Goal: Information Seeking & Learning: Learn about a topic

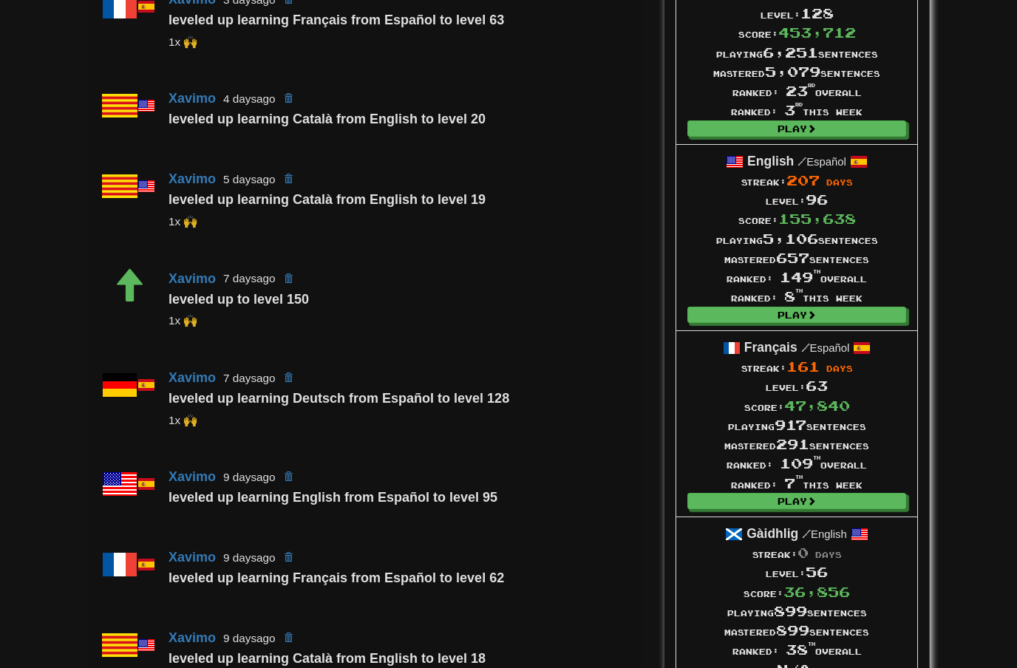
scroll to position [661, 0]
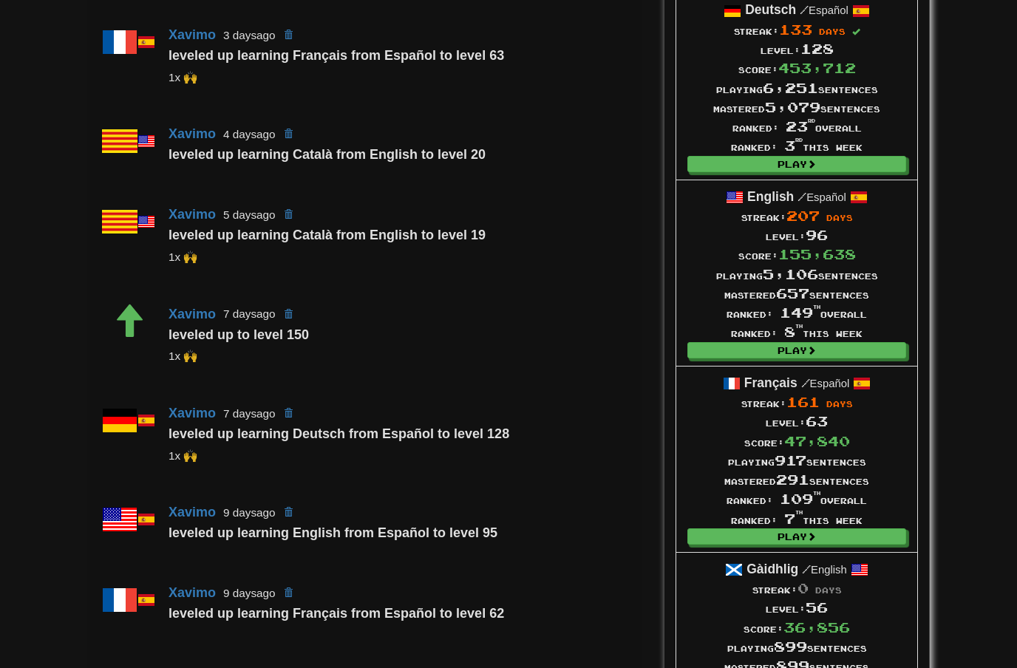
click at [825, 156] on link "Play" at bounding box center [797, 164] width 219 height 16
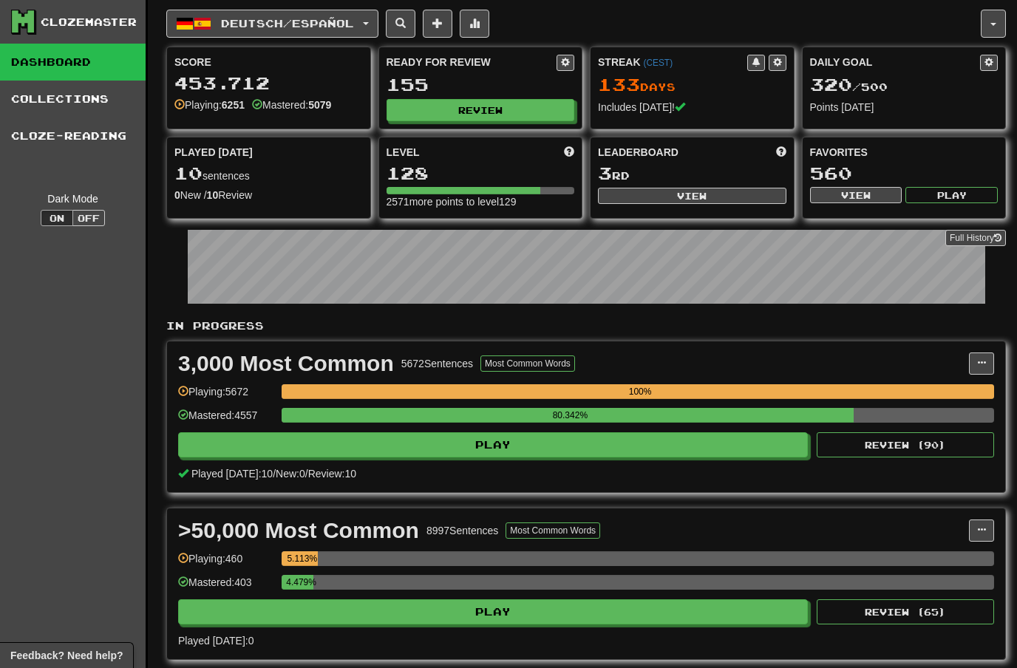
click at [501, 101] on button "Review" at bounding box center [481, 110] width 189 height 22
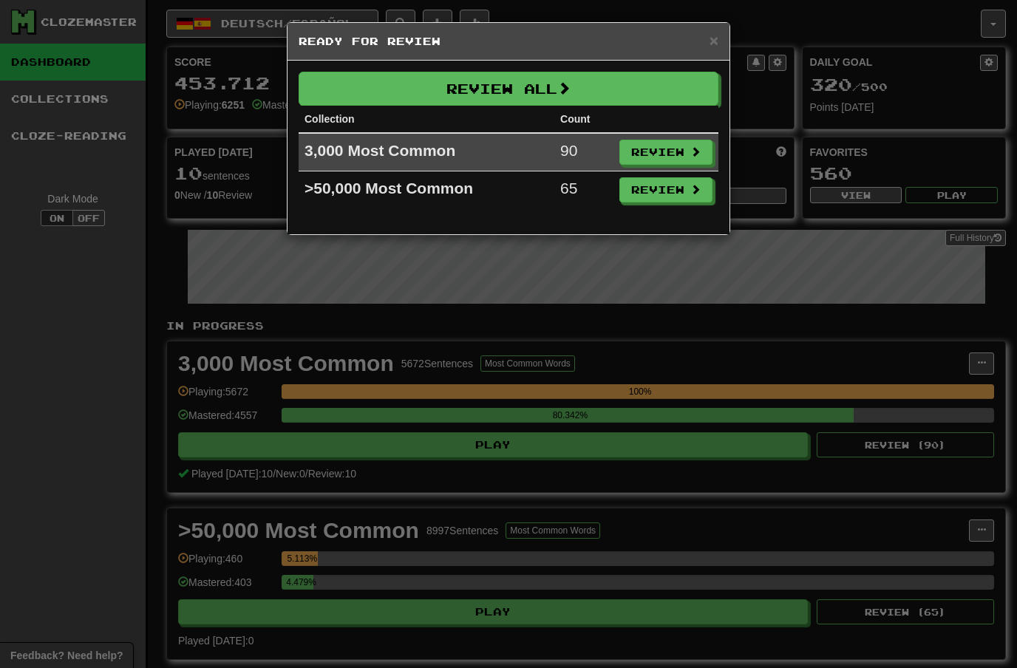
click at [677, 141] on button "Review" at bounding box center [666, 152] width 93 height 25
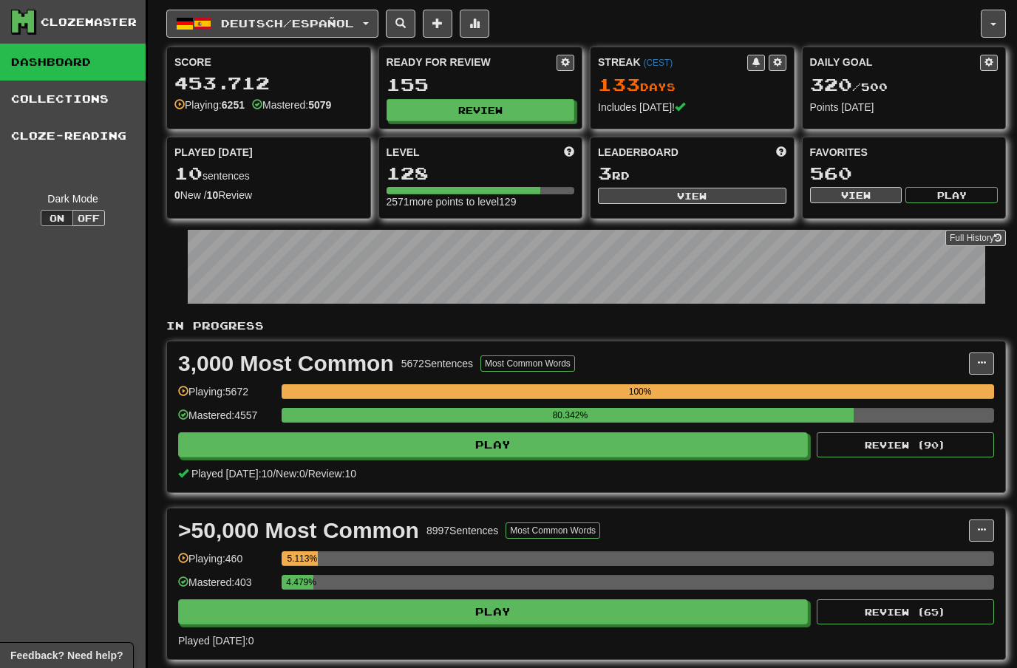
select select "**"
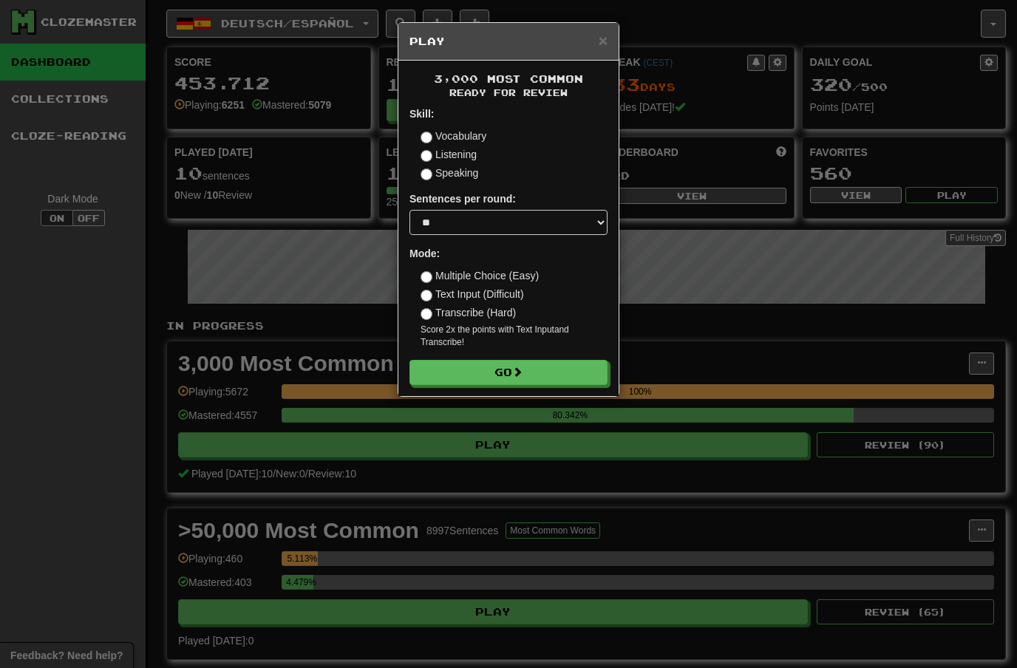
click at [540, 364] on button "Go" at bounding box center [509, 372] width 198 height 25
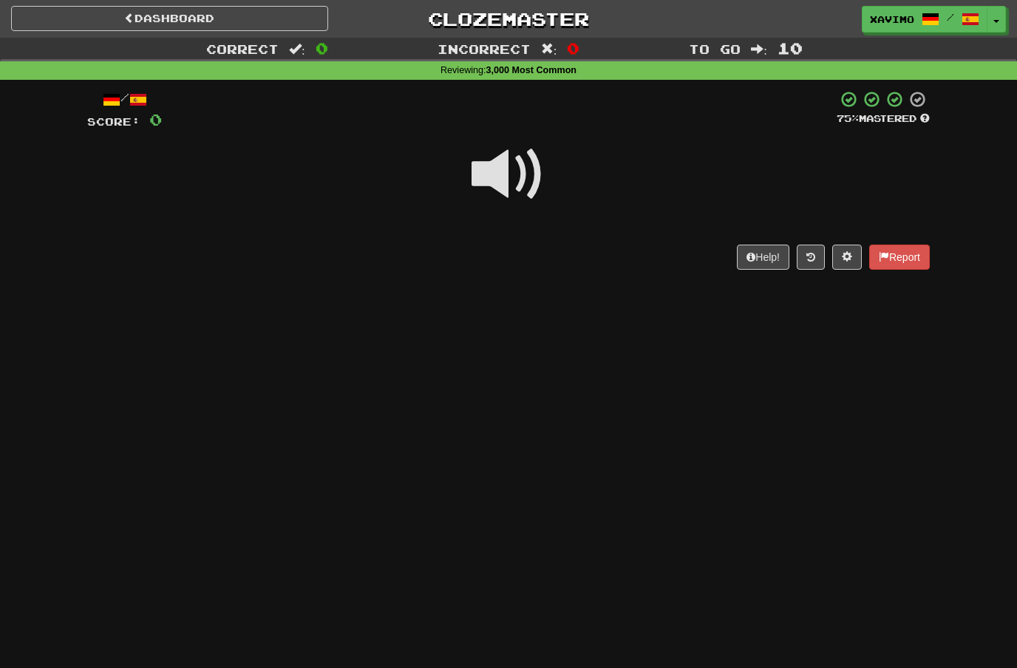
click at [518, 171] on span at bounding box center [509, 175] width 74 height 74
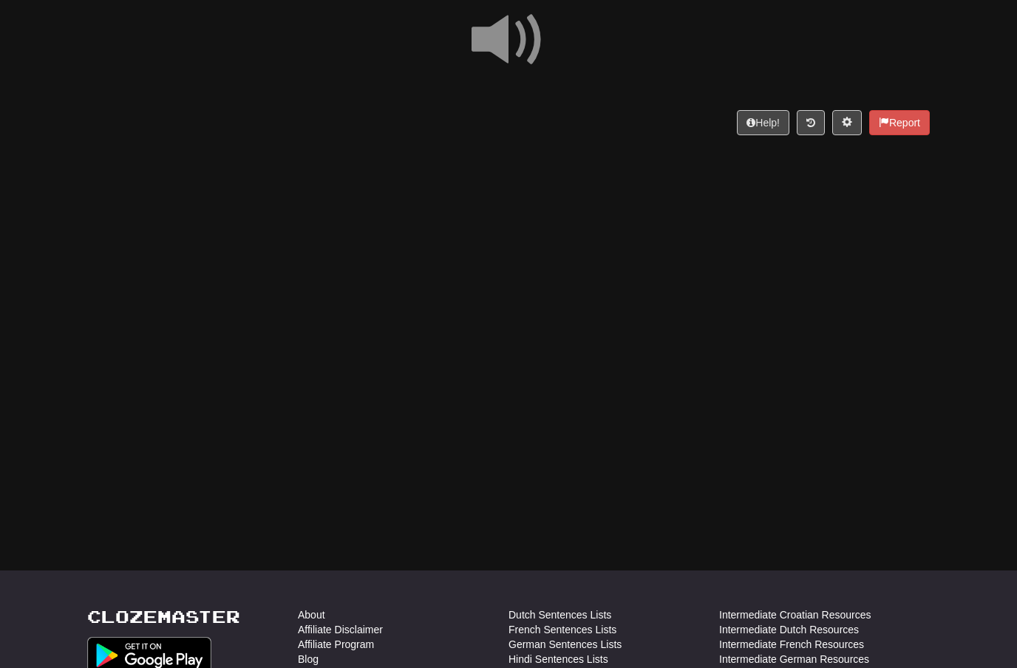
scroll to position [134, 0]
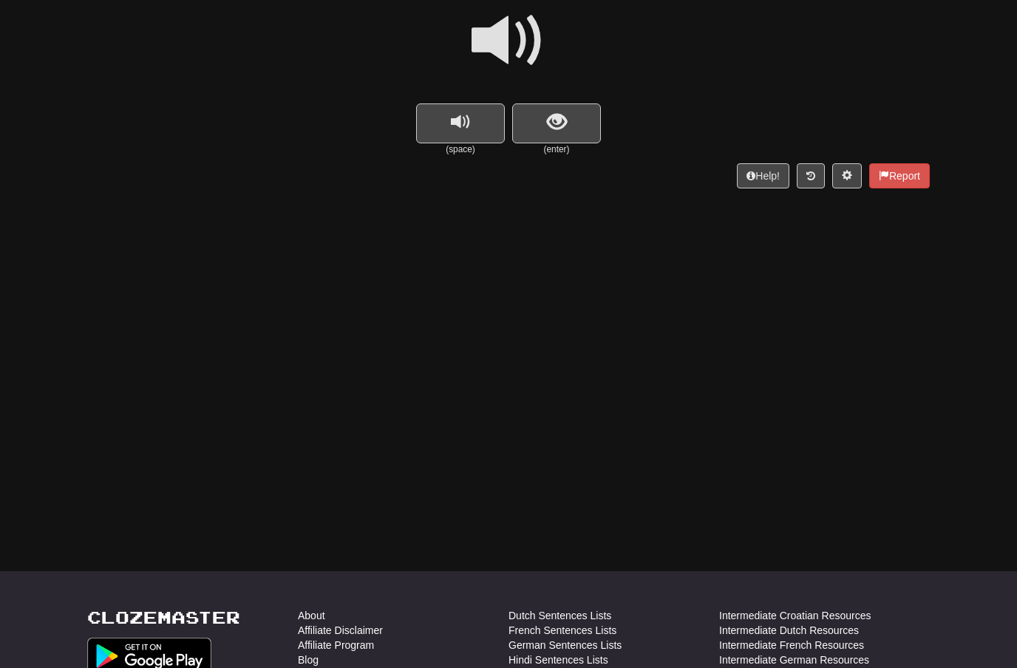
click at [561, 112] on span "show sentence" at bounding box center [557, 122] width 20 height 20
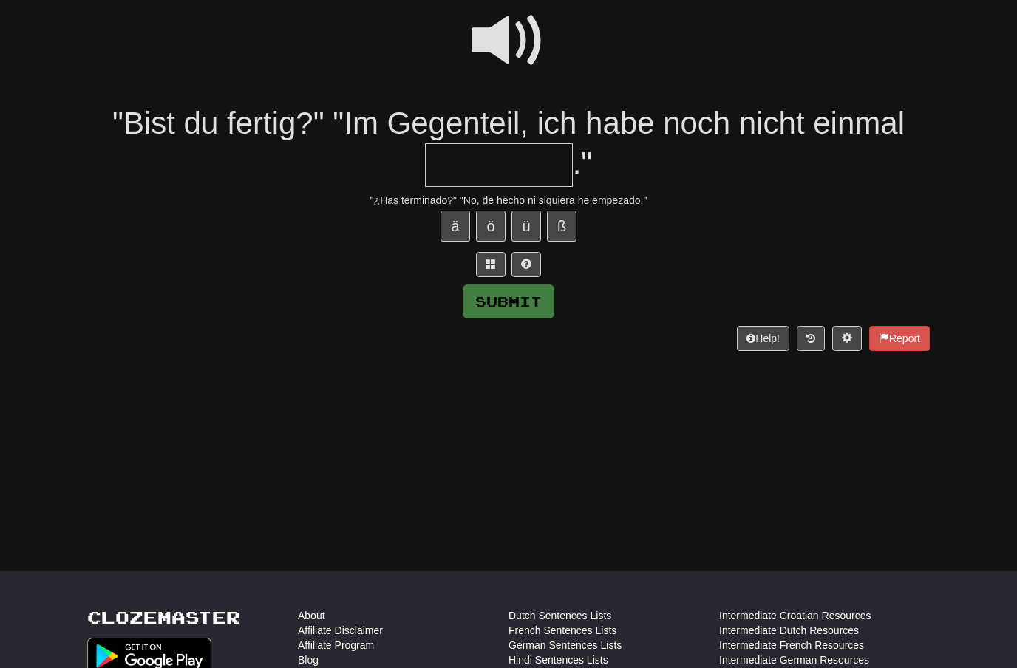
click at [518, 32] on span at bounding box center [509, 41] width 74 height 74
click at [472, 148] on input "text" at bounding box center [499, 165] width 148 height 44
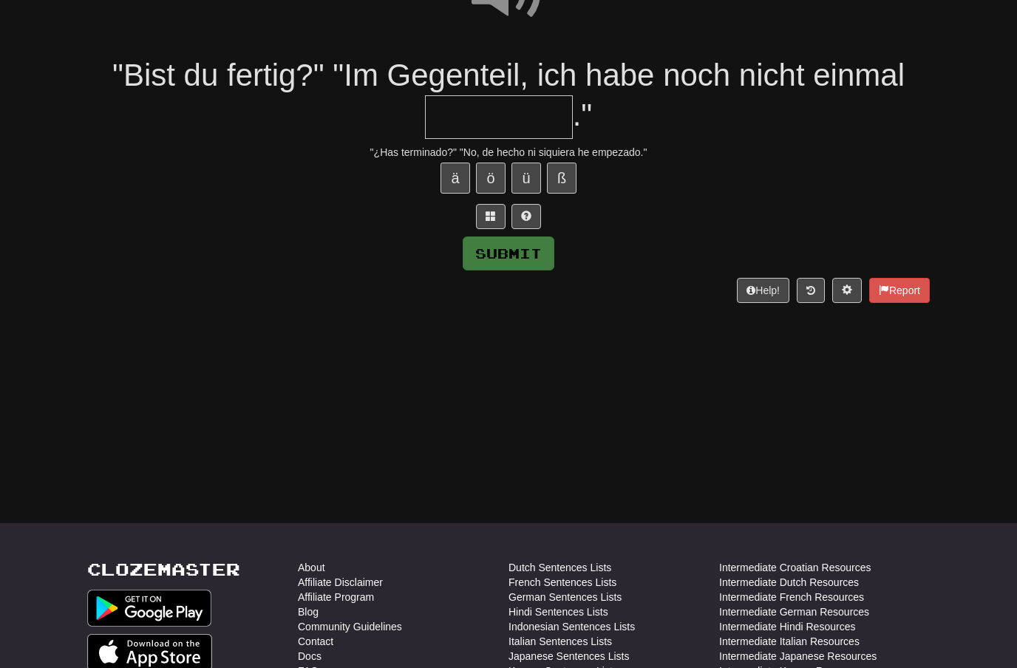
scroll to position [183, 0]
type input "********"
click at [535, 244] on button "Submit" at bounding box center [509, 253] width 92 height 34
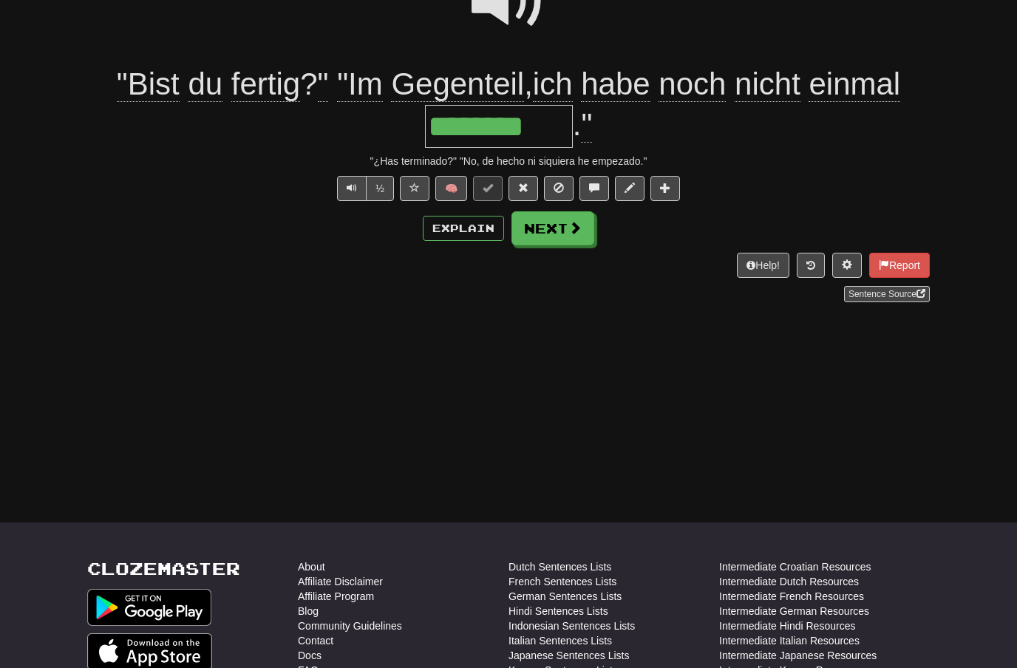
click at [574, 237] on button "Next" at bounding box center [553, 228] width 83 height 34
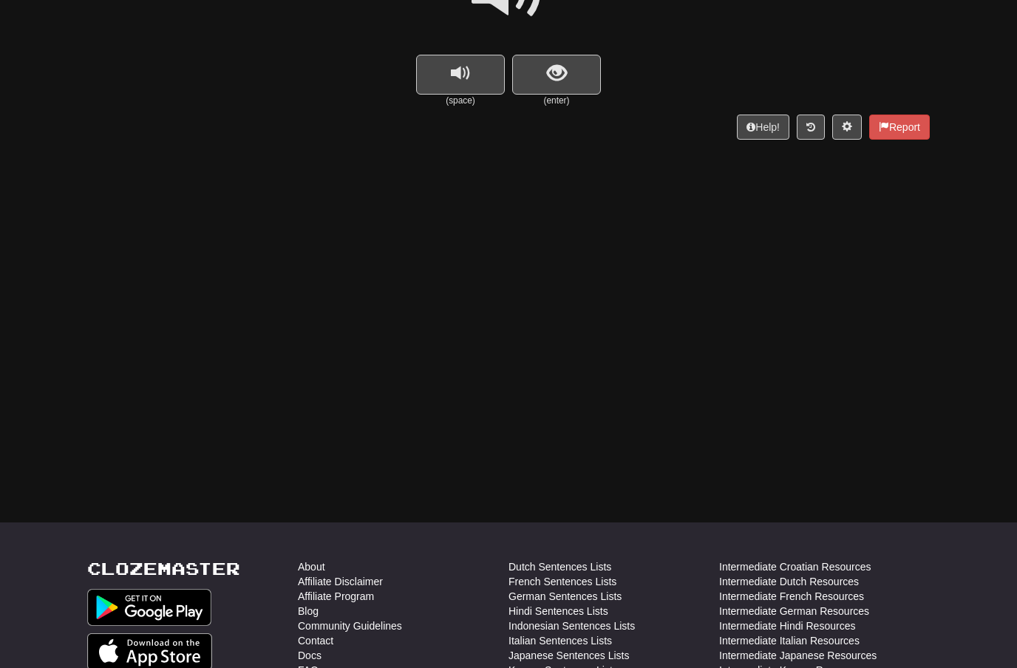
click at [558, 73] on span "show sentence" at bounding box center [557, 74] width 20 height 20
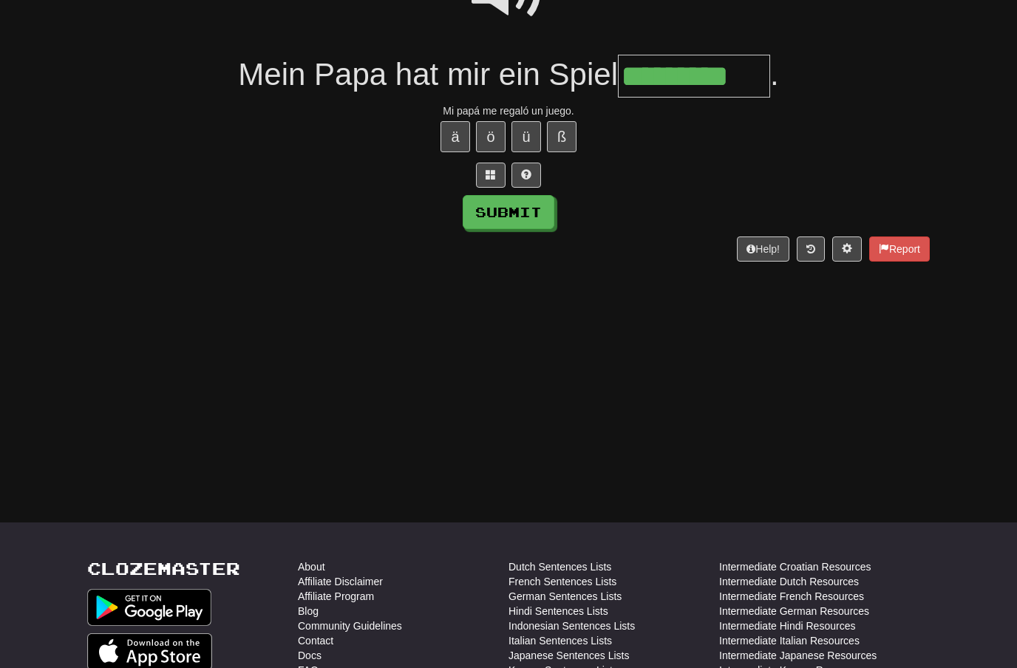
type input "*********"
click at [531, 212] on button "Submit" at bounding box center [509, 212] width 92 height 34
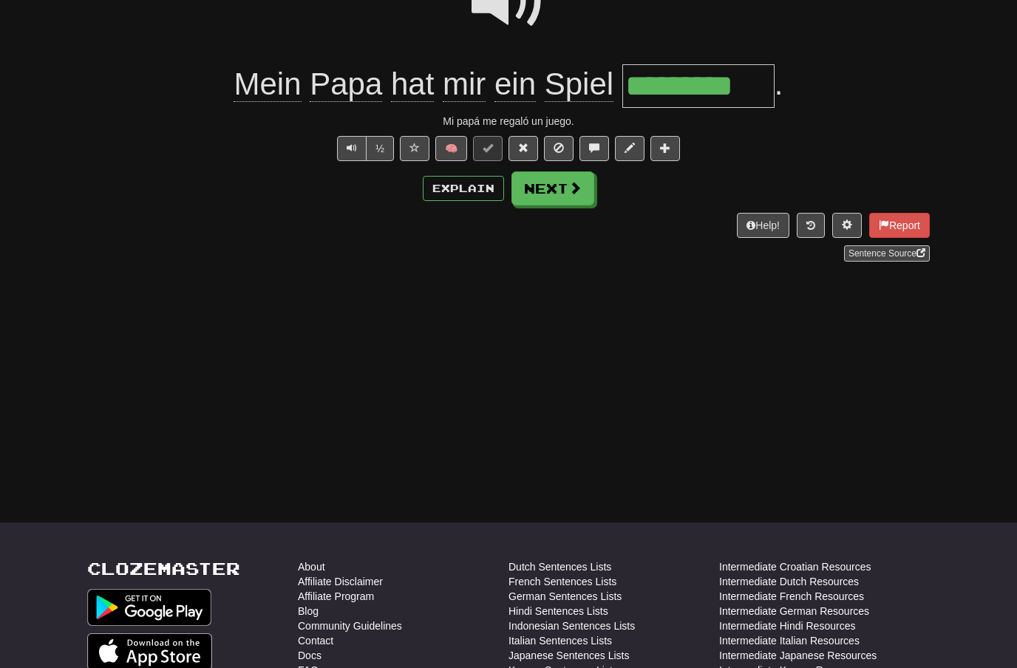
click at [569, 191] on span at bounding box center [575, 187] width 13 height 13
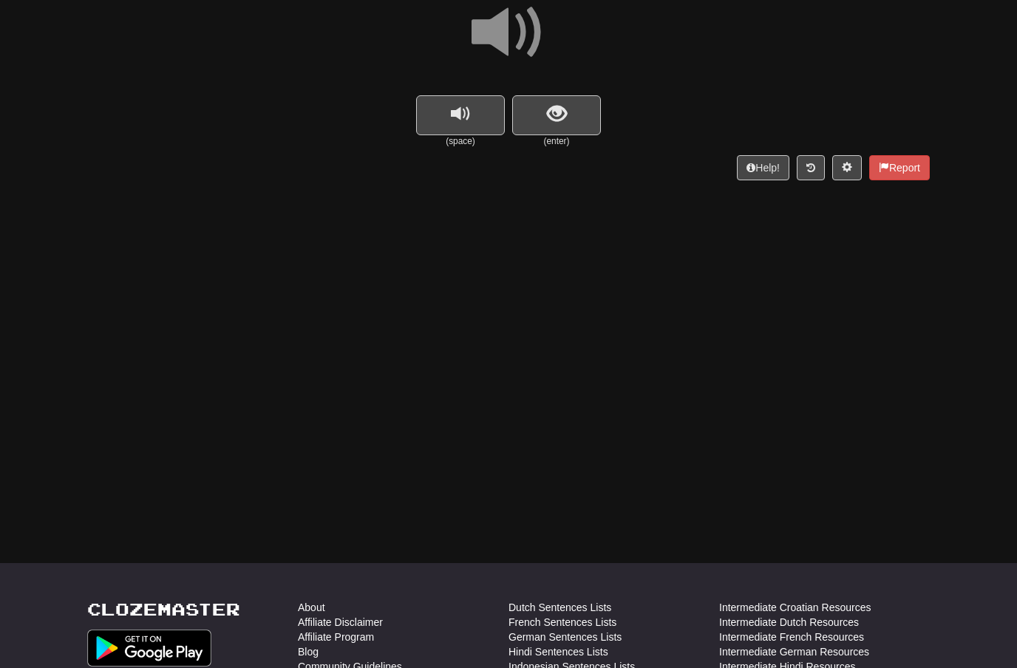
scroll to position [143, 0]
click at [569, 104] on button "show sentence" at bounding box center [556, 114] width 89 height 40
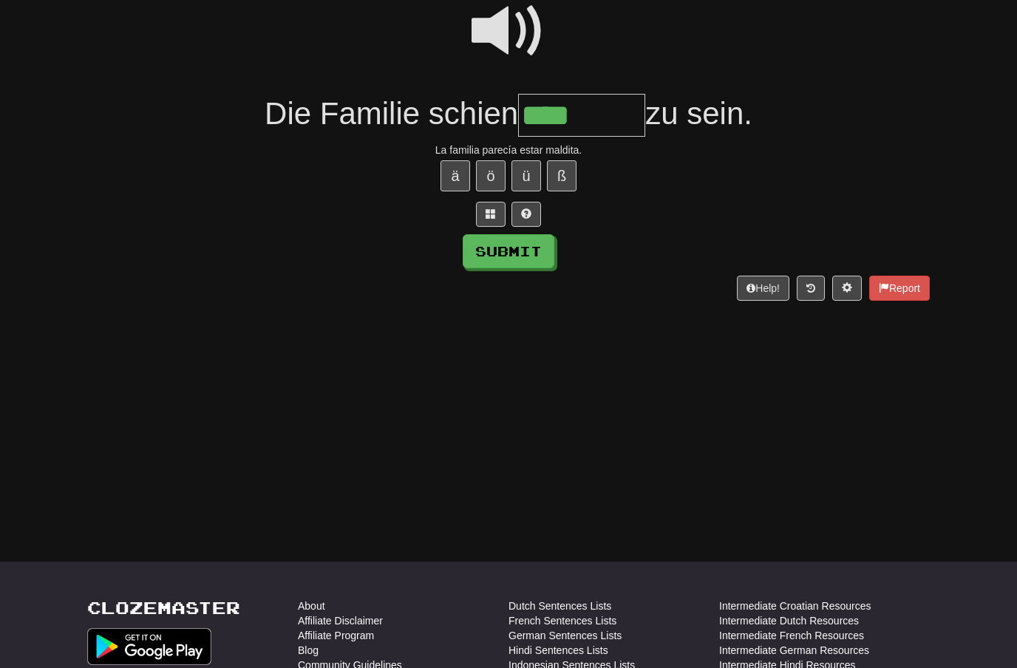
click at [529, 163] on button "ü" at bounding box center [527, 175] width 30 height 31
click at [535, 165] on button "ü" at bounding box center [527, 175] width 30 height 31
type input "*********"
click at [535, 252] on button "Submit" at bounding box center [509, 251] width 92 height 34
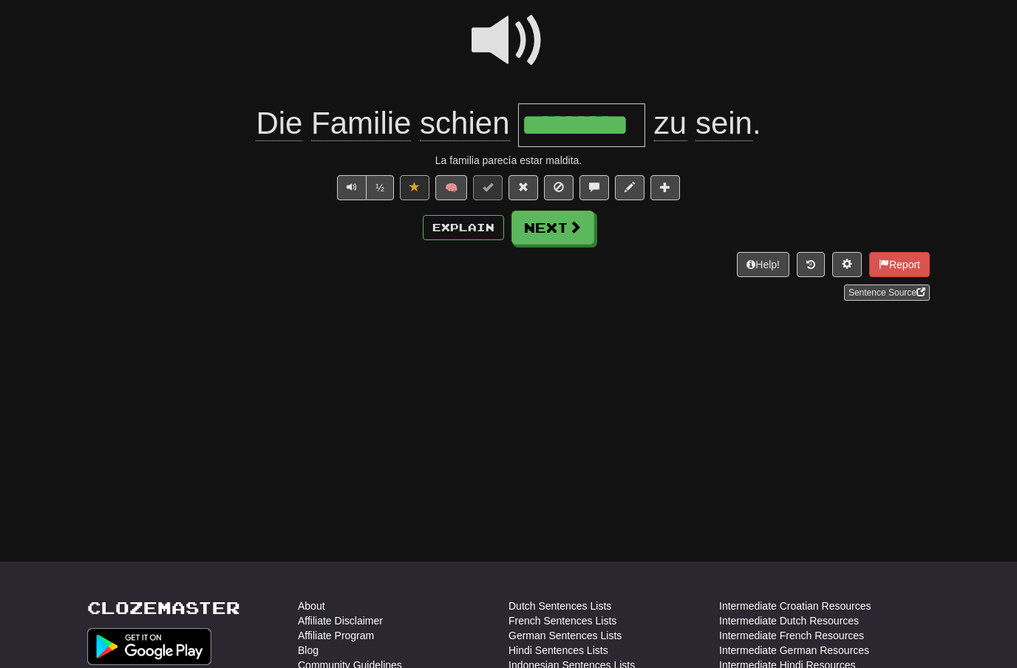
click at [565, 236] on button "Next" at bounding box center [553, 228] width 83 height 34
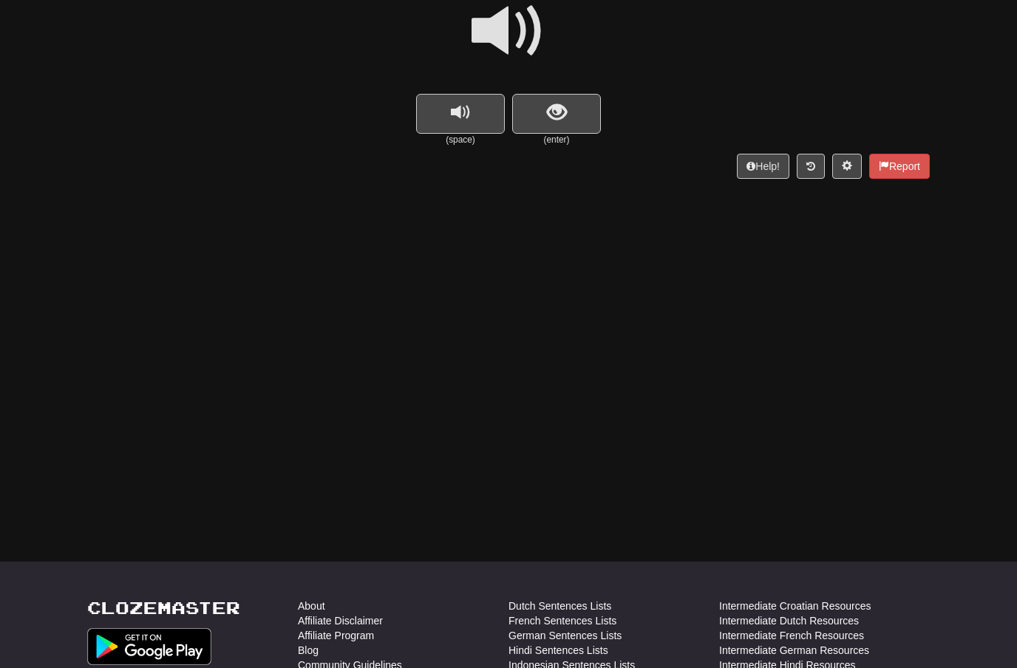
click at [524, 33] on span at bounding box center [509, 31] width 74 height 74
click at [560, 104] on span "show sentence" at bounding box center [557, 113] width 20 height 20
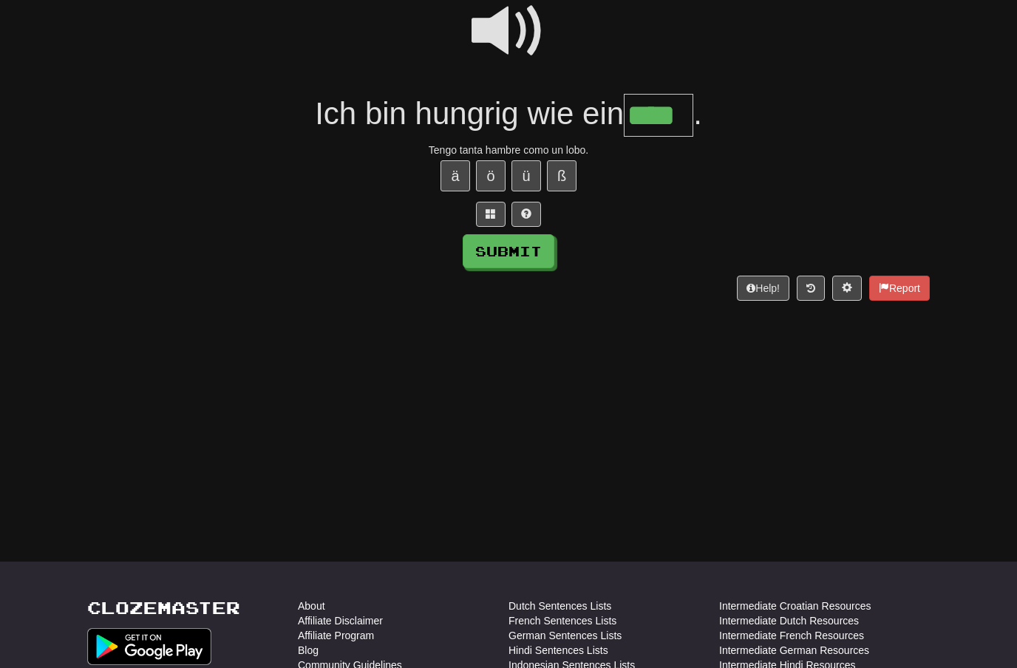
click at [545, 254] on button "Submit" at bounding box center [509, 251] width 92 height 34
type input "****"
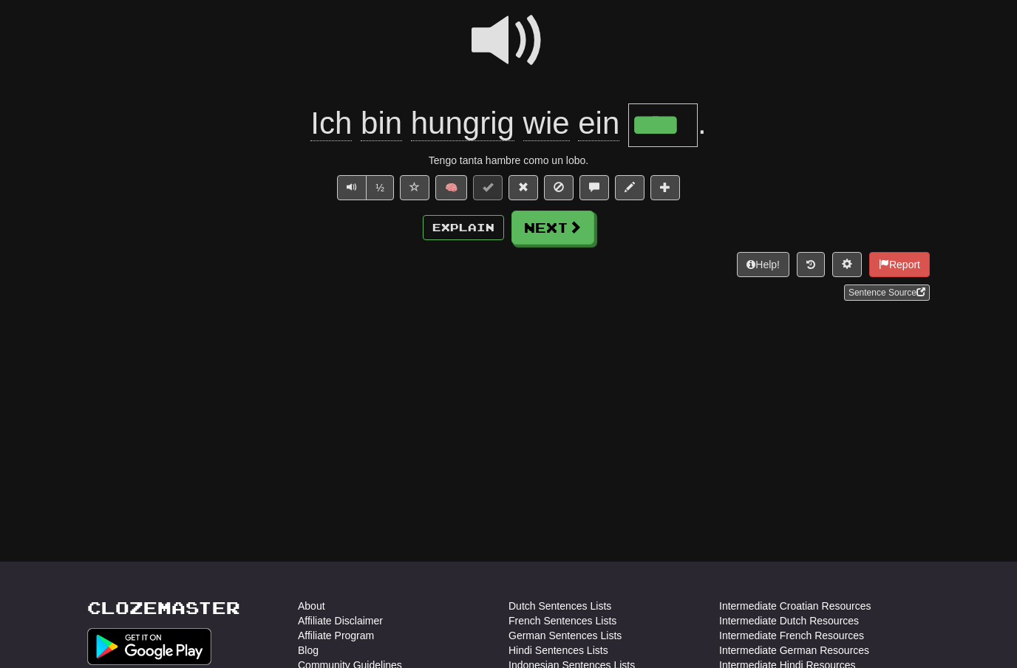
click at [563, 237] on button "Next" at bounding box center [553, 228] width 83 height 34
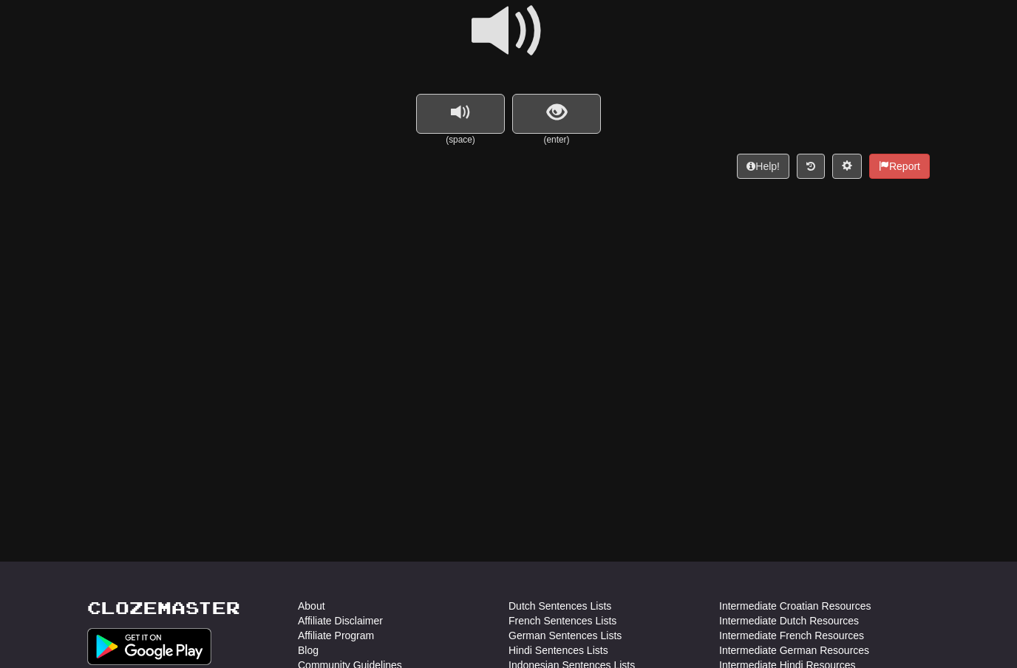
click at [520, 34] on span at bounding box center [509, 31] width 74 height 74
click at [542, 106] on button "show sentence" at bounding box center [556, 114] width 89 height 40
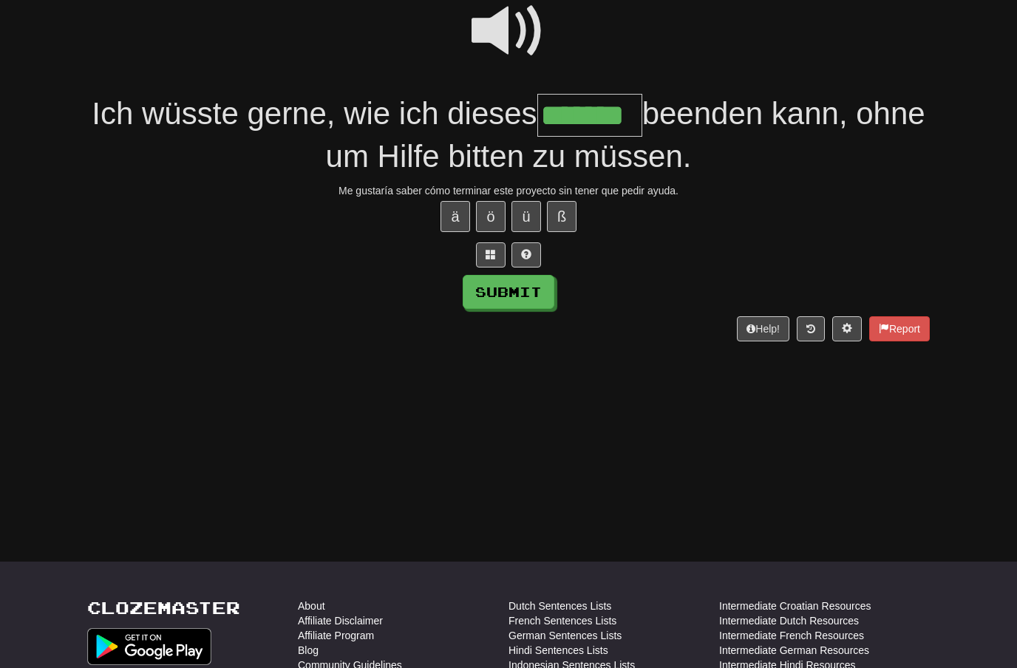
click at [552, 296] on button "Submit" at bounding box center [509, 292] width 92 height 34
type input "*******"
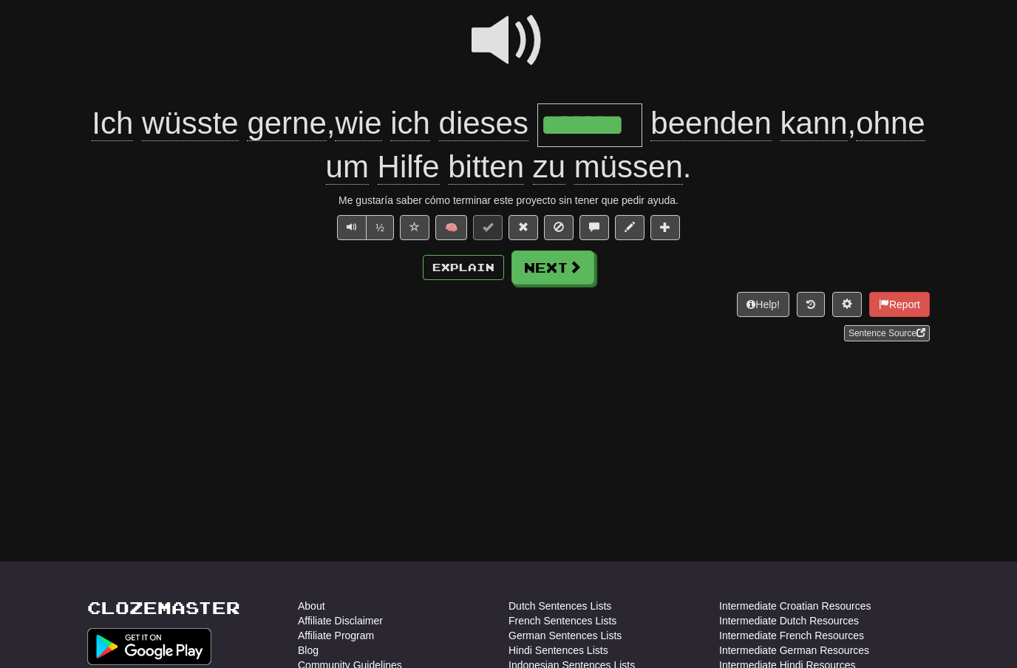
click at [573, 279] on button "Next" at bounding box center [553, 268] width 83 height 34
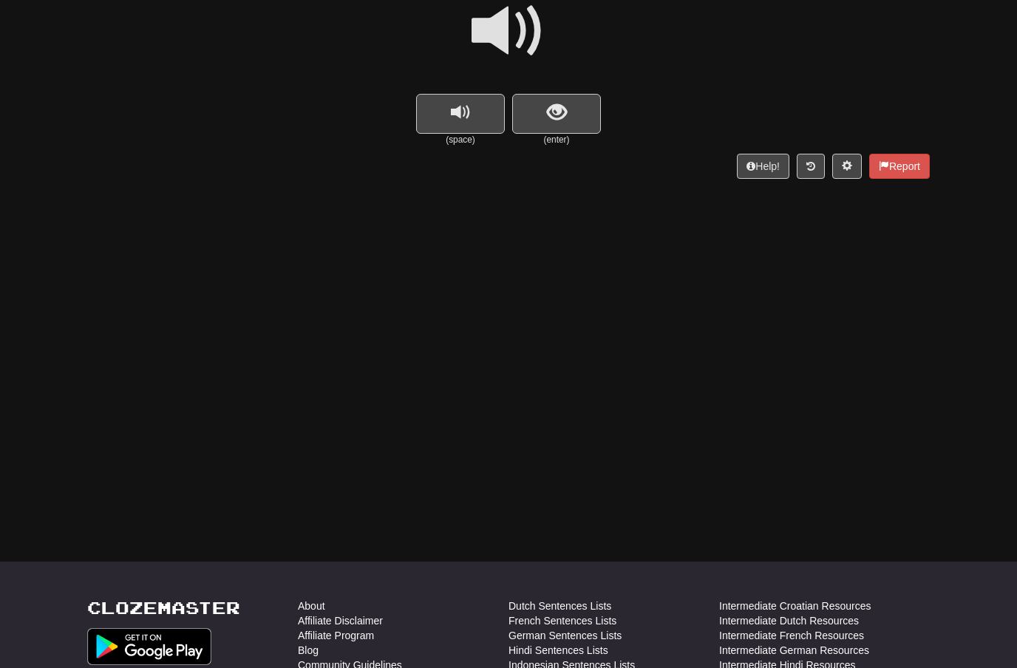
click at [523, 27] on span at bounding box center [509, 31] width 74 height 74
click at [555, 113] on span "show sentence" at bounding box center [557, 113] width 20 height 20
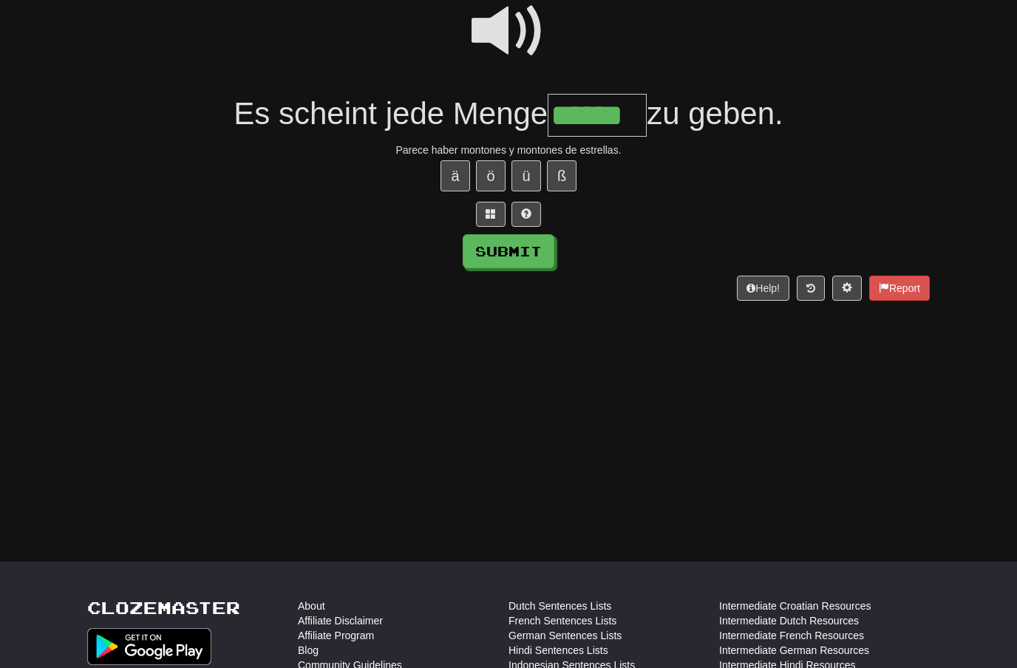
click at [546, 256] on button "Submit" at bounding box center [509, 251] width 92 height 34
type input "******"
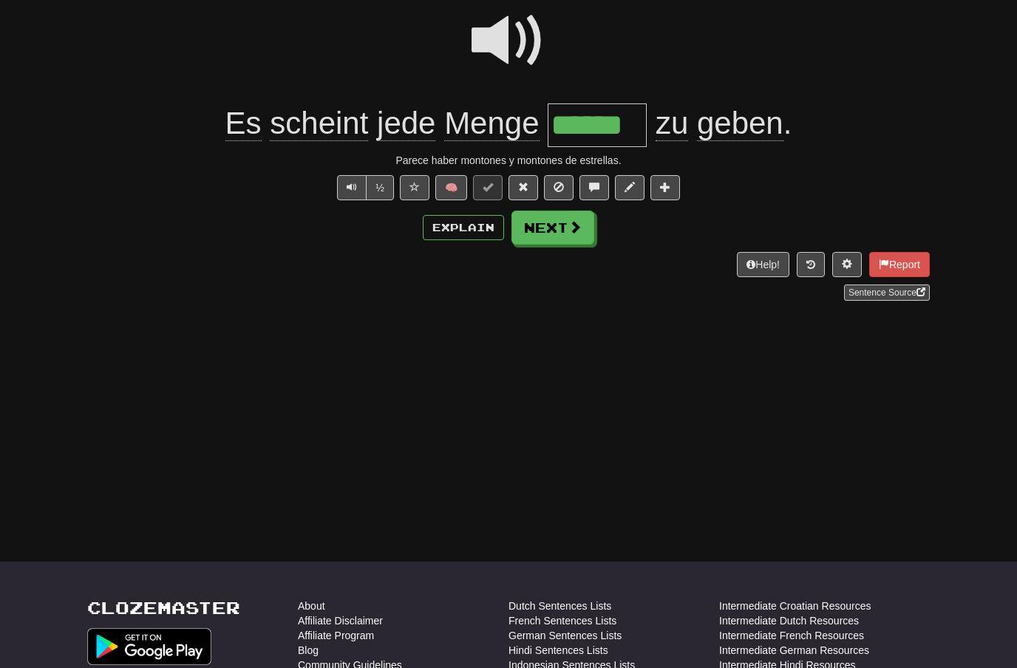
click at [566, 238] on button "Next" at bounding box center [553, 228] width 83 height 34
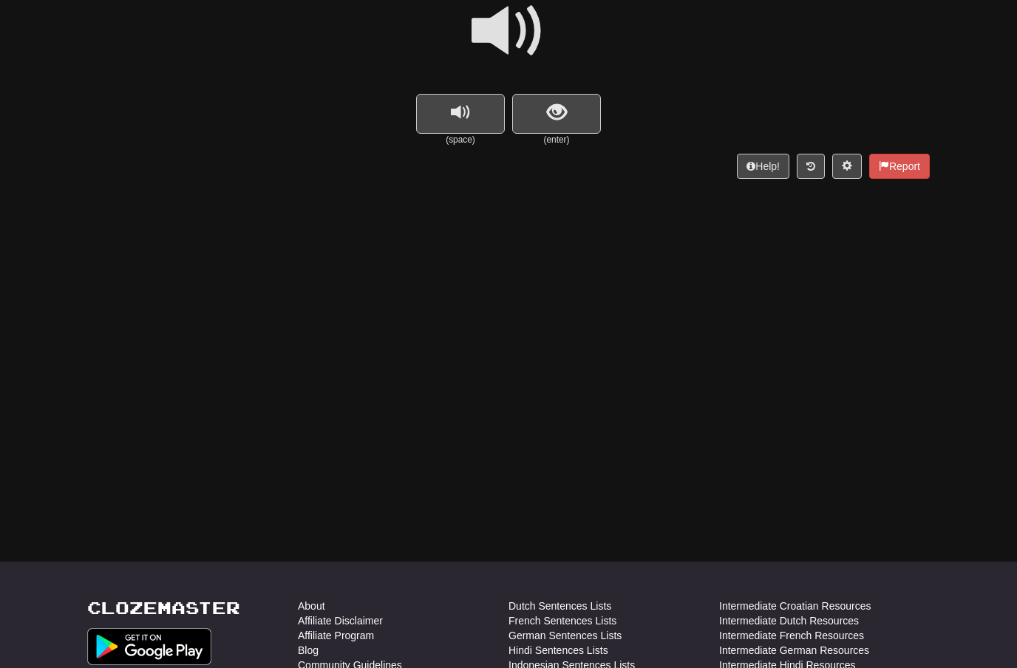
click at [526, 30] on span at bounding box center [509, 31] width 74 height 74
click at [566, 112] on span "show sentence" at bounding box center [557, 113] width 20 height 20
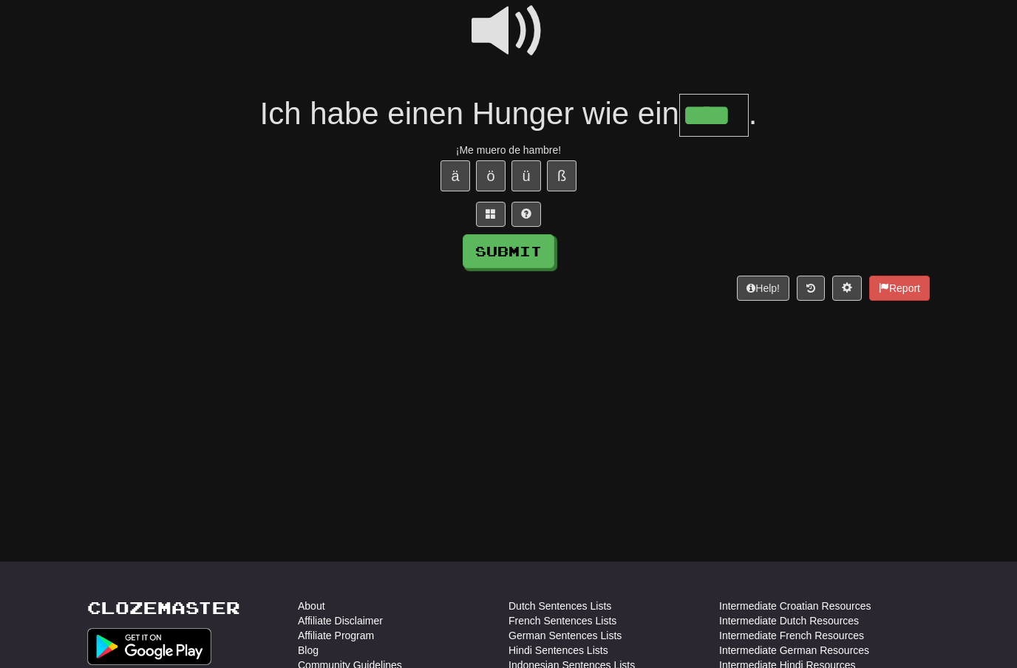
click at [540, 252] on button "Submit" at bounding box center [509, 251] width 92 height 34
type input "****"
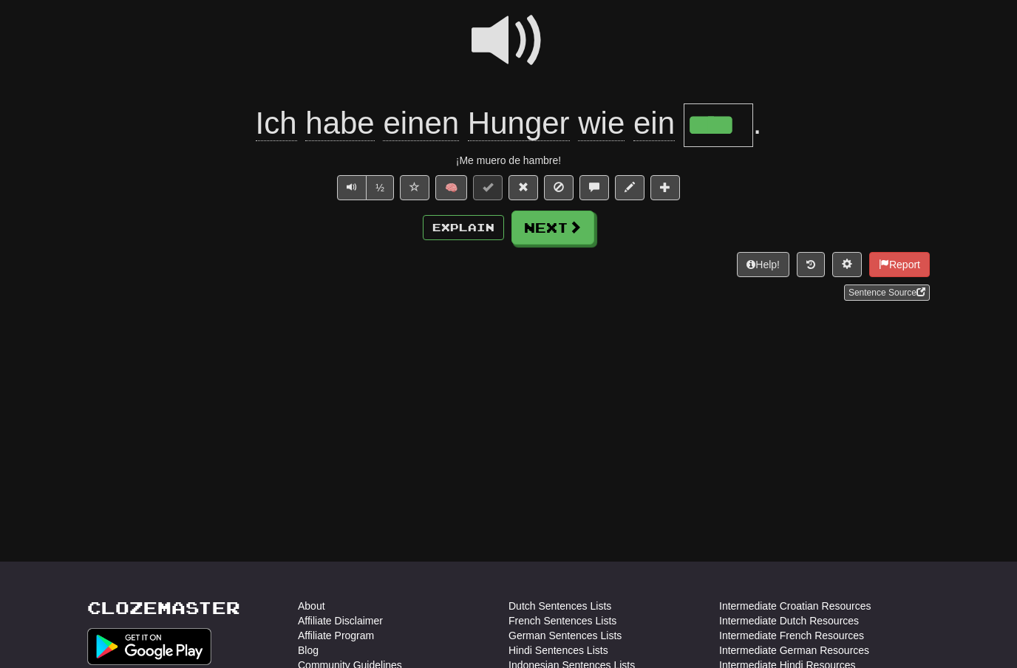
click at [569, 231] on span at bounding box center [575, 226] width 13 height 13
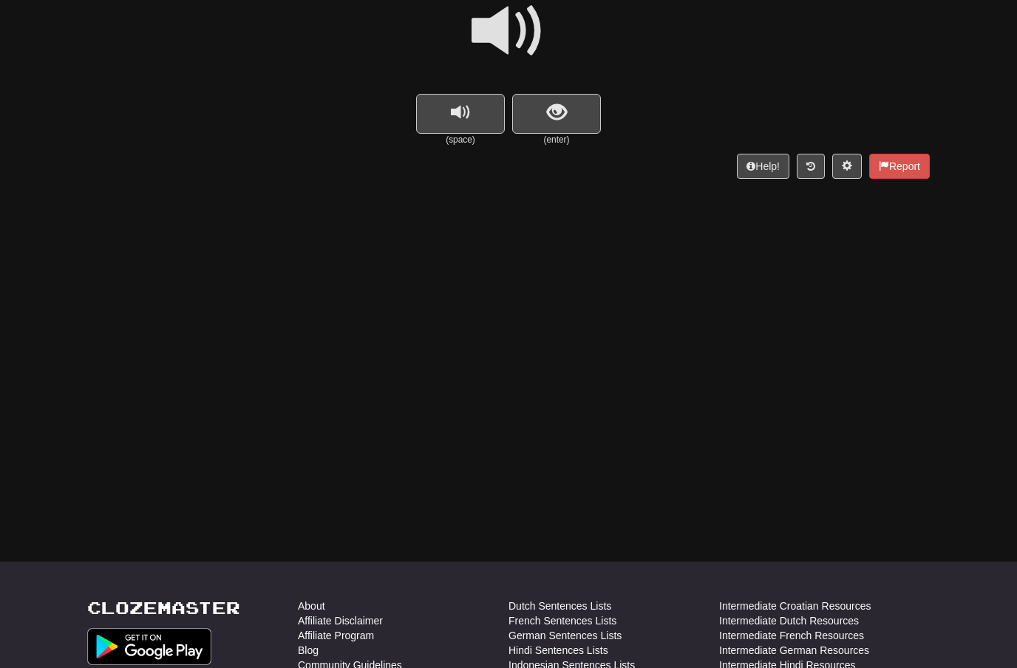
click at [571, 107] on button "show sentence" at bounding box center [556, 114] width 89 height 40
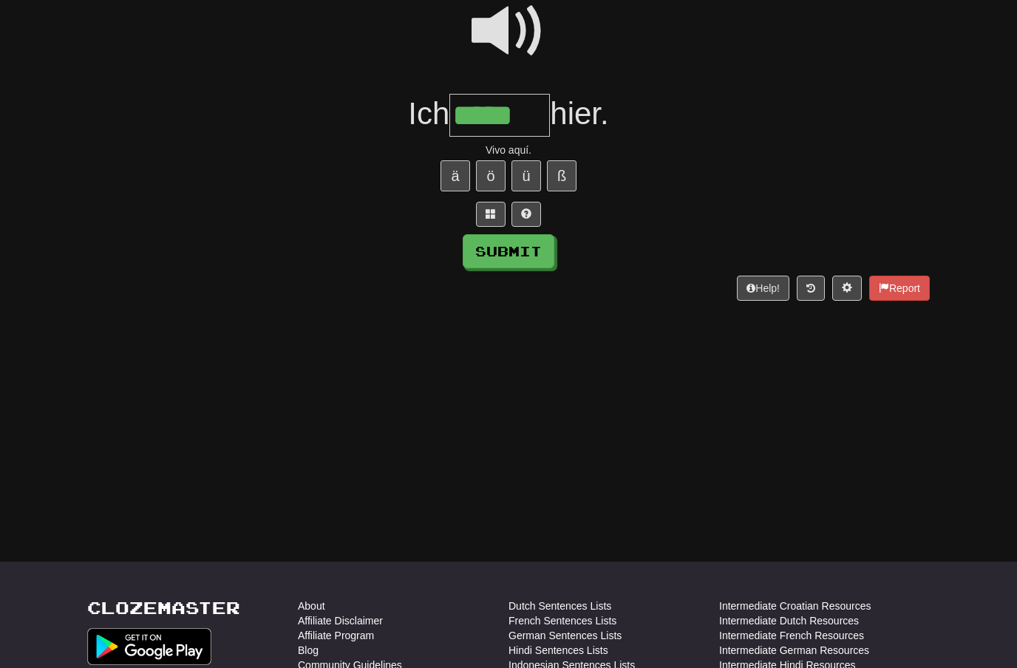
type input "*****"
click at [534, 249] on button "Submit" at bounding box center [509, 251] width 92 height 34
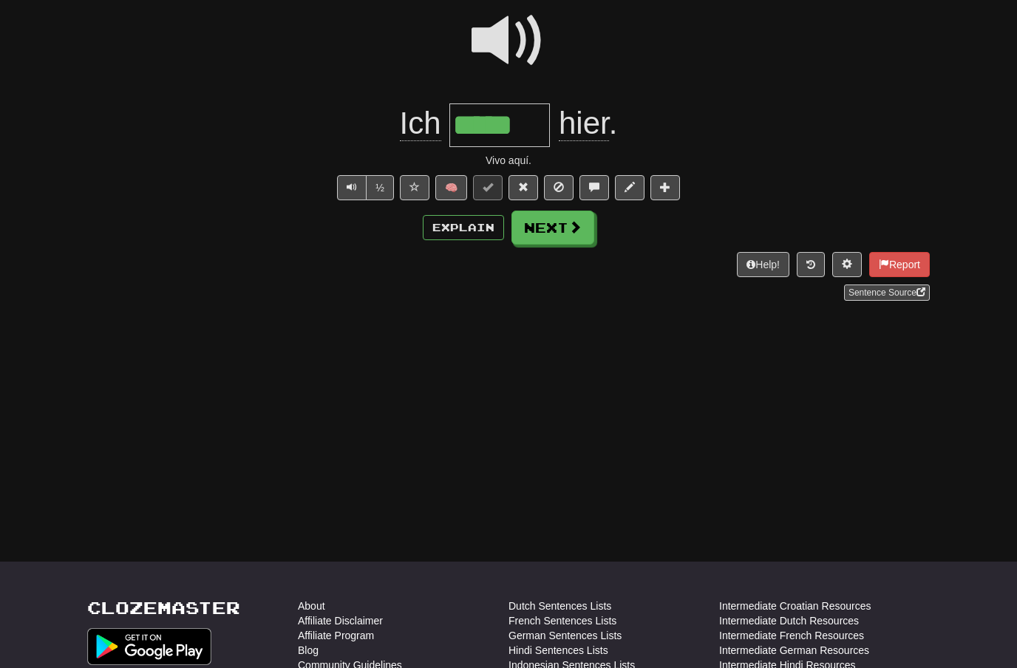
click at [572, 229] on span at bounding box center [575, 226] width 13 height 13
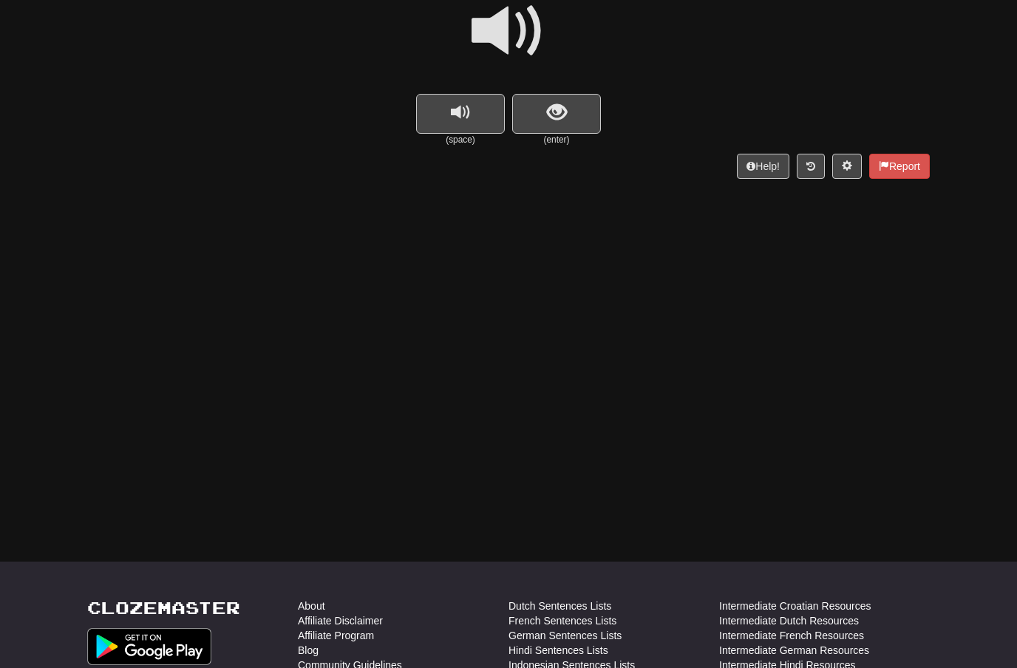
click at [515, 24] on span at bounding box center [509, 31] width 74 height 74
click at [557, 112] on span "show sentence" at bounding box center [557, 113] width 20 height 20
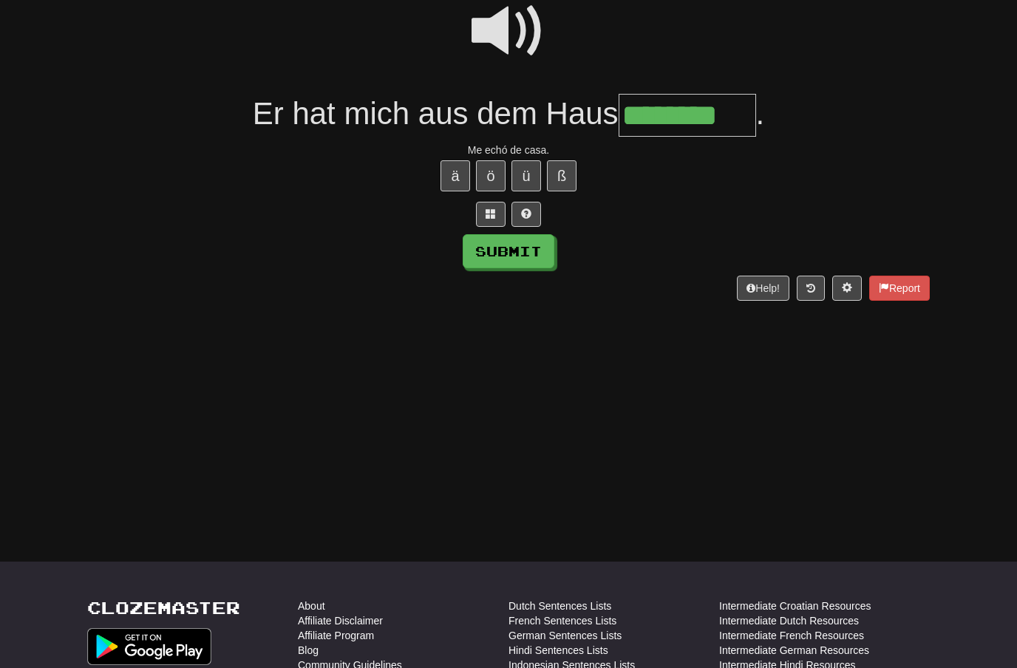
type input "********"
click at [540, 251] on button "Submit" at bounding box center [509, 251] width 92 height 34
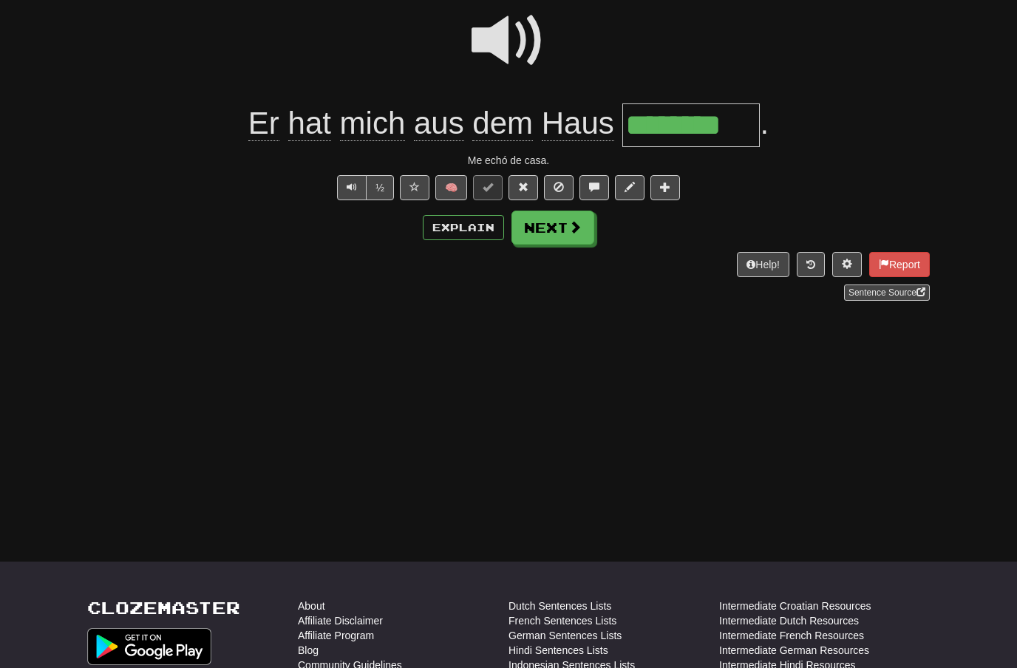
click at [569, 223] on span at bounding box center [575, 226] width 13 height 13
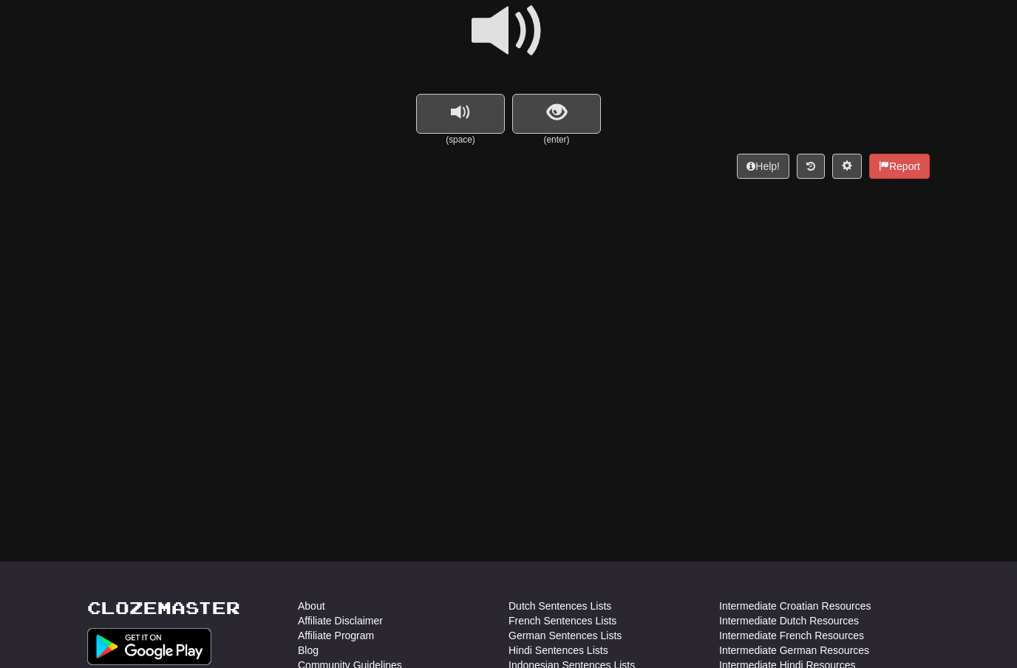
click at [518, 39] on span at bounding box center [509, 31] width 74 height 74
click at [560, 103] on span "show sentence" at bounding box center [557, 113] width 20 height 20
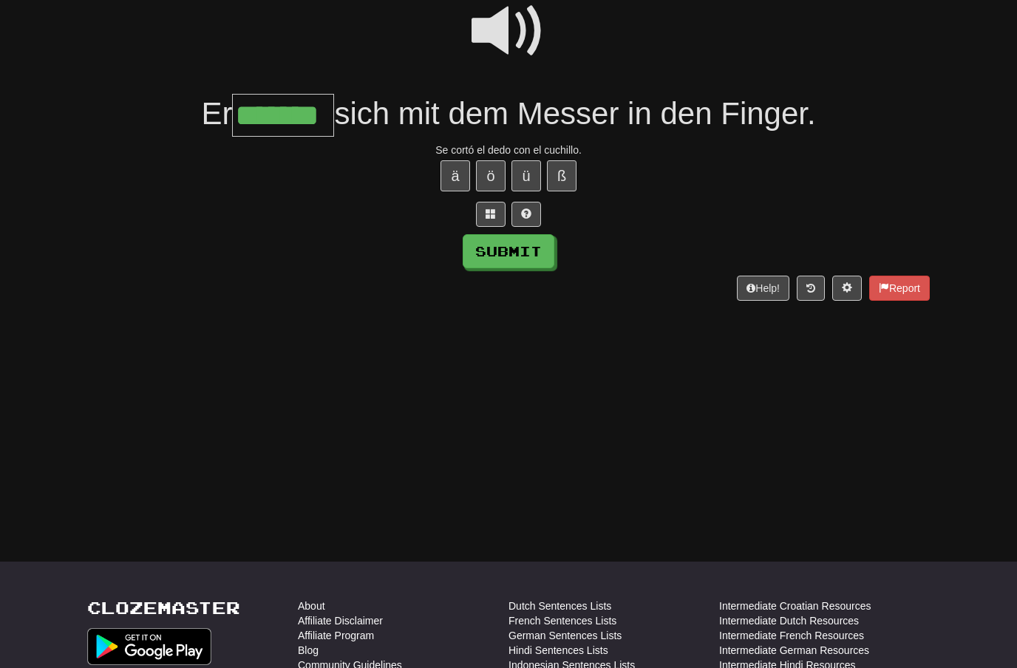
type input "*******"
click at [520, 235] on button "Submit" at bounding box center [509, 251] width 92 height 34
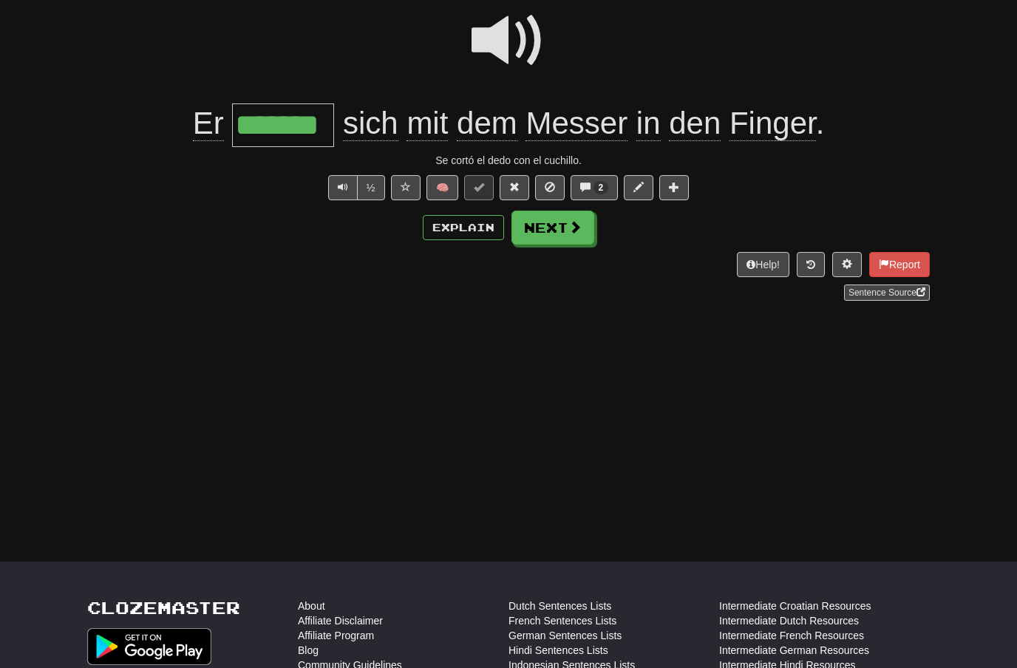
click at [577, 234] on button "Next" at bounding box center [553, 228] width 83 height 34
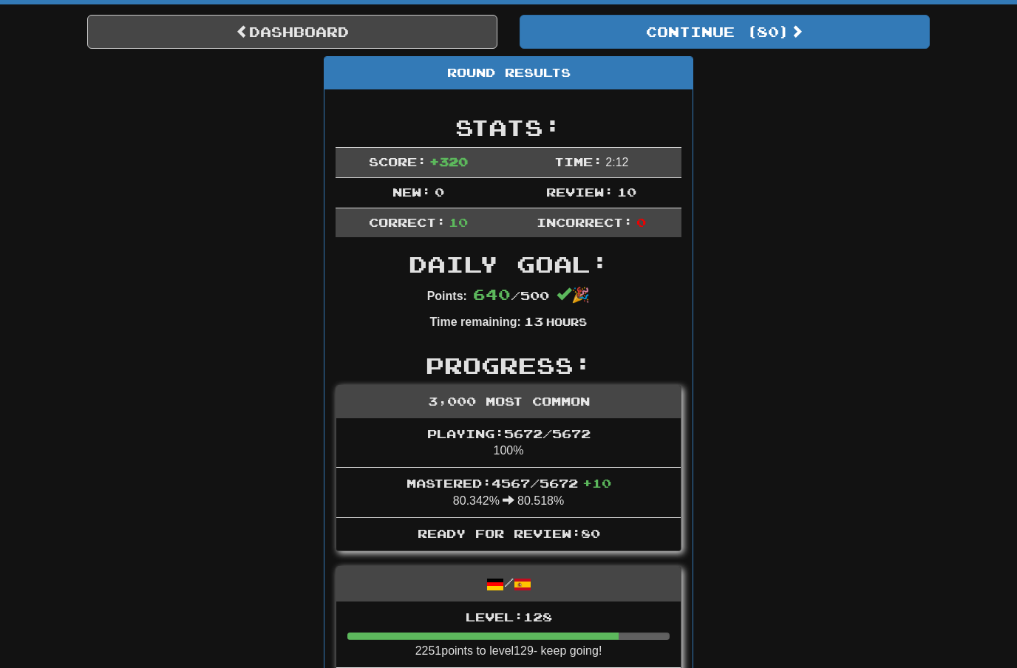
scroll to position [129, 0]
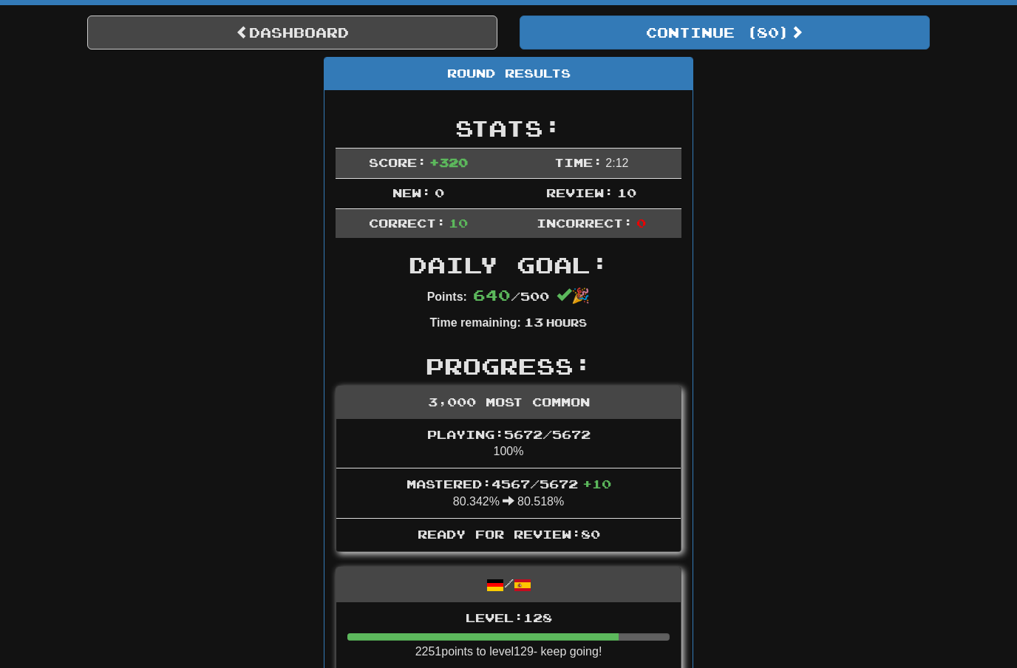
click at [784, 28] on button "Continue ( 80 )" at bounding box center [725, 33] width 410 height 34
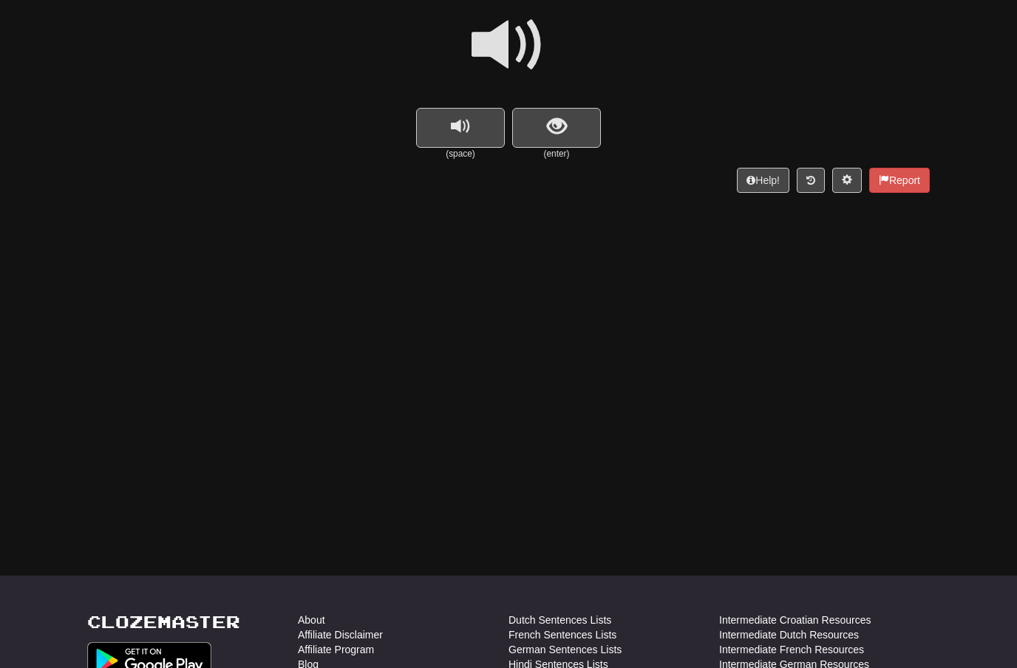
click at [559, 121] on span "show sentence" at bounding box center [557, 127] width 20 height 20
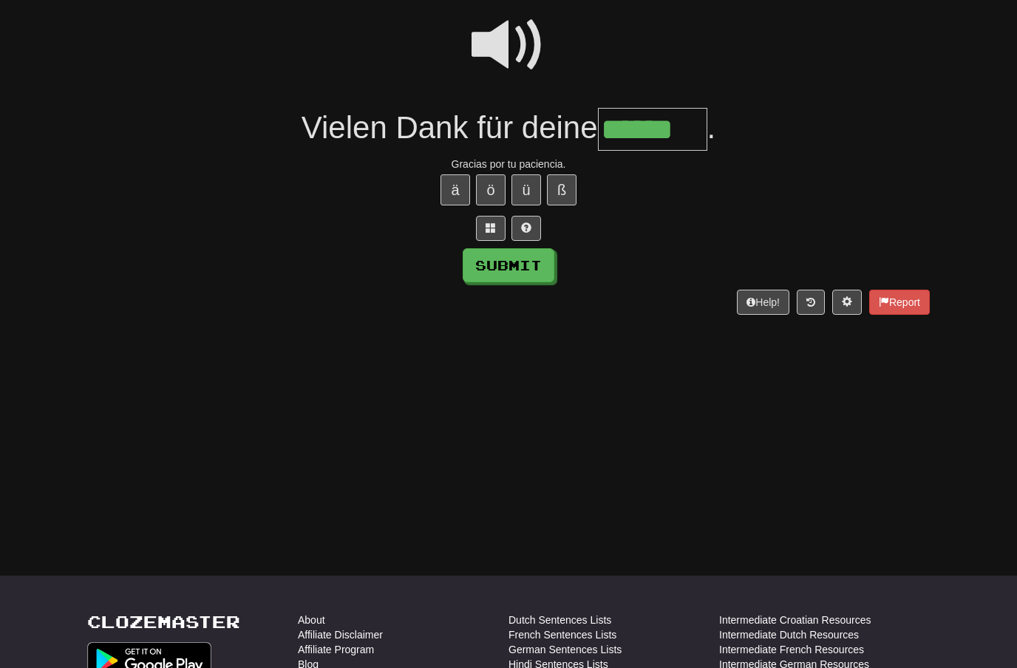
click at [540, 262] on button "Submit" at bounding box center [509, 265] width 92 height 34
type input "******"
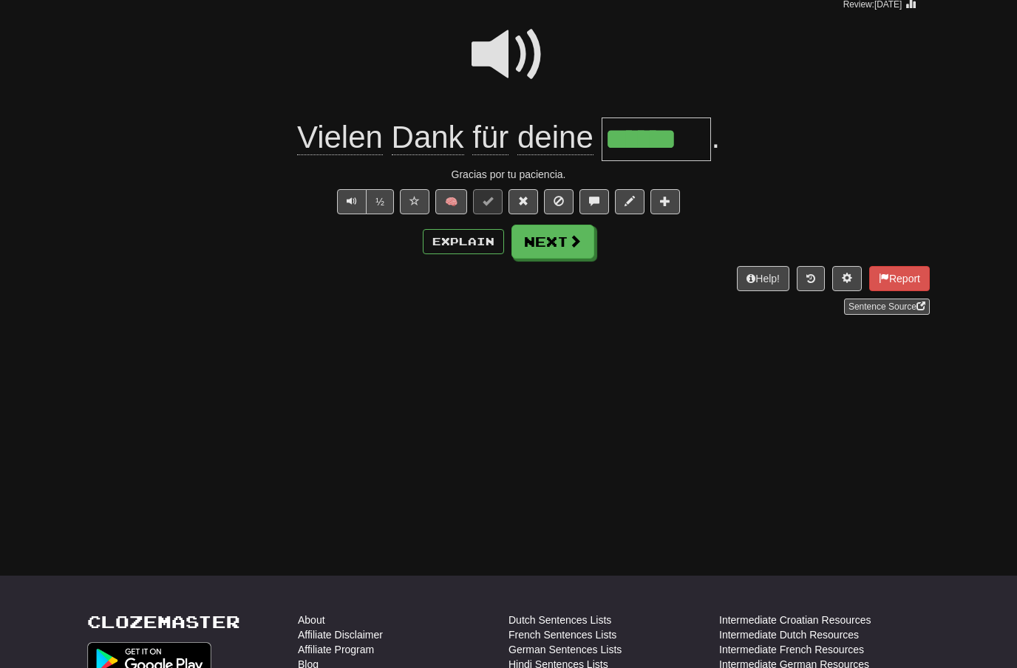
click at [574, 242] on span at bounding box center [575, 240] width 13 height 13
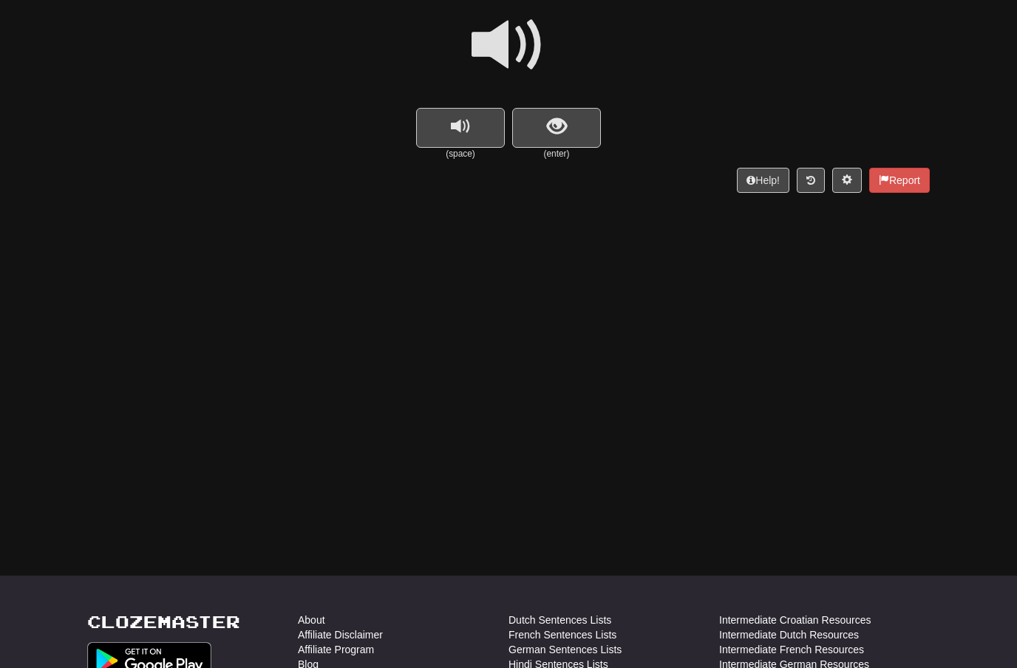
click at [519, 55] on span at bounding box center [509, 45] width 74 height 74
click at [549, 130] on span "show sentence" at bounding box center [557, 127] width 20 height 20
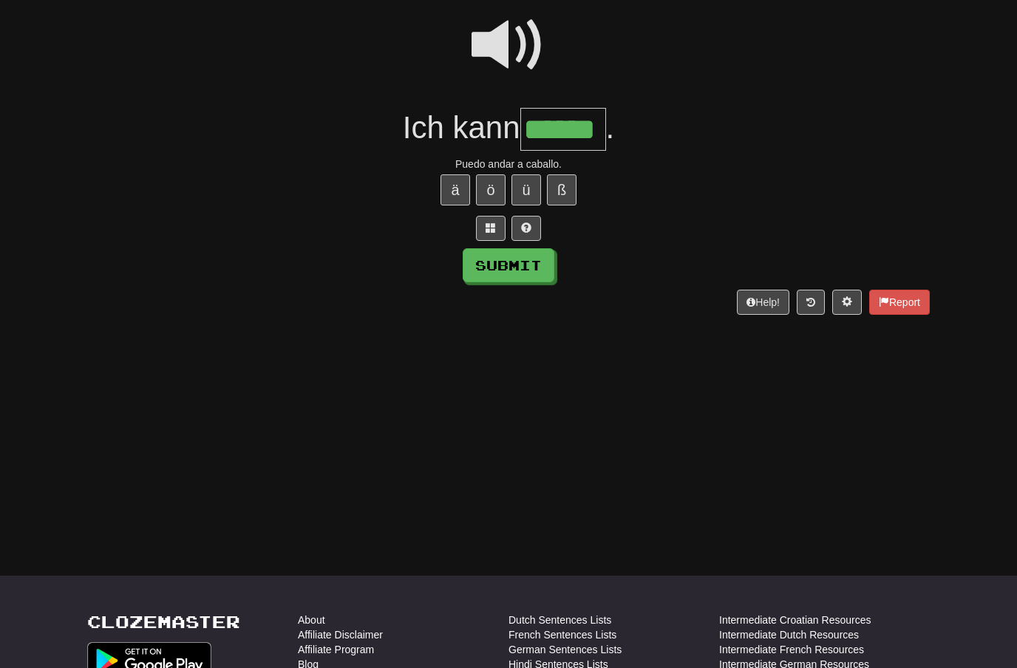
type input "******"
click at [539, 267] on button "Submit" at bounding box center [509, 265] width 92 height 34
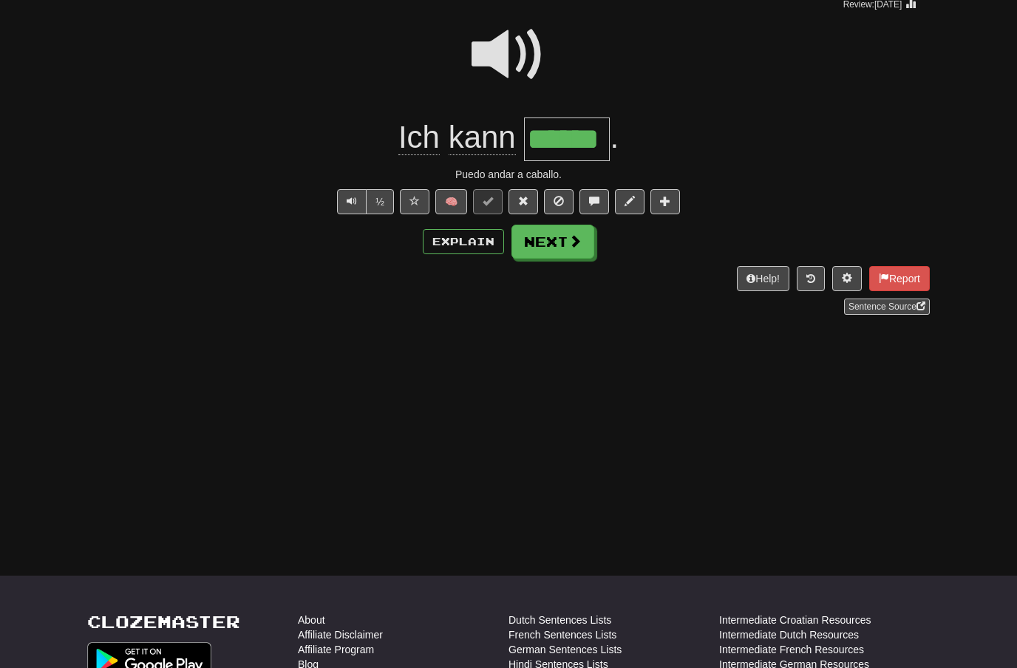
click at [580, 254] on button "Next" at bounding box center [553, 242] width 83 height 34
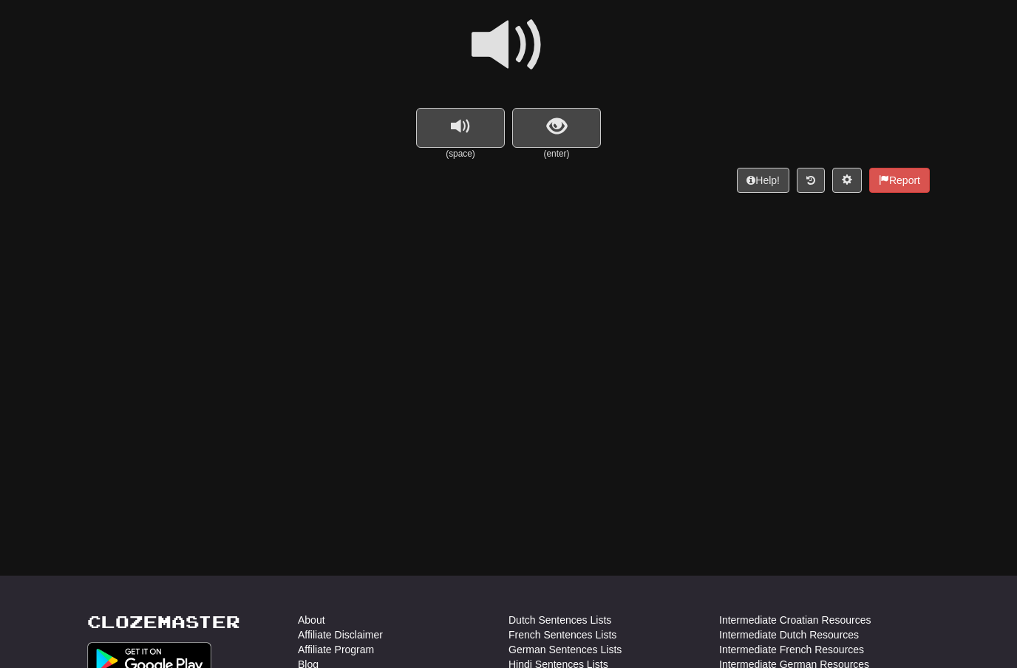
click at [569, 112] on button "show sentence" at bounding box center [556, 128] width 89 height 40
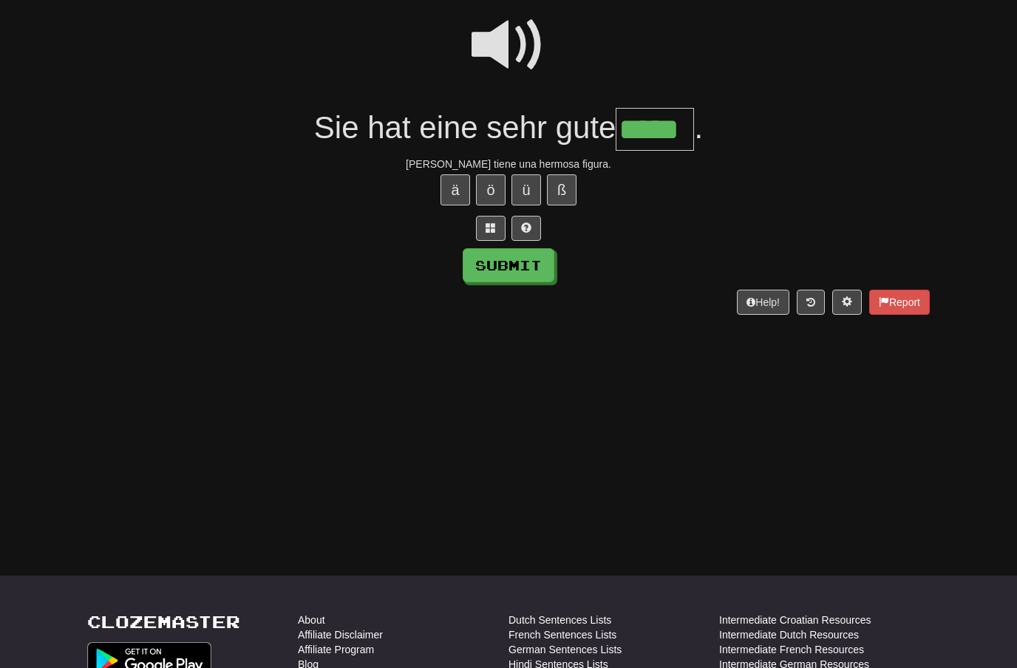
click at [540, 267] on button "Submit" at bounding box center [509, 265] width 92 height 34
type input "*****"
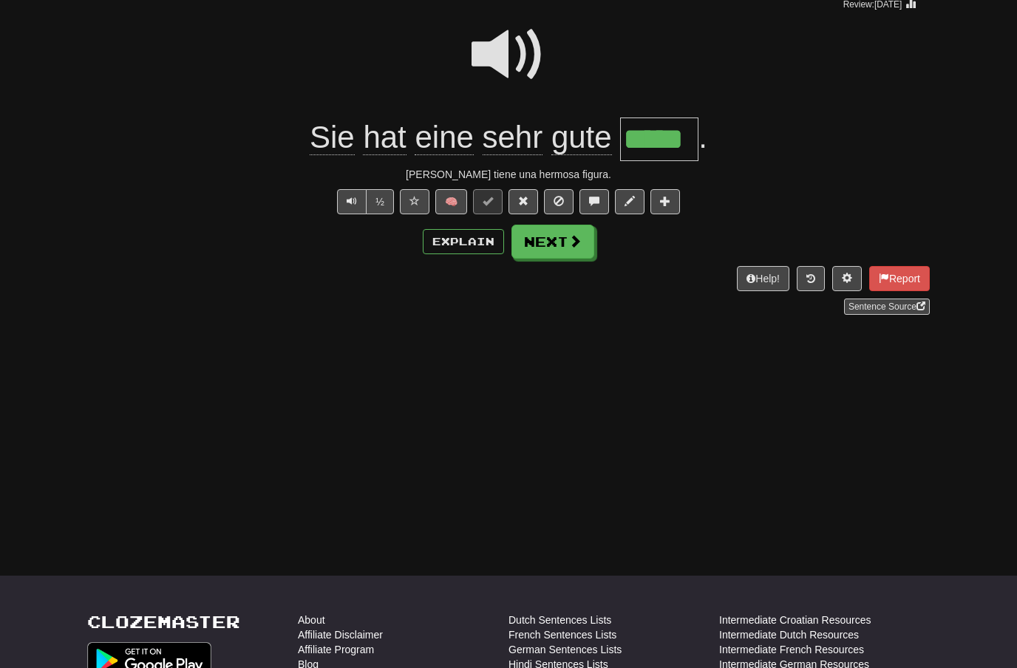
click at [575, 241] on span at bounding box center [575, 240] width 13 height 13
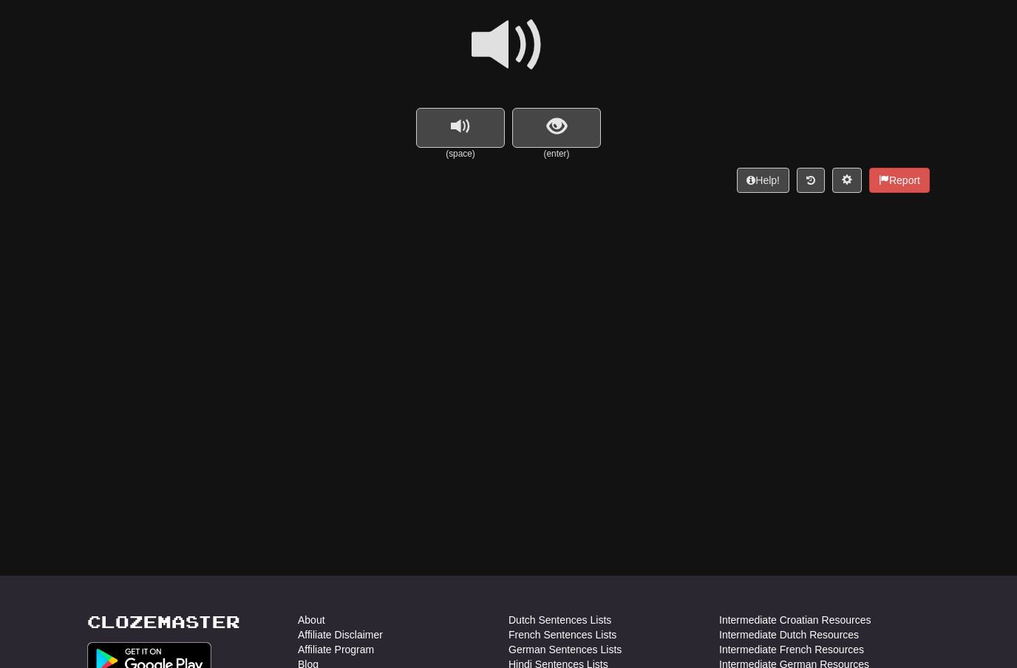
click at [530, 53] on span at bounding box center [509, 45] width 74 height 74
click at [551, 123] on span "show sentence" at bounding box center [557, 127] width 20 height 20
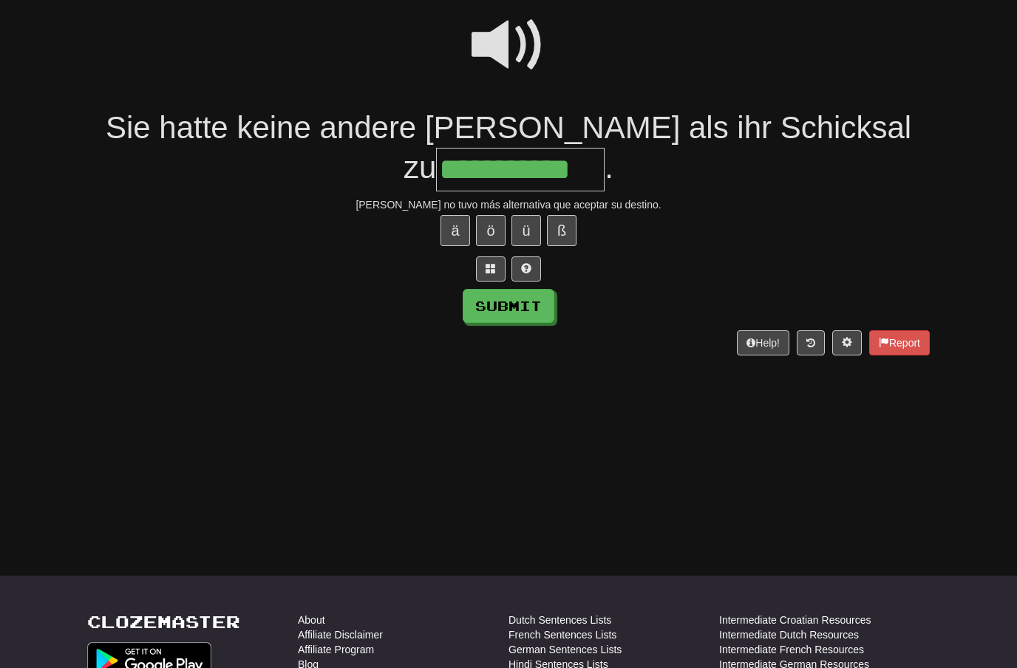
type input "**********"
click at [517, 311] on button "Submit" at bounding box center [509, 306] width 92 height 34
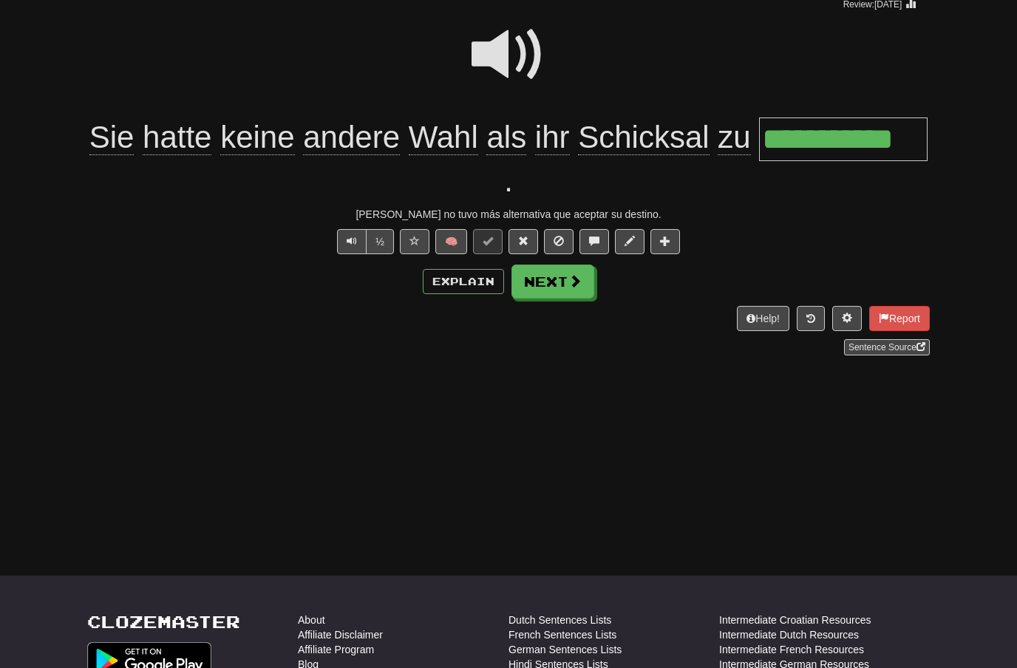
click at [565, 282] on button "Next" at bounding box center [553, 282] width 83 height 34
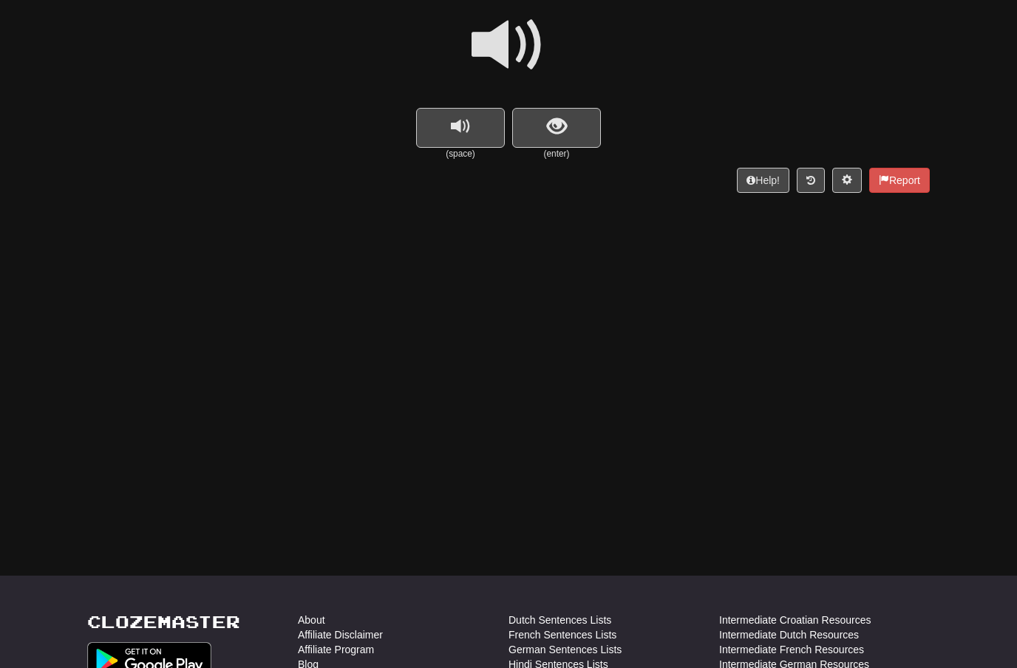
click at [516, 66] on span at bounding box center [509, 45] width 74 height 74
click at [563, 124] on span "show sentence" at bounding box center [557, 127] width 20 height 20
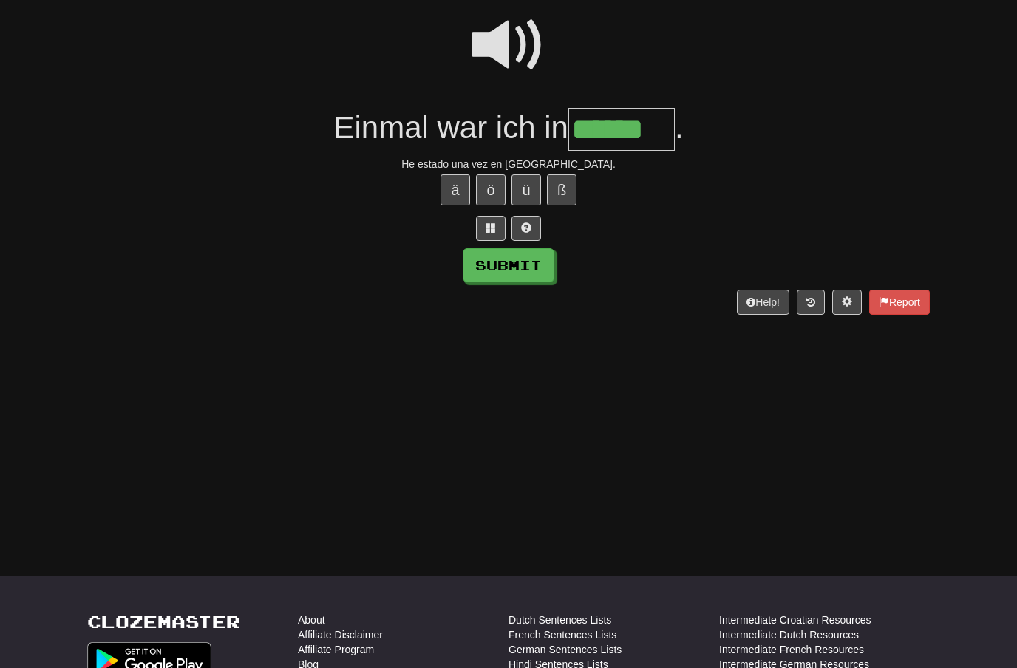
click at [532, 263] on button "Submit" at bounding box center [509, 265] width 92 height 34
type input "******"
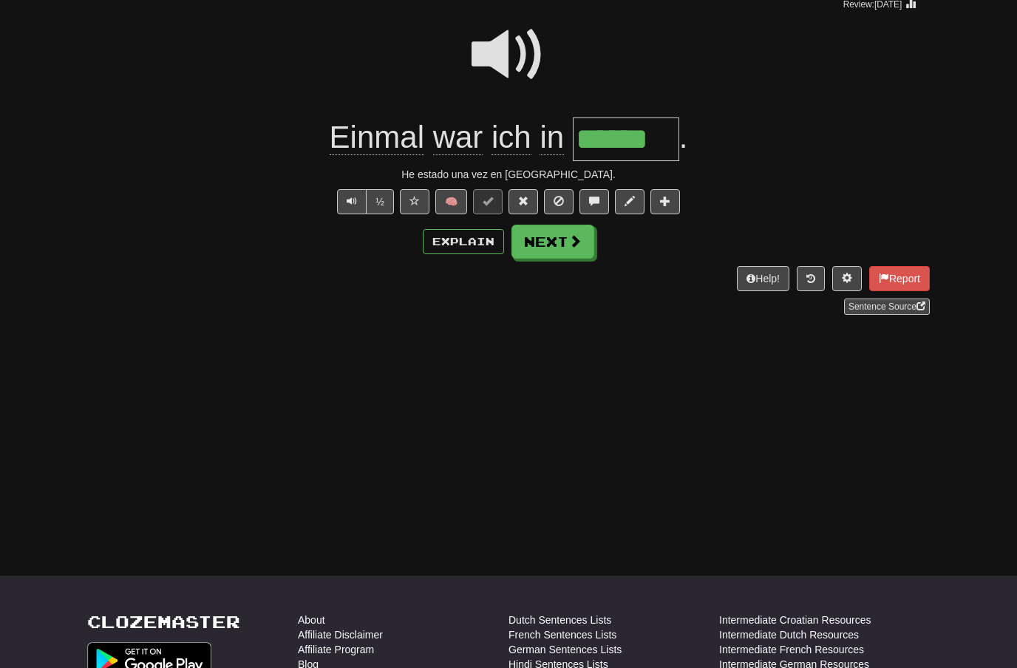
click at [574, 245] on span at bounding box center [575, 240] width 13 height 13
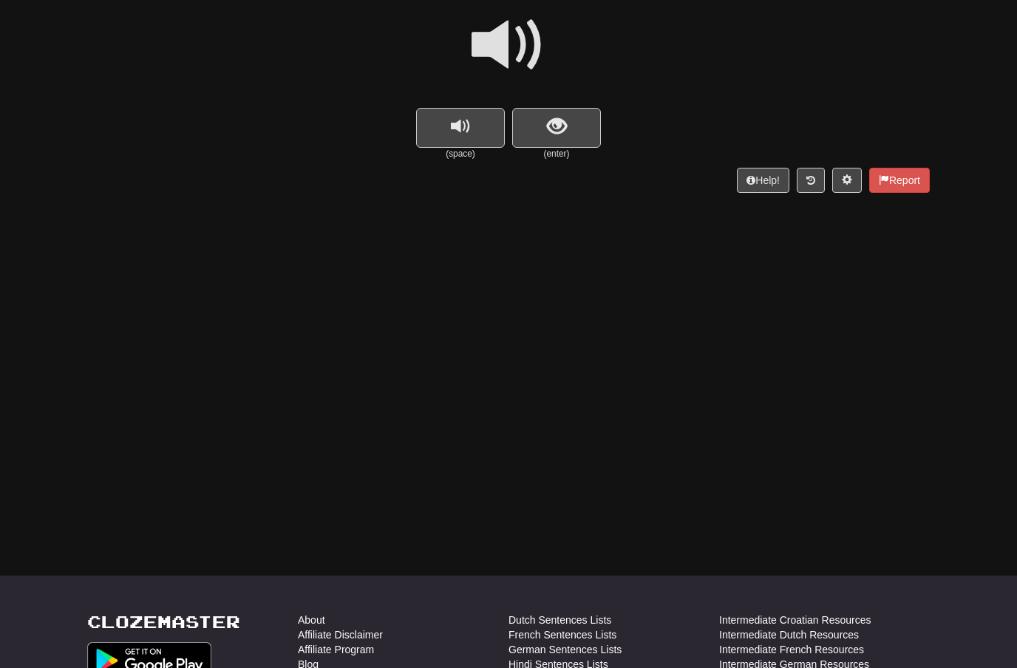
click at [522, 39] on span at bounding box center [509, 45] width 74 height 74
click at [547, 119] on span "show sentence" at bounding box center [557, 127] width 20 height 20
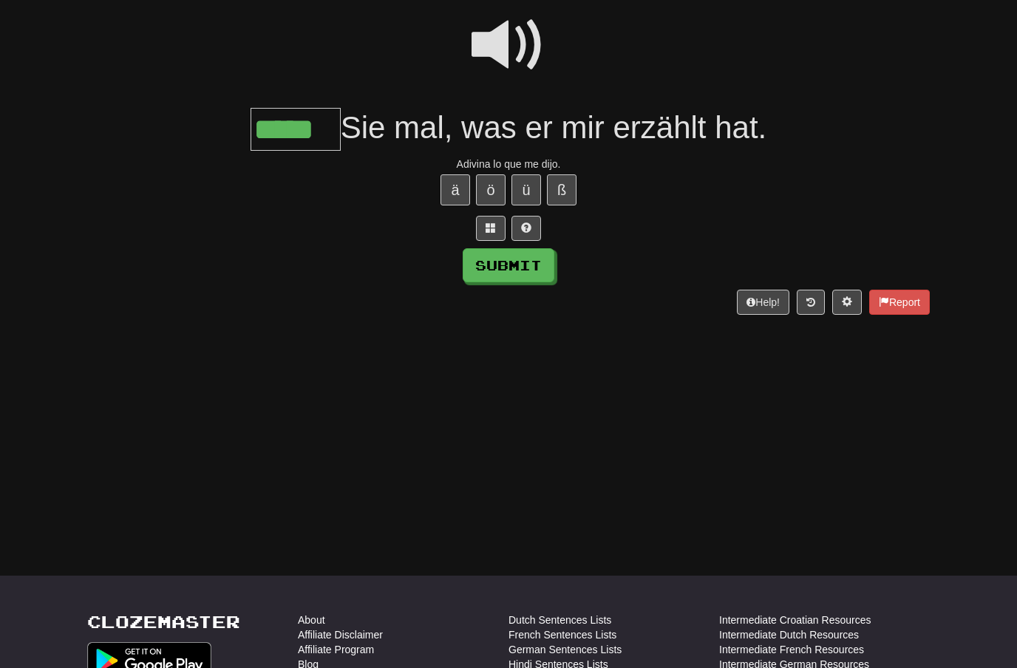
click at [531, 268] on button "Submit" at bounding box center [509, 265] width 92 height 34
type input "*****"
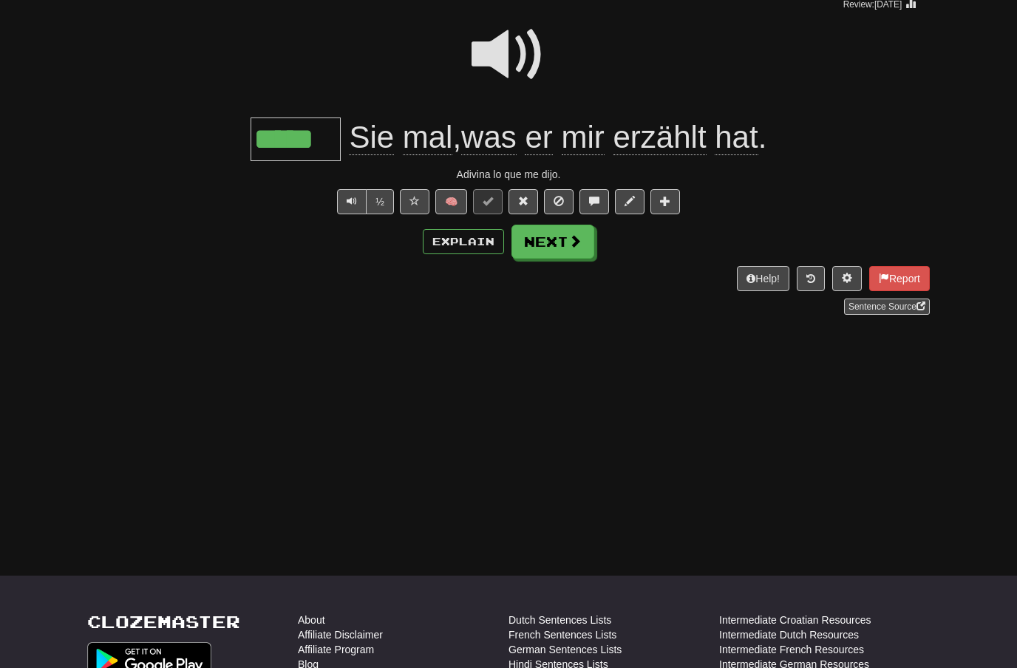
click at [573, 245] on span at bounding box center [575, 240] width 13 height 13
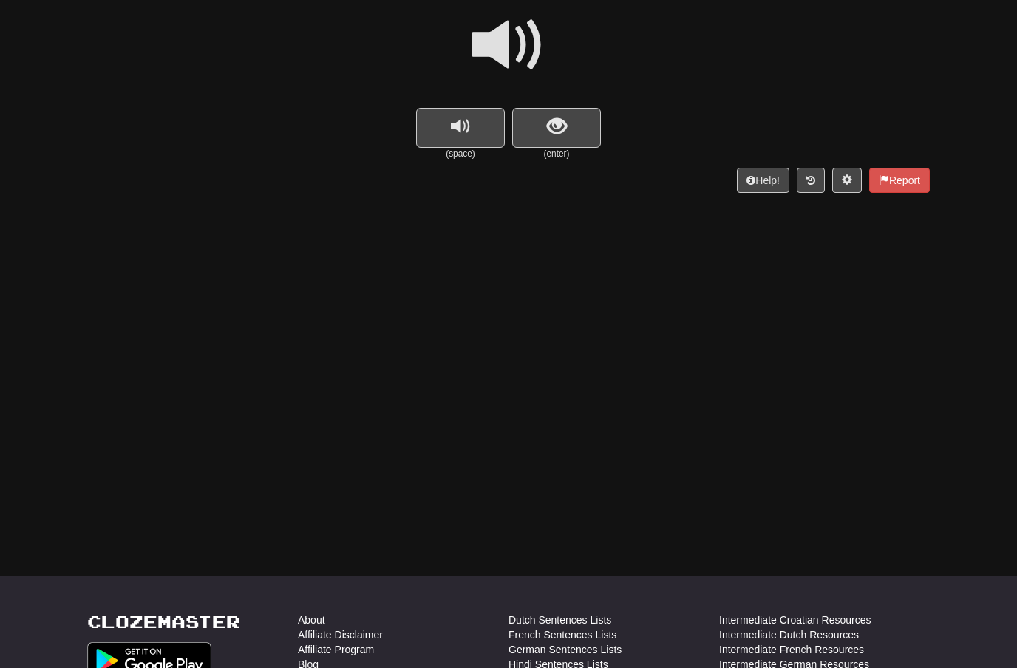
click at [519, 42] on span at bounding box center [509, 45] width 74 height 74
click at [548, 118] on span "show sentence" at bounding box center [557, 127] width 20 height 20
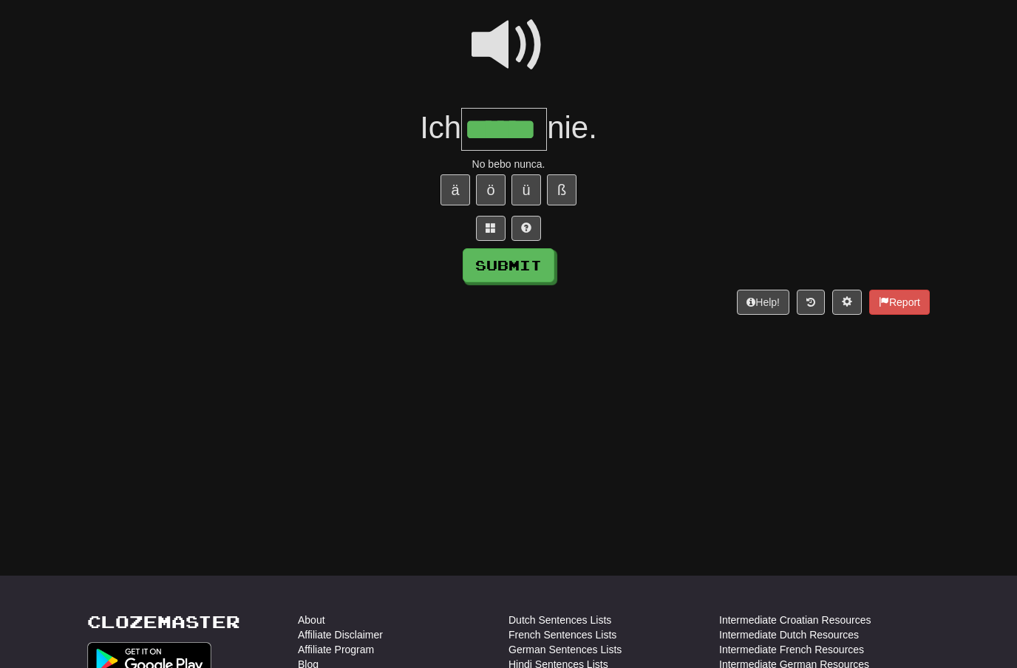
type input "******"
click at [546, 258] on button "Submit" at bounding box center [509, 265] width 92 height 34
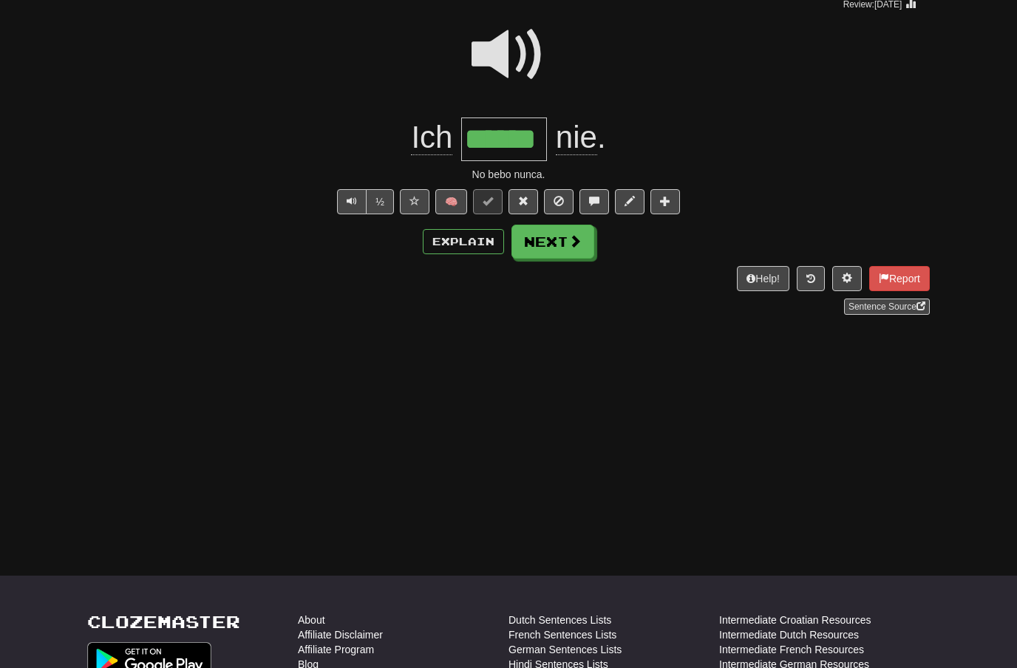
click at [571, 252] on button "Next" at bounding box center [553, 242] width 83 height 34
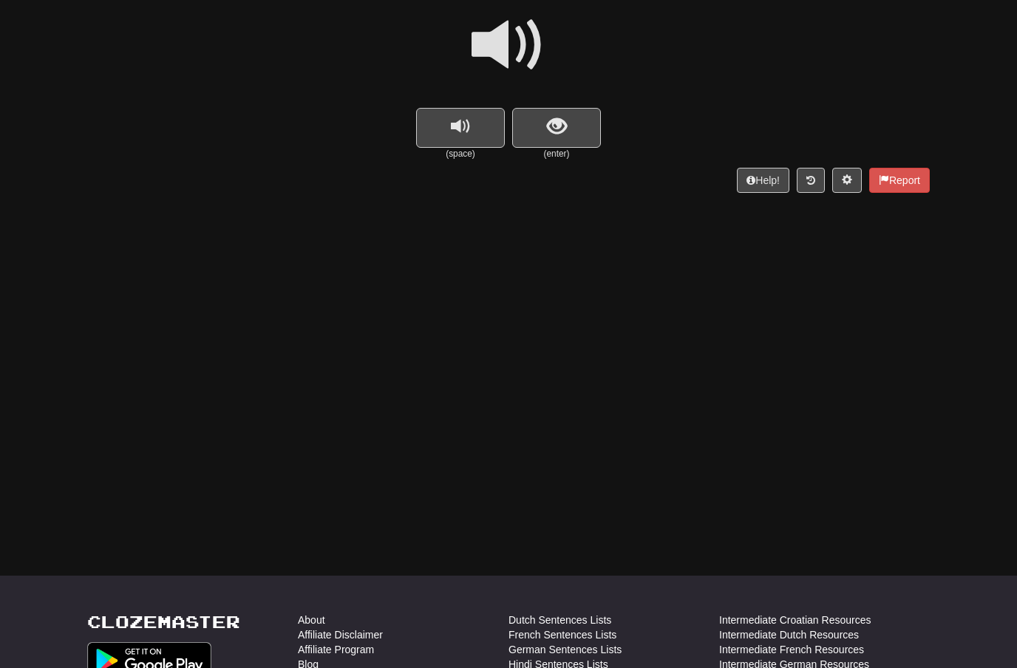
click at [521, 44] on span at bounding box center [509, 45] width 74 height 74
click at [545, 117] on button "show sentence" at bounding box center [556, 128] width 89 height 40
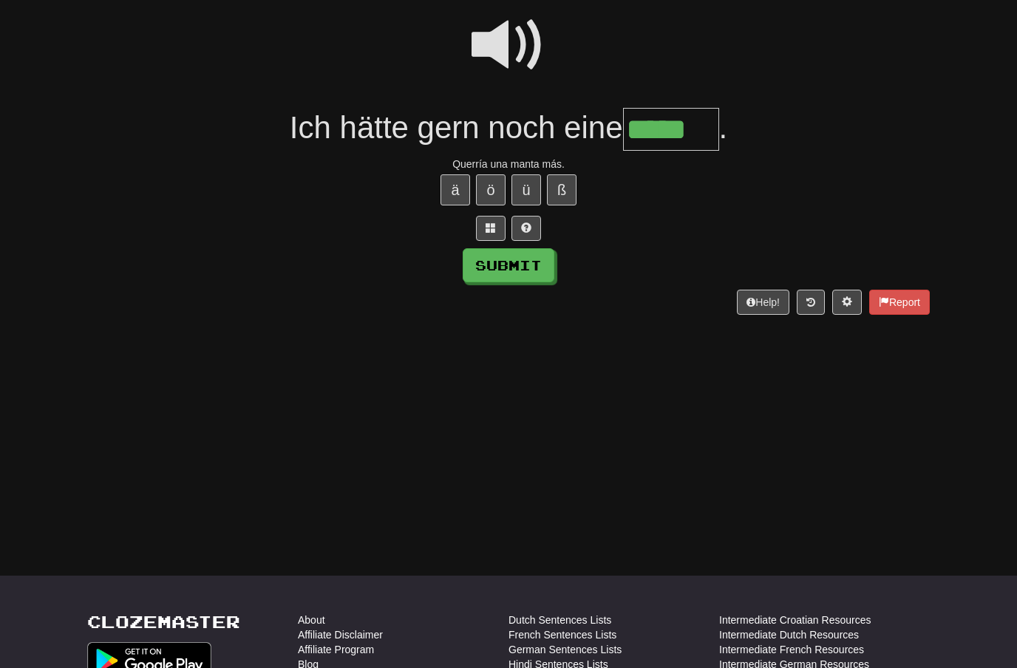
click at [539, 253] on button "Submit" at bounding box center [509, 265] width 92 height 34
type input "*****"
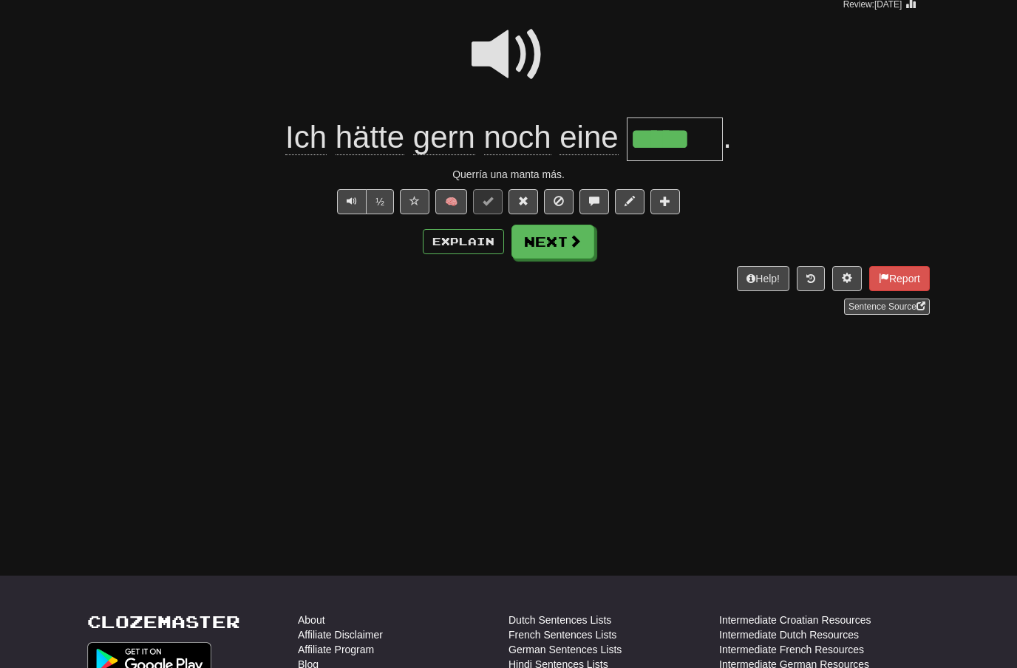
click at [569, 245] on span at bounding box center [575, 240] width 13 height 13
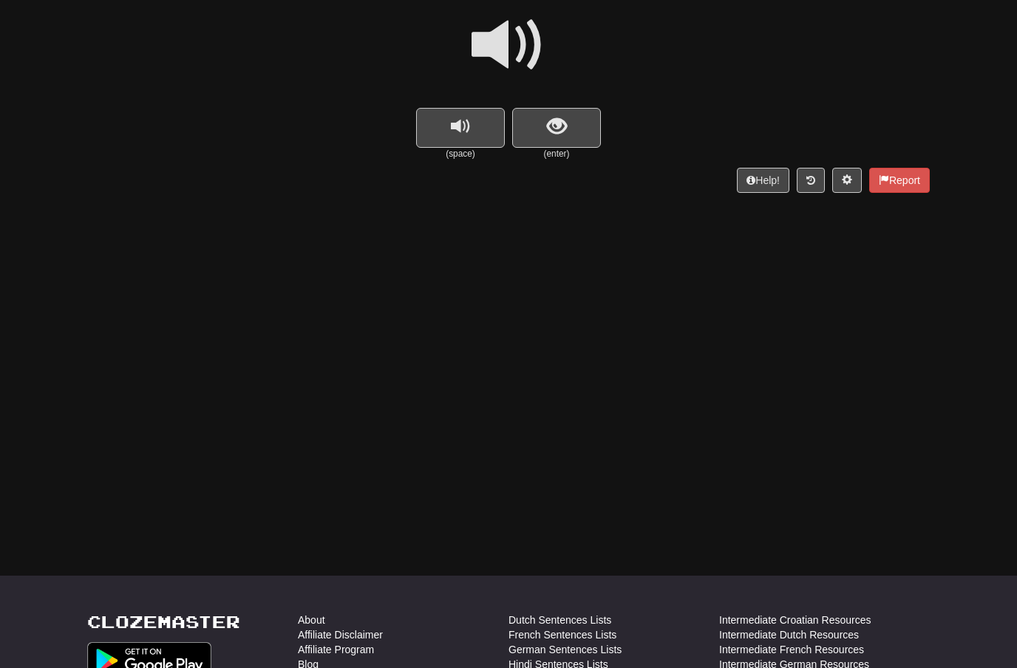
click at [518, 42] on span at bounding box center [509, 45] width 74 height 74
click at [543, 121] on button "show sentence" at bounding box center [556, 128] width 89 height 40
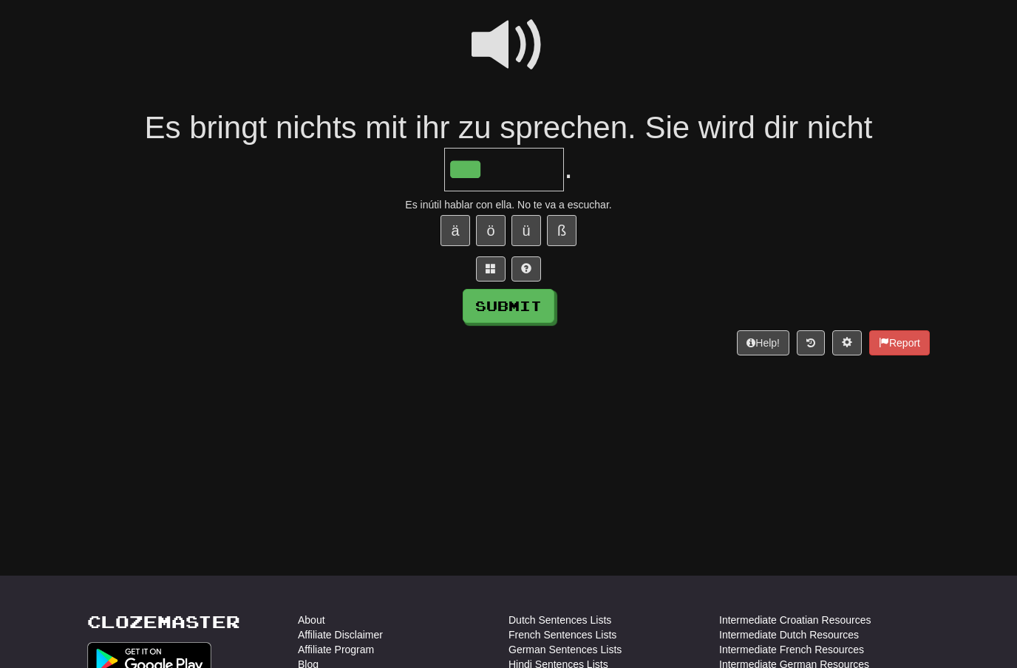
click at [495, 222] on button "ö" at bounding box center [491, 230] width 30 height 31
type input "*******"
click at [536, 299] on button "Submit" at bounding box center [509, 306] width 92 height 34
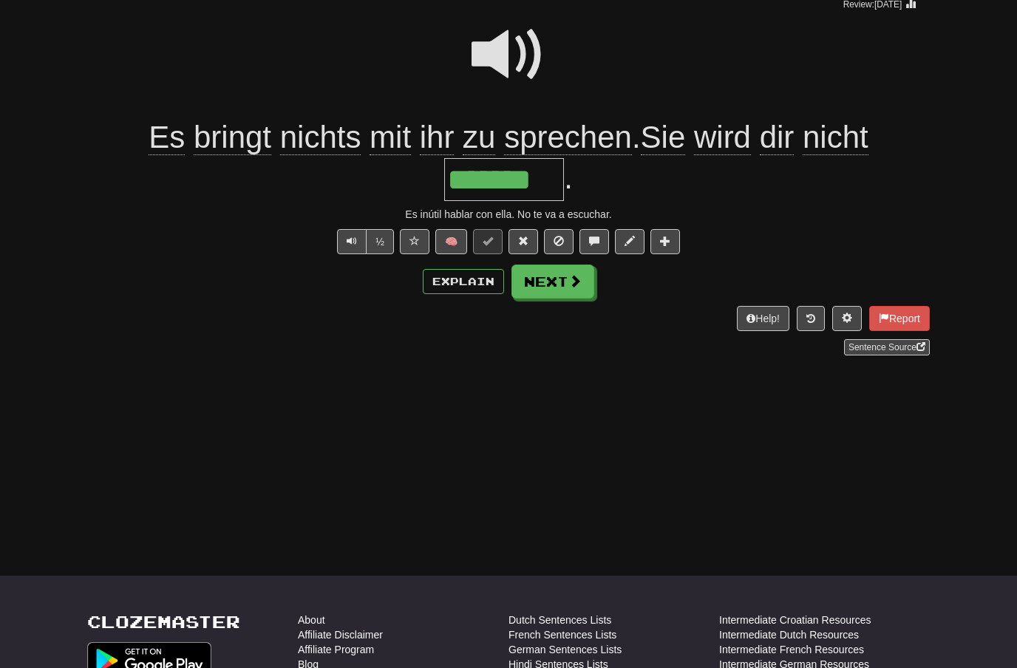
click at [574, 287] on button "Next" at bounding box center [553, 282] width 83 height 34
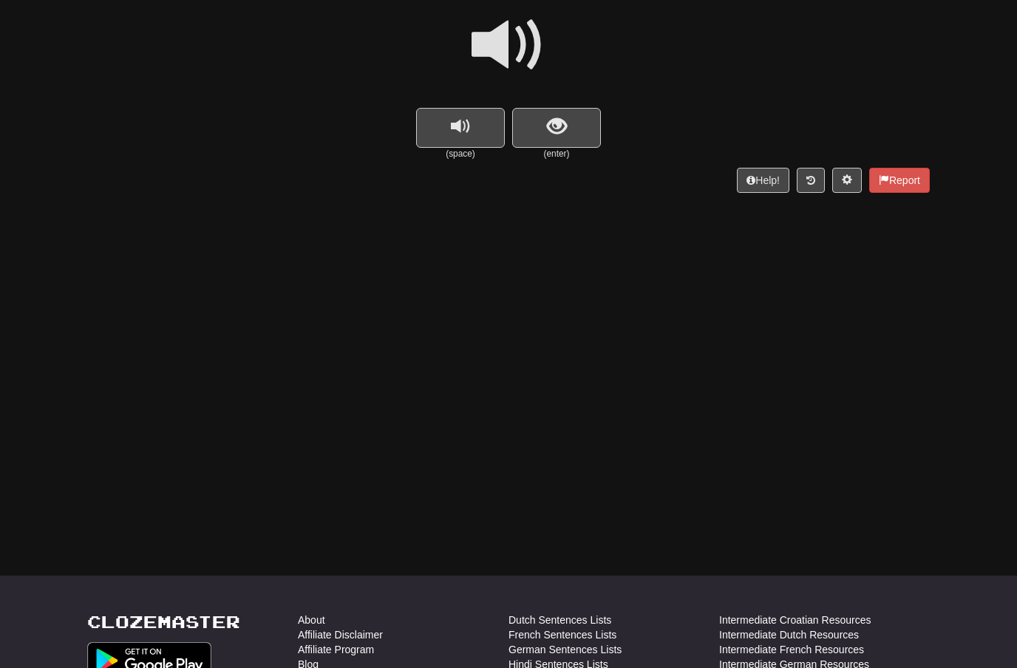
click at [515, 41] on span at bounding box center [509, 45] width 74 height 74
click at [550, 118] on span "show sentence" at bounding box center [557, 127] width 20 height 20
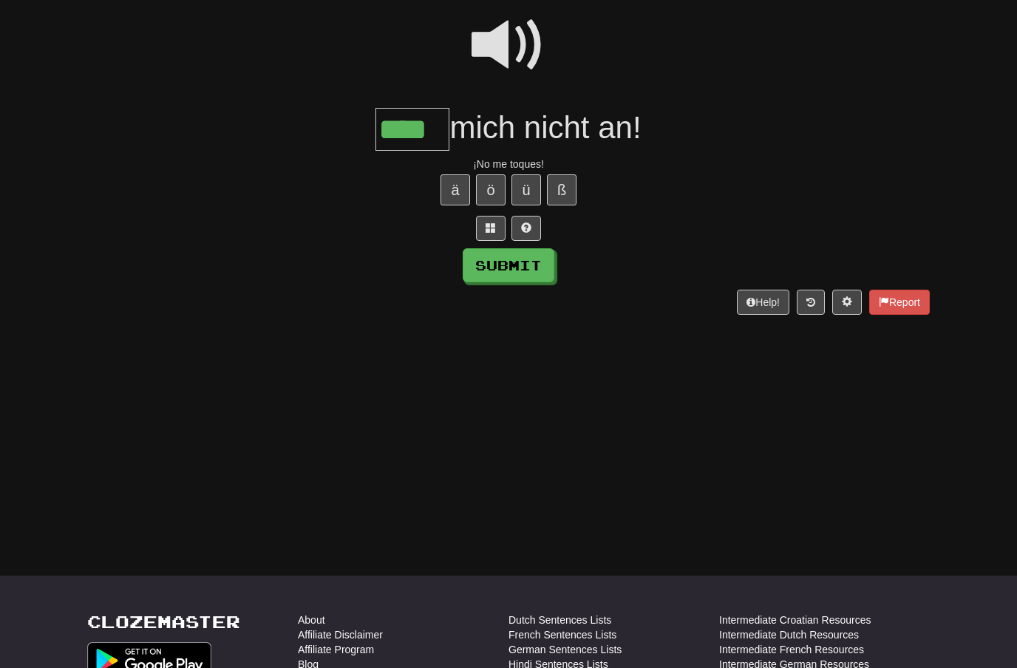
click at [531, 259] on button "Submit" at bounding box center [509, 265] width 92 height 34
type input "****"
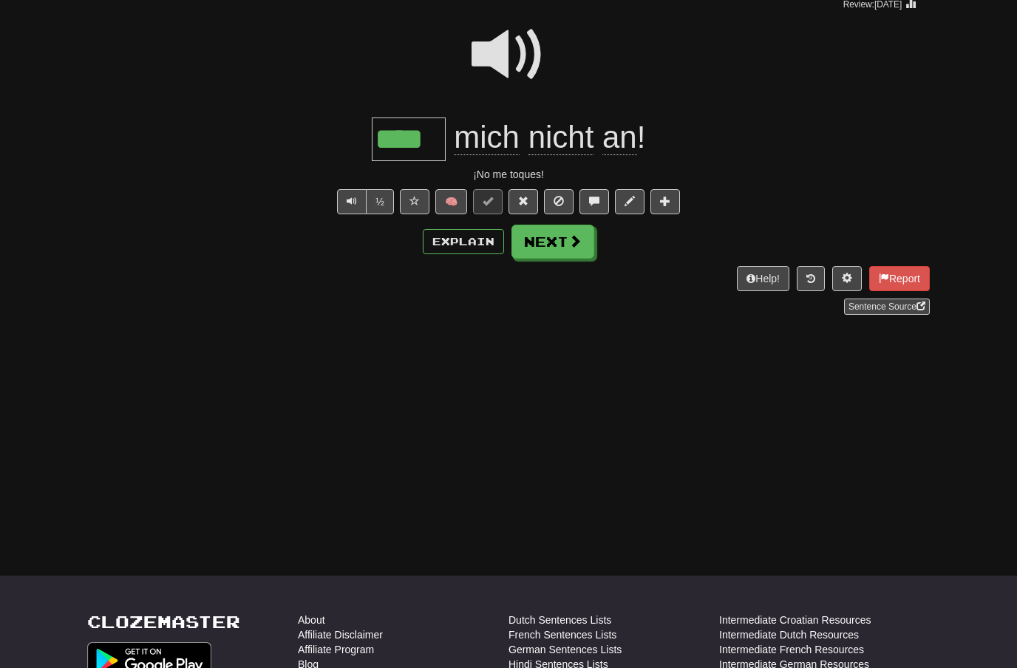
click at [570, 254] on button "Next" at bounding box center [553, 242] width 83 height 34
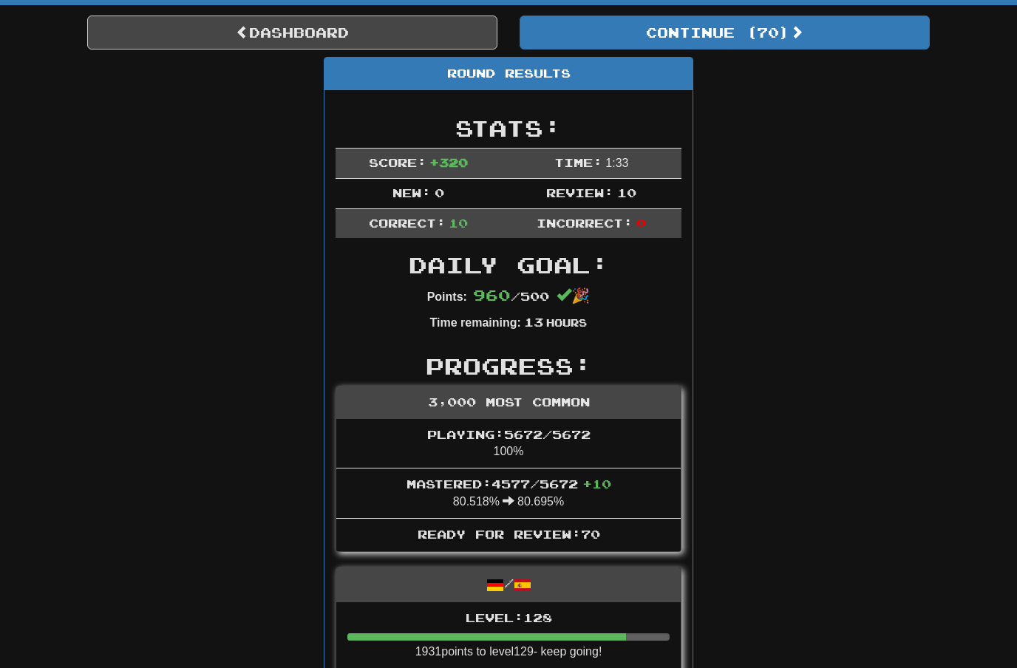
click at [815, 31] on button "Continue ( 70 )" at bounding box center [725, 33] width 410 height 34
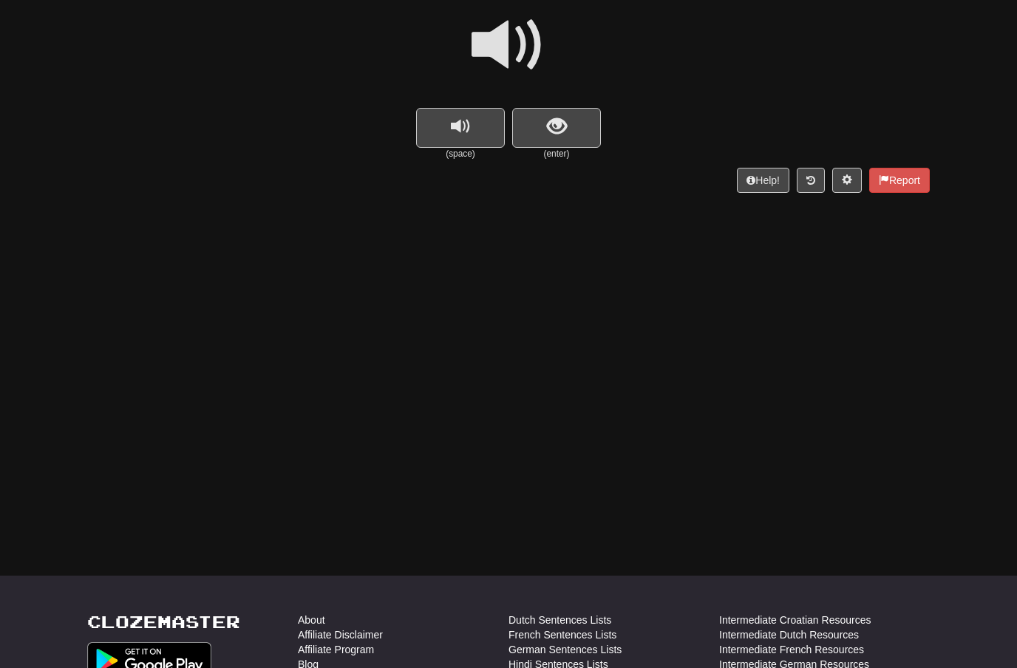
click at [518, 44] on span at bounding box center [509, 45] width 74 height 74
click at [554, 117] on span "show sentence" at bounding box center [557, 127] width 20 height 20
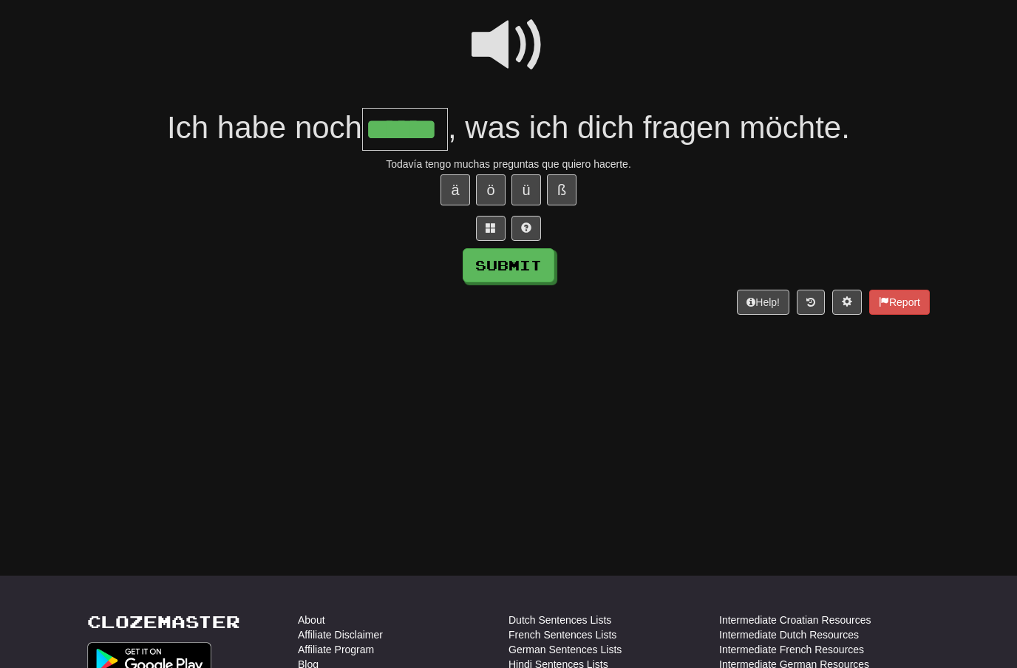
type input "******"
click at [526, 271] on button "Submit" at bounding box center [509, 265] width 92 height 34
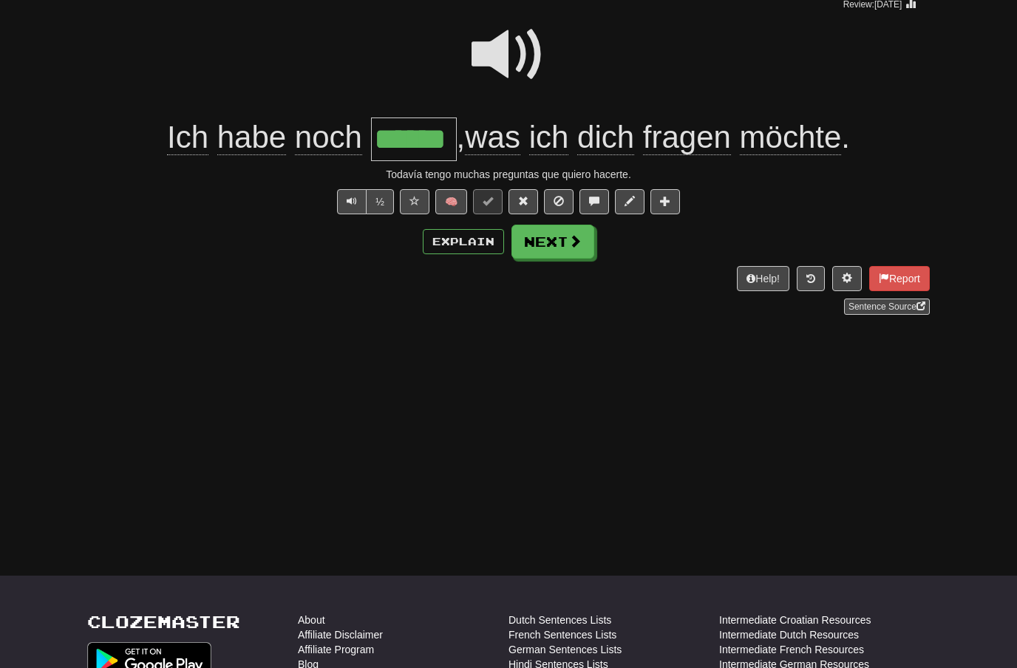
click at [573, 248] on button "Next" at bounding box center [553, 242] width 83 height 34
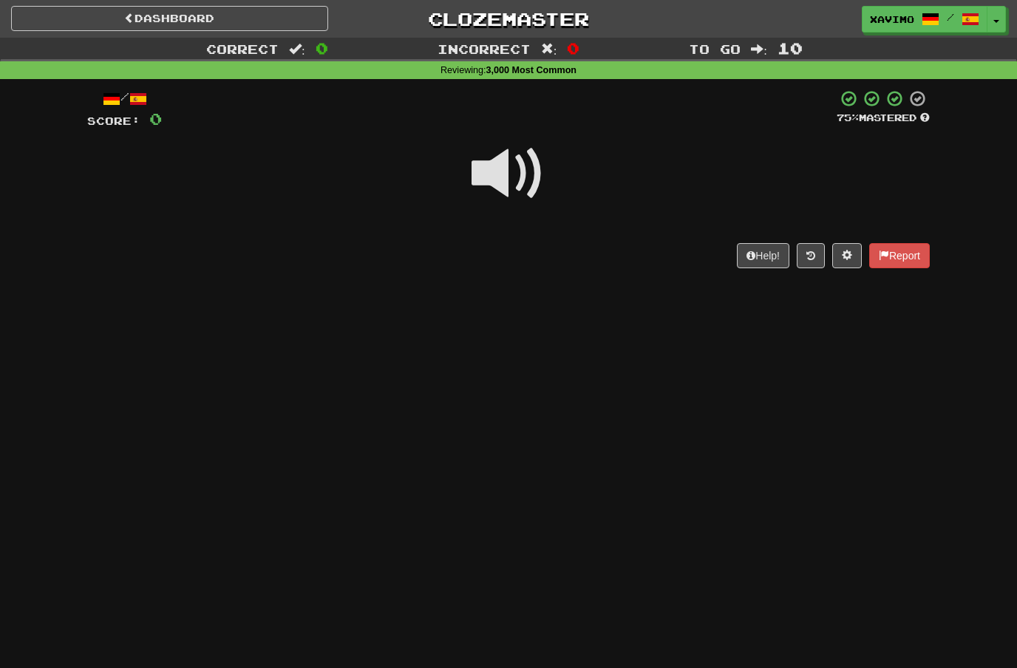
scroll to position [182, 0]
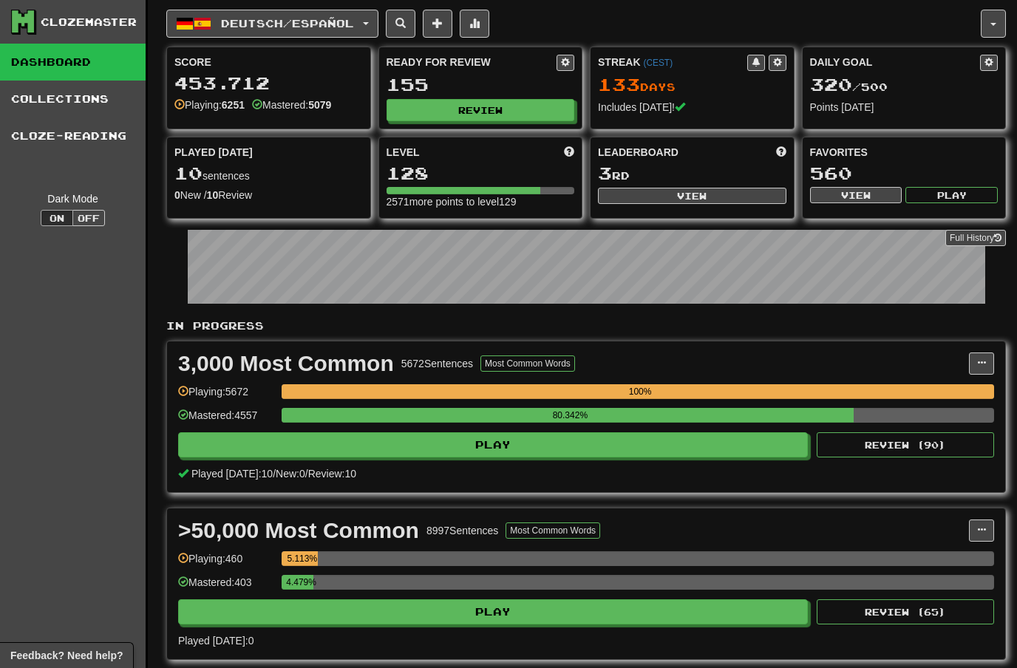
click at [494, 109] on button "Review" at bounding box center [481, 110] width 189 height 22
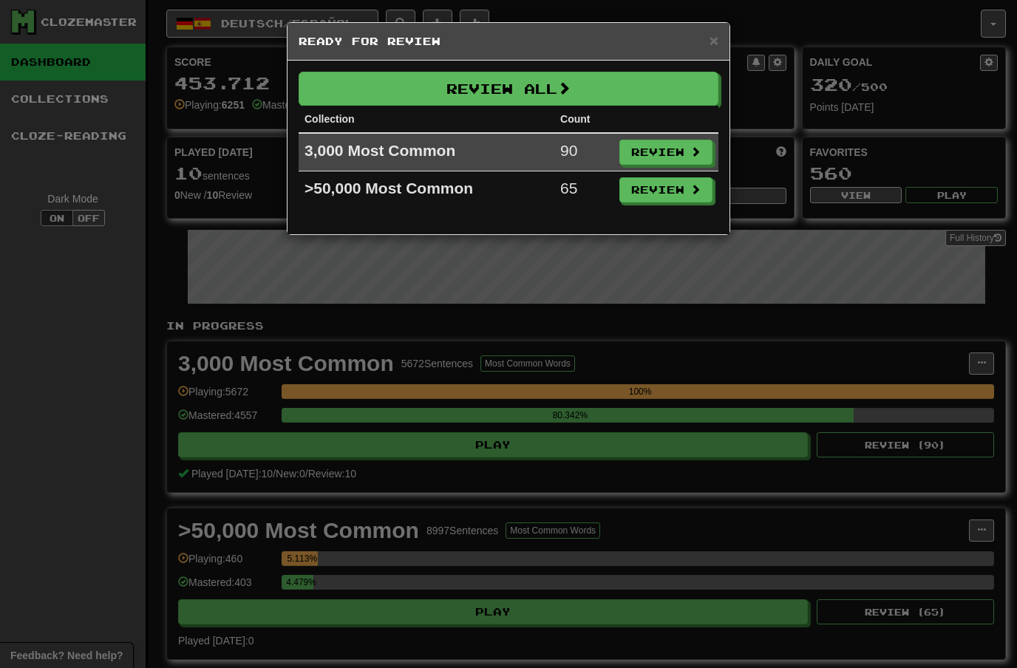
click at [675, 152] on button "Review" at bounding box center [666, 152] width 93 height 25
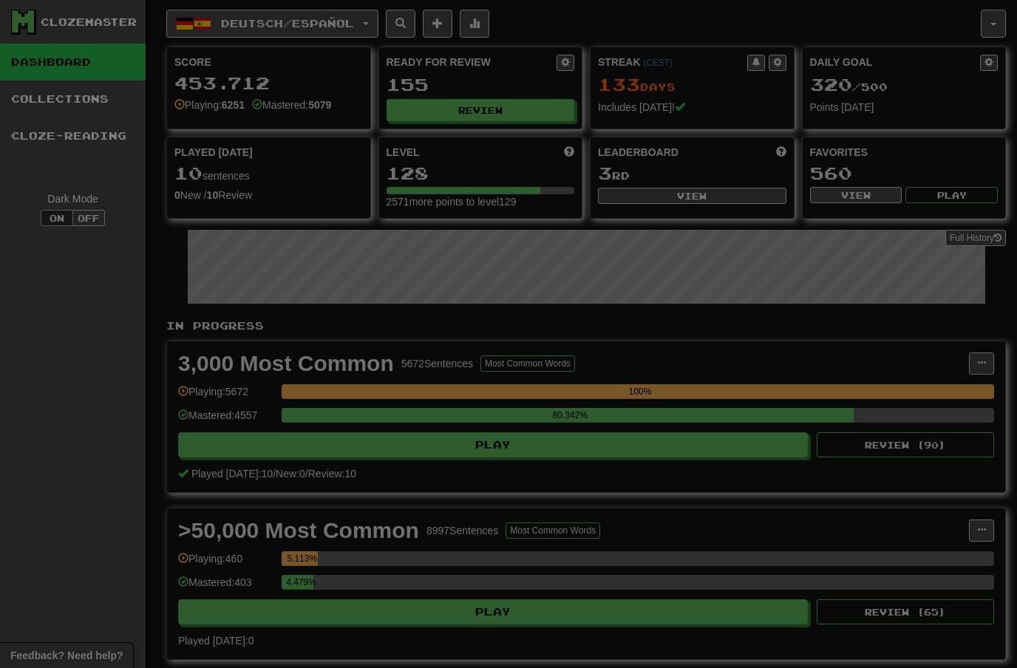
select select "**"
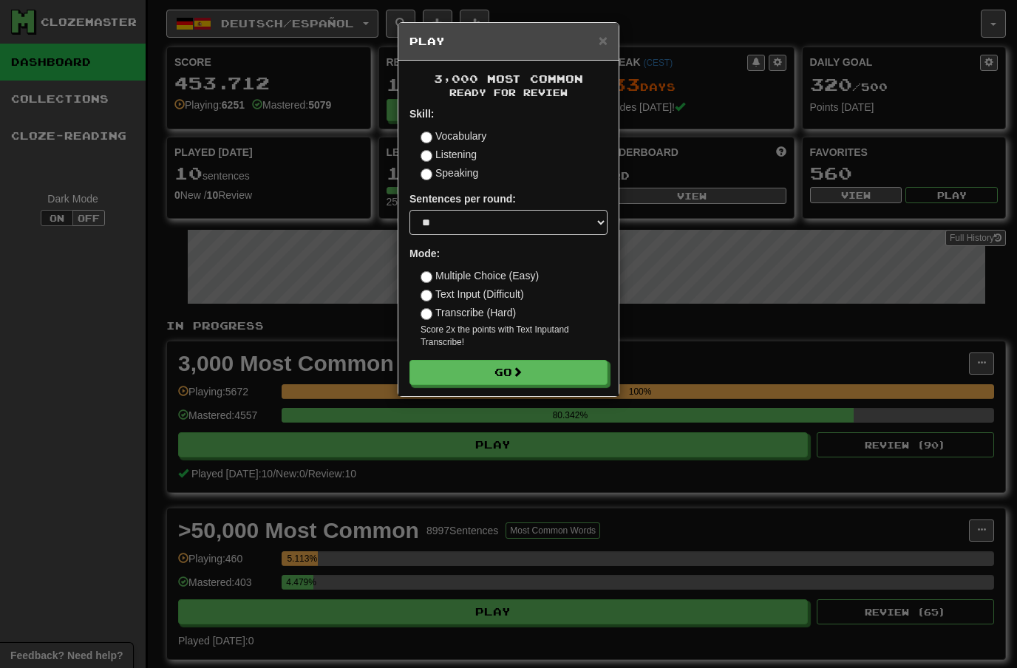
click at [532, 370] on button "Go" at bounding box center [509, 372] width 198 height 25
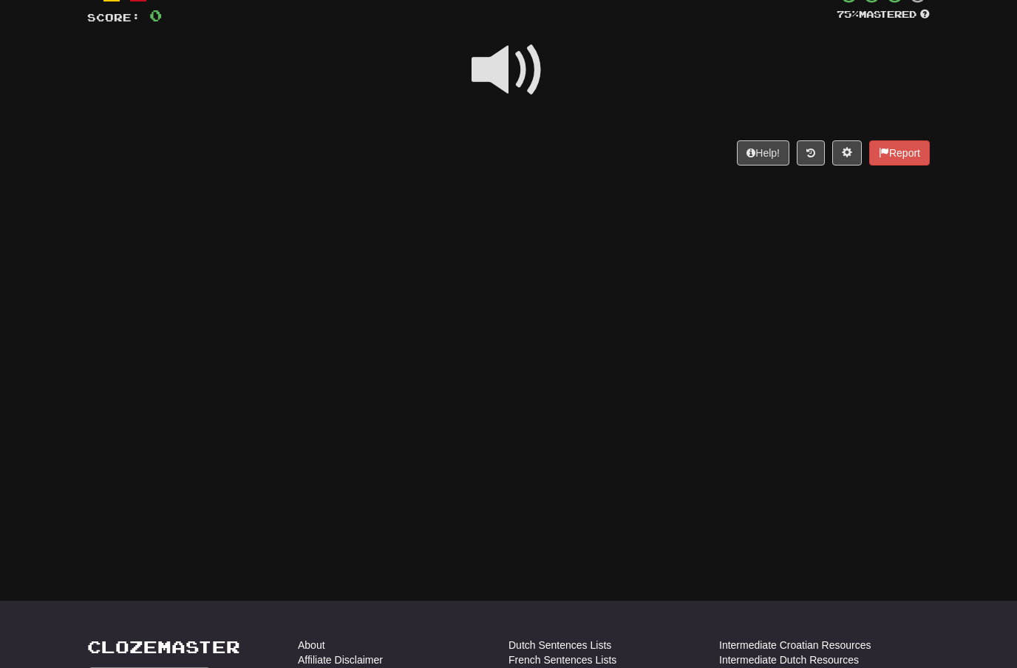
scroll to position [104, 0]
click at [521, 61] on span at bounding box center [509, 71] width 74 height 74
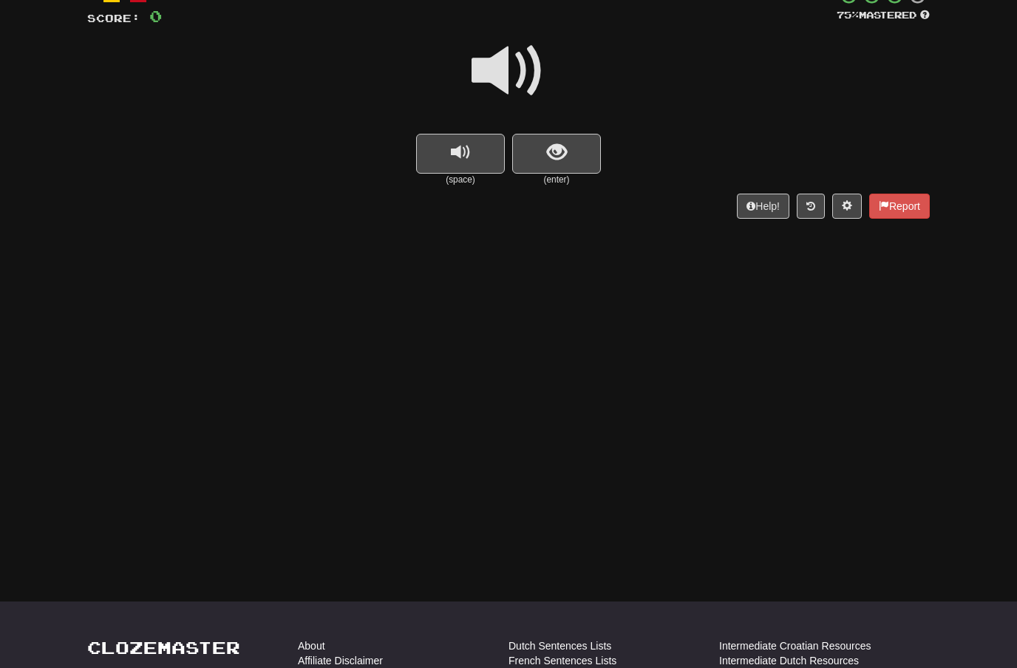
click at [519, 57] on span at bounding box center [509, 71] width 74 height 74
click at [543, 136] on button "show sentence" at bounding box center [556, 154] width 89 height 40
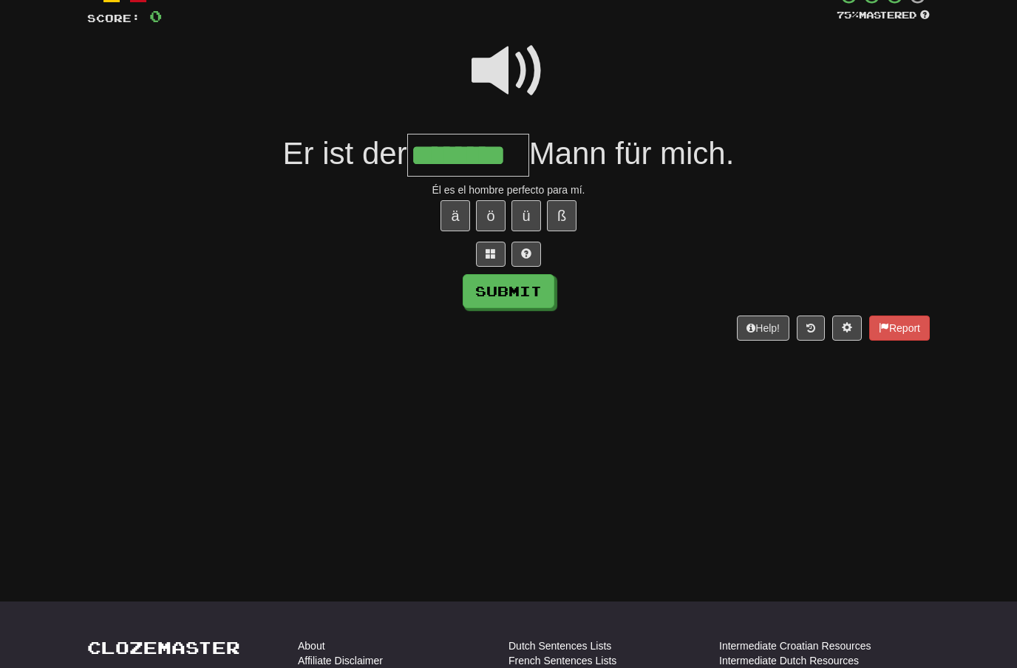
type input "********"
click at [527, 285] on button "Submit" at bounding box center [509, 291] width 92 height 34
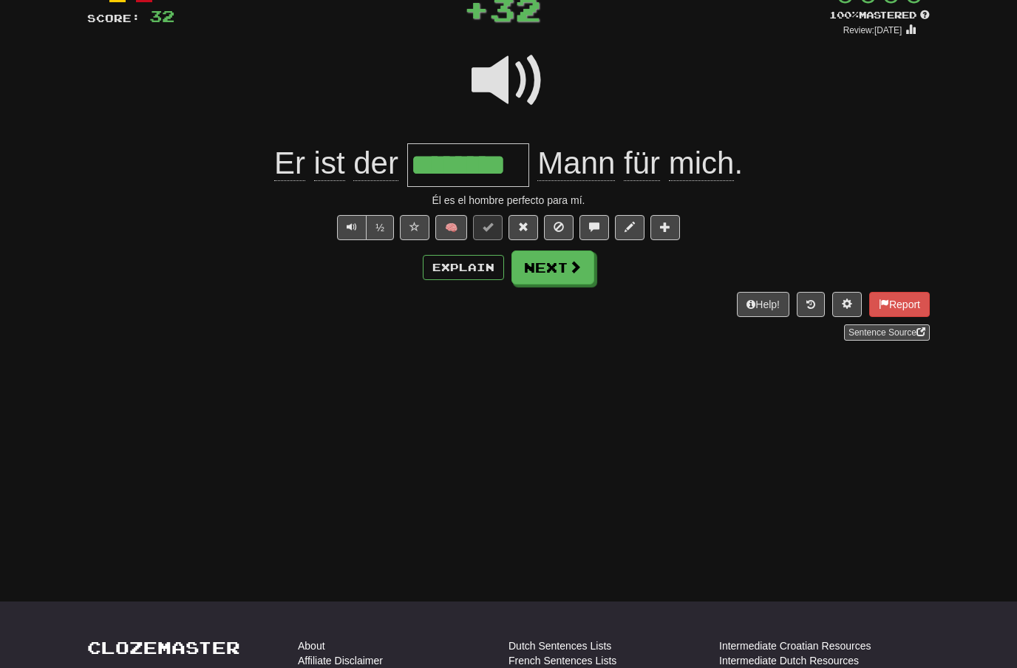
click at [571, 271] on span at bounding box center [575, 266] width 13 height 13
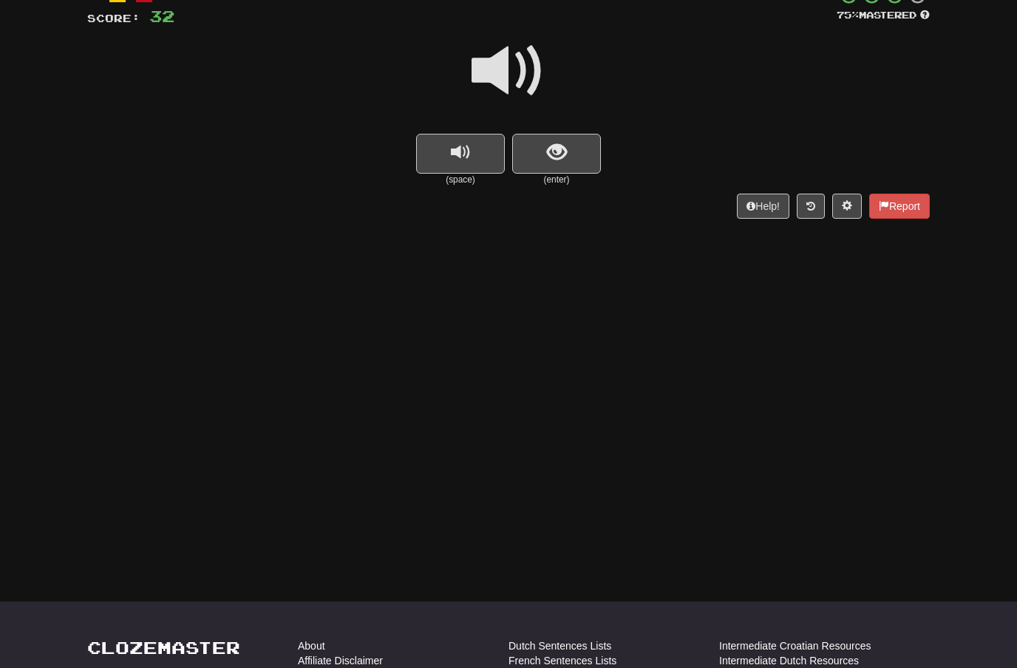
click at [518, 79] on span at bounding box center [509, 71] width 74 height 74
click at [549, 154] on span "show sentence" at bounding box center [557, 153] width 20 height 20
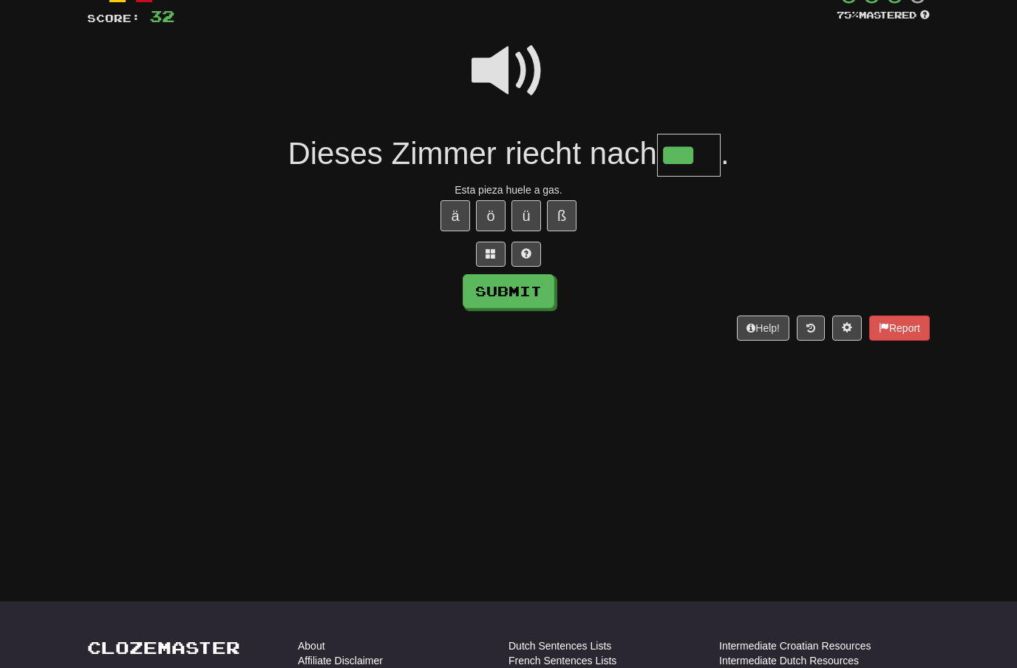
click at [537, 289] on button "Submit" at bounding box center [509, 291] width 92 height 34
type input "***"
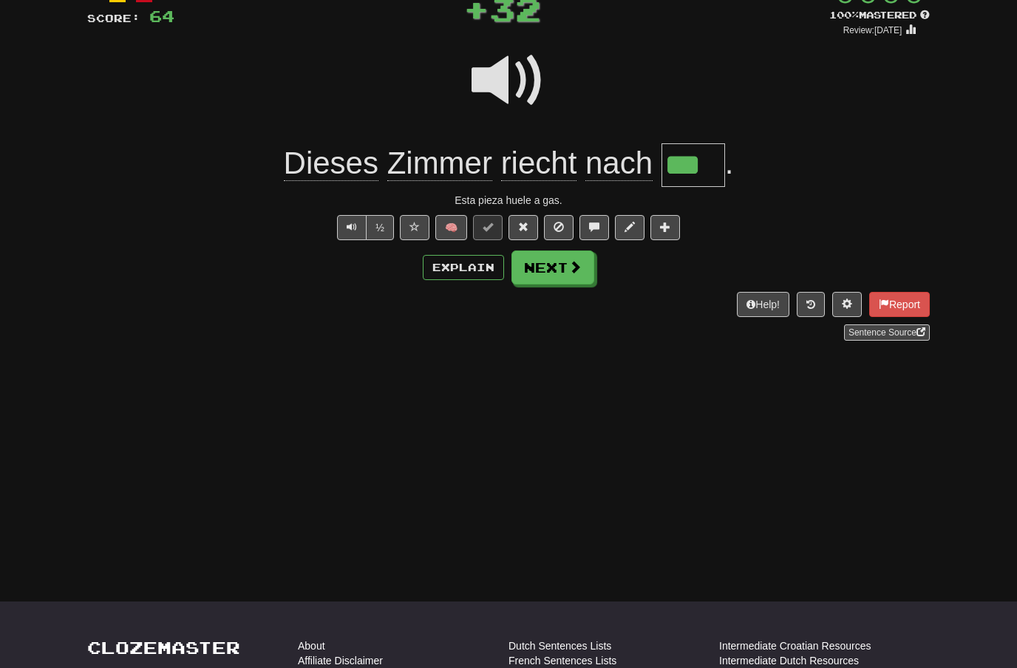
click at [570, 271] on span at bounding box center [575, 266] width 13 height 13
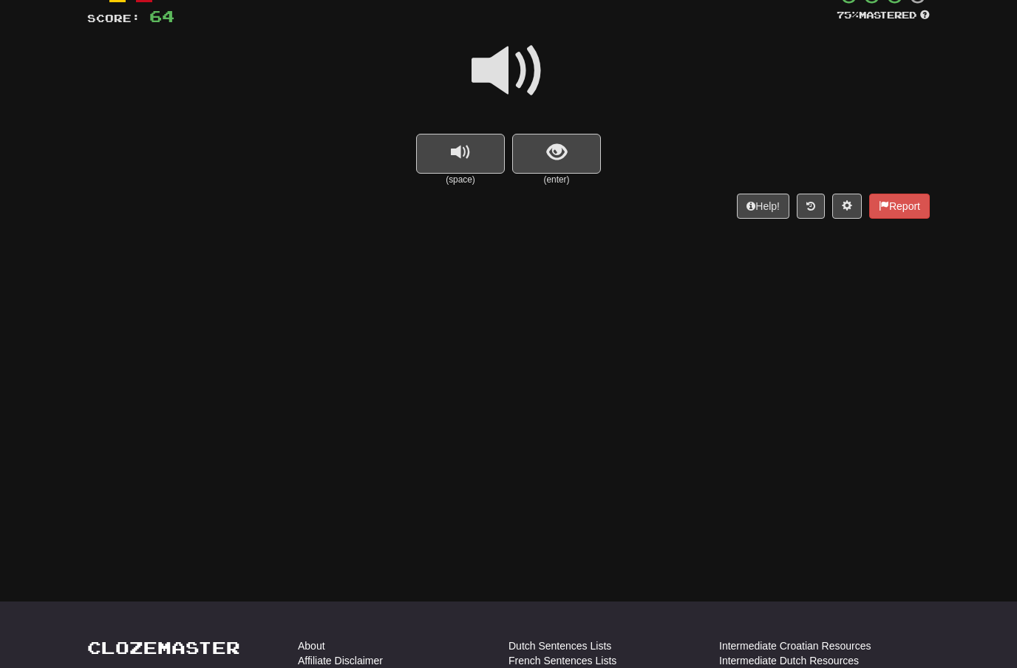
click at [512, 82] on span at bounding box center [509, 71] width 74 height 74
click at [552, 144] on span "show sentence" at bounding box center [557, 153] width 20 height 20
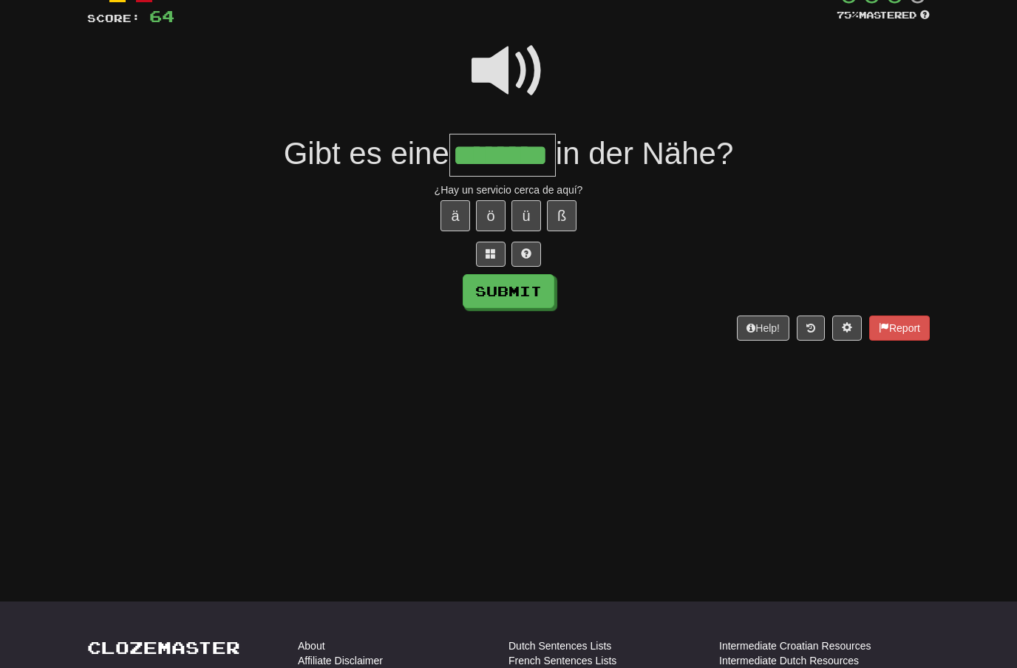
click at [546, 293] on button "Submit" at bounding box center [509, 291] width 92 height 34
type input "********"
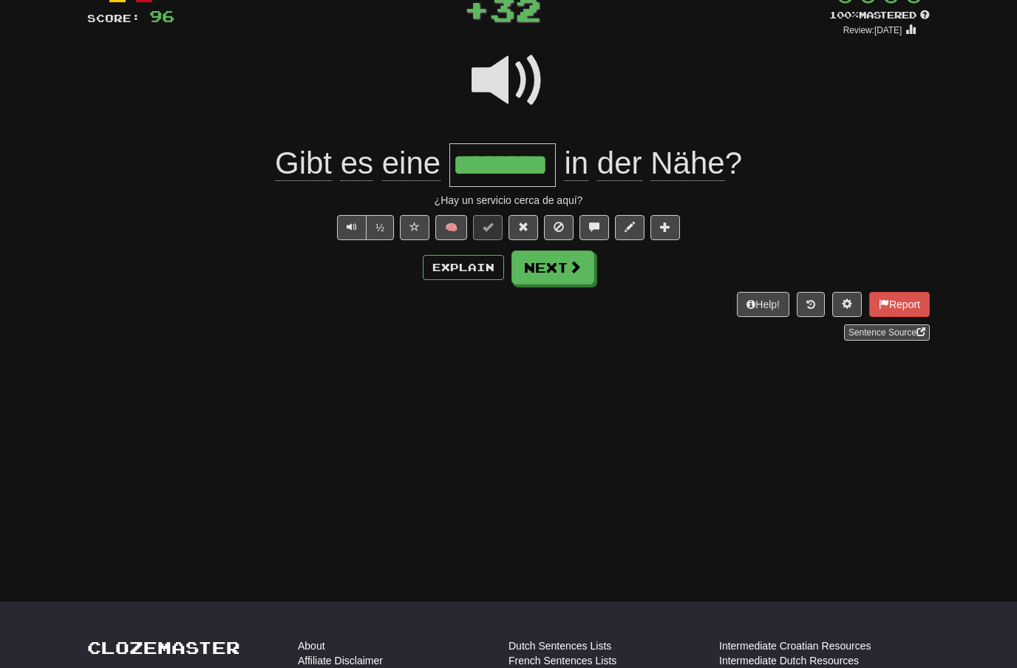
click at [573, 278] on button "Next" at bounding box center [553, 268] width 83 height 34
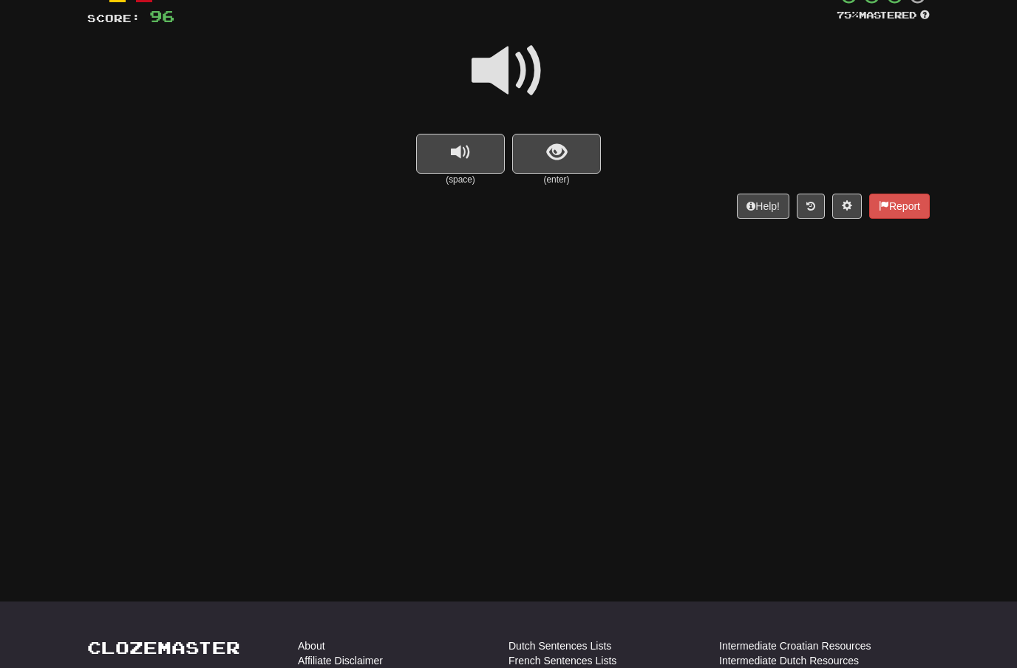
click at [503, 77] on span at bounding box center [509, 71] width 74 height 74
click at [563, 160] on span "show sentence" at bounding box center [557, 153] width 20 height 20
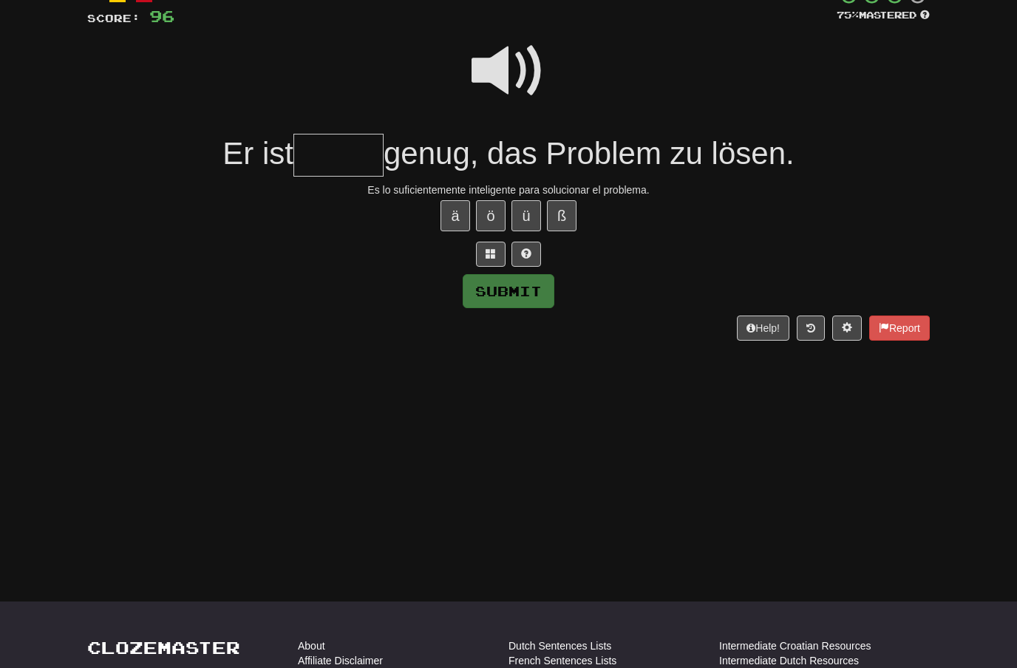
type input "*"
click at [515, 55] on span at bounding box center [509, 71] width 74 height 74
click at [329, 156] on input "text" at bounding box center [339, 156] width 90 height 44
type input "******"
click at [520, 277] on button "Submit" at bounding box center [509, 291] width 92 height 34
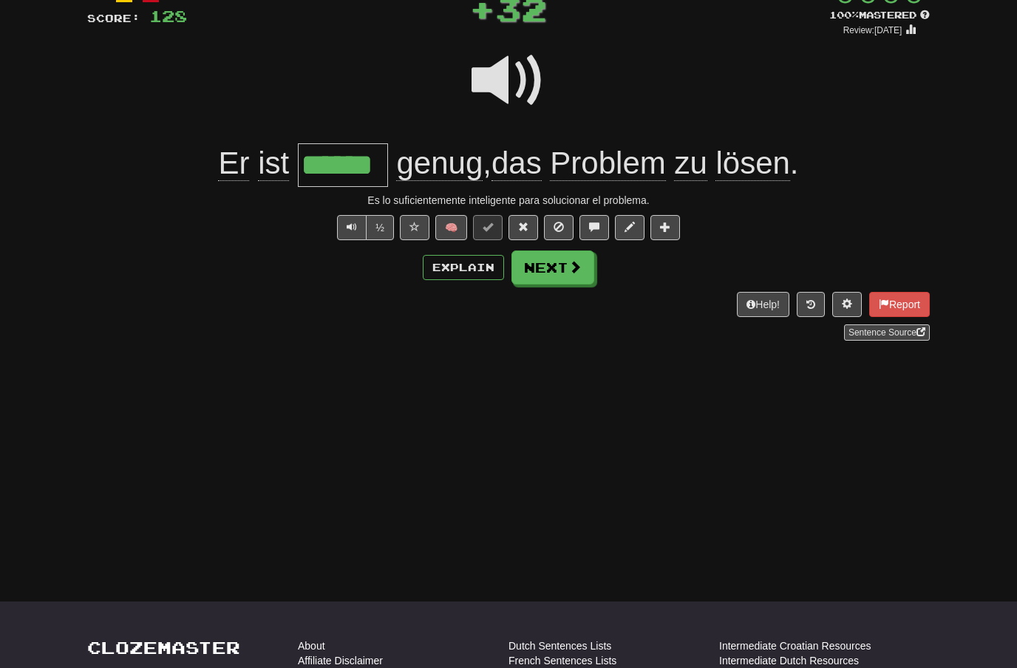
click at [580, 262] on span at bounding box center [575, 266] width 13 height 13
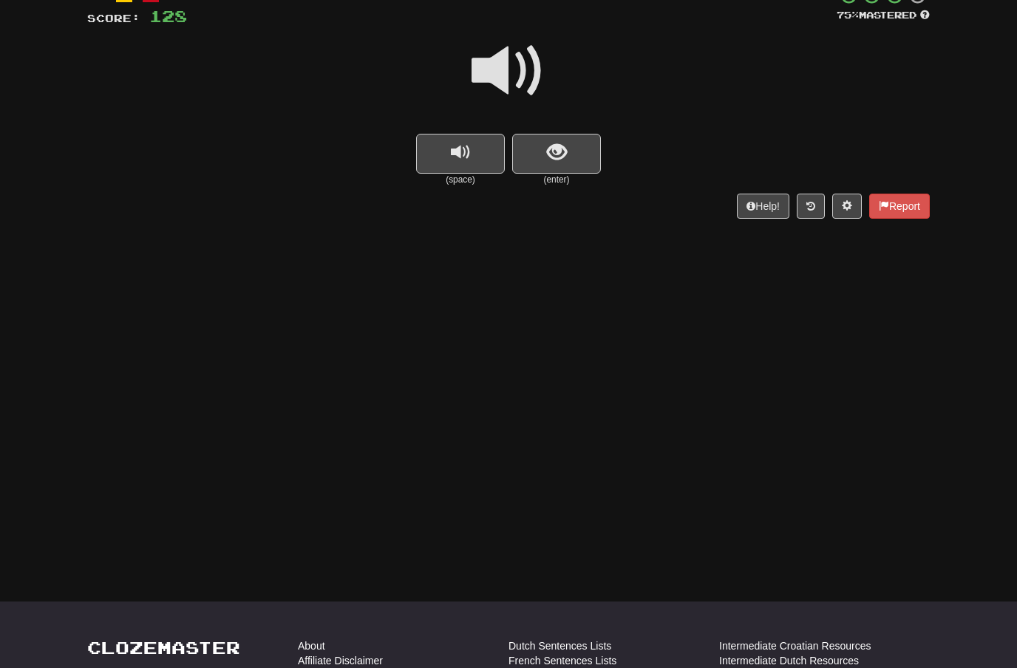
click at [513, 61] on span at bounding box center [509, 71] width 74 height 74
click at [549, 167] on button "show sentence" at bounding box center [556, 154] width 89 height 40
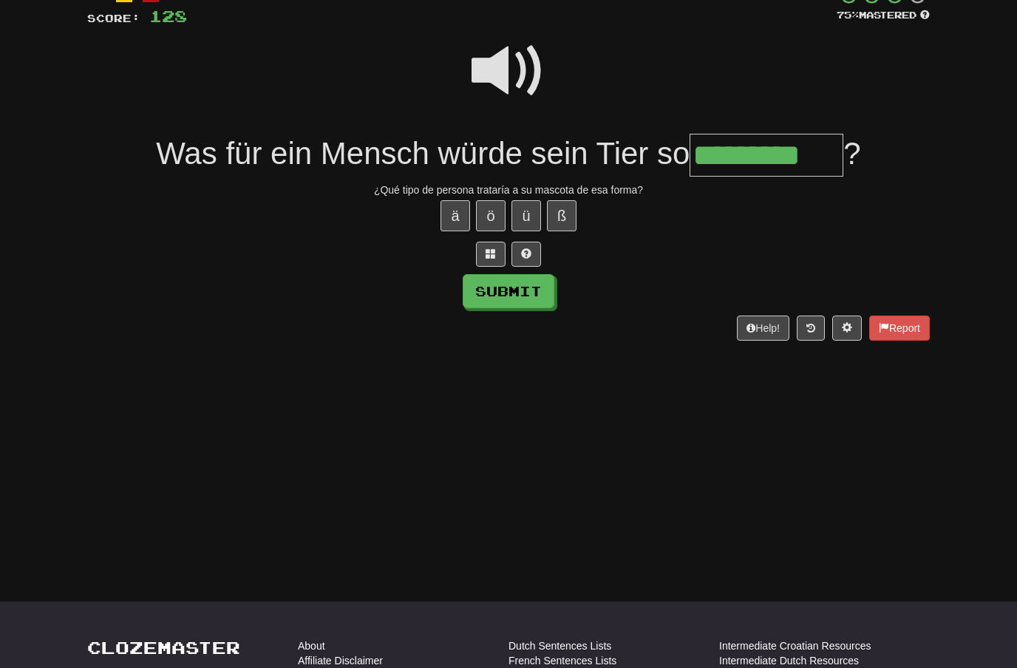
type input "*********"
click at [543, 291] on button "Submit" at bounding box center [509, 291] width 92 height 34
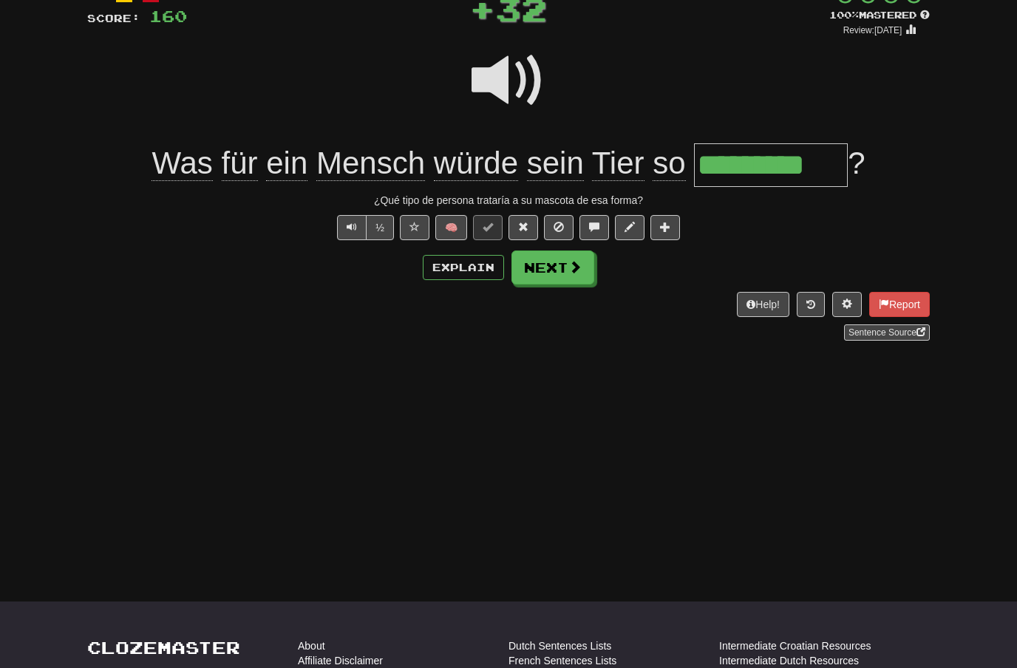
click at [577, 267] on span at bounding box center [575, 266] width 13 height 13
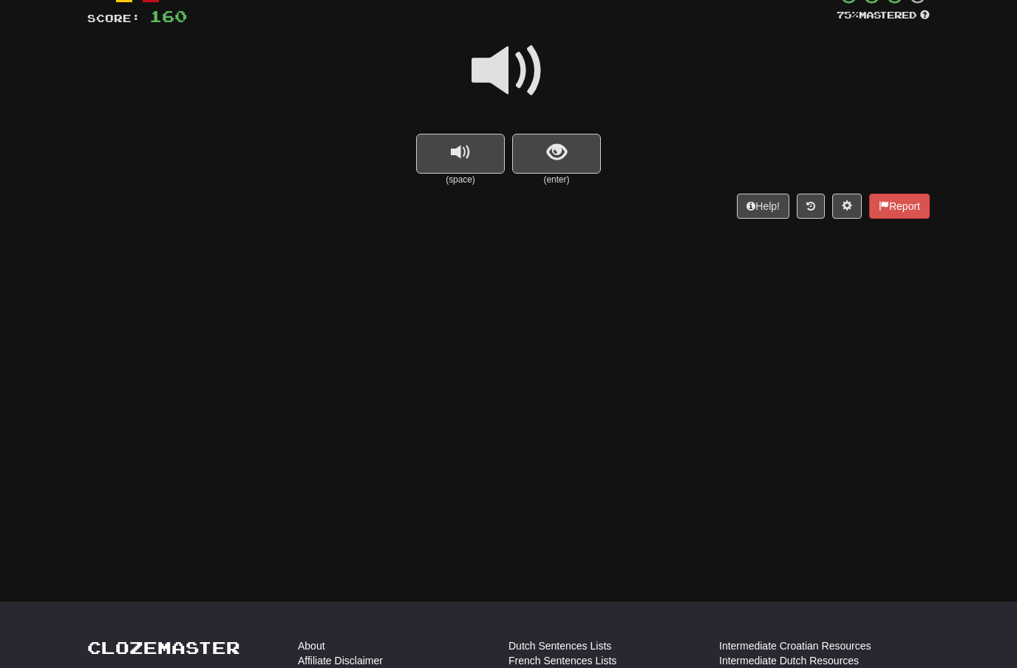
click at [532, 64] on span at bounding box center [509, 71] width 74 height 74
click at [548, 144] on span "show sentence" at bounding box center [557, 153] width 20 height 20
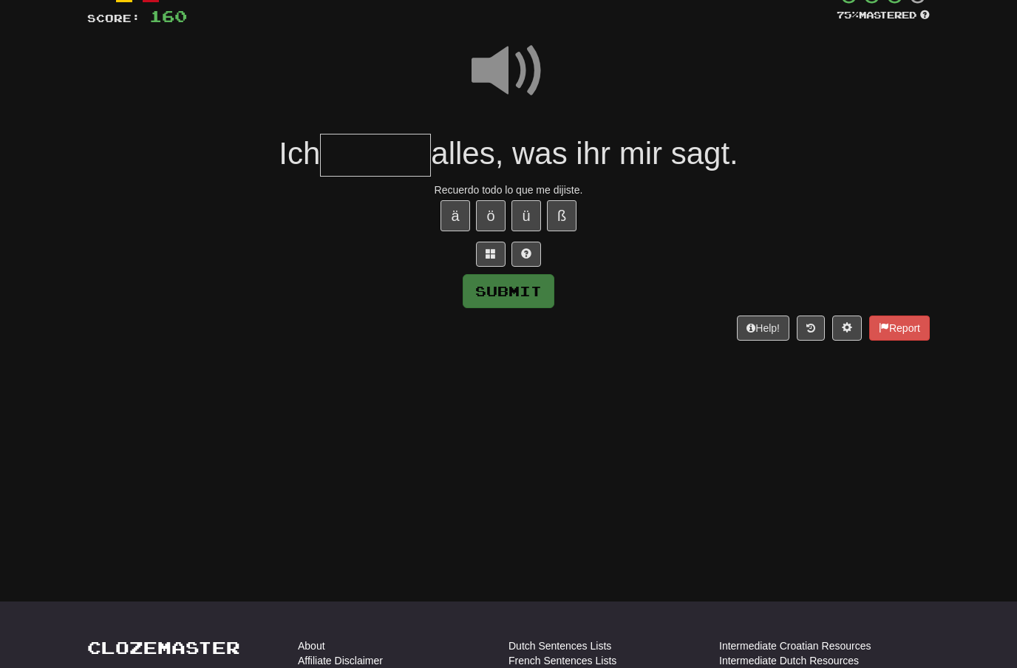
click at [523, 77] on span at bounding box center [509, 71] width 74 height 74
click at [372, 155] on input "text" at bounding box center [375, 156] width 111 height 44
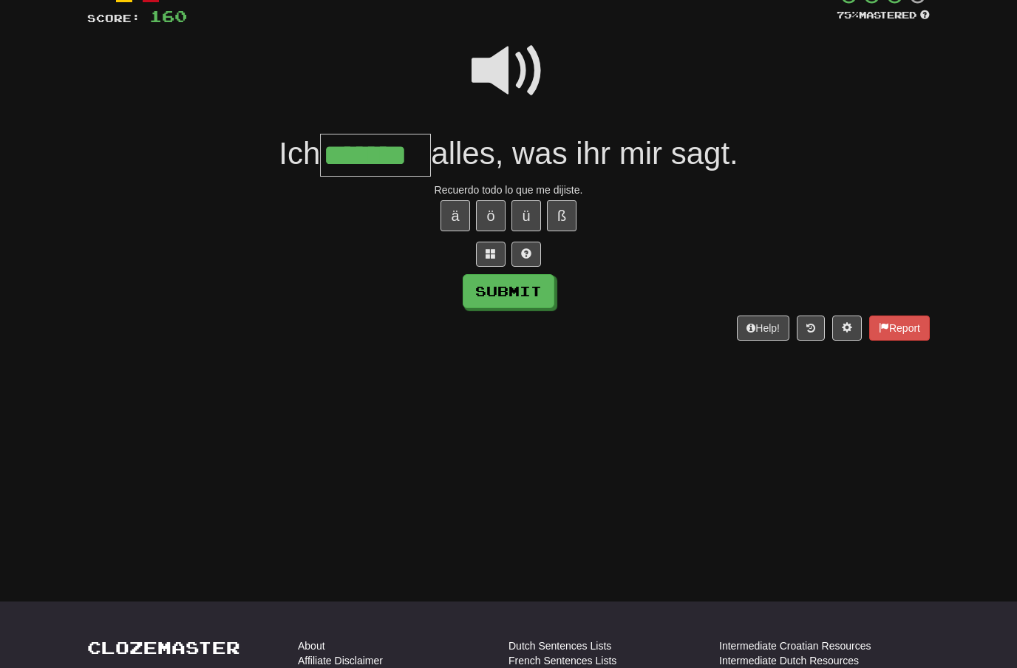
type input "*******"
click at [528, 282] on button "Submit" at bounding box center [509, 291] width 92 height 34
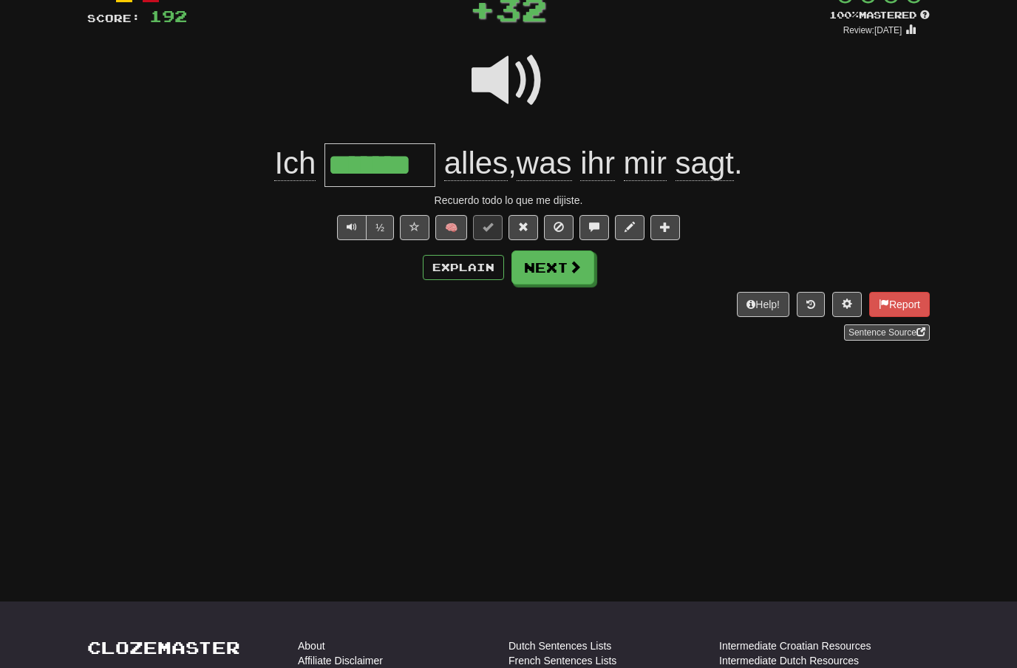
click at [569, 267] on span at bounding box center [575, 266] width 13 height 13
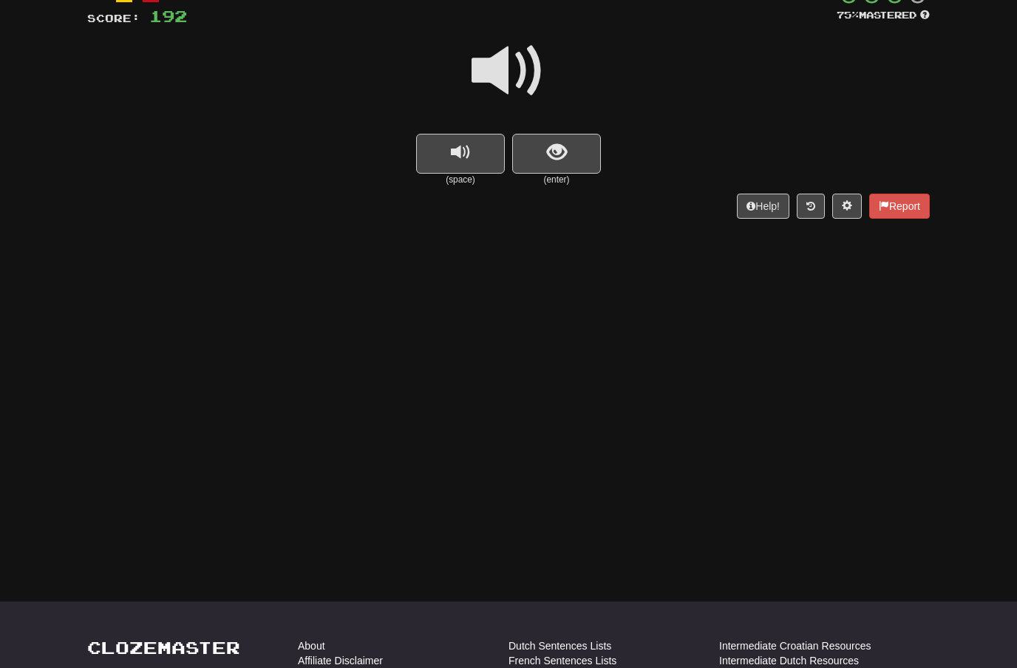
click at [507, 78] on span at bounding box center [509, 71] width 74 height 74
click at [544, 152] on button "show sentence" at bounding box center [556, 154] width 89 height 40
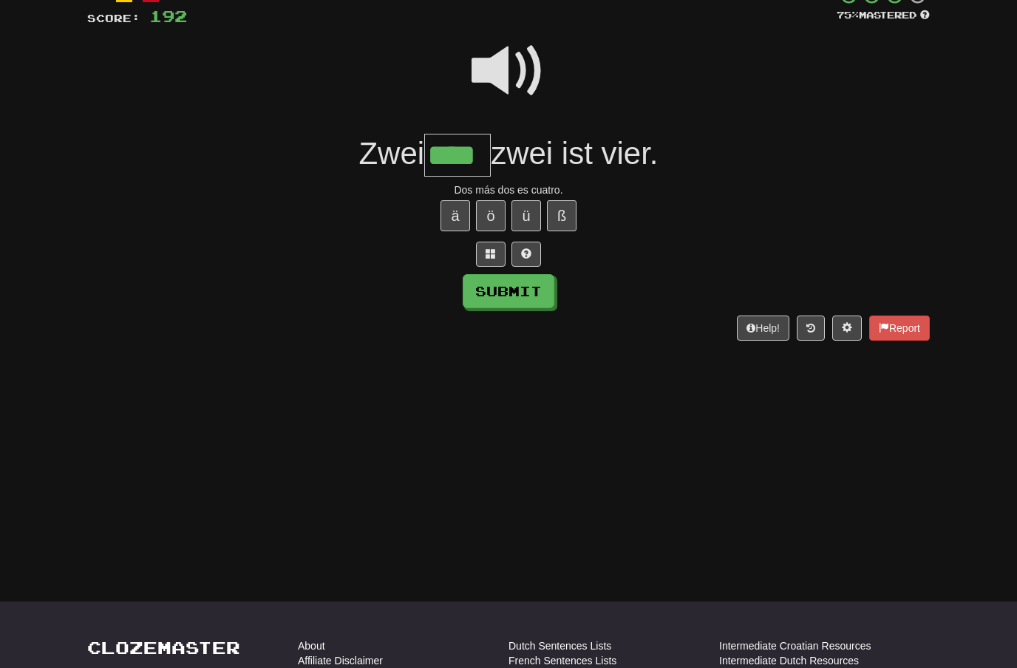
type input "****"
click at [529, 285] on button "Submit" at bounding box center [509, 291] width 92 height 34
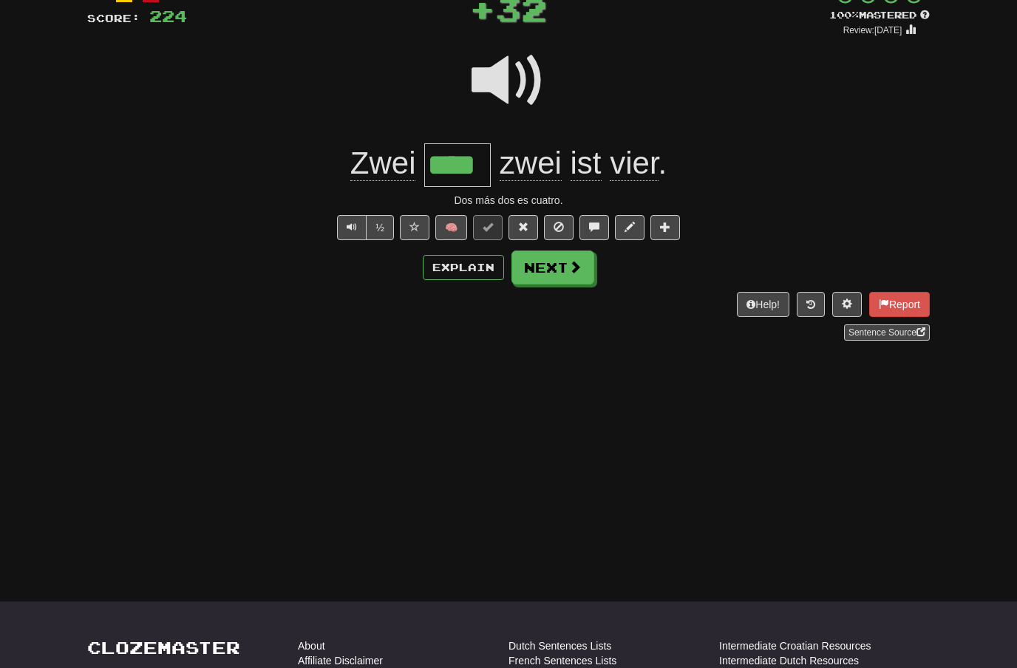
click at [560, 270] on button "Next" at bounding box center [553, 268] width 83 height 34
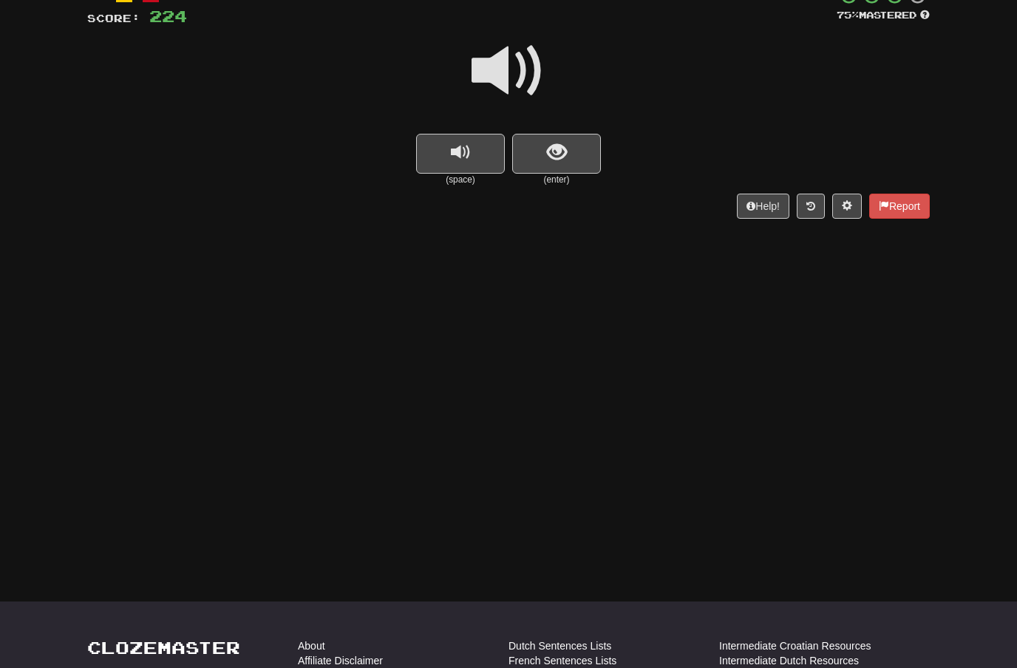
click at [520, 56] on span at bounding box center [509, 71] width 74 height 74
click at [549, 149] on span "show sentence" at bounding box center [557, 153] width 20 height 20
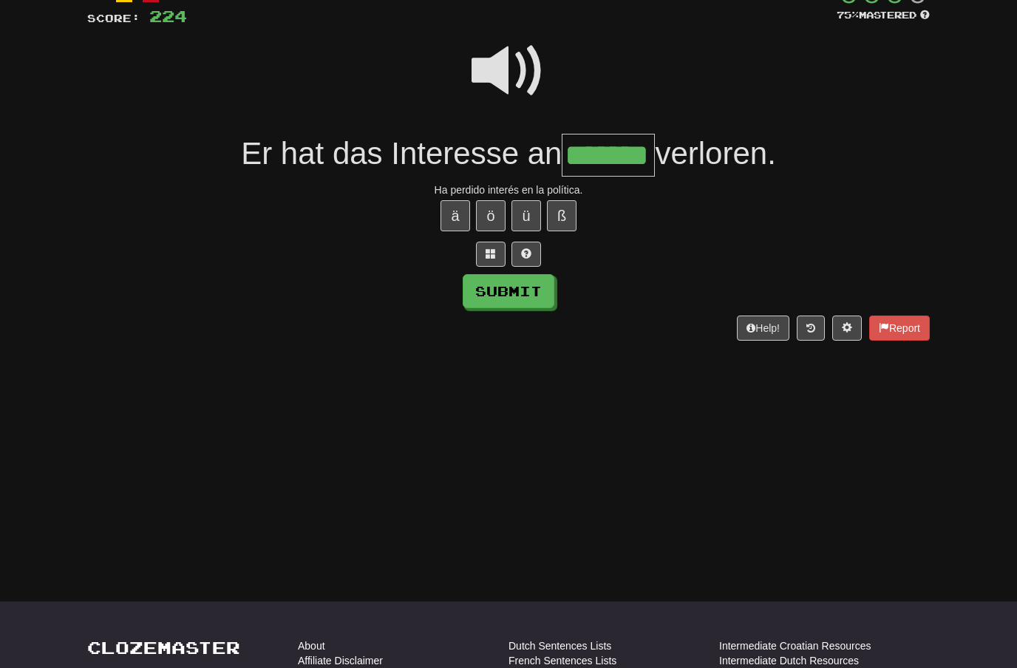
click at [530, 289] on button "Submit" at bounding box center [509, 291] width 92 height 34
type input "*******"
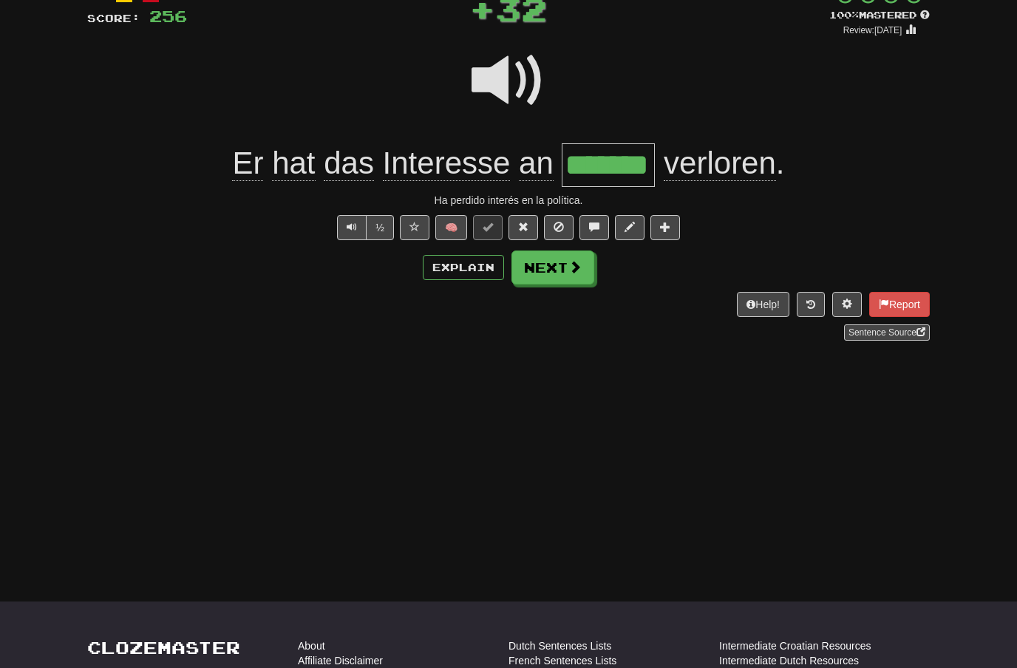
click at [561, 272] on button "Next" at bounding box center [553, 268] width 83 height 34
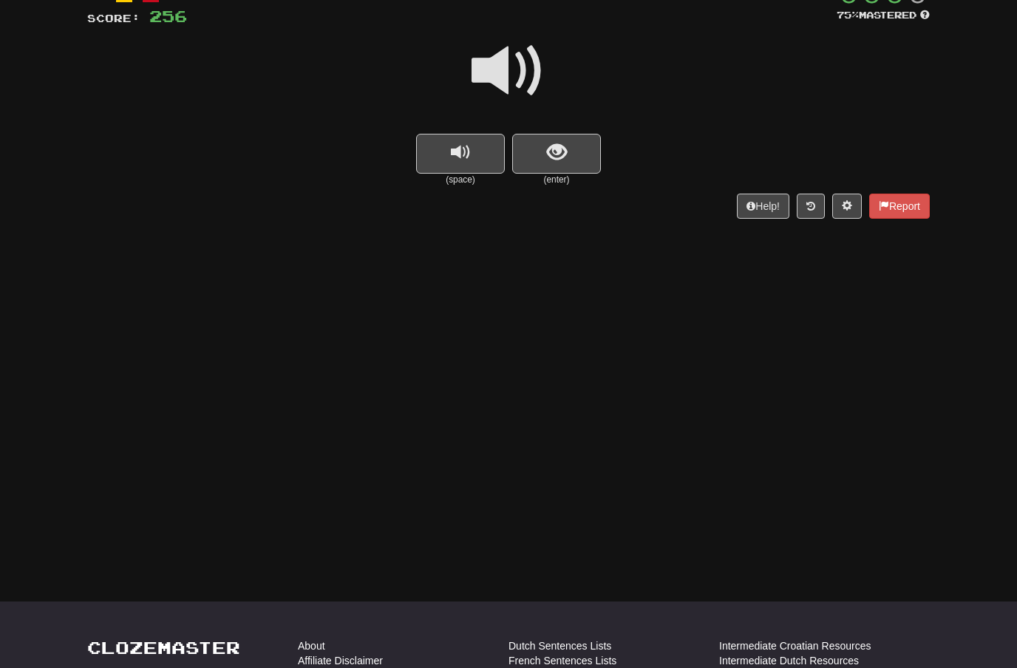
click at [516, 67] on span at bounding box center [509, 71] width 74 height 74
click at [553, 143] on span "show sentence" at bounding box center [557, 153] width 20 height 20
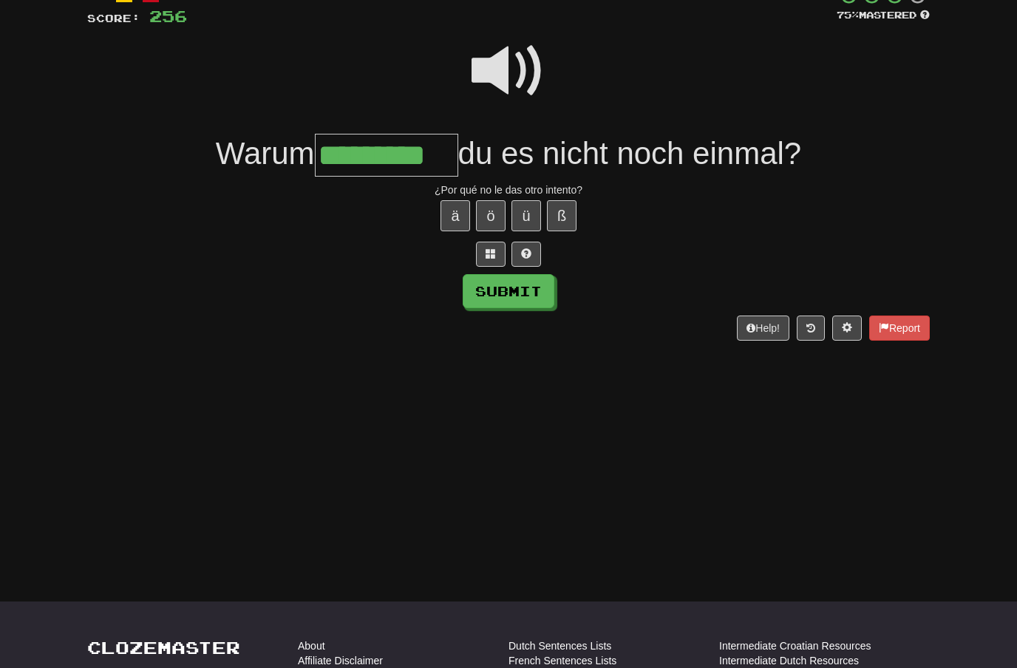
type input "*********"
click at [528, 287] on button "Submit" at bounding box center [509, 291] width 92 height 34
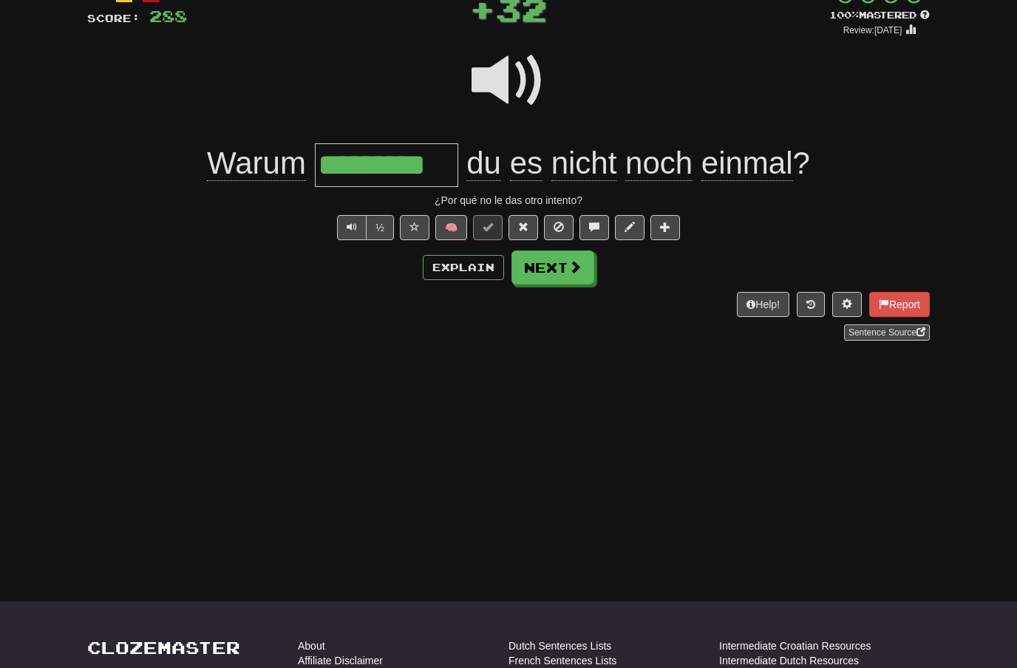
click at [572, 282] on button "Next" at bounding box center [553, 268] width 83 height 34
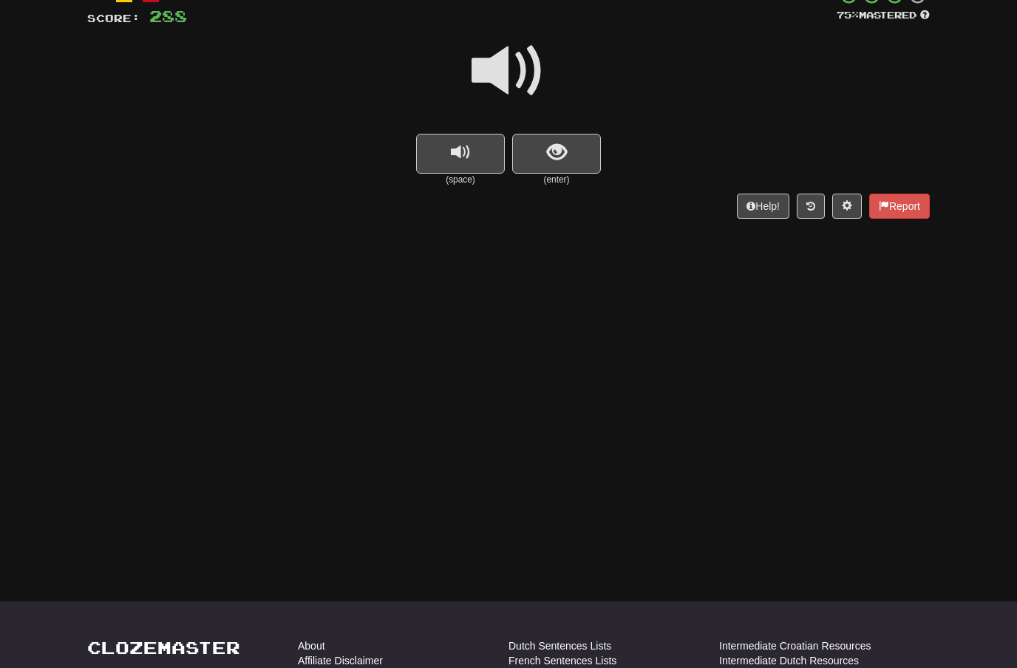
click at [517, 72] on span at bounding box center [509, 71] width 74 height 74
click at [558, 155] on span "show sentence" at bounding box center [557, 153] width 20 height 20
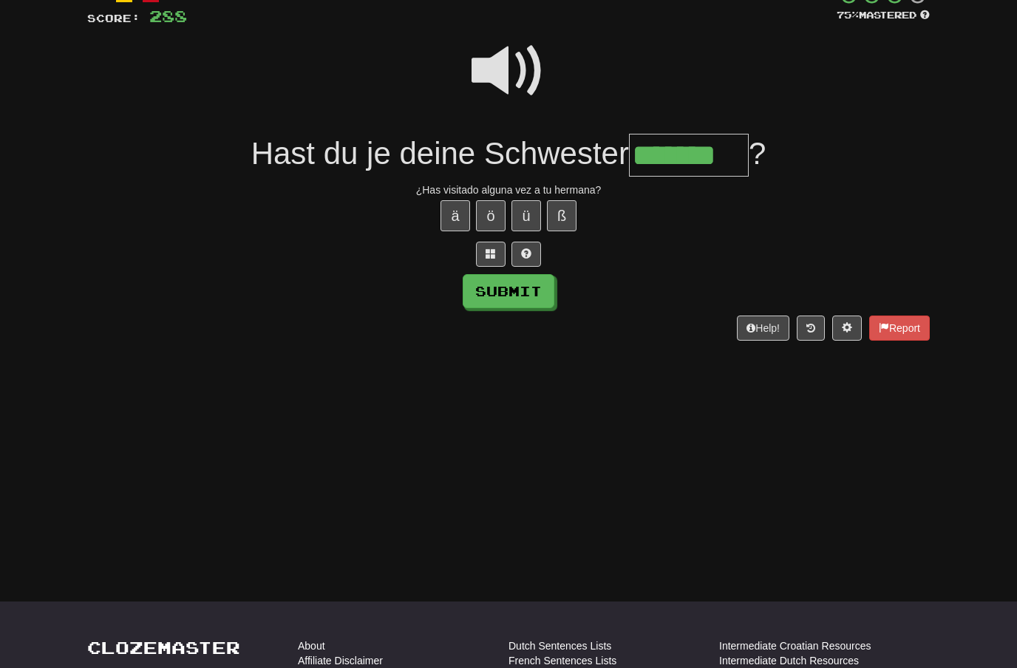
type input "*******"
click at [532, 294] on button "Submit" at bounding box center [509, 291] width 92 height 34
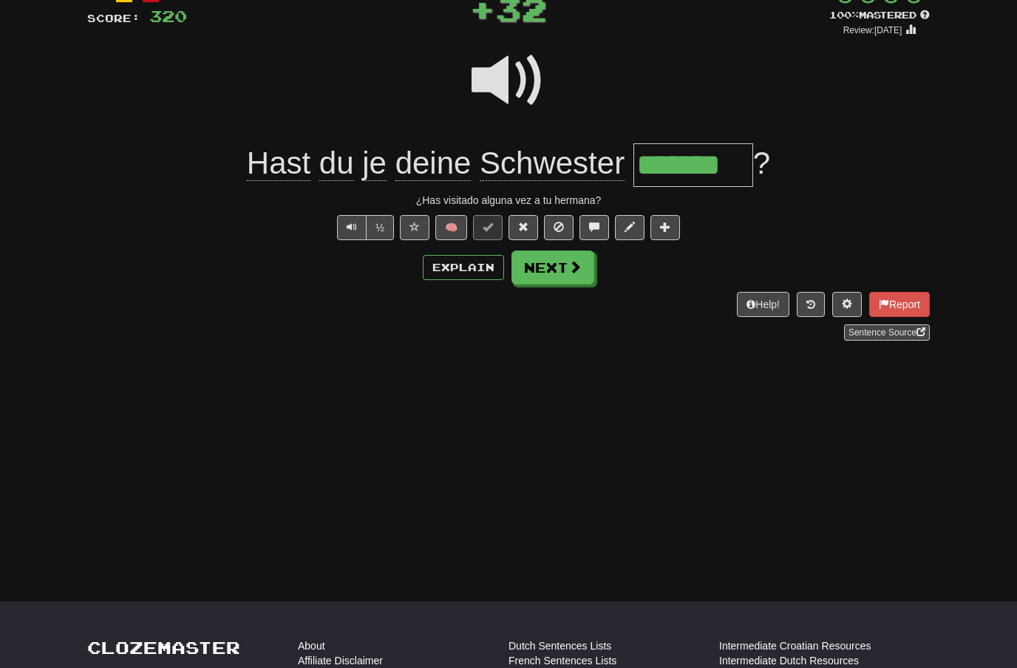
click at [561, 271] on button "Next" at bounding box center [553, 268] width 83 height 34
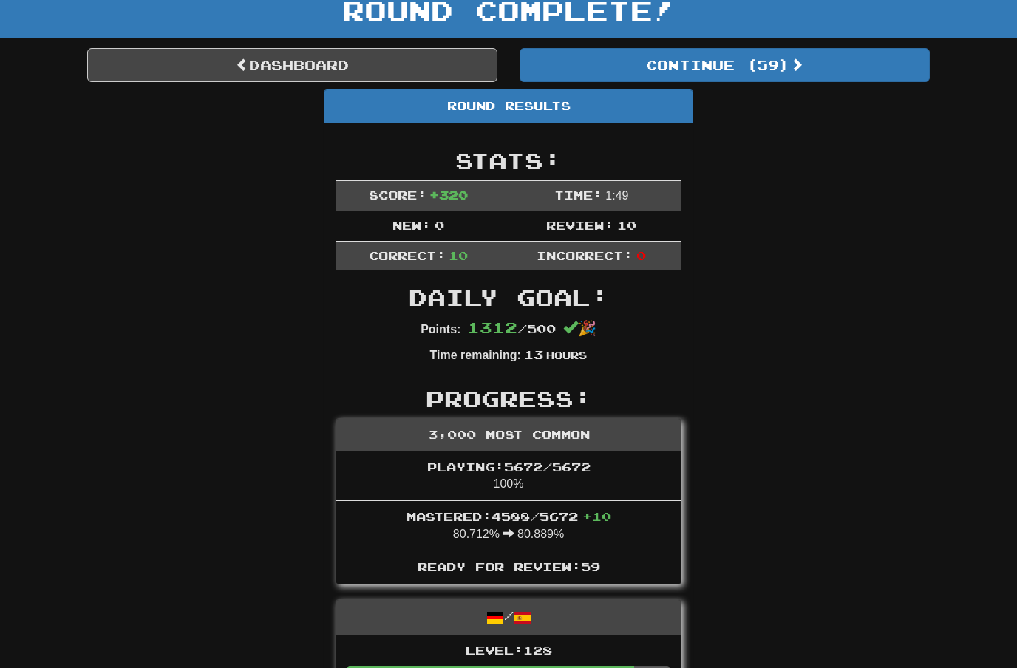
scroll to position [95, 0]
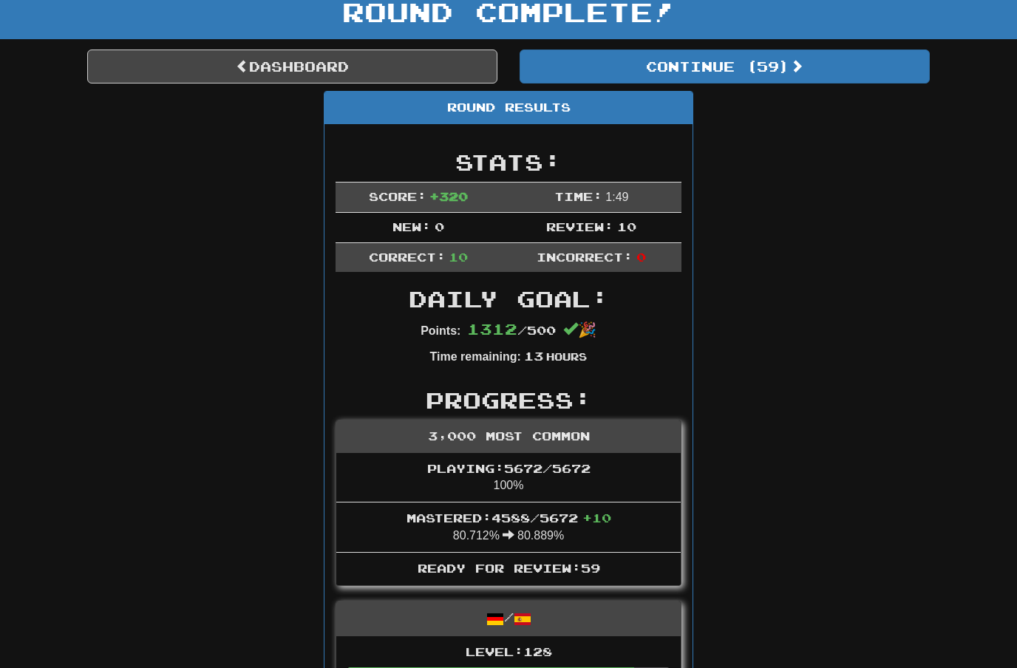
click at [784, 65] on button "Continue ( 59 )" at bounding box center [725, 67] width 410 height 34
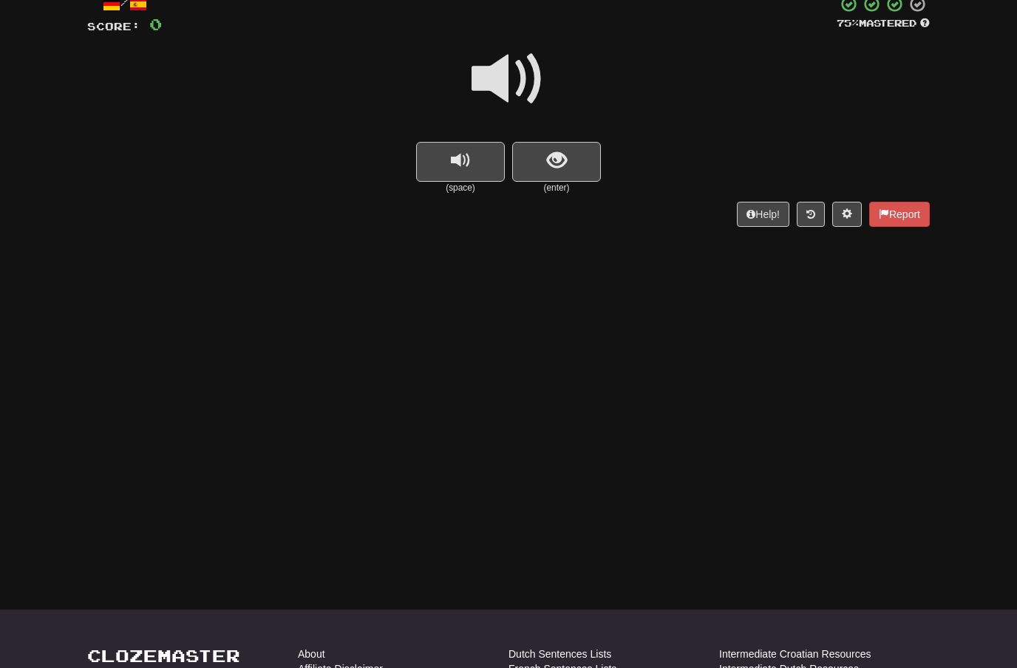
click at [517, 81] on span at bounding box center [509, 79] width 74 height 74
click at [552, 152] on span "show sentence" at bounding box center [557, 161] width 20 height 20
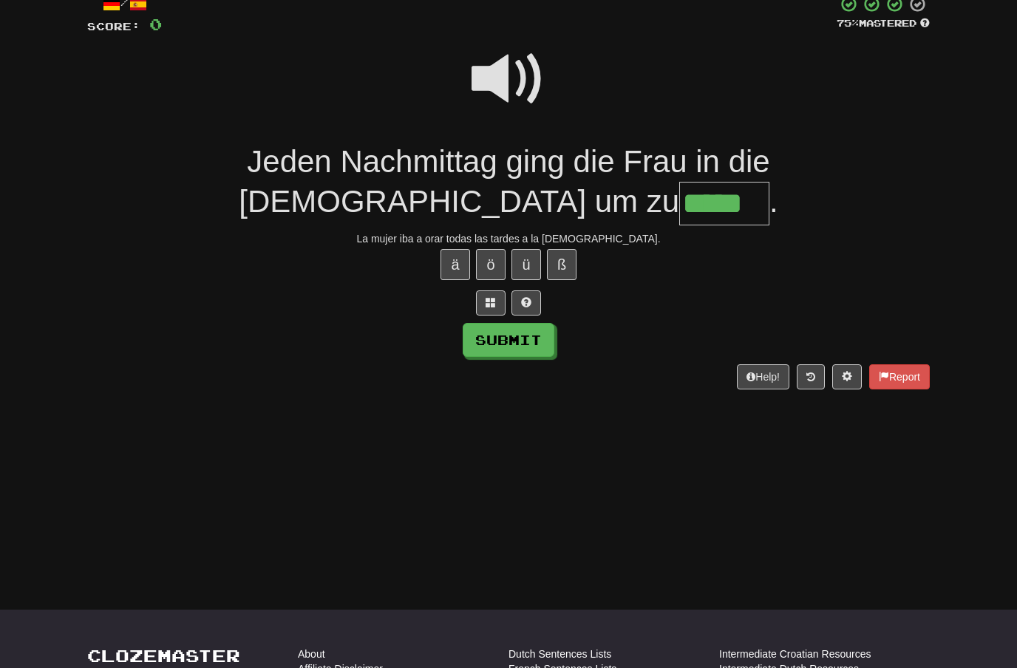
click at [531, 323] on button "Submit" at bounding box center [509, 340] width 92 height 34
type input "*****"
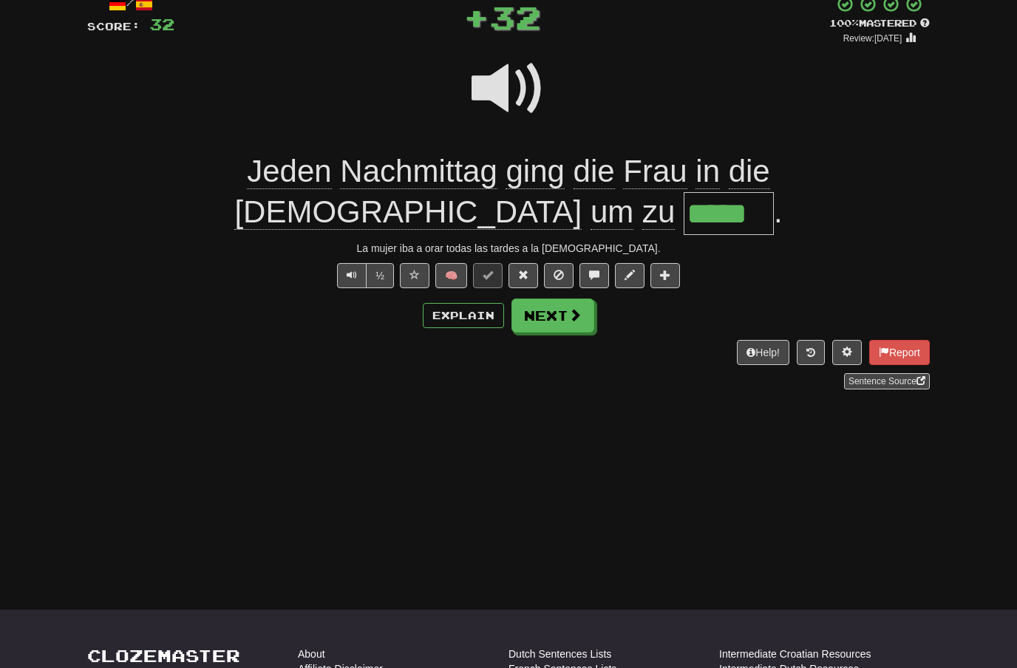
click at [574, 308] on span at bounding box center [575, 314] width 13 height 13
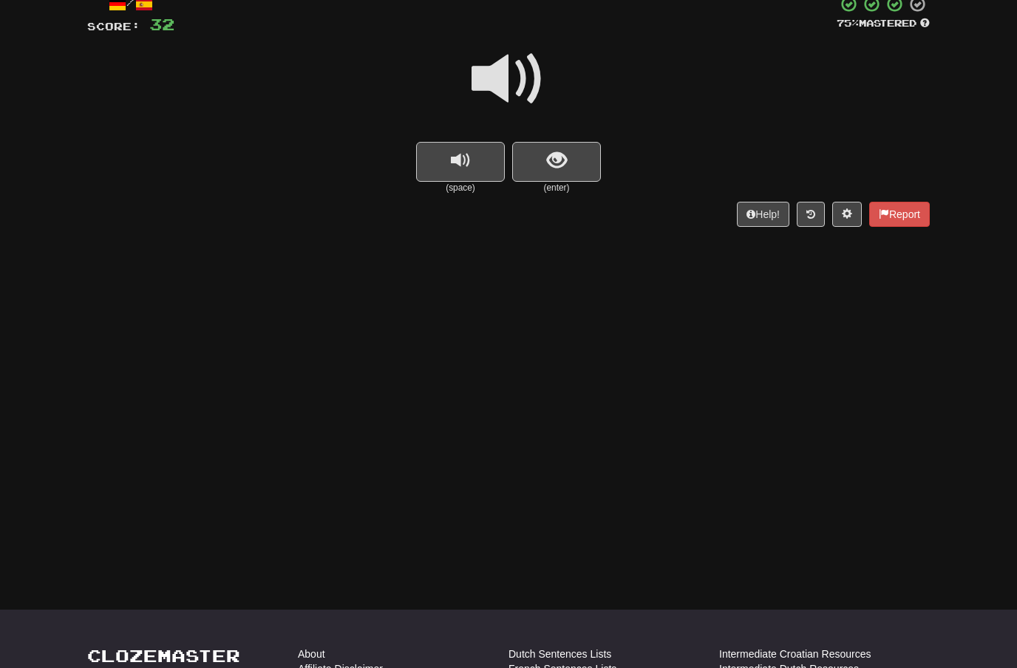
click at [514, 92] on span at bounding box center [509, 79] width 74 height 74
click at [553, 162] on span "show sentence" at bounding box center [557, 161] width 20 height 20
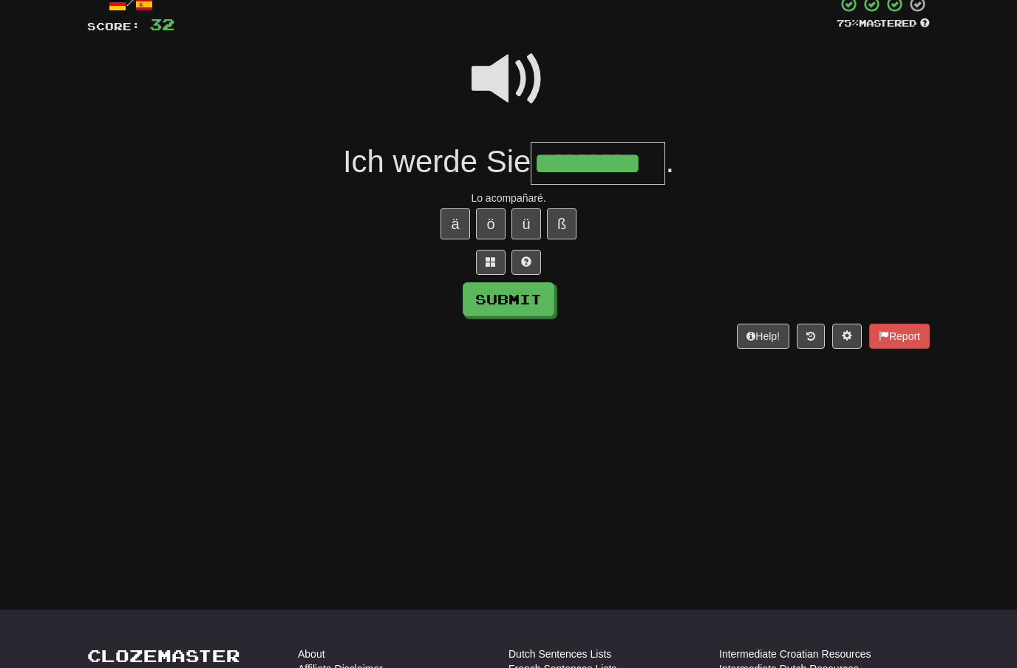
type input "*********"
click at [533, 296] on button "Submit" at bounding box center [509, 299] width 92 height 34
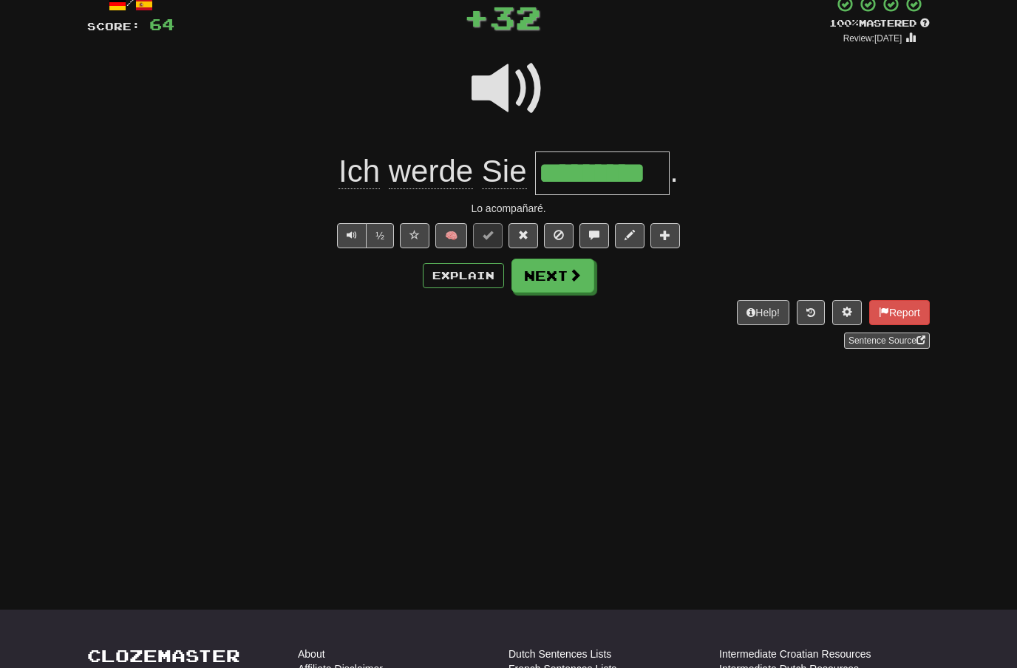
click at [569, 279] on span at bounding box center [575, 274] width 13 height 13
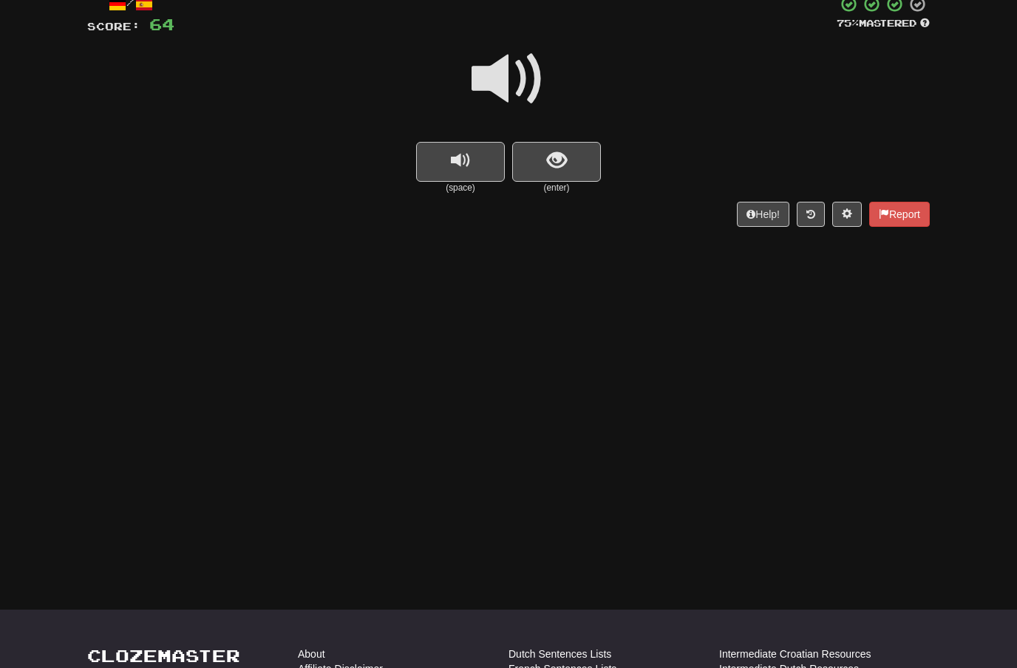
click at [514, 90] on span at bounding box center [509, 79] width 74 height 74
click at [544, 150] on button "show sentence" at bounding box center [556, 162] width 89 height 40
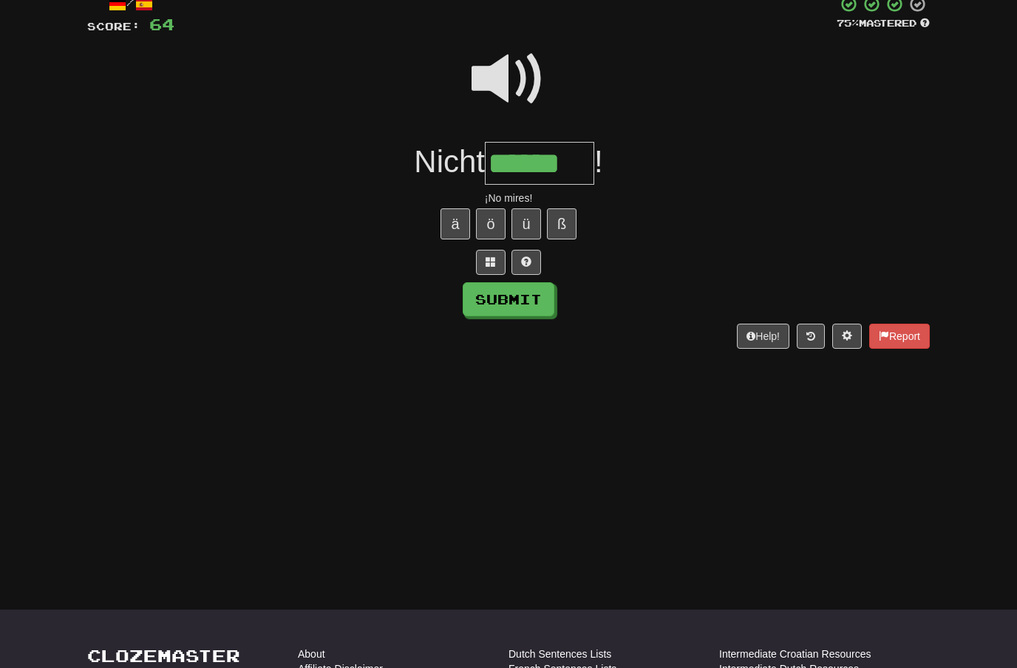
type input "******"
click at [532, 294] on button "Submit" at bounding box center [509, 299] width 92 height 34
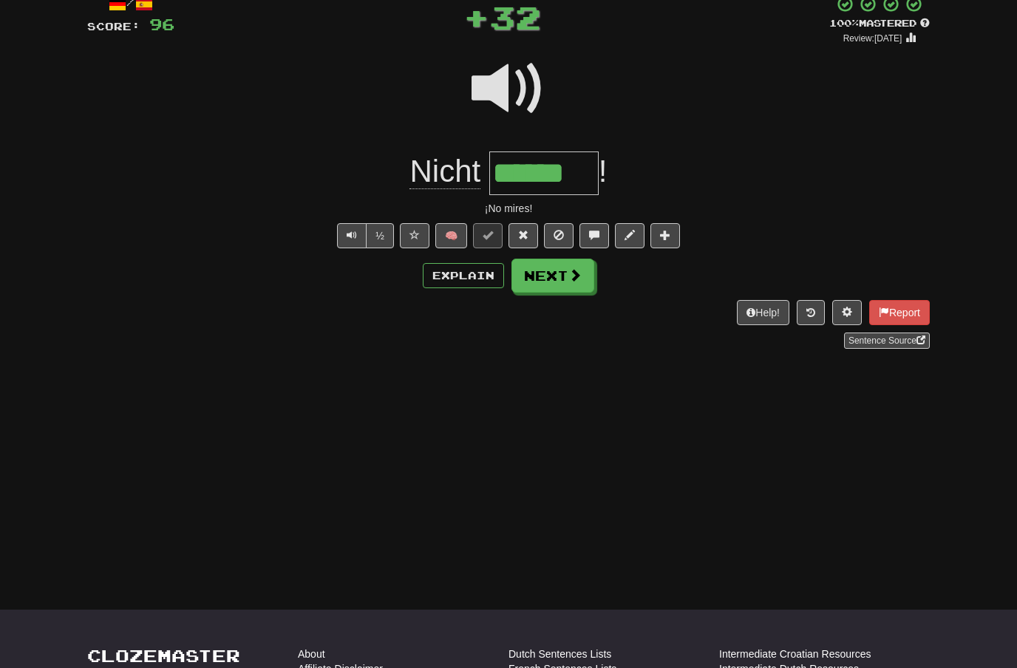
click at [569, 276] on span at bounding box center [575, 274] width 13 height 13
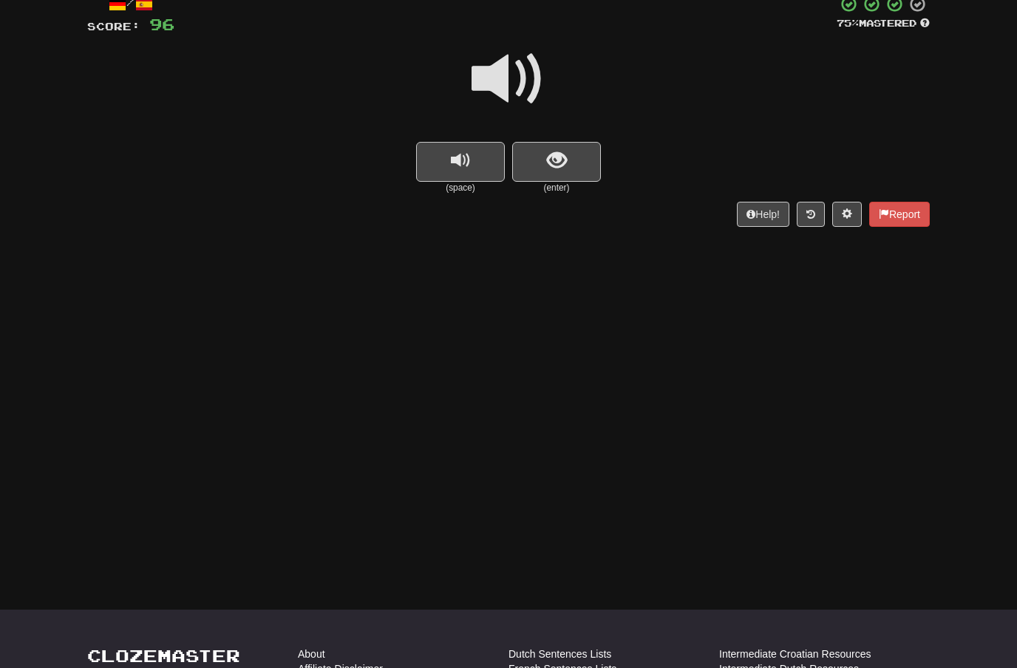
click at [513, 74] on span at bounding box center [509, 79] width 74 height 74
click at [551, 156] on span "show sentence" at bounding box center [557, 161] width 20 height 20
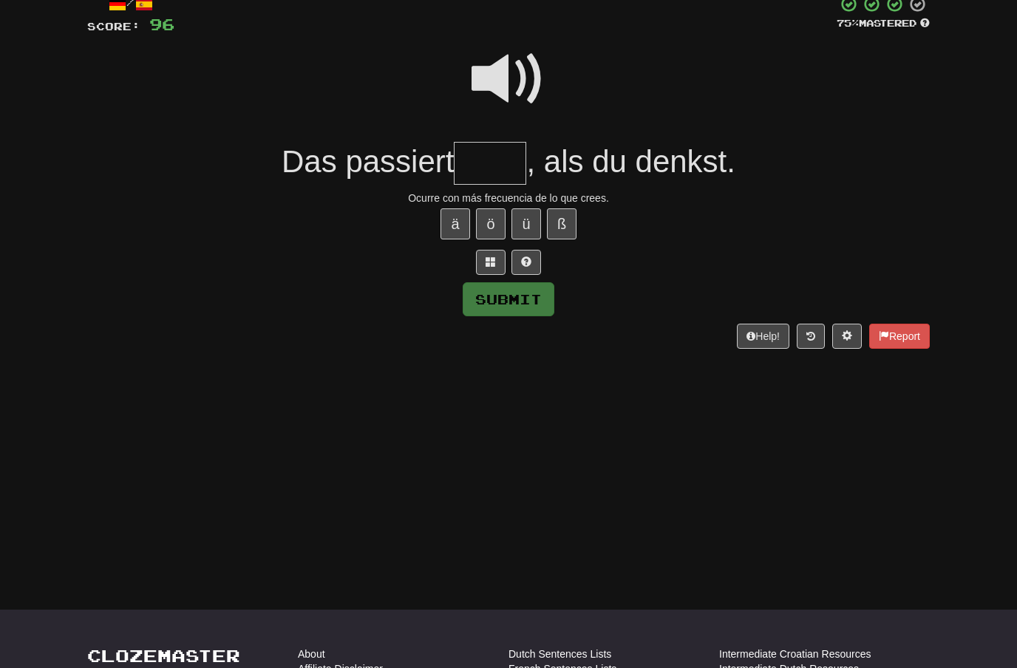
click at [490, 219] on button "ö" at bounding box center [491, 223] width 30 height 31
click at [529, 291] on button "Submit" at bounding box center [509, 299] width 92 height 34
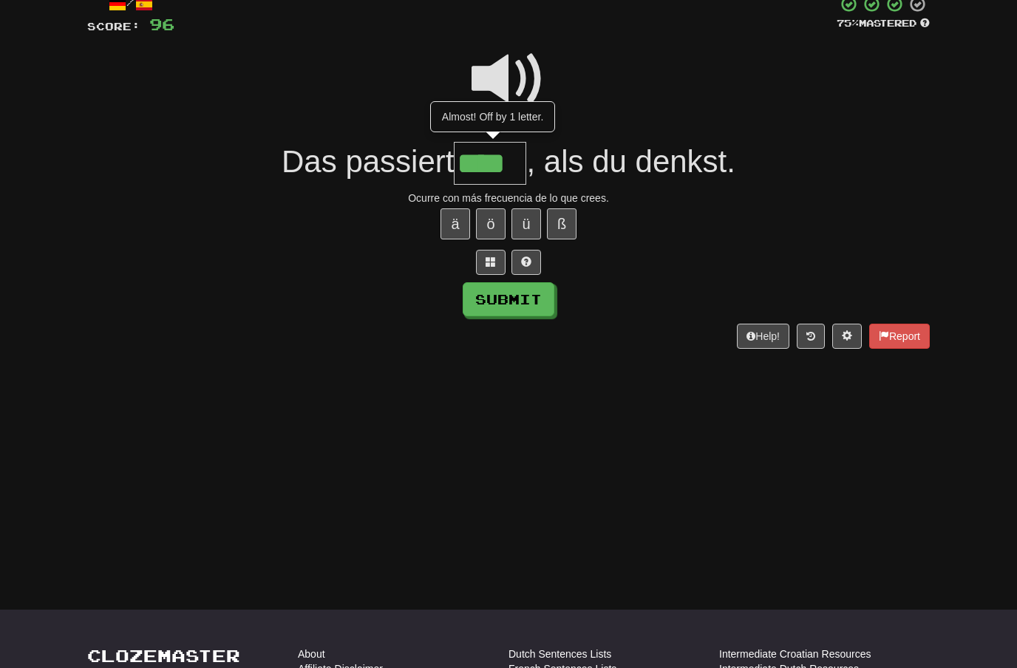
click at [519, 166] on input "****" at bounding box center [490, 164] width 72 height 44
type input "*****"
click at [536, 294] on button "Submit" at bounding box center [509, 299] width 92 height 34
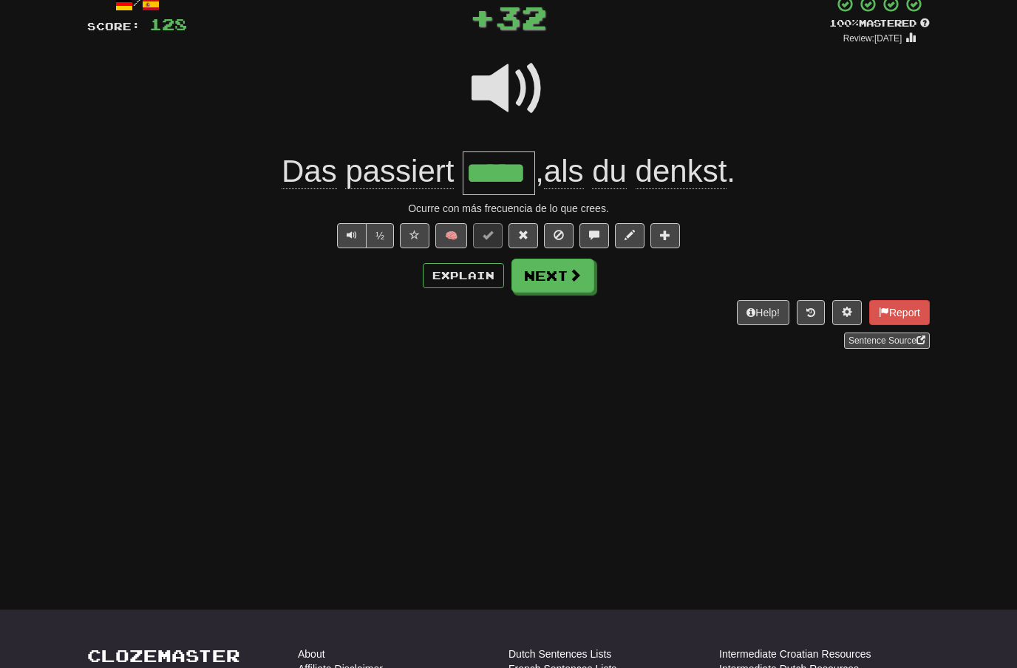
click at [576, 276] on span at bounding box center [575, 274] width 13 height 13
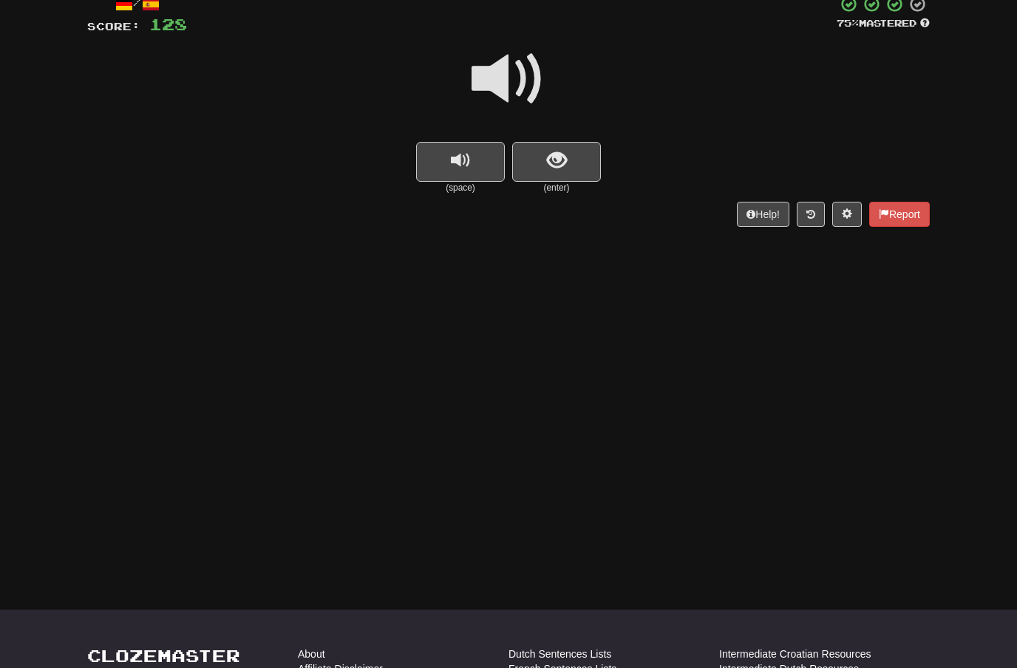
click at [512, 78] on span at bounding box center [509, 79] width 74 height 74
click at [543, 160] on button "show sentence" at bounding box center [556, 162] width 89 height 40
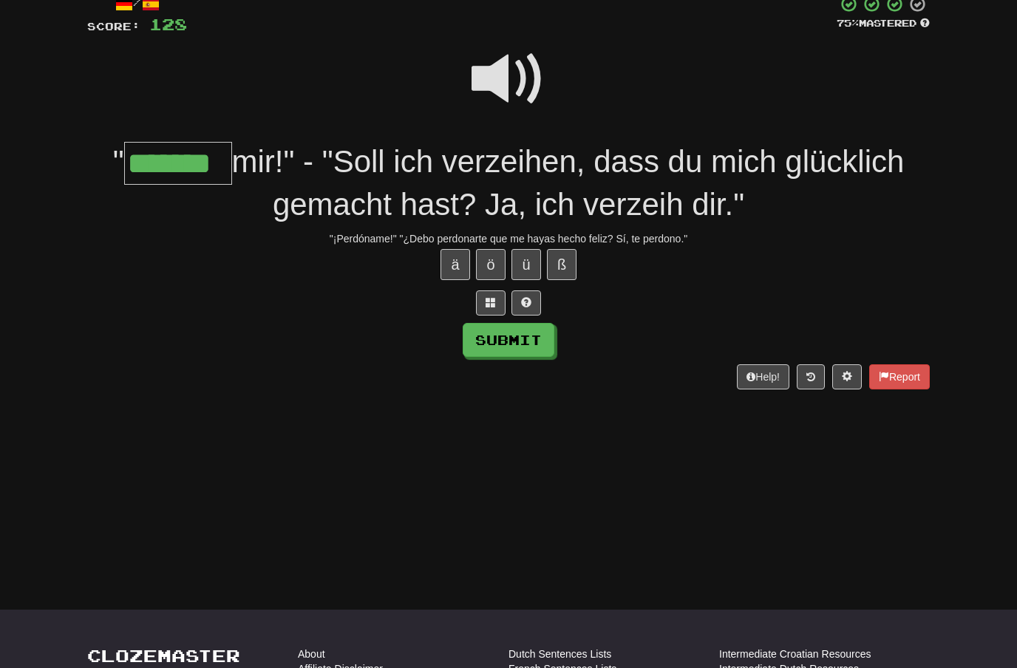
click at [539, 339] on button "Submit" at bounding box center [509, 340] width 92 height 34
type input "*******"
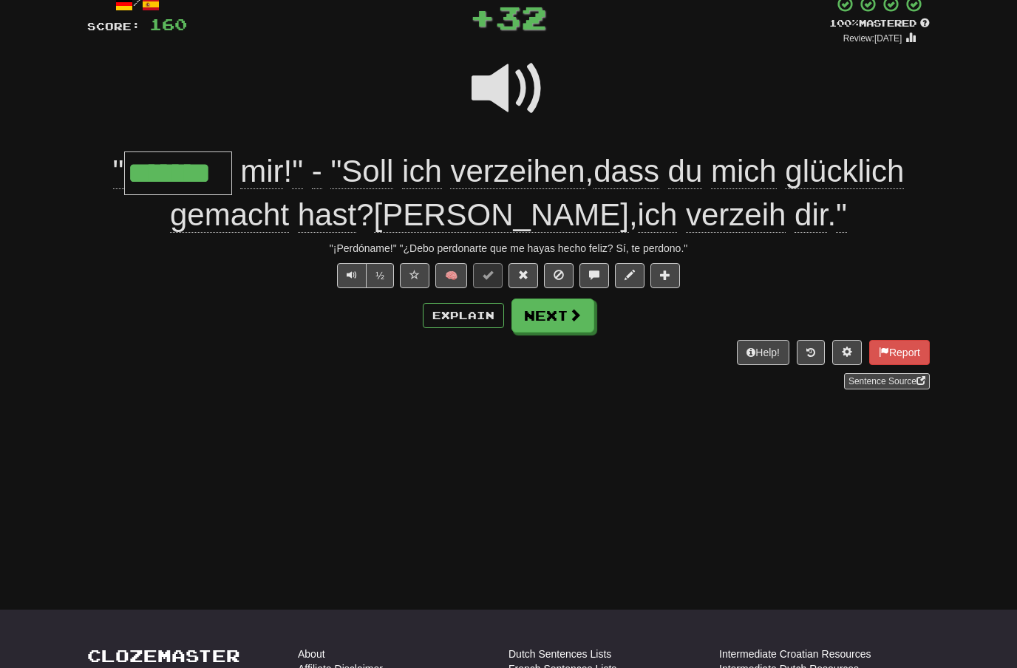
click at [572, 308] on span at bounding box center [575, 314] width 13 height 13
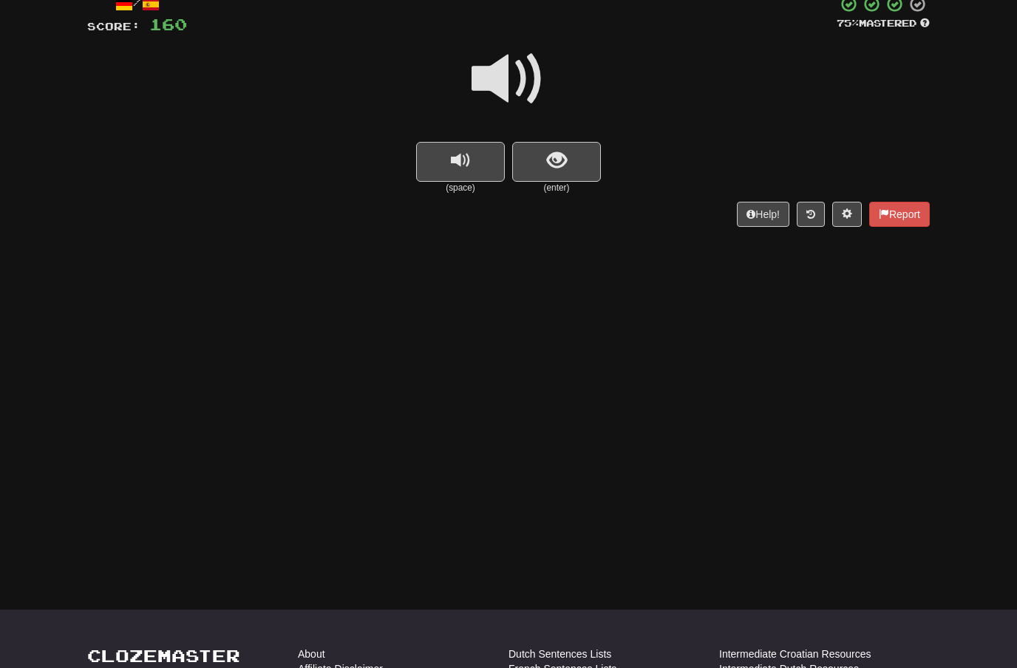
click at [523, 81] on span at bounding box center [509, 79] width 74 height 74
click at [547, 152] on span "show sentence" at bounding box center [557, 161] width 20 height 20
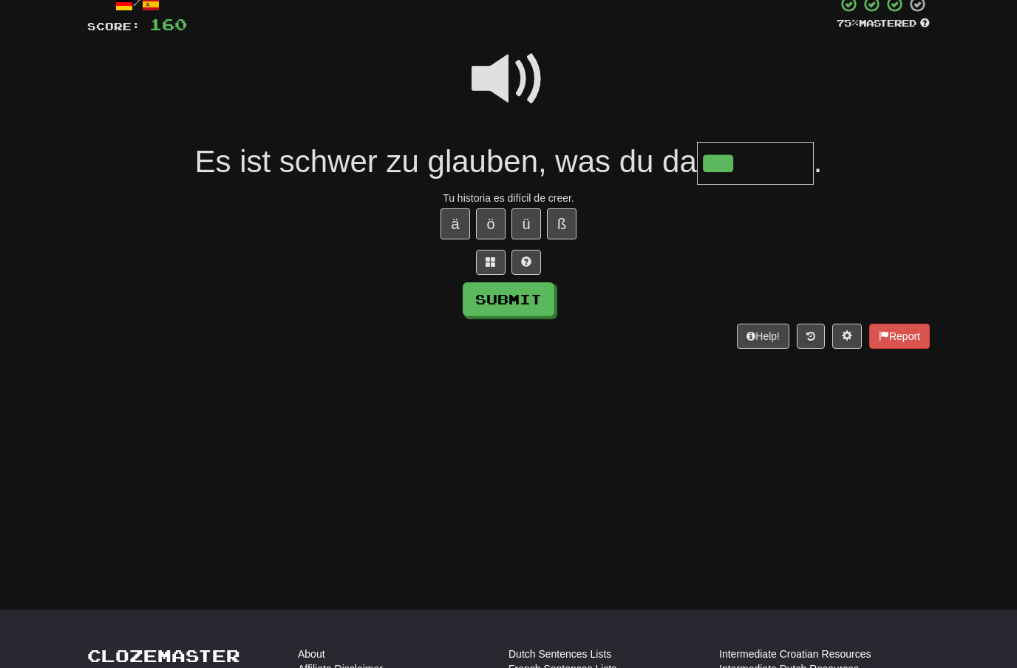
click at [463, 221] on button "ä" at bounding box center [456, 223] width 30 height 31
type input "********"
click at [540, 296] on button "Submit" at bounding box center [509, 299] width 92 height 34
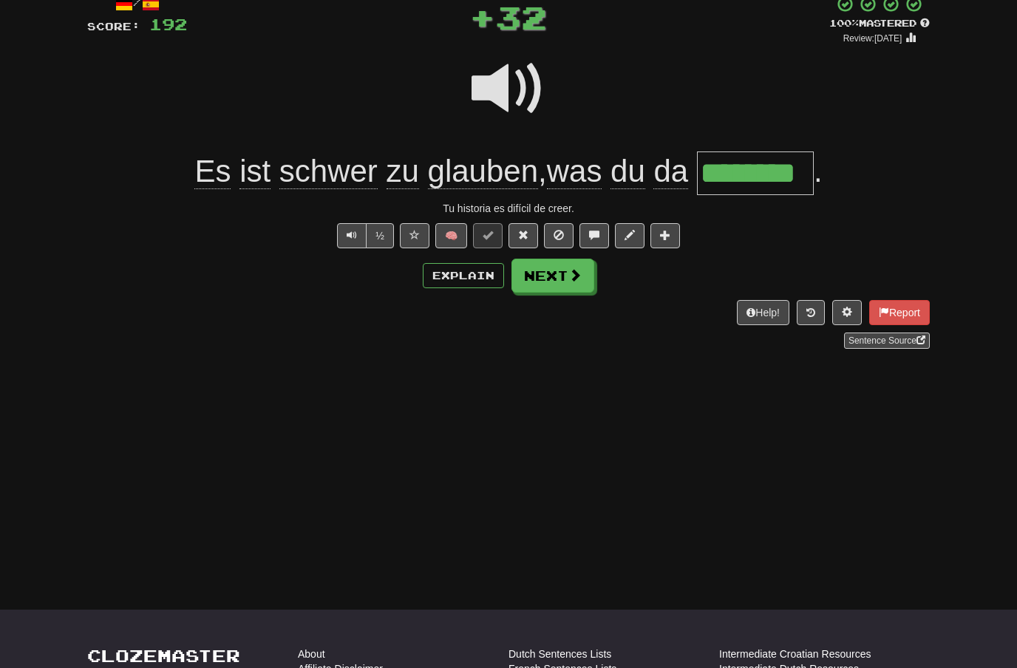
click at [573, 279] on span at bounding box center [575, 274] width 13 height 13
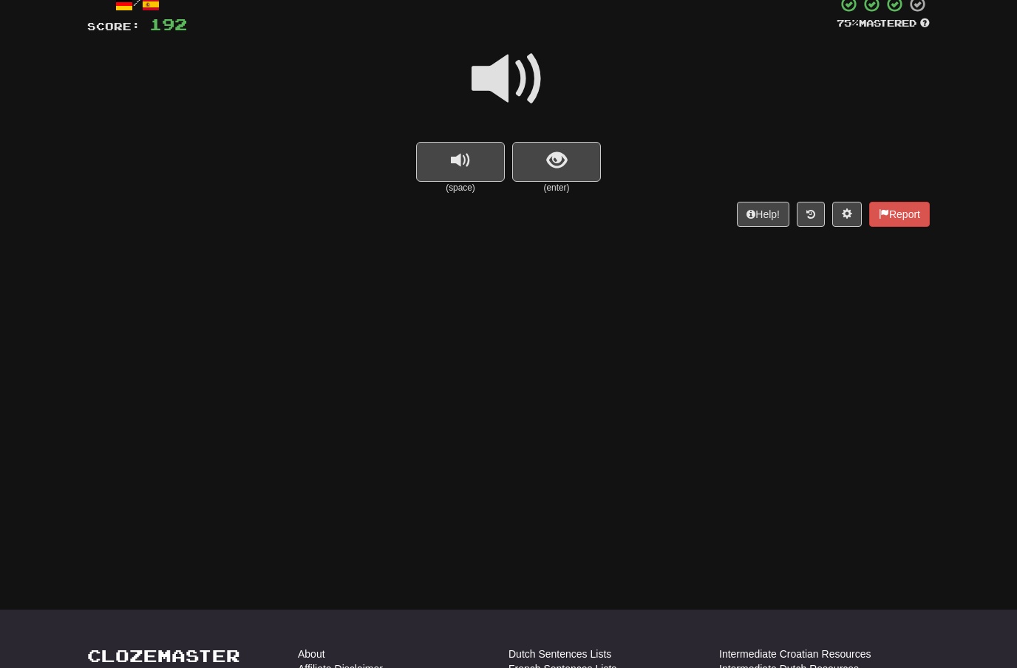
click at [520, 81] on span at bounding box center [509, 79] width 74 height 74
click at [554, 167] on span "show sentence" at bounding box center [557, 161] width 20 height 20
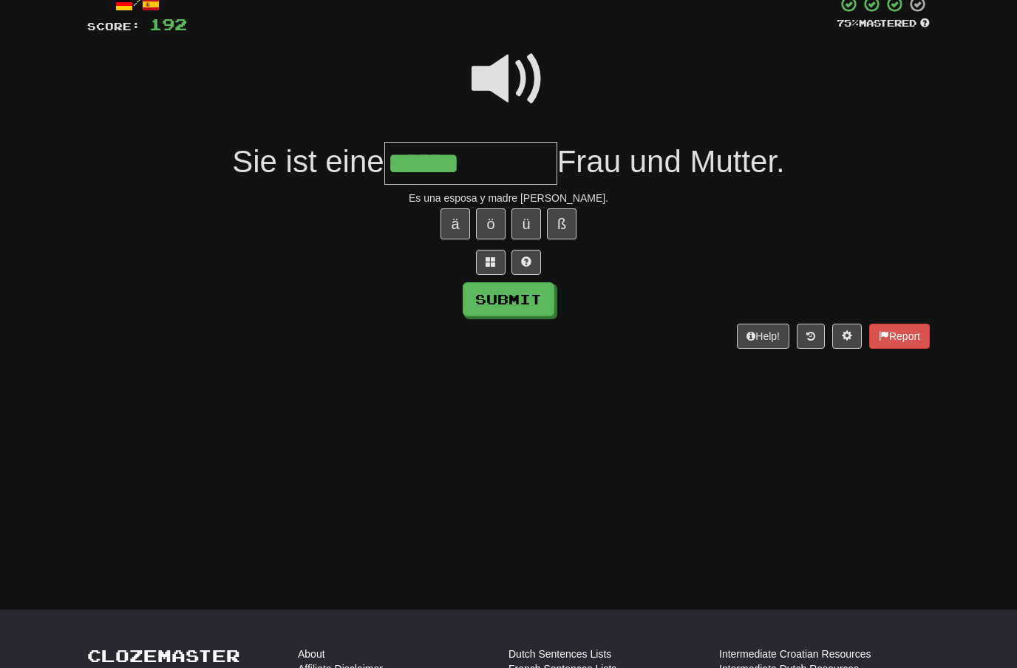
click at [513, 69] on span at bounding box center [509, 79] width 74 height 74
click at [498, 162] on input "******" at bounding box center [470, 164] width 173 height 44
type input "**********"
click at [542, 301] on button "Submit" at bounding box center [509, 299] width 92 height 34
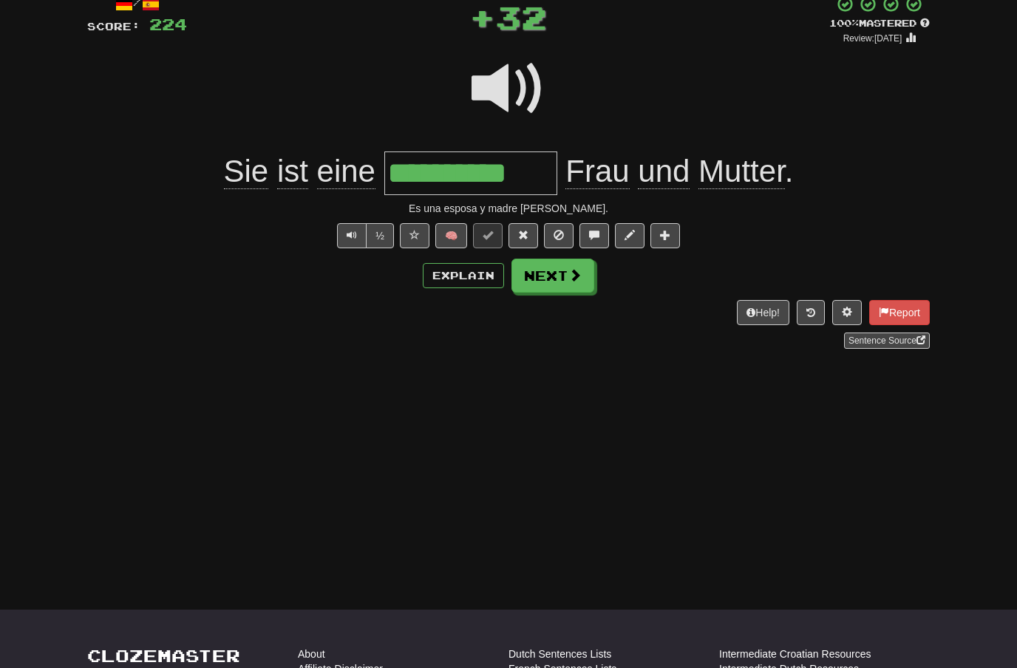
click at [580, 279] on span at bounding box center [575, 274] width 13 height 13
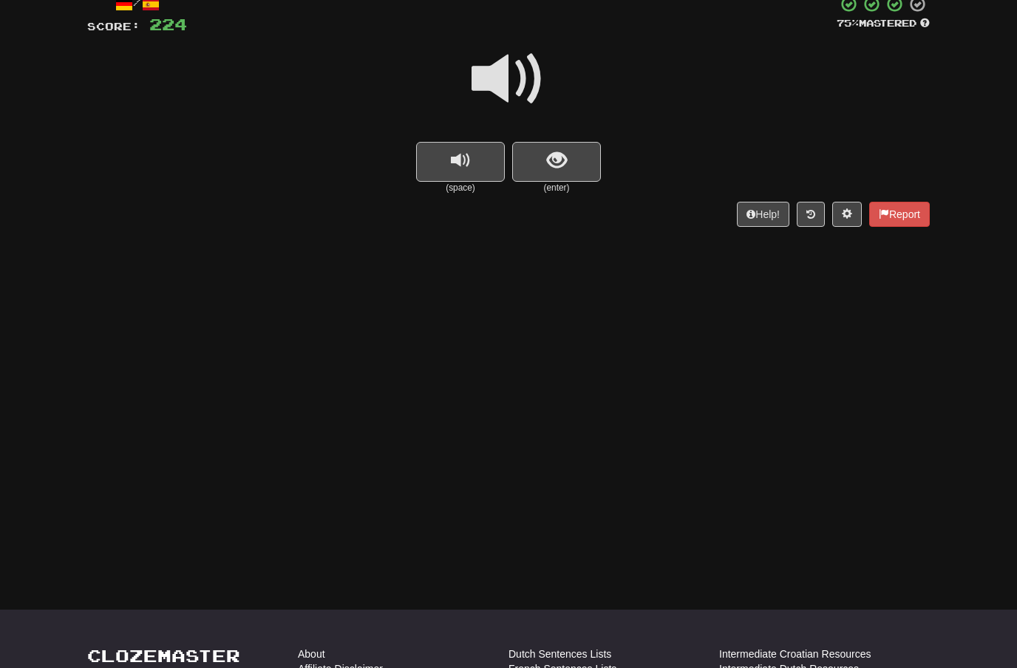
click at [524, 85] on span at bounding box center [509, 79] width 74 height 74
click at [553, 165] on span "show sentence" at bounding box center [557, 161] width 20 height 20
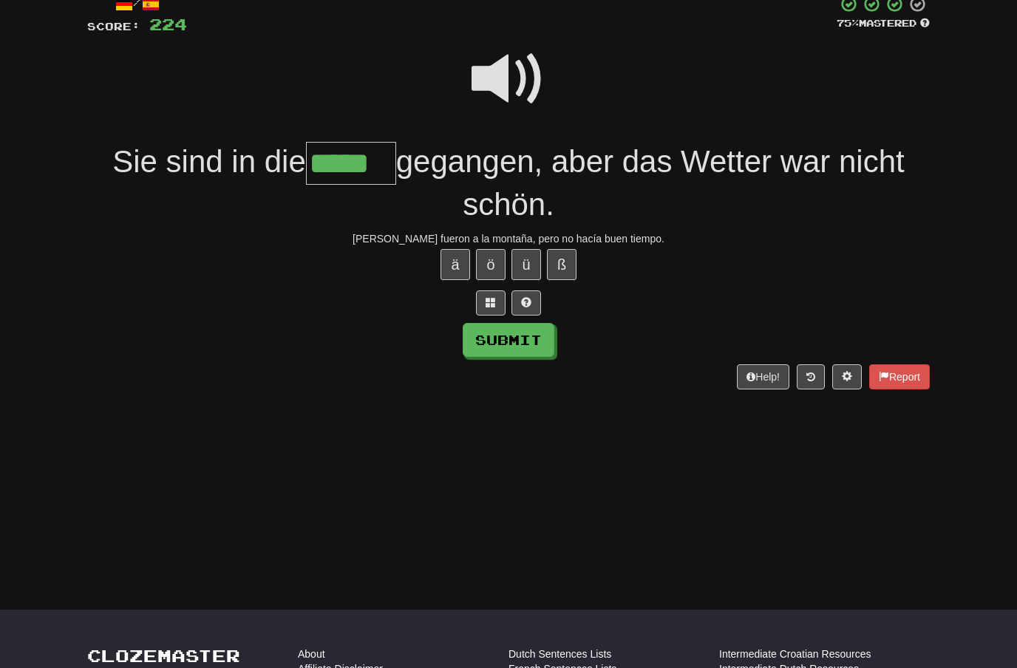
click at [528, 337] on button "Submit" at bounding box center [509, 340] width 92 height 34
type input "*****"
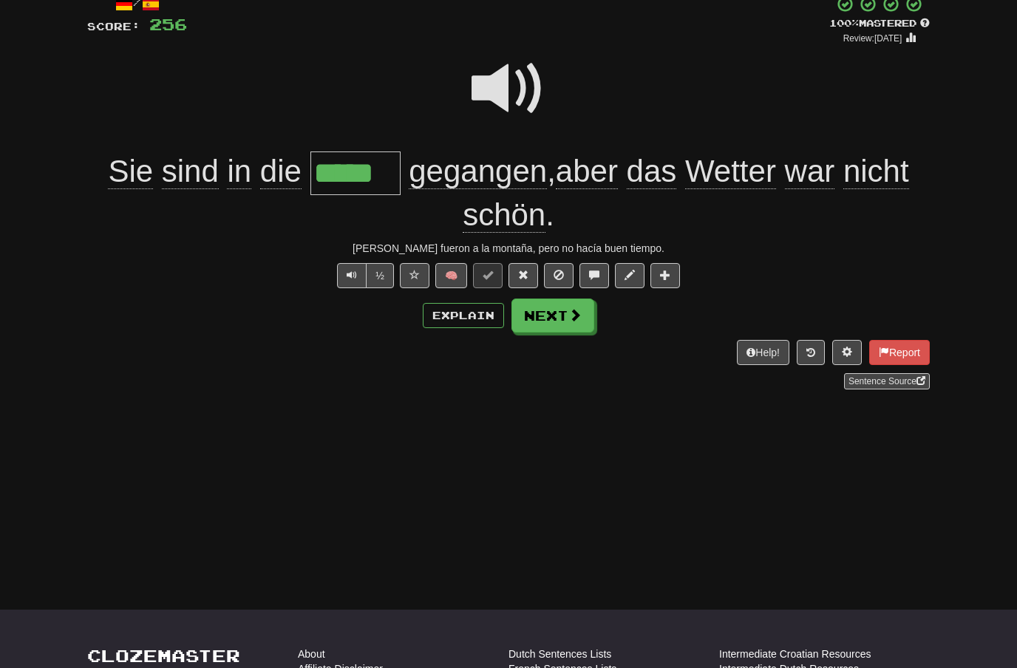
click at [578, 310] on span at bounding box center [575, 314] width 13 height 13
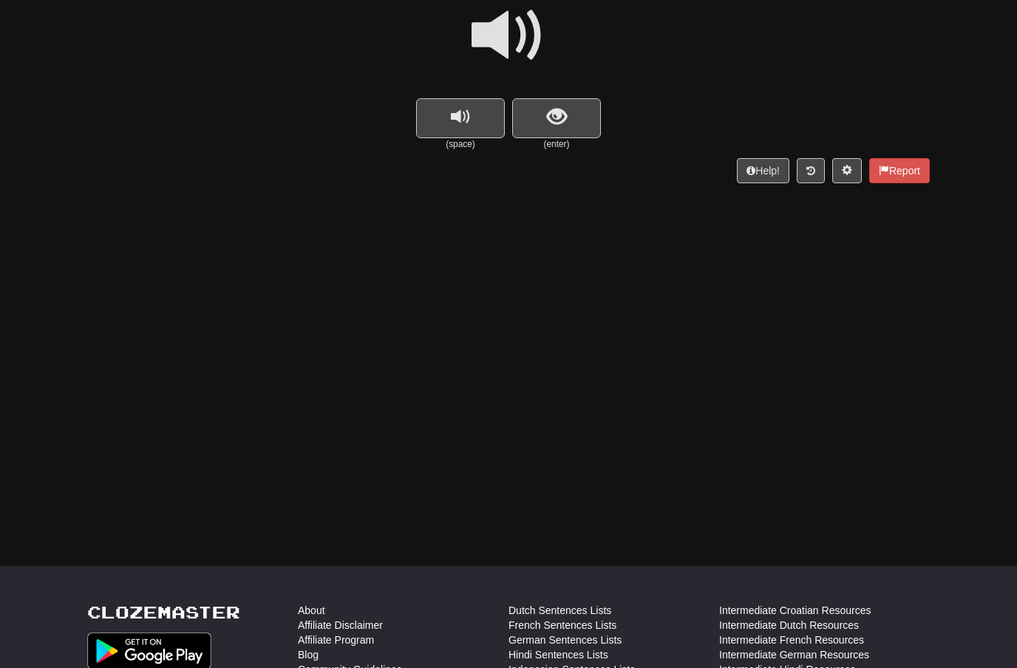
scroll to position [131, 0]
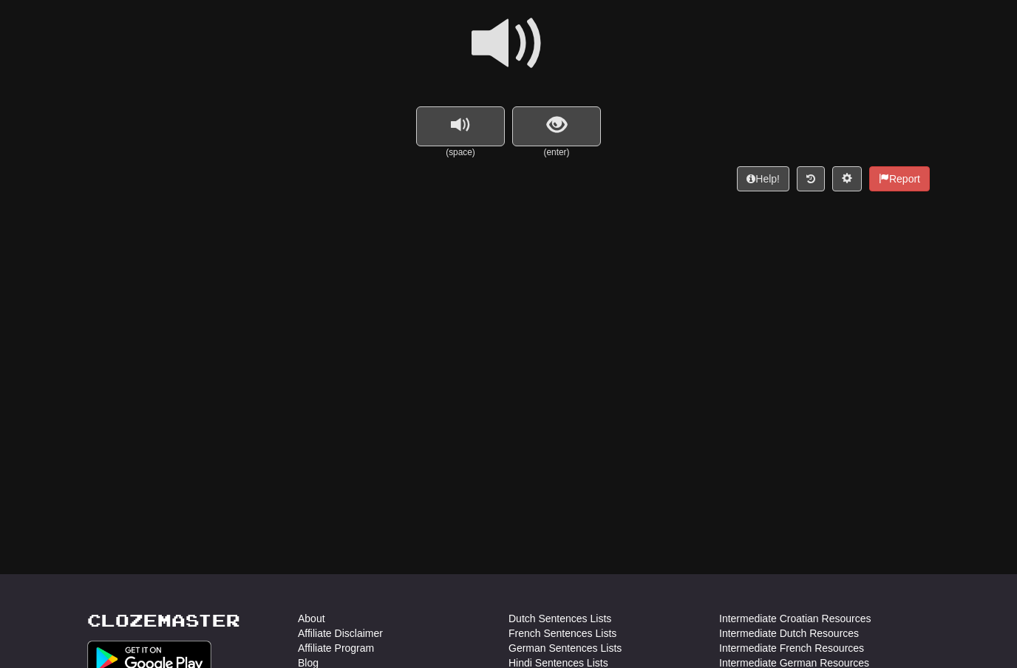
click at [517, 40] on span at bounding box center [509, 44] width 74 height 74
click at [564, 115] on span "show sentence" at bounding box center [557, 125] width 20 height 20
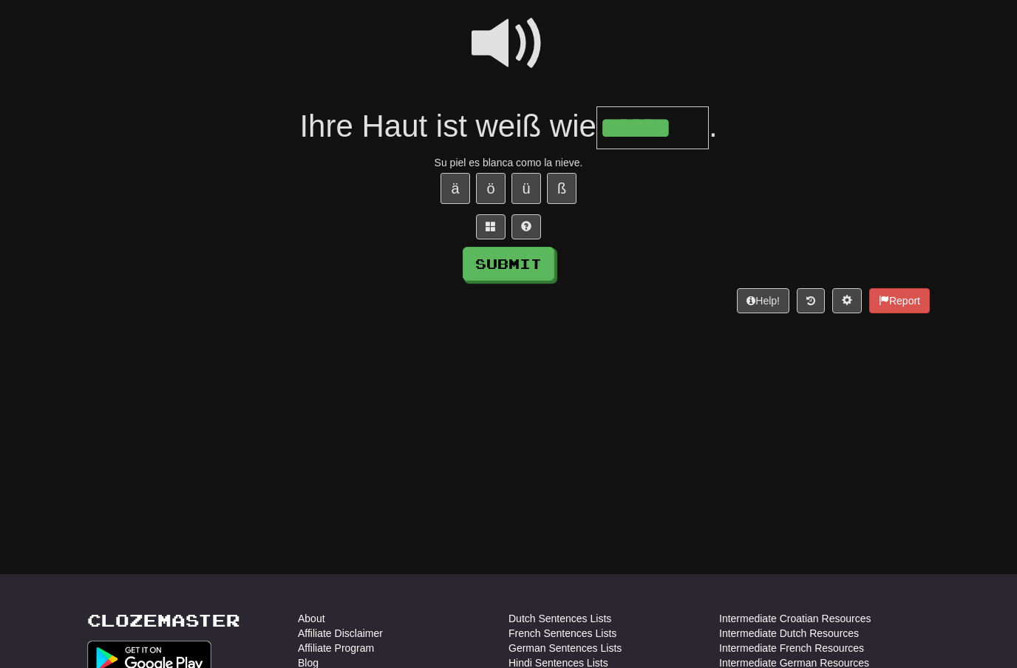
click at [534, 260] on button "Submit" at bounding box center [509, 264] width 92 height 34
type input "******"
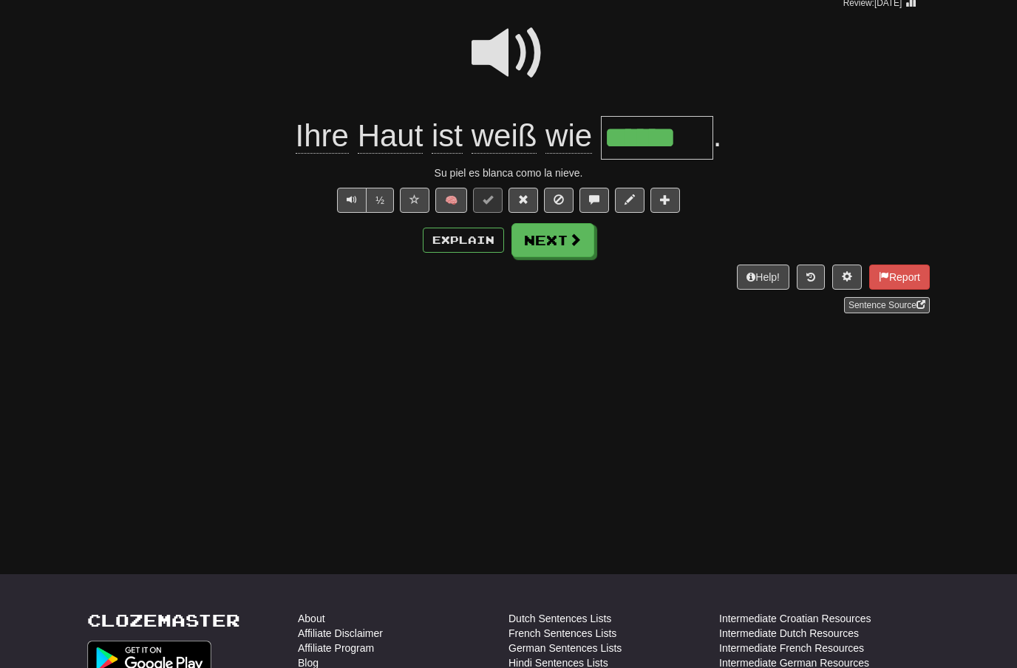
click at [554, 240] on button "Next" at bounding box center [553, 240] width 83 height 34
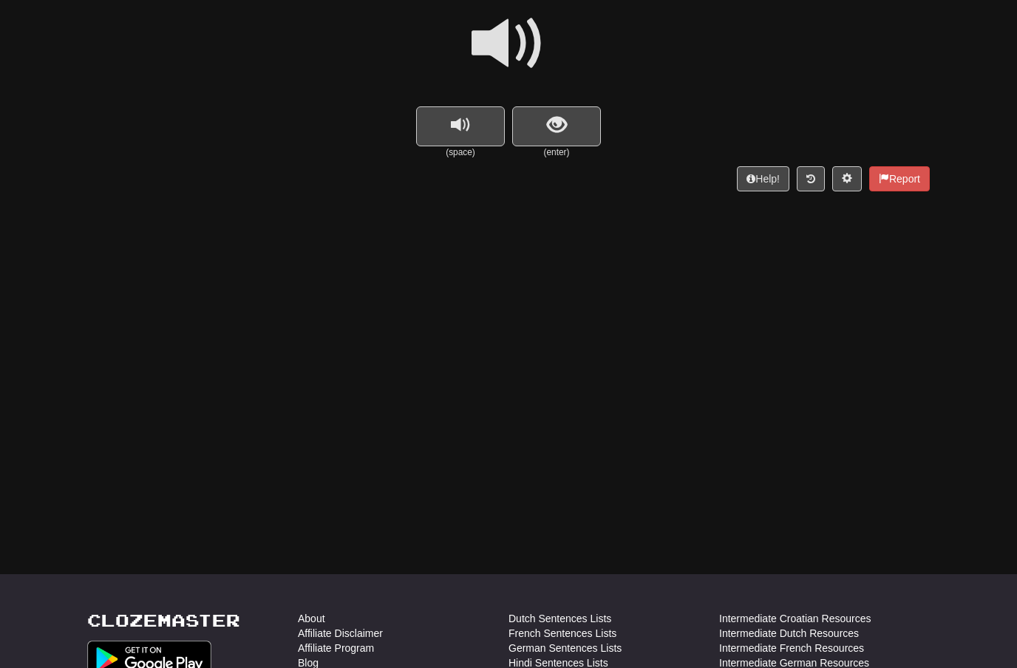
click at [516, 38] on span at bounding box center [509, 44] width 74 height 74
click at [553, 115] on span "show sentence" at bounding box center [557, 125] width 20 height 20
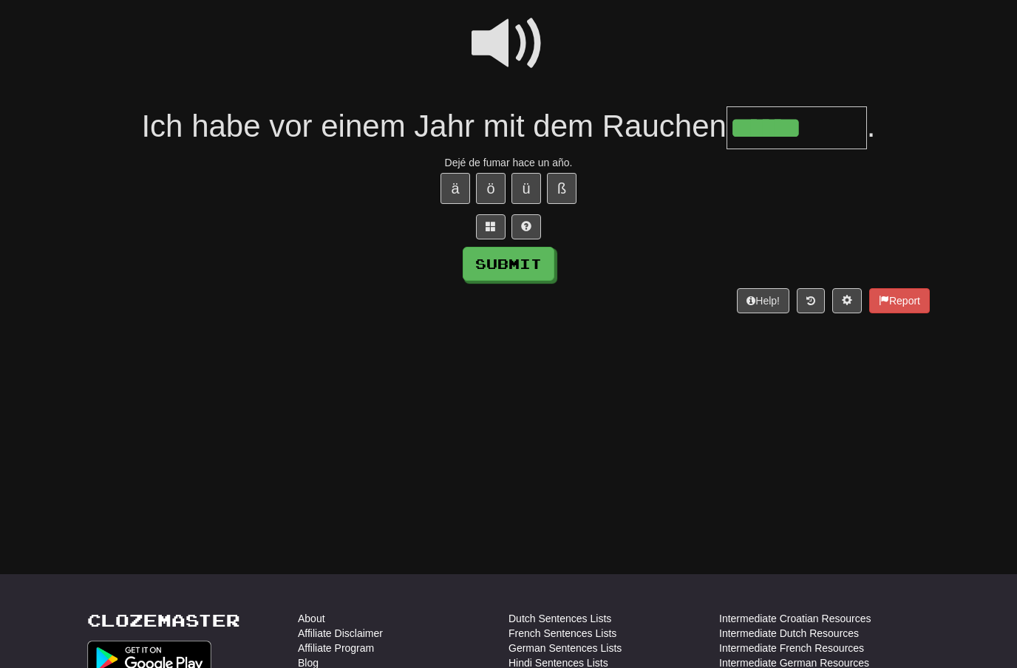
click at [499, 188] on button "ö" at bounding box center [491, 188] width 30 height 31
type input "*********"
click at [530, 264] on button "Submit" at bounding box center [509, 264] width 92 height 34
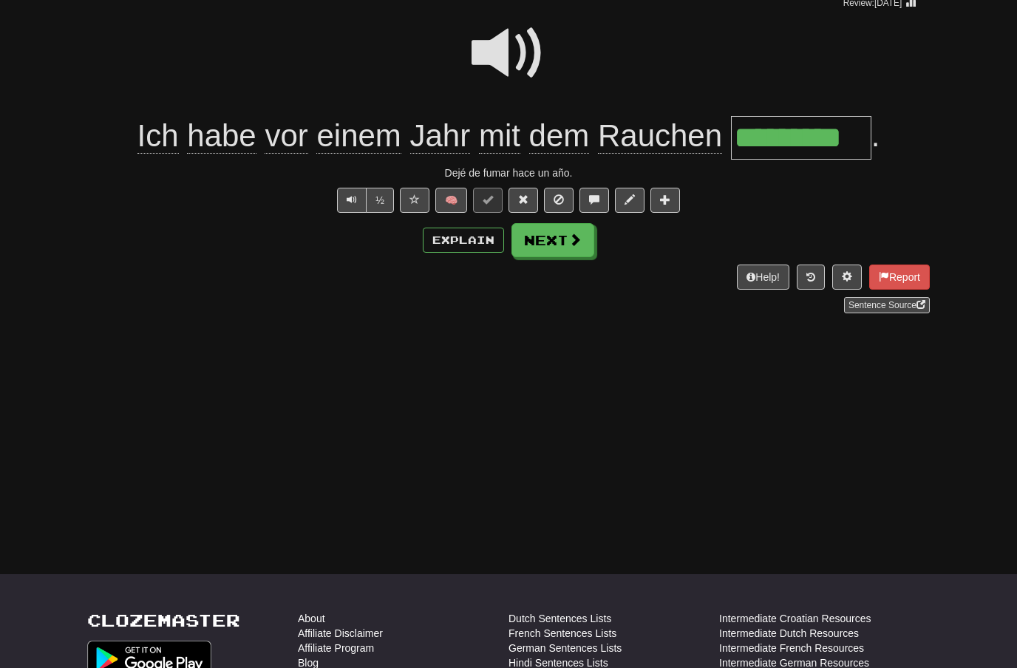
click at [554, 245] on button "Next" at bounding box center [553, 240] width 83 height 34
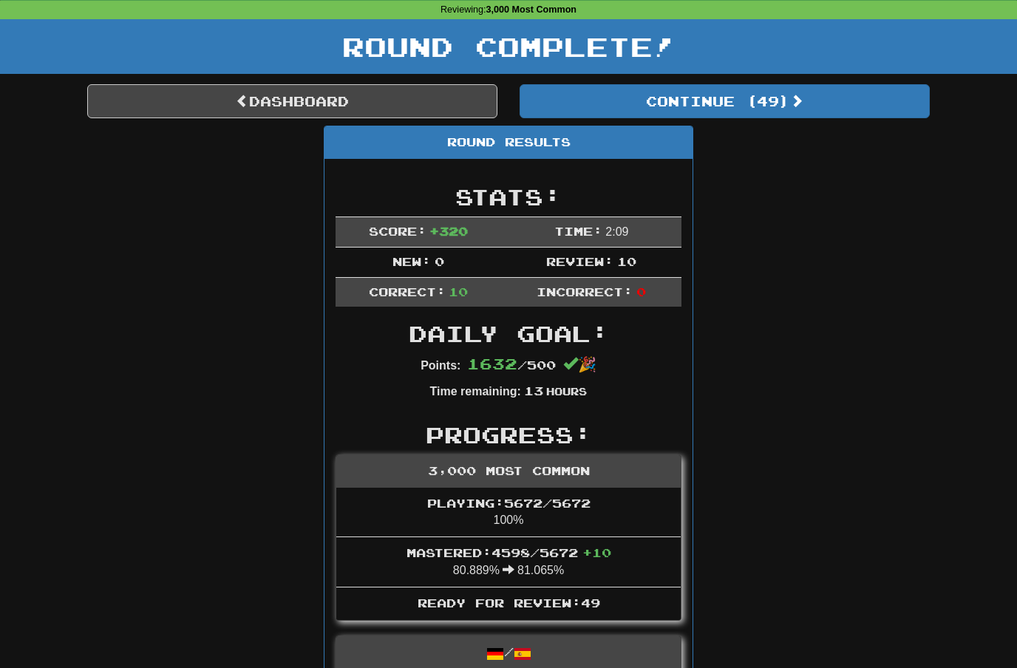
scroll to position [61, 0]
click at [373, 100] on link "Dashboard" at bounding box center [292, 101] width 410 height 34
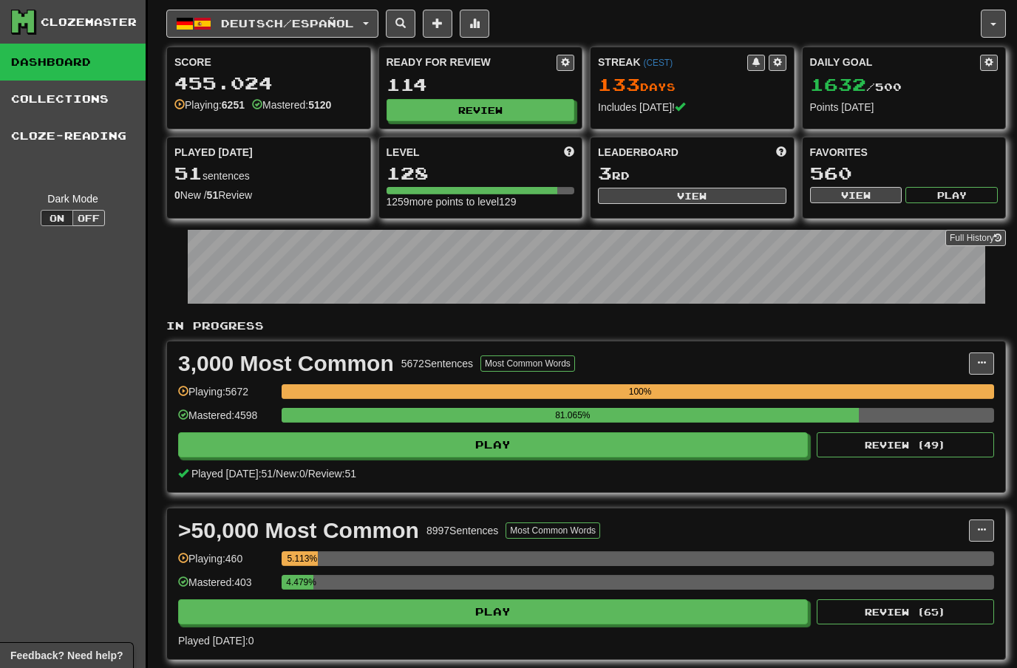
click at [702, 188] on button "View" at bounding box center [692, 196] width 189 height 16
select select "**********"
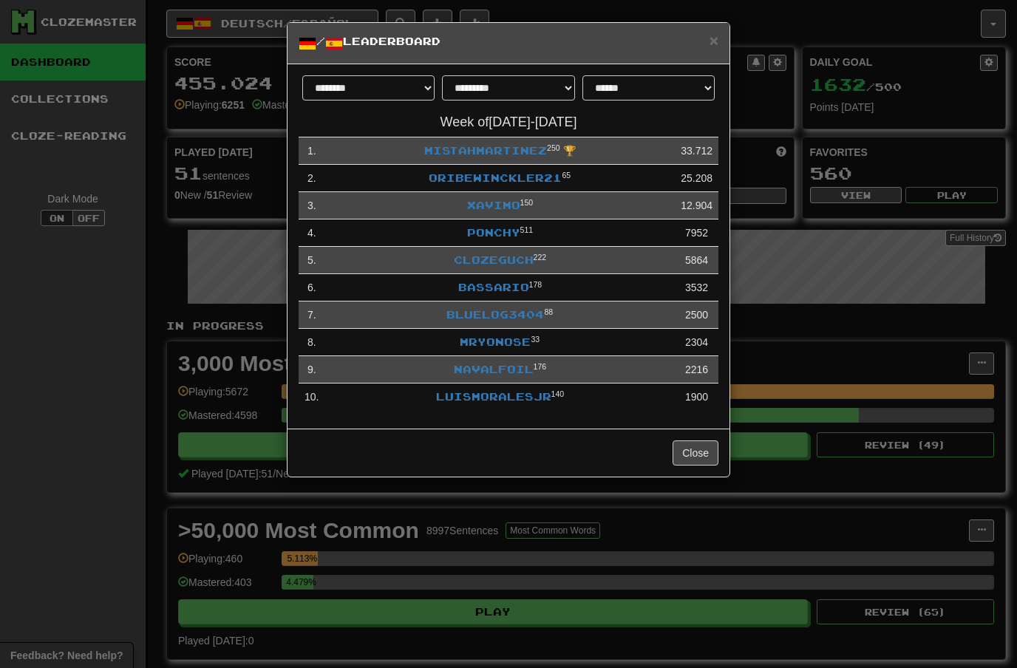
click at [498, 202] on link "Xavimo" at bounding box center [493, 205] width 53 height 13
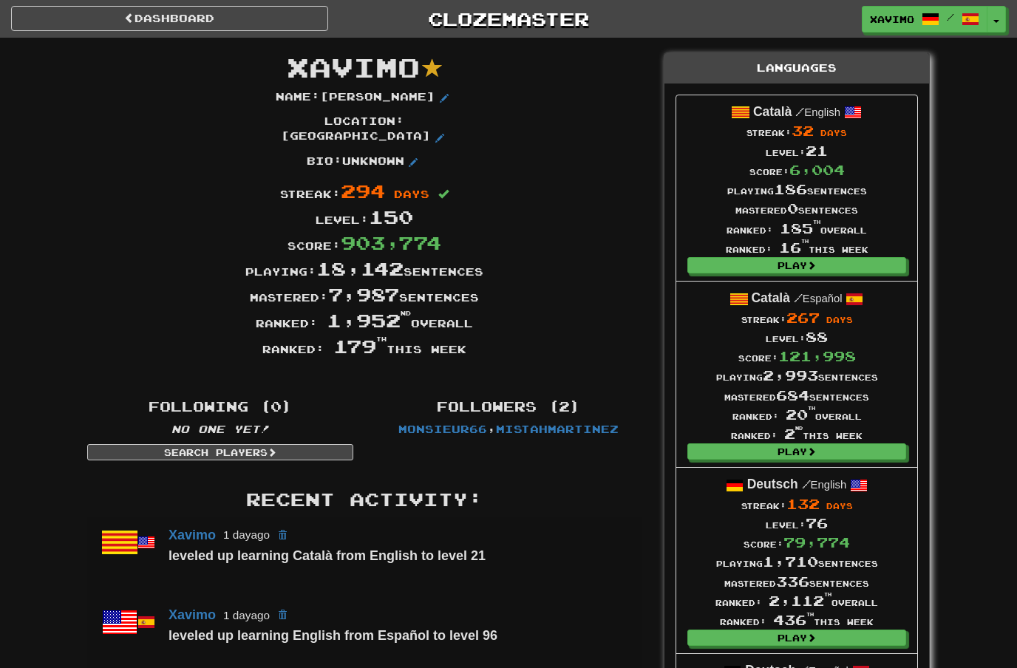
click at [110, 12] on link "Dashboard" at bounding box center [169, 18] width 317 height 25
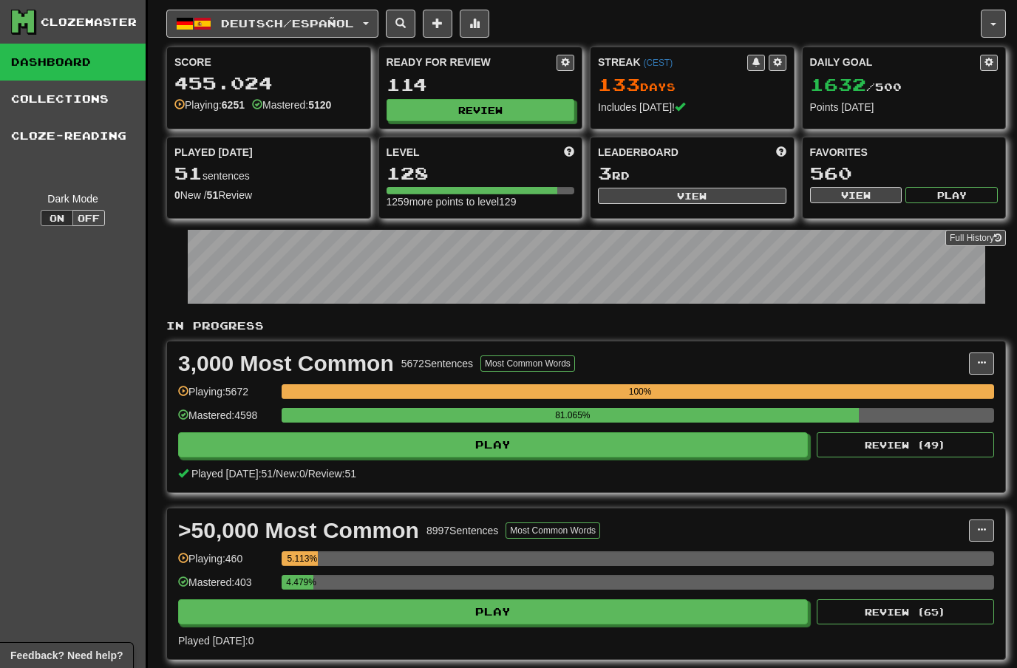
click at [484, 109] on button "Review" at bounding box center [481, 110] width 189 height 22
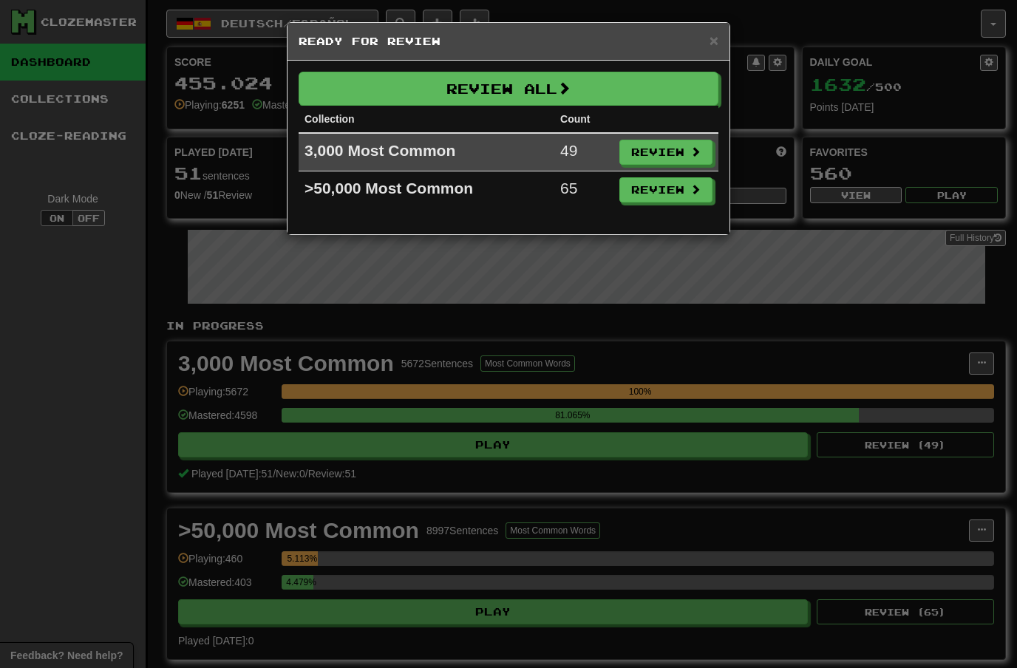
click at [673, 150] on button "Review" at bounding box center [666, 152] width 93 height 25
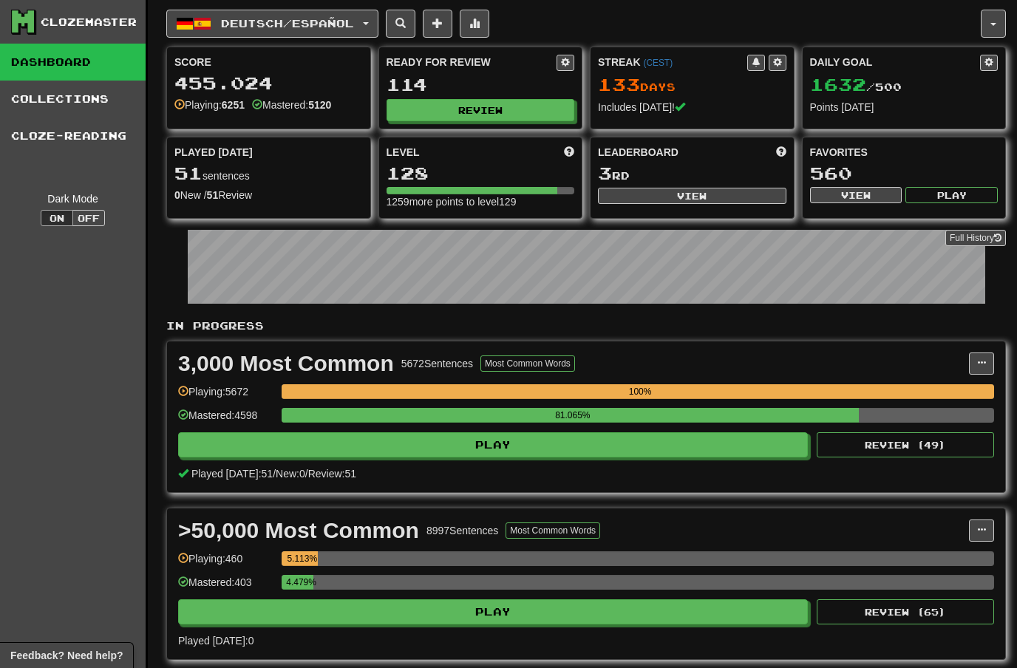
select select "**"
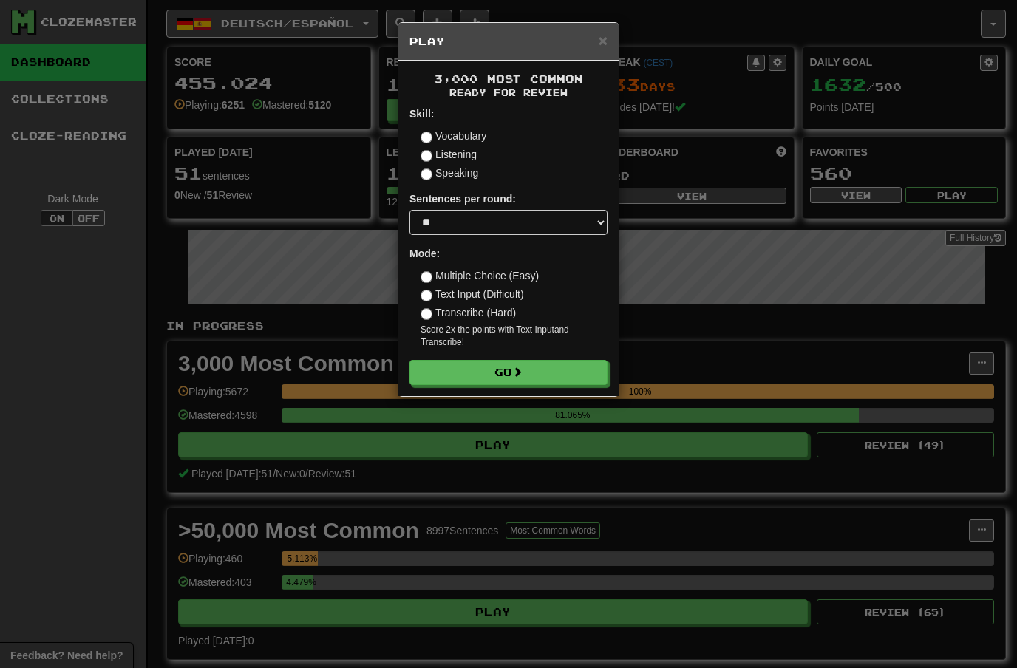
click at [551, 363] on button "Go" at bounding box center [509, 372] width 198 height 25
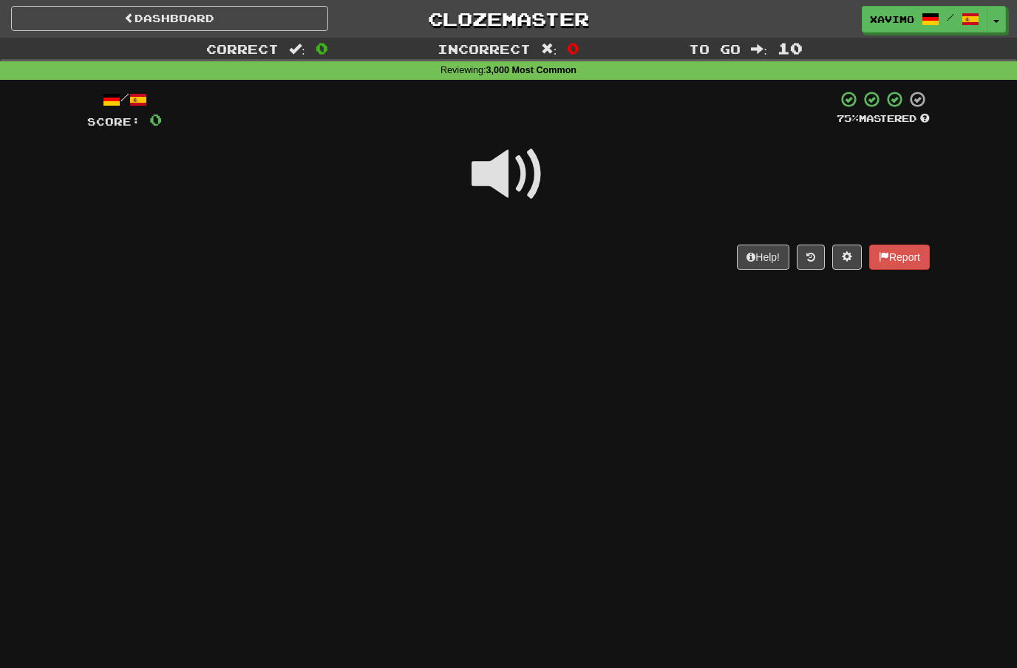
click at [522, 169] on span at bounding box center [509, 175] width 74 height 74
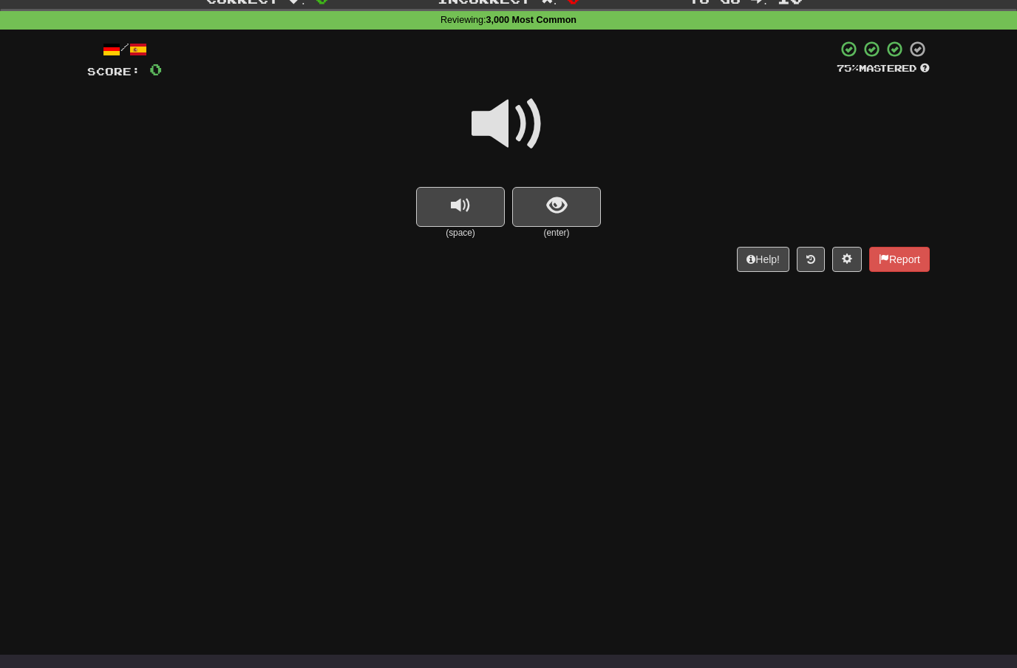
scroll to position [52, 0]
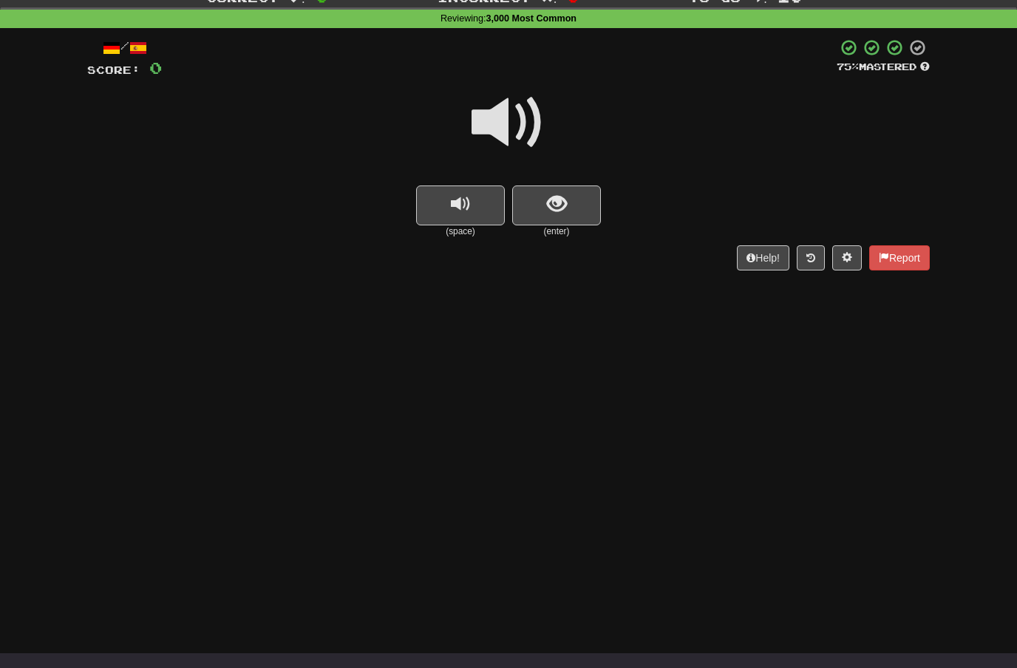
click at [512, 116] on span at bounding box center [509, 123] width 74 height 74
click at [539, 214] on button "show sentence" at bounding box center [556, 206] width 89 height 40
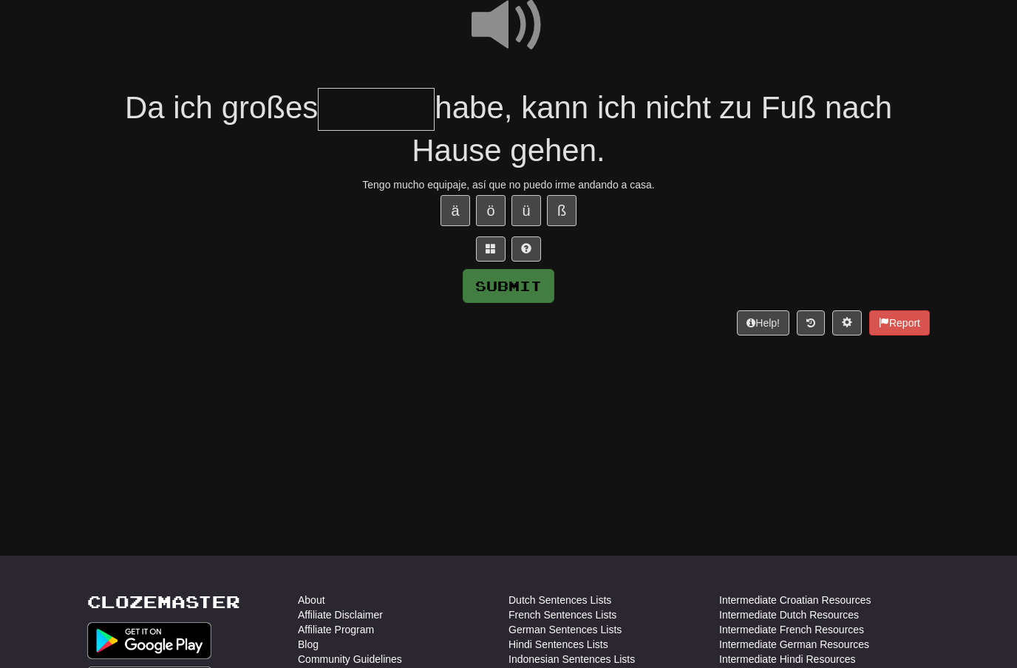
scroll to position [151, 0]
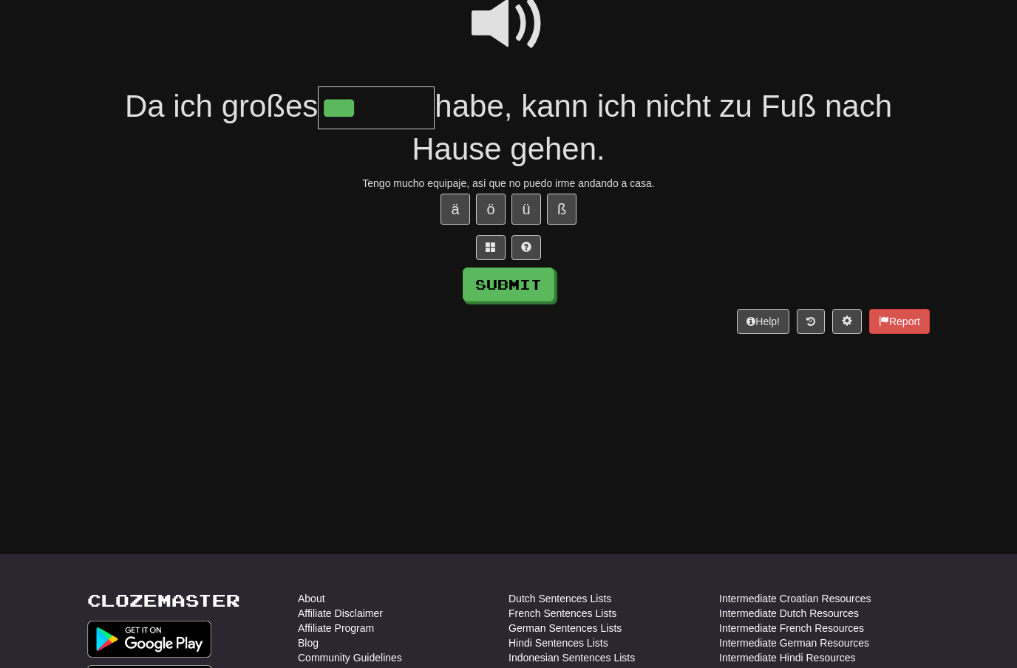
click at [453, 211] on button "ä" at bounding box center [456, 209] width 30 height 31
click at [535, 281] on button "Submit" at bounding box center [509, 285] width 92 height 34
type input "******"
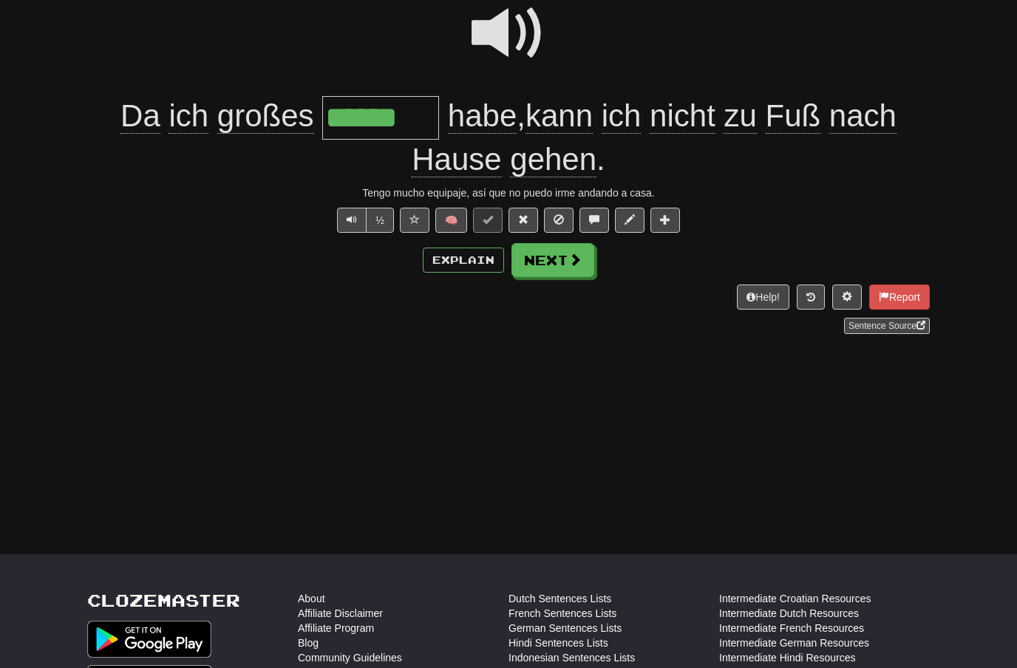
click at [572, 260] on span at bounding box center [575, 259] width 13 height 13
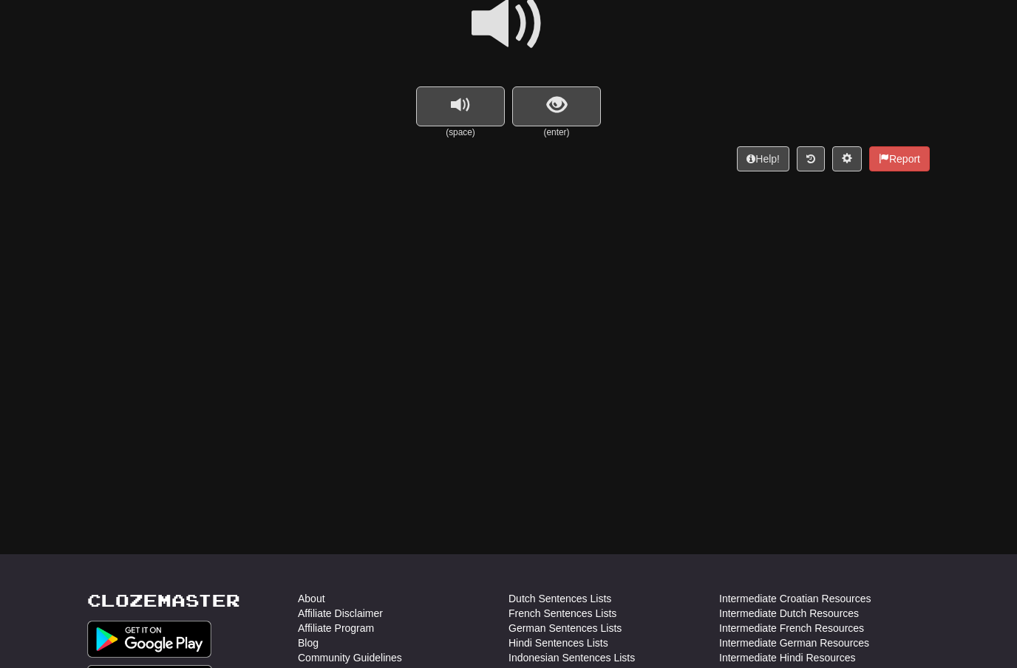
click at [518, 33] on span at bounding box center [509, 24] width 74 height 74
click at [557, 104] on span "show sentence" at bounding box center [557, 105] width 20 height 20
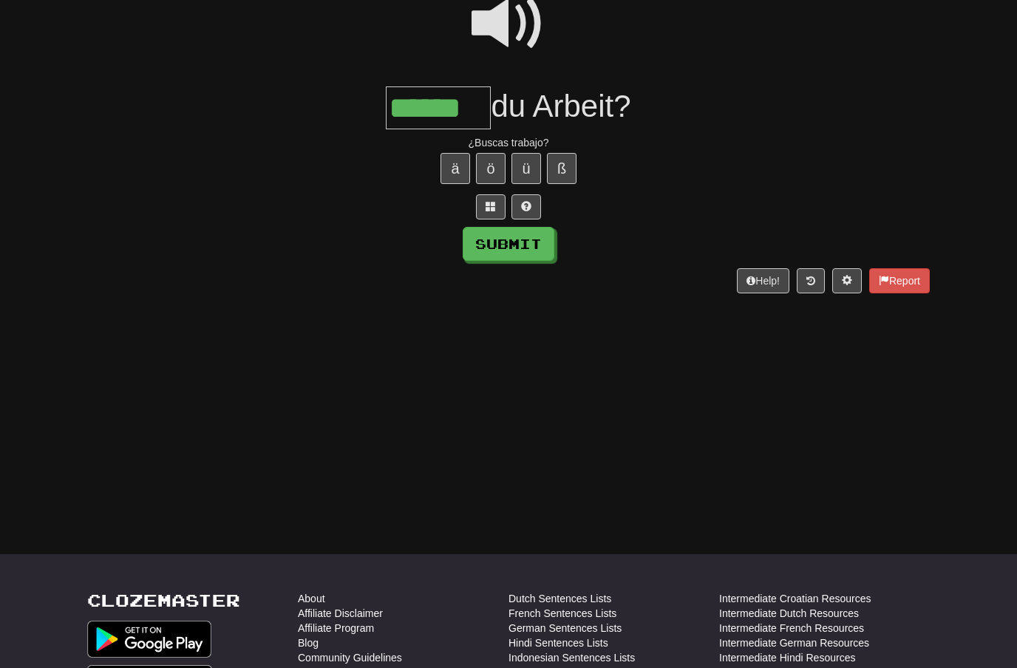
click at [532, 236] on button "Submit" at bounding box center [509, 244] width 92 height 34
type input "******"
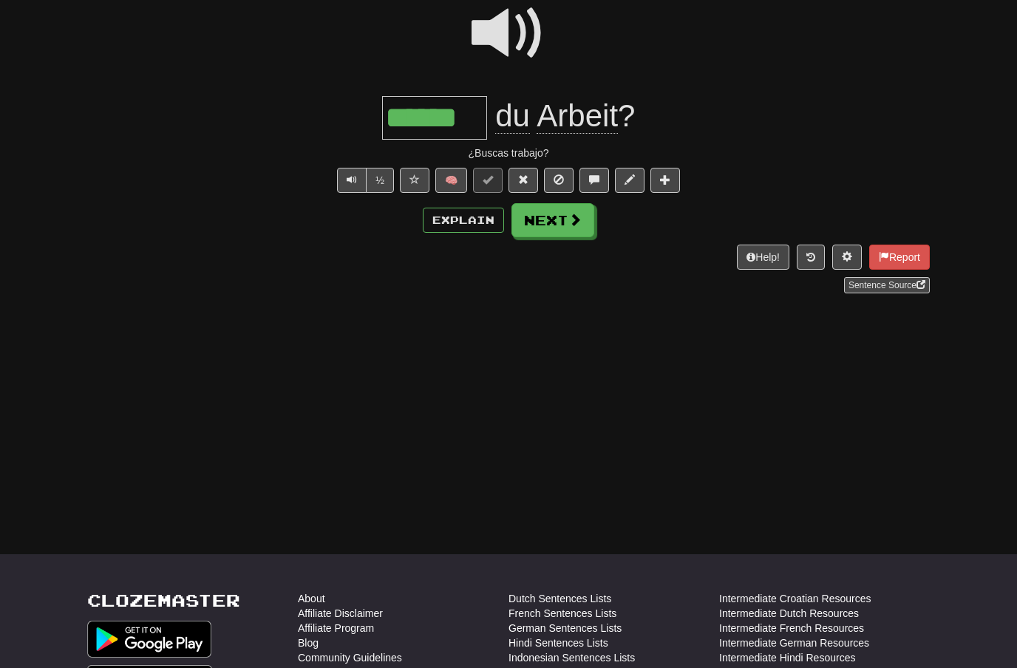
click at [566, 226] on button "Next" at bounding box center [553, 220] width 83 height 34
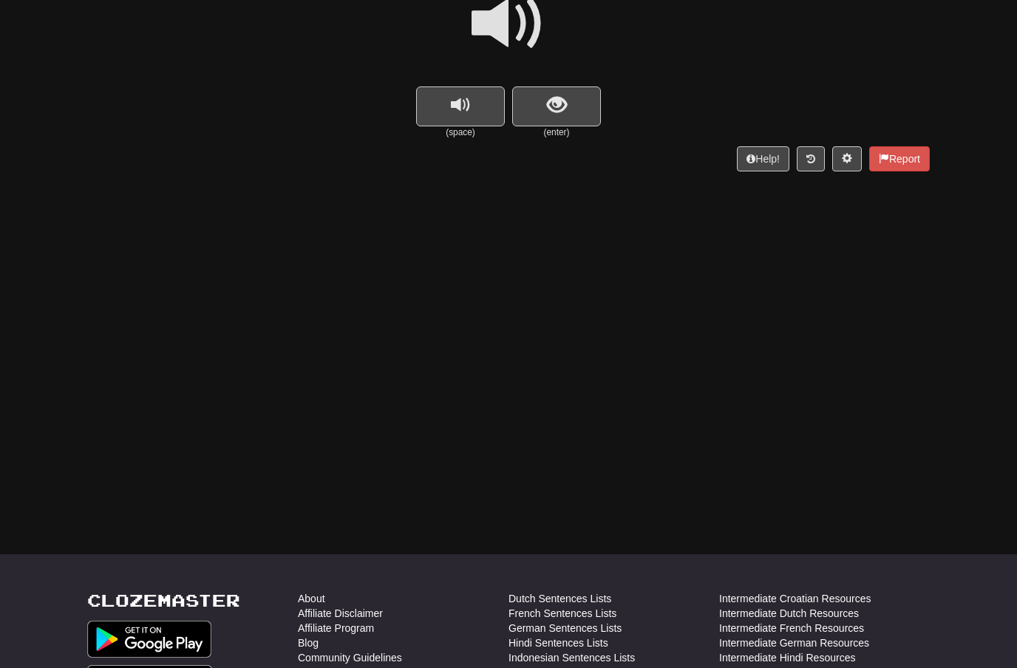
click at [514, 30] on span at bounding box center [509, 24] width 74 height 74
click at [549, 95] on span "show sentence" at bounding box center [557, 105] width 20 height 20
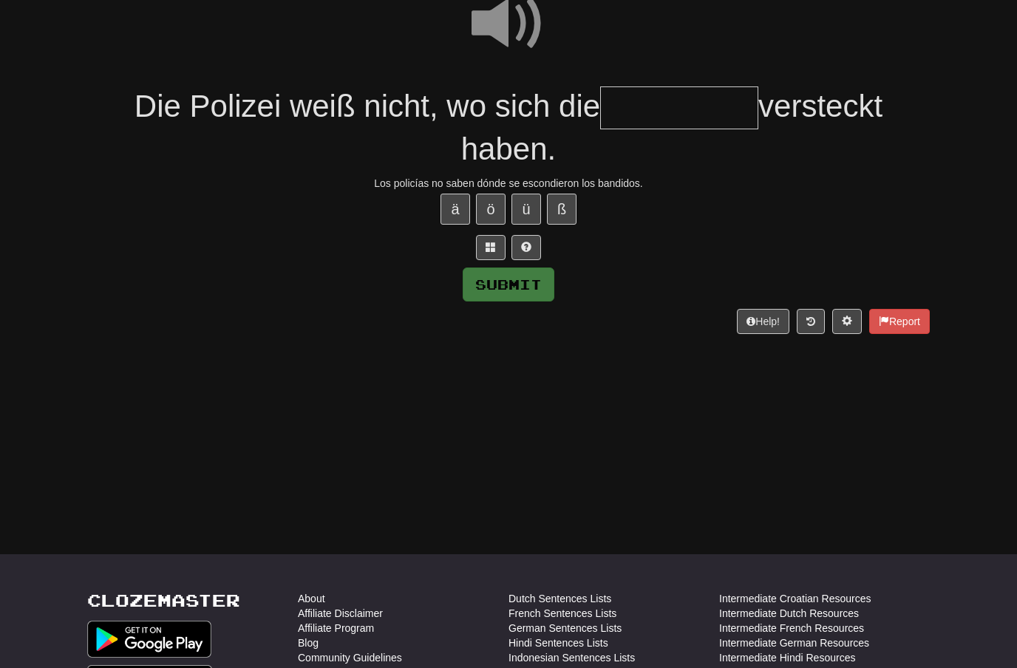
type input "*"
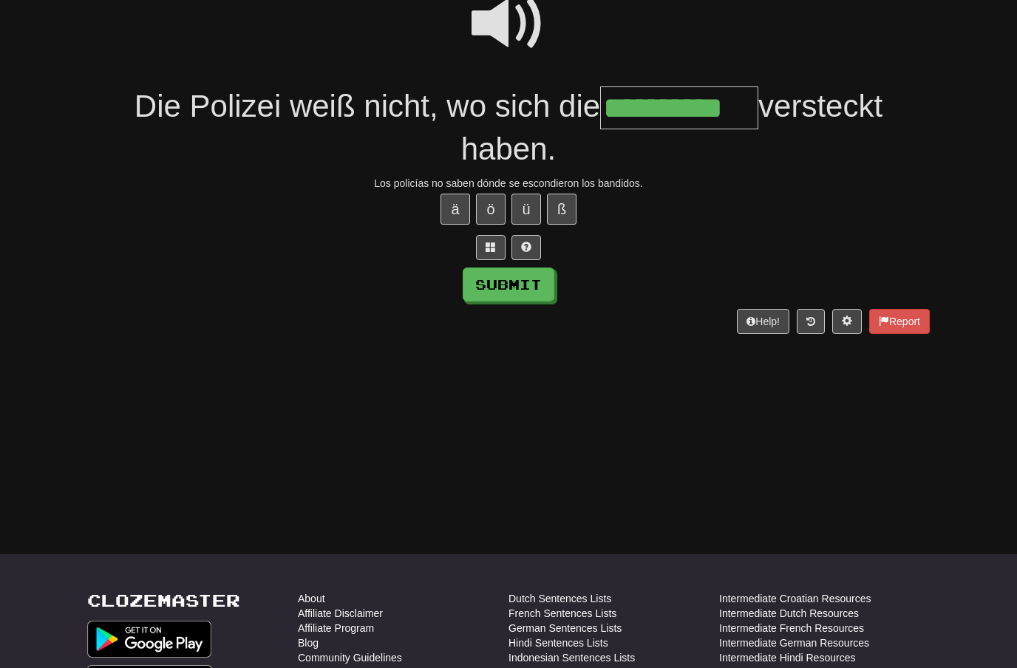
click at [551, 291] on button "Submit" at bounding box center [509, 285] width 92 height 34
type input "**********"
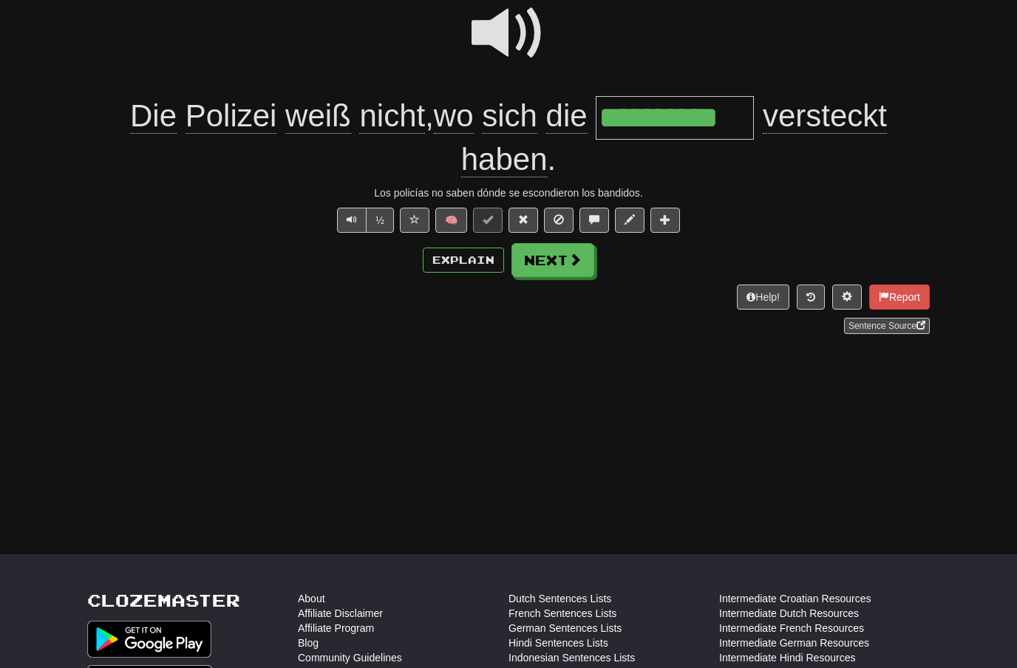
click at [570, 260] on span at bounding box center [575, 259] width 13 height 13
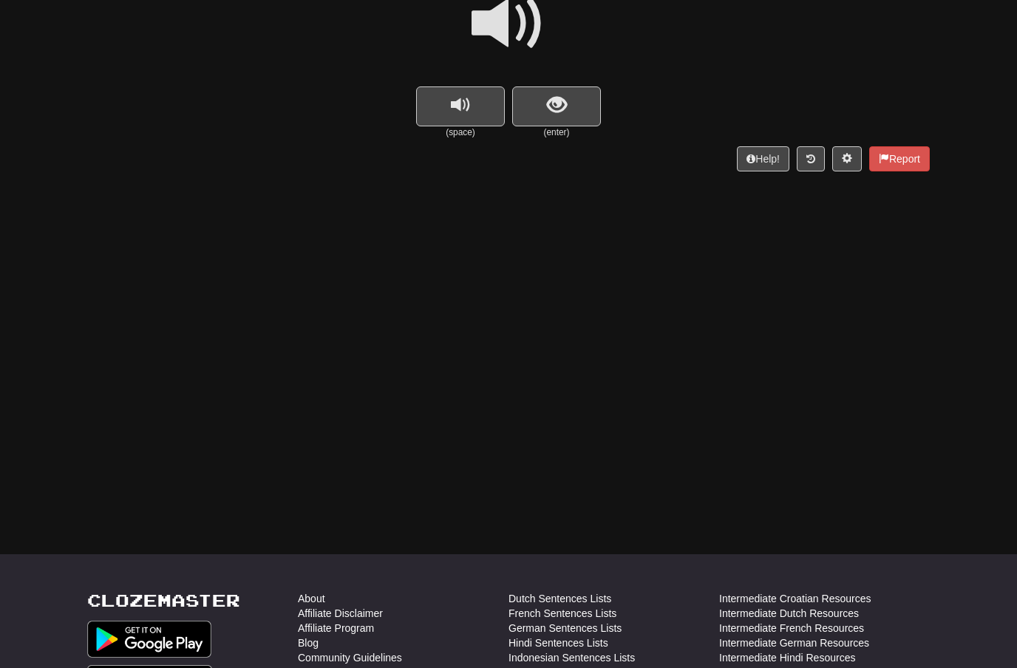
click at [506, 29] on span at bounding box center [509, 24] width 74 height 74
click at [557, 104] on span "show sentence" at bounding box center [557, 105] width 20 height 20
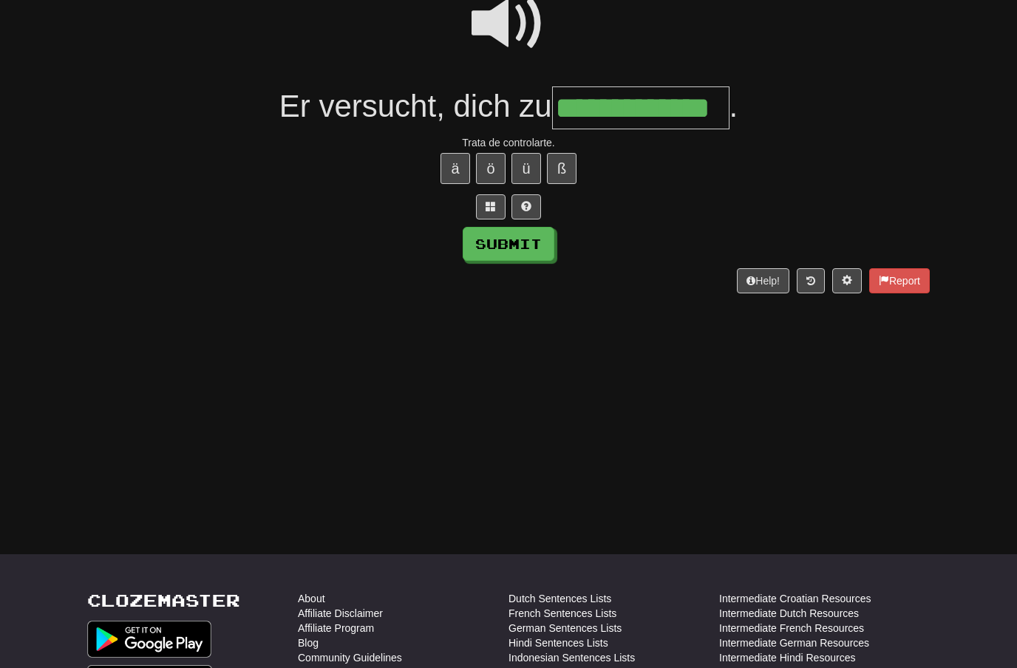
type input "**********"
click at [523, 242] on button "Submit" at bounding box center [509, 244] width 92 height 34
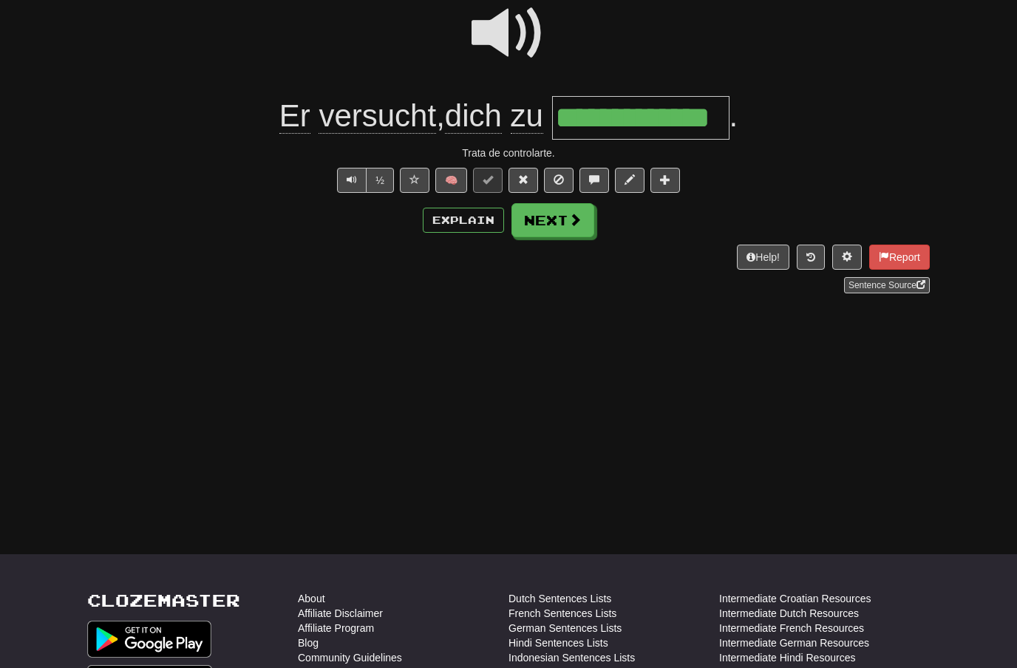
click at [563, 222] on button "Next" at bounding box center [553, 220] width 83 height 34
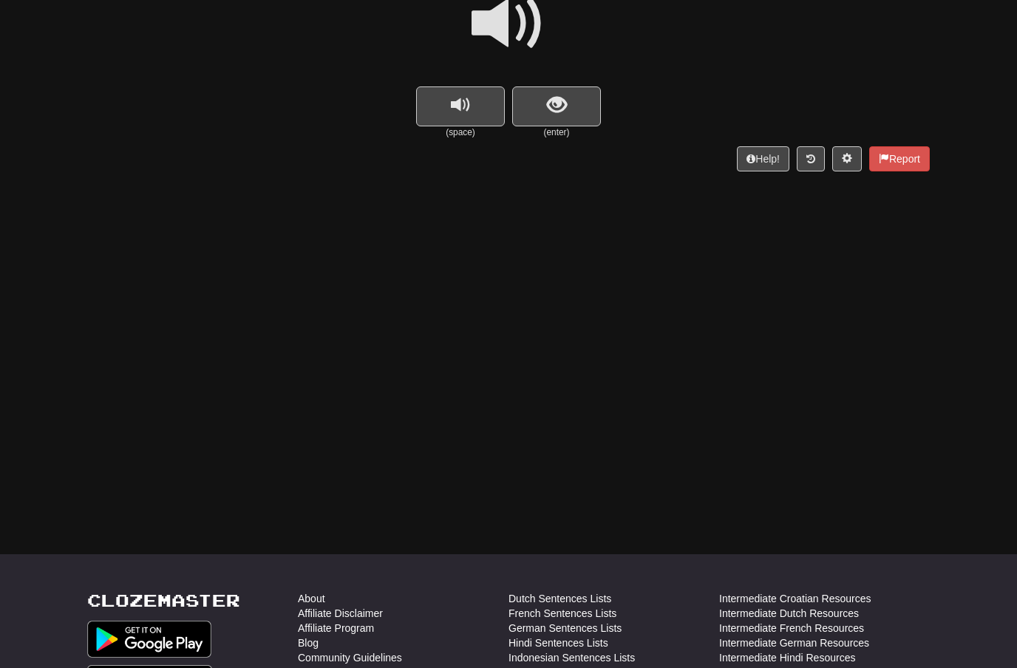
click at [520, 32] on span at bounding box center [509, 24] width 74 height 74
click at [560, 99] on span "show sentence" at bounding box center [557, 105] width 20 height 20
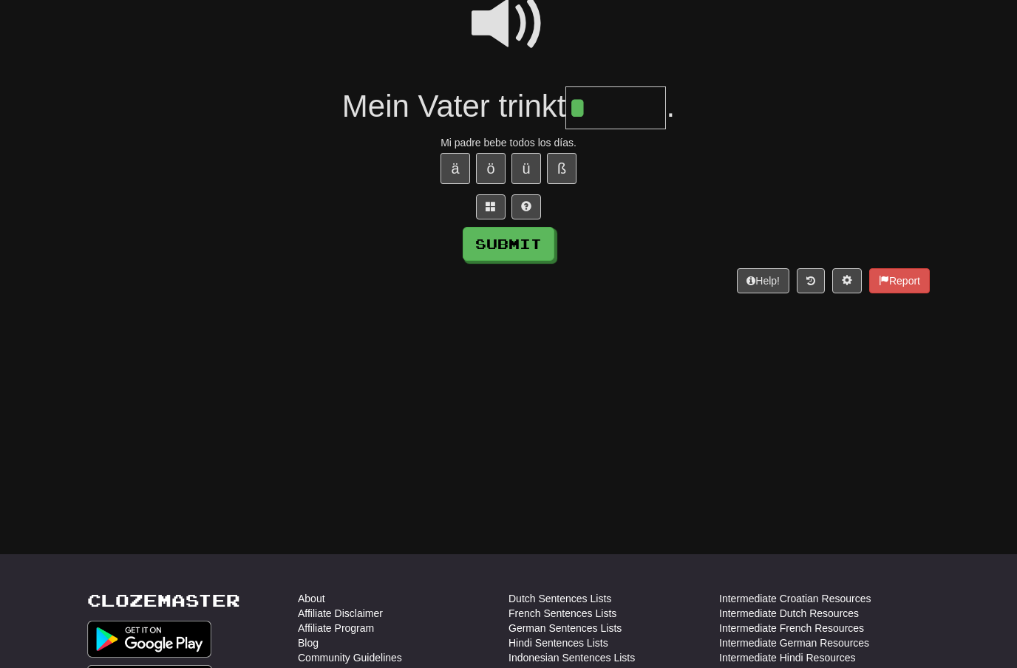
click at [464, 160] on button "ä" at bounding box center [456, 168] width 30 height 31
type input "*******"
click at [532, 241] on button "Submit" at bounding box center [509, 244] width 92 height 34
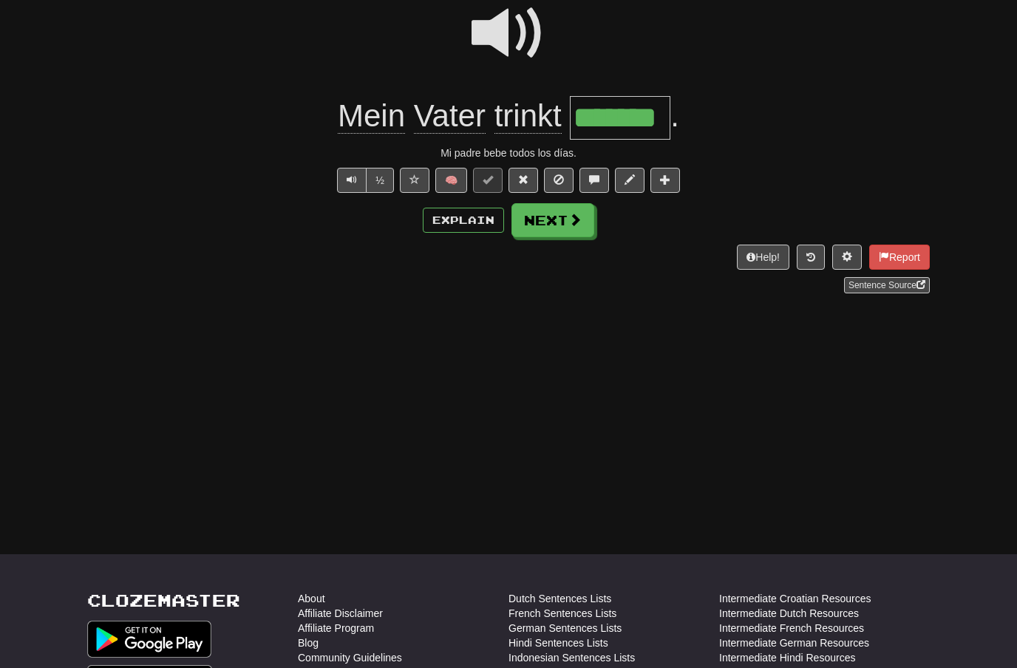
click at [573, 222] on span at bounding box center [575, 219] width 13 height 13
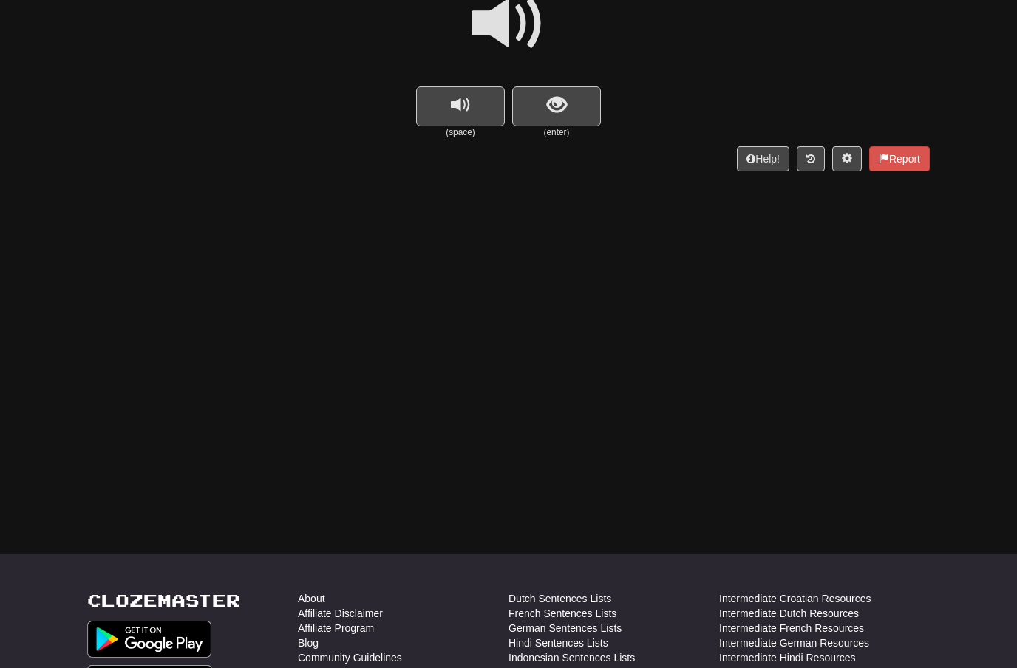
click at [523, 29] on span at bounding box center [509, 24] width 74 height 74
click at [555, 108] on span "show sentence" at bounding box center [557, 105] width 20 height 20
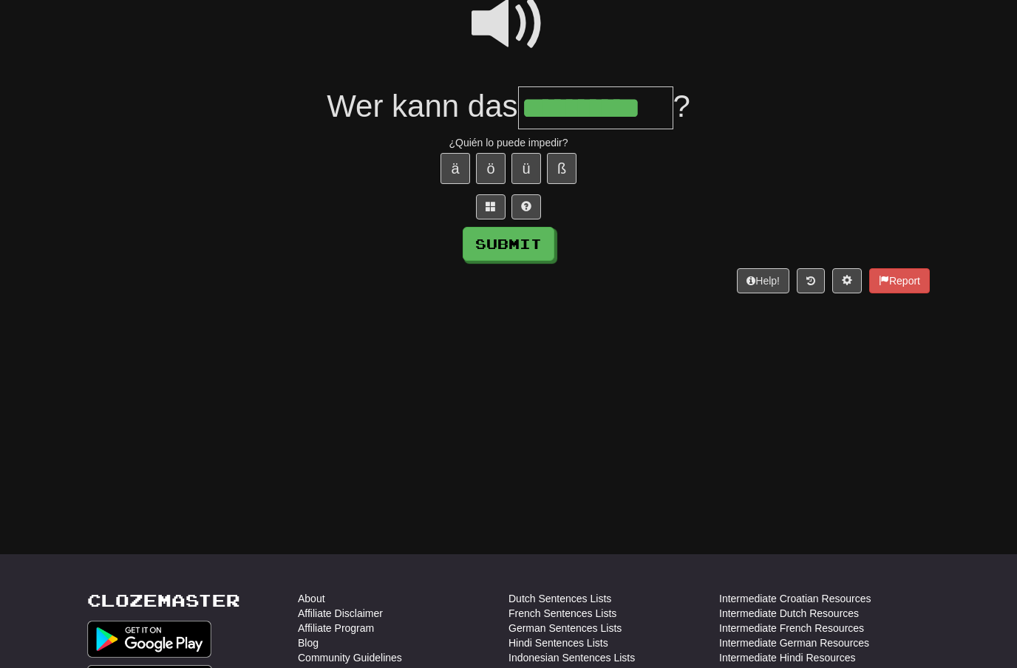
type input "**********"
click at [535, 242] on button "Submit" at bounding box center [509, 244] width 92 height 34
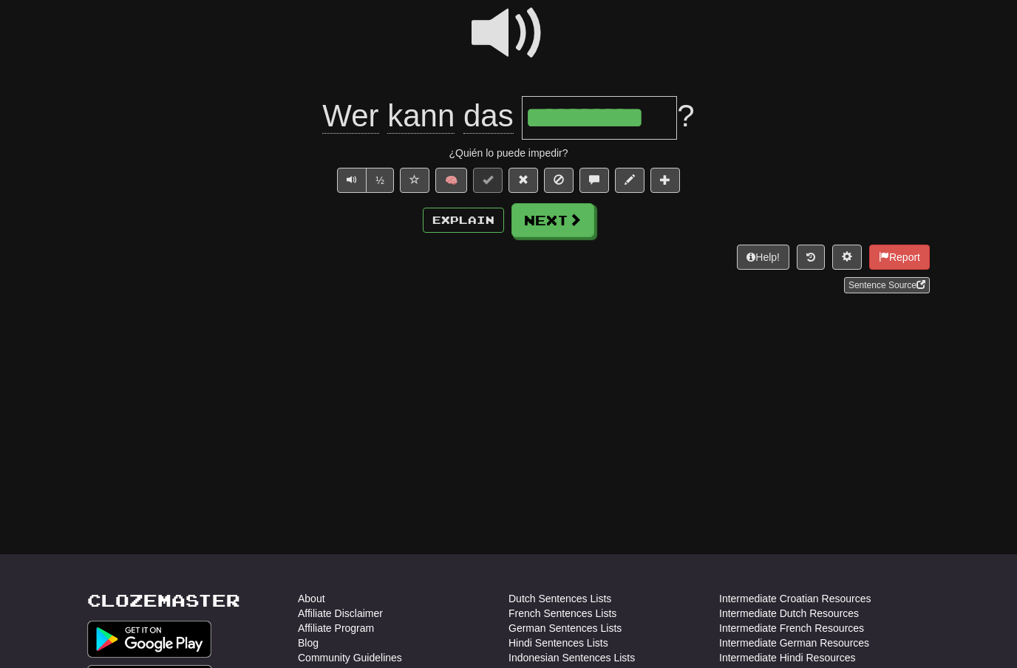
click at [577, 220] on span at bounding box center [575, 219] width 13 height 13
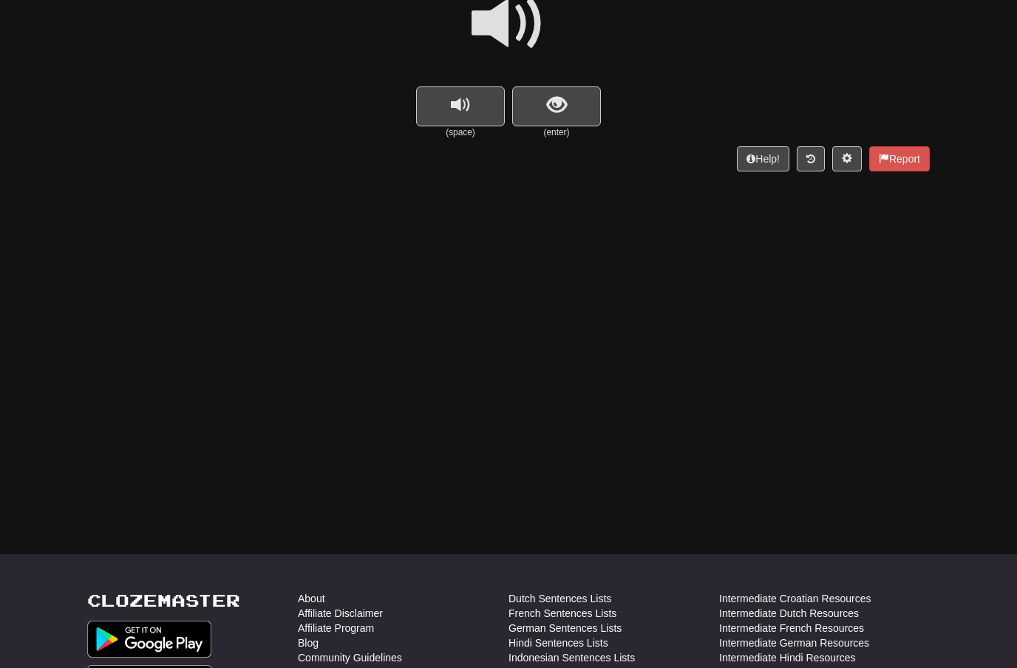
click at [523, 26] on span at bounding box center [509, 24] width 74 height 74
click at [548, 97] on span "show sentence" at bounding box center [557, 105] width 20 height 20
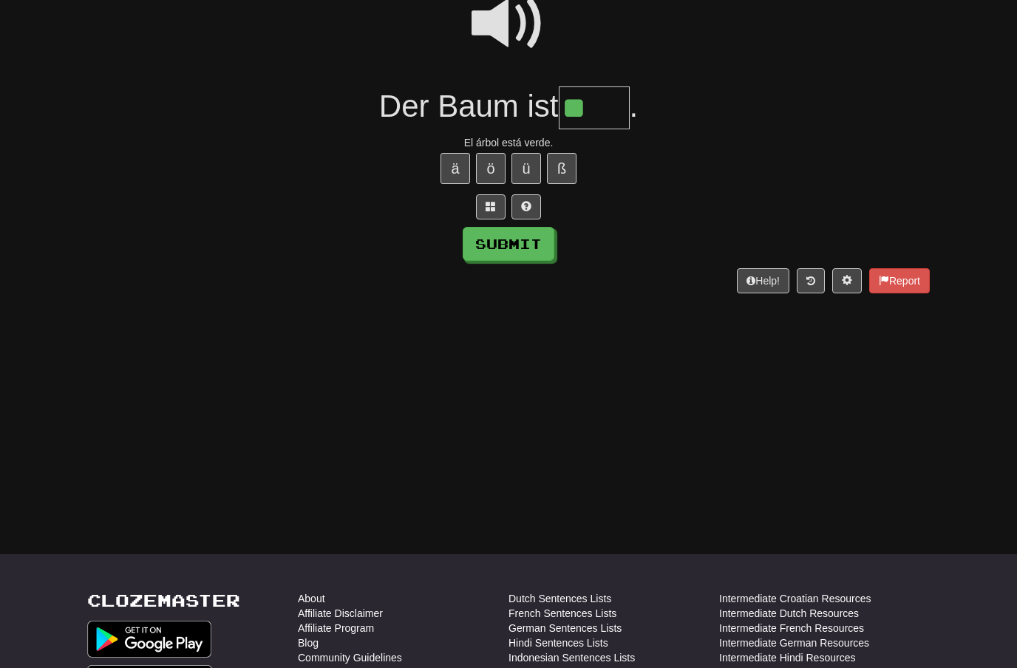
click at [529, 163] on button "ü" at bounding box center [527, 168] width 30 height 31
type input "****"
click at [535, 240] on button "Submit" at bounding box center [509, 244] width 92 height 34
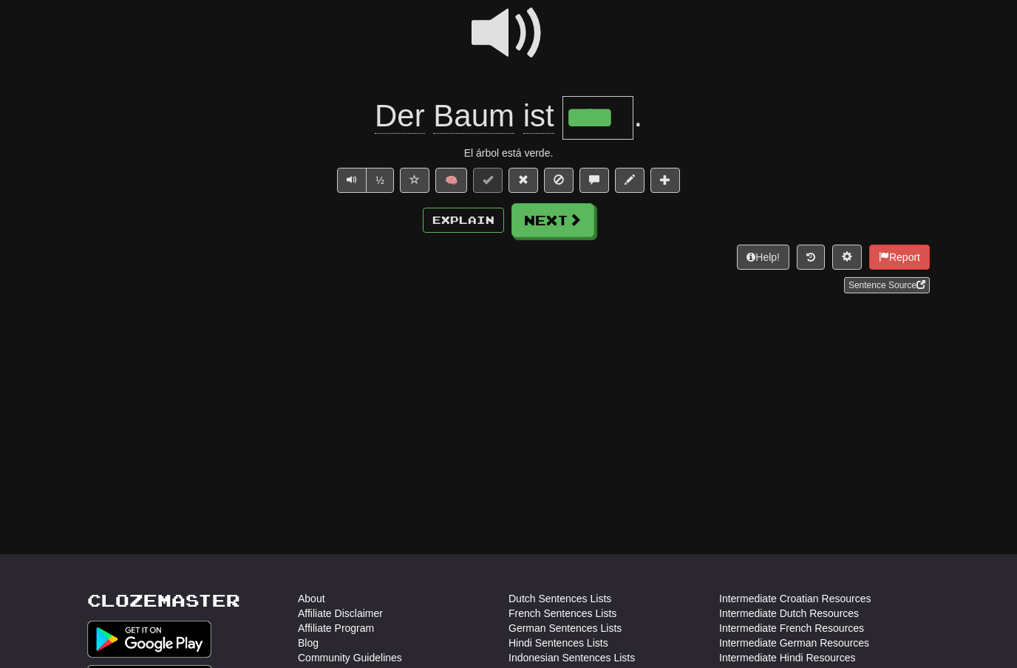
click at [574, 223] on span at bounding box center [575, 219] width 13 height 13
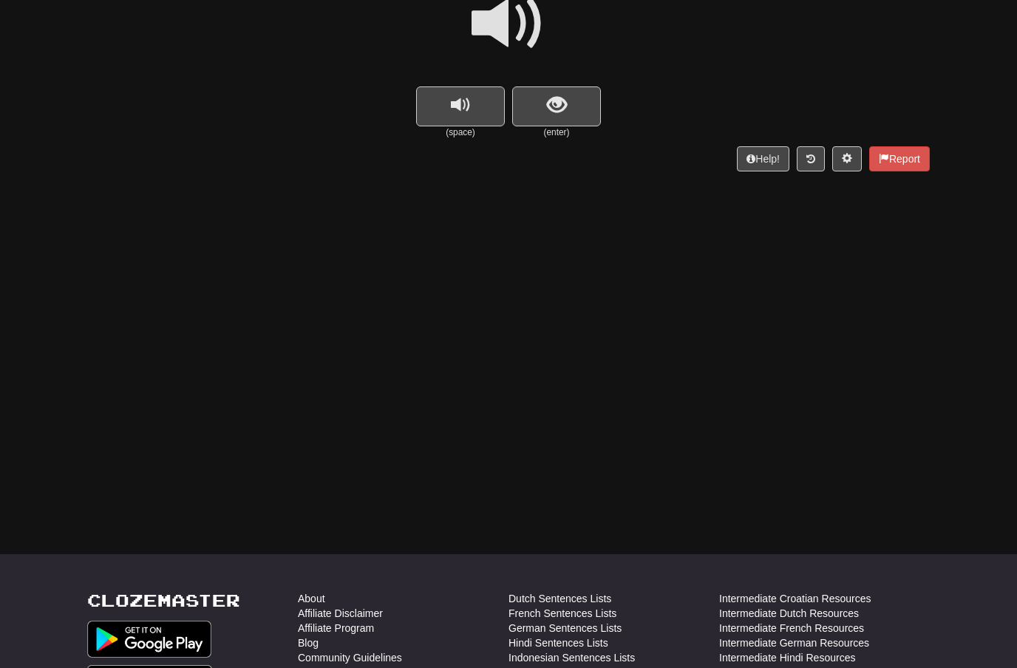
click at [520, 32] on span at bounding box center [509, 24] width 74 height 74
click at [549, 104] on span "show sentence" at bounding box center [557, 105] width 20 height 20
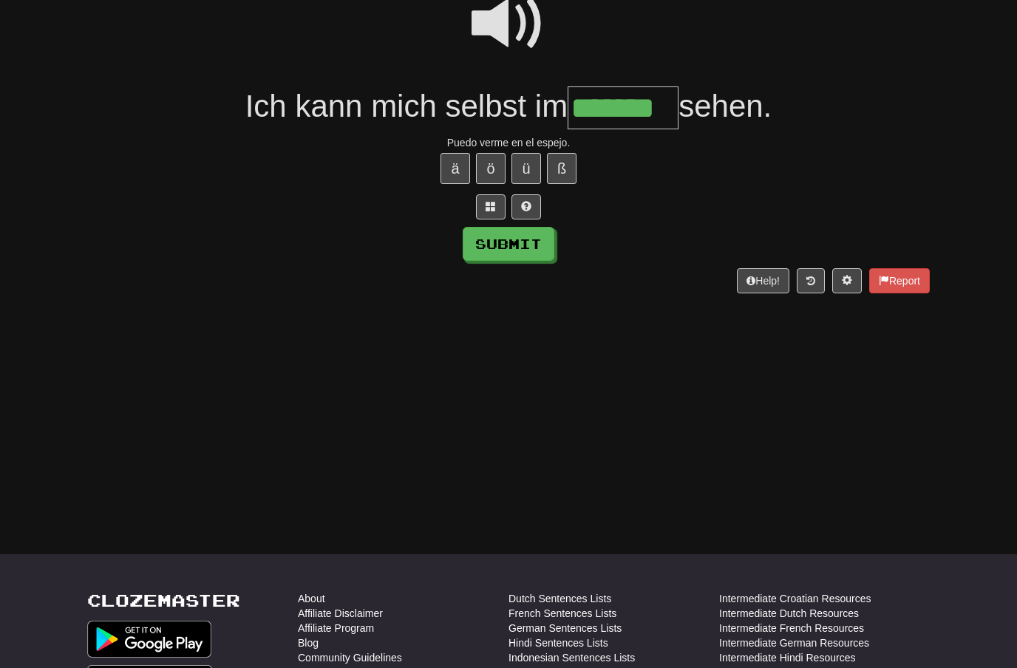
click at [544, 241] on button "Submit" at bounding box center [509, 244] width 92 height 34
type input "*******"
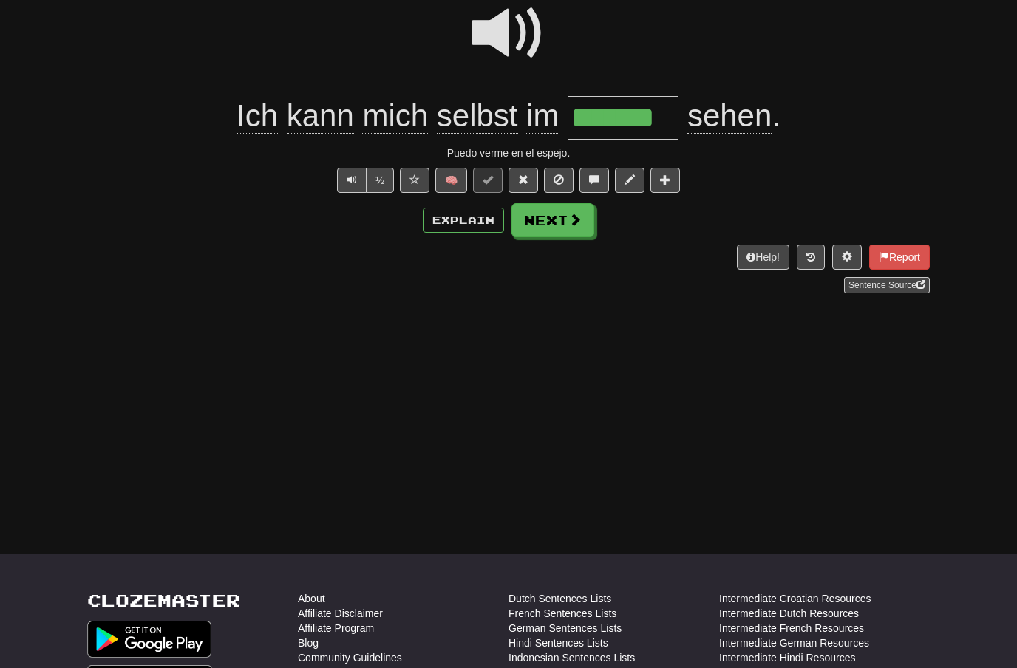
click at [574, 223] on span at bounding box center [575, 219] width 13 height 13
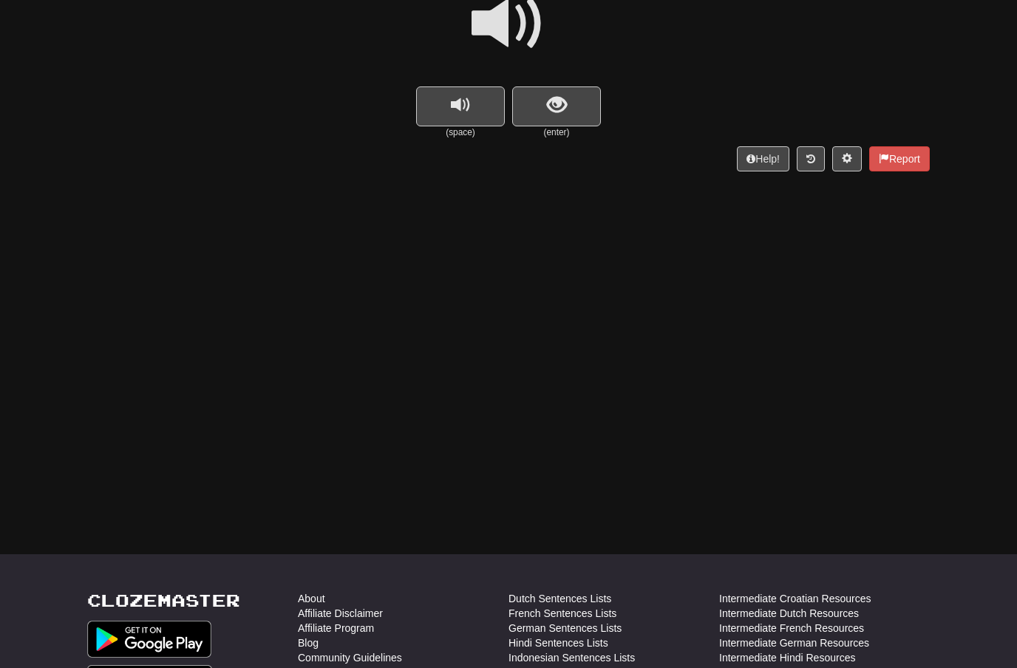
click at [515, 30] on span at bounding box center [509, 24] width 74 height 74
click at [553, 98] on span "show sentence" at bounding box center [557, 105] width 20 height 20
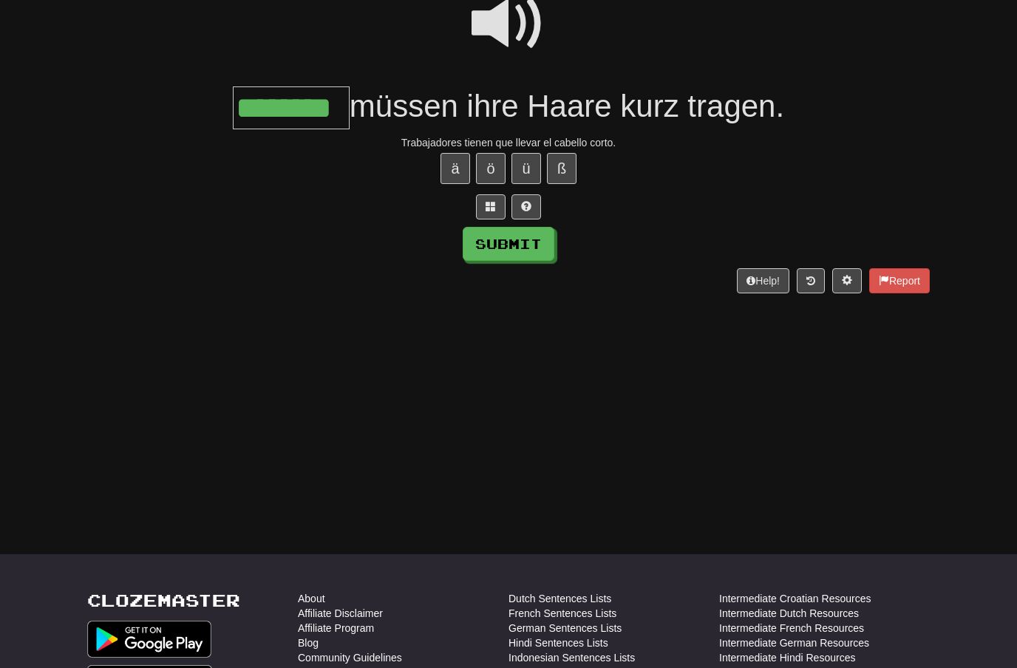
click at [526, 242] on button "Submit" at bounding box center [509, 244] width 92 height 34
type input "********"
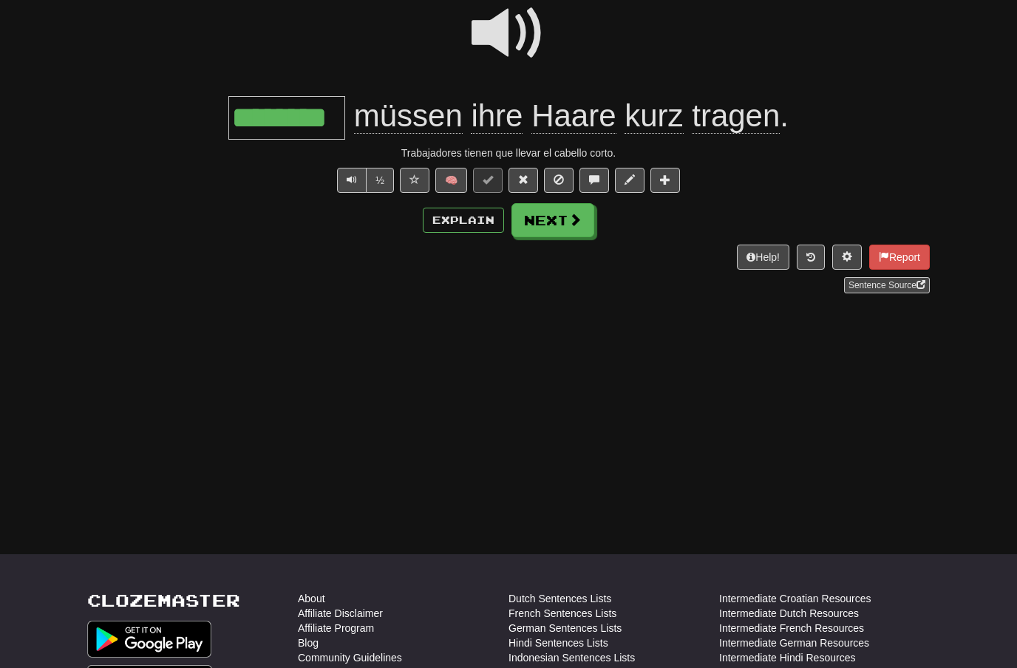
click at [578, 225] on button "Next" at bounding box center [553, 220] width 83 height 34
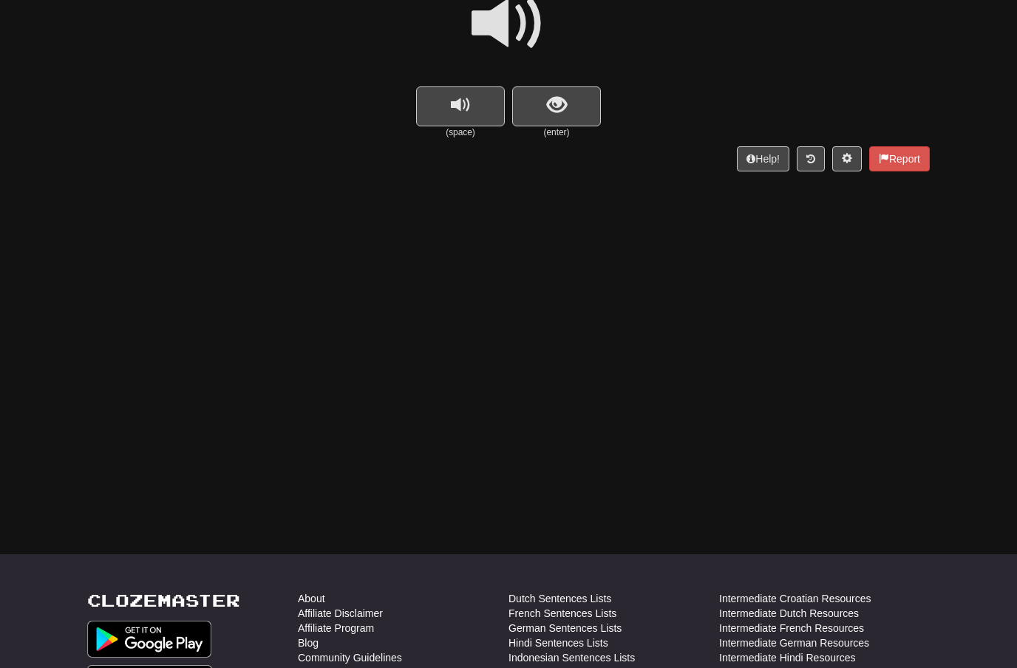
click at [515, 27] on span at bounding box center [509, 24] width 74 height 74
click at [543, 95] on button "show sentence" at bounding box center [556, 107] width 89 height 40
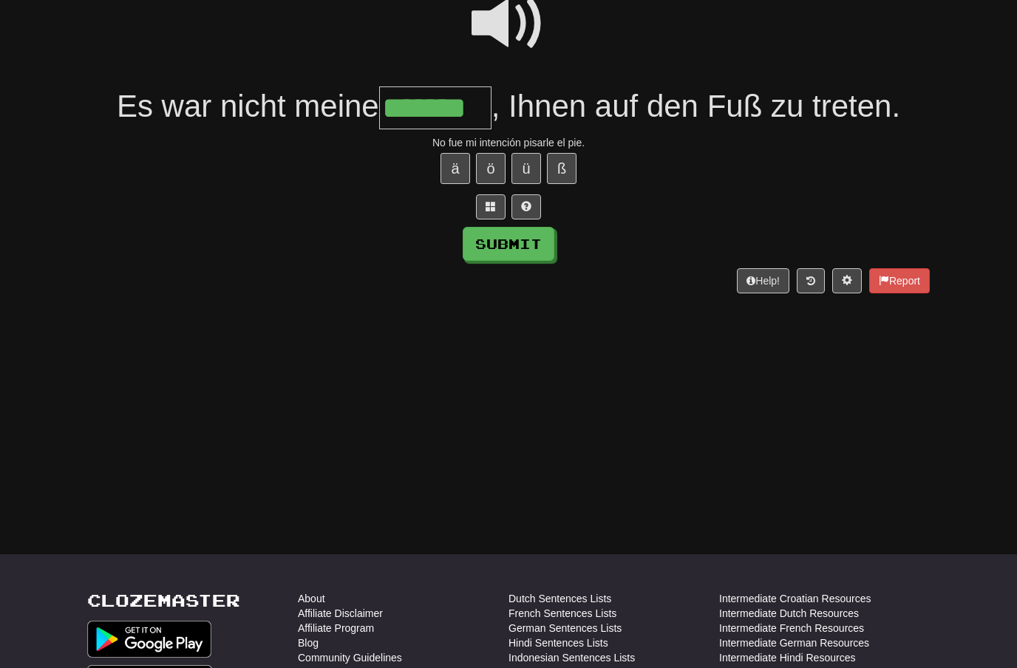
click at [542, 237] on button "Submit" at bounding box center [509, 244] width 92 height 34
type input "*******"
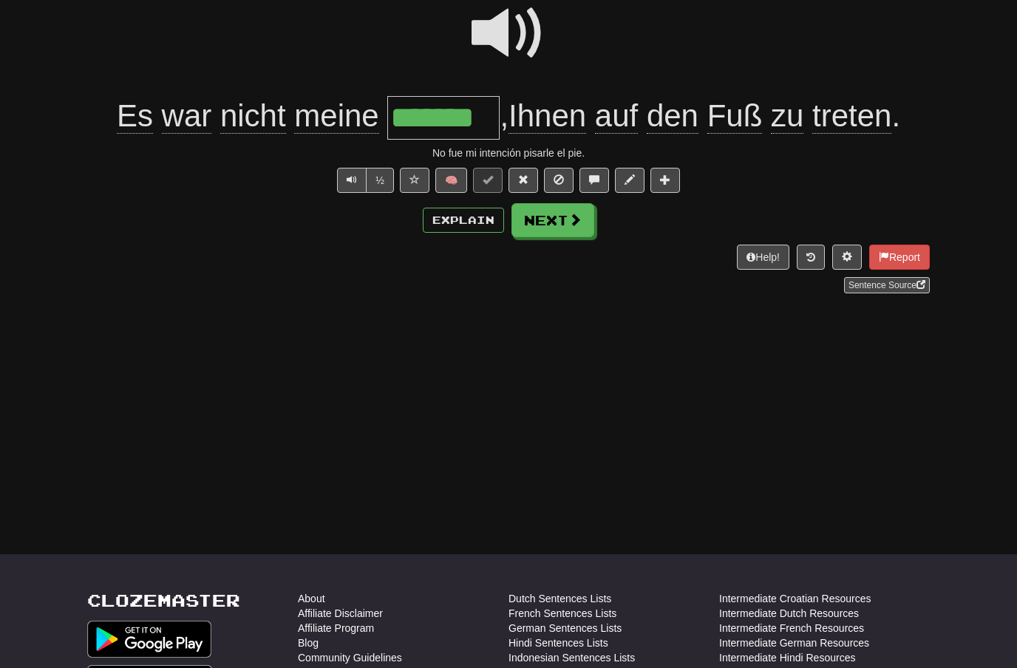
click at [572, 231] on button "Next" at bounding box center [553, 220] width 83 height 34
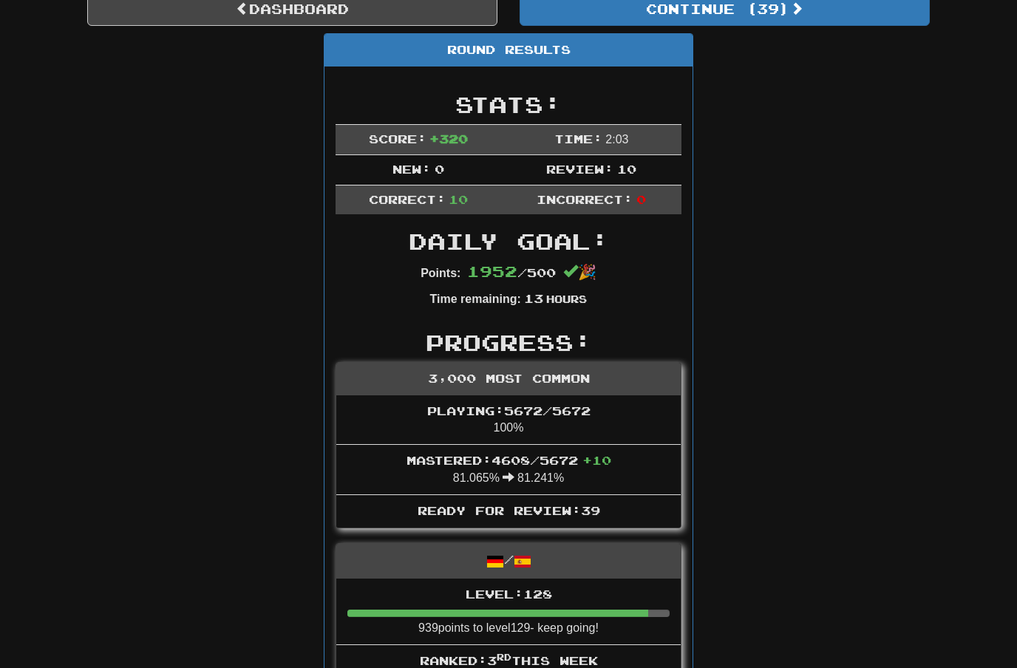
scroll to position [122, 0]
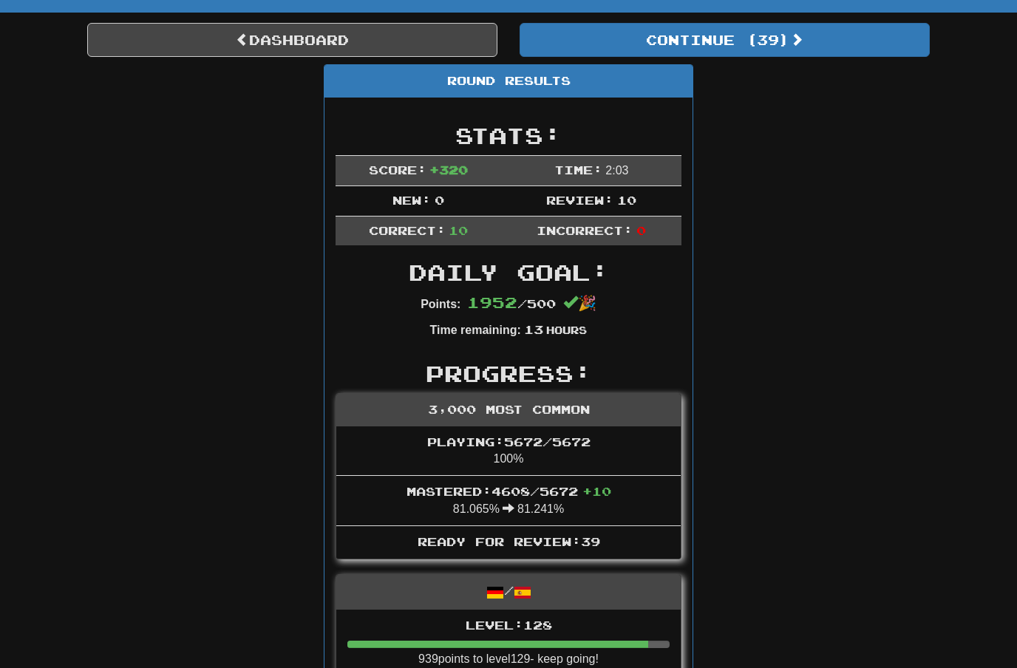
click at [770, 35] on button "Continue ( 39 )" at bounding box center [725, 40] width 410 height 34
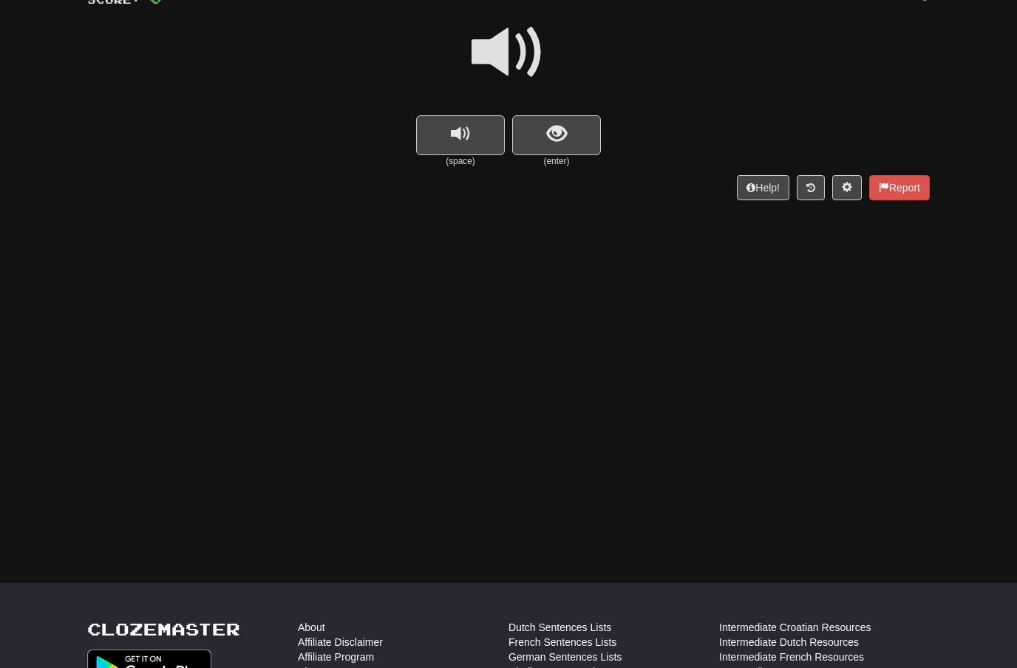
click at [518, 49] on span at bounding box center [509, 53] width 74 height 74
click at [552, 140] on span "show sentence" at bounding box center [557, 134] width 20 height 20
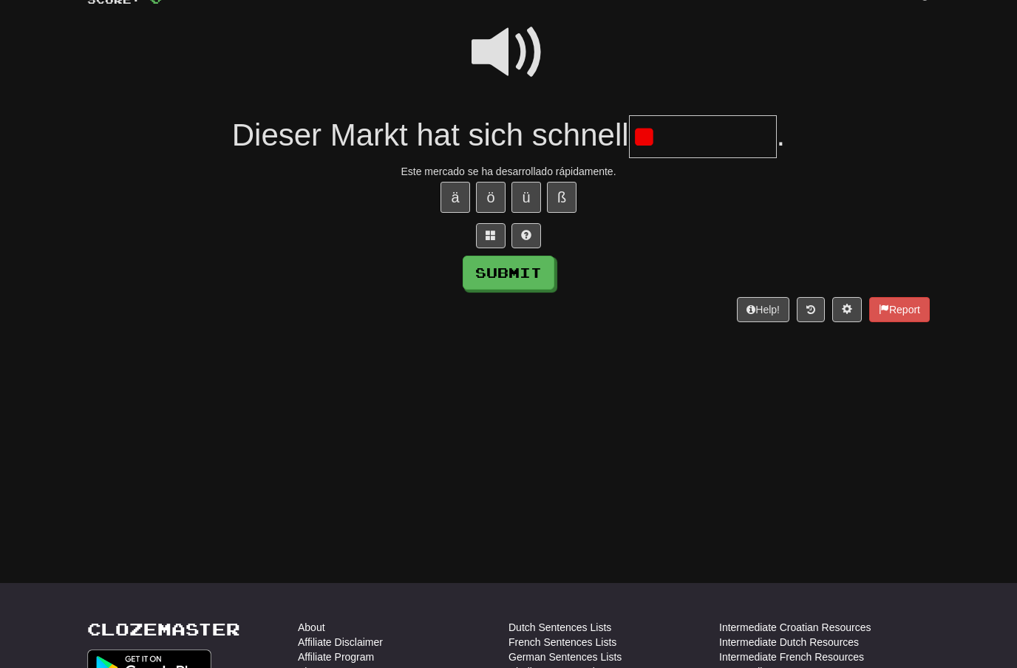
type input "*"
click at [549, 271] on button "Submit" at bounding box center [509, 273] width 92 height 34
click at [777, 128] on input "*********" at bounding box center [703, 137] width 148 height 44
type input "**********"
click at [545, 270] on button "Submit" at bounding box center [509, 273] width 92 height 34
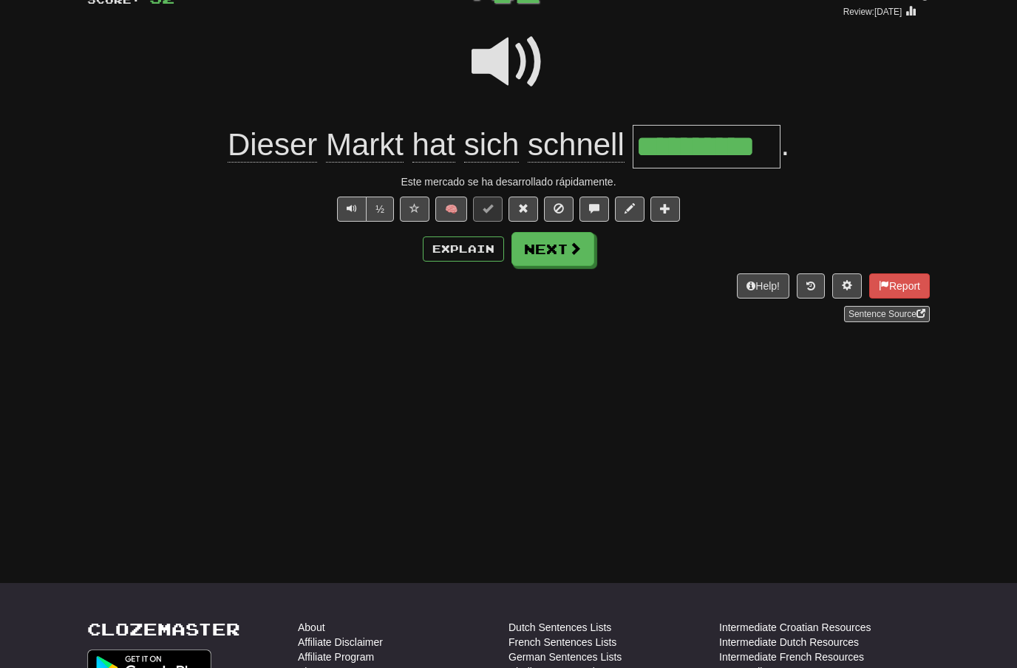
click at [562, 254] on button "Next" at bounding box center [553, 249] width 83 height 34
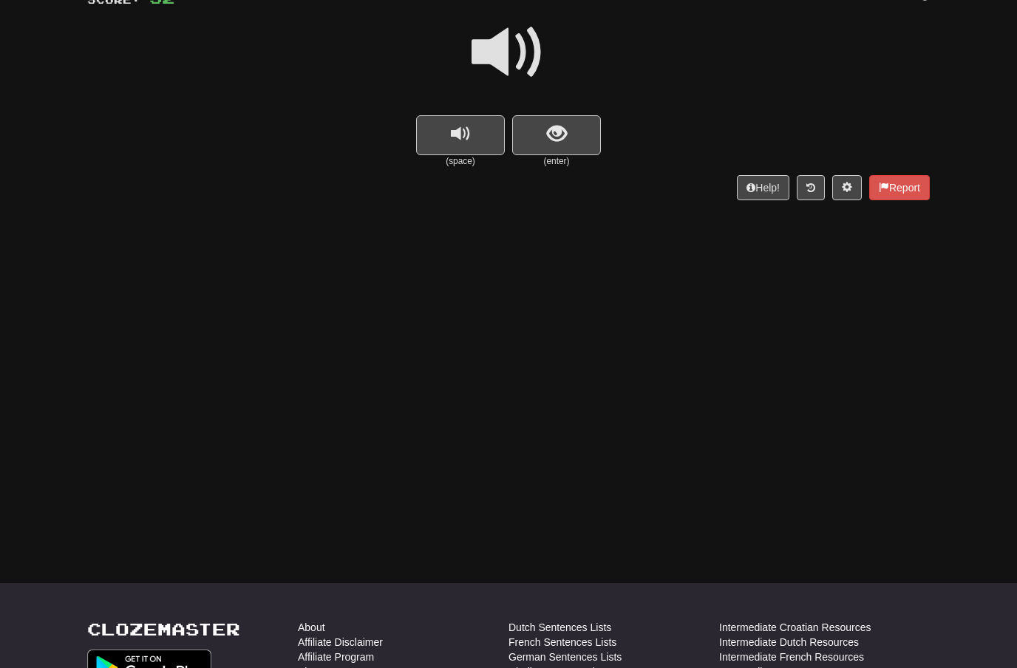
click at [520, 67] on span at bounding box center [509, 53] width 74 height 74
click at [557, 138] on span "show sentence" at bounding box center [557, 134] width 20 height 20
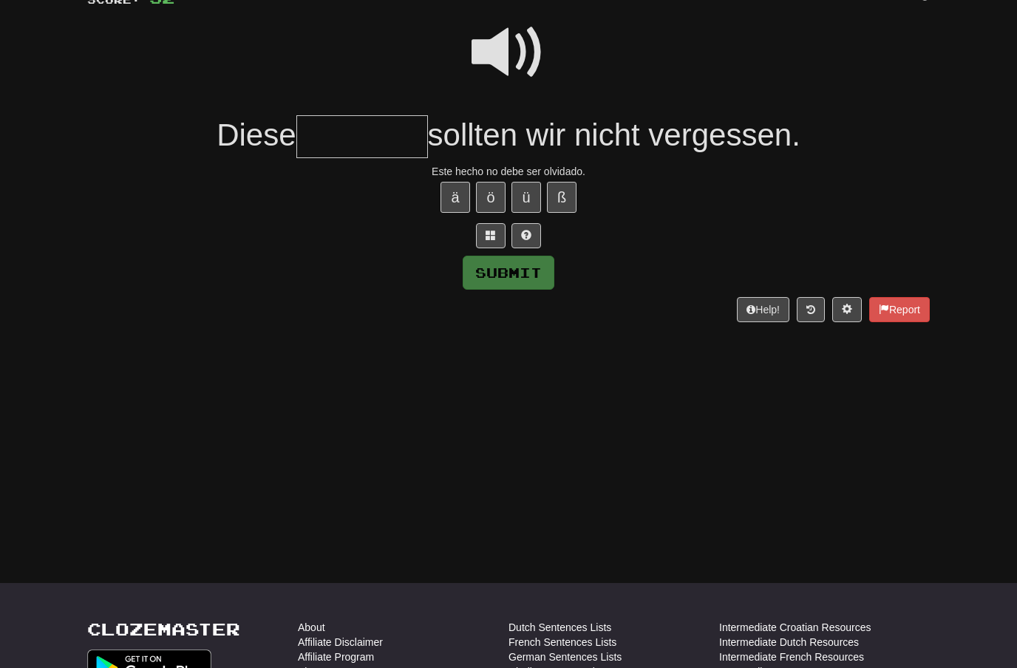
click at [522, 46] on span at bounding box center [509, 53] width 74 height 74
click at [344, 129] on input "text" at bounding box center [362, 137] width 132 height 44
click at [523, 42] on span at bounding box center [509, 53] width 74 height 74
click at [340, 132] on input "text" at bounding box center [362, 137] width 132 height 44
click at [528, 265] on button "Submit" at bounding box center [509, 273] width 92 height 34
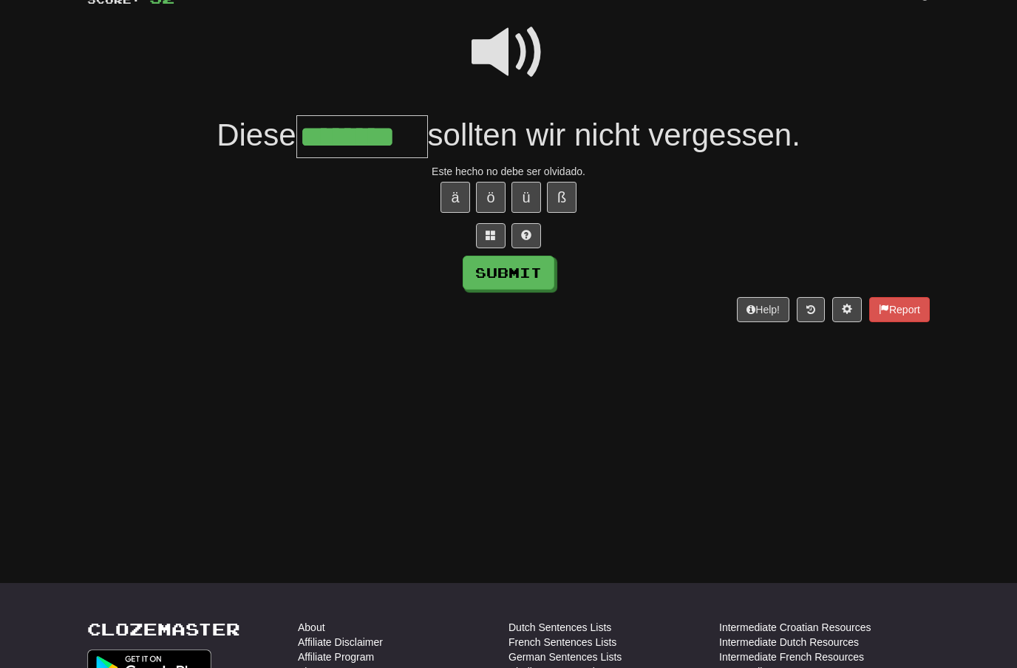
type input "********"
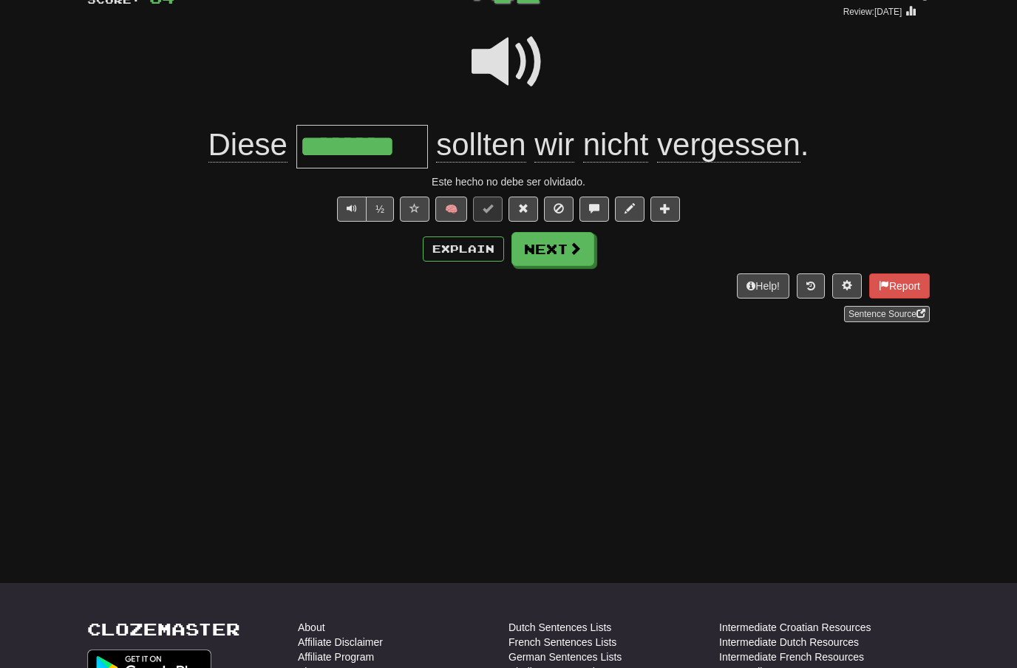
click at [579, 254] on span at bounding box center [575, 248] width 13 height 13
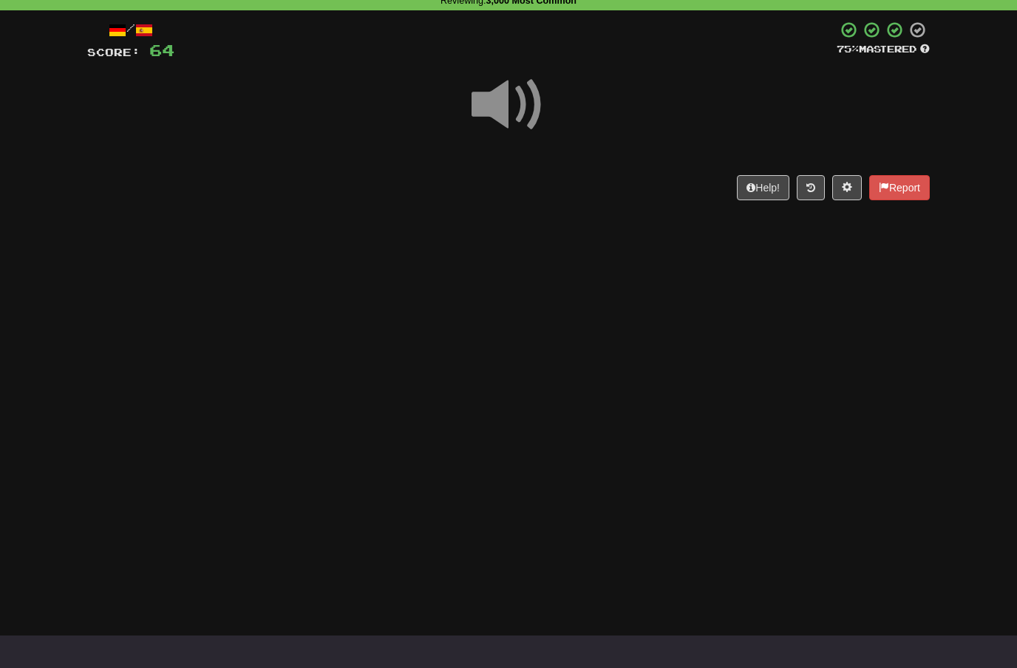
scroll to position [69, 0]
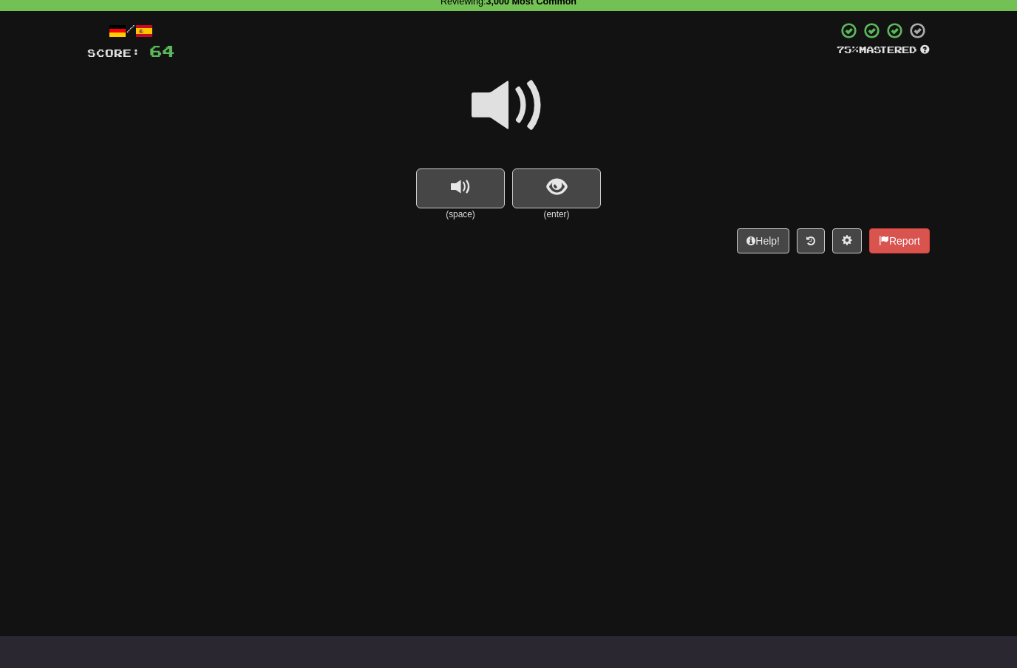
click at [509, 106] on span at bounding box center [509, 106] width 74 height 74
click at [548, 184] on span "show sentence" at bounding box center [557, 187] width 20 height 20
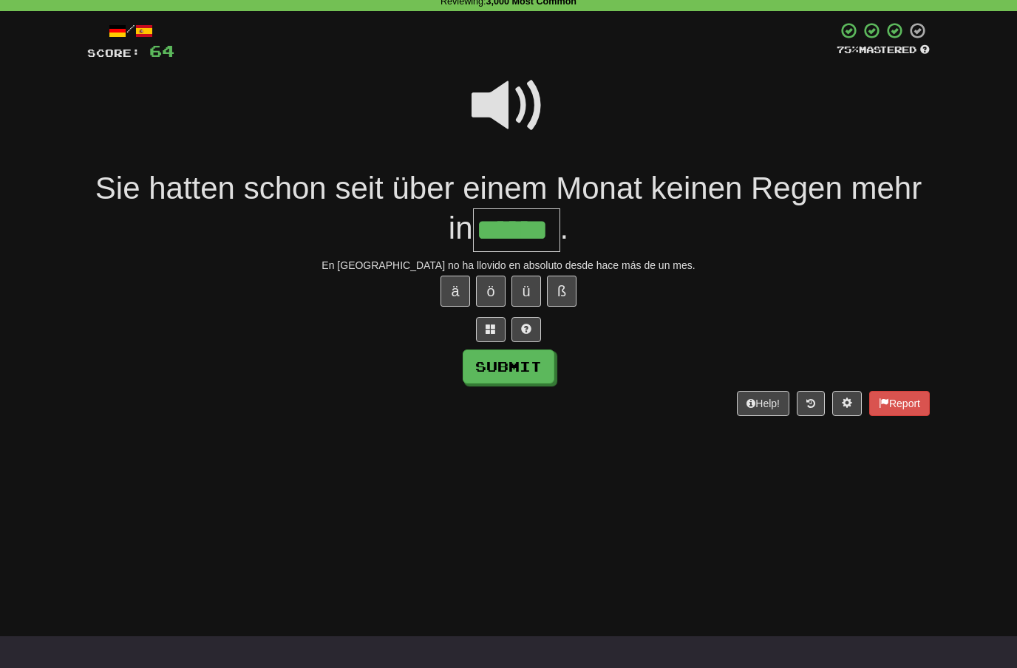
click at [535, 356] on button "Submit" at bounding box center [509, 367] width 92 height 34
type input "******"
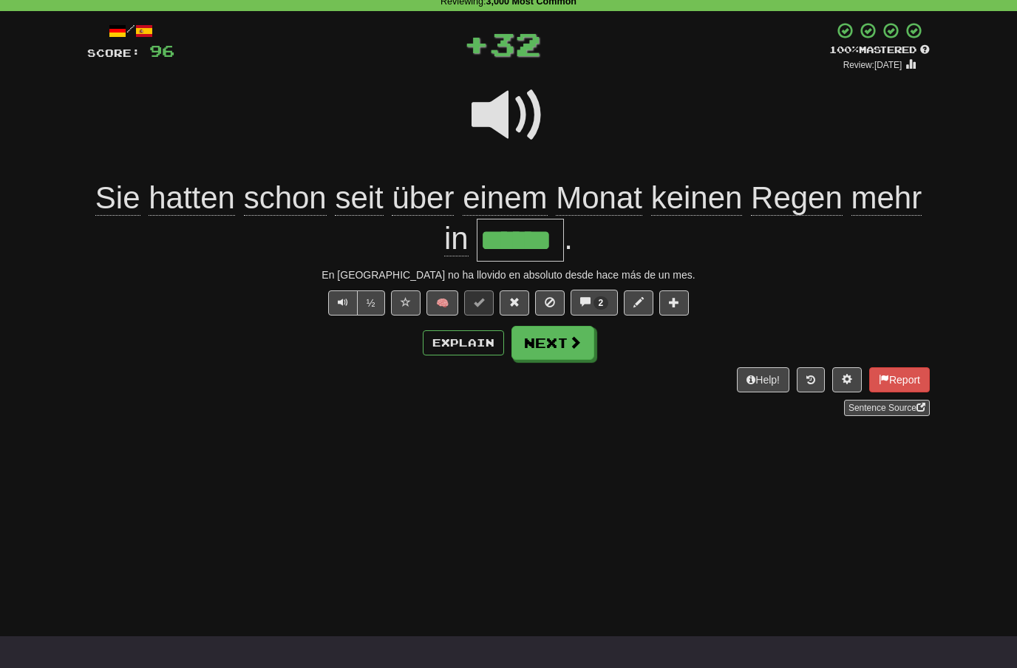
click at [578, 343] on span at bounding box center [575, 342] width 13 height 13
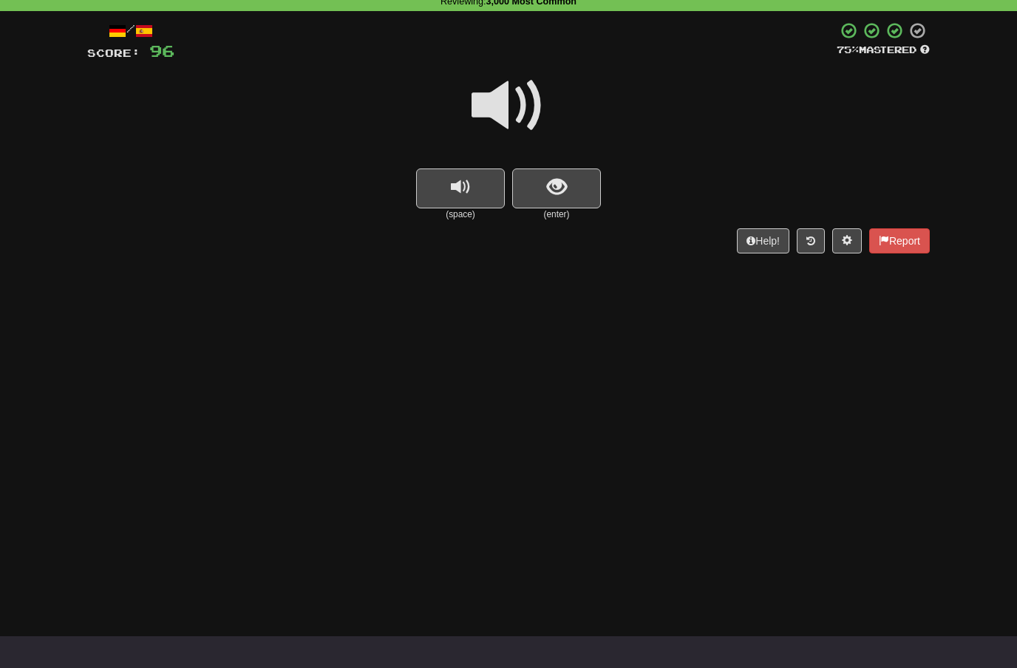
click at [525, 106] on span at bounding box center [509, 106] width 74 height 74
click at [557, 187] on span "show sentence" at bounding box center [557, 187] width 20 height 20
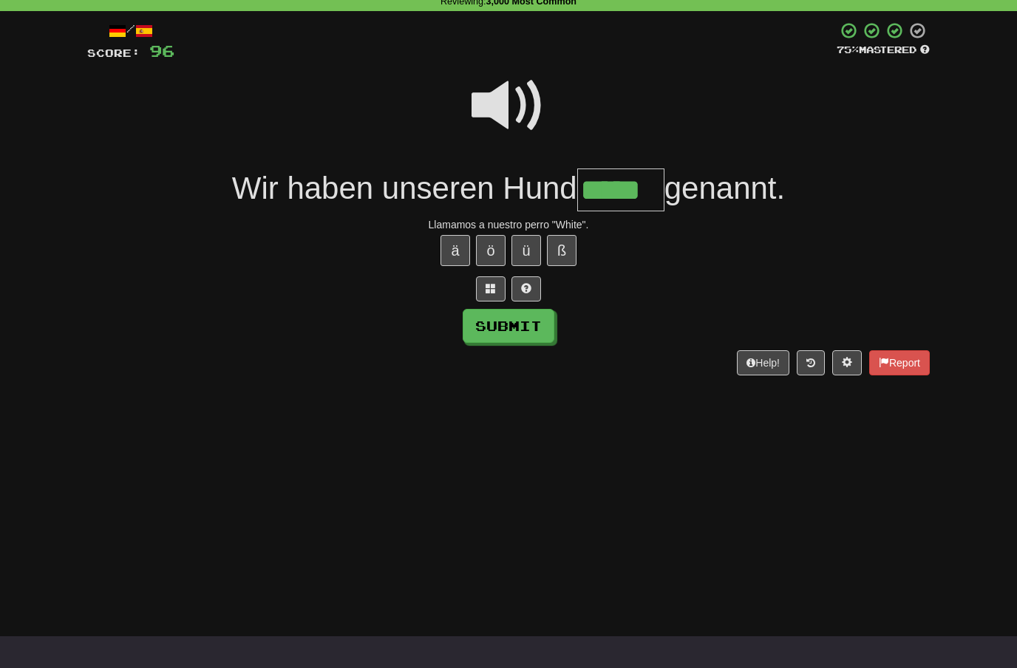
click at [538, 324] on button "Submit" at bounding box center [509, 326] width 92 height 34
type input "*****"
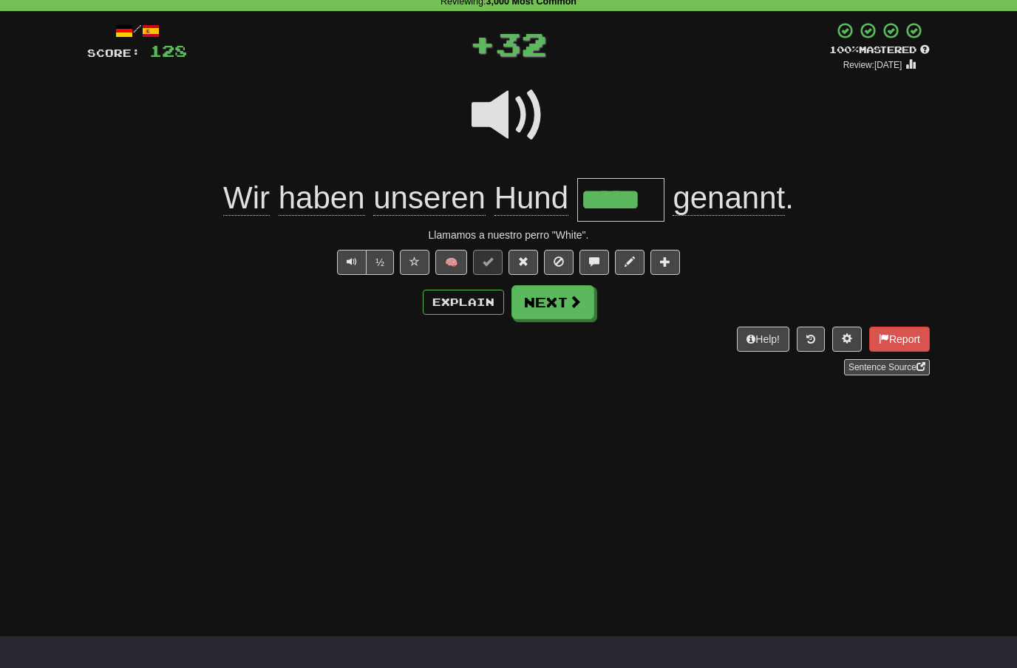
click at [571, 309] on button "Next" at bounding box center [553, 302] width 83 height 34
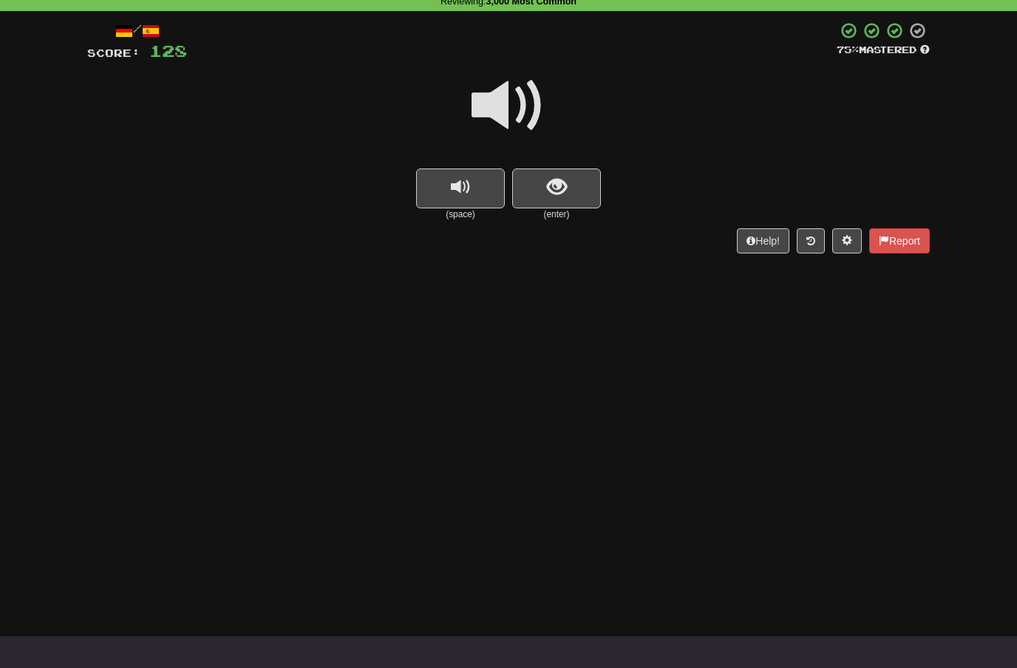
click at [520, 113] on span at bounding box center [509, 106] width 74 height 74
click at [554, 186] on span "show sentence" at bounding box center [557, 187] width 20 height 20
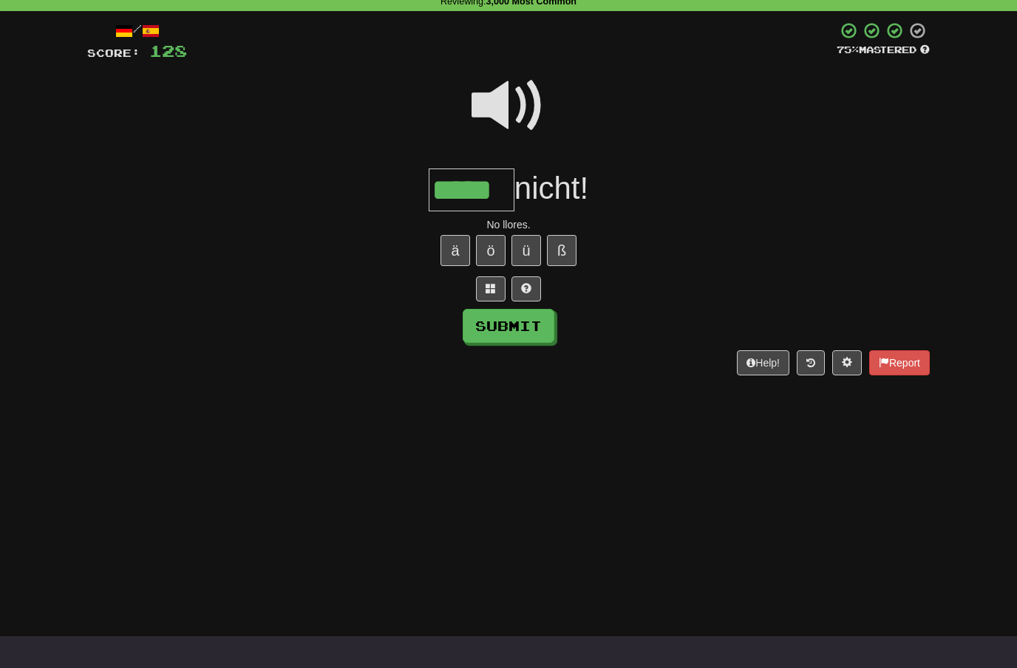
click at [531, 327] on button "Submit" at bounding box center [509, 326] width 92 height 34
type input "*****"
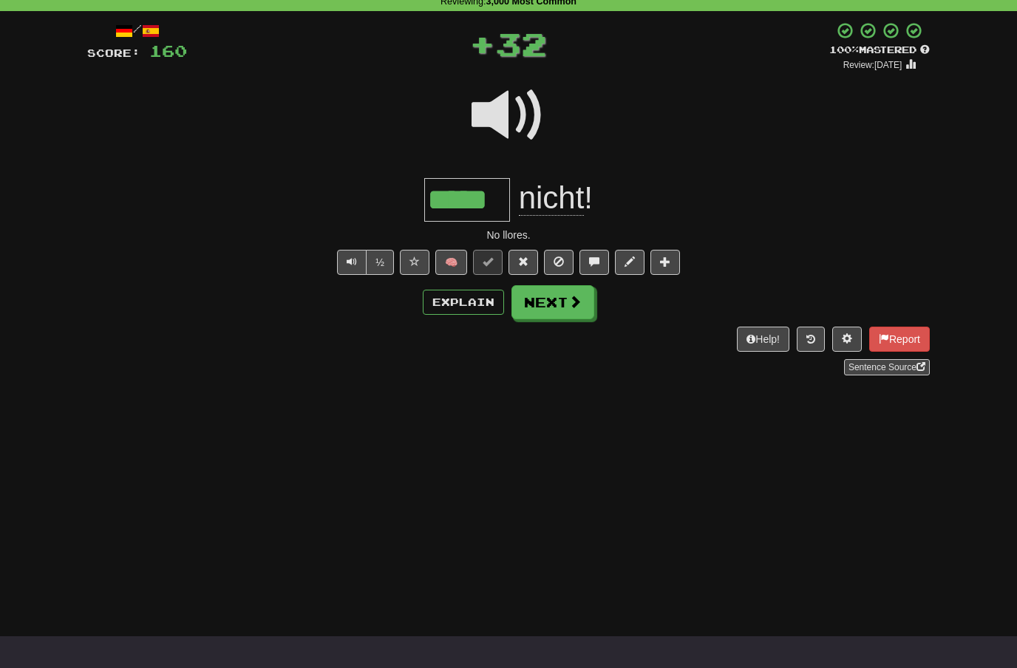
click at [584, 306] on button "Next" at bounding box center [553, 302] width 83 height 34
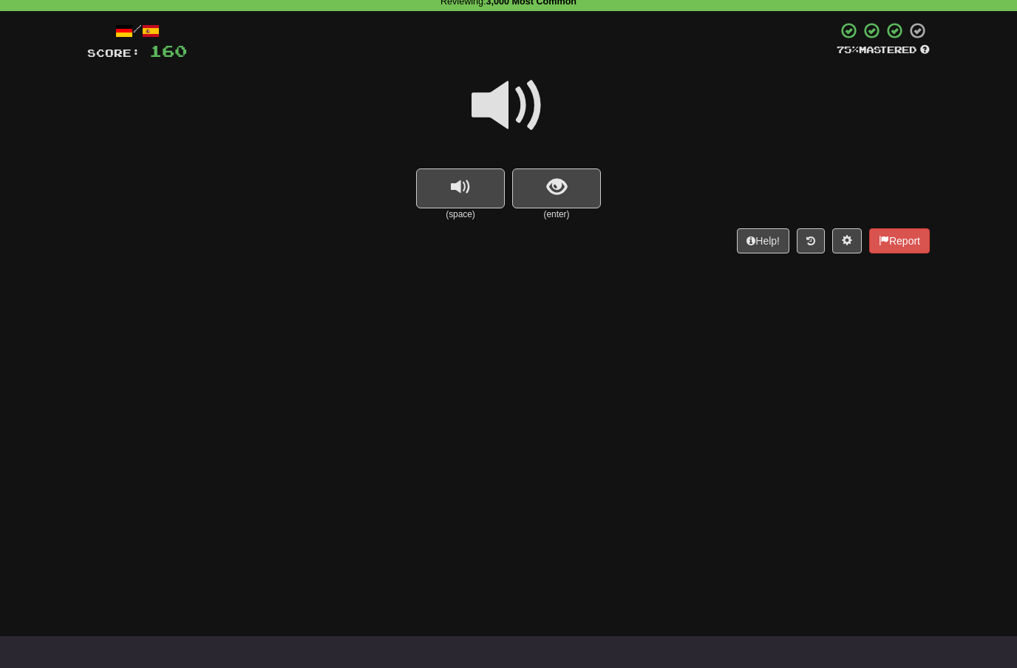
click at [515, 107] on span at bounding box center [509, 106] width 74 height 74
click at [560, 192] on span "show sentence" at bounding box center [557, 187] width 20 height 20
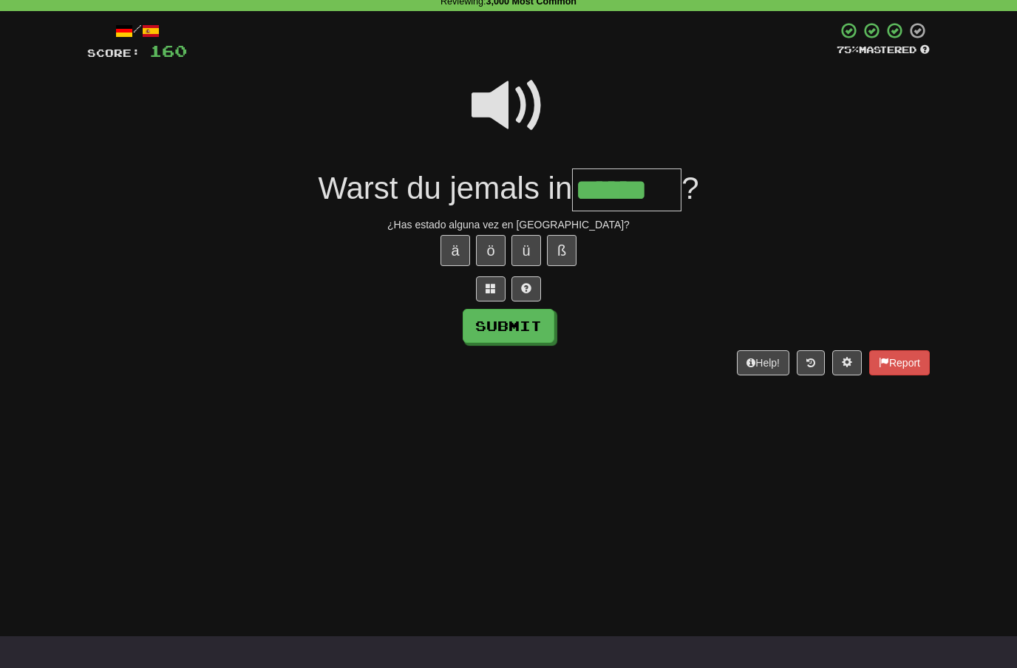
click at [532, 327] on button "Submit" at bounding box center [509, 326] width 92 height 34
type input "******"
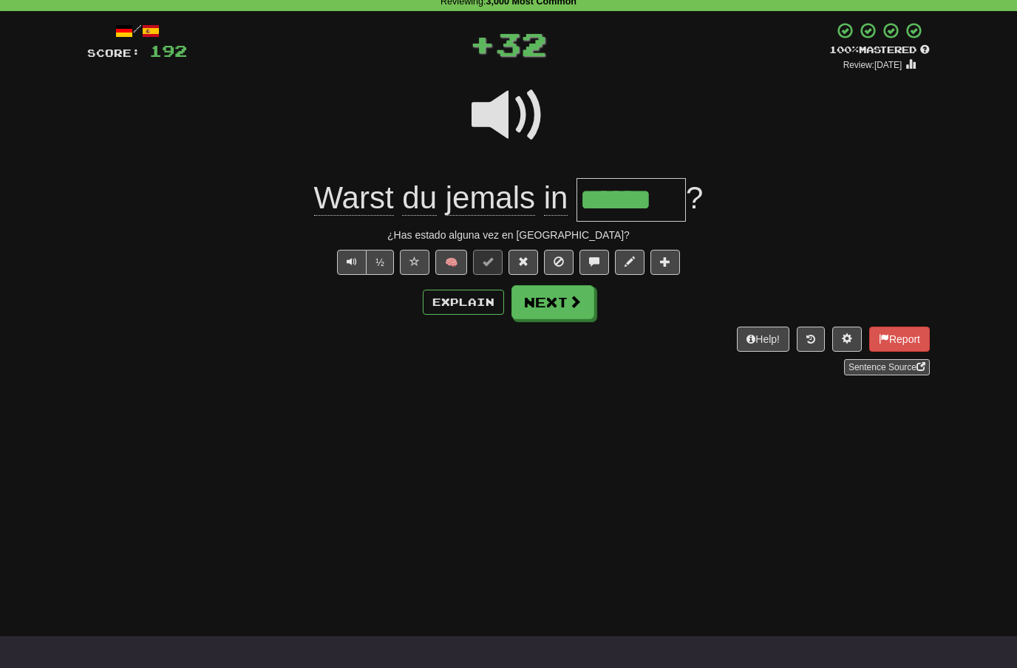
click at [577, 299] on span at bounding box center [575, 301] width 13 height 13
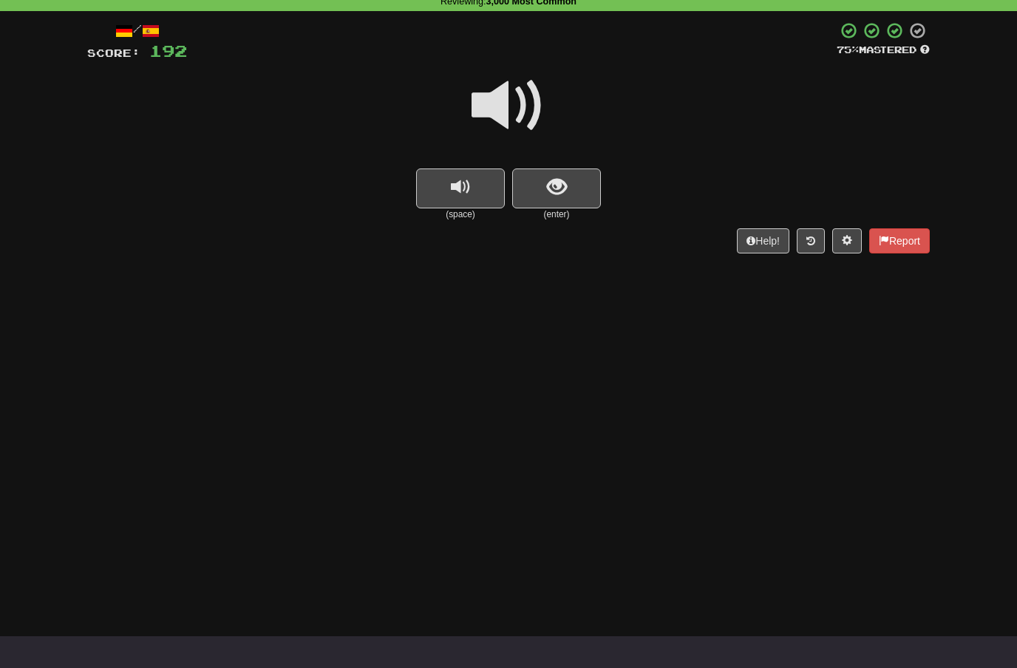
click at [517, 104] on span at bounding box center [509, 106] width 74 height 74
click at [559, 184] on span "show sentence" at bounding box center [557, 187] width 20 height 20
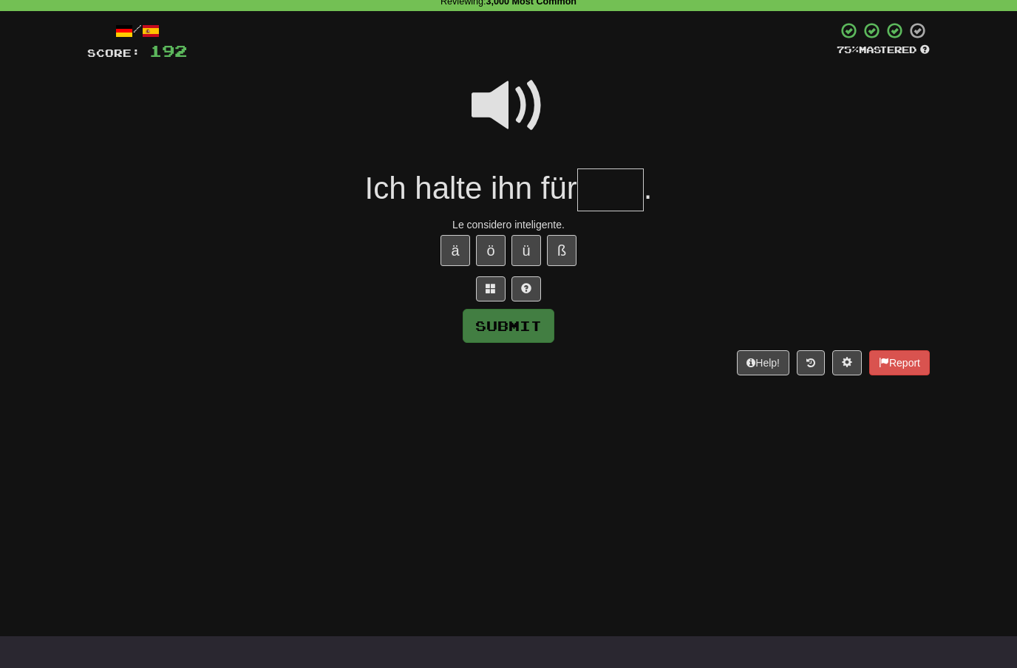
type input "*"
type input "****"
click at [537, 317] on button "Submit" at bounding box center [509, 326] width 92 height 34
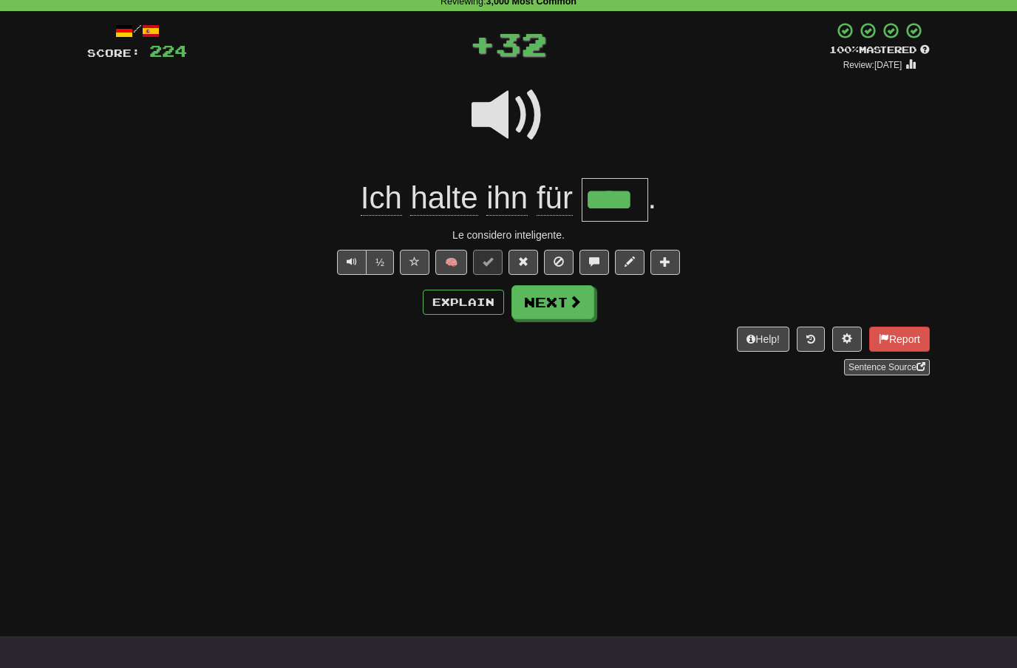
click at [575, 301] on span at bounding box center [575, 301] width 13 height 13
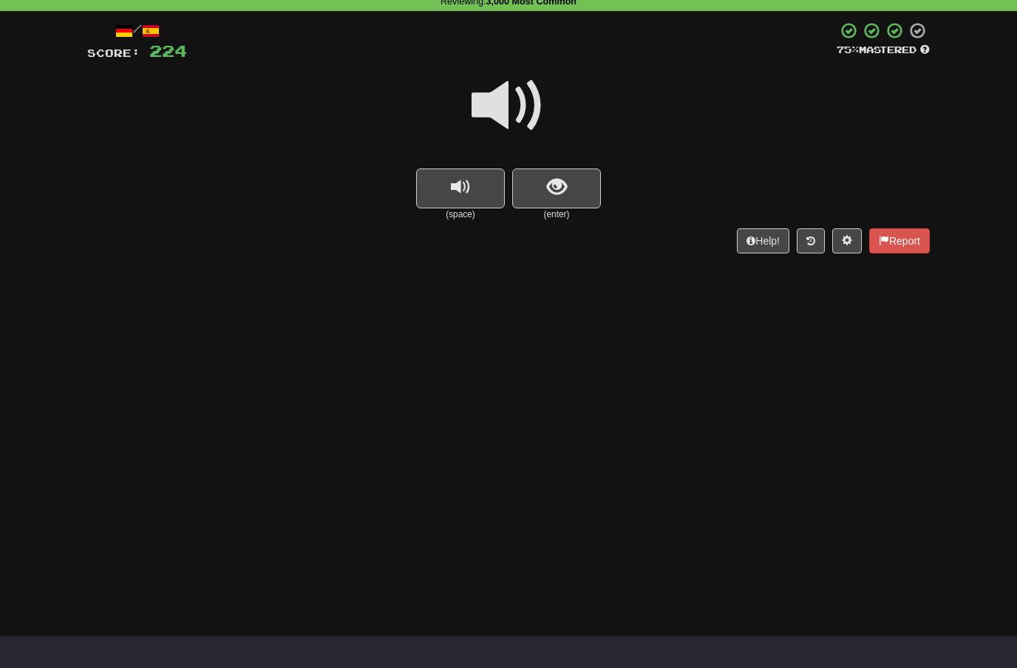
click at [519, 109] on span at bounding box center [509, 106] width 74 height 74
click at [556, 183] on span "show sentence" at bounding box center [557, 187] width 20 height 20
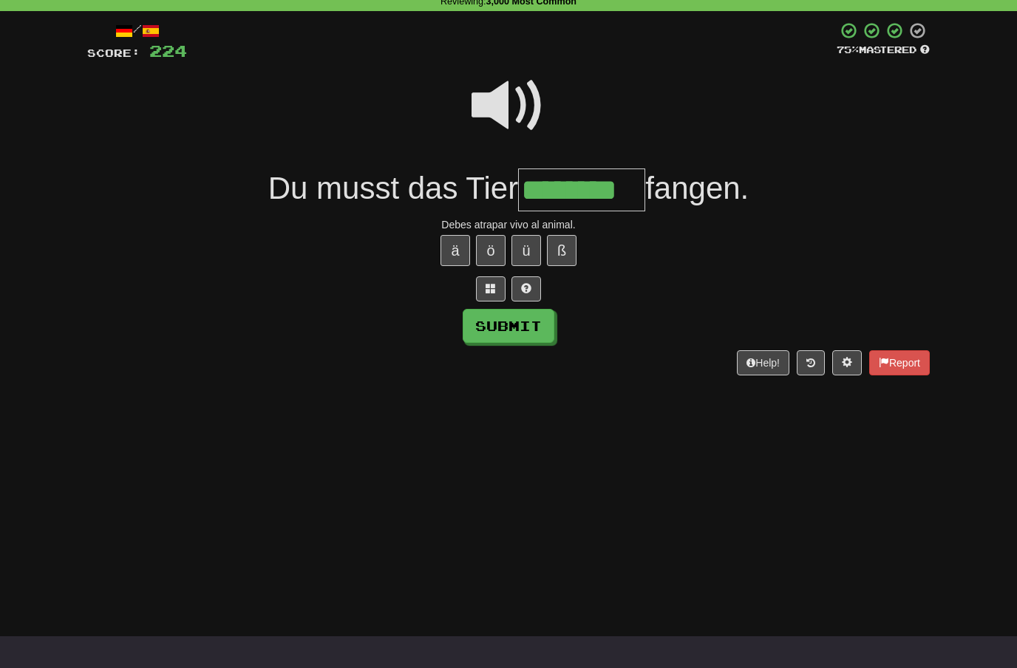
type input "********"
click at [537, 330] on button "Submit" at bounding box center [509, 326] width 92 height 34
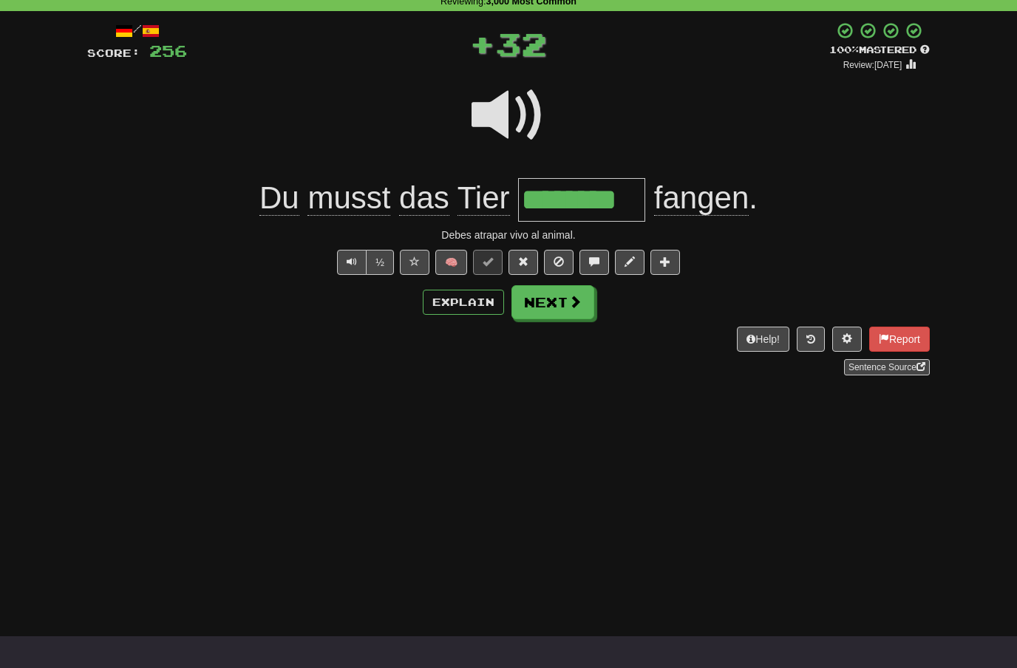
click at [574, 302] on span at bounding box center [575, 301] width 13 height 13
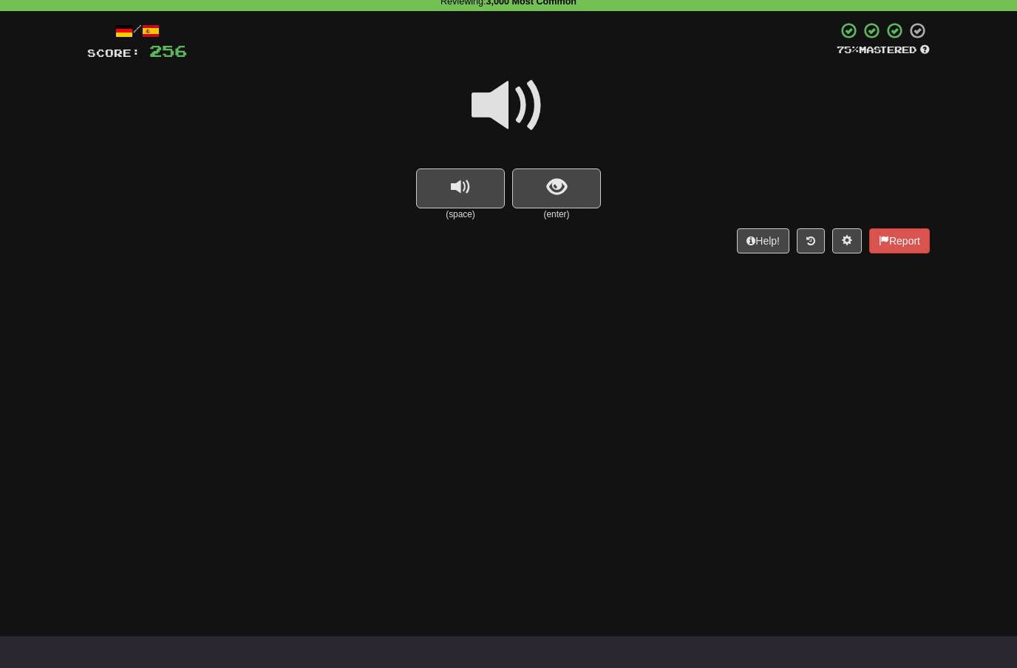
click at [520, 98] on span at bounding box center [509, 106] width 74 height 74
click at [560, 200] on button "show sentence" at bounding box center [556, 189] width 89 height 40
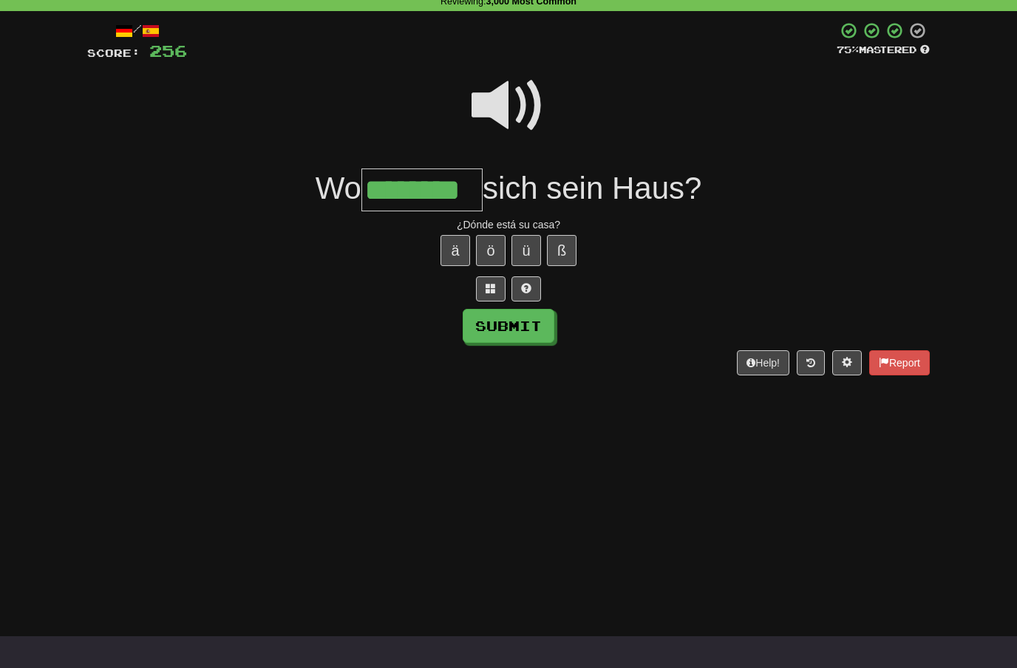
type input "********"
click at [531, 313] on button "Submit" at bounding box center [509, 326] width 92 height 34
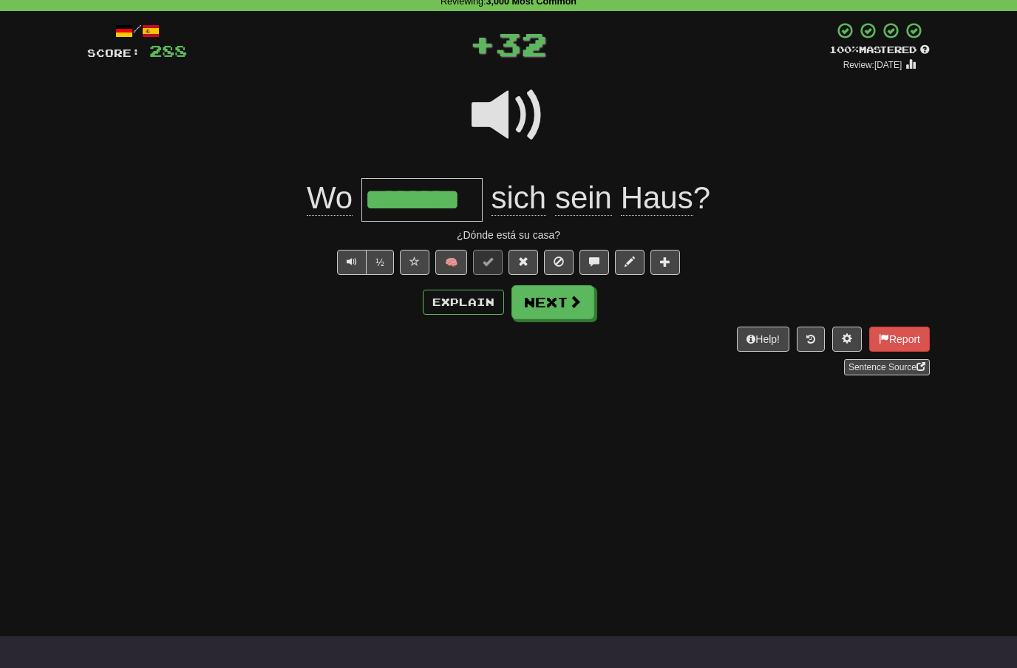
click at [579, 314] on button "Next" at bounding box center [553, 302] width 83 height 34
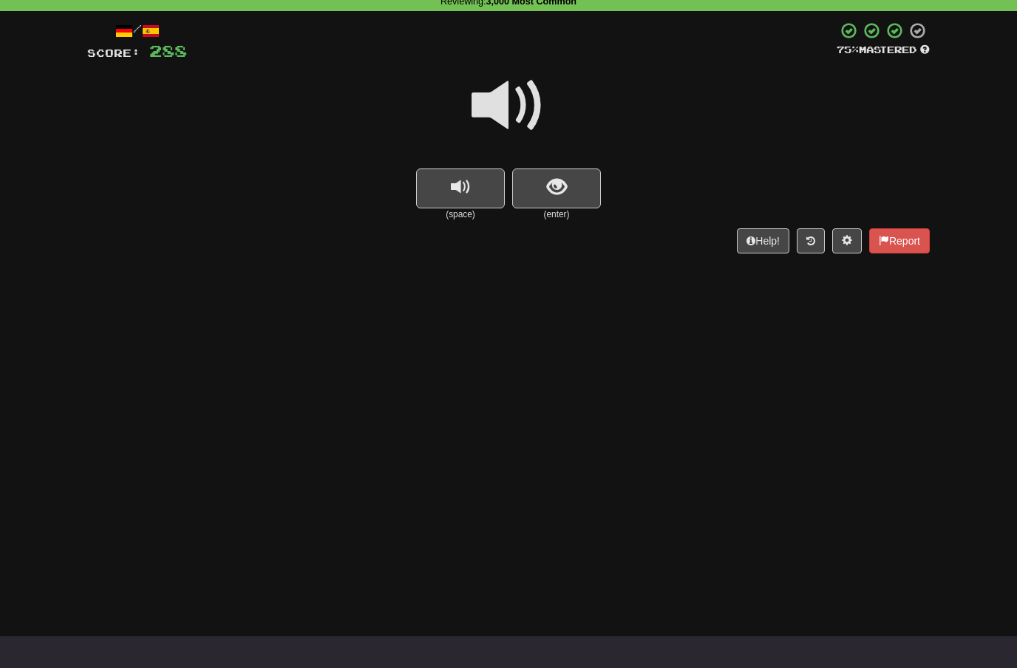
click at [522, 101] on span at bounding box center [509, 106] width 74 height 74
click at [547, 178] on span "show sentence" at bounding box center [557, 187] width 20 height 20
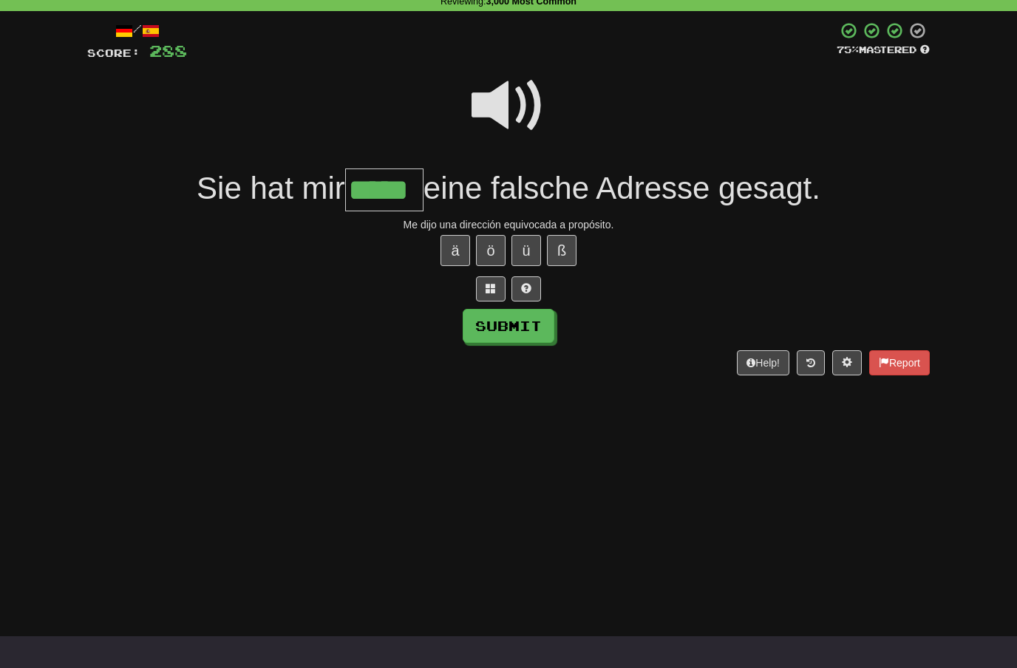
type input "*****"
click at [532, 309] on button "Submit" at bounding box center [509, 326] width 92 height 34
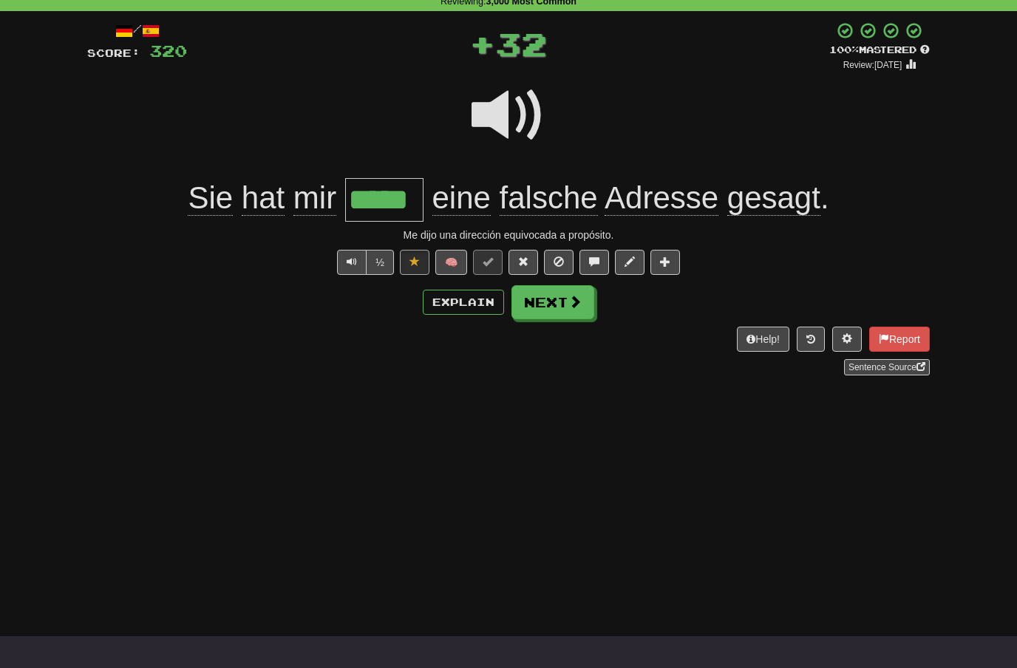
click at [589, 303] on button "Next" at bounding box center [553, 302] width 83 height 34
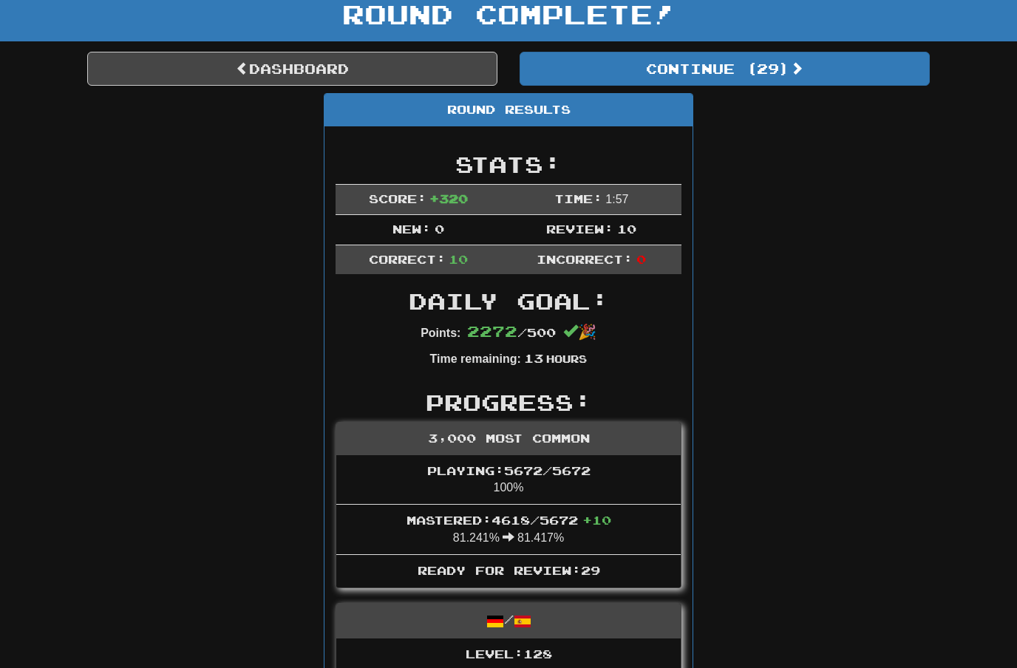
scroll to position [96, 0]
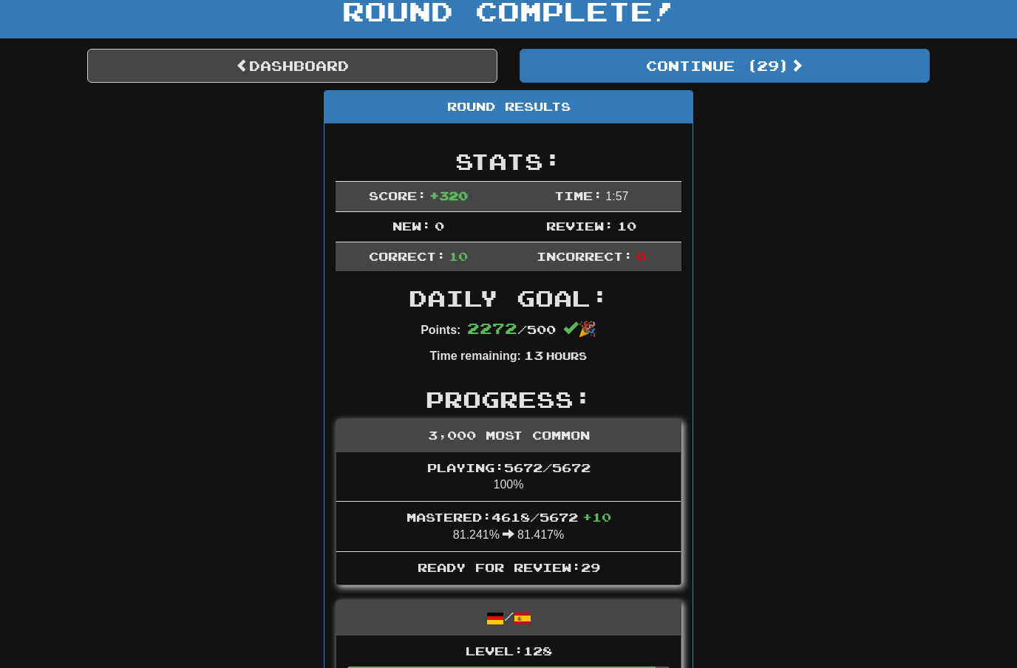
click at [389, 65] on link "Dashboard" at bounding box center [292, 66] width 410 height 34
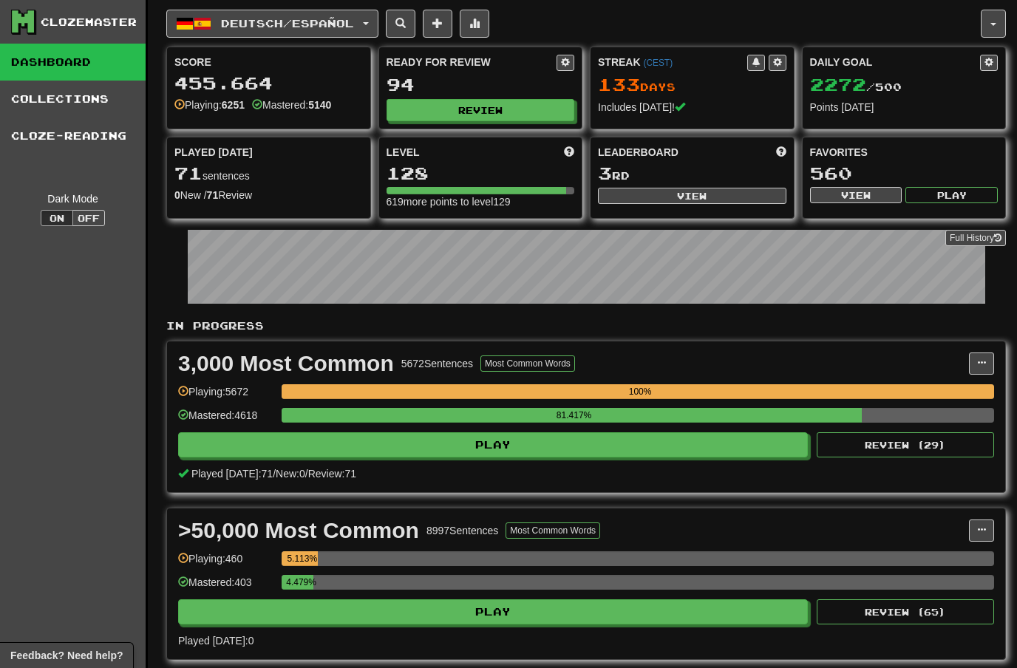
click at [703, 189] on button "View" at bounding box center [692, 196] width 189 height 16
select select "**********"
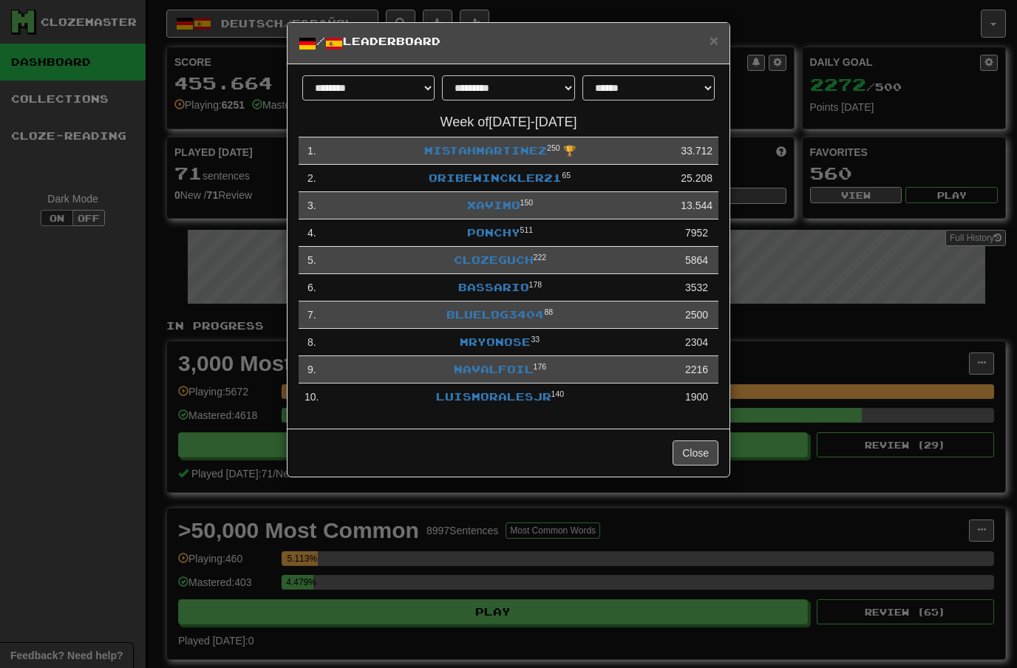
click at [491, 201] on link "Xavimo" at bounding box center [493, 205] width 53 height 13
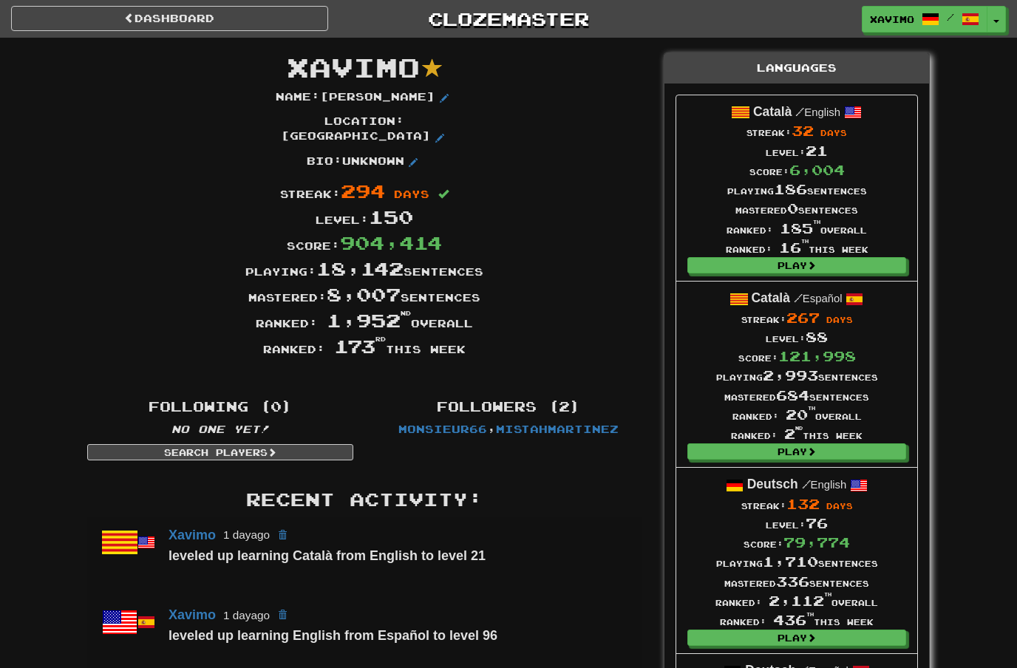
click at [103, 30] on link "Dashboard" at bounding box center [169, 18] width 317 height 25
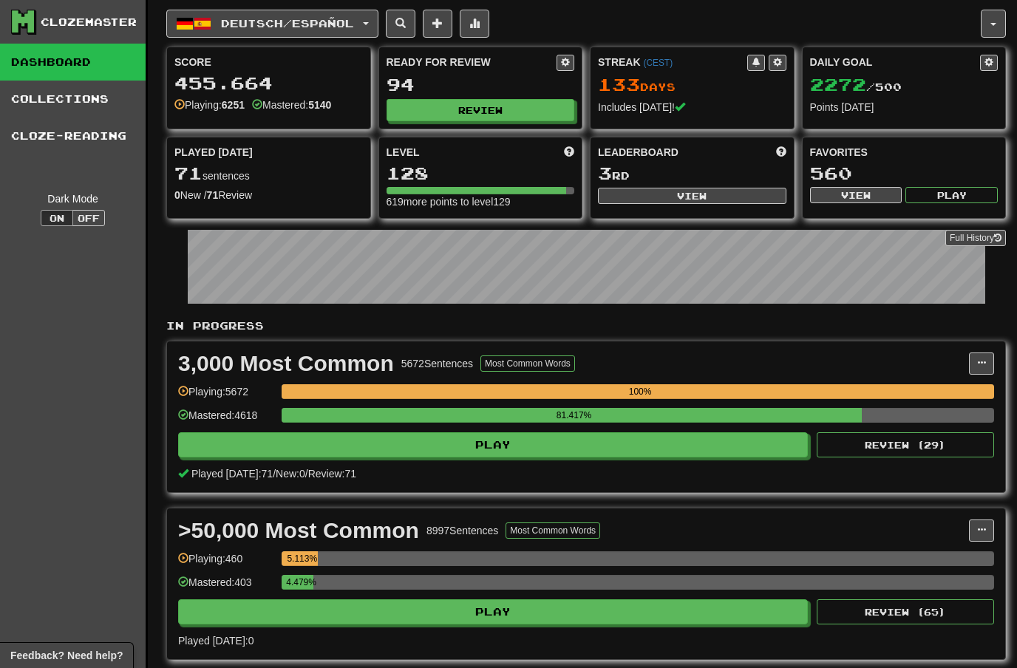
click at [495, 113] on button "Review" at bounding box center [481, 110] width 189 height 22
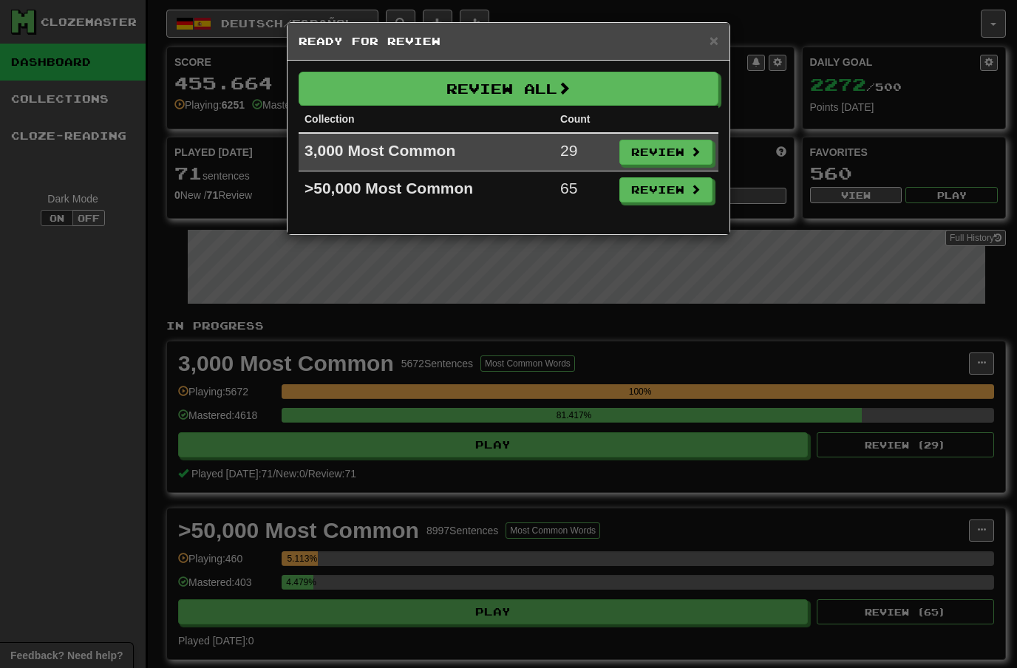
click at [718, 38] on span "×" at bounding box center [714, 40] width 9 height 17
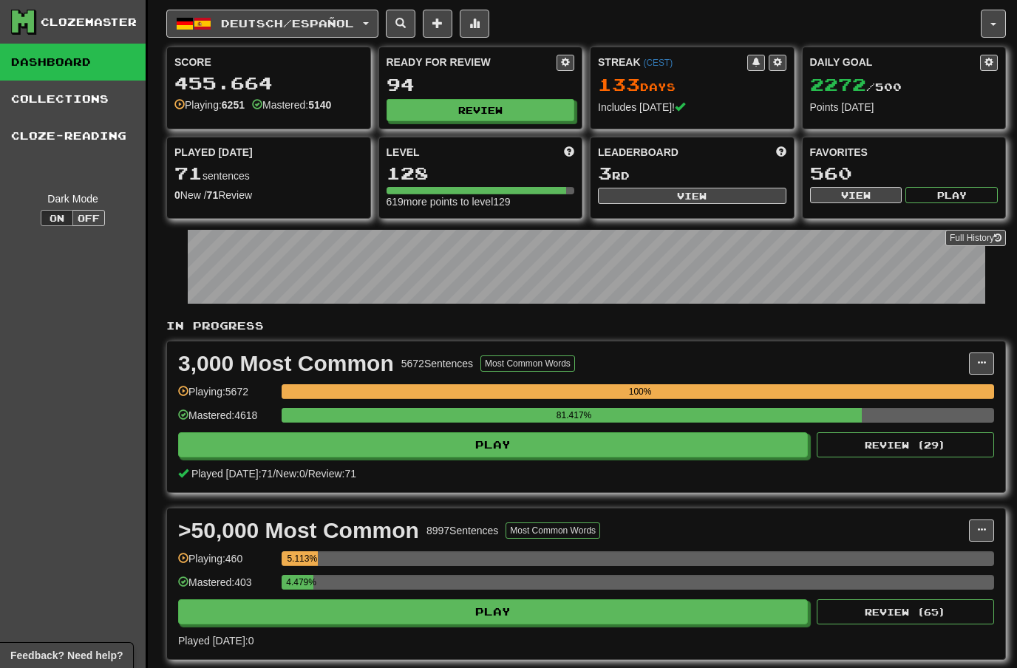
click at [521, 112] on button "Review" at bounding box center [481, 110] width 189 height 22
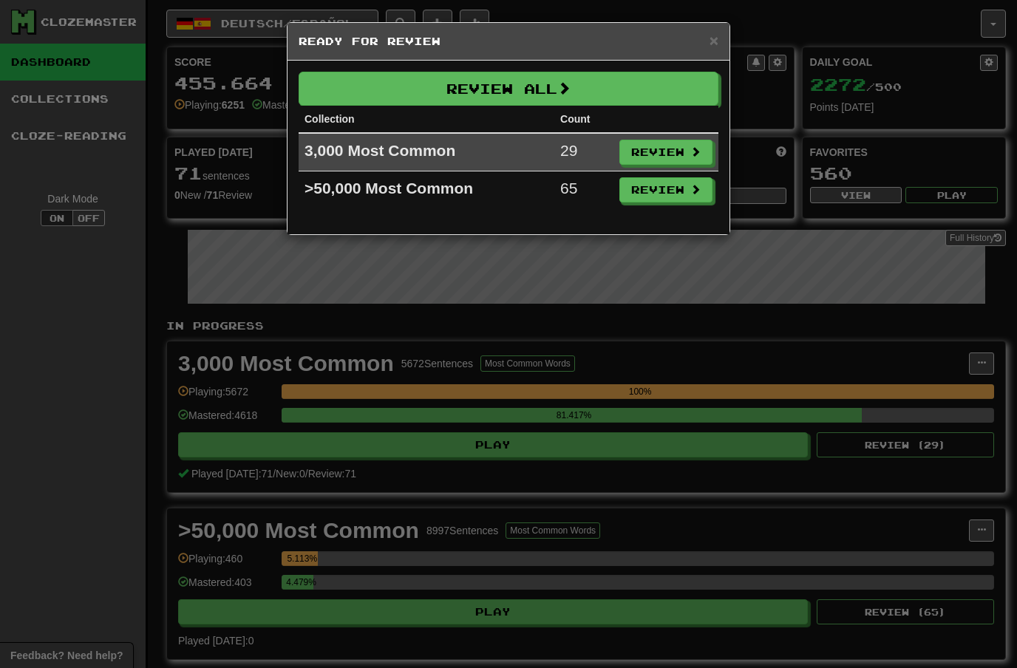
click at [674, 153] on button "Review" at bounding box center [666, 152] width 93 height 25
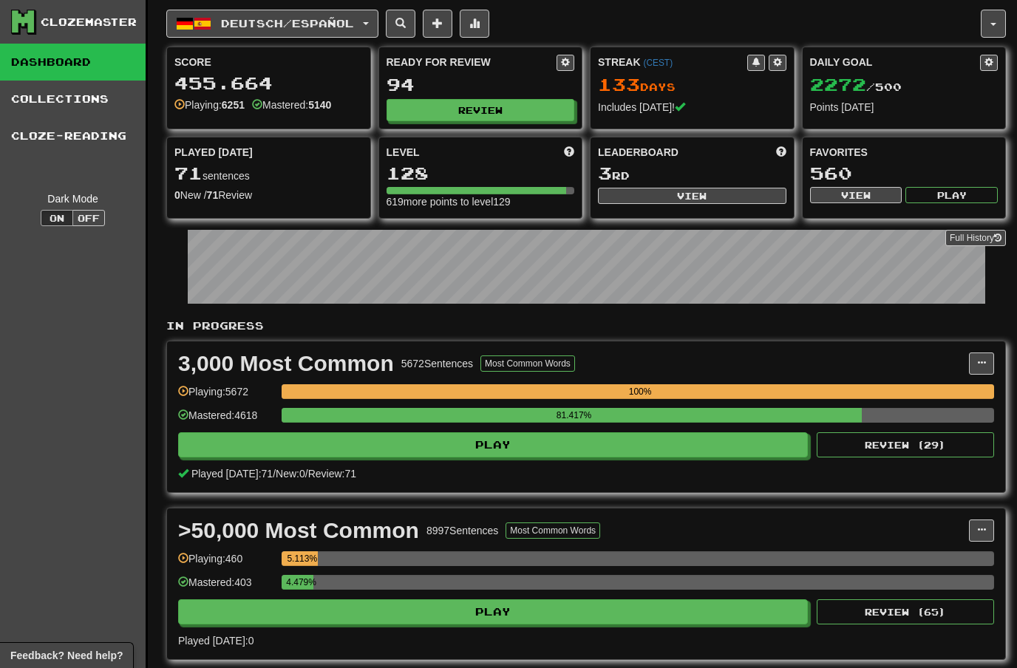
select select "**"
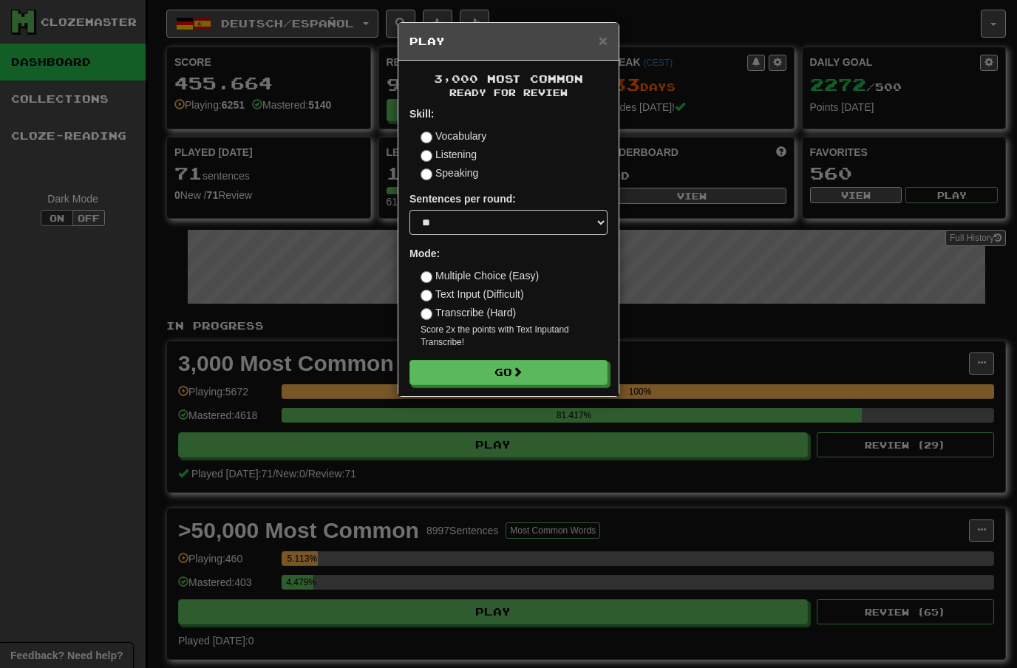
click at [550, 369] on button "Go" at bounding box center [509, 372] width 198 height 25
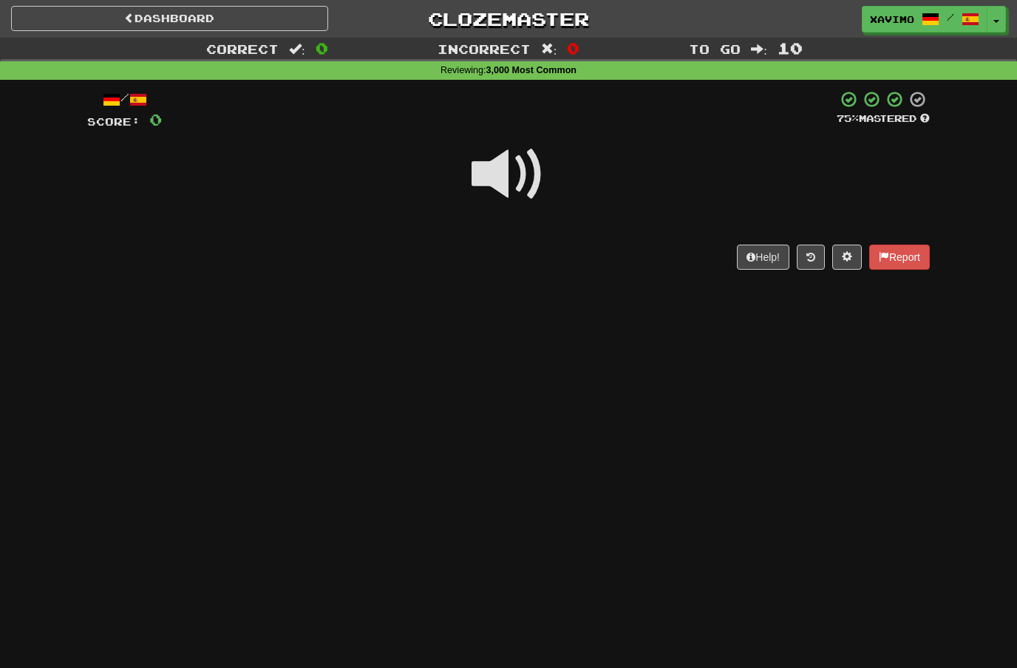
click at [522, 169] on span at bounding box center [509, 175] width 74 height 74
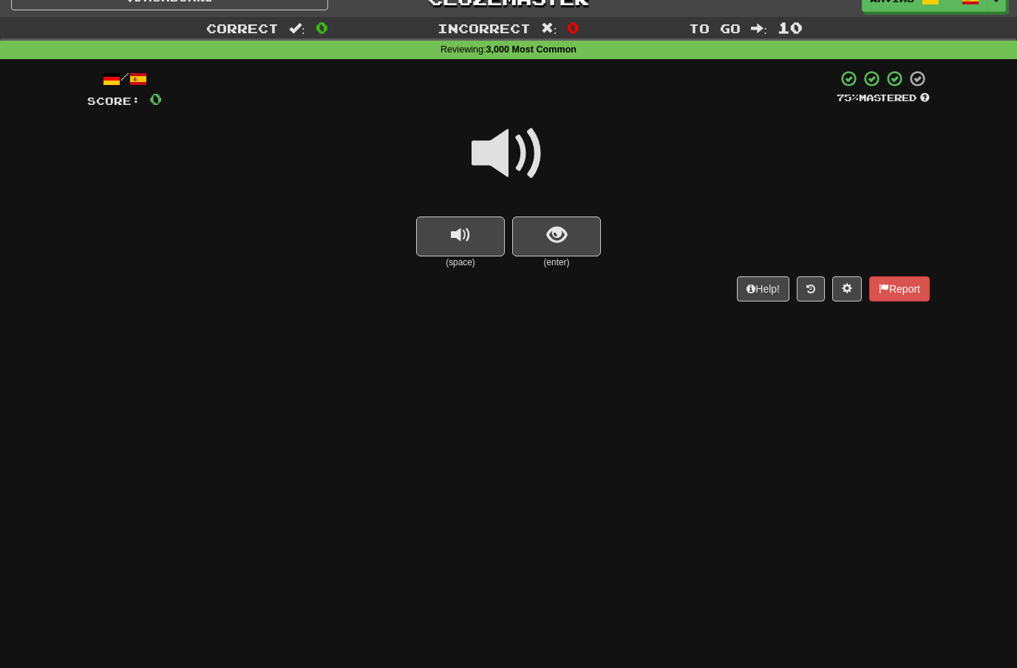
scroll to position [36, 0]
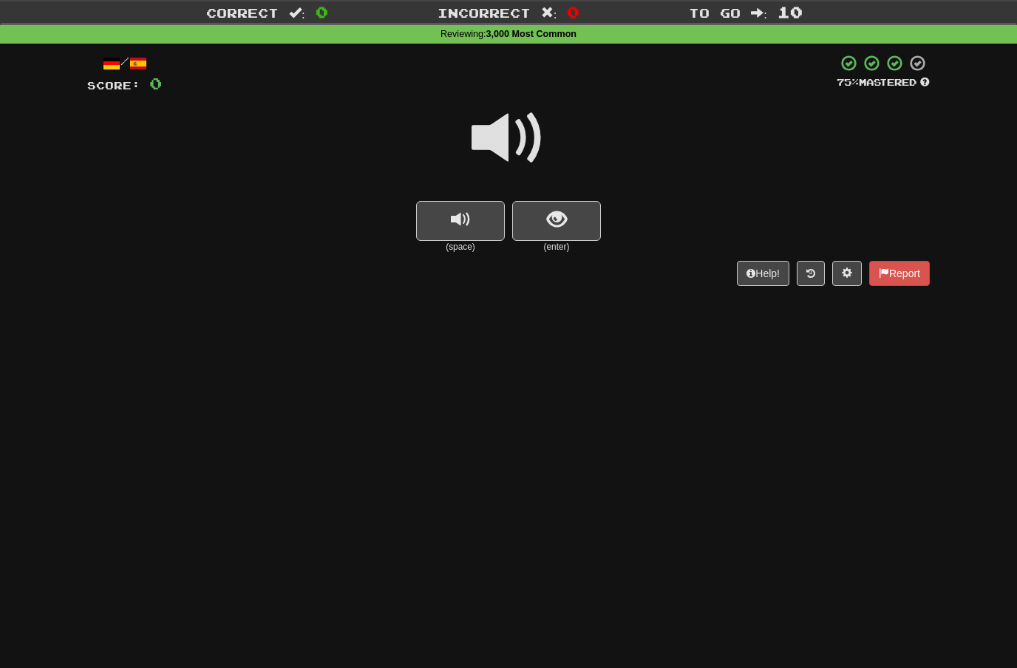
click at [568, 221] on button "show sentence" at bounding box center [556, 221] width 89 height 40
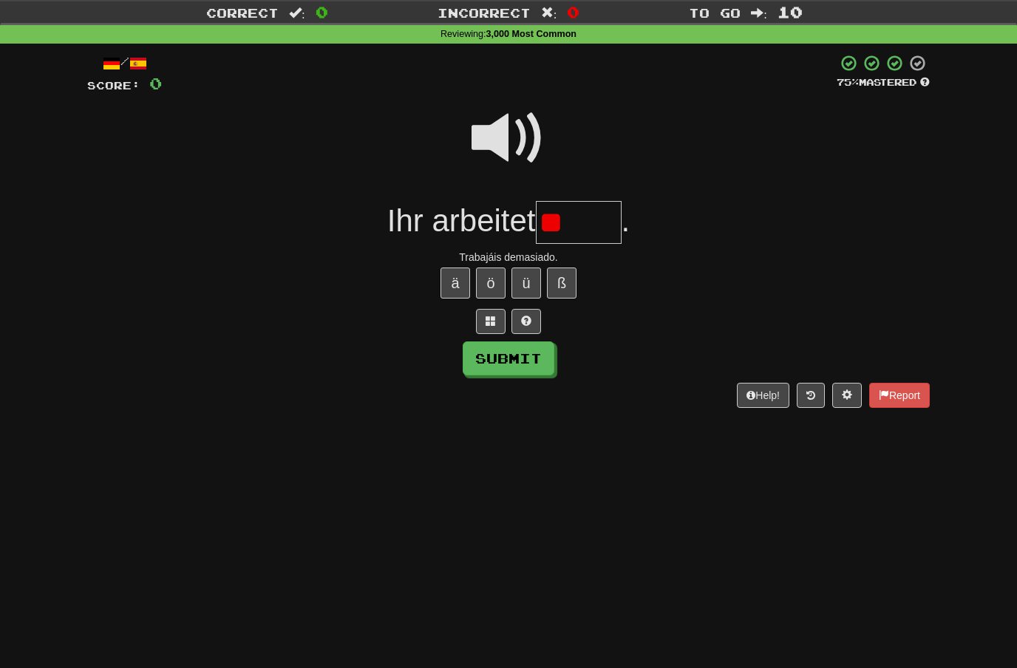
type input "*"
type input "******"
click at [541, 366] on button "Submit" at bounding box center [509, 359] width 92 height 34
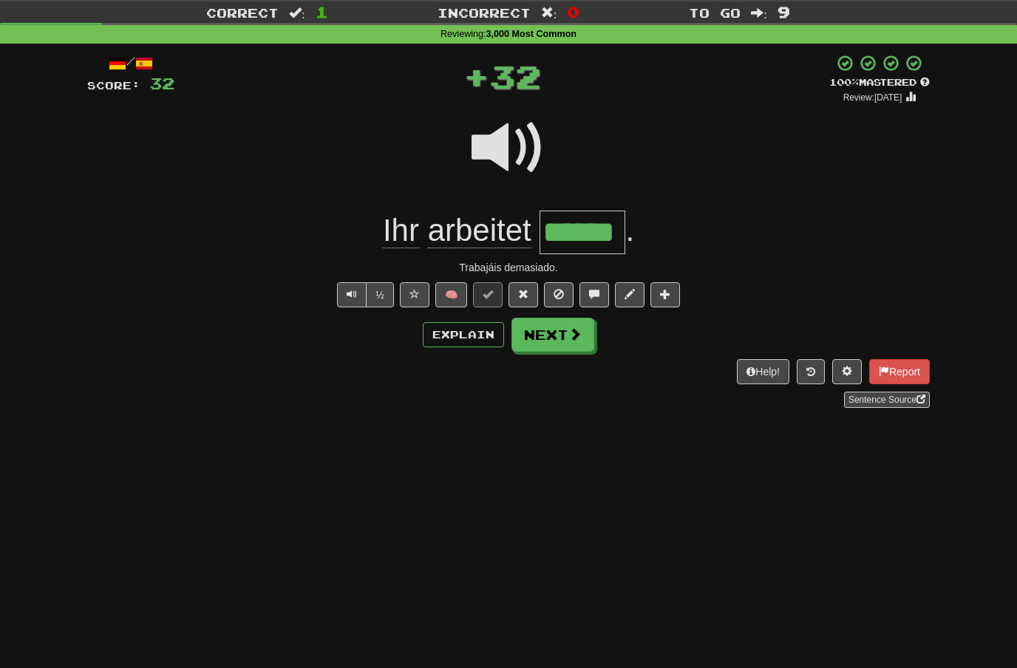
click at [574, 336] on span at bounding box center [575, 334] width 13 height 13
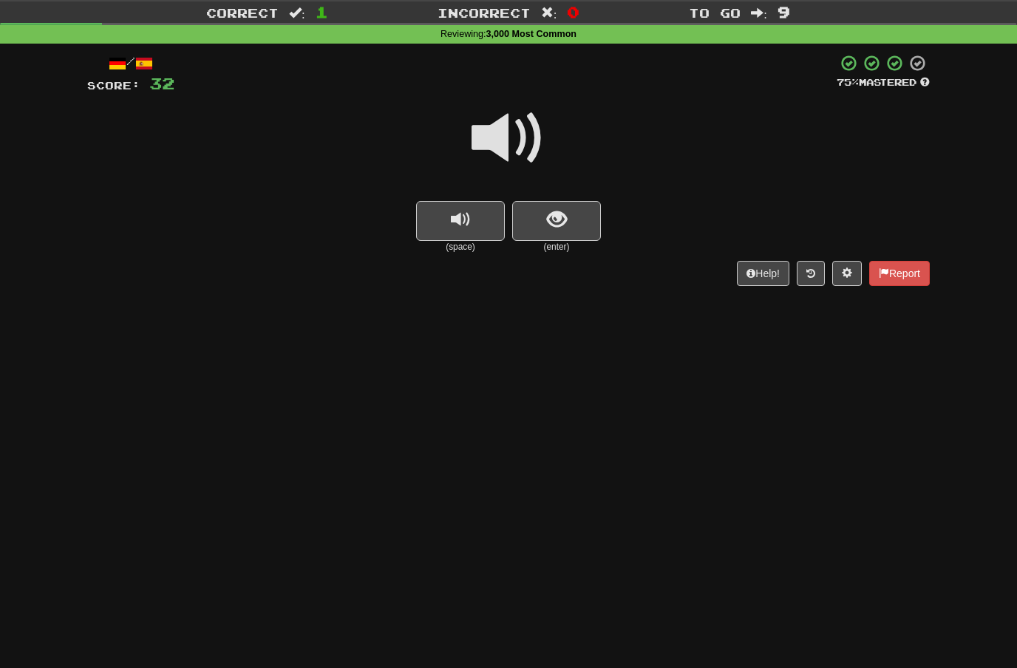
click at [505, 137] on span at bounding box center [509, 138] width 74 height 74
click at [552, 218] on span "show sentence" at bounding box center [557, 220] width 20 height 20
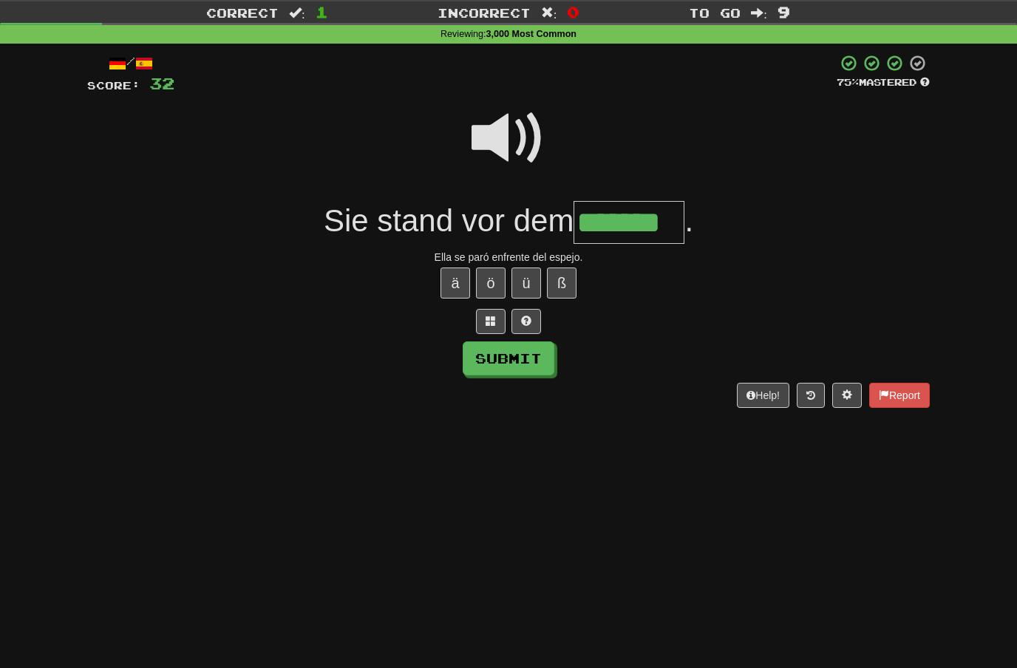
click at [536, 359] on button "Submit" at bounding box center [509, 359] width 92 height 34
type input "*******"
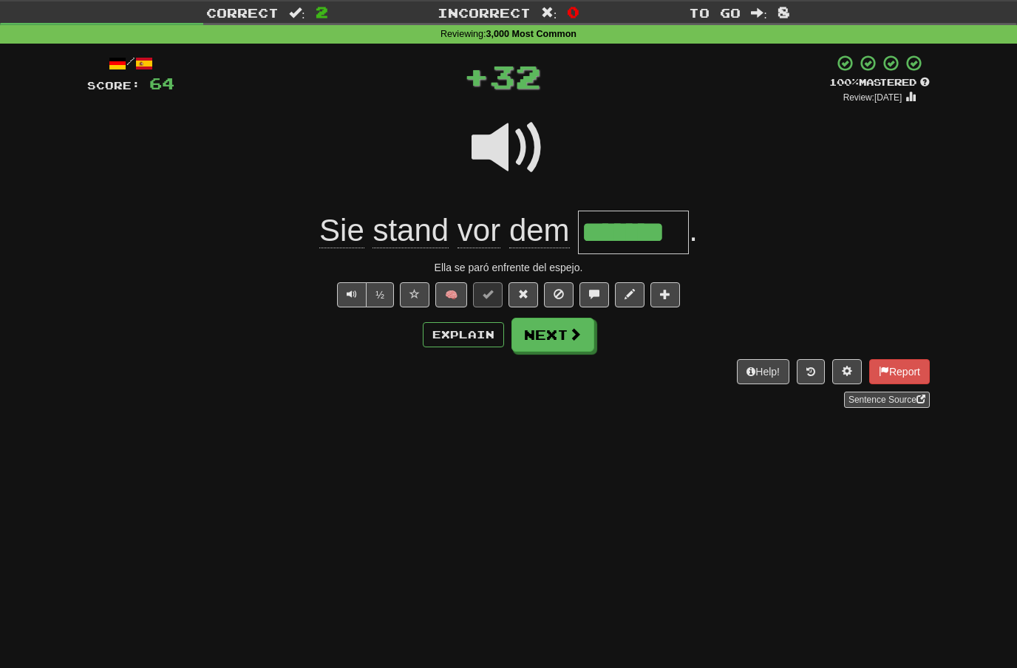
click at [569, 339] on span at bounding box center [575, 334] width 13 height 13
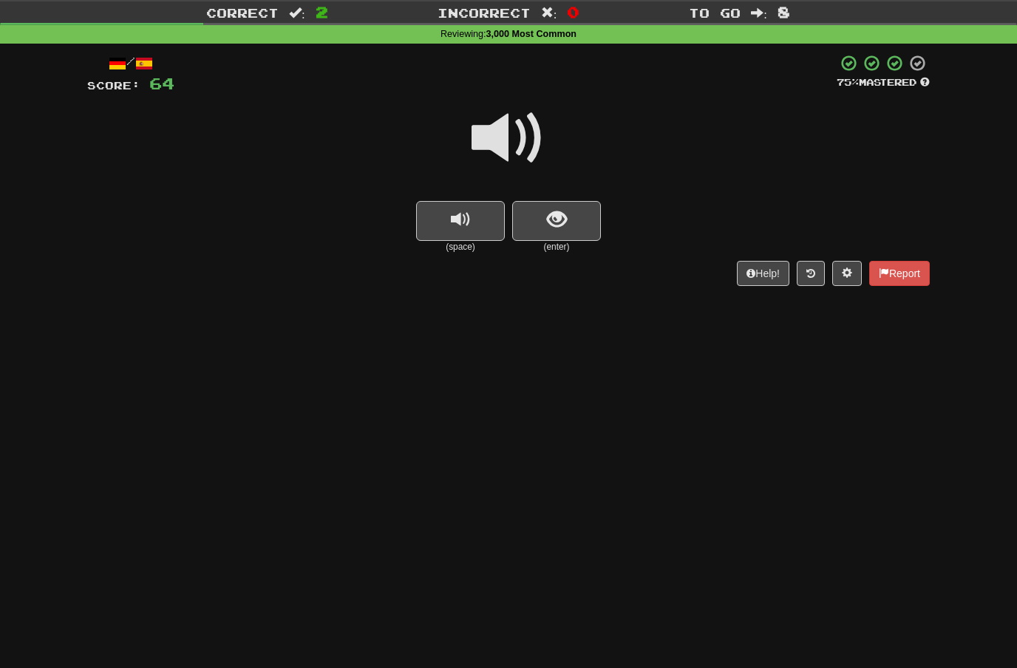
click at [510, 140] on span at bounding box center [509, 138] width 74 height 74
click at [549, 214] on span "show sentence" at bounding box center [557, 220] width 20 height 20
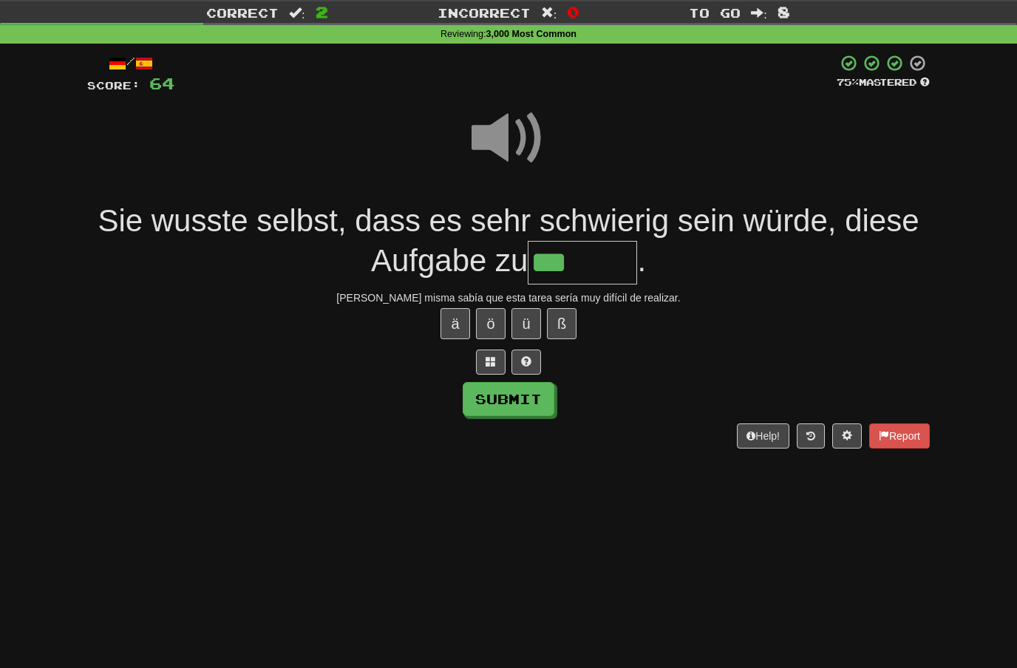
click at [533, 312] on button "ü" at bounding box center [527, 323] width 30 height 31
type input "********"
click at [535, 396] on button "Submit" at bounding box center [509, 399] width 92 height 34
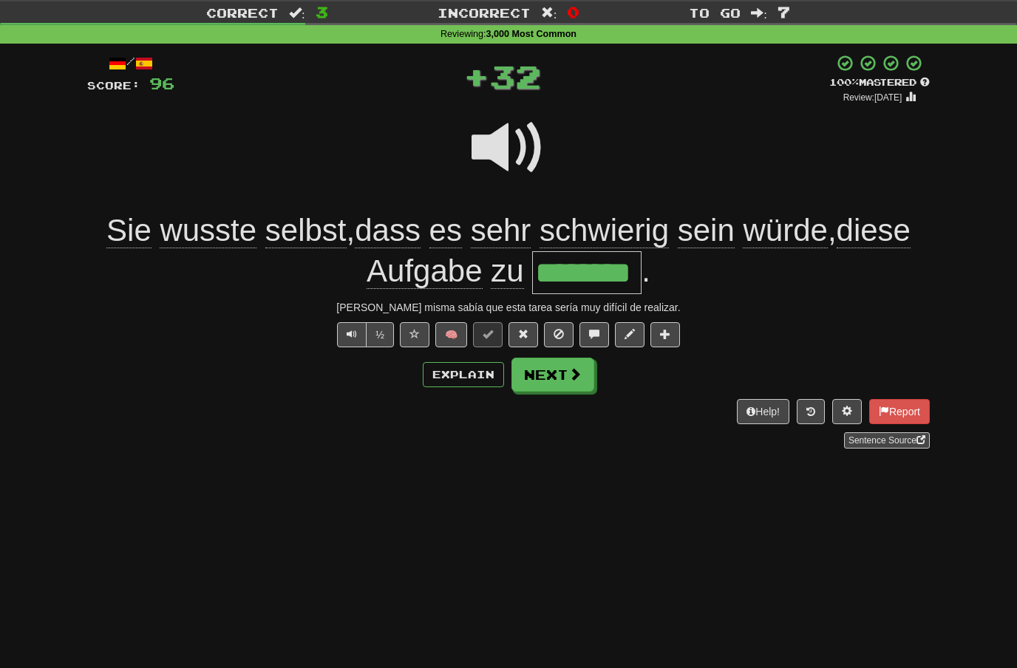
click at [577, 370] on span at bounding box center [575, 373] width 13 height 13
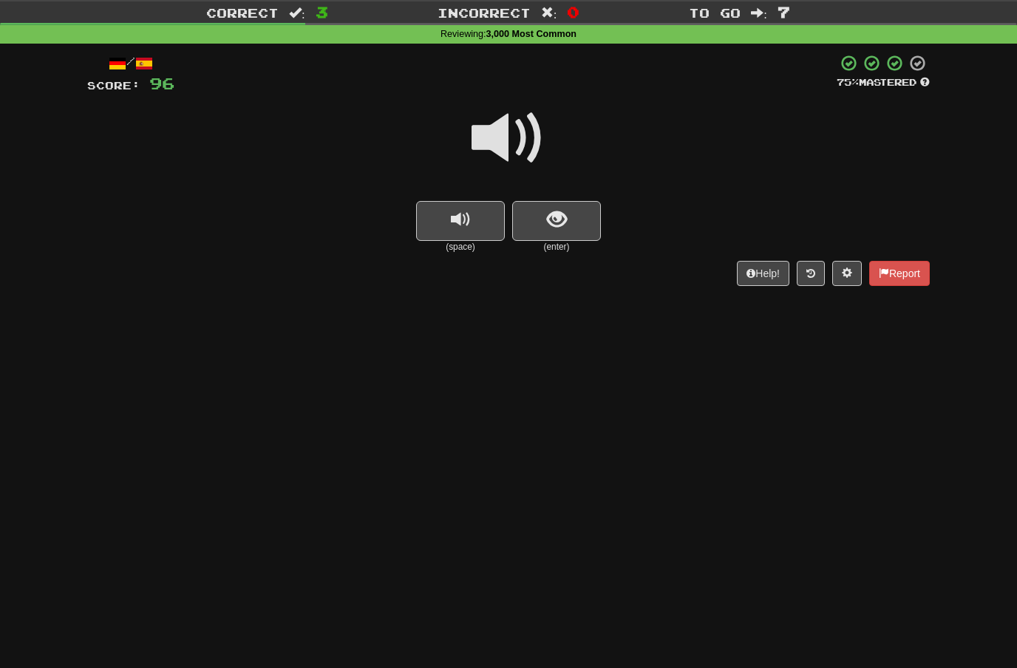
click at [516, 143] on span at bounding box center [509, 138] width 74 height 74
click at [546, 216] on button "show sentence" at bounding box center [556, 221] width 89 height 40
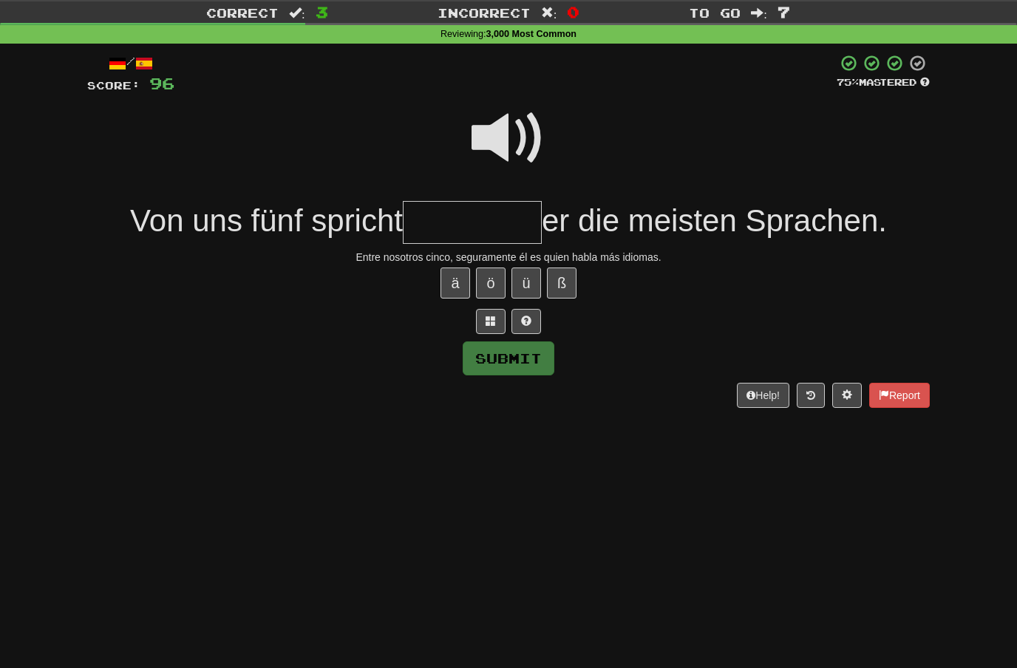
click at [520, 135] on span at bounding box center [509, 138] width 74 height 74
click at [441, 221] on input "text" at bounding box center [472, 223] width 139 height 44
type input "*"
click at [532, 114] on span at bounding box center [509, 138] width 74 height 74
click at [455, 225] on input "text" at bounding box center [472, 223] width 139 height 44
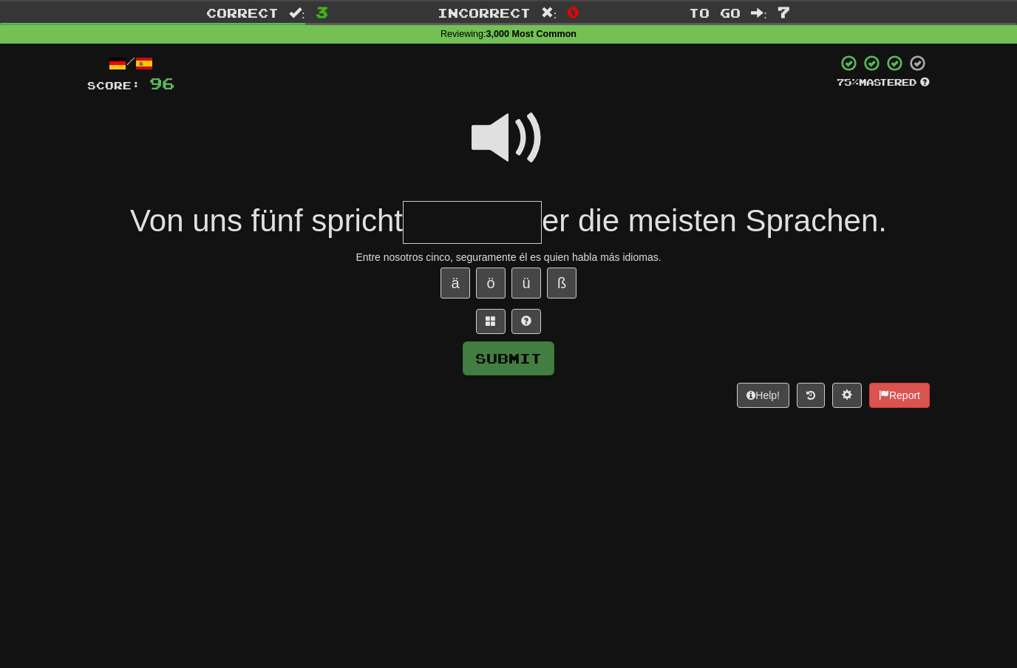
type input "*"
click at [485, 319] on button at bounding box center [491, 321] width 30 height 25
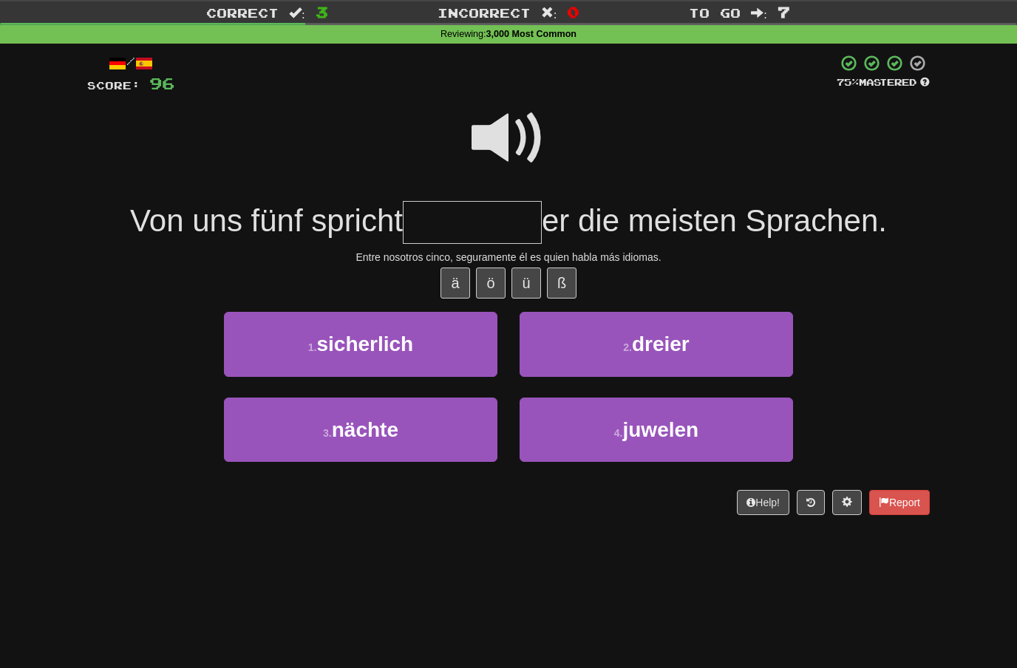
click at [508, 134] on span at bounding box center [509, 138] width 74 height 74
click at [463, 331] on button "1 . sicherlich" at bounding box center [361, 344] width 274 height 64
type input "**********"
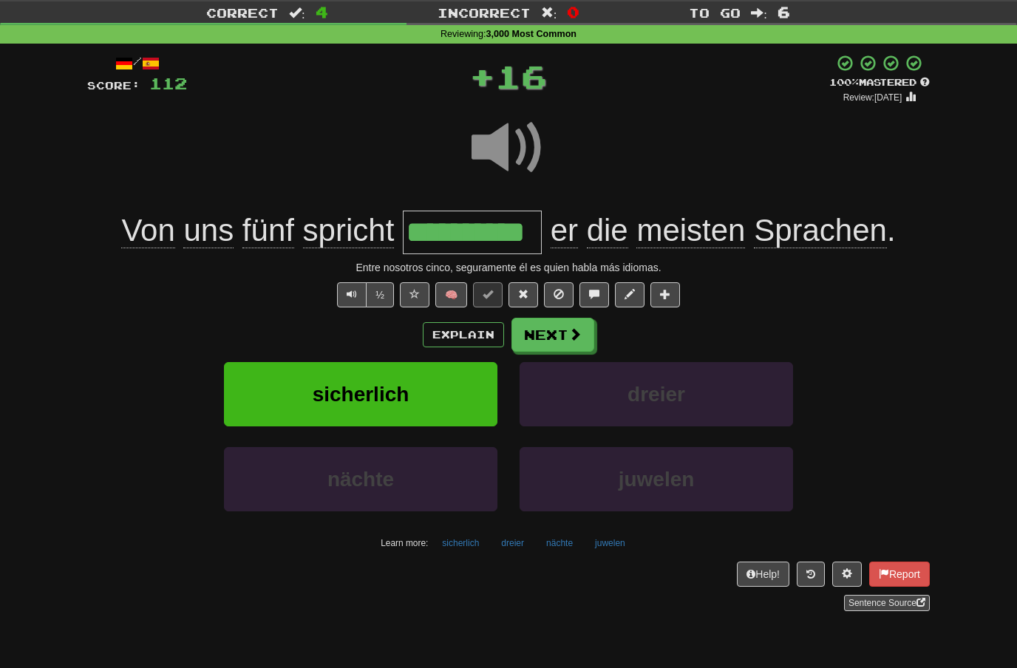
click at [580, 319] on button "Next" at bounding box center [553, 335] width 83 height 34
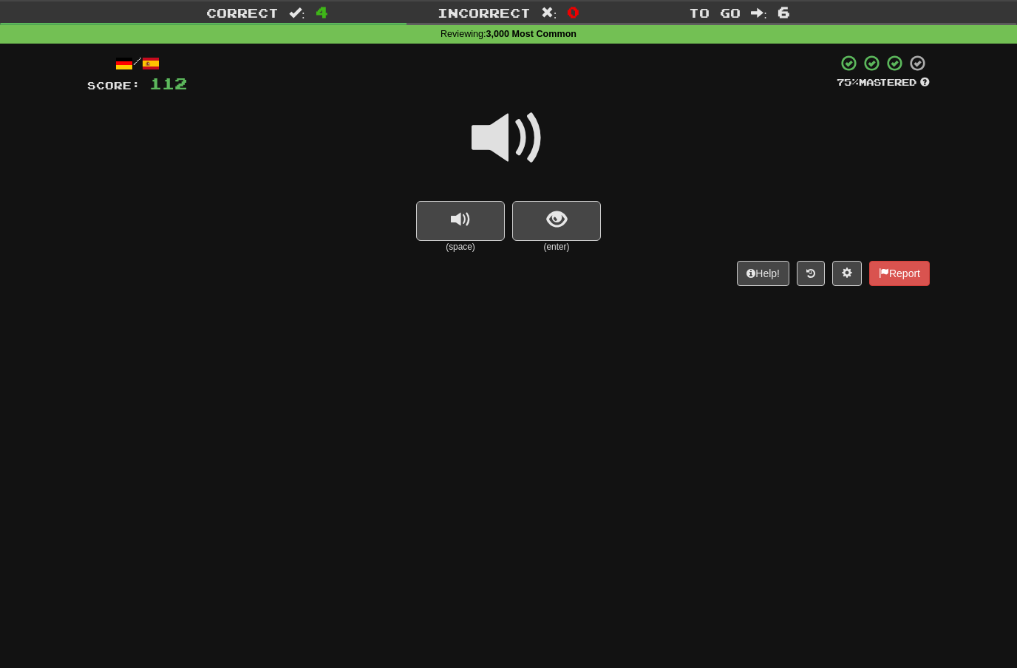
click at [517, 155] on span at bounding box center [509, 138] width 74 height 74
click at [543, 225] on button "show sentence" at bounding box center [556, 221] width 89 height 40
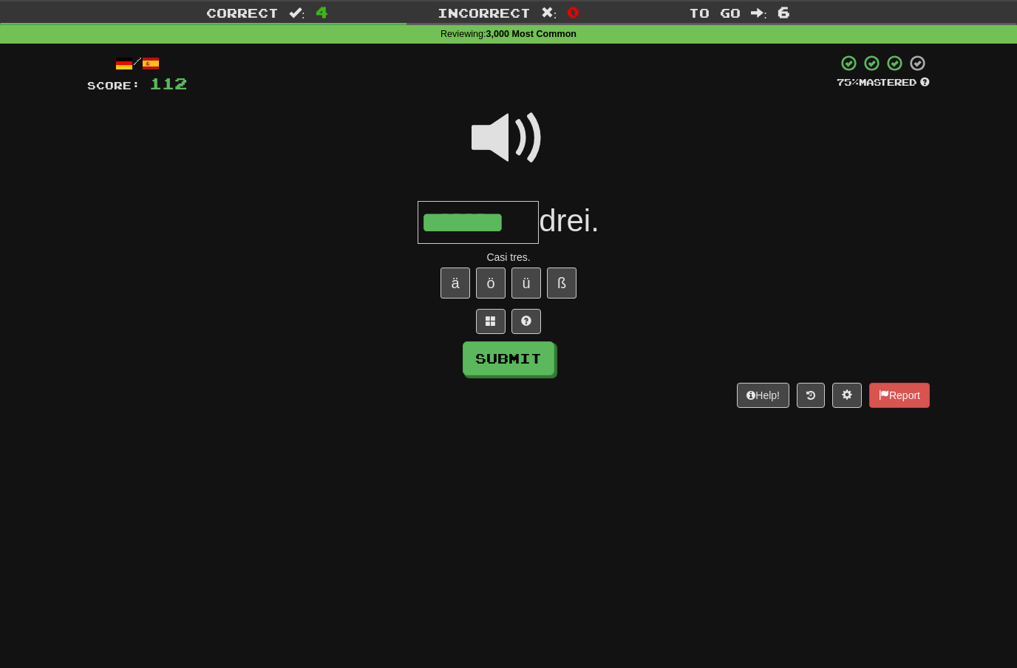
click at [529, 350] on button "Submit" at bounding box center [509, 359] width 92 height 34
type input "*******"
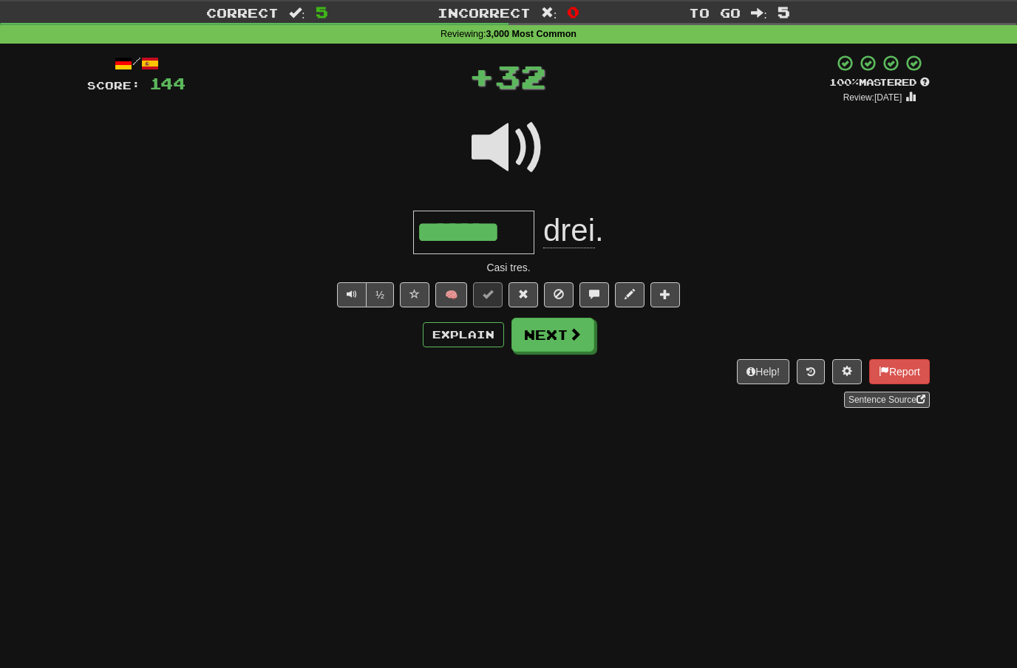
click at [572, 336] on span at bounding box center [575, 334] width 13 height 13
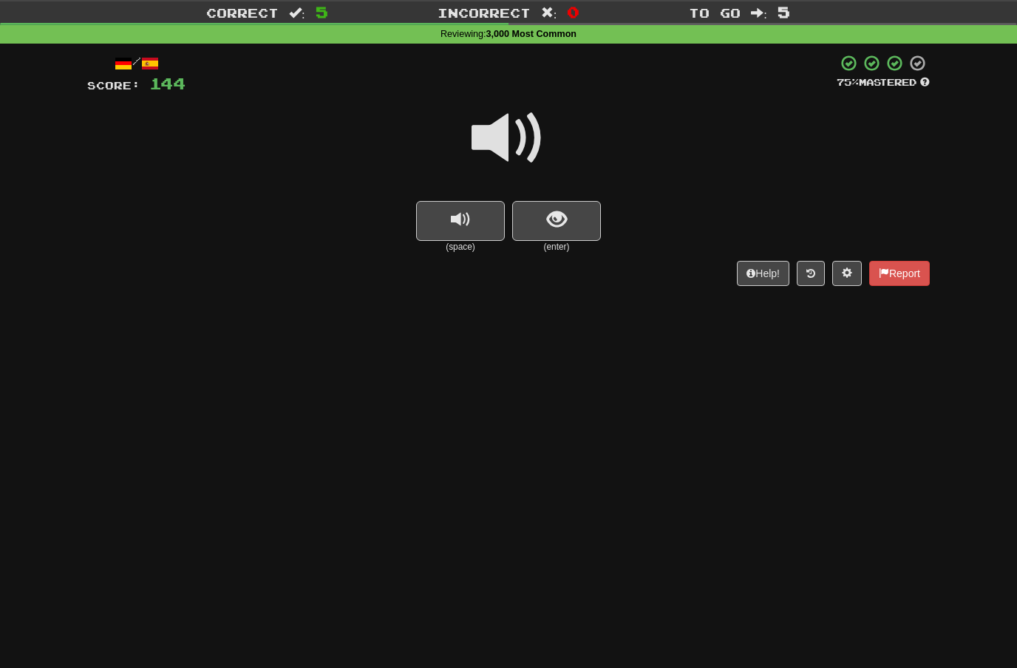
click at [517, 132] on span at bounding box center [509, 138] width 74 height 74
click at [553, 223] on span "show sentence" at bounding box center [557, 220] width 20 height 20
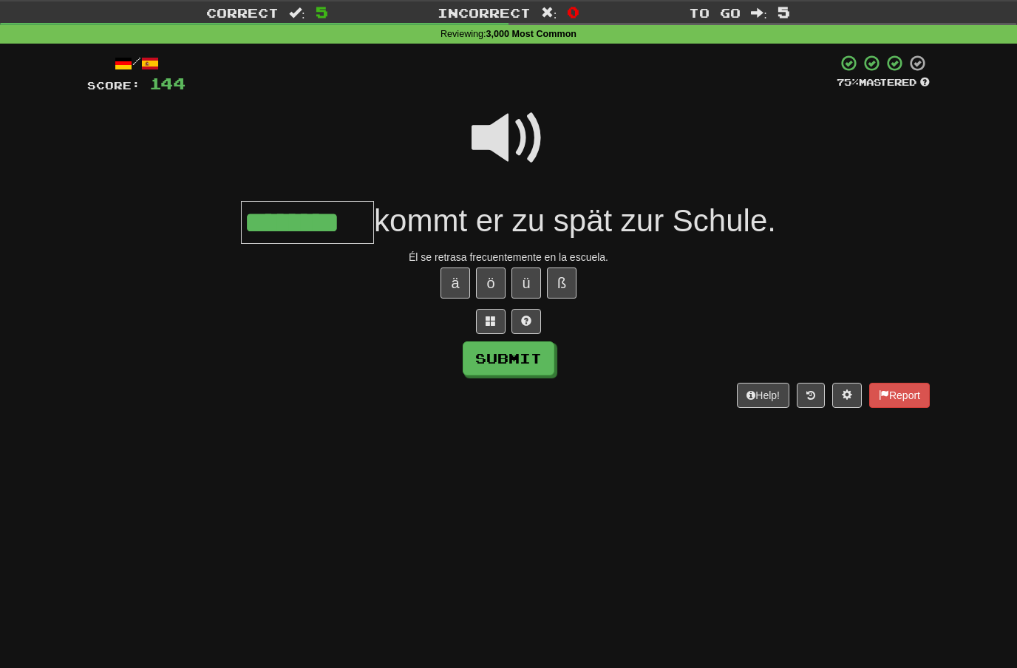
click at [521, 351] on button "Submit" at bounding box center [509, 359] width 92 height 34
type input "********"
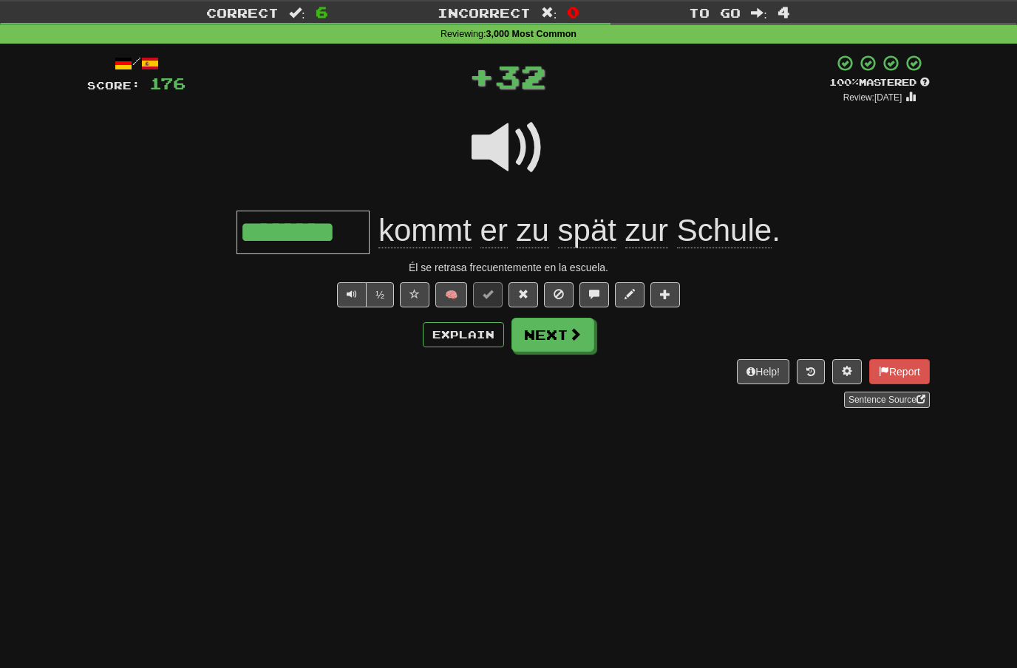
click at [578, 344] on button "Next" at bounding box center [553, 335] width 83 height 34
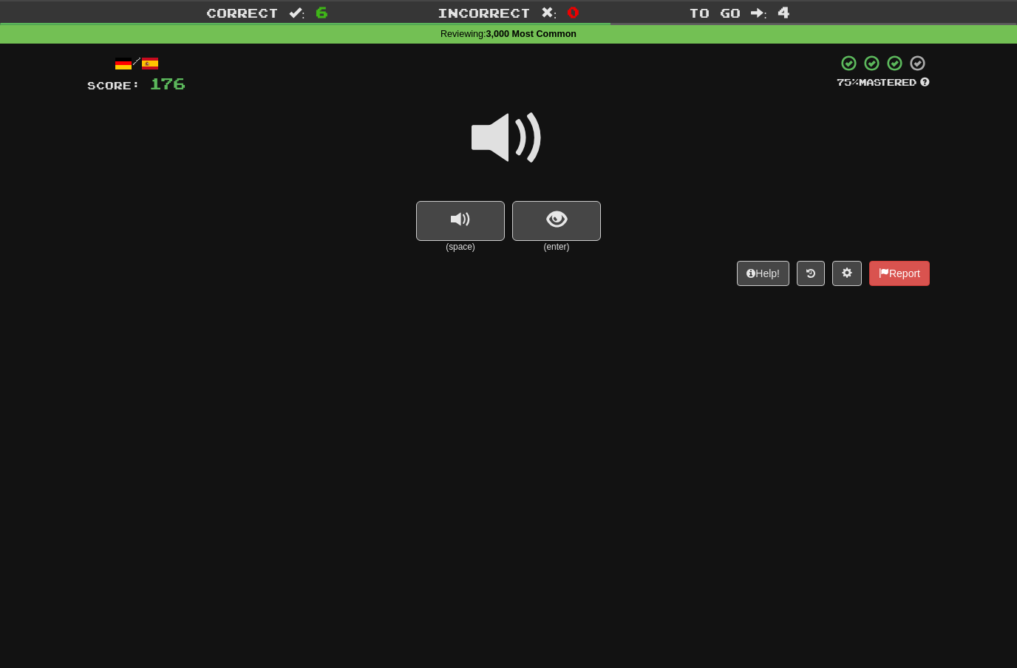
click at [515, 143] on span at bounding box center [509, 138] width 74 height 74
click at [563, 220] on span "show sentence" at bounding box center [557, 220] width 20 height 20
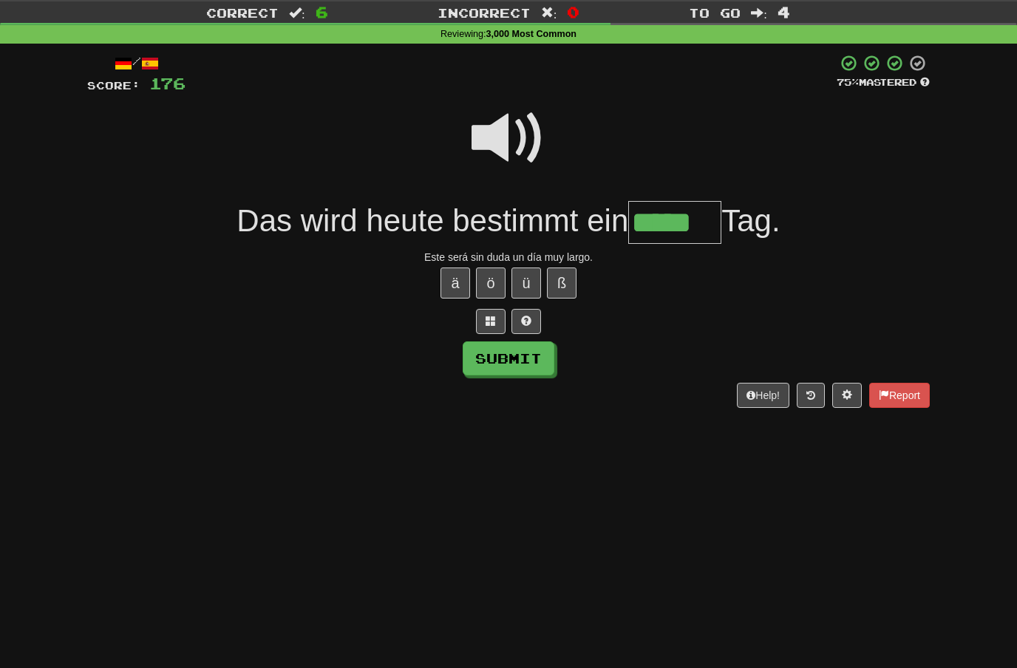
click at [542, 363] on button "Submit" at bounding box center [509, 359] width 92 height 34
click at [718, 223] on input "*****" at bounding box center [674, 223] width 93 height 44
type input "******"
click at [546, 352] on button "Submit" at bounding box center [509, 359] width 92 height 34
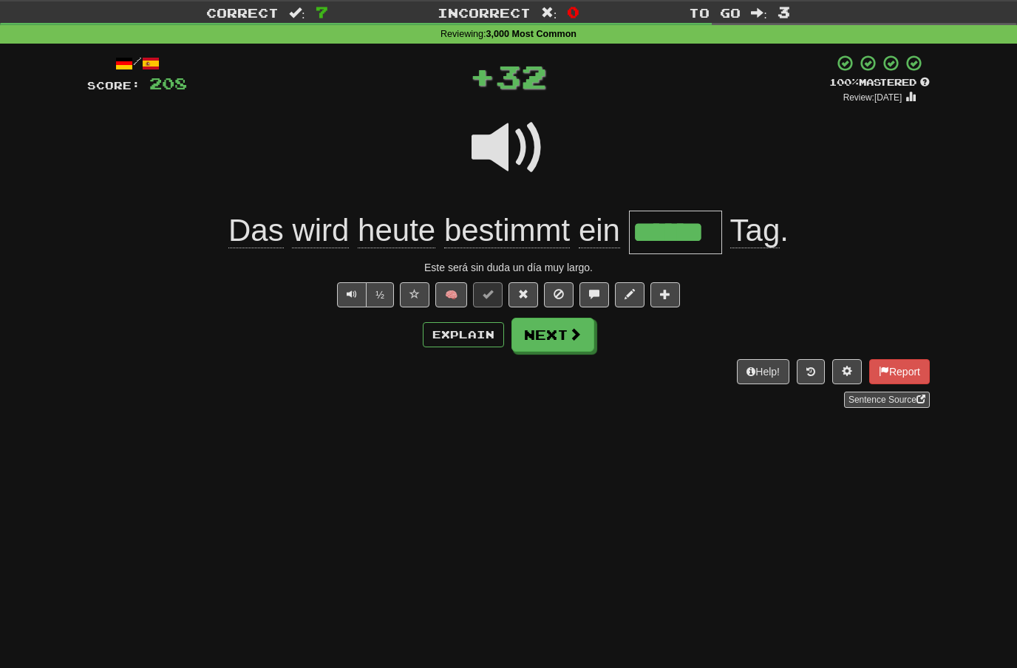
click at [581, 333] on span at bounding box center [575, 334] width 13 height 13
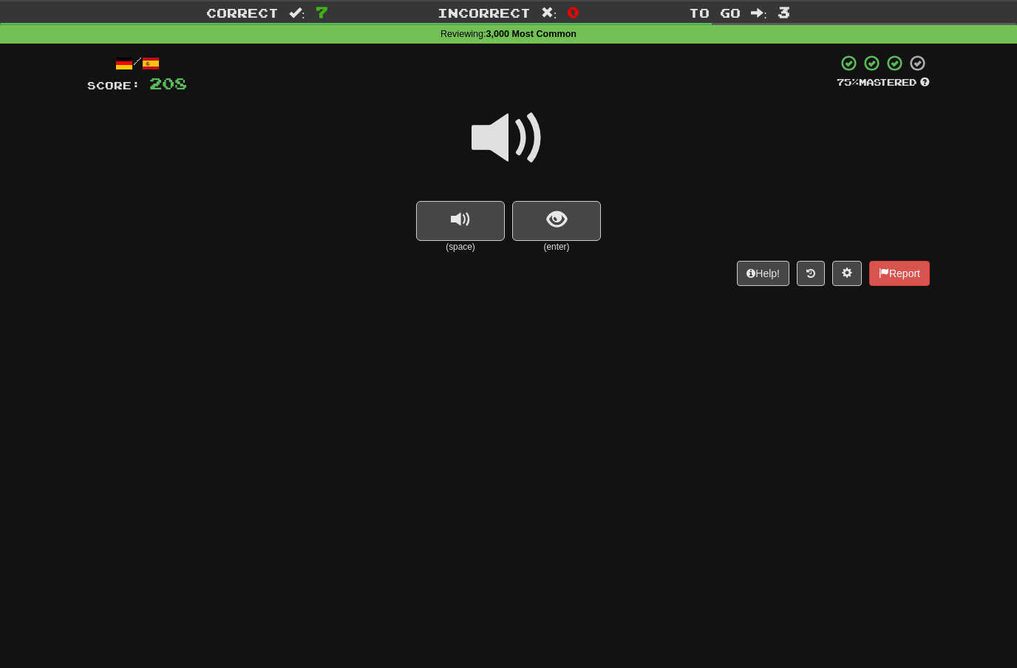
click at [521, 137] on span at bounding box center [509, 138] width 74 height 74
click at [556, 210] on span "show sentence" at bounding box center [557, 220] width 20 height 20
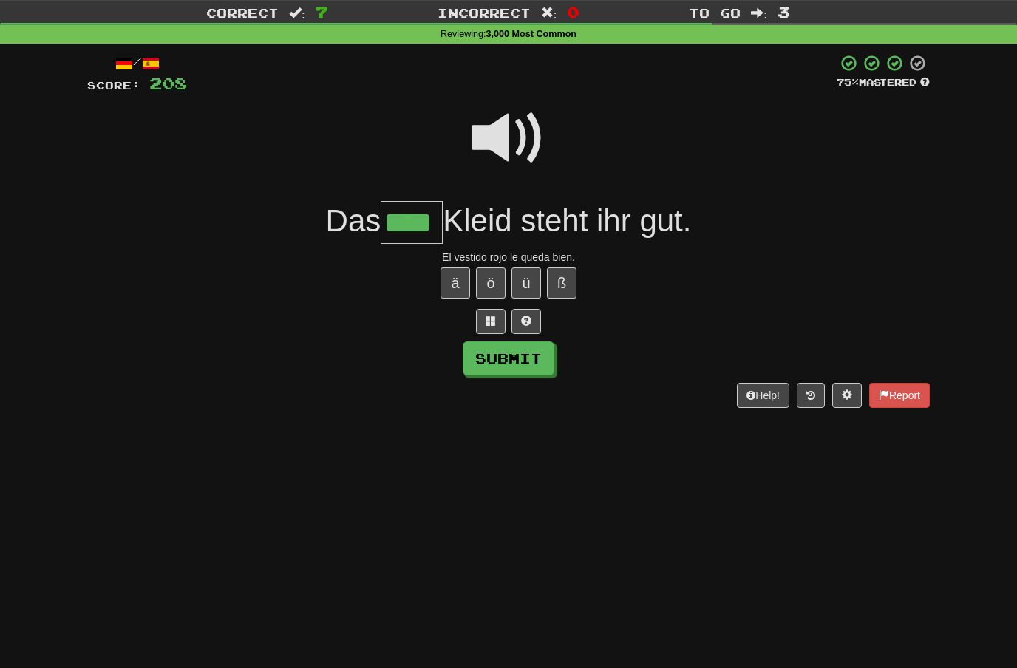
type input "****"
click at [525, 351] on button "Submit" at bounding box center [509, 359] width 92 height 34
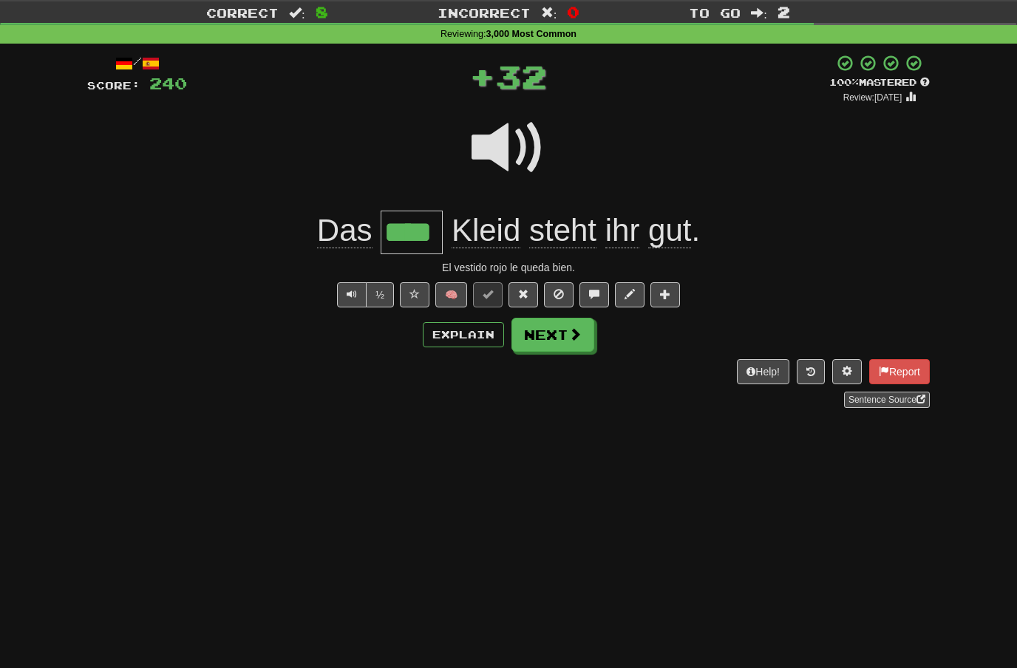
click at [576, 342] on button "Next" at bounding box center [553, 335] width 83 height 34
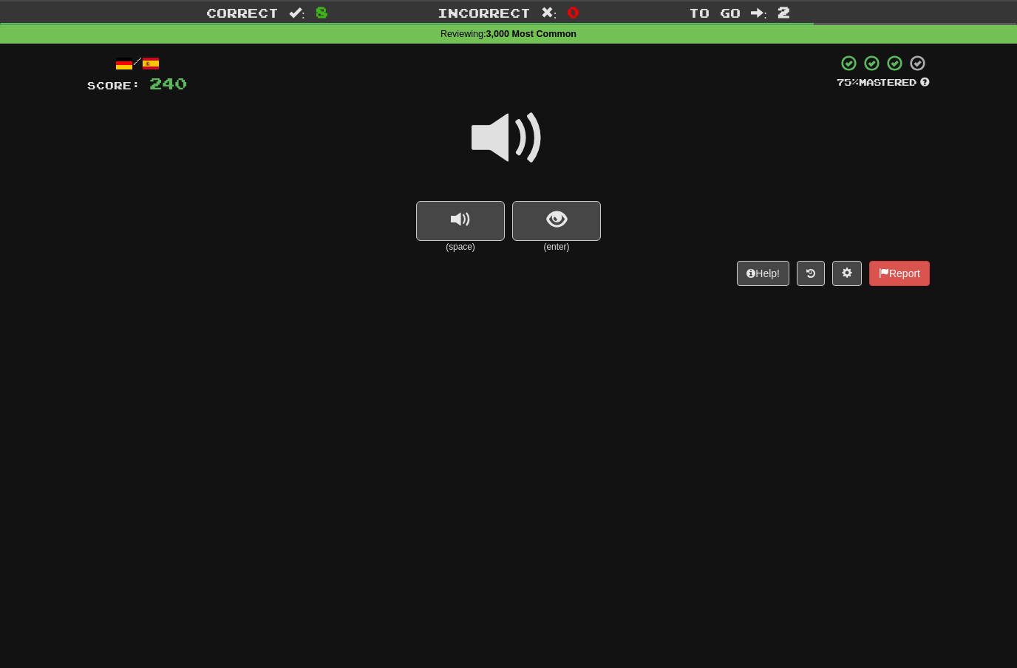
click at [507, 140] on span at bounding box center [509, 138] width 74 height 74
click at [547, 215] on span "show sentence" at bounding box center [557, 220] width 20 height 20
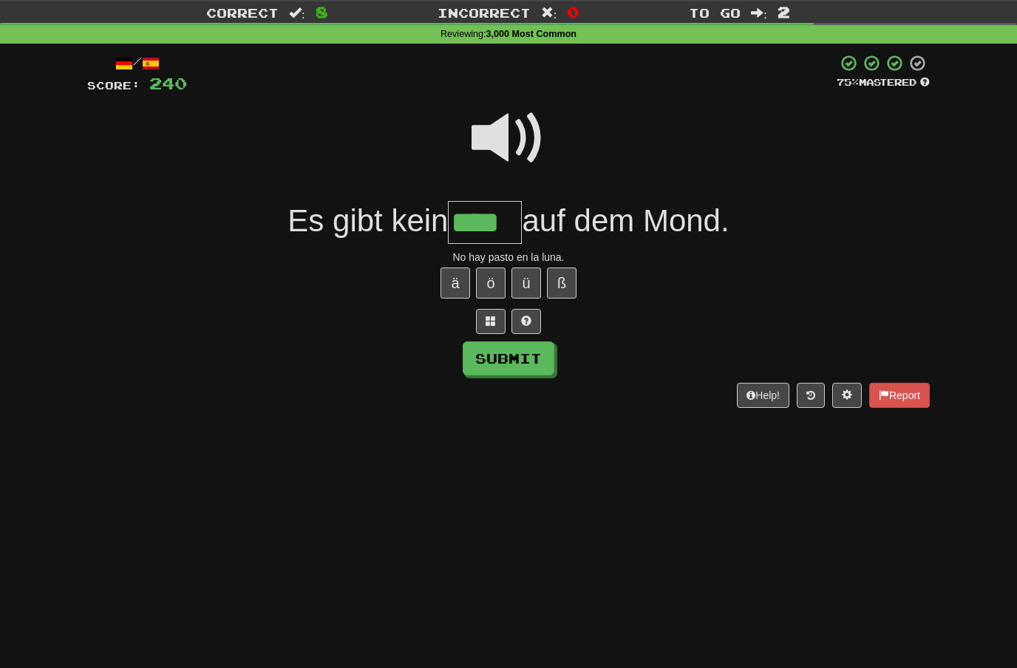
click at [543, 355] on button "Submit" at bounding box center [509, 359] width 92 height 34
type input "****"
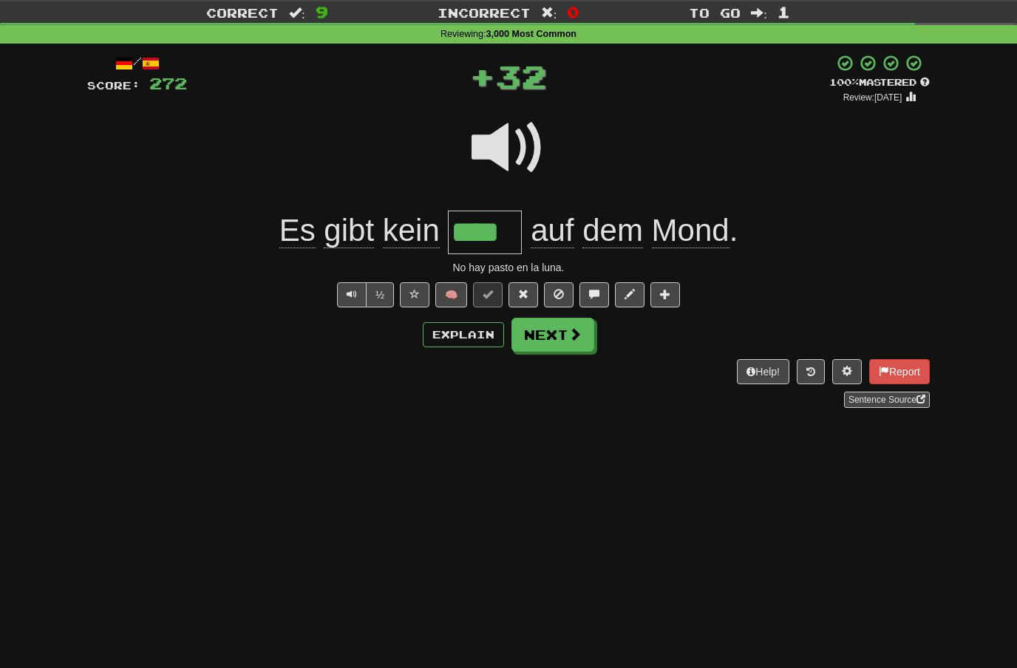
click at [589, 336] on button "Next" at bounding box center [553, 335] width 83 height 34
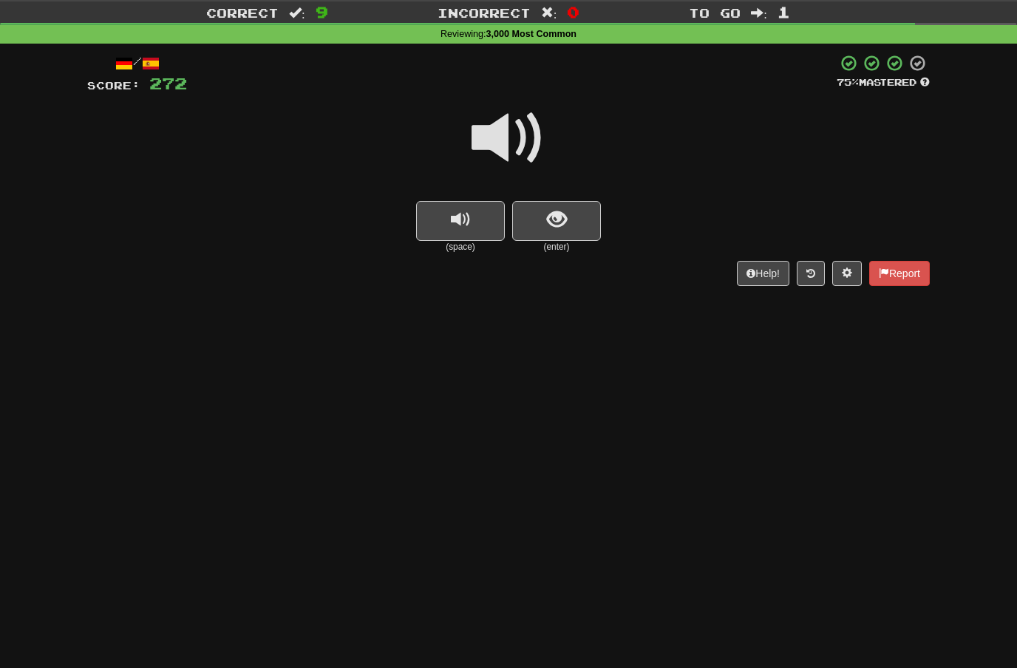
click at [520, 128] on span at bounding box center [509, 138] width 74 height 74
click at [554, 216] on span "show sentence" at bounding box center [557, 220] width 20 height 20
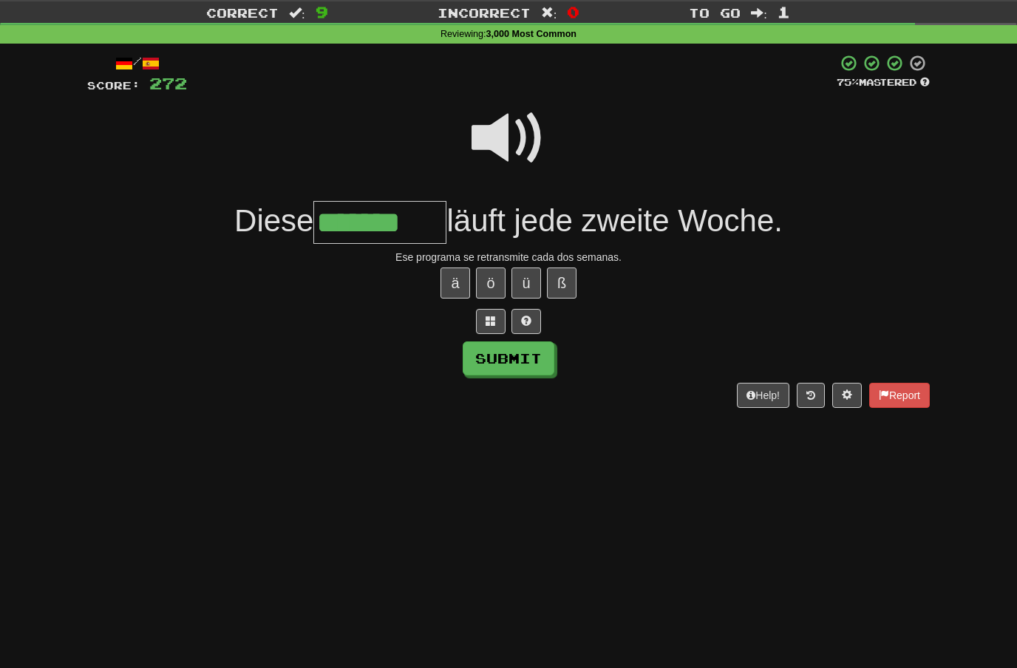
click at [534, 347] on button "Submit" at bounding box center [509, 359] width 92 height 34
type input "*******"
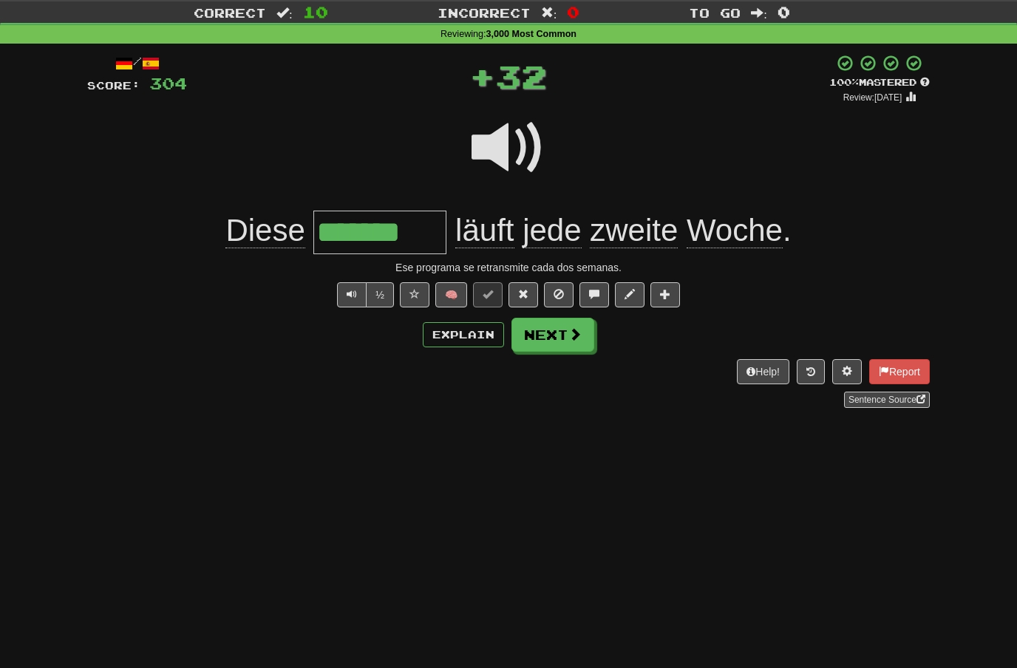
click at [587, 339] on button "Next" at bounding box center [553, 335] width 83 height 34
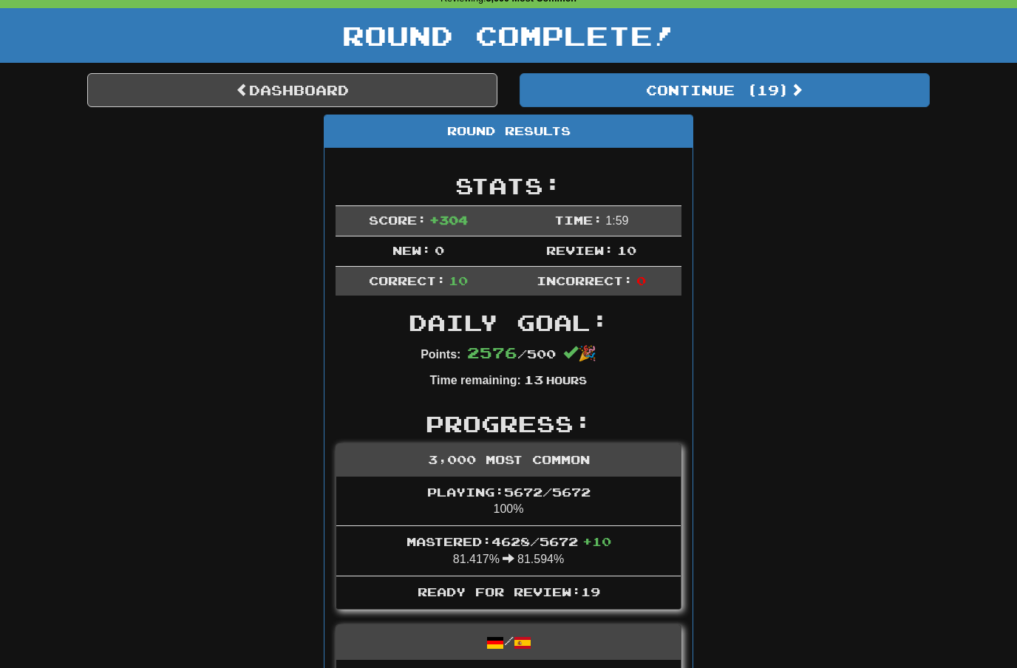
scroll to position [69, 0]
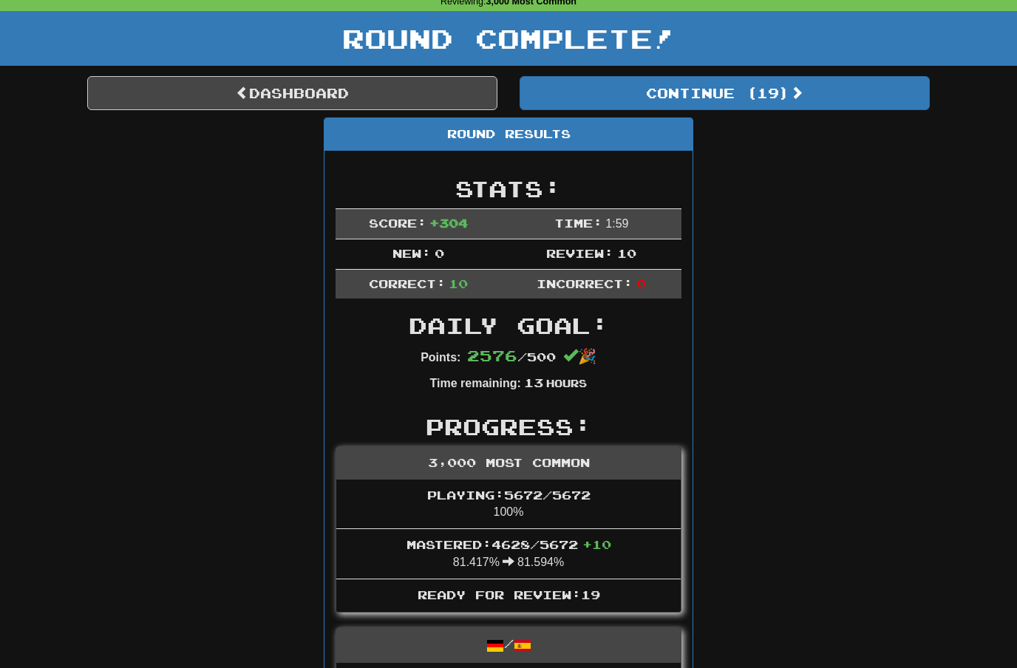
click at [793, 92] on button "Continue ( 19 )" at bounding box center [725, 93] width 410 height 34
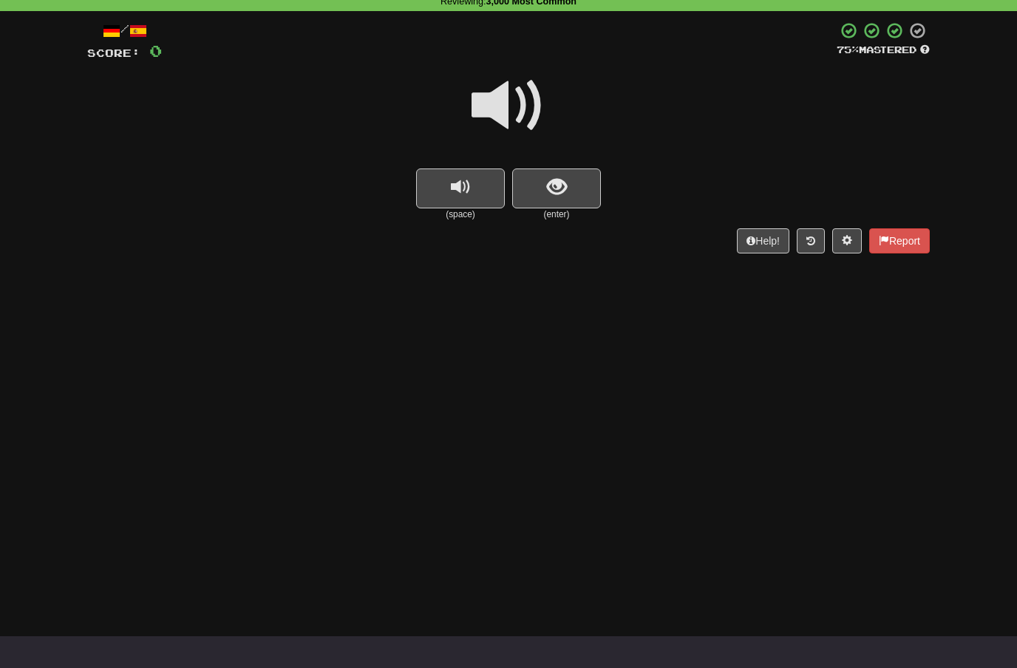
click at [510, 107] on span at bounding box center [509, 106] width 74 height 74
click at [550, 182] on span "show sentence" at bounding box center [557, 187] width 20 height 20
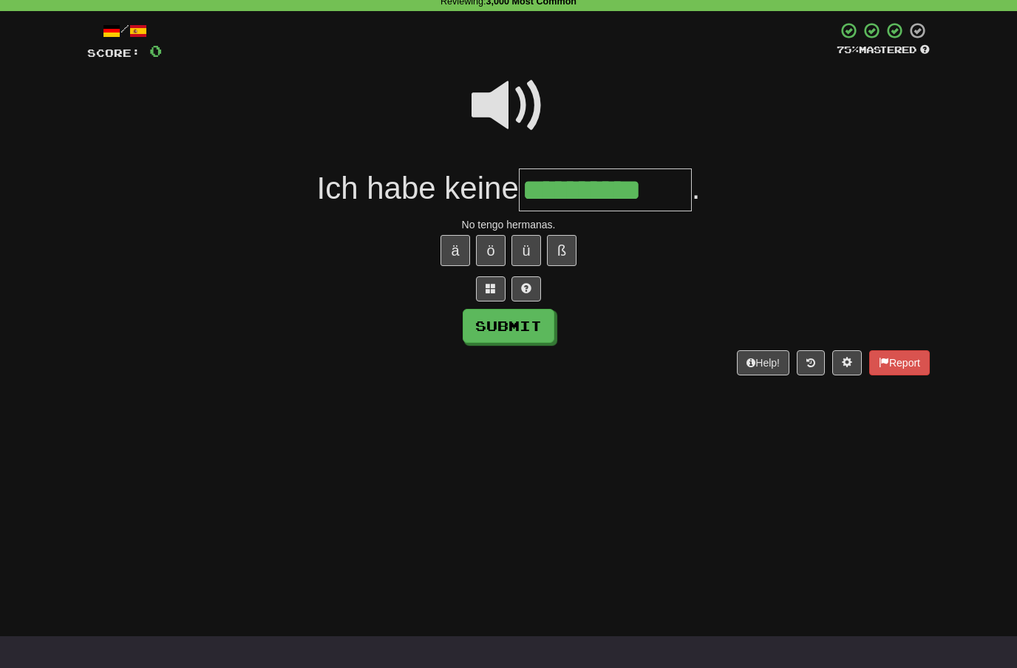
click at [540, 318] on button "Submit" at bounding box center [509, 326] width 92 height 34
type input "**********"
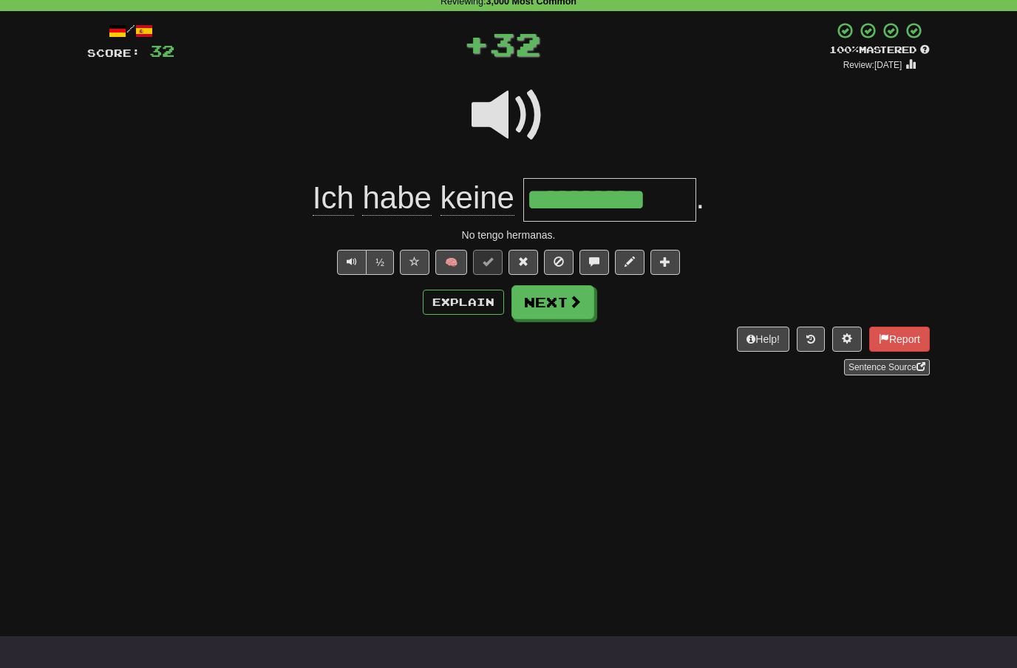
click at [577, 302] on span at bounding box center [575, 301] width 13 height 13
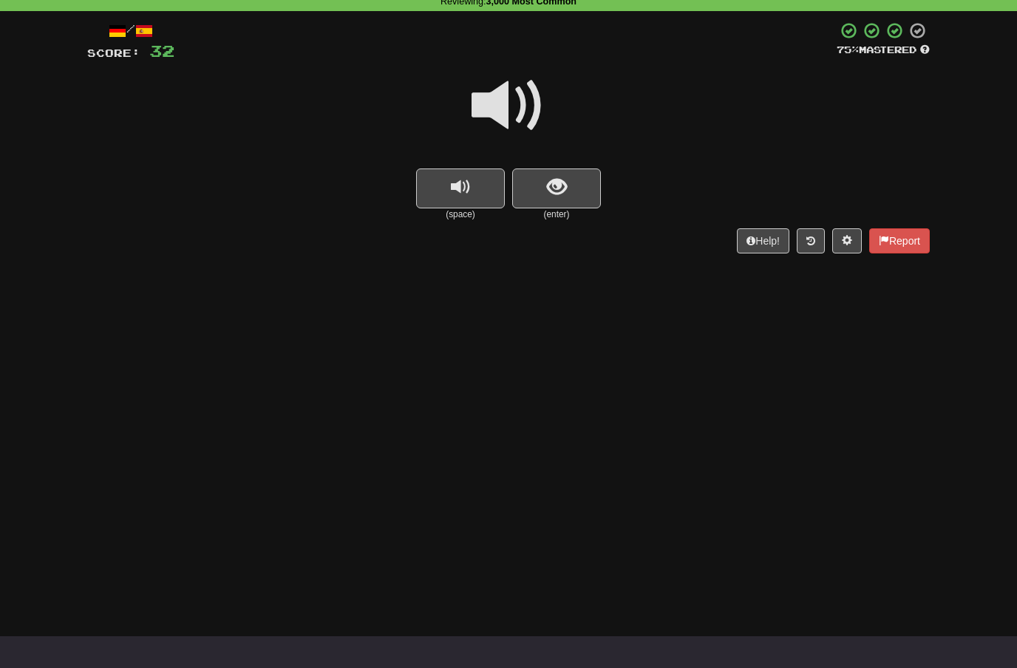
click at [522, 111] on span at bounding box center [509, 106] width 74 height 74
click at [545, 185] on button "show sentence" at bounding box center [556, 189] width 89 height 40
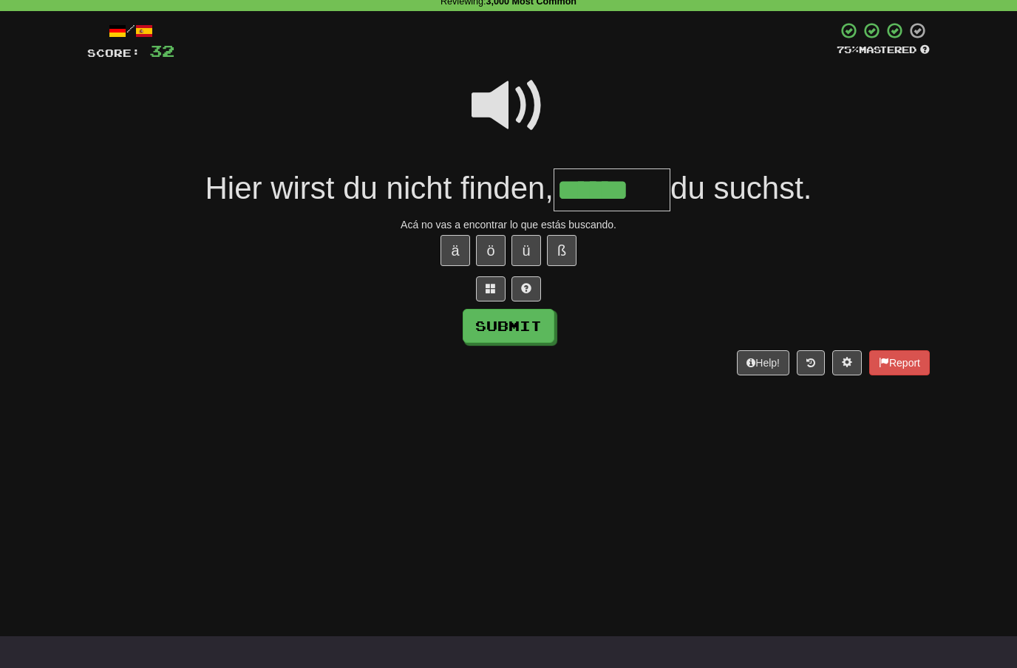
type input "******"
click at [540, 325] on button "Submit" at bounding box center [509, 326] width 92 height 34
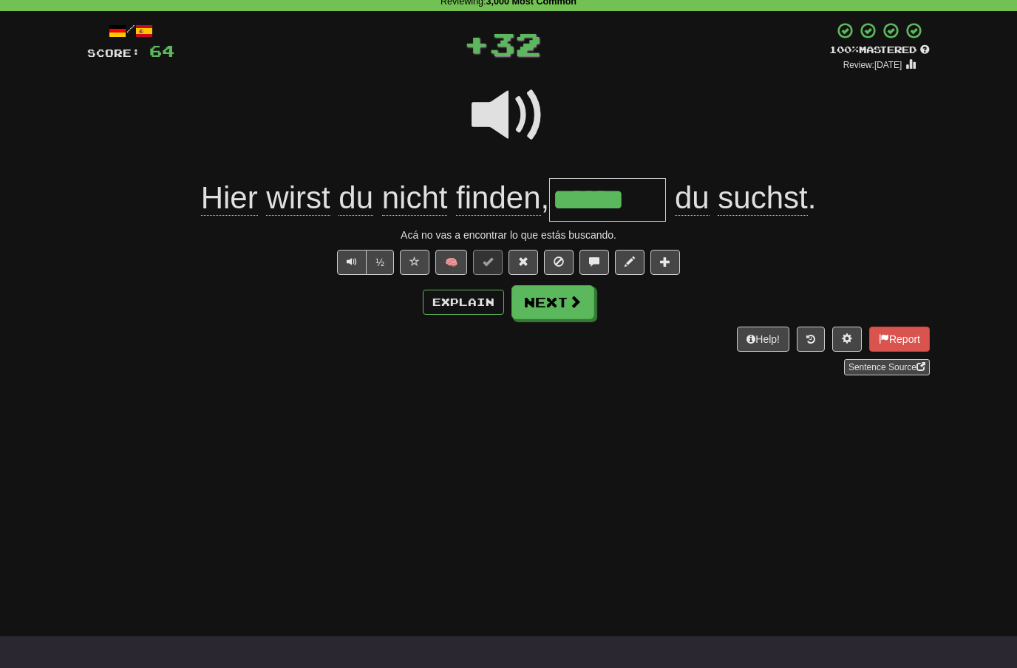
click at [569, 309] on button "Next" at bounding box center [553, 302] width 83 height 34
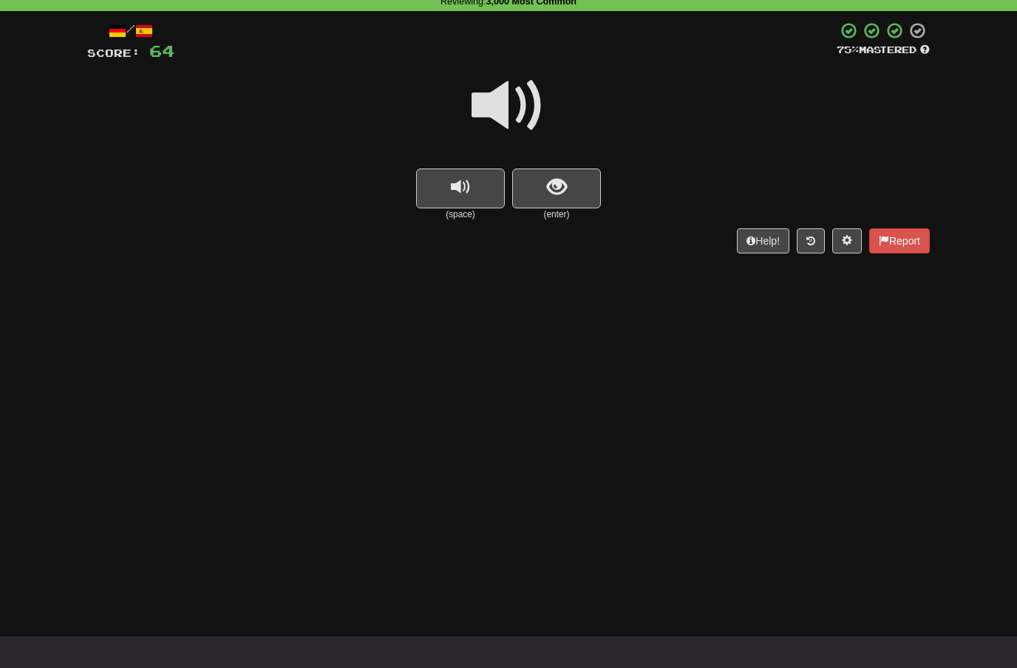
click at [526, 109] on span at bounding box center [509, 106] width 74 height 74
click at [551, 181] on span "show sentence" at bounding box center [557, 187] width 20 height 20
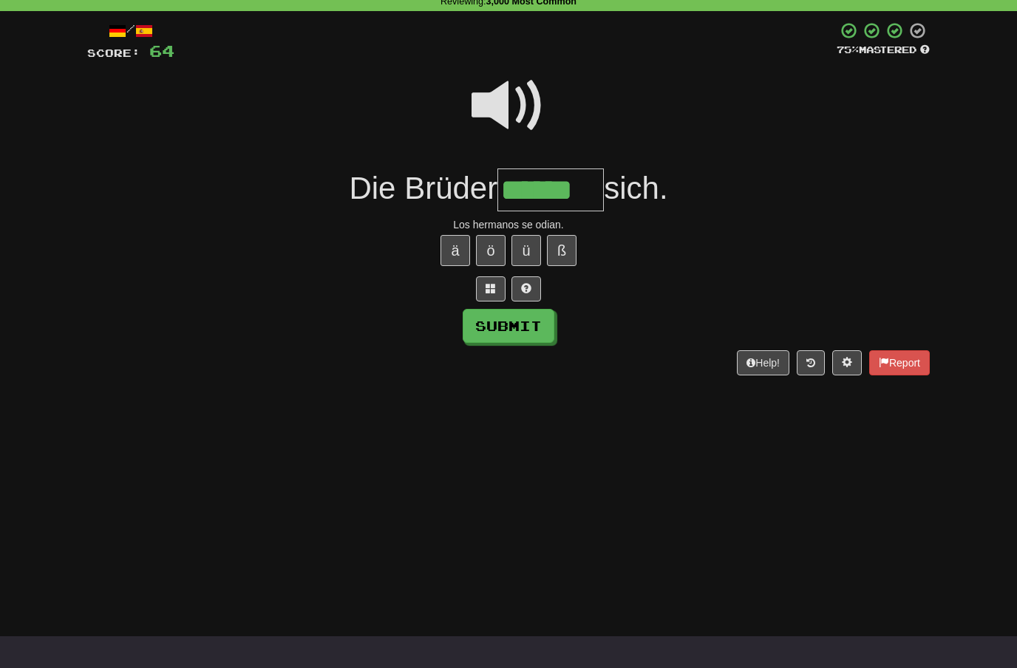
type input "******"
click at [536, 328] on button "Submit" at bounding box center [509, 326] width 92 height 34
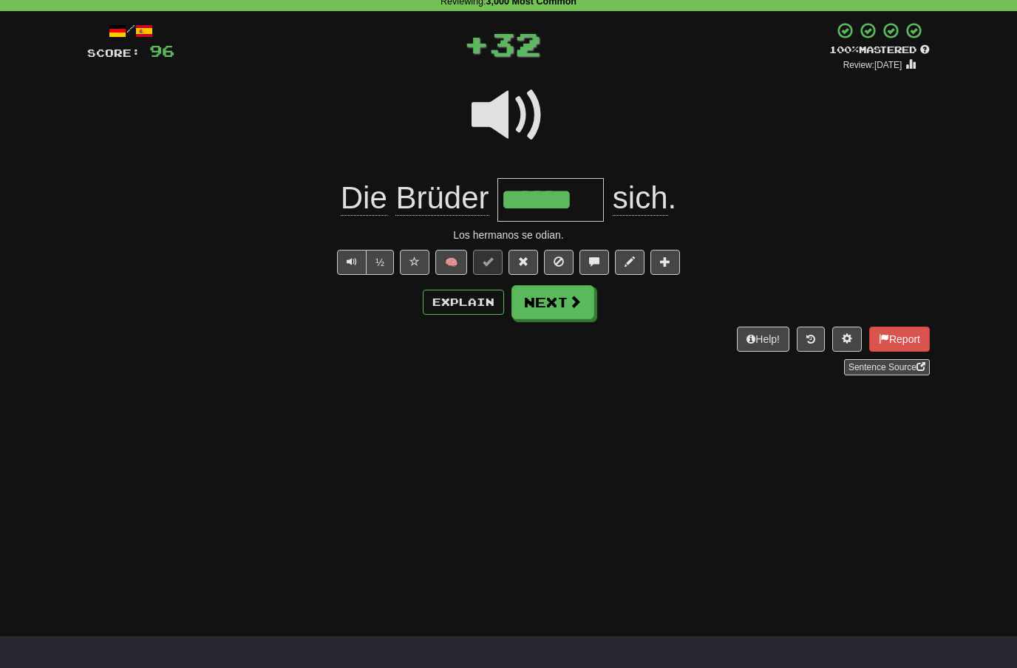
click at [573, 308] on button "Next" at bounding box center [553, 302] width 83 height 34
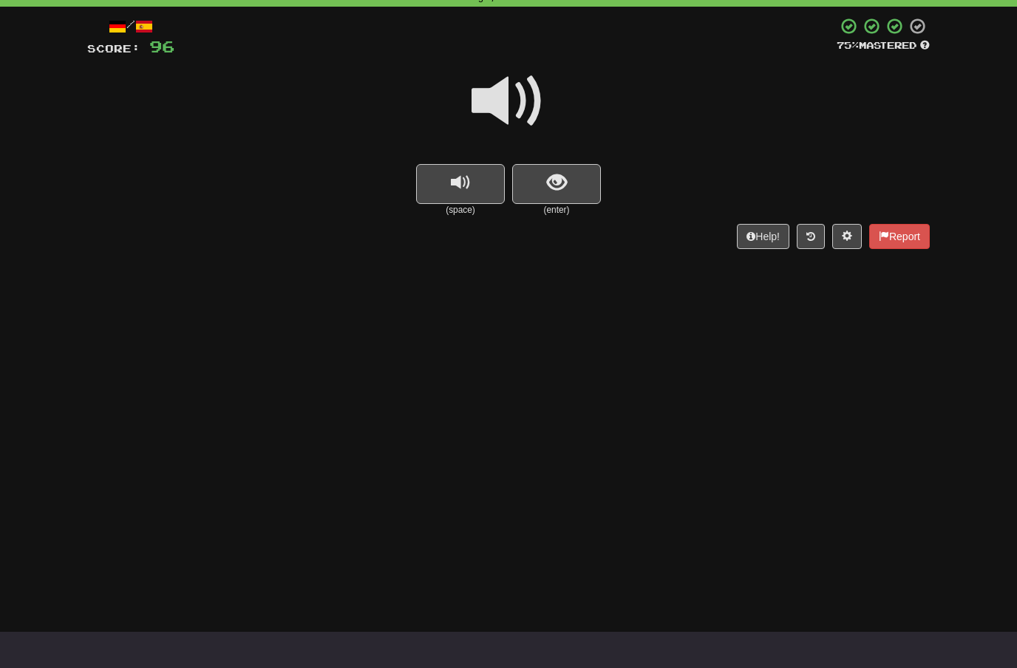
scroll to position [105, 0]
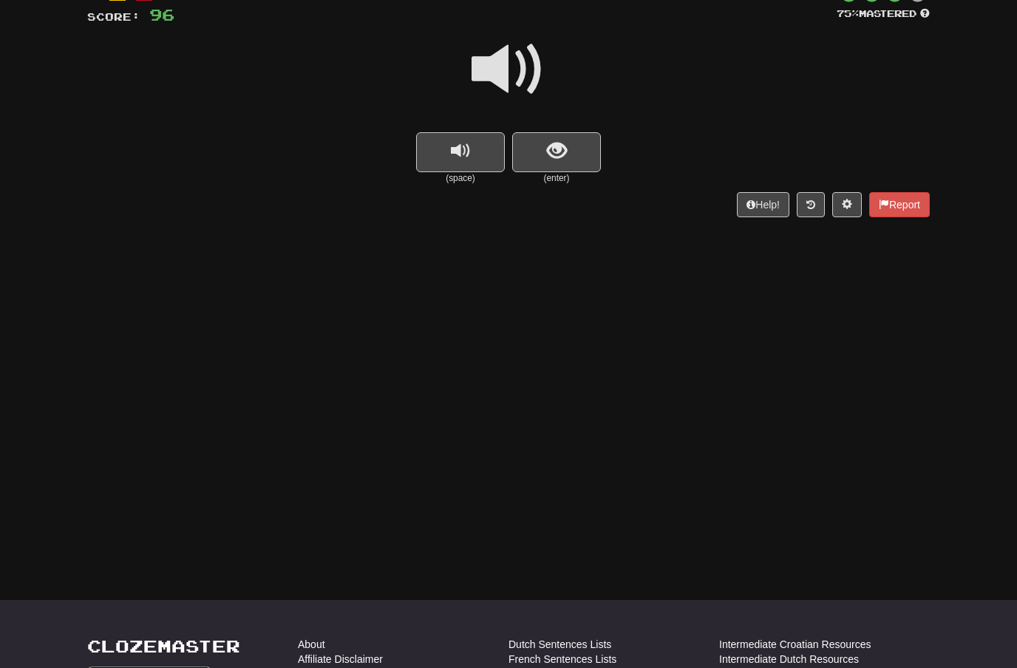
click at [511, 71] on span at bounding box center [509, 70] width 74 height 74
click at [553, 146] on span "show sentence" at bounding box center [557, 151] width 20 height 20
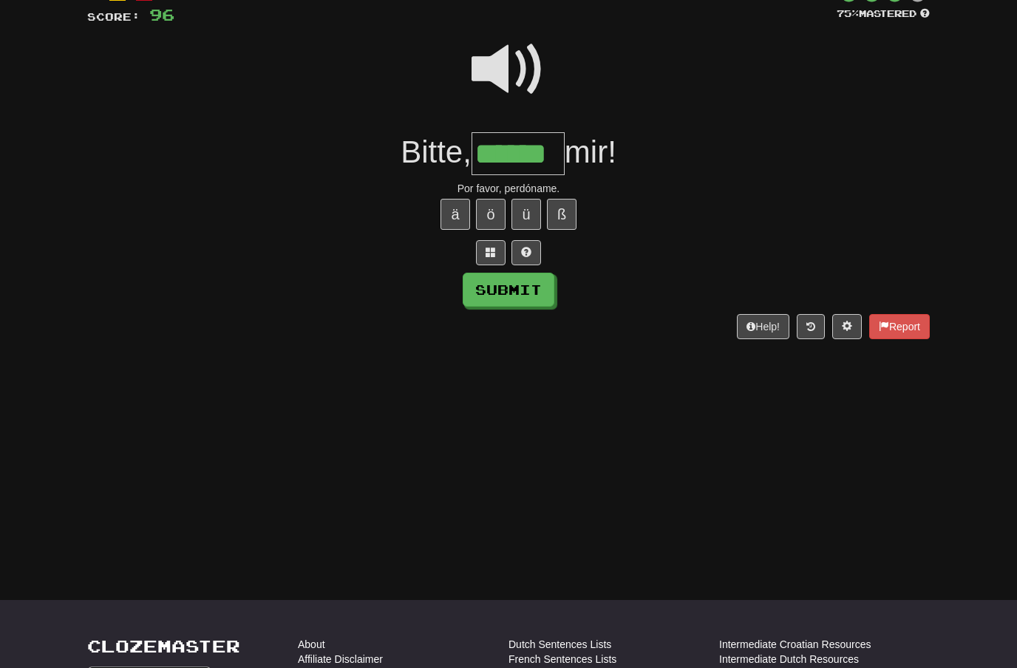
type input "******"
click at [527, 294] on button "Submit" at bounding box center [509, 290] width 92 height 34
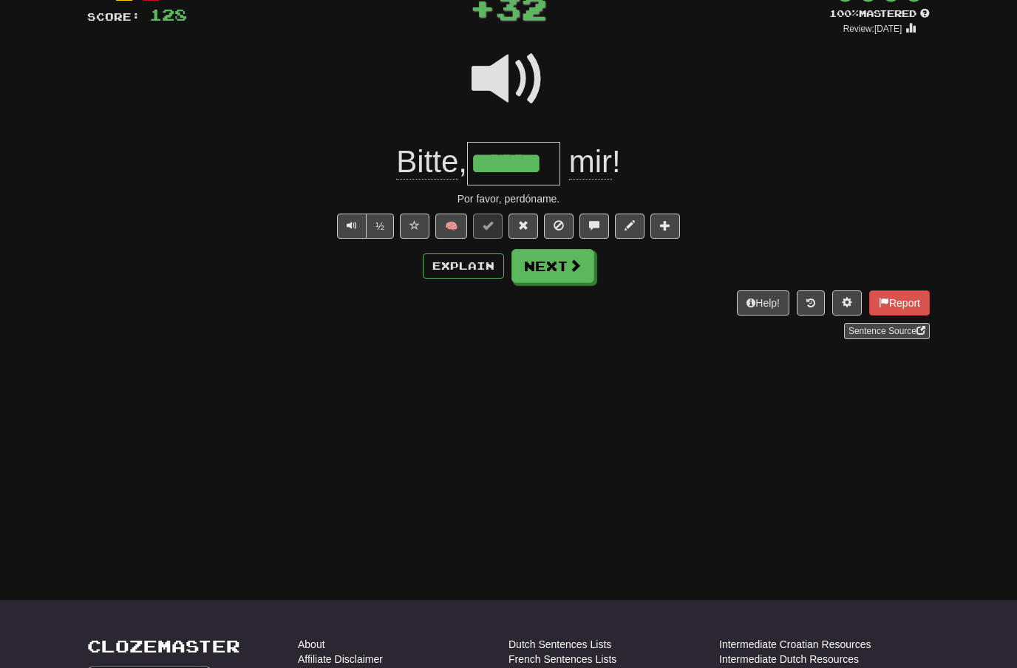
click at [564, 266] on button "Next" at bounding box center [553, 266] width 83 height 34
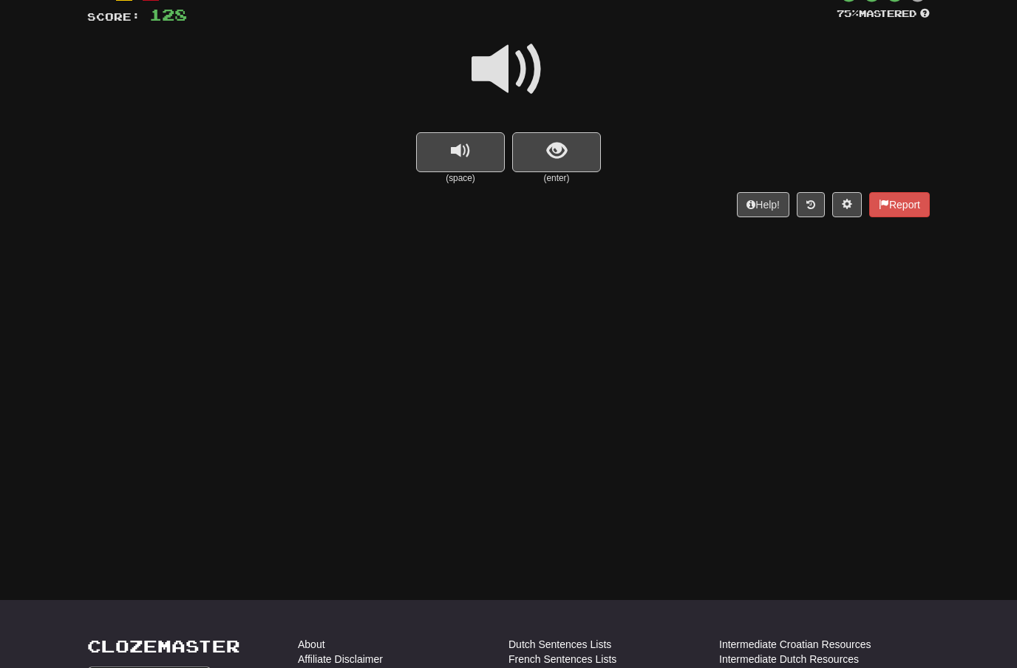
click at [526, 69] on span at bounding box center [509, 70] width 74 height 74
click at [547, 149] on span "show sentence" at bounding box center [557, 151] width 20 height 20
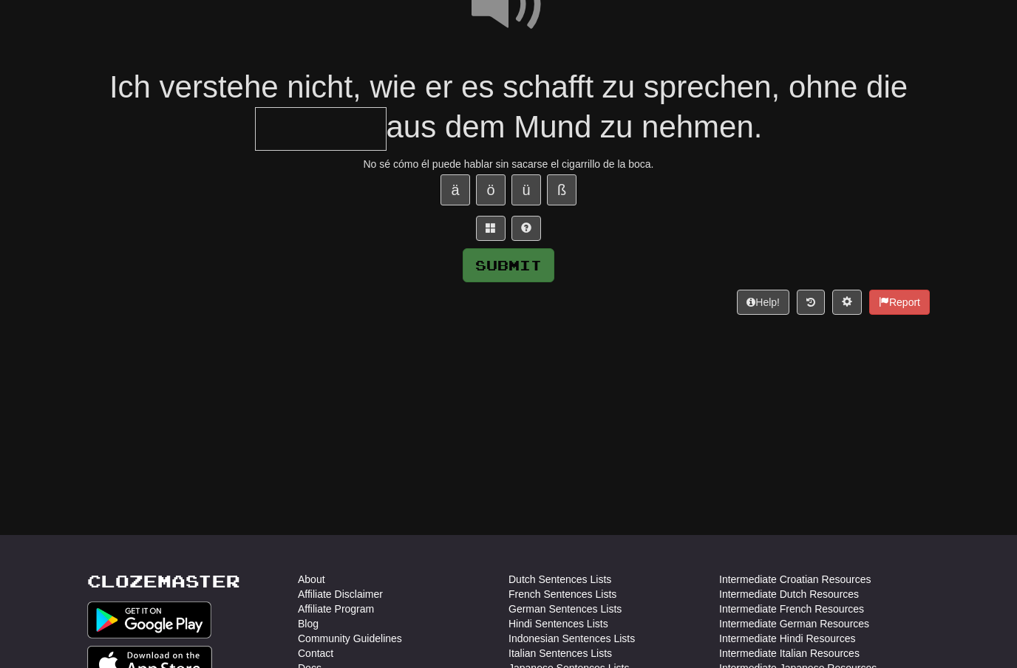
scroll to position [172, 0]
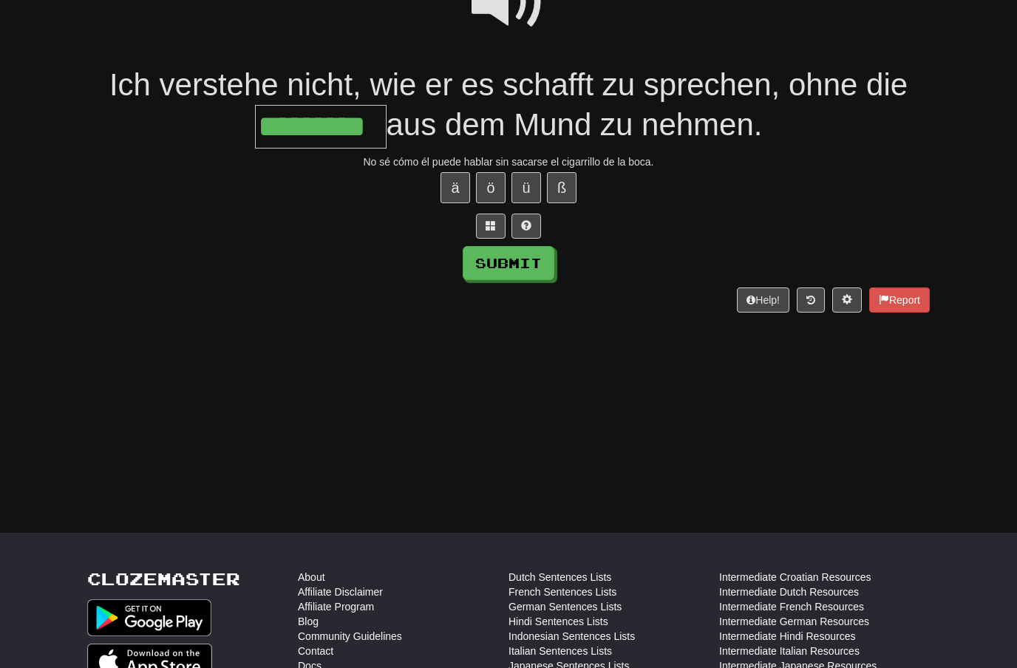
click at [533, 261] on button "Submit" at bounding box center [509, 263] width 92 height 34
type input "*********"
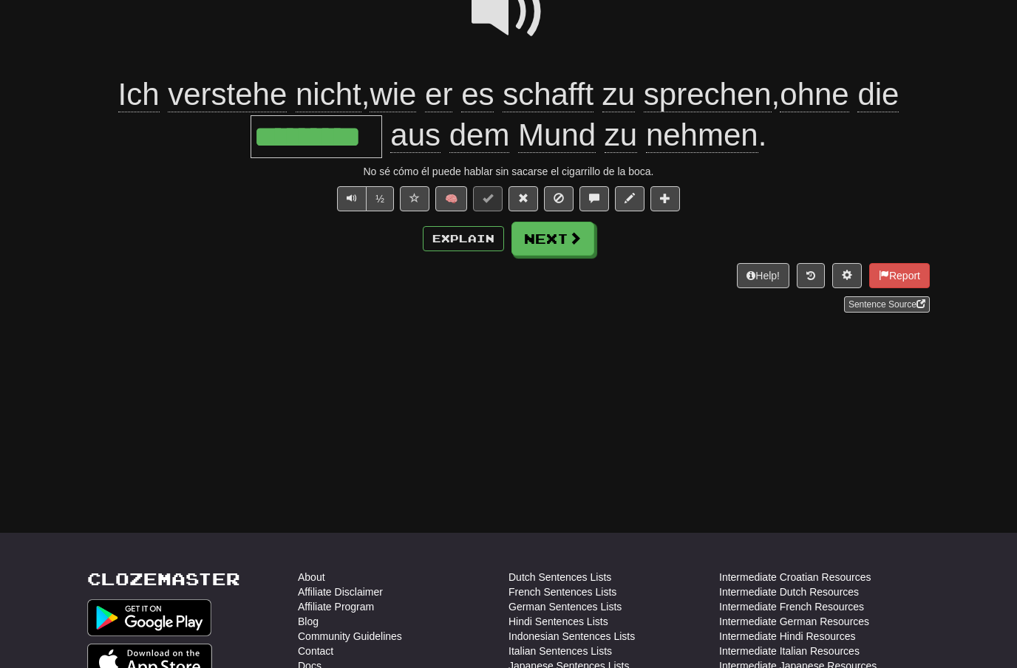
click at [569, 240] on span at bounding box center [575, 237] width 13 height 13
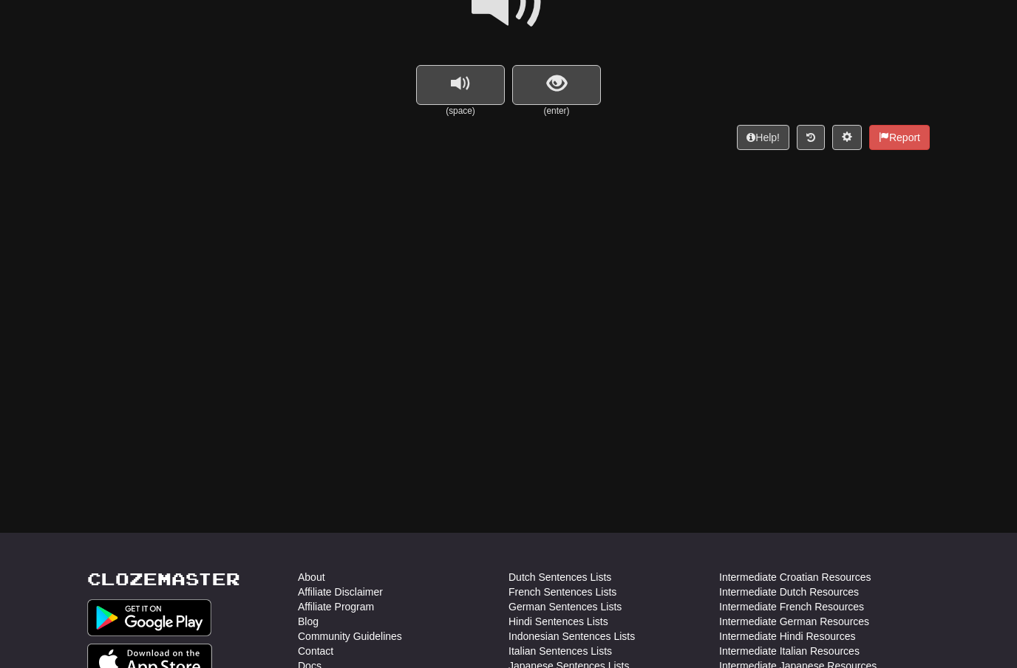
click at [553, 80] on span "show sentence" at bounding box center [557, 84] width 20 height 20
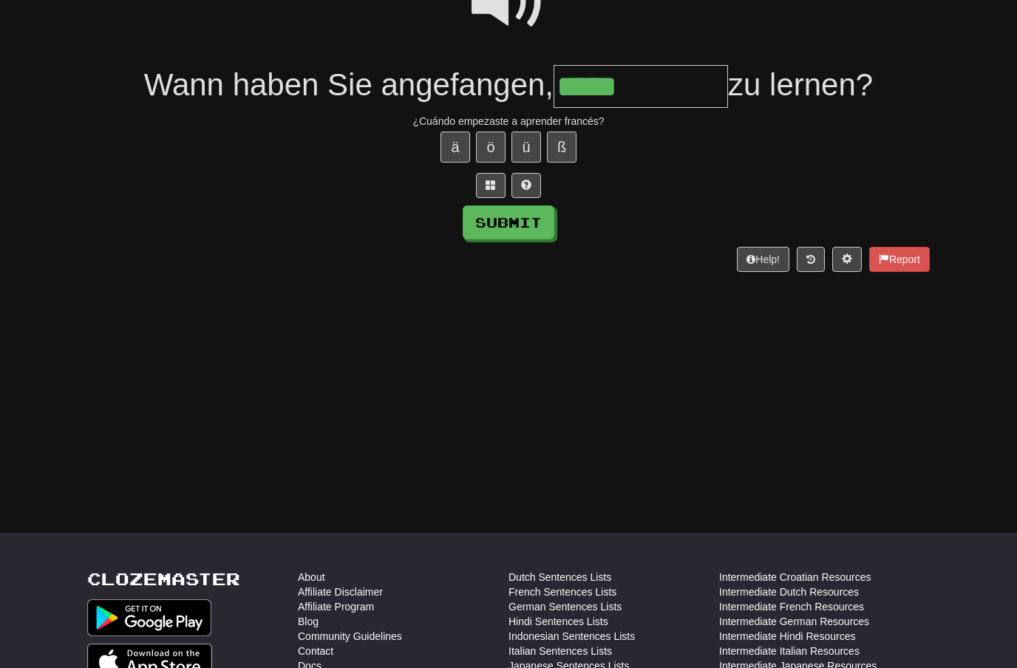
click at [501, 138] on button "ö" at bounding box center [491, 147] width 30 height 31
click at [537, 222] on button "Submit" at bounding box center [509, 223] width 92 height 34
type input "**********"
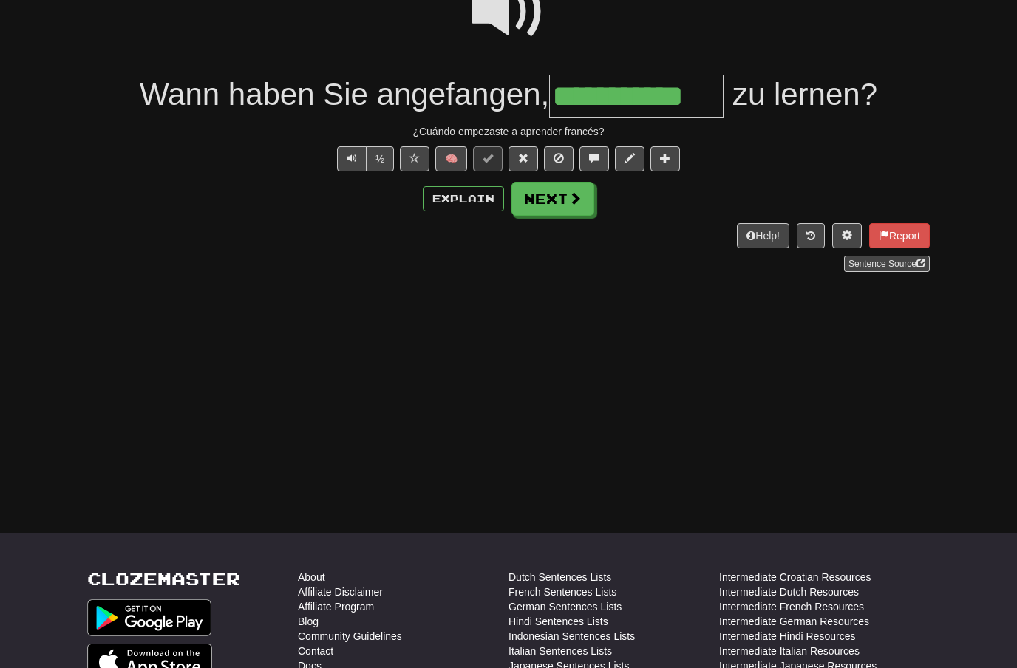
click at [577, 200] on span at bounding box center [575, 197] width 13 height 13
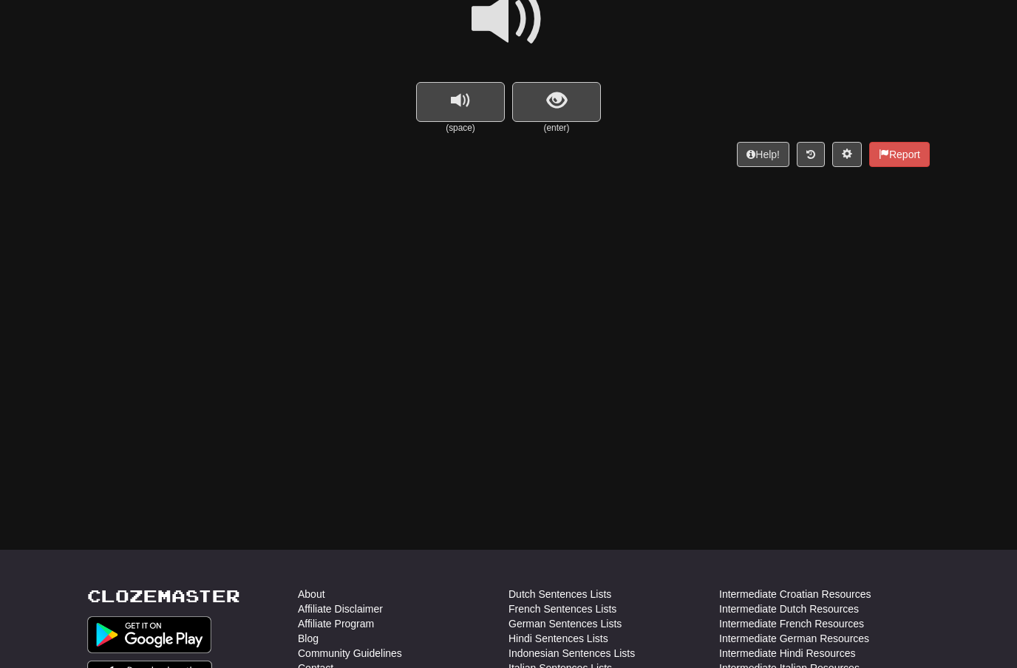
scroll to position [148, 0]
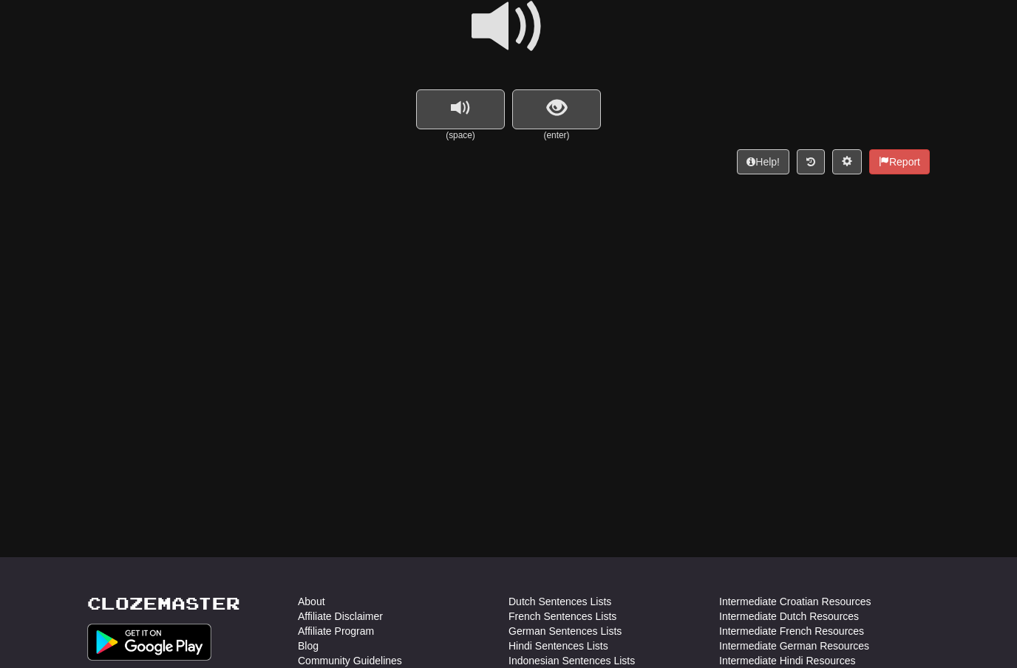
click at [521, 33] on span at bounding box center [509, 27] width 74 height 74
click at [554, 100] on span "show sentence" at bounding box center [557, 108] width 20 height 20
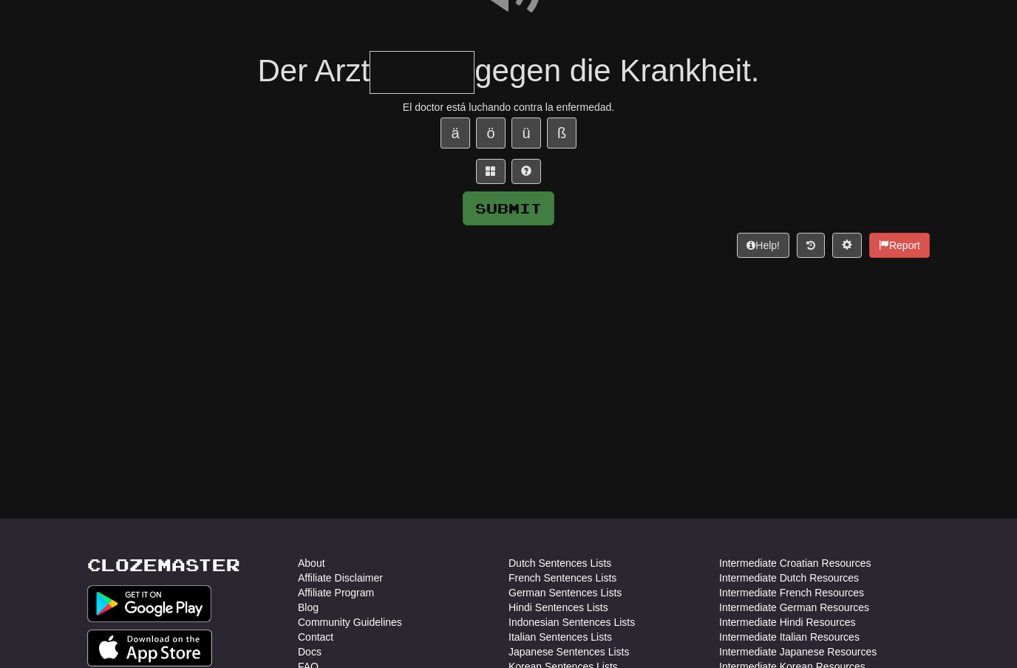
scroll to position [188, 0]
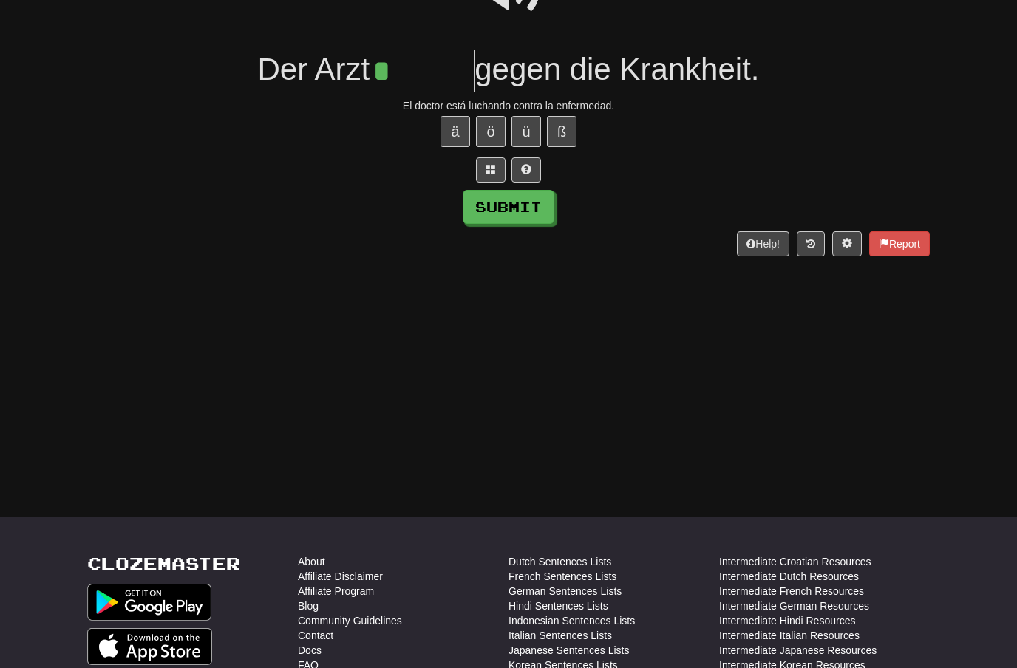
click at [460, 127] on button "ä" at bounding box center [456, 131] width 30 height 31
type input "******"
click at [530, 202] on button "Submit" at bounding box center [509, 207] width 92 height 34
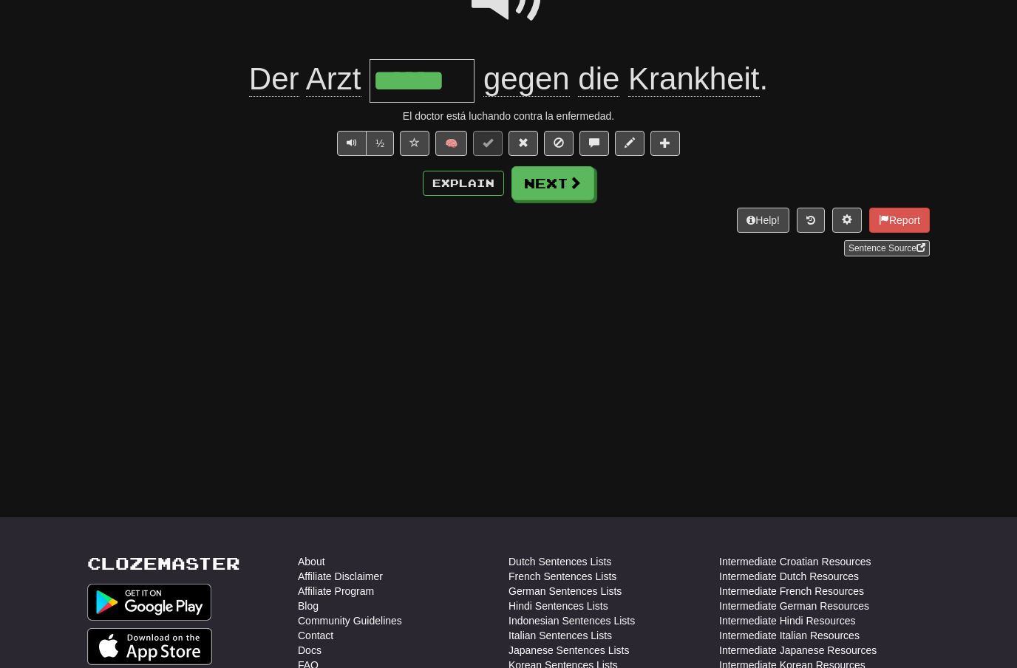
click at [571, 180] on span at bounding box center [575, 182] width 13 height 13
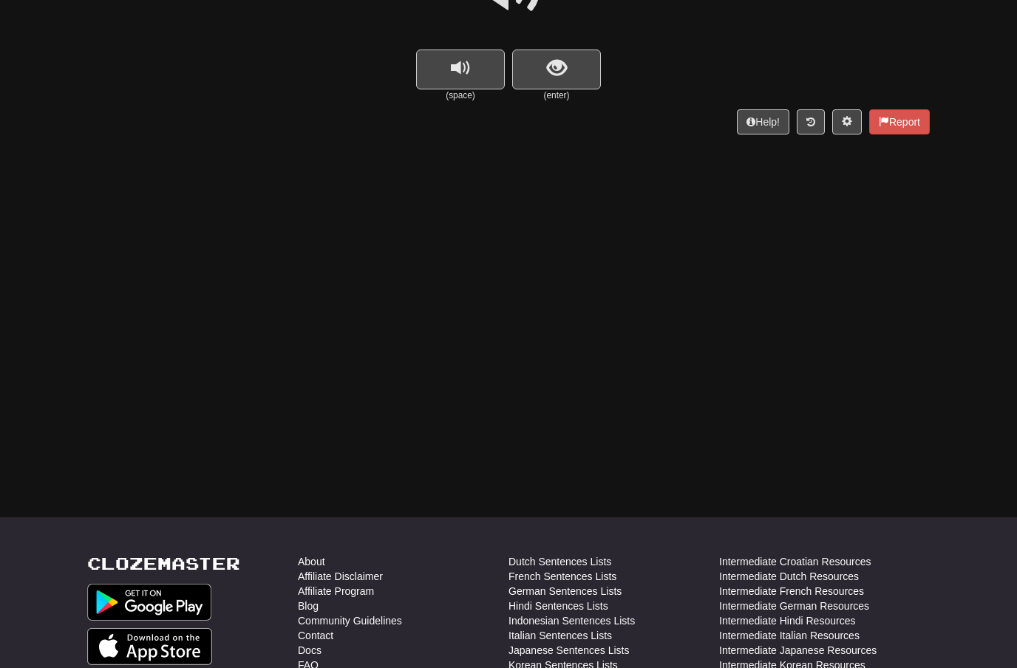
click at [568, 57] on button "show sentence" at bounding box center [556, 70] width 89 height 40
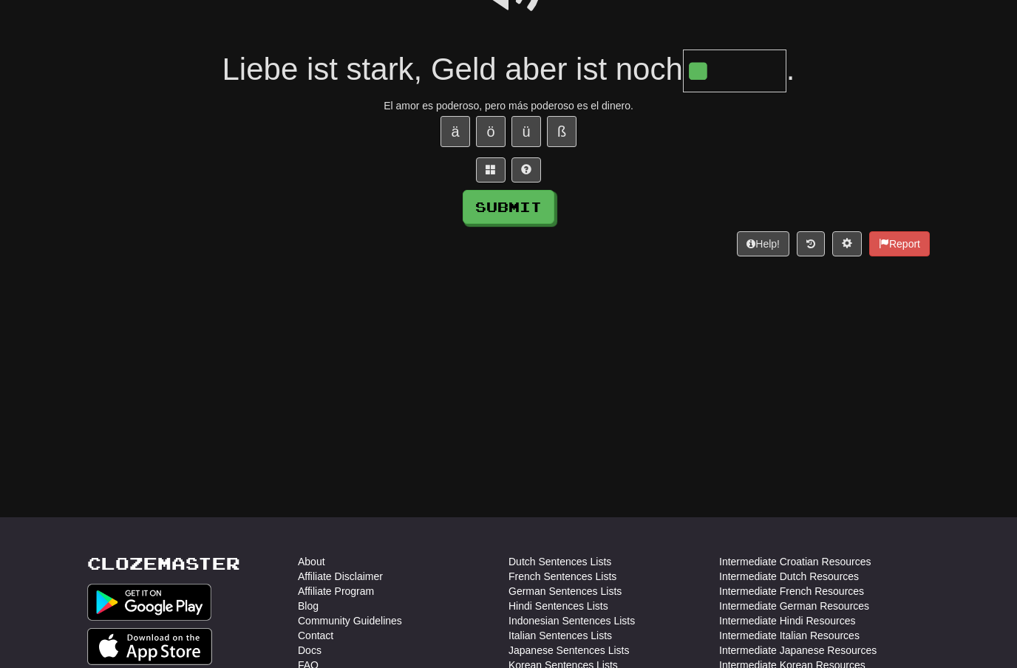
click at [465, 132] on button "ä" at bounding box center [456, 131] width 30 height 31
type input "*******"
click at [533, 202] on button "Submit" at bounding box center [509, 207] width 92 height 34
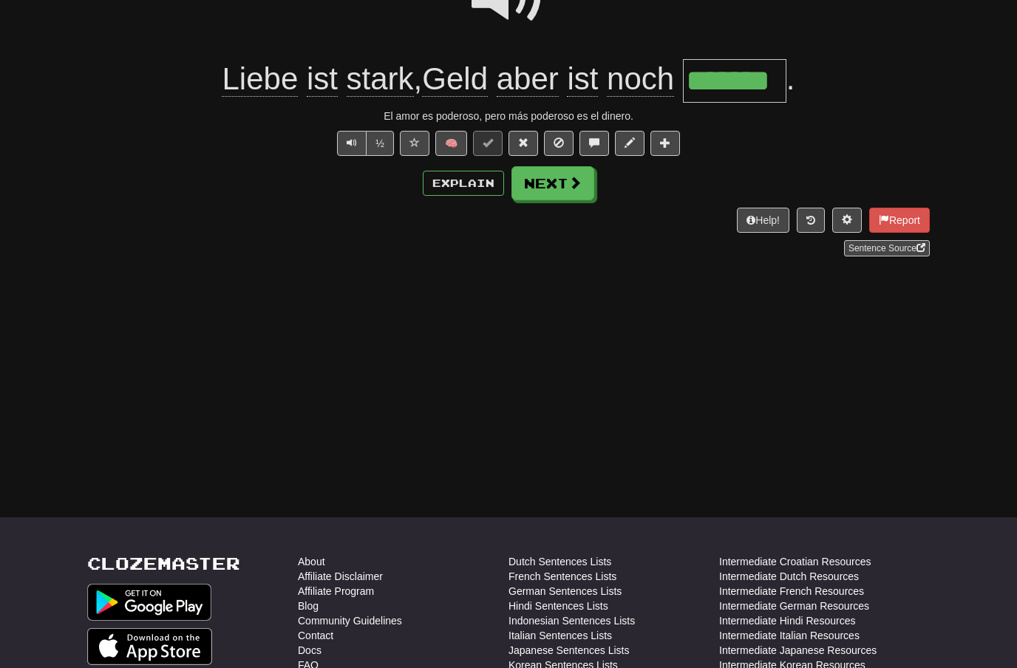
click at [566, 186] on button "Next" at bounding box center [553, 183] width 83 height 34
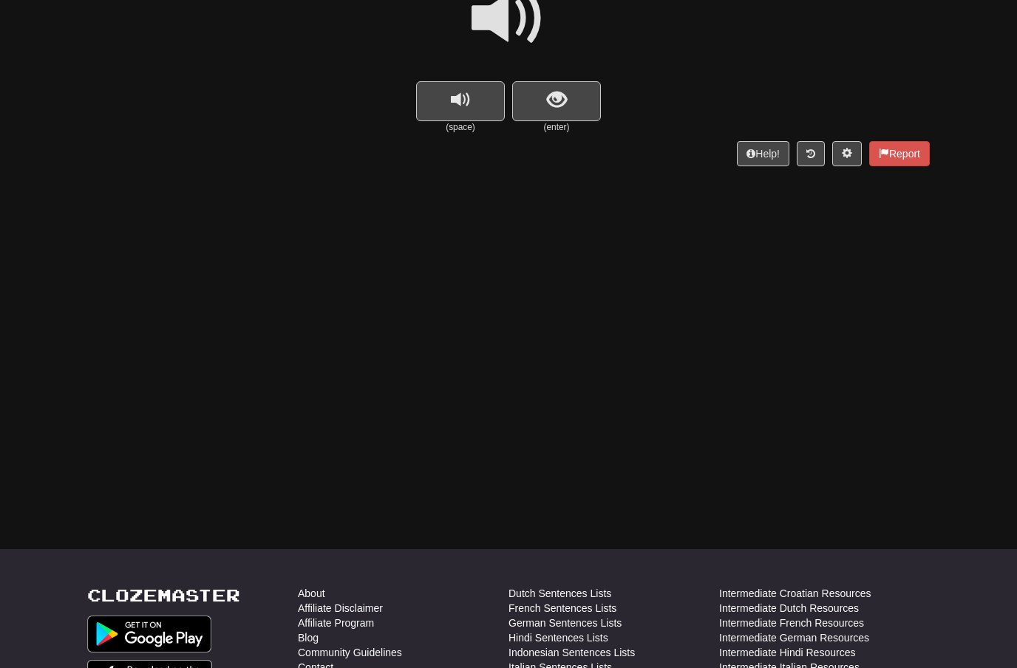
scroll to position [157, 0]
click at [520, 23] on span at bounding box center [509, 18] width 74 height 74
click at [554, 93] on span "show sentence" at bounding box center [557, 99] width 20 height 20
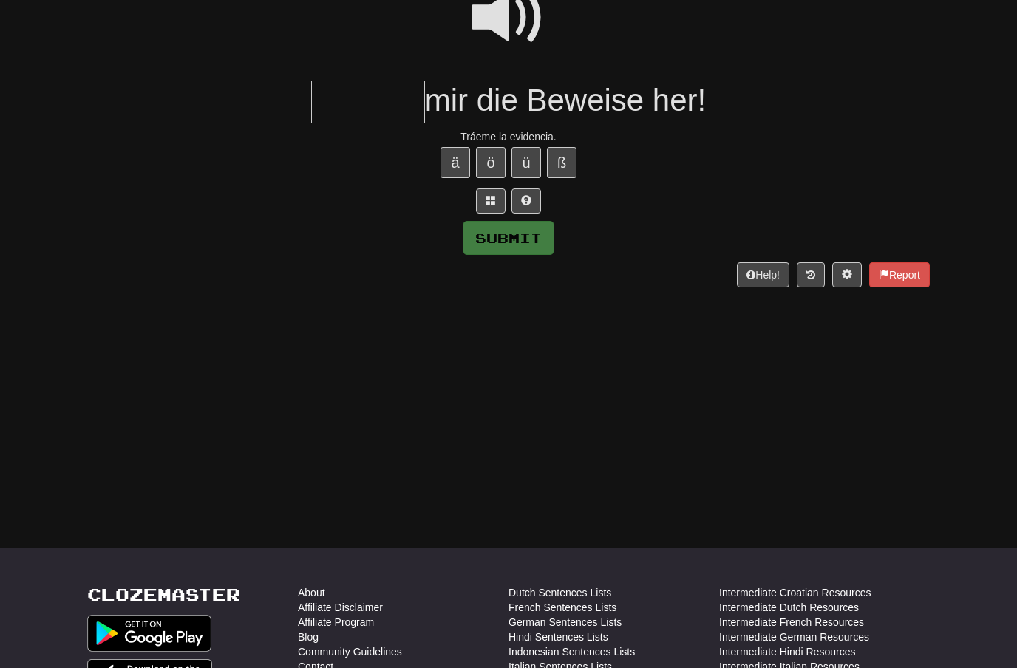
click at [513, 21] on span at bounding box center [509, 18] width 74 height 74
click at [363, 100] on input "text" at bounding box center [368, 103] width 114 height 44
click at [524, 228] on button "Submit" at bounding box center [509, 238] width 92 height 34
type input "*******"
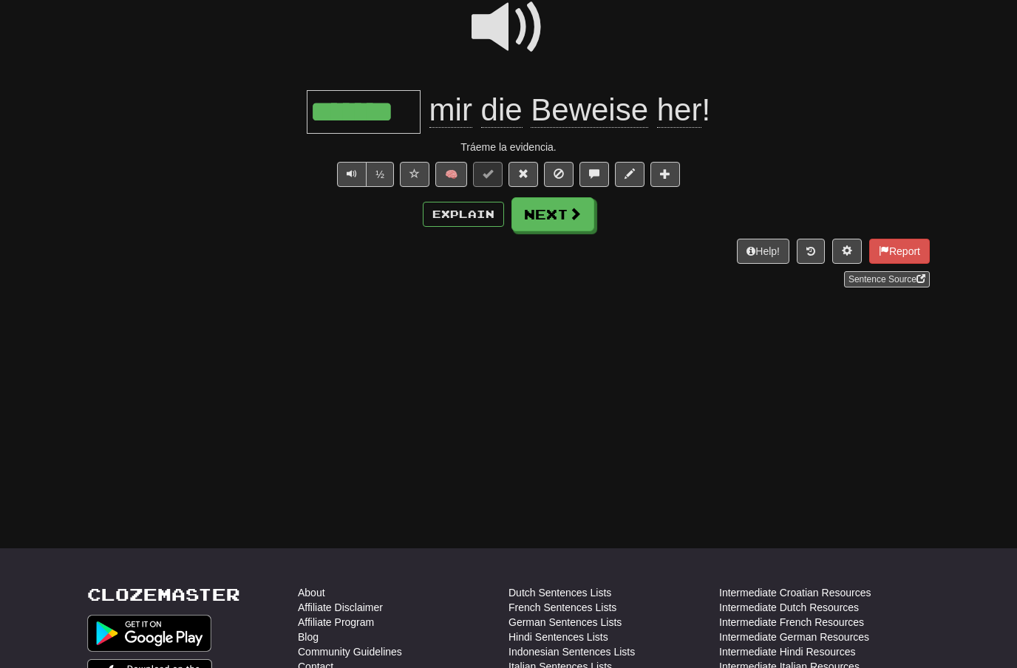
click at [563, 207] on button "Next" at bounding box center [553, 214] width 83 height 34
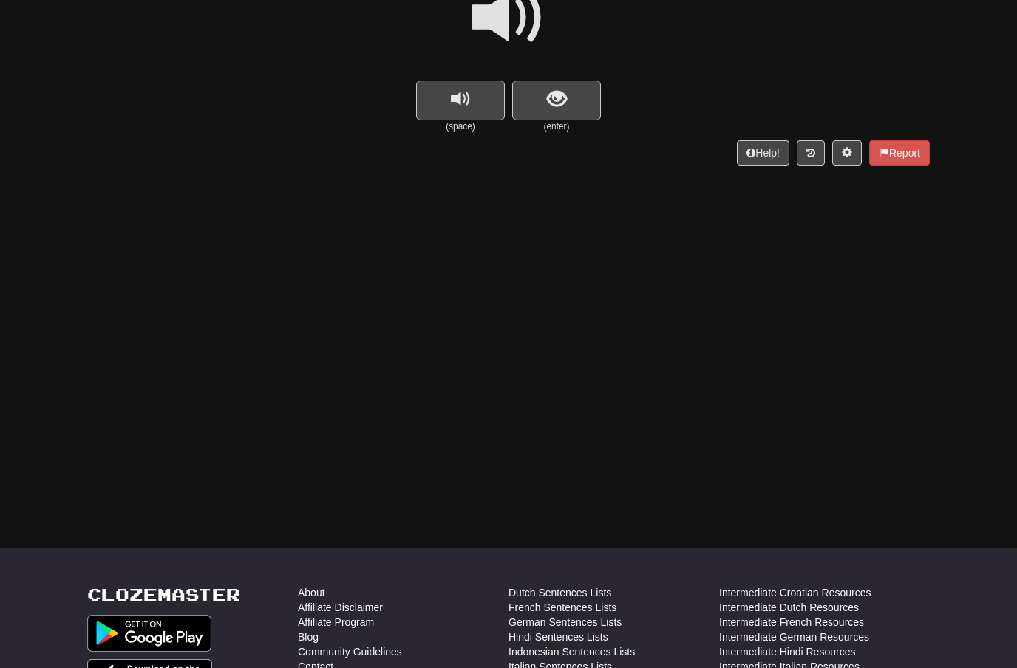
click at [507, 32] on span at bounding box center [509, 18] width 74 height 74
click at [559, 98] on span "show sentence" at bounding box center [557, 99] width 20 height 20
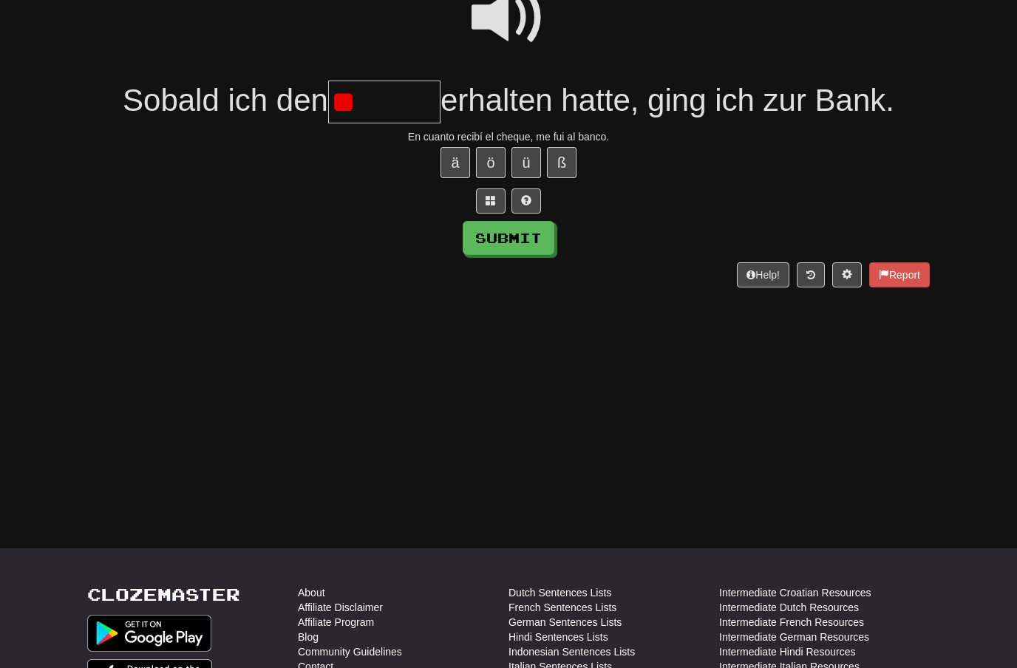
click at [522, 29] on span at bounding box center [509, 18] width 74 height 74
click at [375, 105] on input "**" at bounding box center [384, 103] width 112 height 44
type input "*"
click at [532, 234] on button "Submit" at bounding box center [509, 238] width 92 height 34
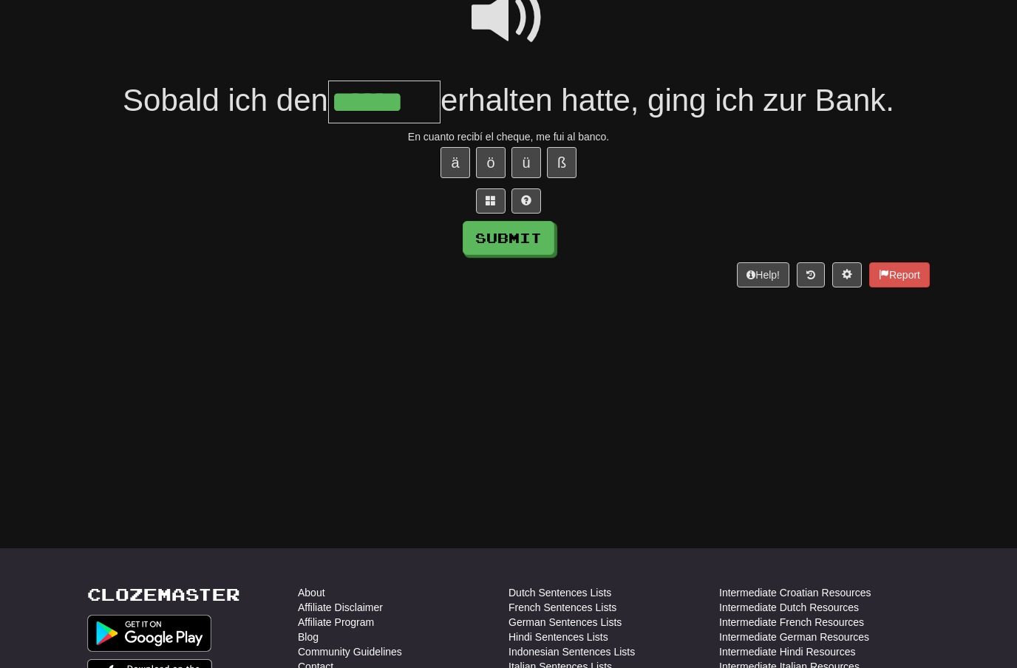
type input "******"
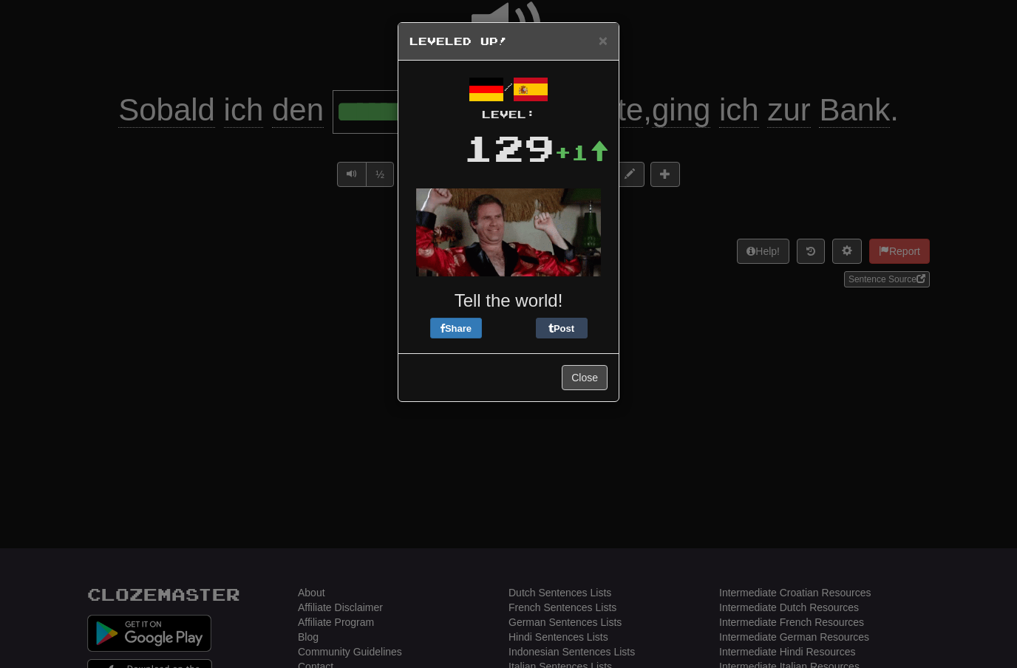
click at [594, 300] on h3 "Tell the world!" at bounding box center [509, 300] width 198 height 19
click at [596, 380] on button "Close" at bounding box center [585, 377] width 46 height 25
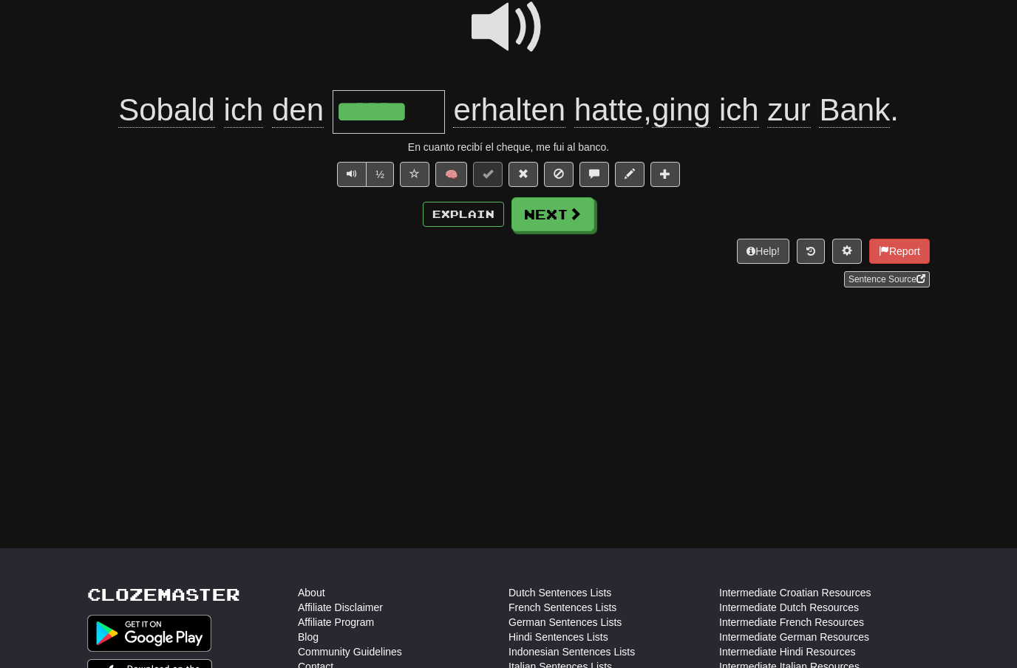
click at [566, 210] on button "Next" at bounding box center [553, 214] width 83 height 34
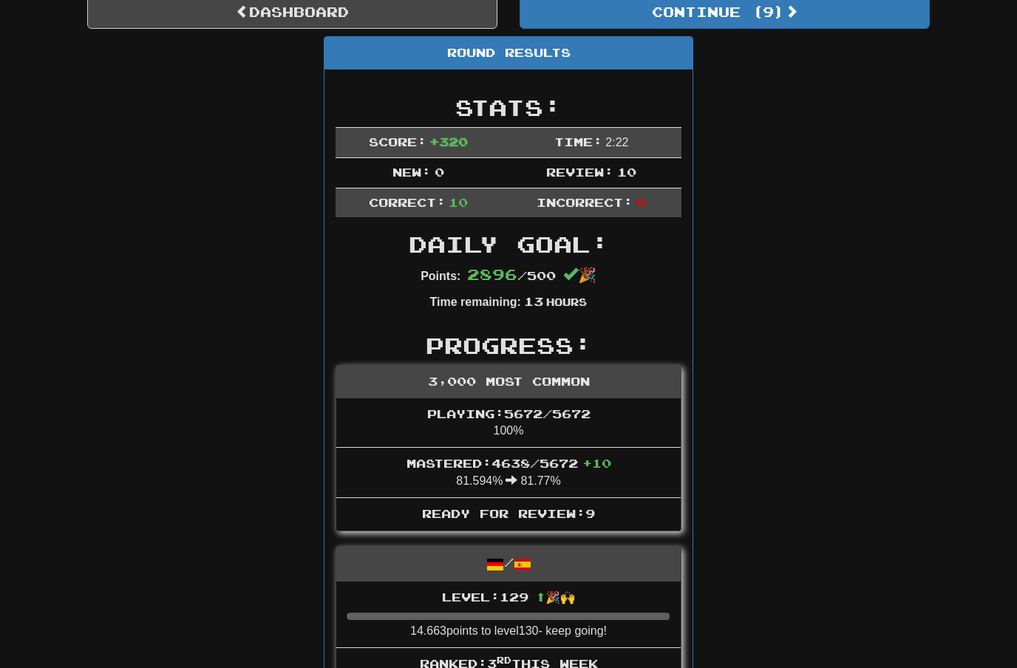
scroll to position [145, 0]
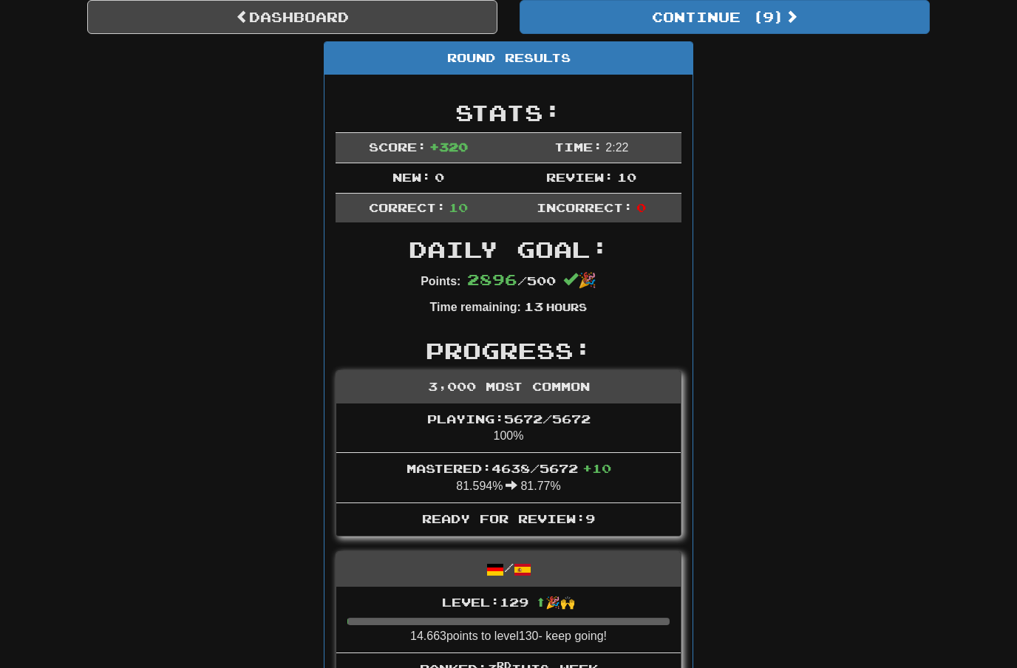
click at [381, 19] on link "Dashboard" at bounding box center [292, 17] width 410 height 34
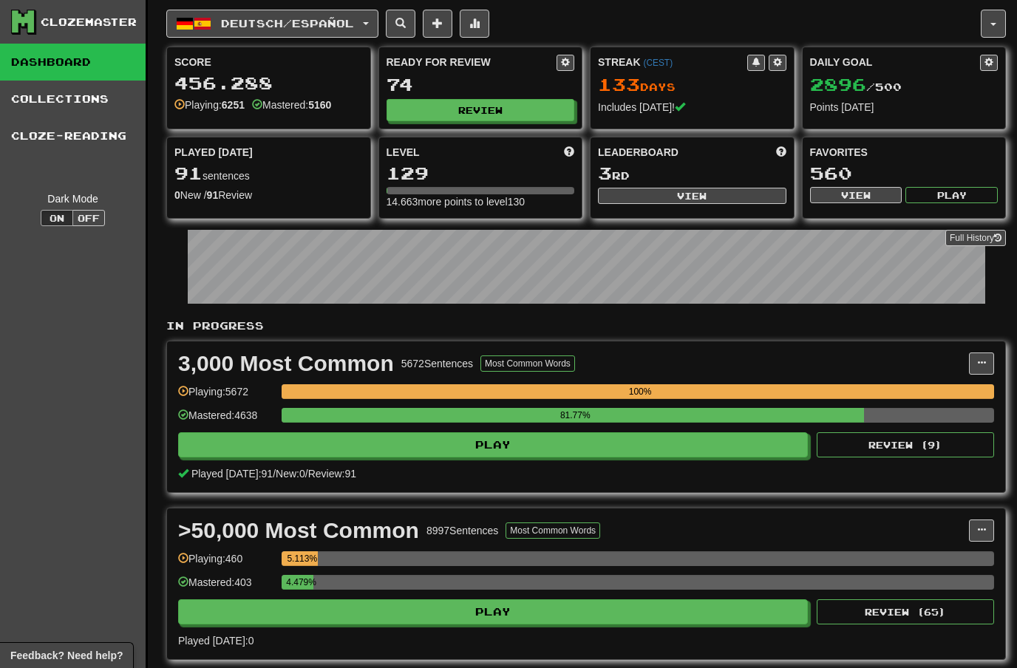
click at [712, 197] on button "View" at bounding box center [692, 196] width 189 height 16
select select "**********"
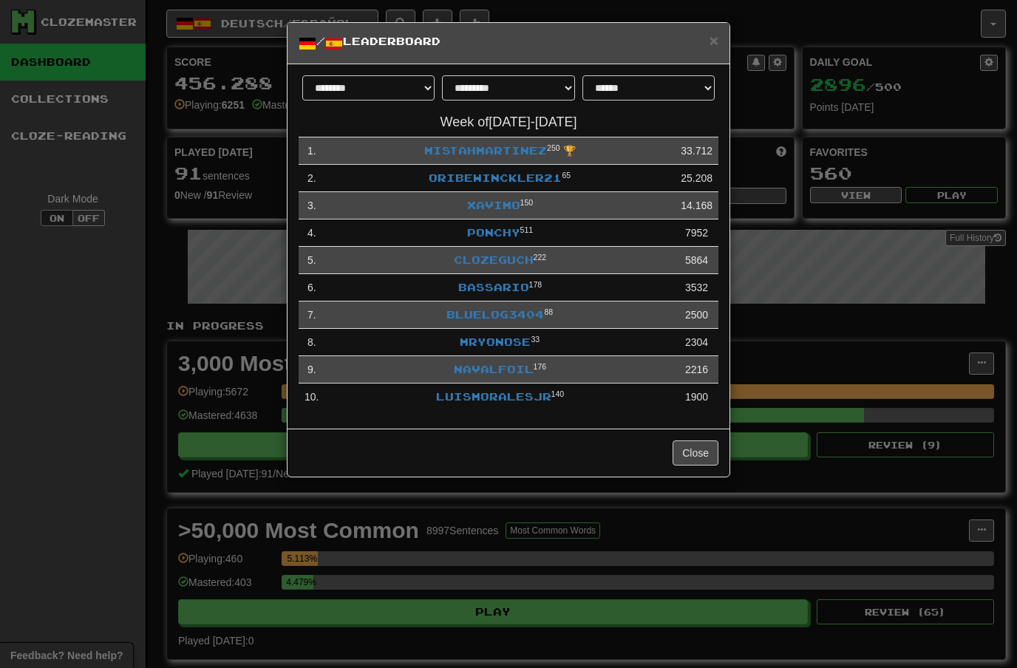
click at [497, 202] on link "Xavimo" at bounding box center [493, 205] width 53 height 13
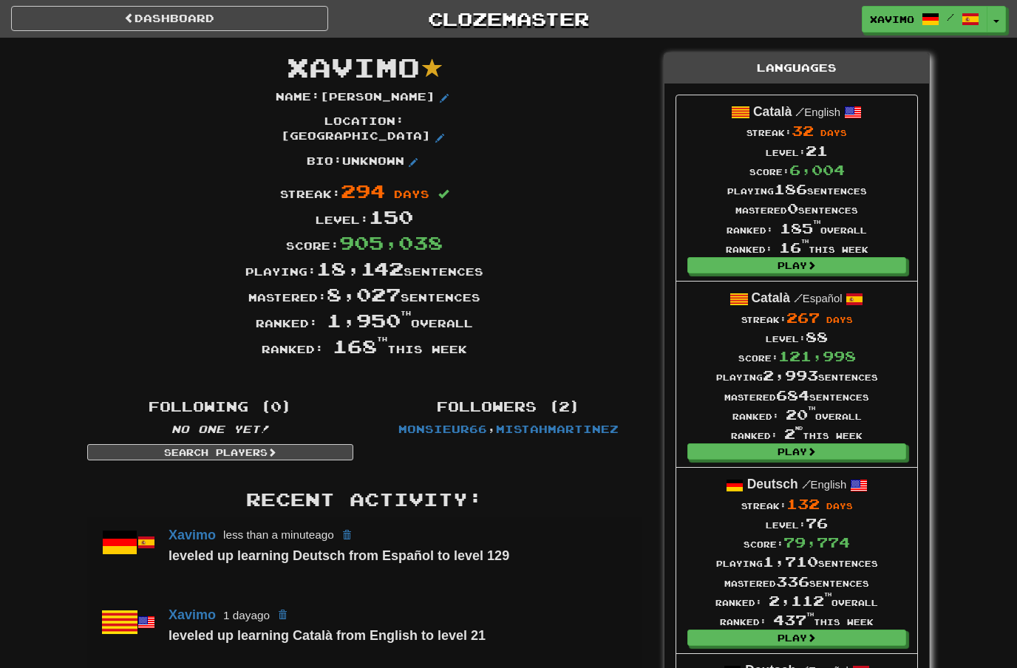
click at [214, 17] on link "Dashboard" at bounding box center [169, 18] width 317 height 25
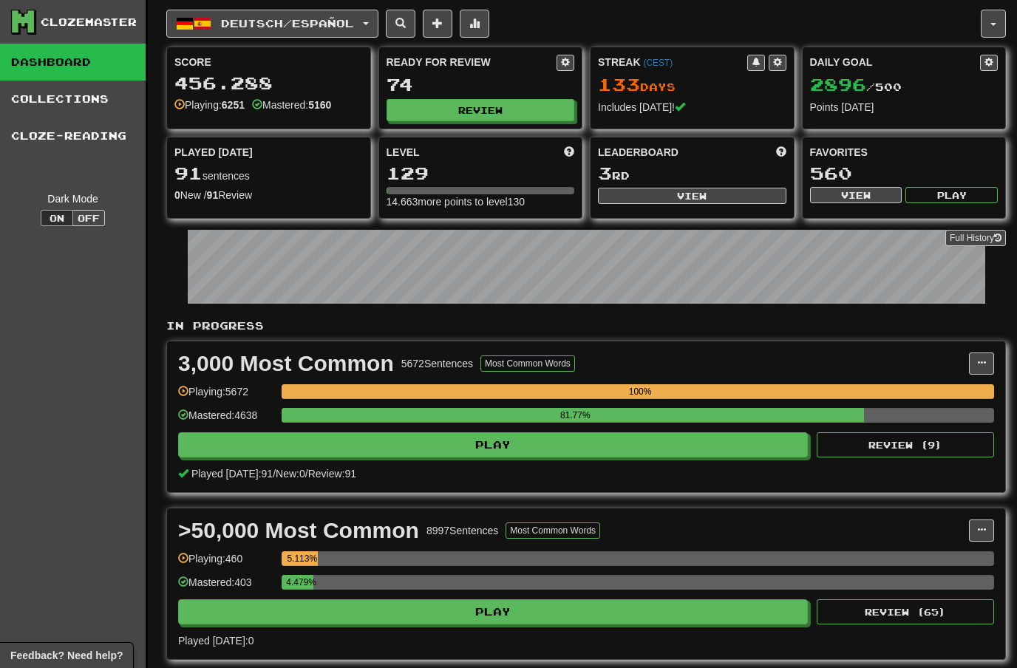
click at [495, 106] on button "Review" at bounding box center [481, 110] width 189 height 22
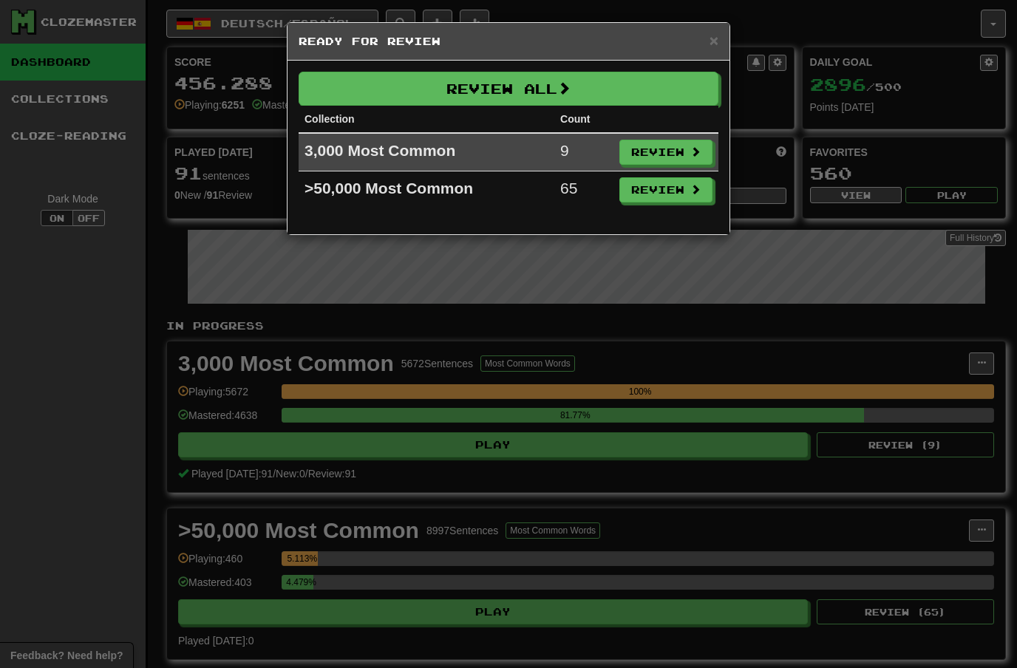
click at [676, 156] on button "Review" at bounding box center [666, 152] width 93 height 25
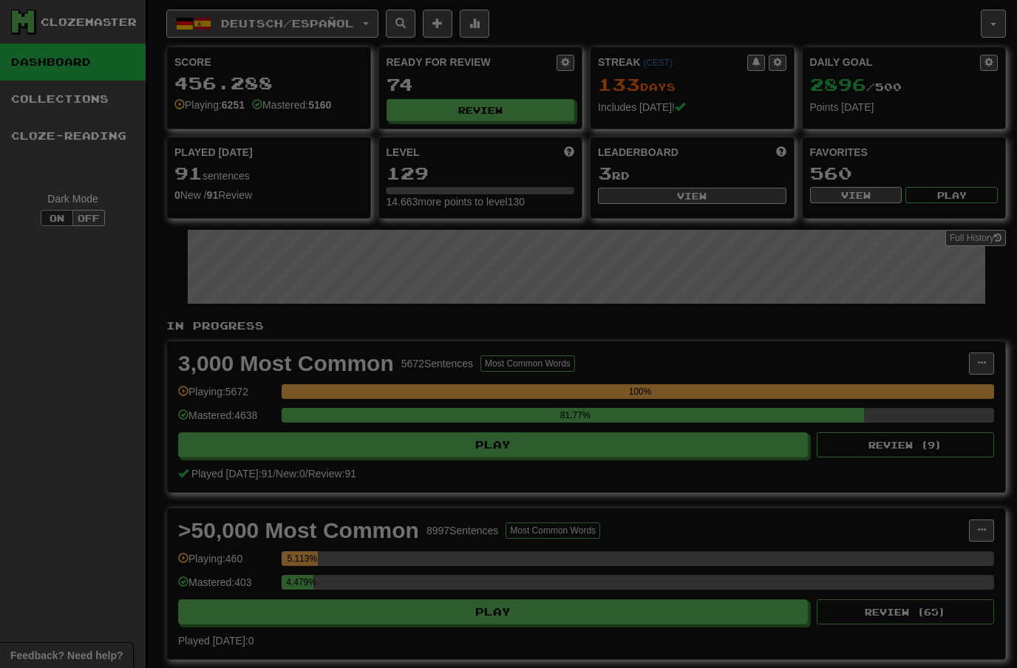
select select "**"
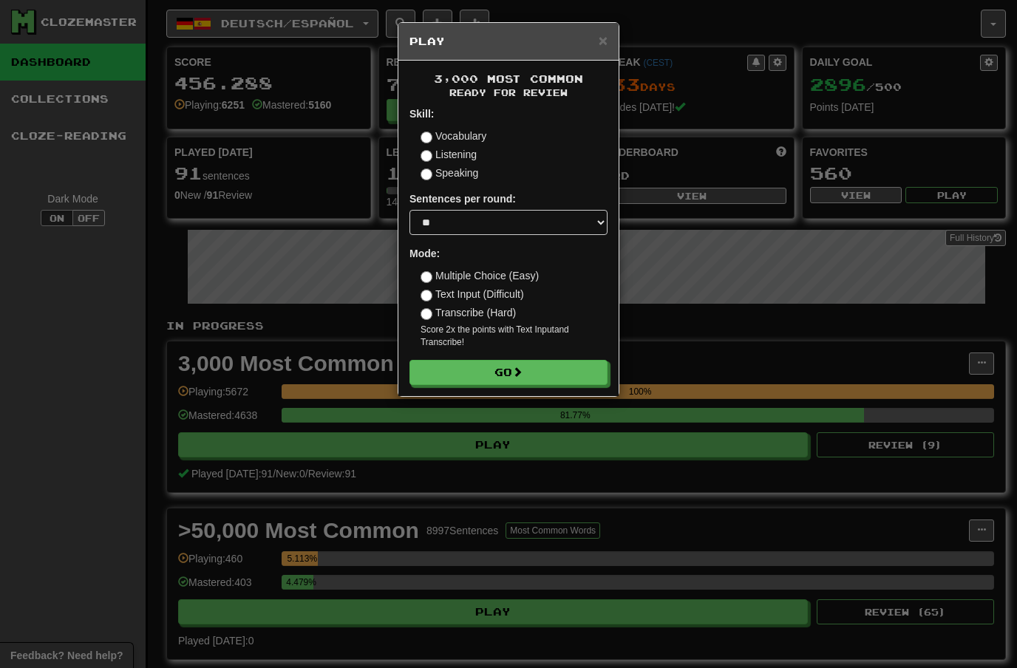
click at [552, 368] on button "Go" at bounding box center [509, 372] width 198 height 25
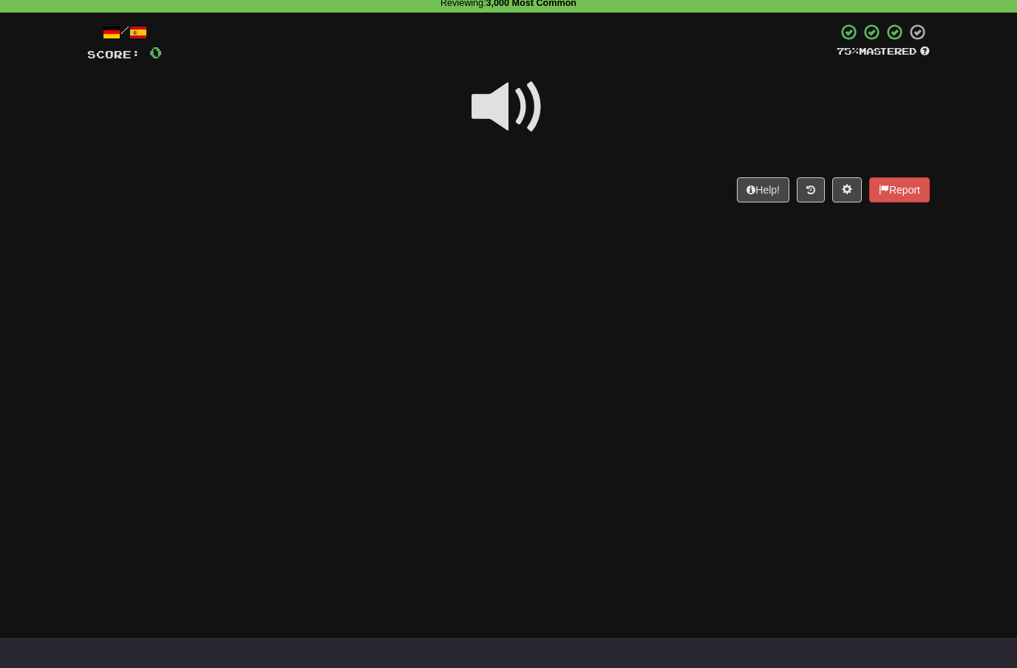
scroll to position [80, 0]
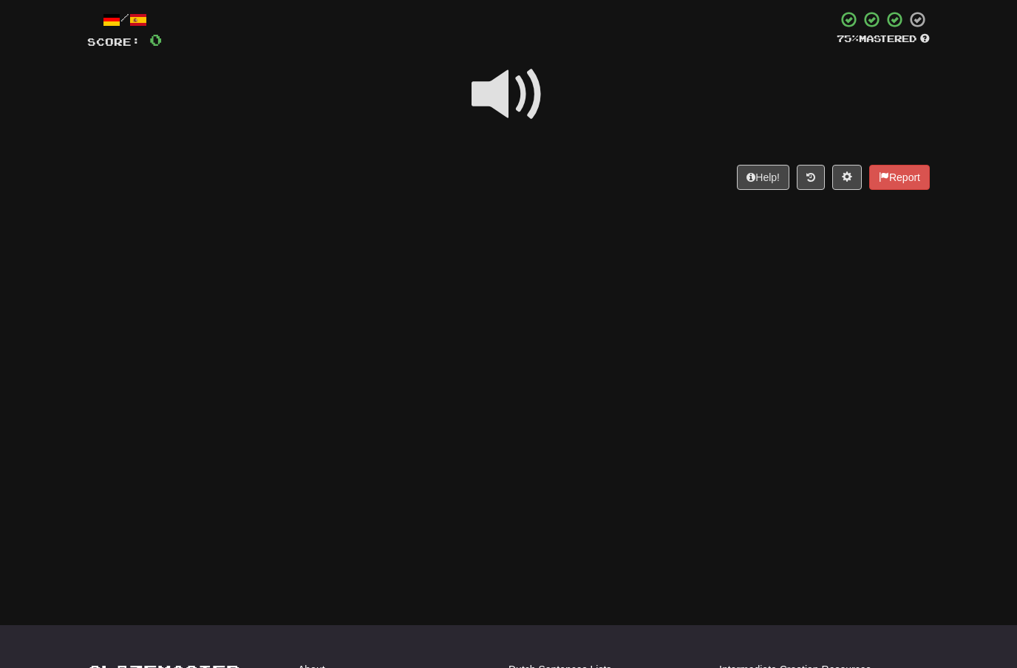
click at [525, 93] on span at bounding box center [509, 95] width 74 height 74
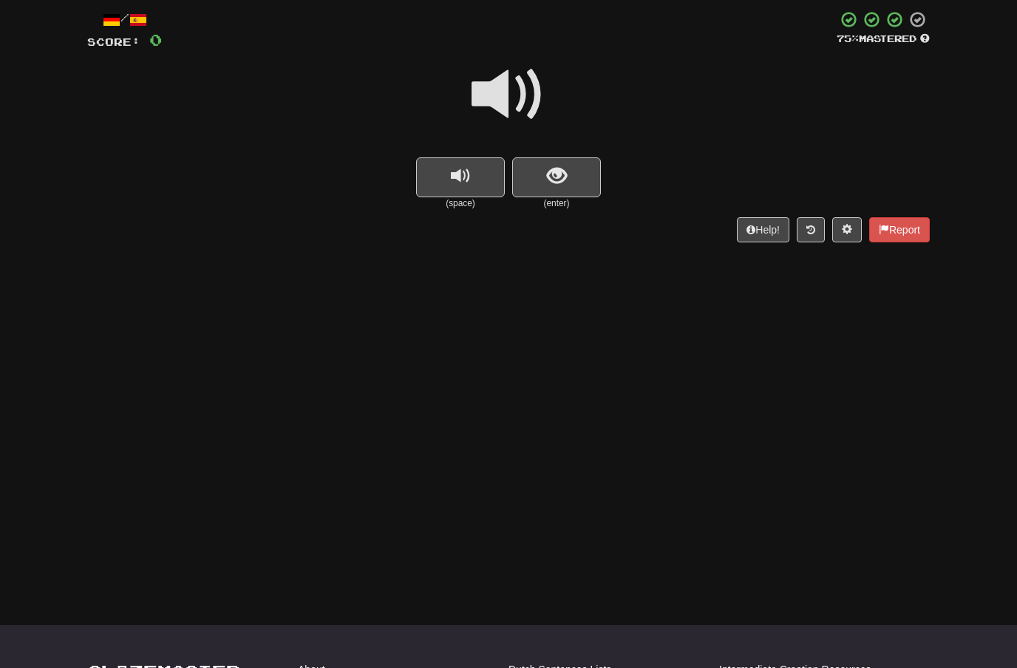
click at [511, 92] on span at bounding box center [509, 95] width 74 height 74
click at [547, 168] on span "show sentence" at bounding box center [557, 176] width 20 height 20
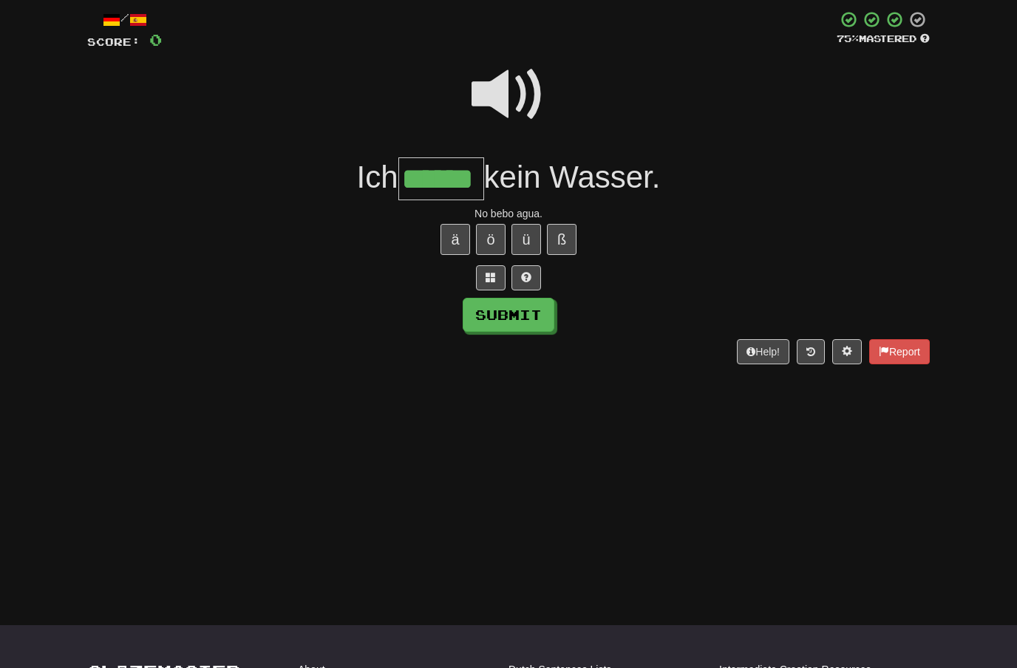
type input "******"
click at [538, 302] on button "Submit" at bounding box center [509, 315] width 92 height 34
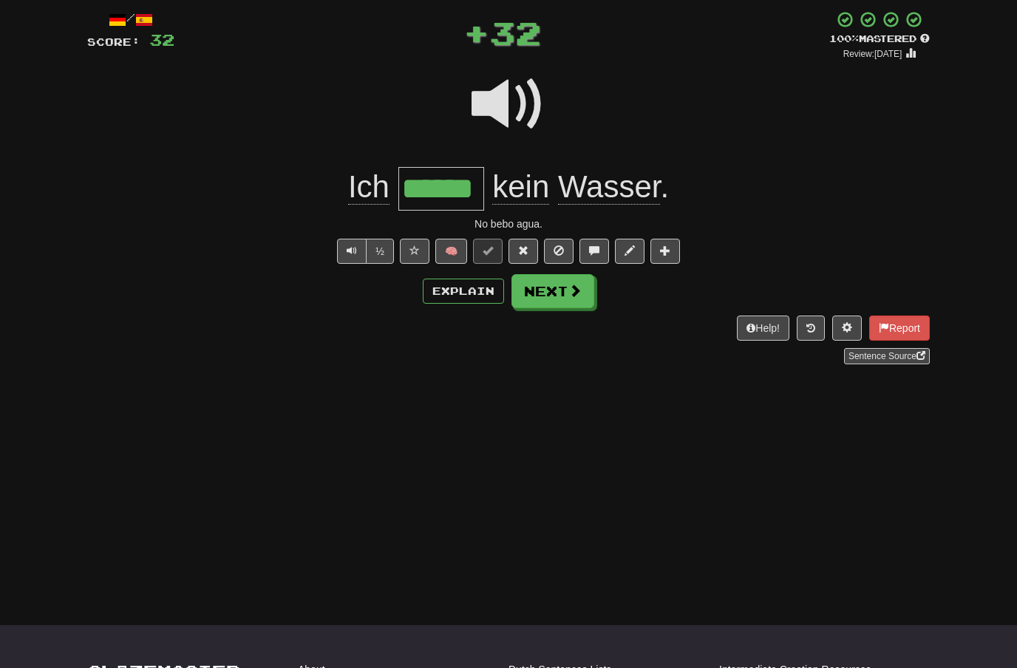
click at [574, 299] on button "Next" at bounding box center [553, 291] width 83 height 34
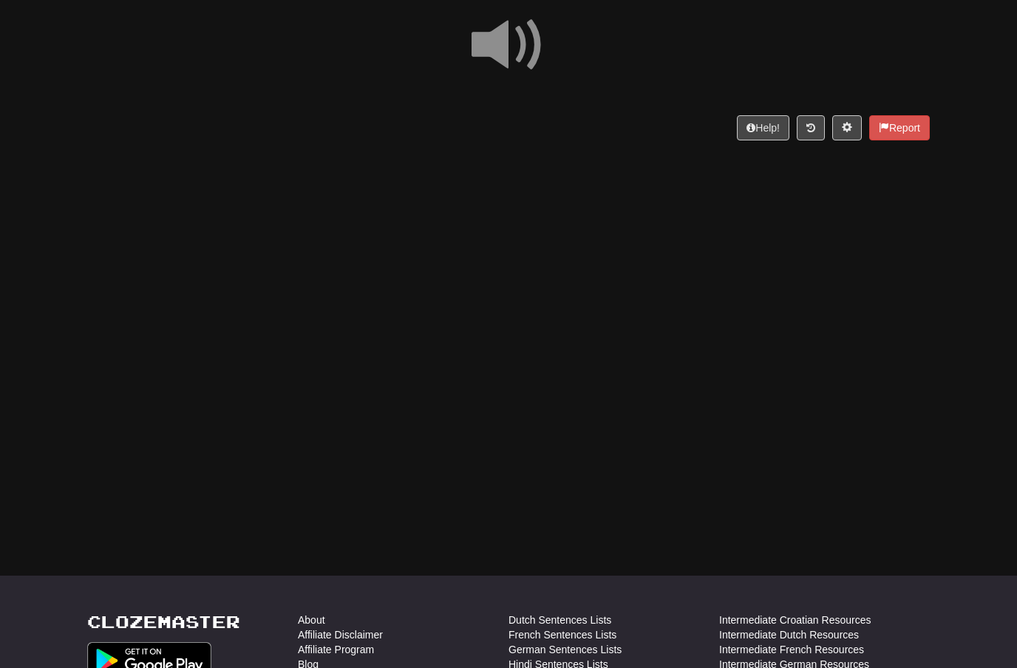
scroll to position [128, 0]
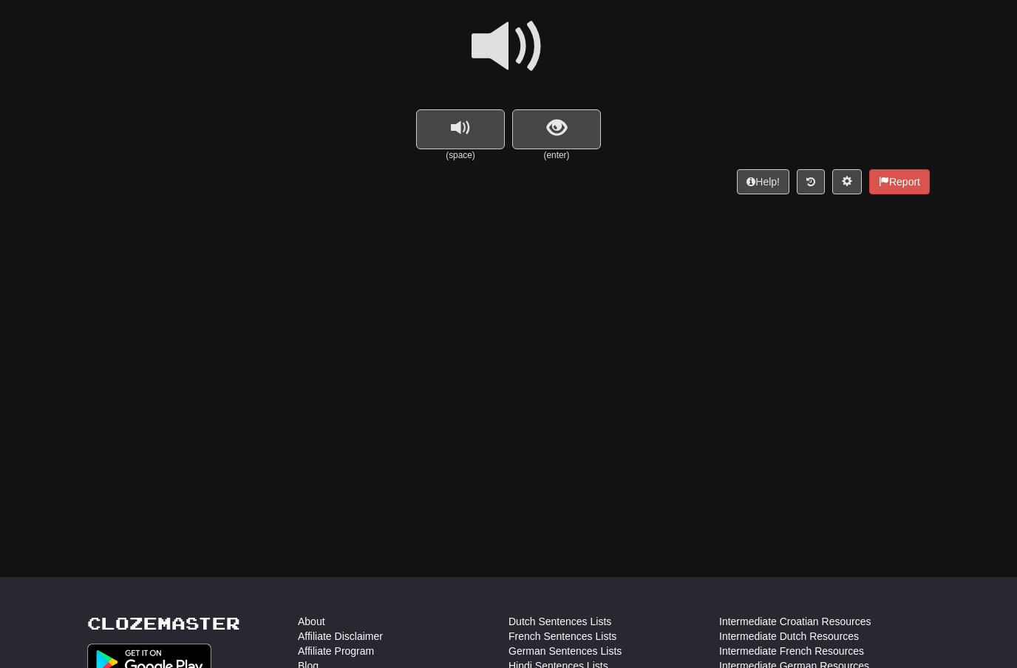
click at [509, 47] on span at bounding box center [509, 47] width 74 height 74
click at [542, 125] on button "show sentence" at bounding box center [556, 129] width 89 height 40
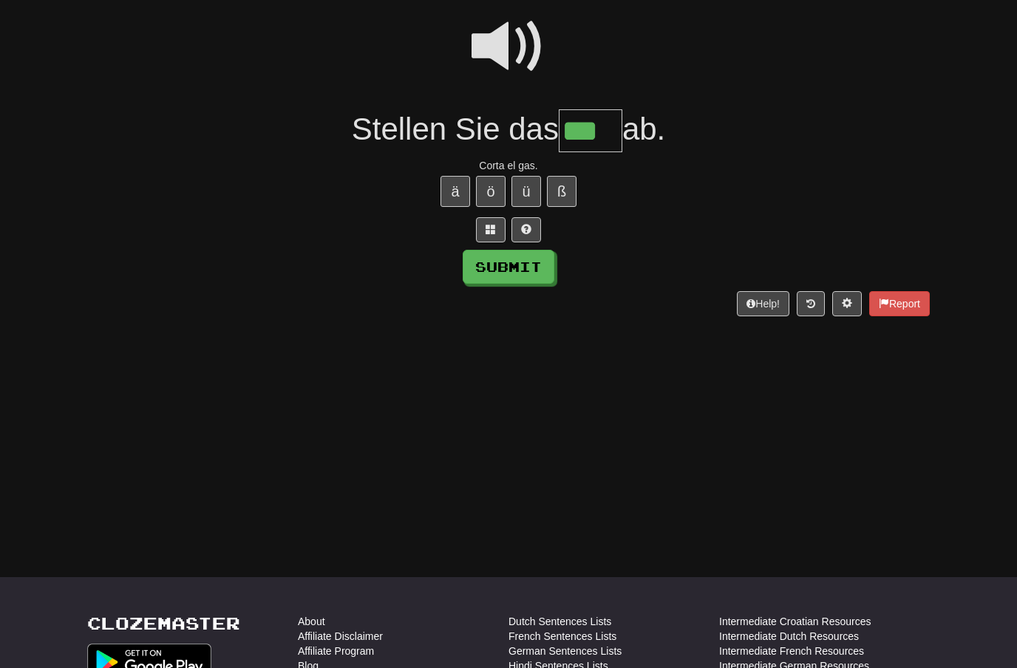
click at [529, 269] on button "Submit" at bounding box center [509, 267] width 92 height 34
type input "***"
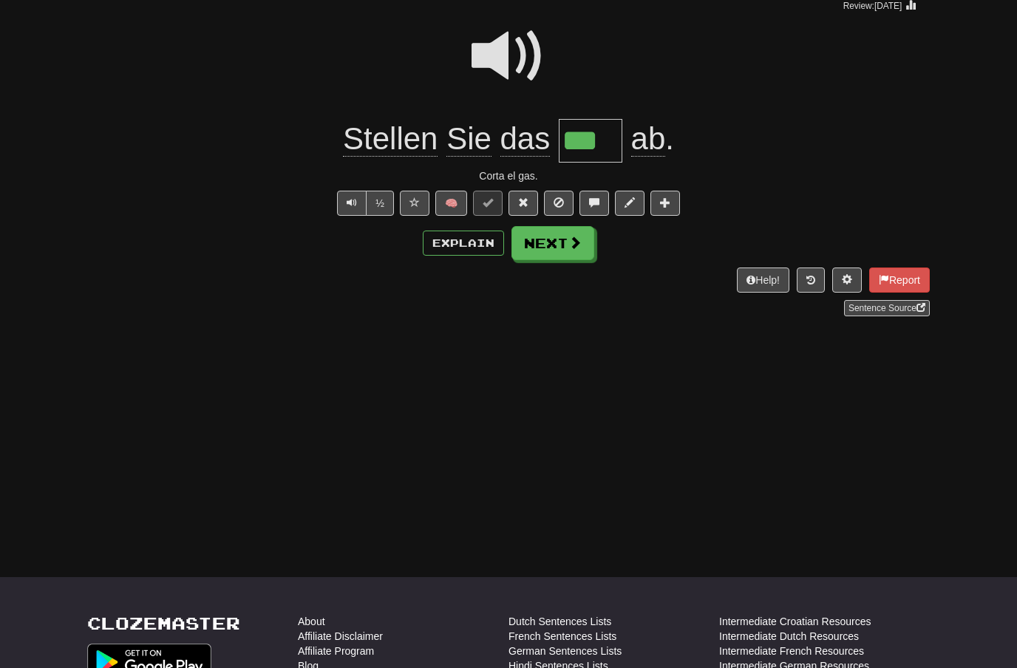
click at [574, 240] on span at bounding box center [575, 242] width 13 height 13
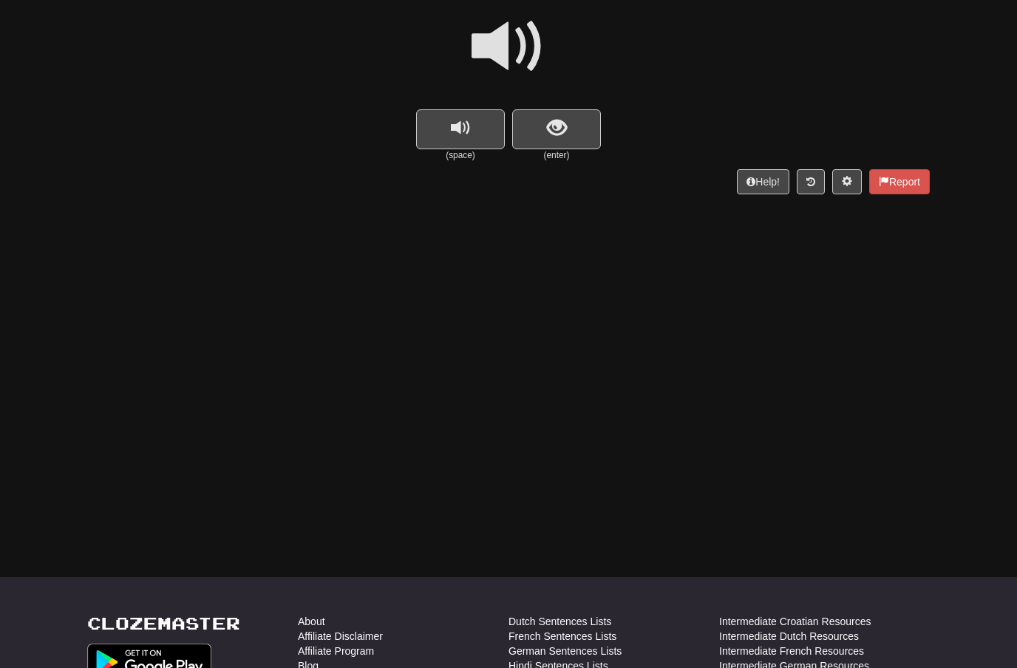
click at [521, 41] on span at bounding box center [509, 47] width 74 height 74
click at [560, 124] on span "show sentence" at bounding box center [557, 128] width 20 height 20
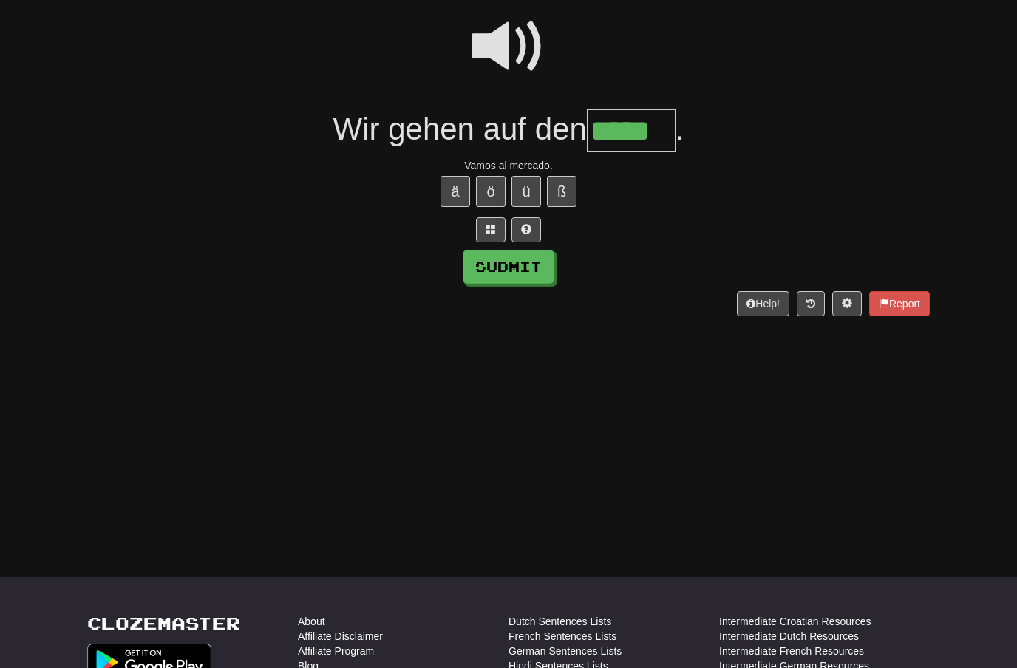
click at [531, 266] on button "Submit" at bounding box center [509, 267] width 92 height 34
type input "*****"
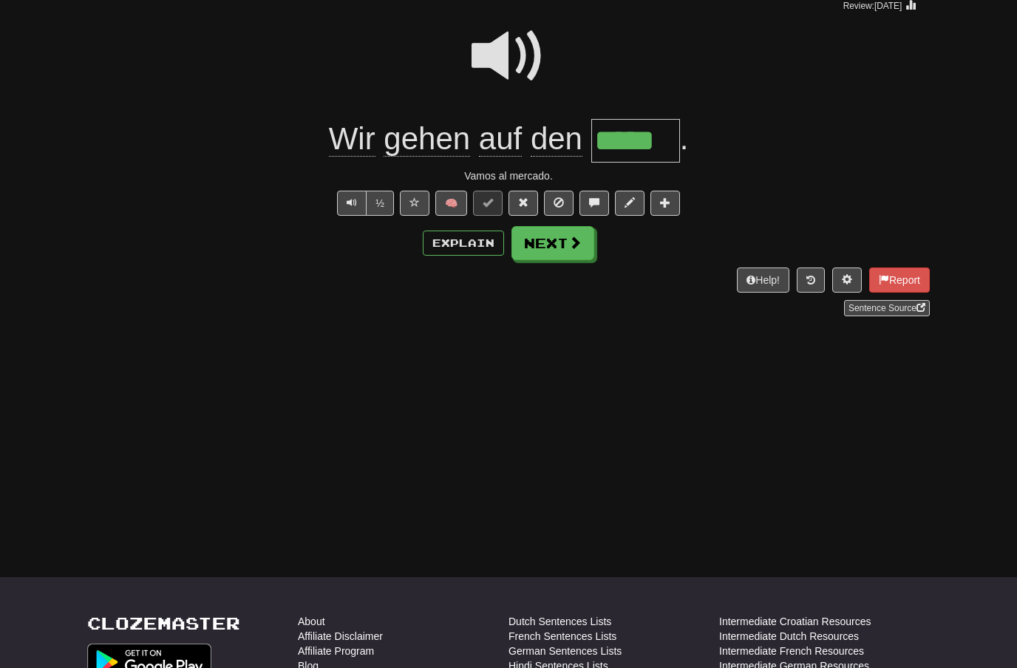
click at [568, 249] on button "Next" at bounding box center [553, 243] width 83 height 34
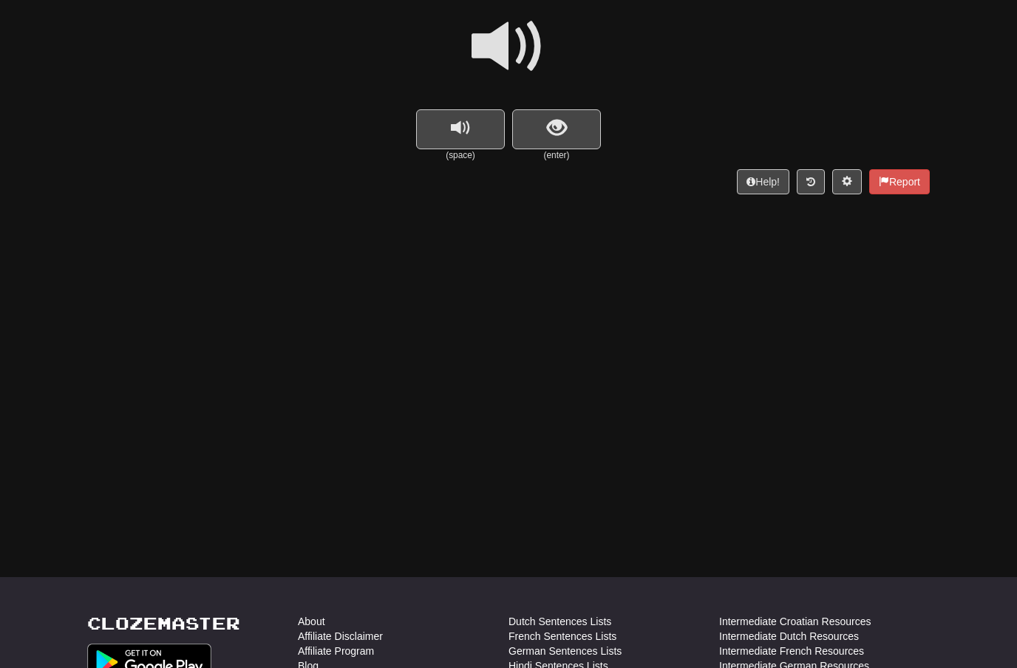
click at [519, 45] on span at bounding box center [509, 47] width 74 height 74
click at [550, 132] on span "show sentence" at bounding box center [557, 128] width 20 height 20
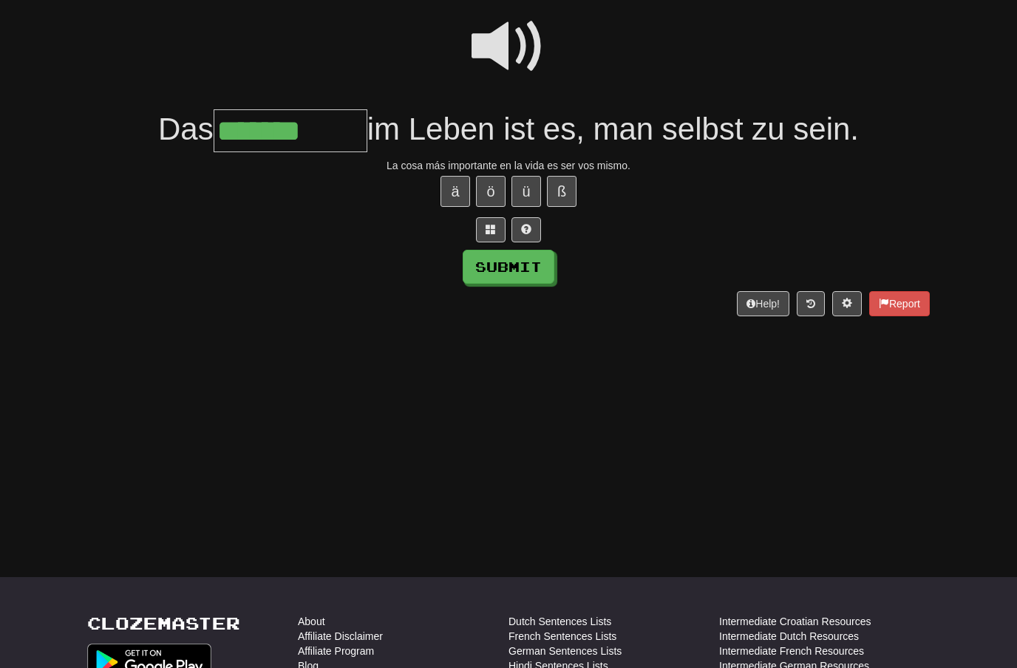
click at [504, 43] on span at bounding box center [509, 47] width 74 height 74
click at [342, 132] on input "*******" at bounding box center [291, 131] width 154 height 44
click at [531, 265] on button "Submit" at bounding box center [509, 267] width 92 height 34
type input "**********"
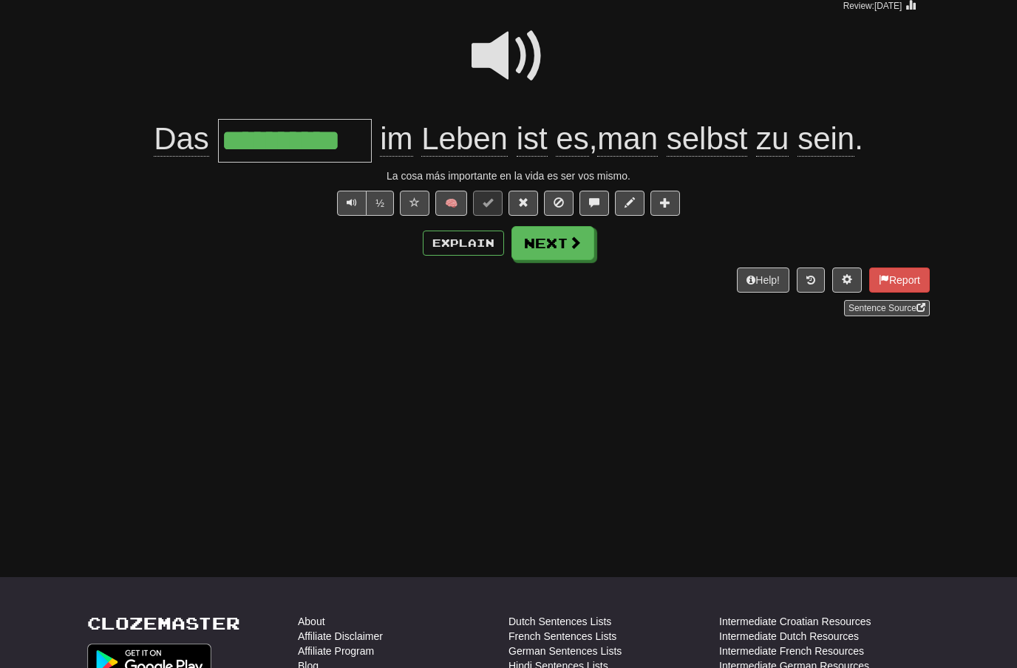
click at [574, 238] on span at bounding box center [575, 242] width 13 height 13
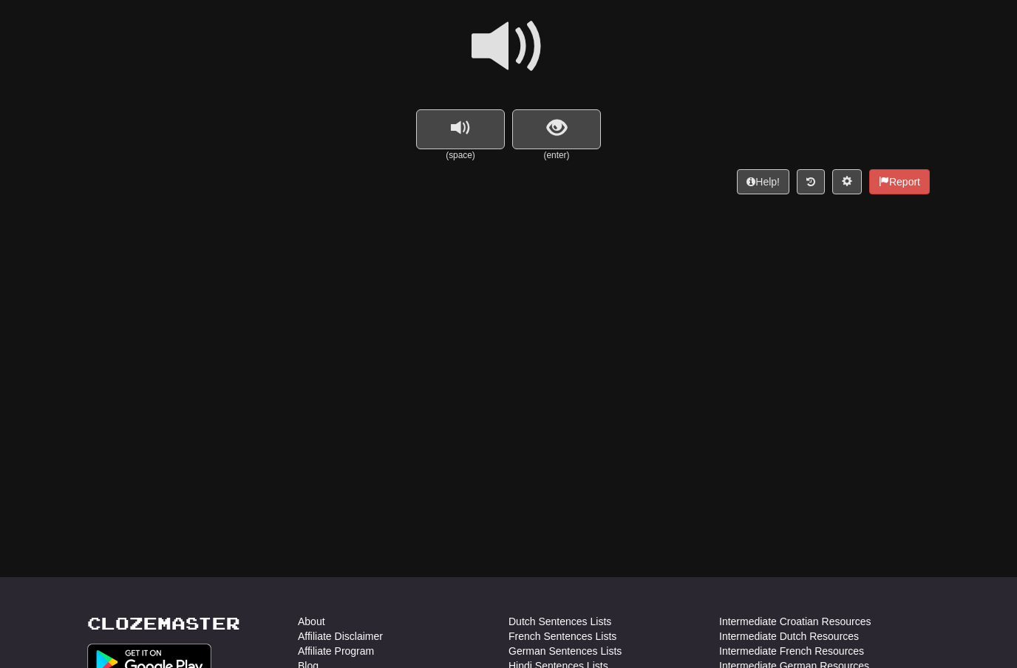
click at [531, 30] on span at bounding box center [509, 47] width 74 height 74
click at [550, 132] on span "show sentence" at bounding box center [557, 128] width 20 height 20
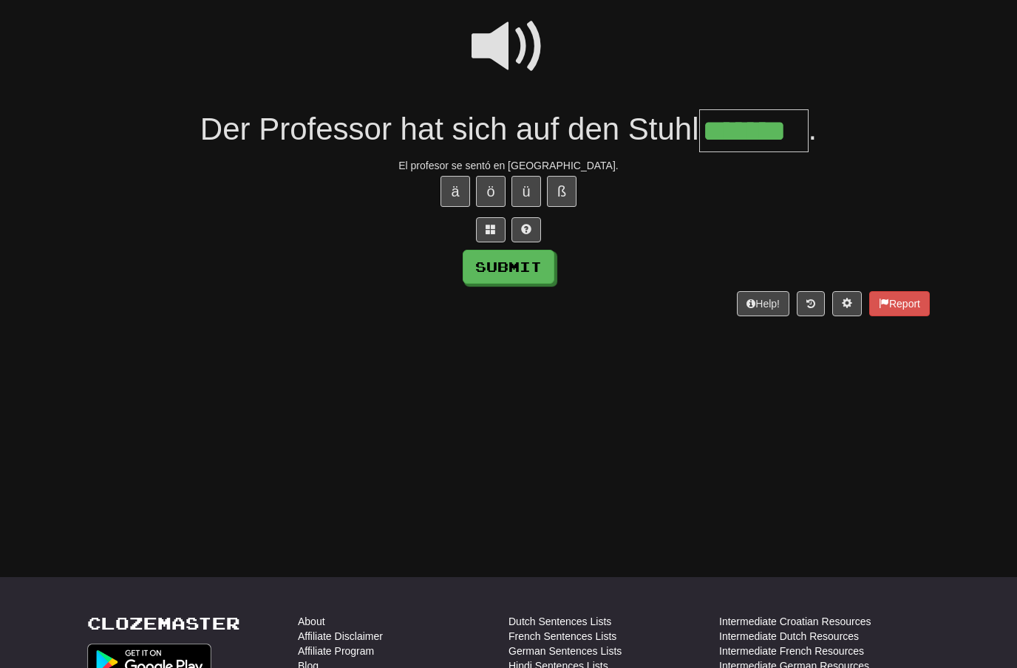
type input "*******"
click at [540, 260] on button "Submit" at bounding box center [509, 267] width 92 height 34
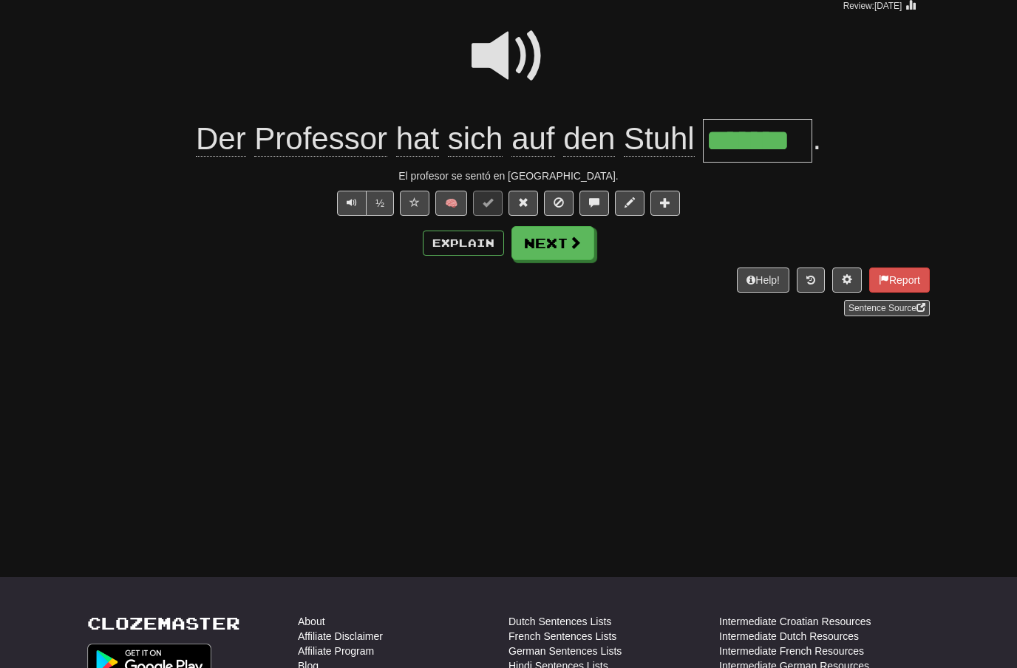
click at [570, 245] on span at bounding box center [575, 242] width 13 height 13
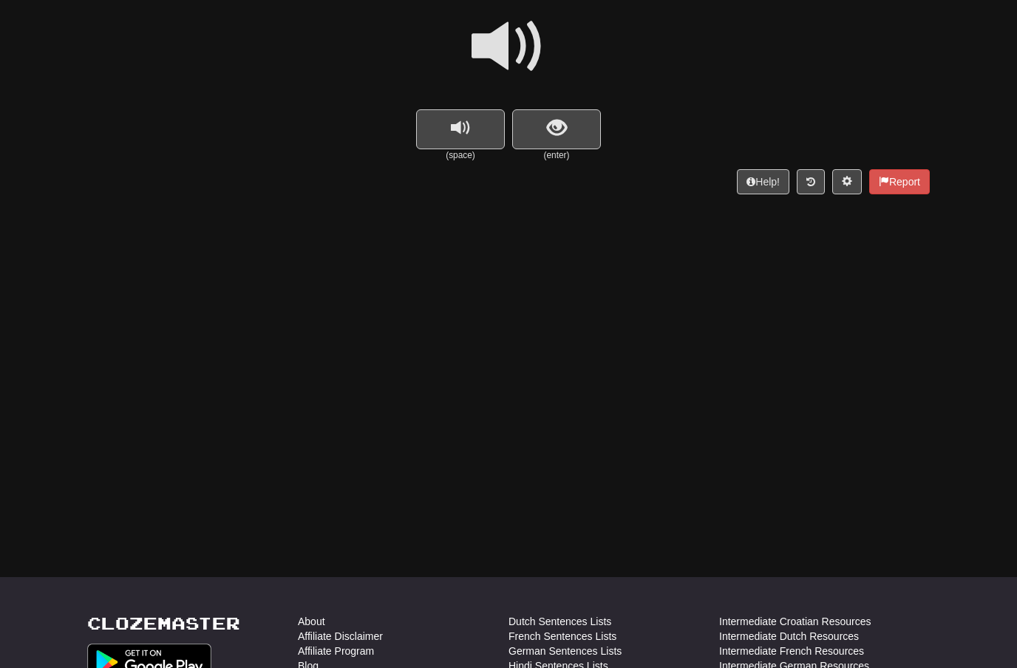
click at [520, 52] on span at bounding box center [509, 47] width 74 height 74
click at [563, 126] on span "show sentence" at bounding box center [557, 128] width 20 height 20
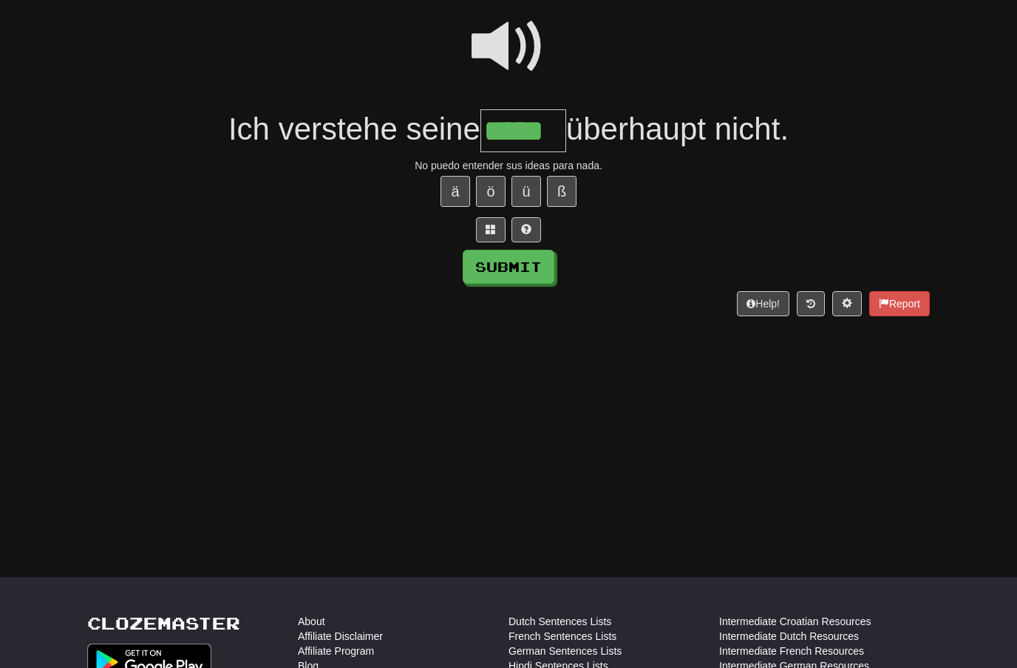
click at [537, 263] on button "Submit" at bounding box center [509, 267] width 92 height 34
type input "*****"
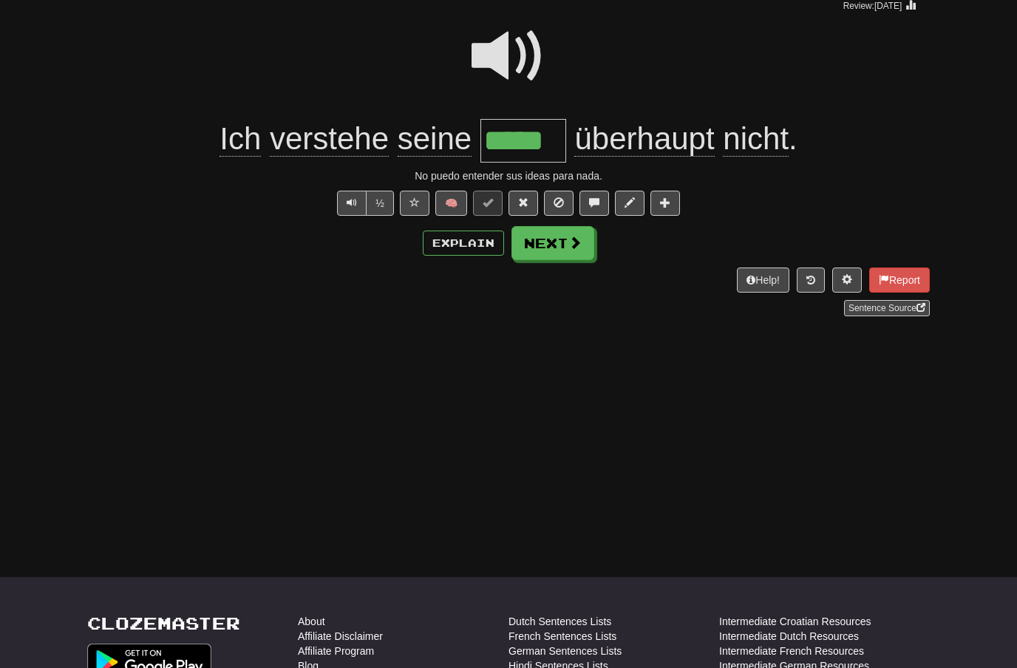
click at [572, 245] on span at bounding box center [575, 242] width 13 height 13
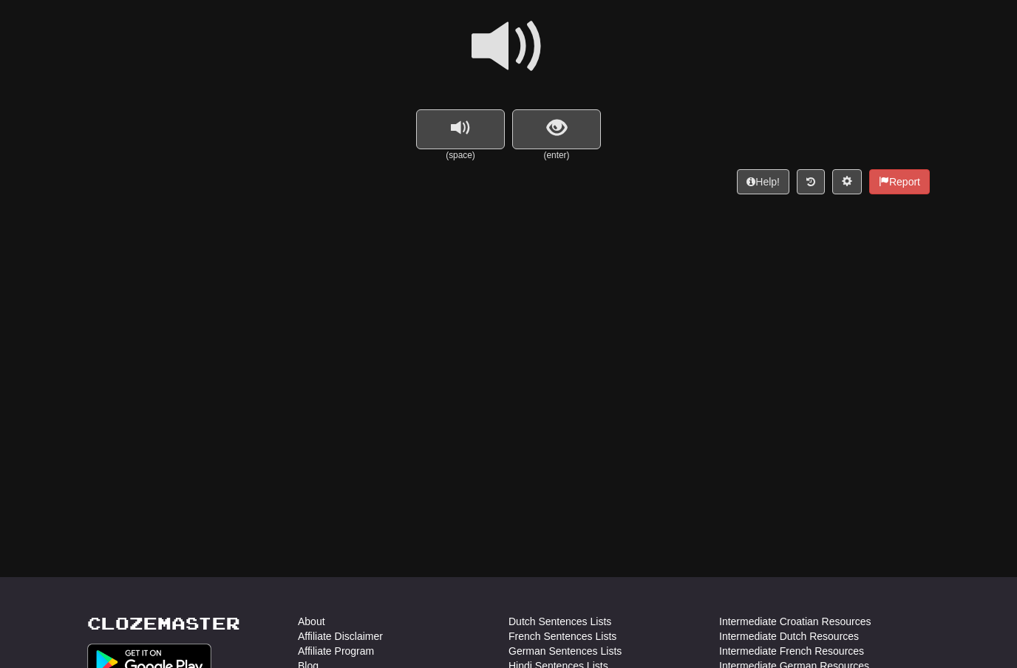
click at [523, 52] on span at bounding box center [509, 47] width 74 height 74
click at [557, 126] on span "show sentence" at bounding box center [557, 128] width 20 height 20
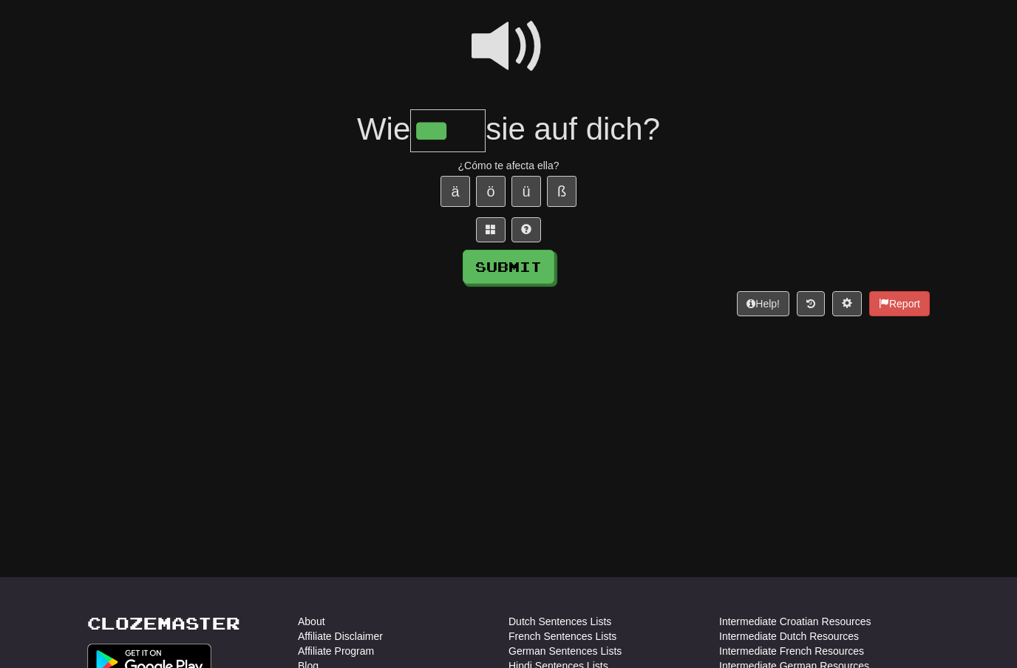
click at [520, 39] on span at bounding box center [509, 47] width 74 height 74
click at [464, 132] on input "***" at bounding box center [447, 131] width 75 height 44
type input "*****"
click at [526, 262] on button "Submit" at bounding box center [509, 267] width 92 height 34
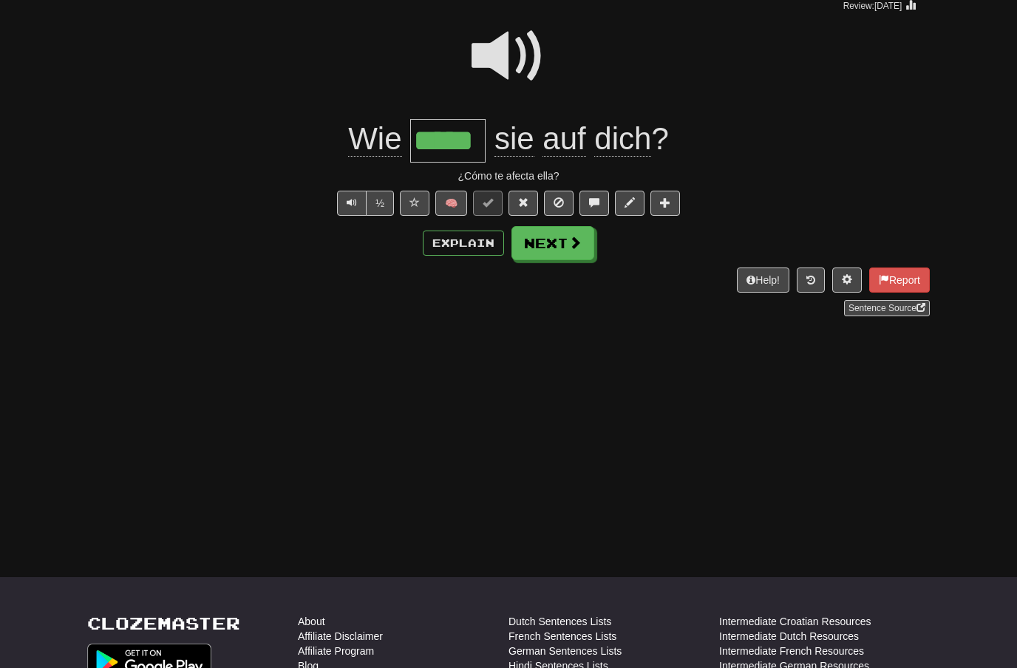
click at [553, 238] on button "Next" at bounding box center [553, 243] width 83 height 34
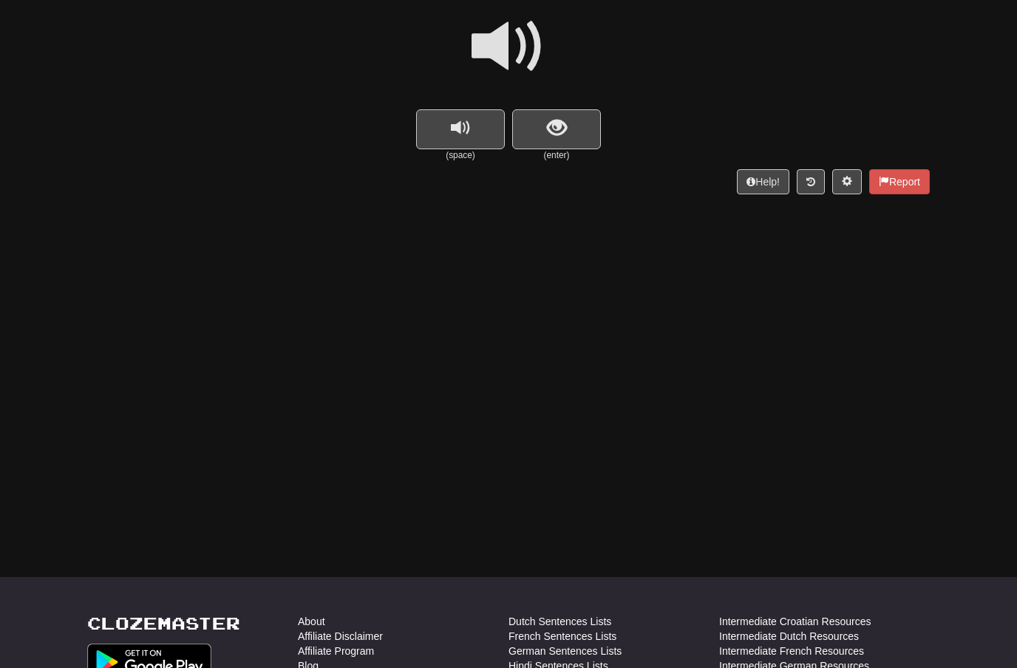
click at [523, 44] on span at bounding box center [509, 47] width 74 height 74
click at [547, 122] on span "show sentence" at bounding box center [557, 128] width 20 height 20
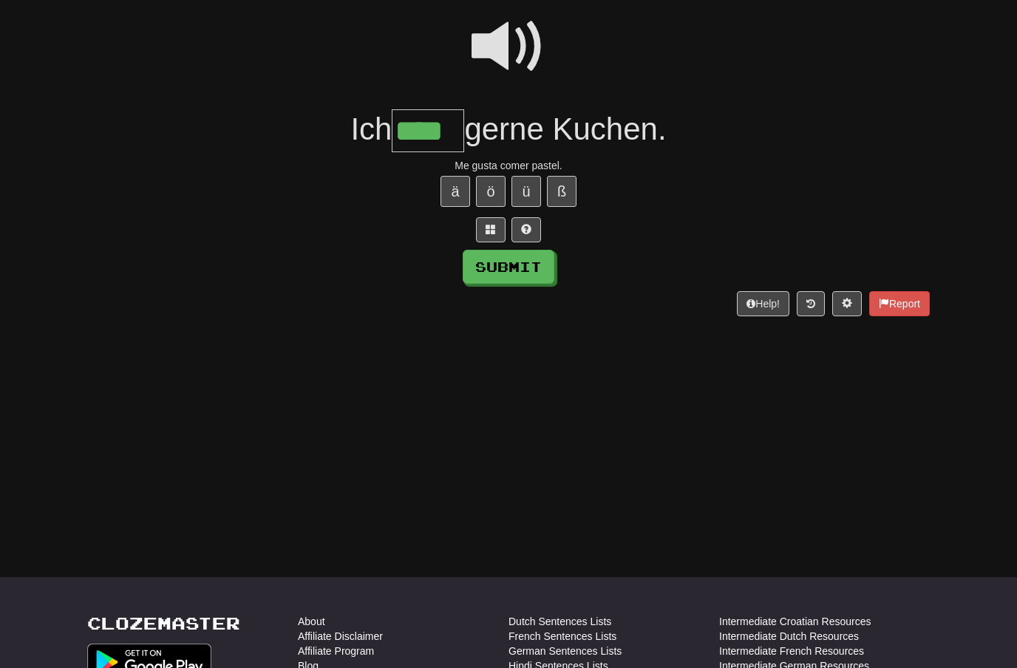
type input "****"
click at [535, 265] on button "Submit" at bounding box center [509, 267] width 92 height 34
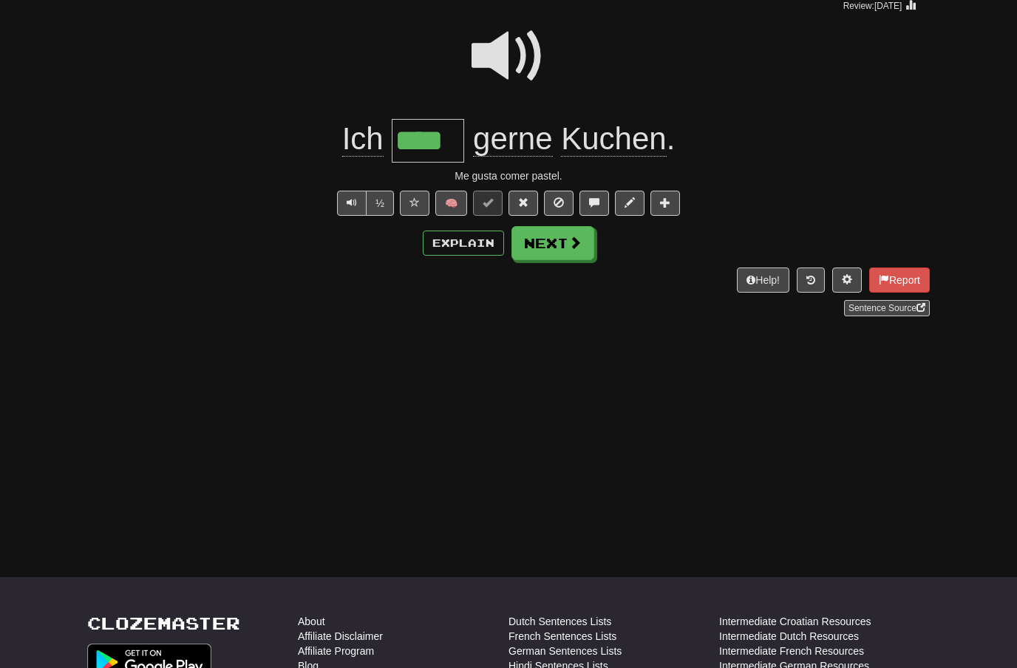
click at [572, 242] on span at bounding box center [575, 242] width 13 height 13
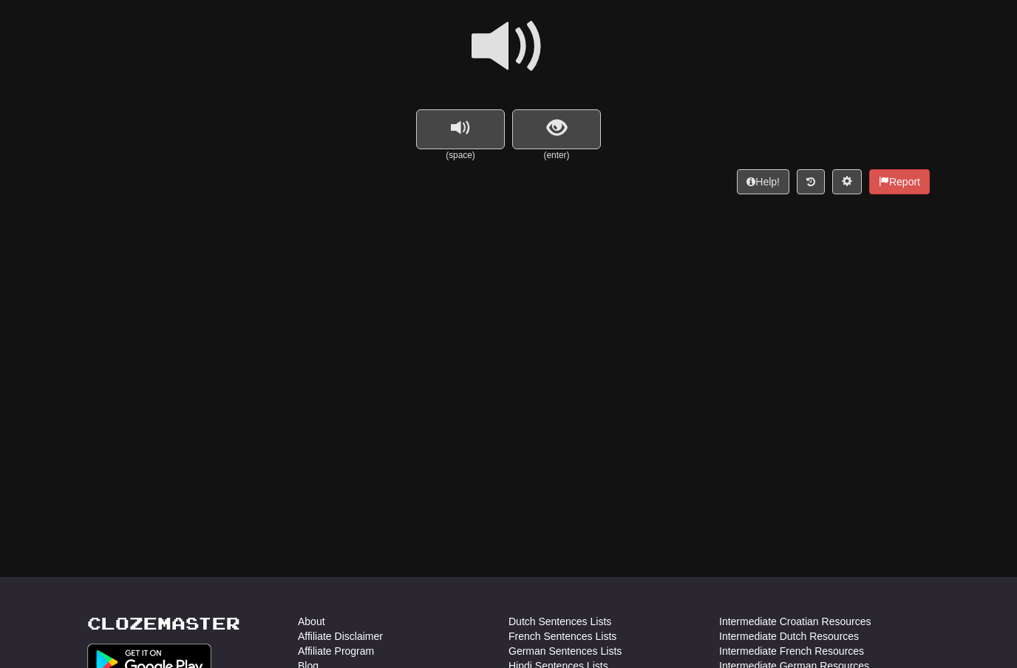
click at [509, 58] on span at bounding box center [509, 47] width 74 height 74
click at [557, 132] on span "show sentence" at bounding box center [557, 128] width 20 height 20
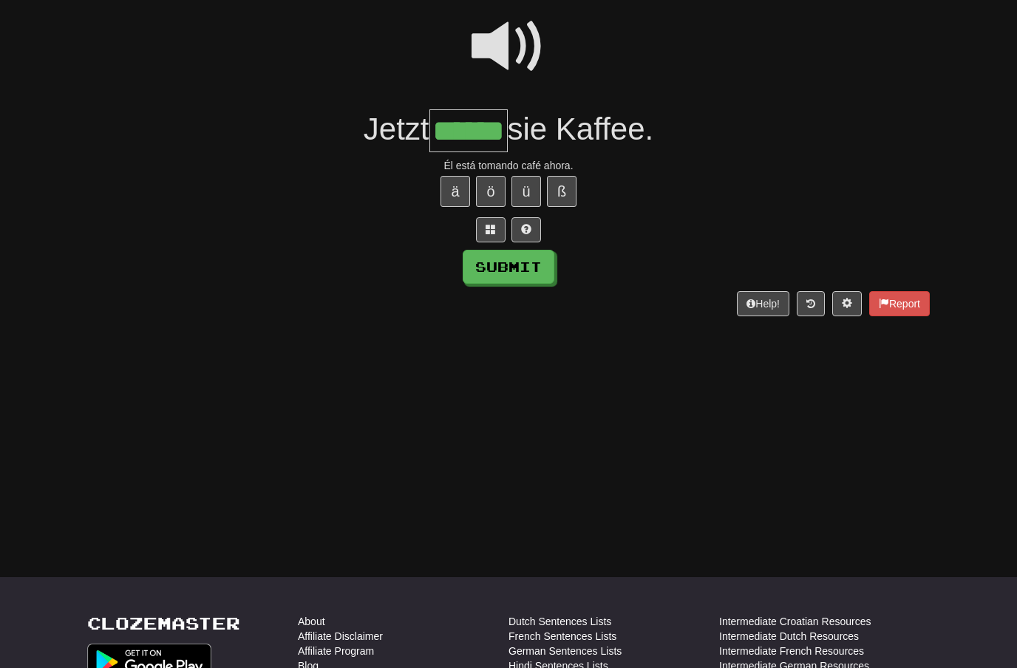
type input "******"
click at [538, 268] on button "Submit" at bounding box center [509, 267] width 92 height 34
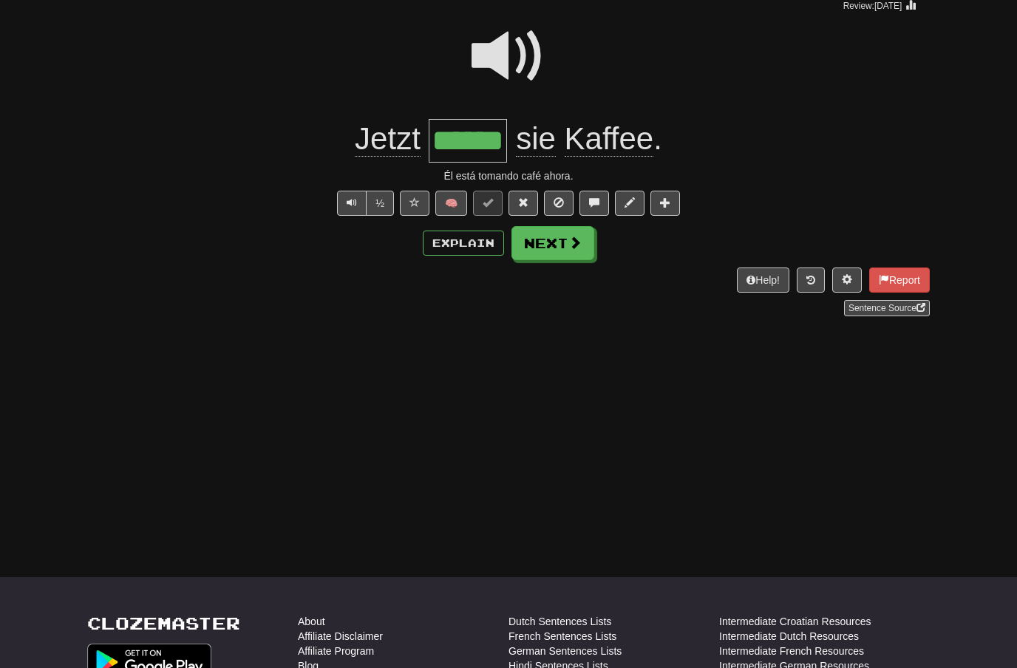
click at [576, 249] on button "Next" at bounding box center [553, 243] width 83 height 34
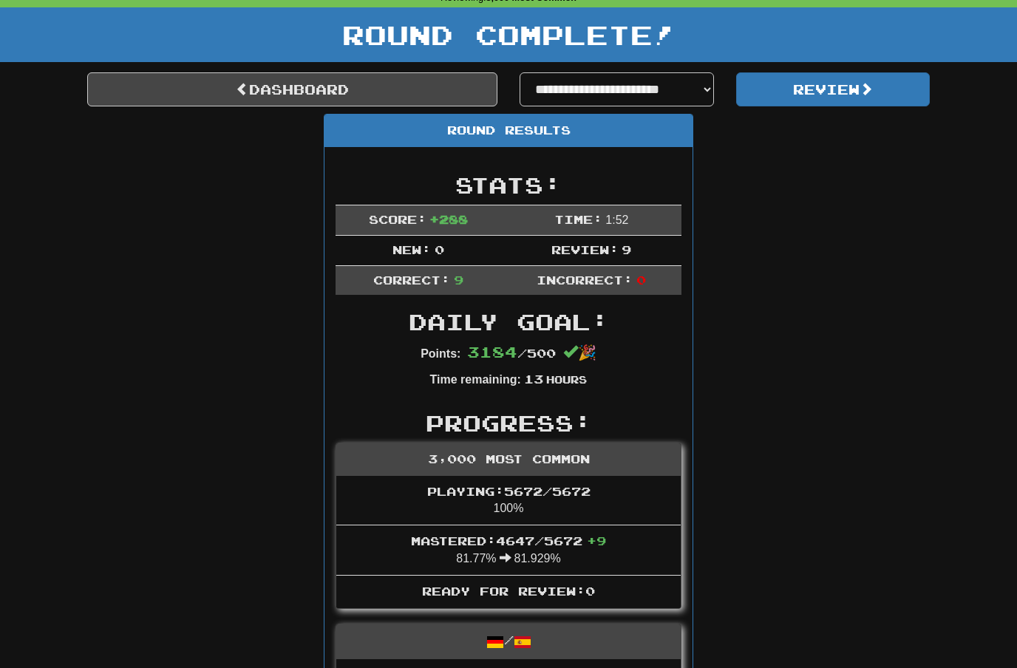
scroll to position [89, 0]
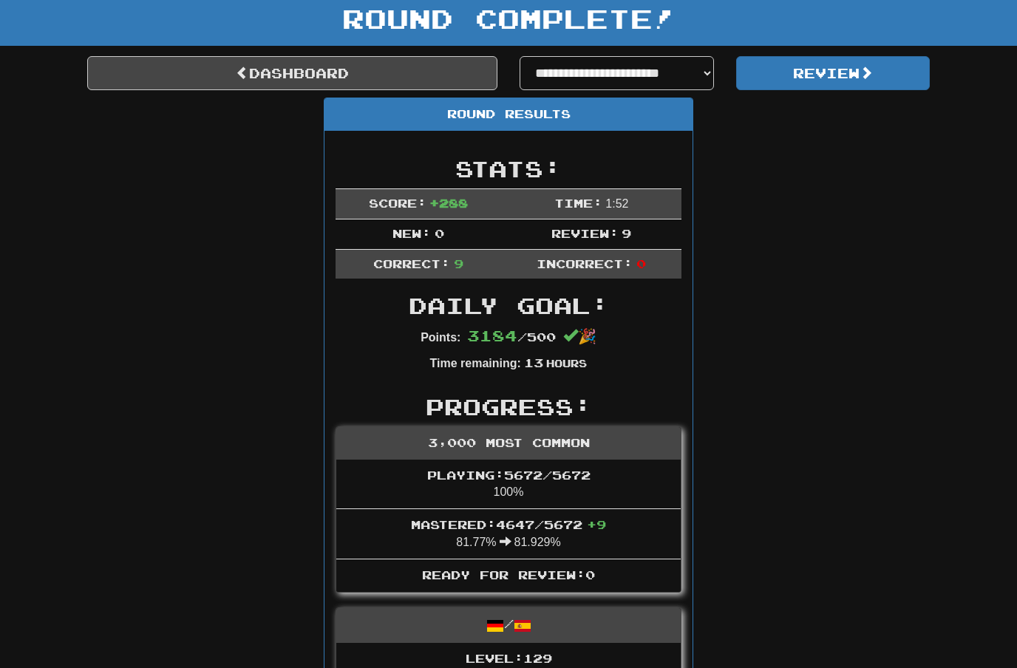
click at [131, 82] on link "Dashboard" at bounding box center [292, 73] width 410 height 34
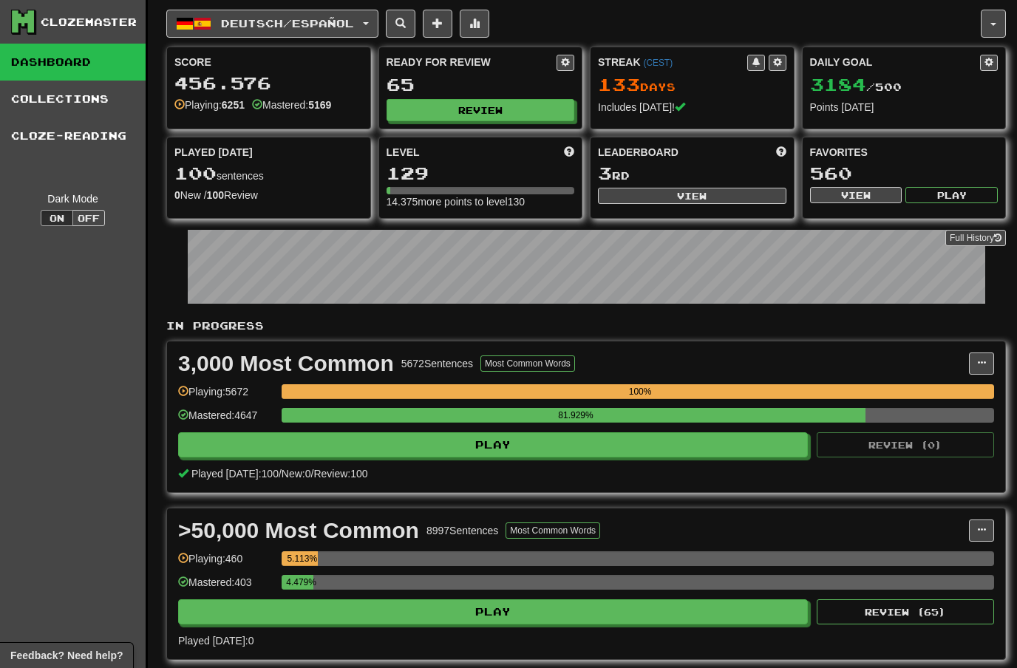
click at [702, 200] on button "View" at bounding box center [692, 196] width 189 height 16
select select "**********"
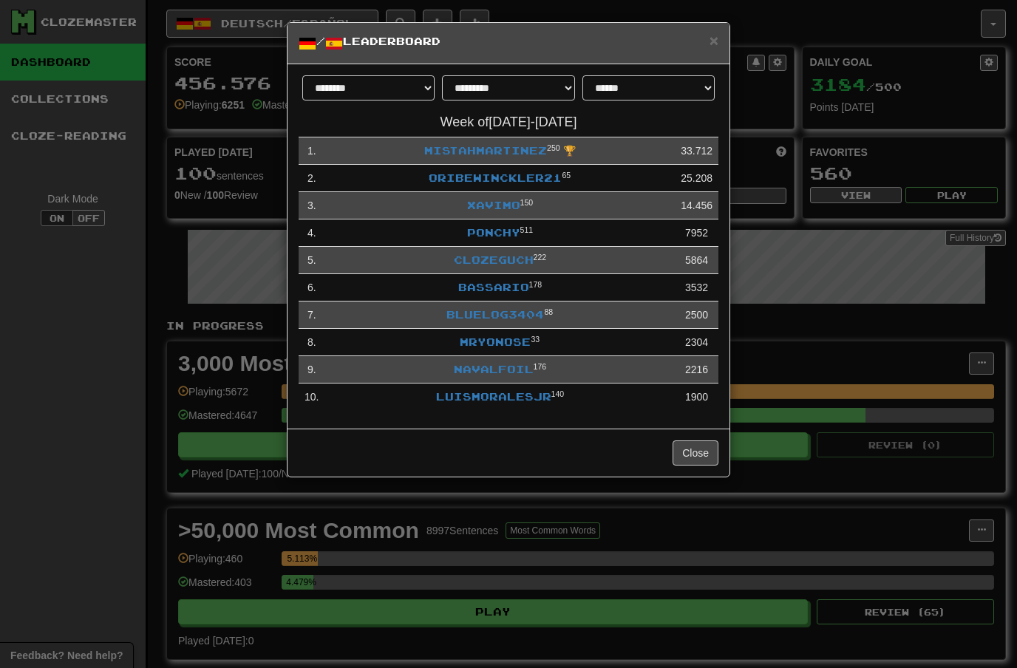
click at [705, 41] on h5 "/ Leaderboard" at bounding box center [509, 43] width 420 height 18
click at [712, 38] on span "×" at bounding box center [714, 40] width 9 height 17
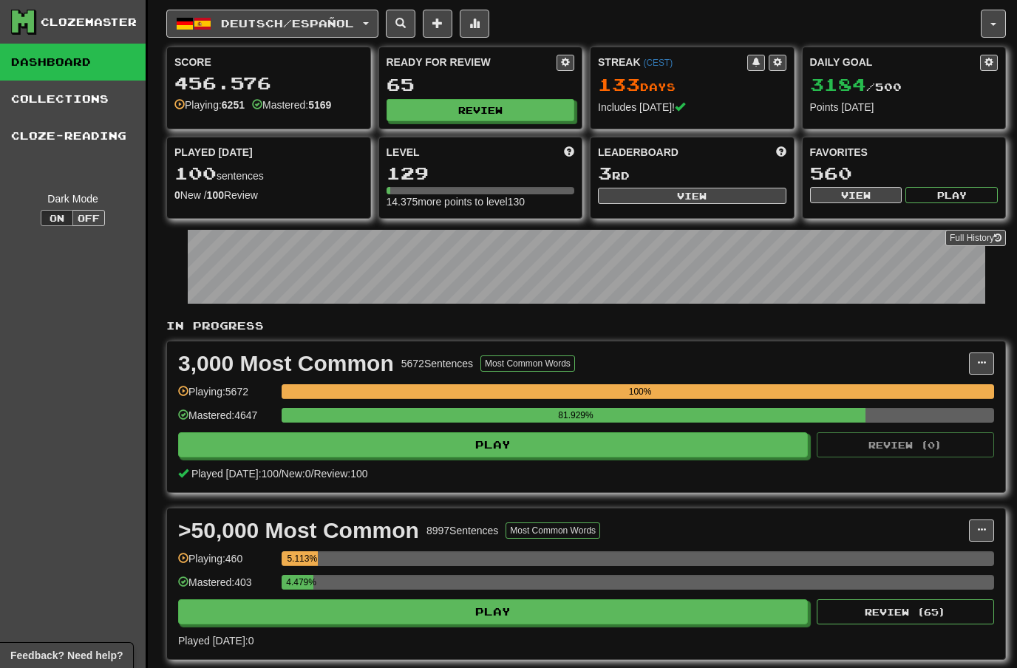
click at [374, 19] on button "Deutsch / Español" at bounding box center [272, 24] width 212 height 28
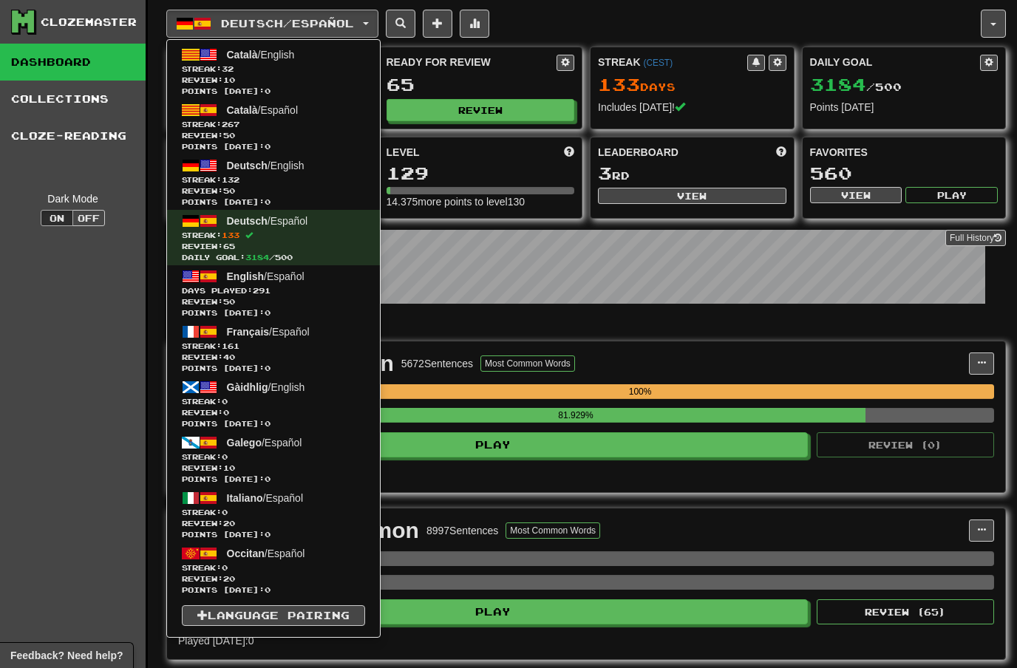
click at [259, 121] on span "Streak: 267" at bounding box center [273, 124] width 183 height 11
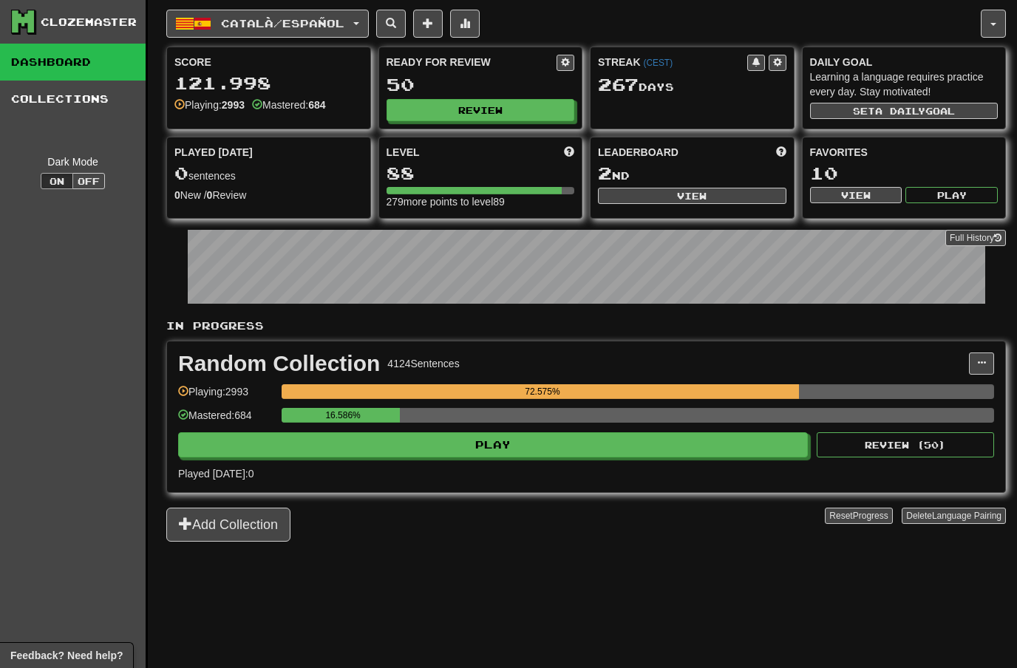
click at [490, 109] on button "Review" at bounding box center [481, 110] width 189 height 22
select select "**"
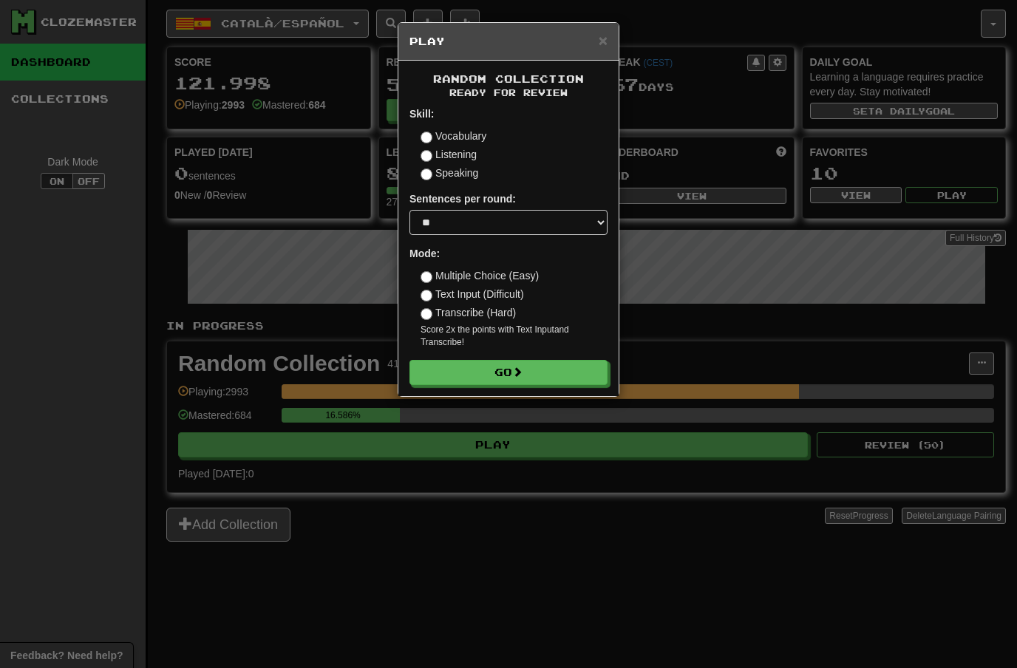
click at [539, 369] on button "Go" at bounding box center [509, 372] width 198 height 25
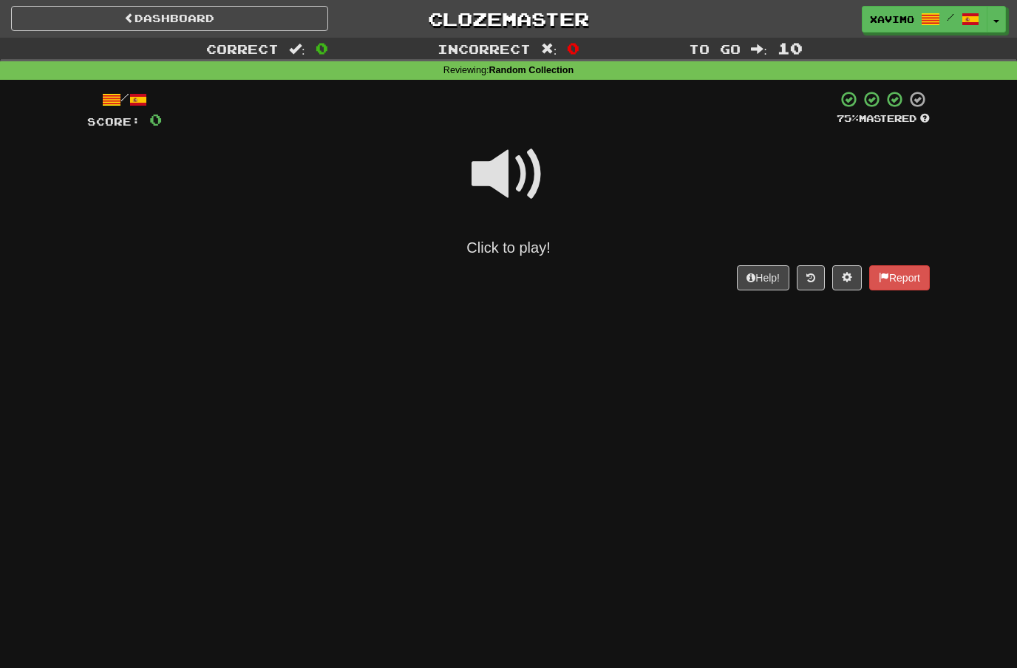
click at [513, 165] on span at bounding box center [509, 175] width 74 height 74
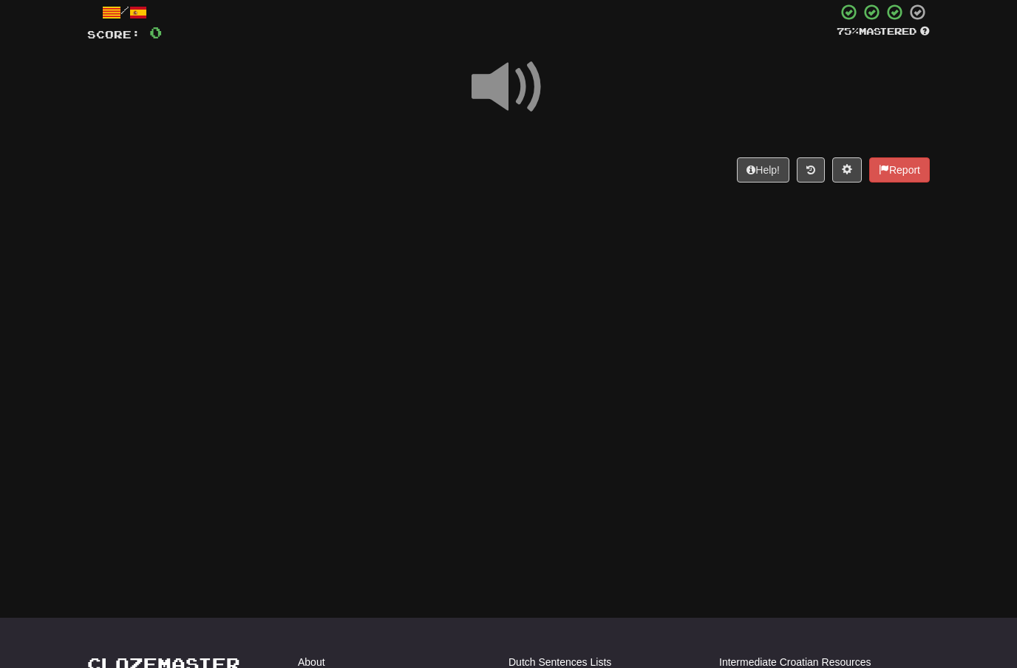
scroll to position [88, 0]
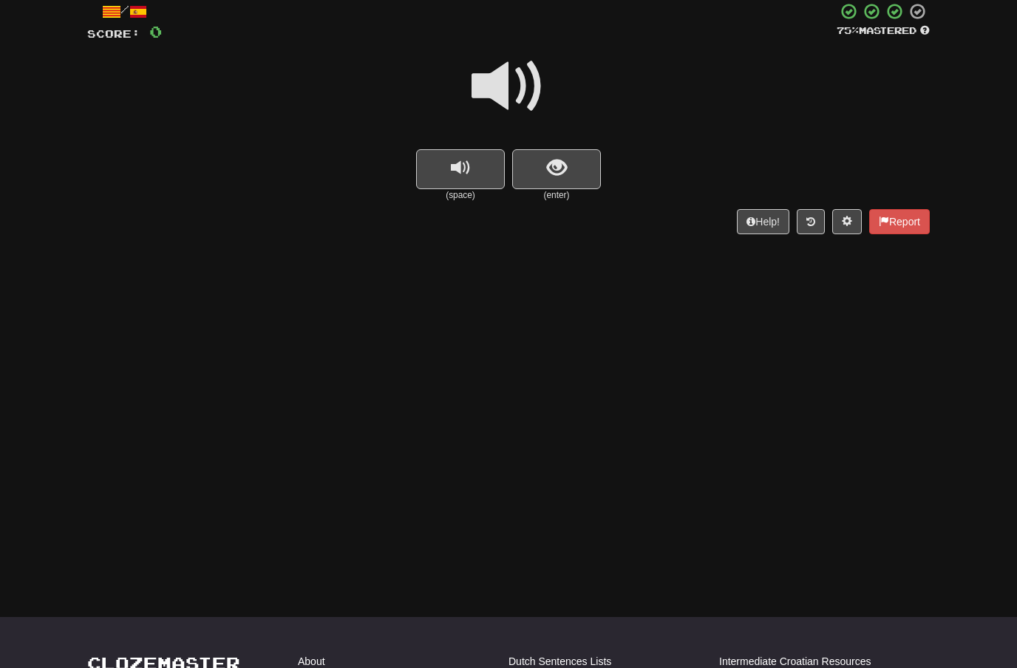
click at [506, 81] on span at bounding box center [509, 87] width 74 height 74
click at [549, 163] on span "show sentence" at bounding box center [557, 168] width 20 height 20
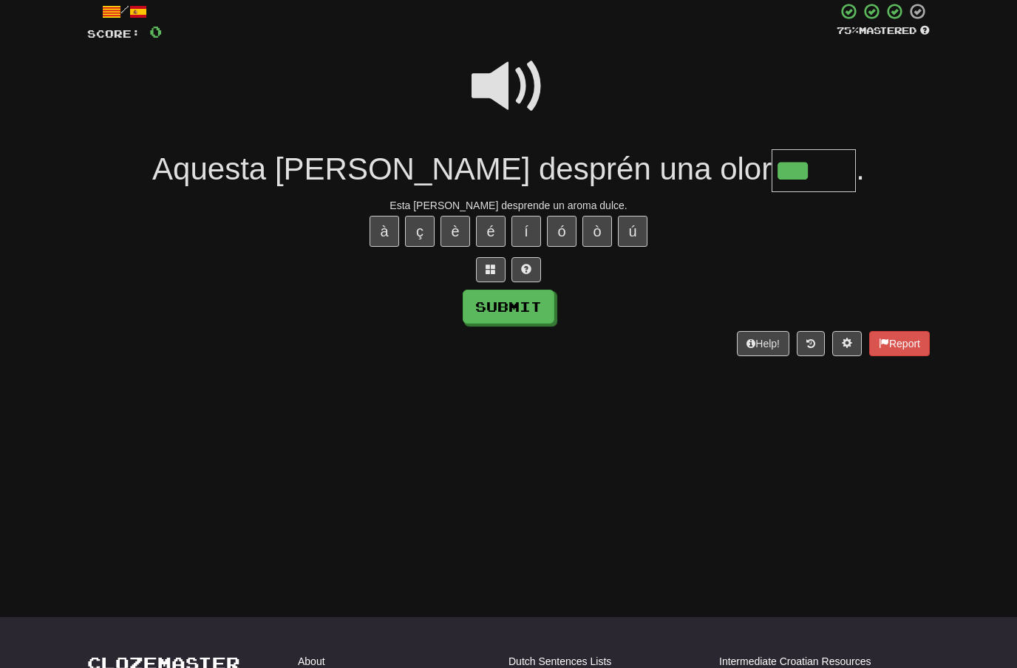
click at [423, 225] on button "ç" at bounding box center [420, 231] width 30 height 31
type input "*****"
click at [540, 310] on button "Submit" at bounding box center [509, 307] width 92 height 34
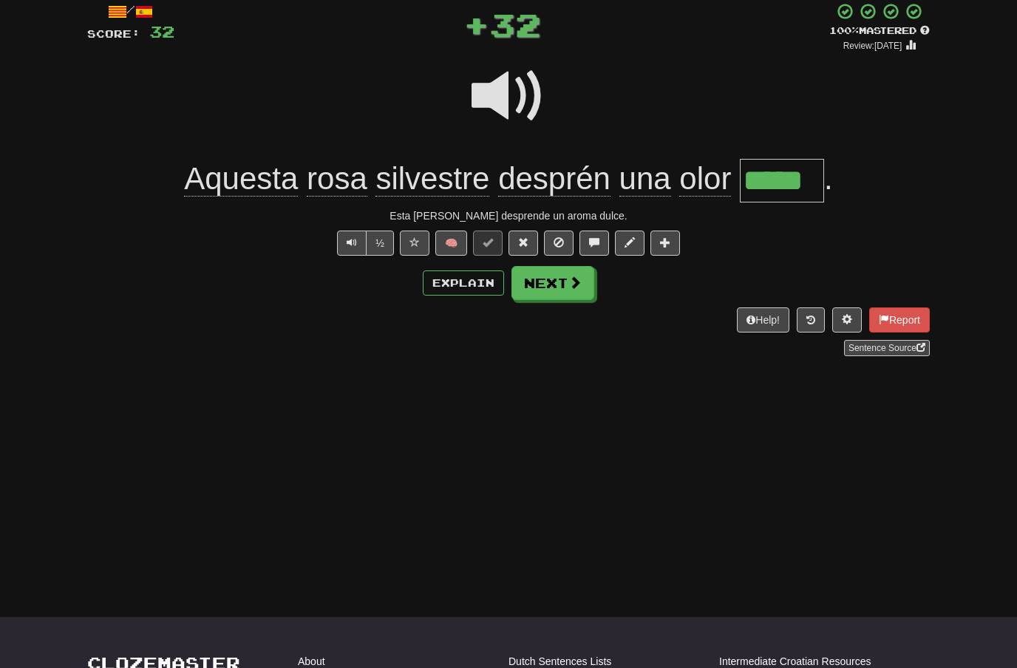
click at [571, 279] on span at bounding box center [575, 282] width 13 height 13
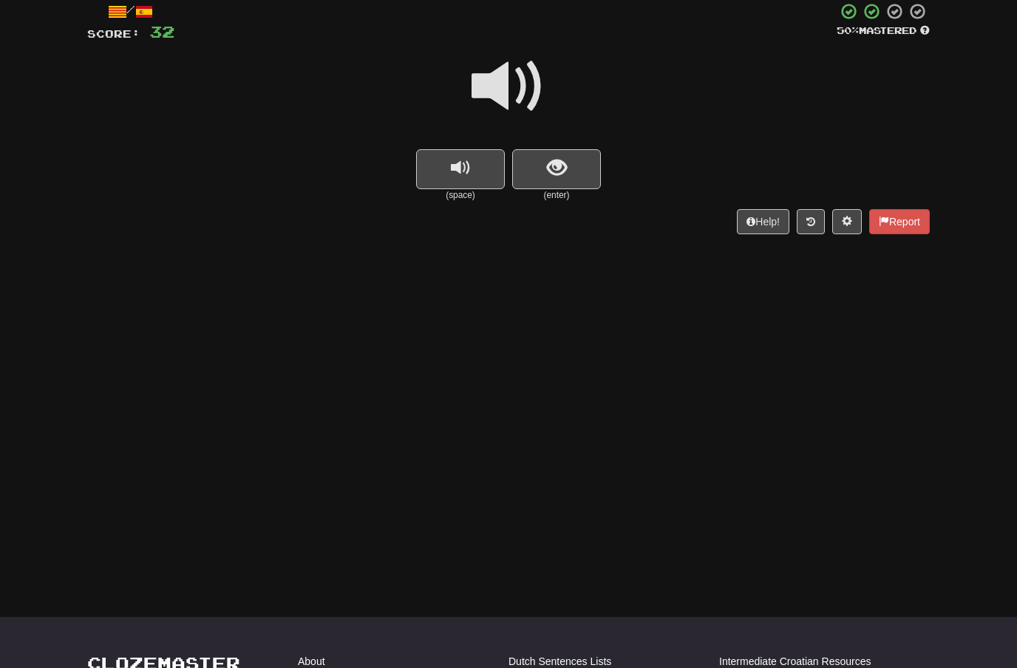
click at [520, 84] on span at bounding box center [509, 87] width 74 height 74
click at [557, 158] on span "show sentence" at bounding box center [557, 168] width 20 height 20
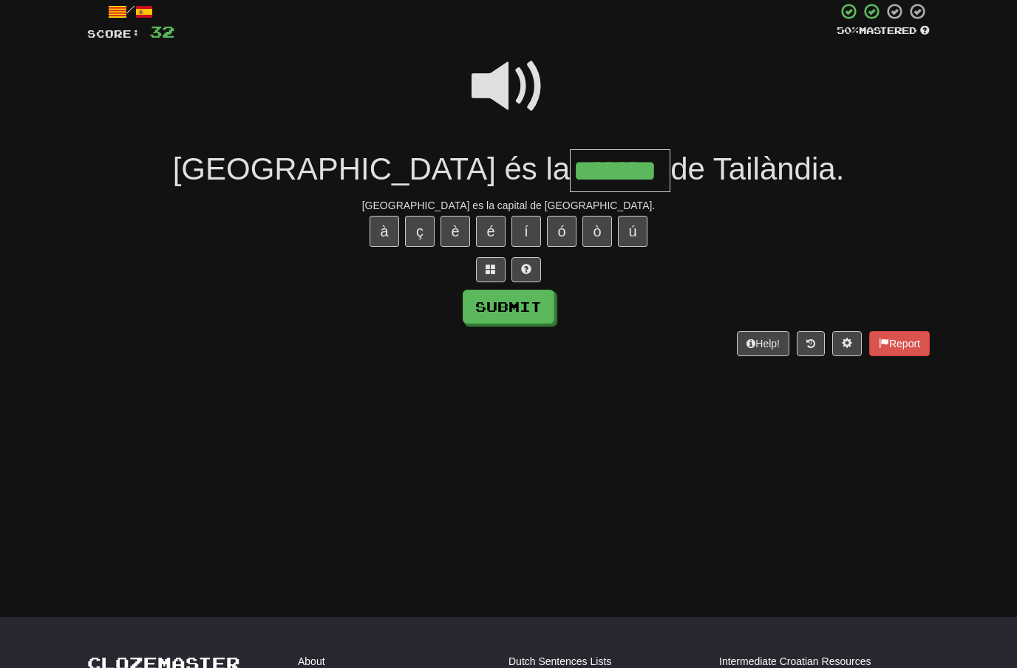
type input "*******"
click at [536, 311] on button "Submit" at bounding box center [509, 307] width 92 height 34
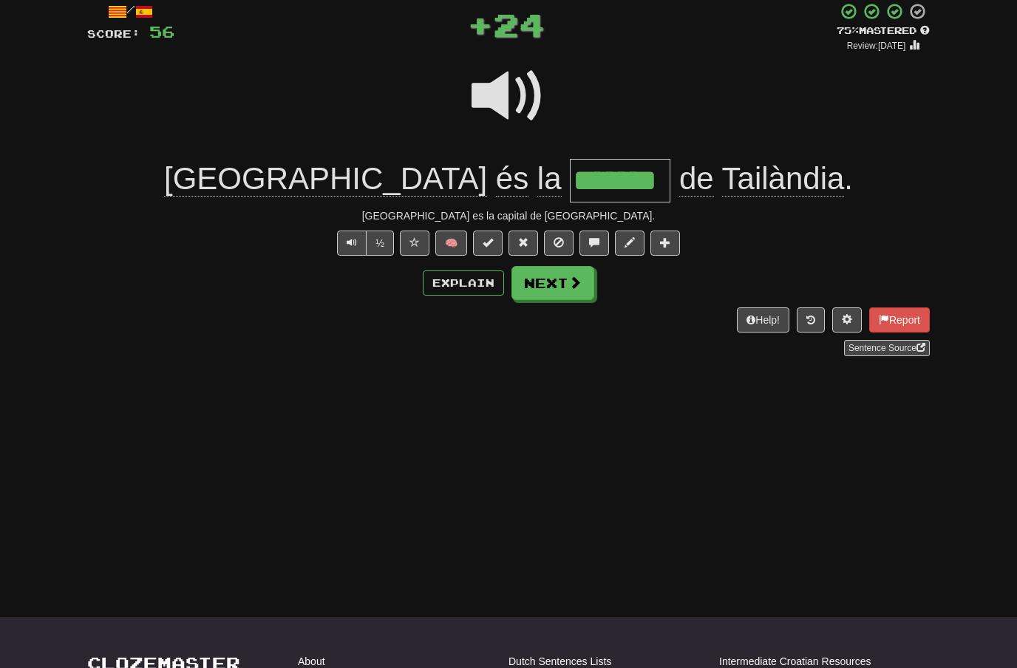
click at [580, 278] on span at bounding box center [575, 282] width 13 height 13
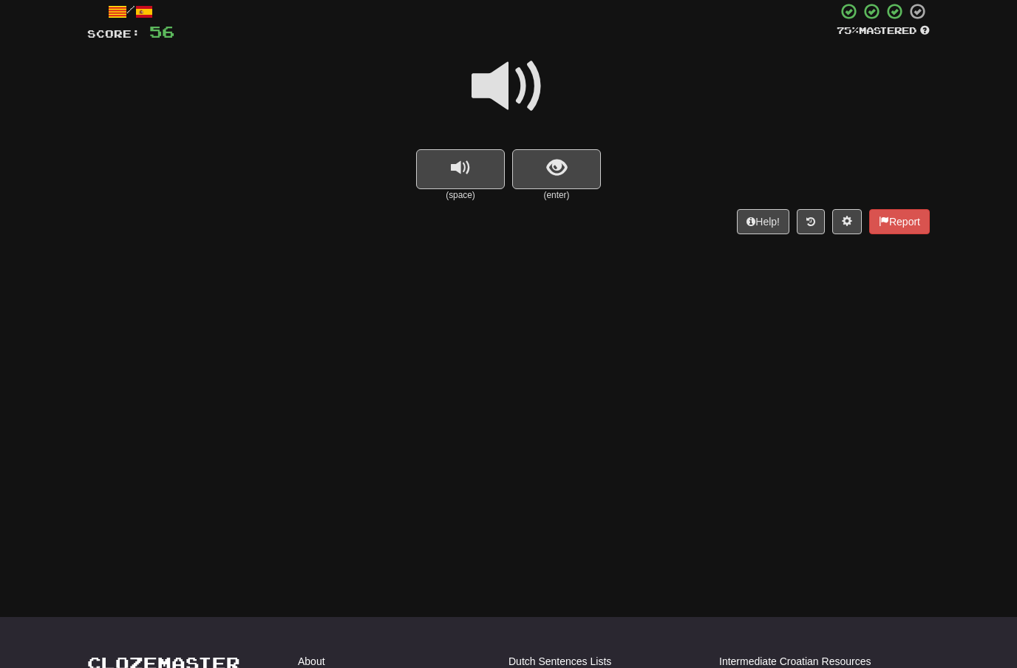
click at [519, 84] on span at bounding box center [509, 87] width 74 height 74
click at [557, 166] on span "show sentence" at bounding box center [557, 168] width 20 height 20
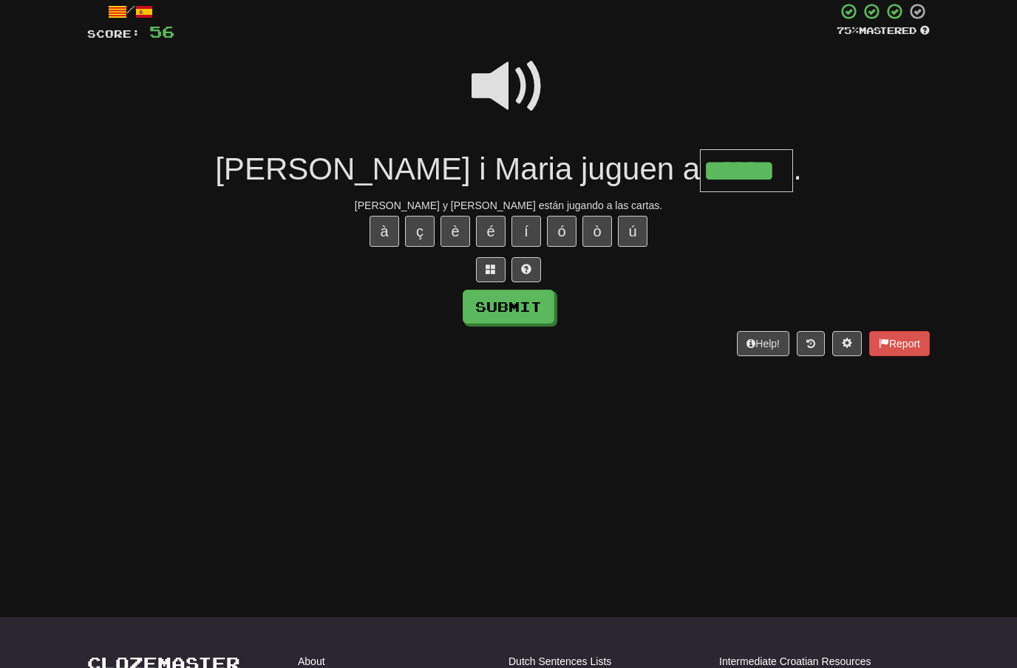
type input "******"
click at [529, 306] on button "Submit" at bounding box center [509, 307] width 92 height 34
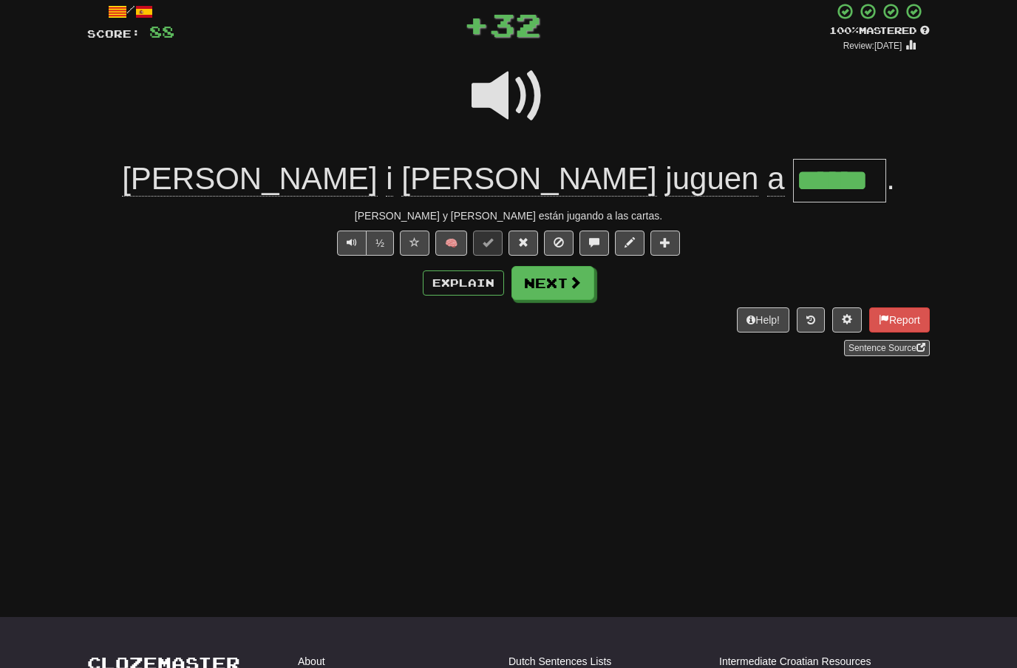
click at [578, 282] on span at bounding box center [575, 282] width 13 height 13
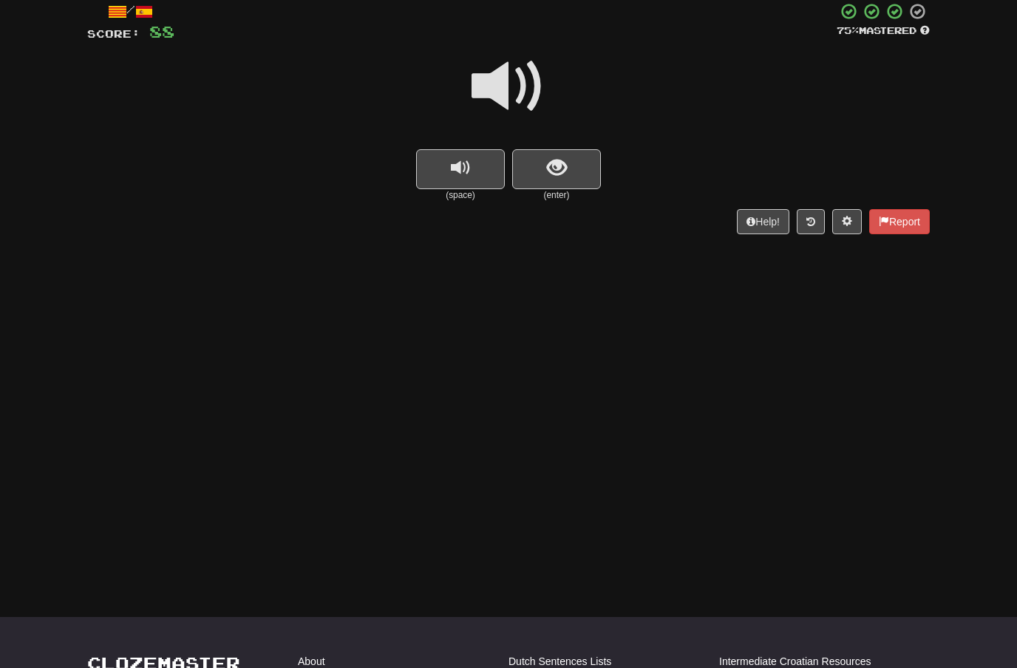
click at [507, 80] on span at bounding box center [509, 87] width 74 height 74
click at [550, 173] on span "show sentence" at bounding box center [557, 168] width 20 height 20
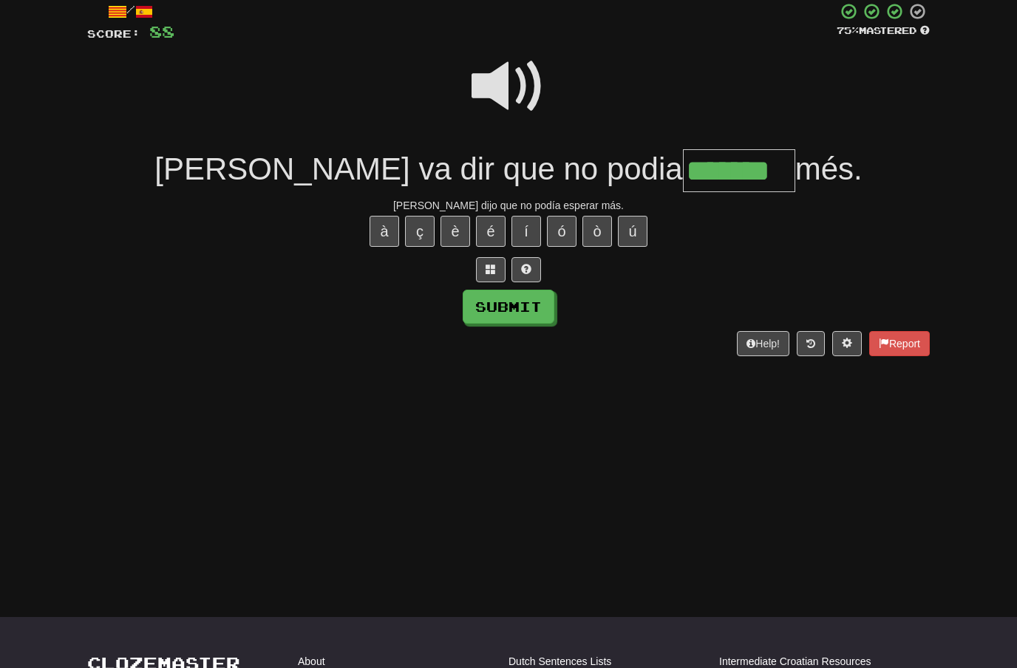
type input "*******"
click at [532, 299] on button "Submit" at bounding box center [509, 307] width 92 height 34
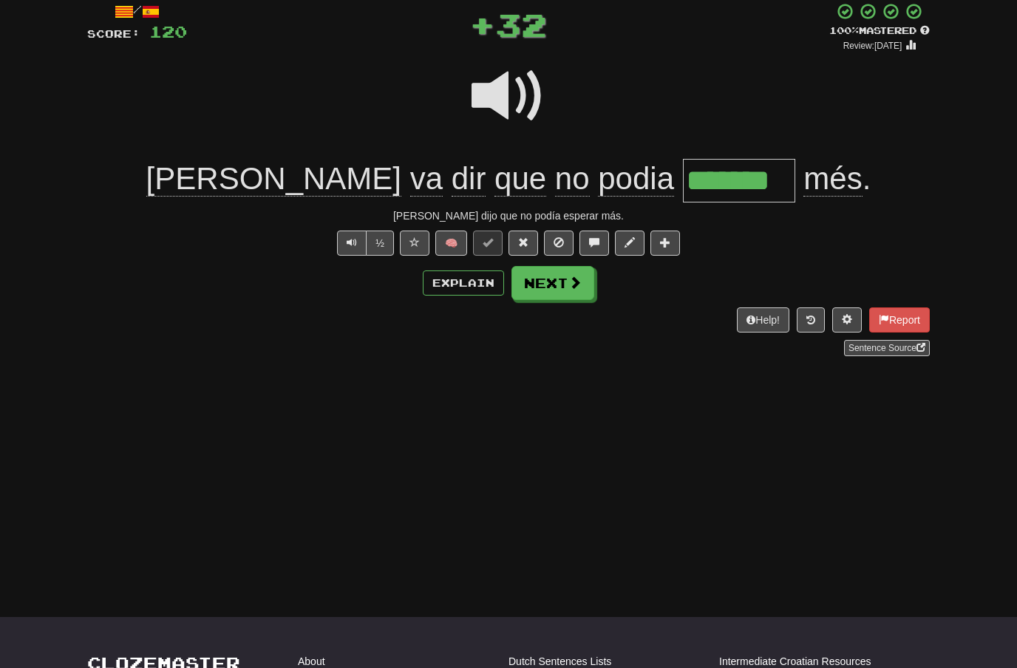
click at [570, 282] on span at bounding box center [575, 282] width 13 height 13
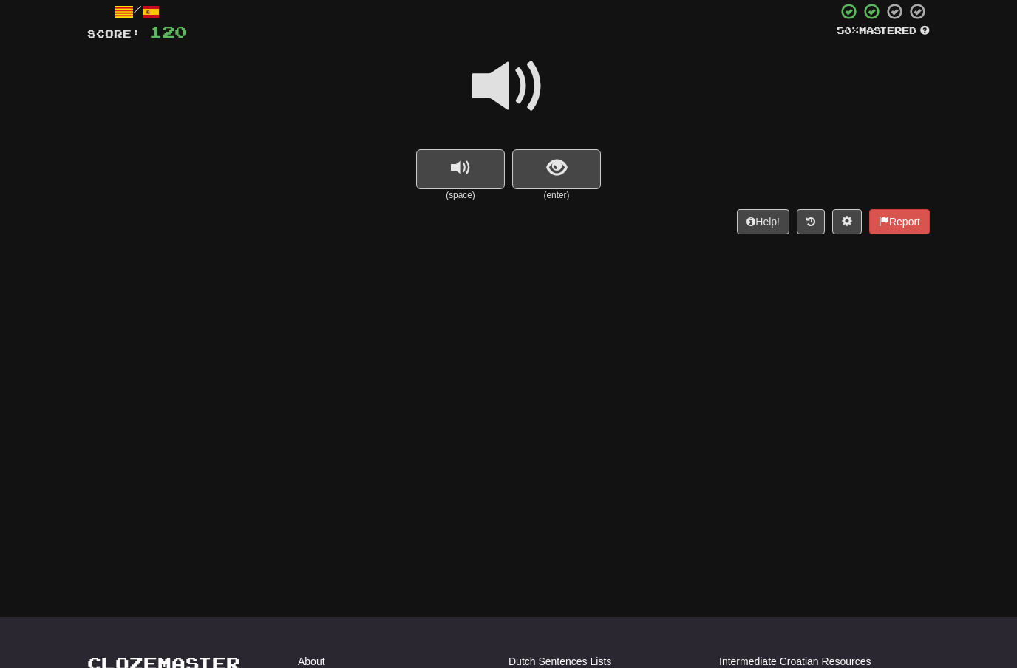
click at [515, 81] on span at bounding box center [509, 87] width 74 height 74
click at [540, 160] on button "show sentence" at bounding box center [556, 169] width 89 height 40
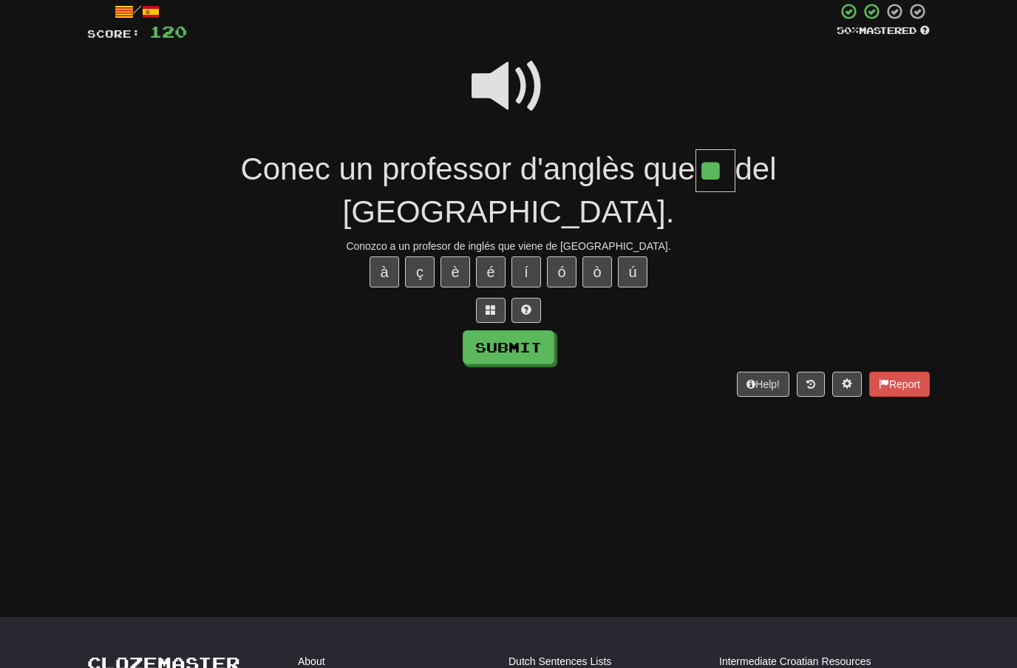
type input "**"
click at [535, 330] on button "Submit" at bounding box center [509, 347] width 92 height 34
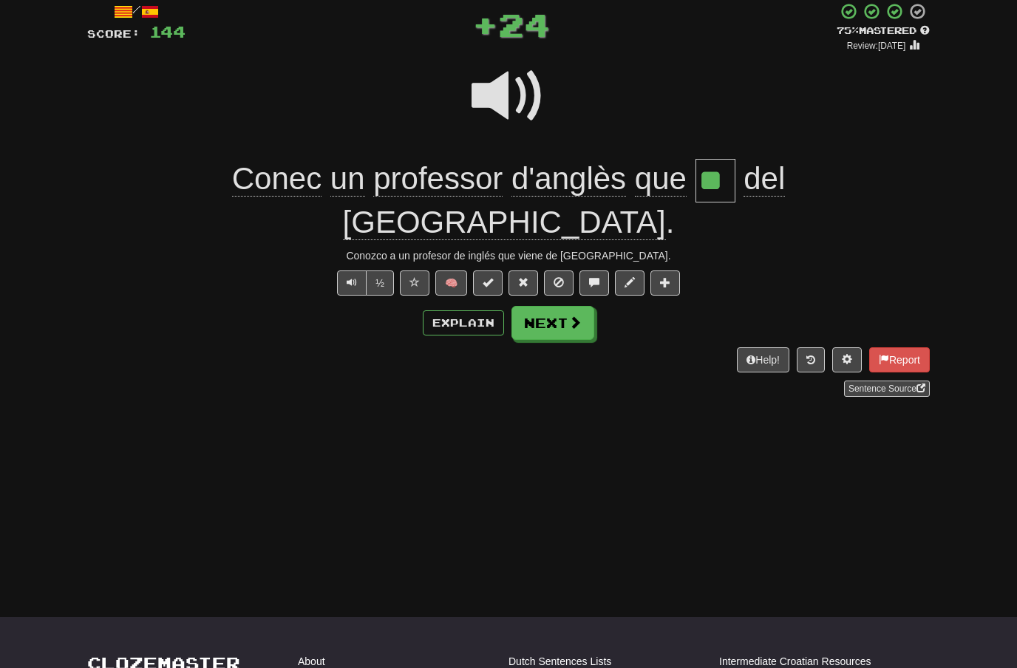
click at [566, 306] on button "Next" at bounding box center [553, 323] width 83 height 34
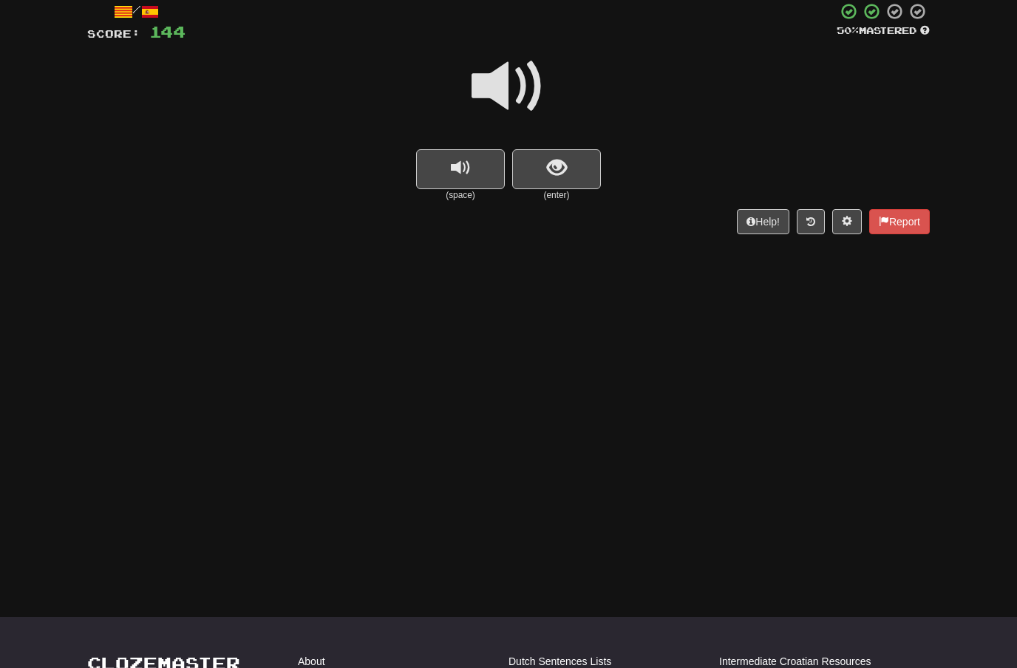
click at [574, 172] on button "show sentence" at bounding box center [556, 169] width 89 height 40
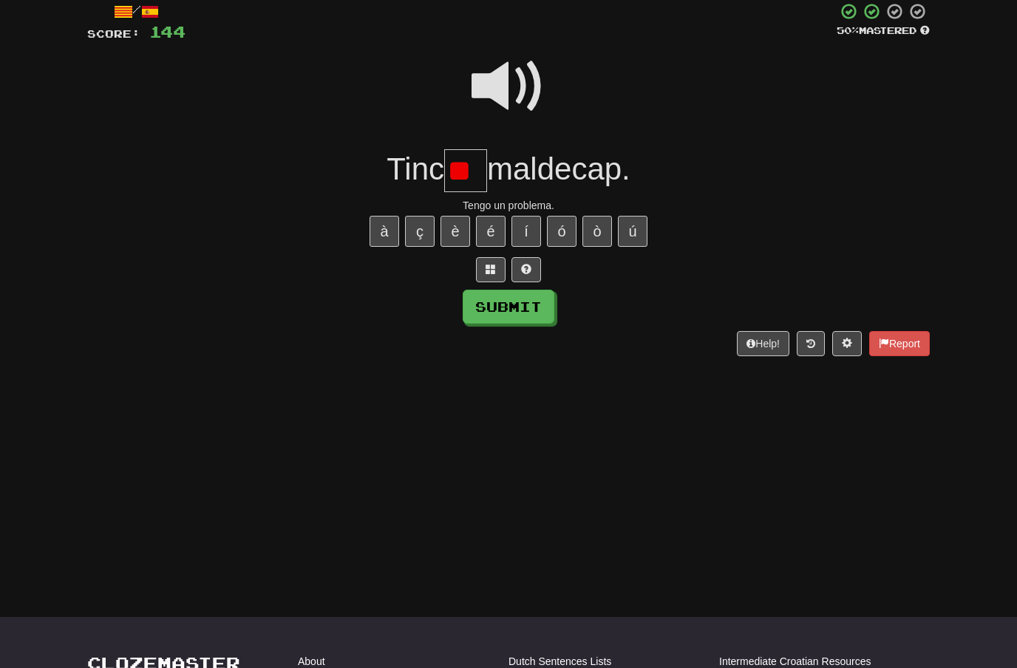
type input "*"
type input "**"
click at [540, 301] on button "Submit" at bounding box center [509, 307] width 92 height 34
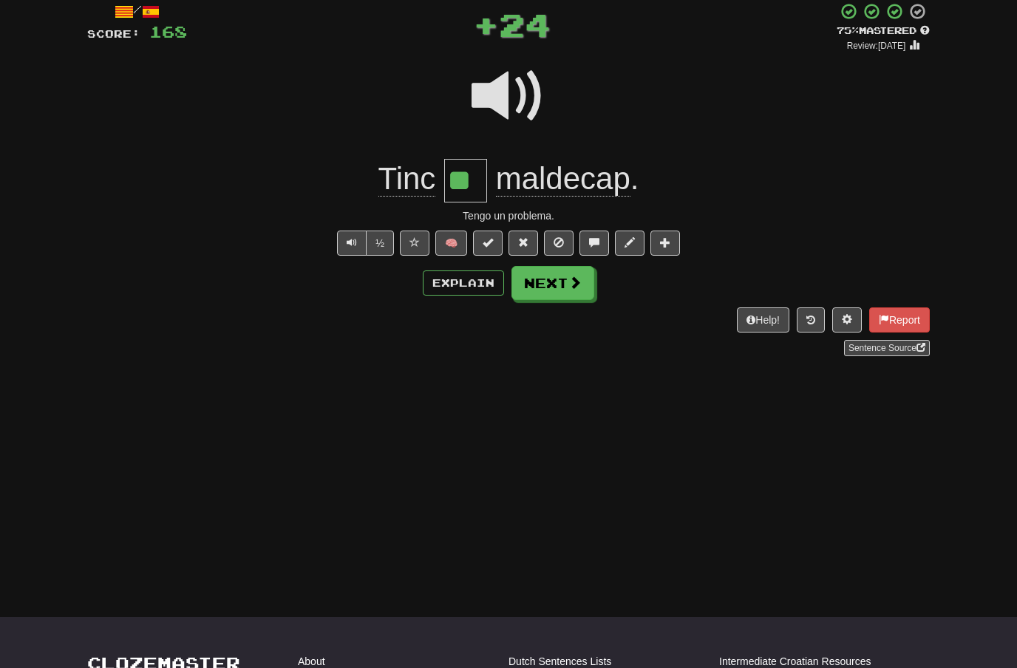
click at [572, 285] on span at bounding box center [575, 282] width 13 height 13
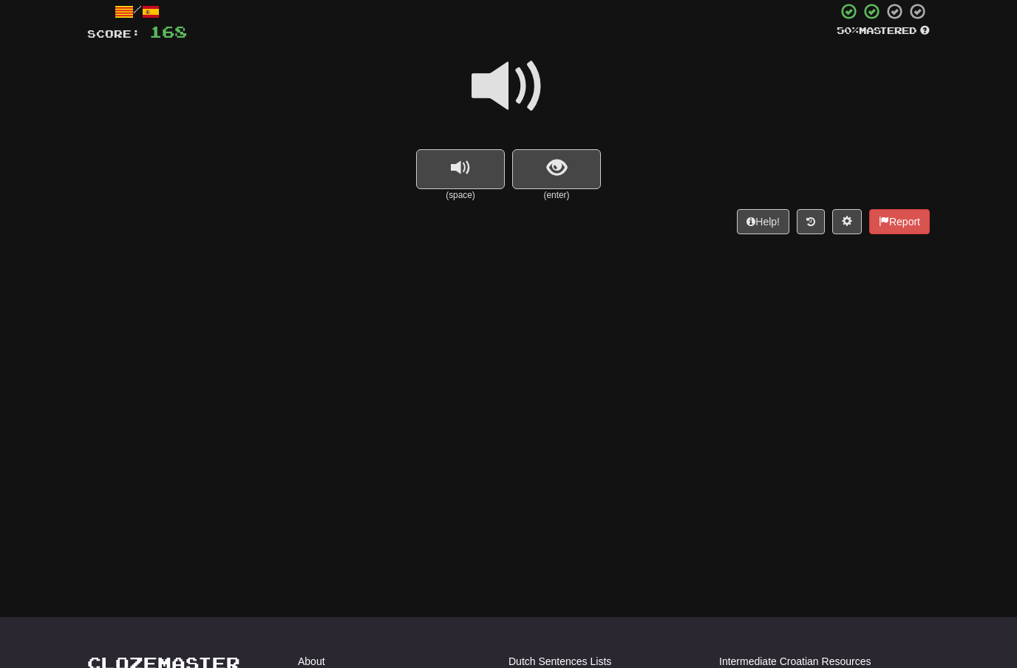
click at [556, 166] on span "show sentence" at bounding box center [557, 168] width 20 height 20
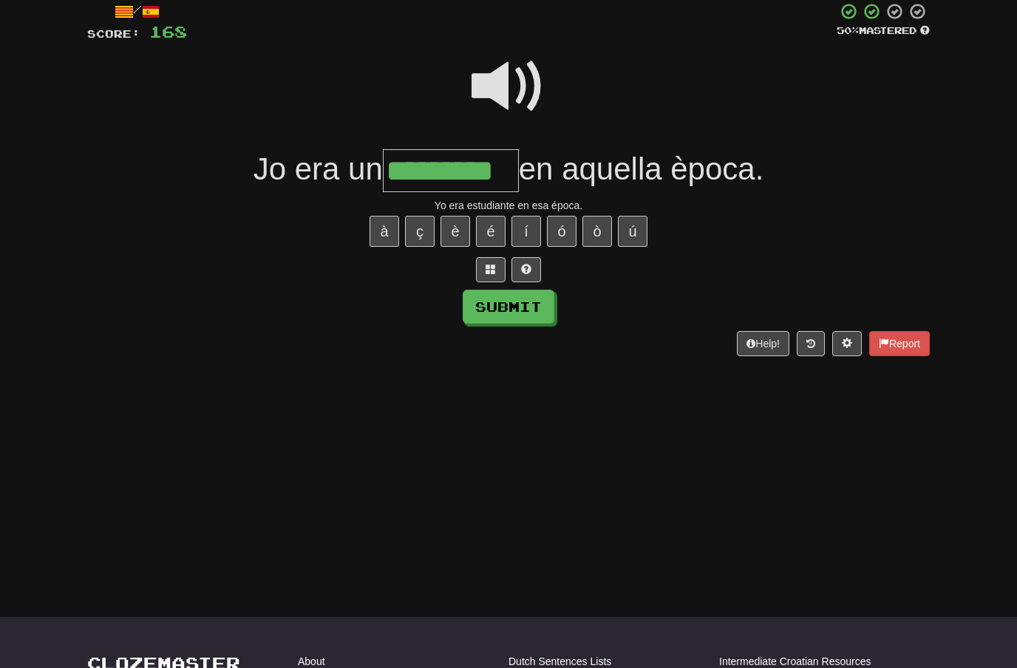
type input "*********"
click at [520, 302] on button "Submit" at bounding box center [509, 307] width 92 height 34
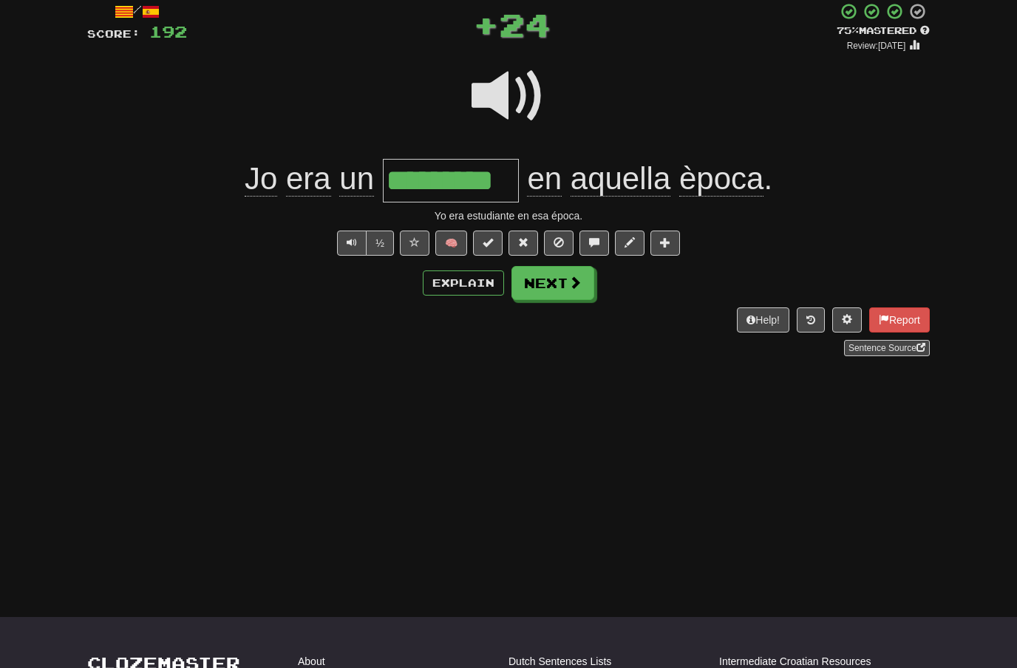
click at [583, 283] on button "Next" at bounding box center [553, 283] width 83 height 34
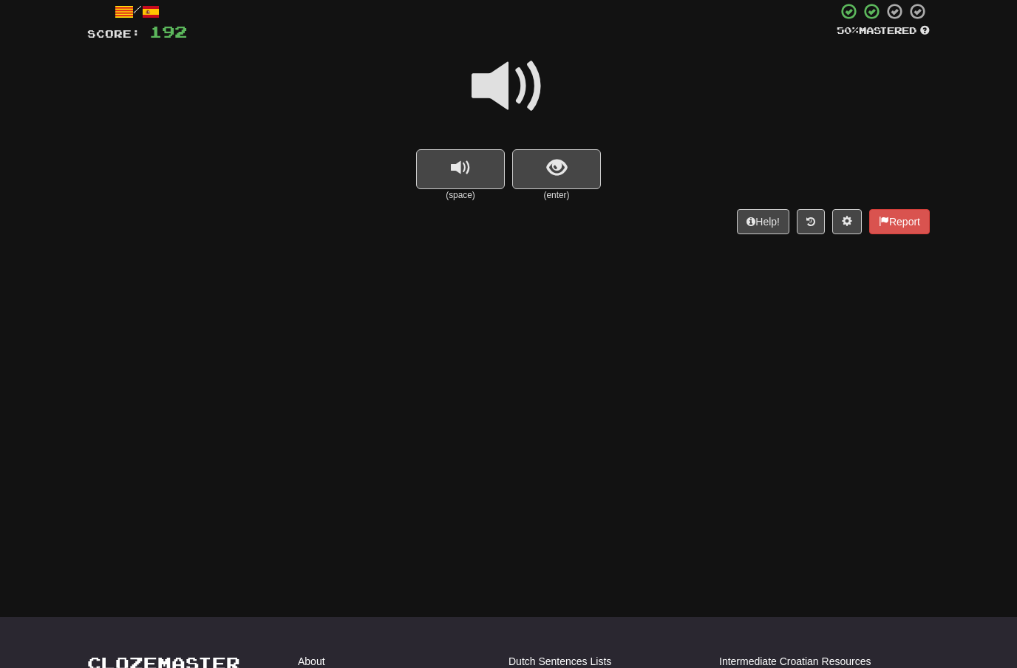
click at [523, 89] on span at bounding box center [509, 87] width 74 height 74
click at [544, 163] on button "show sentence" at bounding box center [556, 169] width 89 height 40
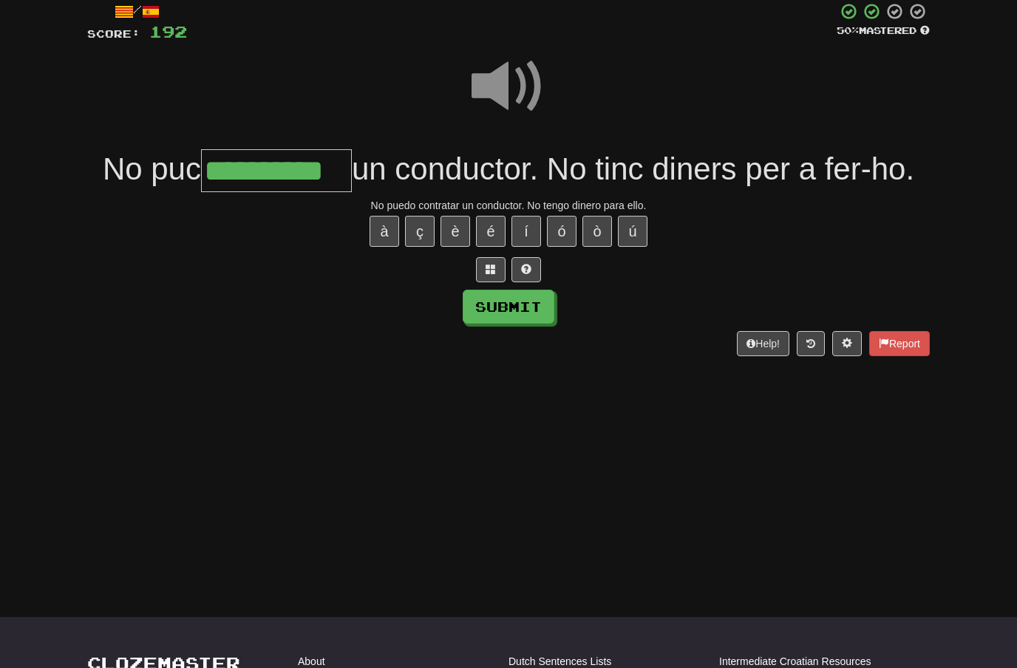
type input "**********"
click at [529, 301] on button "Submit" at bounding box center [509, 307] width 92 height 34
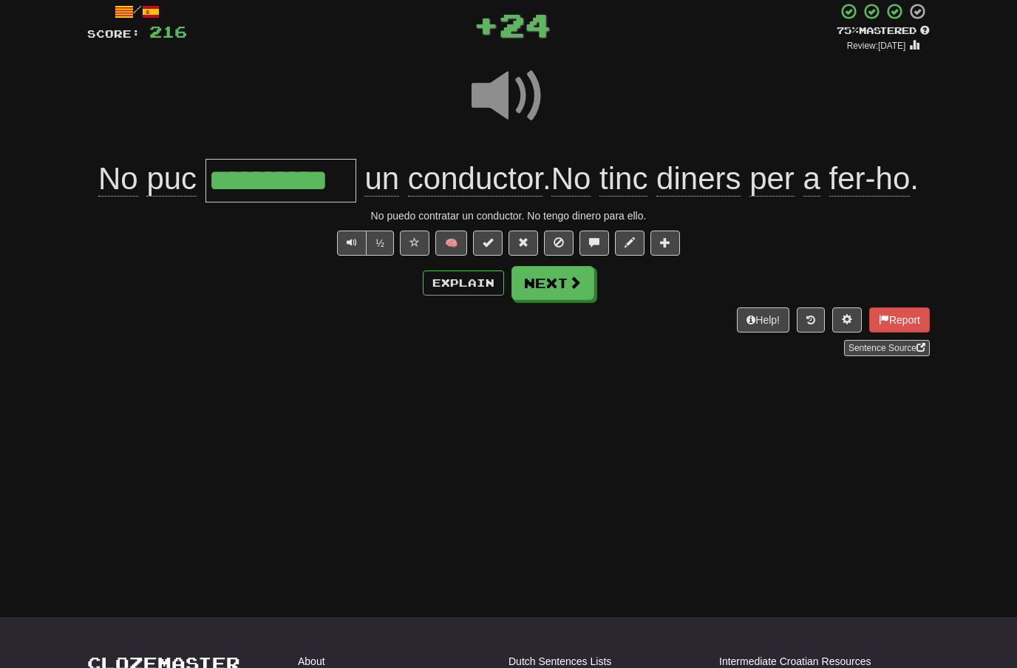
click at [569, 300] on button "Next" at bounding box center [553, 283] width 83 height 34
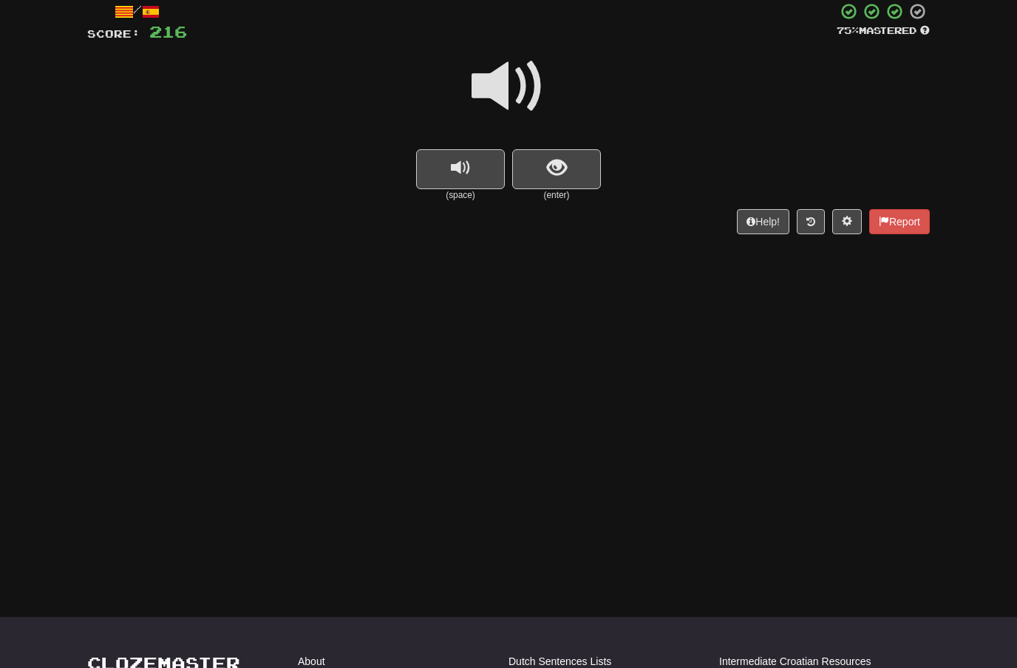
click at [520, 75] on span at bounding box center [509, 87] width 74 height 74
click at [560, 158] on span "show sentence" at bounding box center [557, 168] width 20 height 20
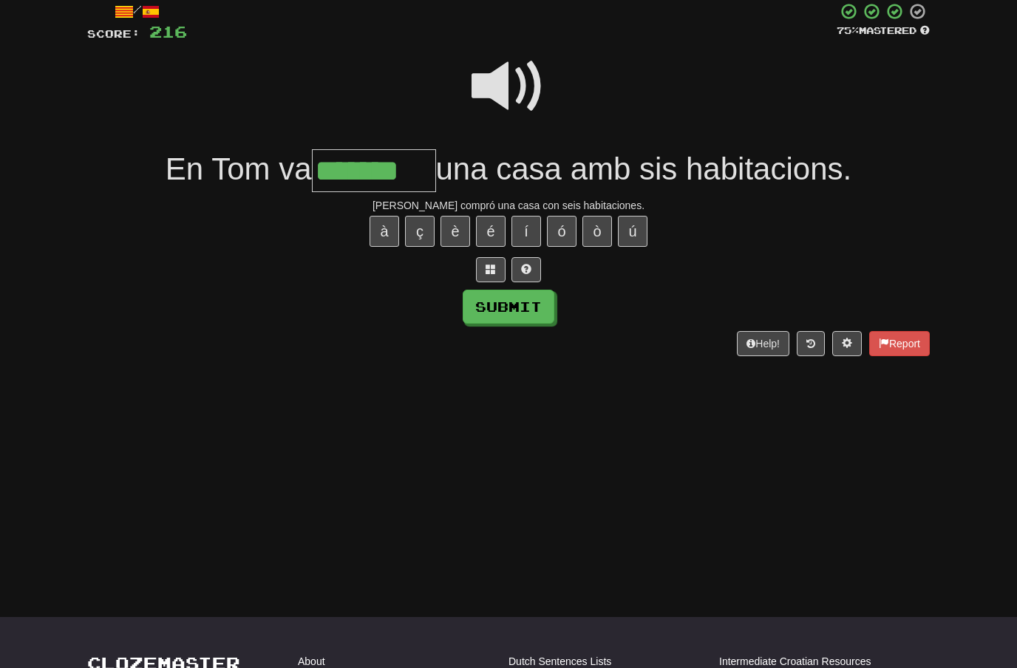
type input "*******"
click at [532, 299] on button "Submit" at bounding box center [509, 307] width 92 height 34
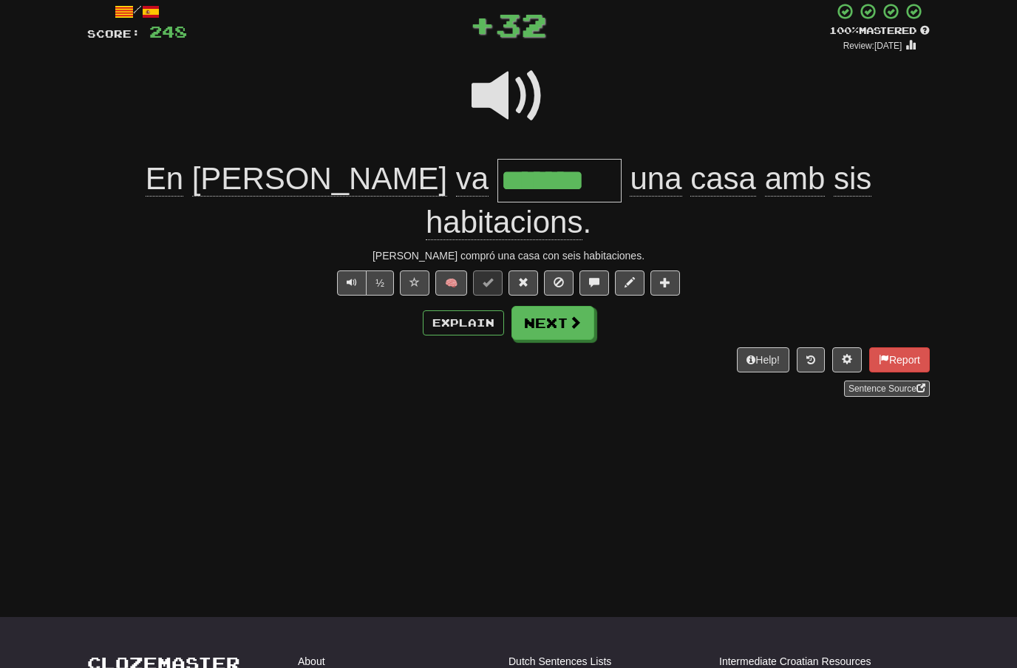
click at [574, 316] on span at bounding box center [575, 322] width 13 height 13
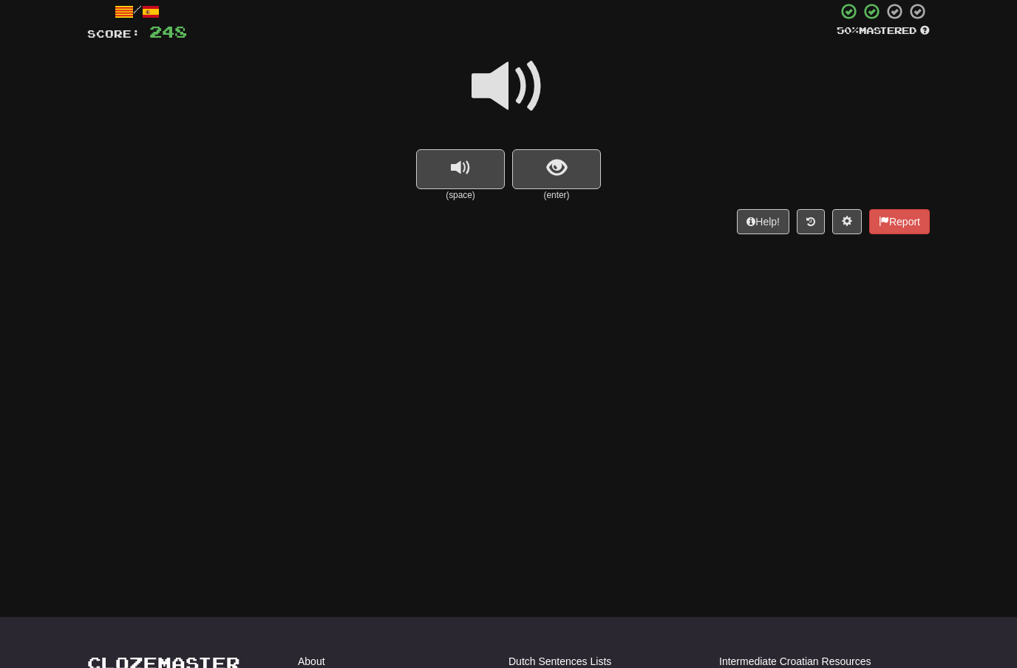
click at [518, 79] on span at bounding box center [509, 87] width 74 height 74
click at [562, 158] on span "show sentence" at bounding box center [557, 168] width 20 height 20
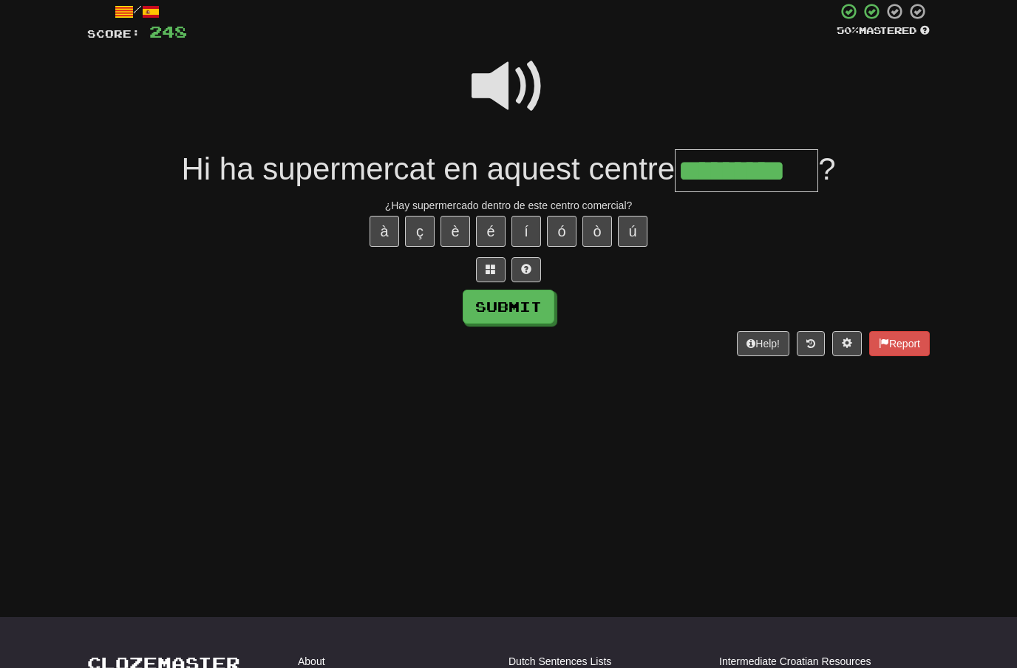
type input "*********"
click at [540, 305] on button "Submit" at bounding box center [509, 307] width 92 height 34
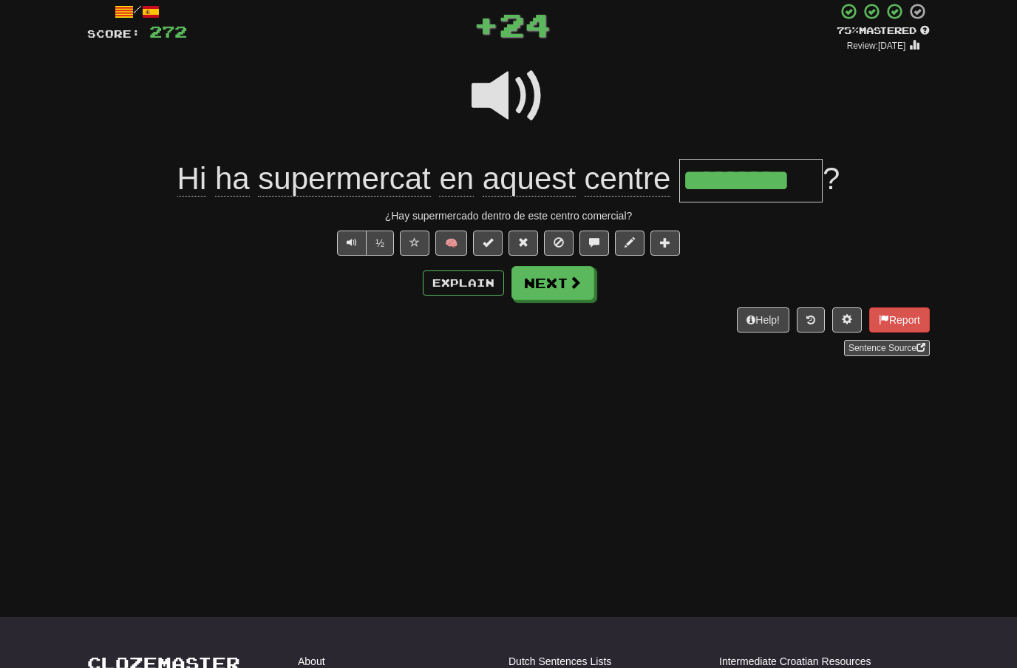
click at [582, 282] on button "Next" at bounding box center [553, 283] width 83 height 34
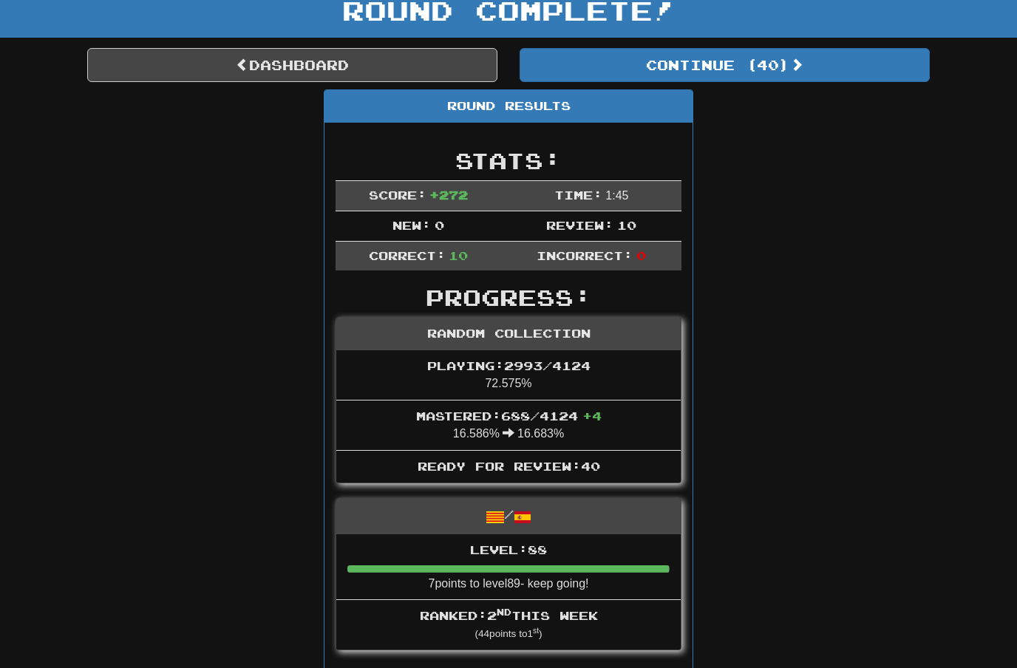
scroll to position [95, 0]
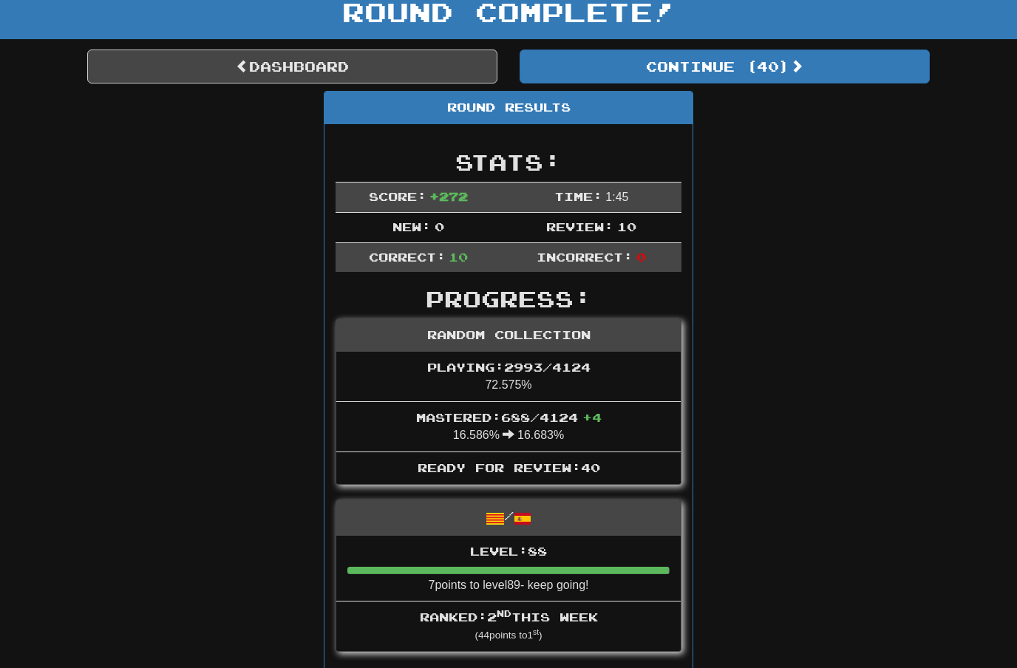
click at [778, 67] on button "Continue ( 40 )" at bounding box center [725, 67] width 410 height 34
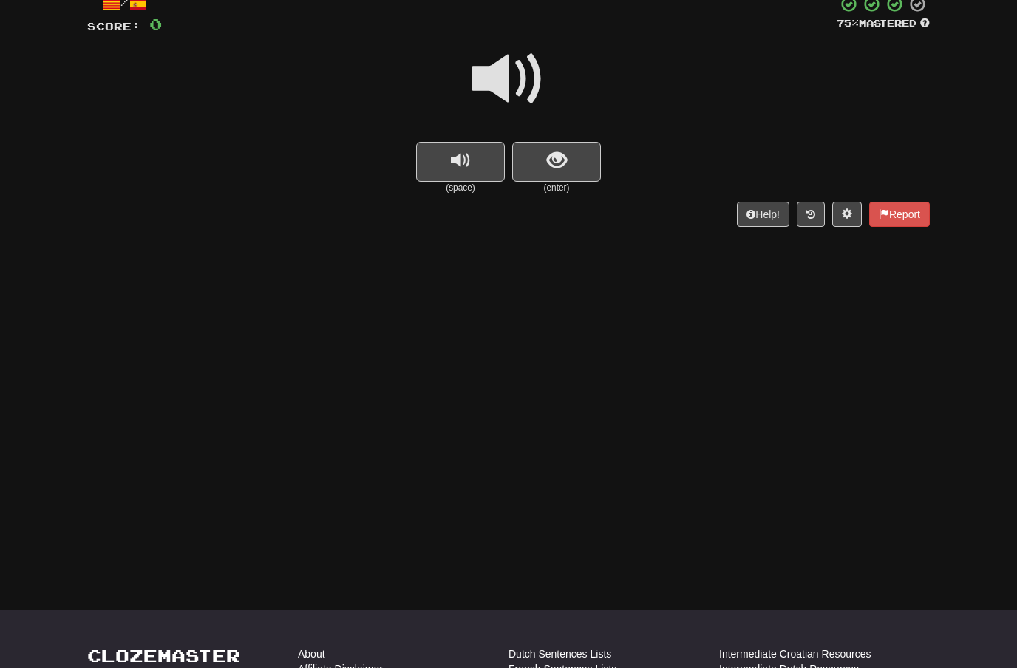
click at [563, 163] on span "show sentence" at bounding box center [557, 161] width 20 height 20
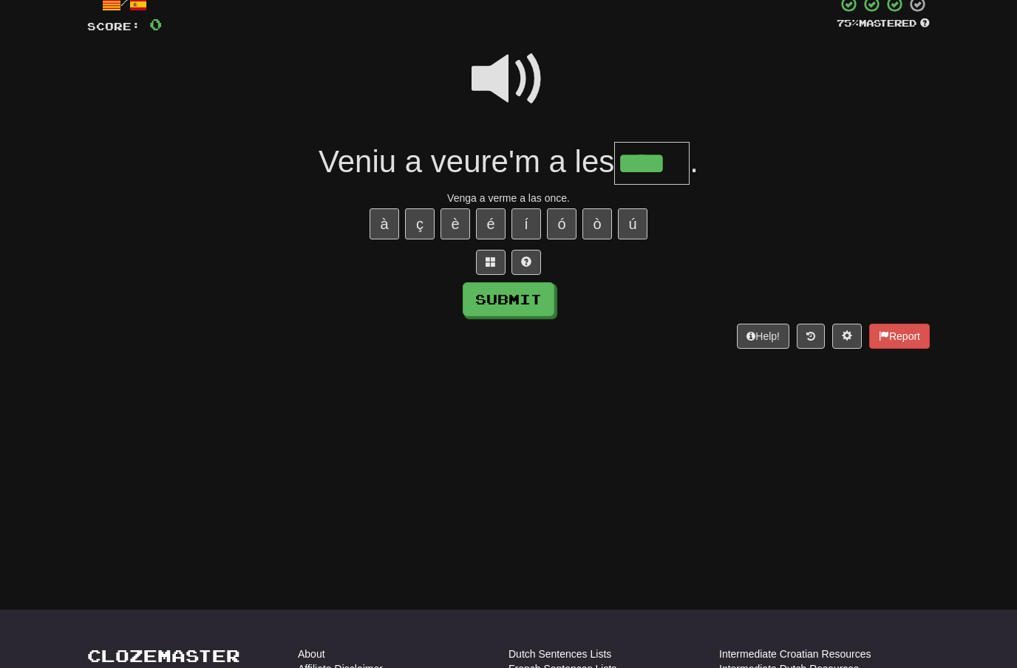
type input "****"
click at [537, 295] on button "Submit" at bounding box center [509, 299] width 92 height 34
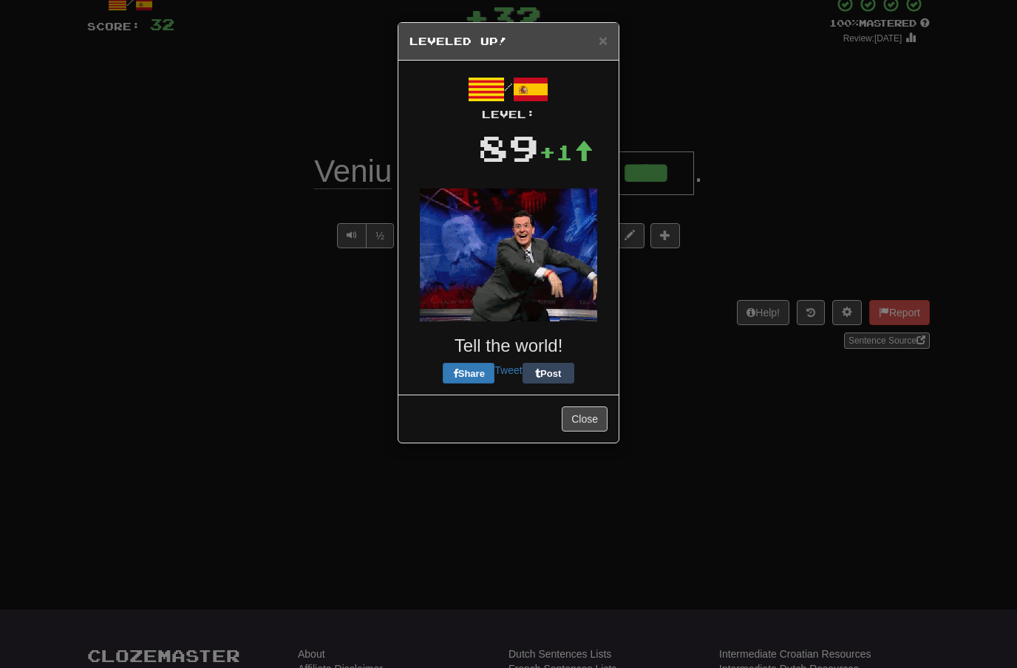
click at [582, 407] on button "Close" at bounding box center [585, 419] width 46 height 25
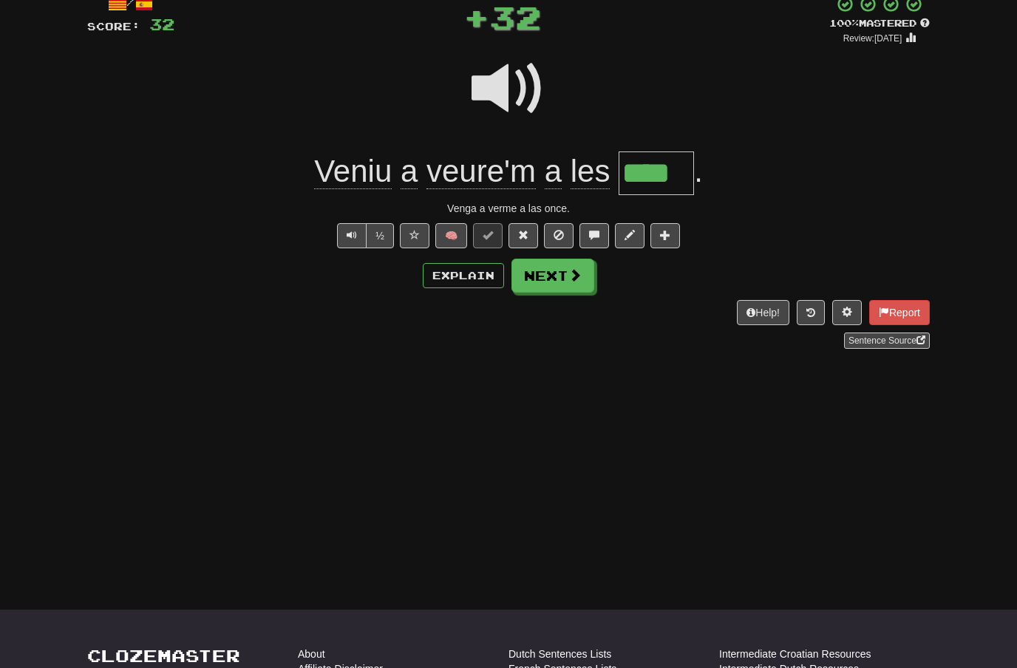
click at [577, 271] on span at bounding box center [575, 274] width 13 height 13
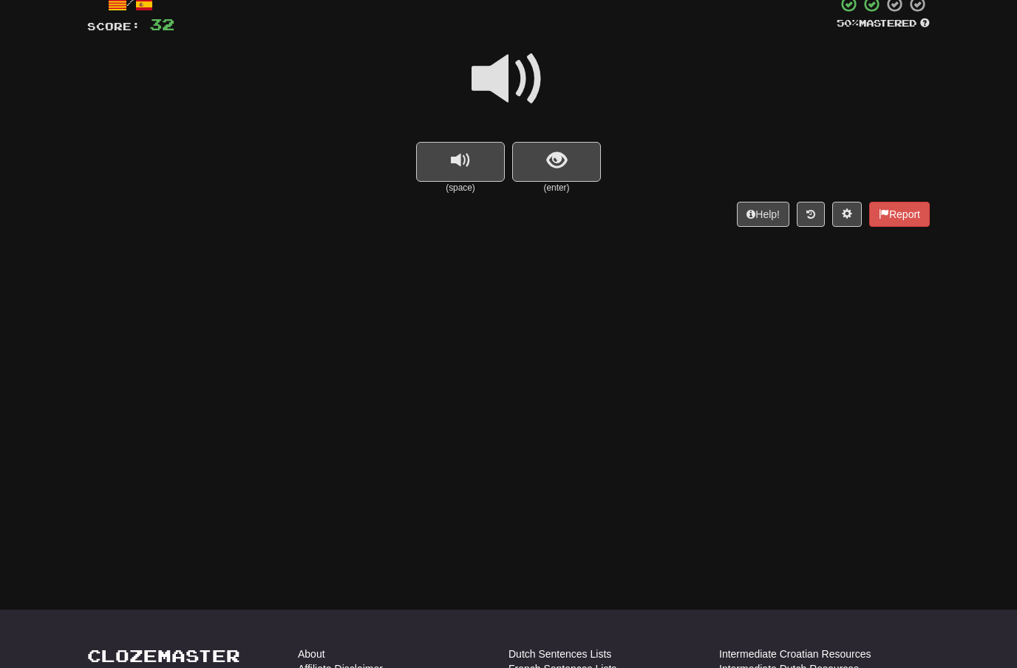
click at [515, 80] on span at bounding box center [509, 79] width 74 height 74
click at [548, 163] on span "show sentence" at bounding box center [557, 161] width 20 height 20
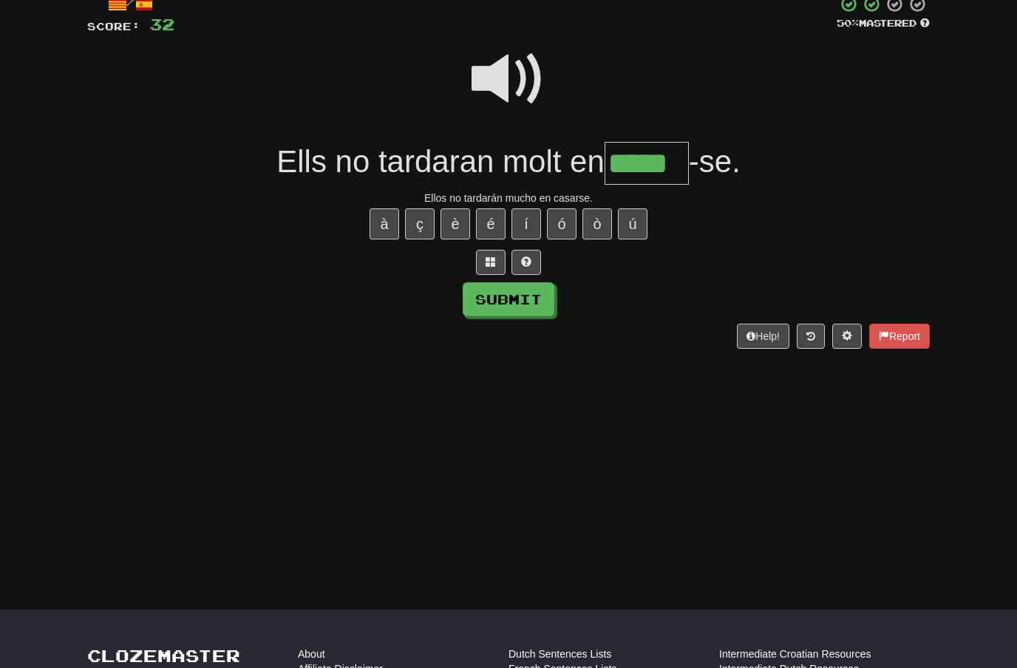
type input "*****"
click at [532, 298] on button "Submit" at bounding box center [509, 299] width 92 height 34
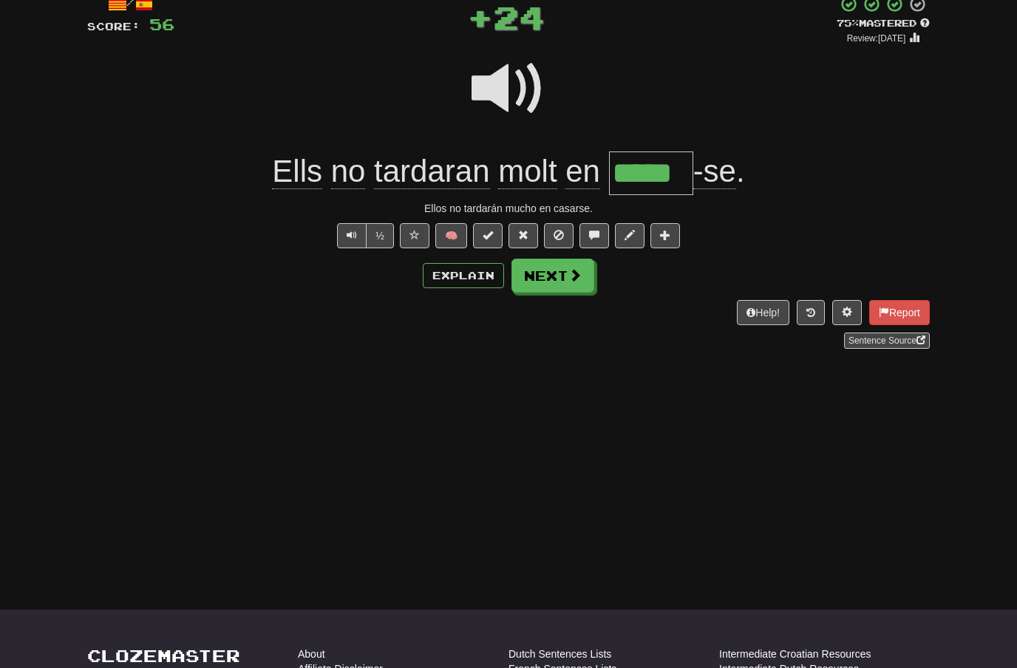
click at [577, 279] on span at bounding box center [575, 274] width 13 height 13
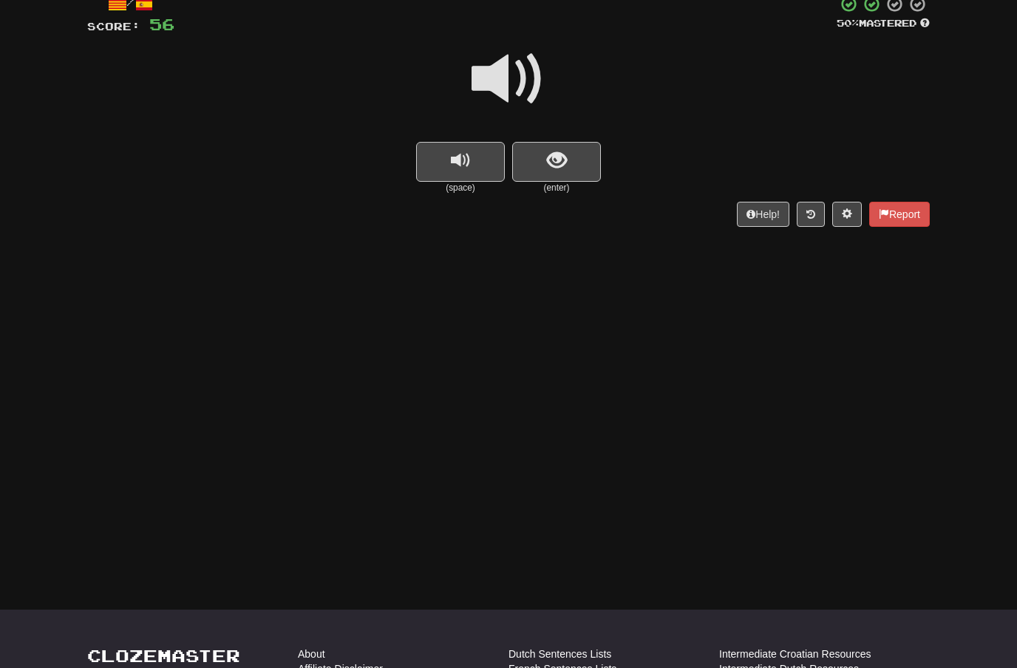
click at [526, 70] on span at bounding box center [509, 79] width 74 height 74
click at [550, 154] on span "show sentence" at bounding box center [557, 161] width 20 height 20
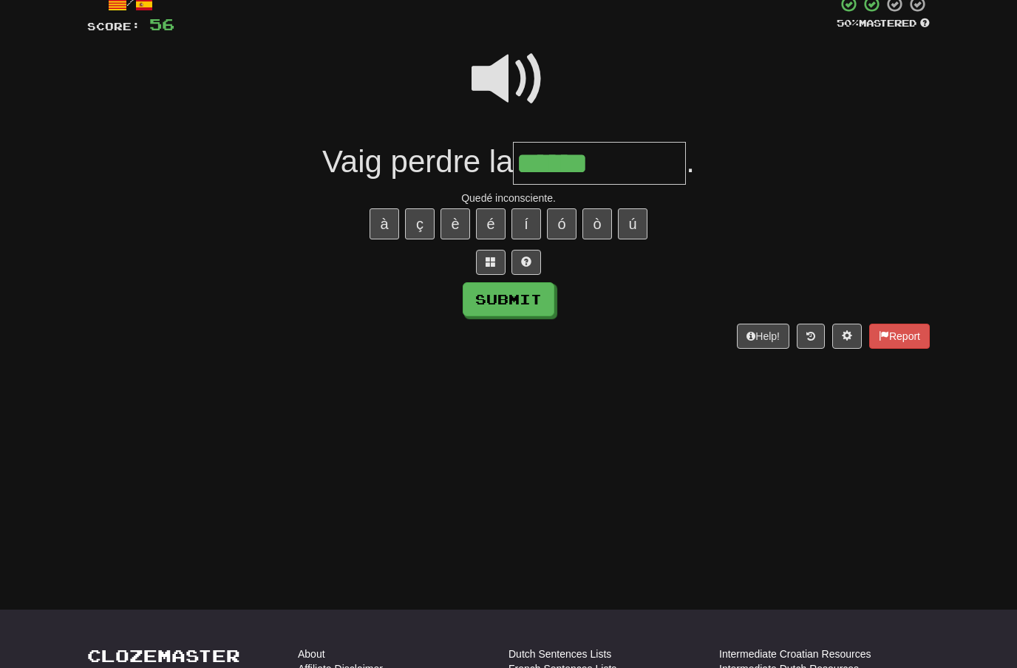
click at [458, 220] on button "è" at bounding box center [456, 223] width 30 height 31
type input "**********"
click at [523, 297] on button "Submit" at bounding box center [509, 299] width 92 height 34
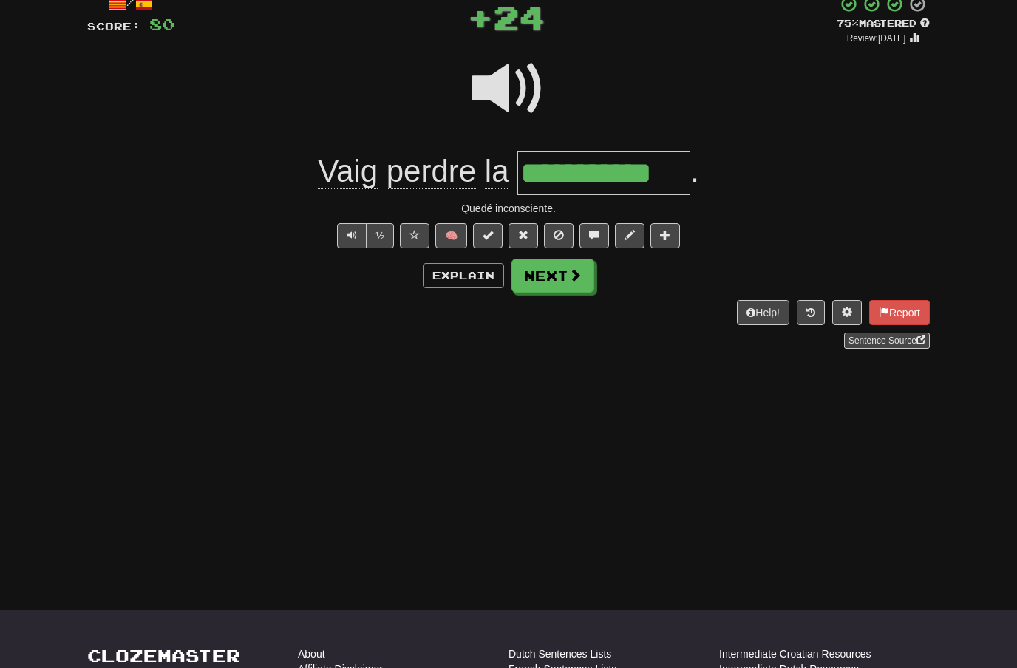
click at [573, 276] on span at bounding box center [575, 274] width 13 height 13
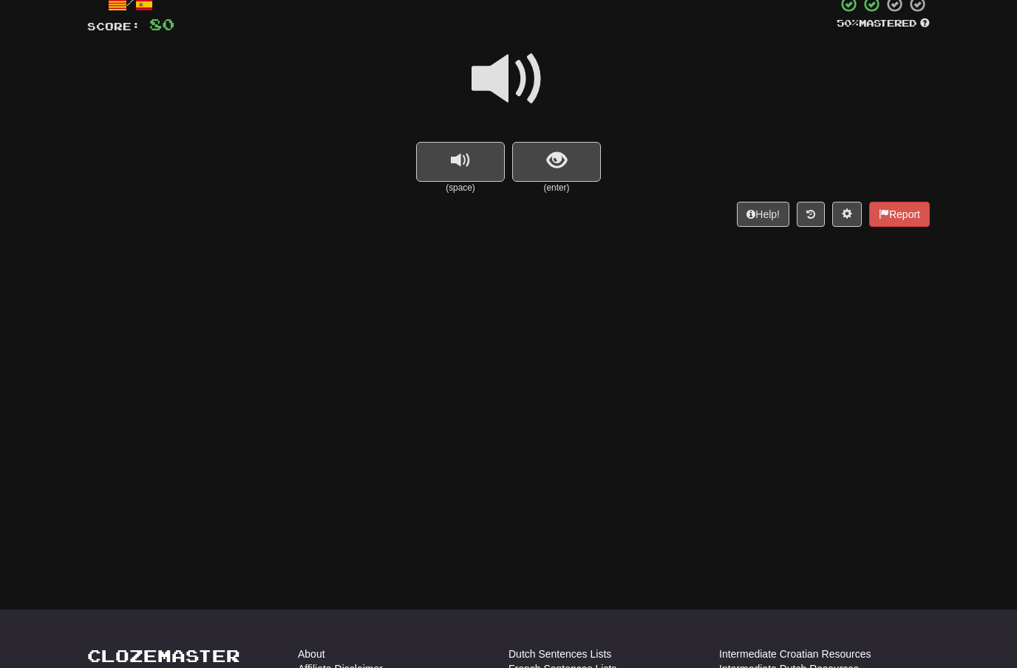
click at [530, 71] on span at bounding box center [509, 79] width 74 height 74
click at [549, 157] on span "show sentence" at bounding box center [557, 161] width 20 height 20
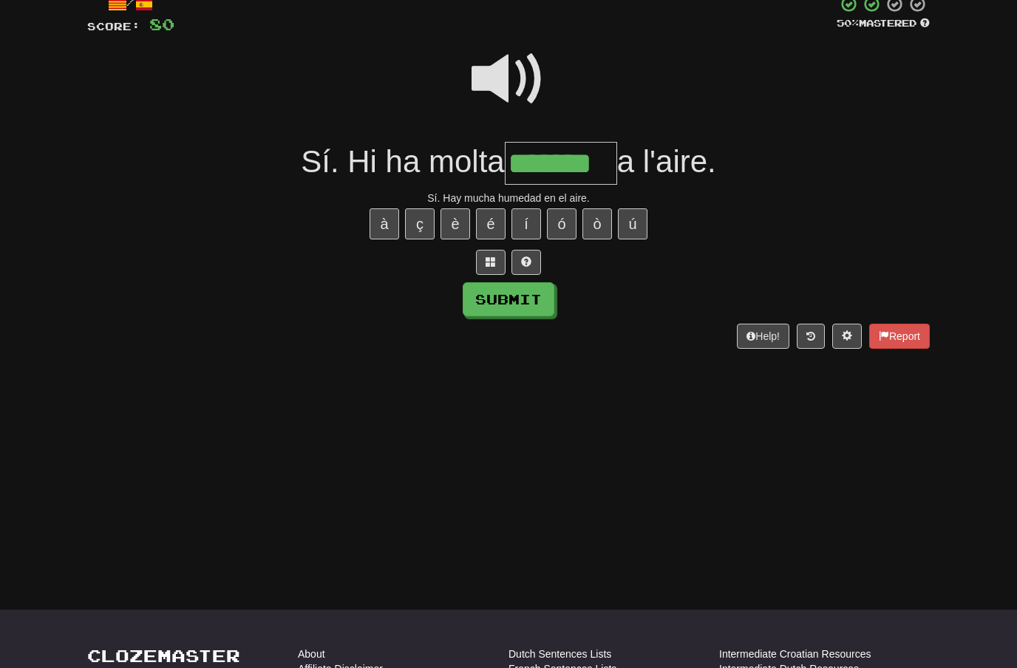
type input "*******"
click at [535, 296] on button "Submit" at bounding box center [509, 299] width 92 height 34
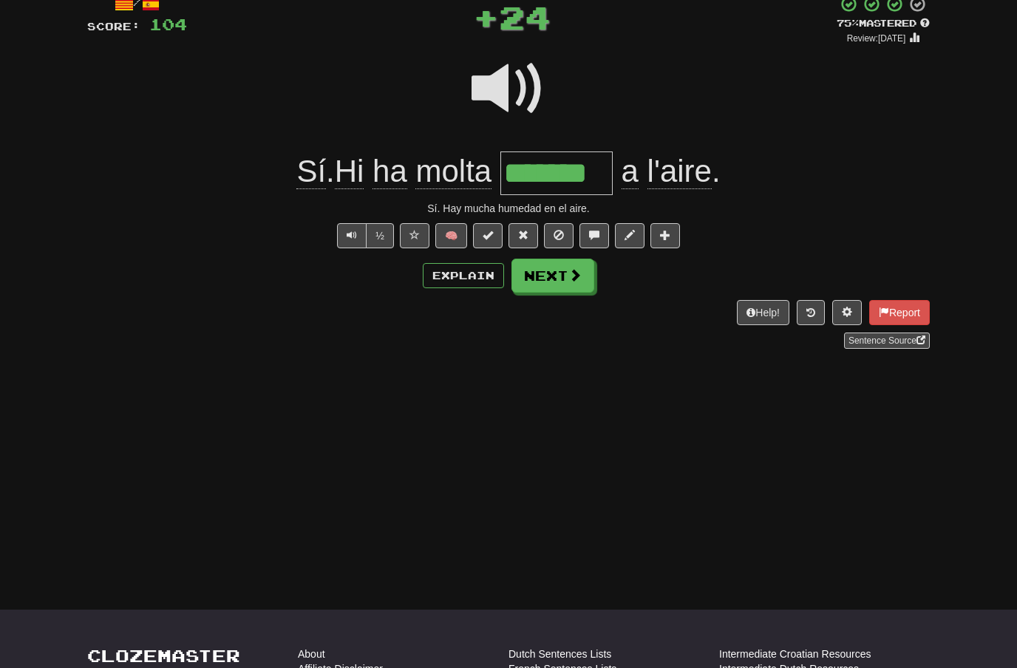
click at [569, 274] on span at bounding box center [575, 274] width 13 height 13
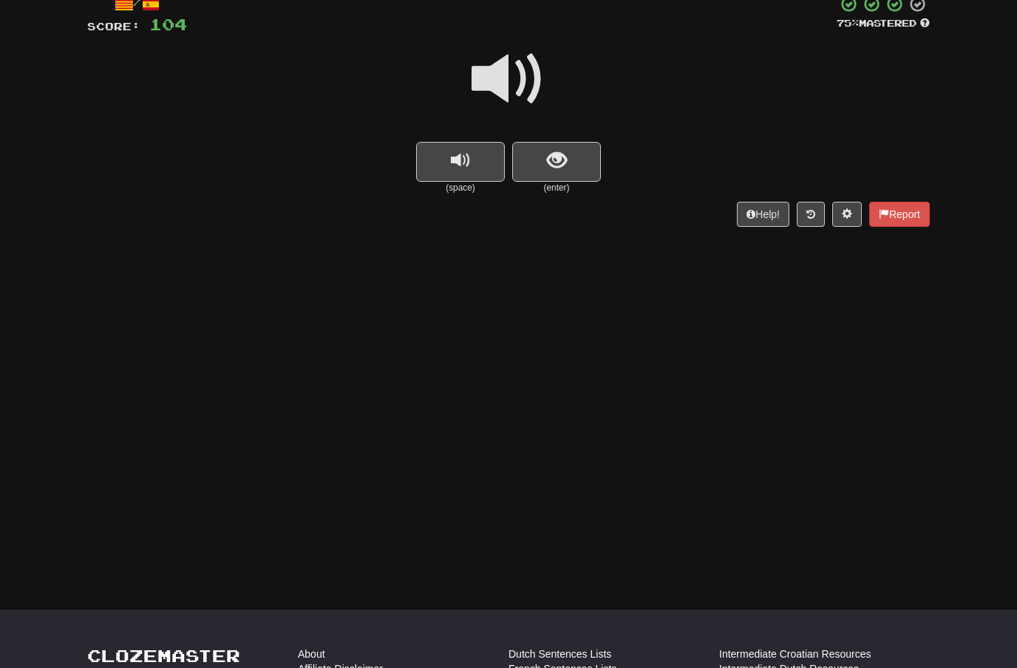
click at [521, 79] on span at bounding box center [509, 79] width 74 height 74
click at [554, 159] on span "show sentence" at bounding box center [557, 161] width 20 height 20
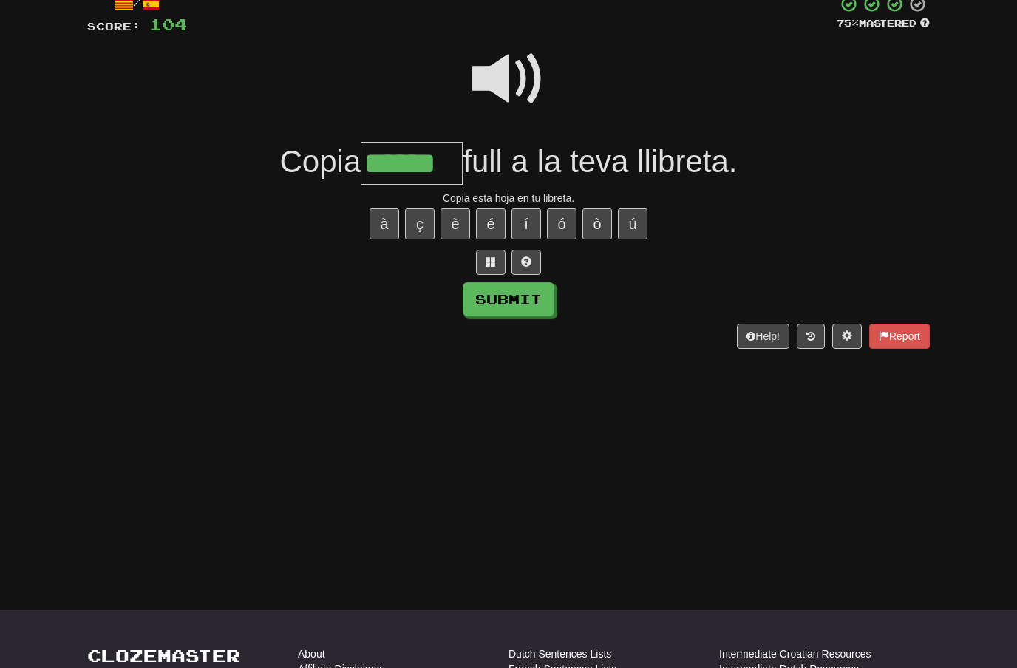
type input "******"
click at [523, 290] on button "Submit" at bounding box center [509, 299] width 92 height 34
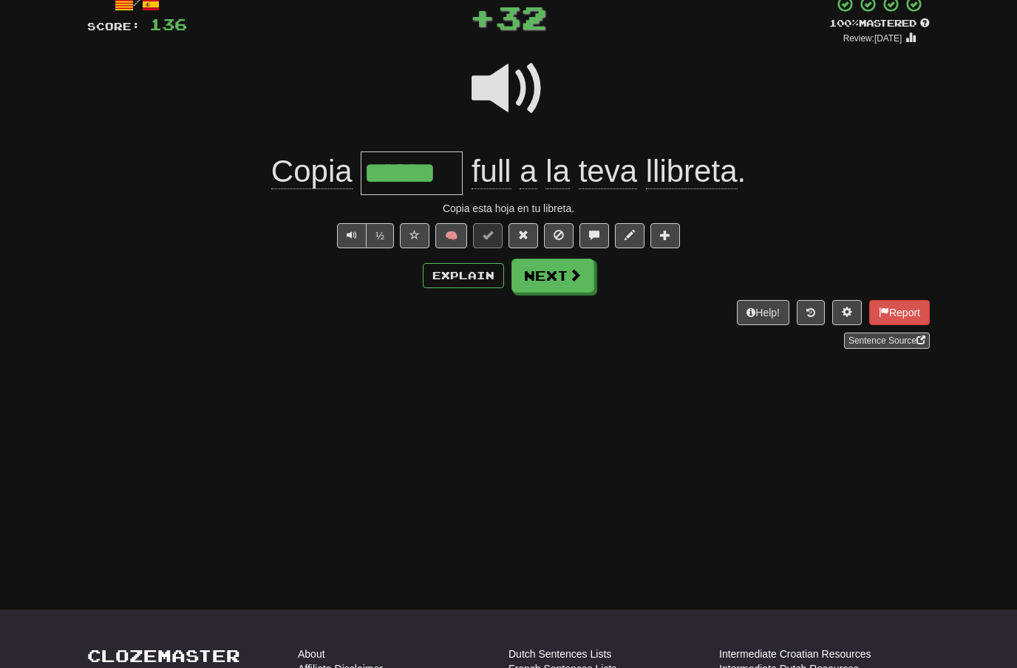
click at [573, 277] on span at bounding box center [575, 274] width 13 height 13
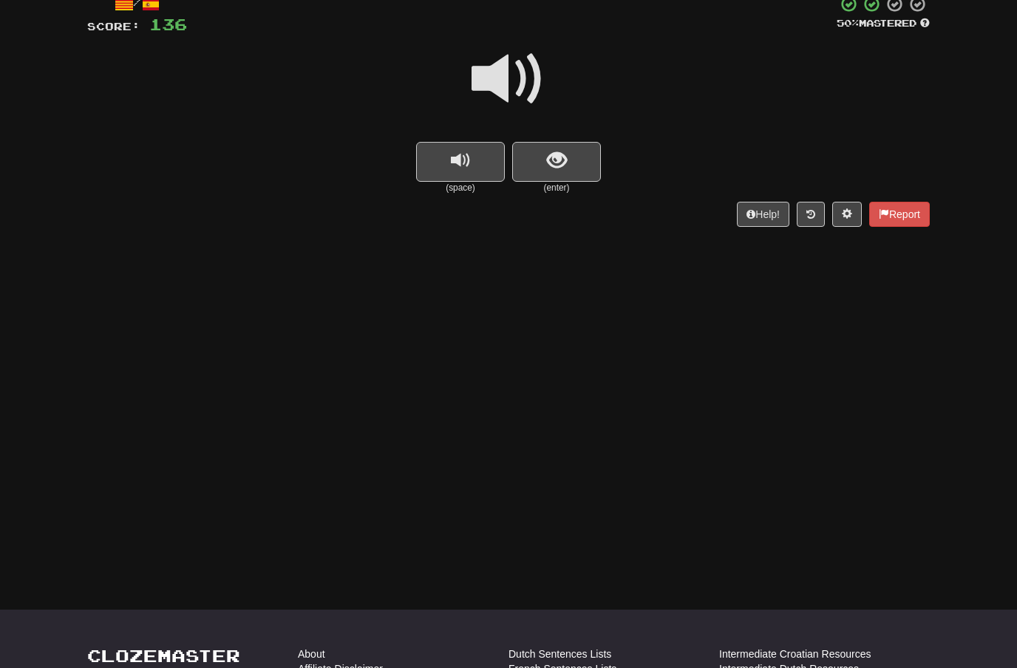
click at [516, 70] on span at bounding box center [509, 79] width 74 height 74
click at [557, 163] on span "show sentence" at bounding box center [557, 161] width 20 height 20
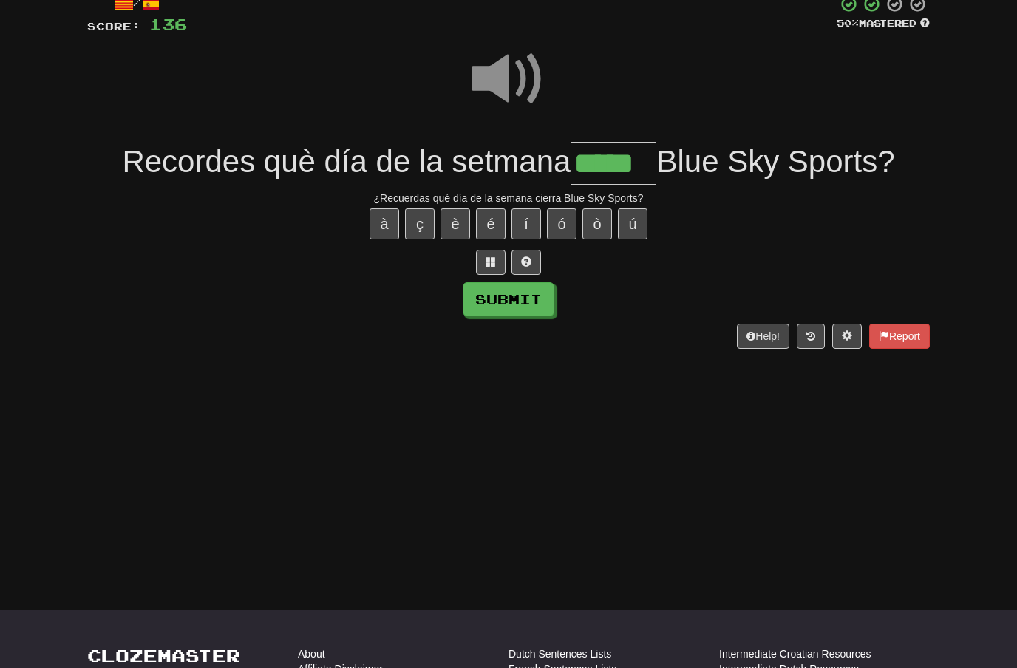
type input "*****"
click at [536, 300] on button "Submit" at bounding box center [509, 299] width 92 height 34
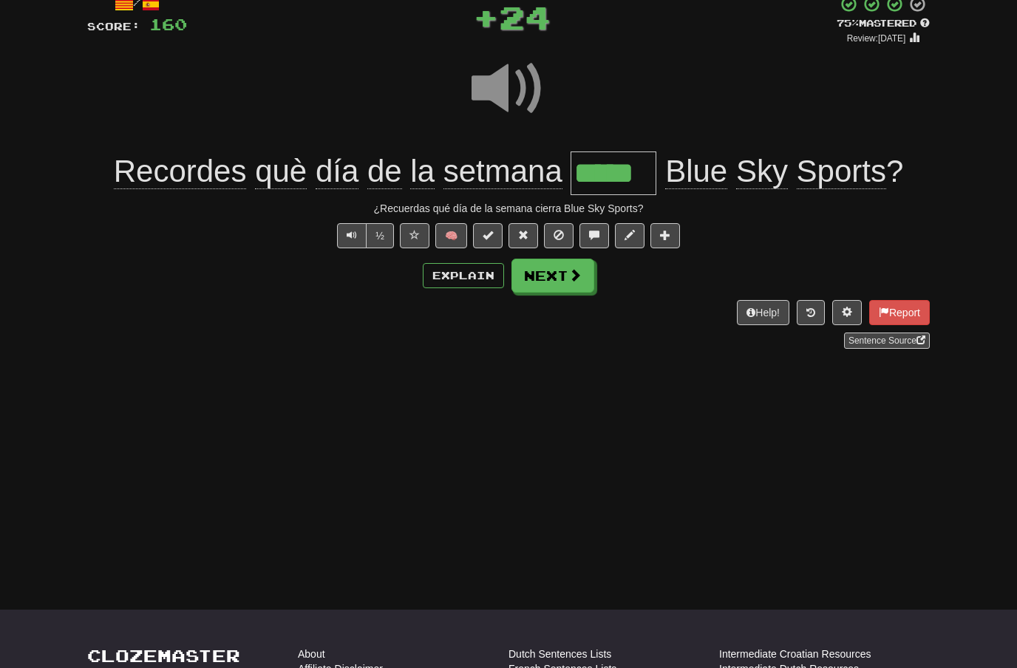
click at [569, 274] on span at bounding box center [575, 274] width 13 height 13
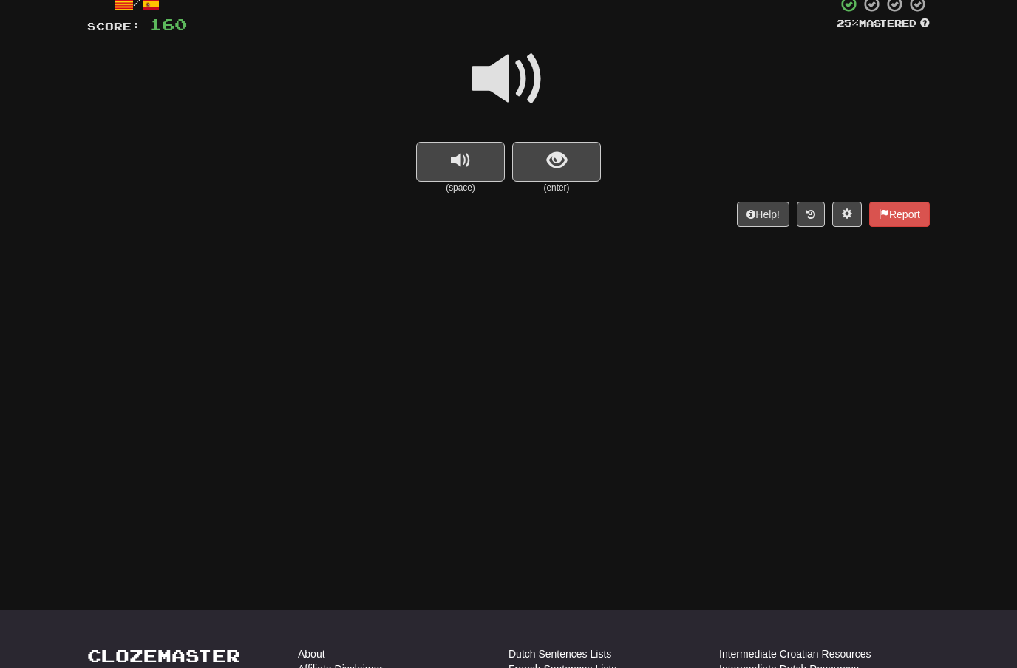
click at [575, 157] on button "show sentence" at bounding box center [556, 162] width 89 height 40
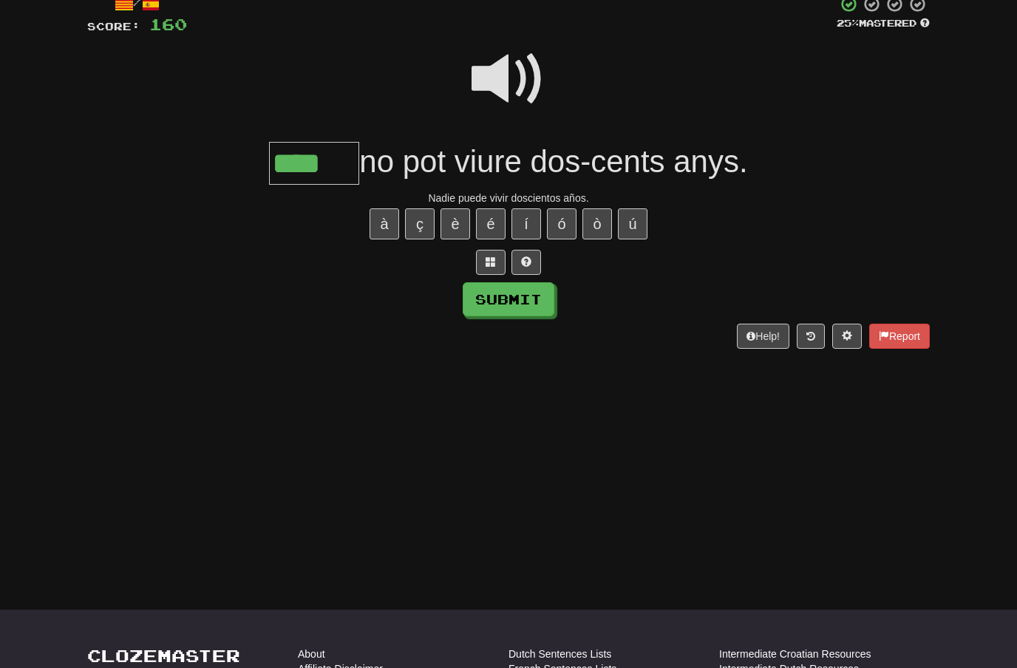
click at [637, 217] on button "ú" at bounding box center [633, 223] width 30 height 31
click at [535, 302] on button "Submit" at bounding box center [509, 299] width 92 height 34
type input "*****"
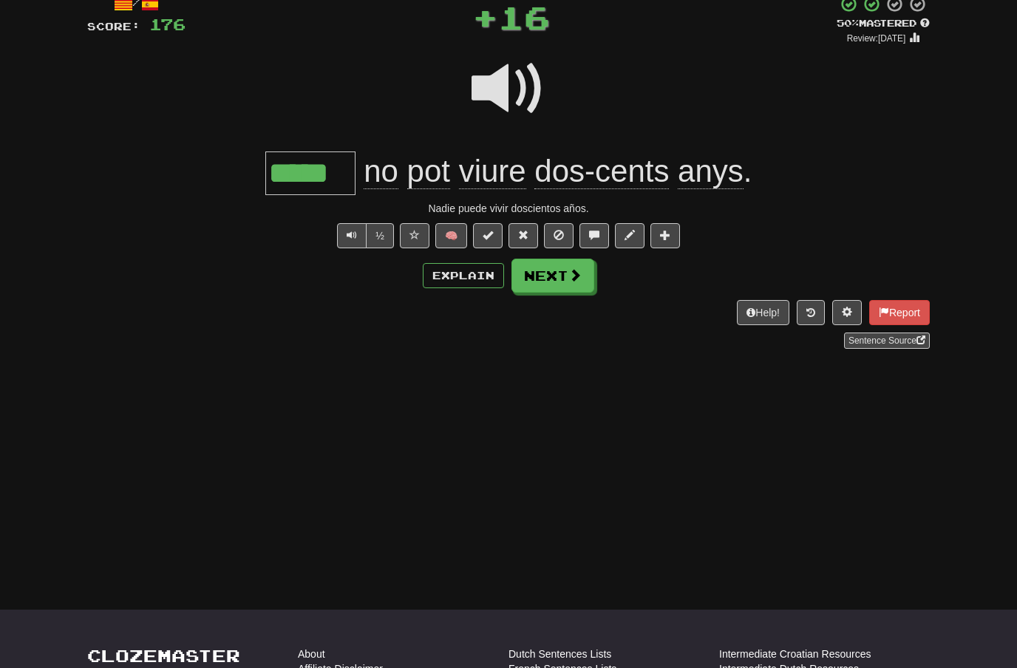
click at [578, 280] on span at bounding box center [575, 274] width 13 height 13
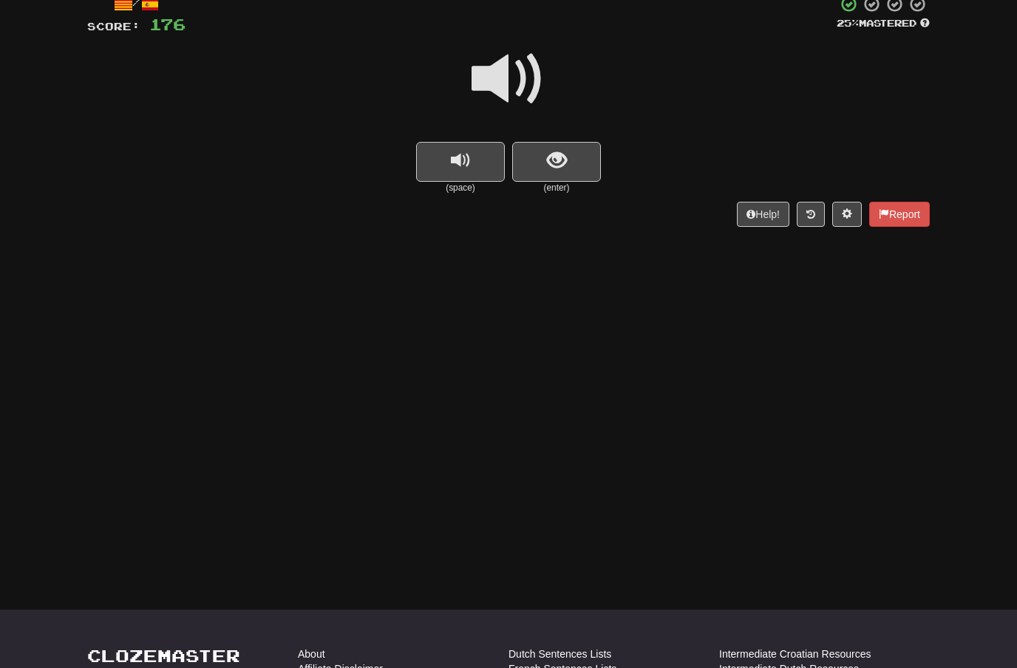
click at [571, 157] on button "show sentence" at bounding box center [556, 162] width 89 height 40
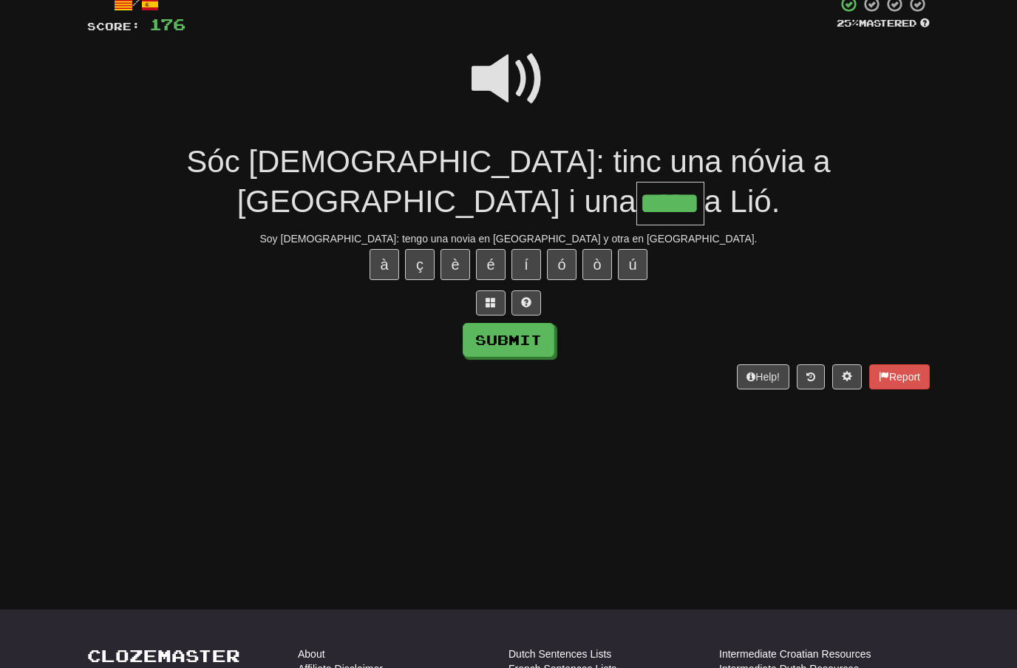
type input "*****"
click at [537, 323] on button "Submit" at bounding box center [509, 340] width 92 height 34
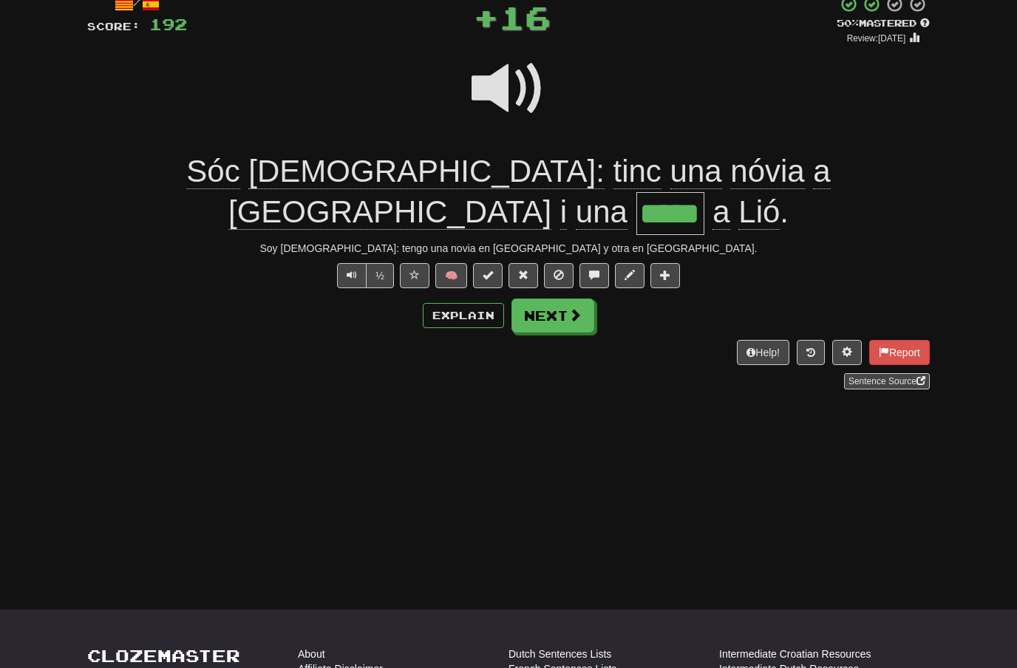
click at [572, 308] on span at bounding box center [575, 314] width 13 height 13
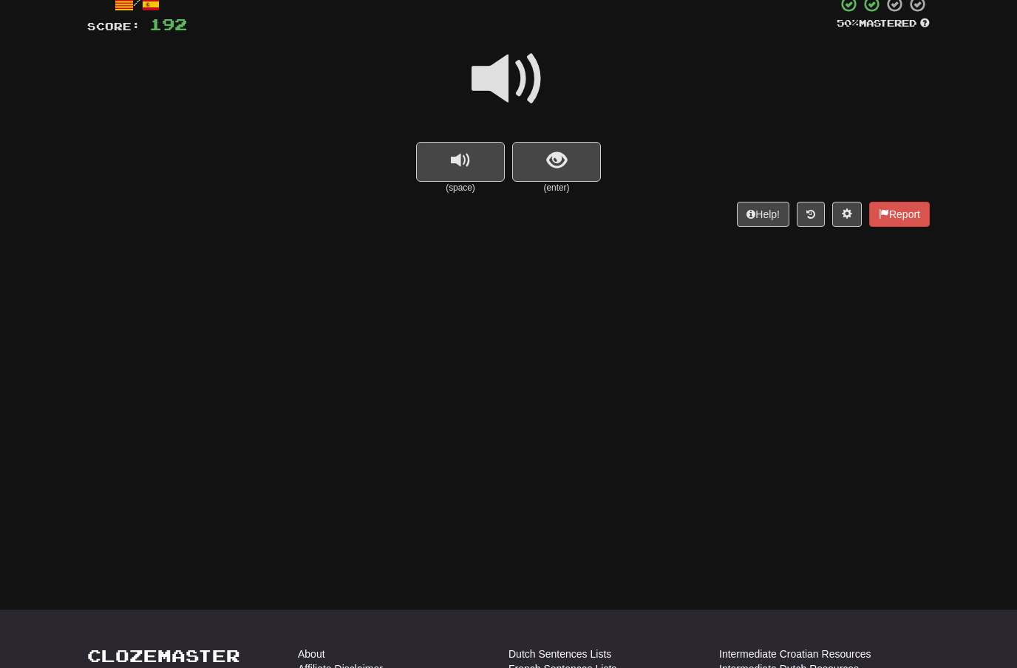
click at [512, 81] on span at bounding box center [509, 79] width 74 height 74
click at [543, 164] on button "show sentence" at bounding box center [556, 162] width 89 height 40
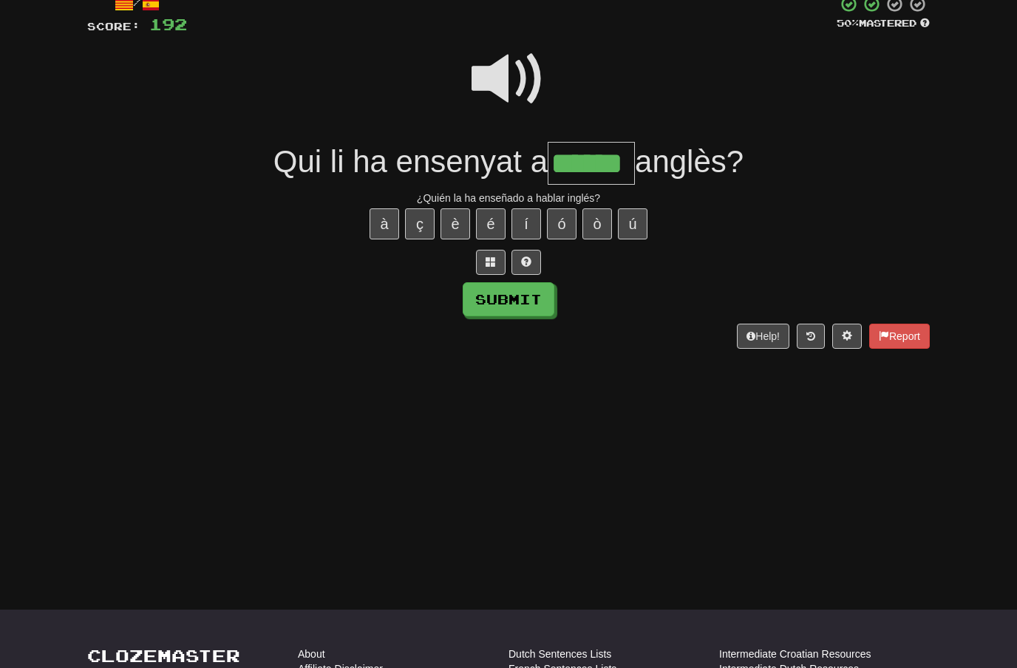
type input "******"
click at [523, 295] on button "Submit" at bounding box center [509, 299] width 92 height 34
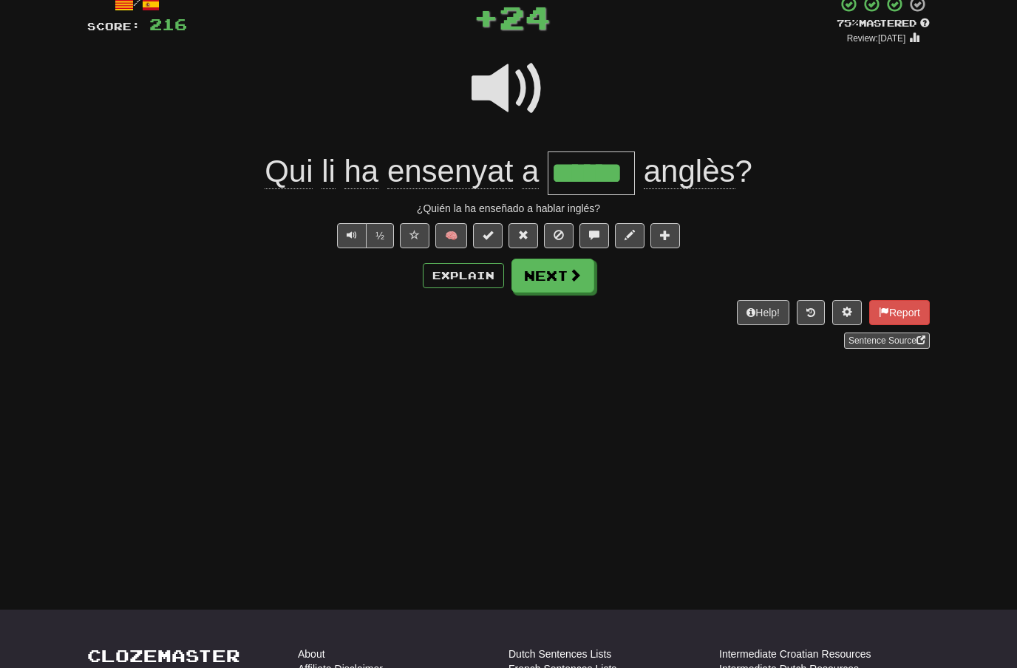
click at [557, 274] on button "Next" at bounding box center [553, 276] width 83 height 34
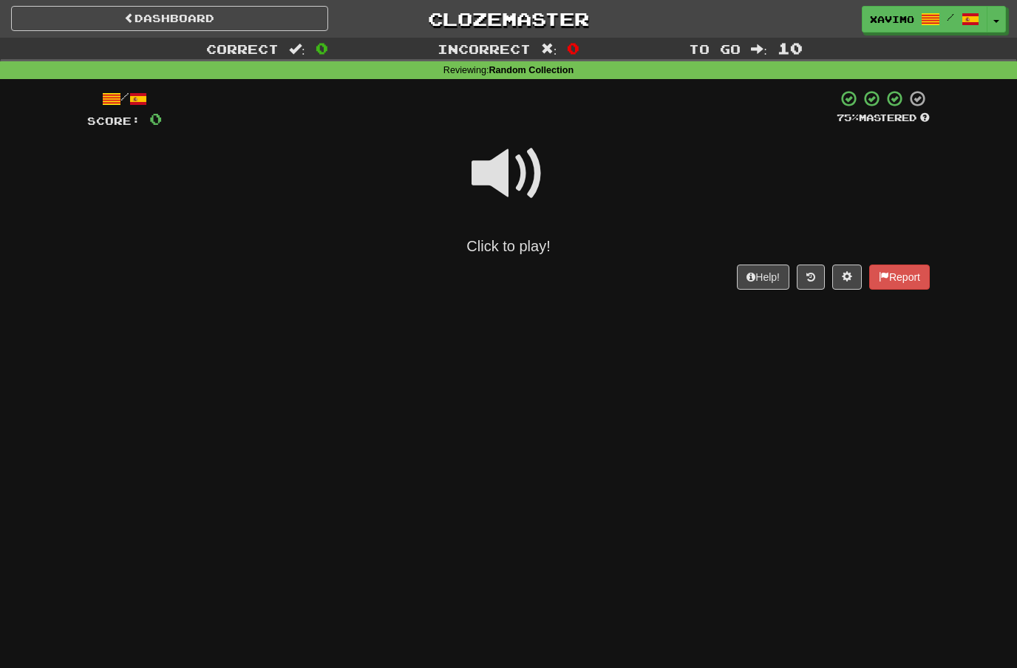
scroll to position [95, 0]
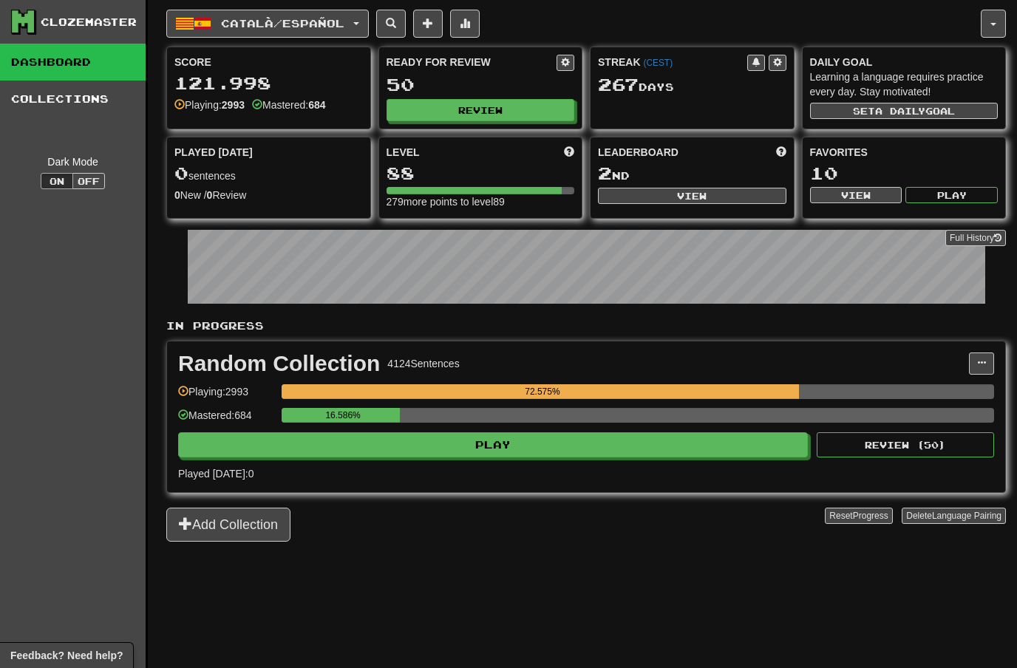
click at [490, 112] on button "Review" at bounding box center [481, 110] width 189 height 22
select select "**"
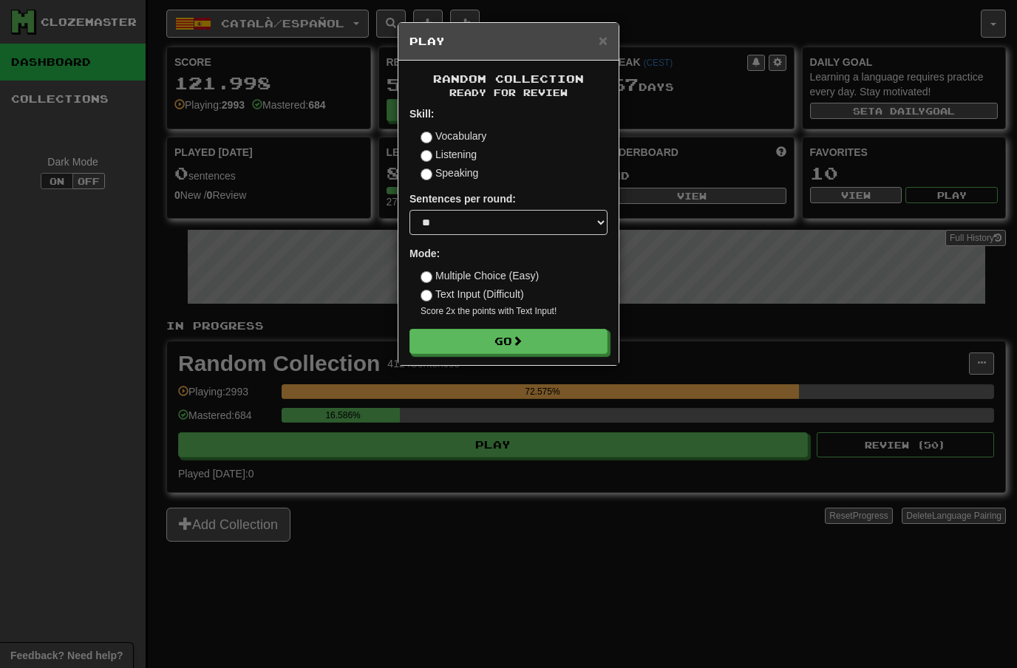
click at [599, 43] on span "×" at bounding box center [603, 40] width 9 height 17
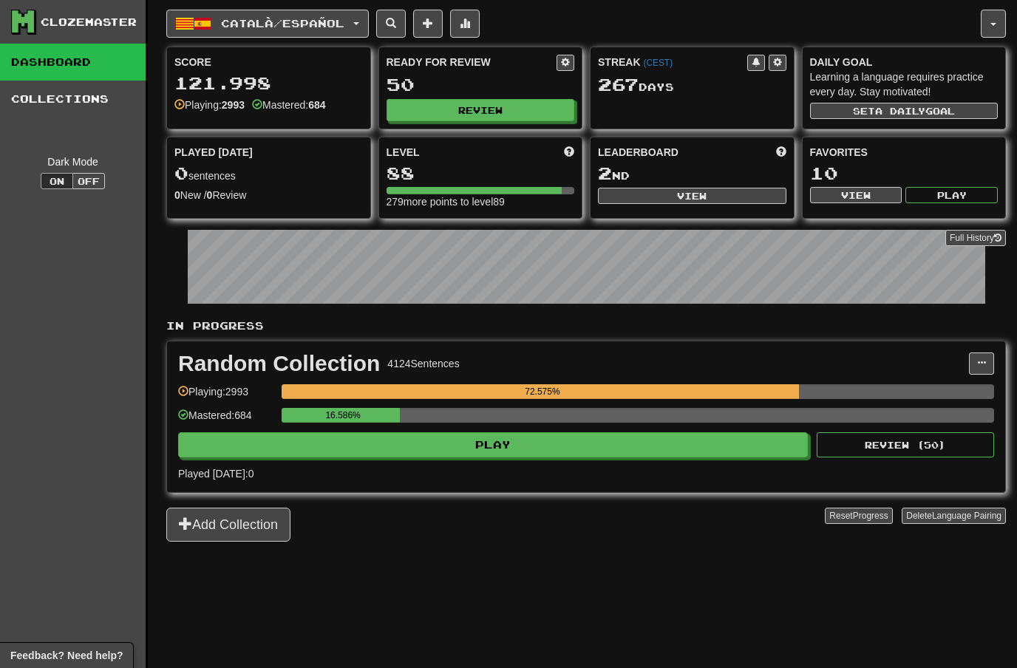
click at [513, 109] on button "Review" at bounding box center [481, 110] width 189 height 22
select select "**"
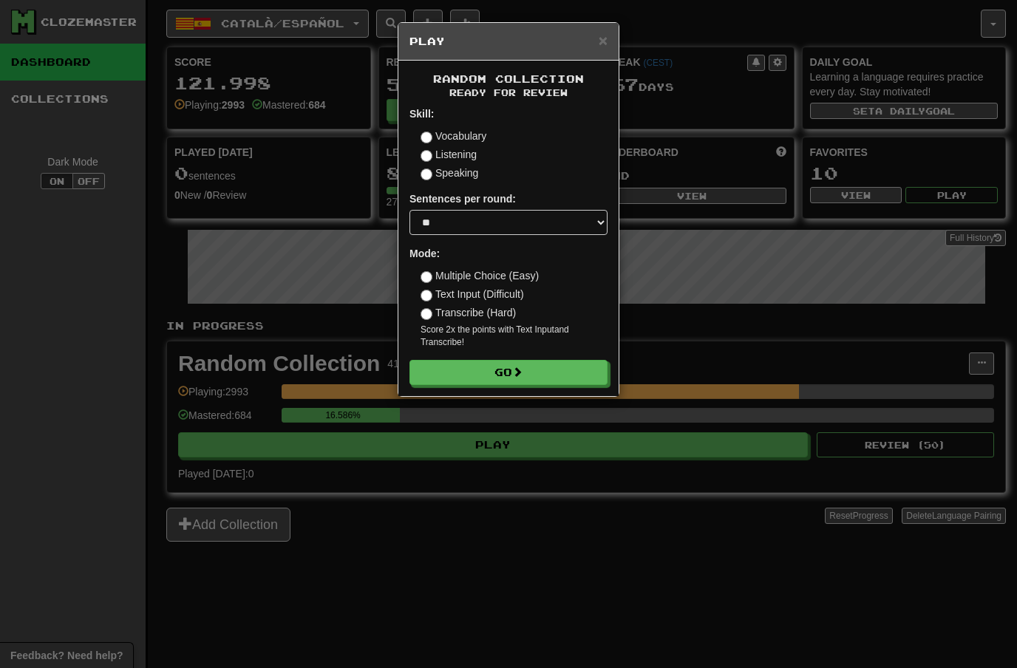
click at [542, 376] on button "Go" at bounding box center [509, 372] width 198 height 25
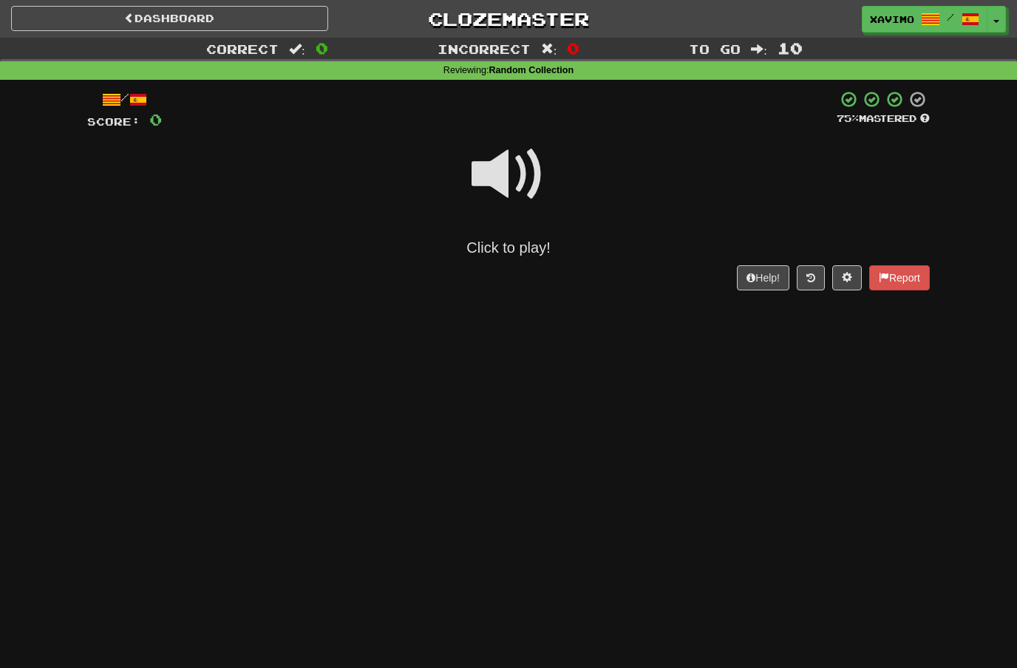
click at [506, 166] on span at bounding box center [509, 175] width 74 height 74
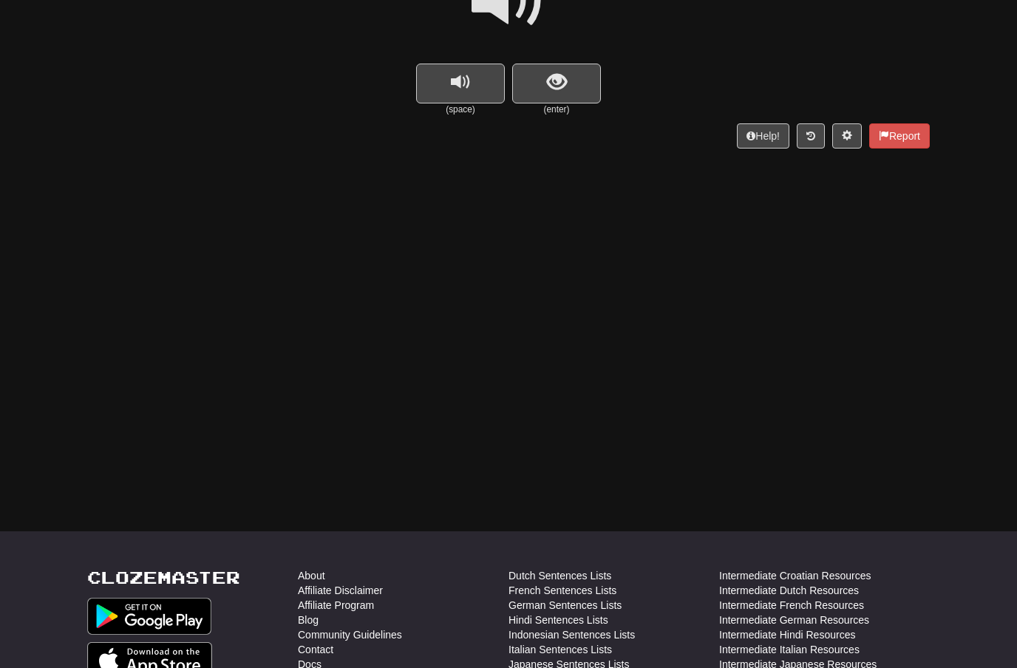
scroll to position [108, 0]
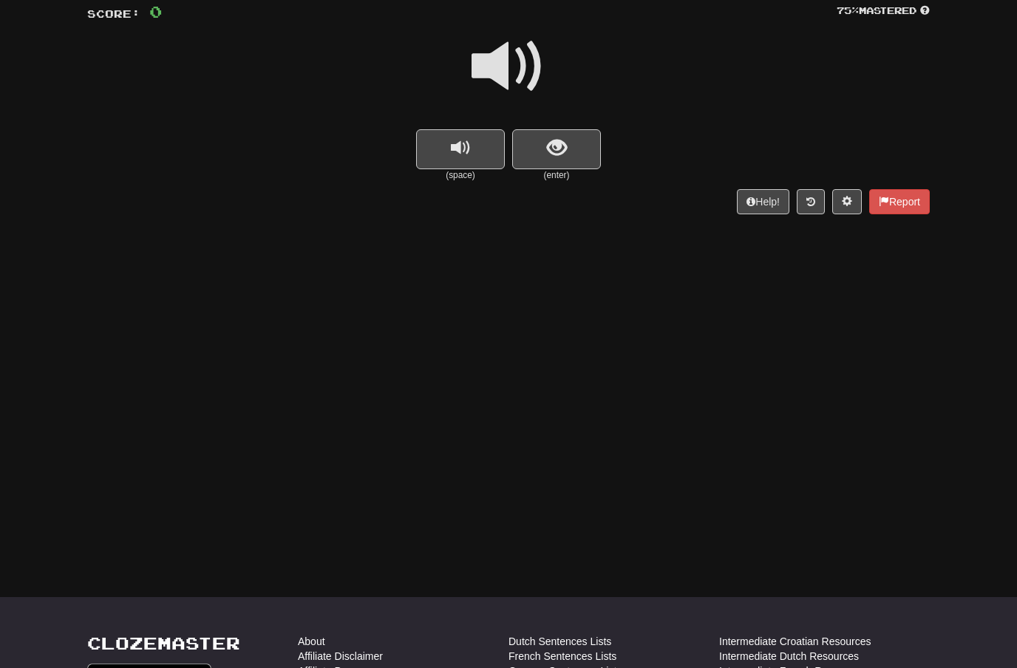
click at [508, 61] on span at bounding box center [509, 67] width 74 height 74
click at [549, 129] on button "show sentence" at bounding box center [556, 149] width 89 height 40
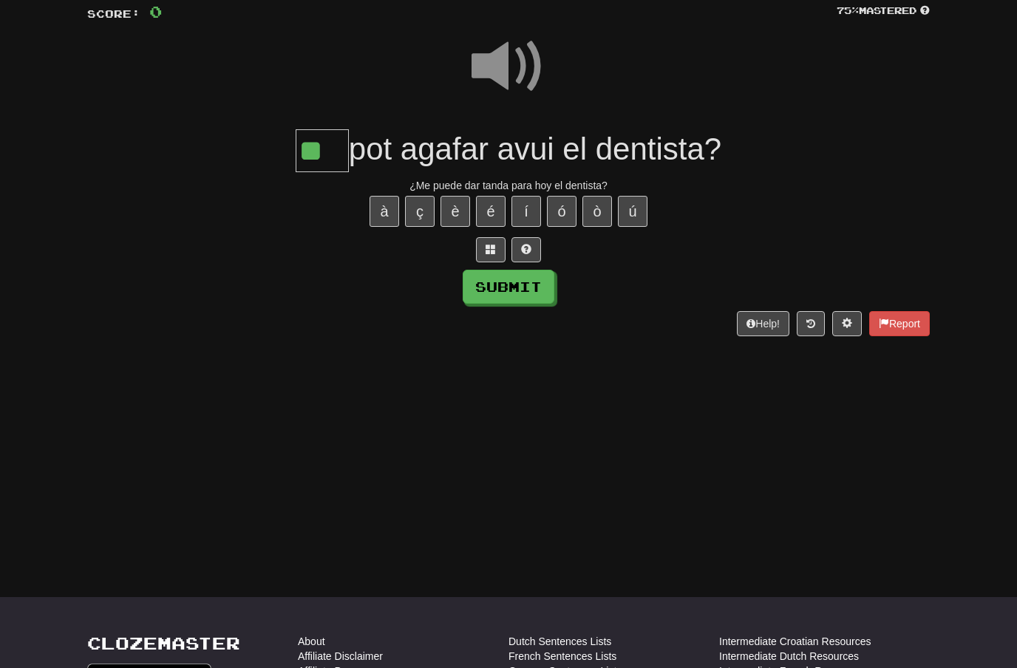
click at [540, 286] on button "Submit" at bounding box center [509, 287] width 92 height 34
type input "**"
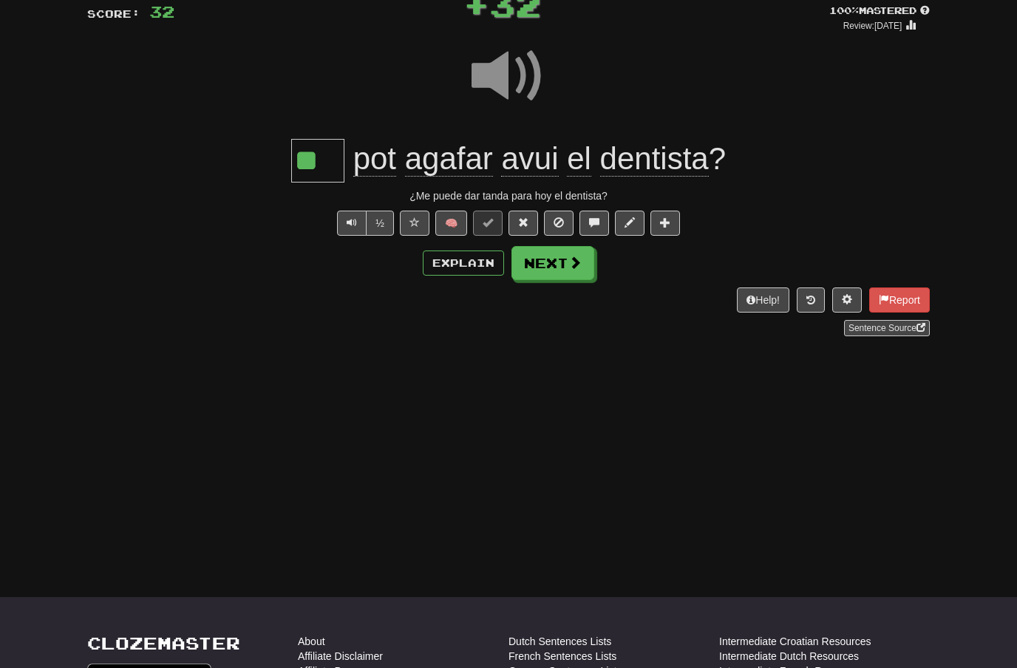
click at [570, 263] on span at bounding box center [575, 262] width 13 height 13
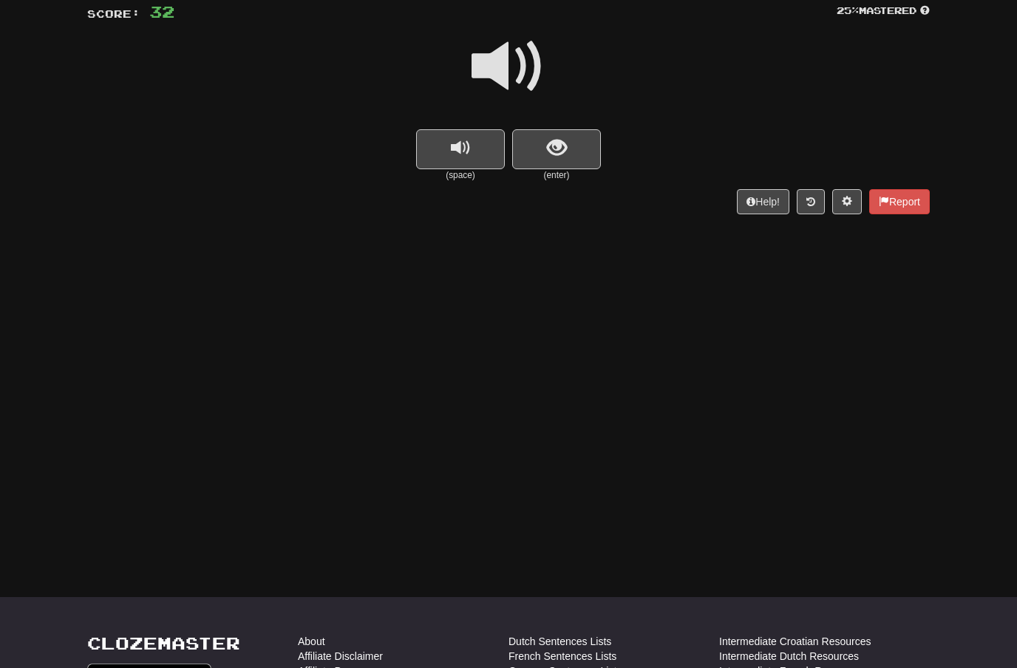
click at [533, 67] on span at bounding box center [509, 67] width 74 height 74
click at [545, 144] on button "show sentence" at bounding box center [556, 149] width 89 height 40
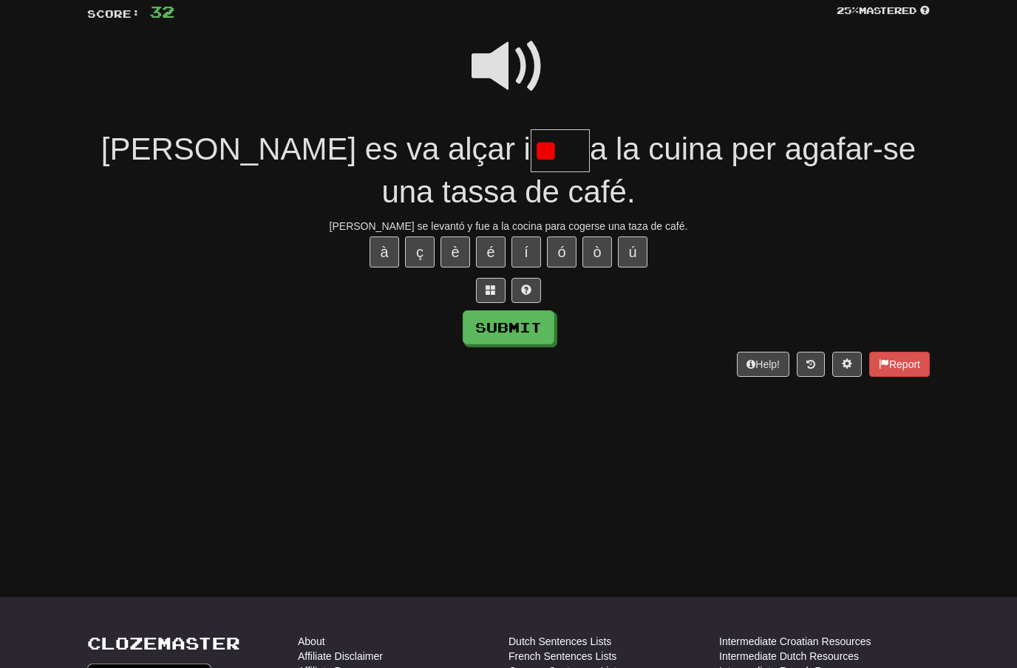
type input "*"
click at [385, 242] on button "à" at bounding box center [385, 252] width 30 height 31
type input "***"
click at [537, 333] on button "Submit" at bounding box center [509, 328] width 92 height 34
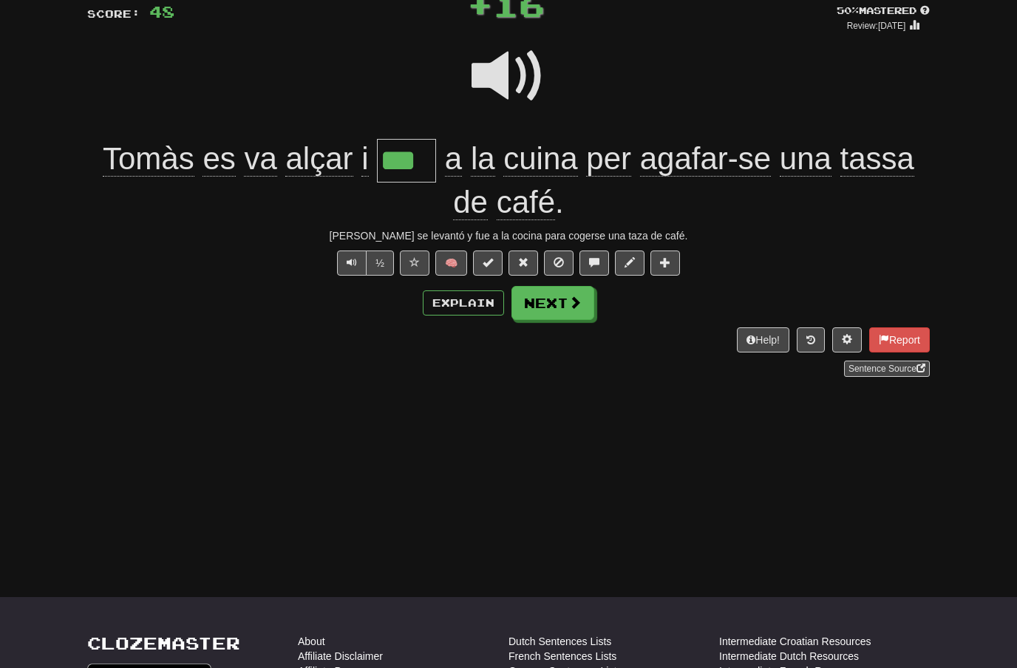
click at [574, 302] on span at bounding box center [575, 302] width 13 height 13
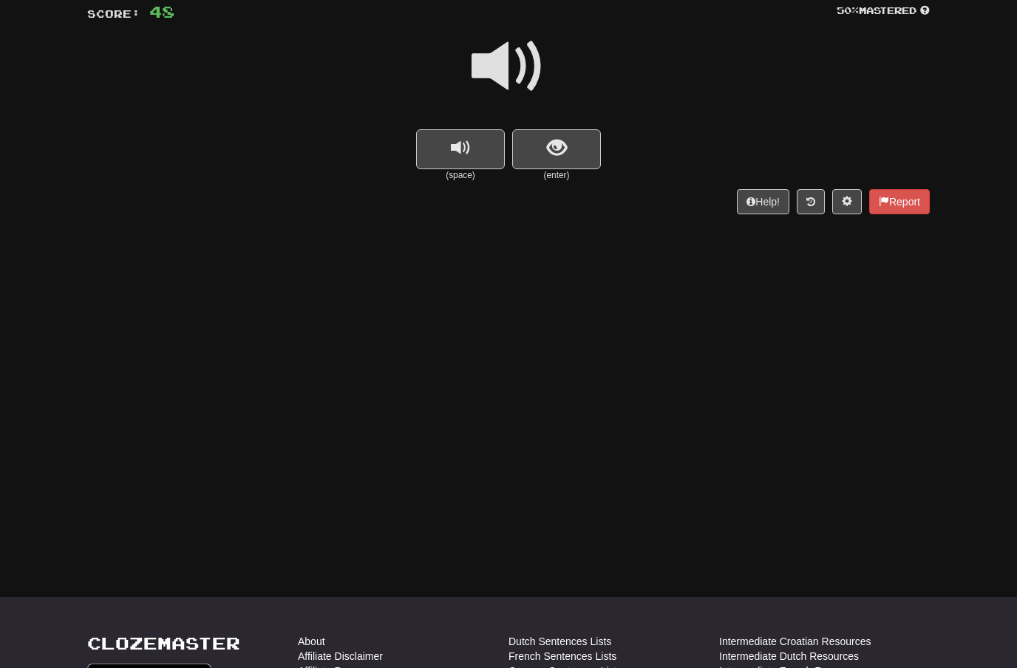
click at [520, 68] on span at bounding box center [509, 67] width 74 height 74
click at [549, 143] on span "show sentence" at bounding box center [557, 148] width 20 height 20
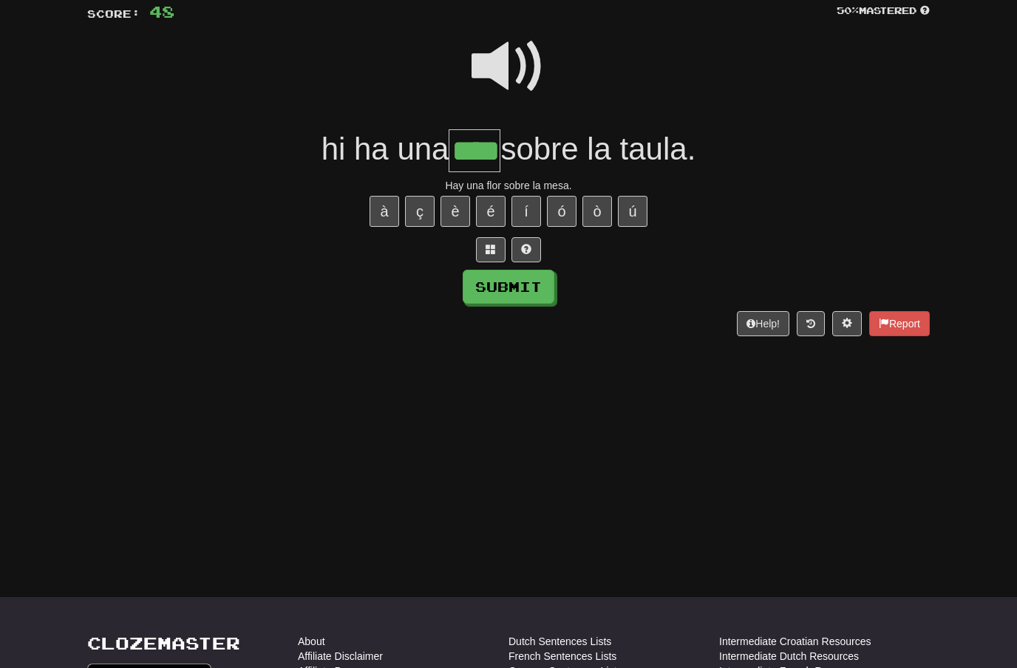
type input "****"
click at [539, 281] on button "Submit" at bounding box center [509, 287] width 92 height 34
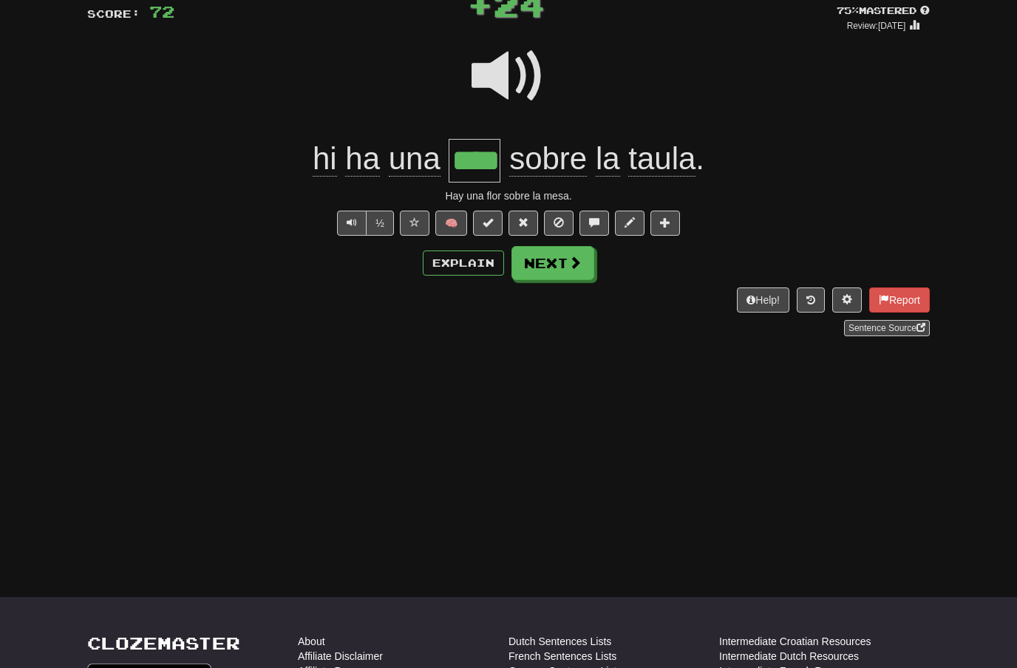
click at [584, 264] on button "Next" at bounding box center [553, 263] width 83 height 34
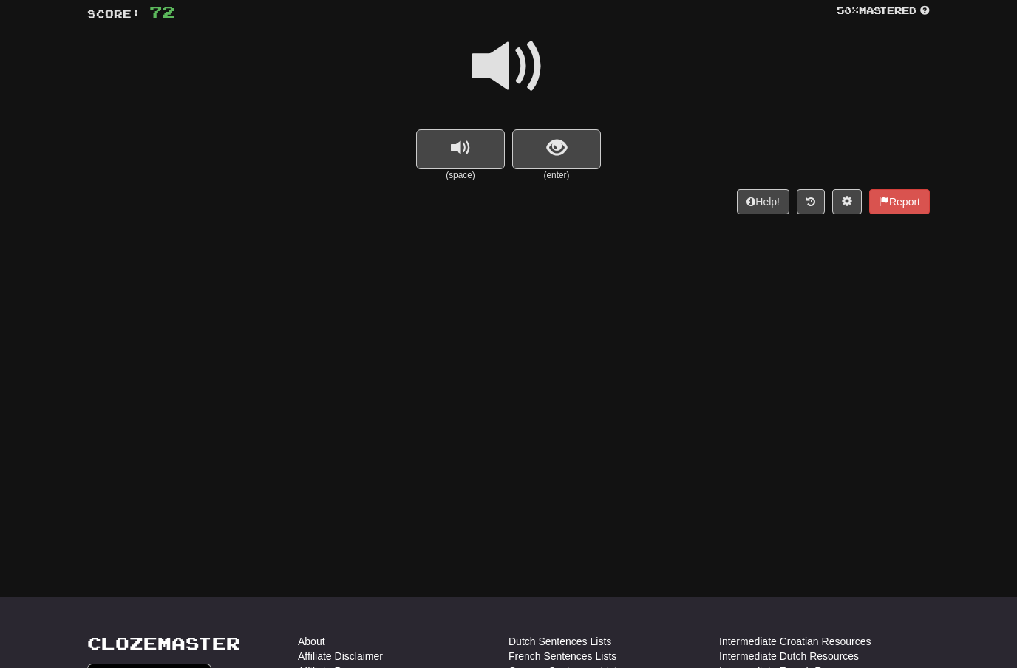
click at [515, 72] on span at bounding box center [509, 67] width 74 height 74
click at [548, 152] on span "show sentence" at bounding box center [557, 148] width 20 height 20
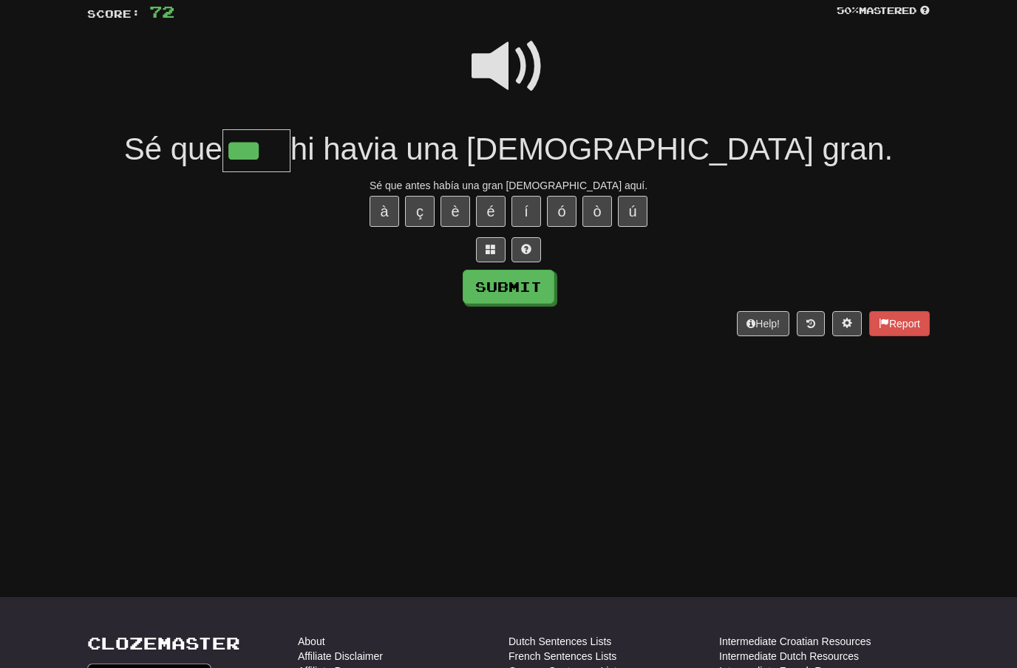
click at [530, 211] on button "í" at bounding box center [527, 211] width 30 height 31
type input "****"
click at [525, 285] on button "Submit" at bounding box center [509, 287] width 92 height 34
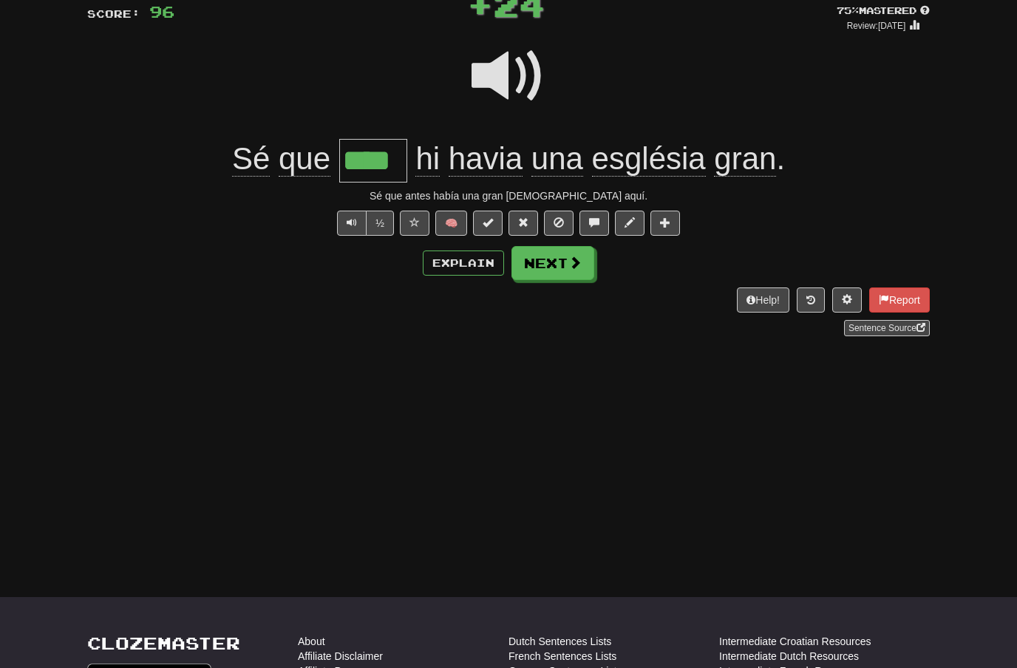
click at [586, 263] on button "Next" at bounding box center [553, 263] width 83 height 34
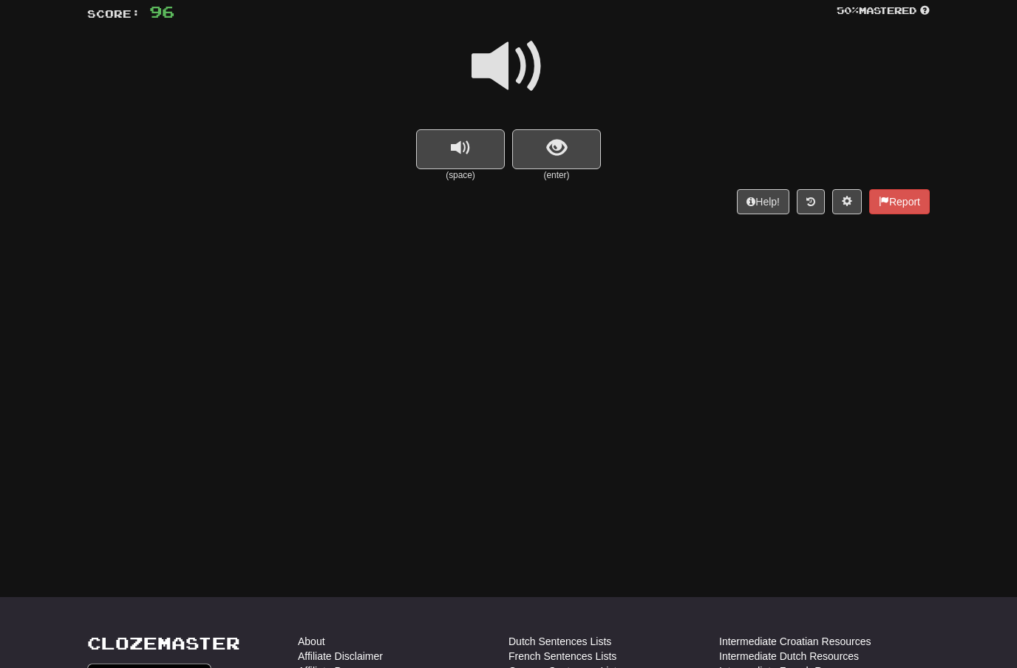
click at [525, 58] on span at bounding box center [509, 67] width 74 height 74
click at [552, 138] on span "show sentence" at bounding box center [557, 148] width 20 height 20
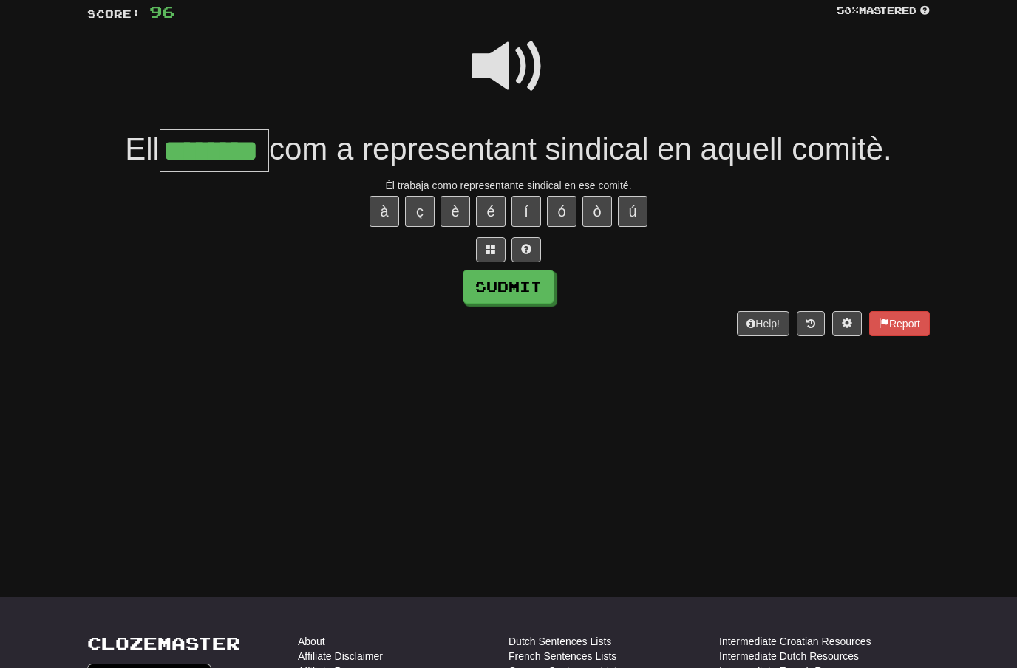
type input "********"
click at [528, 287] on button "Submit" at bounding box center [509, 287] width 92 height 34
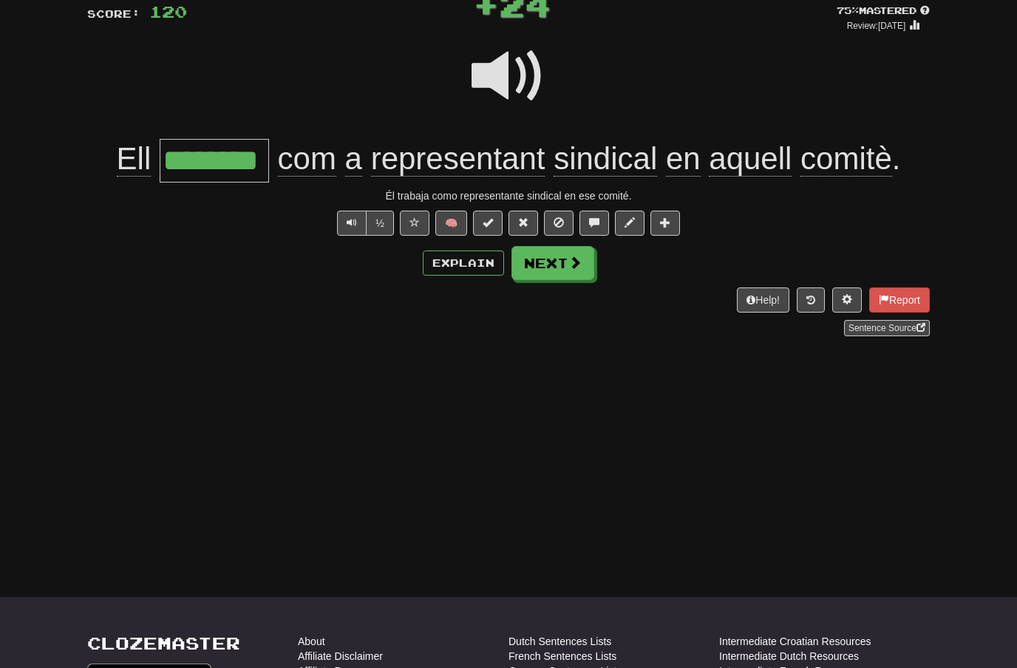
click at [582, 264] on button "Next" at bounding box center [553, 263] width 83 height 34
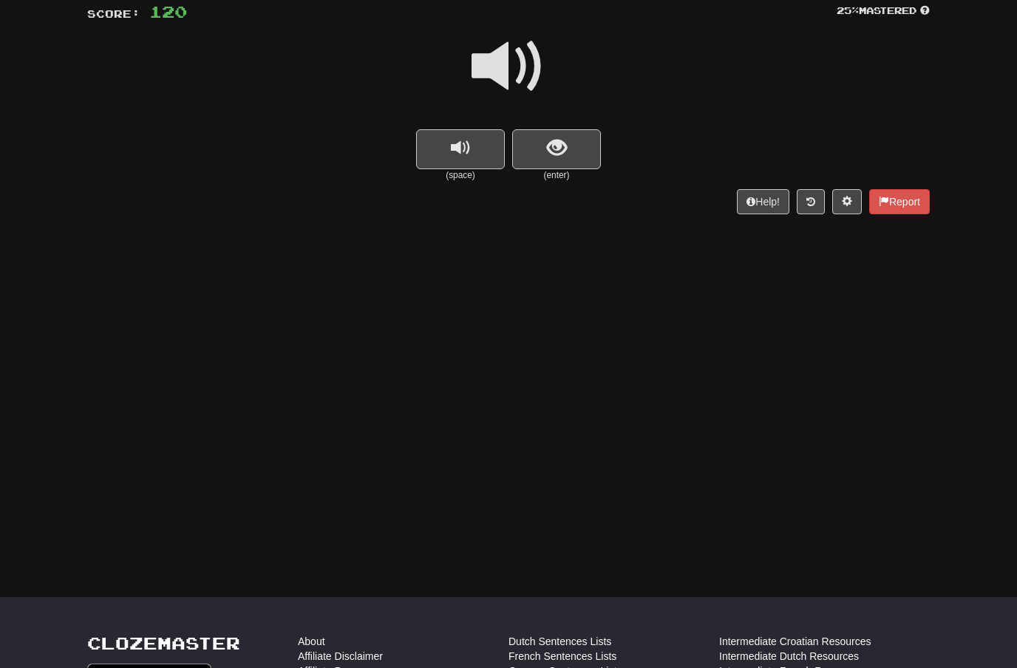
click at [518, 66] on span at bounding box center [509, 67] width 74 height 74
click at [550, 139] on span "show sentence" at bounding box center [557, 148] width 20 height 20
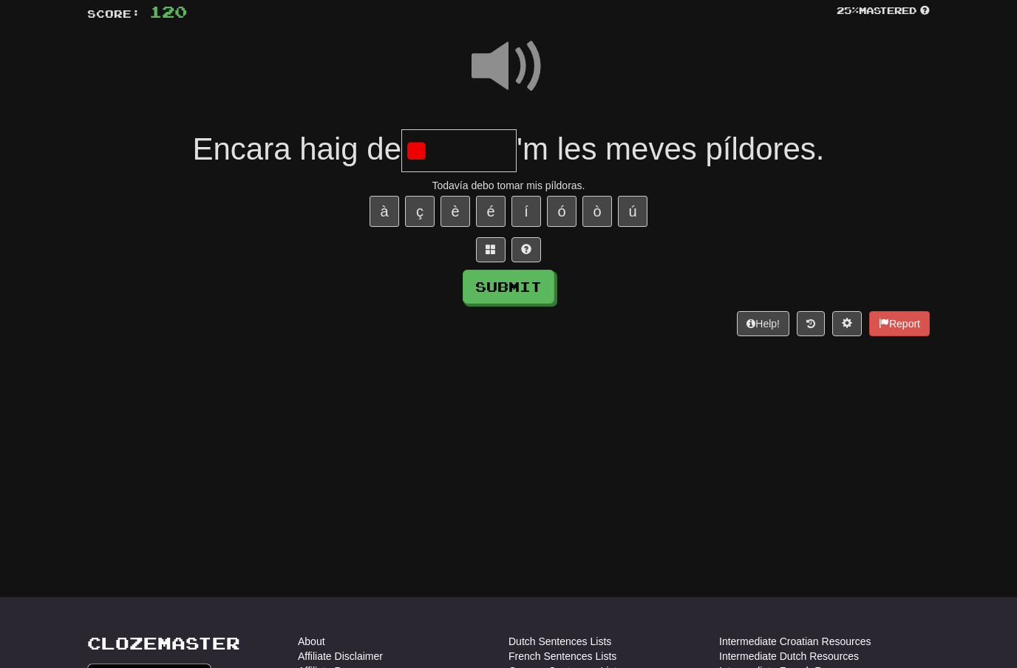
type input "*"
type input "*******"
click at [542, 281] on button "Submit" at bounding box center [509, 287] width 92 height 34
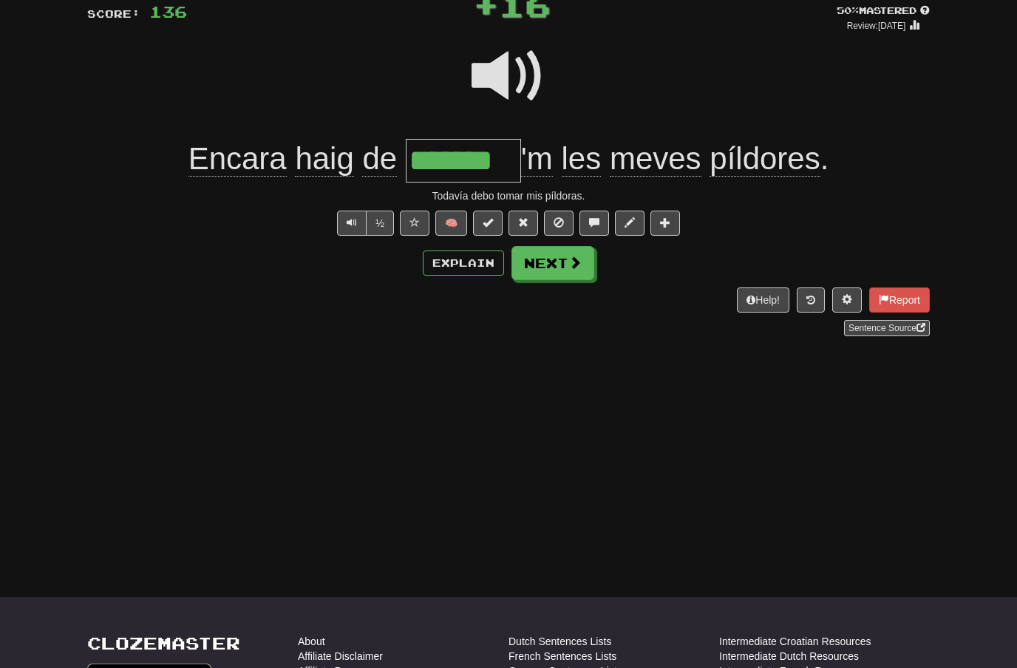
click at [574, 268] on span at bounding box center [575, 262] width 13 height 13
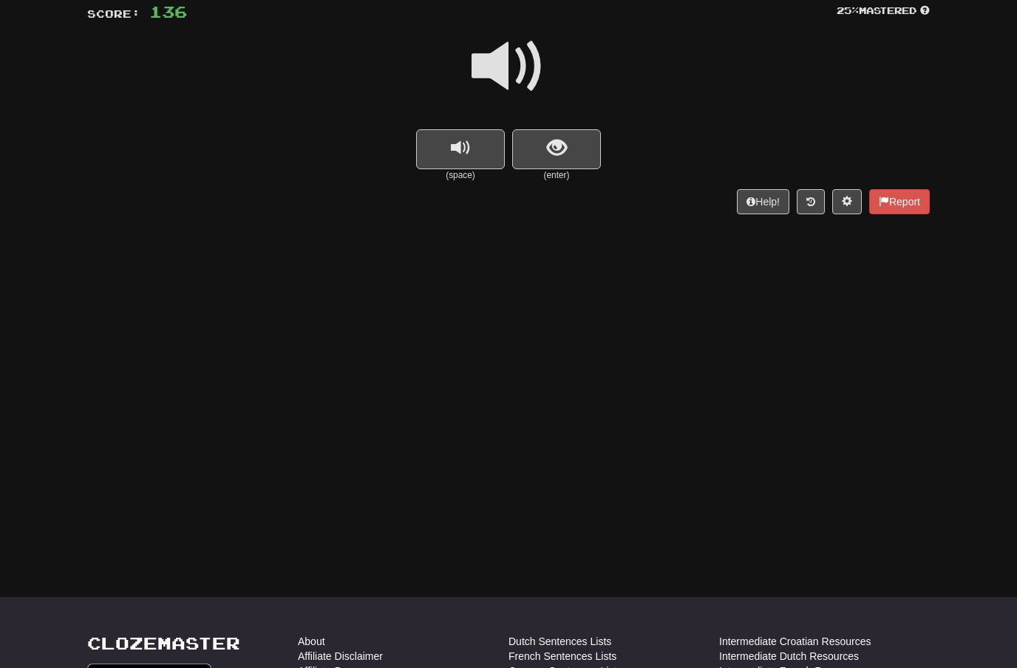
click at [562, 140] on span "show sentence" at bounding box center [557, 148] width 20 height 20
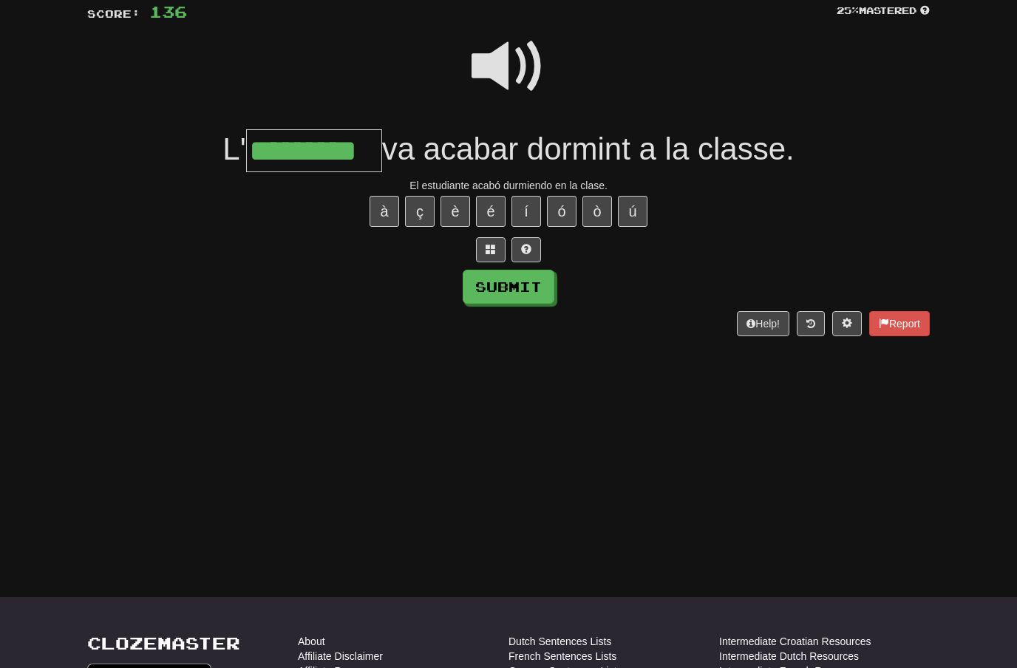
type input "*********"
click at [529, 281] on button "Submit" at bounding box center [509, 287] width 92 height 34
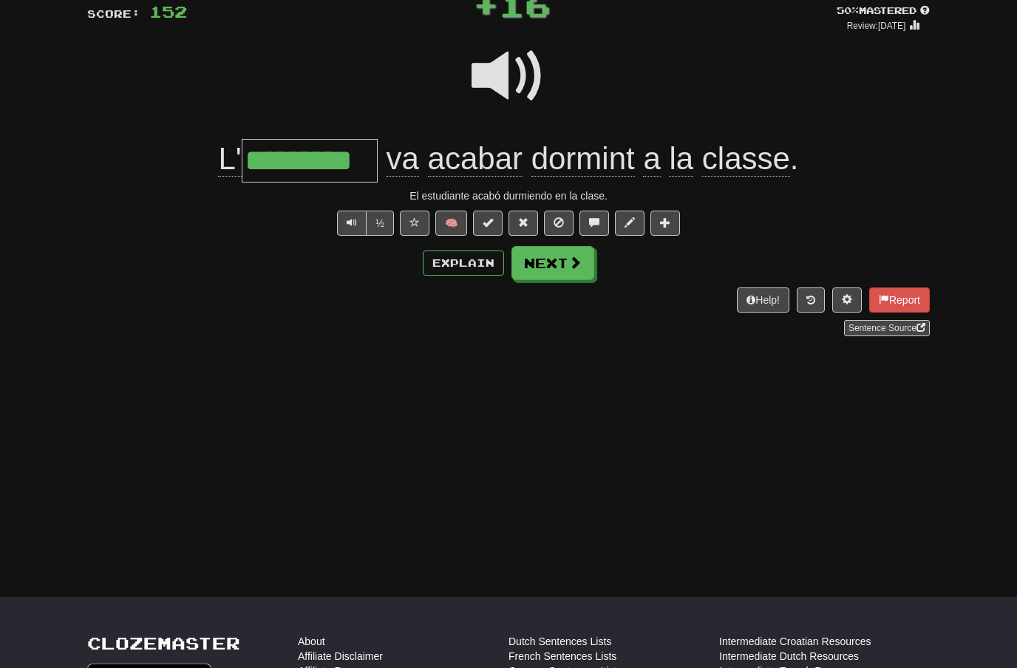
click at [583, 266] on button "Next" at bounding box center [553, 263] width 83 height 34
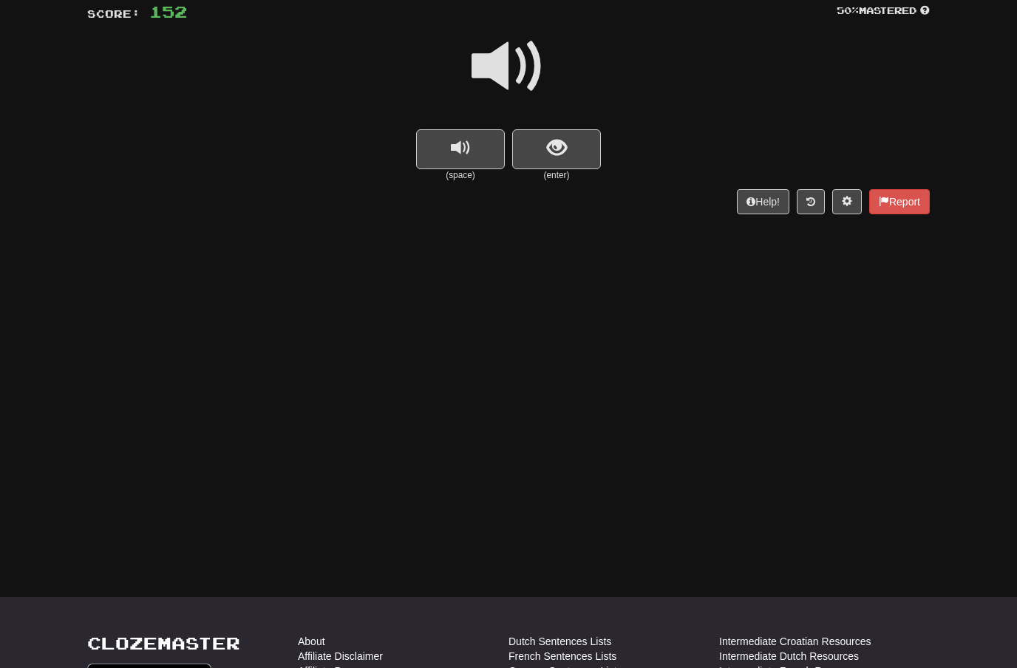
click at [512, 82] on span at bounding box center [509, 67] width 74 height 74
click at [560, 138] on span "show sentence" at bounding box center [557, 148] width 20 height 20
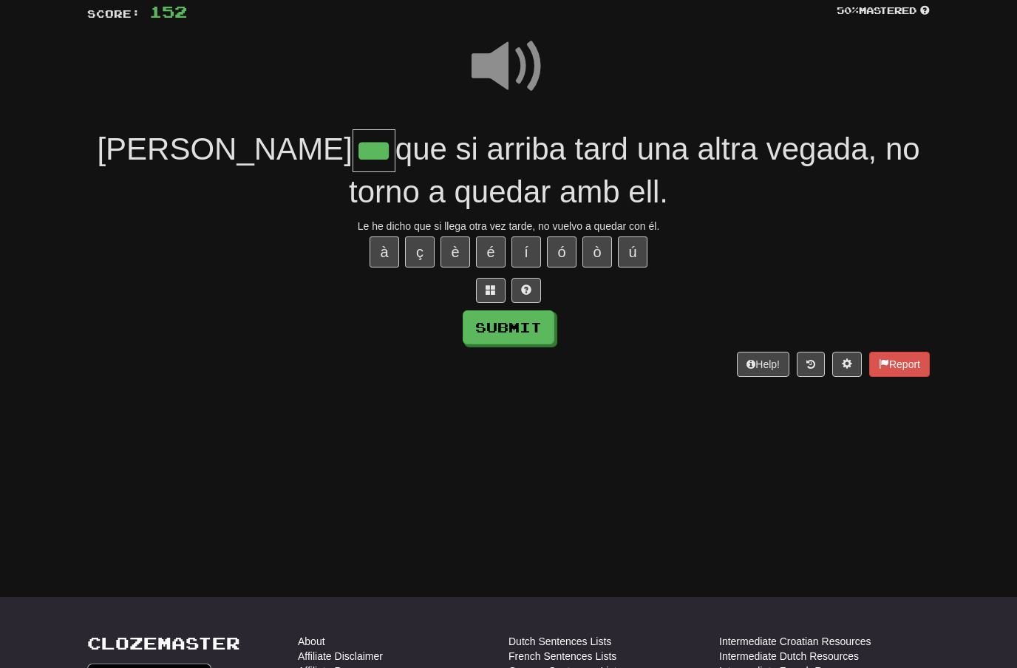
type input "***"
click at [529, 312] on button "Submit" at bounding box center [509, 328] width 92 height 34
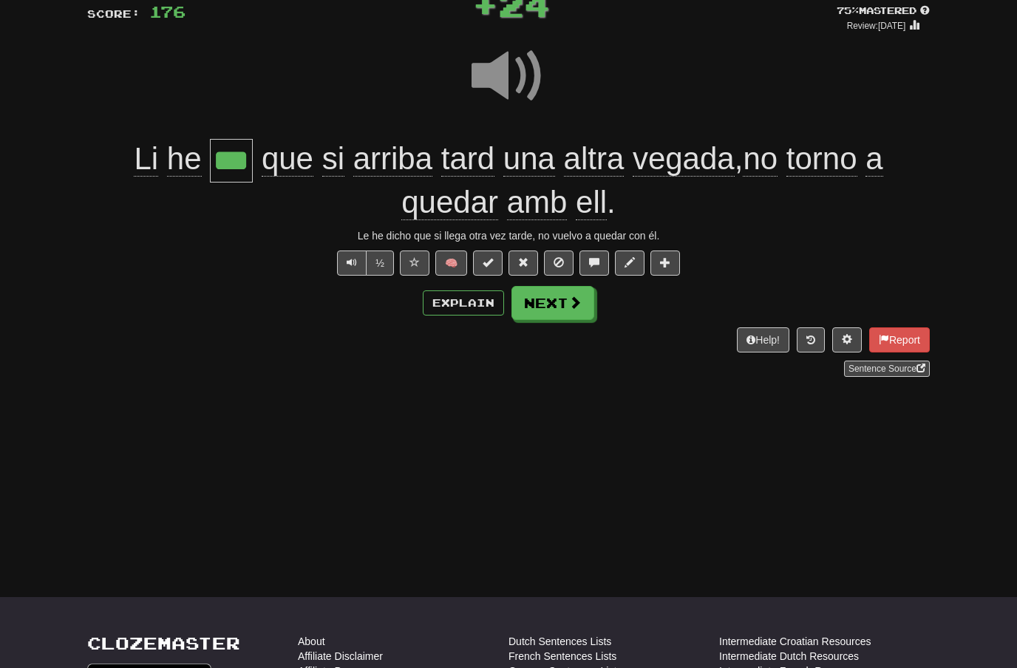
click at [576, 301] on span at bounding box center [575, 302] width 13 height 13
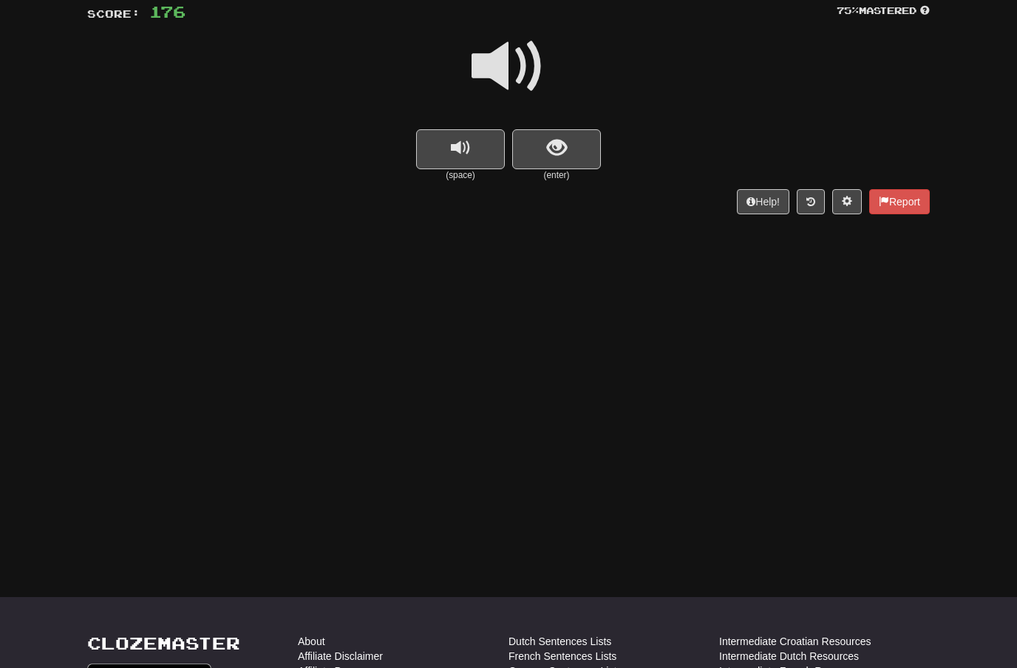
click at [516, 64] on span at bounding box center [509, 67] width 74 height 74
click at [559, 139] on span "show sentence" at bounding box center [557, 148] width 20 height 20
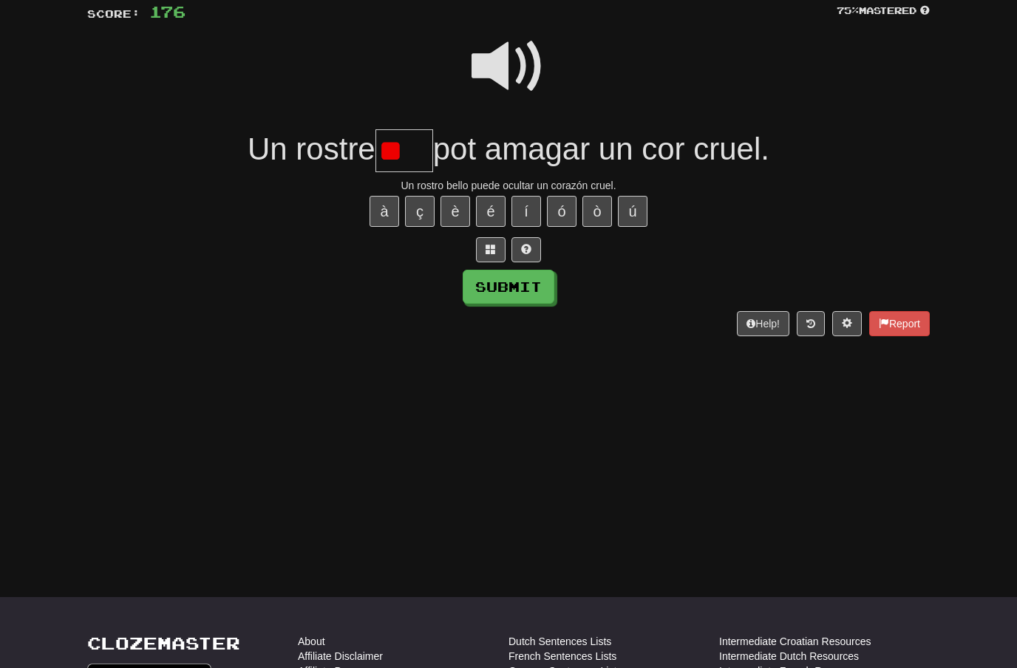
type input "*"
type input "****"
click at [536, 280] on button "Submit" at bounding box center [509, 287] width 92 height 34
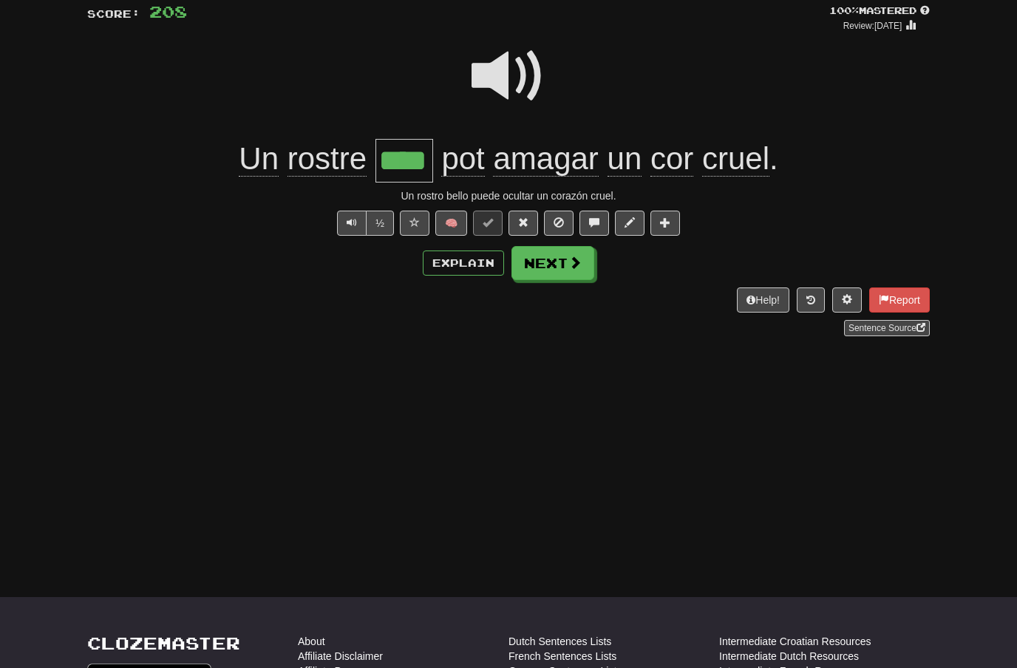
click at [577, 257] on span at bounding box center [575, 262] width 13 height 13
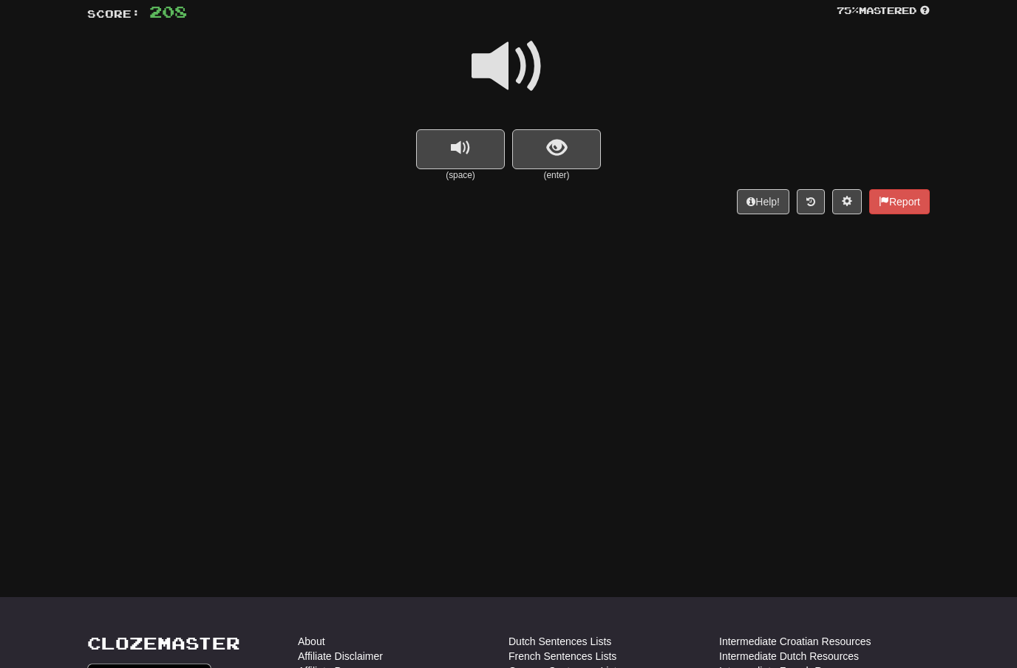
click at [527, 57] on span at bounding box center [509, 67] width 74 height 74
click at [557, 143] on span "show sentence" at bounding box center [557, 148] width 20 height 20
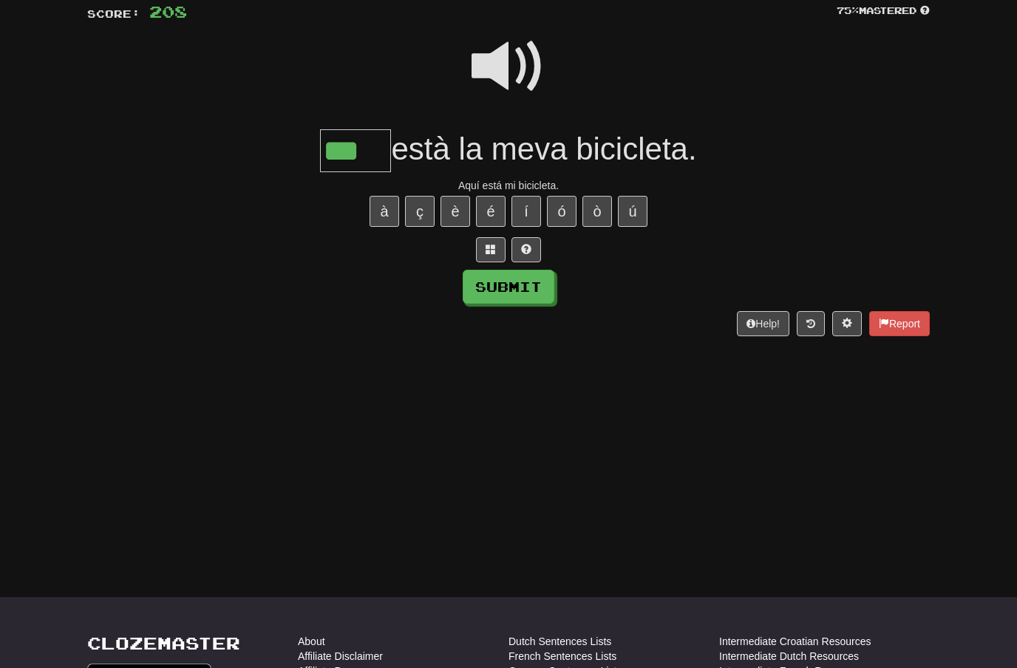
click at [526, 206] on button "í" at bounding box center [527, 211] width 30 height 31
click at [520, 280] on button "Submit" at bounding box center [509, 287] width 92 height 34
type input "****"
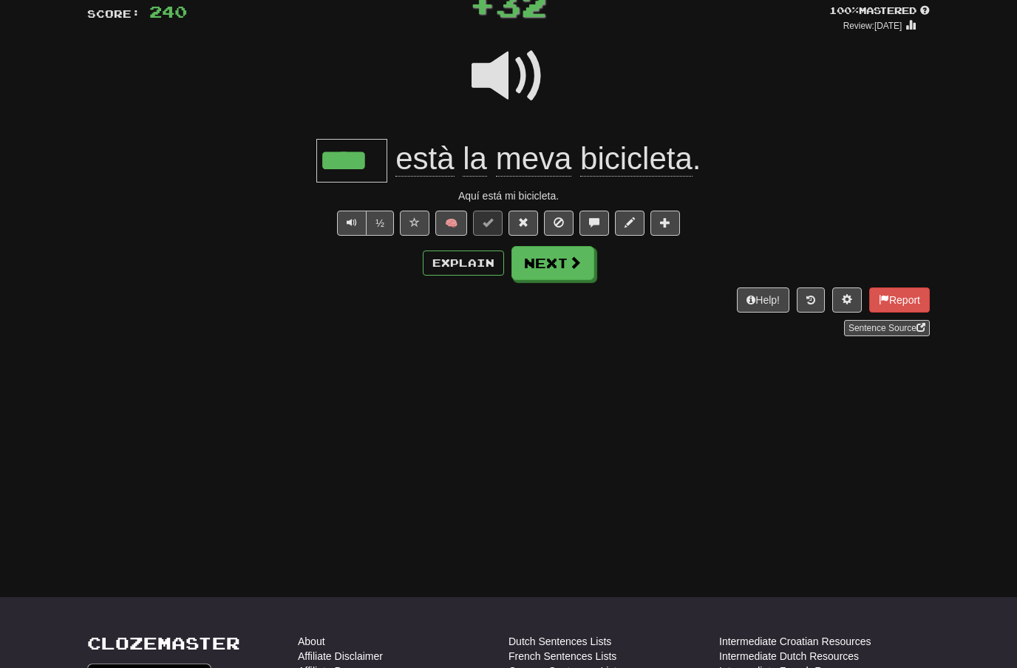
click at [569, 260] on span at bounding box center [575, 262] width 13 height 13
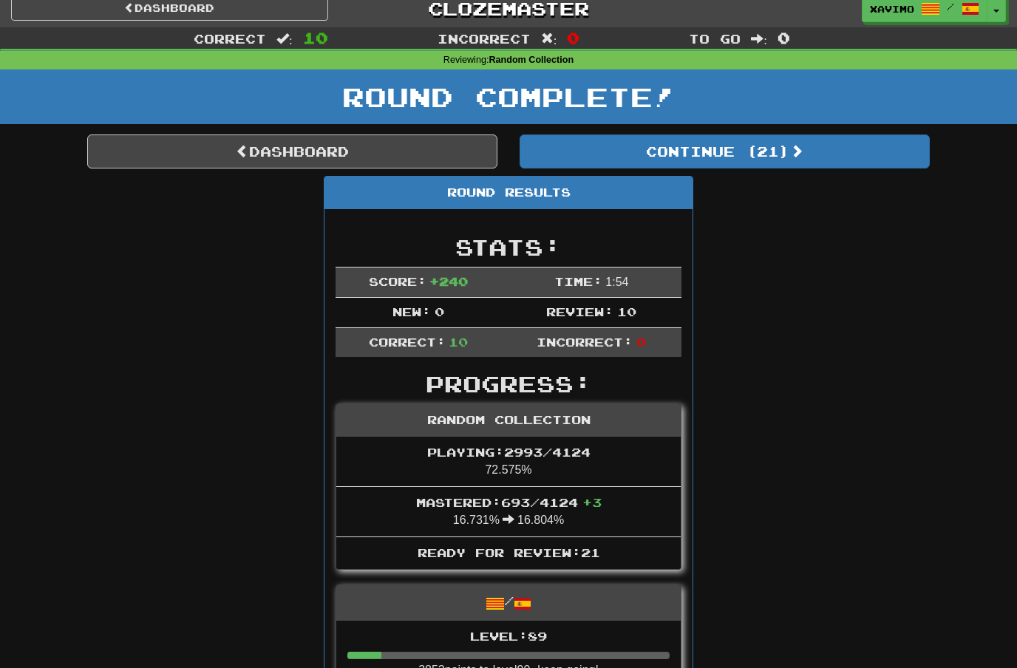
scroll to position [0, 0]
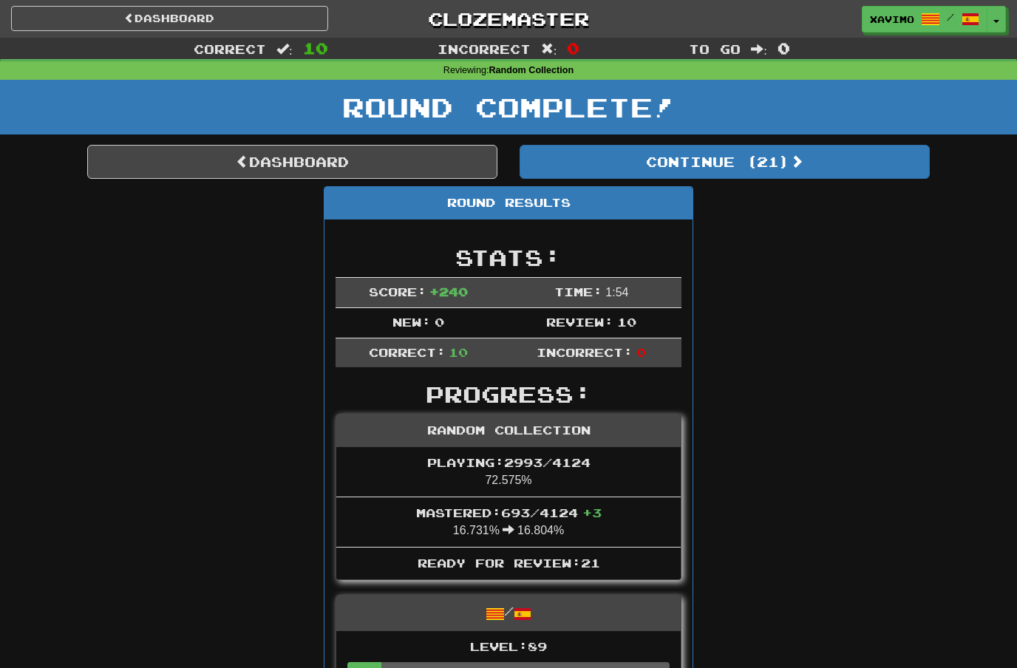
click at [353, 164] on link "Dashboard" at bounding box center [292, 162] width 410 height 34
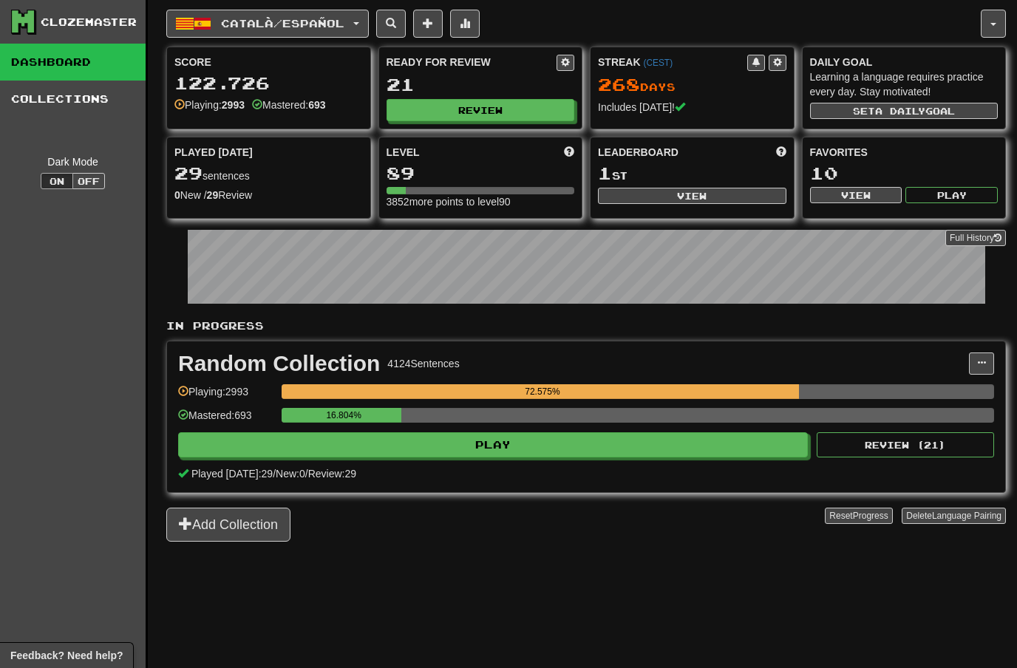
click at [693, 200] on button "View" at bounding box center [692, 196] width 189 height 16
select select "**********"
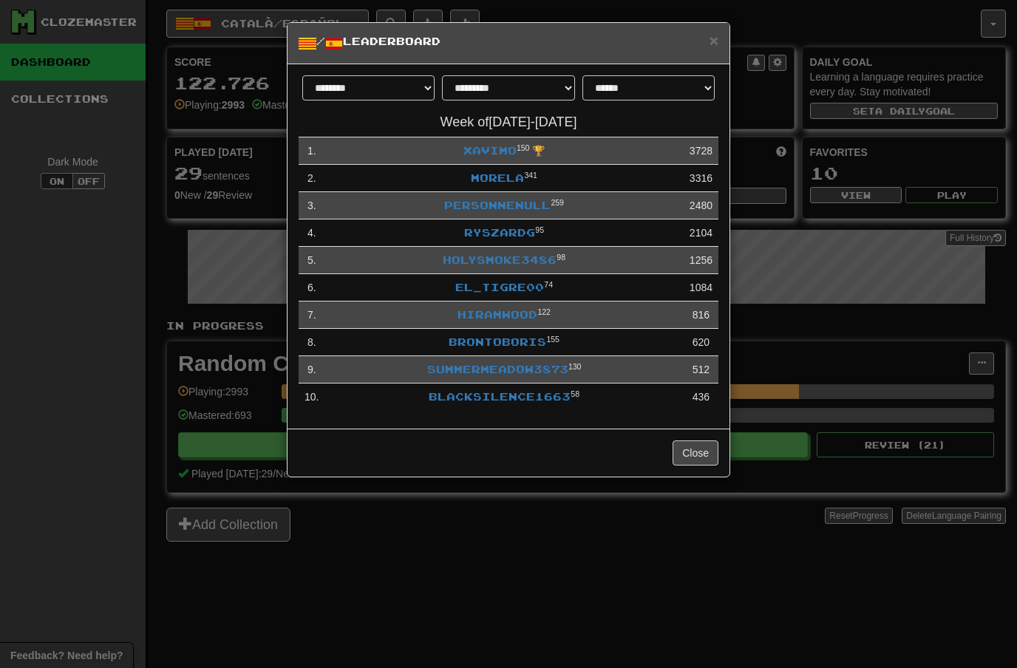
click at [484, 146] on link "Xavimo" at bounding box center [490, 150] width 53 height 13
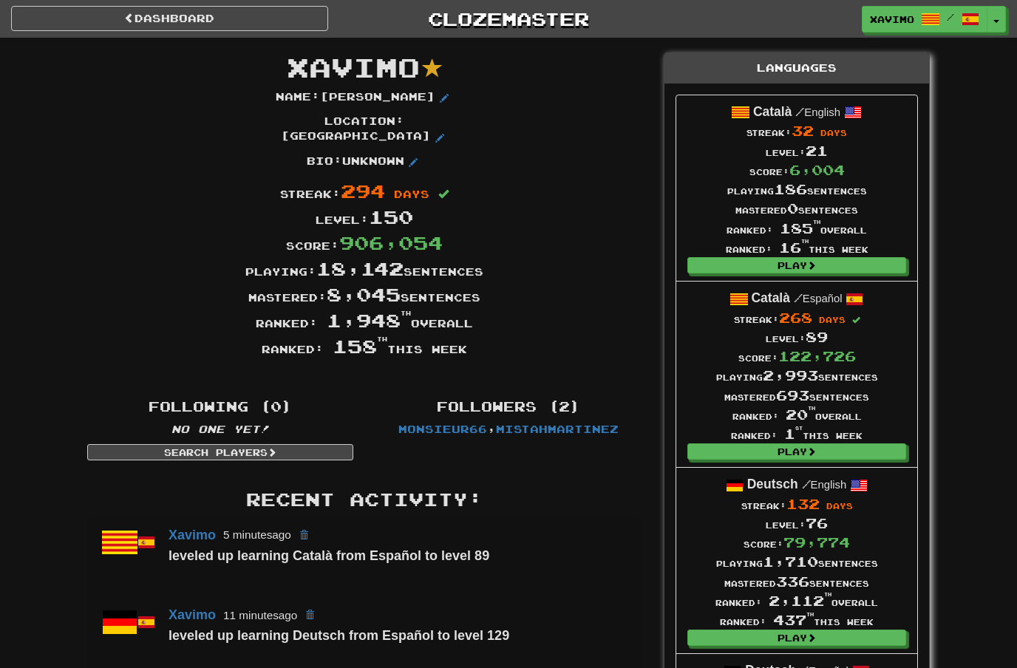
click at [233, 23] on link "Dashboard" at bounding box center [169, 18] width 317 height 25
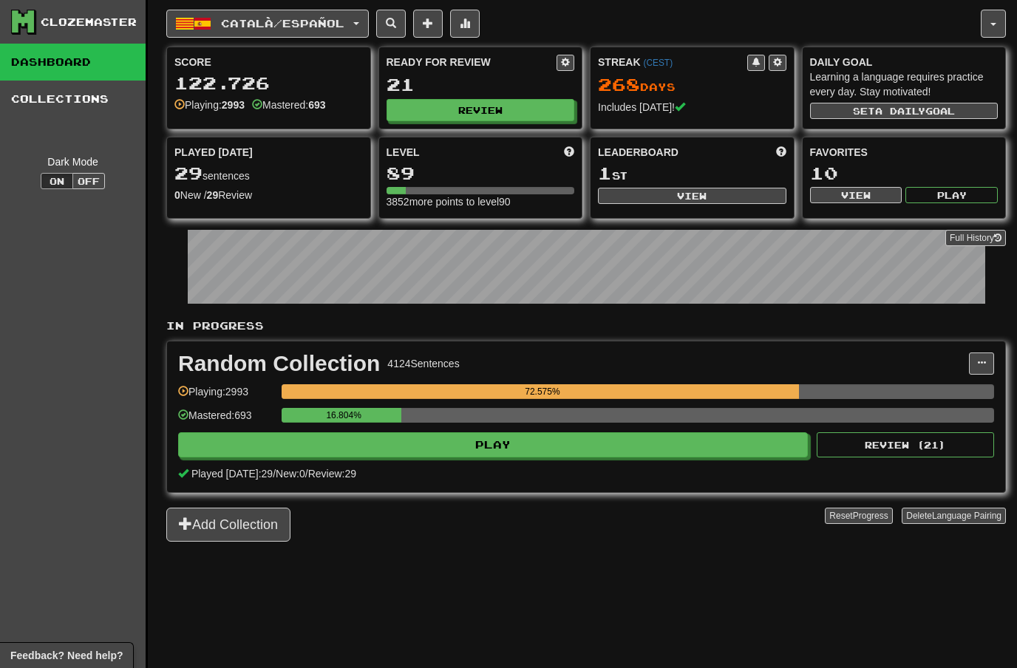
click at [499, 109] on button "Review" at bounding box center [481, 110] width 189 height 22
select select "**"
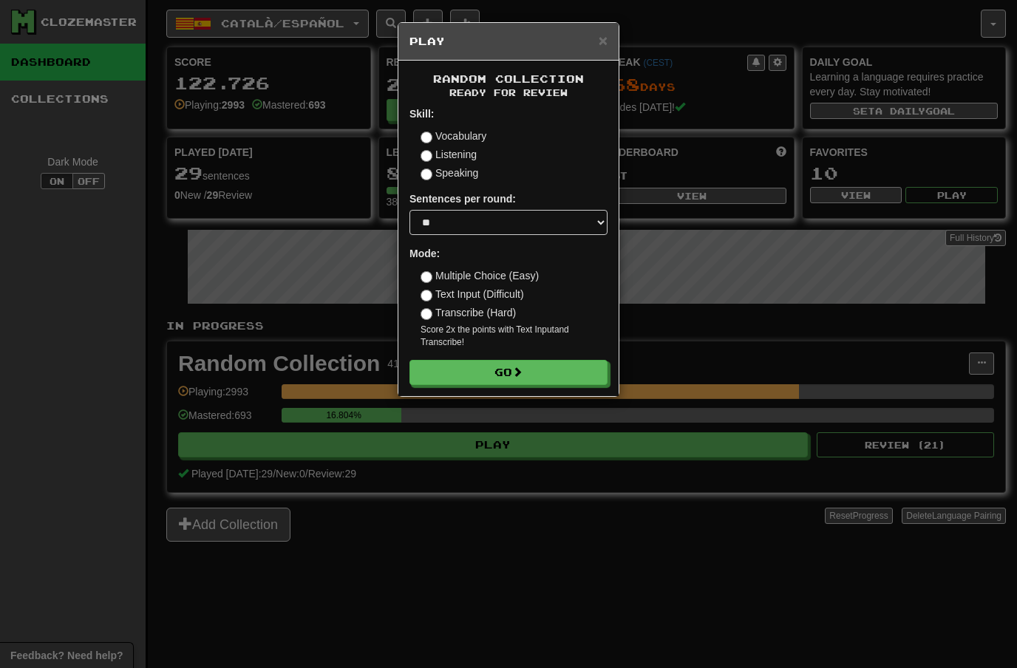
click at [523, 373] on span at bounding box center [517, 372] width 10 height 10
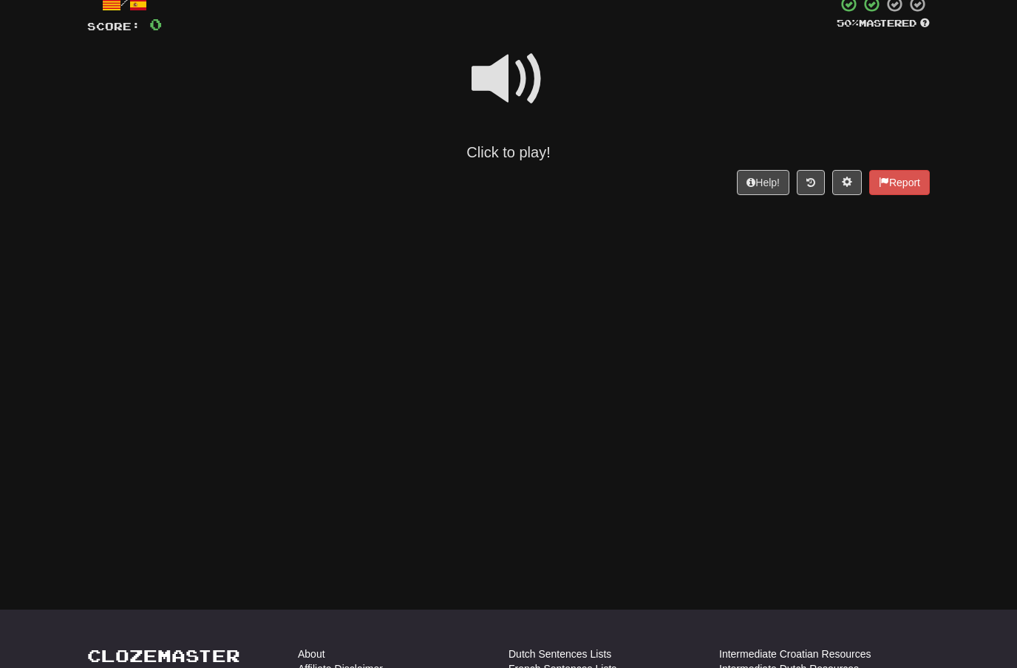
scroll to position [97, 0]
click at [509, 77] on span at bounding box center [509, 78] width 74 height 74
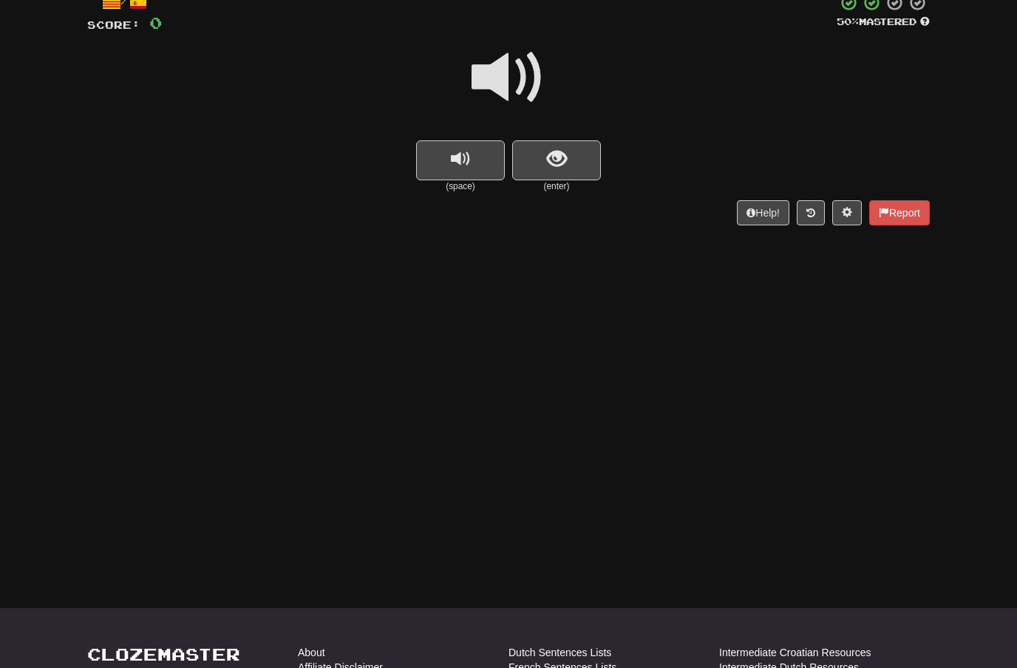
click at [567, 160] on button "show sentence" at bounding box center [556, 160] width 89 height 40
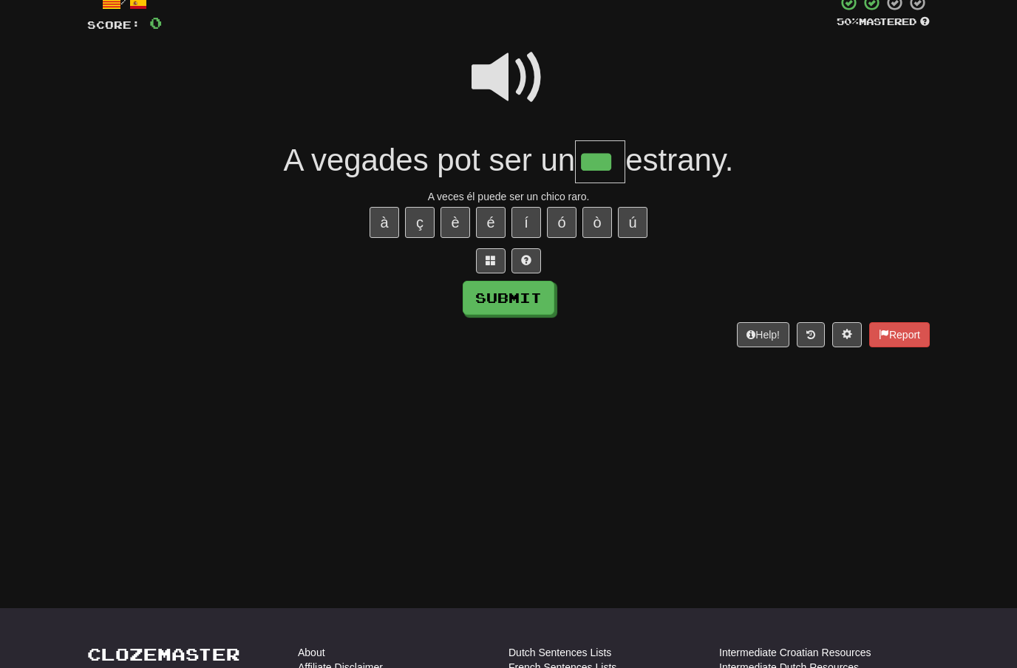
type input "***"
click at [536, 298] on button "Submit" at bounding box center [509, 298] width 92 height 34
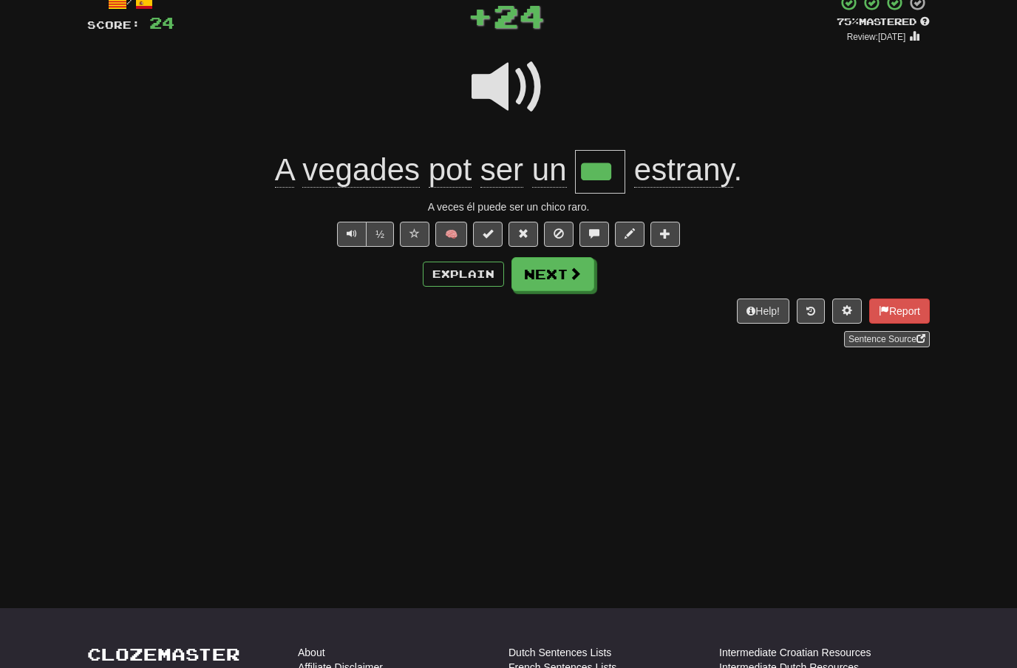
click at [565, 279] on button "Next" at bounding box center [553, 274] width 83 height 34
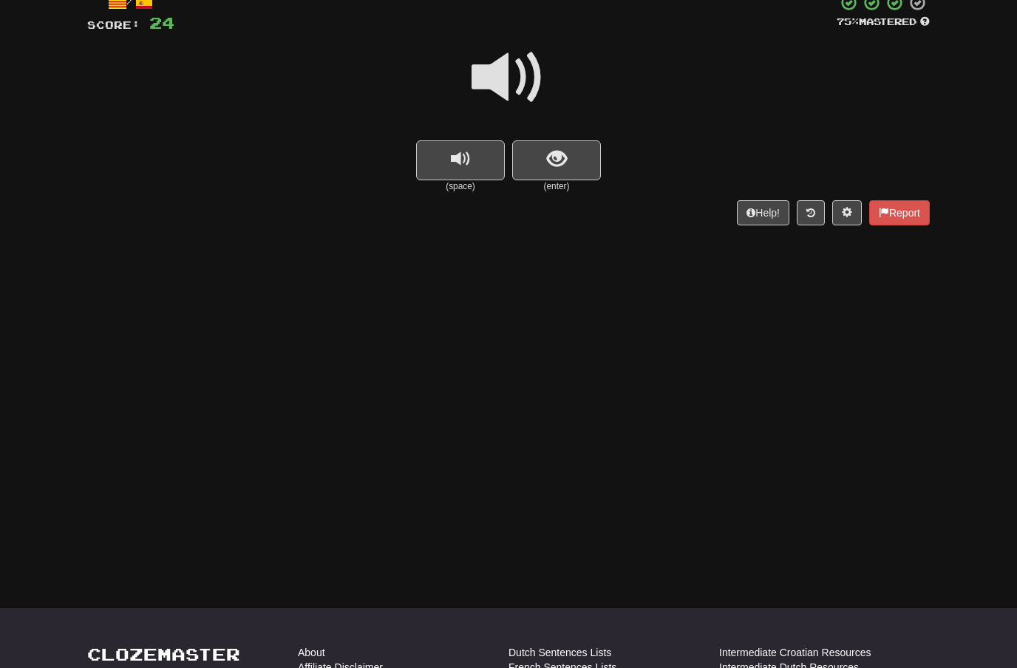
click at [559, 160] on span "show sentence" at bounding box center [557, 159] width 20 height 20
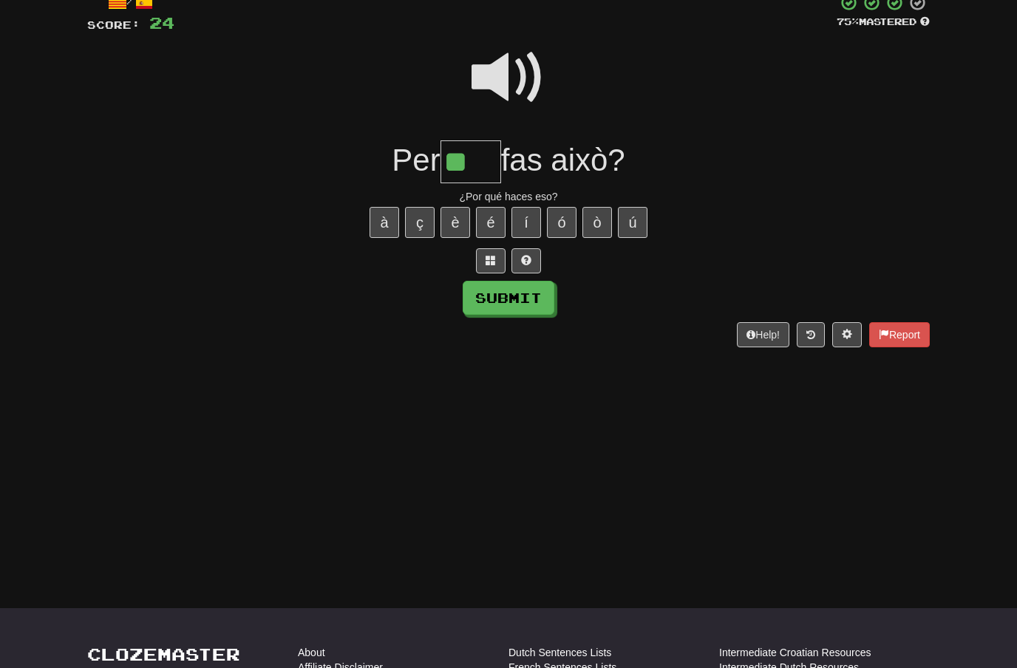
click at [492, 221] on button "é" at bounding box center [491, 222] width 30 height 31
click at [458, 222] on button "è" at bounding box center [456, 222] width 30 height 31
type input "***"
click at [529, 288] on button "Submit" at bounding box center [509, 298] width 92 height 34
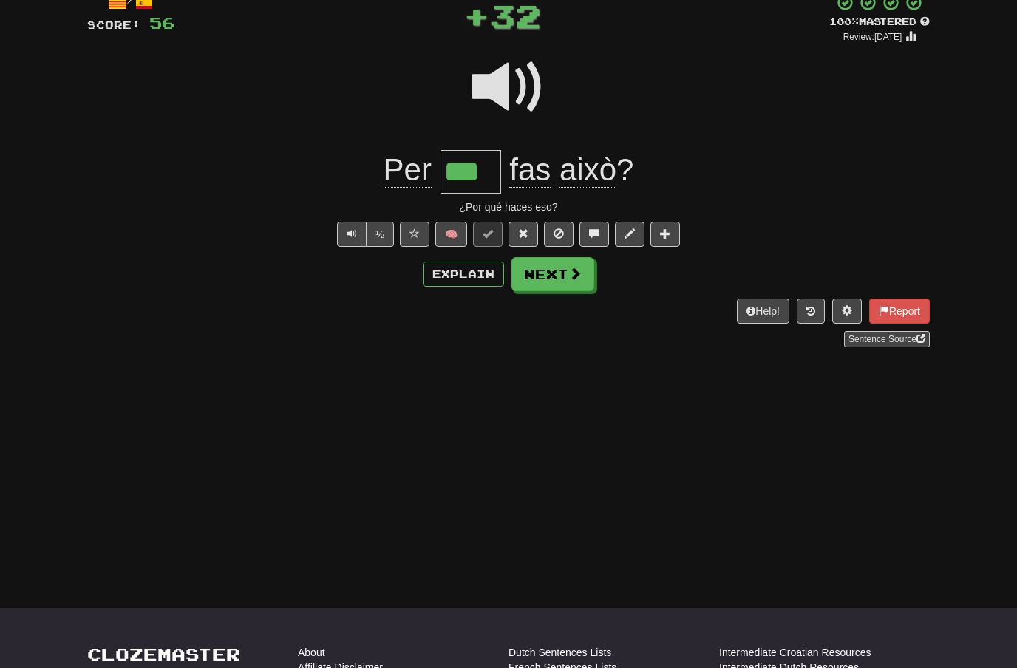
click at [574, 271] on span at bounding box center [575, 273] width 13 height 13
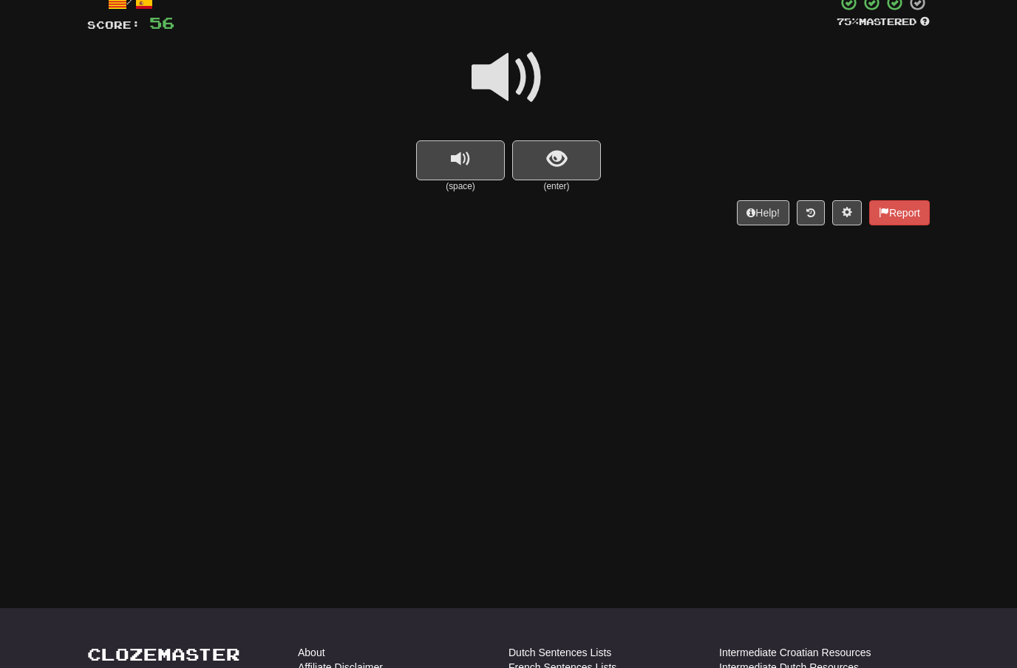
click at [560, 155] on span "show sentence" at bounding box center [557, 159] width 20 height 20
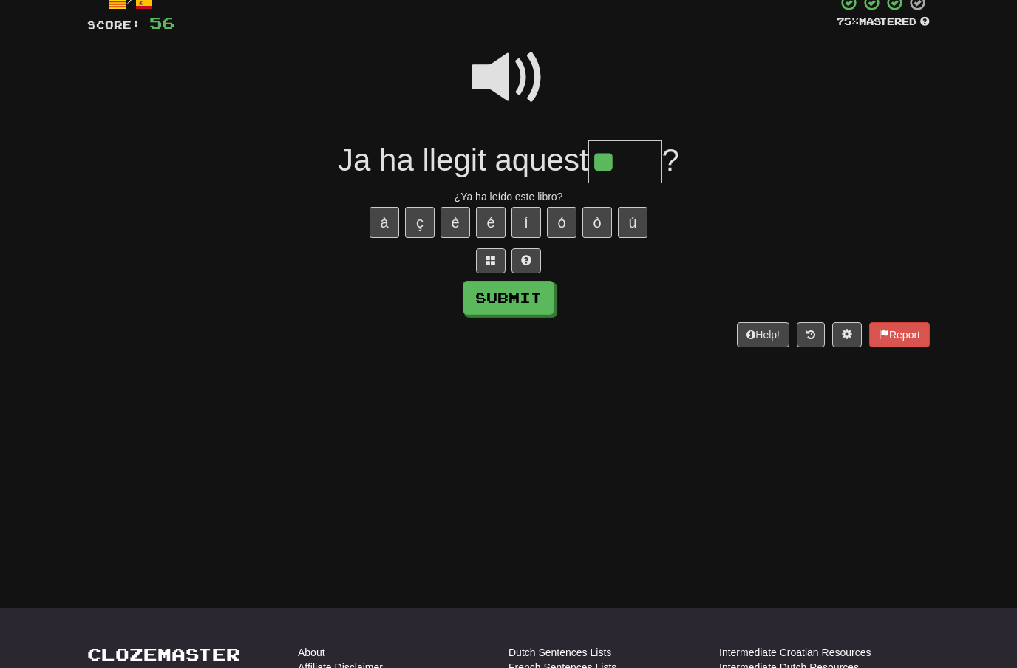
click at [663, 435] on div "Dashboard Clozemaster Xavimo / Toggle Dropdown Dashboard Leaderboard Activity F…" at bounding box center [508, 237] width 1017 height 668
click at [620, 160] on input "**" at bounding box center [626, 162] width 74 height 44
type input "******"
click at [534, 291] on button "Submit" at bounding box center [509, 298] width 92 height 34
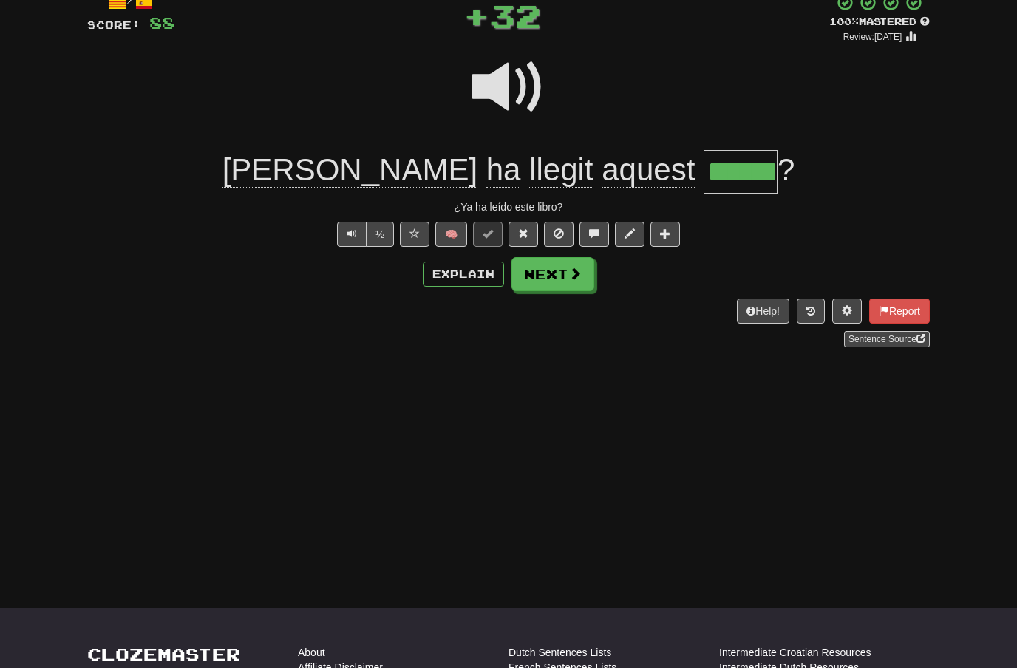
click at [571, 274] on span at bounding box center [575, 273] width 13 height 13
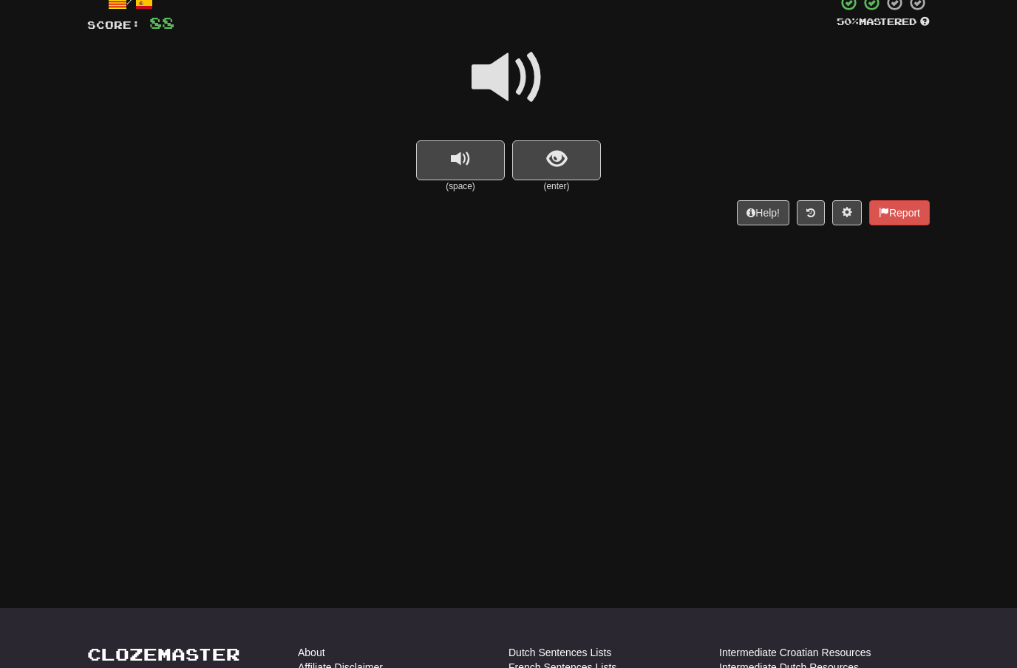
click at [527, 75] on span at bounding box center [509, 78] width 74 height 74
click at [562, 165] on span "show sentence" at bounding box center [557, 159] width 20 height 20
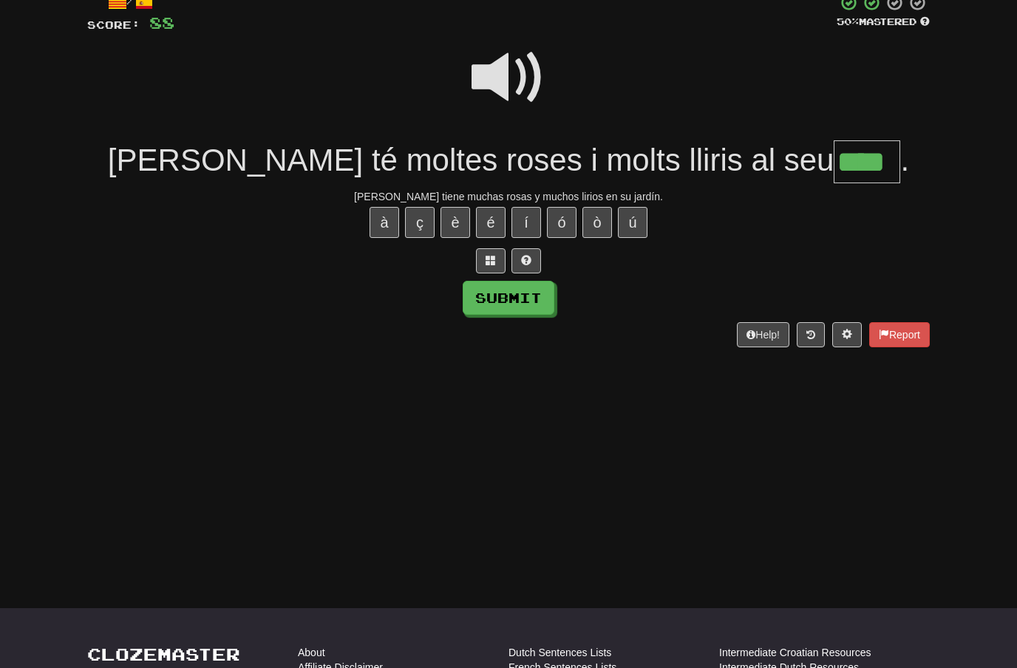
click at [528, 217] on button "í" at bounding box center [527, 222] width 30 height 31
type input "*****"
click at [531, 292] on button "Submit" at bounding box center [509, 298] width 92 height 34
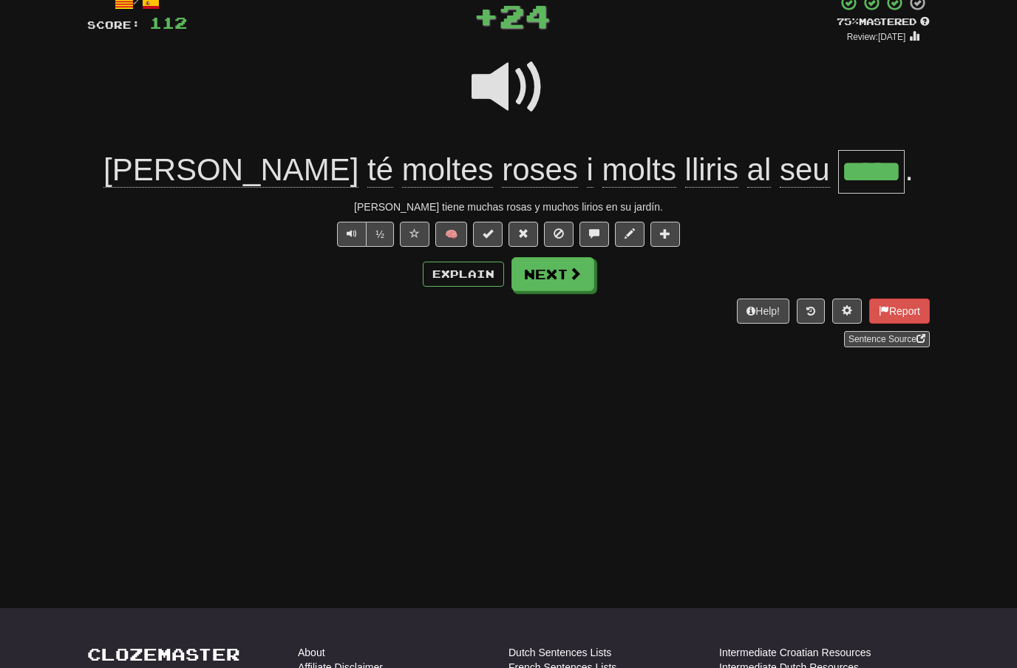
click at [578, 273] on span at bounding box center [575, 273] width 13 height 13
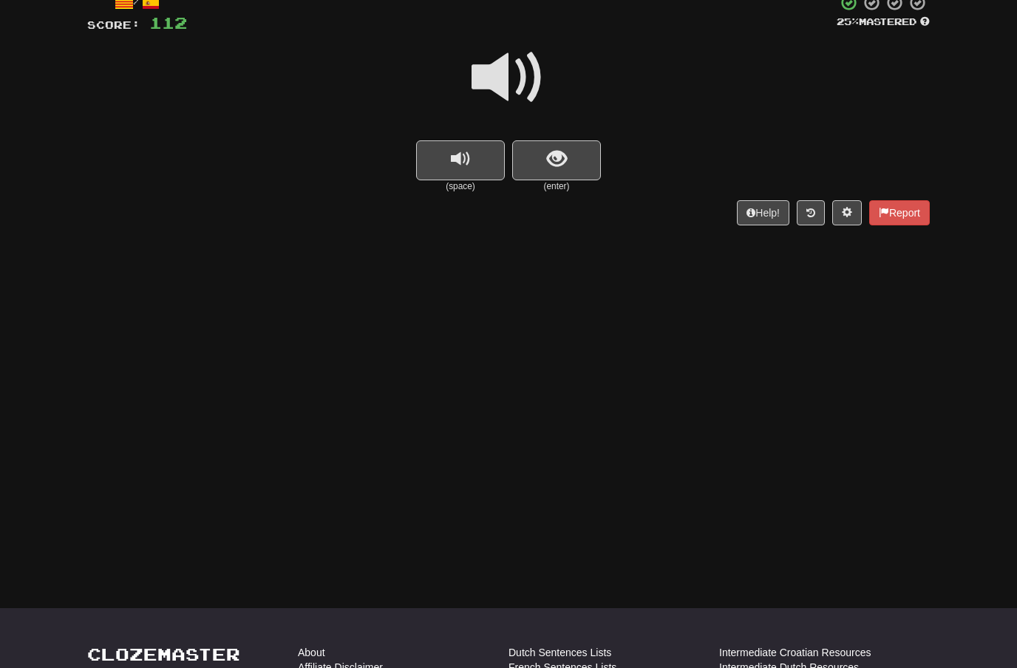
click at [521, 79] on span at bounding box center [509, 78] width 74 height 74
click at [547, 154] on span "show sentence" at bounding box center [557, 159] width 20 height 20
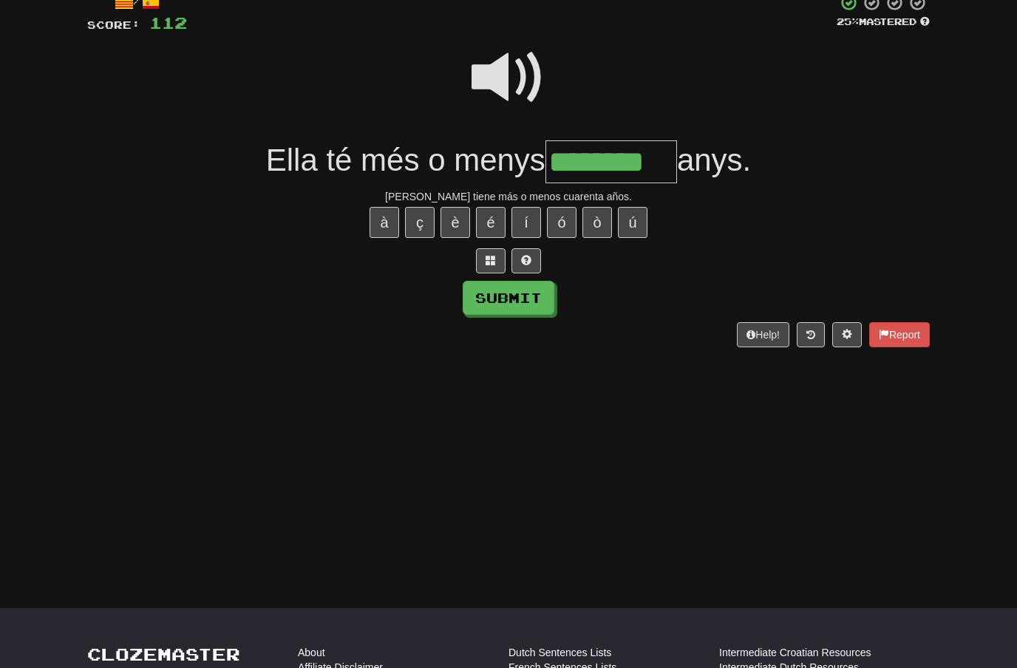
type input "********"
click at [523, 295] on button "Submit" at bounding box center [509, 298] width 92 height 34
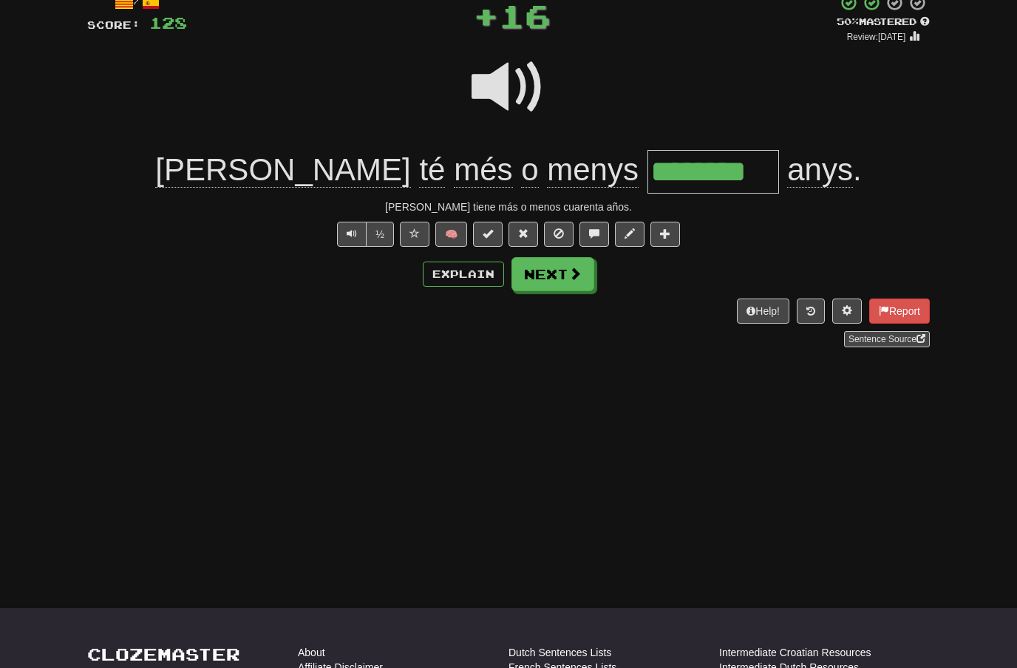
click at [572, 277] on span at bounding box center [575, 273] width 13 height 13
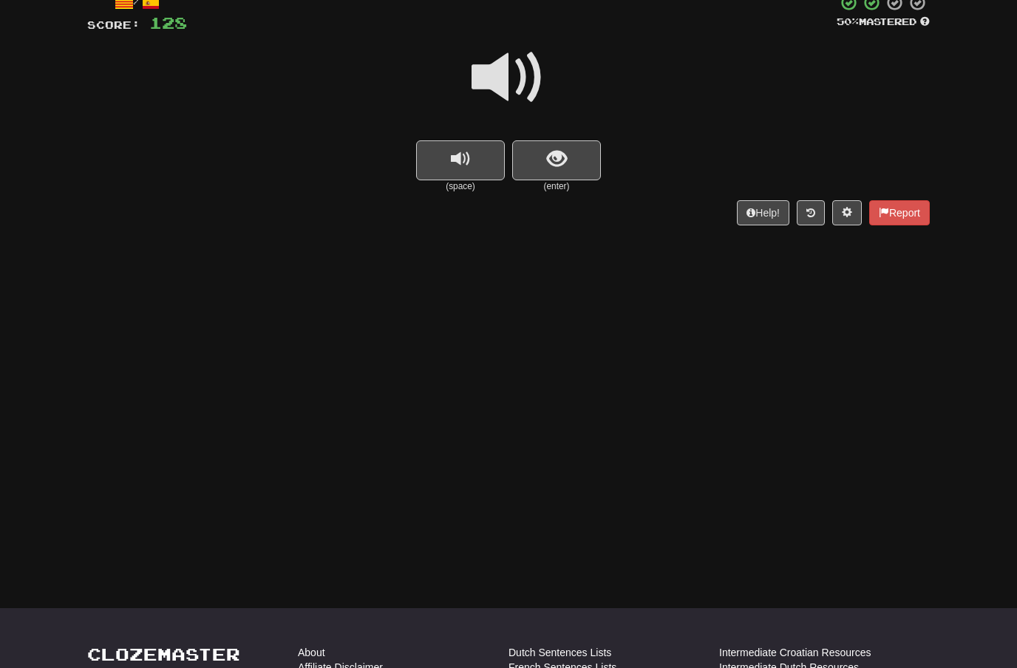
click at [521, 73] on span at bounding box center [509, 78] width 74 height 74
click at [552, 149] on span "show sentence" at bounding box center [557, 159] width 20 height 20
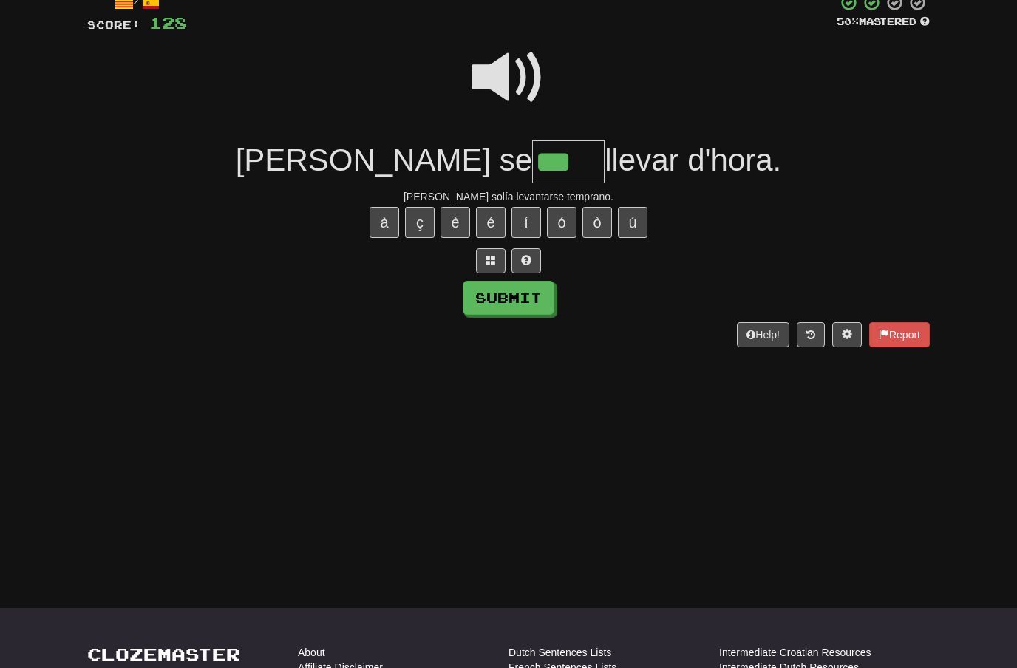
click at [529, 220] on button "í" at bounding box center [527, 222] width 30 height 31
type input "*****"
click at [535, 287] on button "Submit" at bounding box center [509, 298] width 92 height 34
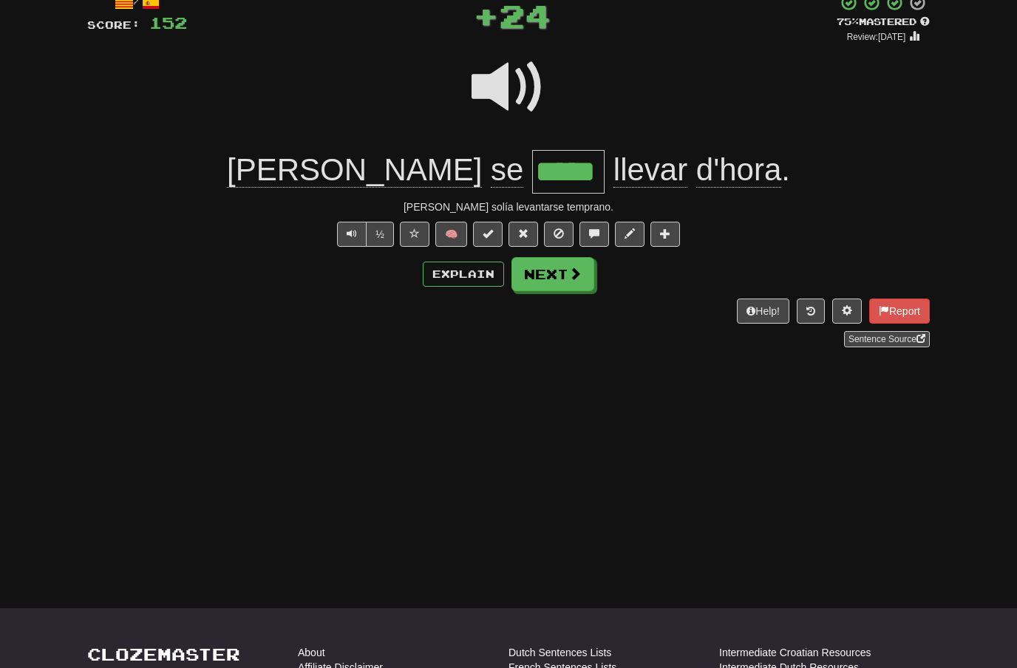
click at [577, 270] on span at bounding box center [575, 273] width 13 height 13
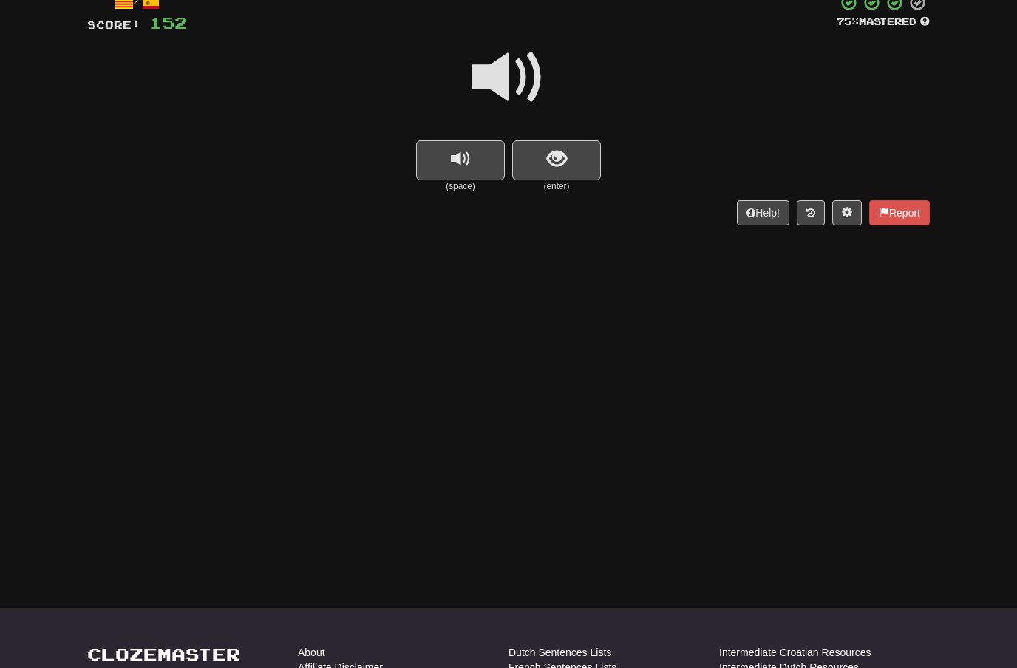
click at [518, 76] on span at bounding box center [509, 78] width 74 height 74
click at [549, 163] on span "show sentence" at bounding box center [557, 159] width 20 height 20
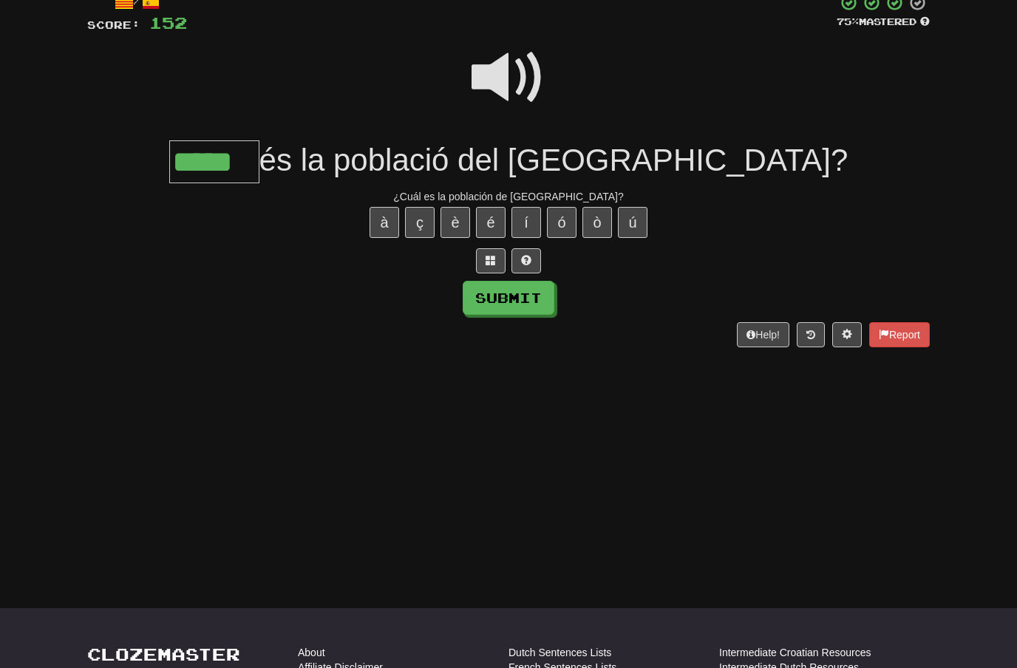
click at [533, 294] on button "Submit" at bounding box center [509, 298] width 92 height 34
type input "*****"
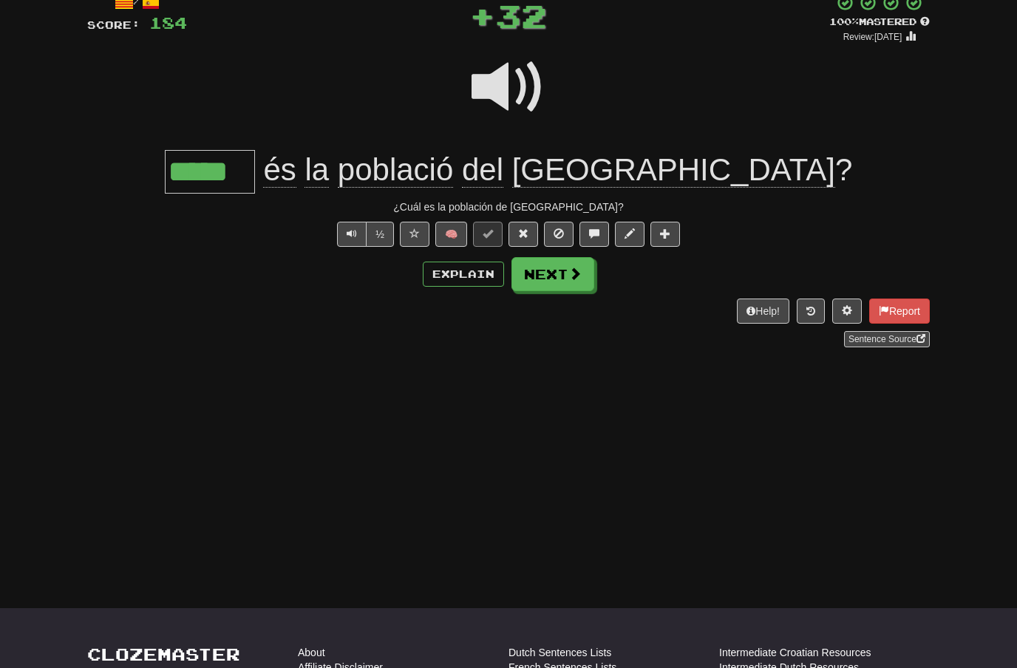
click at [579, 278] on span at bounding box center [575, 273] width 13 height 13
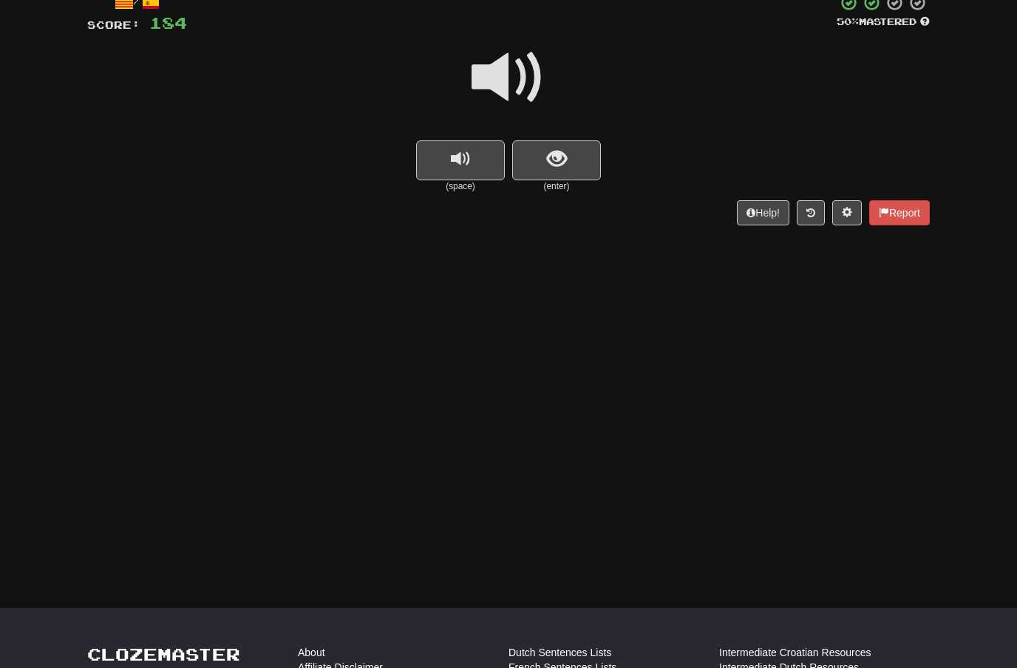
click at [526, 75] on span at bounding box center [509, 78] width 74 height 74
click at [556, 152] on span "show sentence" at bounding box center [557, 159] width 20 height 20
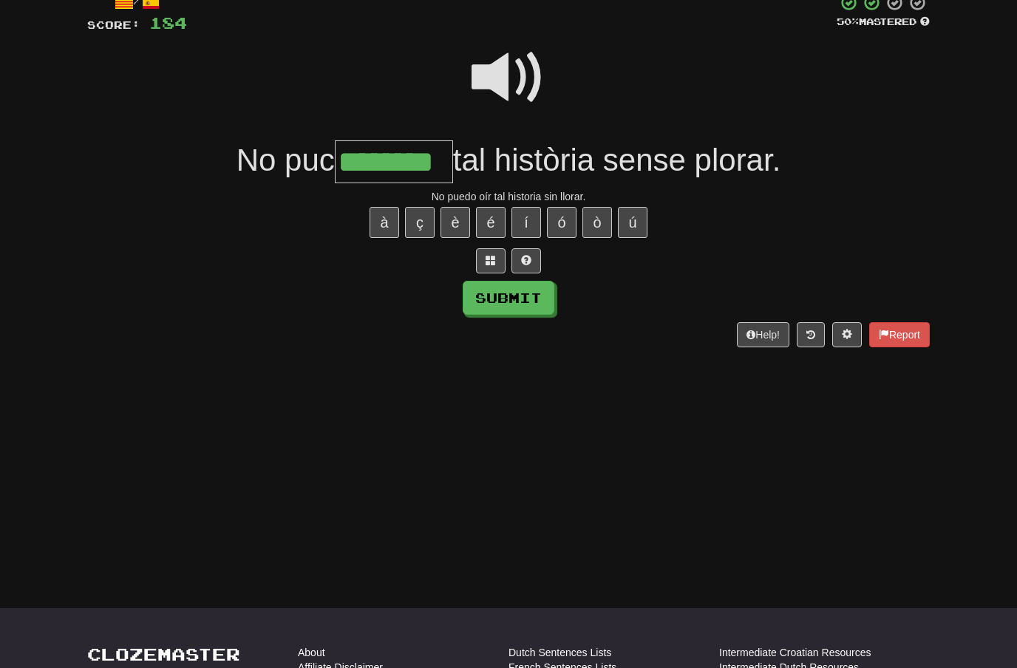
type input "********"
click at [522, 296] on button "Submit" at bounding box center [509, 298] width 92 height 34
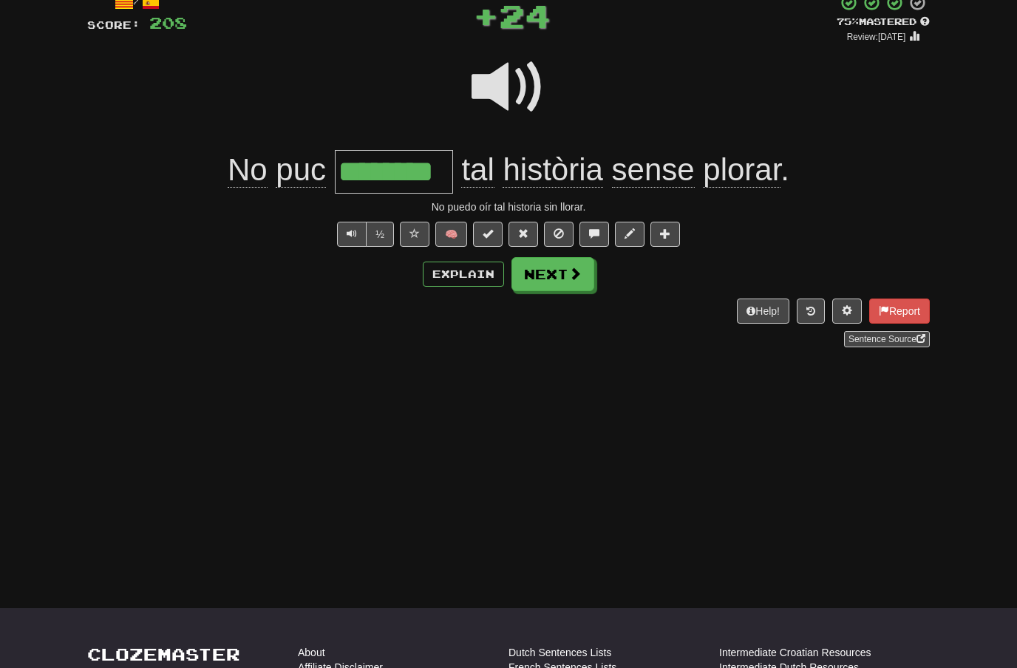
click at [560, 279] on button "Next" at bounding box center [553, 274] width 83 height 34
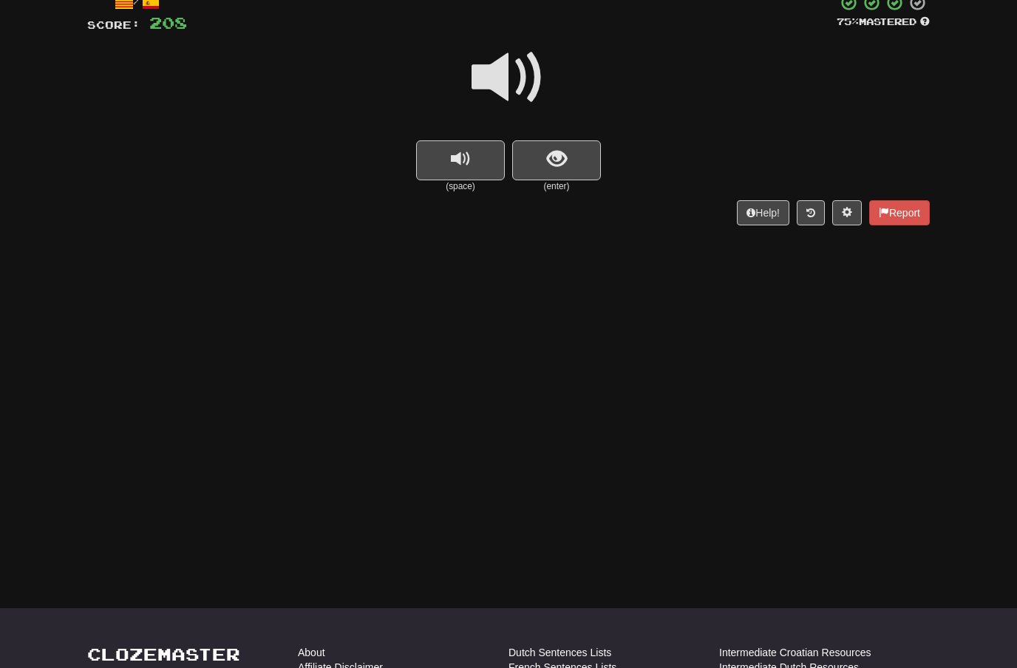
click at [513, 67] on span at bounding box center [509, 78] width 74 height 74
click at [550, 170] on button "show sentence" at bounding box center [556, 160] width 89 height 40
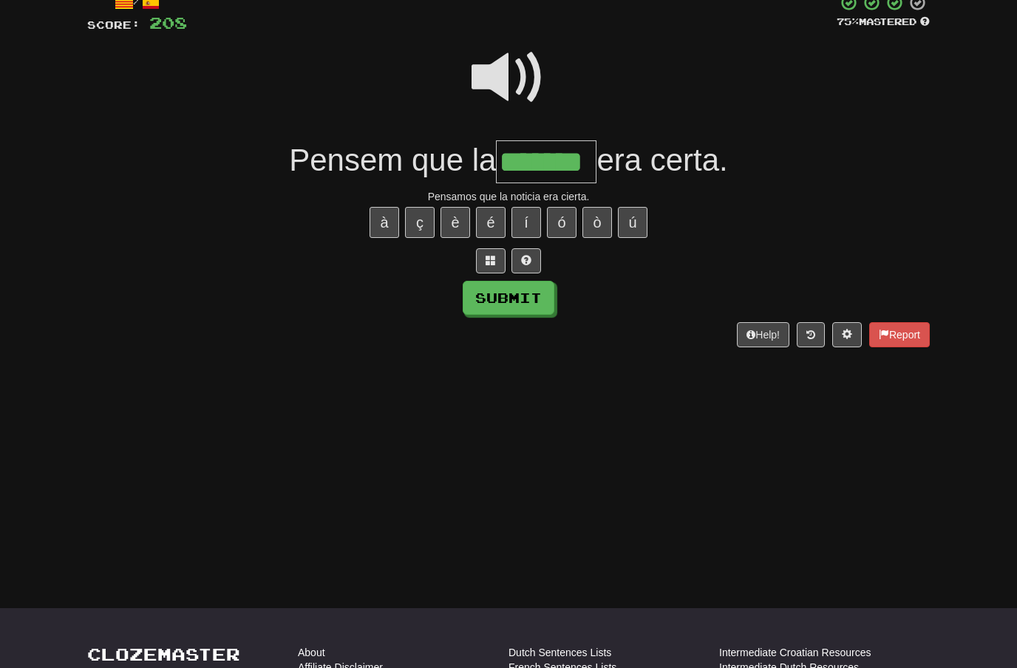
type input "*******"
click at [535, 299] on button "Submit" at bounding box center [509, 298] width 92 height 34
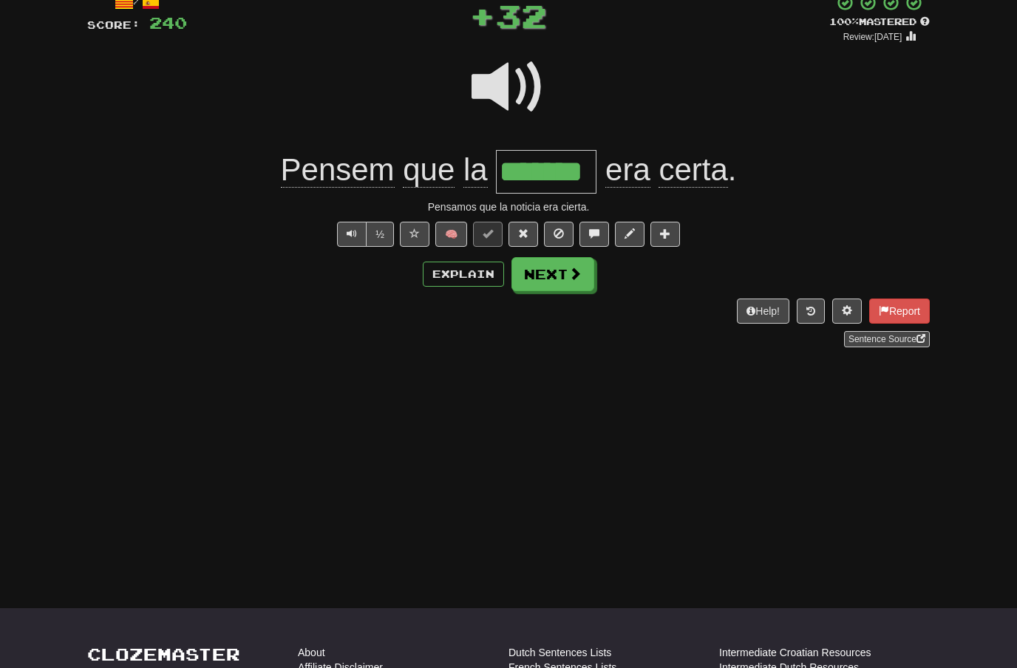
click at [581, 267] on span at bounding box center [575, 273] width 13 height 13
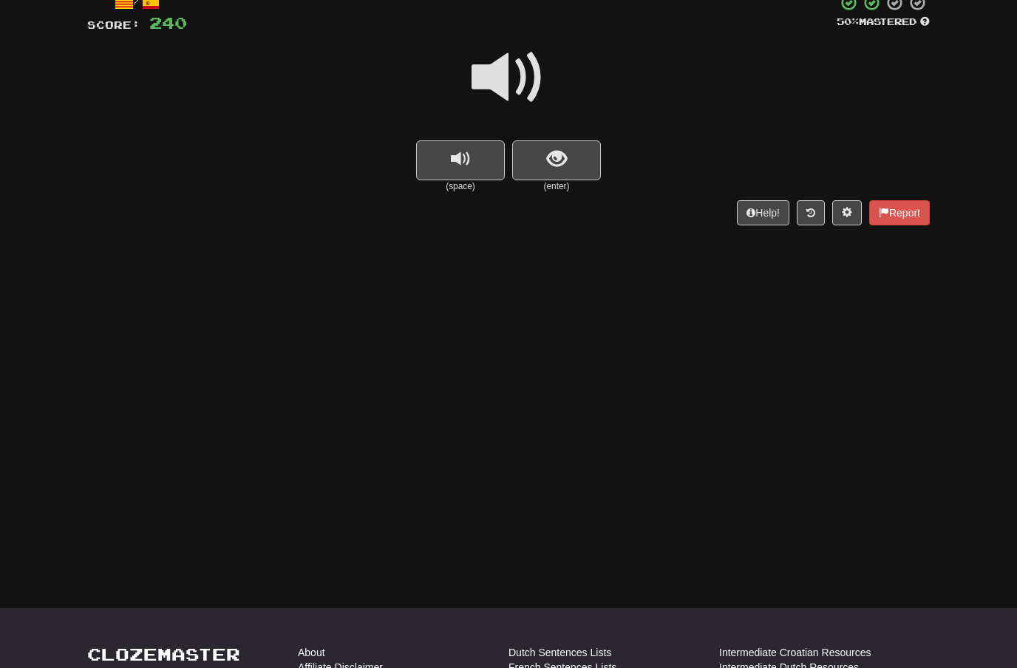
click at [525, 73] on span at bounding box center [509, 78] width 74 height 74
click at [561, 155] on span "show sentence" at bounding box center [557, 159] width 20 height 20
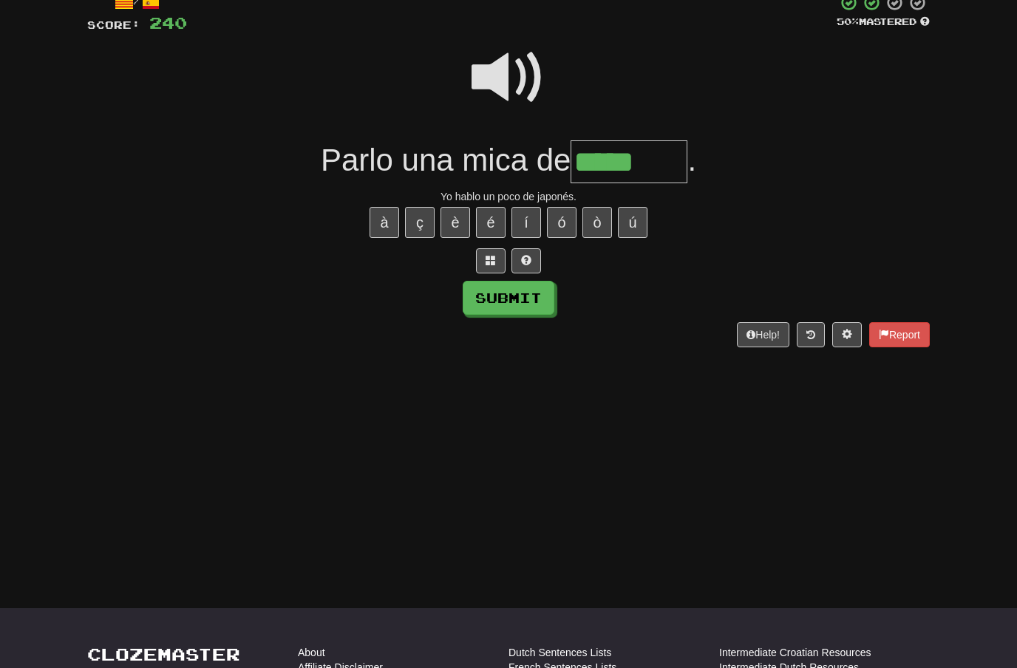
click at [492, 219] on button "é" at bounding box center [491, 222] width 30 height 31
click at [453, 222] on button "è" at bounding box center [456, 222] width 30 height 31
type input "*******"
click at [527, 291] on button "Submit" at bounding box center [509, 298] width 92 height 34
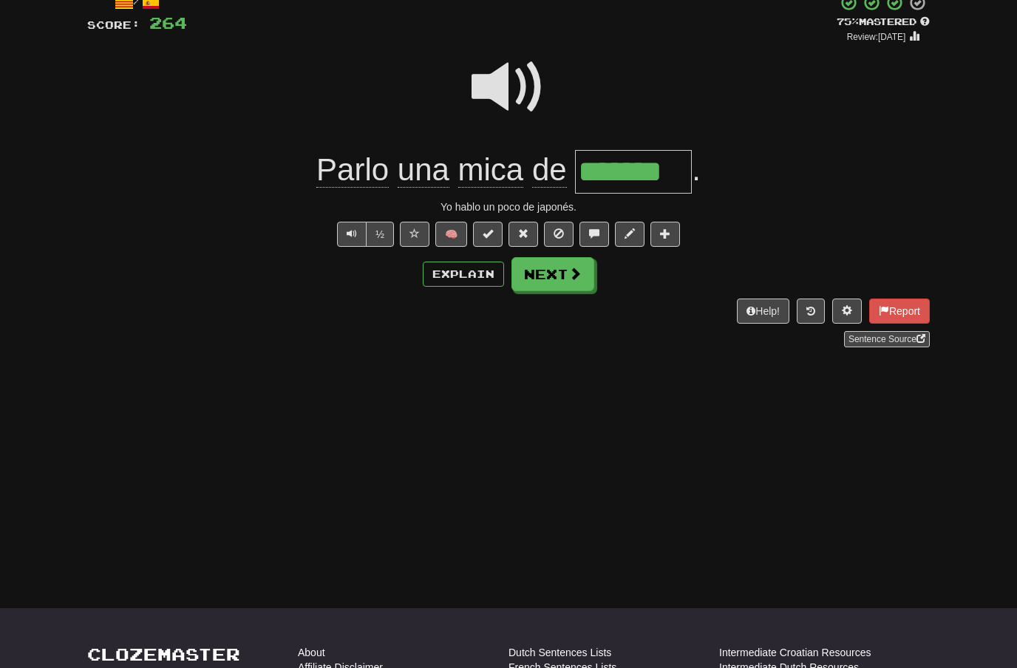
click at [563, 264] on button "Next" at bounding box center [553, 274] width 83 height 34
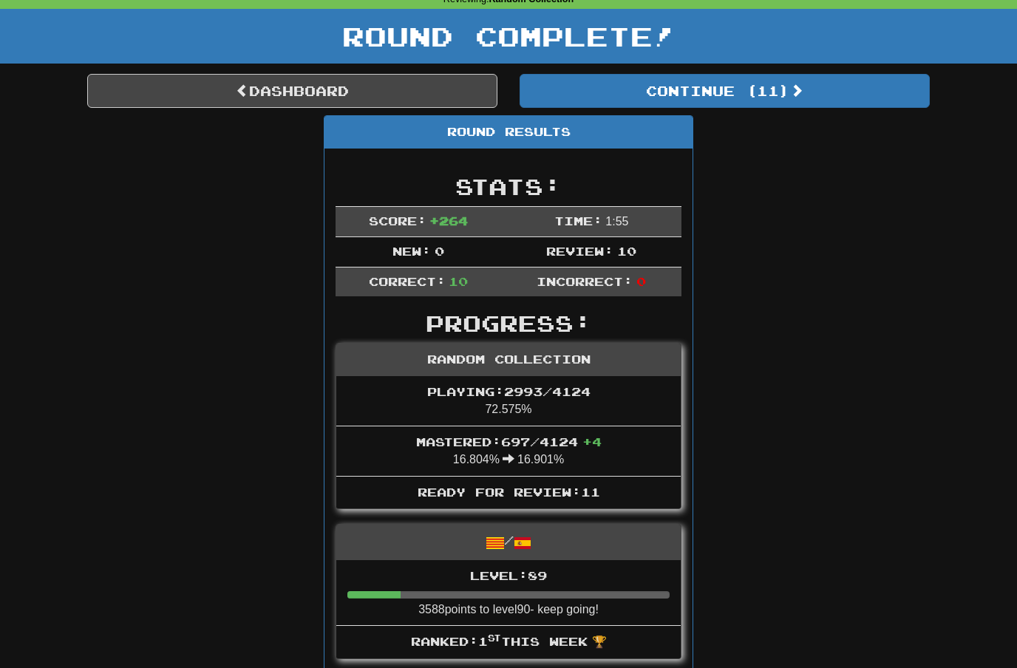
scroll to position [68, 0]
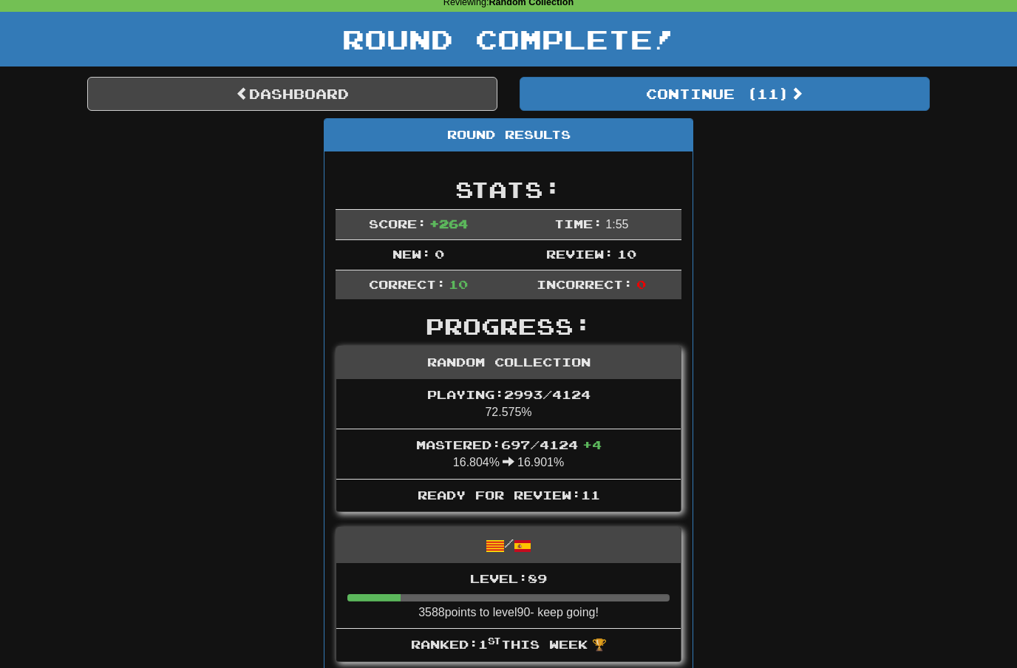
click at [797, 89] on span at bounding box center [796, 93] width 13 height 13
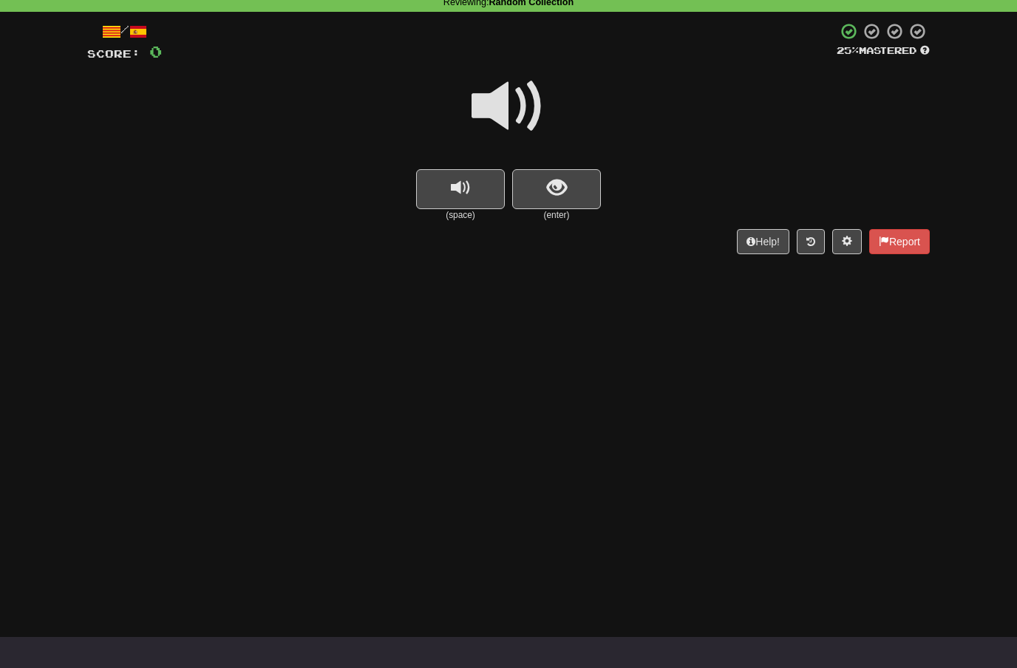
click at [574, 187] on button "show sentence" at bounding box center [556, 189] width 89 height 40
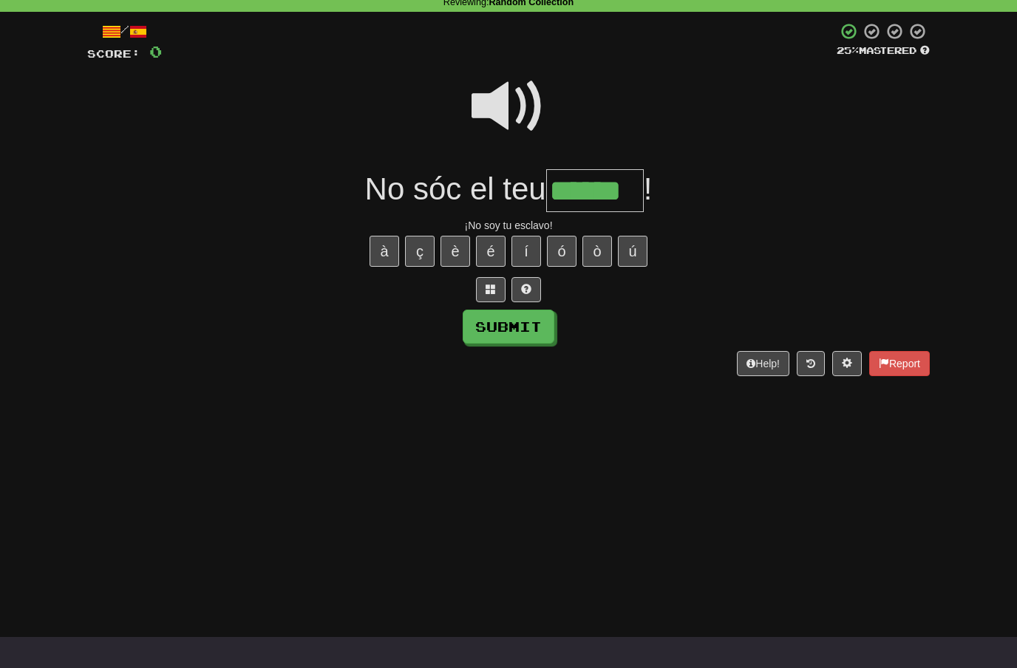
type input "******"
click at [530, 328] on button "Submit" at bounding box center [509, 327] width 92 height 34
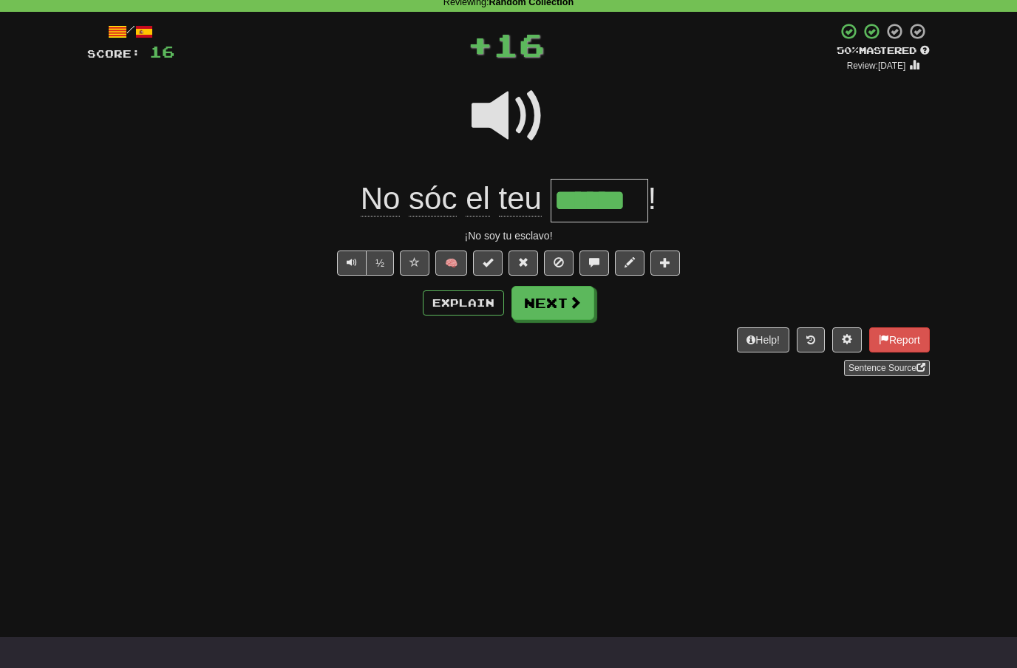
click at [569, 305] on span at bounding box center [575, 302] width 13 height 13
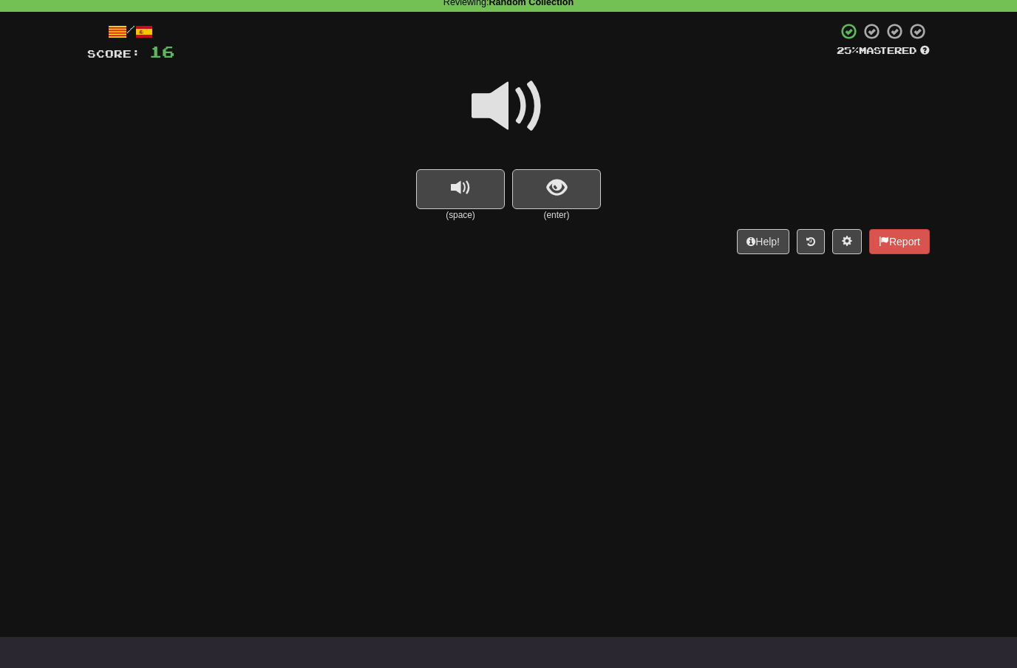
click at [511, 107] on span at bounding box center [509, 106] width 74 height 74
click at [547, 194] on span "show sentence" at bounding box center [557, 188] width 20 height 20
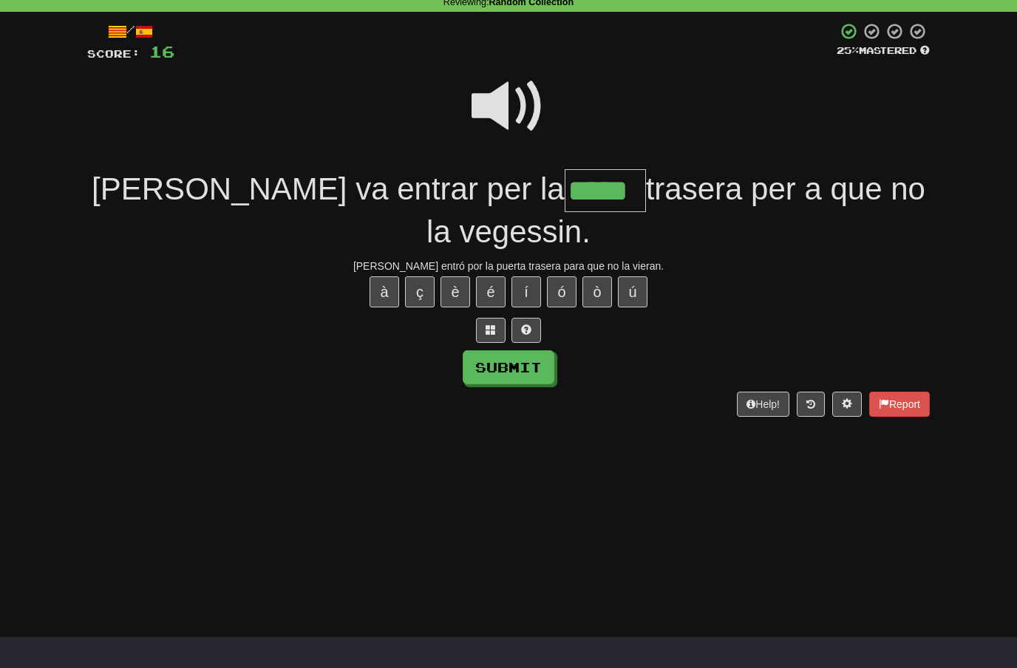
type input "*****"
click at [524, 350] on button "Submit" at bounding box center [509, 367] width 92 height 34
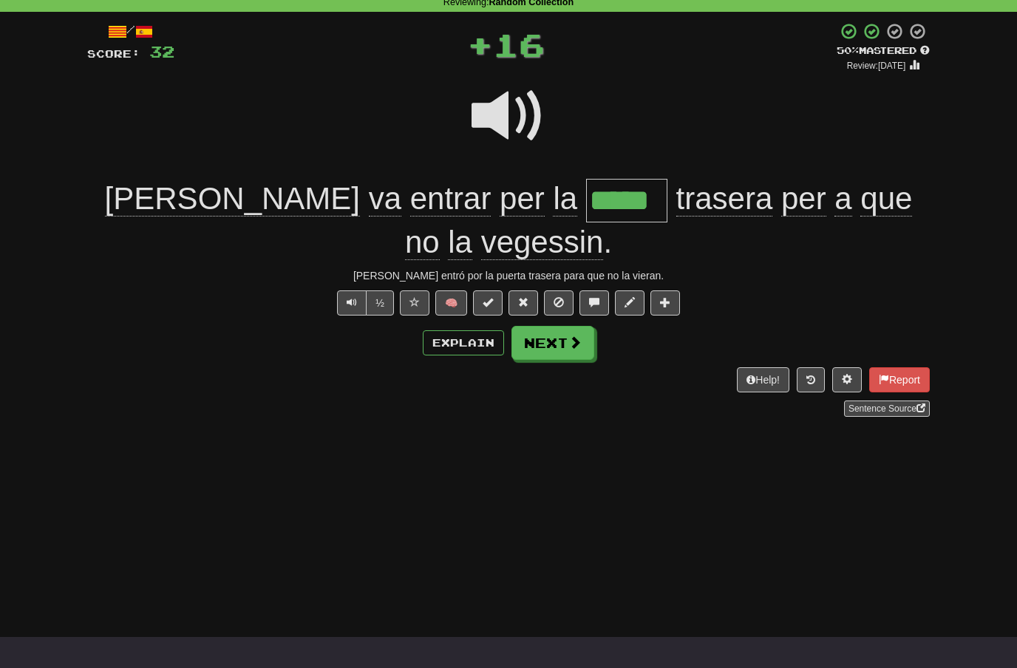
click at [571, 336] on span at bounding box center [575, 342] width 13 height 13
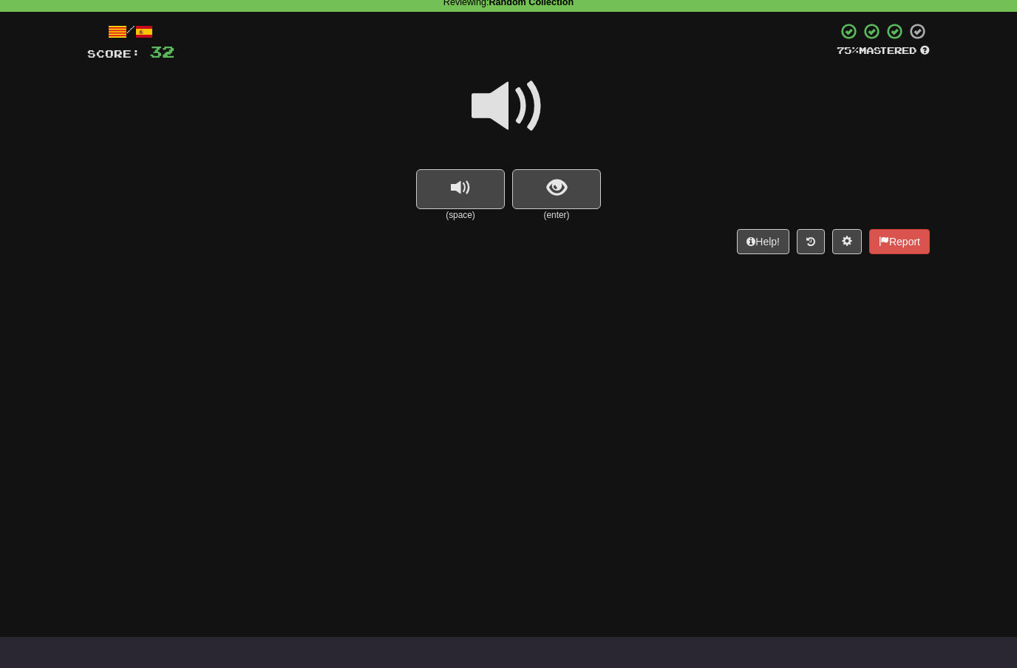
click at [520, 107] on span at bounding box center [509, 106] width 74 height 74
click at [552, 193] on span "show sentence" at bounding box center [557, 188] width 20 height 20
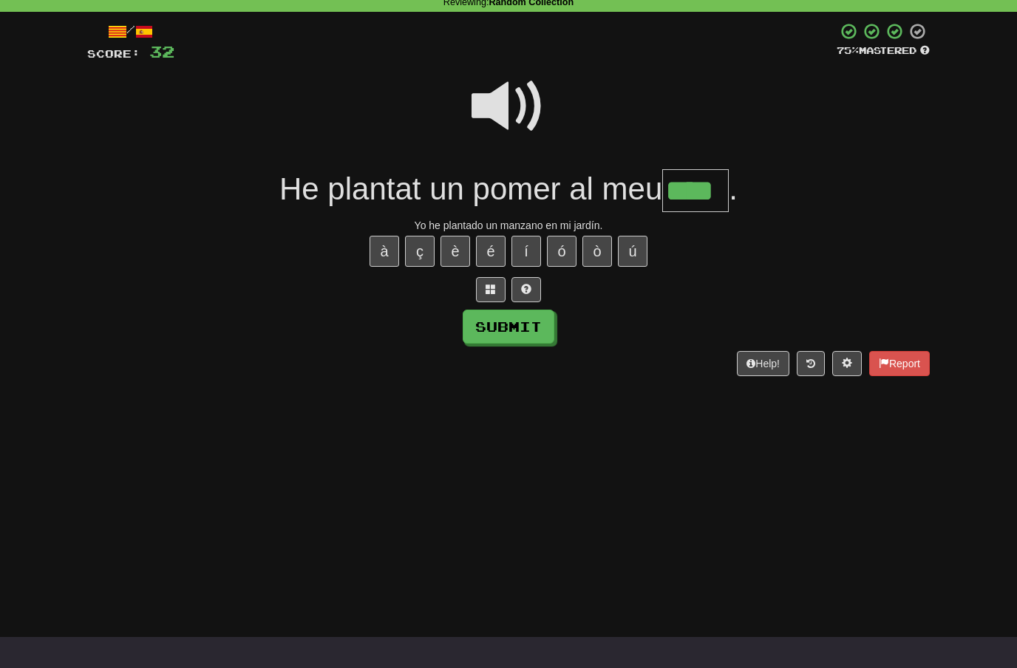
click at [530, 246] on button "í" at bounding box center [527, 251] width 30 height 31
type input "*****"
click at [535, 326] on button "Submit" at bounding box center [509, 327] width 92 height 34
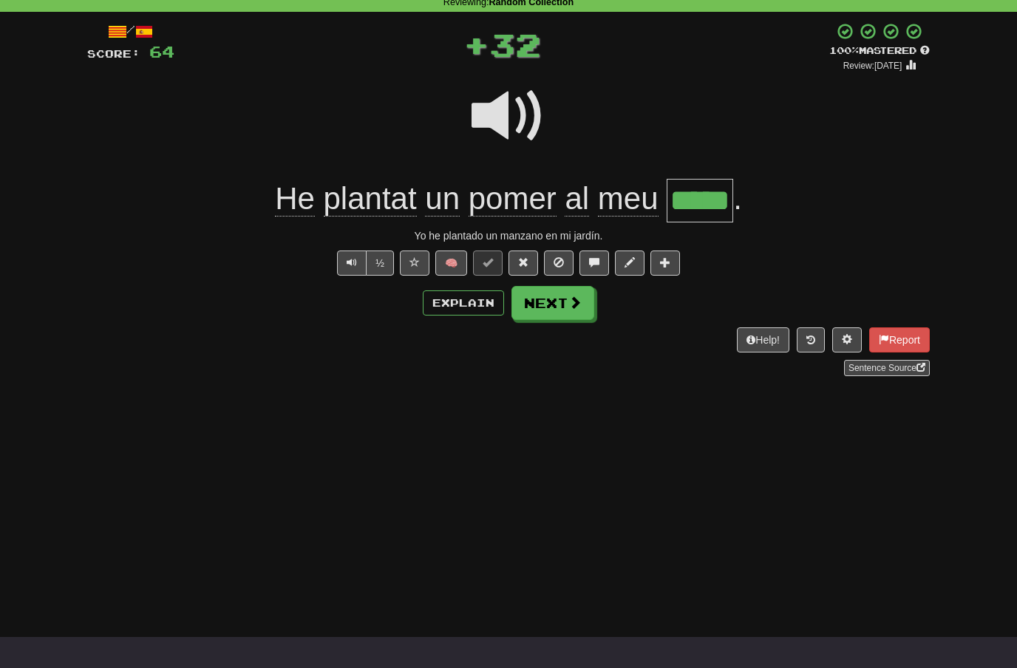
click at [571, 301] on span at bounding box center [575, 302] width 13 height 13
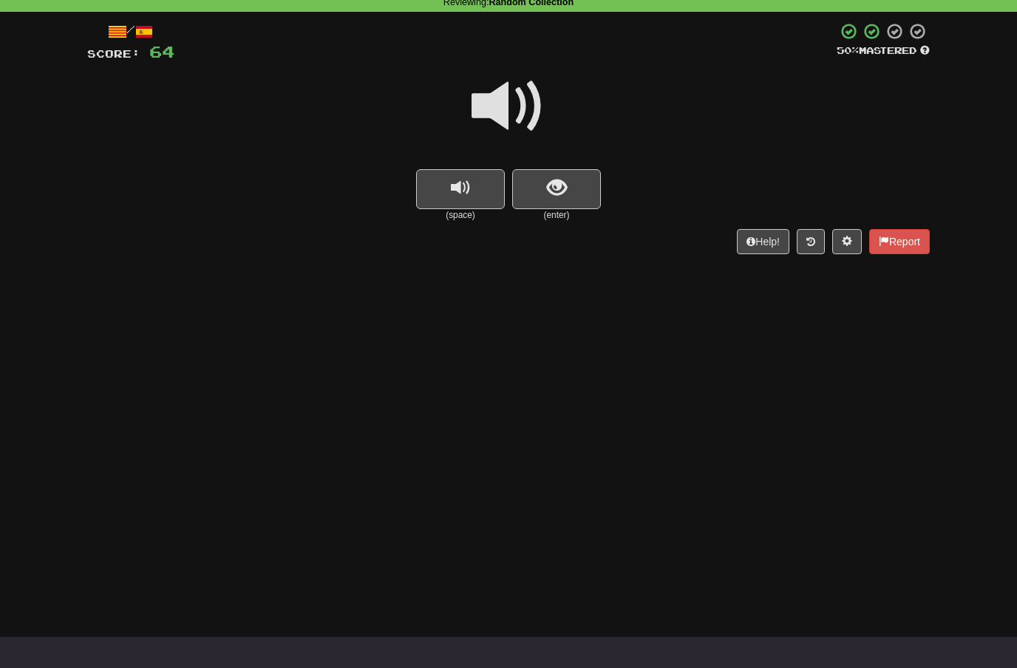
click at [520, 105] on span at bounding box center [509, 106] width 74 height 74
click at [550, 191] on span "show sentence" at bounding box center [557, 188] width 20 height 20
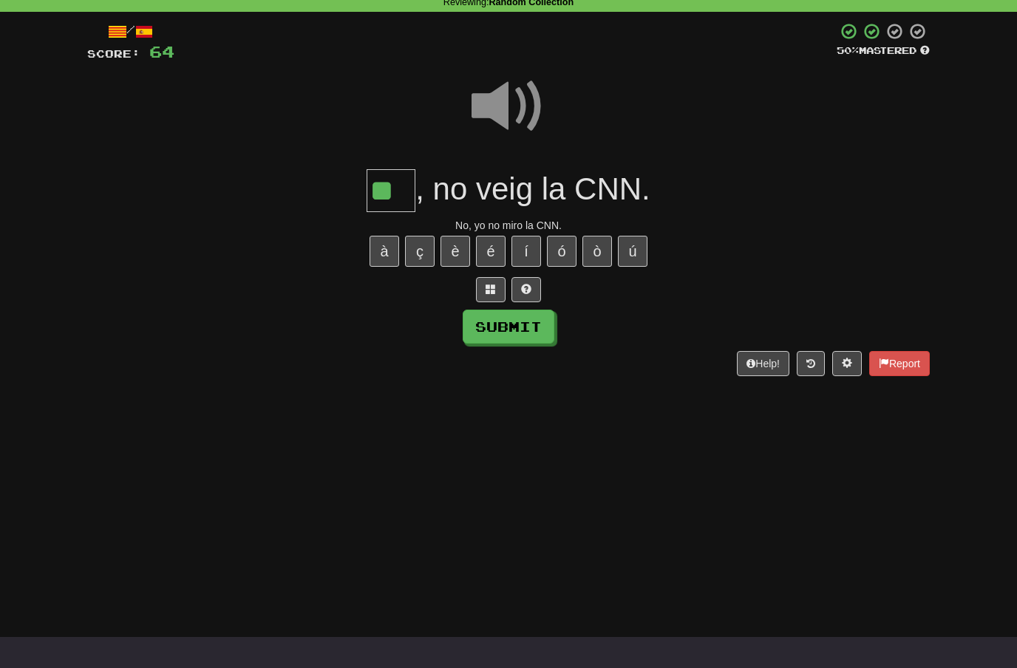
click at [528, 318] on button "Submit" at bounding box center [509, 327] width 92 height 34
type input "**"
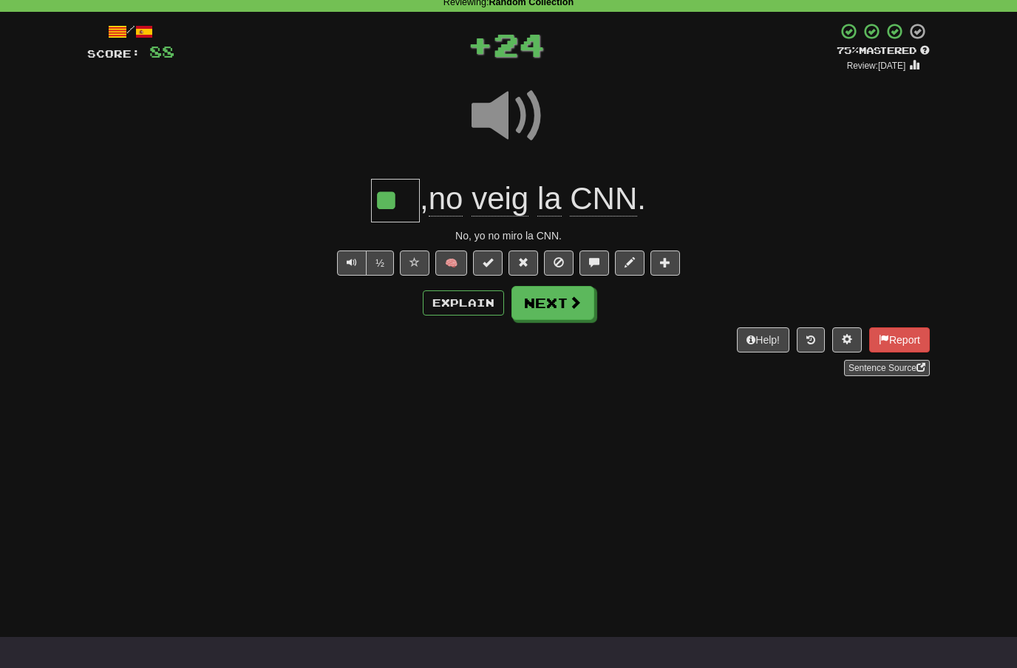
click at [569, 301] on span at bounding box center [575, 302] width 13 height 13
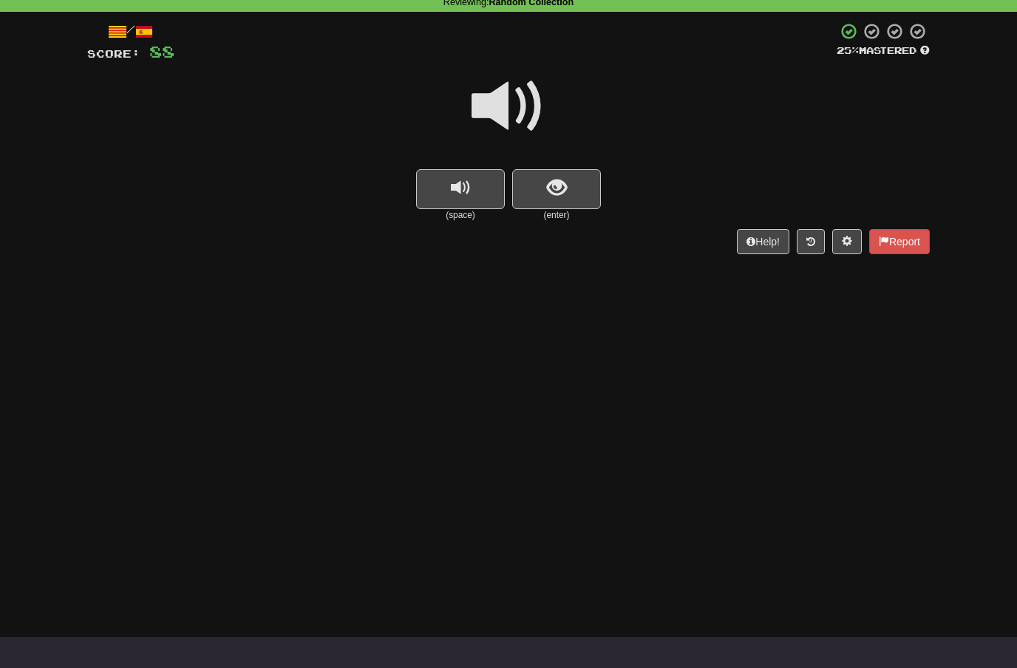
click at [520, 104] on span at bounding box center [509, 106] width 74 height 74
click at [550, 184] on span "show sentence" at bounding box center [557, 188] width 20 height 20
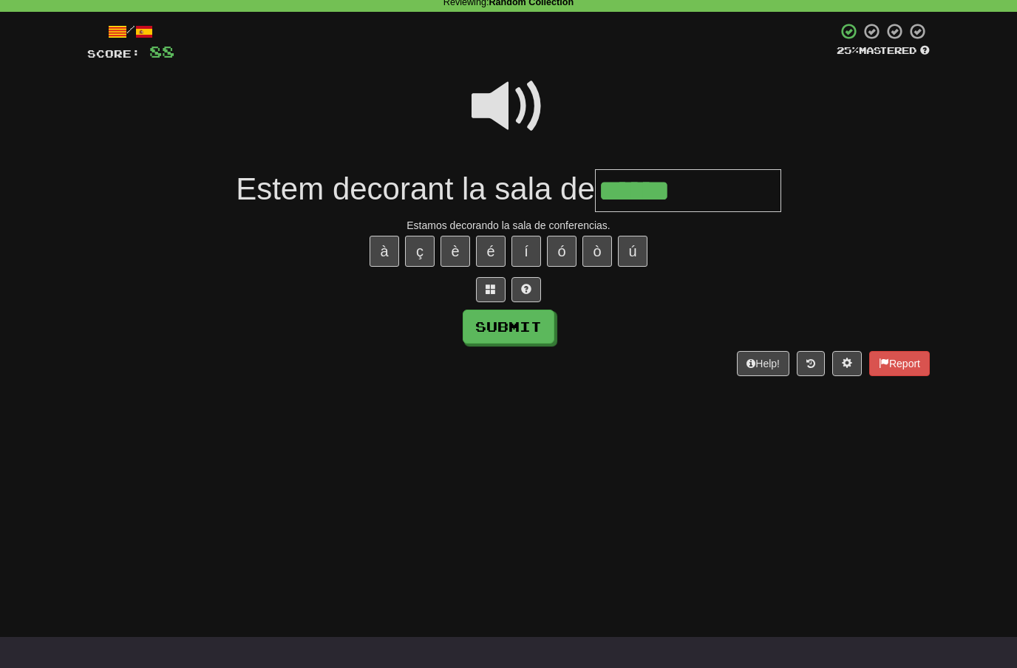
click at [455, 252] on button "è" at bounding box center [456, 251] width 30 height 31
type input "**********"
click at [527, 323] on button "Submit" at bounding box center [509, 327] width 92 height 34
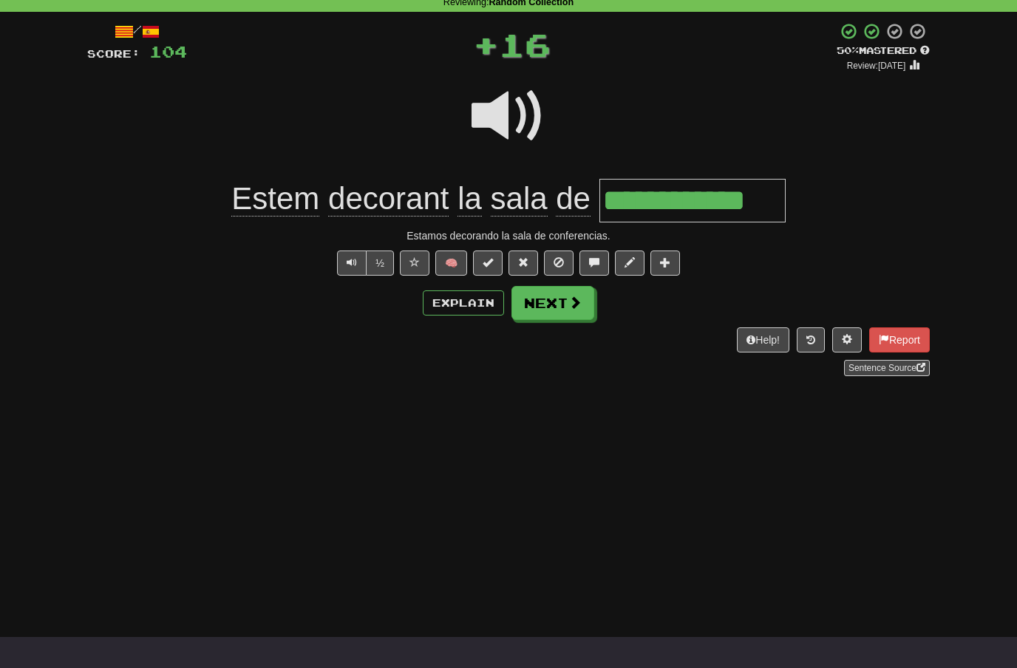
click at [569, 299] on span at bounding box center [575, 302] width 13 height 13
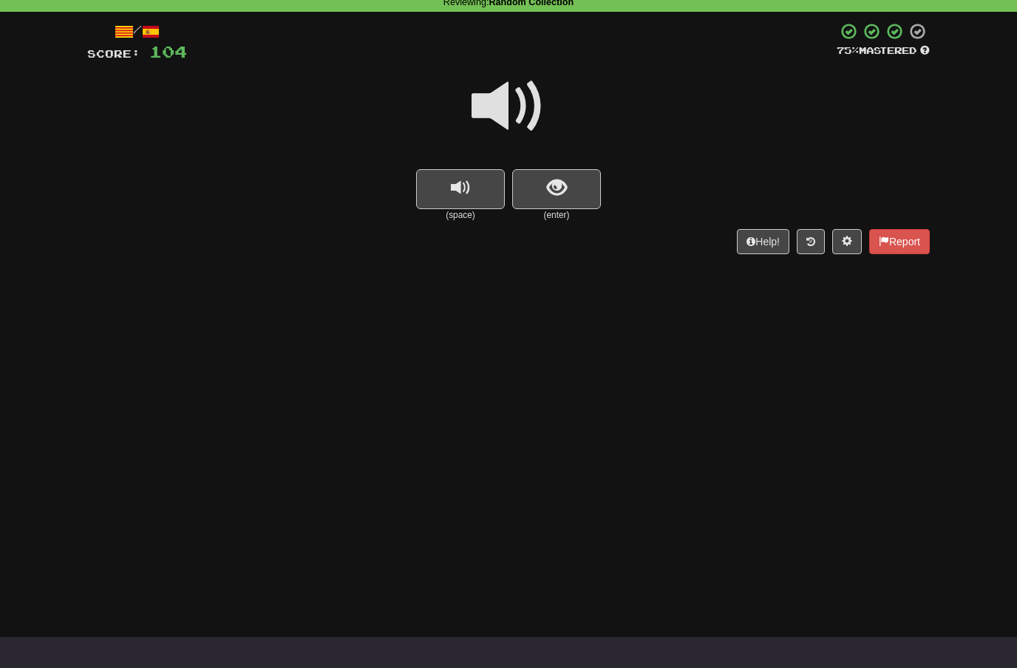
click at [520, 96] on span at bounding box center [509, 106] width 74 height 74
click at [558, 182] on span "show sentence" at bounding box center [557, 188] width 20 height 20
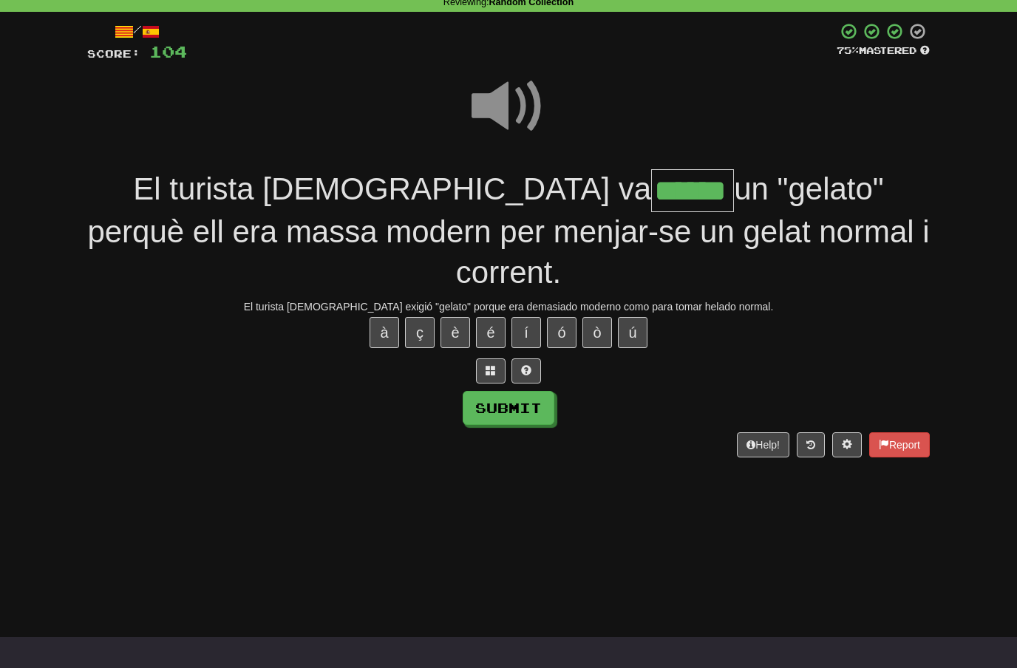
type input "******"
click at [506, 391] on button "Submit" at bounding box center [509, 408] width 92 height 34
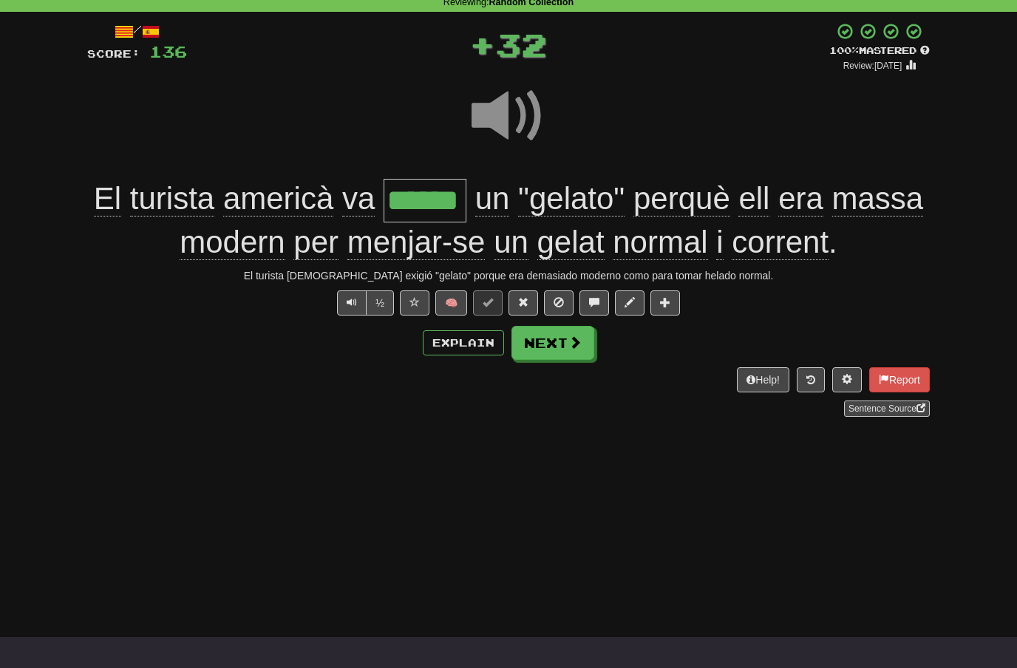
click at [575, 343] on span at bounding box center [575, 342] width 13 height 13
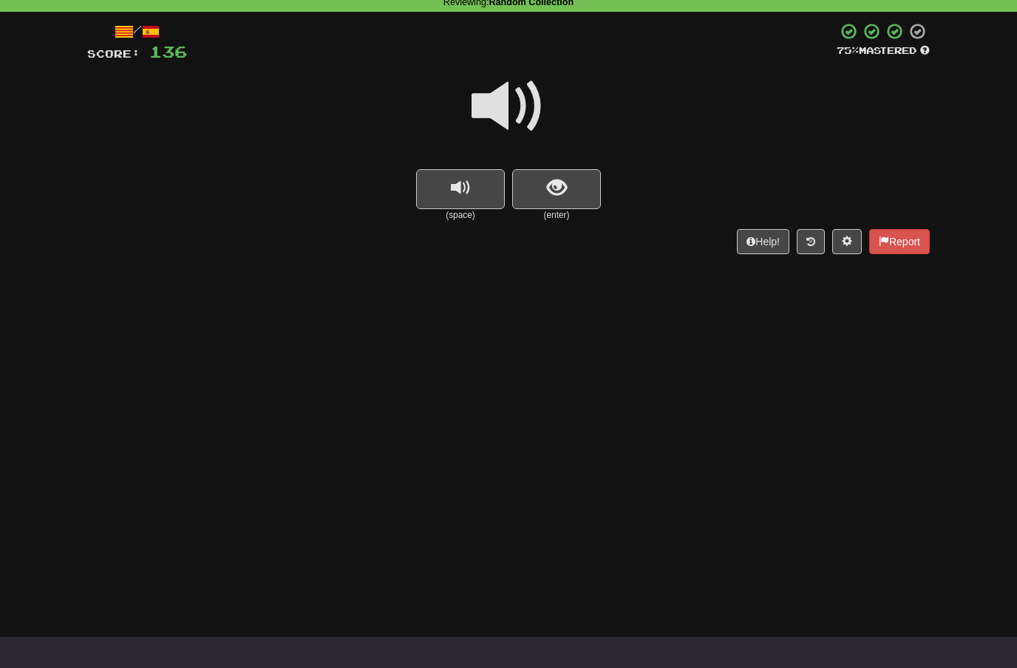
click at [523, 104] on span at bounding box center [509, 106] width 74 height 74
click at [552, 186] on span "show sentence" at bounding box center [557, 188] width 20 height 20
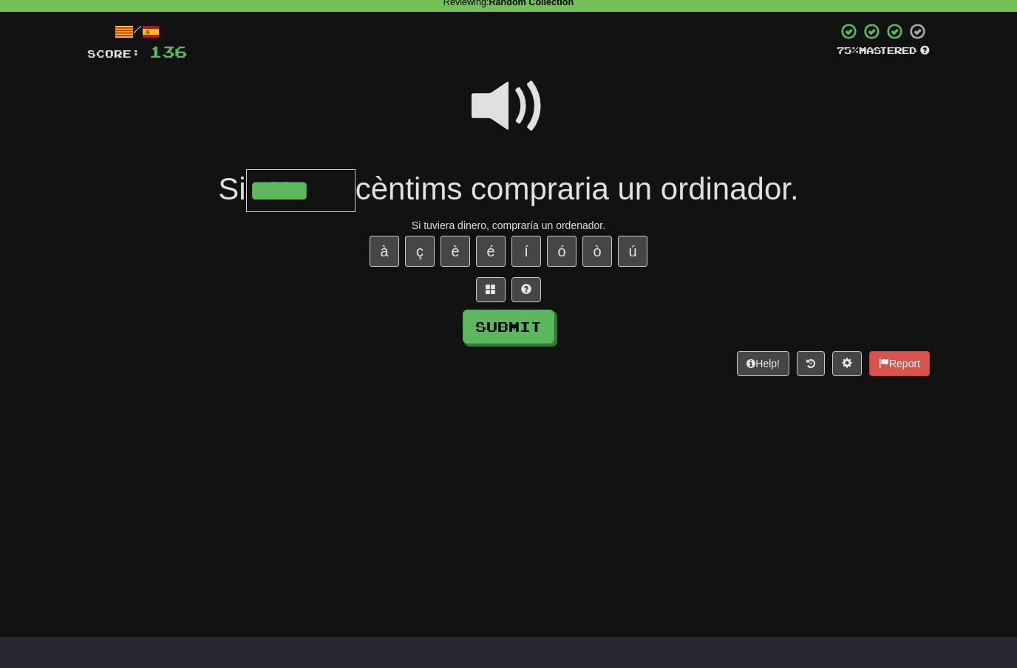
click at [456, 248] on button "è" at bounding box center [456, 251] width 30 height 31
click at [494, 245] on button "é" at bounding box center [491, 251] width 30 height 31
type input "*******"
click at [523, 321] on button "Submit" at bounding box center [509, 327] width 92 height 34
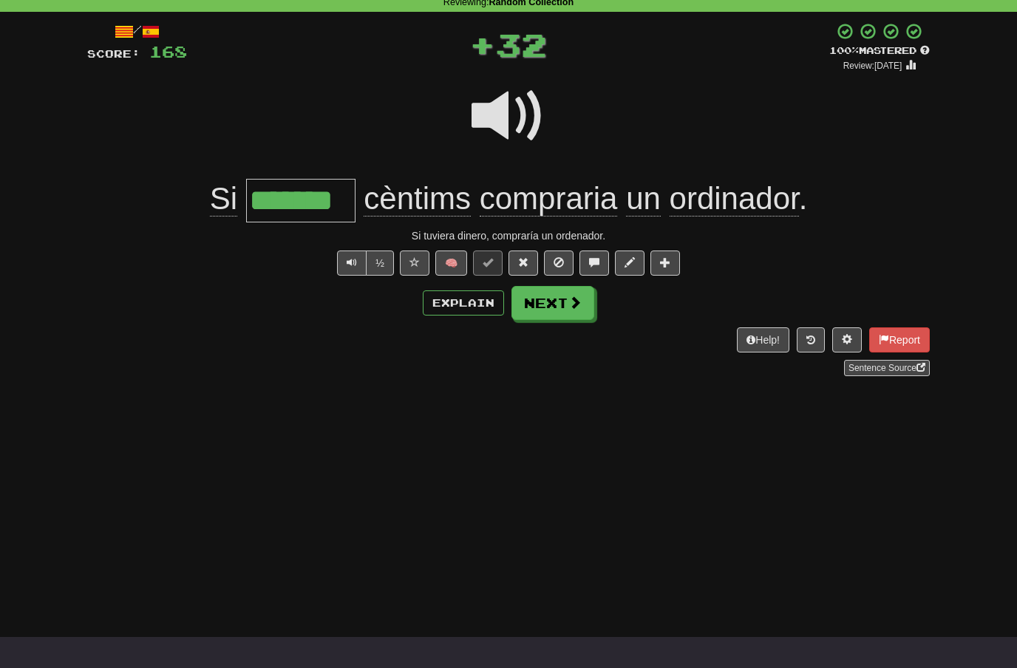
click at [578, 305] on span at bounding box center [575, 302] width 13 height 13
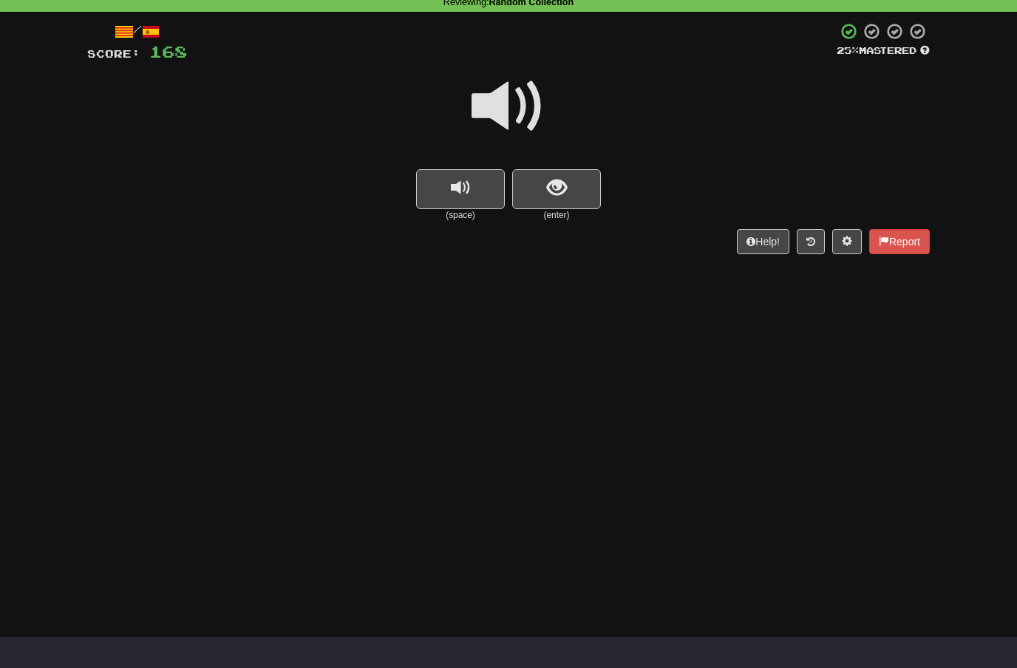
click at [521, 98] on span at bounding box center [509, 106] width 74 height 74
click at [554, 183] on span "show sentence" at bounding box center [557, 188] width 20 height 20
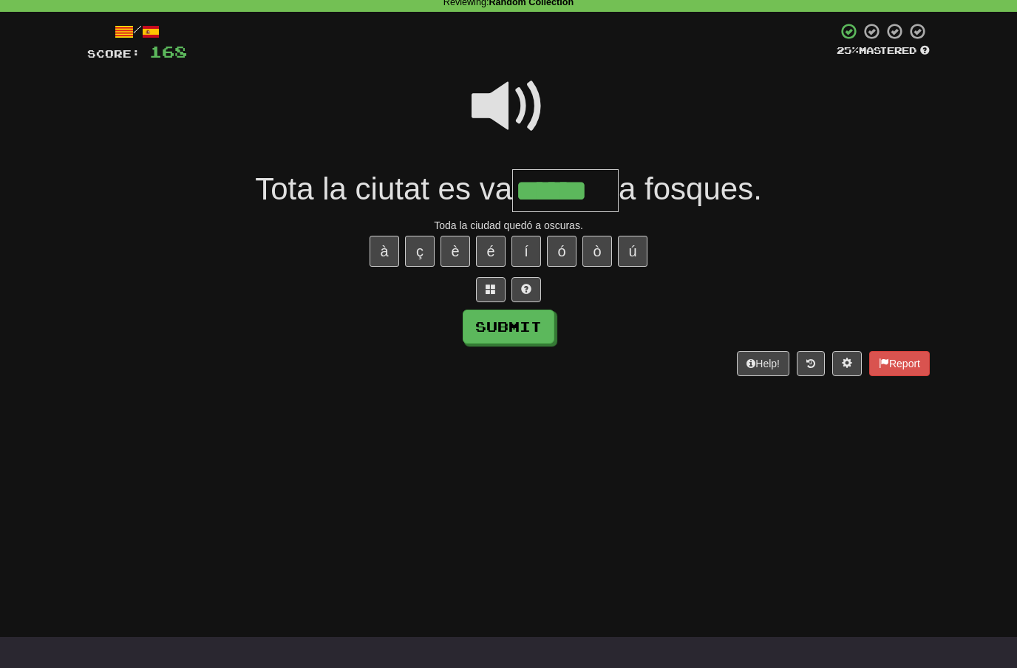
type input "******"
click at [537, 326] on button "Submit" at bounding box center [509, 327] width 92 height 34
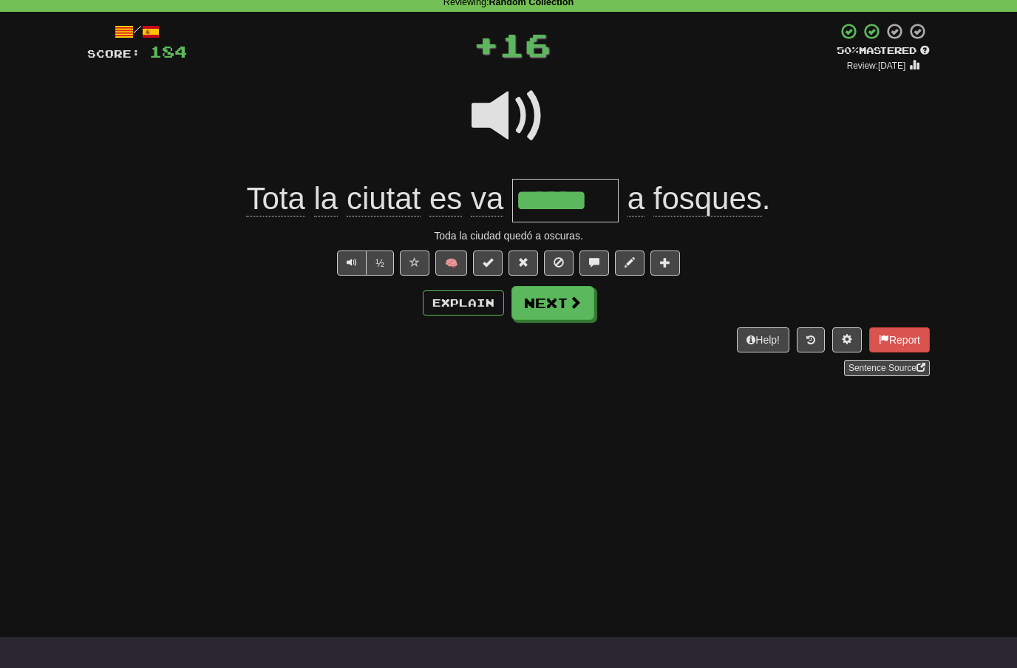
click at [579, 301] on span at bounding box center [575, 302] width 13 height 13
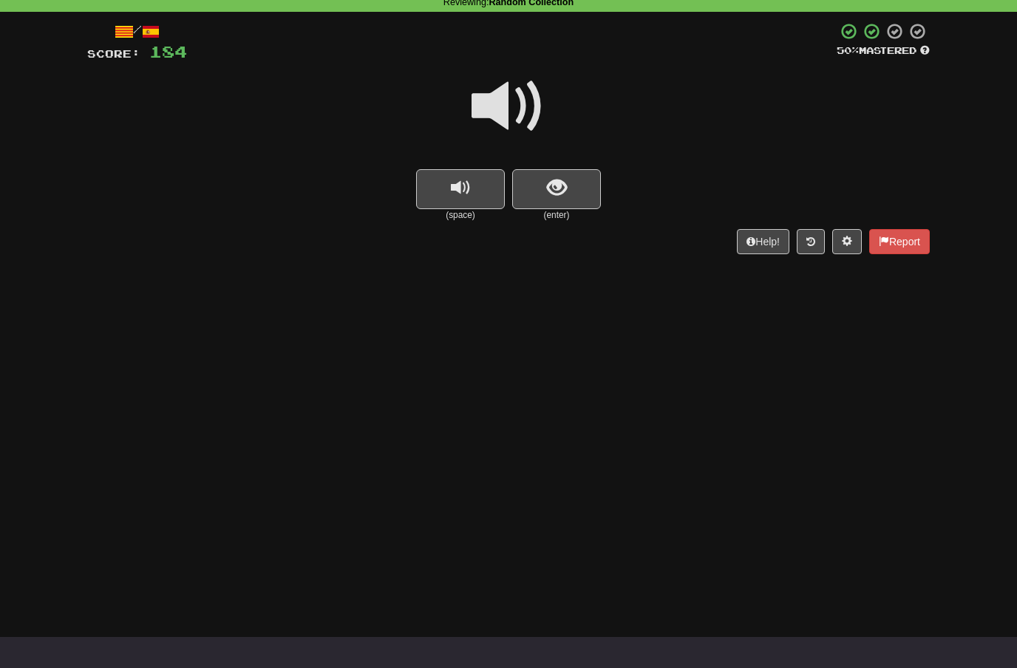
click at [574, 186] on button "show sentence" at bounding box center [556, 189] width 89 height 40
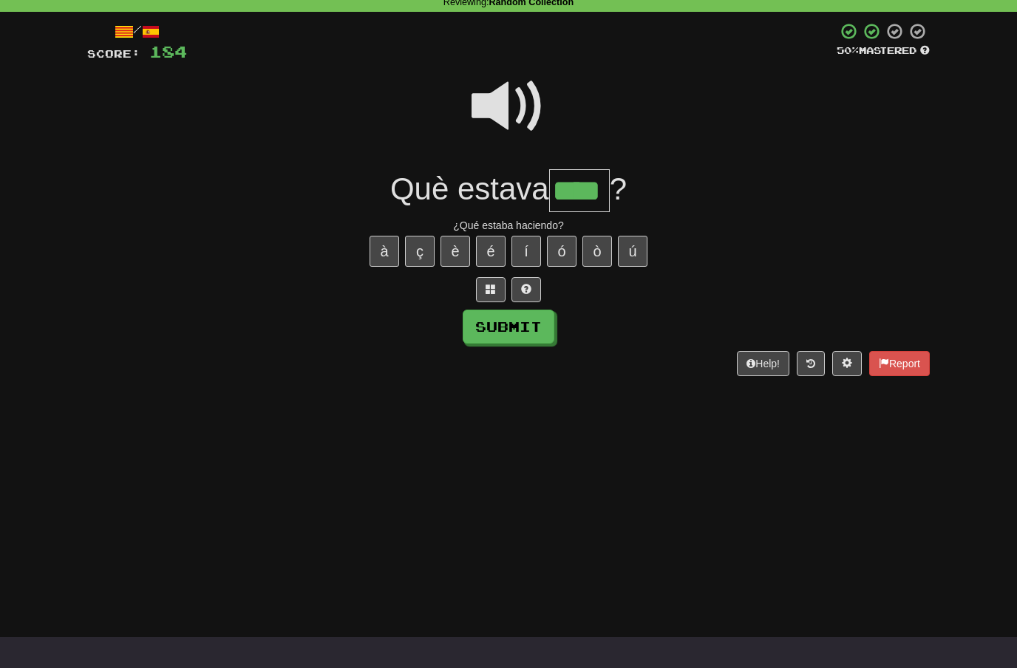
type input "****"
click at [532, 333] on button "Submit" at bounding box center [509, 327] width 92 height 34
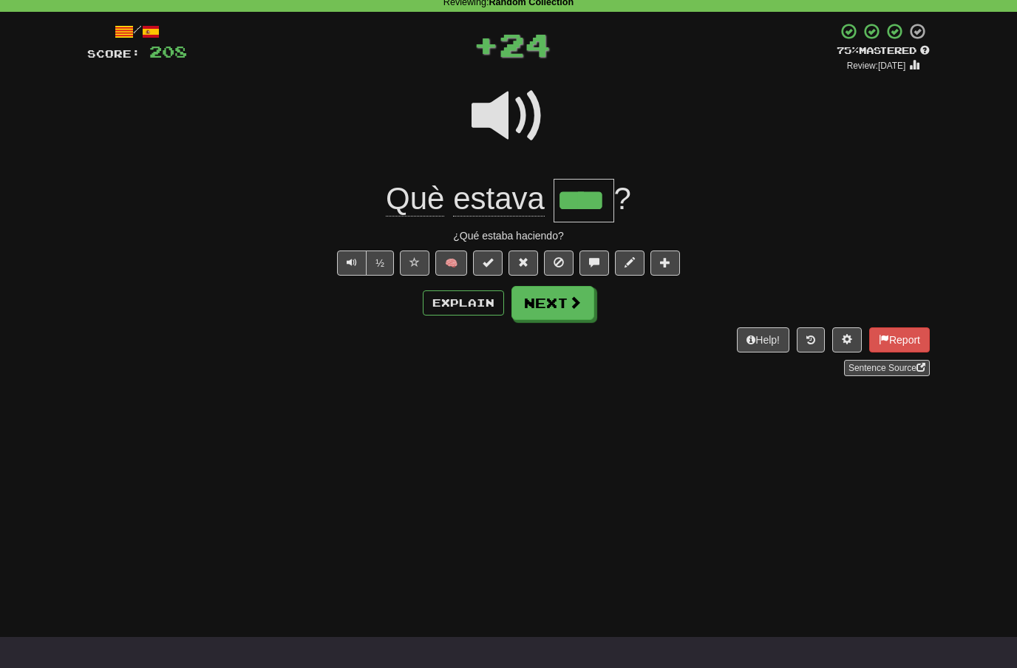
click at [571, 308] on span at bounding box center [575, 302] width 13 height 13
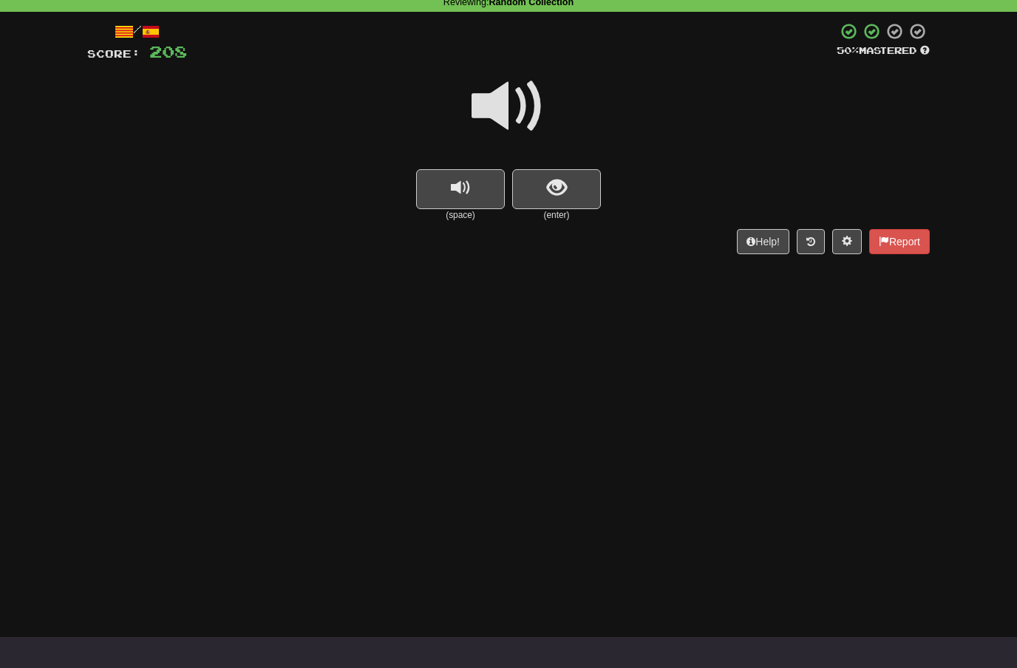
click at [568, 184] on button "show sentence" at bounding box center [556, 189] width 89 height 40
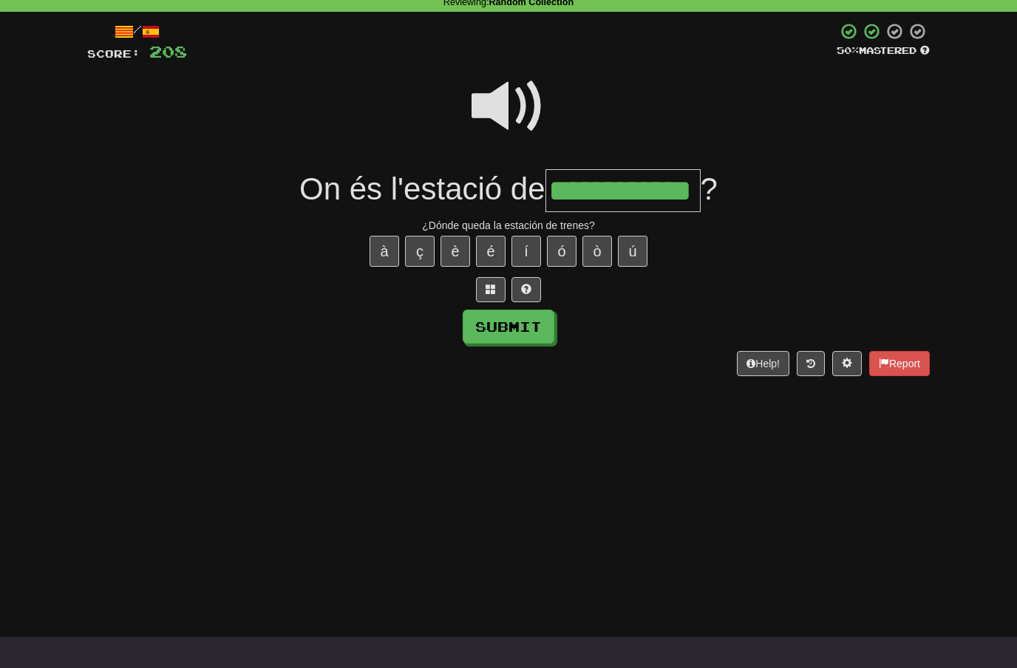
type input "**********"
click at [527, 335] on button "Submit" at bounding box center [509, 327] width 92 height 34
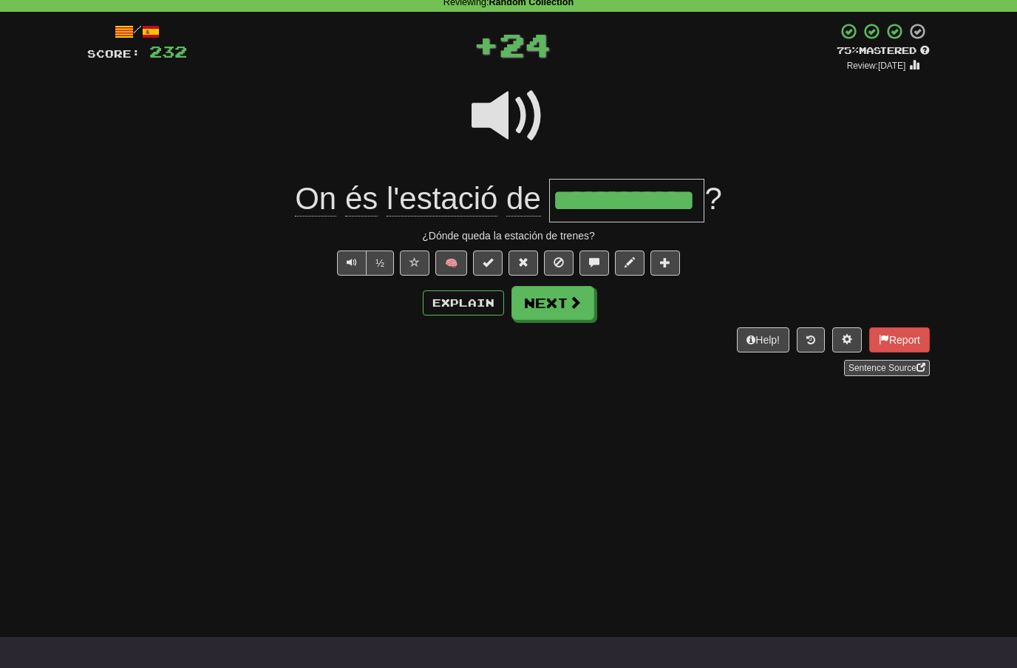
click at [566, 307] on button "Next" at bounding box center [553, 303] width 83 height 34
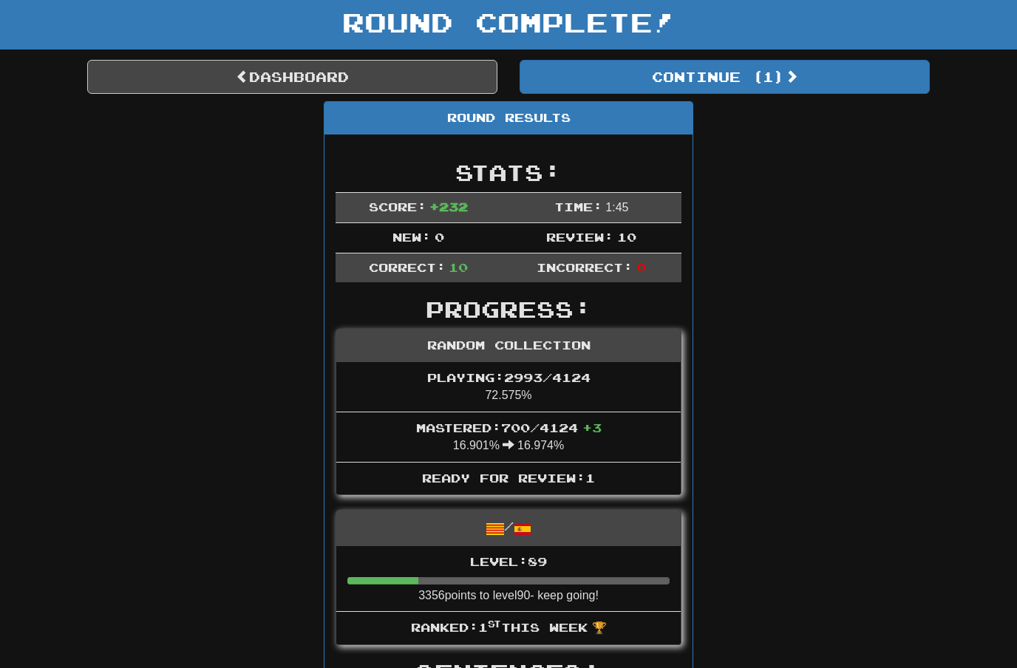
scroll to position [84, 0]
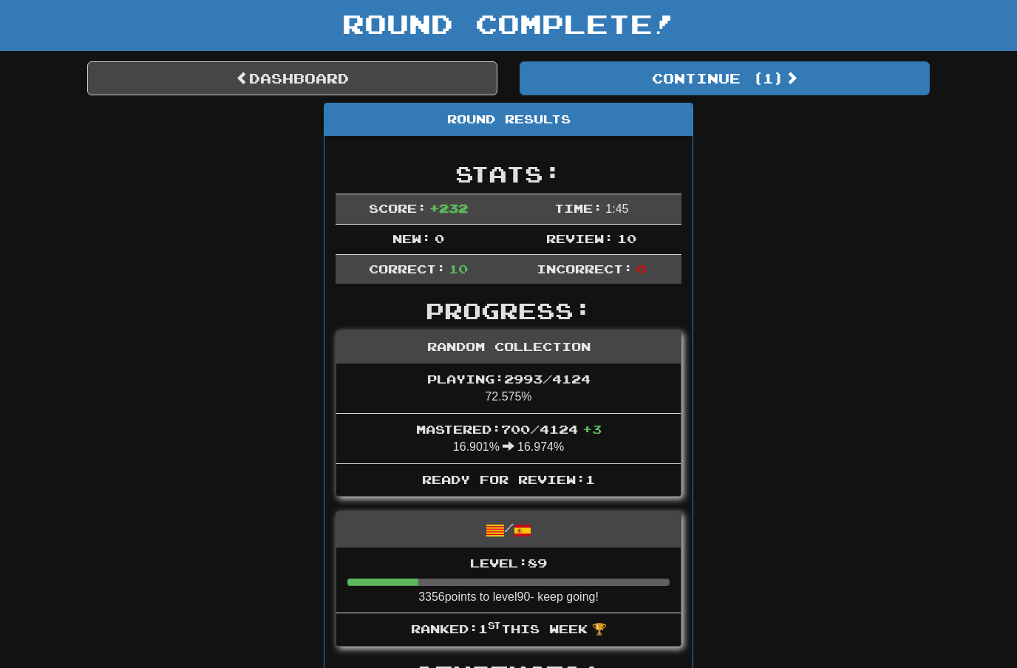
click at [137, 77] on link "Dashboard" at bounding box center [292, 78] width 410 height 34
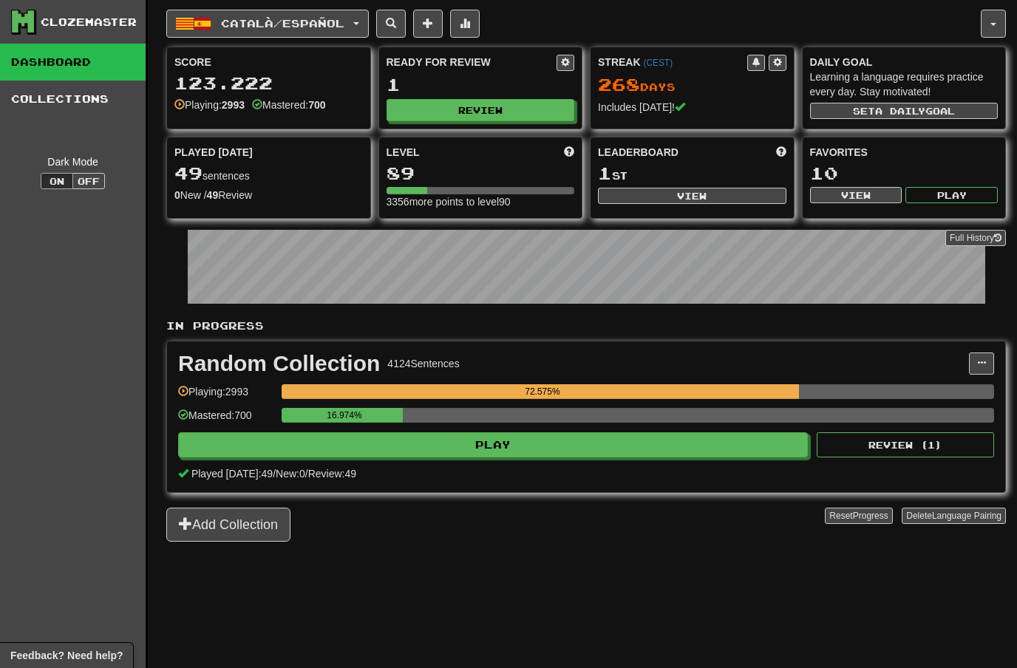
click at [693, 197] on button "View" at bounding box center [692, 196] width 189 height 16
select select "**********"
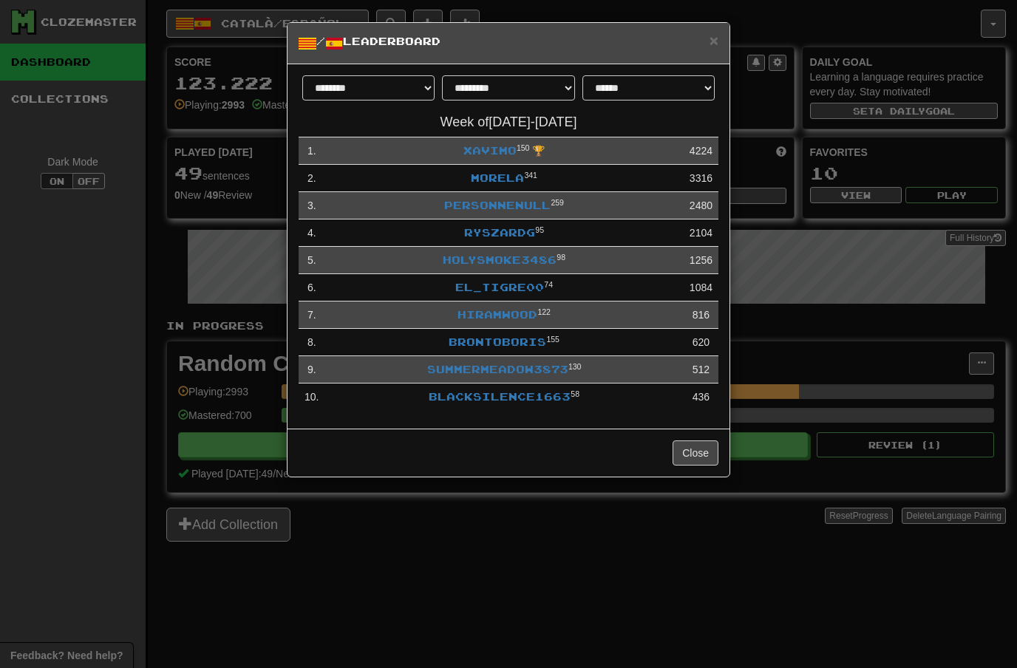
click at [498, 154] on link "Xavimo" at bounding box center [490, 150] width 53 height 13
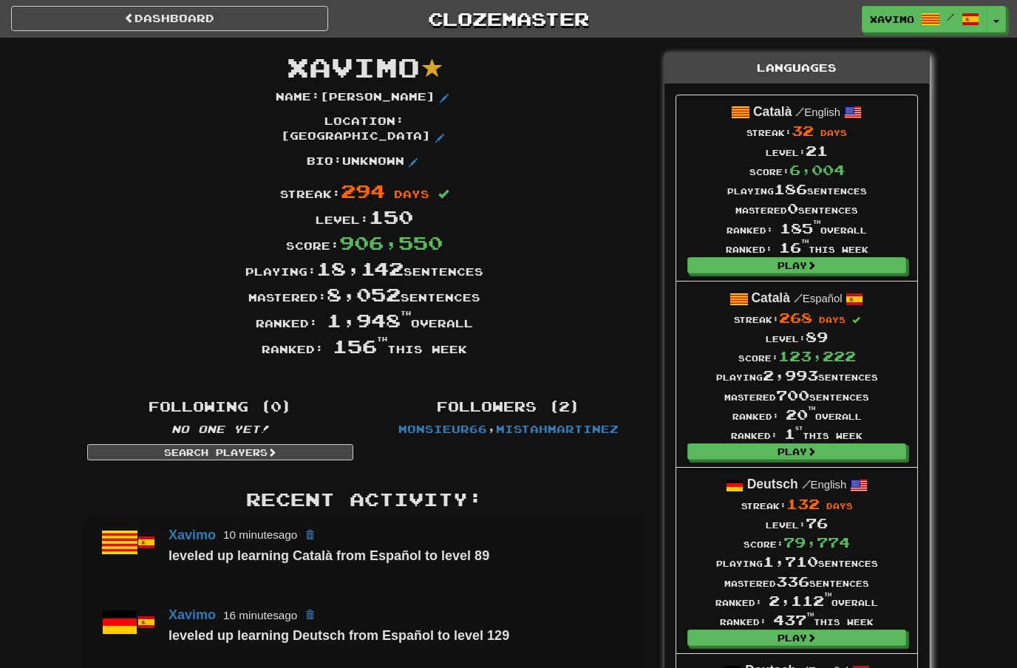
click at [116, 18] on link "Dashboard" at bounding box center [169, 18] width 317 height 25
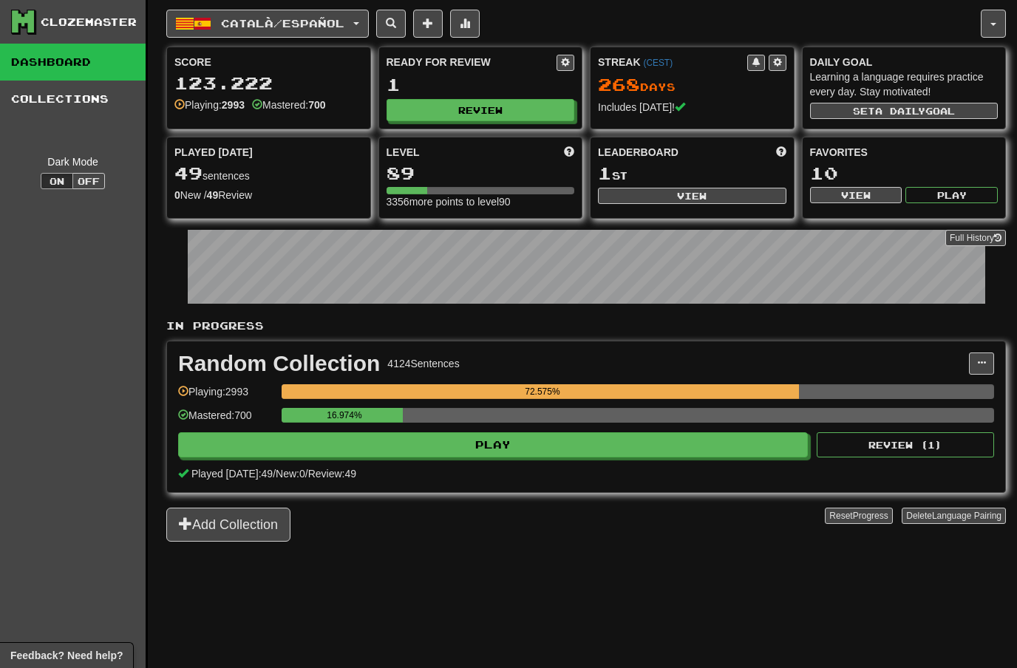
click at [359, 21] on button "Català / Español" at bounding box center [267, 24] width 203 height 28
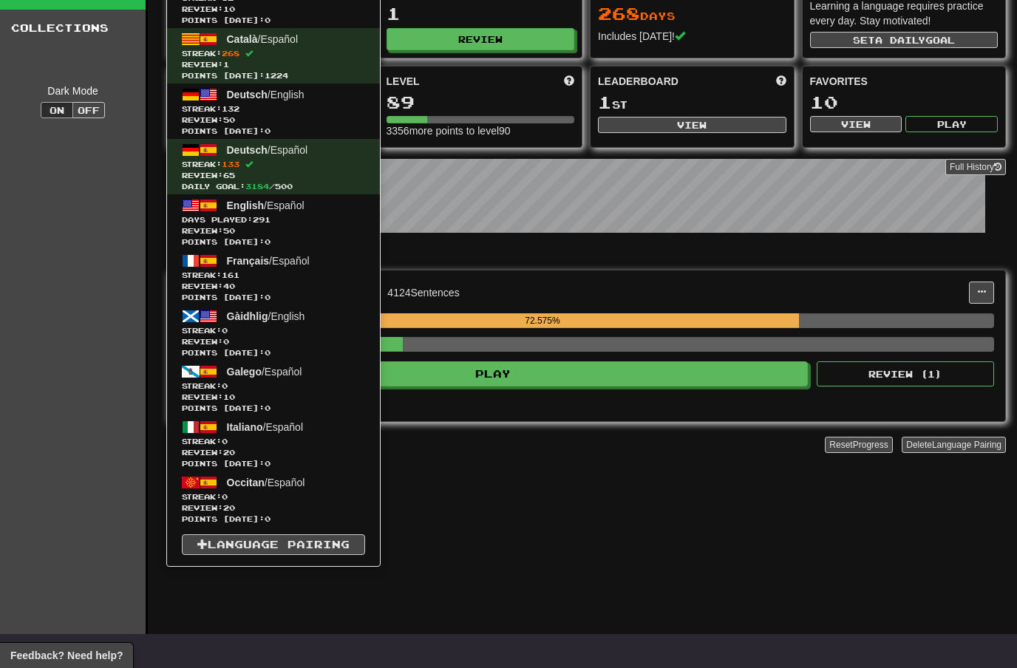
scroll to position [80, 0]
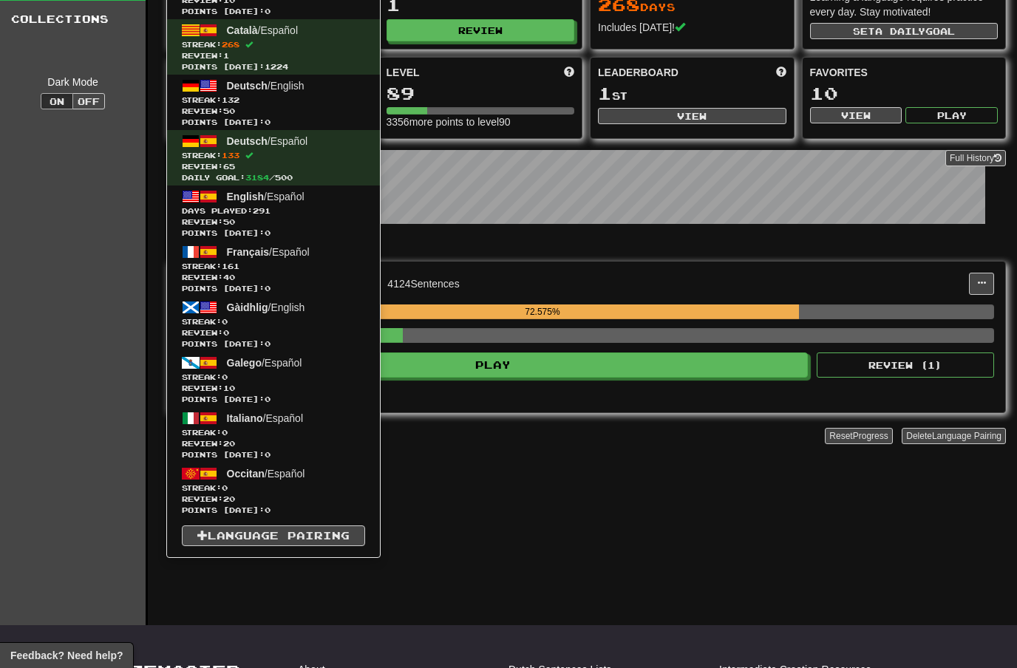
click at [674, 511] on div at bounding box center [508, 334] width 1017 height 668
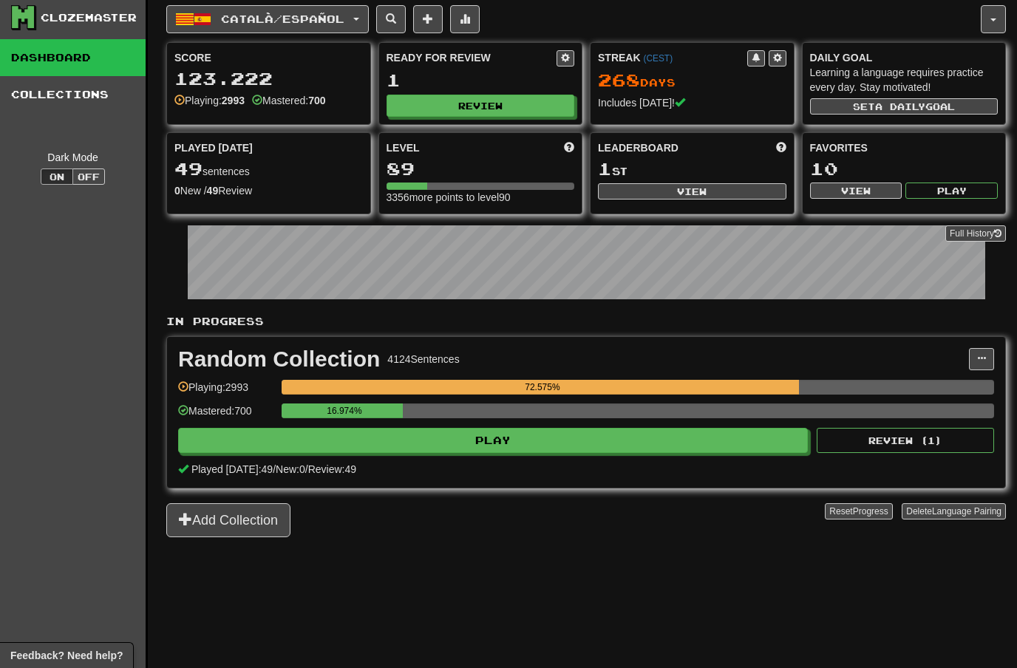
scroll to position [0, 0]
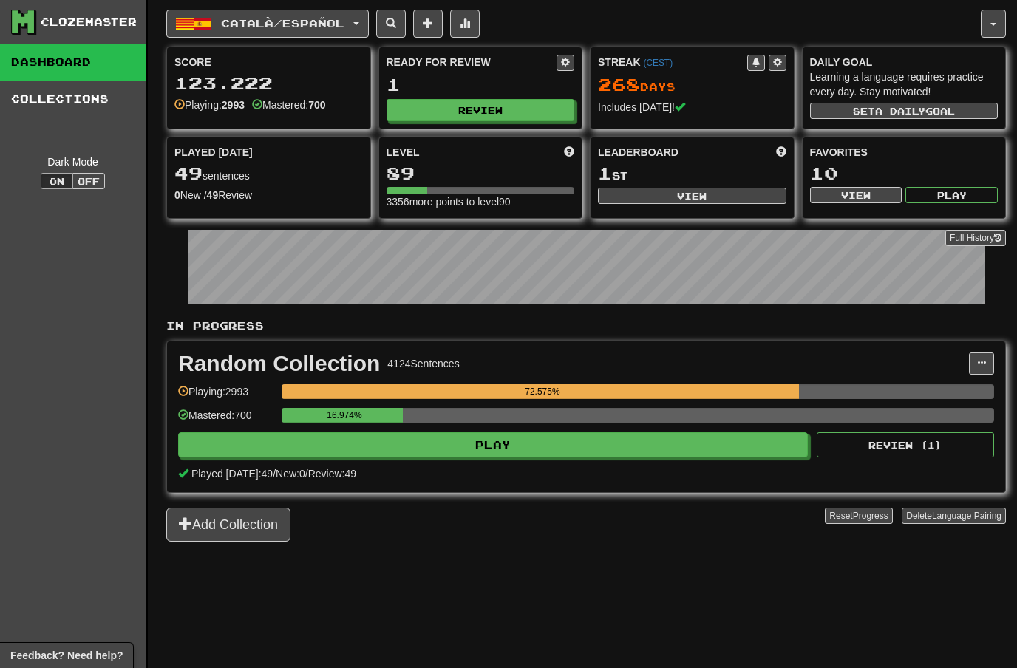
click at [359, 23] on span "button" at bounding box center [356, 23] width 6 height 3
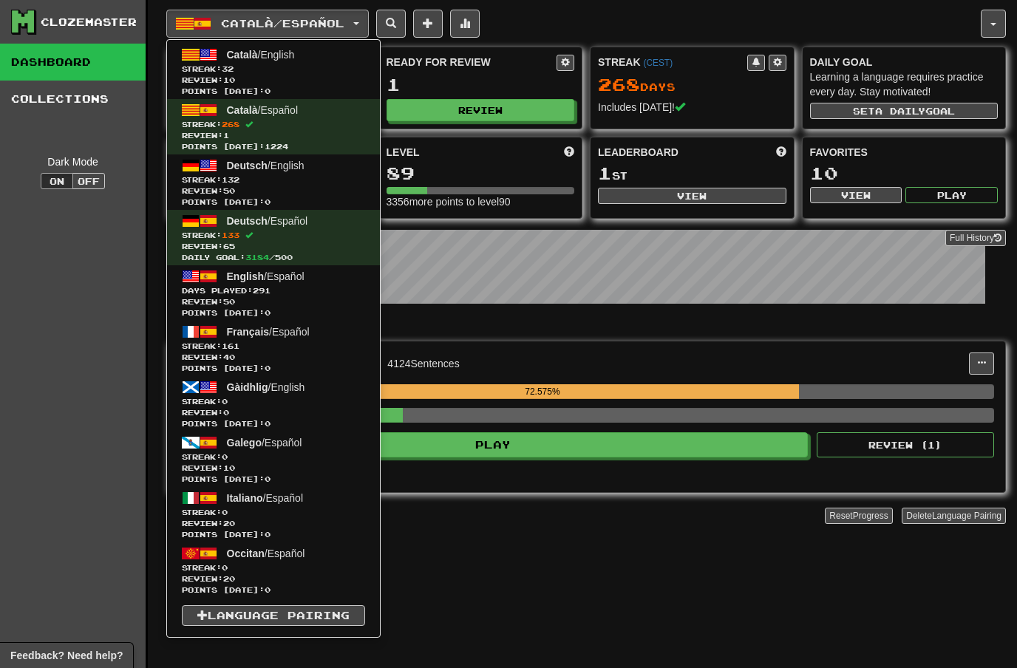
click at [280, 69] on span "Streak: 32" at bounding box center [273, 69] width 183 height 11
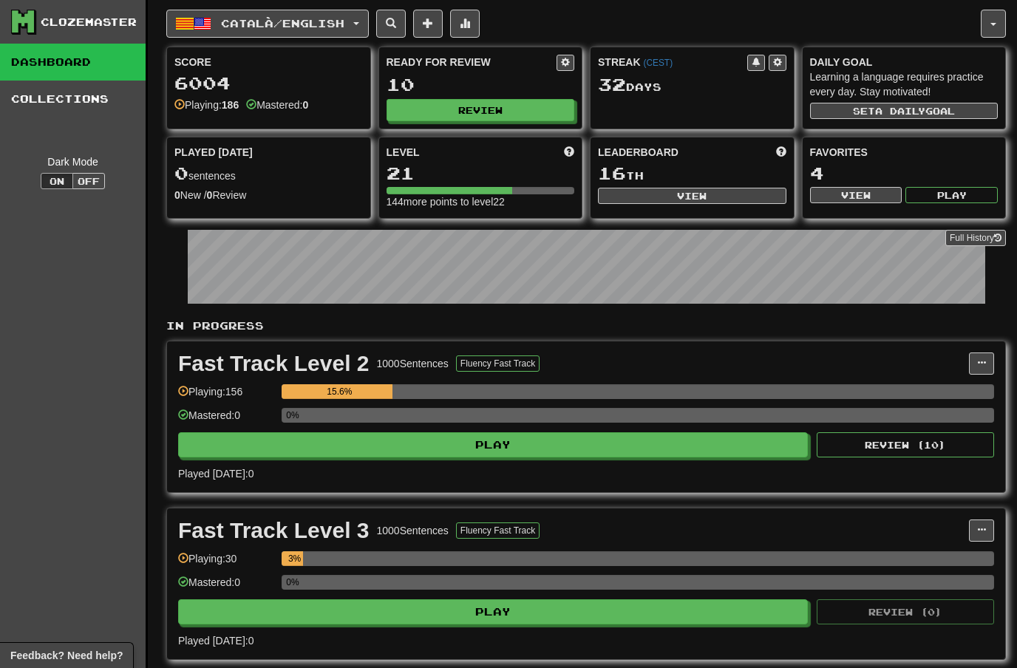
click at [508, 103] on button "Review" at bounding box center [481, 110] width 189 height 22
select select "**"
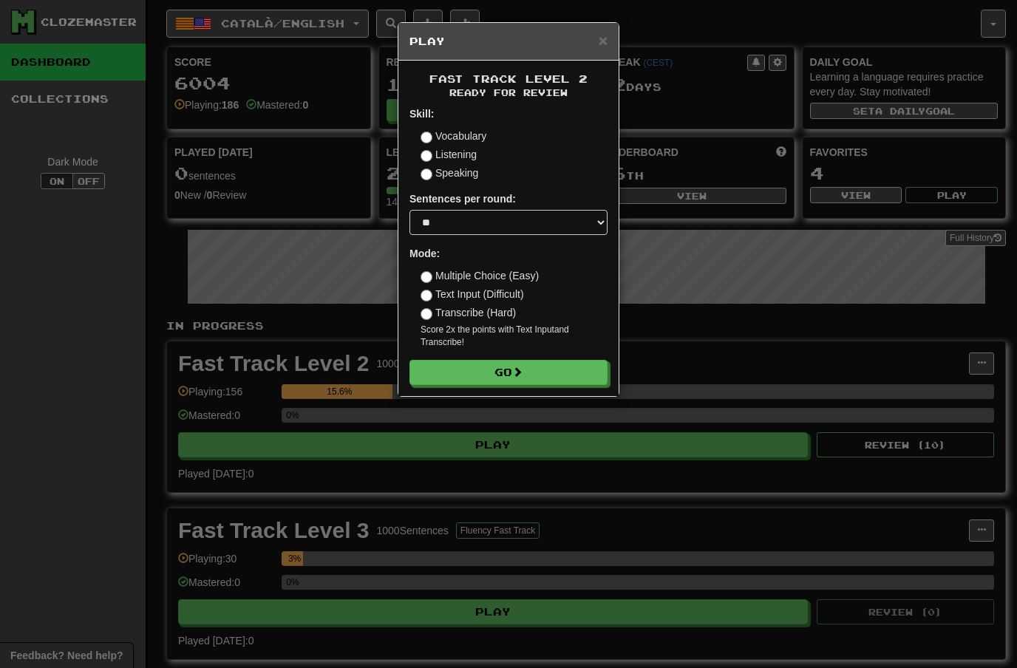
click at [550, 367] on button "Go" at bounding box center [509, 372] width 198 height 25
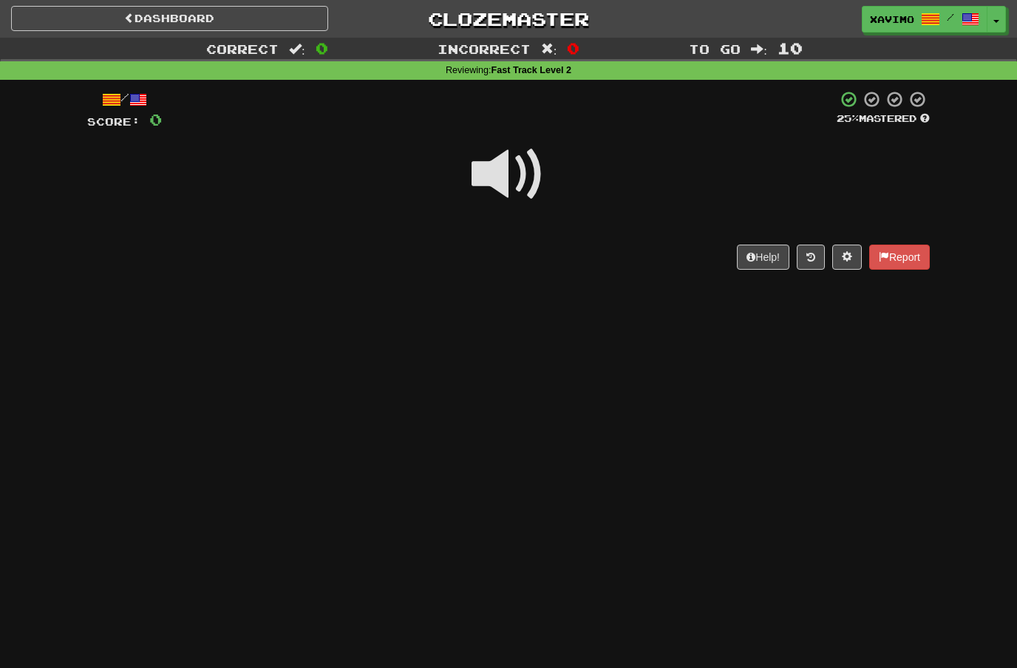
click at [515, 172] on span at bounding box center [509, 175] width 74 height 74
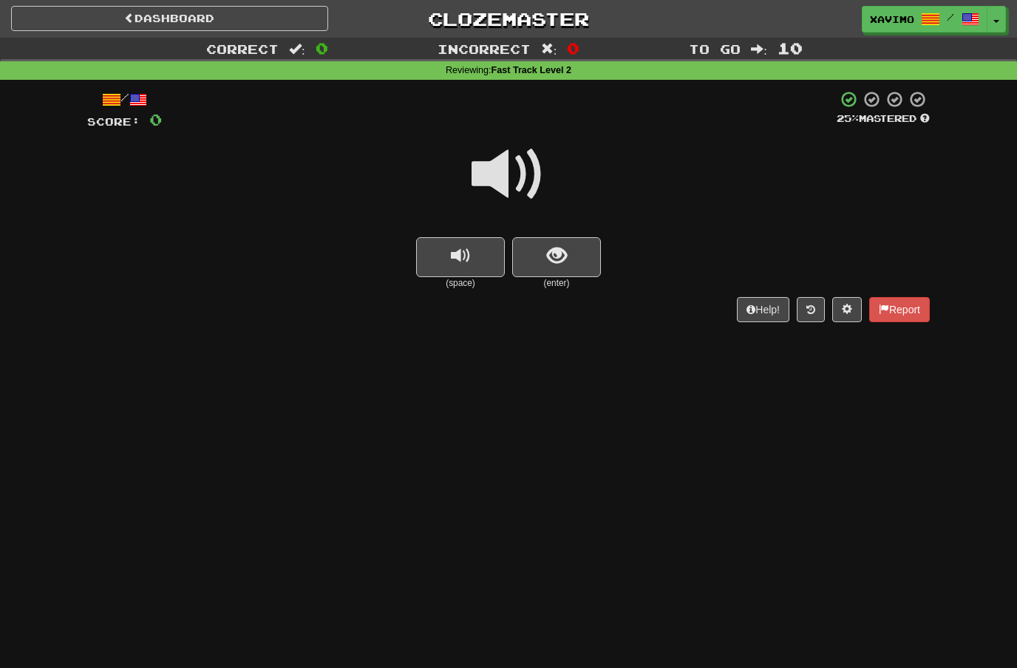
click at [580, 242] on button "show sentence" at bounding box center [556, 257] width 89 height 40
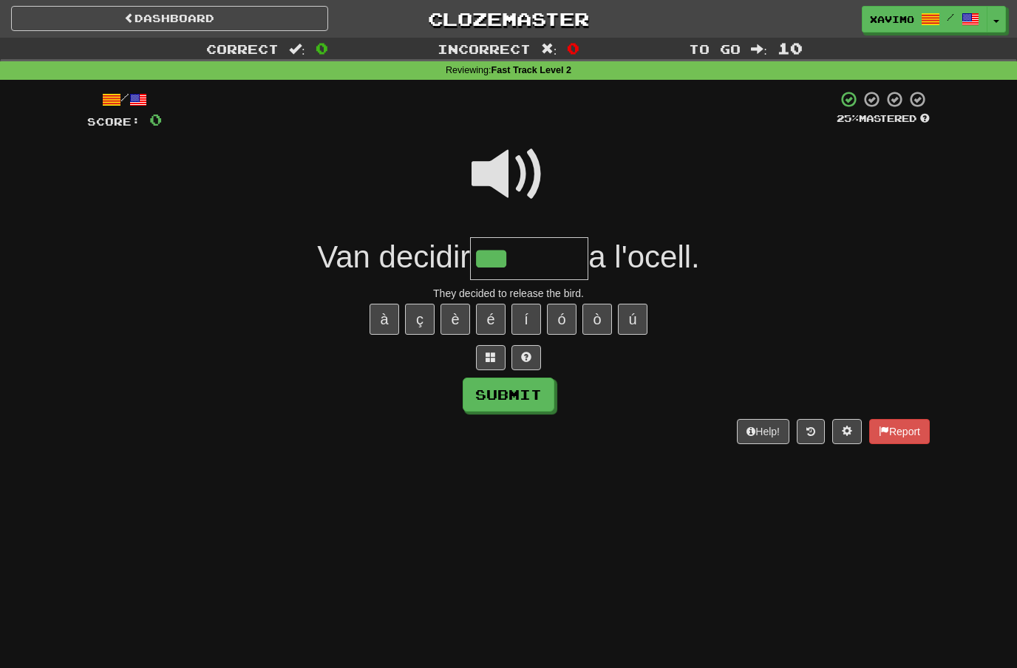
click at [671, 384] on div "Submit" at bounding box center [508, 395] width 843 height 34
click at [643, 483] on div "Dashboard Clozemaster Xavimo / Toggle Dropdown Dashboard Leaderboard Activity F…" at bounding box center [508, 334] width 1017 height 668
click at [509, 254] on input "***" at bounding box center [529, 259] width 118 height 44
type input "*********"
click at [480, 388] on button "Submit" at bounding box center [509, 395] width 92 height 34
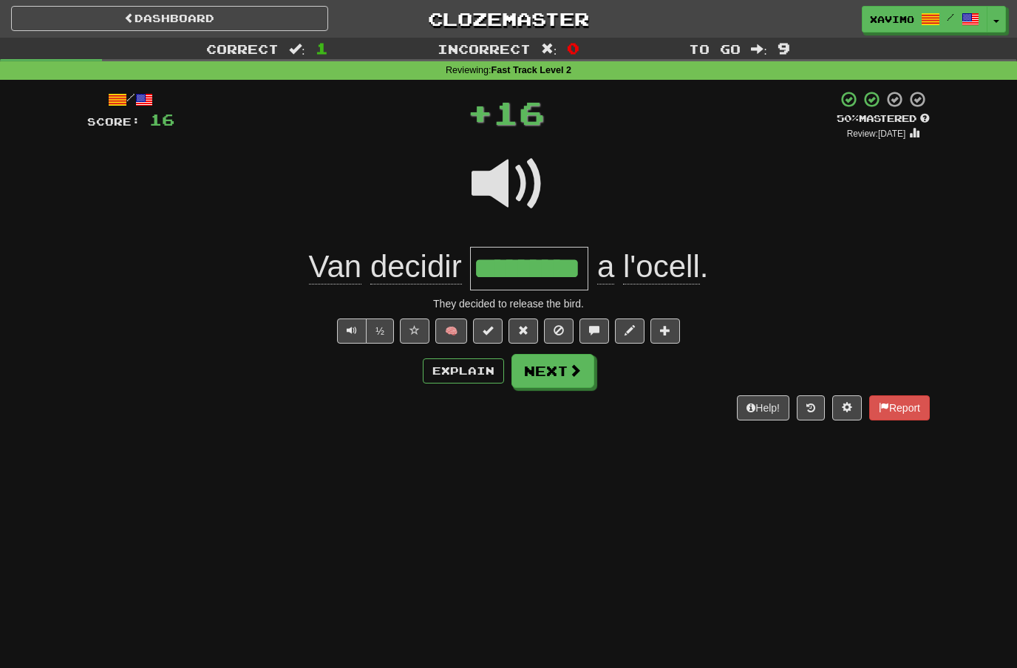
click at [577, 367] on span at bounding box center [575, 370] width 13 height 13
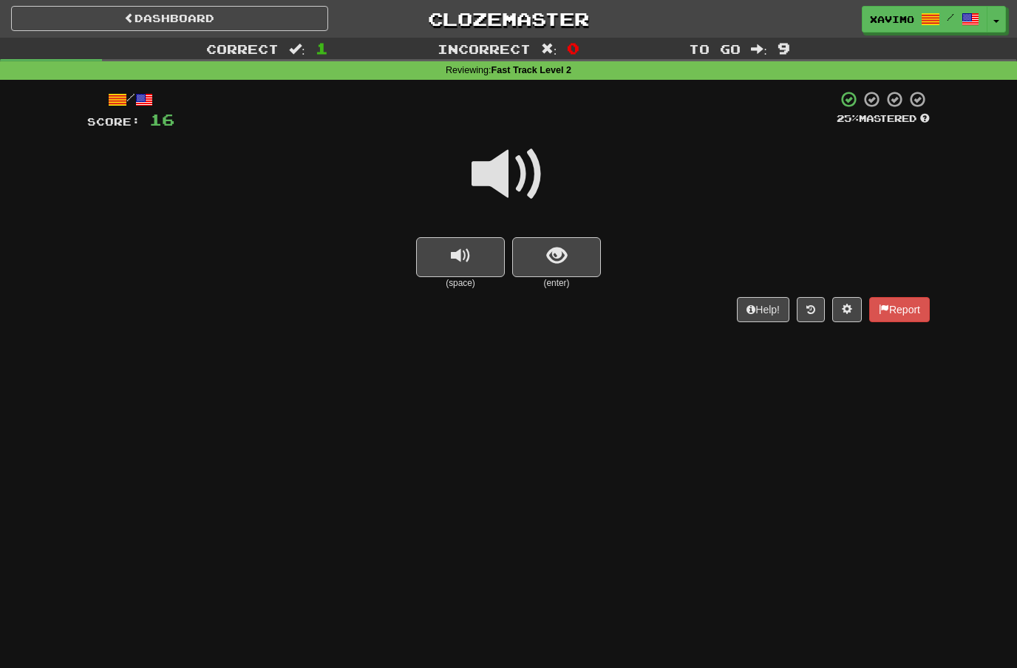
click at [515, 169] on span at bounding box center [509, 175] width 74 height 74
click at [550, 256] on span "show sentence" at bounding box center [557, 256] width 20 height 20
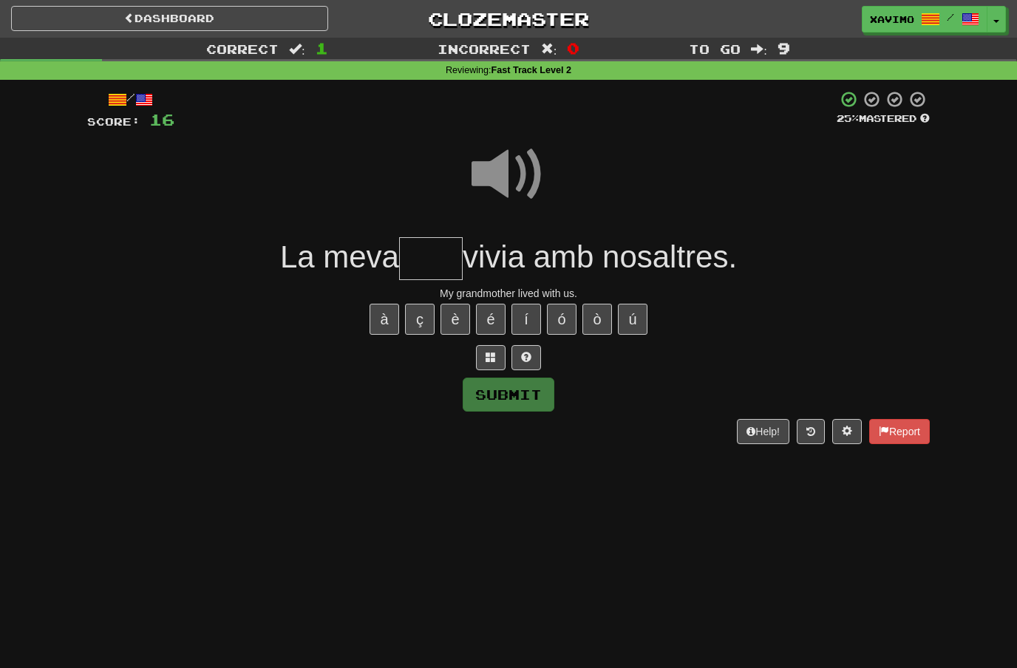
click at [390, 323] on button "à" at bounding box center [385, 319] width 30 height 31
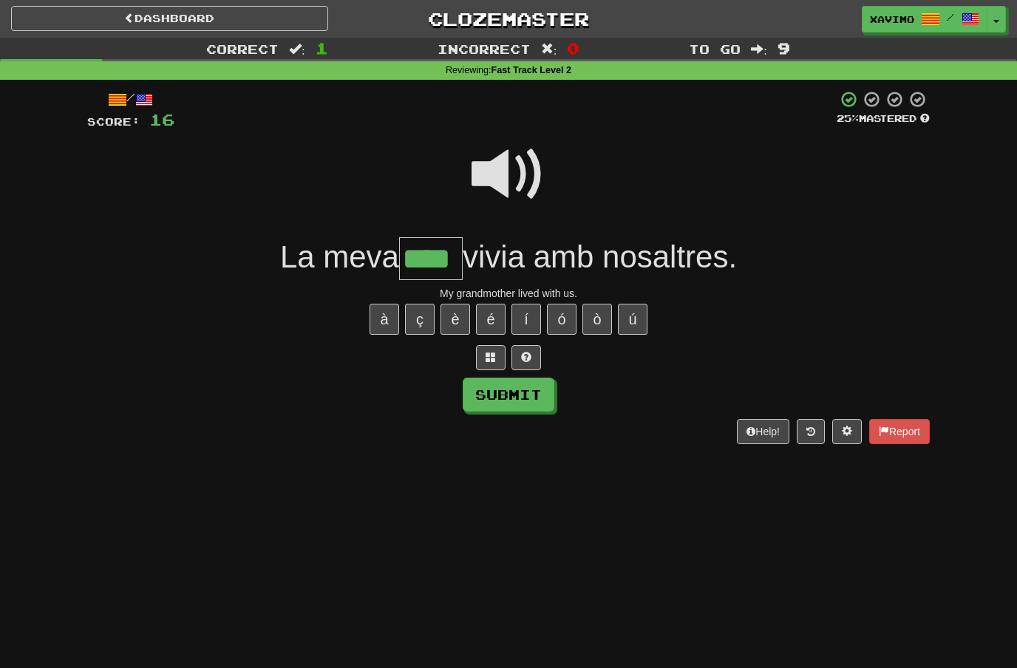
type input "****"
click at [482, 402] on button "Submit" at bounding box center [509, 395] width 92 height 34
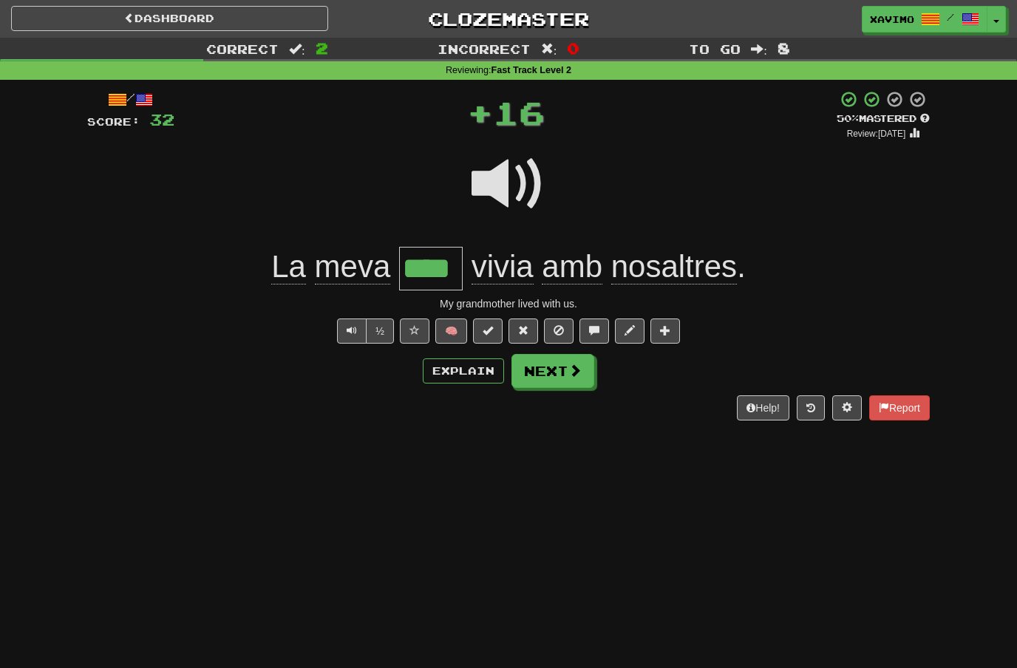
click at [578, 375] on span at bounding box center [575, 370] width 13 height 13
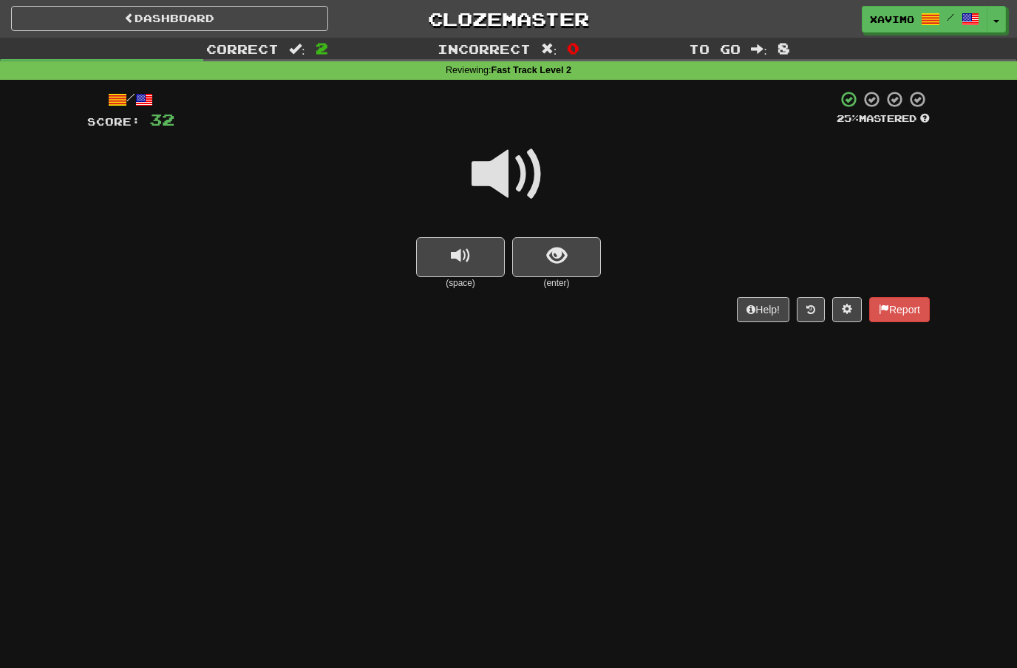
click at [572, 246] on button "show sentence" at bounding box center [556, 257] width 89 height 40
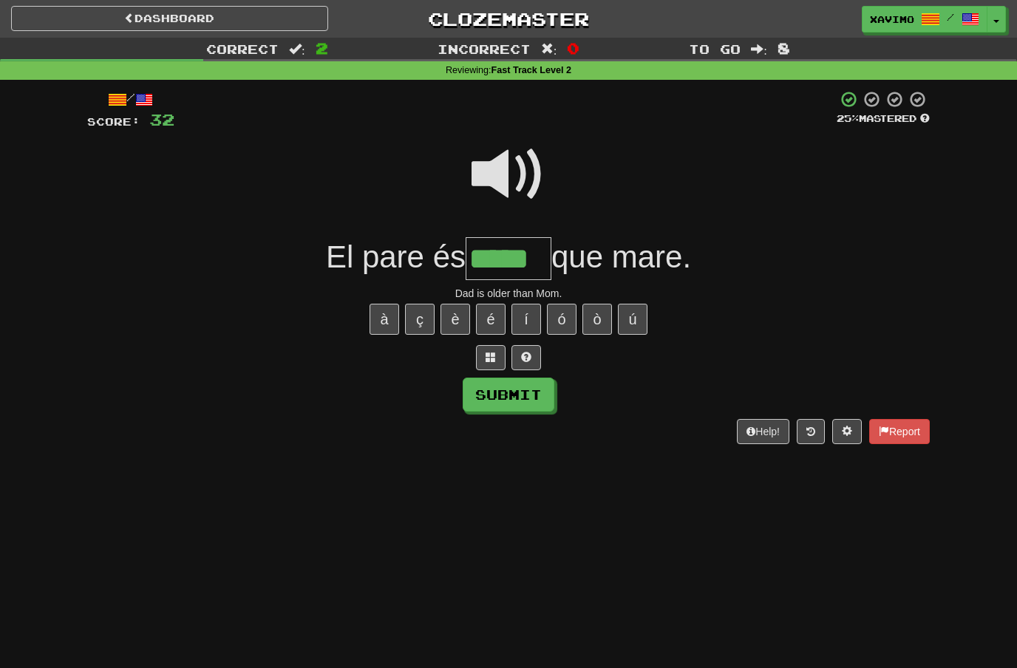
type input "*****"
click at [484, 395] on button "Submit" at bounding box center [509, 395] width 92 height 34
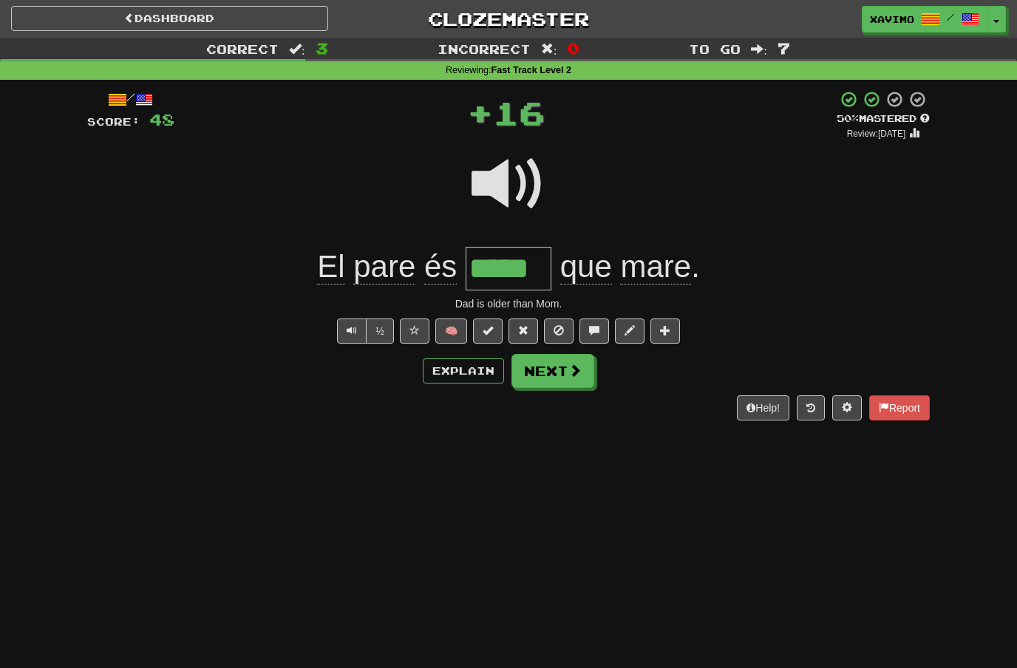
click at [561, 368] on button "Next" at bounding box center [553, 371] width 83 height 34
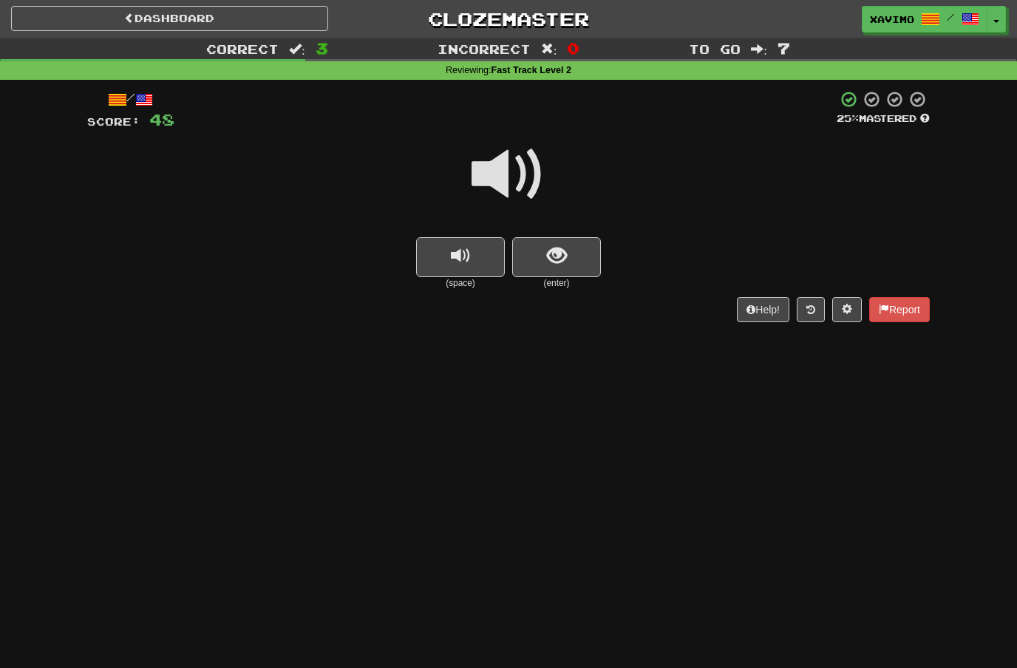
click at [527, 174] on span at bounding box center [509, 175] width 74 height 74
click at [567, 257] on button "show sentence" at bounding box center [556, 257] width 89 height 40
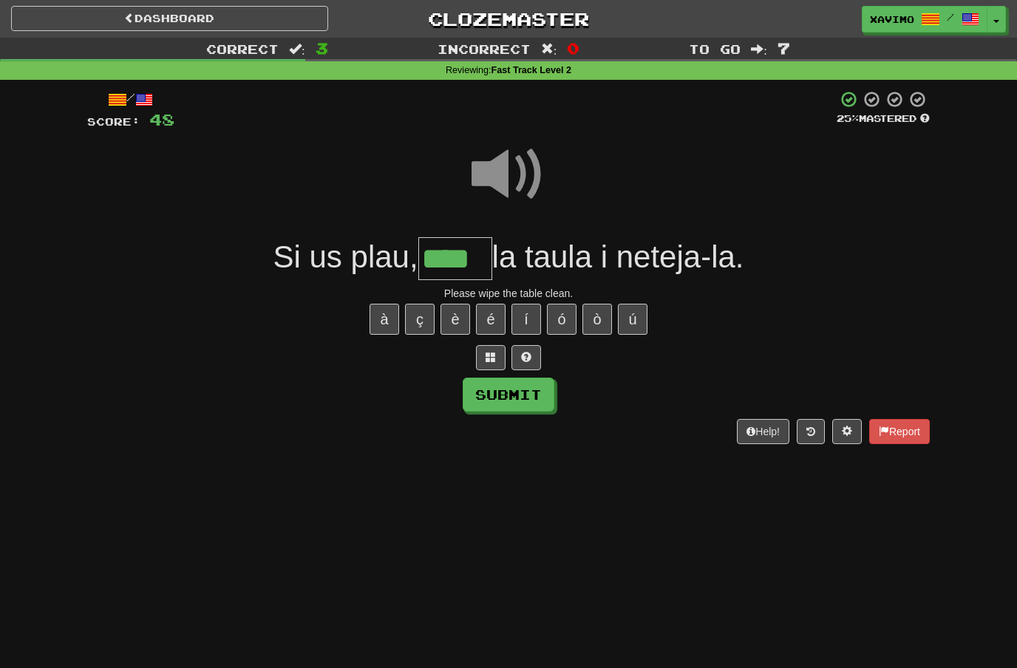
type input "****"
click at [485, 400] on button "Submit" at bounding box center [509, 395] width 92 height 34
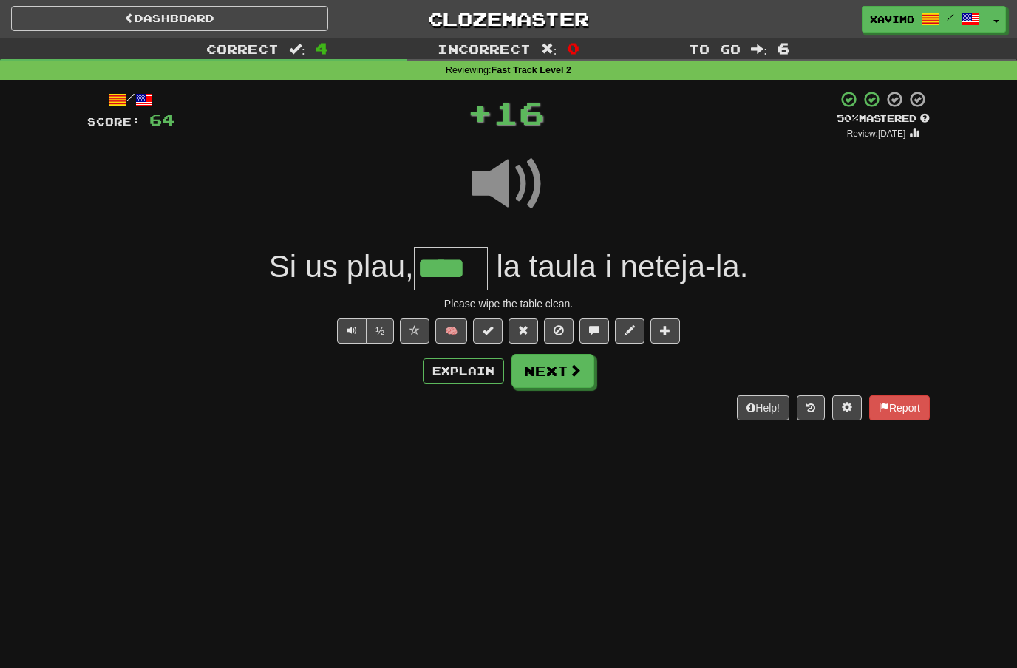
click at [579, 374] on span at bounding box center [575, 370] width 13 height 13
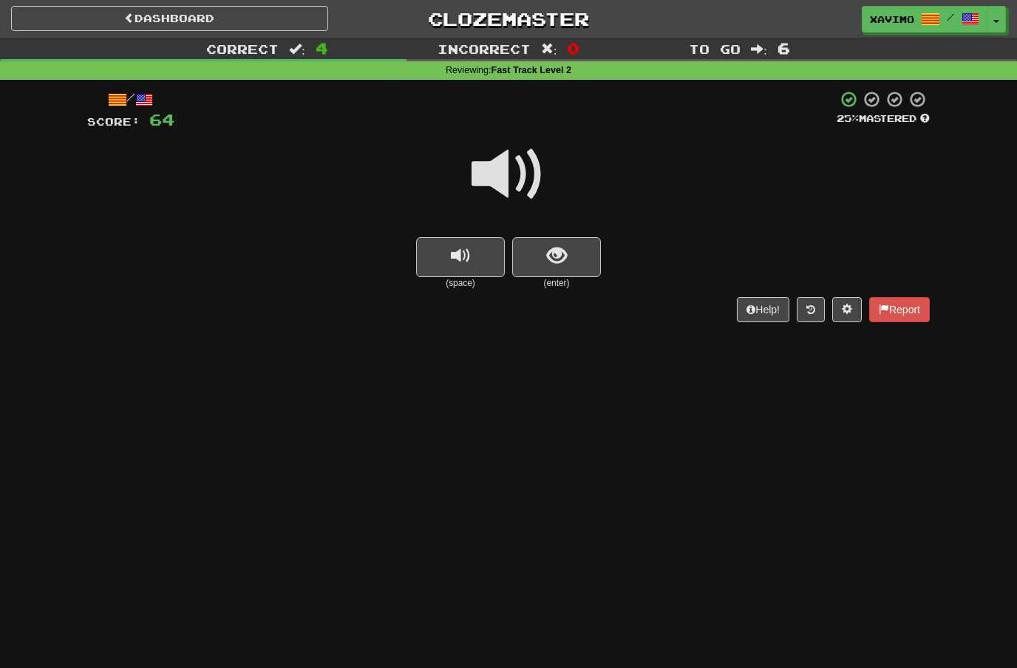
click at [506, 174] on span at bounding box center [509, 175] width 74 height 74
click at [554, 254] on span "show sentence" at bounding box center [557, 256] width 20 height 20
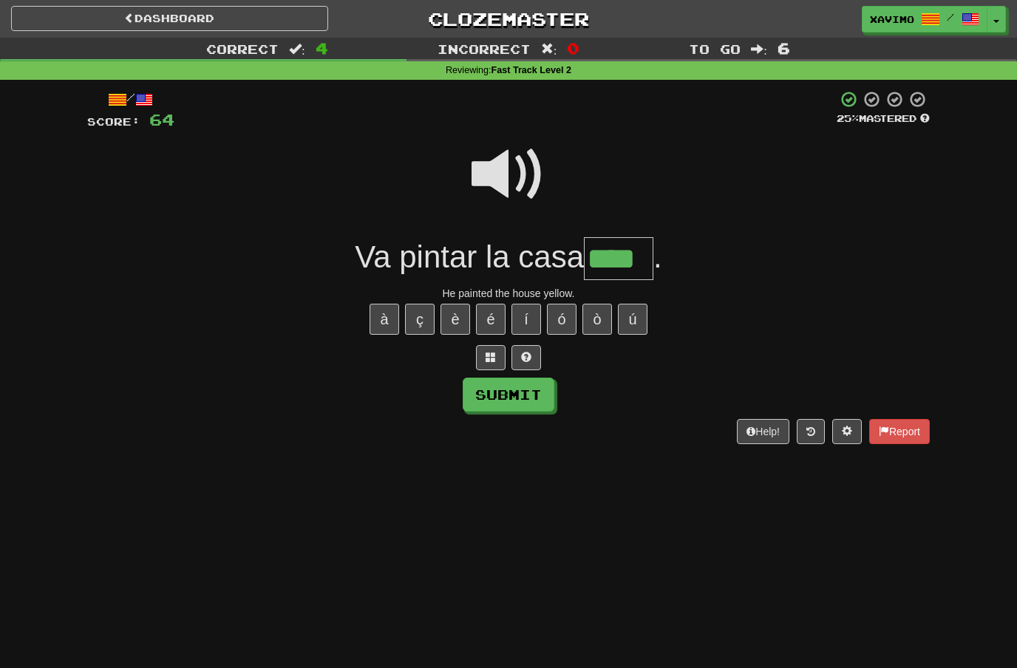
type input "****"
click at [487, 393] on button "Submit" at bounding box center [509, 395] width 92 height 34
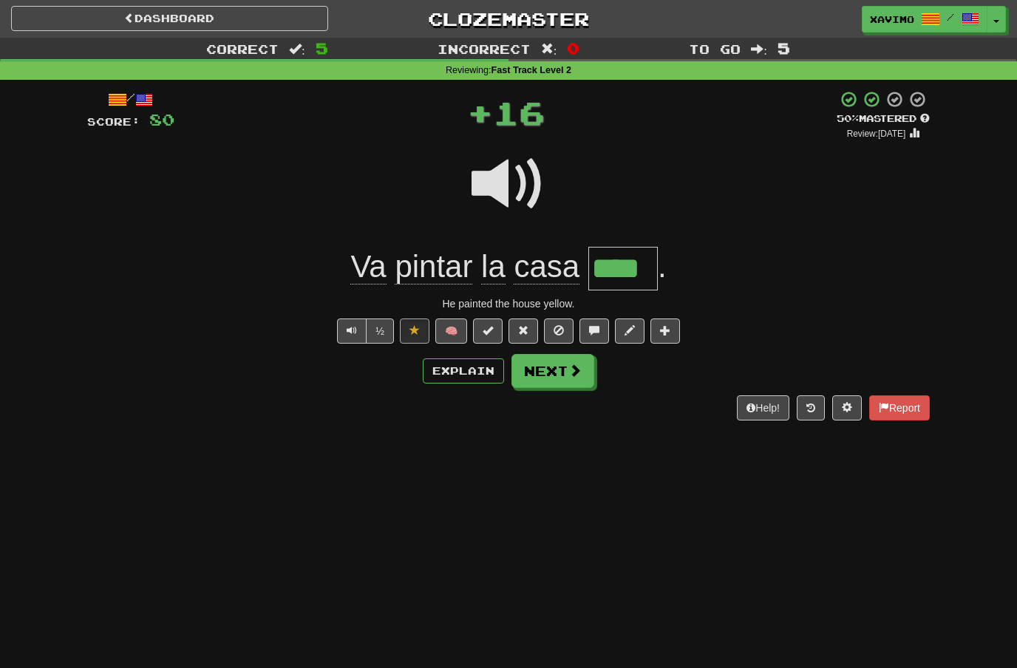
click at [569, 370] on span at bounding box center [575, 370] width 13 height 13
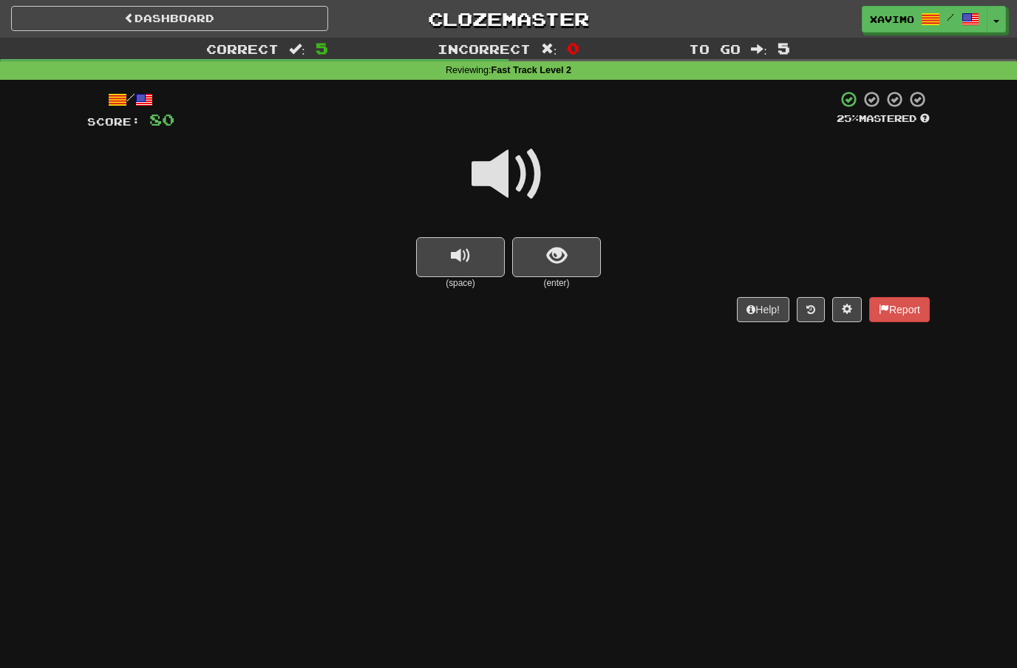
click at [498, 177] on span at bounding box center [509, 175] width 74 height 74
click at [550, 254] on span "show sentence" at bounding box center [557, 256] width 20 height 20
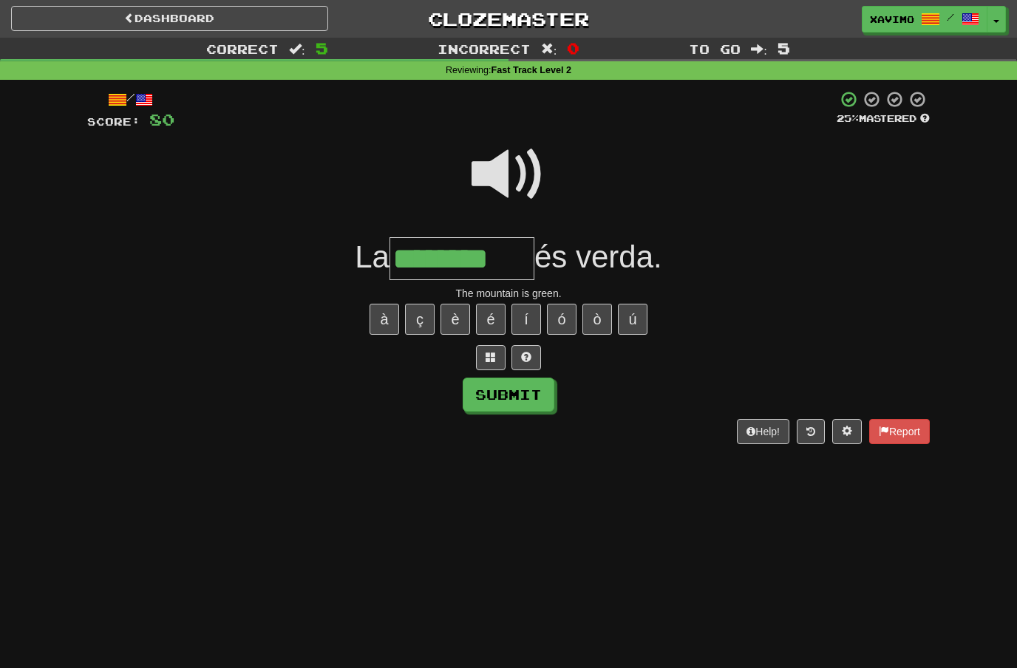
type input "********"
click at [485, 390] on button "Submit" at bounding box center [509, 395] width 92 height 34
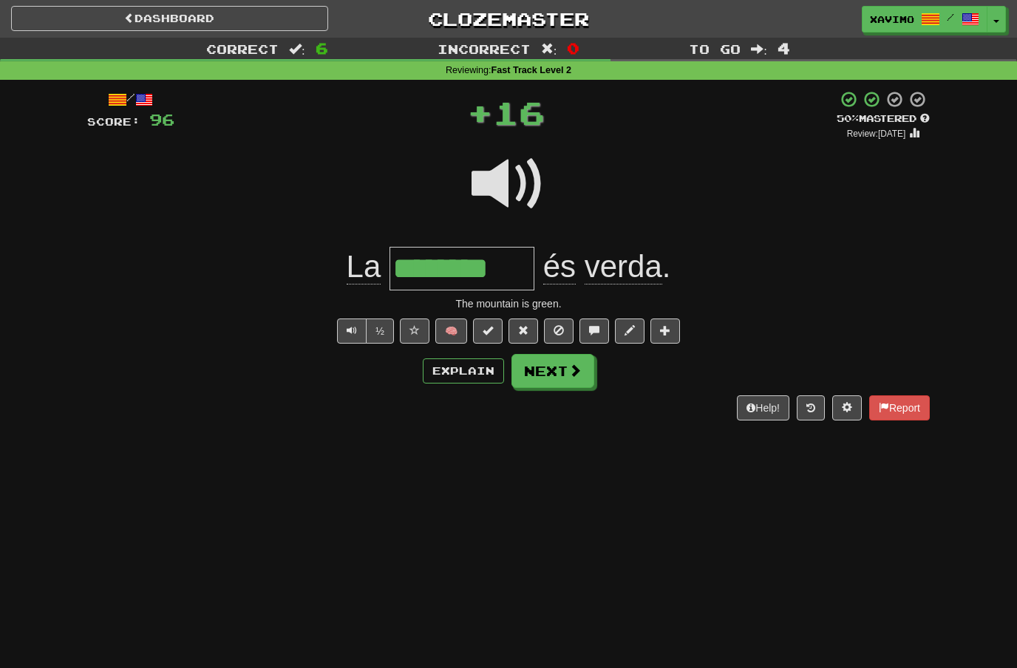
click at [578, 373] on span at bounding box center [575, 370] width 13 height 13
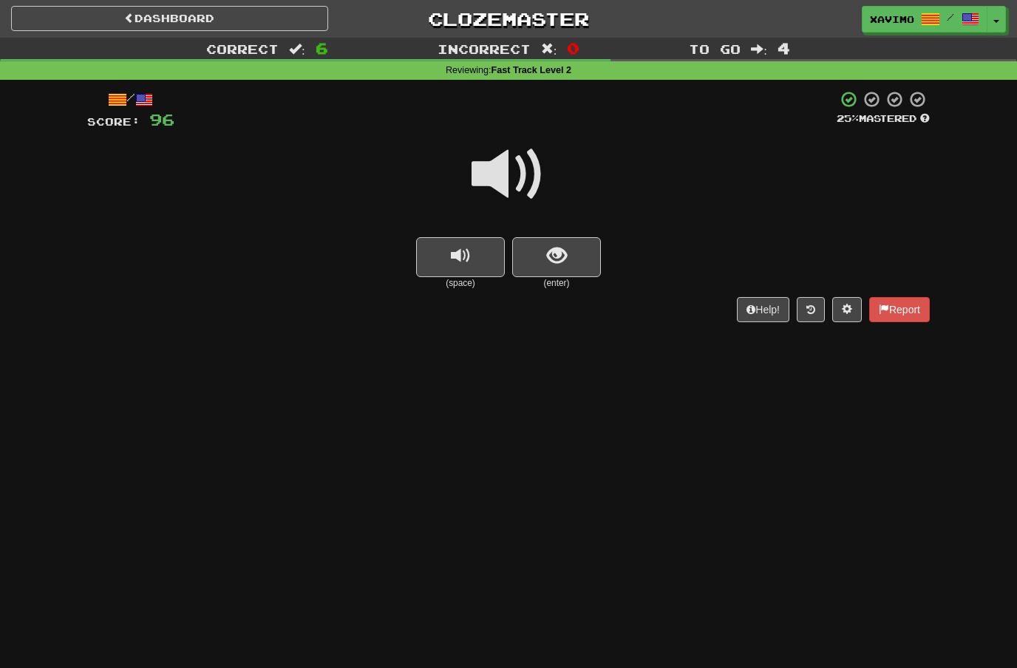
click at [520, 177] on span at bounding box center [509, 175] width 74 height 74
click at [560, 253] on span "show sentence" at bounding box center [557, 256] width 20 height 20
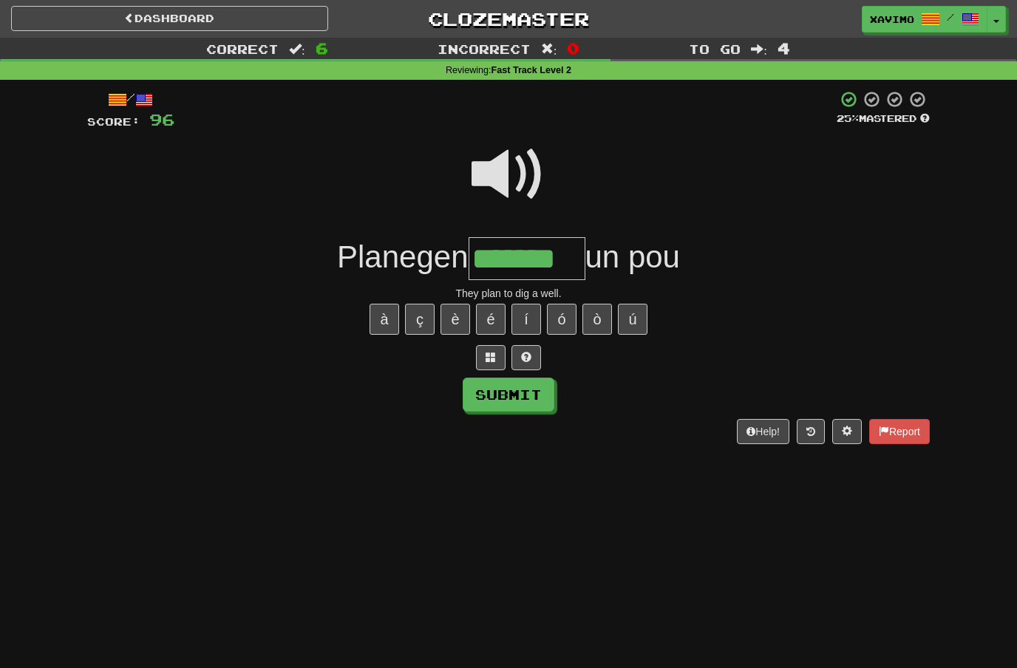
type input "*******"
click at [487, 390] on button "Submit" at bounding box center [509, 395] width 92 height 34
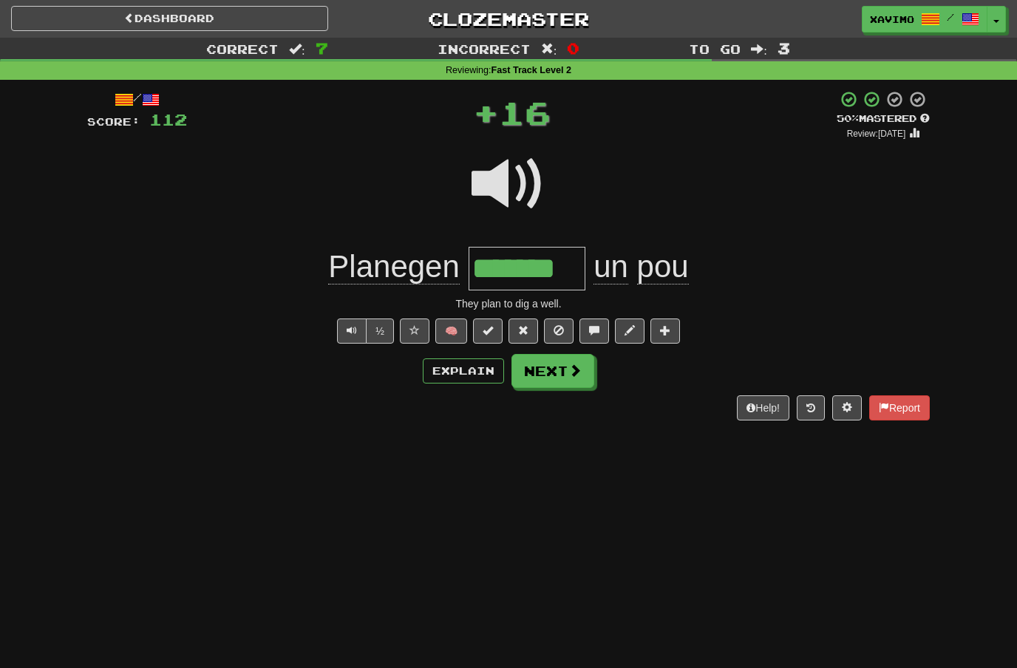
click at [564, 370] on button "Next" at bounding box center [553, 371] width 83 height 34
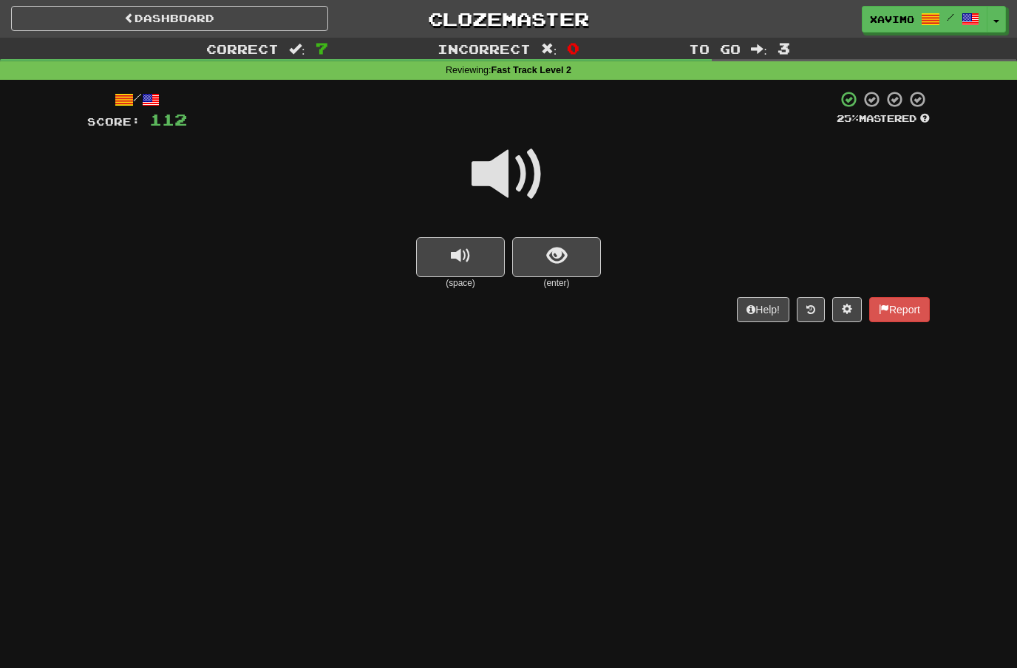
click at [516, 169] on span at bounding box center [509, 175] width 74 height 74
click at [555, 252] on span "show sentence" at bounding box center [557, 256] width 20 height 20
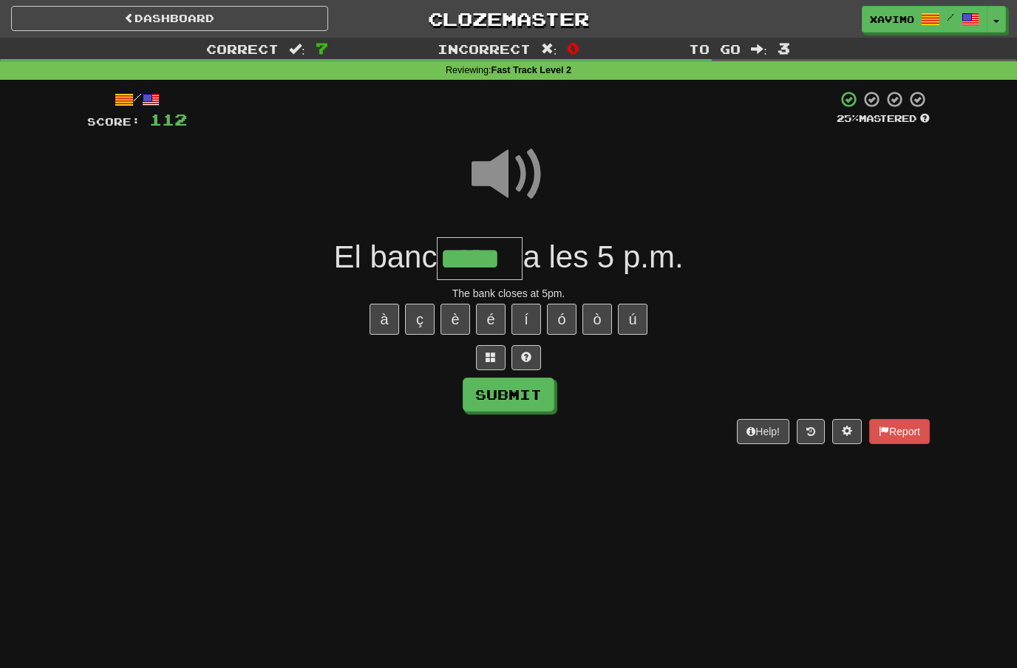
type input "*****"
click at [492, 390] on button "Submit" at bounding box center [509, 395] width 92 height 34
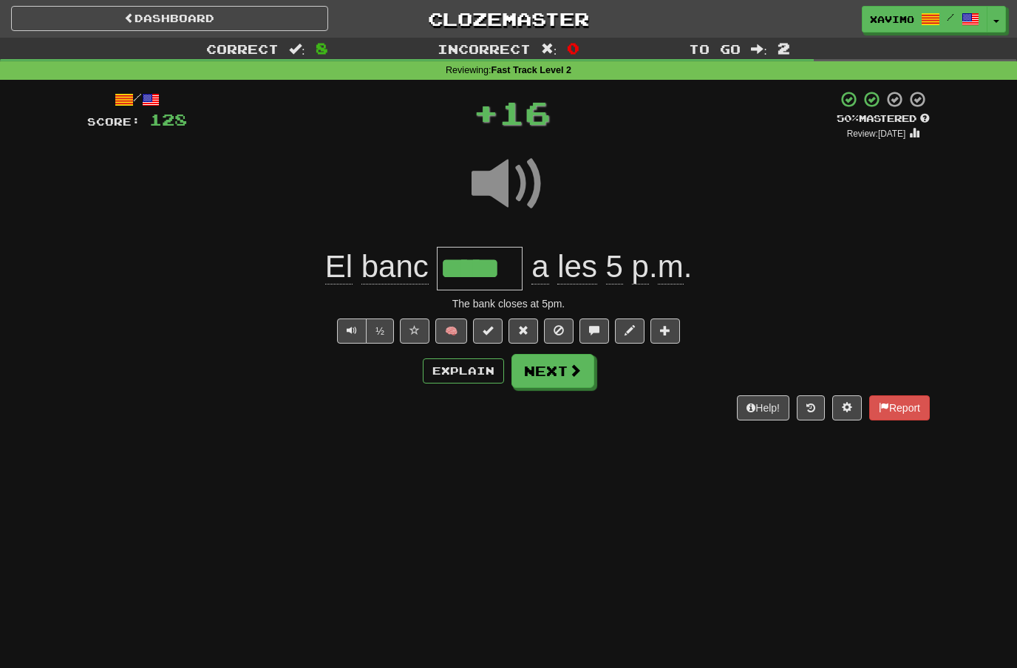
click at [569, 373] on span at bounding box center [575, 370] width 13 height 13
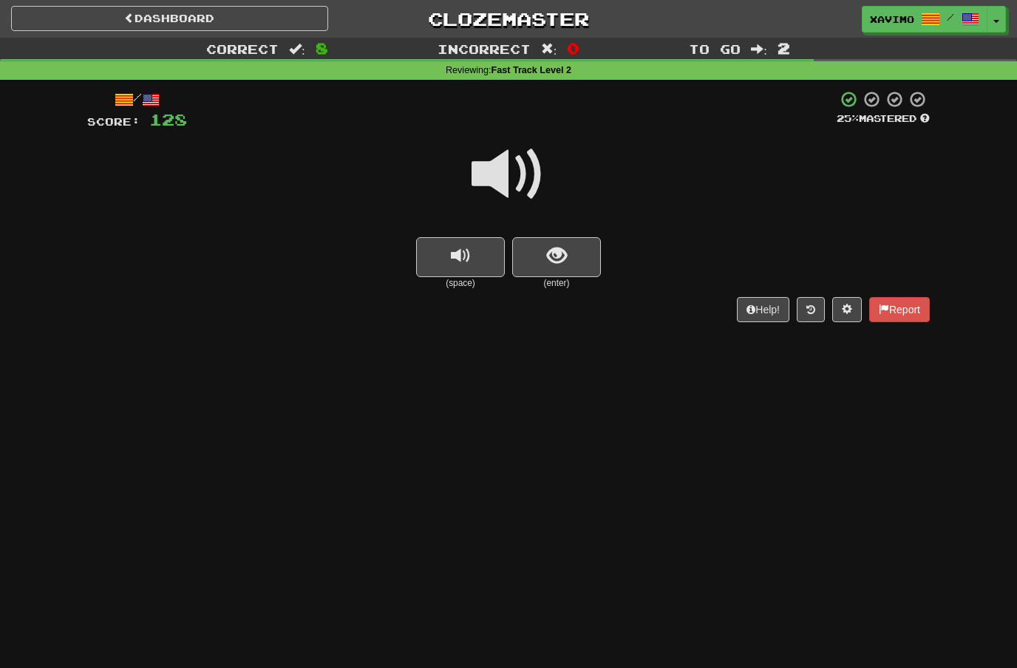
click at [576, 250] on button "show sentence" at bounding box center [556, 257] width 89 height 40
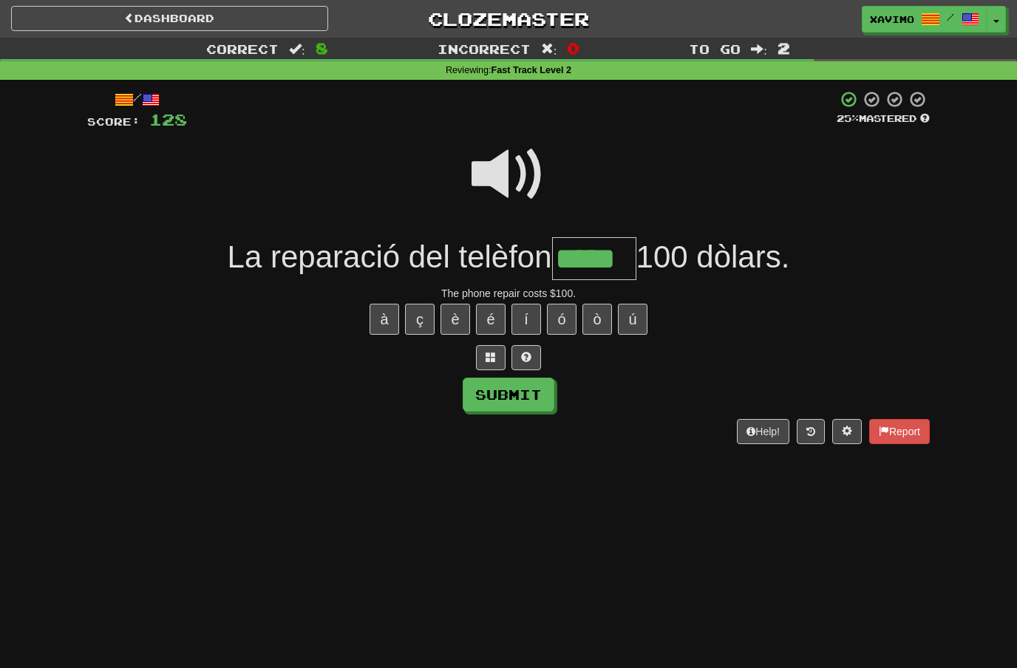
type input "*****"
click at [488, 390] on button "Submit" at bounding box center [509, 395] width 92 height 34
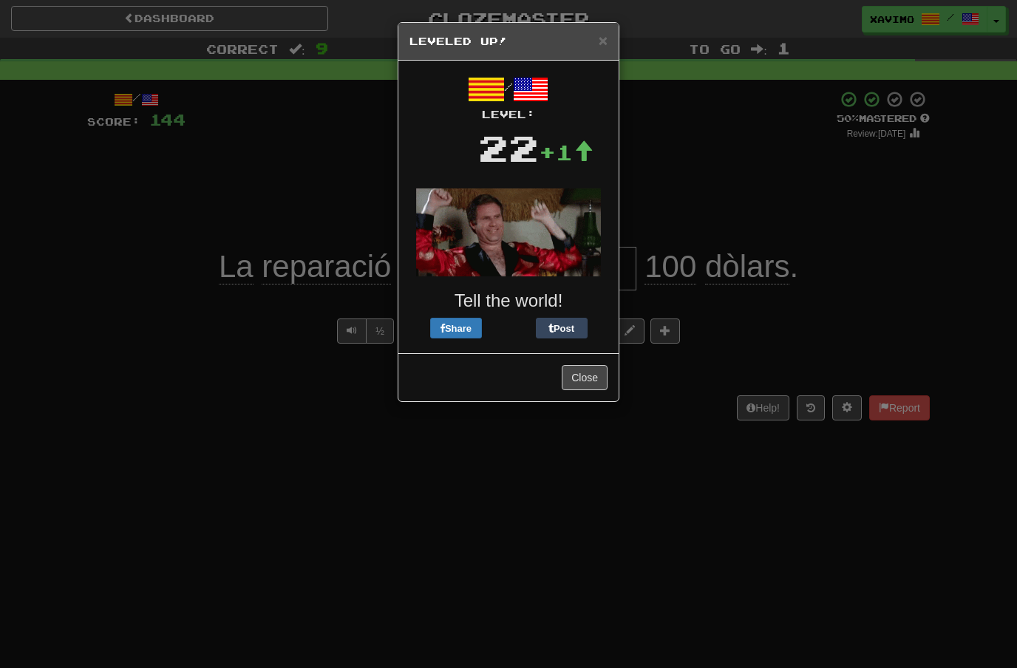
click at [592, 376] on button "Close" at bounding box center [585, 377] width 46 height 25
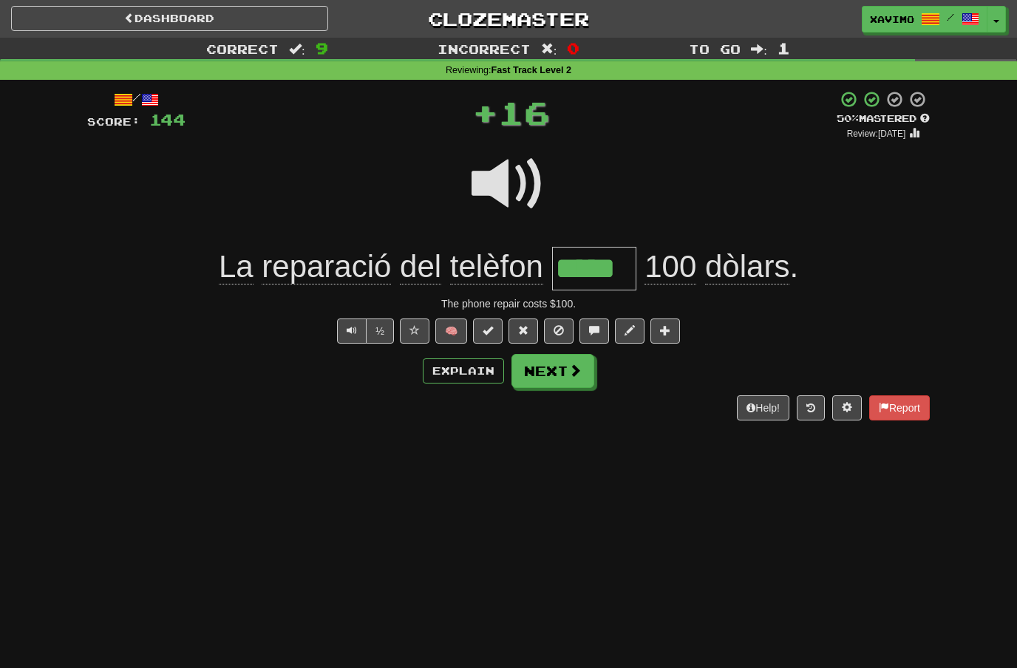
click at [580, 370] on span at bounding box center [575, 370] width 13 height 13
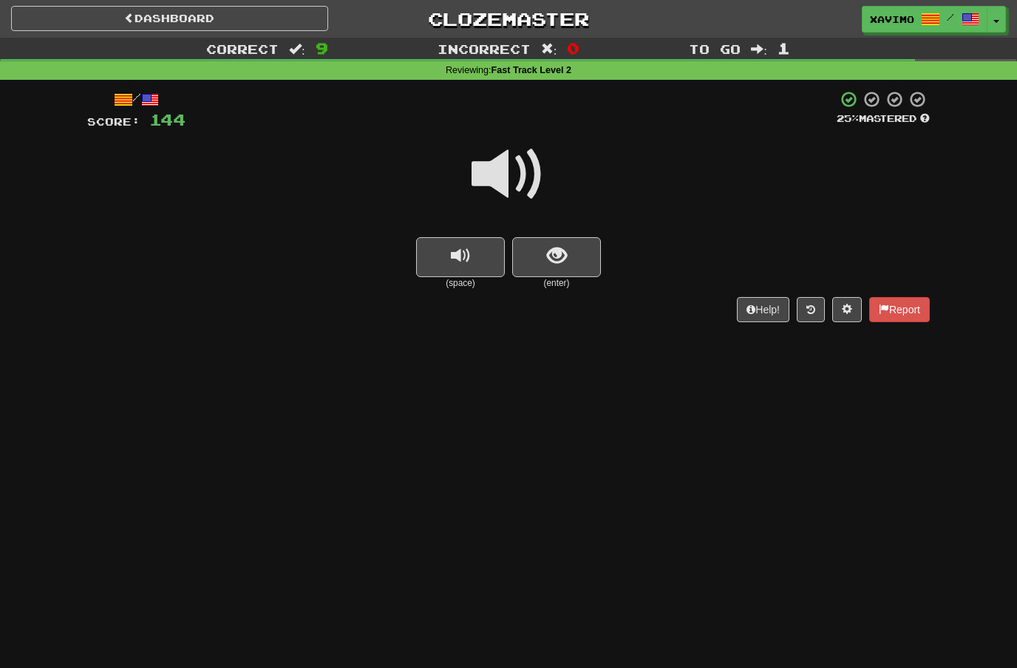
click at [517, 175] on span at bounding box center [509, 175] width 74 height 74
click at [553, 252] on span "show sentence" at bounding box center [557, 256] width 20 height 20
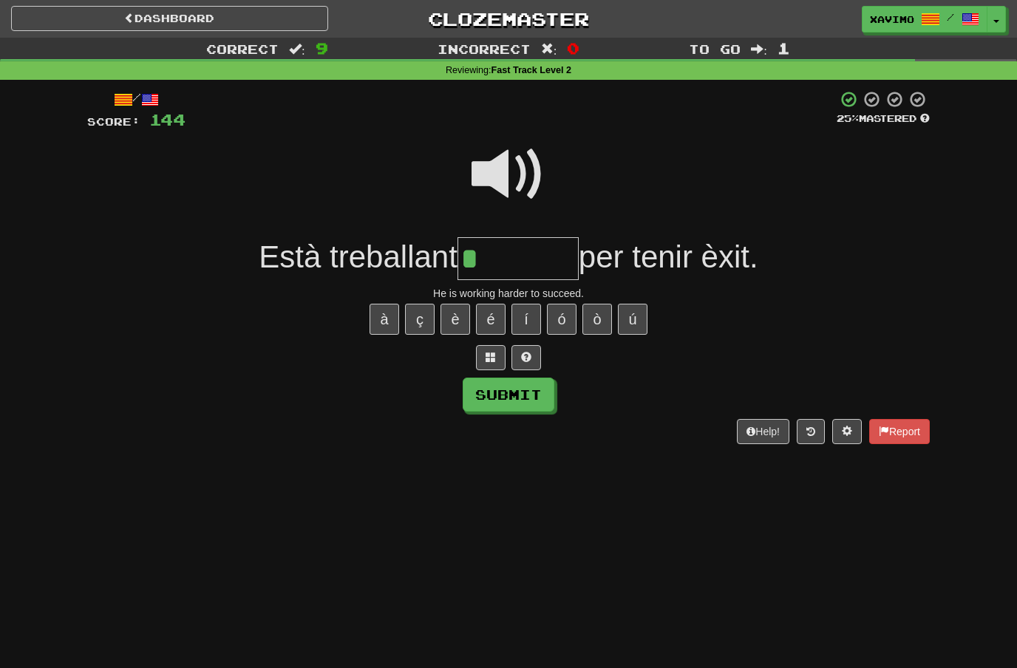
click at [498, 318] on button "é" at bounding box center [491, 319] width 30 height 31
type input "*******"
click at [489, 409] on button "Submit" at bounding box center [509, 395] width 92 height 34
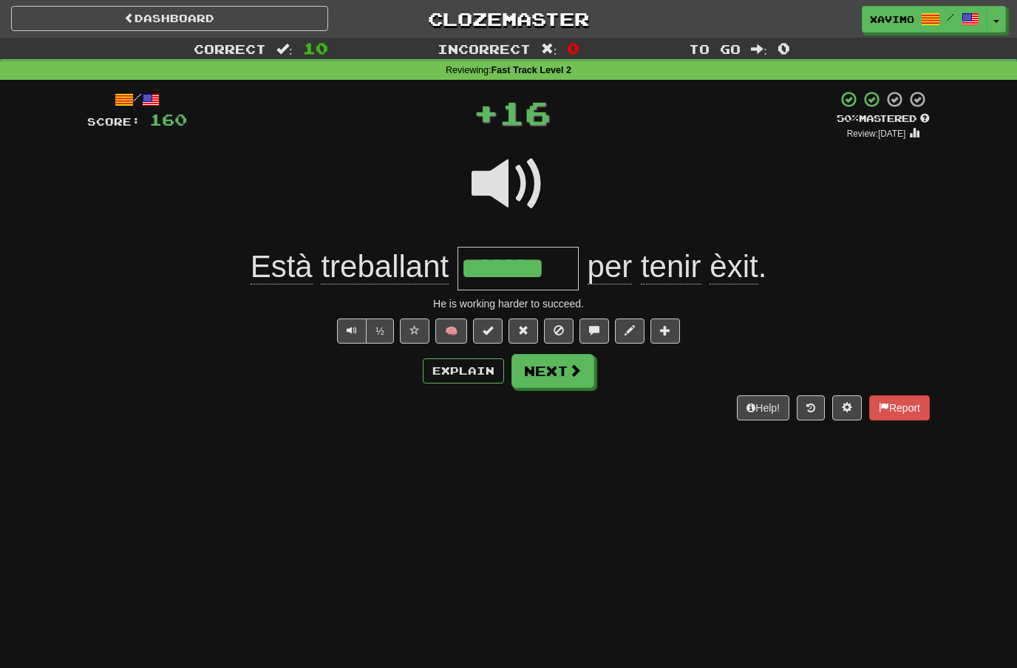
click at [585, 381] on button "Next" at bounding box center [553, 371] width 83 height 34
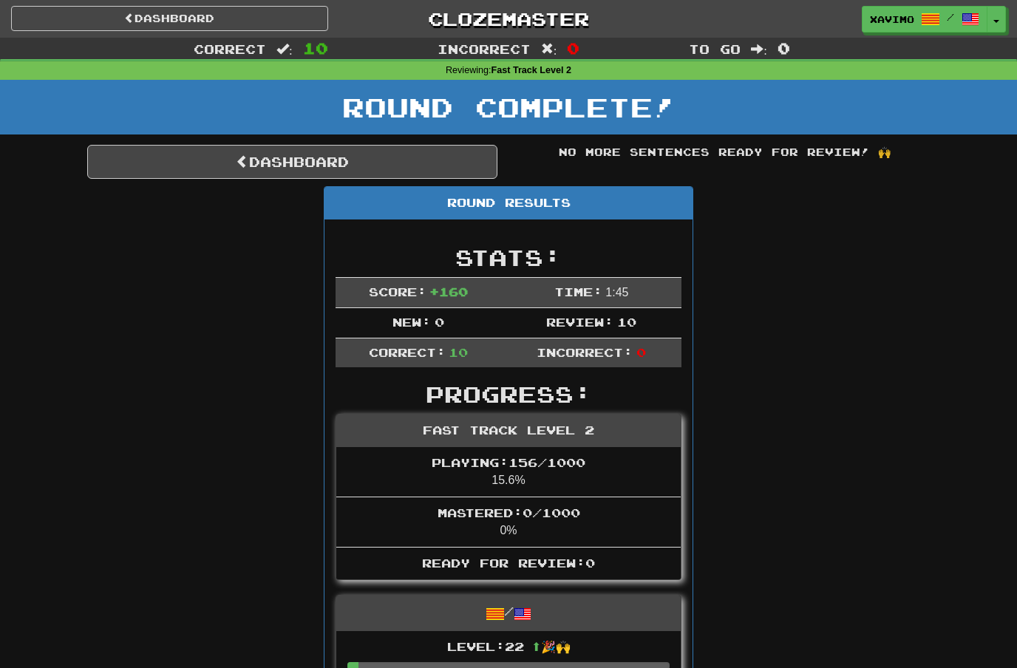
click at [364, 157] on link "Dashboard" at bounding box center [292, 162] width 410 height 34
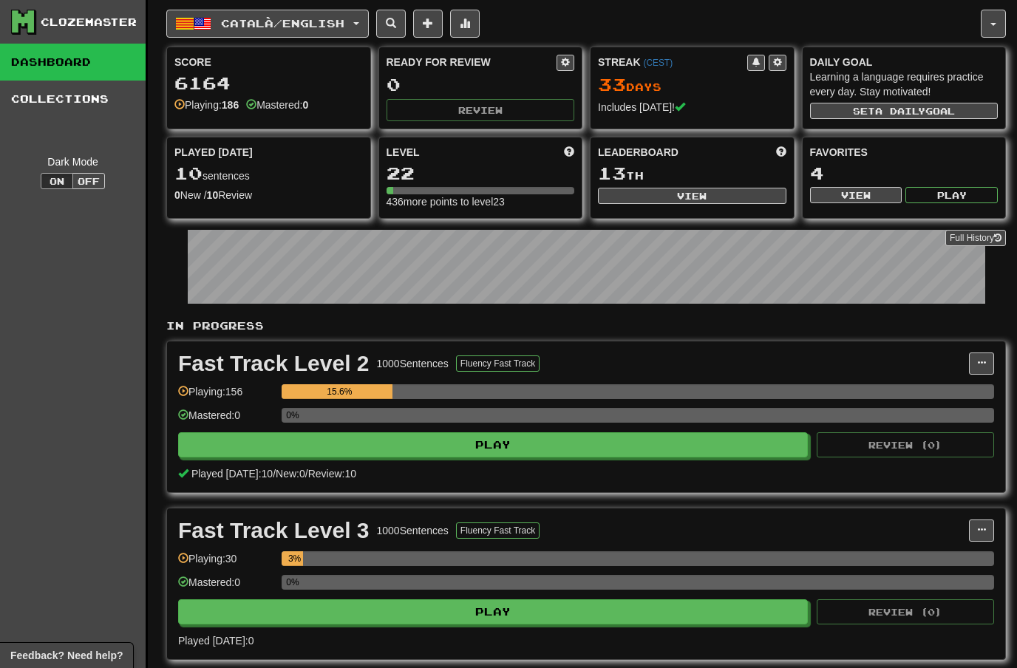
click at [700, 199] on button "View" at bounding box center [692, 196] width 189 height 16
select select "**********"
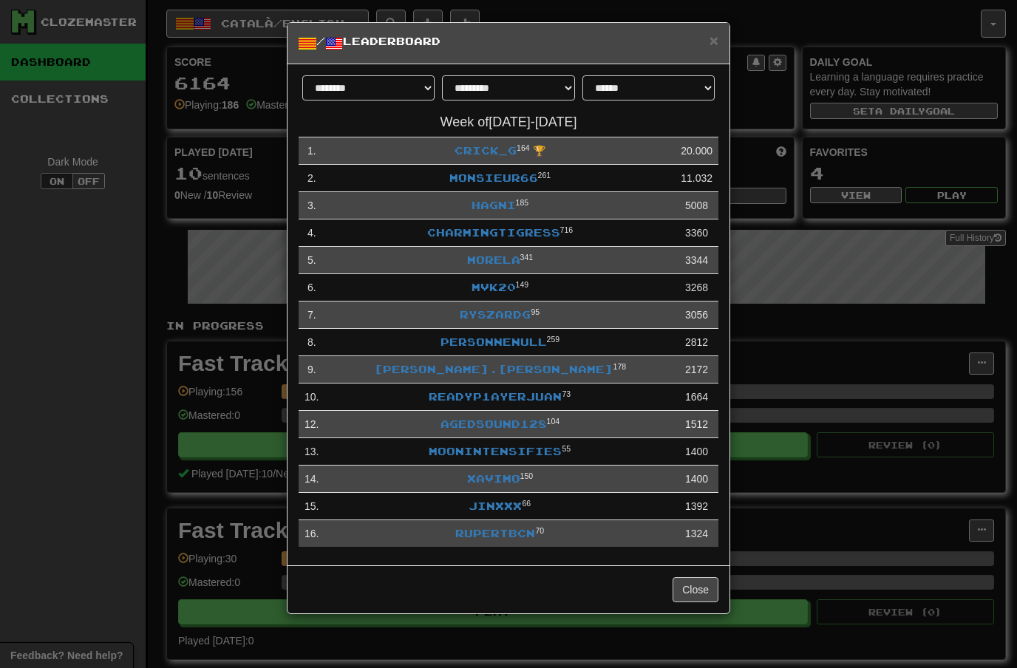
click at [716, 32] on span "×" at bounding box center [714, 40] width 9 height 17
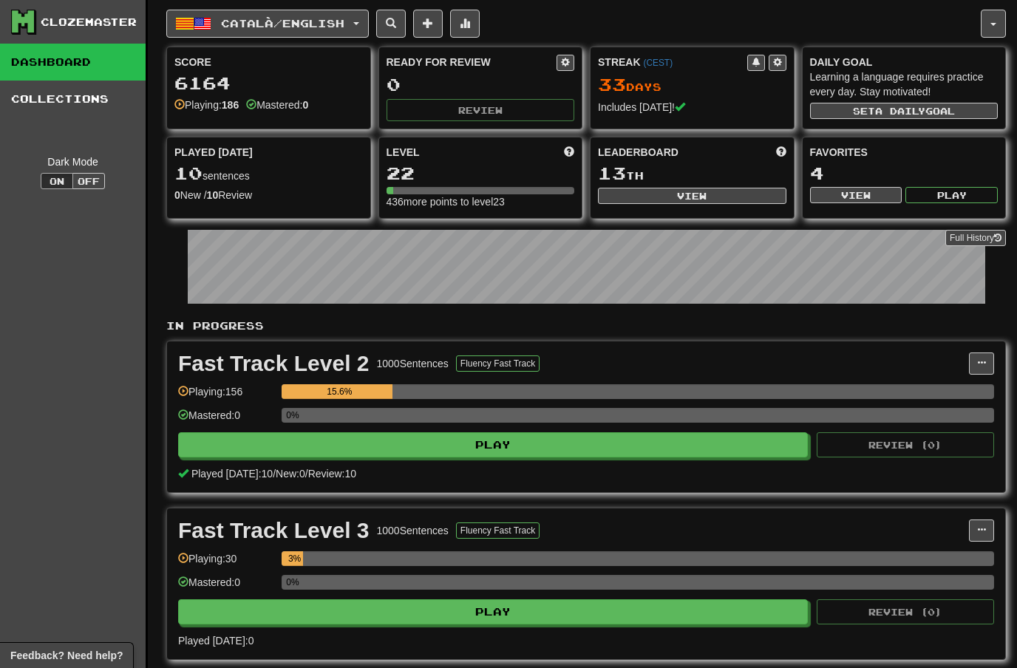
click at [364, 19] on button "Català / English" at bounding box center [267, 24] width 203 height 28
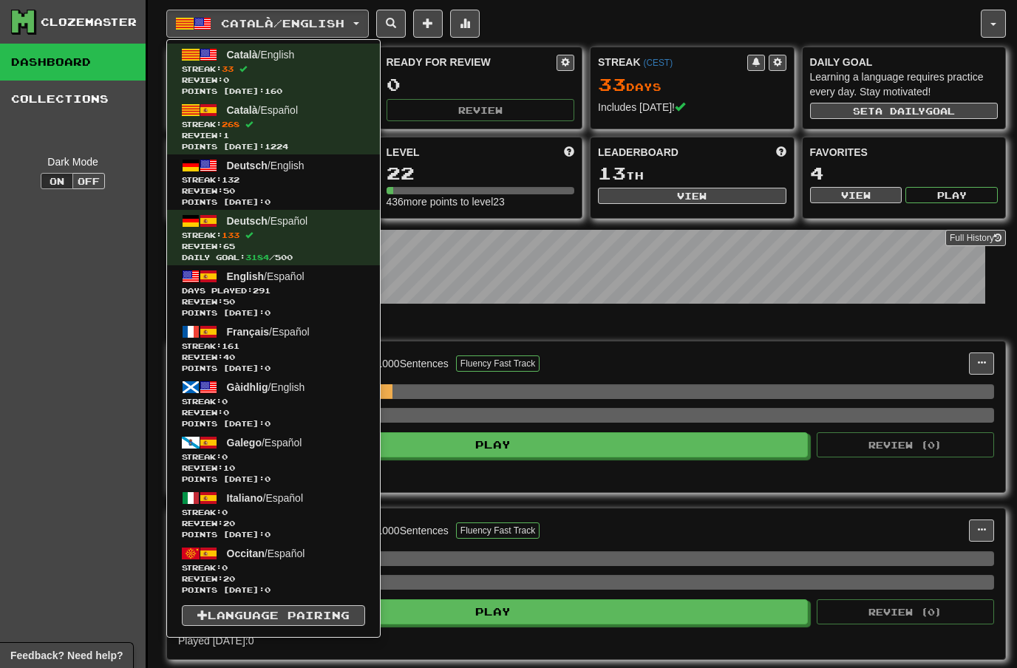
click at [271, 279] on span "English / Español" at bounding box center [266, 277] width 78 height 12
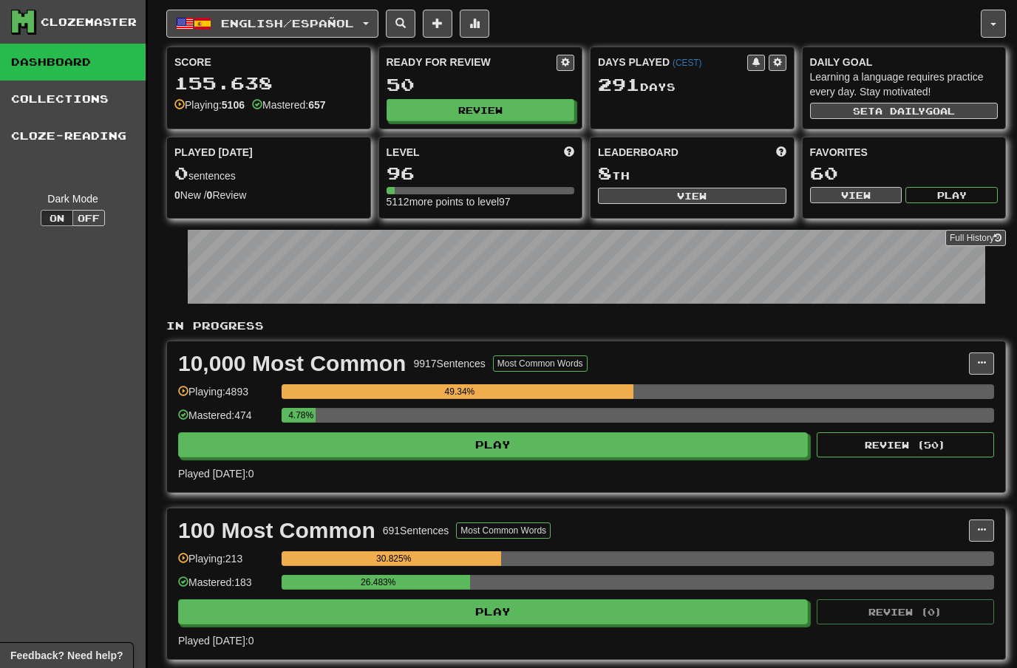
click at [495, 108] on button "Review" at bounding box center [481, 110] width 189 height 22
select select "**"
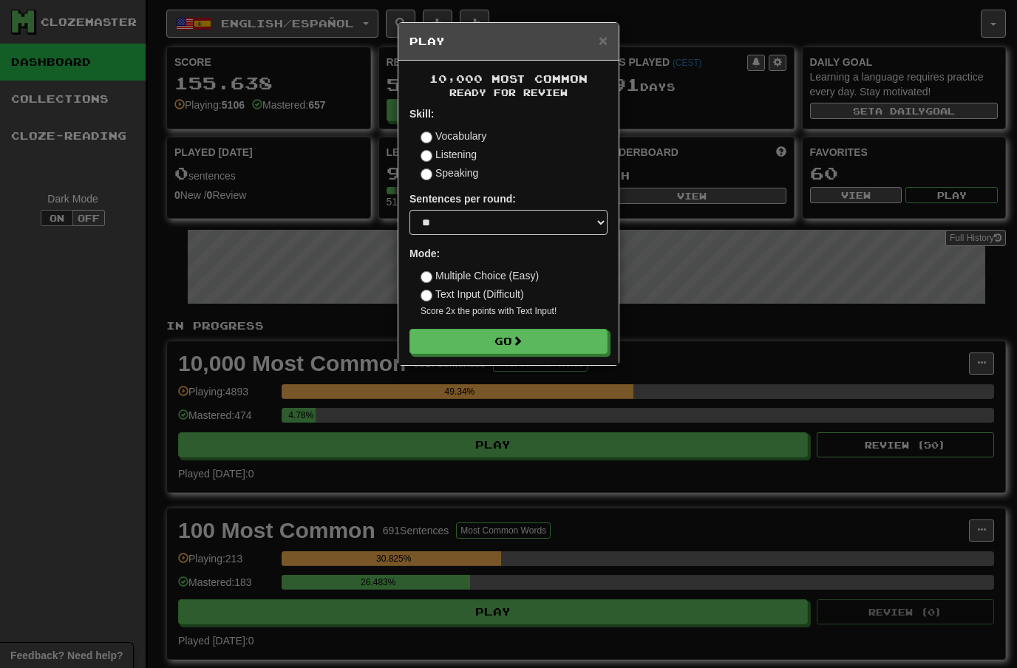
click at [544, 336] on button "Go" at bounding box center [509, 341] width 198 height 25
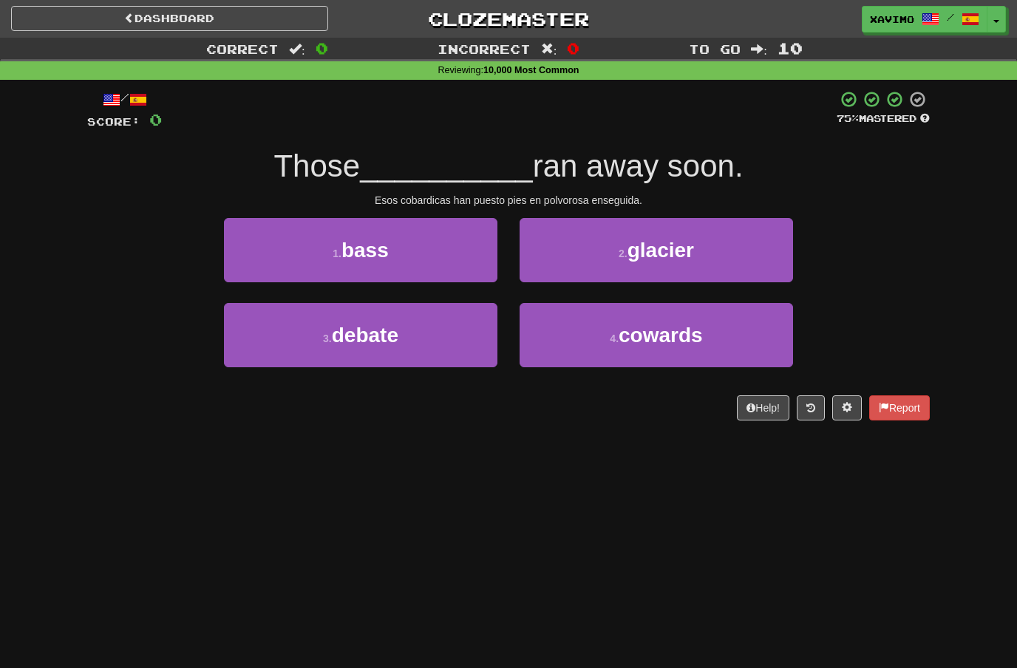
click at [165, 27] on link "Dashboard" at bounding box center [169, 18] width 317 height 25
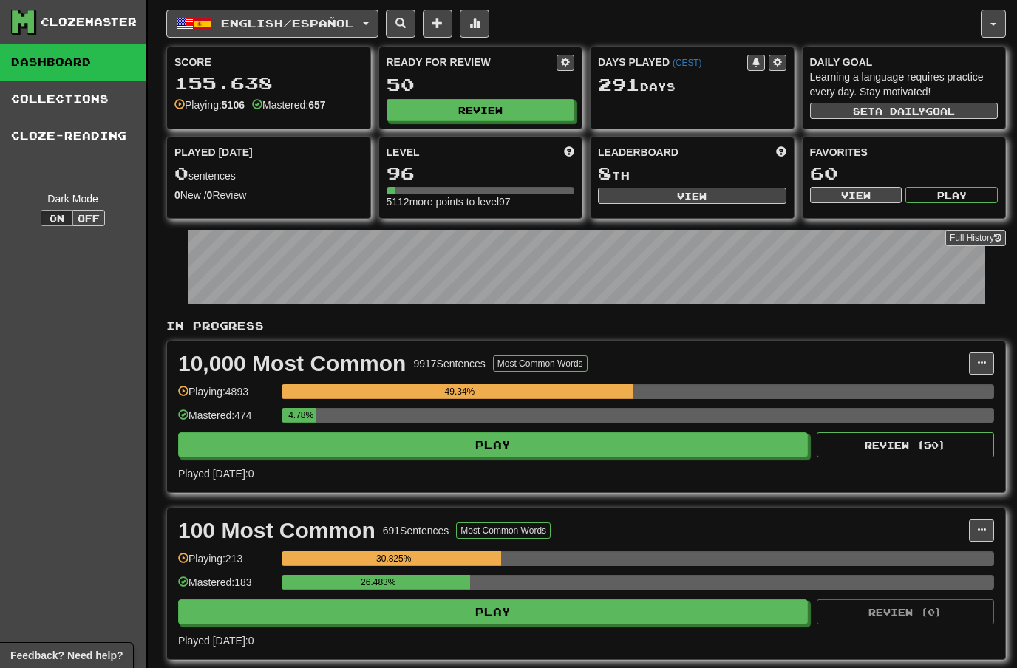
click at [498, 104] on button "Review" at bounding box center [481, 110] width 189 height 22
select select "**"
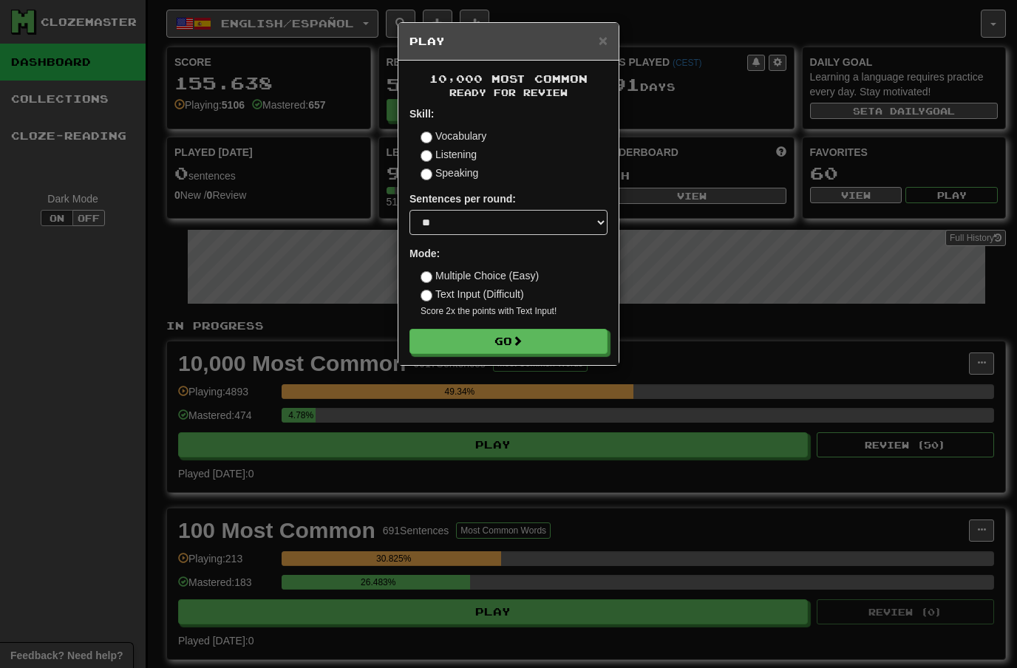
click at [436, 154] on label "Listening" at bounding box center [449, 154] width 56 height 15
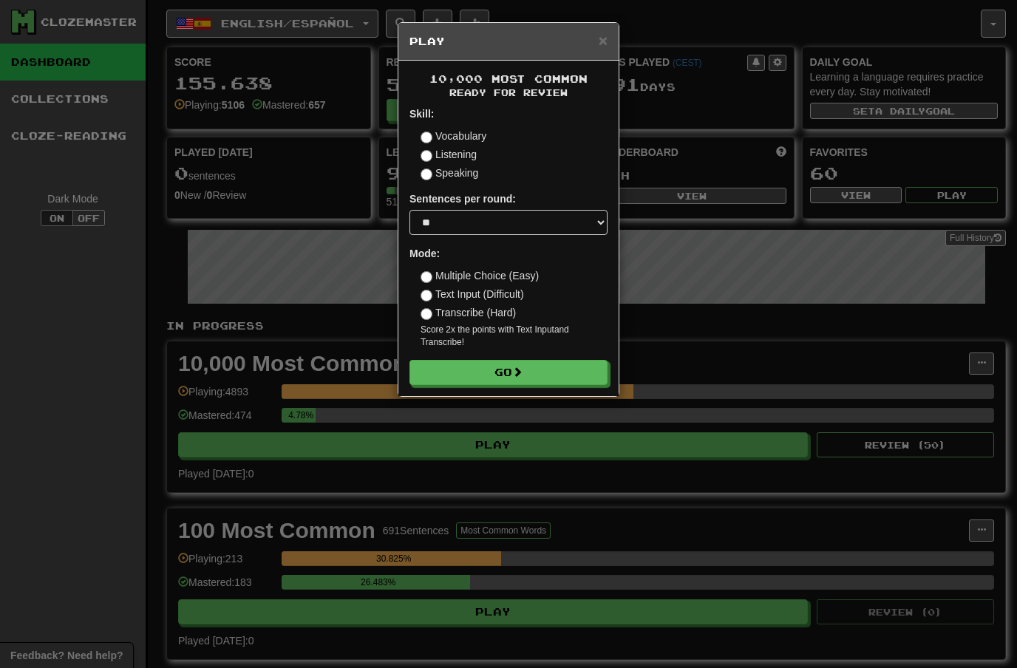
click at [433, 290] on label "Text Input (Difficult)" at bounding box center [473, 294] width 104 height 15
click at [697, 327] on div "× Play 10,000 Most Common Ready for Review Skill: Vocabulary Listening Speaking…" at bounding box center [508, 334] width 1017 height 668
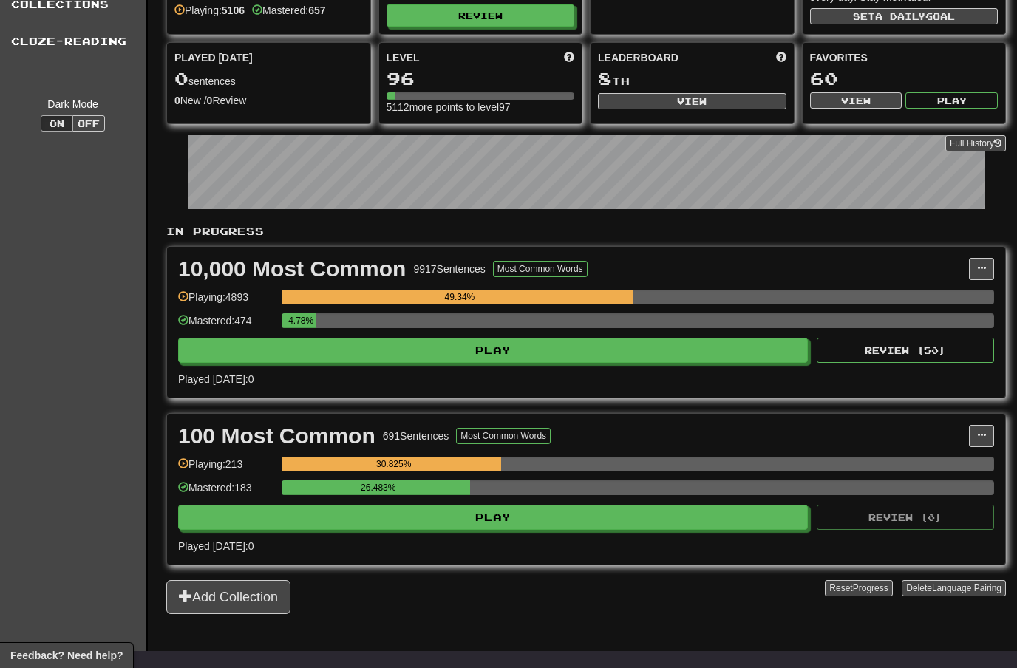
scroll to position [76, 0]
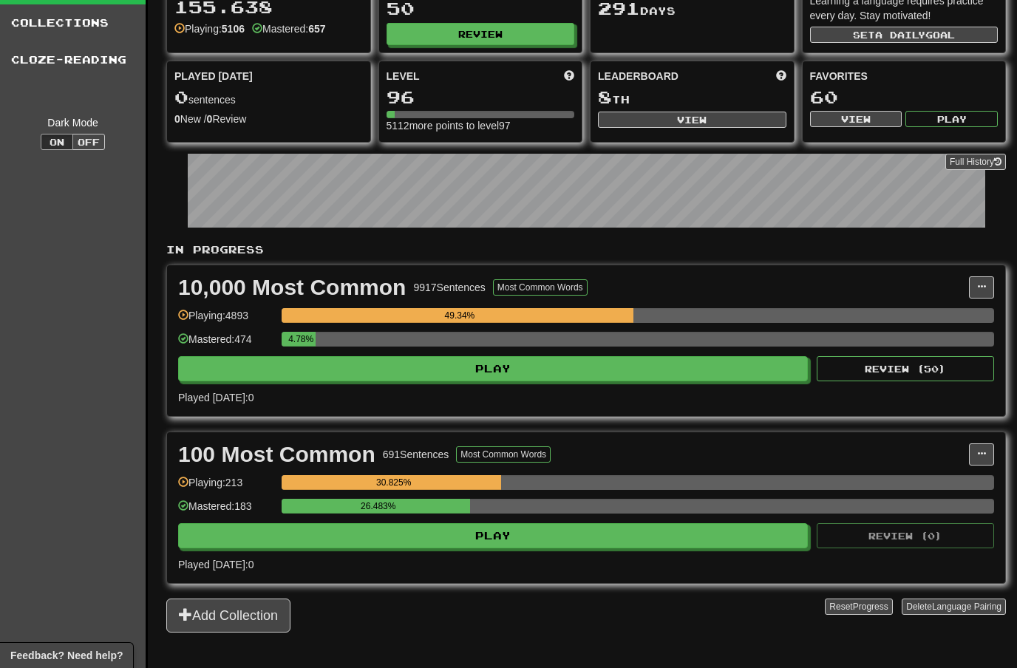
click at [537, 367] on button "Play" at bounding box center [493, 368] width 630 height 25
select select "**"
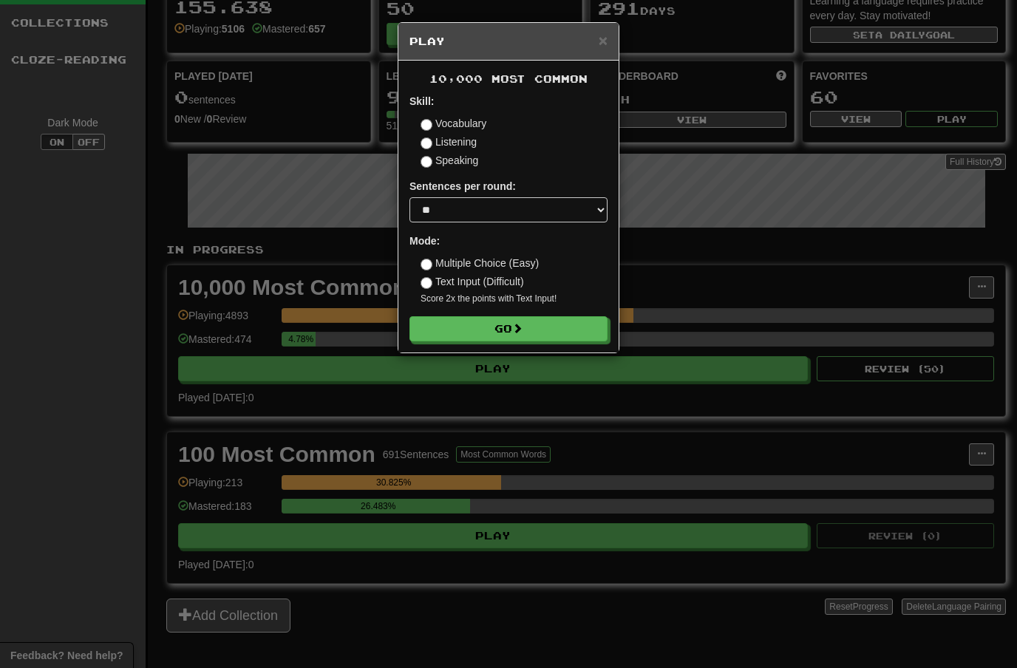
click at [552, 330] on button "Go" at bounding box center [509, 328] width 198 height 25
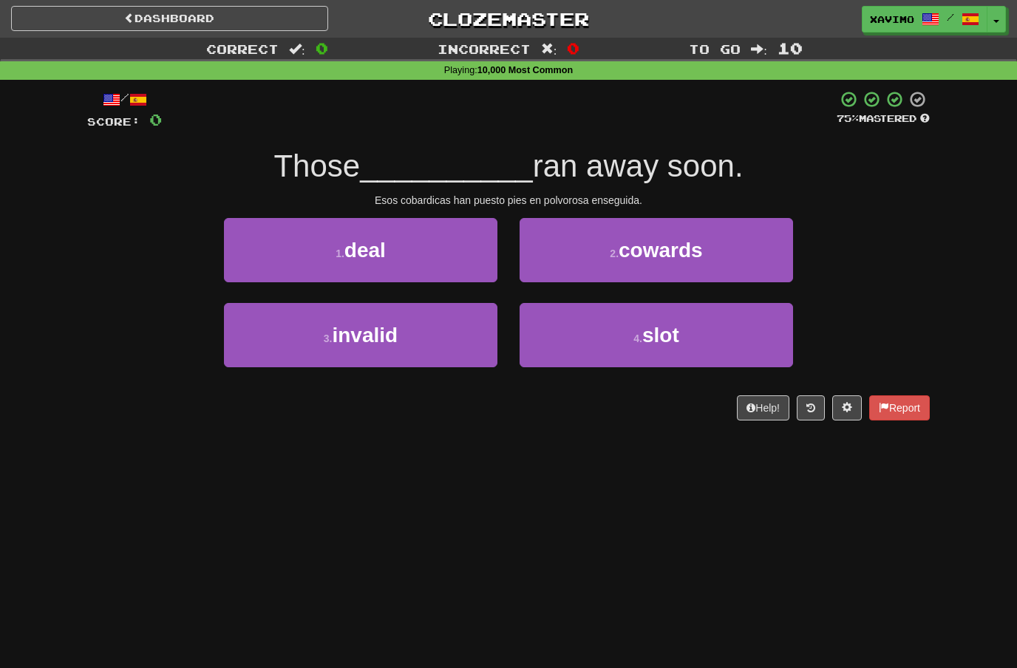
click at [208, 20] on link "Dashboard" at bounding box center [169, 18] width 317 height 25
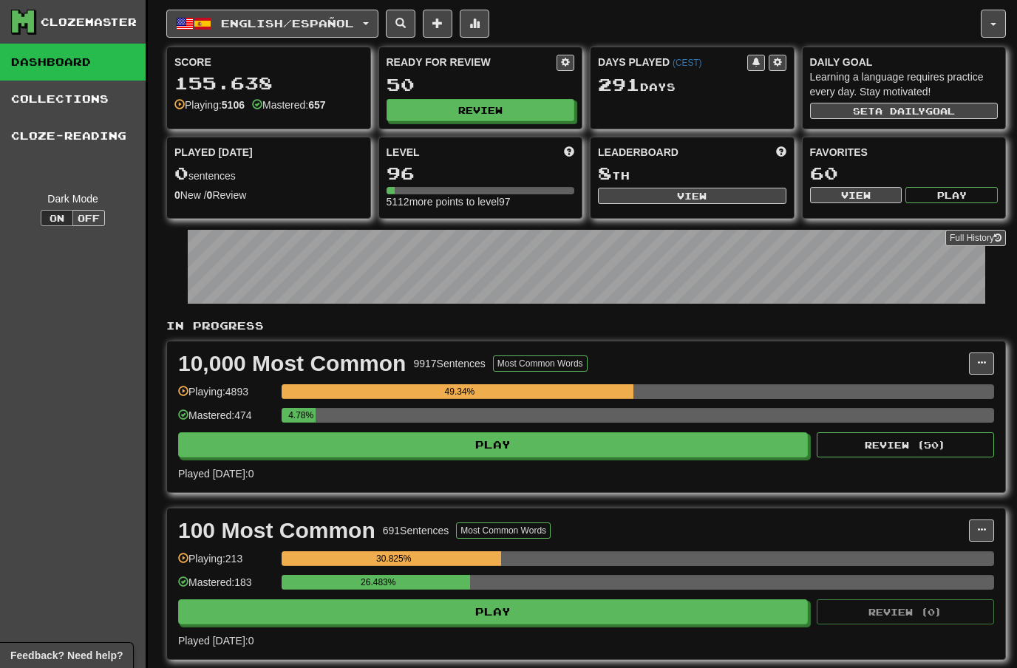
click at [492, 104] on button "Review" at bounding box center [481, 110] width 189 height 22
select select "**"
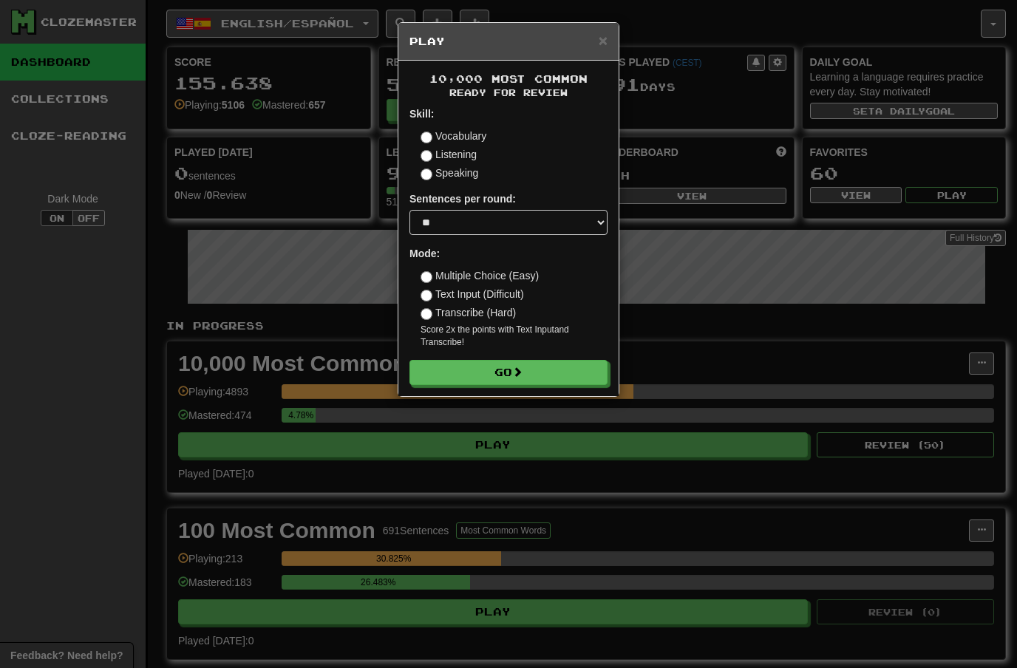
click at [433, 290] on label "Text Input (Difficult)" at bounding box center [473, 294] width 104 height 15
click at [543, 367] on button "Go" at bounding box center [509, 372] width 198 height 25
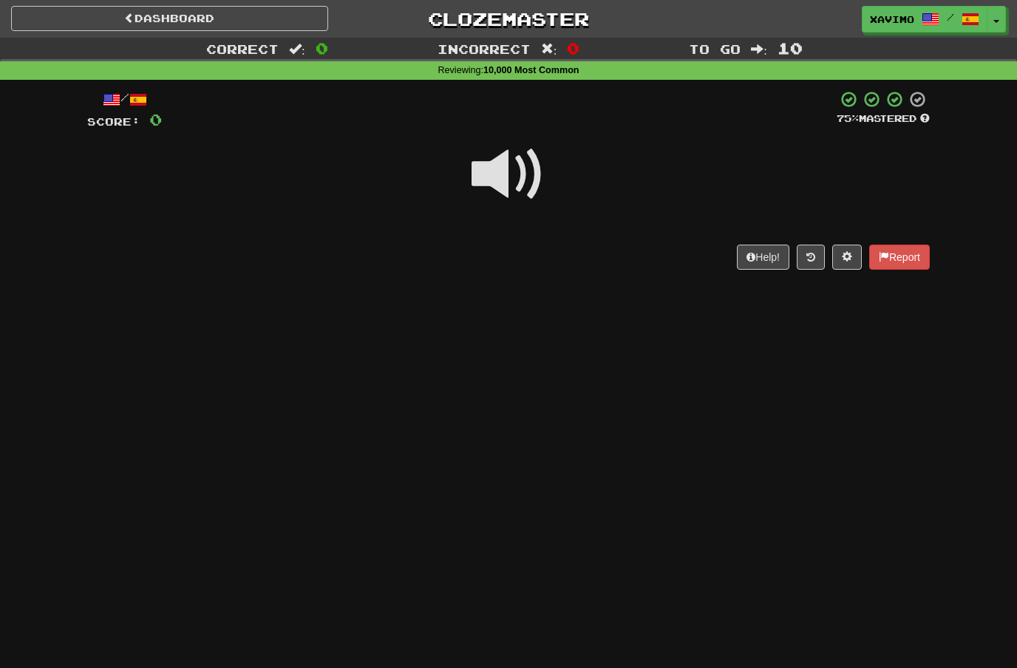
click at [508, 176] on span at bounding box center [509, 175] width 74 height 74
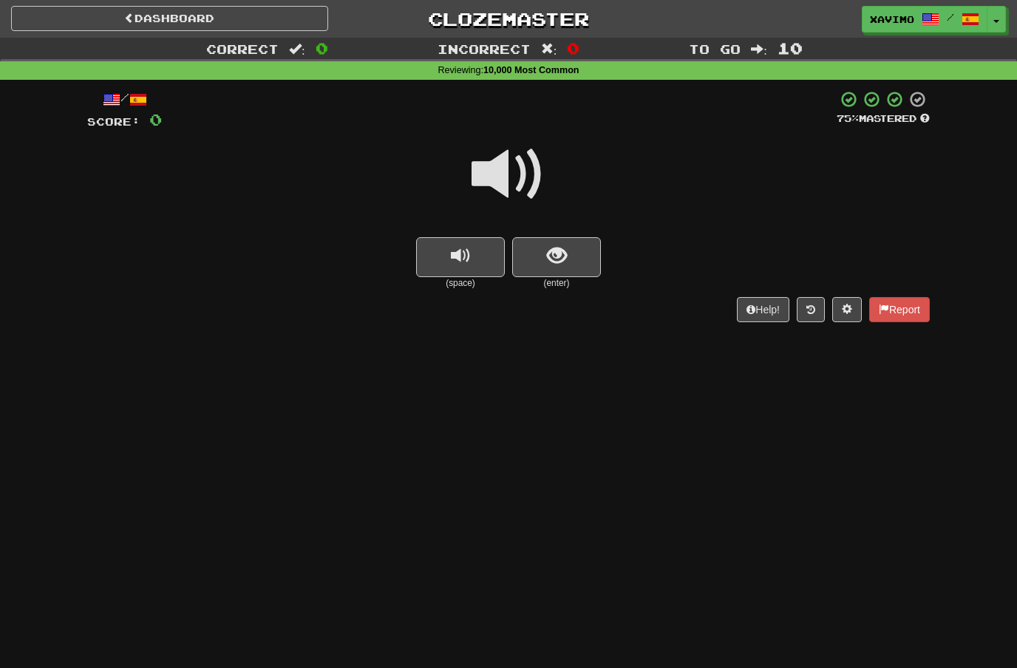
click at [506, 173] on span at bounding box center [509, 175] width 74 height 74
click at [540, 252] on button "show sentence" at bounding box center [556, 257] width 89 height 40
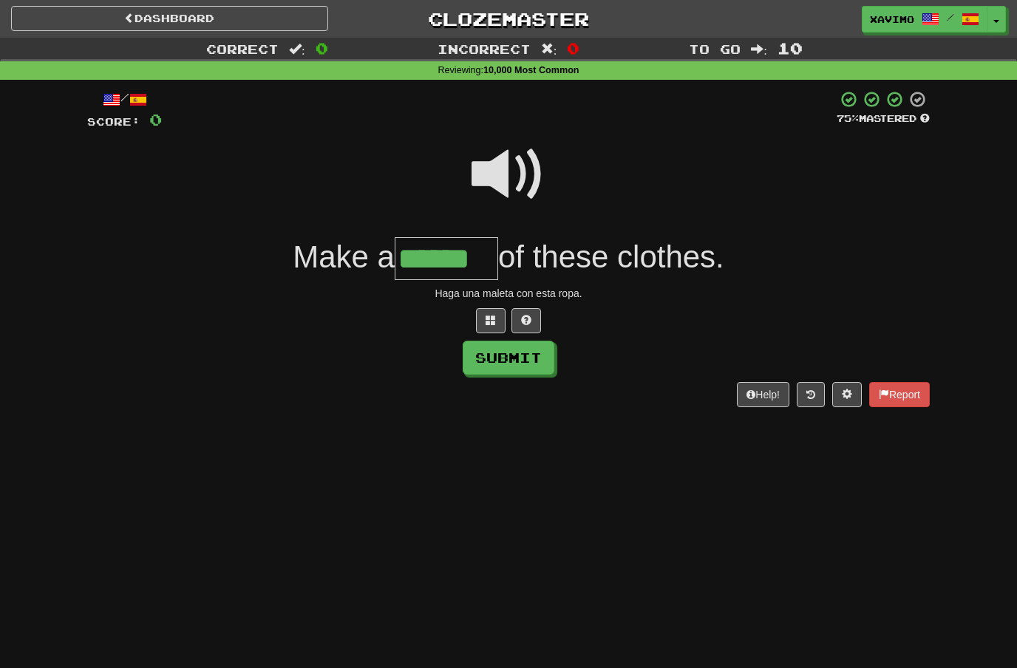
type input "******"
click at [506, 354] on button "Submit" at bounding box center [509, 358] width 92 height 34
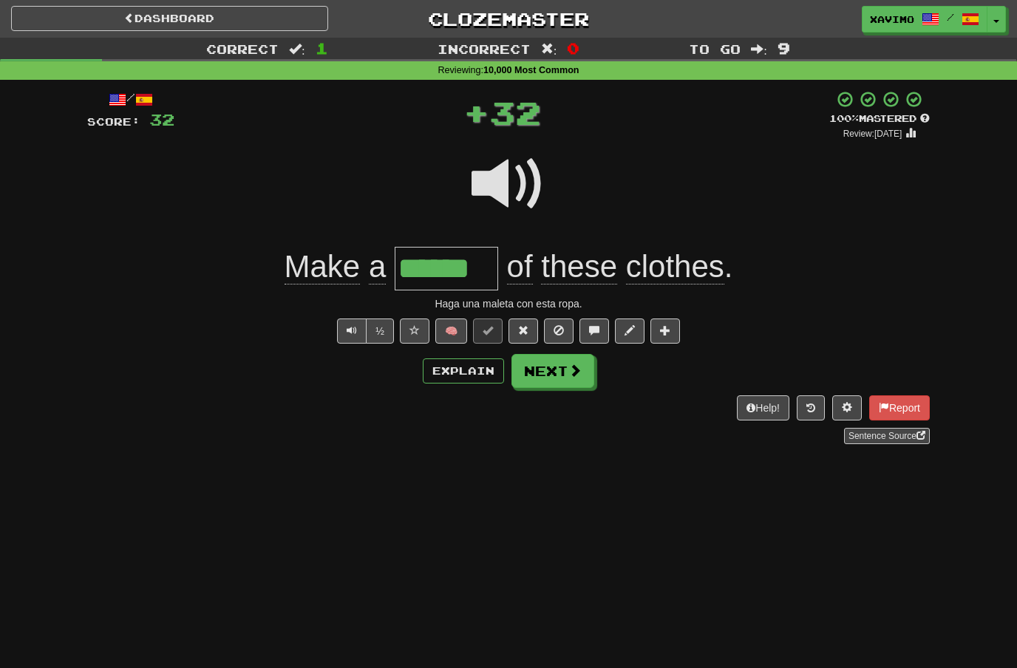
click at [566, 371] on button "Next" at bounding box center [553, 371] width 83 height 34
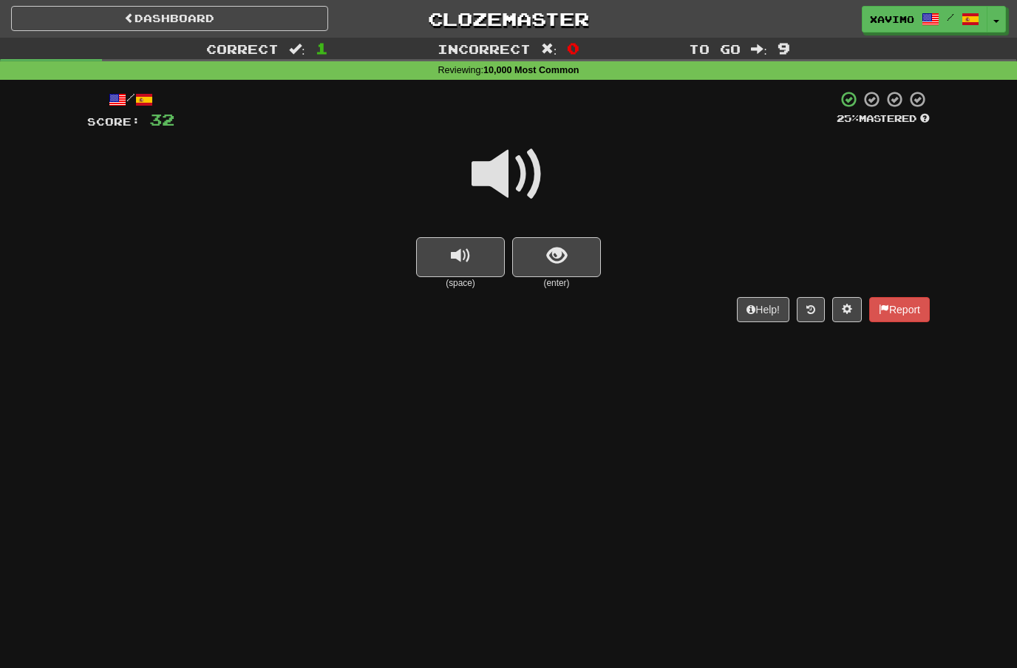
click at [529, 174] on span at bounding box center [509, 175] width 74 height 74
click at [554, 251] on span "show sentence" at bounding box center [557, 256] width 20 height 20
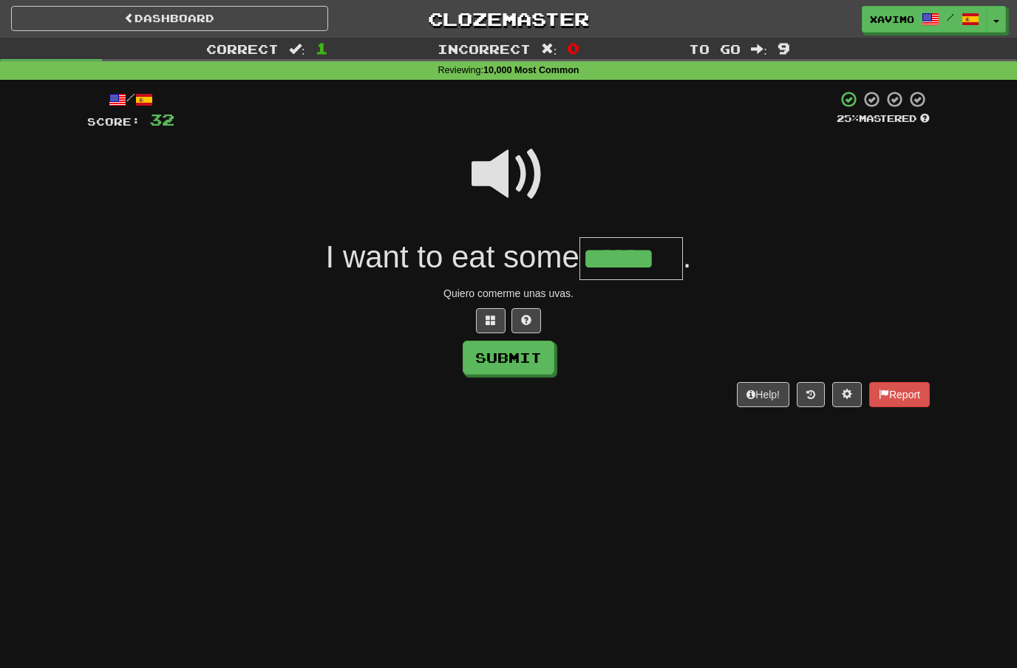
type input "******"
click at [520, 357] on button "Submit" at bounding box center [509, 358] width 92 height 34
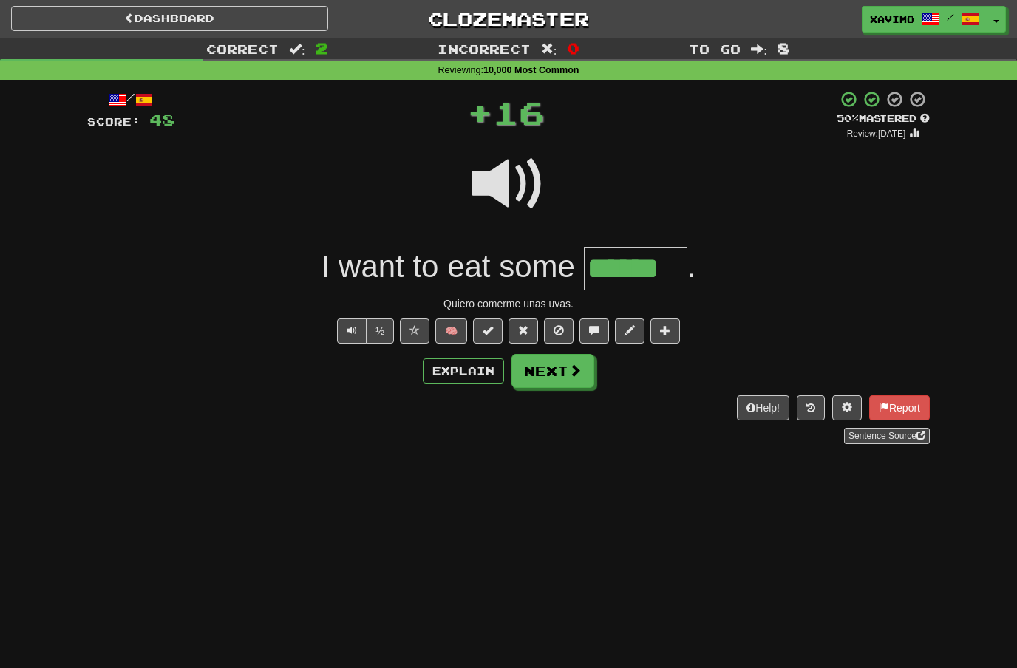
click at [578, 375] on span at bounding box center [575, 370] width 13 height 13
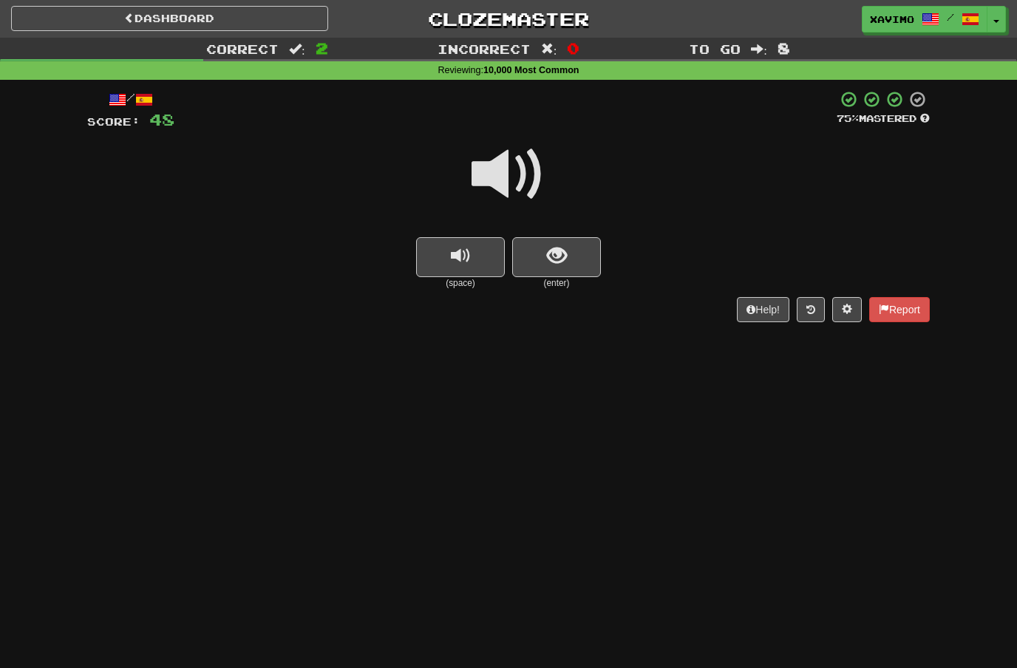
click at [513, 180] on span at bounding box center [509, 175] width 74 height 74
click at [547, 251] on span "show sentence" at bounding box center [557, 256] width 20 height 20
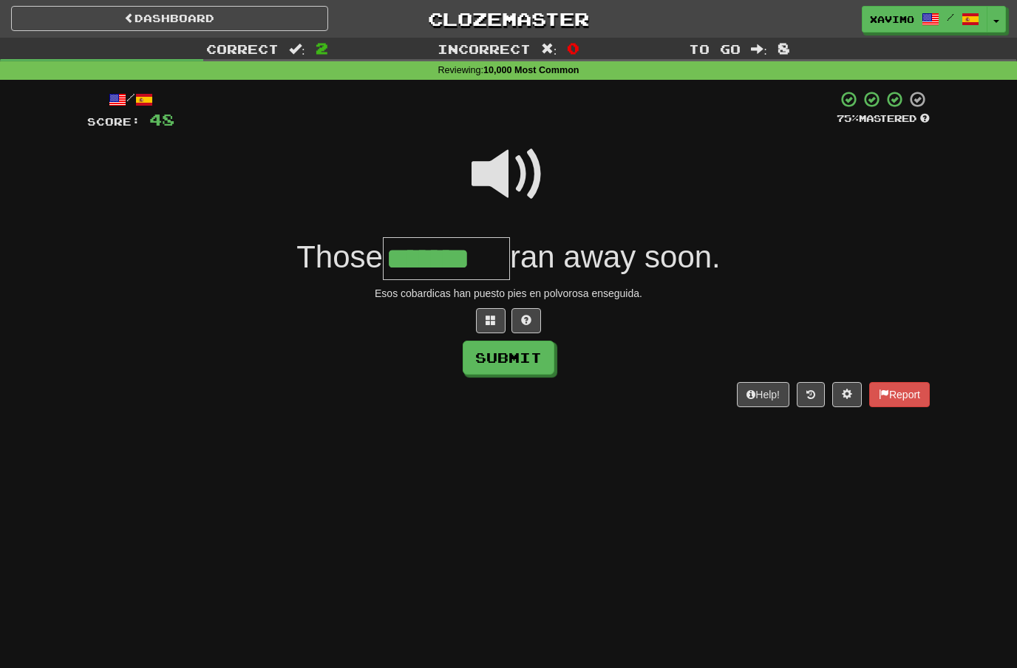
type input "*******"
click at [518, 348] on button "Submit" at bounding box center [509, 358] width 92 height 34
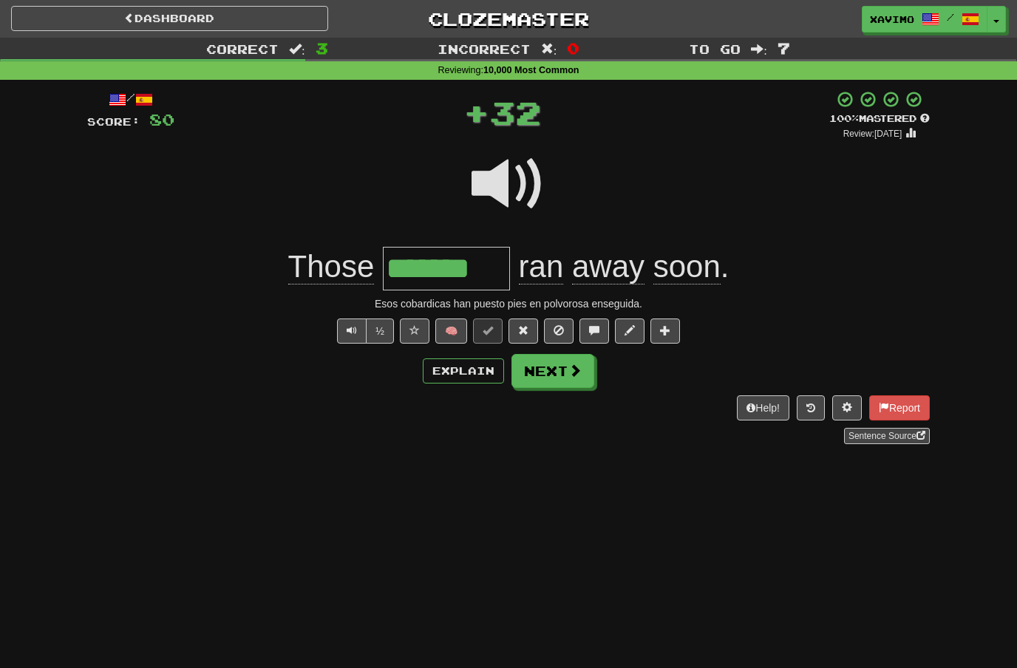
click at [577, 378] on button "Next" at bounding box center [553, 371] width 83 height 34
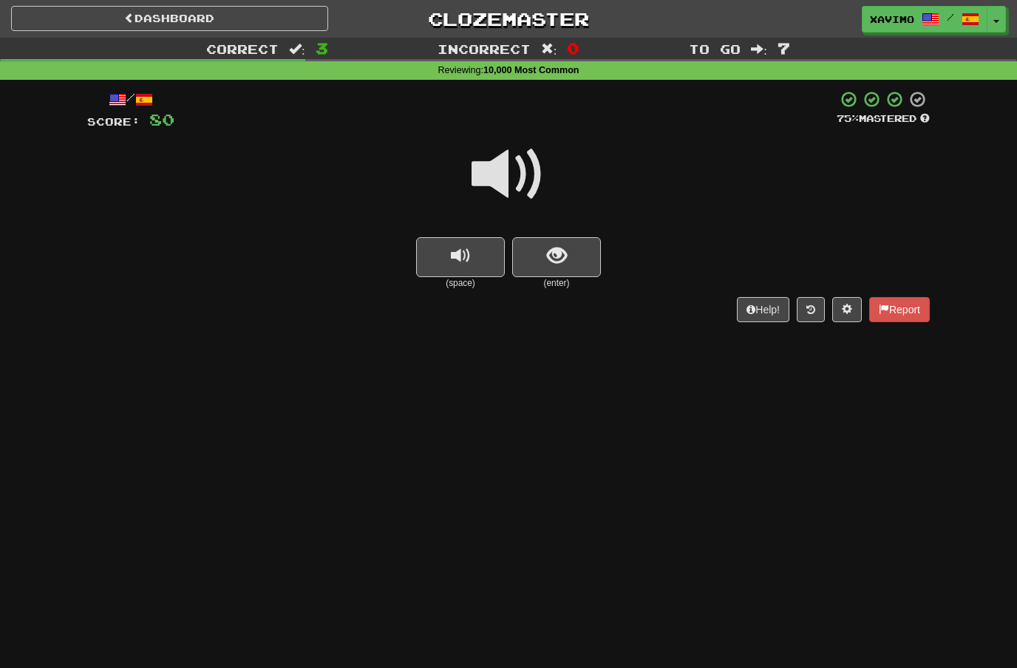
click at [524, 182] on span at bounding box center [509, 175] width 74 height 74
click at [559, 251] on span "show sentence" at bounding box center [557, 256] width 20 height 20
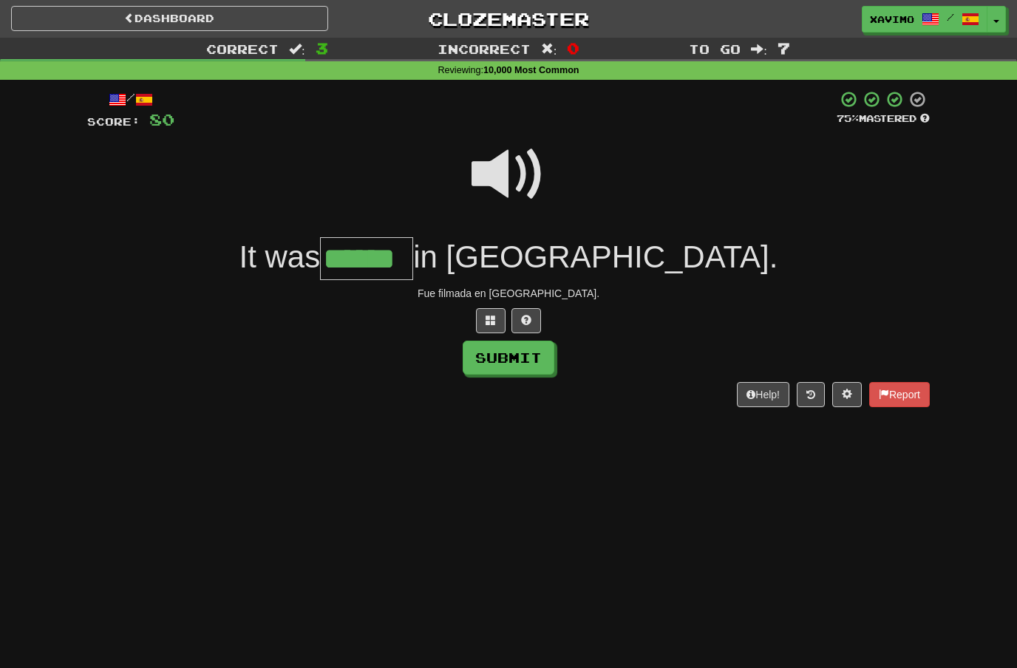
type input "******"
click at [504, 353] on button "Submit" at bounding box center [509, 358] width 92 height 34
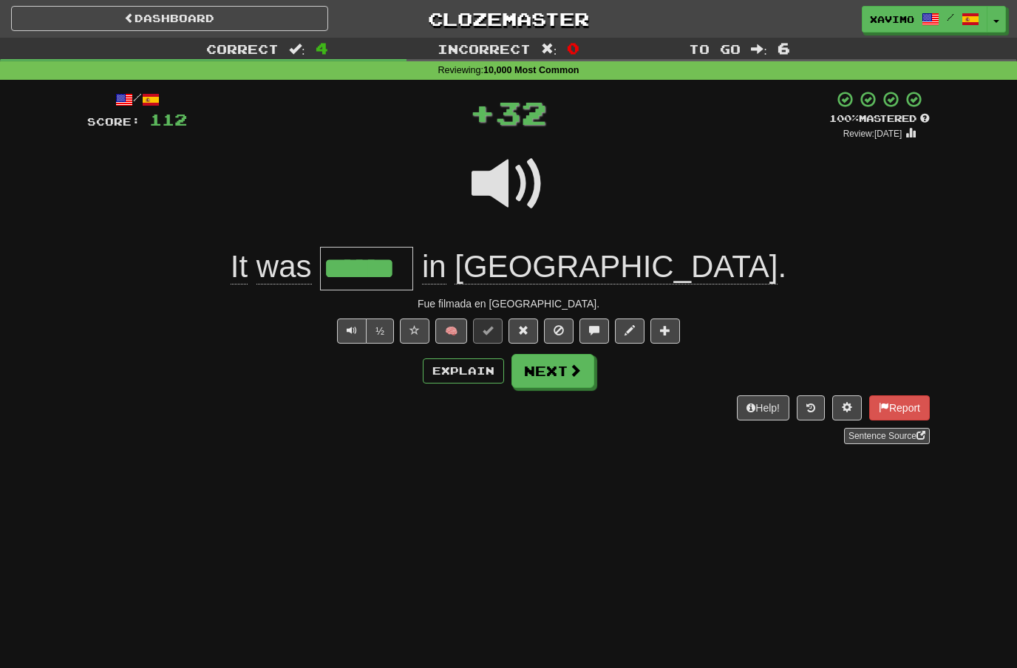
click at [577, 369] on span at bounding box center [575, 370] width 13 height 13
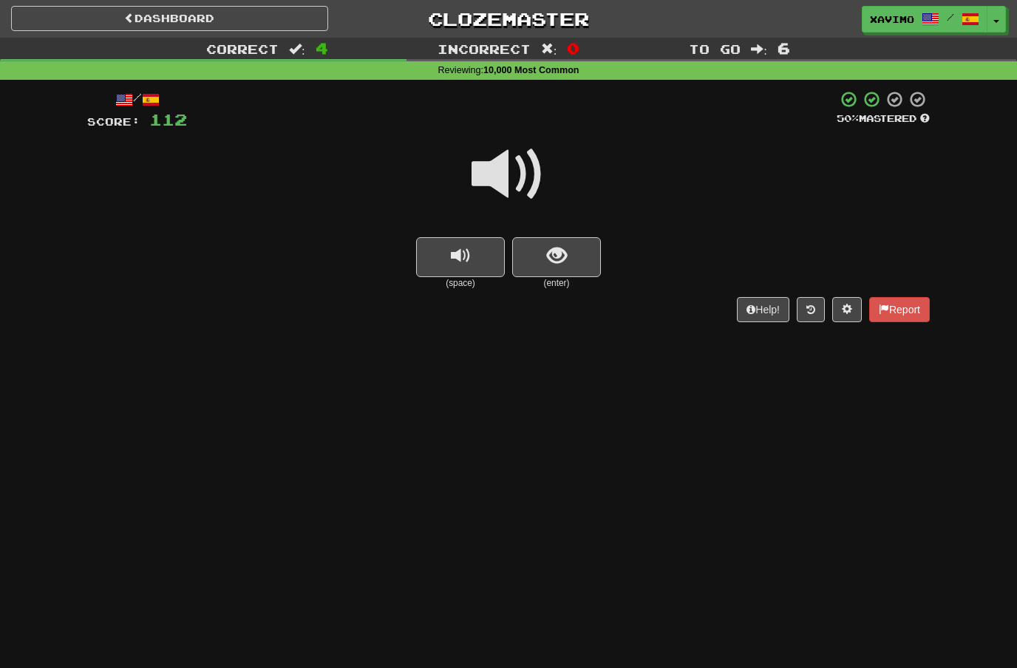
click at [520, 175] on span at bounding box center [509, 175] width 74 height 74
click at [557, 237] on button "show sentence" at bounding box center [556, 257] width 89 height 40
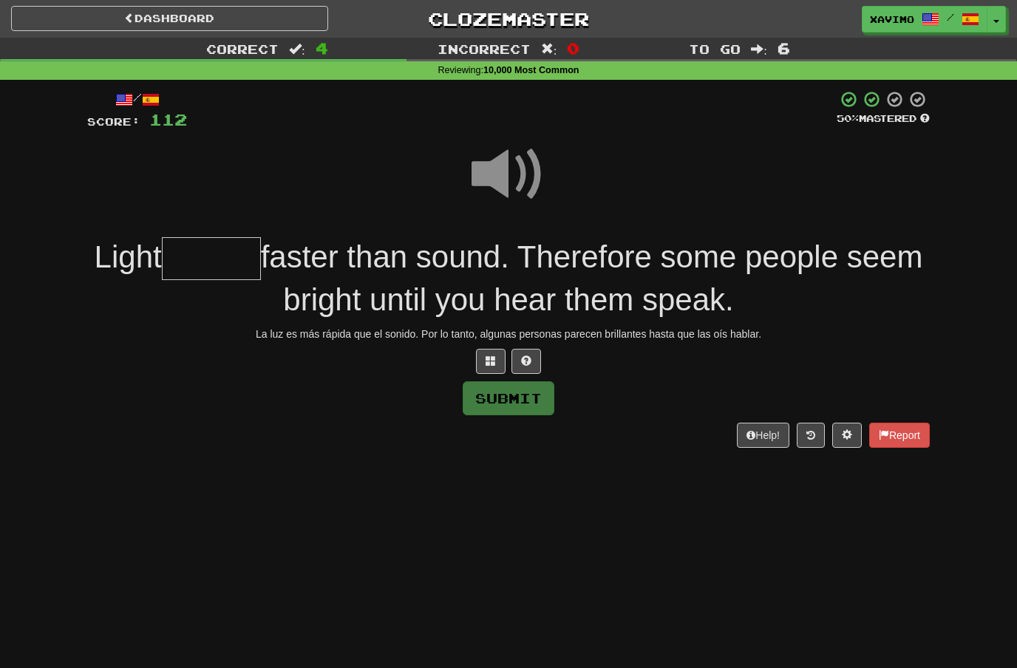
click at [518, 163] on span at bounding box center [509, 175] width 74 height 74
click at [261, 257] on input "text" at bounding box center [211, 259] width 99 height 44
type input "*******"
click at [472, 395] on button "Submit" at bounding box center [509, 398] width 92 height 34
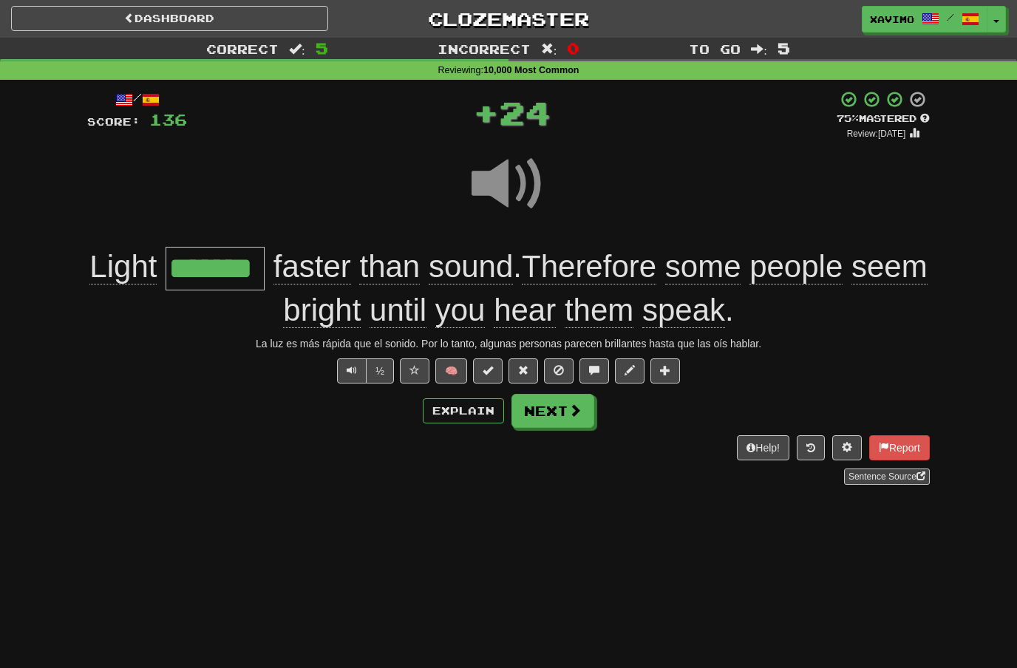
click at [548, 417] on button "Next" at bounding box center [553, 411] width 83 height 34
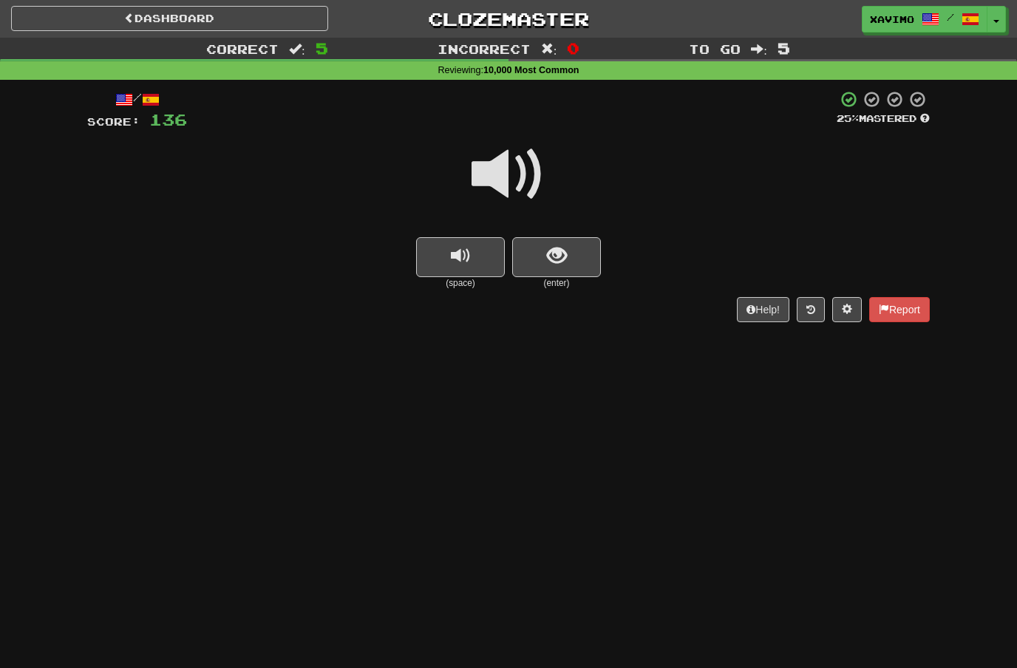
click at [517, 178] on span at bounding box center [509, 175] width 74 height 74
click at [552, 255] on span "show sentence" at bounding box center [557, 256] width 20 height 20
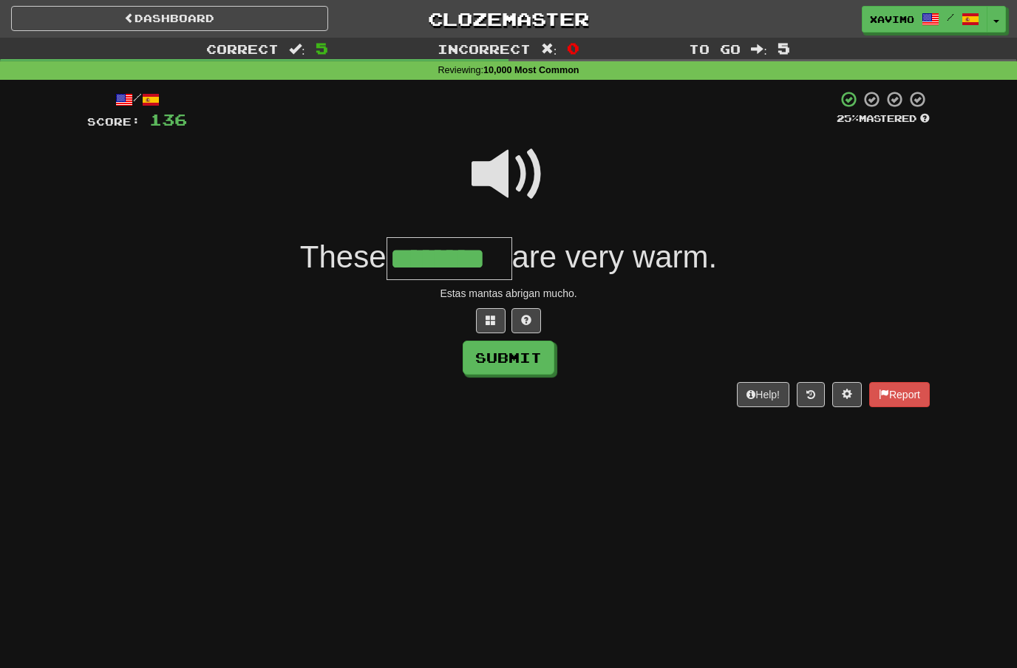
type input "********"
click at [521, 347] on button "Submit" at bounding box center [509, 358] width 92 height 34
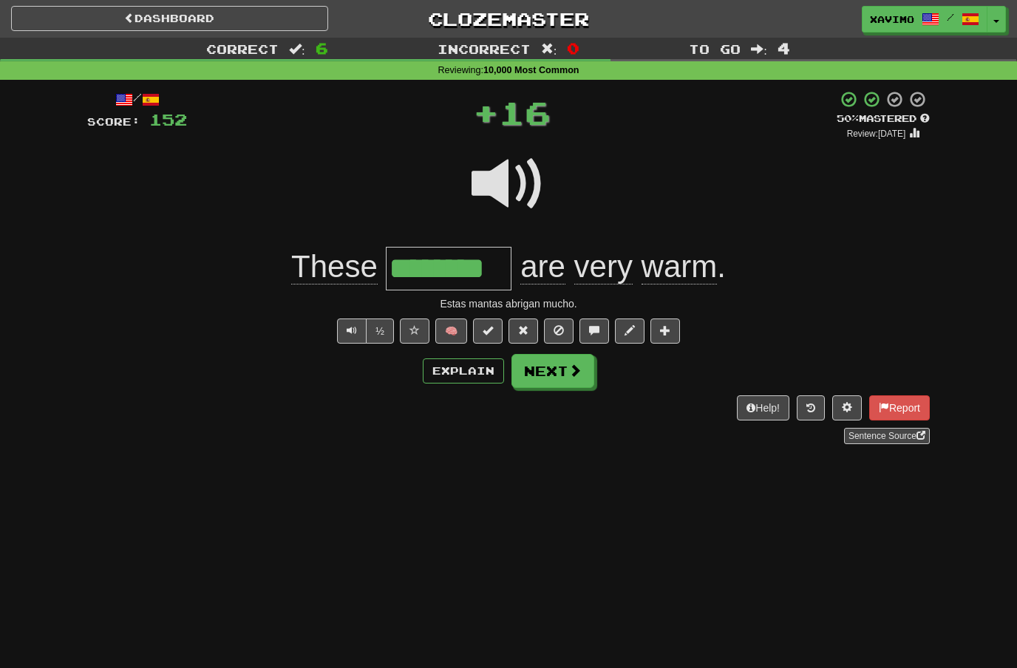
click at [569, 369] on span at bounding box center [575, 370] width 13 height 13
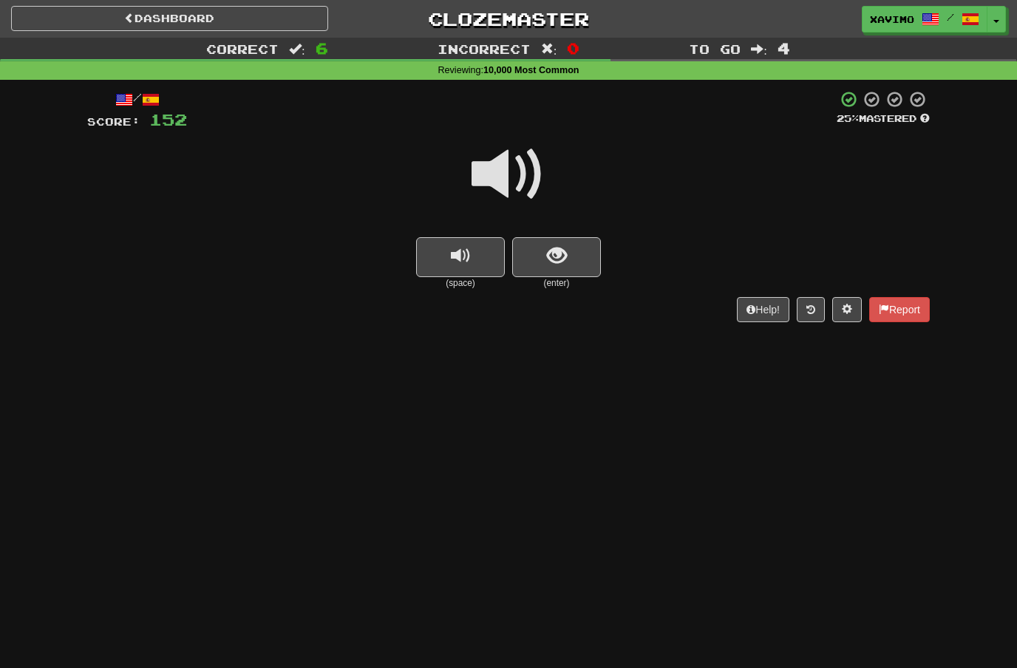
click at [520, 170] on span at bounding box center [509, 175] width 74 height 74
click at [547, 248] on span "show sentence" at bounding box center [557, 256] width 20 height 20
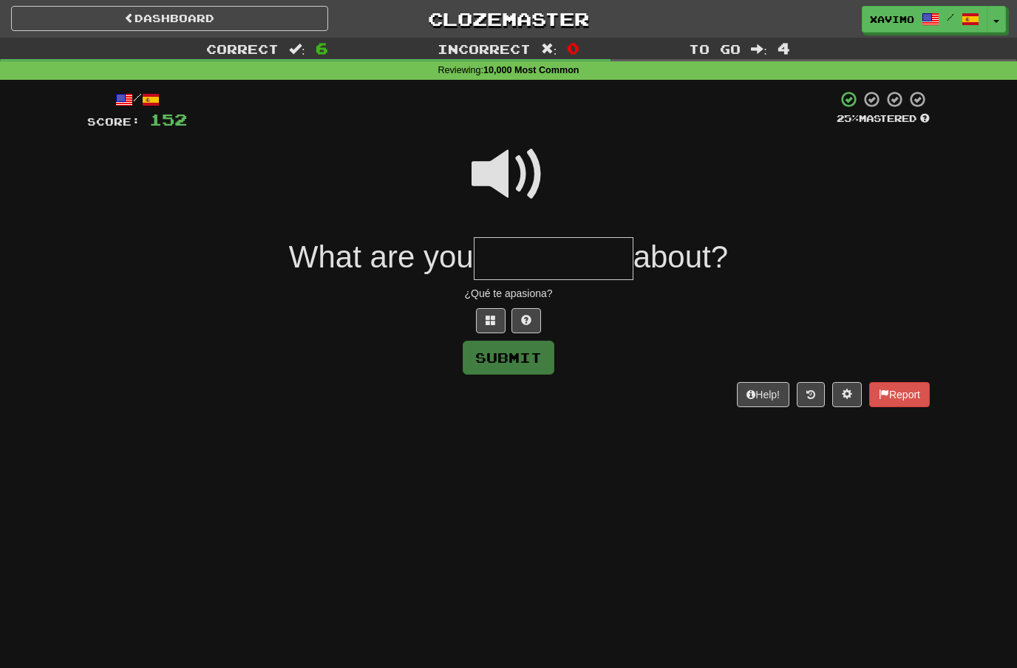
type input "*"
type input "**********"
click at [522, 366] on button "Submit" at bounding box center [509, 358] width 92 height 34
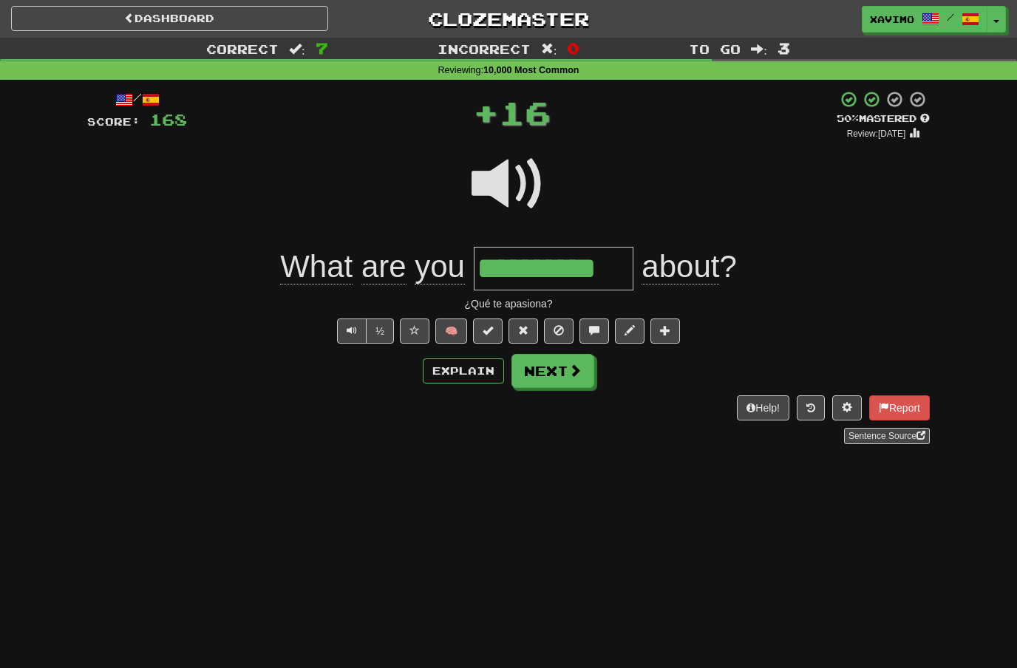
click at [564, 372] on button "Next" at bounding box center [553, 371] width 83 height 34
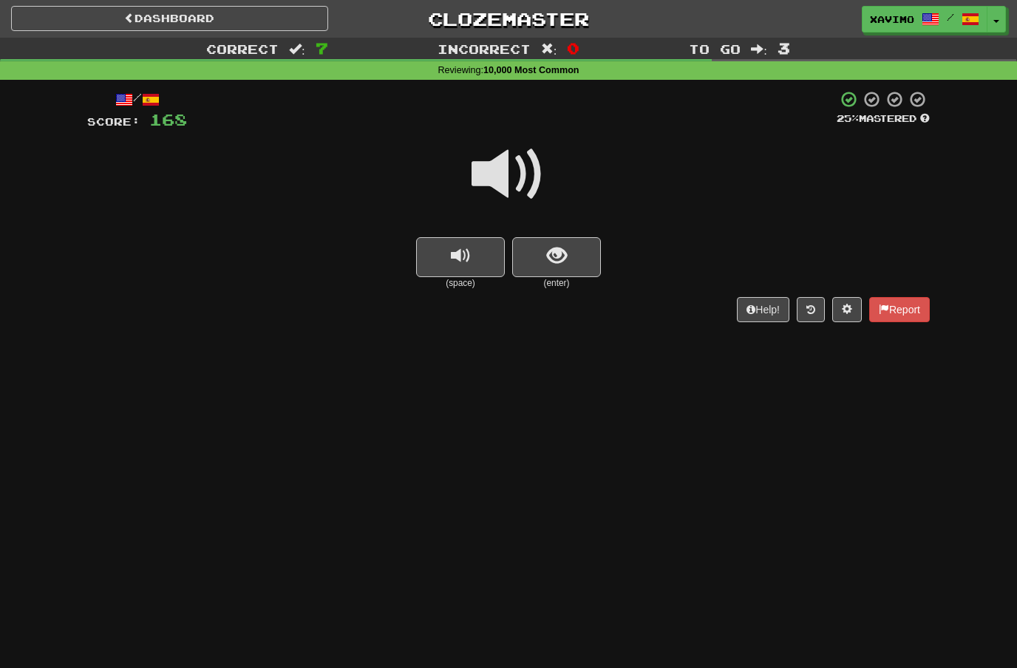
click at [512, 169] on span at bounding box center [509, 175] width 74 height 74
click at [543, 250] on button "show sentence" at bounding box center [556, 257] width 89 height 40
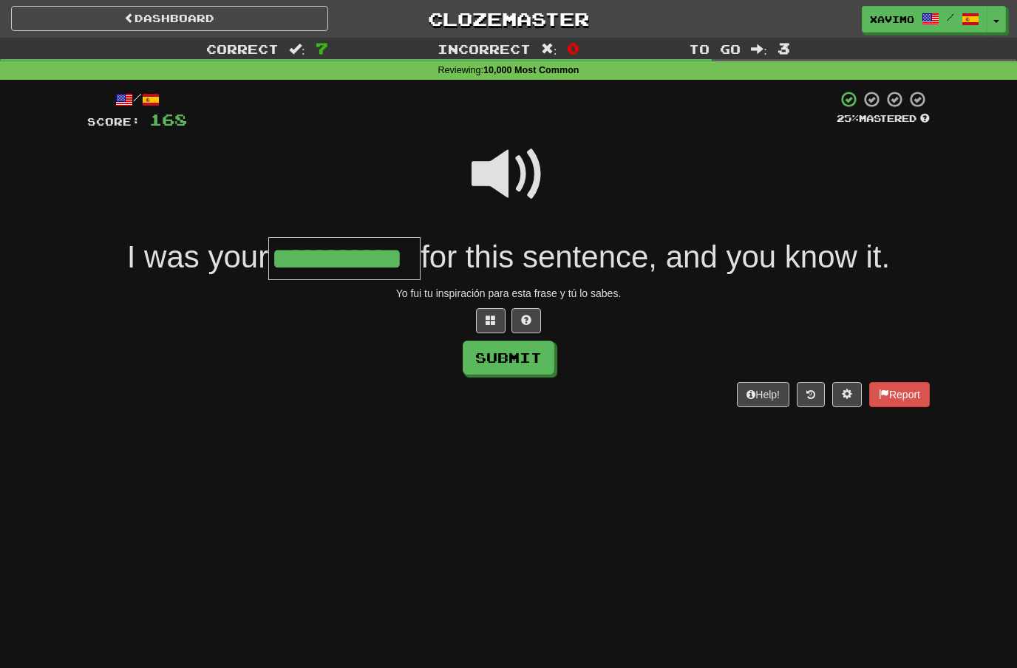
type input "**********"
click at [513, 358] on button "Submit" at bounding box center [509, 358] width 92 height 34
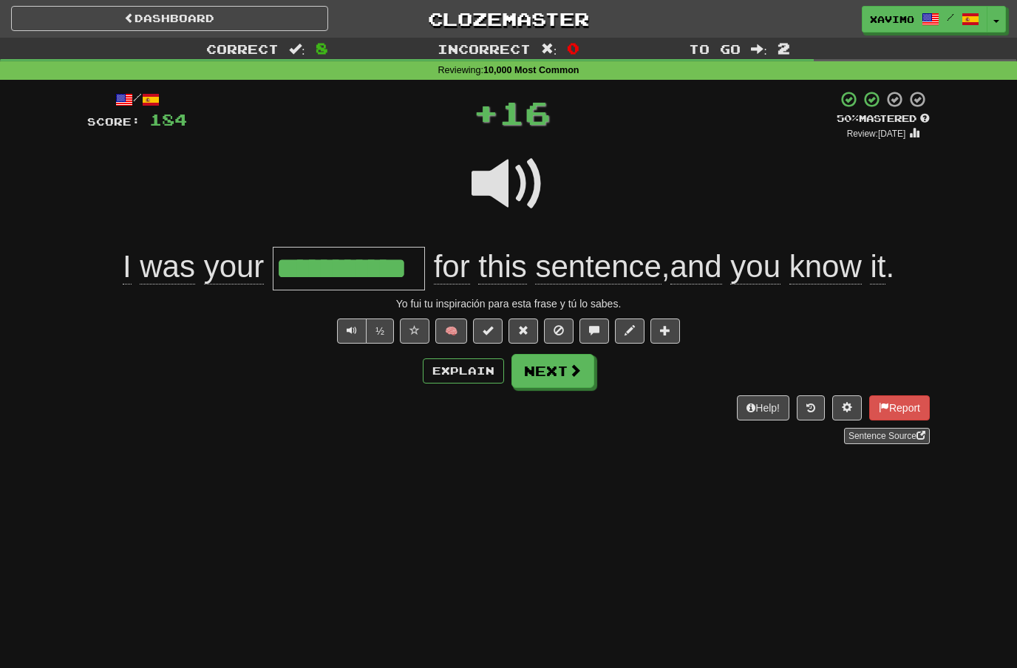
click at [582, 373] on button "Next" at bounding box center [553, 371] width 83 height 34
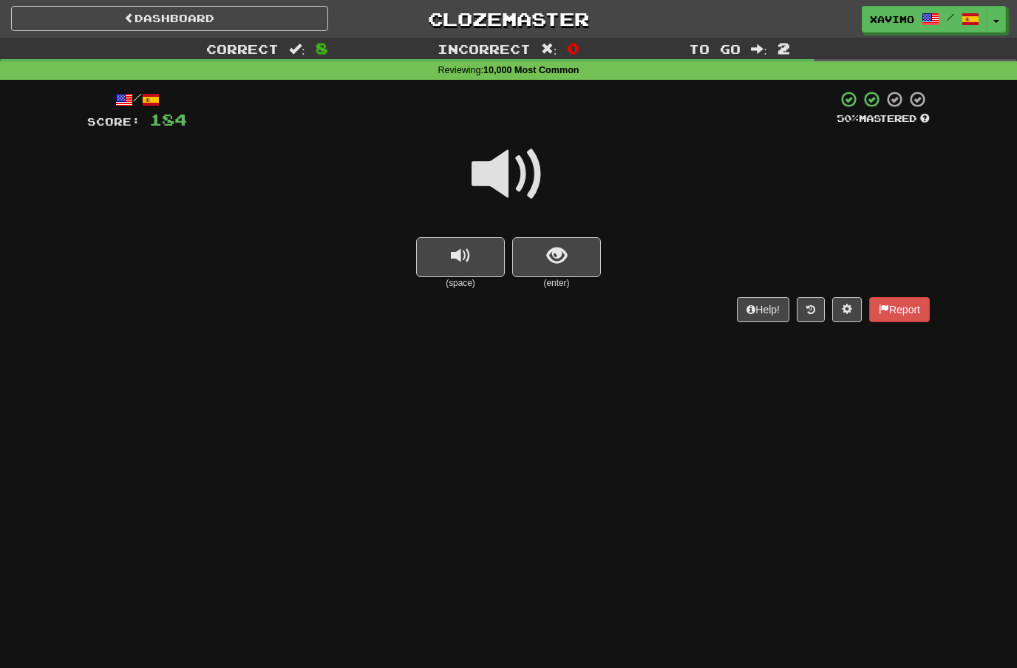
click at [528, 173] on span at bounding box center [509, 175] width 74 height 74
click at [555, 252] on span "show sentence" at bounding box center [557, 256] width 20 height 20
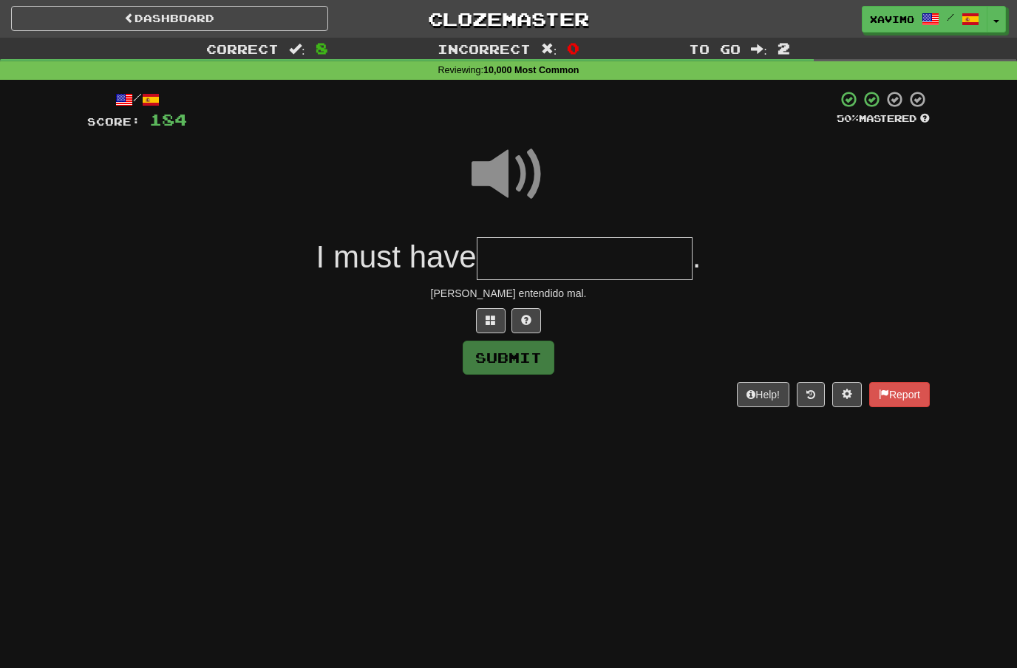
type input "*"
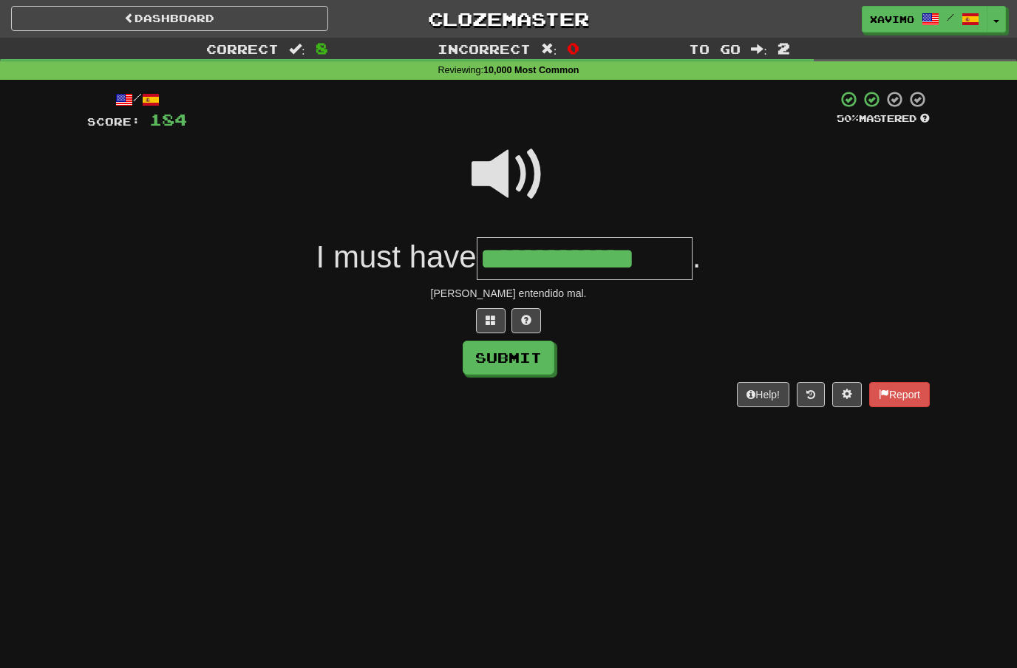
type input "**********"
click at [524, 365] on button "Submit" at bounding box center [509, 358] width 92 height 34
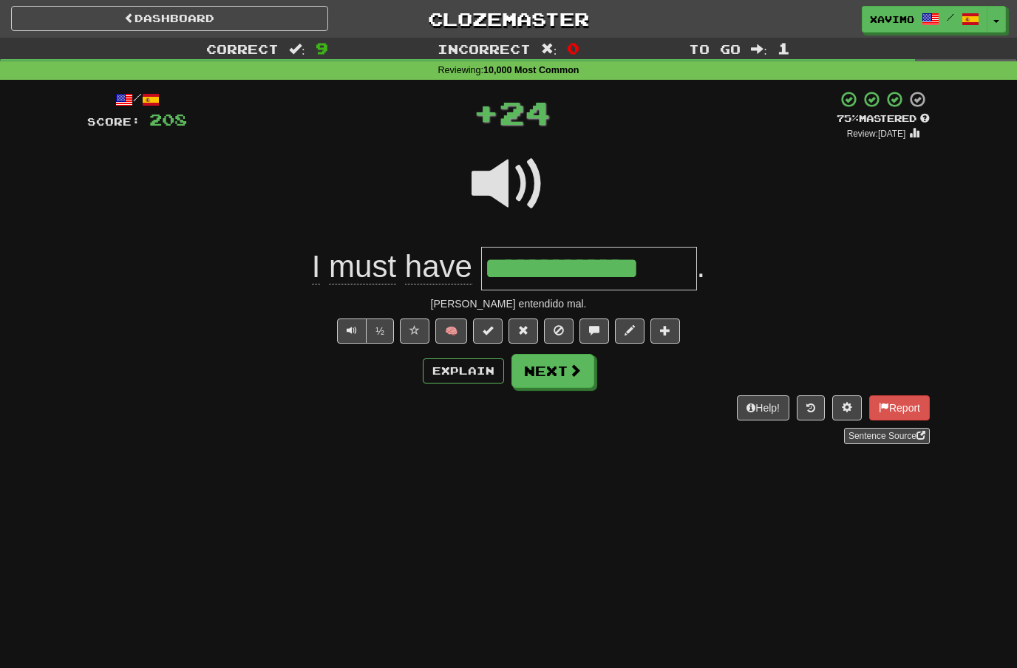
click at [572, 374] on span at bounding box center [575, 370] width 13 height 13
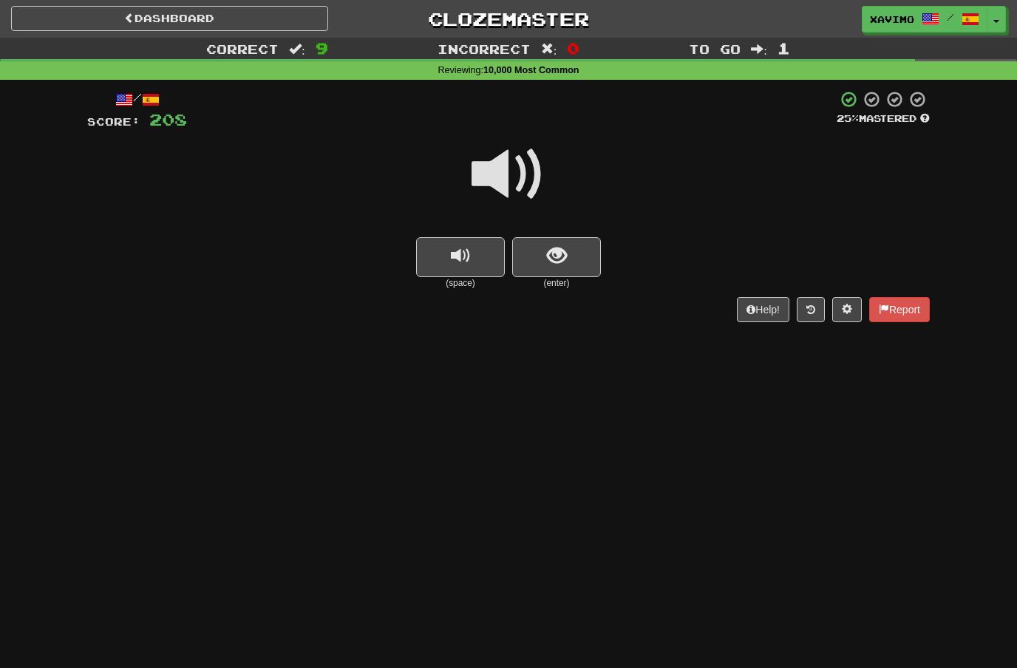
click at [522, 180] on span at bounding box center [509, 175] width 74 height 74
click at [554, 252] on span "show sentence" at bounding box center [557, 256] width 20 height 20
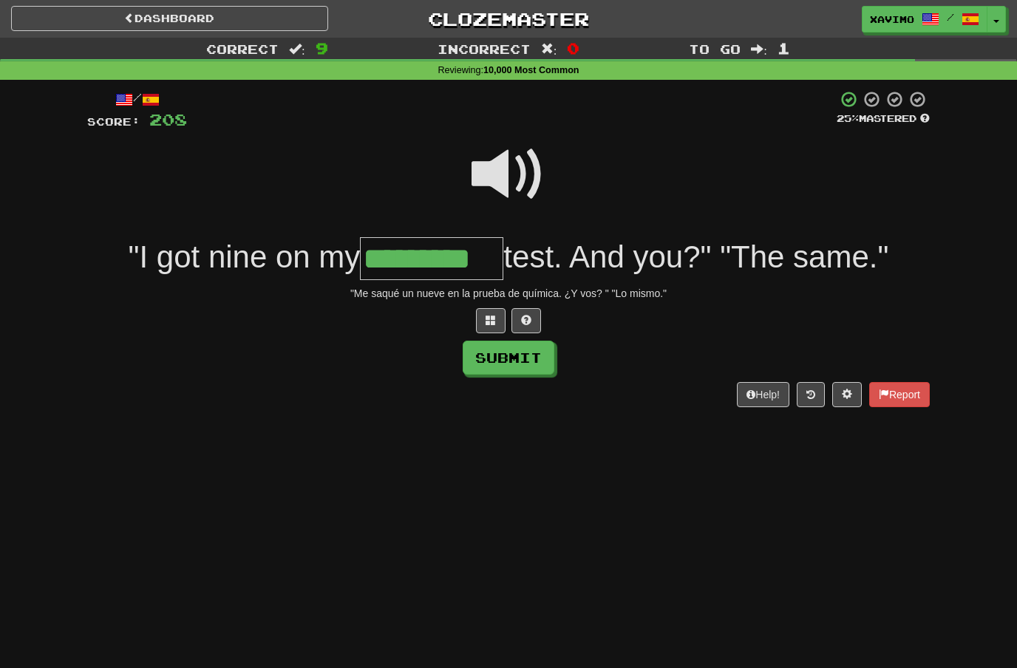
type input "*********"
click at [511, 353] on button "Submit" at bounding box center [509, 358] width 92 height 34
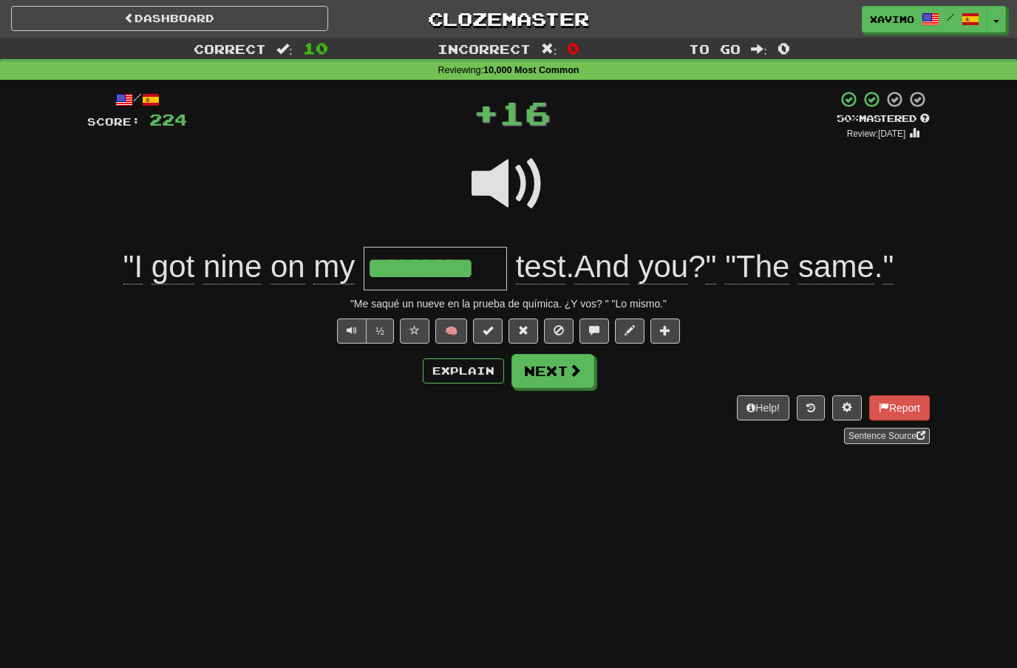
click at [558, 362] on button "Next" at bounding box center [553, 371] width 83 height 34
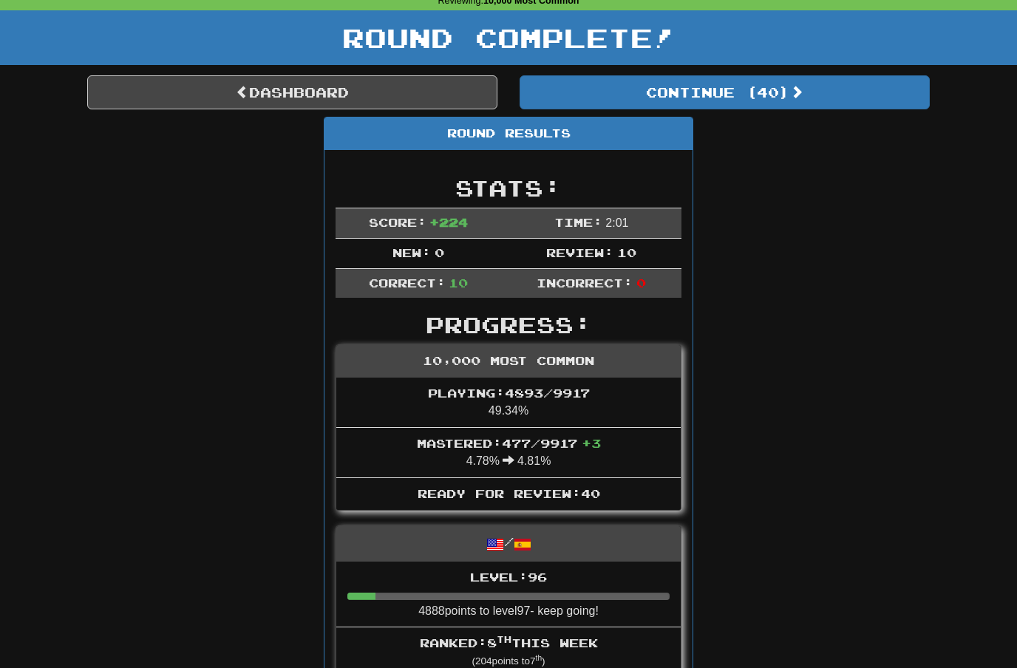
scroll to position [70, 0]
click at [394, 92] on link "Dashboard" at bounding box center [292, 92] width 410 height 34
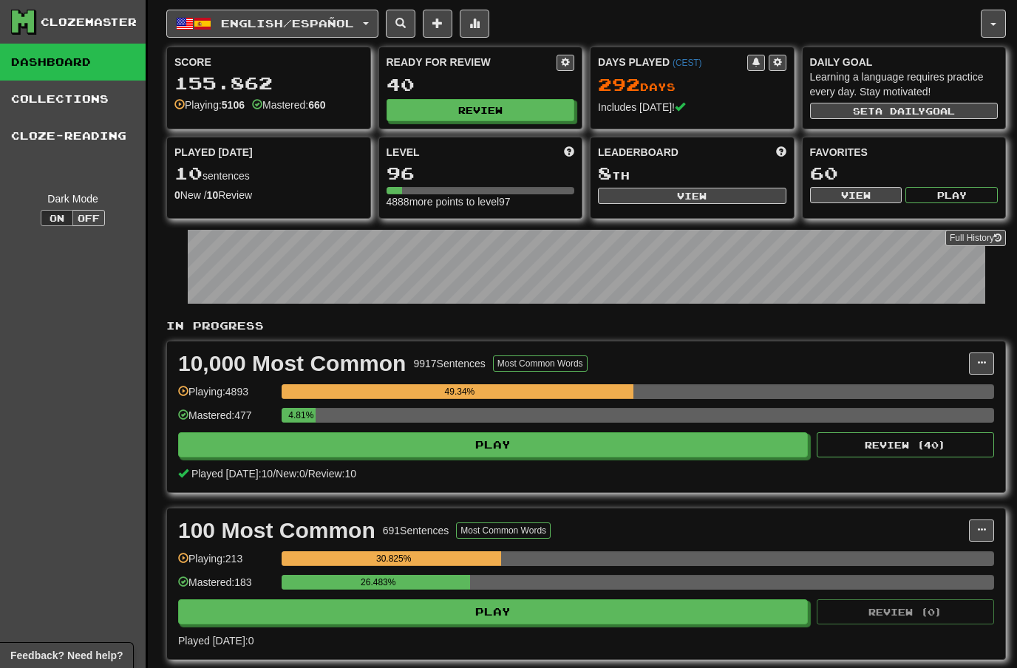
click at [702, 200] on button "View" at bounding box center [692, 196] width 189 height 16
select select "**********"
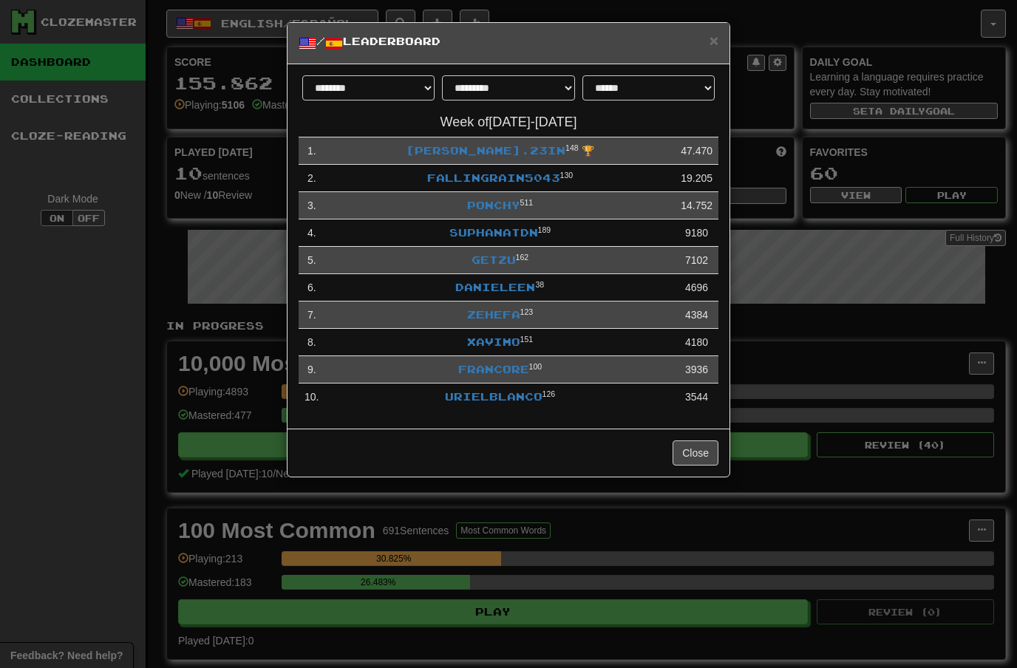
click at [495, 337] on link "Xavimo" at bounding box center [493, 342] width 53 height 13
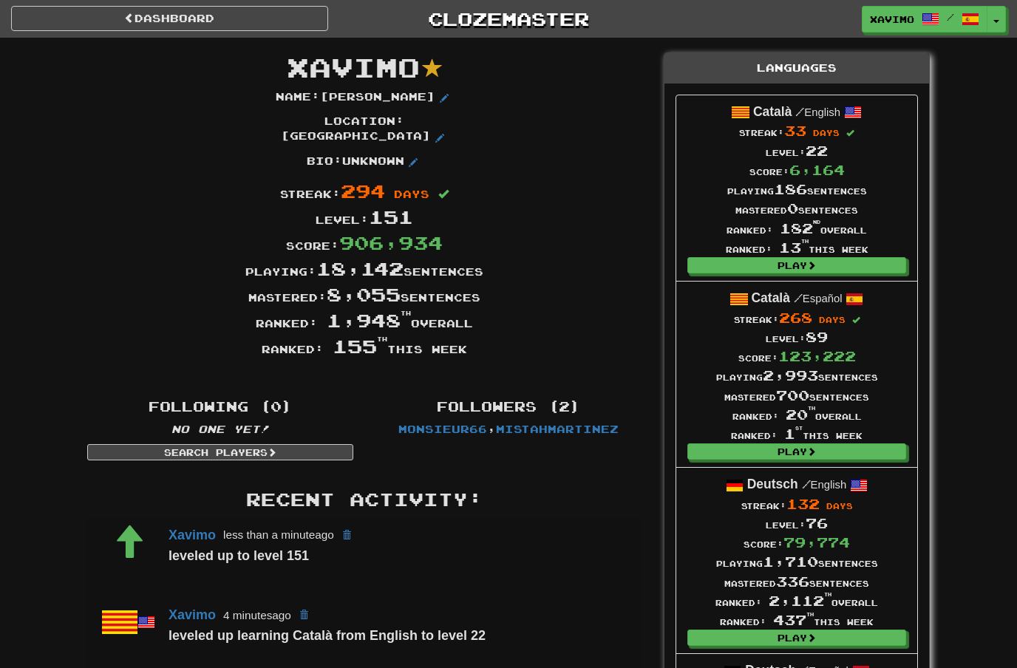
click at [250, 16] on link "Dashboard" at bounding box center [169, 18] width 317 height 25
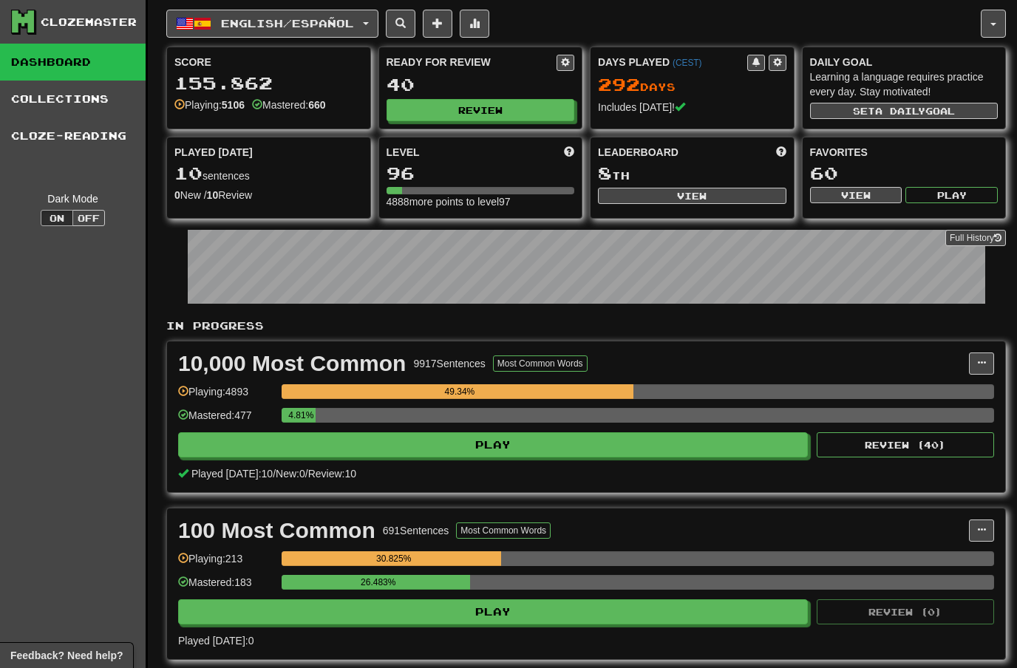
click at [495, 108] on button "Review" at bounding box center [481, 110] width 189 height 22
select select "**"
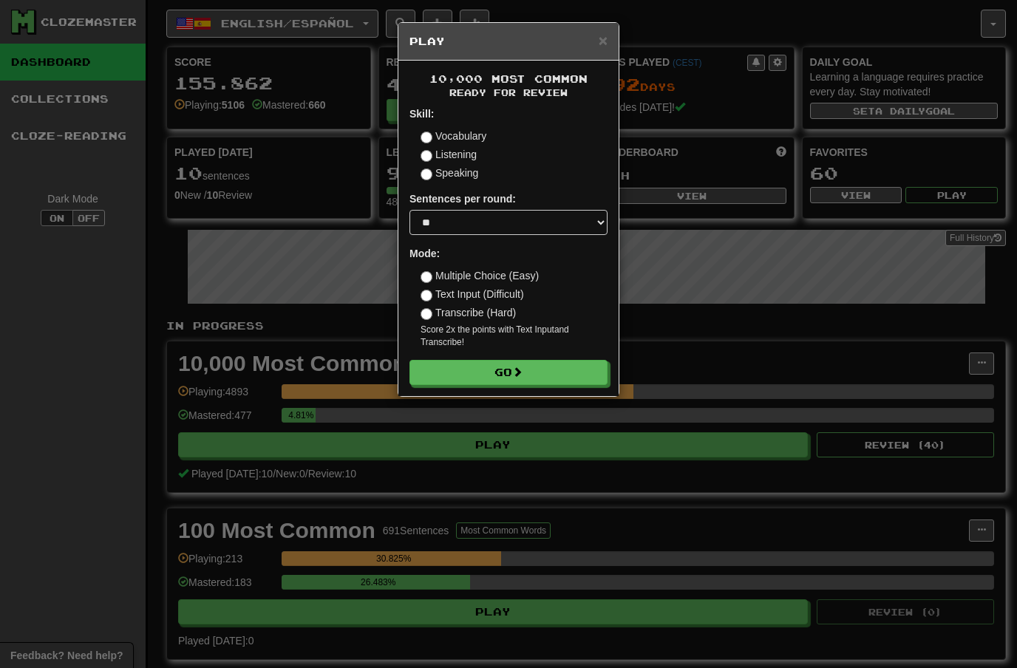
click at [554, 370] on button "Go" at bounding box center [509, 372] width 198 height 25
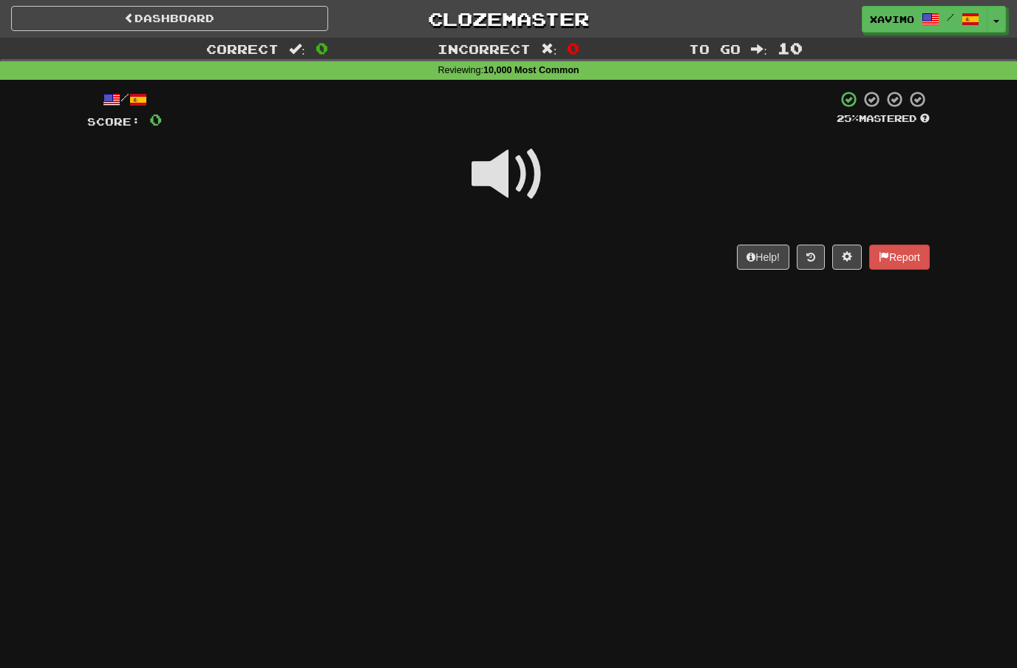
click at [508, 167] on span at bounding box center [509, 175] width 74 height 74
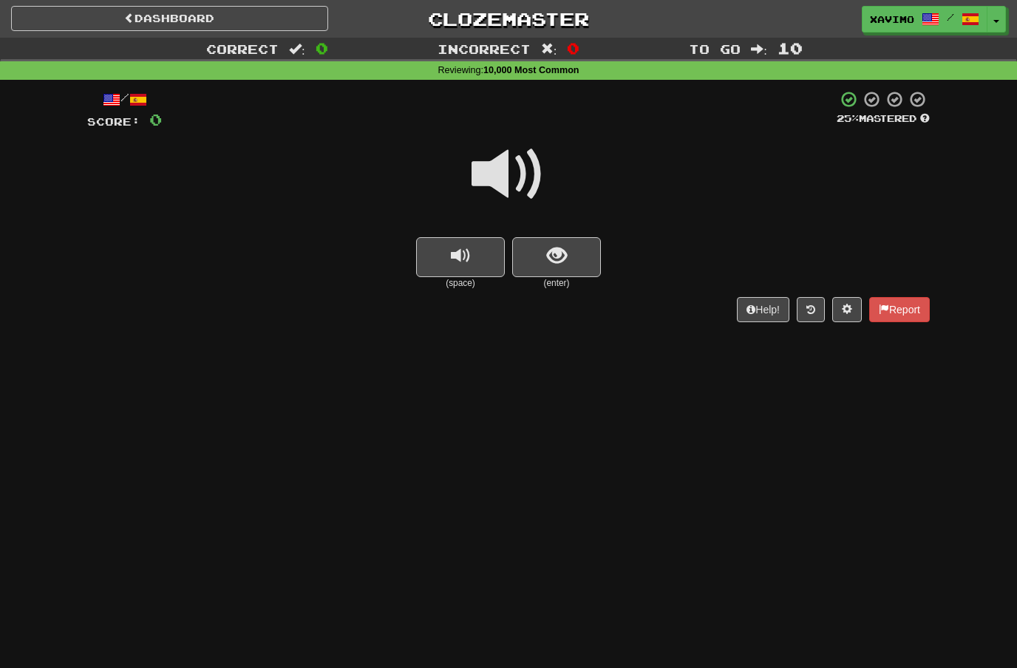
click at [521, 169] on span at bounding box center [509, 175] width 74 height 74
click at [545, 246] on button "show sentence" at bounding box center [556, 257] width 89 height 40
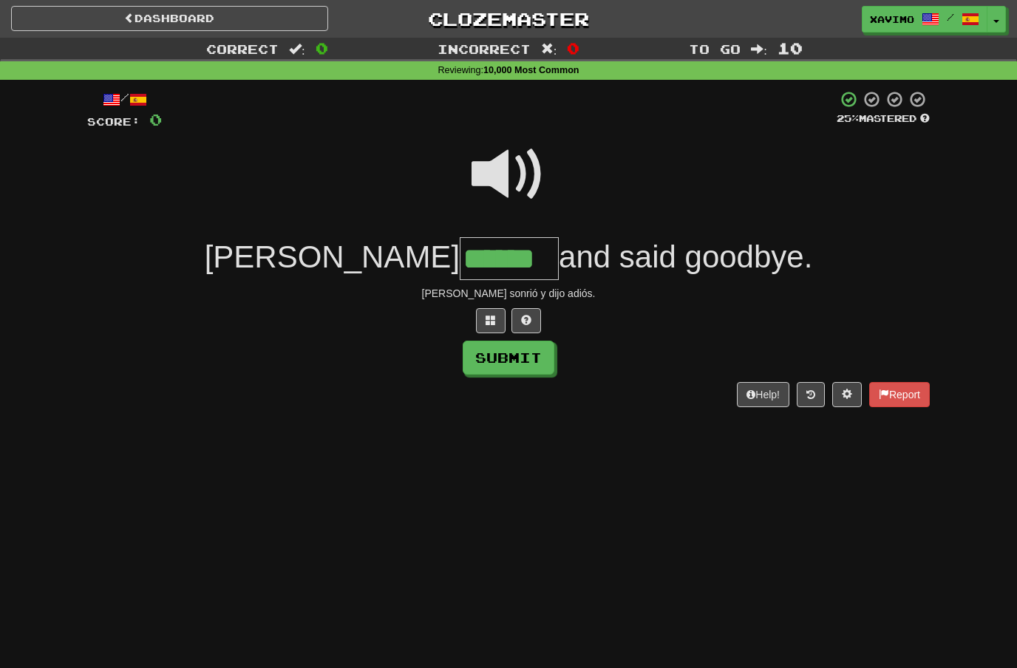
type input "******"
click at [518, 354] on button "Submit" at bounding box center [509, 358] width 92 height 34
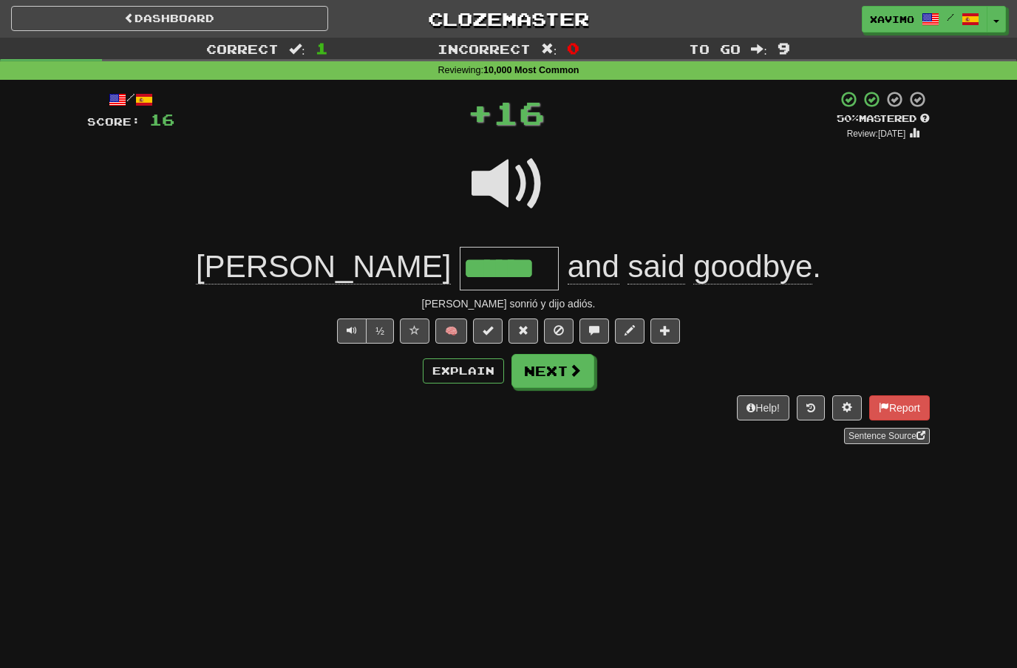
click at [577, 371] on span at bounding box center [575, 370] width 13 height 13
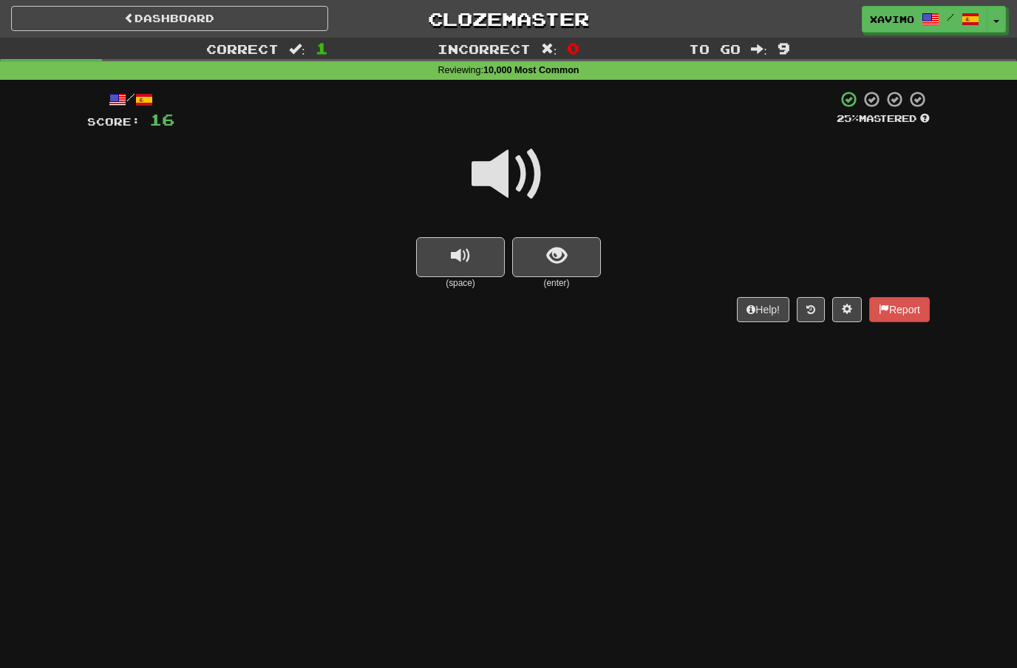
click at [523, 177] on span at bounding box center [509, 175] width 74 height 74
click at [555, 250] on span "show sentence" at bounding box center [557, 256] width 20 height 20
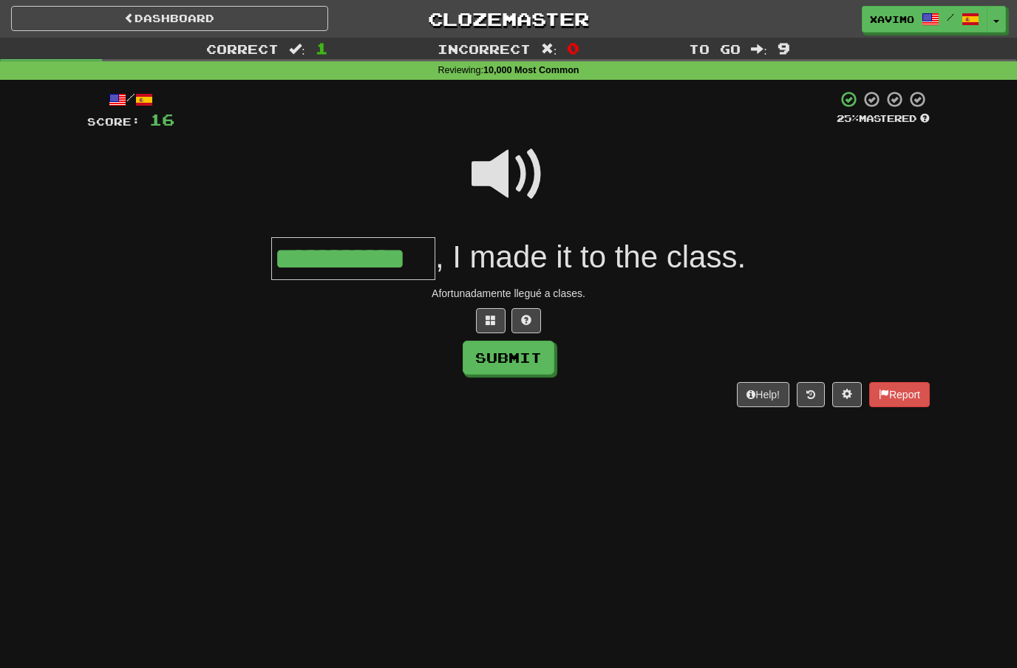
click at [508, 353] on button "Submit" at bounding box center [509, 358] width 92 height 34
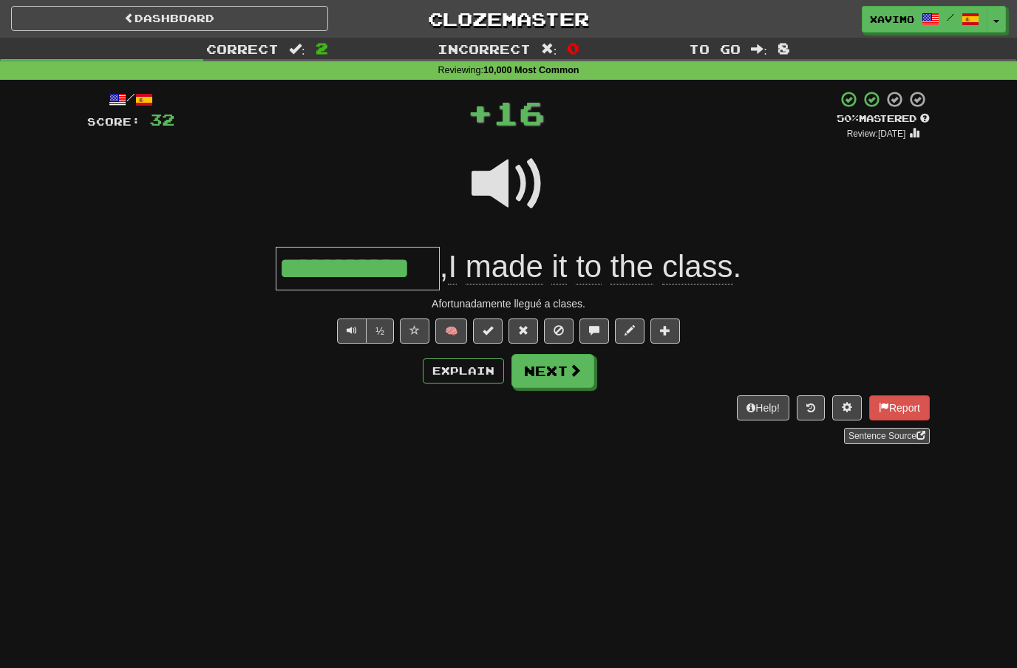
type input "**********"
click at [572, 370] on span at bounding box center [575, 370] width 13 height 13
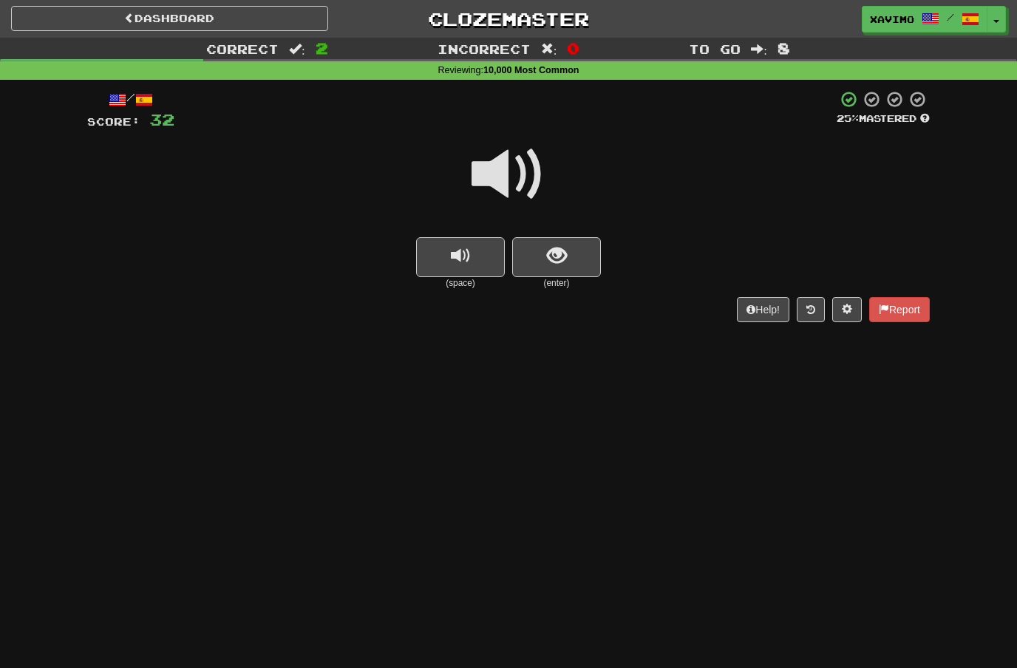
click at [534, 166] on span at bounding box center [509, 175] width 74 height 74
click at [555, 255] on span "show sentence" at bounding box center [557, 256] width 20 height 20
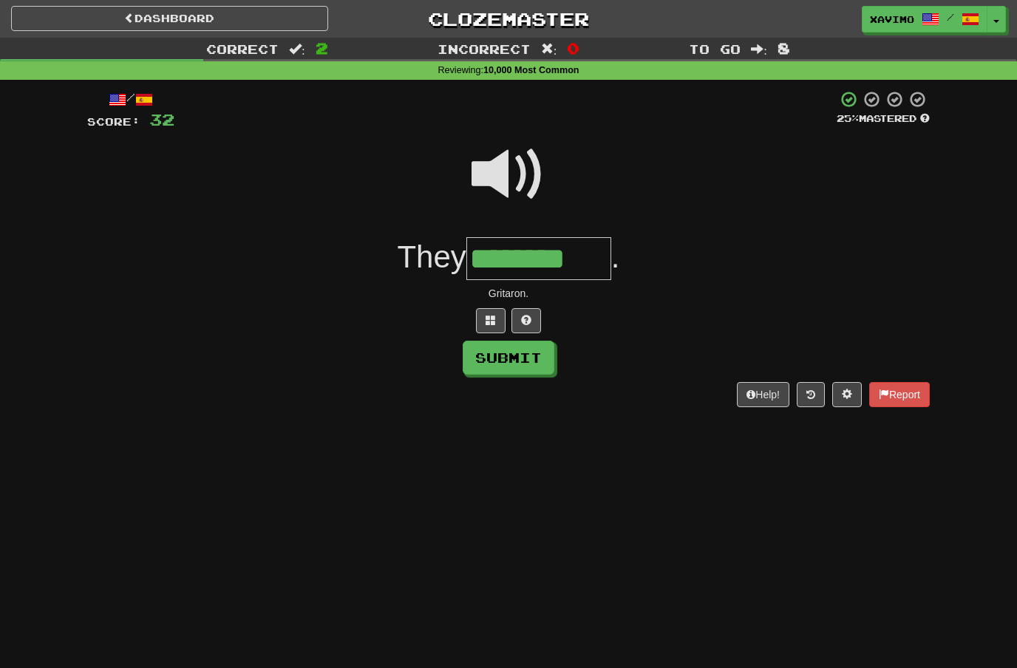
type input "********"
click at [526, 361] on button "Submit" at bounding box center [509, 358] width 92 height 34
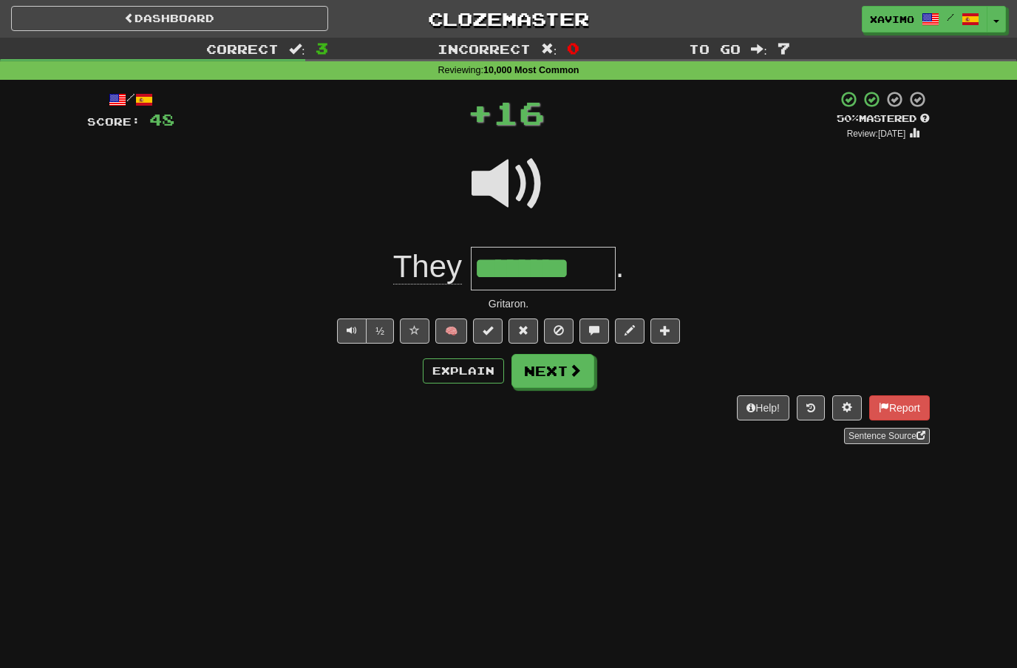
click at [569, 364] on span at bounding box center [575, 370] width 13 height 13
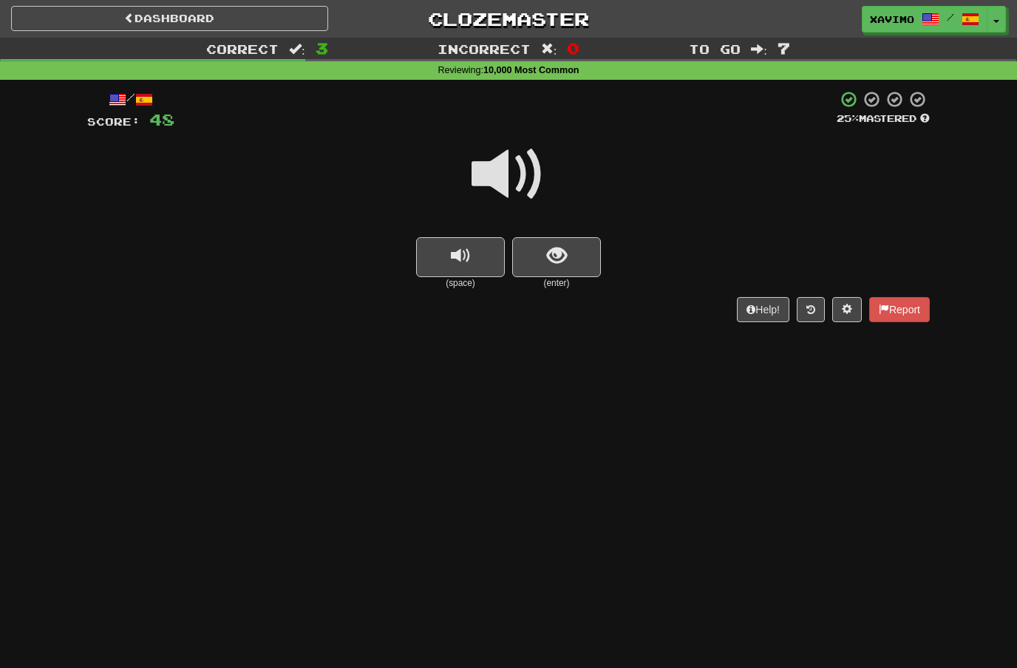
click at [536, 174] on span at bounding box center [509, 175] width 74 height 74
click at [554, 260] on span "show sentence" at bounding box center [557, 256] width 20 height 20
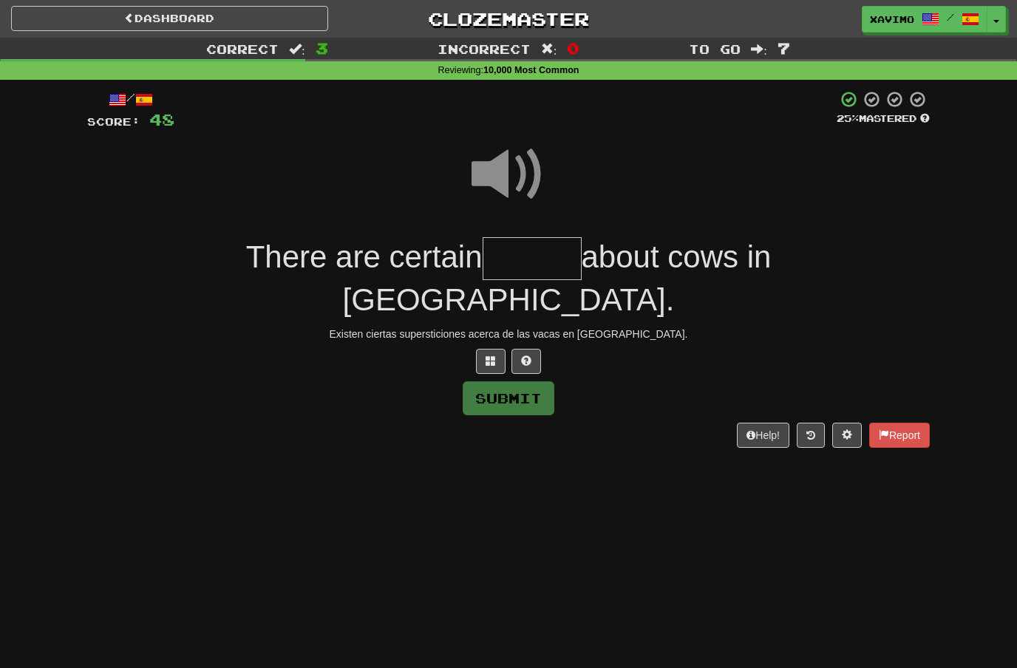
click at [509, 172] on span at bounding box center [509, 175] width 74 height 74
click at [483, 259] on input "text" at bounding box center [532, 259] width 99 height 44
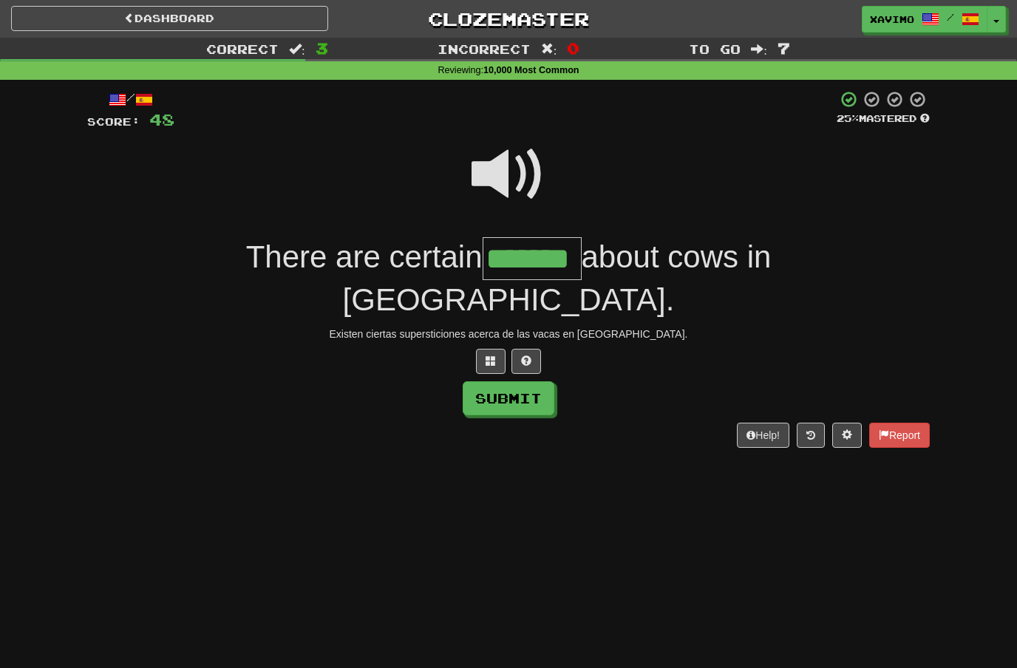
type input "*******"
click at [526, 381] on button "Submit" at bounding box center [509, 398] width 92 height 34
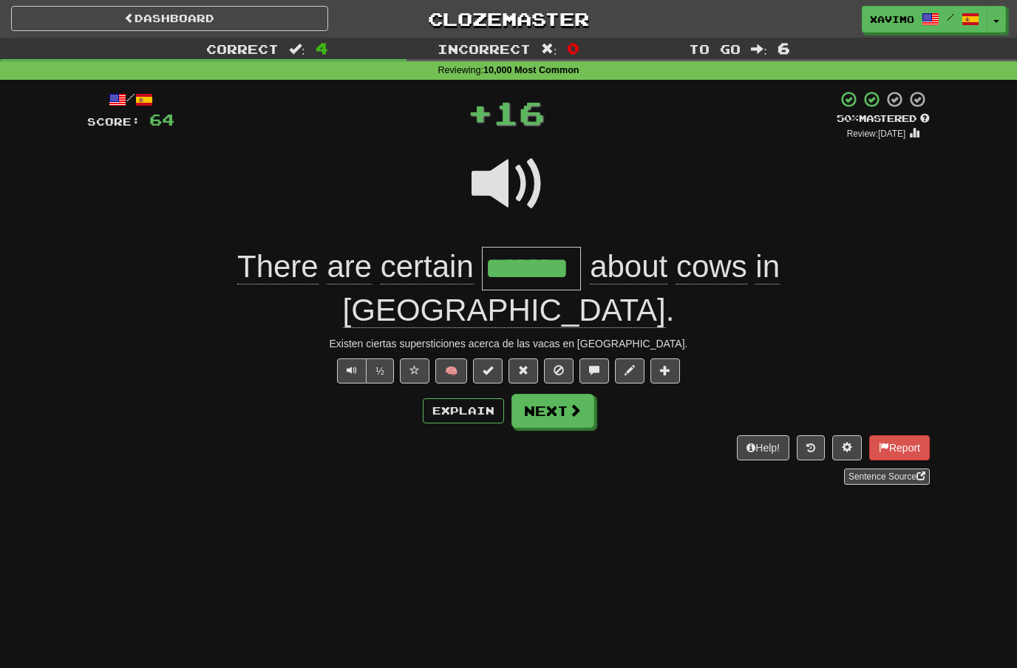
click at [572, 404] on span at bounding box center [575, 410] width 13 height 13
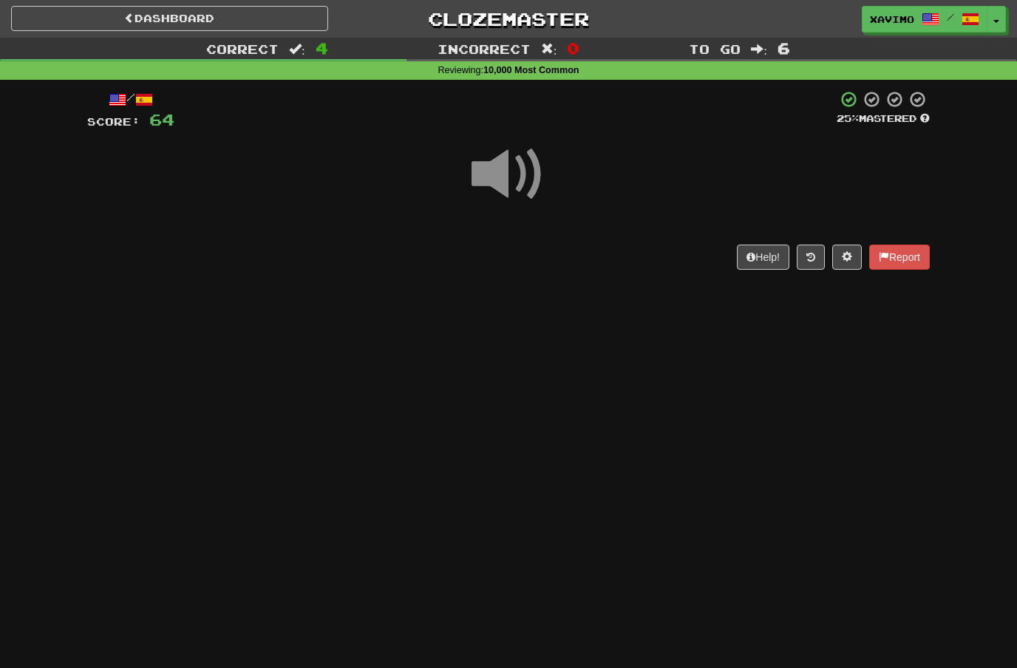
click at [512, 177] on span at bounding box center [509, 175] width 74 height 74
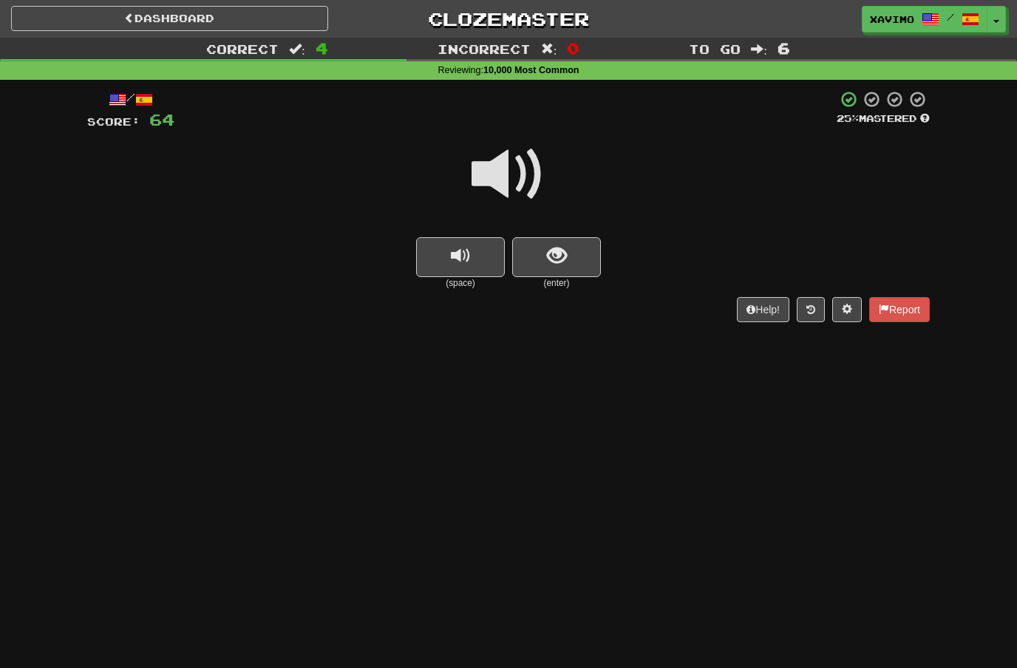
click at [569, 252] on button "show sentence" at bounding box center [556, 257] width 89 height 40
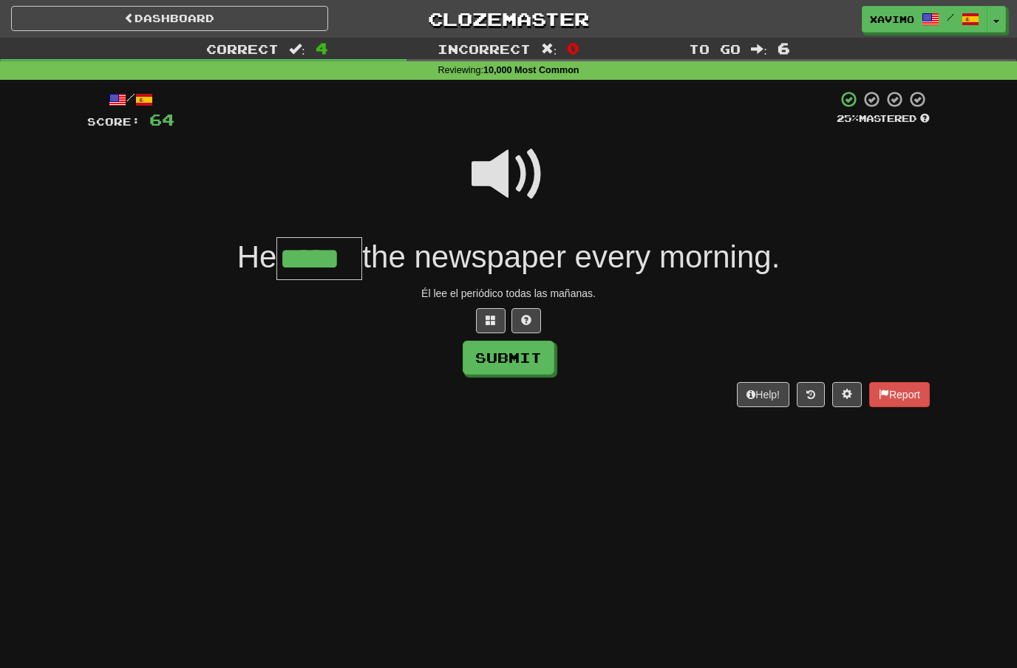
type input "*****"
click at [517, 352] on button "Submit" at bounding box center [509, 358] width 92 height 34
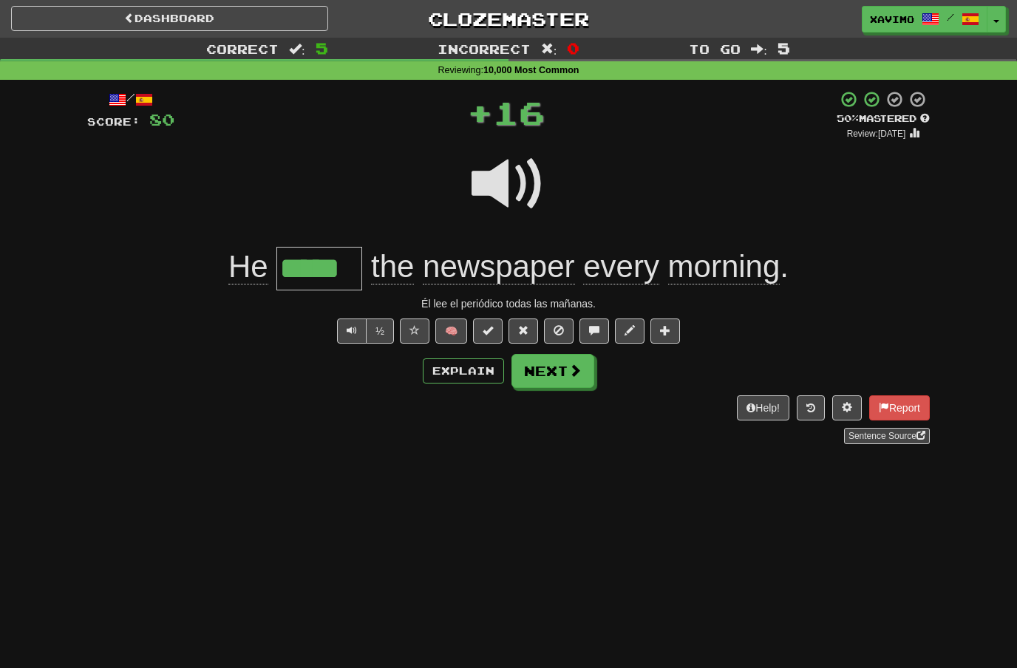
click at [582, 379] on button "Next" at bounding box center [553, 371] width 83 height 34
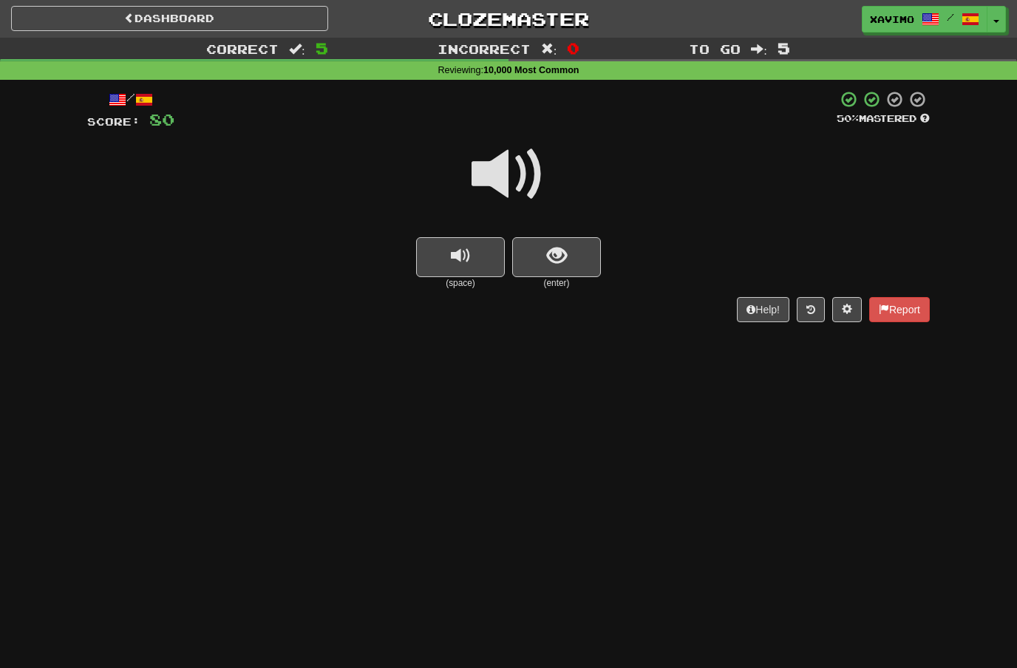
click at [531, 158] on span at bounding box center [509, 175] width 74 height 74
click at [568, 269] on button "show sentence" at bounding box center [556, 257] width 89 height 40
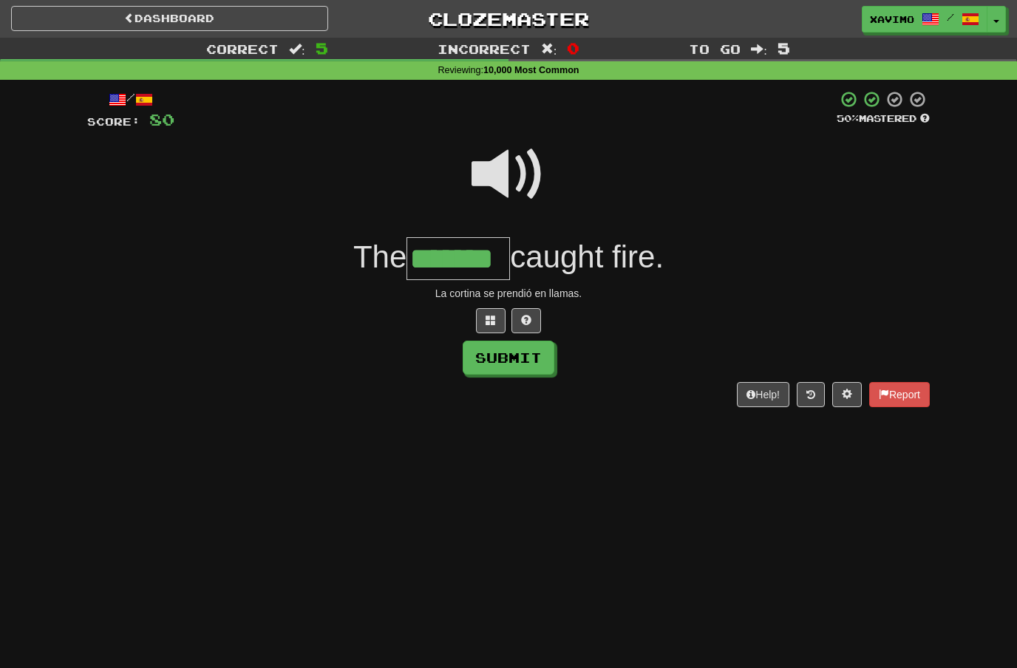
type input "*******"
click at [523, 356] on button "Submit" at bounding box center [509, 358] width 92 height 34
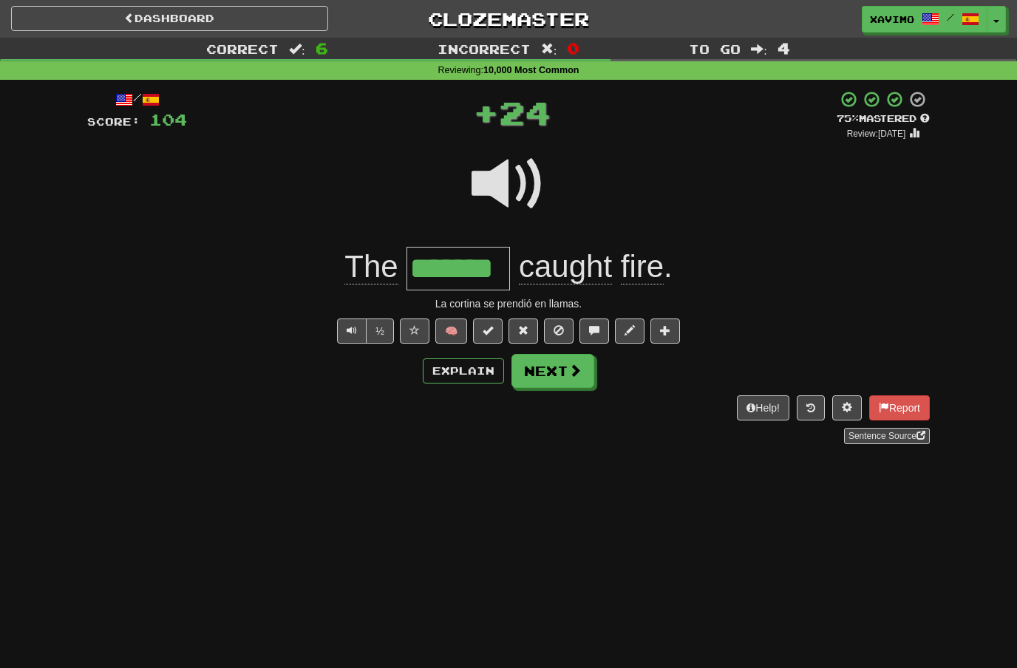
click at [577, 372] on span at bounding box center [575, 370] width 13 height 13
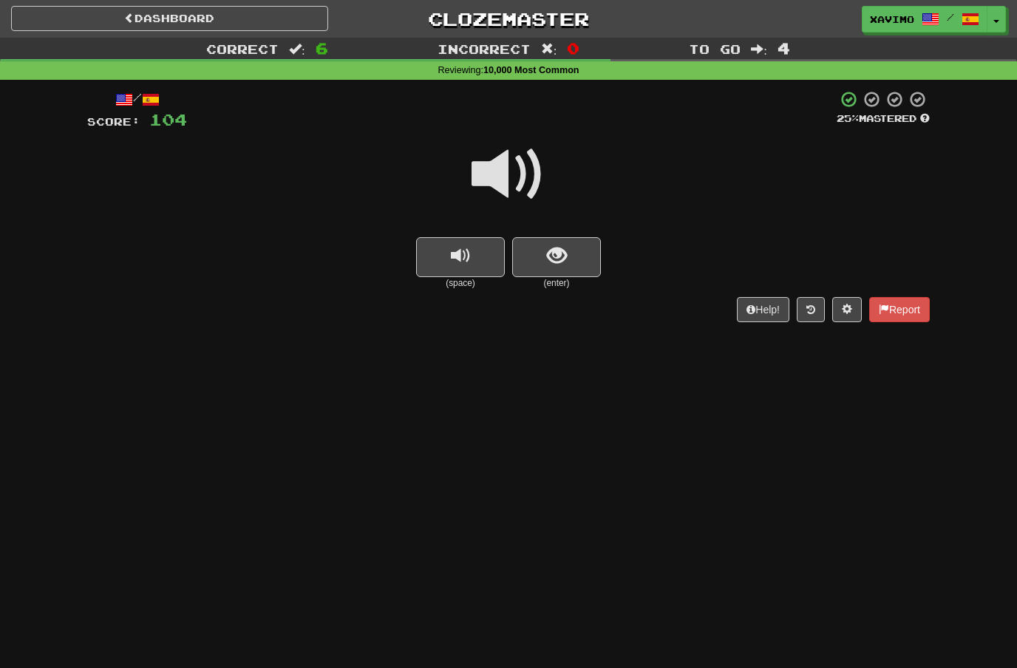
click at [512, 177] on span at bounding box center [509, 175] width 74 height 74
click at [554, 256] on span "show sentence" at bounding box center [557, 256] width 20 height 20
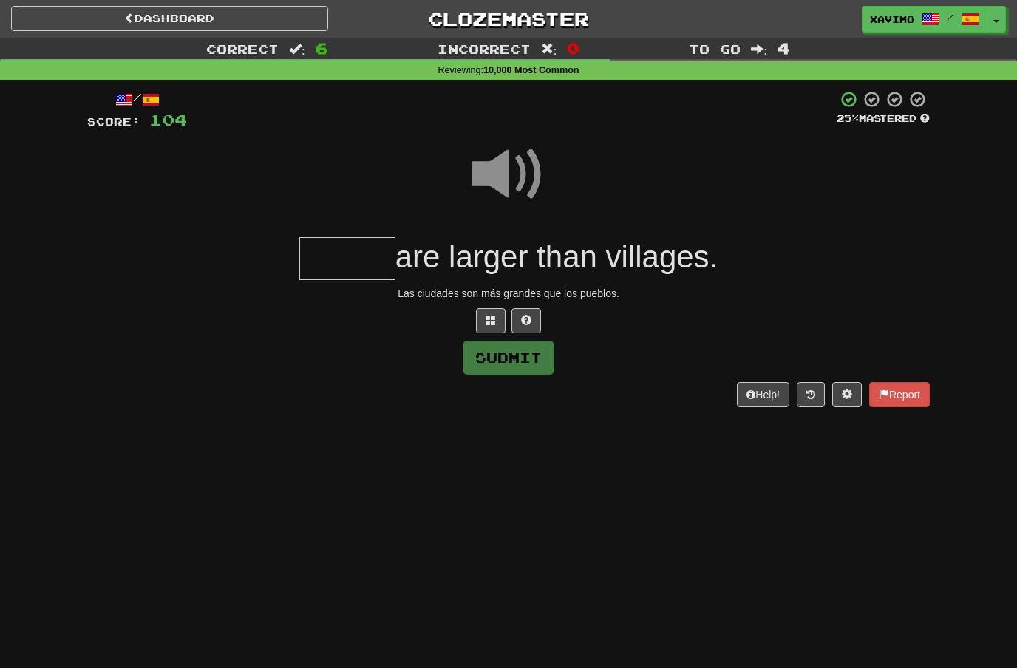
click at [518, 174] on span at bounding box center [509, 175] width 74 height 74
click at [349, 259] on input "text" at bounding box center [347, 259] width 96 height 44
click at [525, 352] on button "Submit" at bounding box center [509, 358] width 92 height 34
type input "*****"
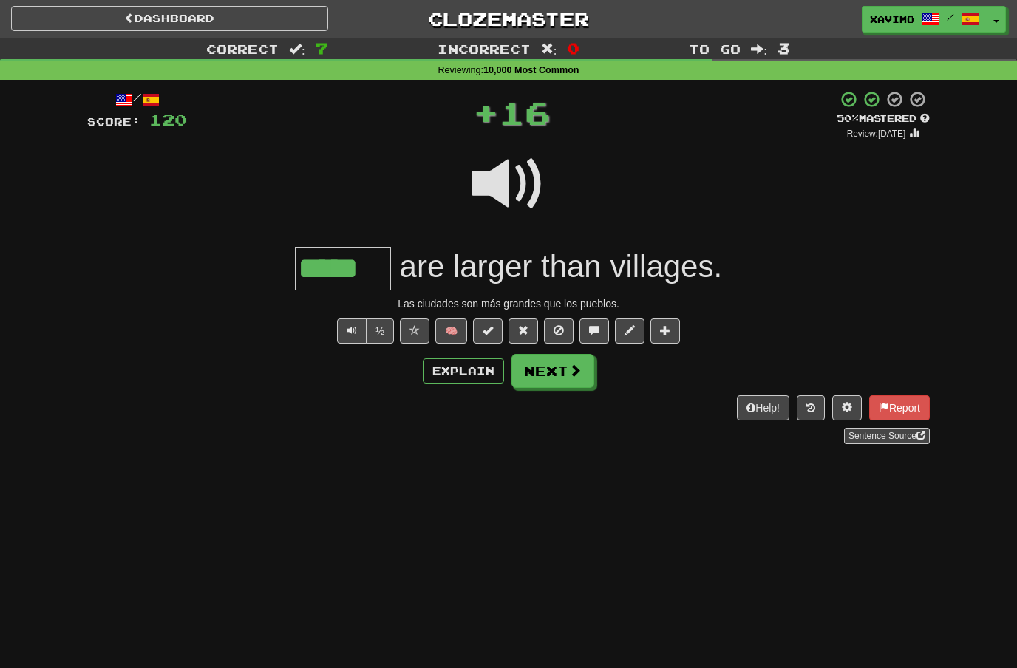
click at [580, 365] on span at bounding box center [575, 370] width 13 height 13
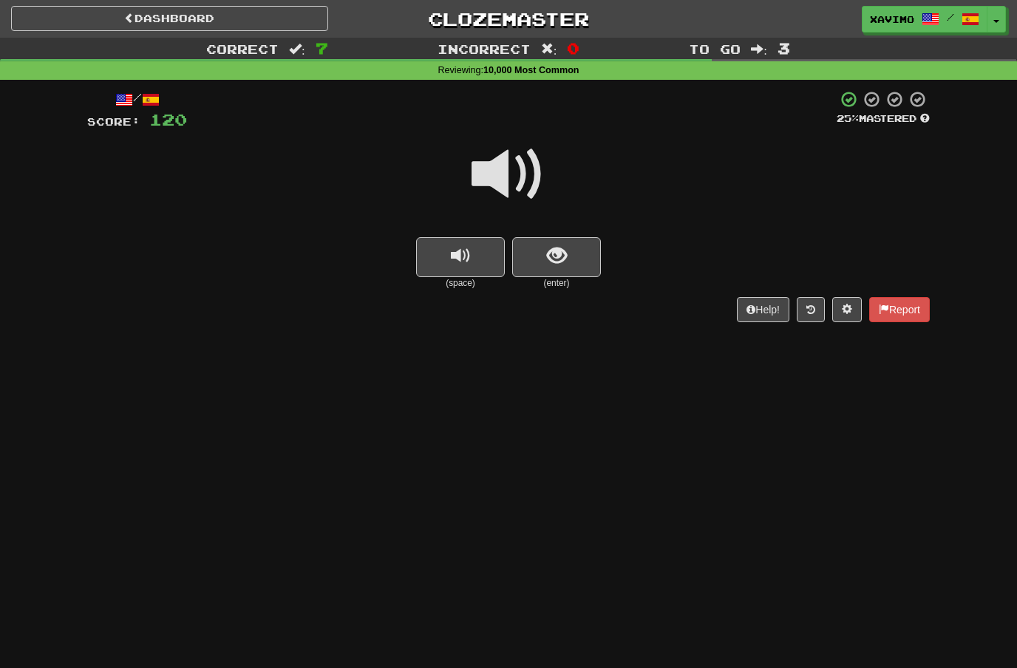
click at [506, 175] on span at bounding box center [509, 175] width 74 height 74
click at [550, 254] on span "show sentence" at bounding box center [557, 256] width 20 height 20
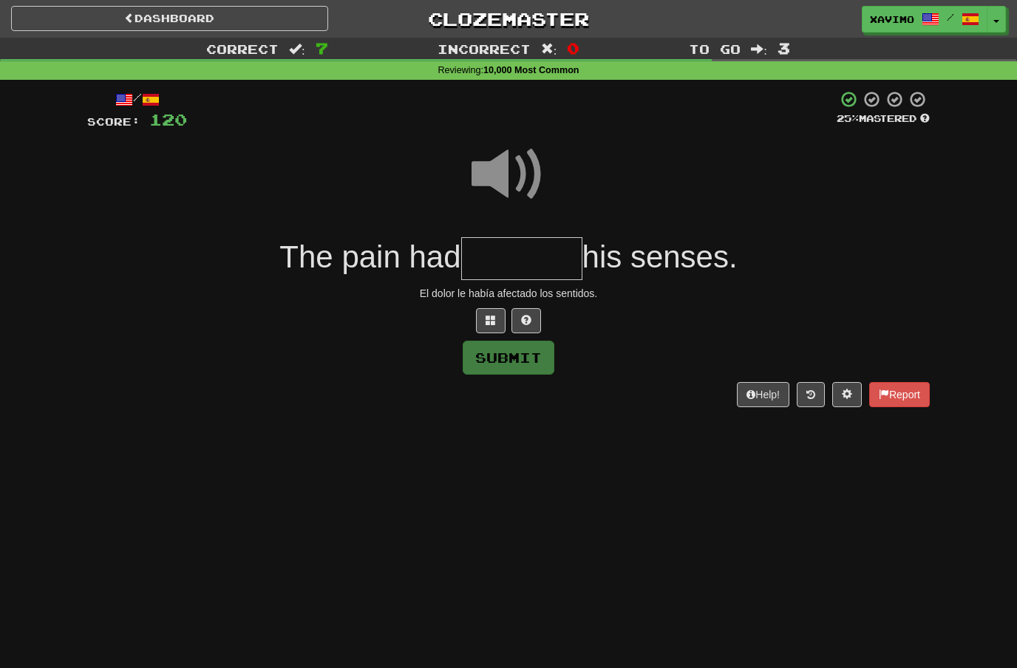
click at [524, 181] on span at bounding box center [509, 175] width 74 height 74
click at [486, 252] on input "text" at bounding box center [521, 259] width 121 height 44
type input "*"
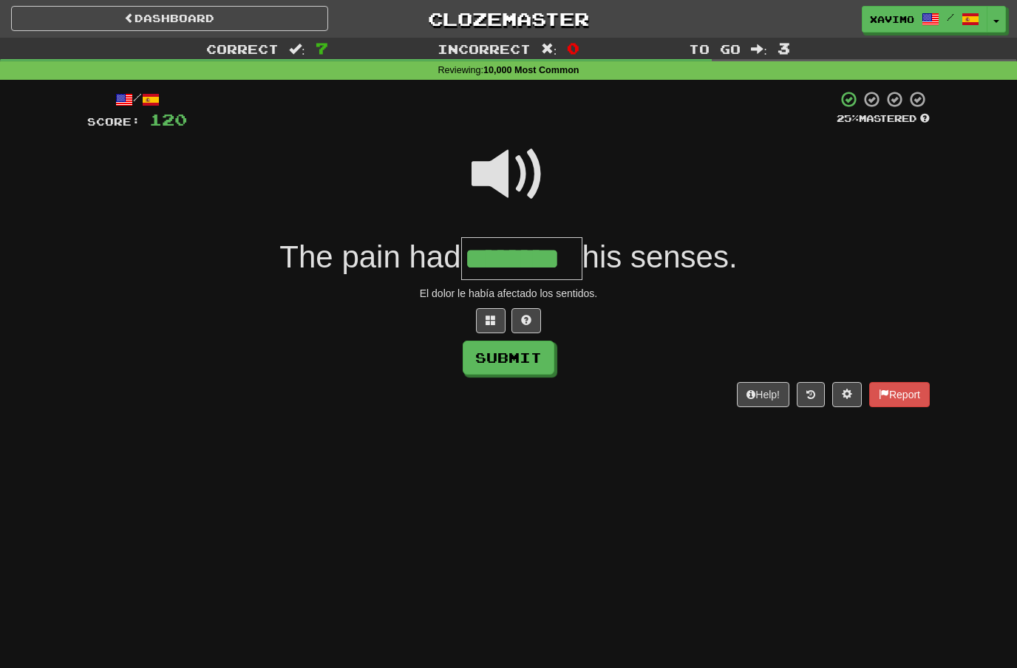
type input "********"
click at [530, 357] on button "Submit" at bounding box center [509, 358] width 92 height 34
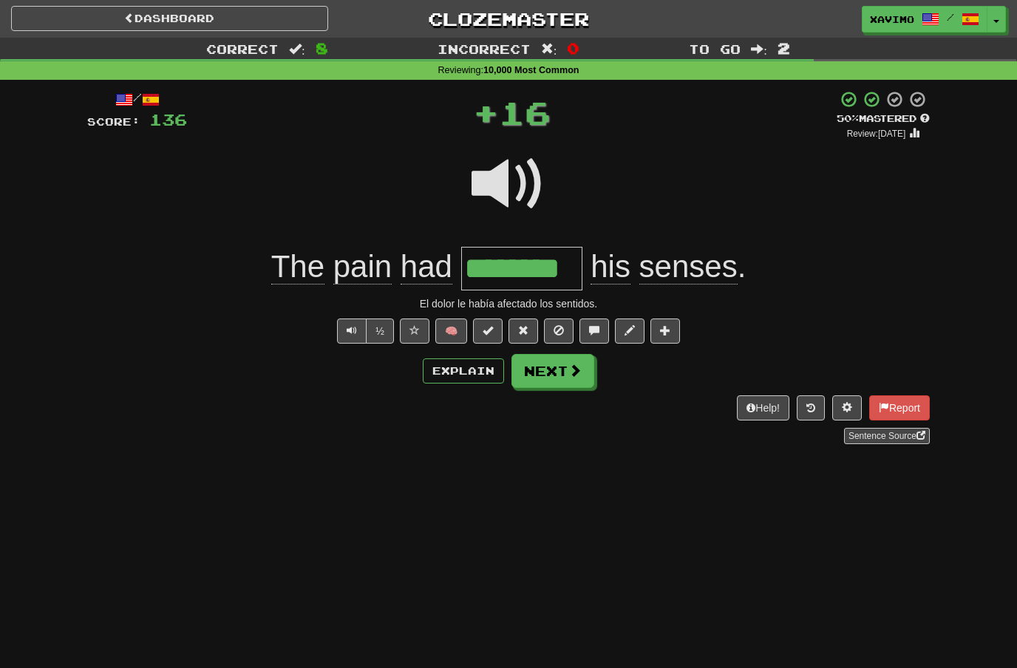
click at [576, 371] on span at bounding box center [575, 370] width 13 height 13
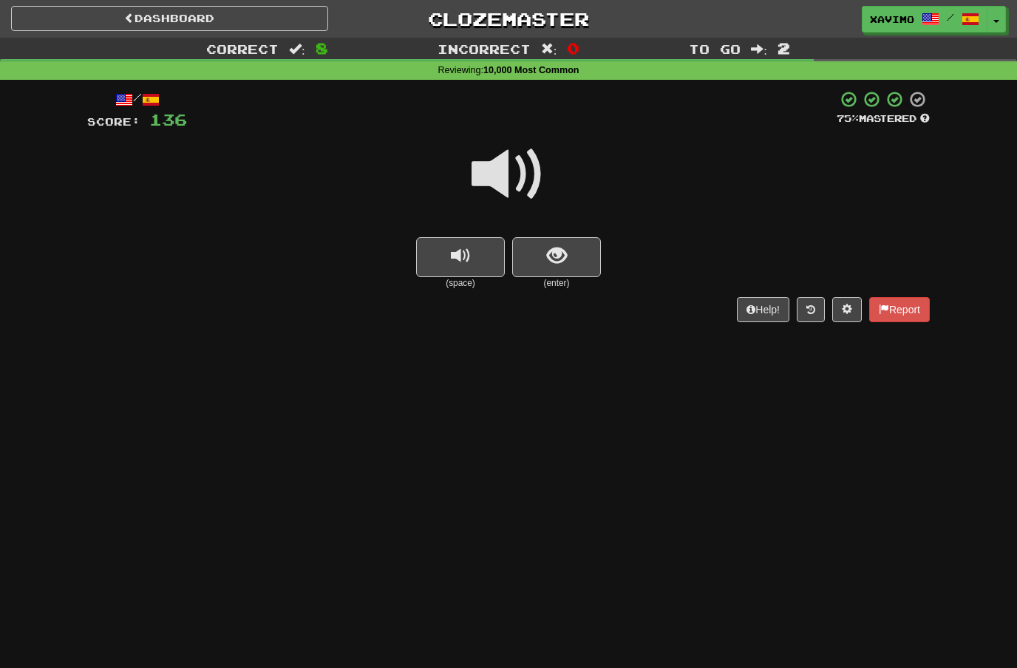
click at [520, 177] on span at bounding box center [509, 175] width 74 height 74
click at [553, 246] on span "show sentence" at bounding box center [557, 256] width 20 height 20
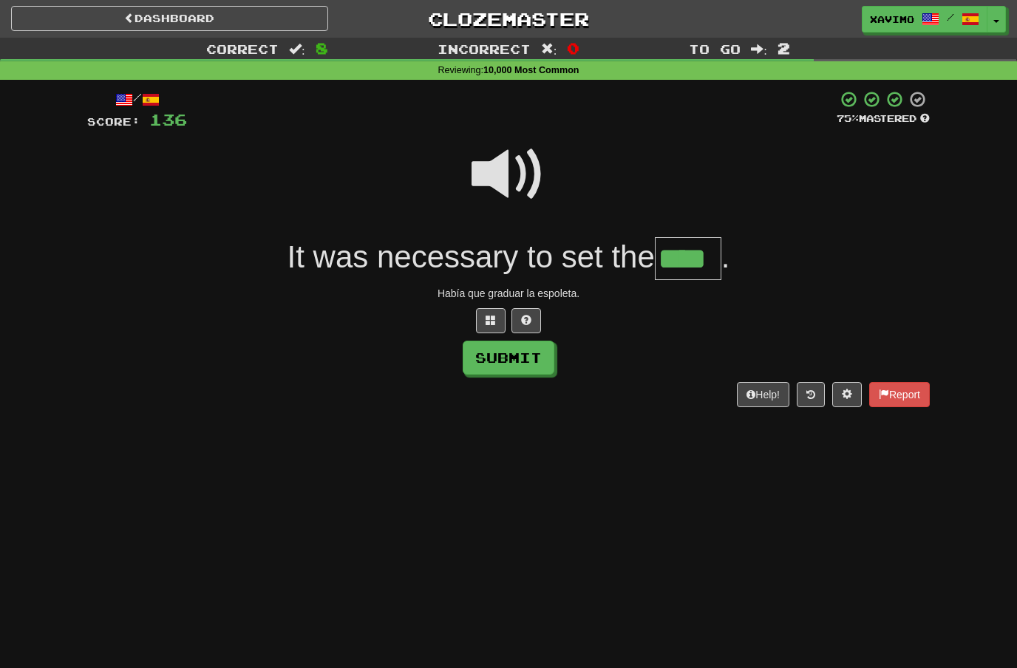
type input "****"
click at [519, 356] on button "Submit" at bounding box center [509, 358] width 92 height 34
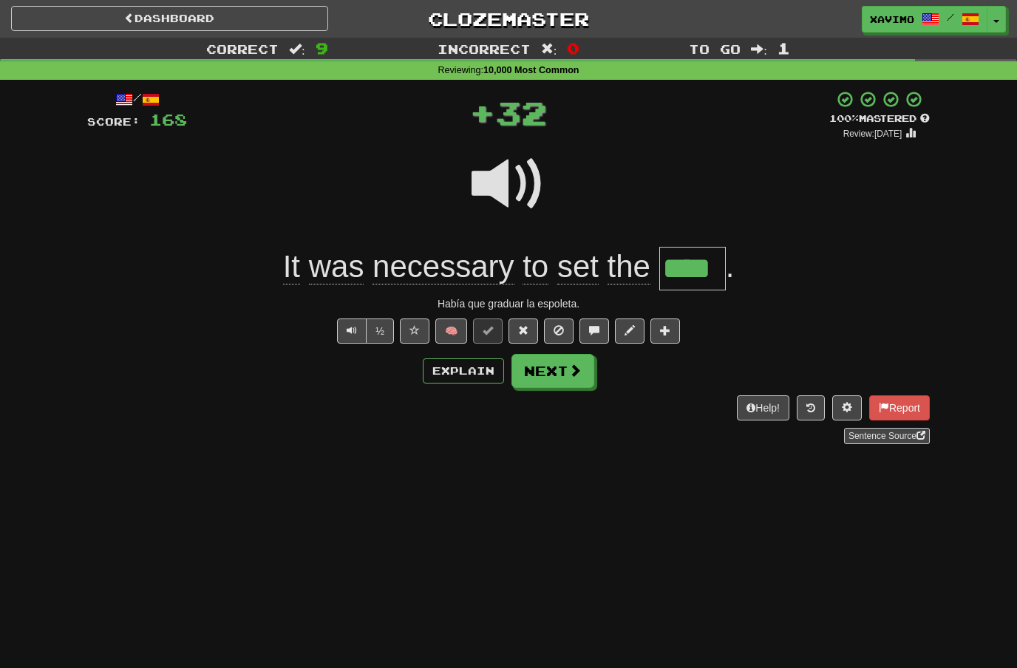
click at [564, 375] on button "Next" at bounding box center [553, 371] width 83 height 34
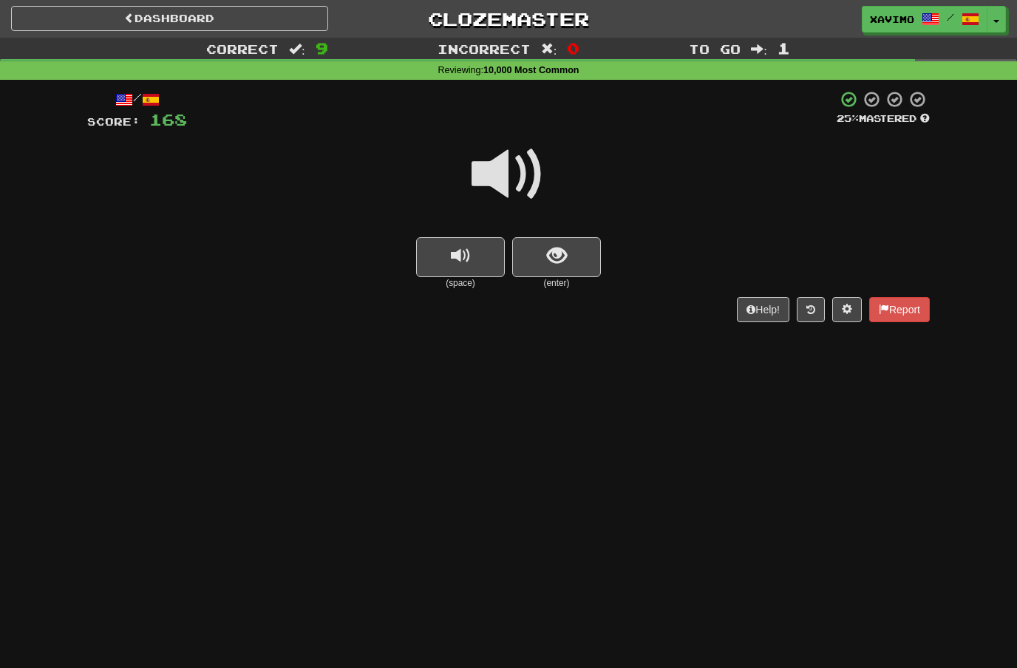
click at [559, 260] on span "show sentence" at bounding box center [557, 256] width 20 height 20
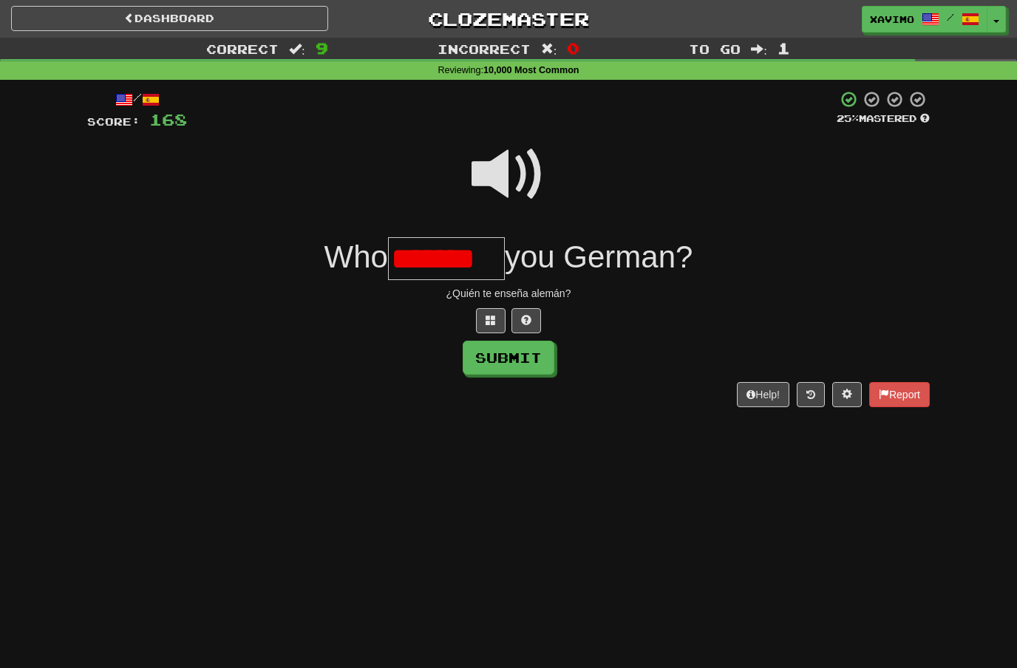
click at [533, 348] on button "Submit" at bounding box center [509, 358] width 92 height 34
click at [492, 260] on input "*******" at bounding box center [446, 259] width 117 height 44
type input "*******"
click at [524, 356] on button "Submit" at bounding box center [509, 358] width 92 height 34
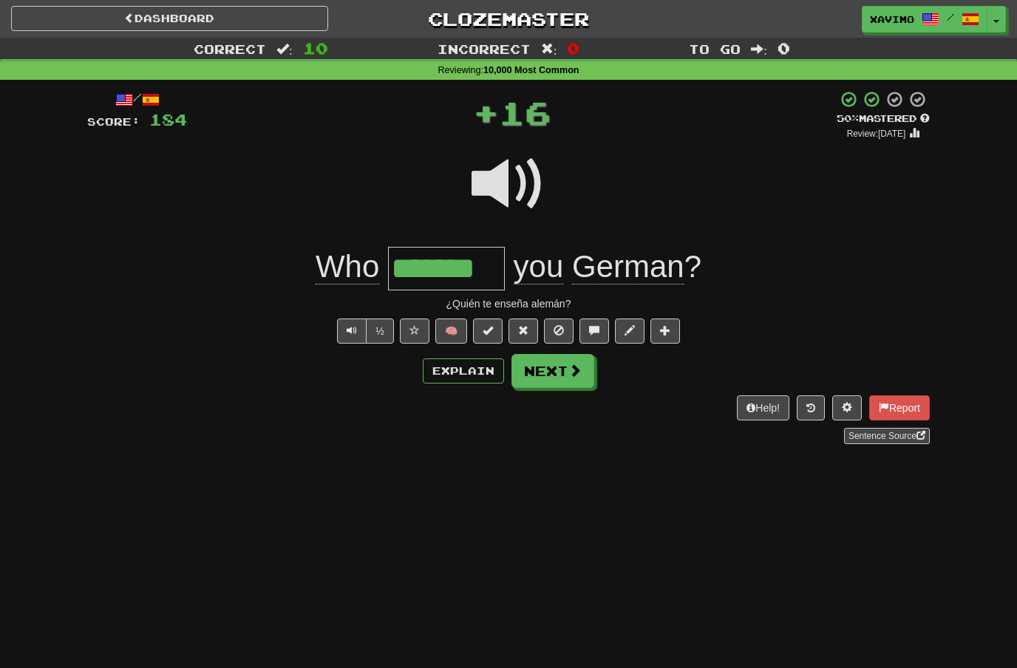
click at [573, 367] on span at bounding box center [575, 370] width 13 height 13
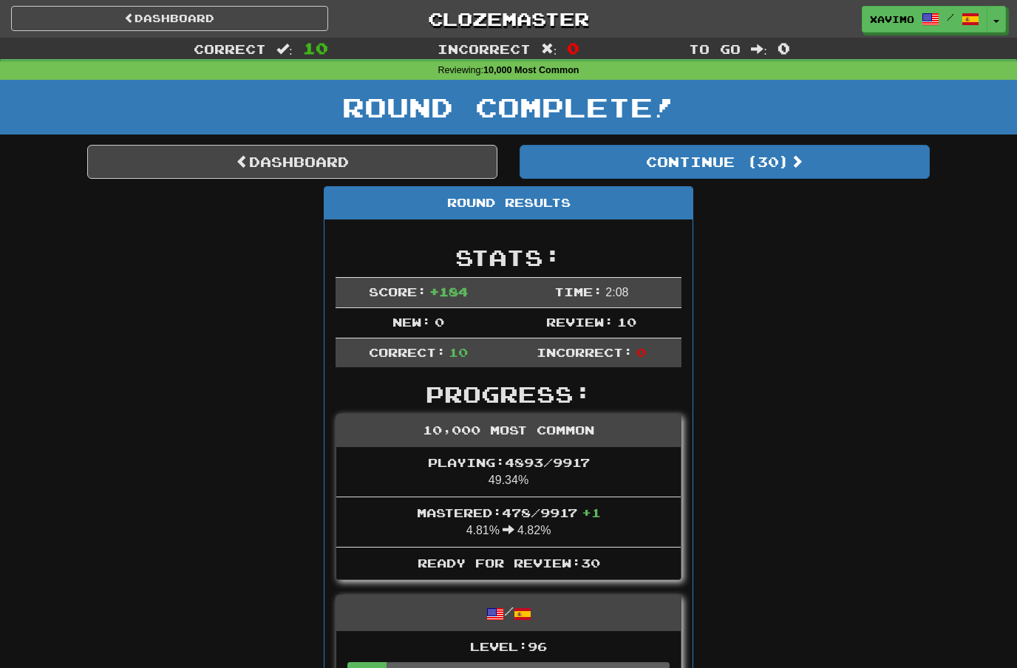
click at [360, 163] on link "Dashboard" at bounding box center [292, 162] width 410 height 34
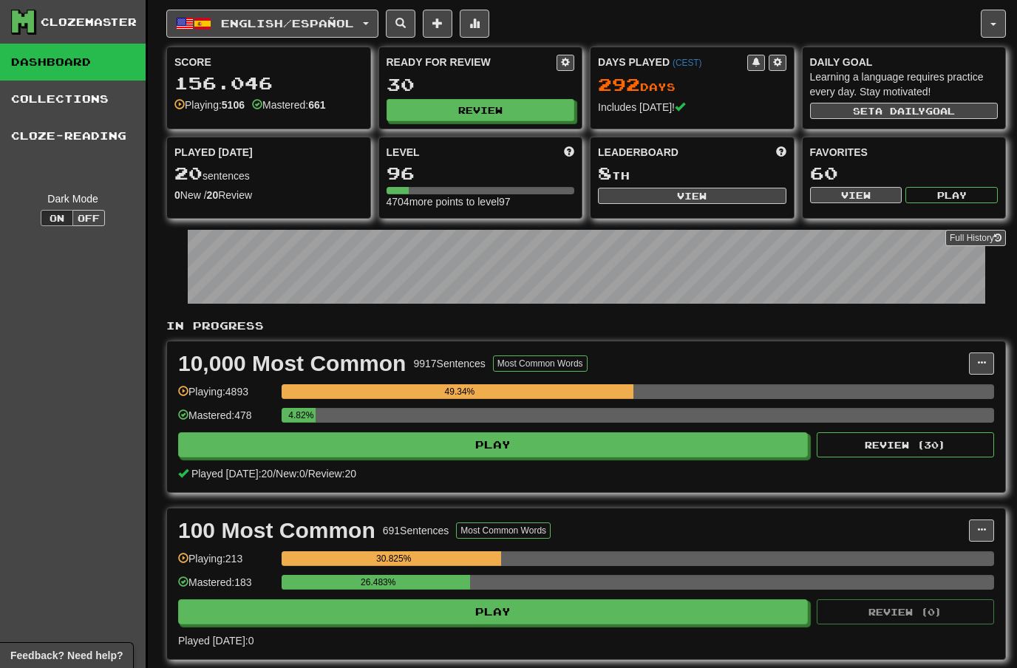
click at [489, 21] on button at bounding box center [475, 24] width 30 height 28
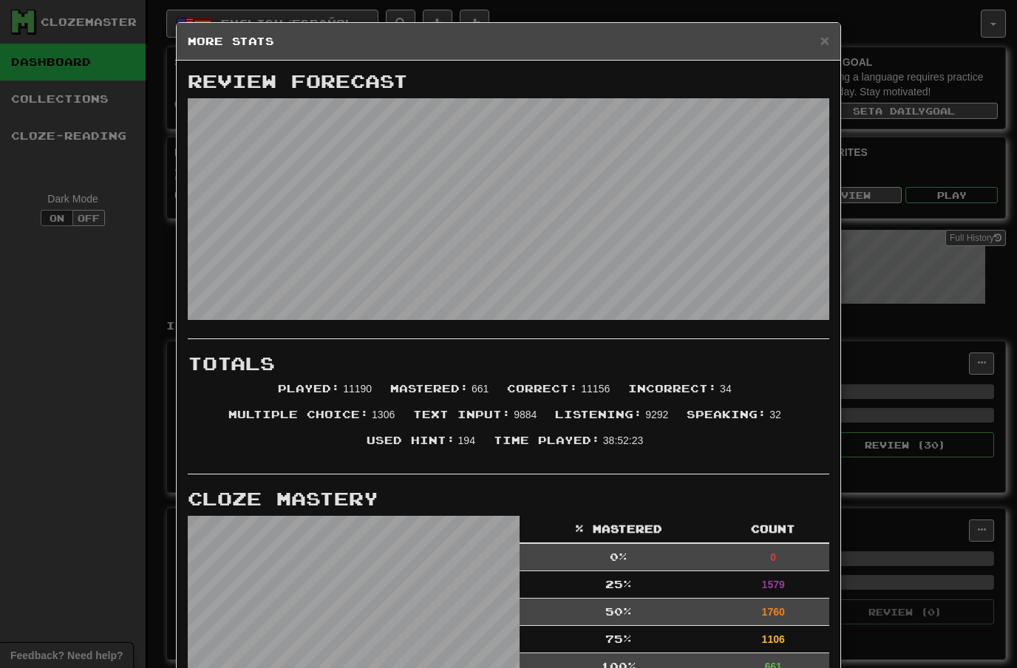
click at [824, 41] on span "×" at bounding box center [825, 40] width 9 height 17
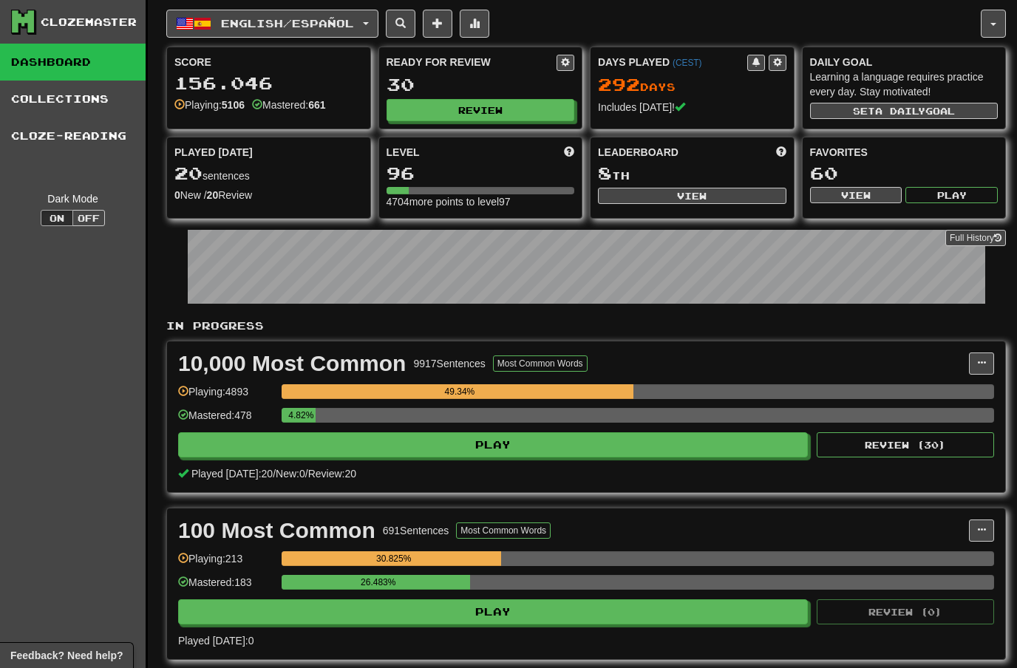
click at [364, 14] on button "English / Español" at bounding box center [272, 24] width 212 height 28
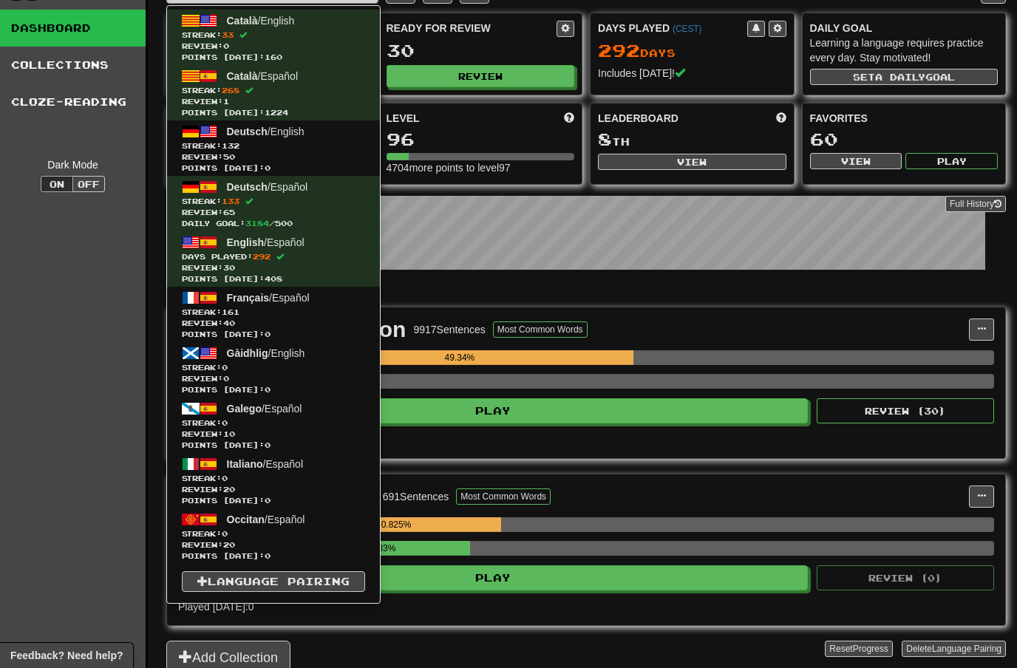
scroll to position [35, 0]
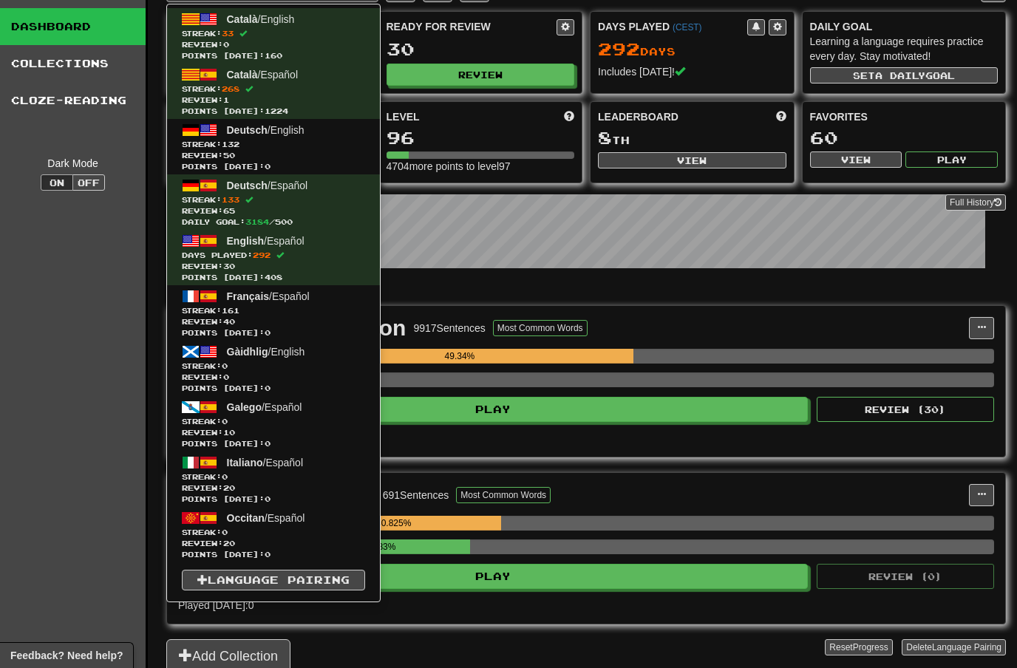
click at [257, 144] on span "Streak: 132" at bounding box center [273, 144] width 183 height 11
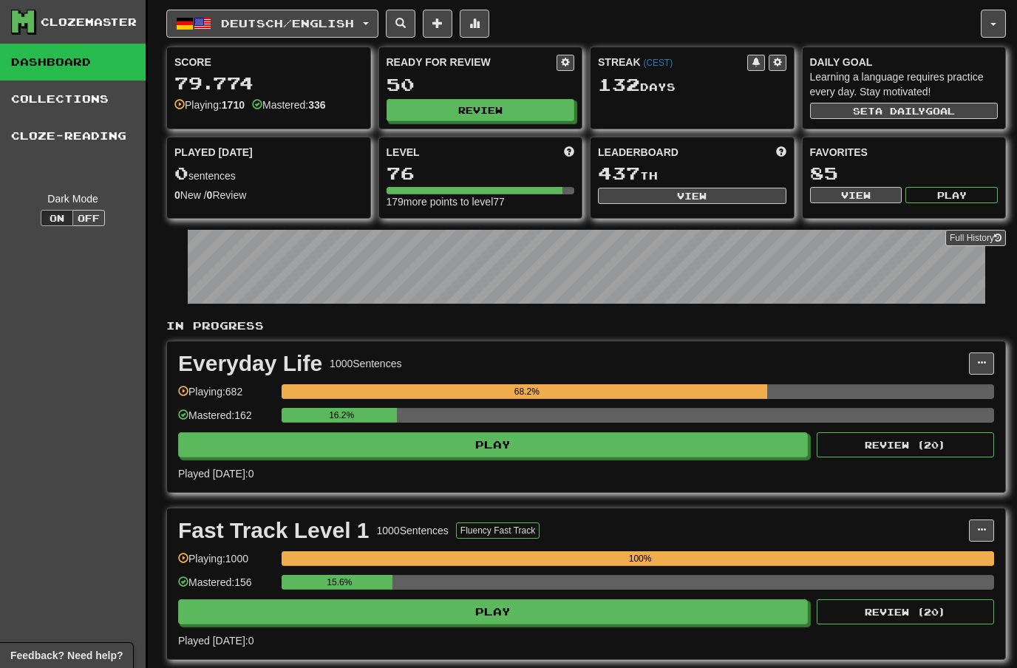
click at [488, 105] on button "Review" at bounding box center [481, 110] width 189 height 22
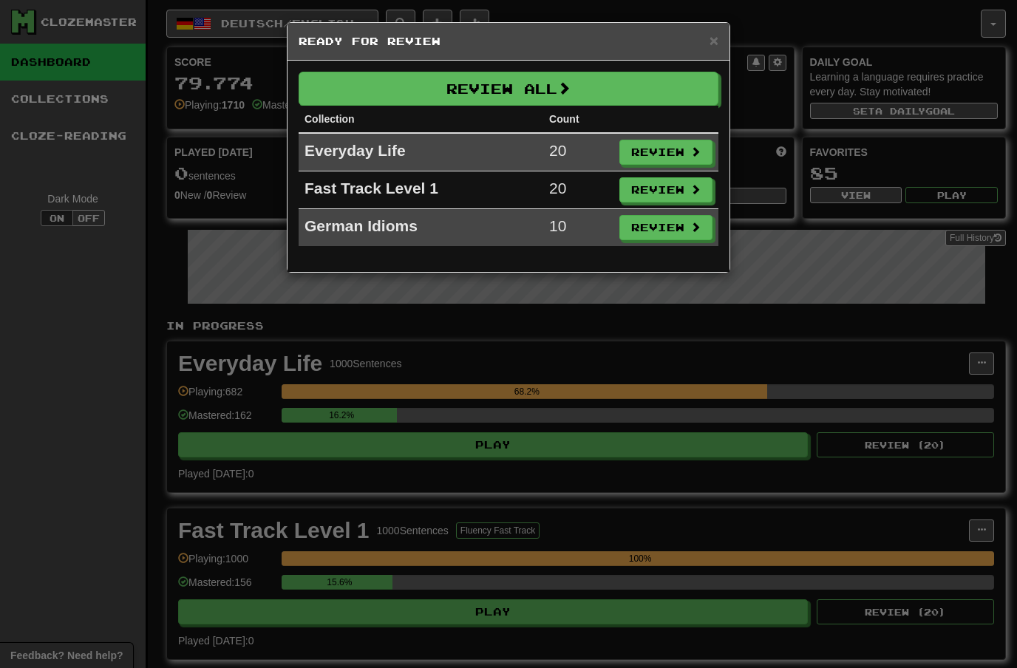
click at [563, 87] on span at bounding box center [563, 87] width 13 height 13
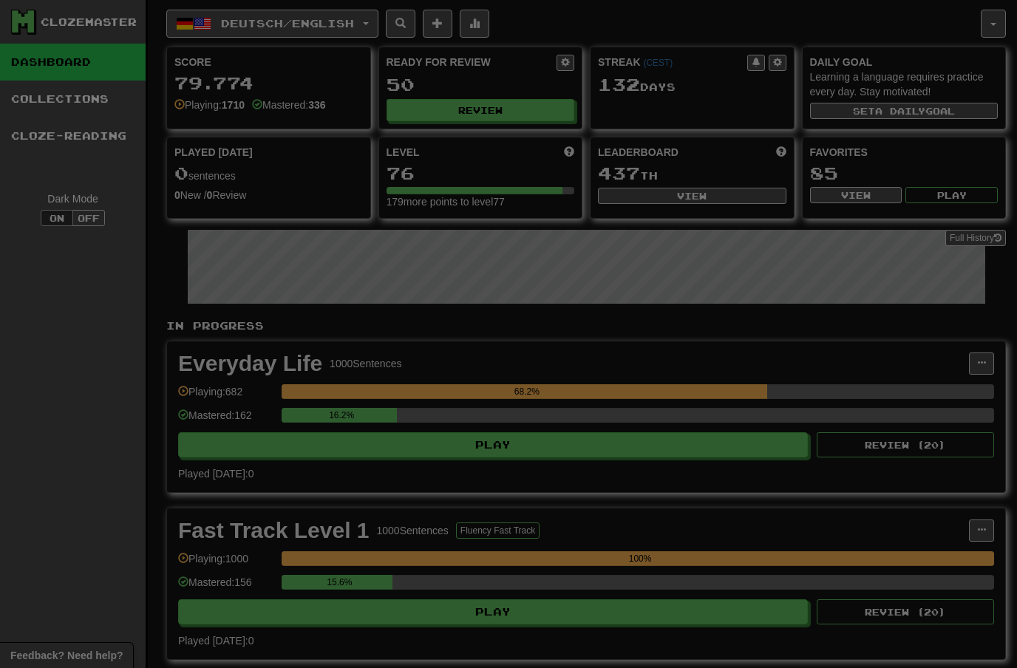
select select "**"
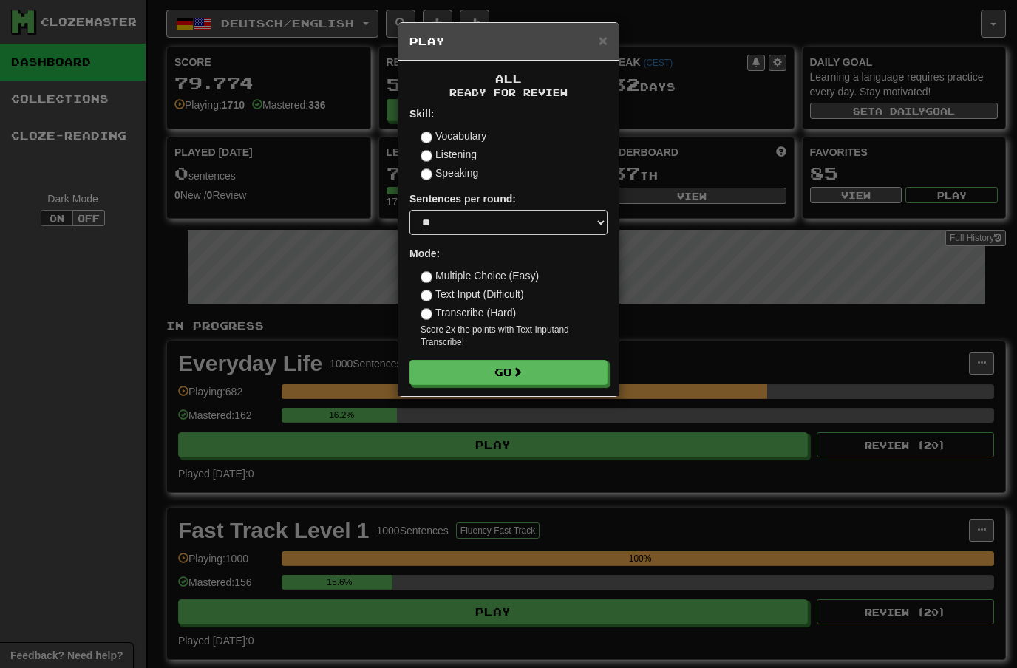
click at [520, 370] on span at bounding box center [517, 372] width 10 height 10
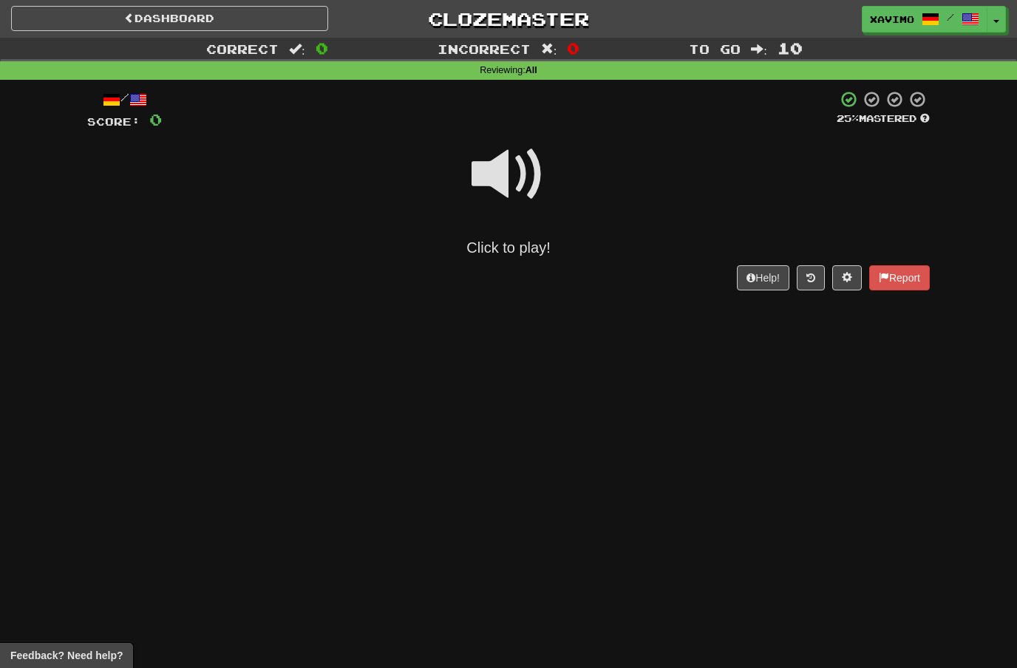
click at [524, 175] on span at bounding box center [509, 175] width 74 height 74
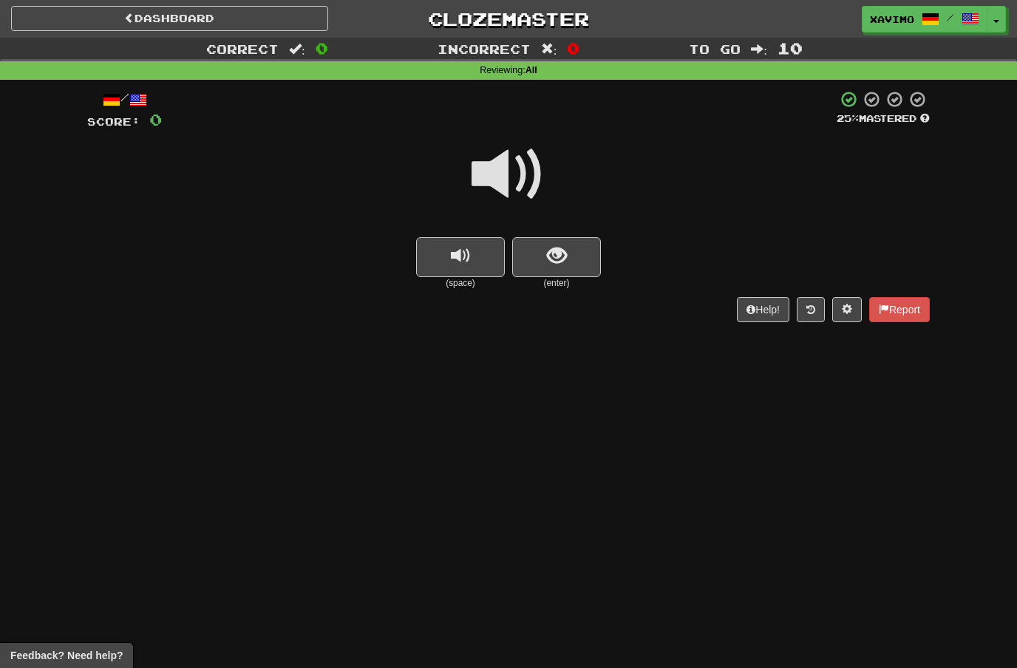
click at [525, 165] on span at bounding box center [509, 175] width 74 height 74
click at [550, 251] on span "show sentence" at bounding box center [557, 256] width 20 height 20
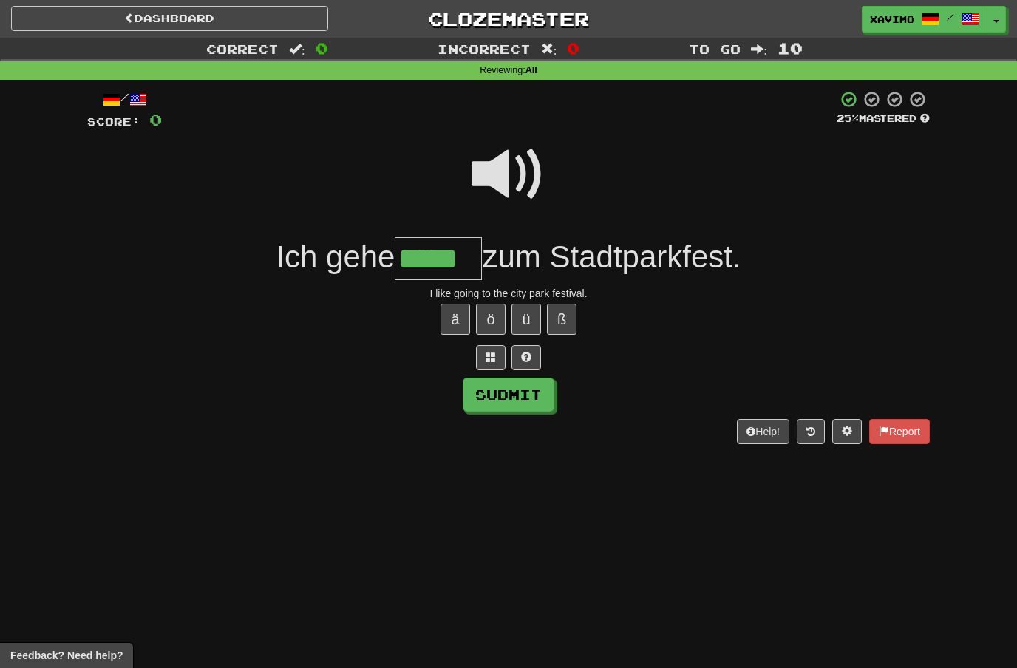
type input "*****"
click at [481, 400] on button "Submit" at bounding box center [509, 395] width 92 height 34
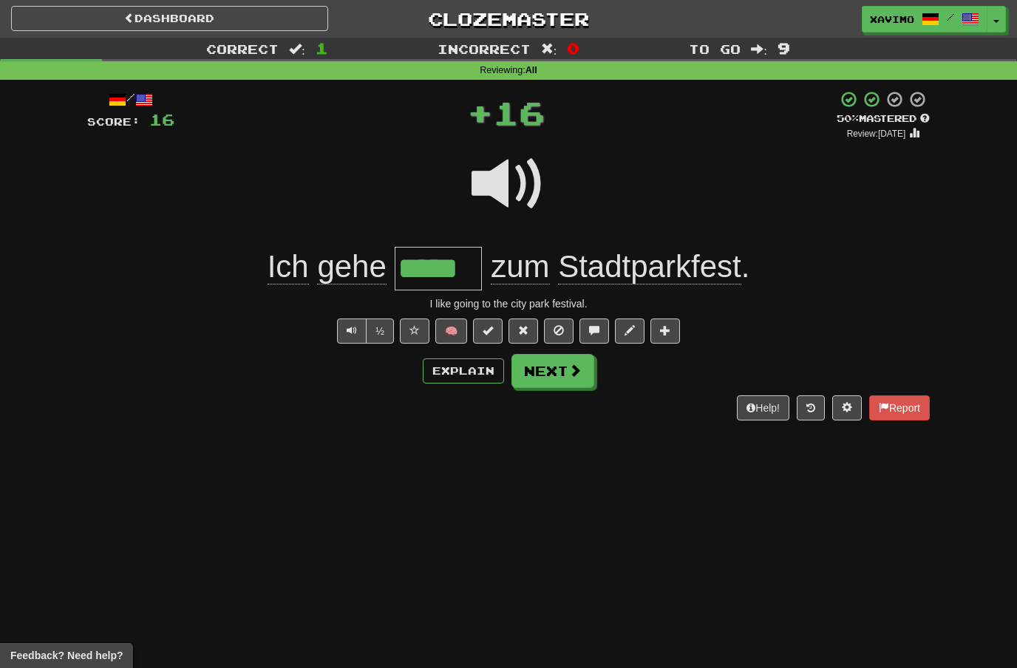
click at [569, 370] on span at bounding box center [575, 370] width 13 height 13
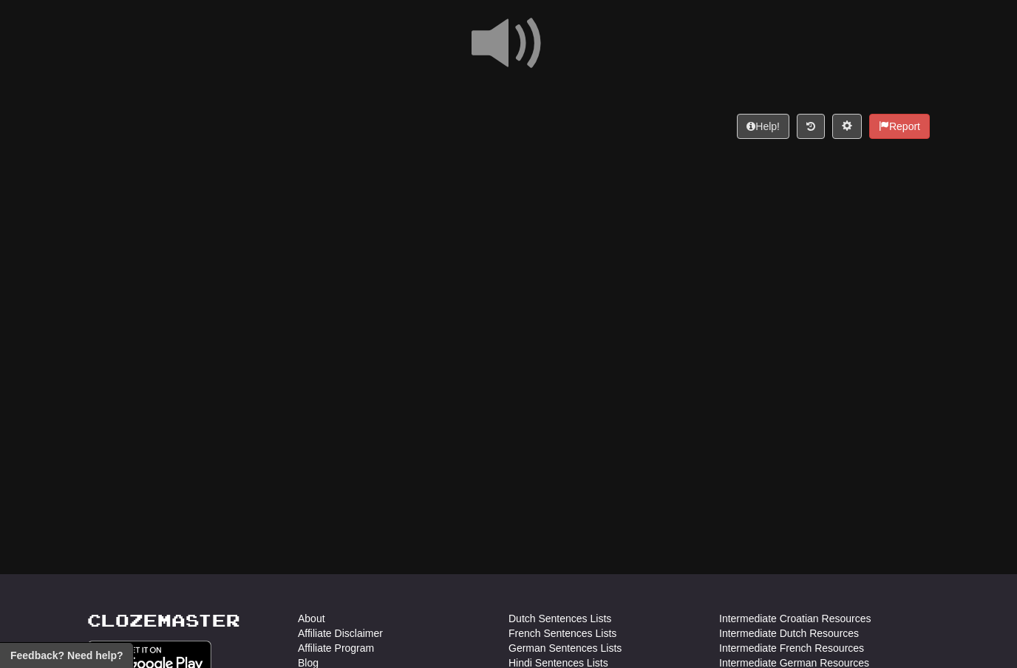
scroll to position [129, 0]
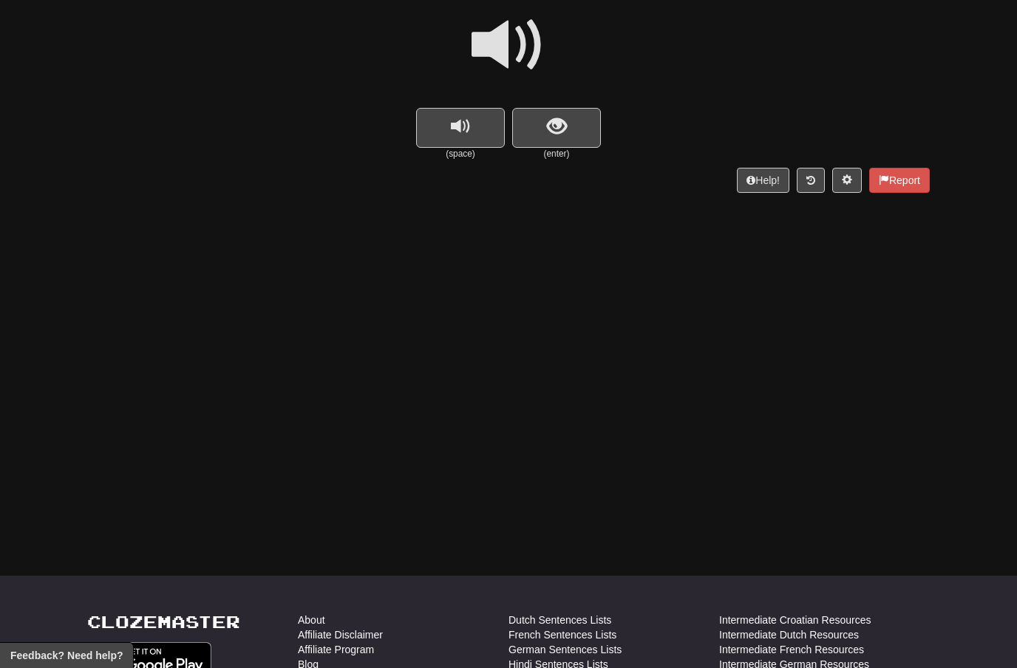
click at [519, 33] on span at bounding box center [509, 45] width 74 height 74
click at [552, 119] on span "show sentence" at bounding box center [557, 127] width 20 height 20
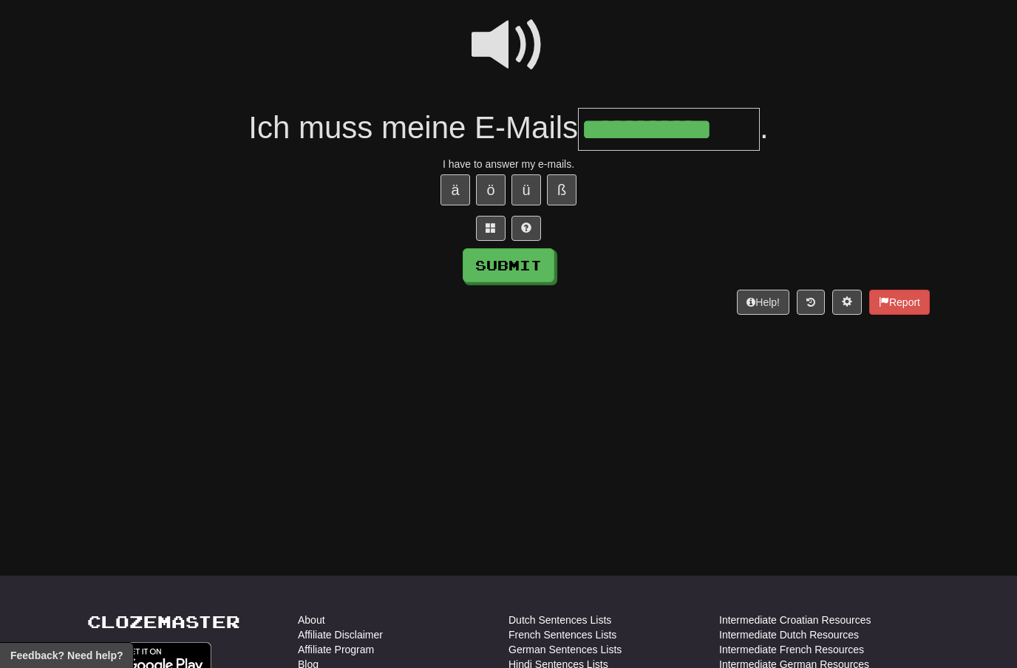
type input "**********"
click at [545, 271] on button "Submit" at bounding box center [509, 265] width 92 height 34
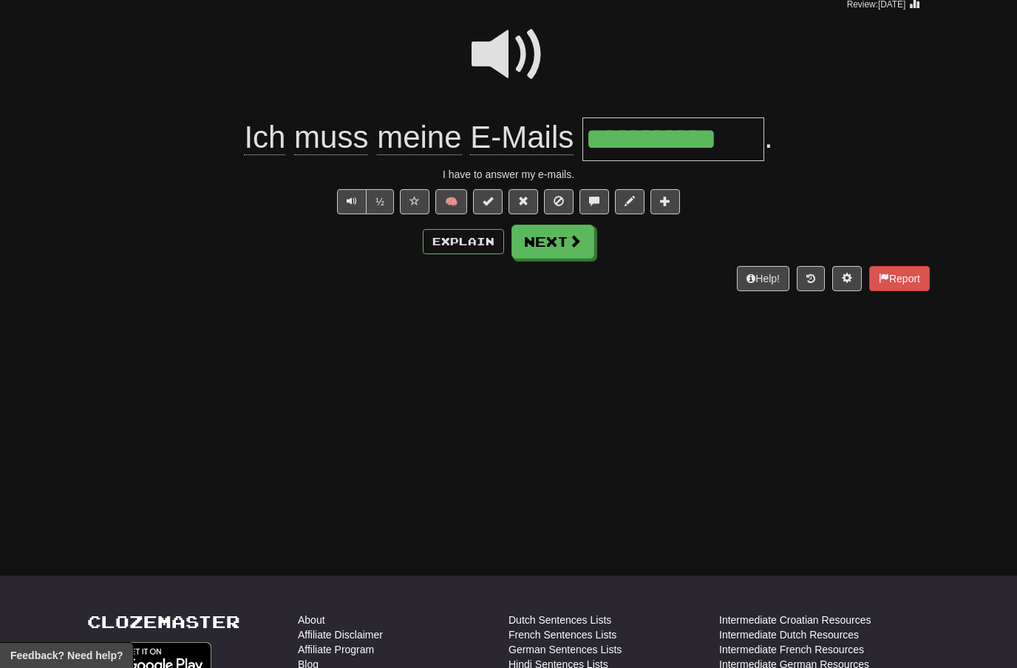
click at [569, 241] on span at bounding box center [575, 240] width 13 height 13
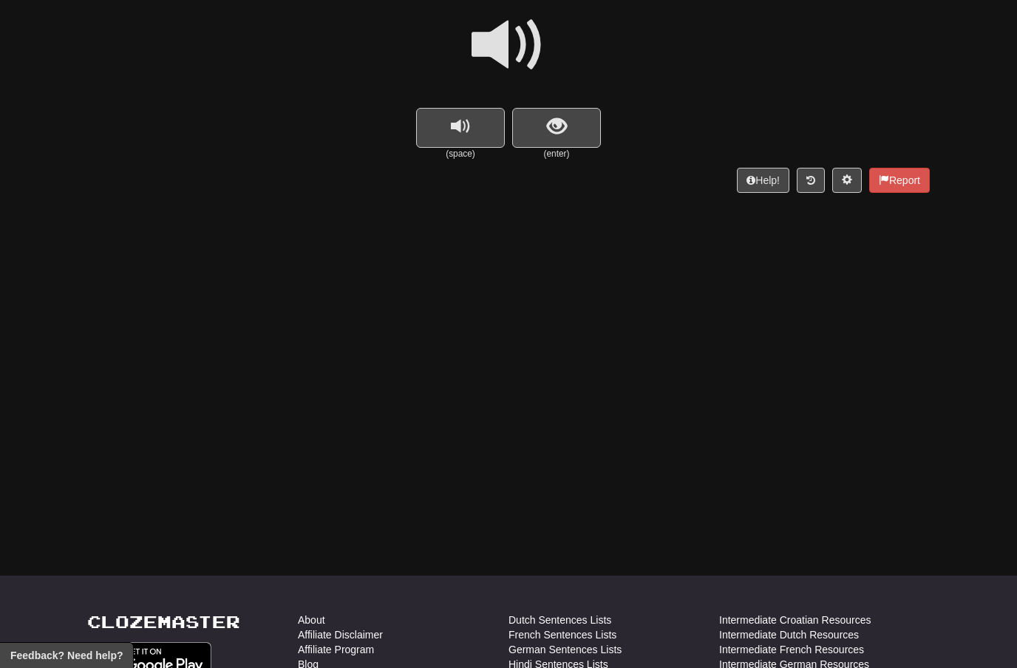
click at [524, 48] on span at bounding box center [509, 45] width 74 height 74
click at [558, 121] on span "show sentence" at bounding box center [557, 127] width 20 height 20
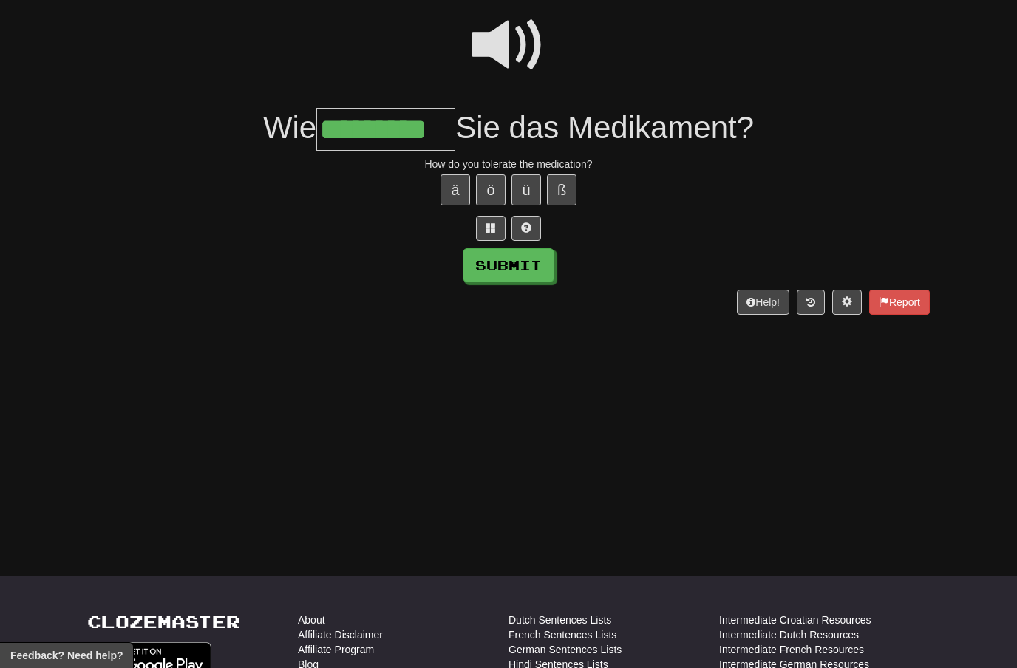
type input "*********"
click at [535, 263] on button "Submit" at bounding box center [509, 265] width 92 height 34
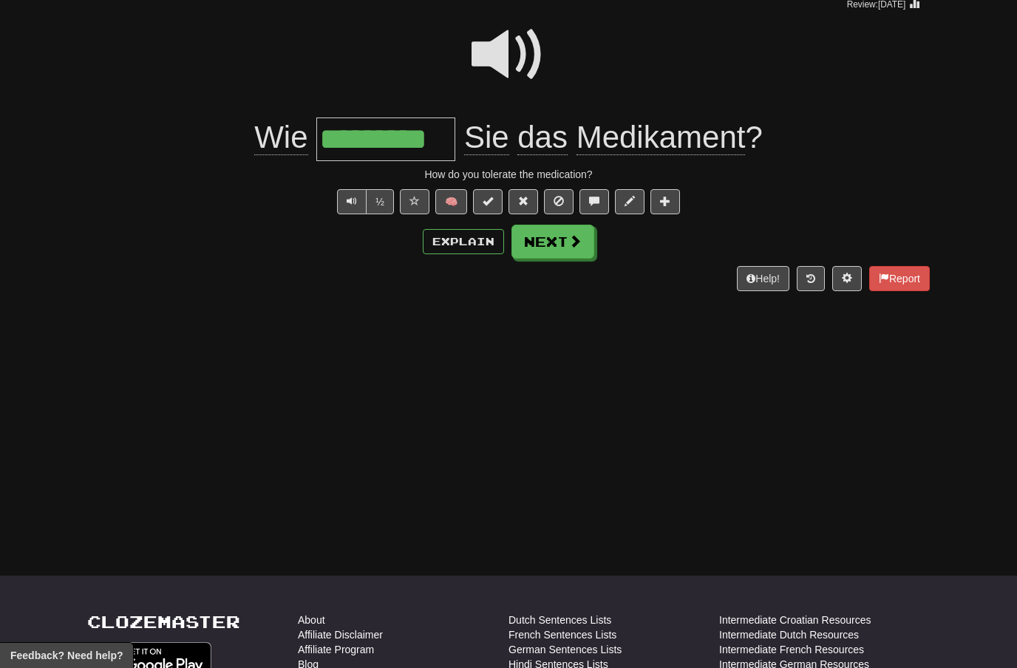
click at [569, 242] on span at bounding box center [575, 240] width 13 height 13
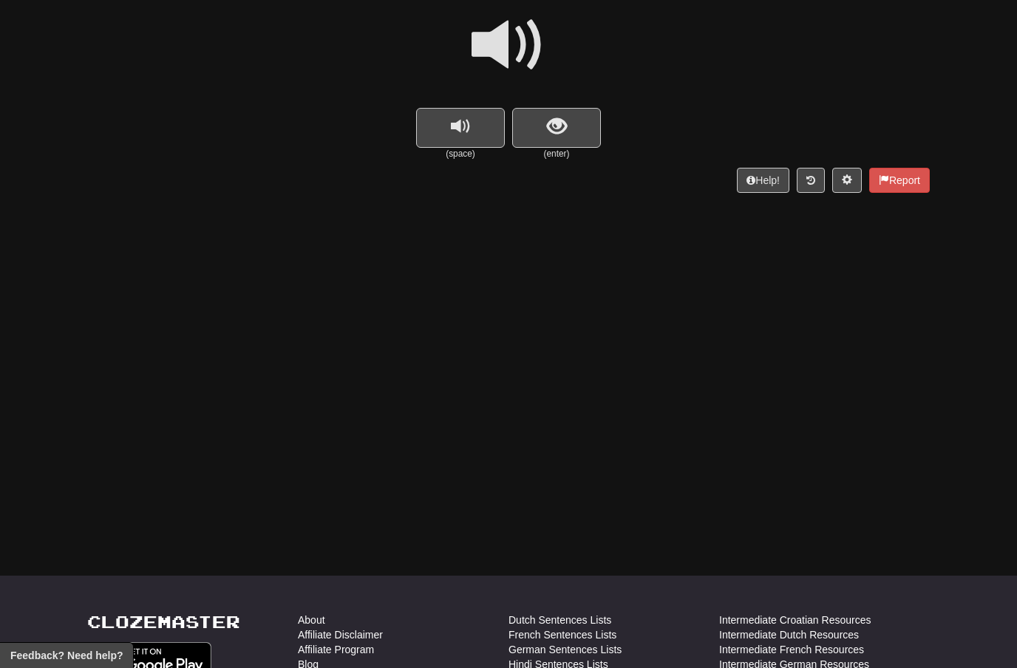
click at [509, 49] on span at bounding box center [509, 45] width 74 height 74
click at [557, 117] on span "show sentence" at bounding box center [557, 127] width 20 height 20
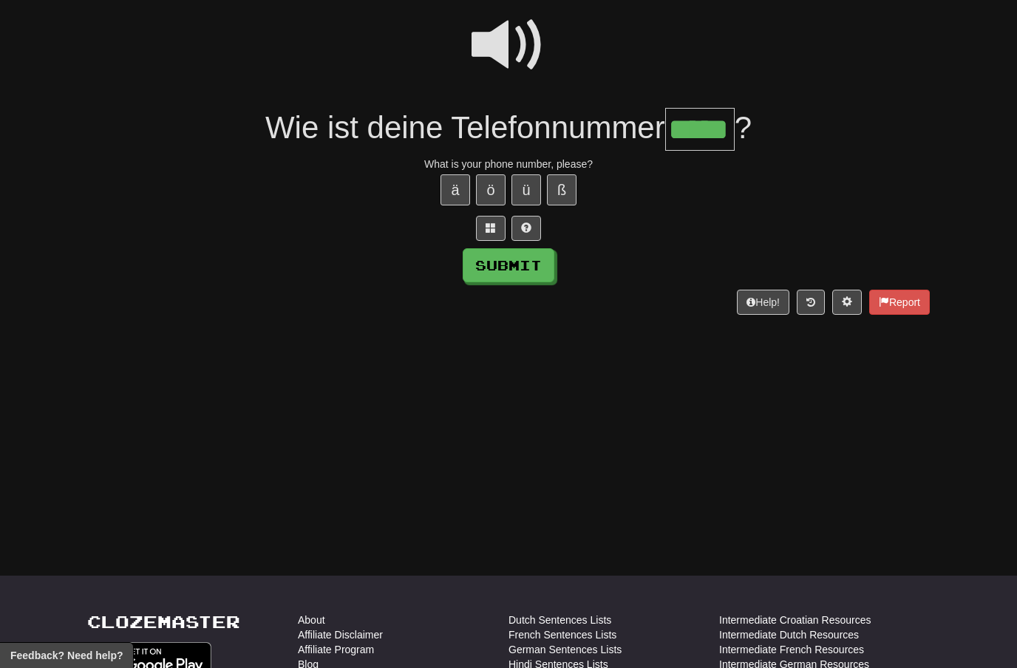
type input "*****"
click at [527, 268] on button "Submit" at bounding box center [509, 265] width 92 height 34
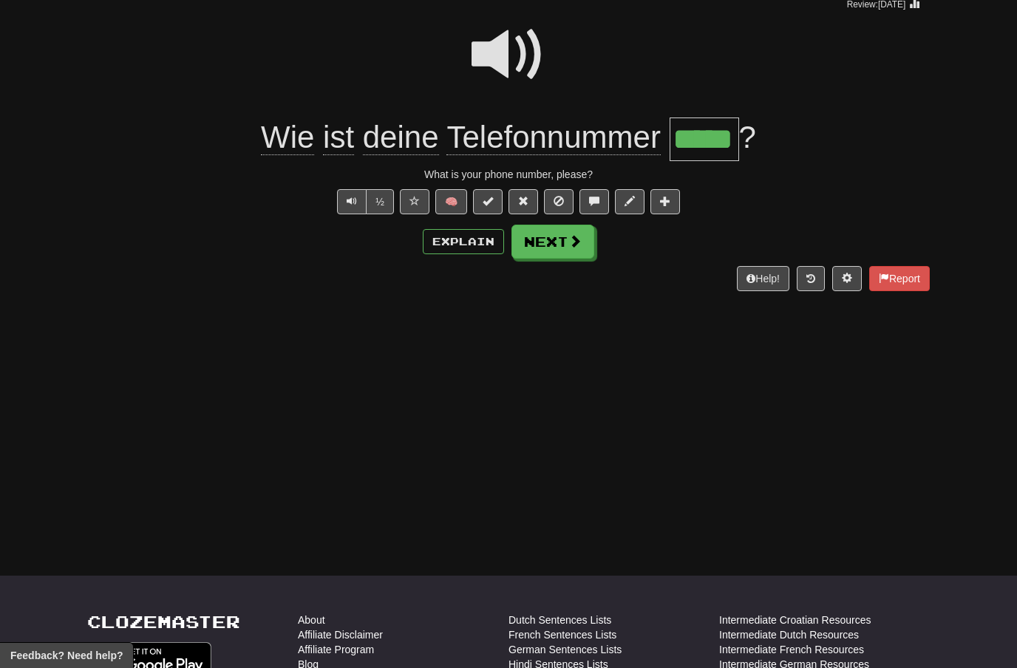
click at [572, 237] on span at bounding box center [575, 240] width 13 height 13
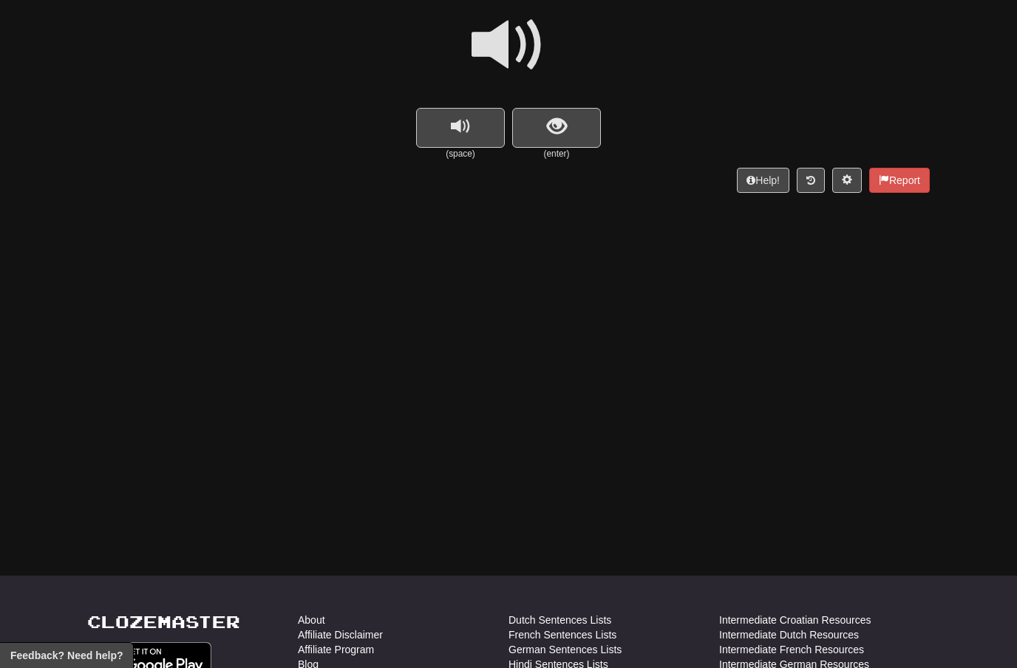
click at [516, 53] on span at bounding box center [509, 45] width 74 height 74
click at [546, 130] on button "show sentence" at bounding box center [556, 128] width 89 height 40
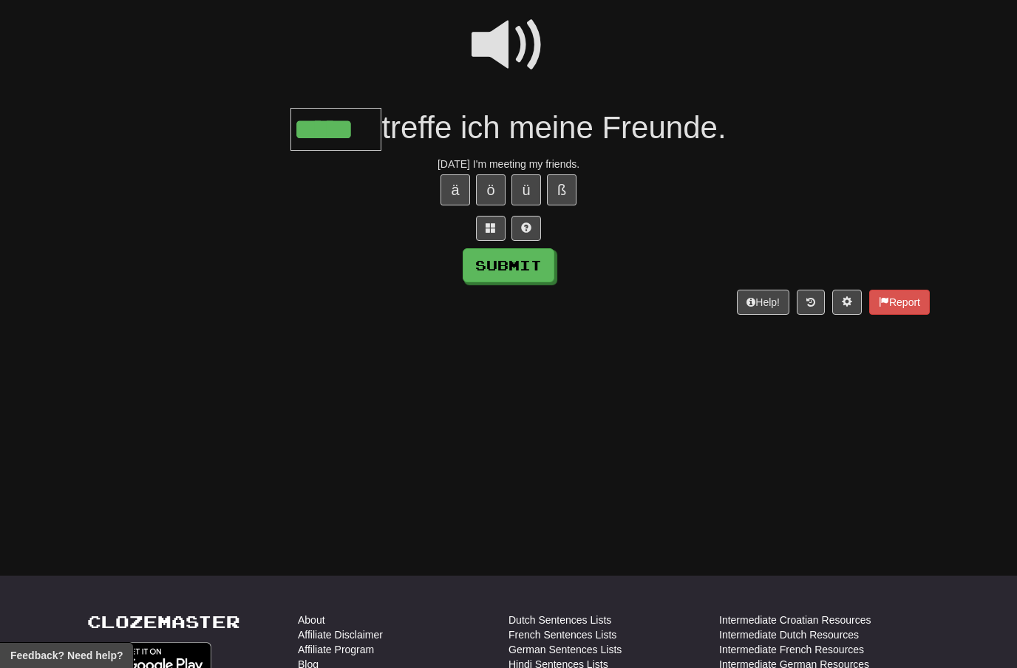
click at [510, 262] on button "Submit" at bounding box center [509, 265] width 92 height 34
type input "*****"
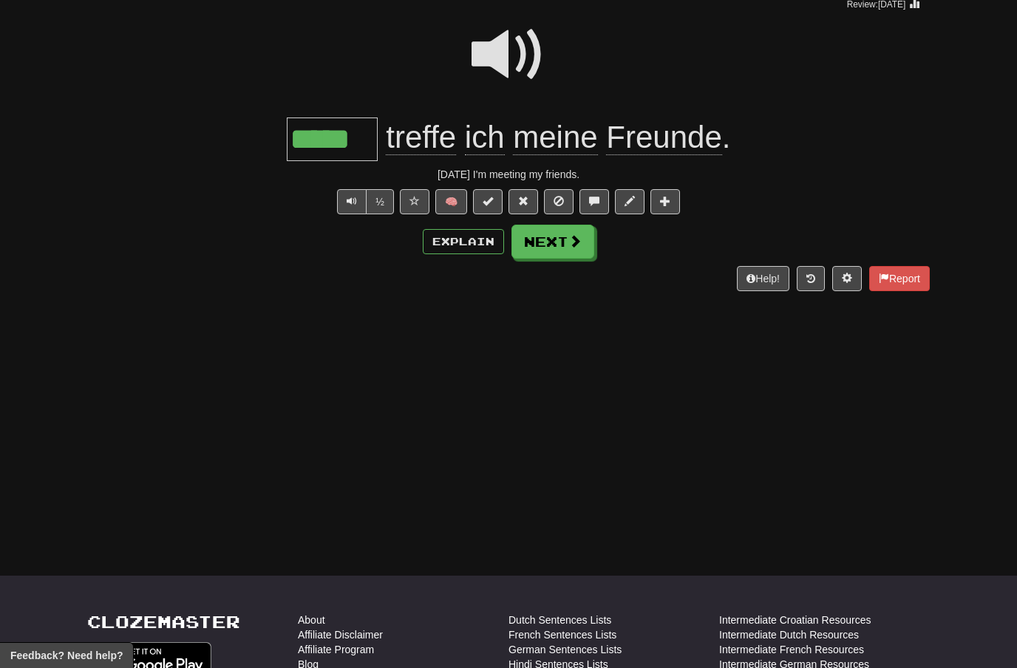
click at [574, 235] on span at bounding box center [575, 240] width 13 height 13
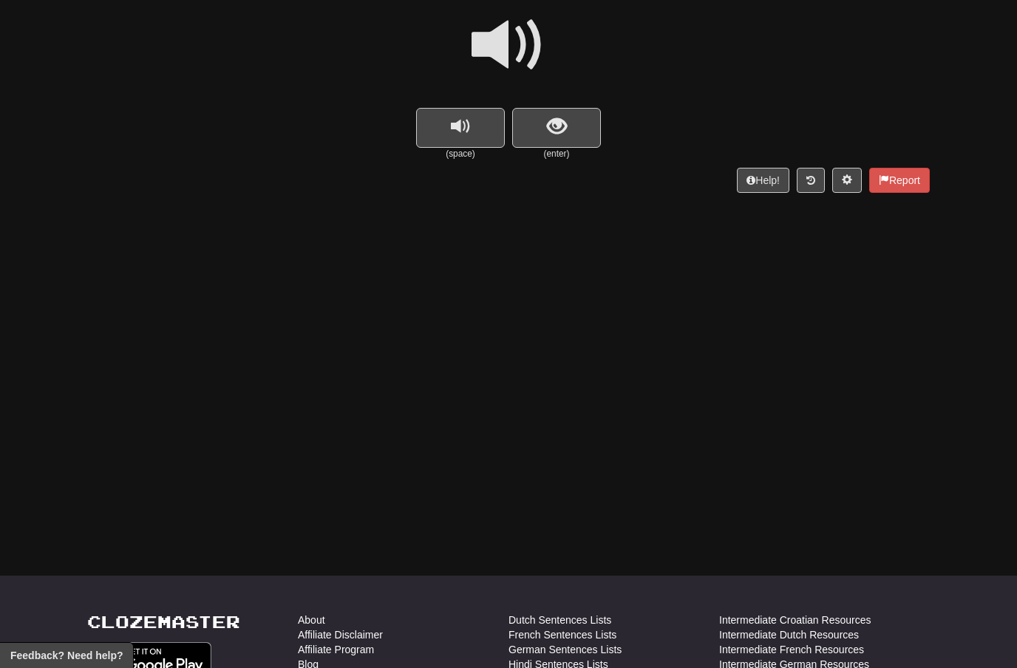
click at [511, 42] on span at bounding box center [509, 45] width 74 height 74
click at [541, 127] on button "show sentence" at bounding box center [556, 128] width 89 height 40
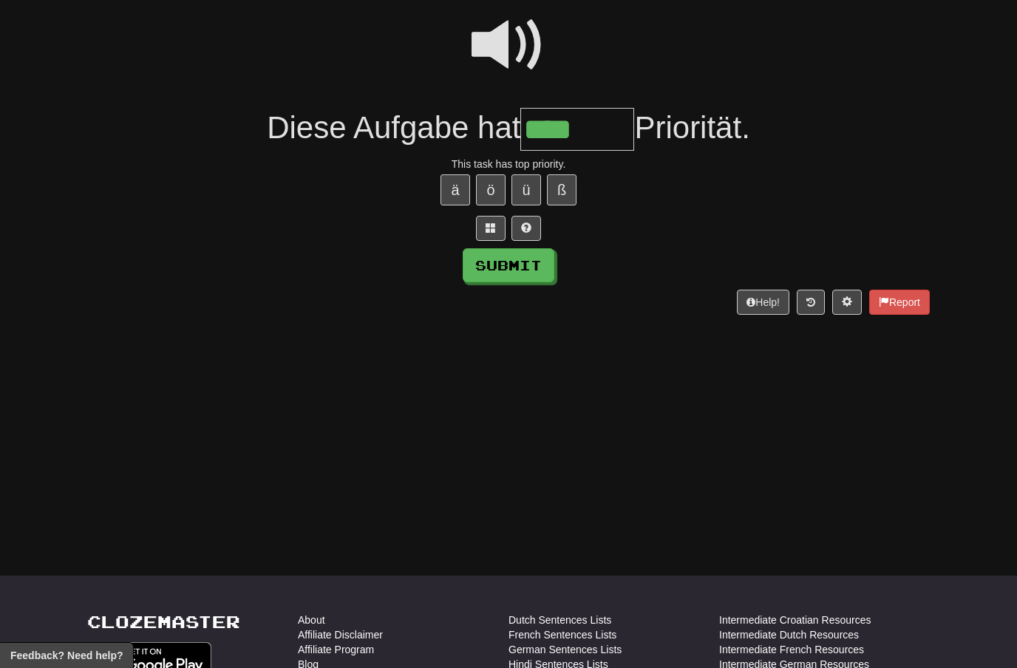
click at [512, 42] on span at bounding box center [509, 45] width 74 height 74
click at [590, 126] on input "****" at bounding box center [577, 130] width 114 height 44
click at [507, 50] on span at bounding box center [509, 45] width 74 height 74
click at [597, 123] on input "****" at bounding box center [577, 130] width 114 height 44
type input "*******"
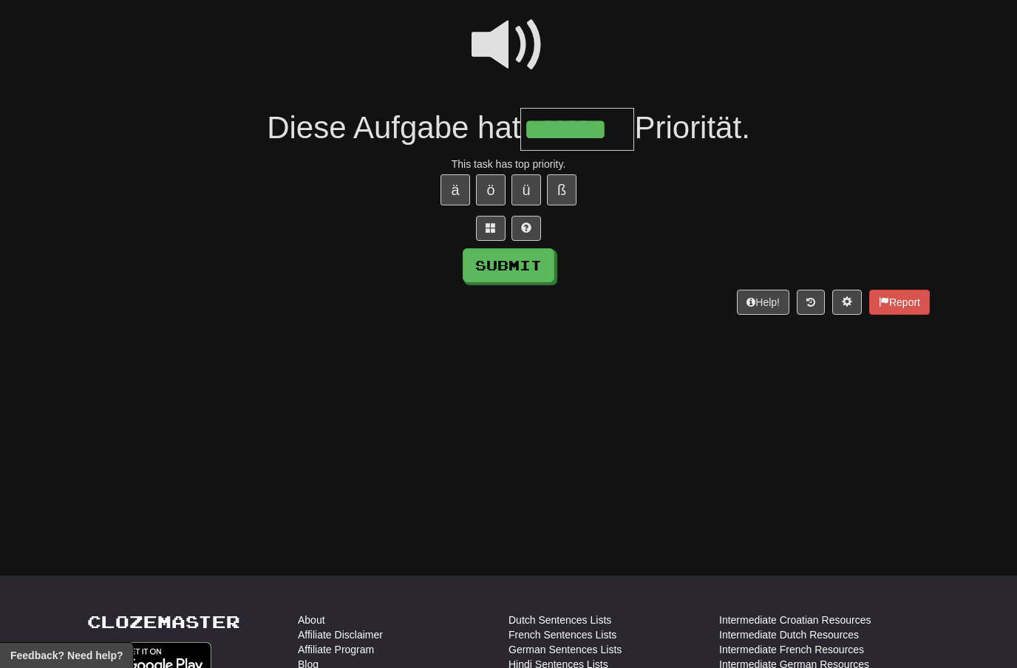
click at [542, 255] on button "Submit" at bounding box center [509, 265] width 92 height 34
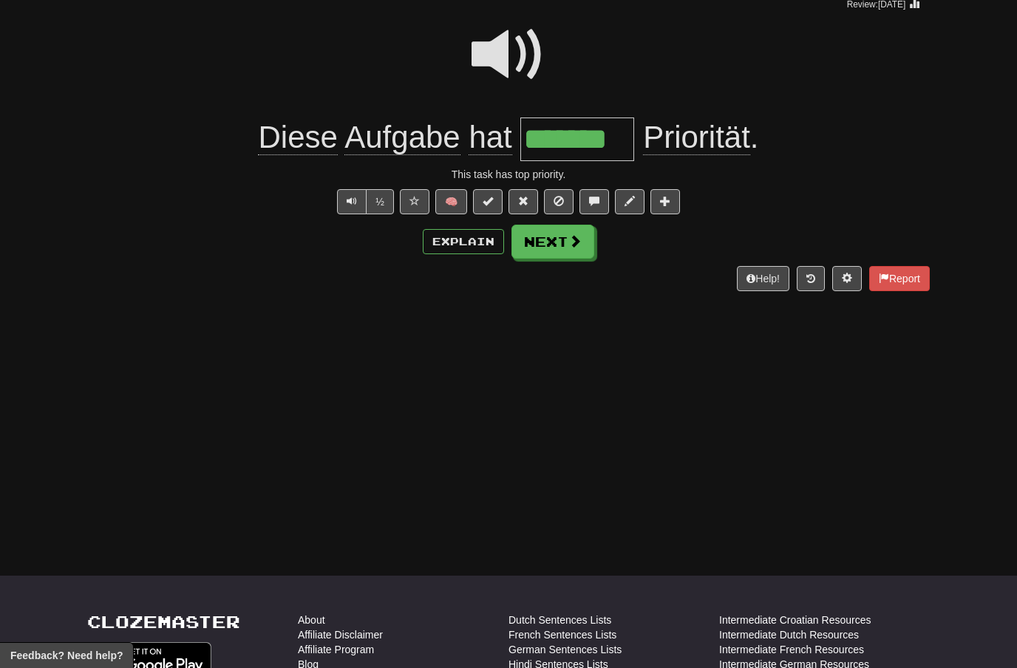
click at [579, 241] on span at bounding box center [575, 240] width 13 height 13
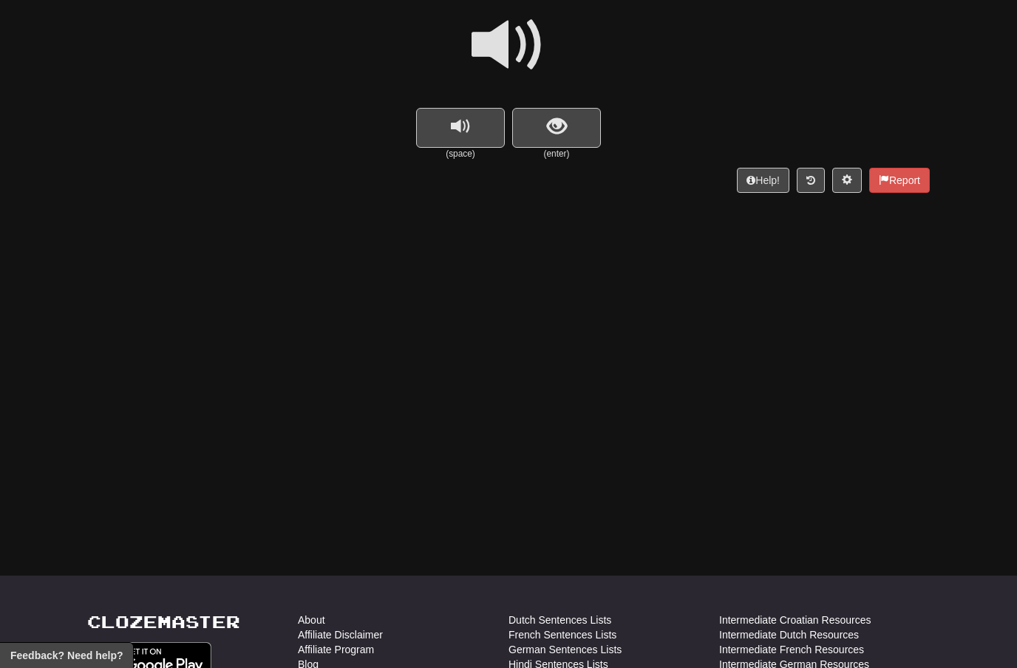
click at [569, 125] on button "show sentence" at bounding box center [556, 128] width 89 height 40
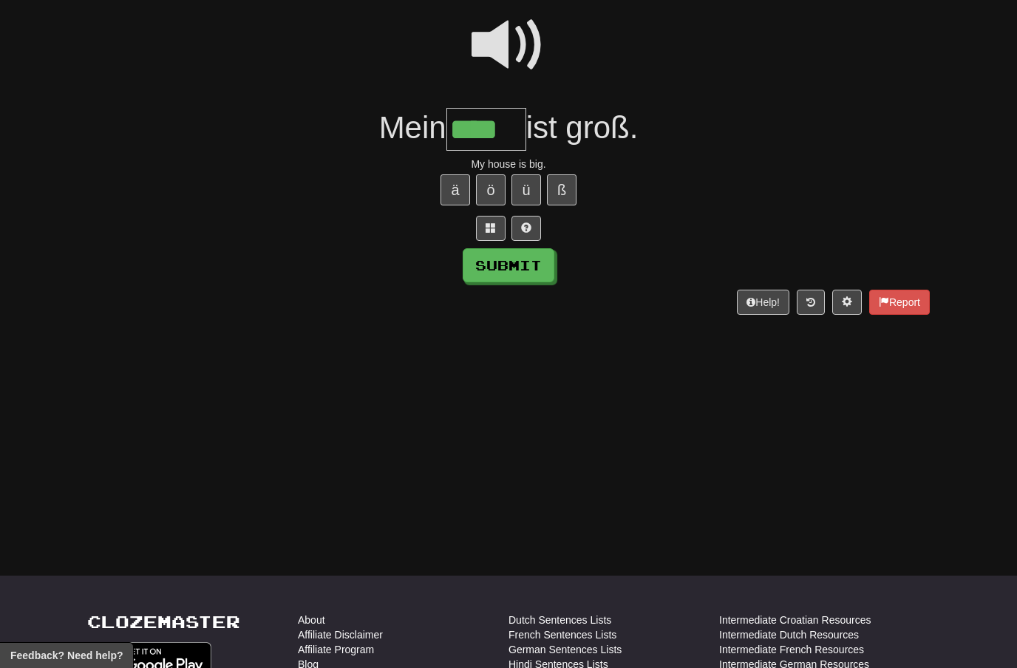
click at [541, 268] on button "Submit" at bounding box center [509, 265] width 92 height 34
type input "****"
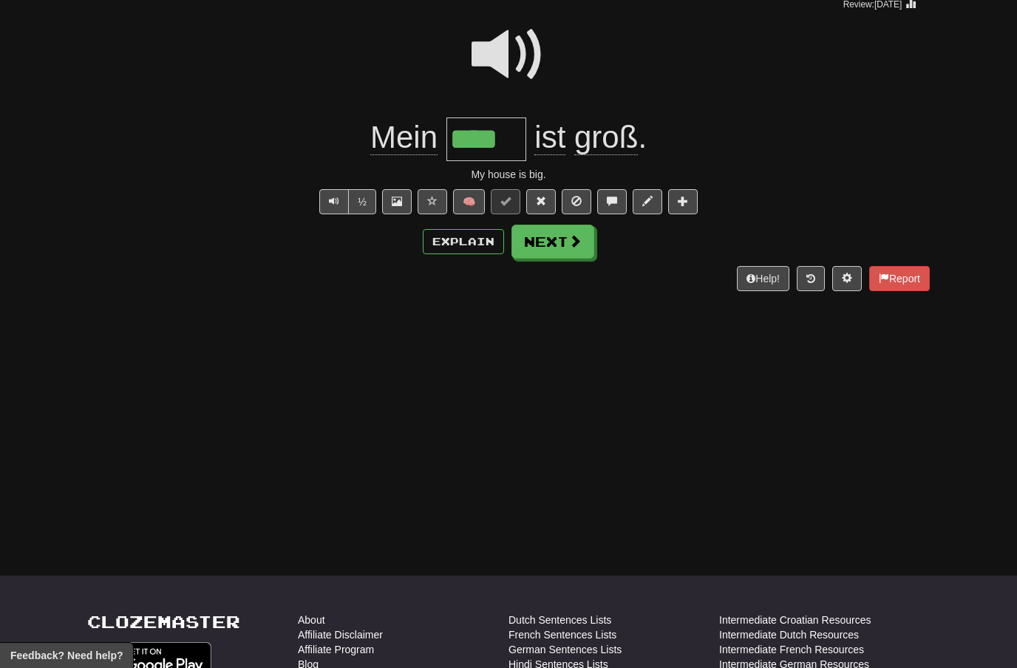
click at [578, 241] on span at bounding box center [575, 240] width 13 height 13
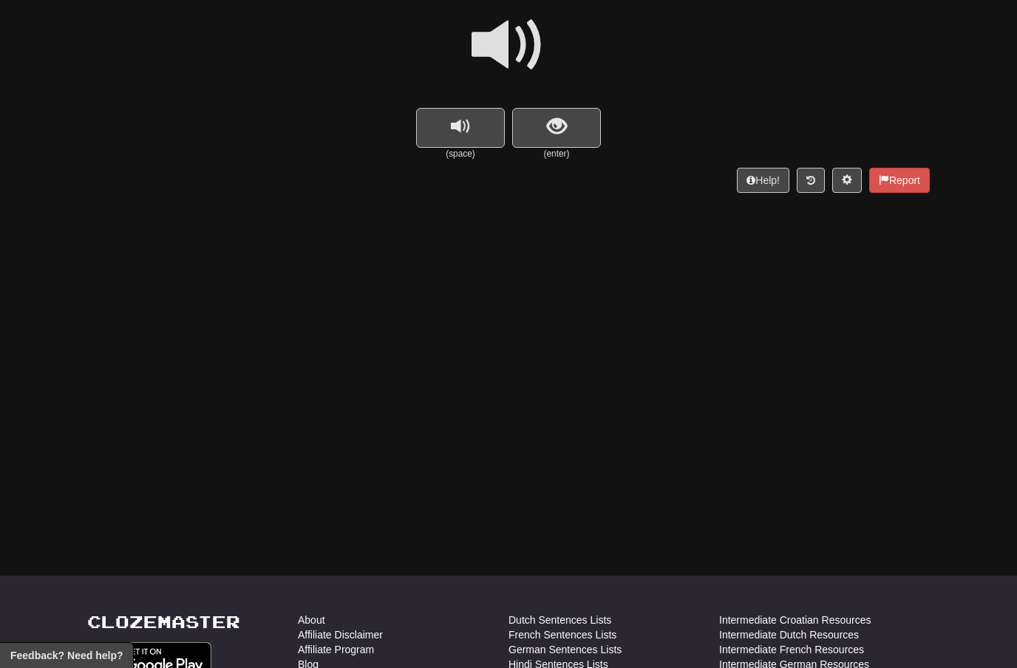
click at [521, 35] on span at bounding box center [509, 45] width 74 height 74
click at [550, 121] on span "show sentence" at bounding box center [557, 127] width 20 height 20
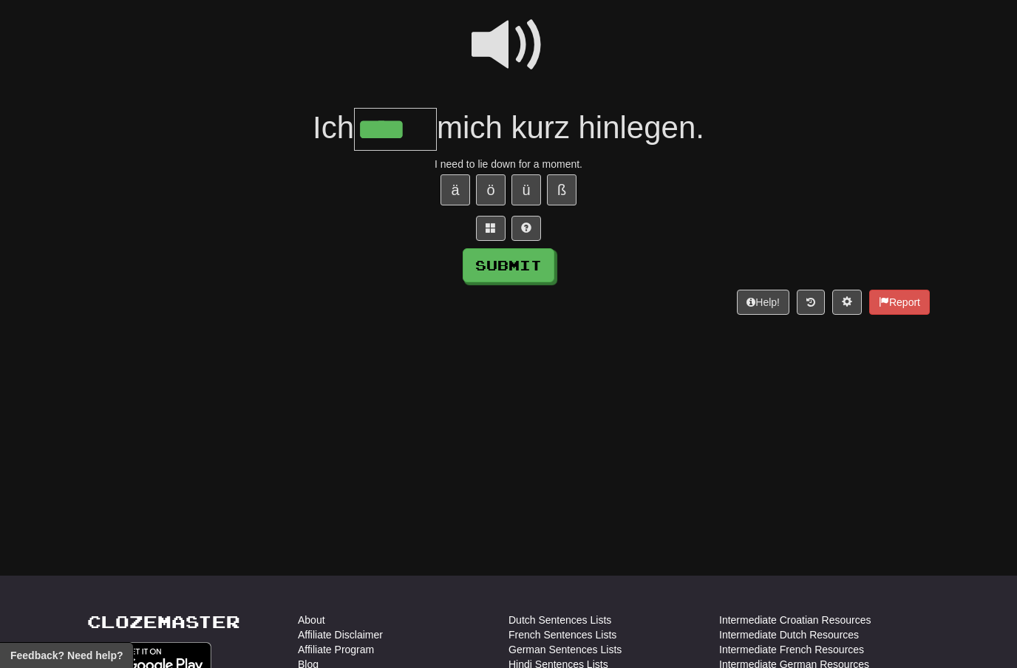
type input "****"
click at [534, 271] on button "Submit" at bounding box center [509, 265] width 92 height 34
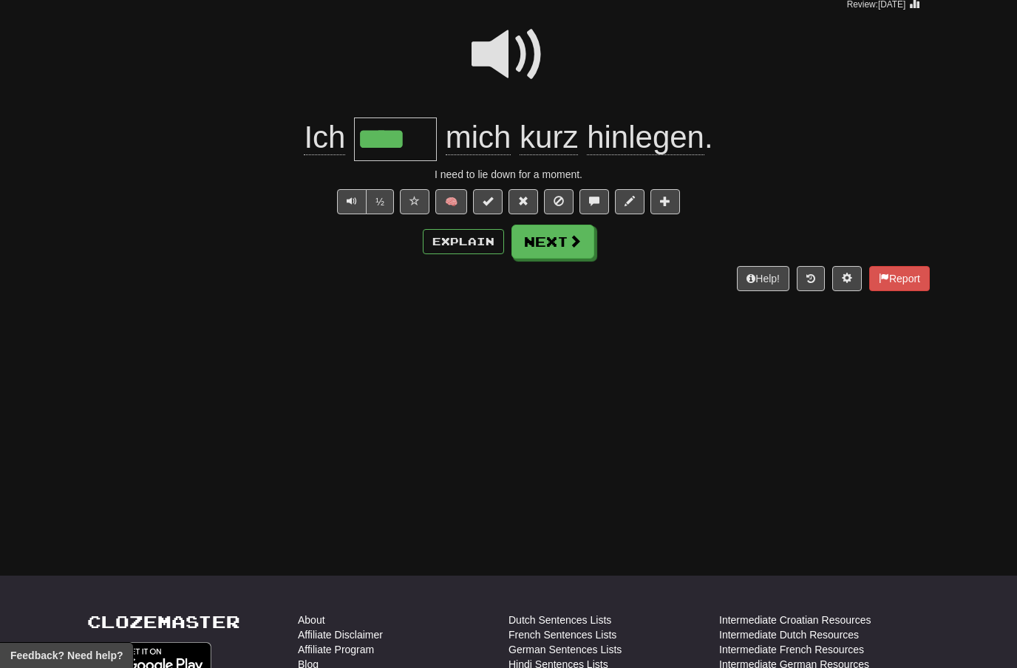
click at [573, 251] on button "Next" at bounding box center [553, 242] width 83 height 34
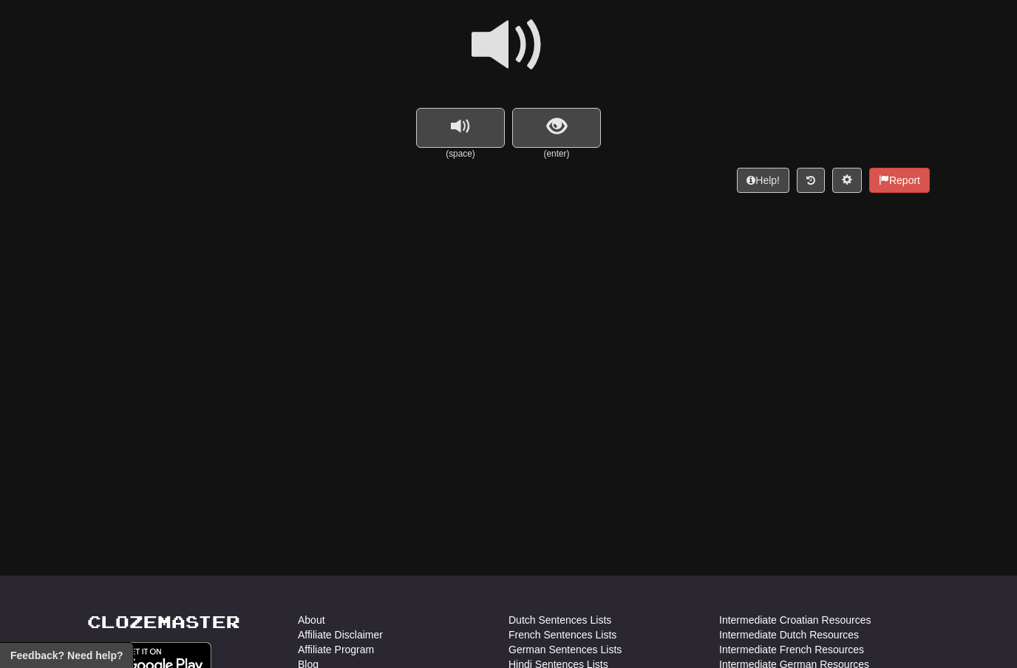
click at [509, 36] on span at bounding box center [509, 45] width 74 height 74
click at [547, 119] on span "show sentence" at bounding box center [557, 127] width 20 height 20
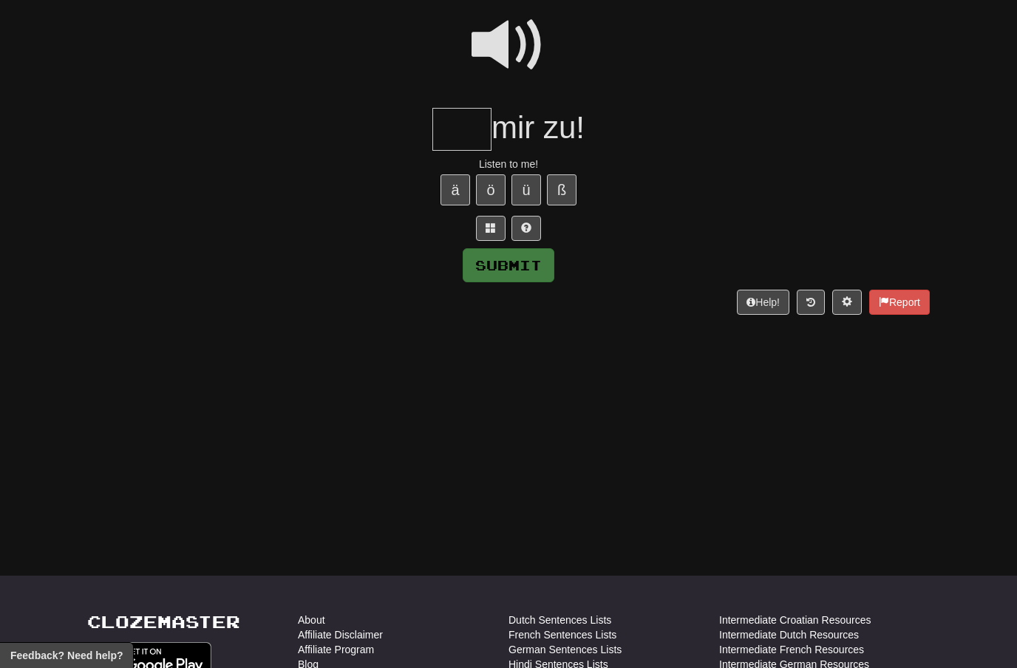
click at [511, 45] on span at bounding box center [509, 45] width 74 height 74
click at [452, 126] on input "text" at bounding box center [462, 130] width 59 height 44
click at [492, 185] on button "ö" at bounding box center [491, 189] width 30 height 31
click at [535, 261] on button "Submit" at bounding box center [509, 265] width 92 height 34
type input "***"
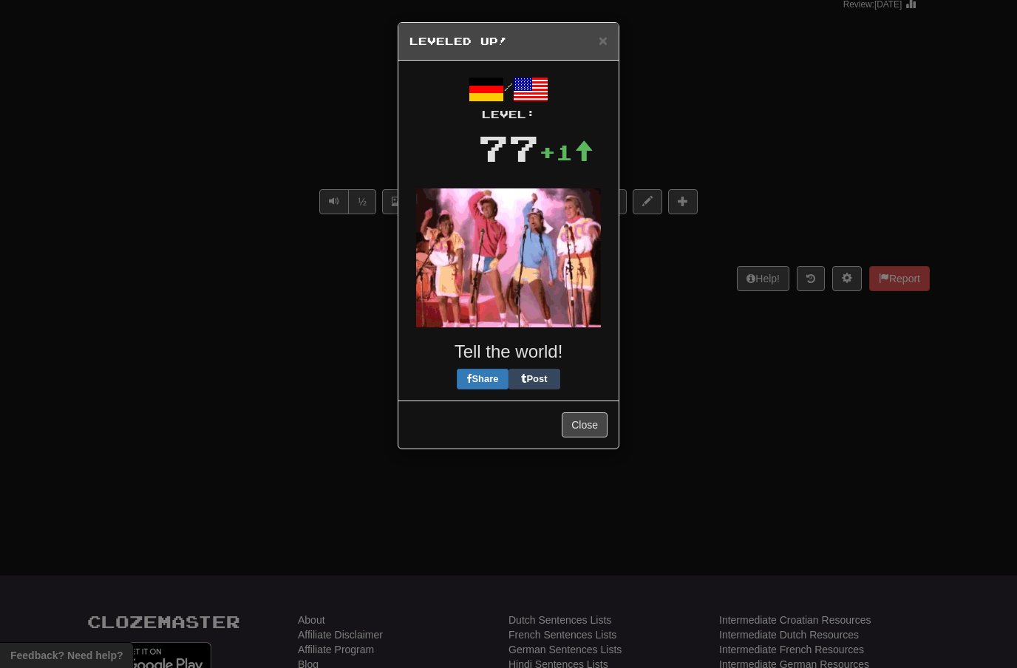
click at [569, 342] on h3 "Tell the world!" at bounding box center [509, 351] width 198 height 19
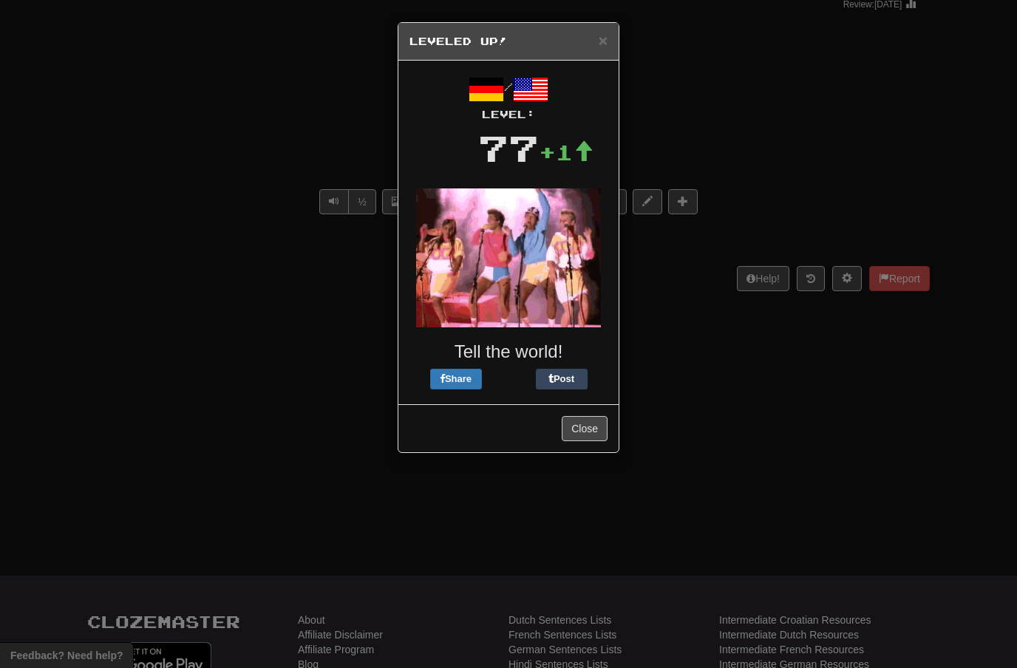
click at [594, 427] on button "Close" at bounding box center [585, 428] width 46 height 25
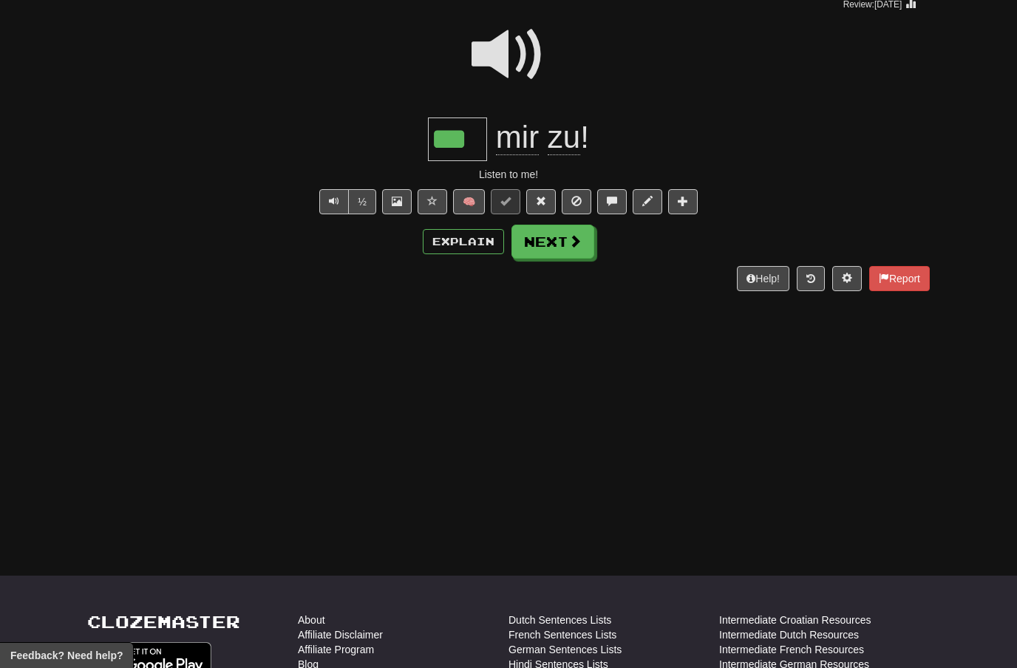
click at [569, 240] on span at bounding box center [575, 240] width 13 height 13
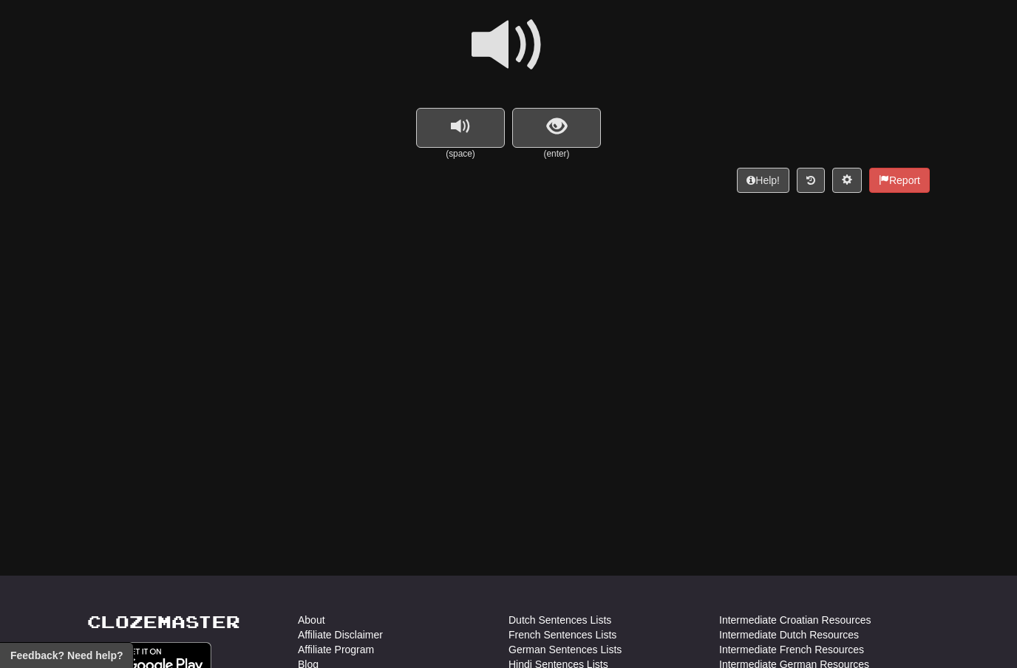
click at [526, 47] on span at bounding box center [509, 45] width 74 height 74
click at [550, 128] on span "show sentence" at bounding box center [557, 127] width 20 height 20
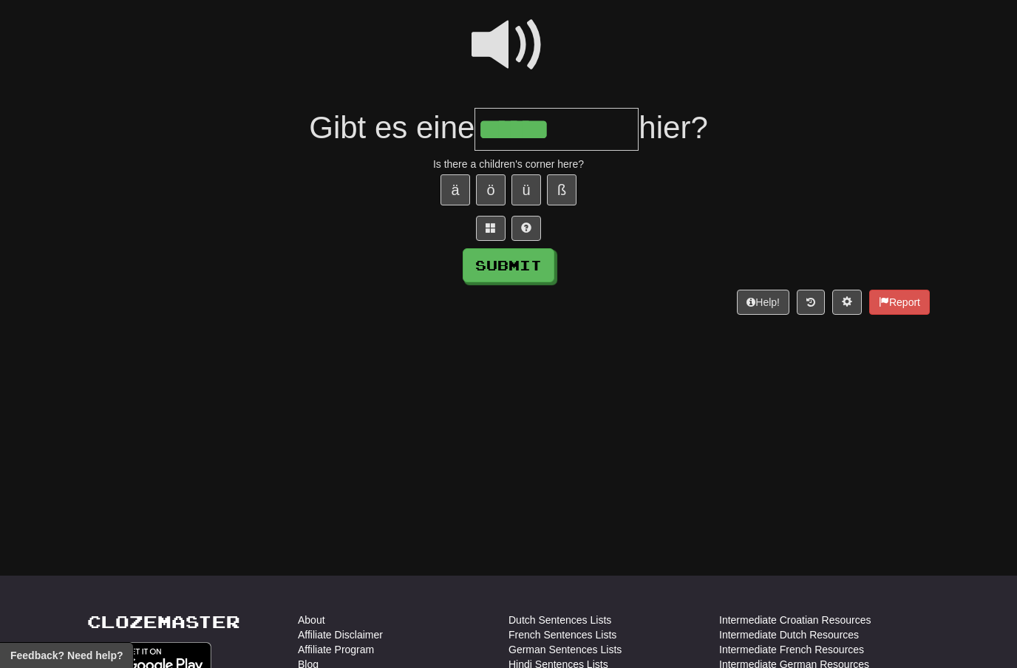
click at [520, 47] on span at bounding box center [509, 45] width 74 height 74
click at [580, 126] on input "******" at bounding box center [557, 130] width 164 height 44
click at [542, 263] on button "Submit" at bounding box center [509, 265] width 92 height 34
type input "**********"
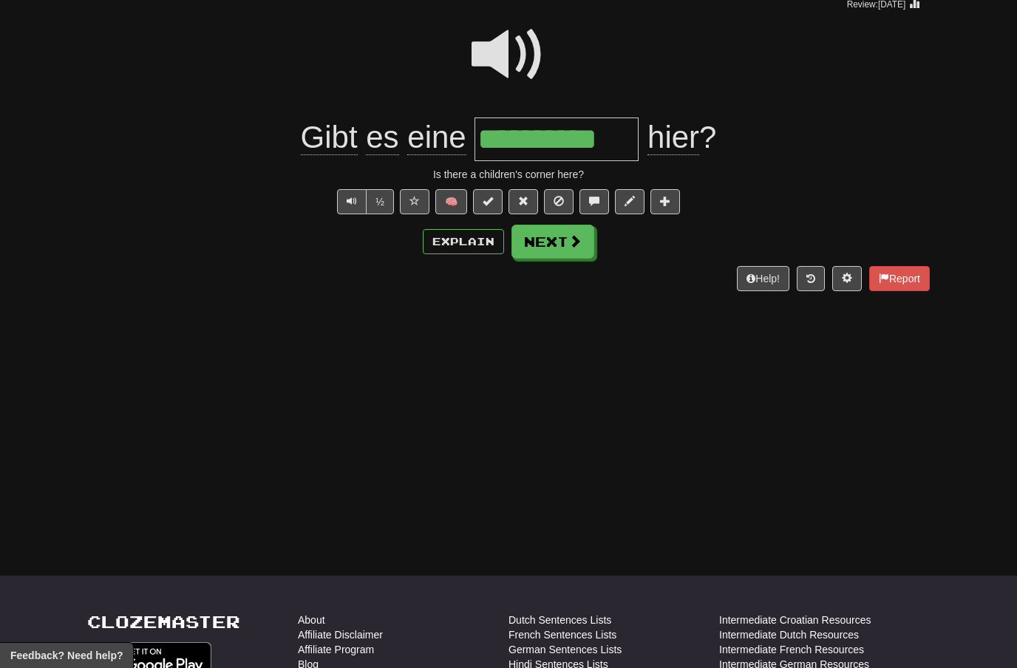
click at [573, 247] on span at bounding box center [575, 240] width 13 height 13
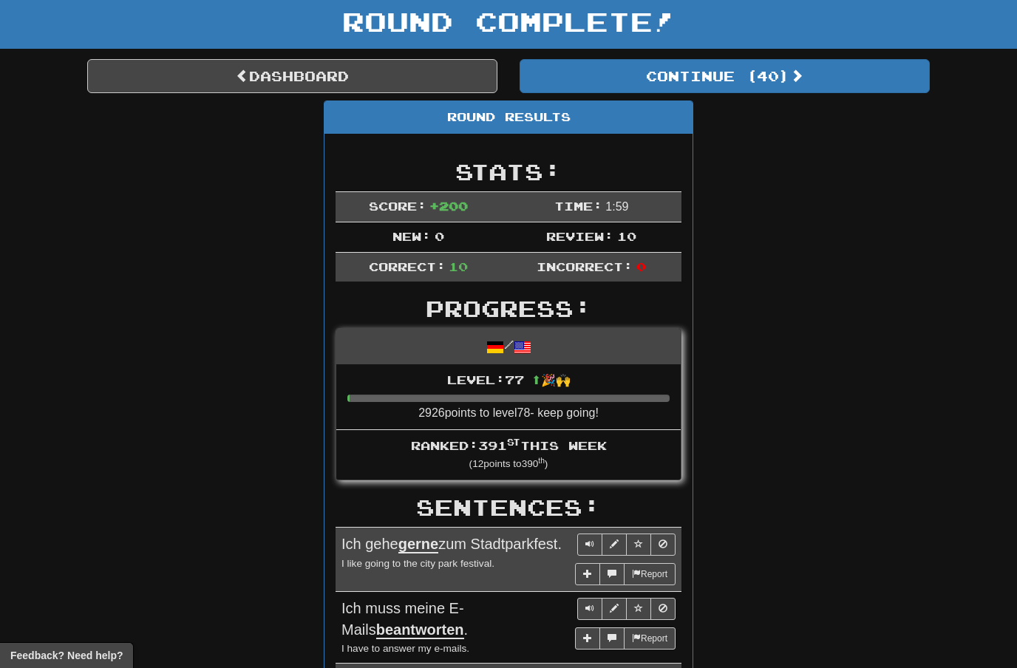
scroll to position [0, 0]
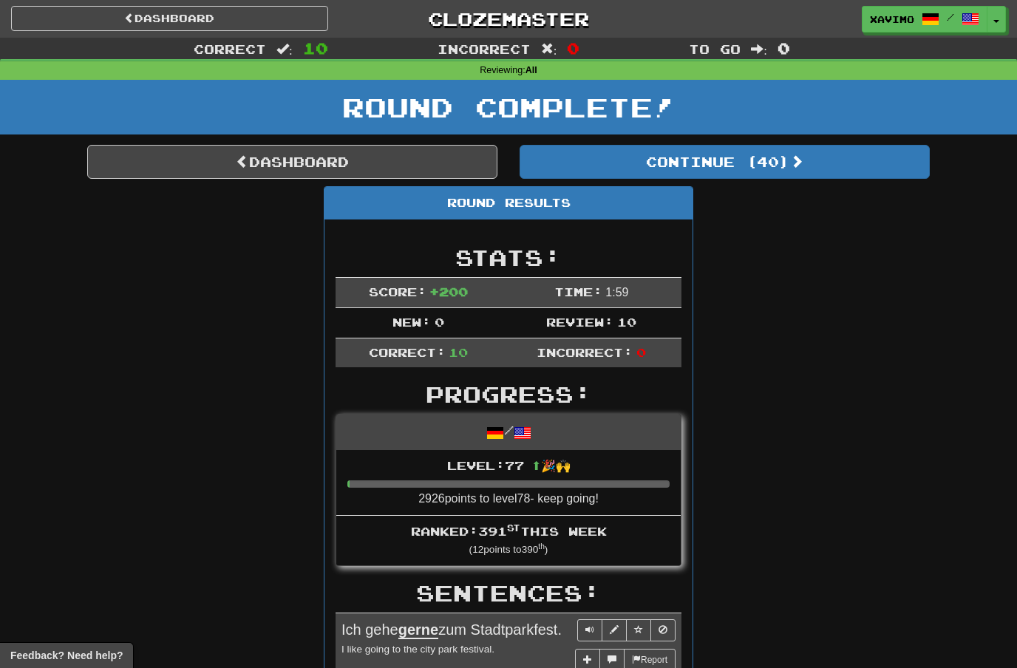
click at [776, 160] on button "Continue ( 40 )" at bounding box center [725, 162] width 410 height 34
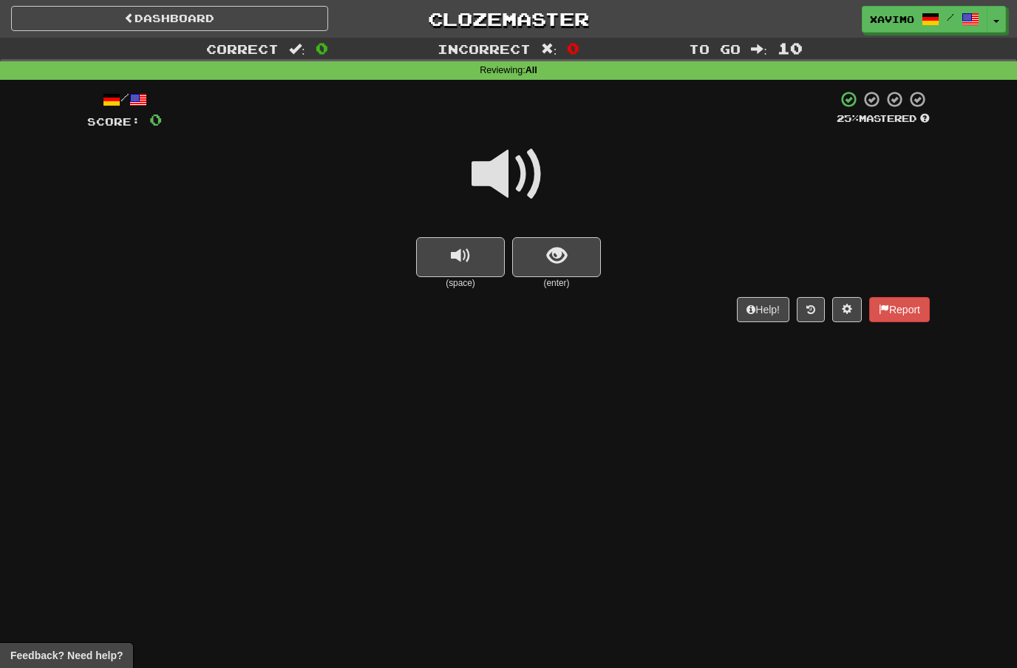
click at [534, 168] on span at bounding box center [509, 175] width 74 height 74
click at [545, 253] on button "show sentence" at bounding box center [556, 257] width 89 height 40
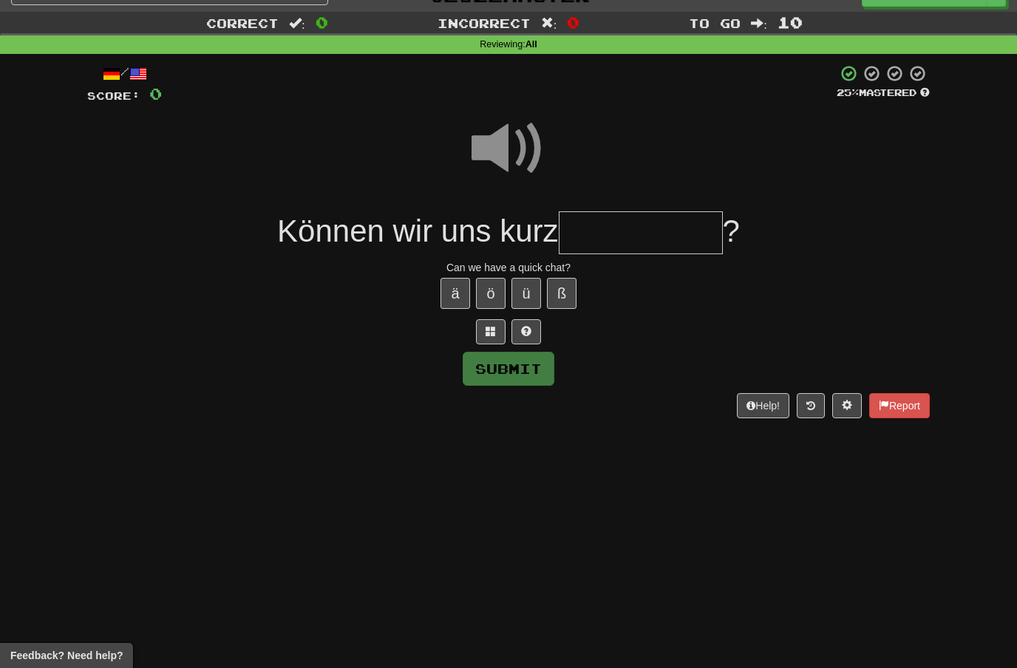
scroll to position [25, 0]
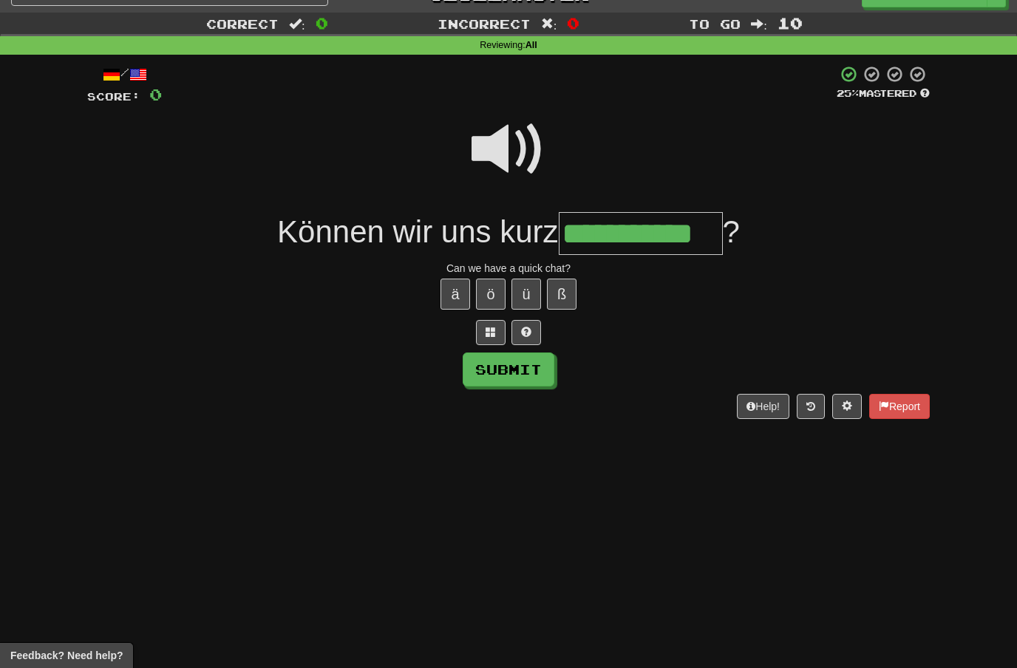
type input "**********"
click at [543, 372] on button "Submit" at bounding box center [509, 370] width 92 height 34
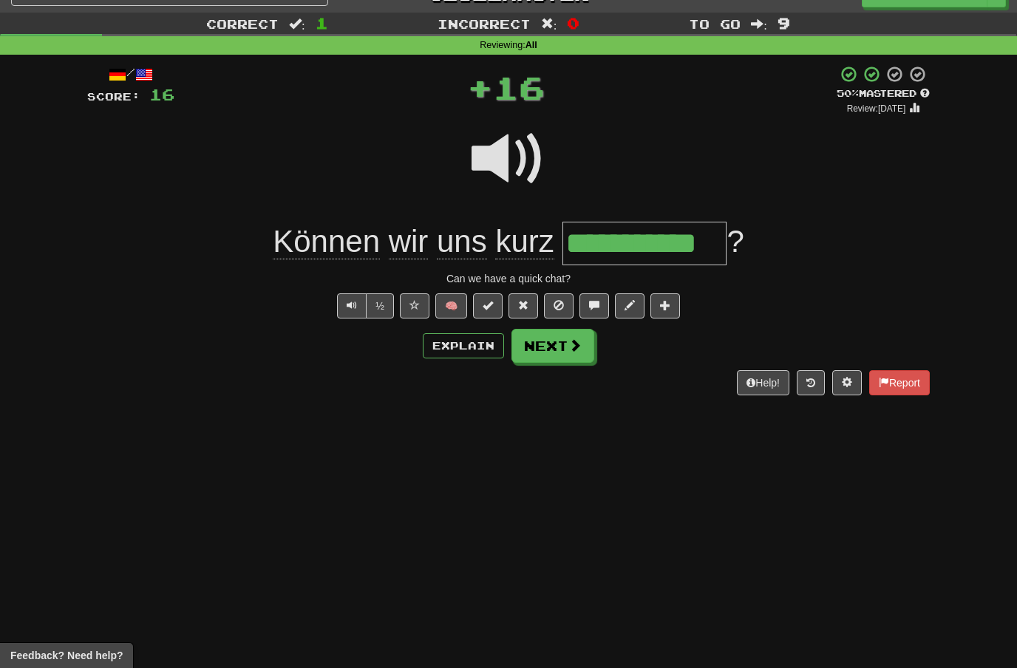
click at [575, 342] on span at bounding box center [575, 345] width 13 height 13
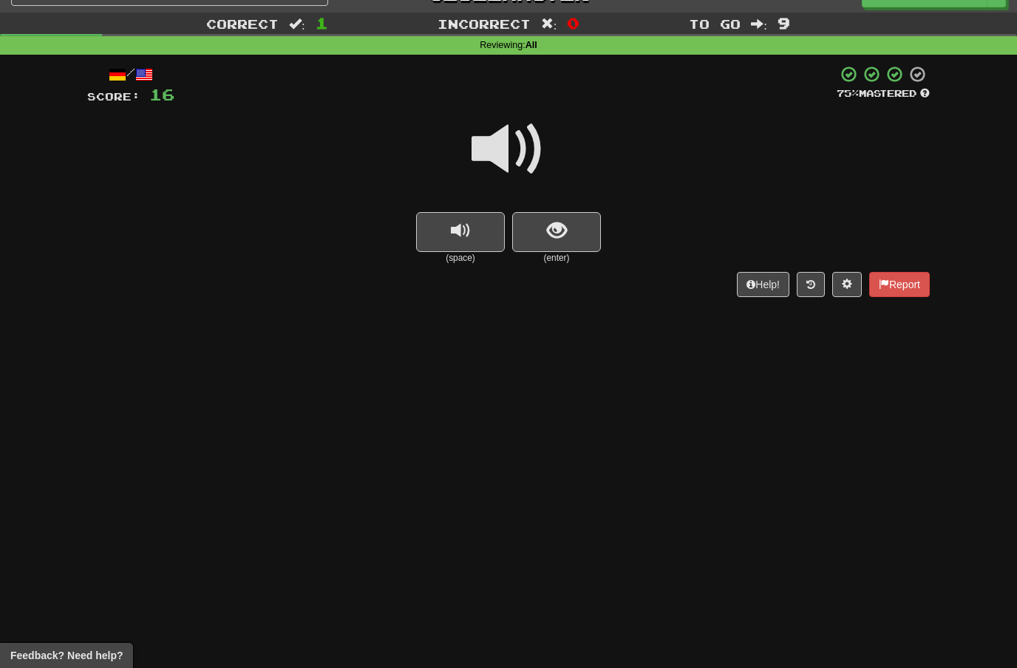
click at [515, 155] on span at bounding box center [509, 149] width 74 height 74
click at [560, 234] on span "show sentence" at bounding box center [557, 231] width 20 height 20
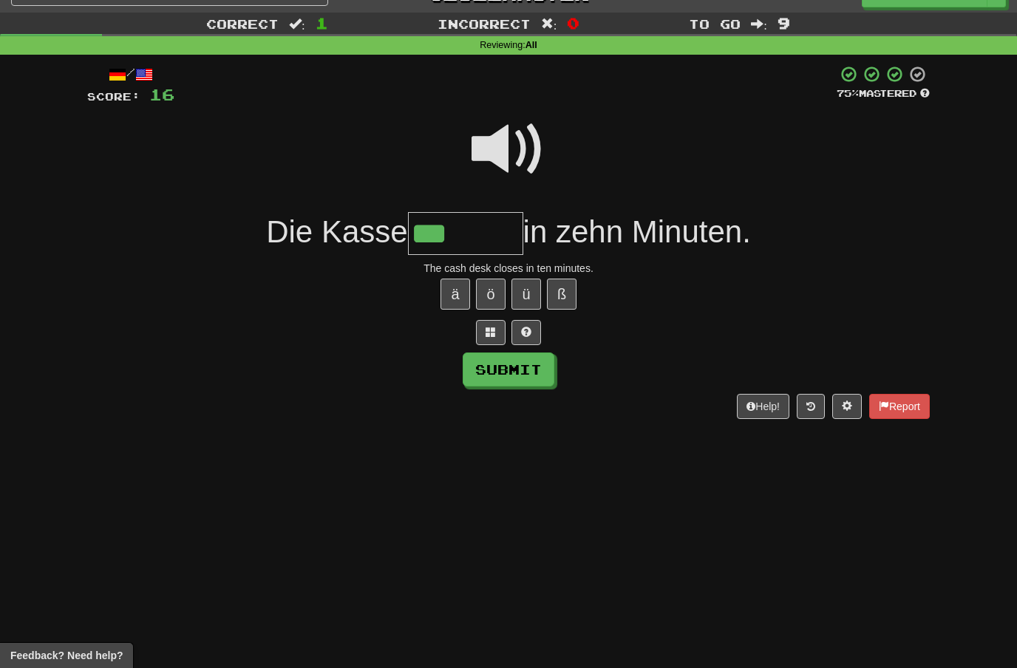
click at [467, 279] on button "ä" at bounding box center [456, 294] width 30 height 31
click at [515, 152] on span at bounding box center [509, 149] width 74 height 74
click at [476, 230] on input "***" at bounding box center [465, 234] width 115 height 44
click at [561, 288] on button "ß" at bounding box center [562, 294] width 30 height 31
type input "********"
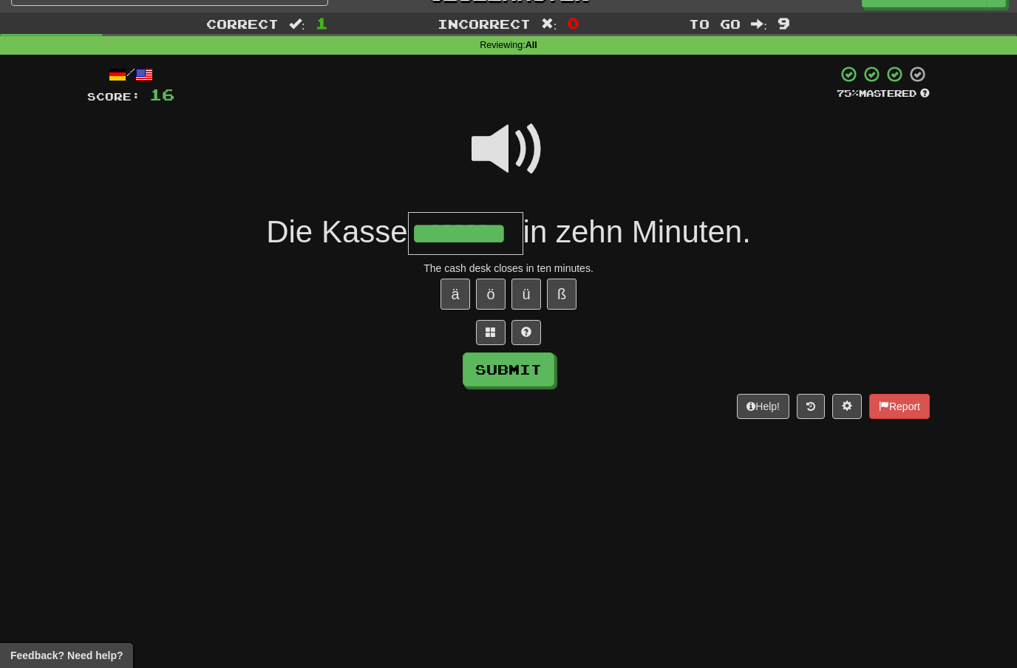
click at [524, 362] on button "Submit" at bounding box center [509, 370] width 92 height 34
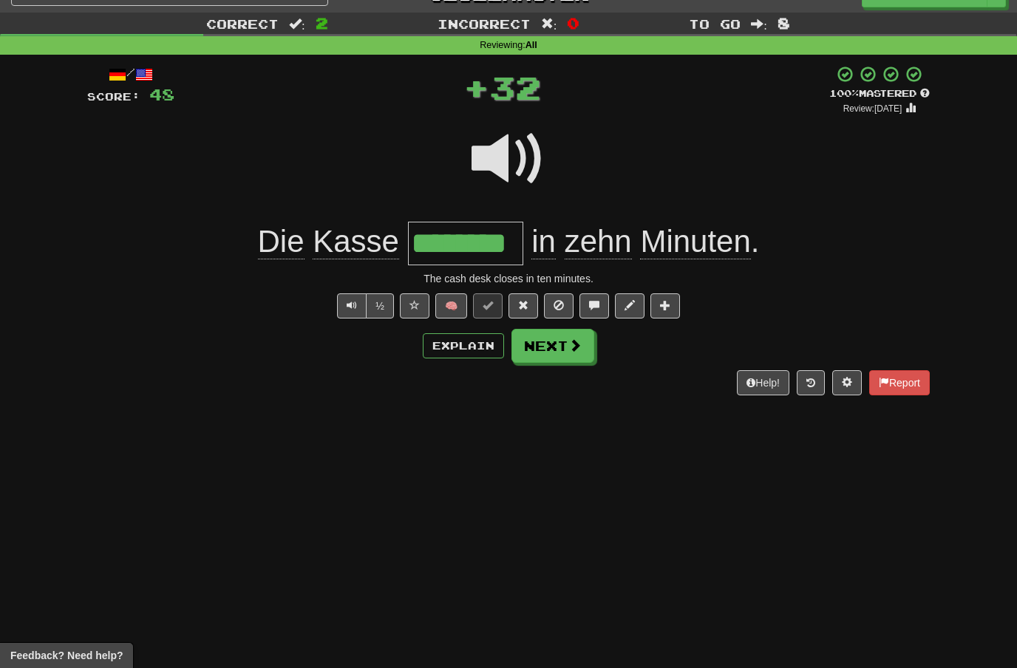
click at [569, 343] on span at bounding box center [575, 345] width 13 height 13
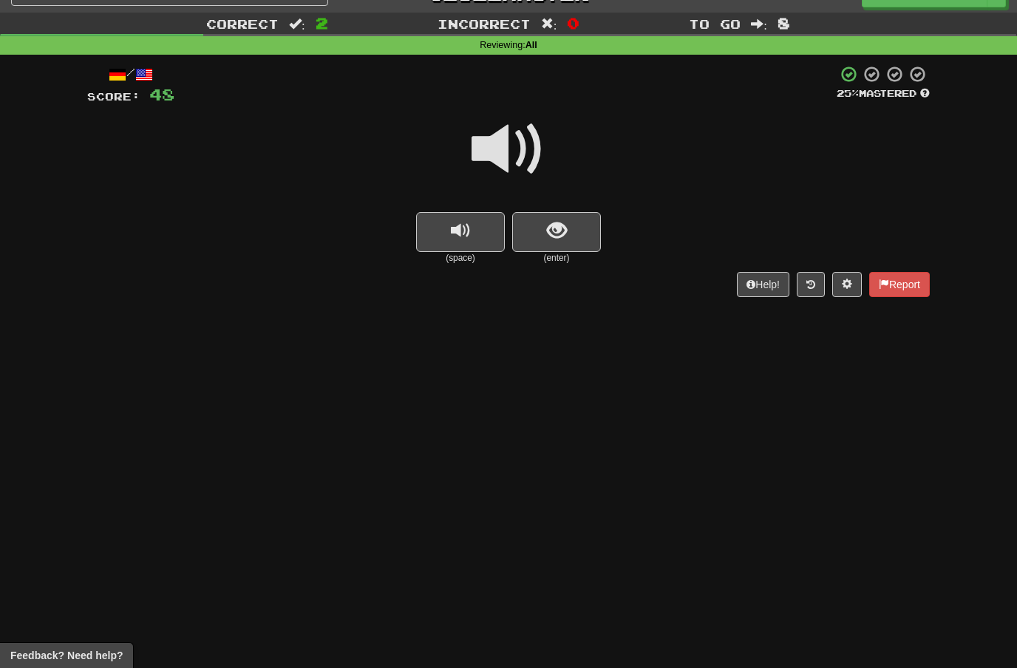
click at [518, 154] on span at bounding box center [509, 149] width 74 height 74
click at [543, 230] on button "show sentence" at bounding box center [556, 232] width 89 height 40
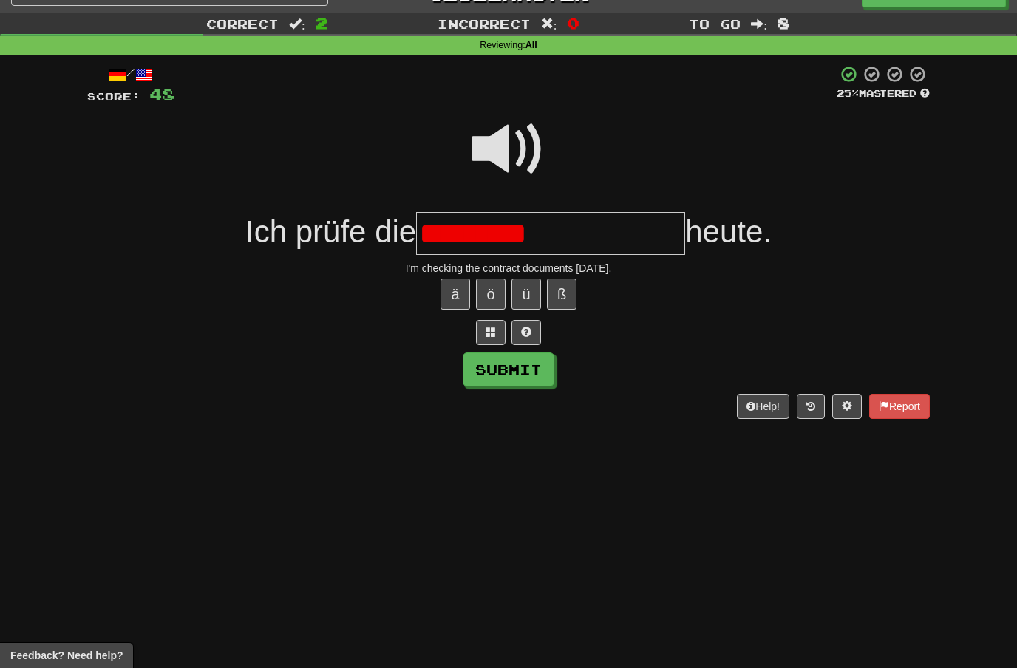
click at [510, 143] on span at bounding box center [509, 149] width 74 height 74
click at [563, 232] on input "*********" at bounding box center [550, 234] width 269 height 44
click at [544, 370] on button "Submit" at bounding box center [509, 370] width 92 height 34
type input "**********"
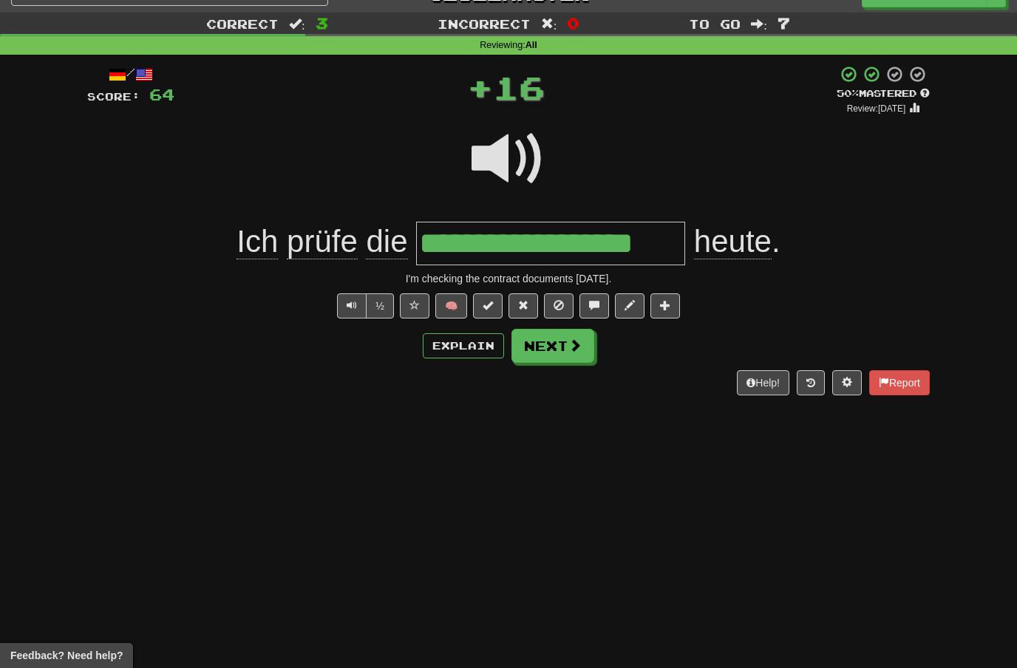
click at [572, 350] on span at bounding box center [575, 345] width 13 height 13
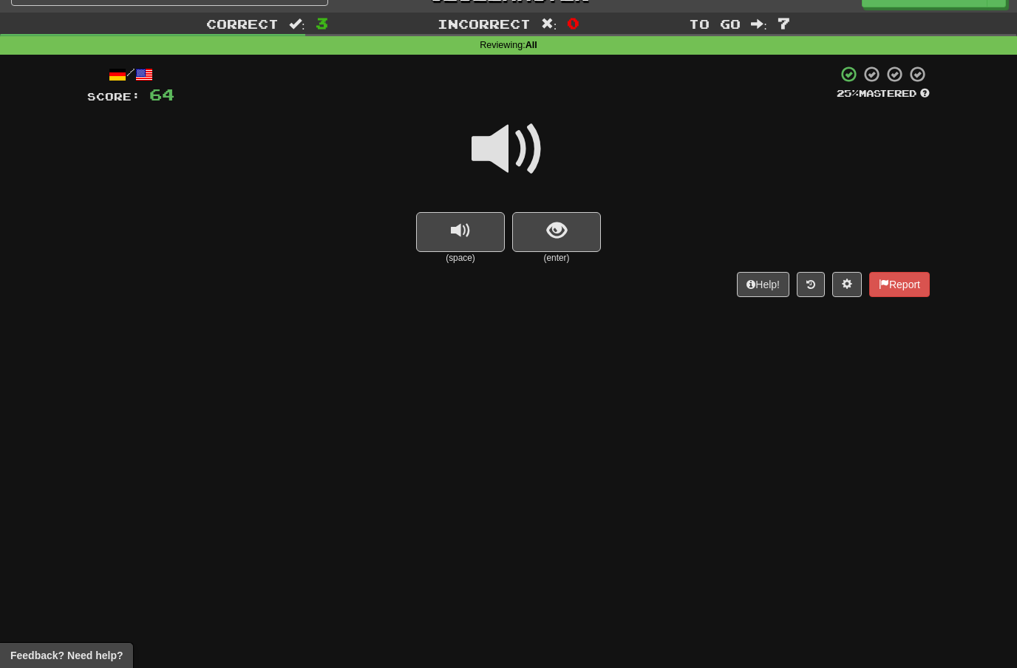
click at [520, 159] on span at bounding box center [509, 149] width 74 height 74
click at [550, 232] on span "show sentence" at bounding box center [557, 231] width 20 height 20
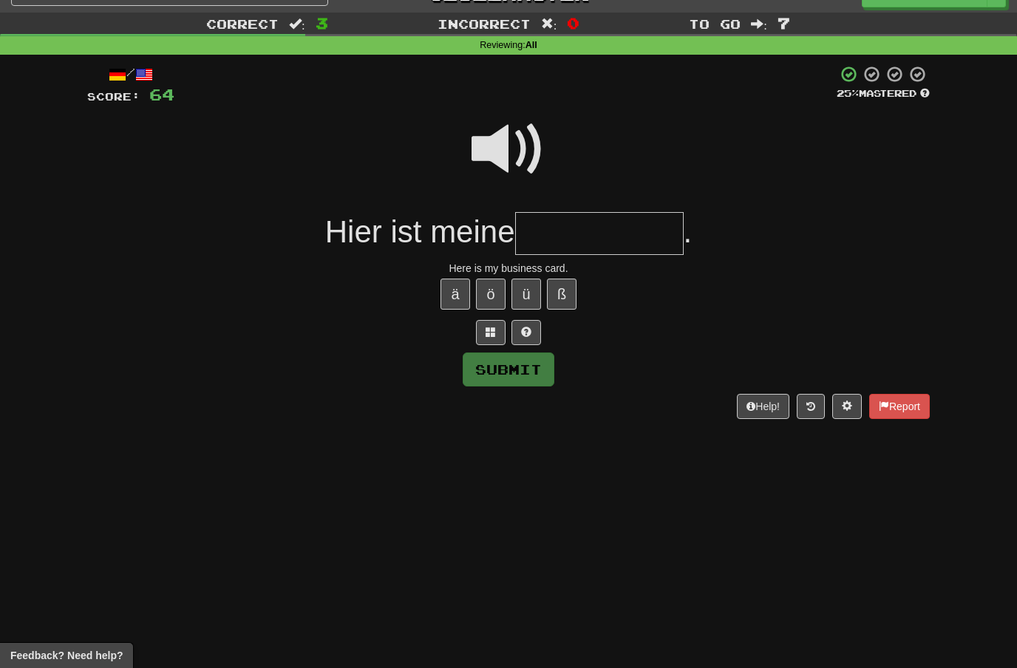
click at [504, 140] on span at bounding box center [509, 149] width 74 height 74
click at [553, 228] on input "text" at bounding box center [599, 234] width 169 height 44
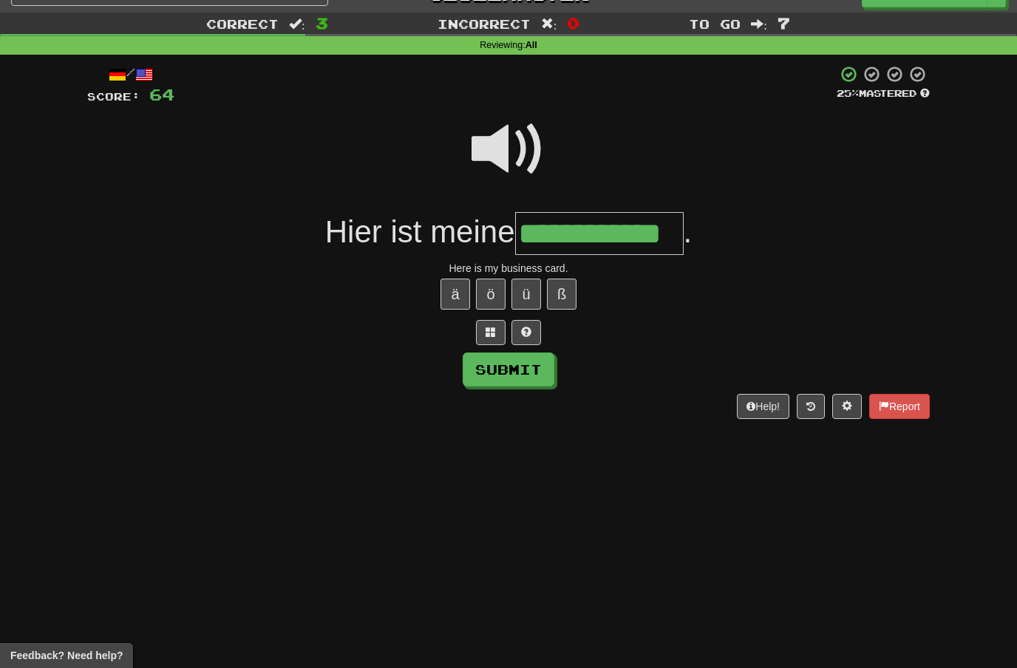
click at [541, 373] on button "Submit" at bounding box center [509, 370] width 92 height 34
type input "**********"
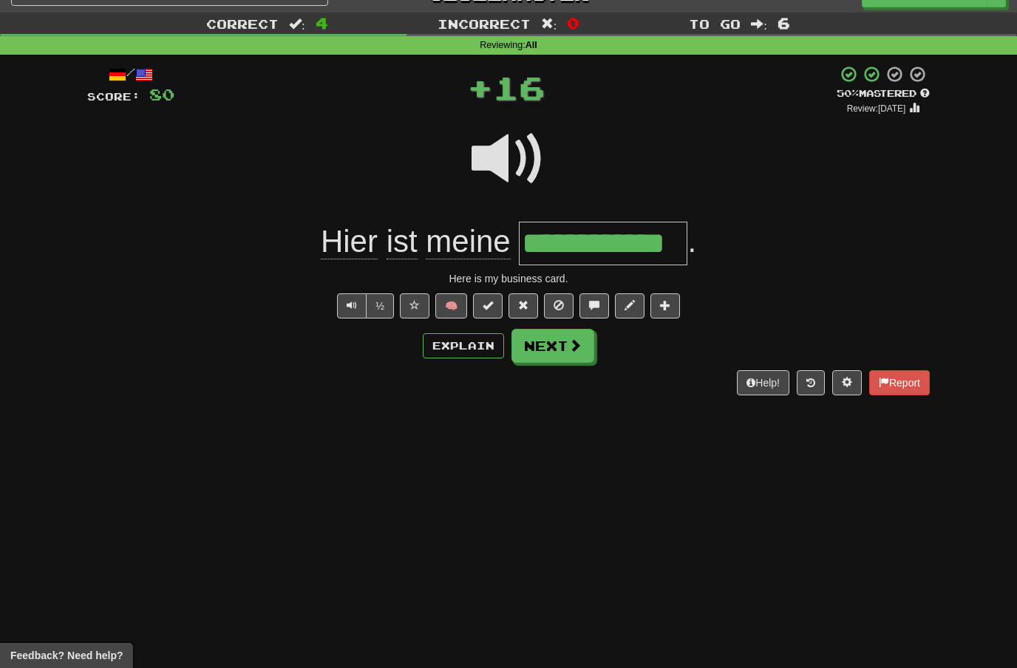
click at [570, 355] on button "Next" at bounding box center [553, 346] width 83 height 34
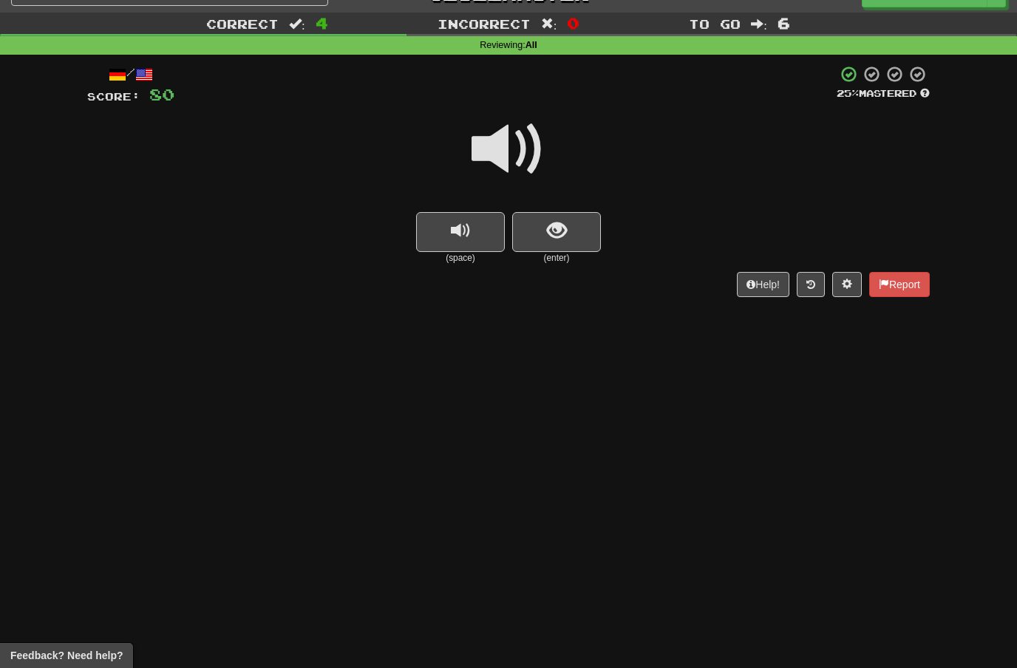
click at [517, 158] on span at bounding box center [509, 149] width 74 height 74
click at [555, 225] on span "show sentence" at bounding box center [557, 231] width 20 height 20
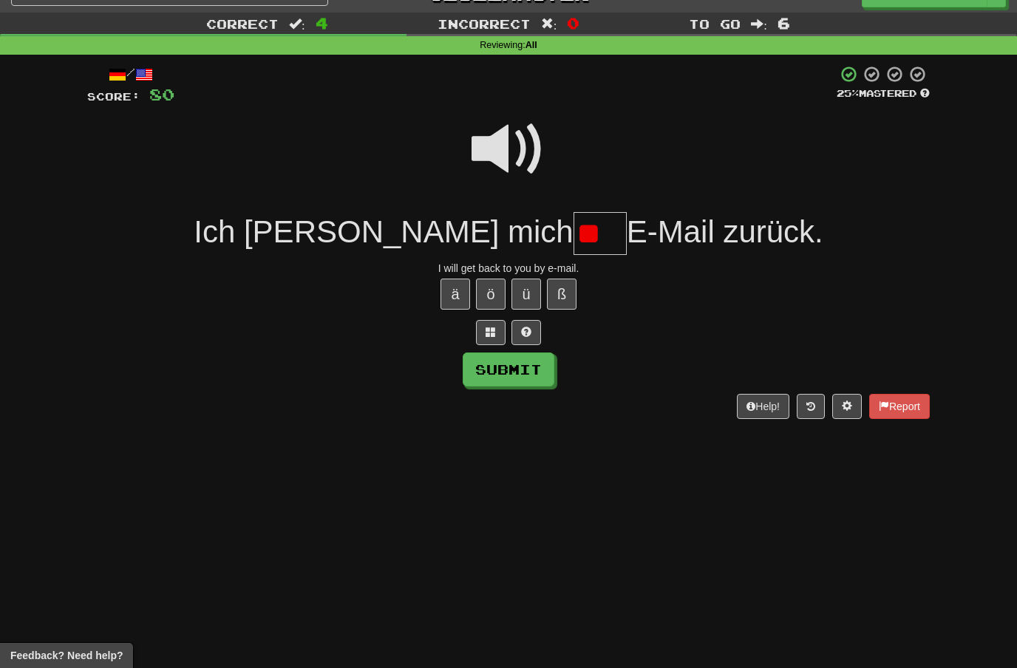
type input "*"
click at [514, 145] on span at bounding box center [509, 149] width 74 height 74
click at [574, 233] on input "text" at bounding box center [600, 234] width 53 height 44
type input "*"
click at [516, 146] on span at bounding box center [509, 149] width 74 height 74
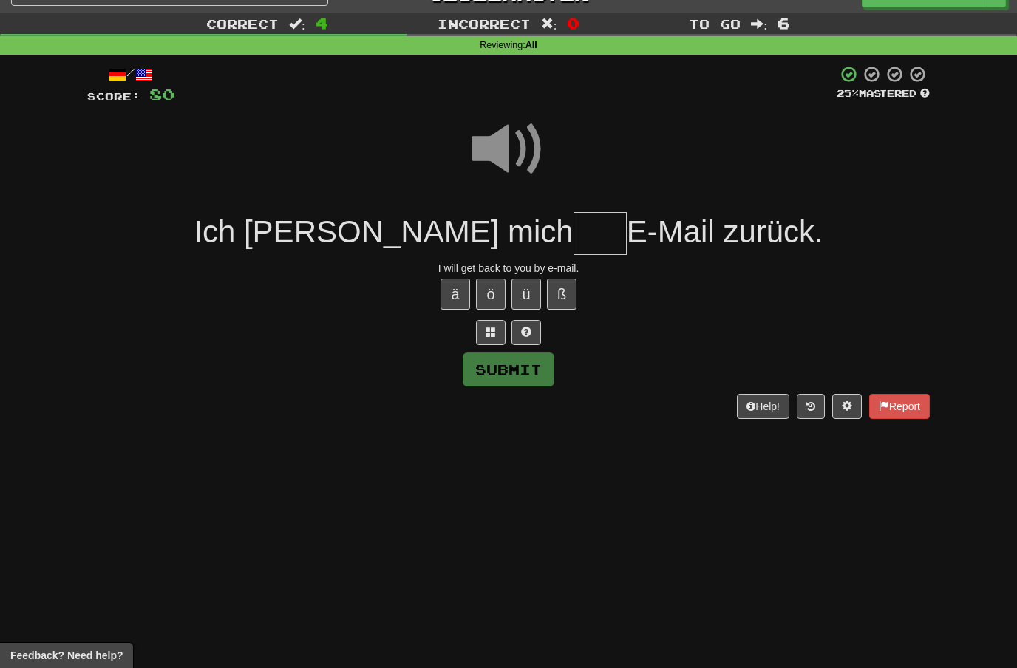
click at [574, 227] on input "text" at bounding box center [600, 234] width 53 height 44
click at [522, 138] on span at bounding box center [509, 149] width 74 height 74
click at [574, 227] on input "text" at bounding box center [600, 234] width 53 height 44
type input "***"
click at [531, 365] on button "Submit" at bounding box center [509, 370] width 92 height 34
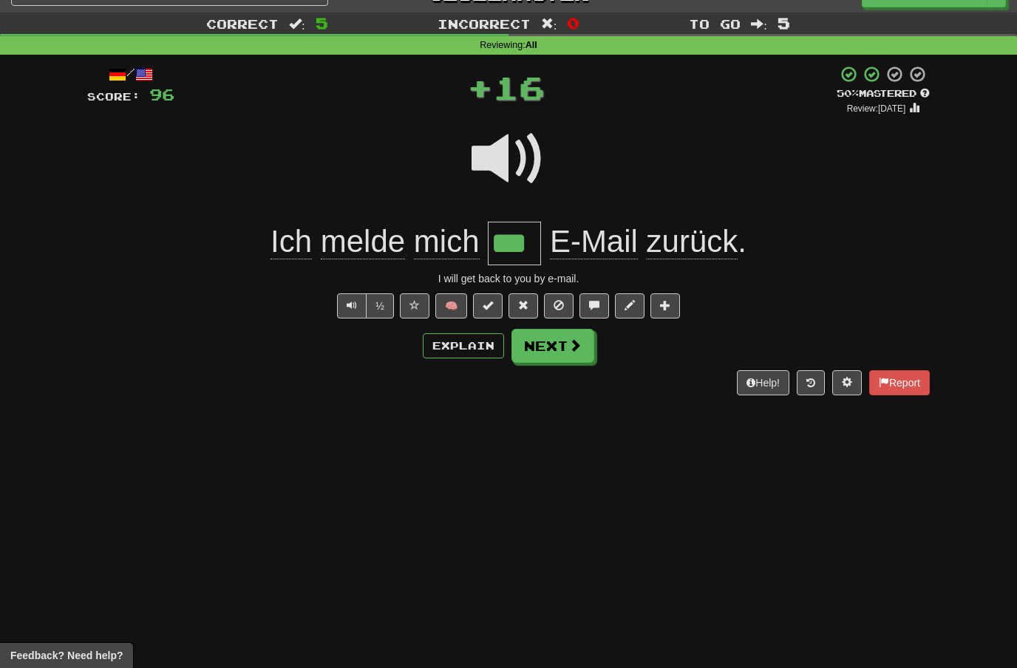
click at [573, 345] on span at bounding box center [575, 345] width 13 height 13
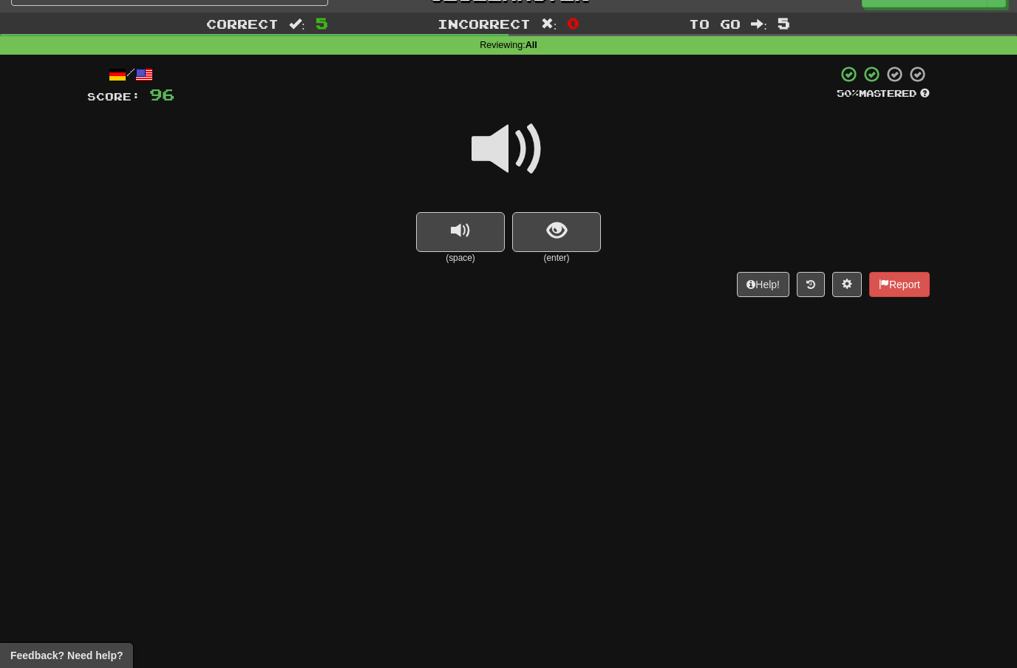
click at [517, 151] on span at bounding box center [509, 149] width 74 height 74
click at [548, 223] on span "show sentence" at bounding box center [557, 231] width 20 height 20
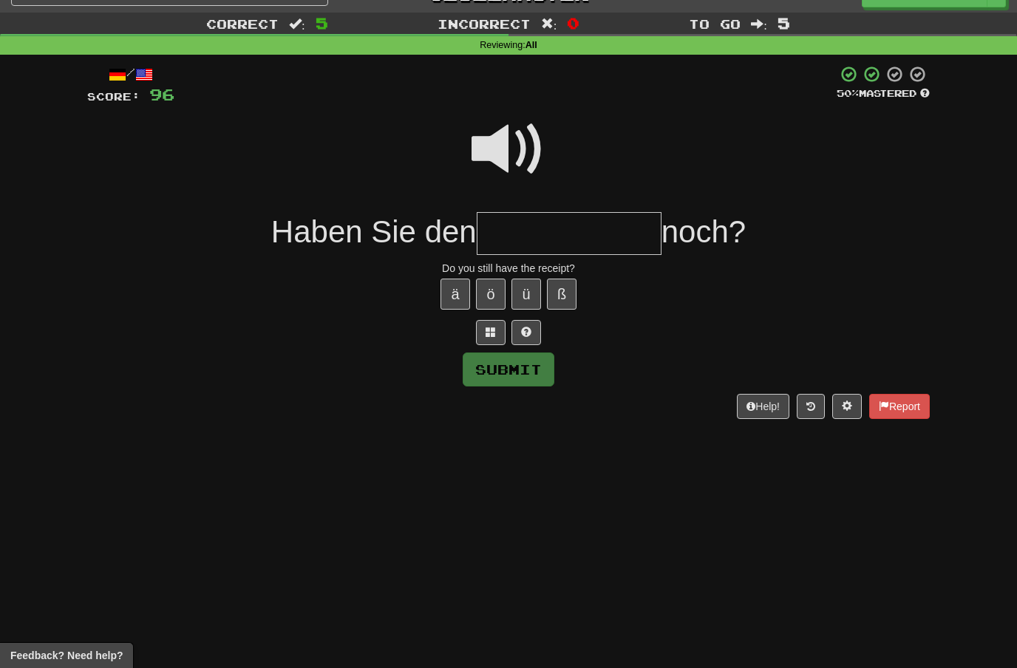
click at [512, 153] on span at bounding box center [509, 149] width 74 height 74
click at [522, 231] on input "text" at bounding box center [569, 234] width 185 height 44
click at [492, 329] on span at bounding box center [491, 332] width 10 height 10
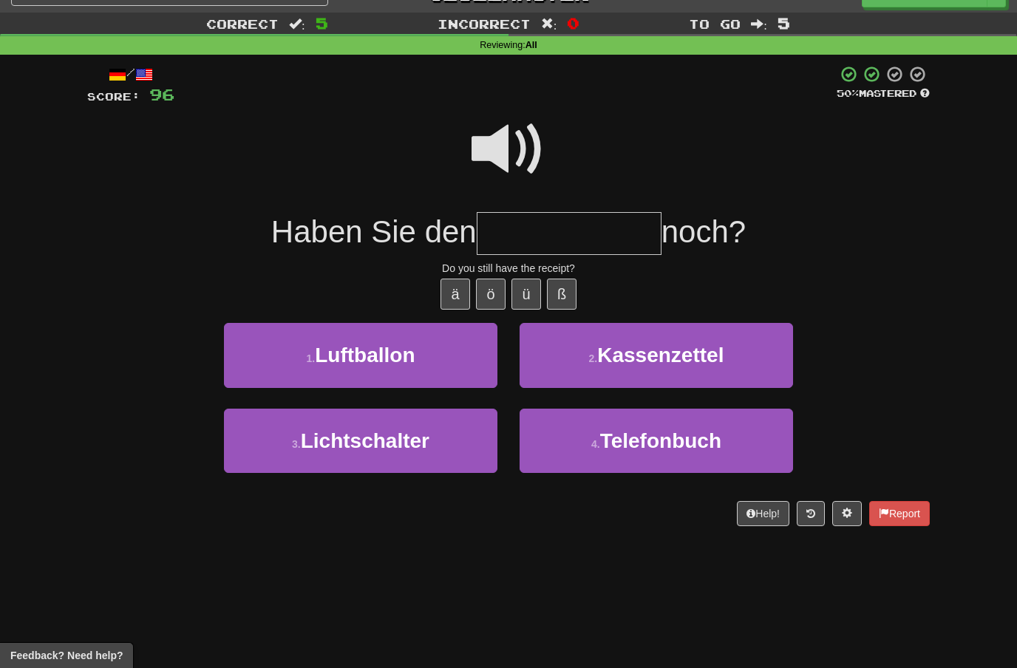
click at [699, 354] on span "Kassenzettel" at bounding box center [660, 355] width 126 height 23
type input "**********"
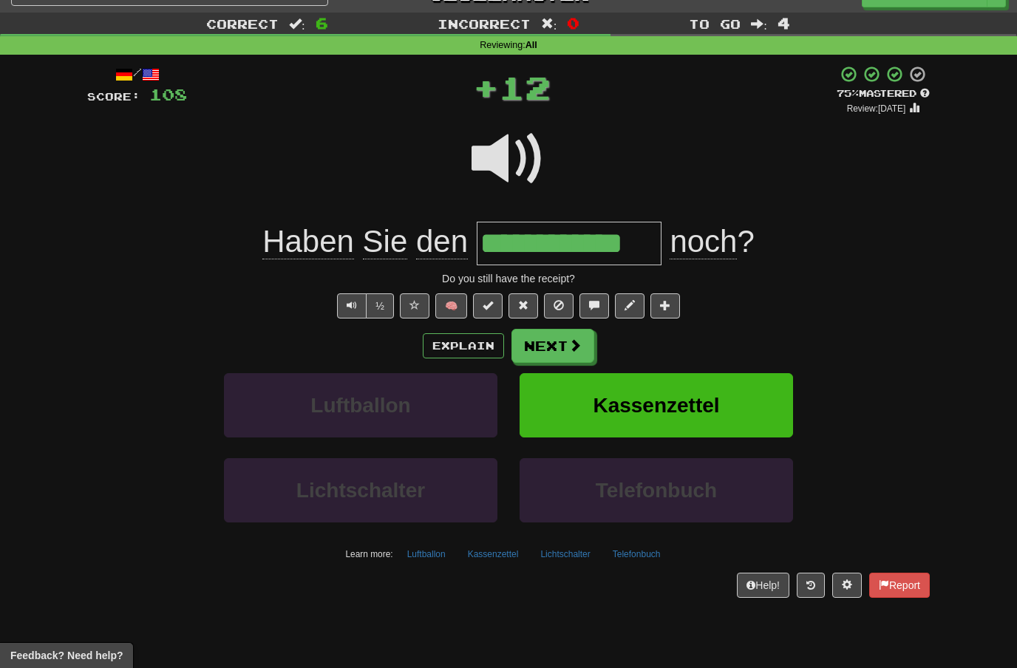
click at [569, 346] on span at bounding box center [575, 345] width 13 height 13
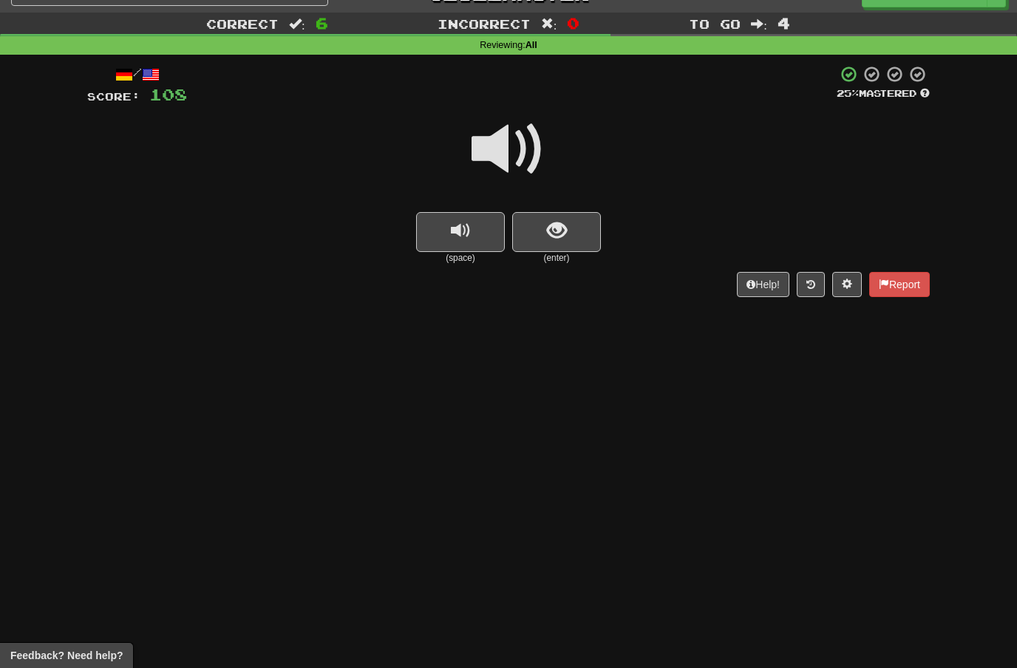
click at [510, 140] on span at bounding box center [509, 149] width 74 height 74
click at [550, 221] on span "show sentence" at bounding box center [557, 231] width 20 height 20
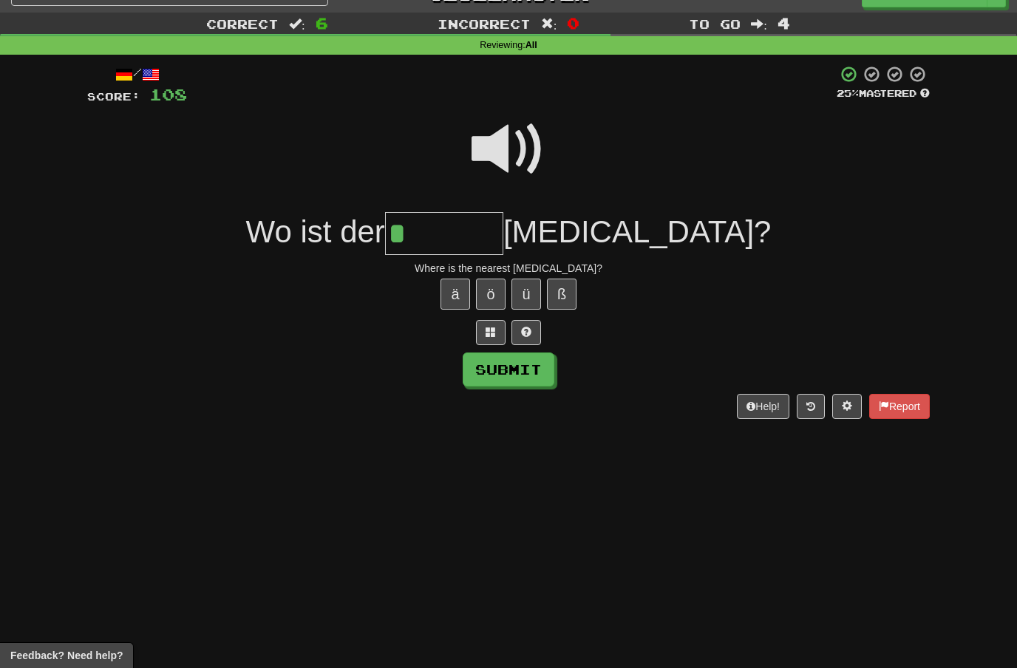
click at [460, 282] on button "ä" at bounding box center [456, 294] width 30 height 31
type input "*******"
click at [526, 370] on button "Submit" at bounding box center [509, 370] width 92 height 34
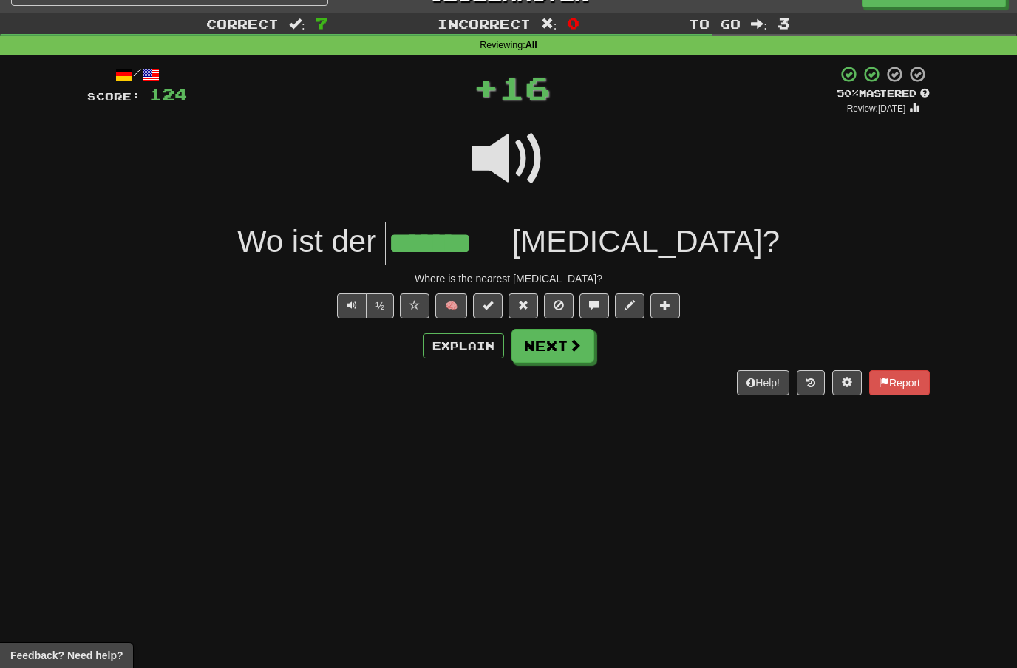
click at [577, 352] on button "Next" at bounding box center [553, 346] width 83 height 34
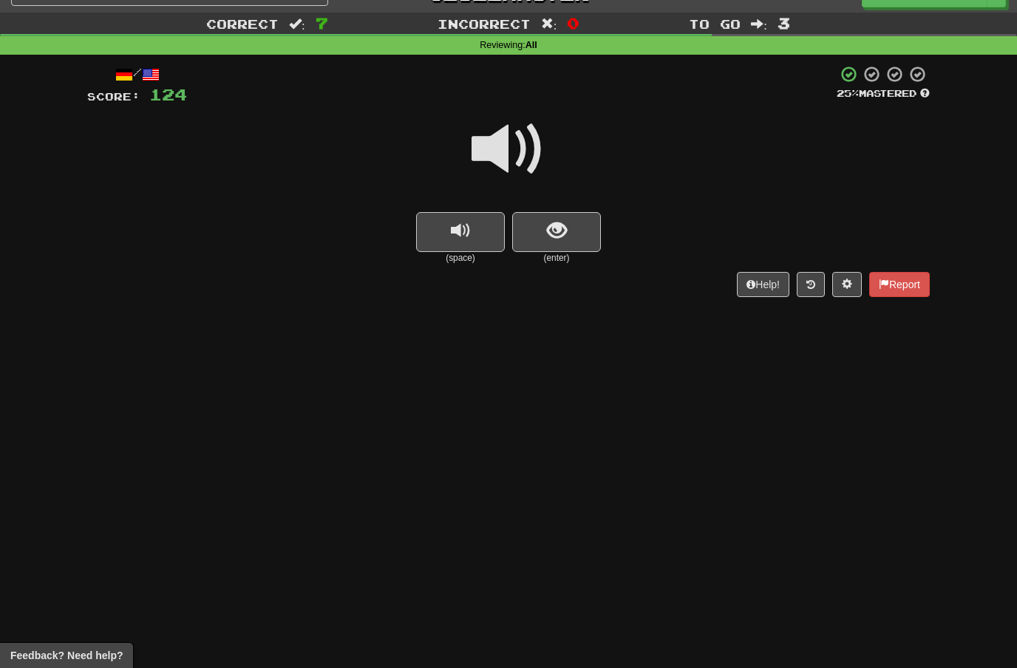
click at [517, 146] on span at bounding box center [509, 149] width 74 height 74
click at [548, 222] on span "show sentence" at bounding box center [557, 231] width 20 height 20
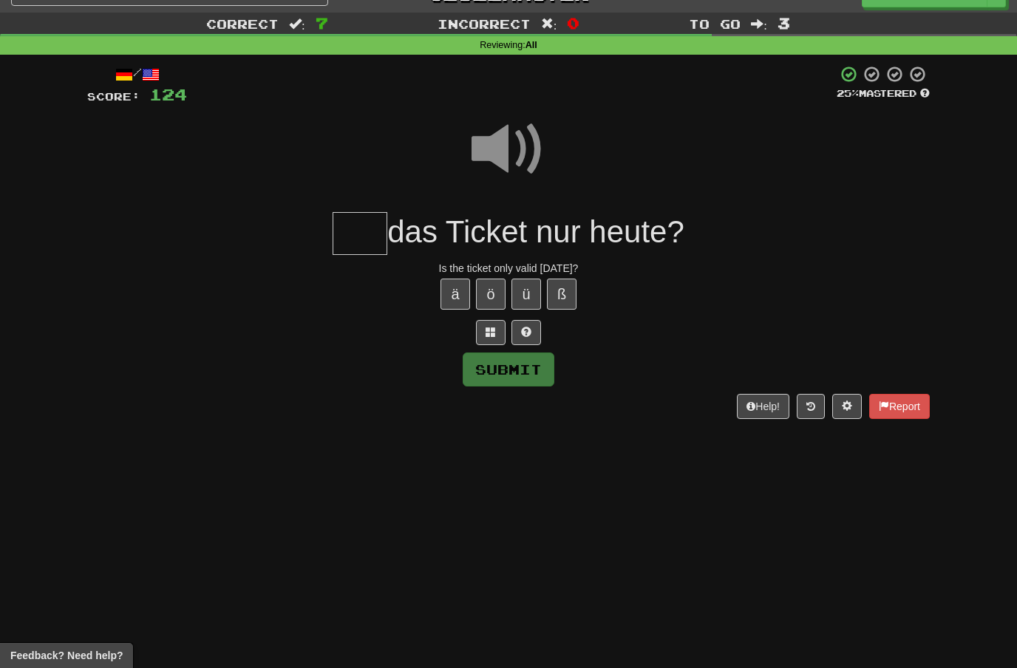
click at [513, 155] on span at bounding box center [509, 149] width 74 height 74
click at [358, 229] on input "text" at bounding box center [360, 234] width 55 height 44
click at [535, 356] on button "Submit" at bounding box center [509, 370] width 92 height 34
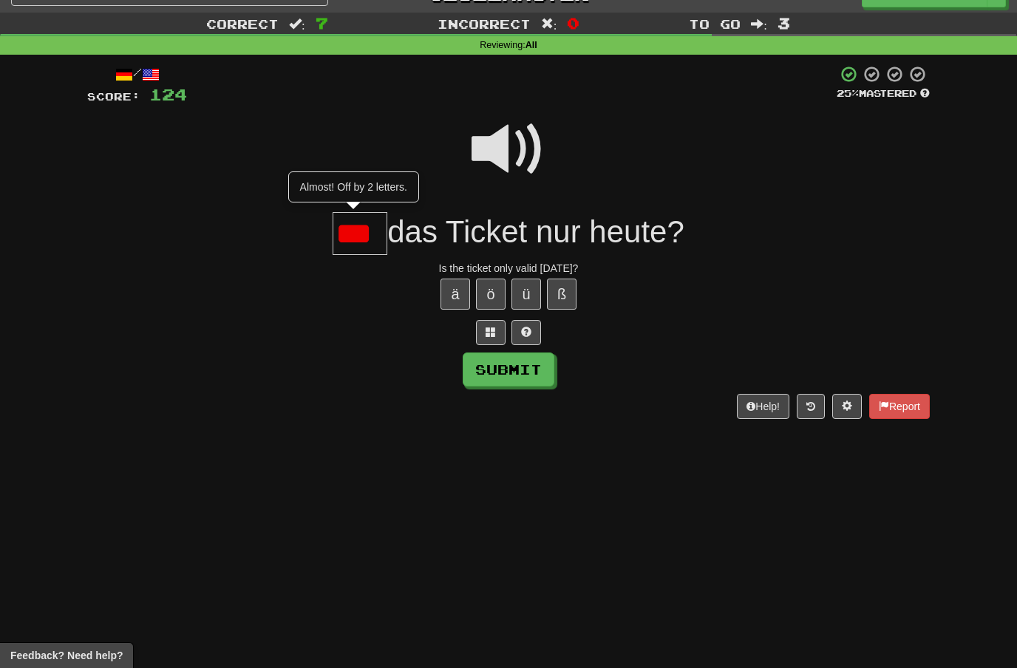
click at [370, 240] on input "***" at bounding box center [360, 234] width 55 height 44
click at [522, 360] on button "Submit" at bounding box center [509, 370] width 92 height 34
type input "****"
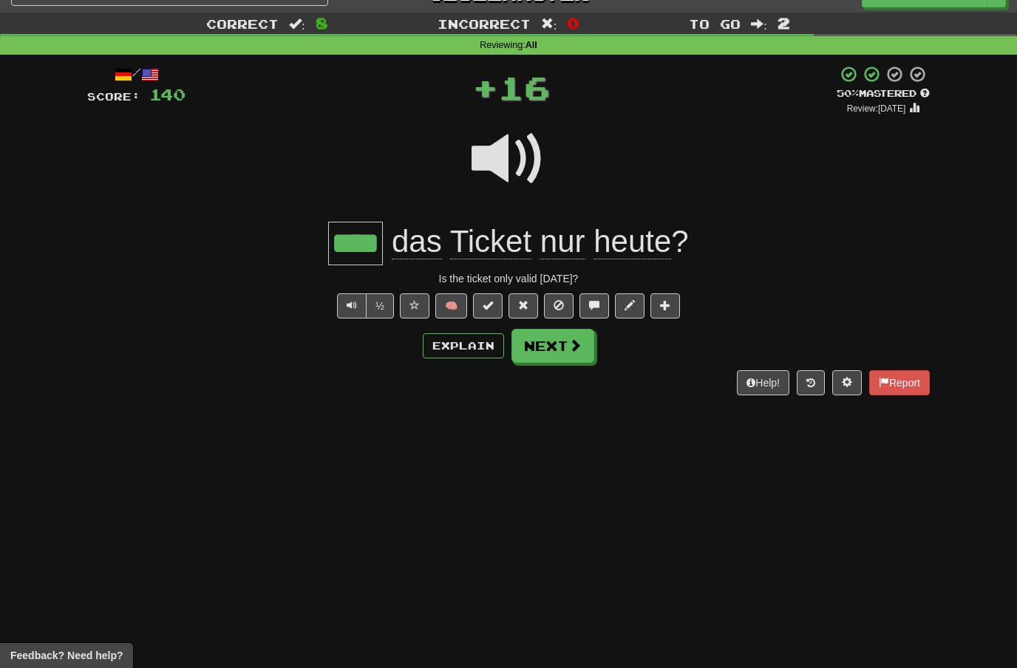
click at [572, 342] on span at bounding box center [575, 345] width 13 height 13
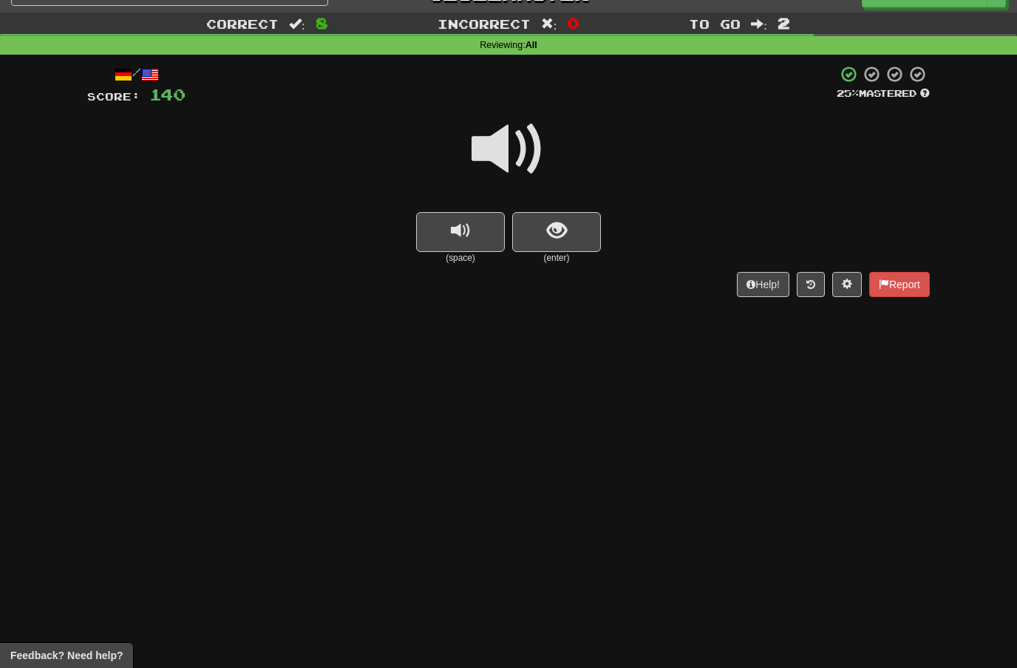
click at [518, 143] on span at bounding box center [509, 149] width 74 height 74
click at [547, 239] on span "show sentence" at bounding box center [557, 231] width 20 height 20
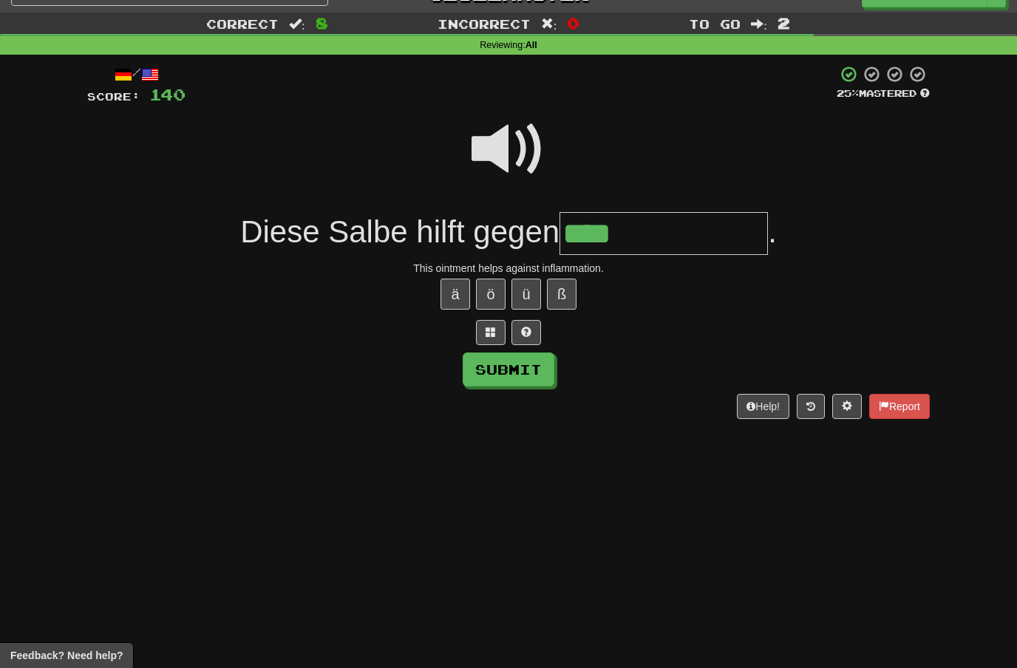
click at [458, 299] on button "ä" at bounding box center [456, 294] width 30 height 31
click at [532, 295] on button "ü" at bounding box center [527, 294] width 30 height 31
click at [523, 135] on span at bounding box center [509, 149] width 74 height 74
click at [693, 230] on input "*******" at bounding box center [664, 234] width 208 height 44
click at [518, 146] on span at bounding box center [509, 149] width 74 height 74
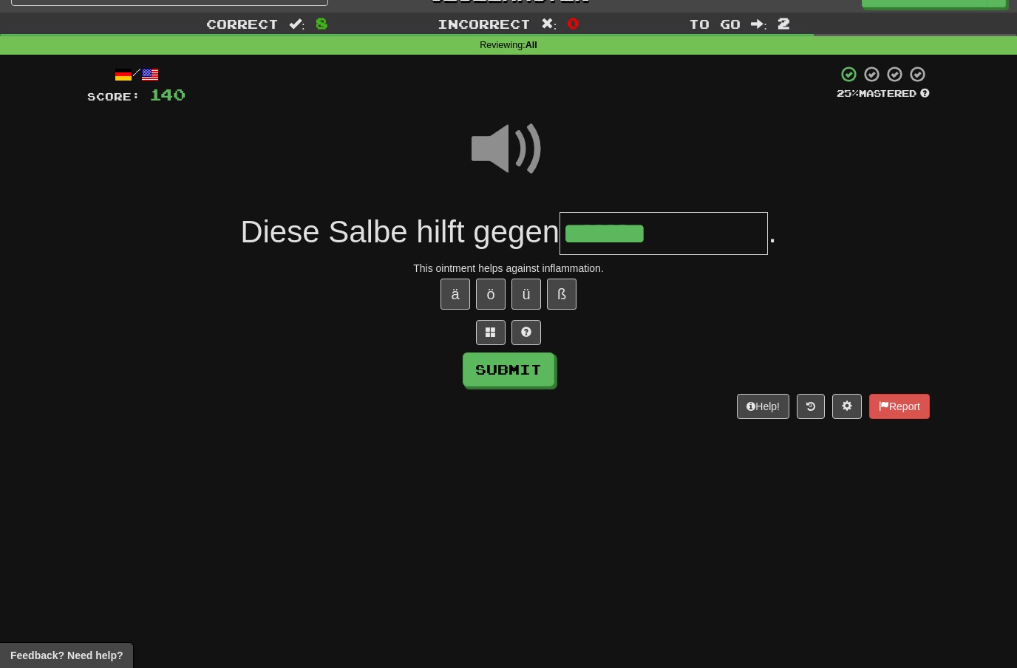
click at [696, 230] on input "*******" at bounding box center [664, 234] width 208 height 44
click at [539, 364] on button "Submit" at bounding box center [509, 370] width 92 height 34
type input "**********"
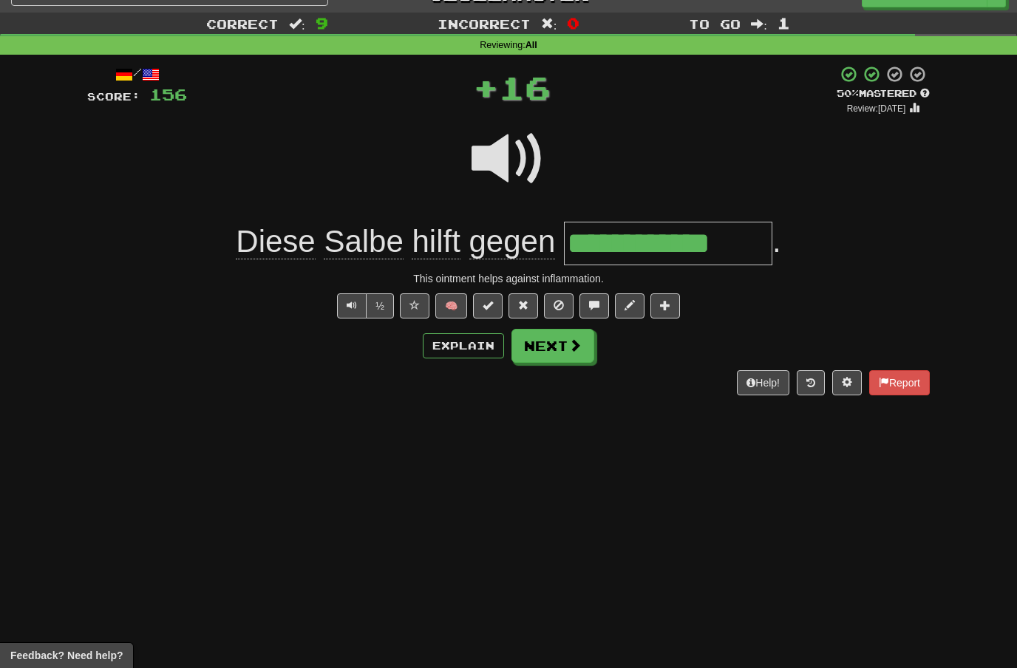
click at [571, 345] on span at bounding box center [575, 345] width 13 height 13
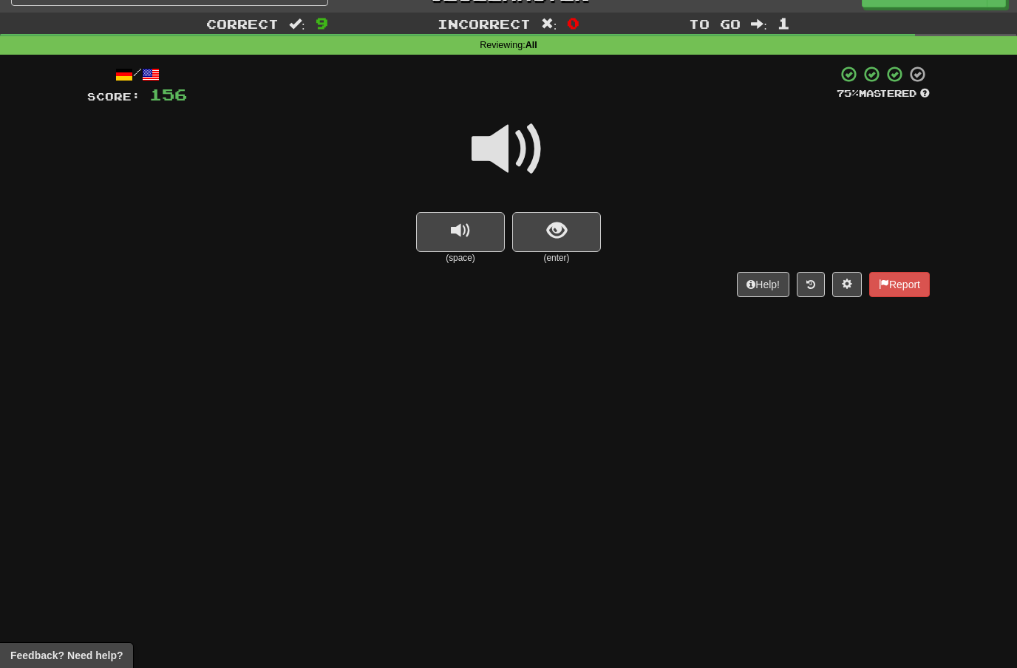
click at [529, 144] on span at bounding box center [509, 149] width 74 height 74
click at [566, 232] on span "show sentence" at bounding box center [557, 231] width 20 height 20
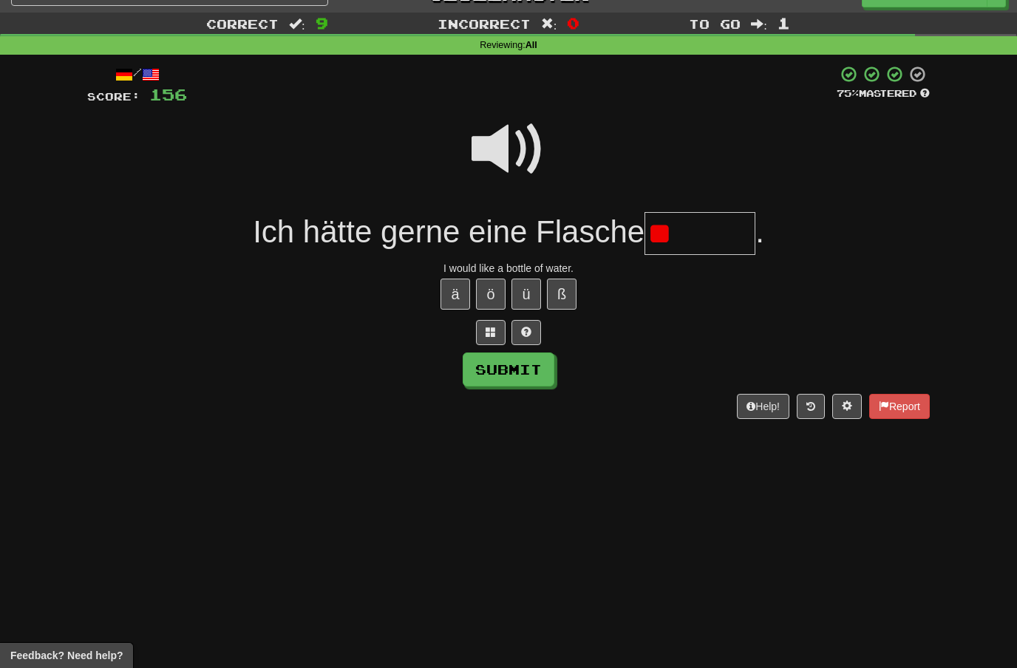
type input "*"
click at [527, 368] on button "Submit" at bounding box center [509, 370] width 92 height 34
type input "******"
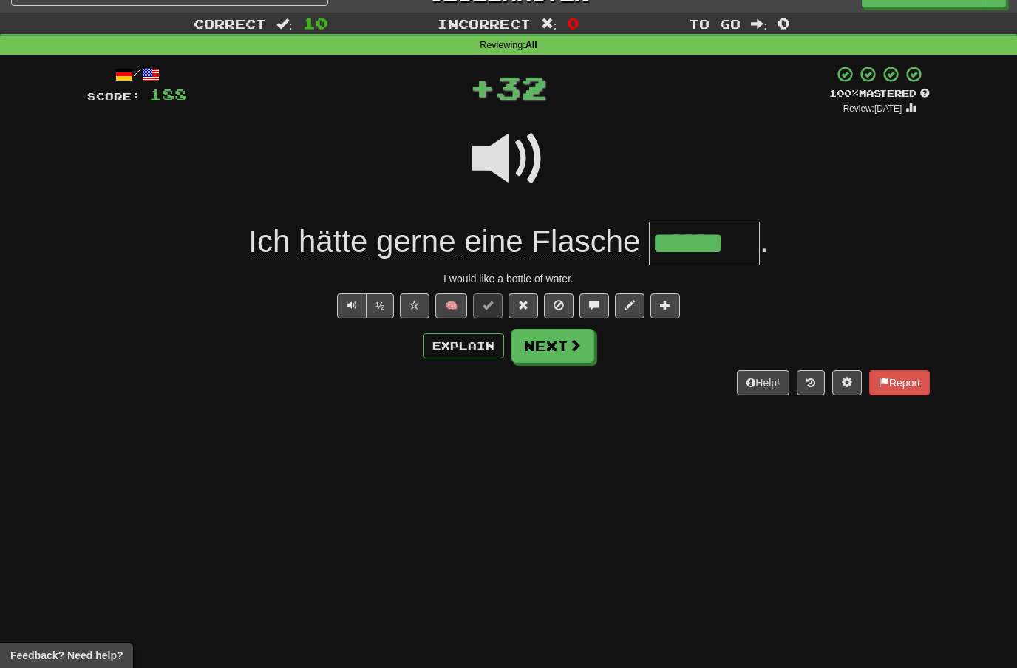
click at [566, 356] on button "Next" at bounding box center [553, 346] width 83 height 34
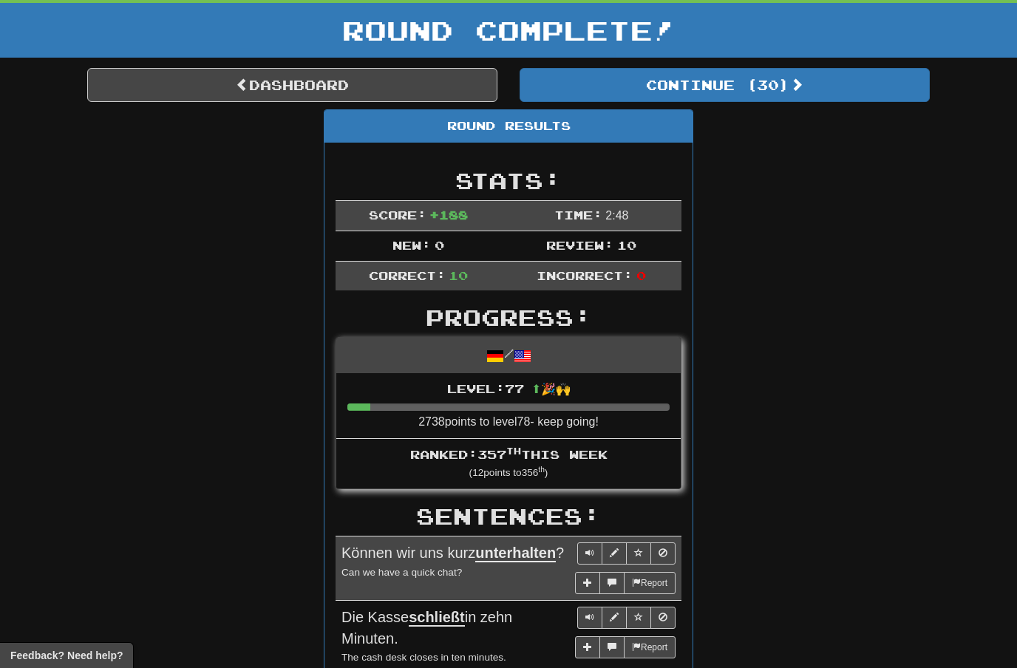
scroll to position [34, 0]
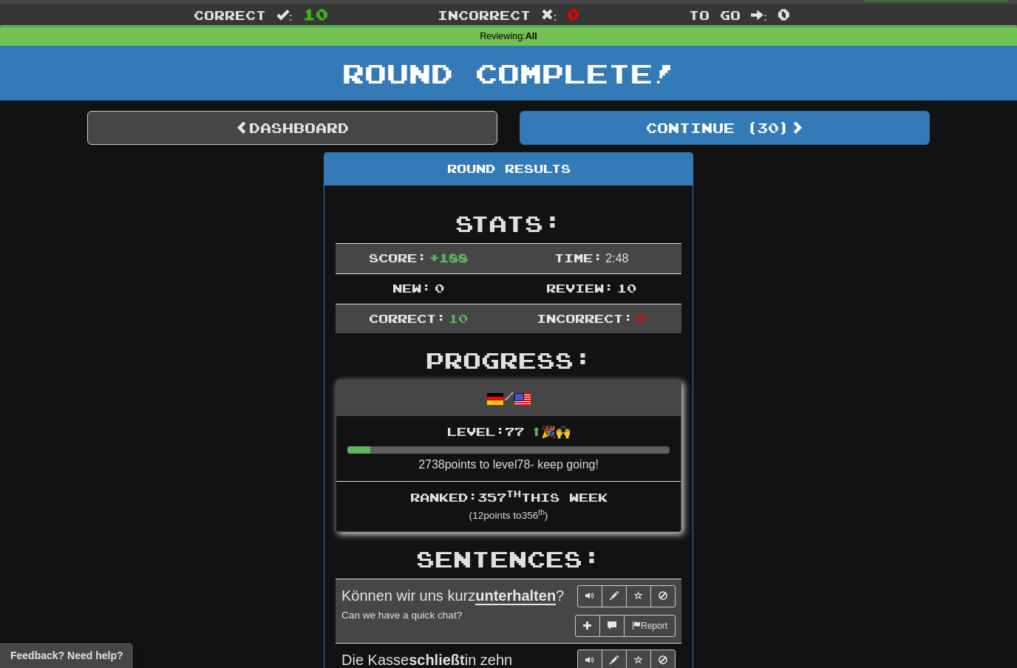
click at [399, 127] on link "Dashboard" at bounding box center [292, 128] width 410 height 34
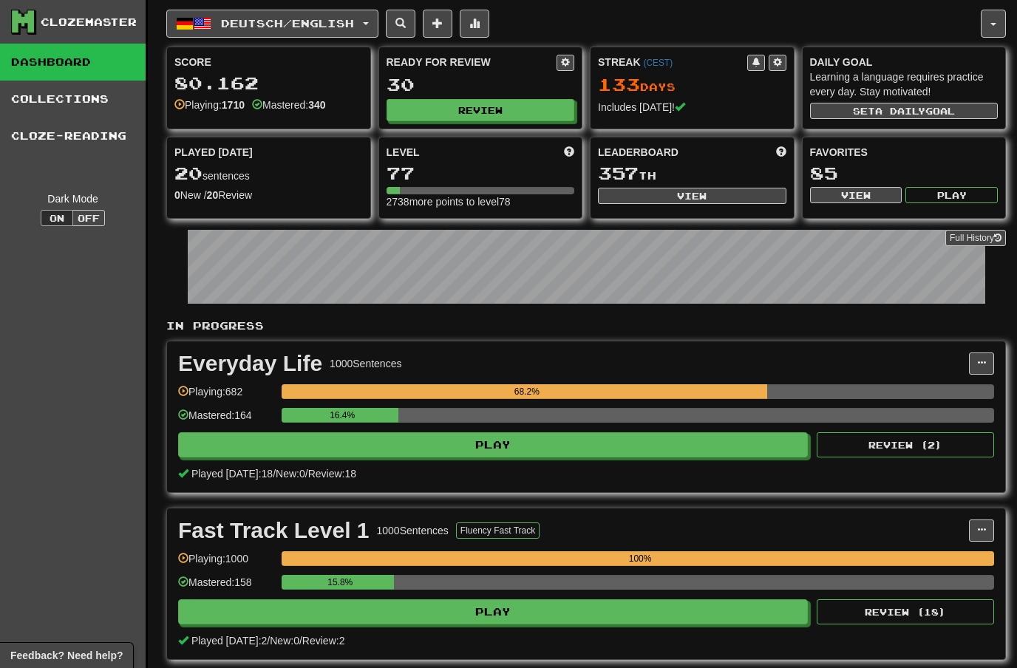
click at [480, 24] on span at bounding box center [474, 23] width 10 height 10
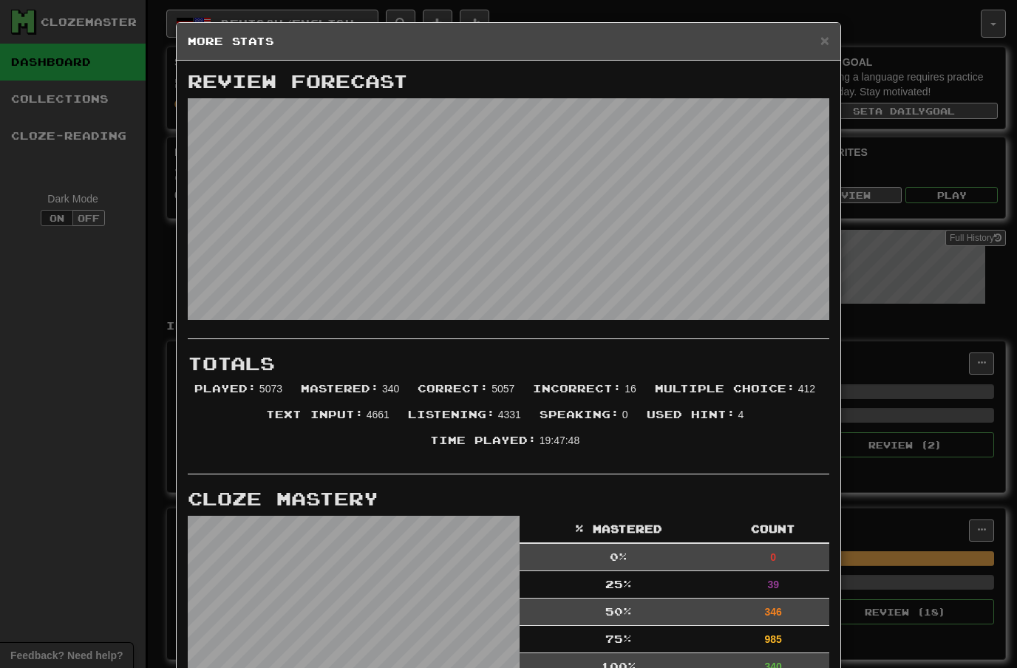
click at [822, 40] on span "×" at bounding box center [825, 40] width 9 height 17
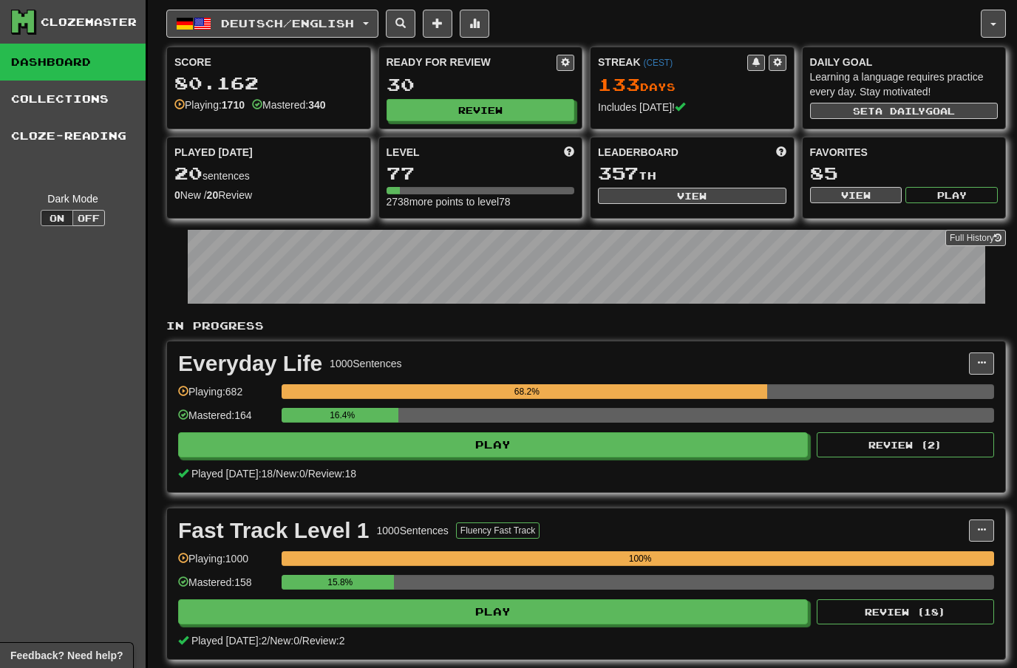
click at [352, 21] on span "Deutsch / English" at bounding box center [287, 23] width 133 height 13
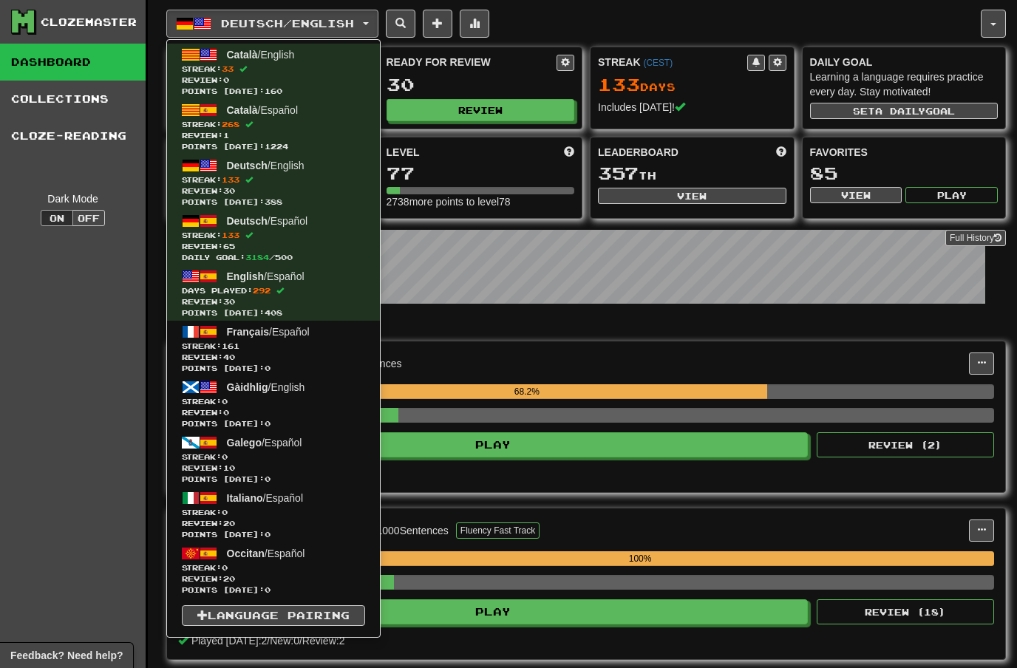
click at [647, 12] on div at bounding box center [508, 334] width 1017 height 668
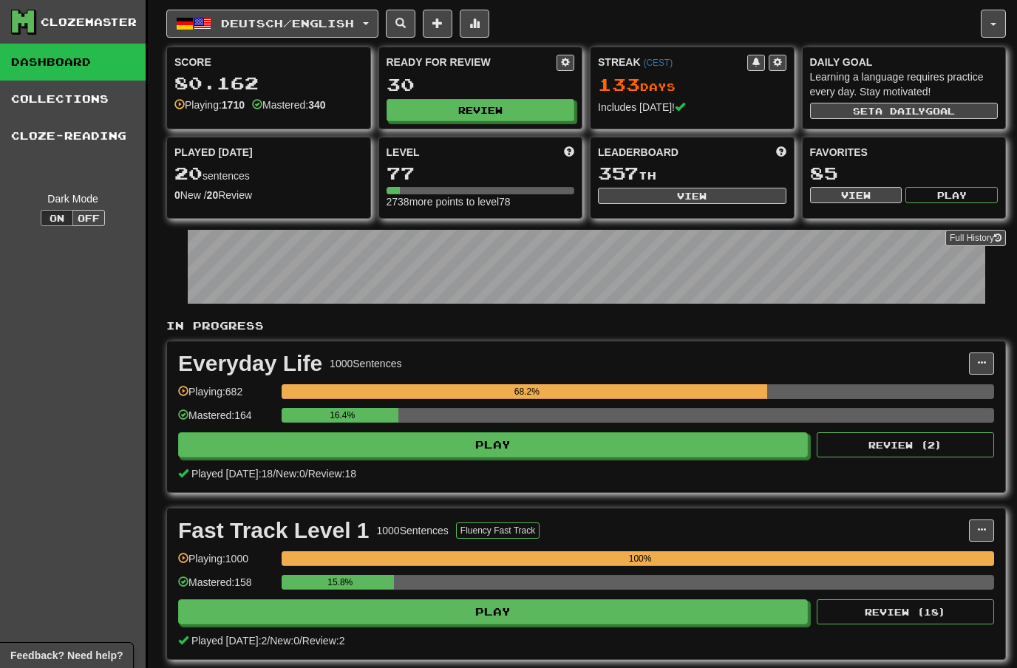
click at [687, 189] on button "View" at bounding box center [692, 196] width 189 height 16
select select "**********"
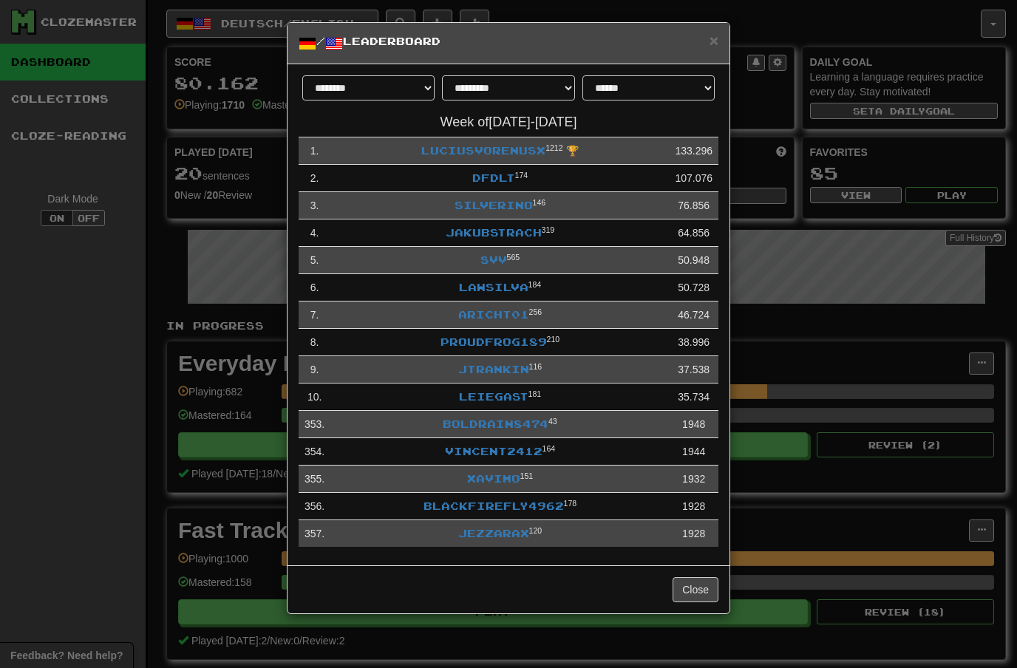
click at [495, 475] on link "Xavimo" at bounding box center [493, 478] width 53 height 13
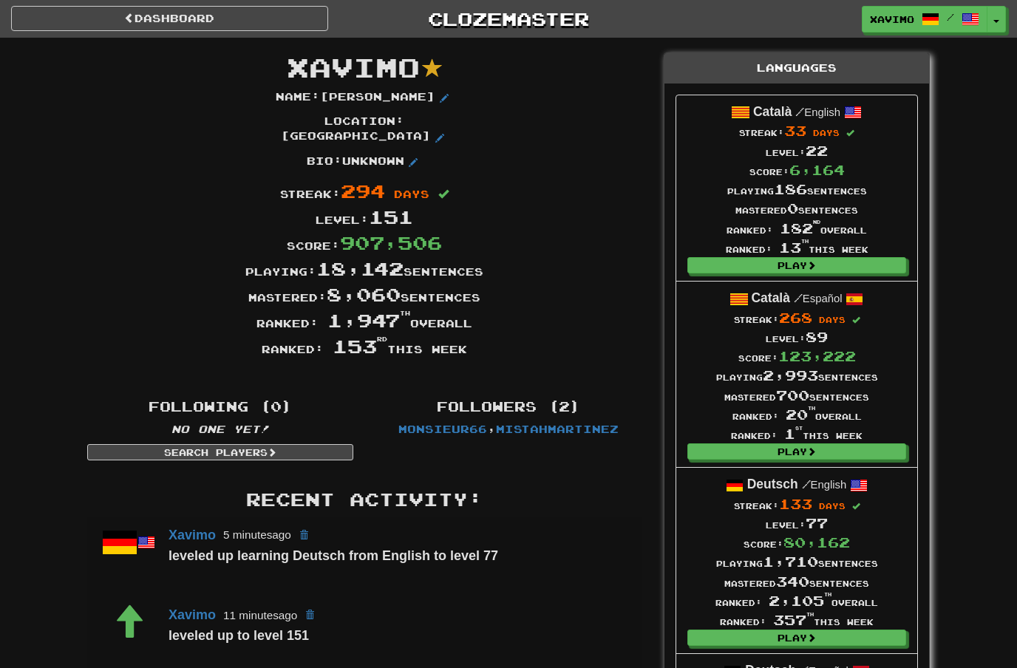
click at [268, 14] on link "Dashboard" at bounding box center [169, 18] width 317 height 25
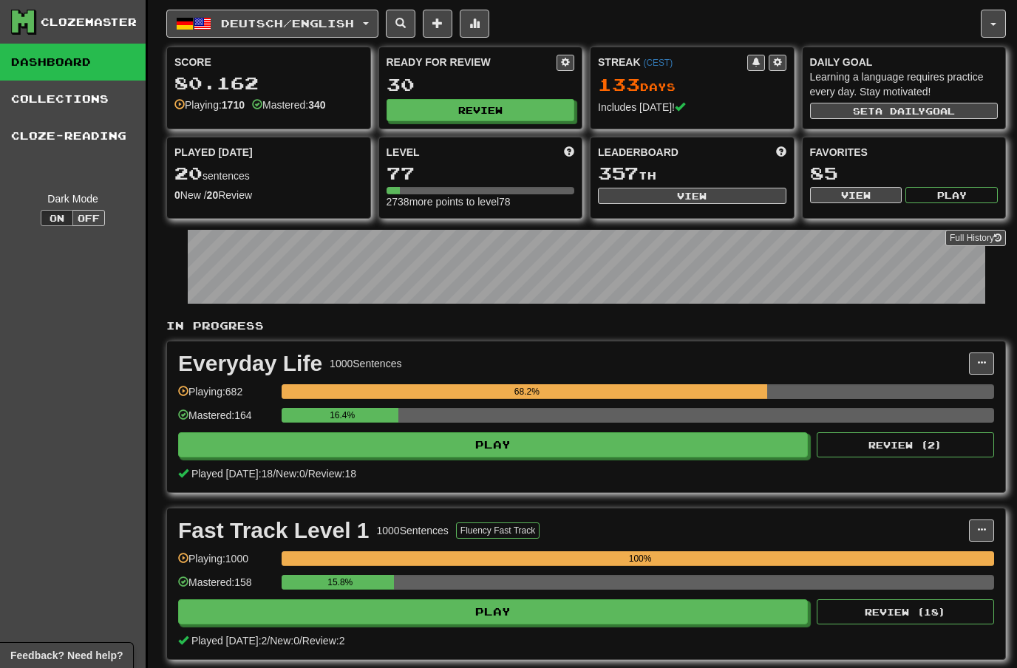
click at [365, 30] on button "Deutsch / English" at bounding box center [272, 24] width 212 height 28
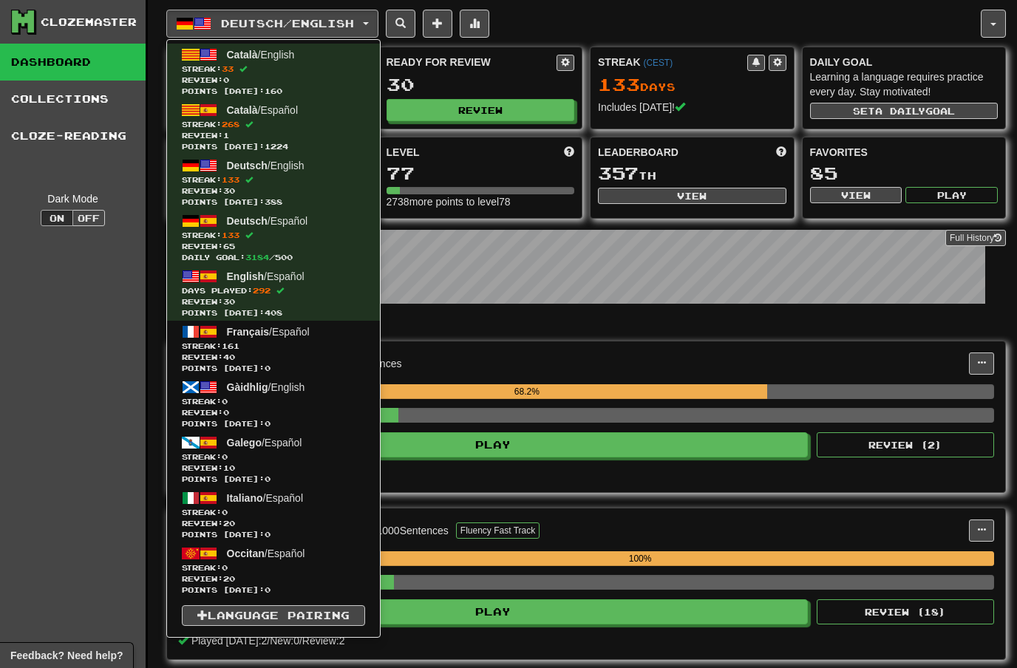
click at [257, 350] on span "Streak: 161" at bounding box center [273, 346] width 183 height 11
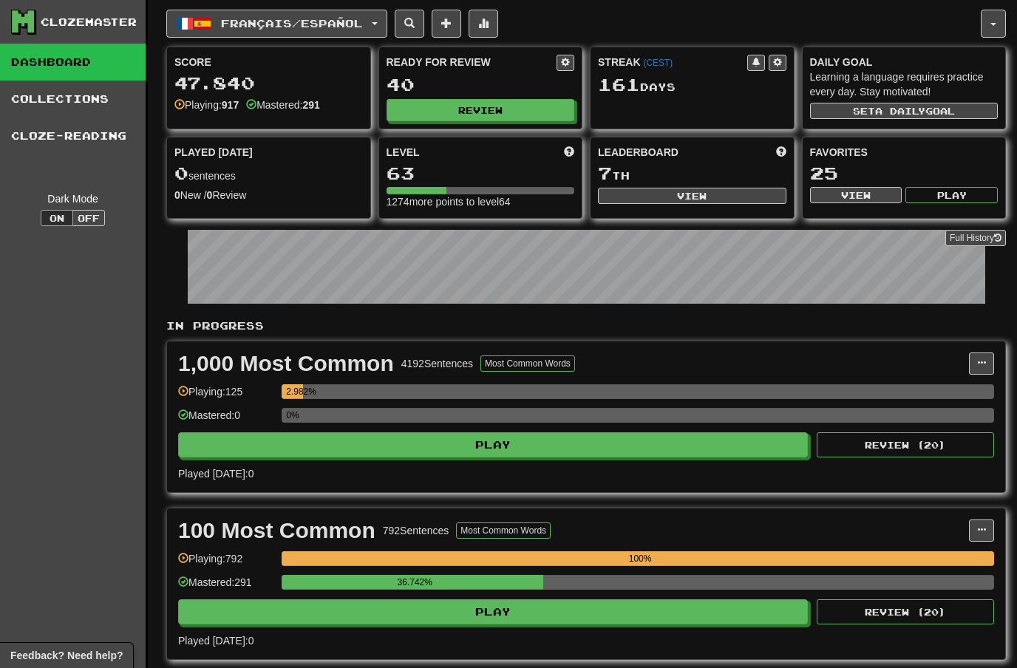
click at [505, 103] on button "Review" at bounding box center [481, 110] width 189 height 22
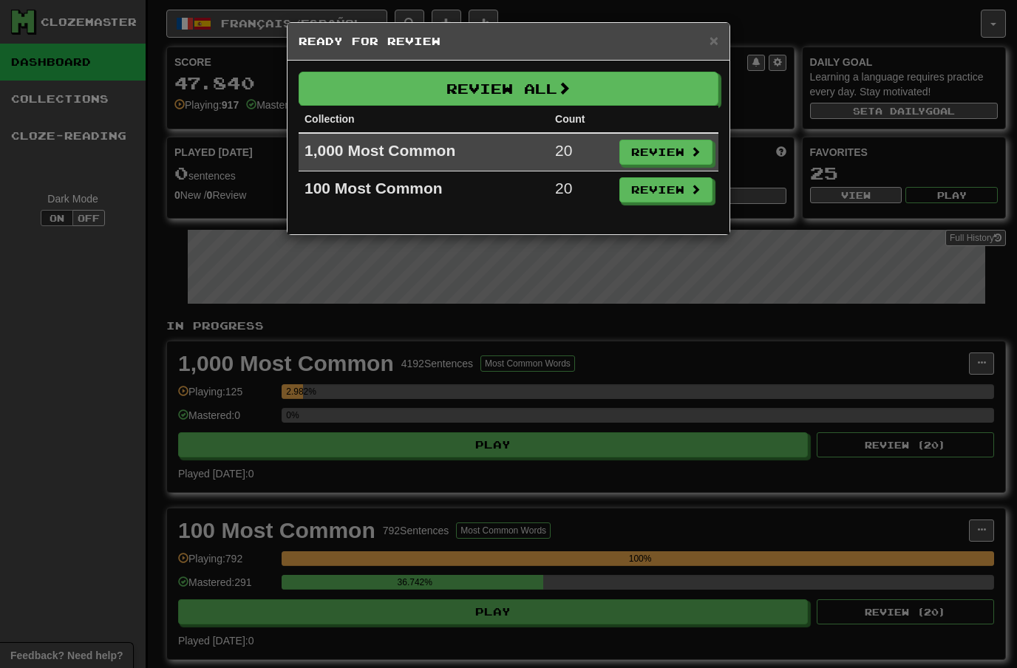
click at [583, 78] on button "Review All" at bounding box center [509, 89] width 420 height 34
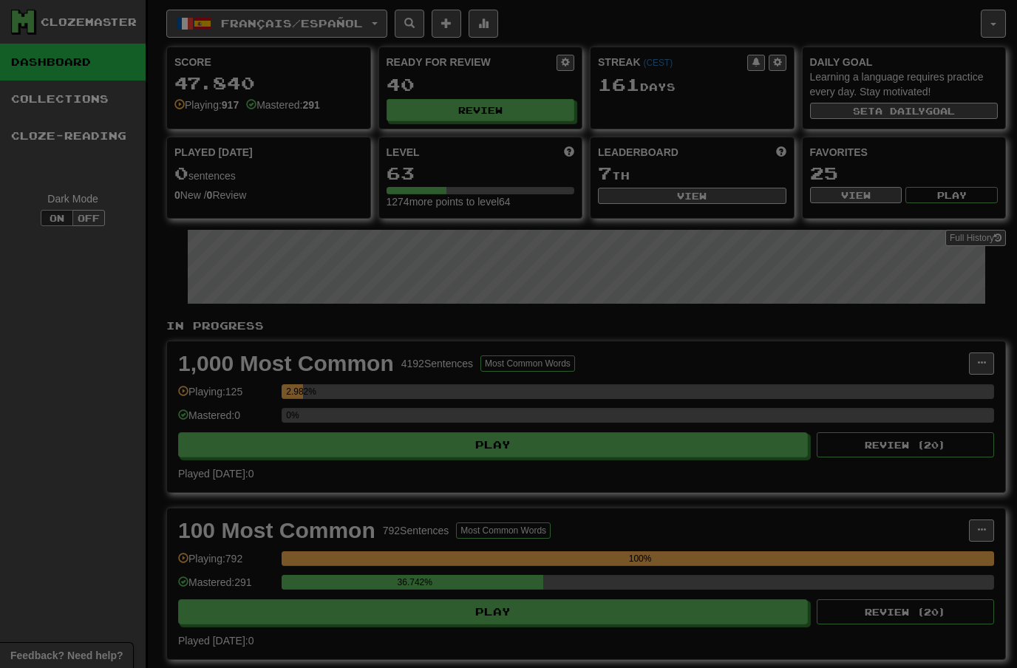
select select "**"
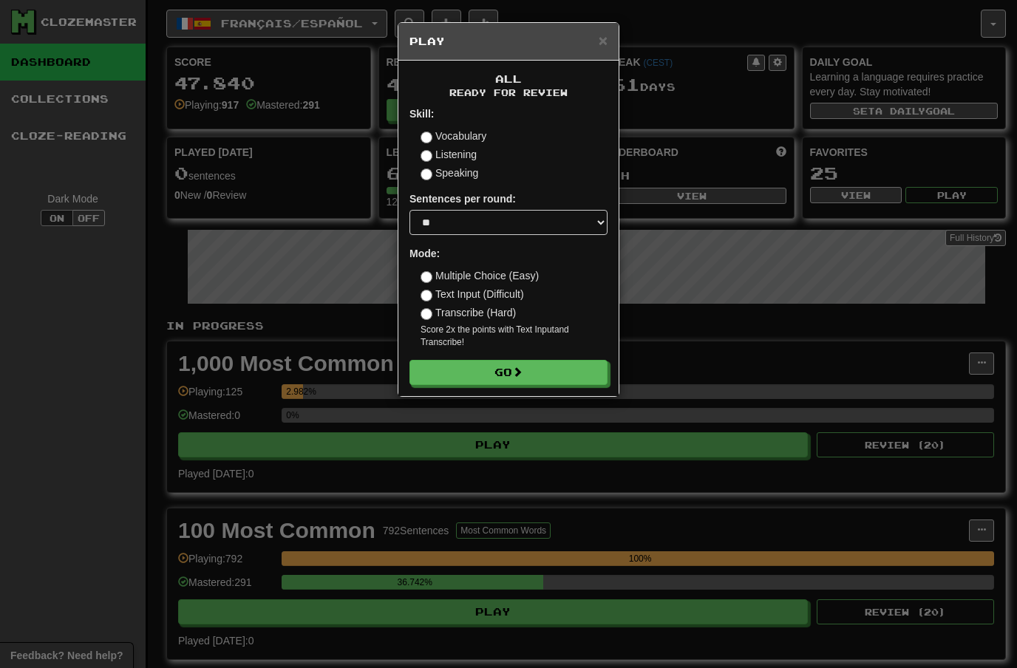
click at [520, 367] on span at bounding box center [517, 372] width 10 height 10
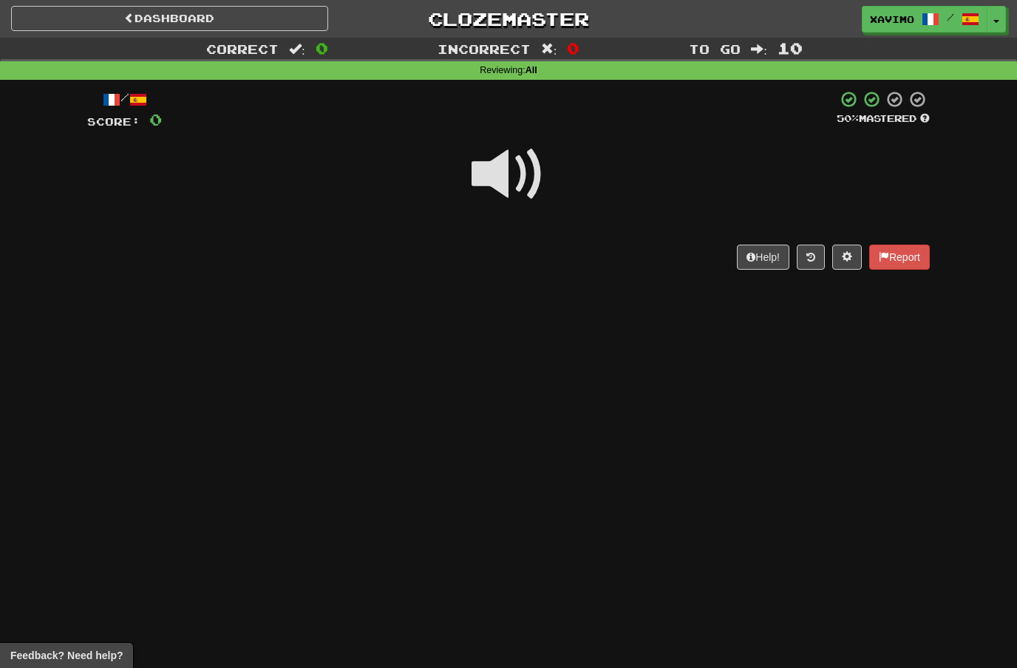
click at [509, 174] on span at bounding box center [509, 175] width 74 height 74
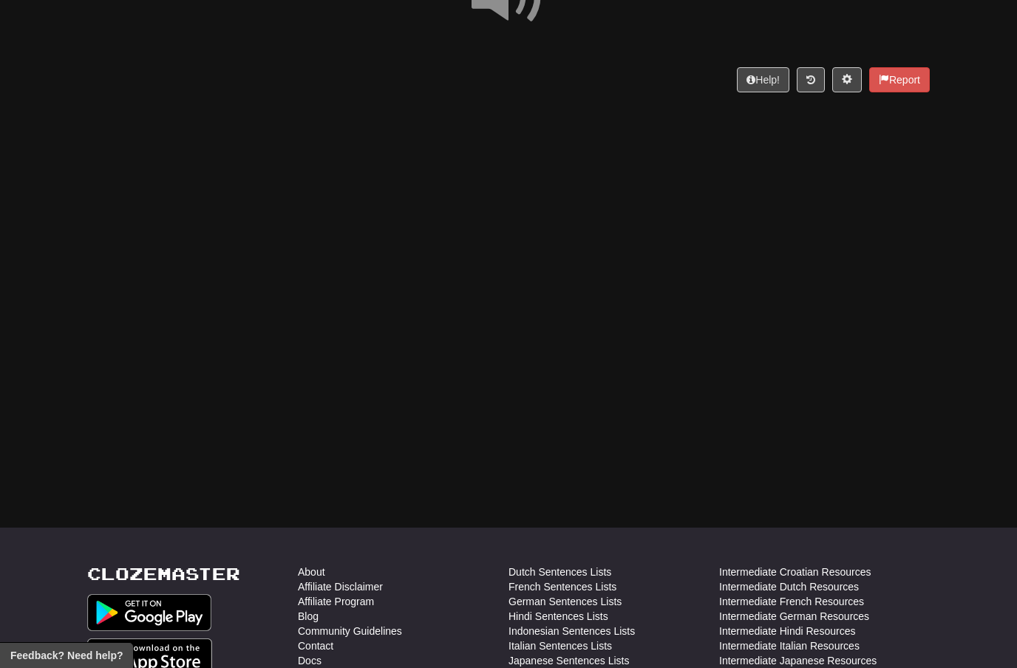
scroll to position [177, 0]
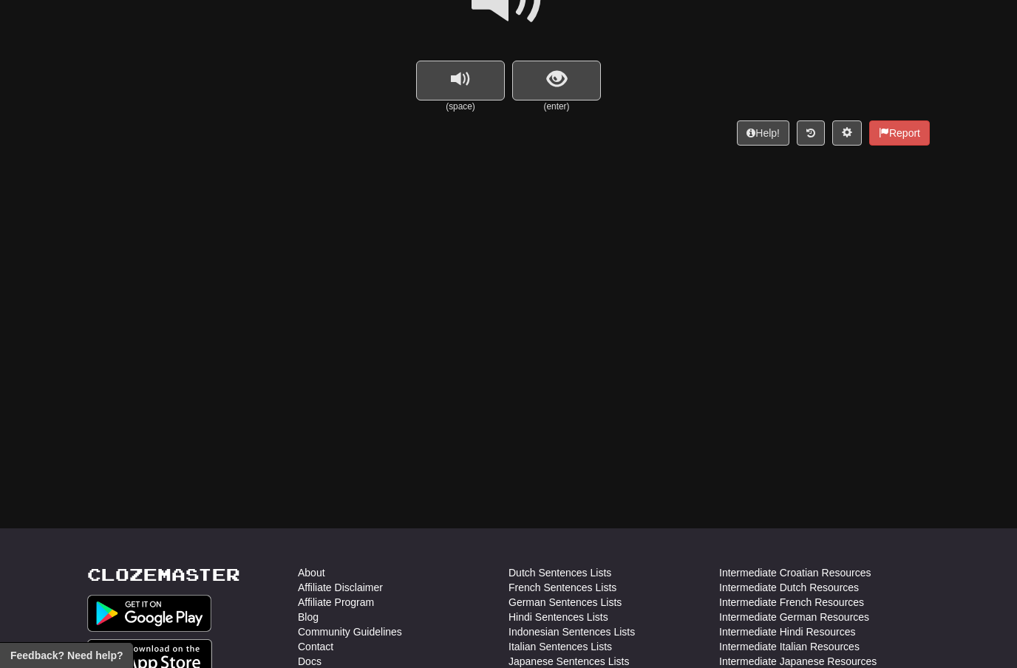
click at [560, 77] on span "show sentence" at bounding box center [557, 79] width 20 height 20
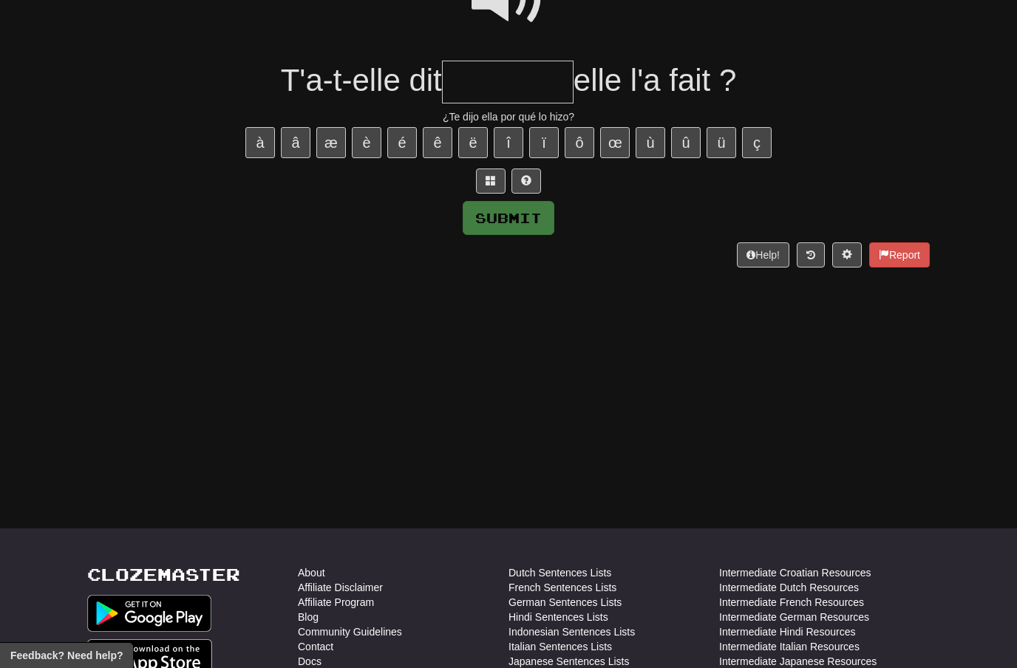
click at [486, 80] on input "text" at bounding box center [508, 83] width 132 height 44
type input "********"
click at [543, 242] on div "Help! Report" at bounding box center [508, 254] width 843 height 25
click at [552, 223] on button "Submit" at bounding box center [509, 218] width 92 height 34
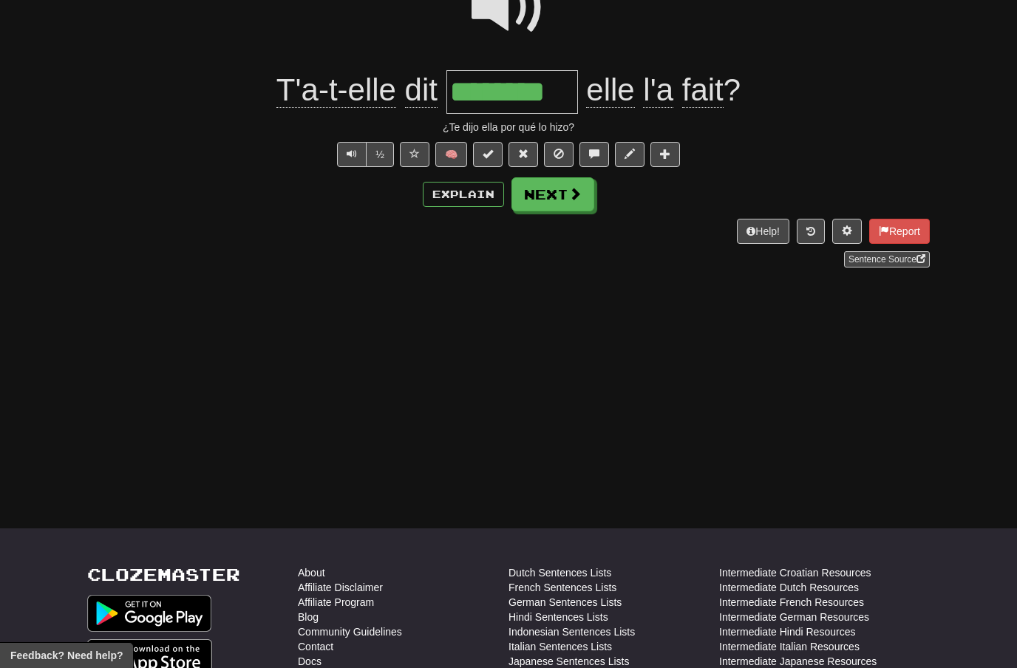
click at [569, 200] on button "Next" at bounding box center [553, 194] width 83 height 34
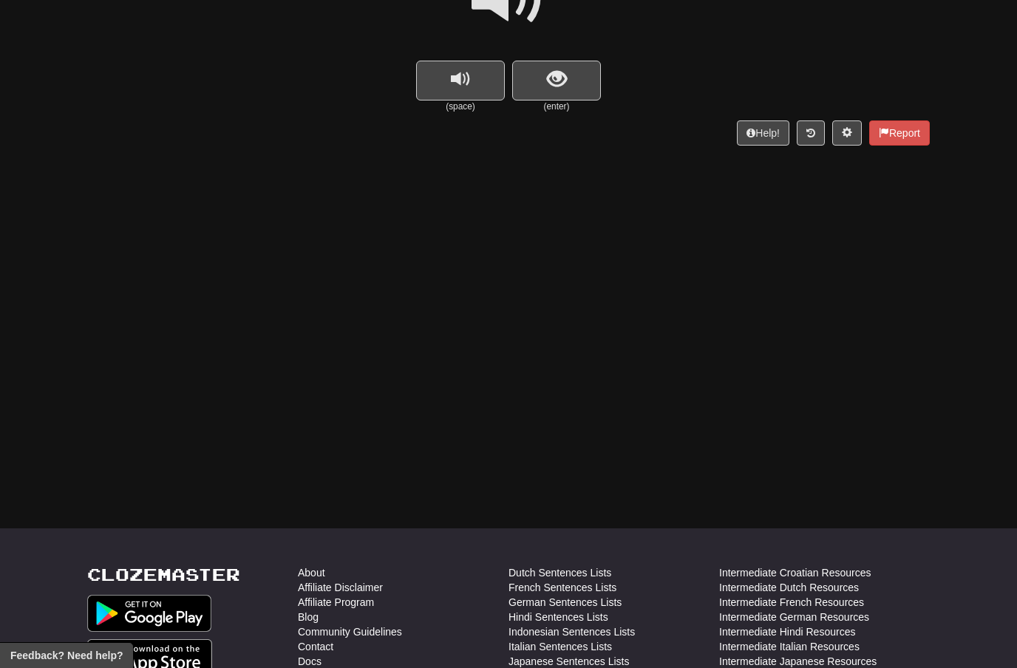
click at [570, 74] on button "show sentence" at bounding box center [556, 81] width 89 height 40
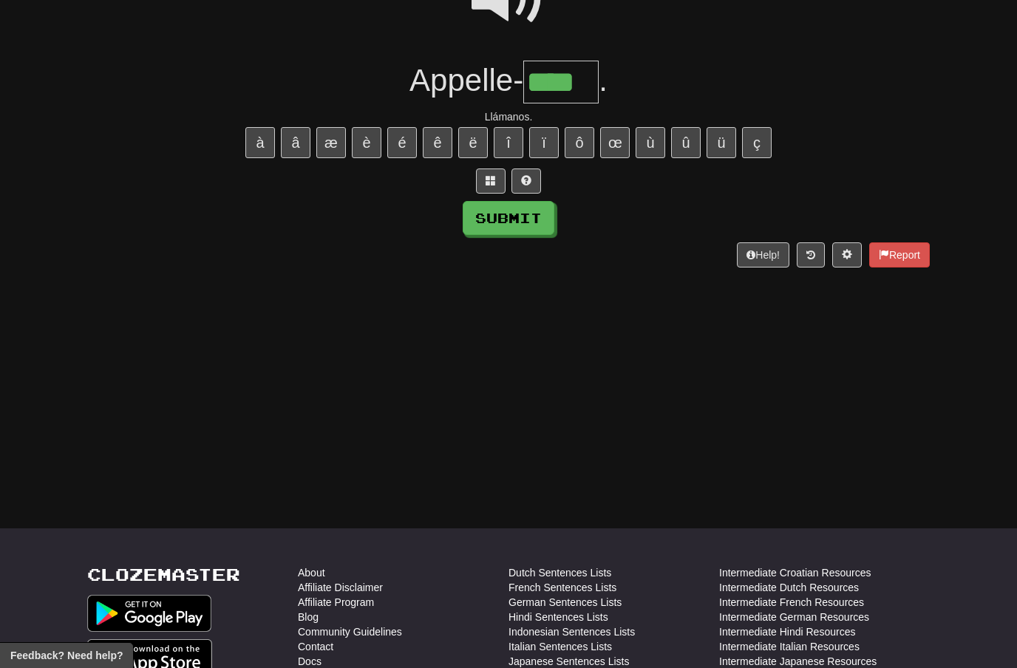
type input "****"
click at [532, 226] on button "Submit" at bounding box center [509, 218] width 92 height 34
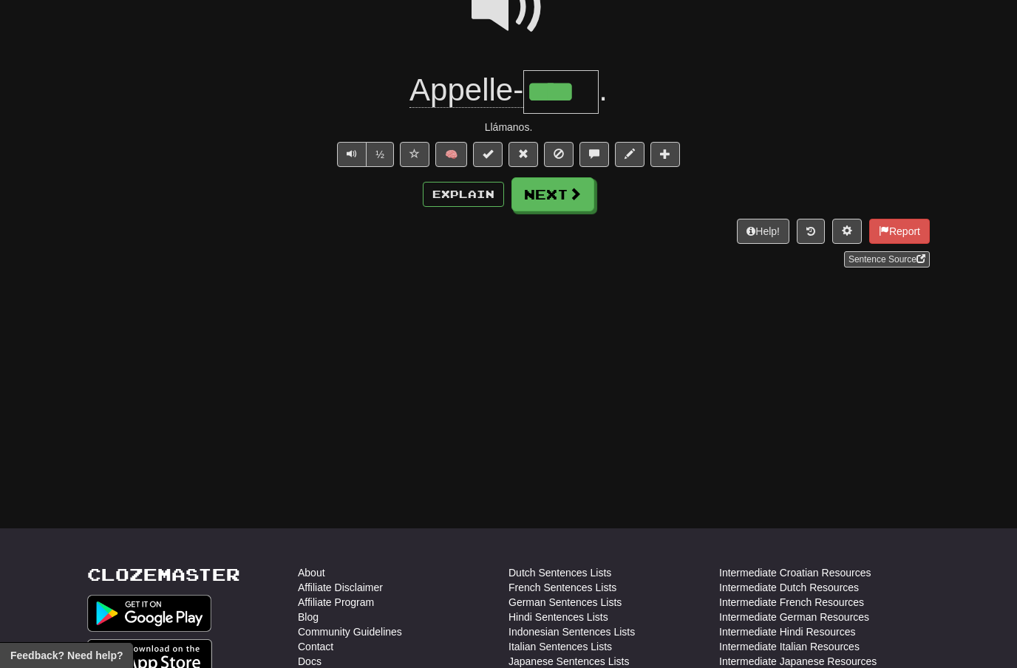
click at [574, 196] on span at bounding box center [575, 193] width 13 height 13
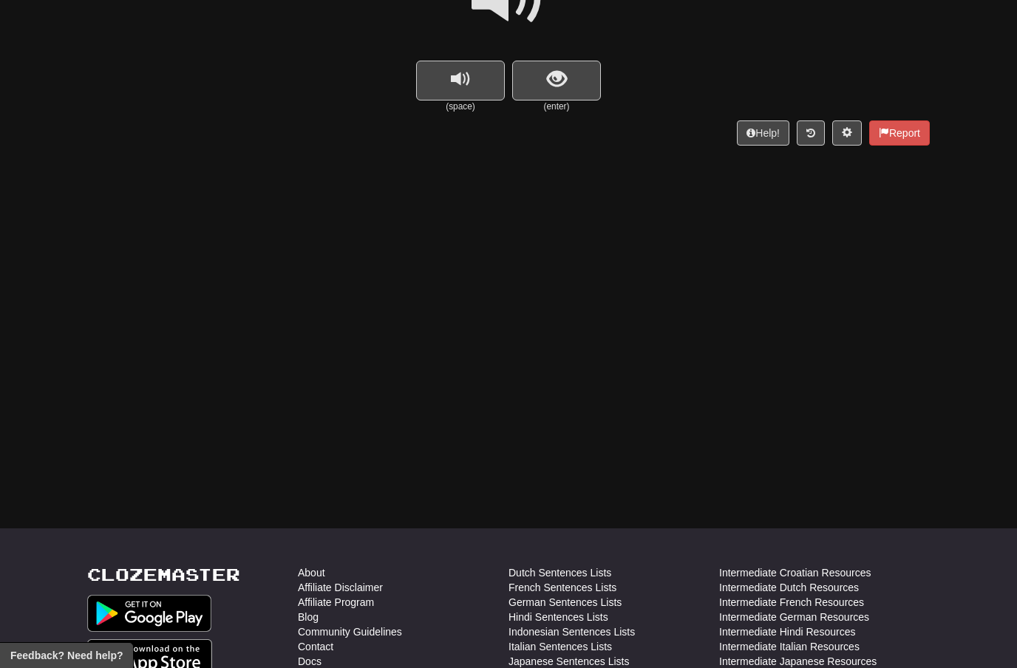
click at [576, 75] on button "show sentence" at bounding box center [556, 81] width 89 height 40
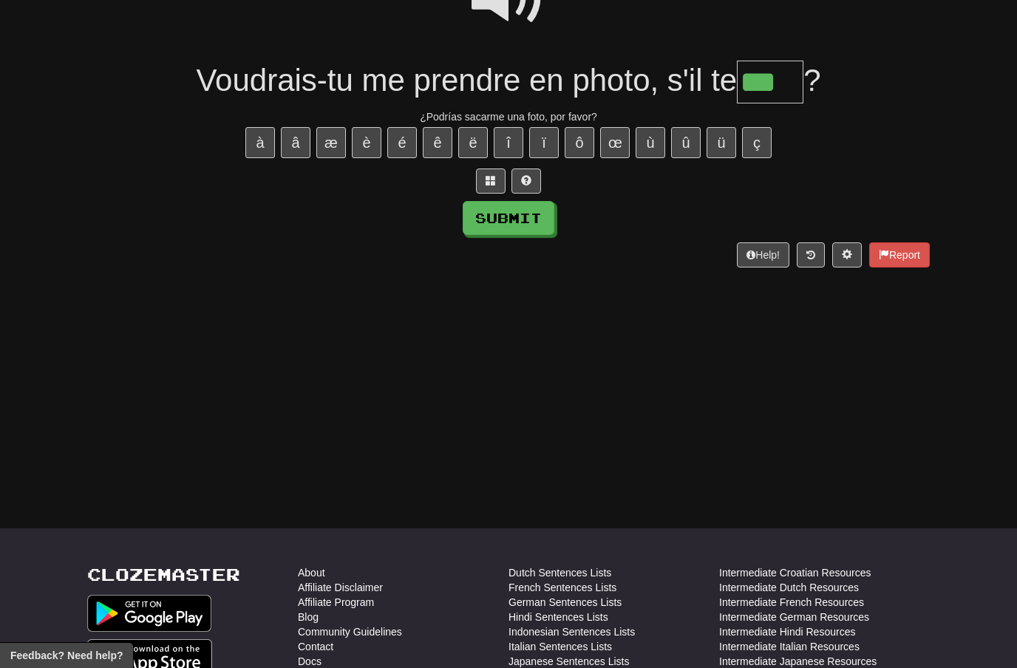
click at [515, 139] on button "î" at bounding box center [509, 142] width 30 height 31
type input "*****"
click at [532, 219] on button "Submit" at bounding box center [509, 218] width 92 height 34
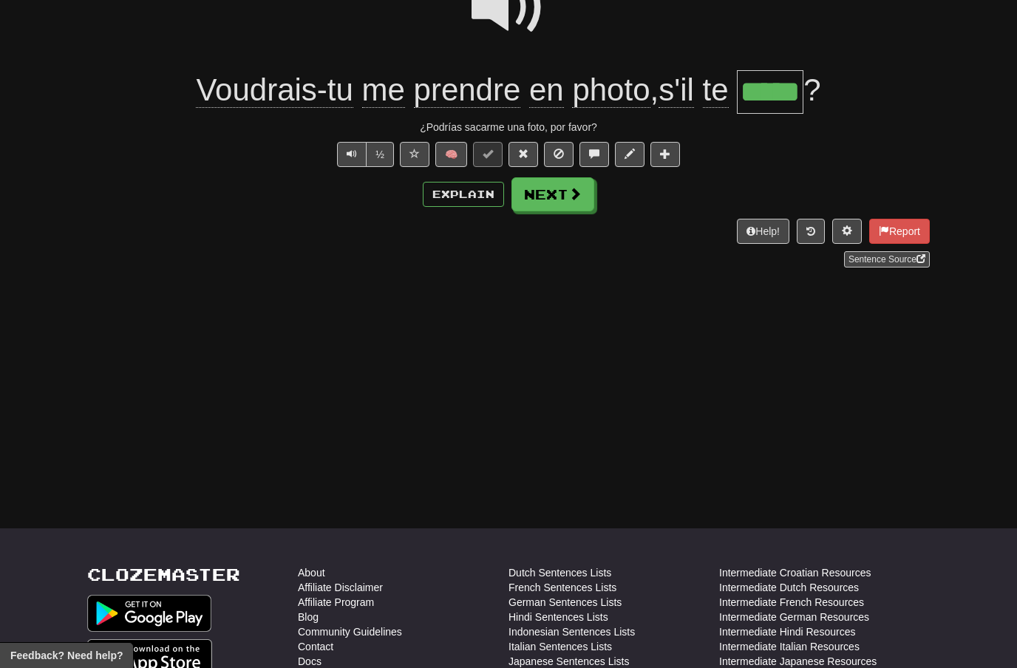
click at [572, 191] on span at bounding box center [575, 193] width 13 height 13
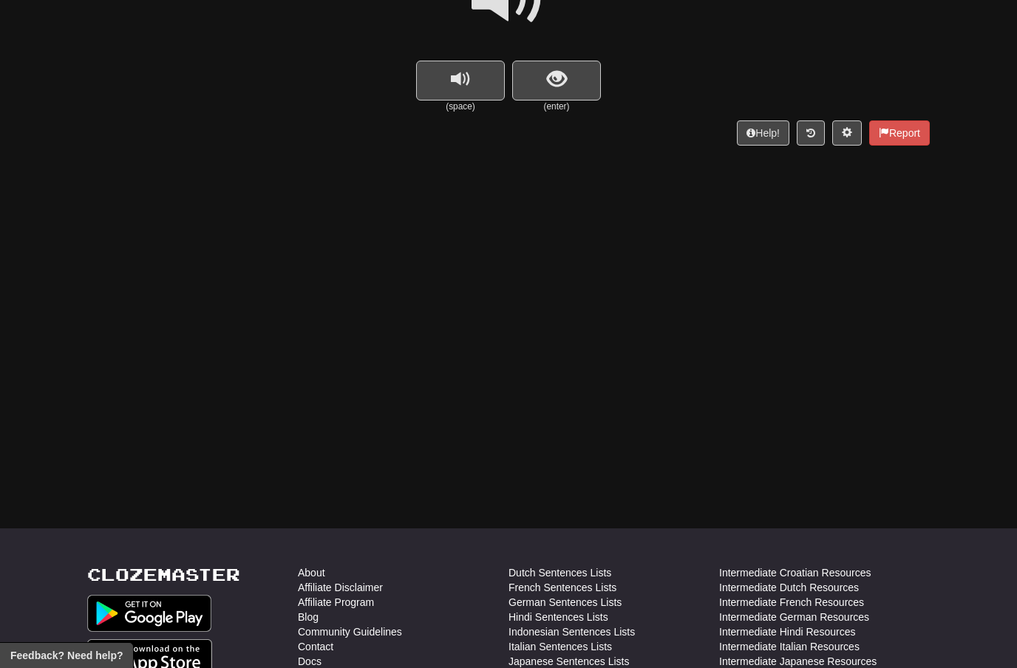
click at [561, 76] on span "show sentence" at bounding box center [557, 79] width 20 height 20
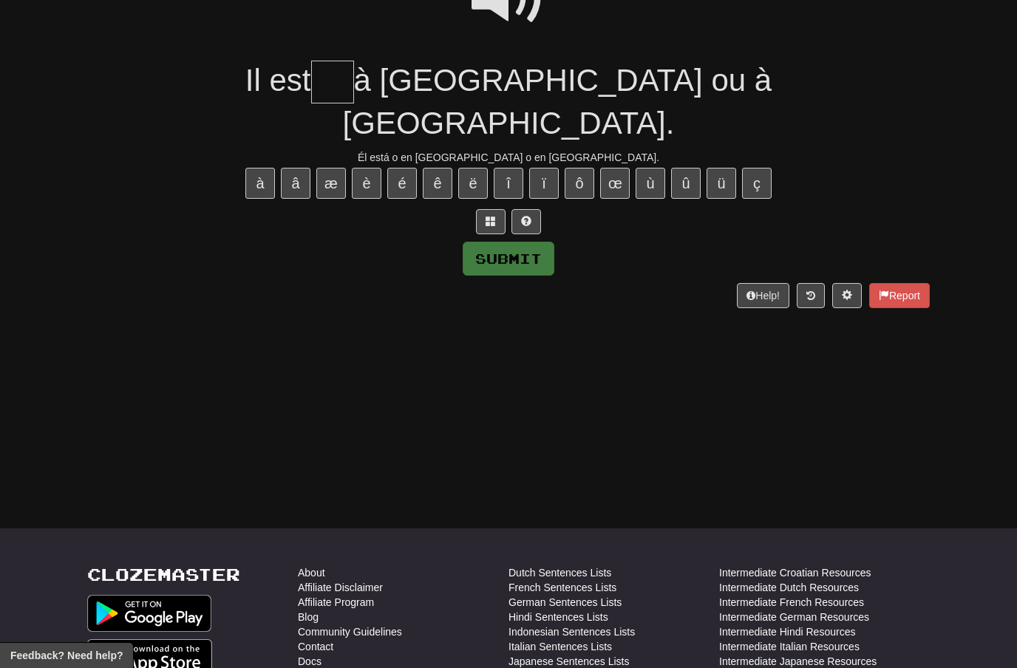
type input "*"
click at [404, 168] on button "é" at bounding box center [402, 183] width 30 height 31
type input "*"
click at [379, 168] on button "è" at bounding box center [367, 183] width 30 height 31
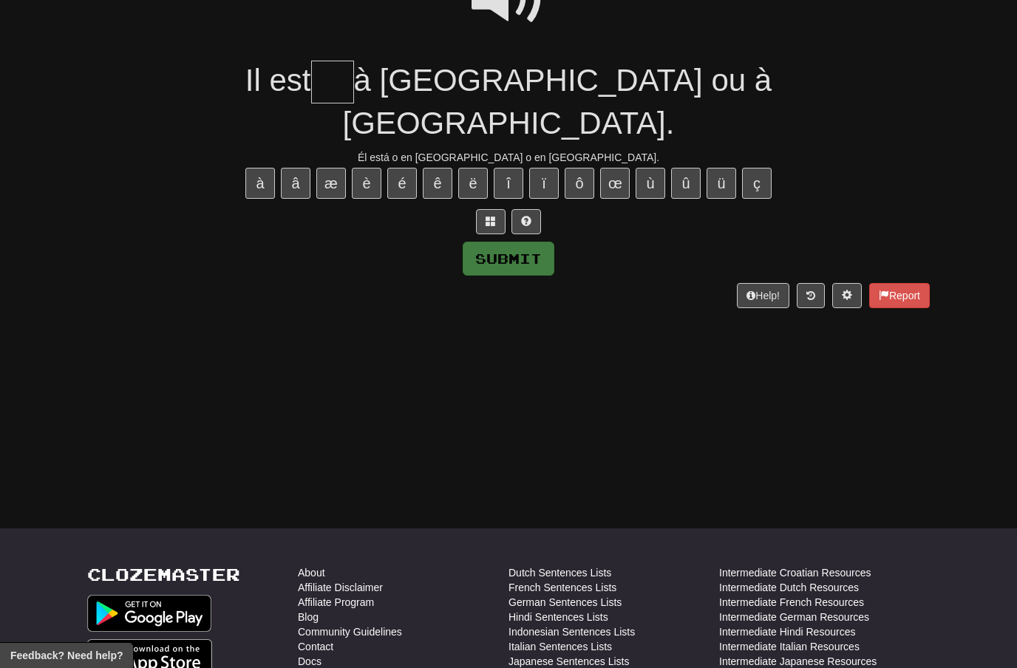
type input "*"
click at [354, 78] on input "text" at bounding box center [332, 83] width 43 height 44
type input "**"
click at [529, 242] on button "Submit" at bounding box center [509, 259] width 92 height 34
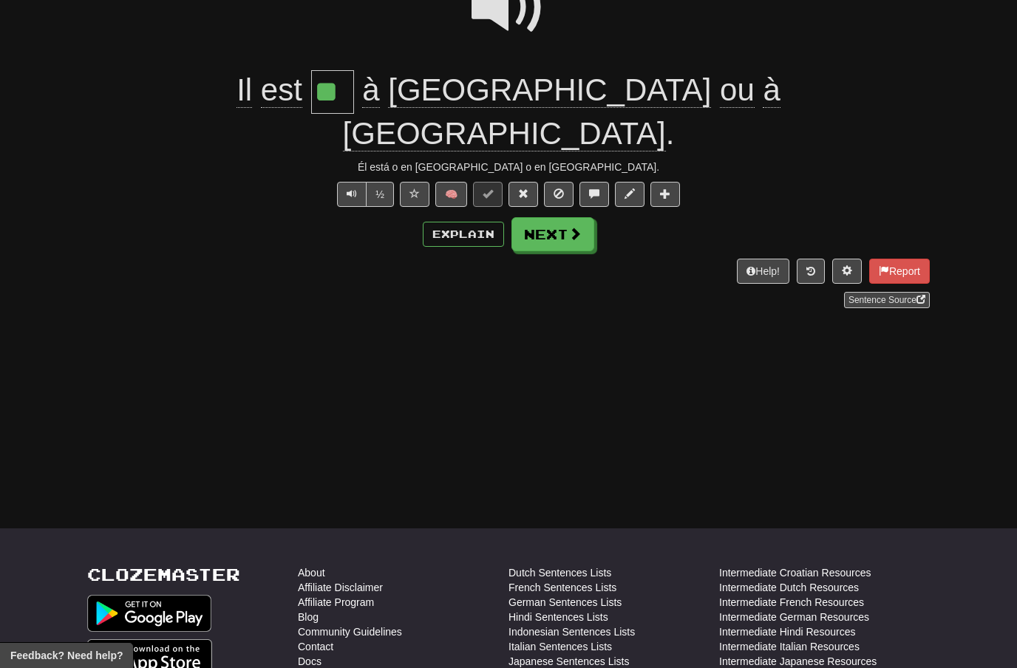
click at [569, 227] on span at bounding box center [575, 233] width 13 height 13
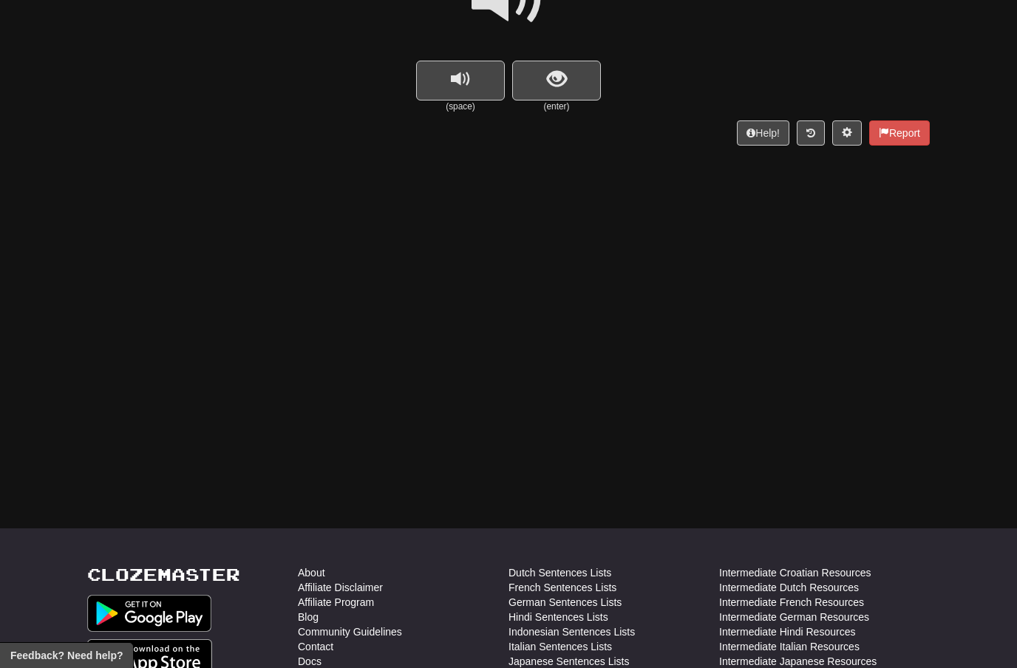
click at [561, 69] on span "show sentence" at bounding box center [557, 79] width 20 height 20
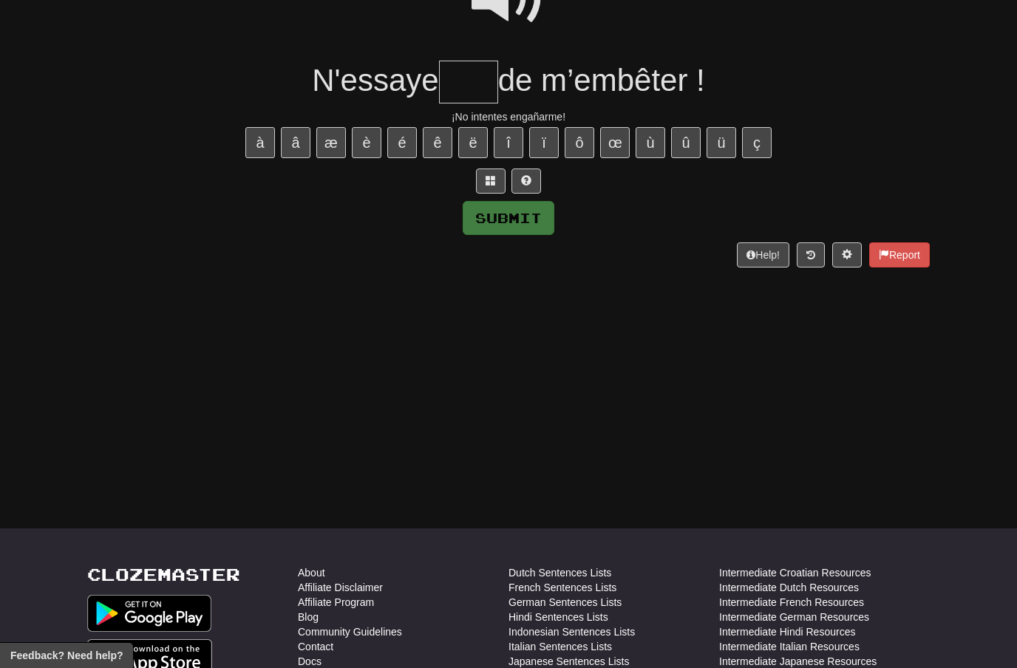
click at [469, 74] on input "text" at bounding box center [468, 83] width 59 height 44
type input "***"
click at [520, 223] on button "Submit" at bounding box center [509, 218] width 92 height 34
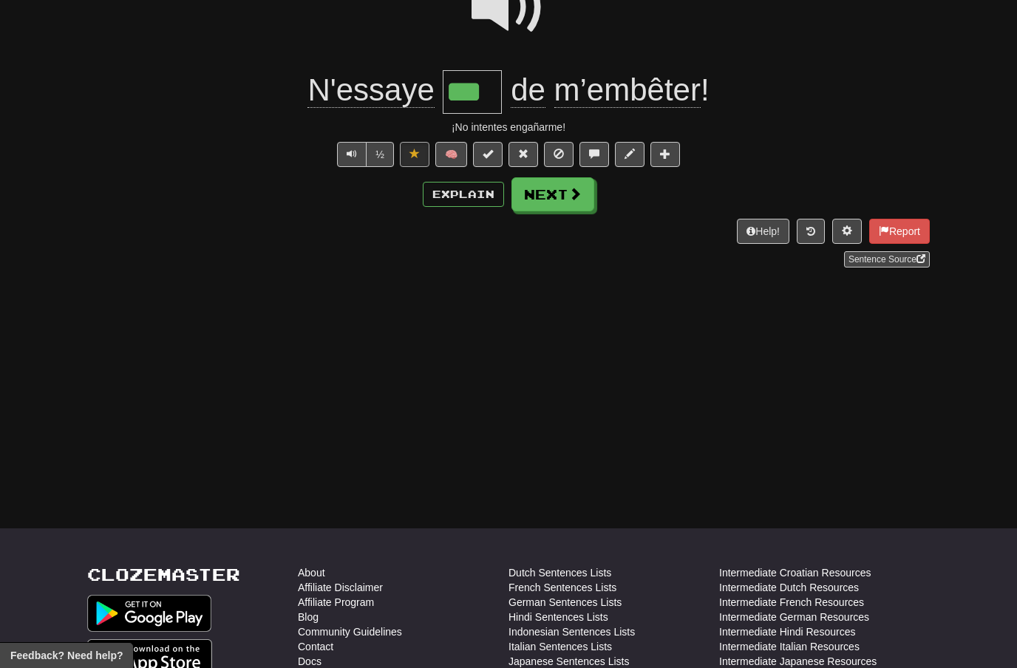
click at [563, 197] on button "Next" at bounding box center [553, 194] width 83 height 34
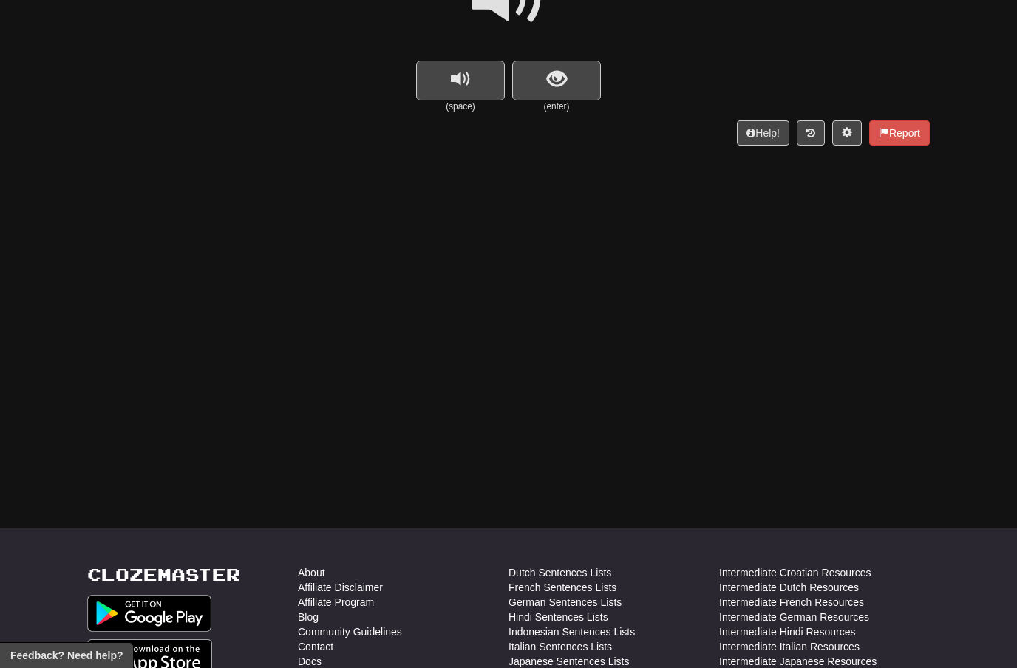
click at [560, 74] on span "show sentence" at bounding box center [557, 79] width 20 height 20
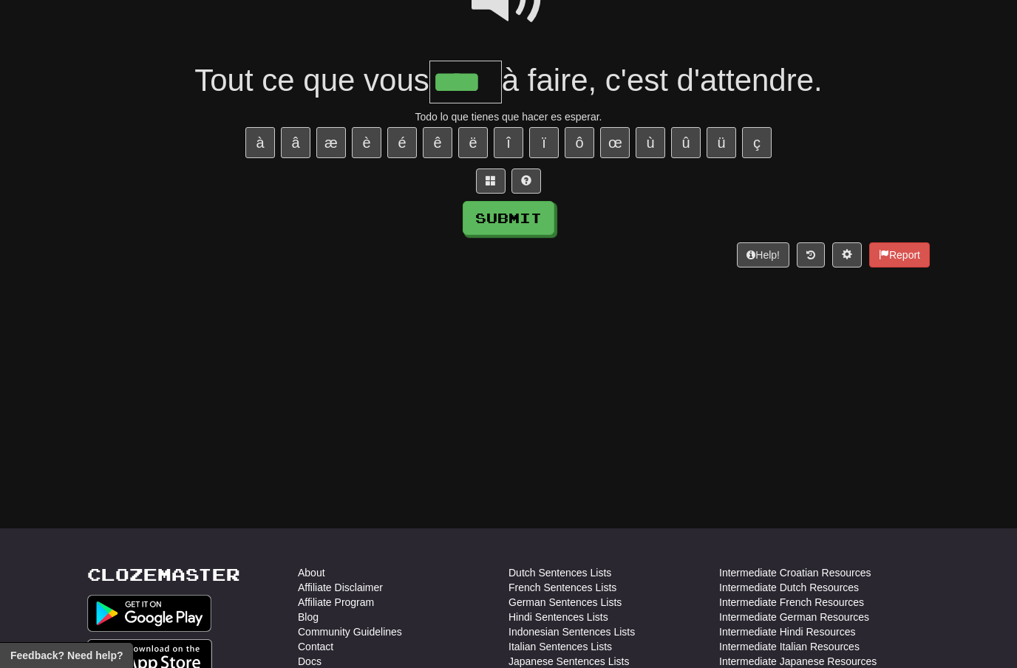
type input "****"
click at [529, 208] on button "Submit" at bounding box center [509, 218] width 92 height 34
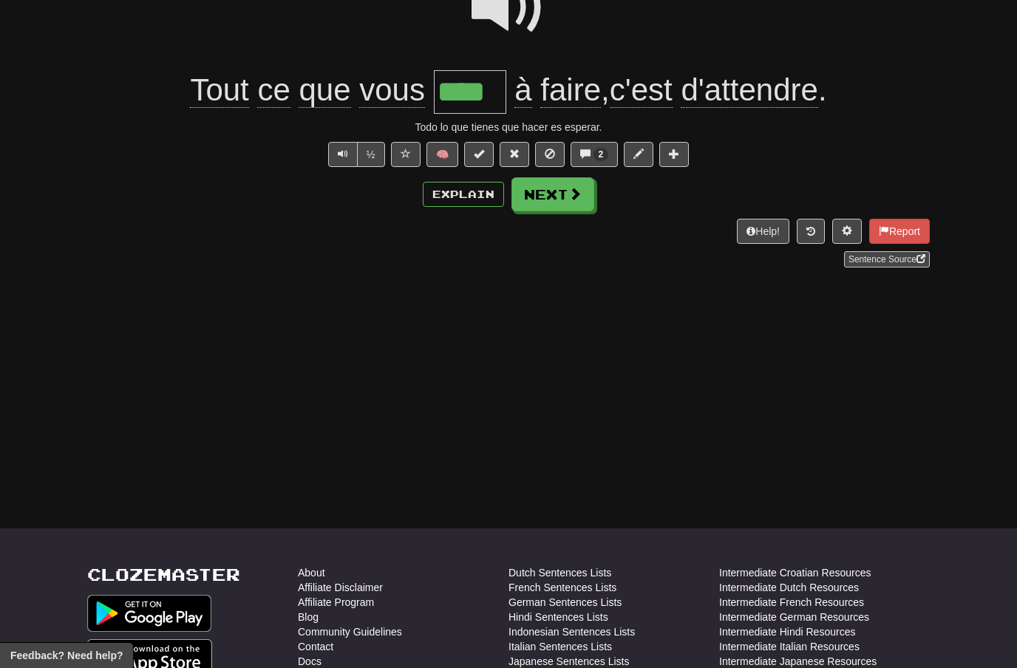
click at [572, 195] on span at bounding box center [575, 193] width 13 height 13
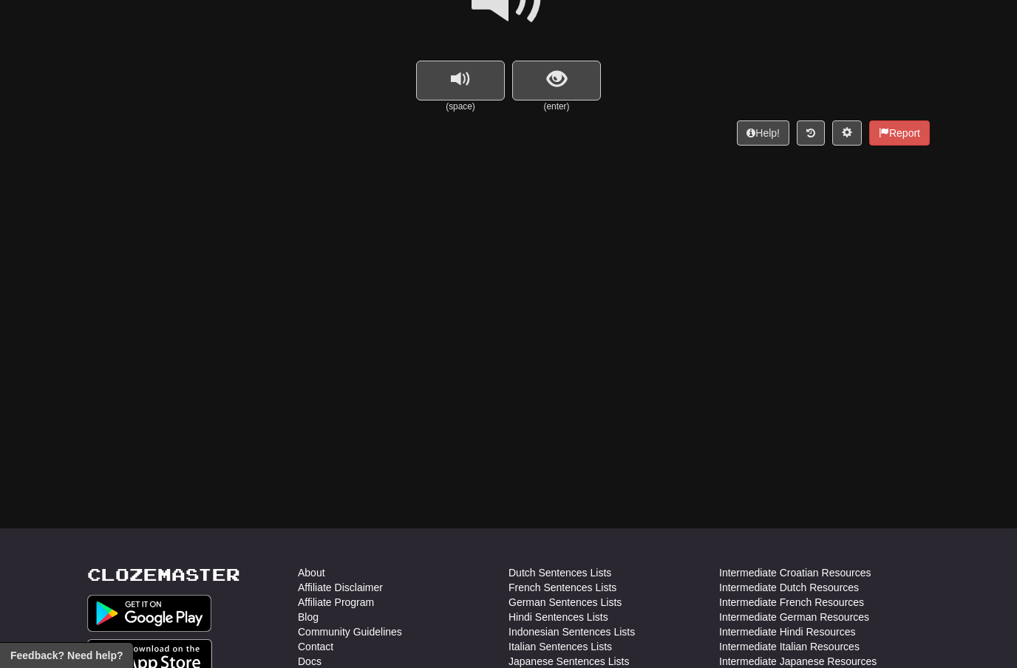
click at [561, 78] on span "show sentence" at bounding box center [557, 79] width 20 height 20
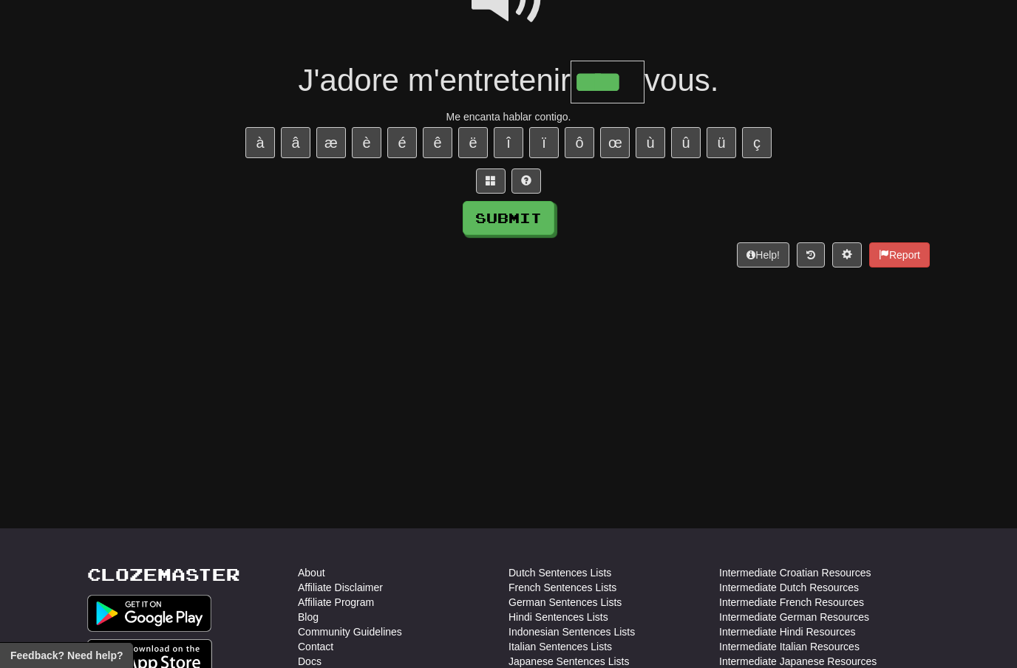
type input "****"
click at [534, 221] on button "Submit" at bounding box center [509, 218] width 92 height 34
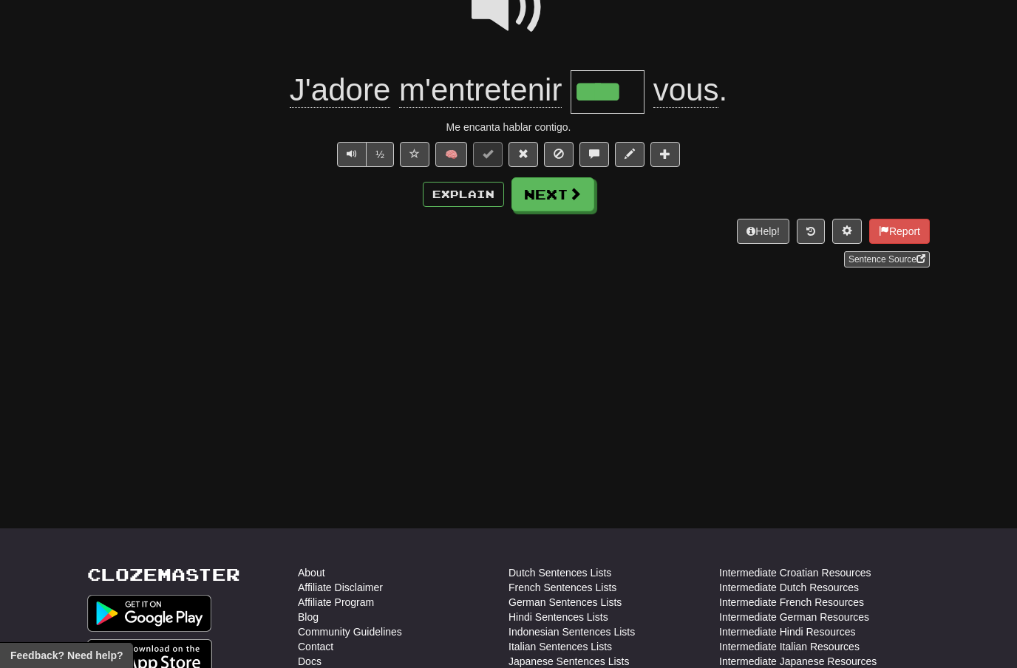
click at [572, 195] on span at bounding box center [575, 193] width 13 height 13
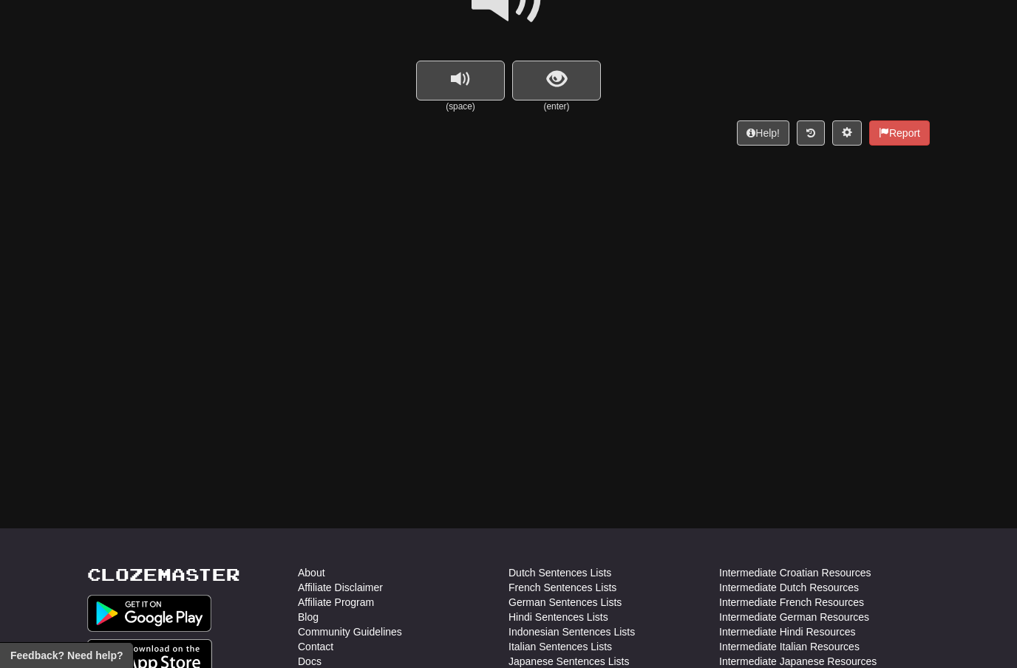
click at [557, 79] on span "show sentence" at bounding box center [557, 79] width 20 height 20
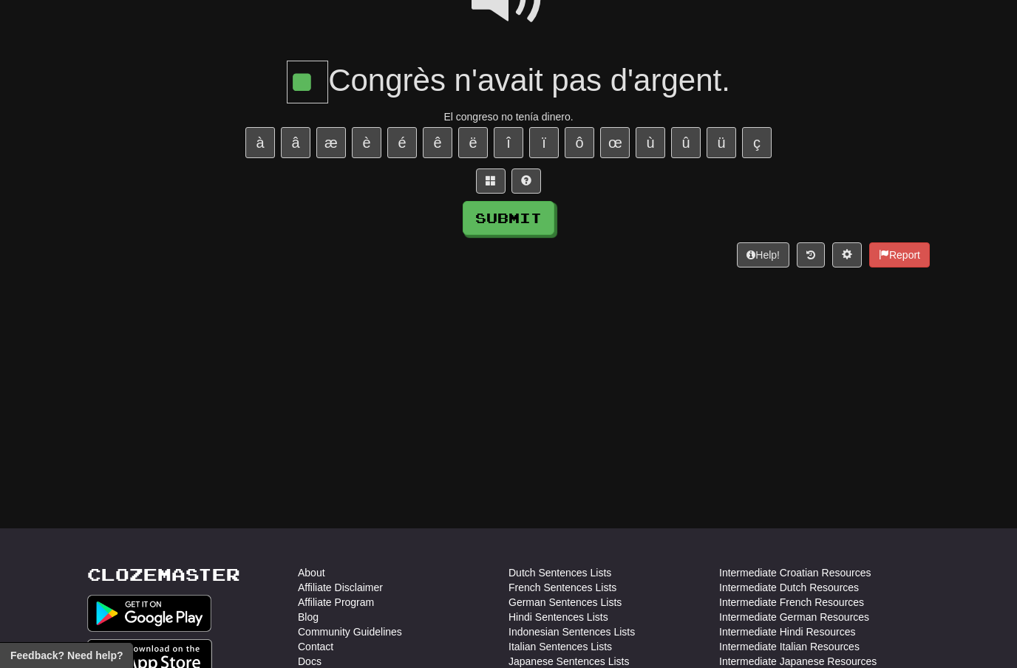
click at [532, 220] on button "Submit" at bounding box center [509, 218] width 92 height 34
type input "**"
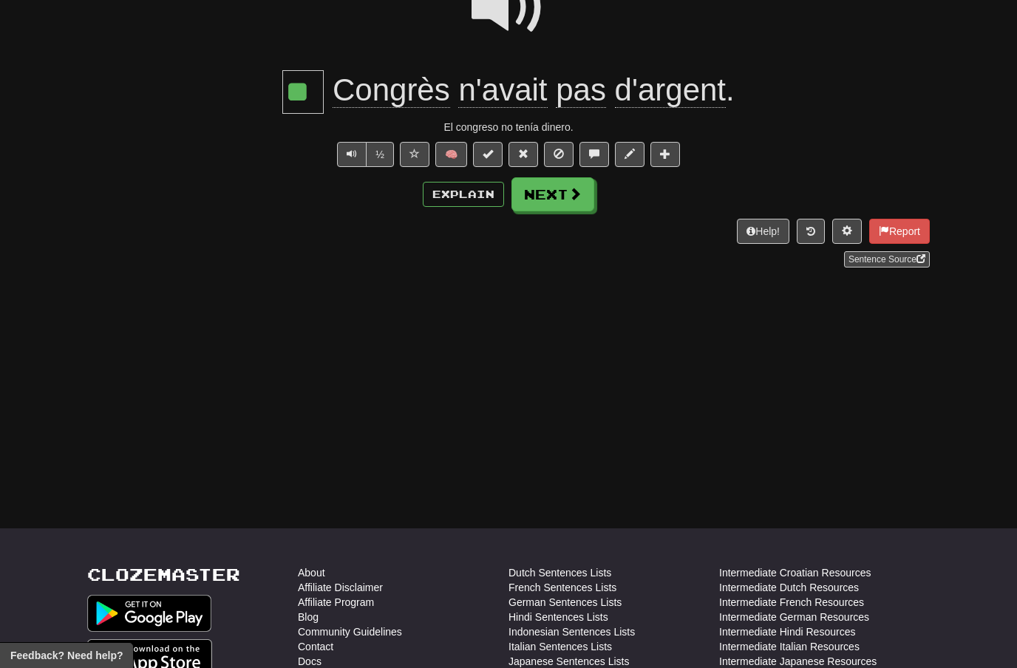
click at [569, 197] on span at bounding box center [575, 193] width 13 height 13
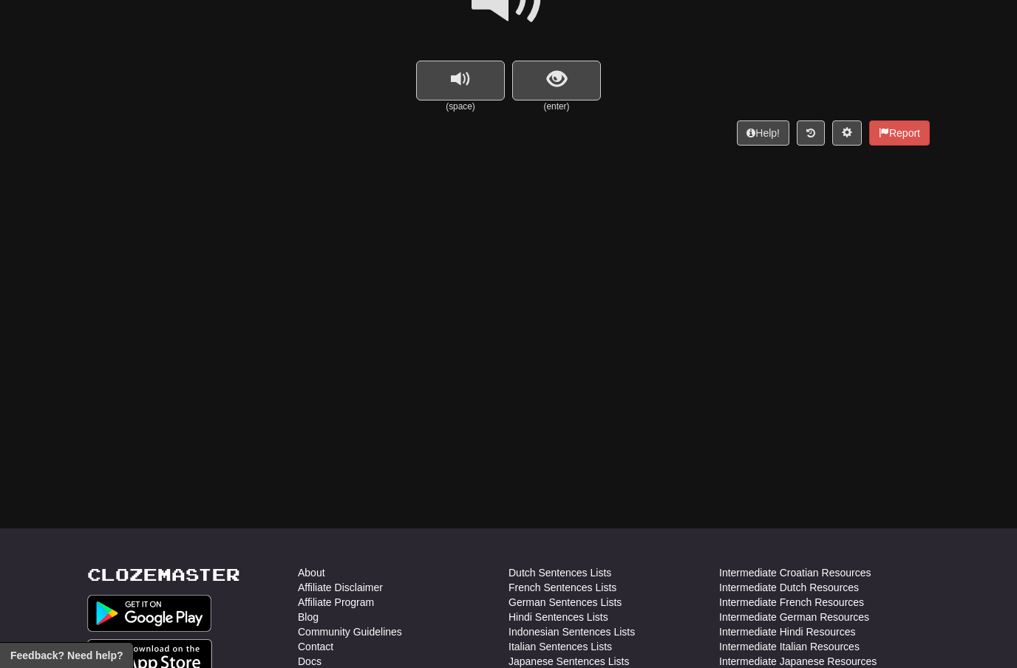
click at [554, 77] on span "show sentence" at bounding box center [557, 79] width 20 height 20
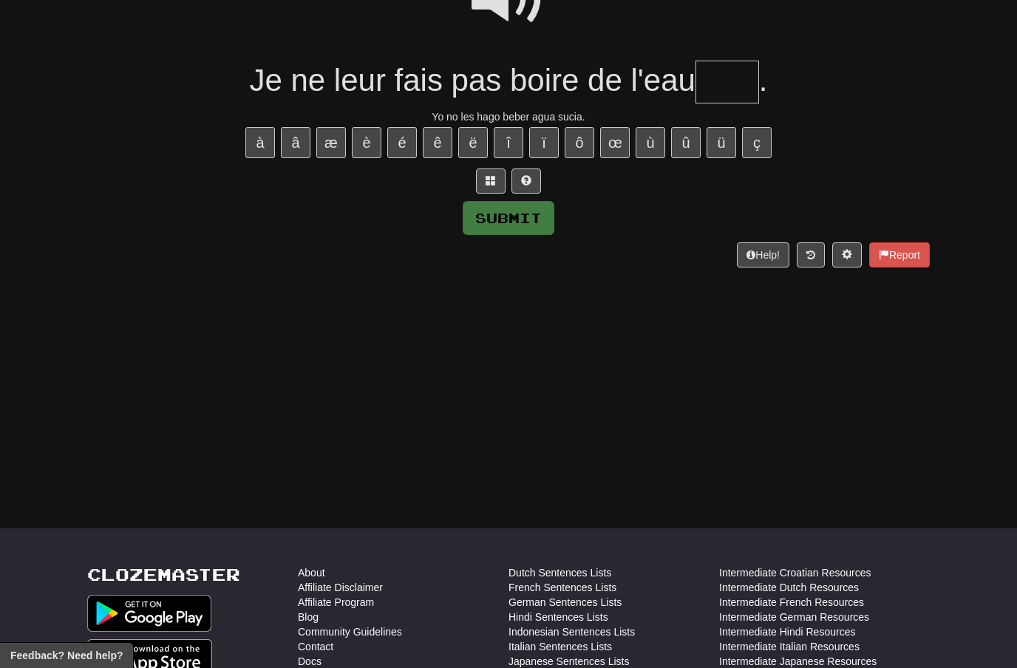
click at [732, 69] on input "text" at bounding box center [728, 83] width 64 height 44
type input "*"
type input "****"
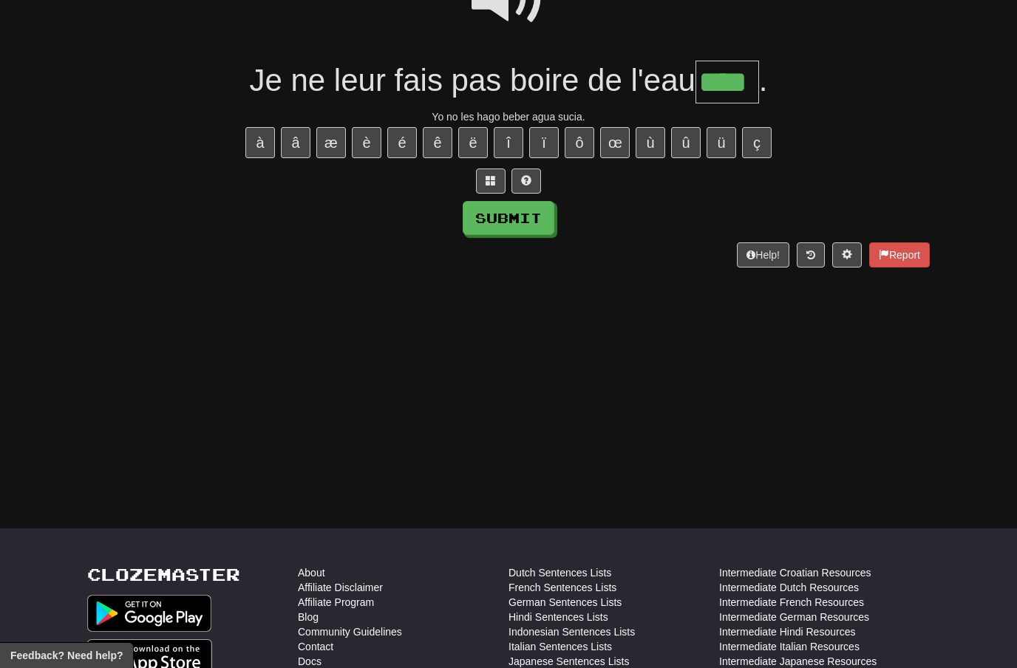
click at [527, 211] on button "Submit" at bounding box center [509, 218] width 92 height 34
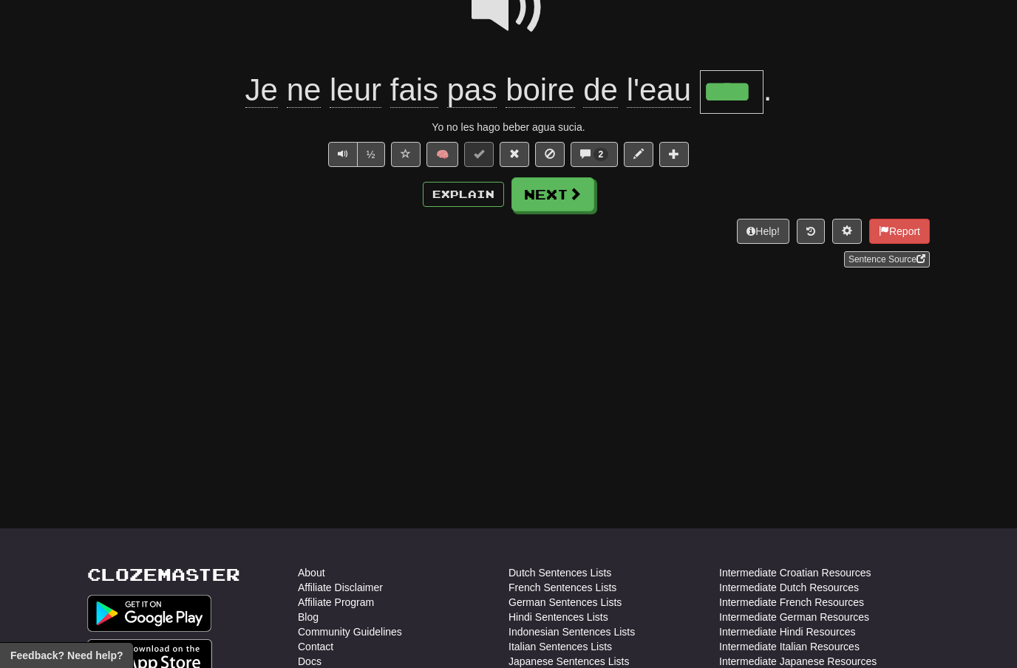
click at [575, 193] on span at bounding box center [575, 193] width 13 height 13
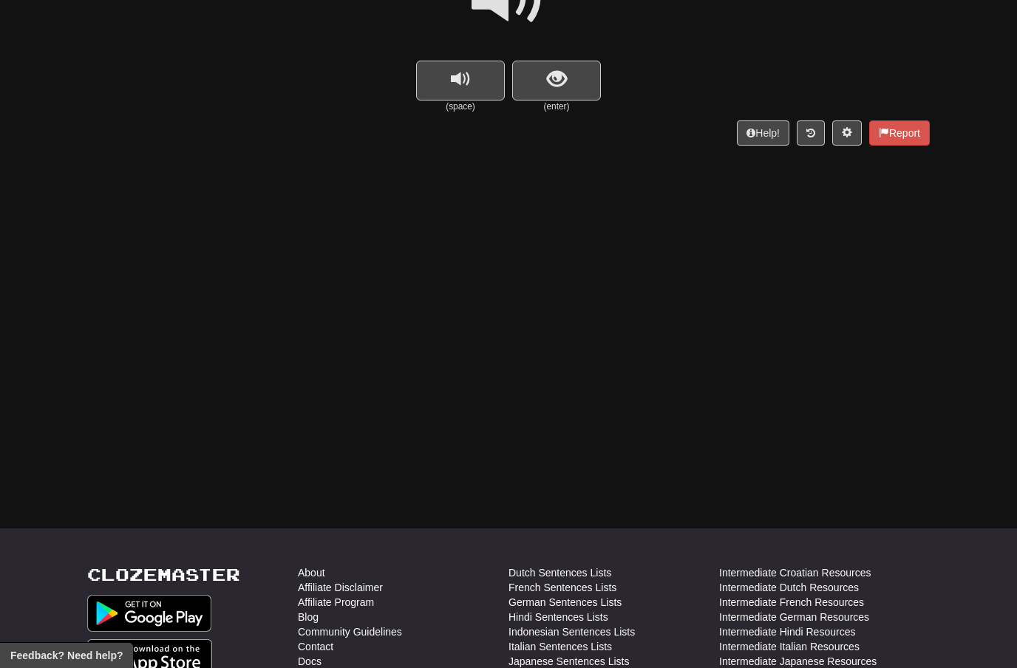
click at [547, 72] on span "show sentence" at bounding box center [557, 79] width 20 height 20
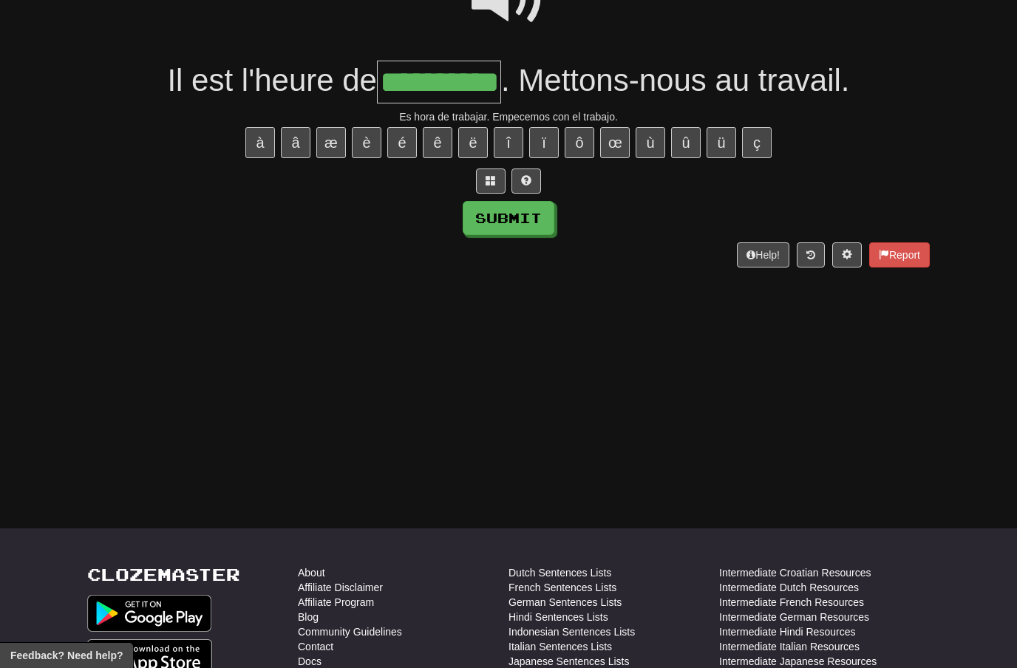
type input "**********"
click at [527, 214] on button "Submit" at bounding box center [509, 218] width 92 height 34
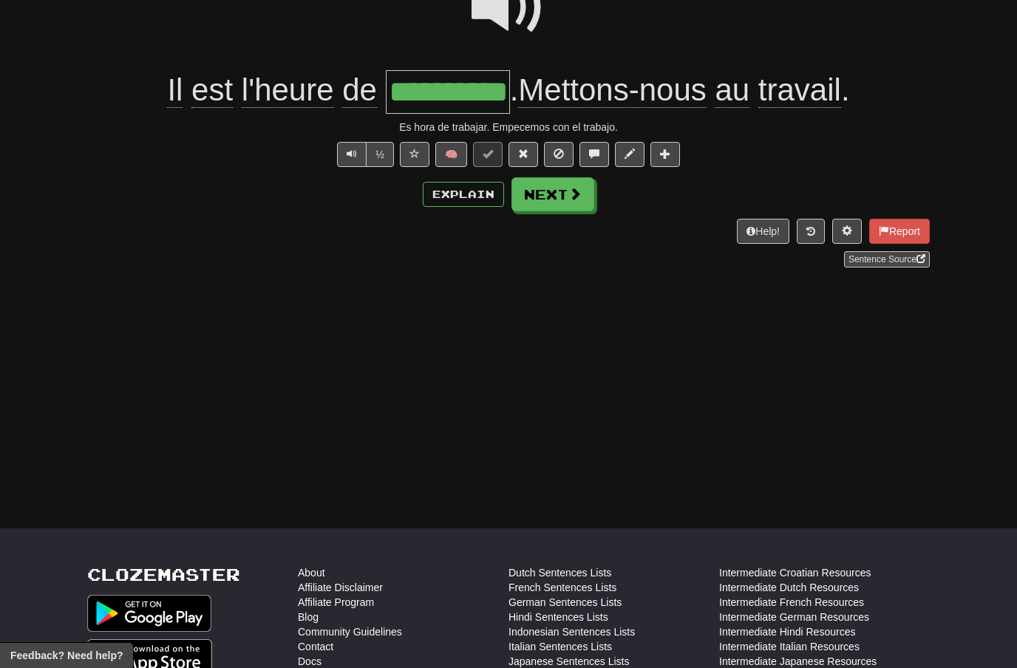
click at [569, 194] on span at bounding box center [575, 193] width 13 height 13
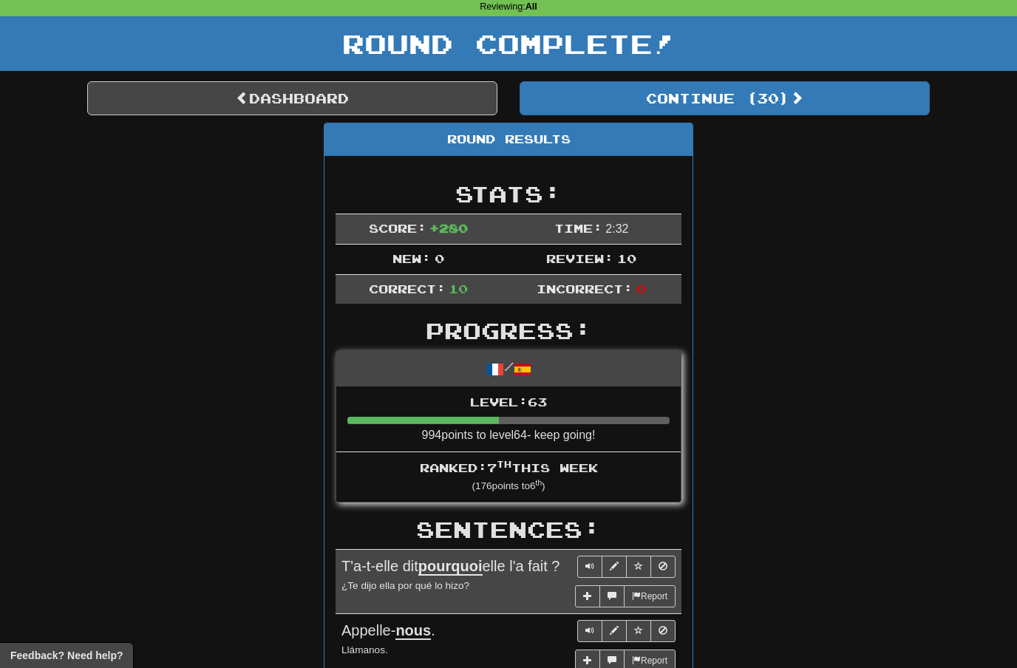
scroll to position [0, 0]
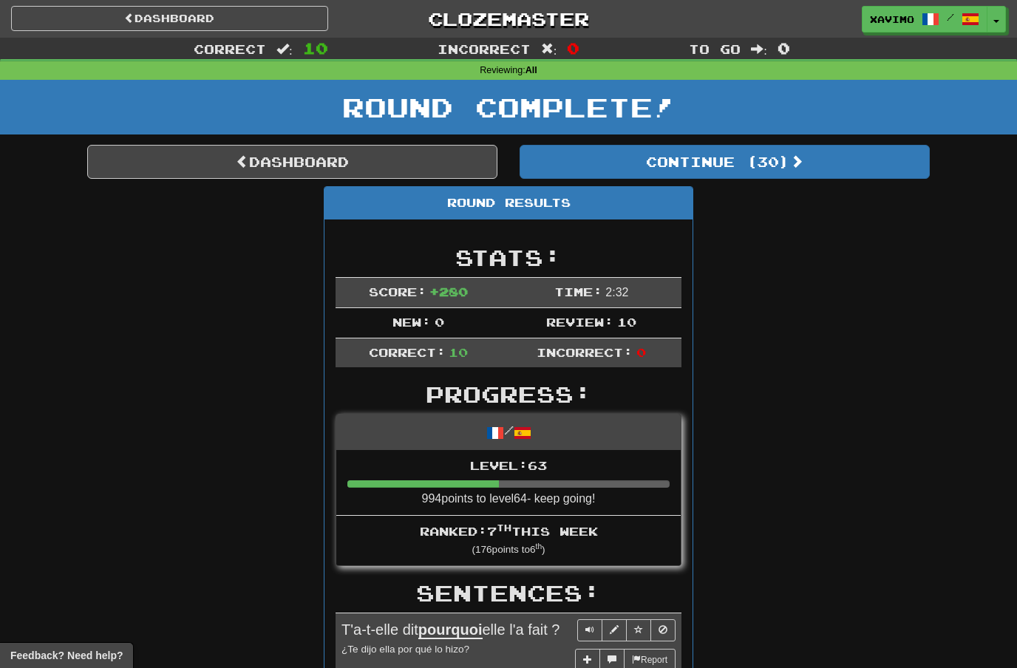
click at [402, 158] on link "Dashboard" at bounding box center [292, 162] width 410 height 34
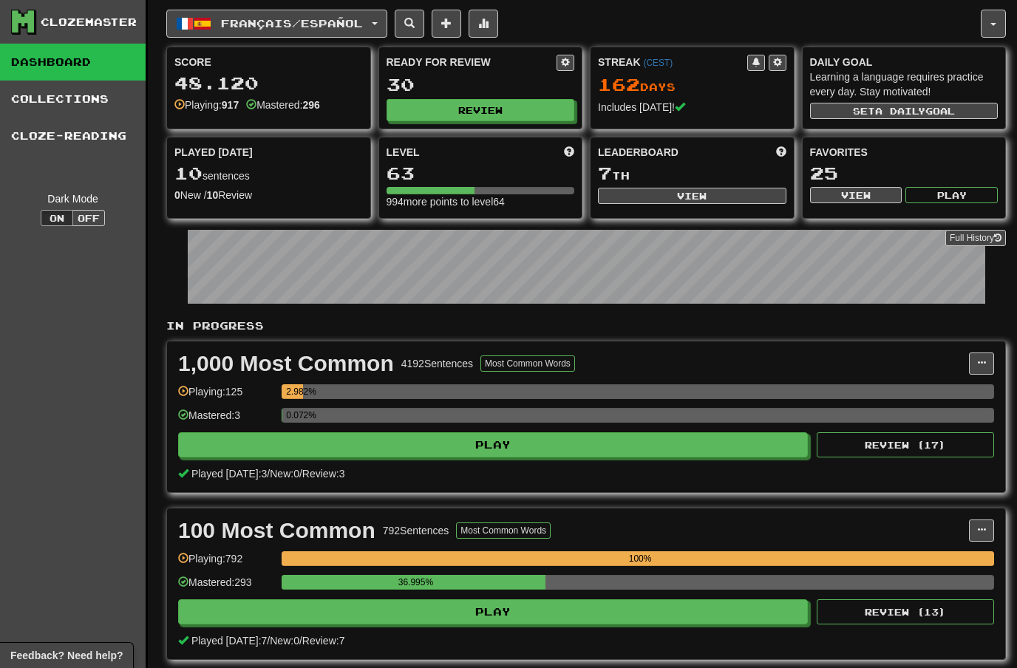
click at [363, 21] on span "Français / Español" at bounding box center [292, 23] width 142 height 13
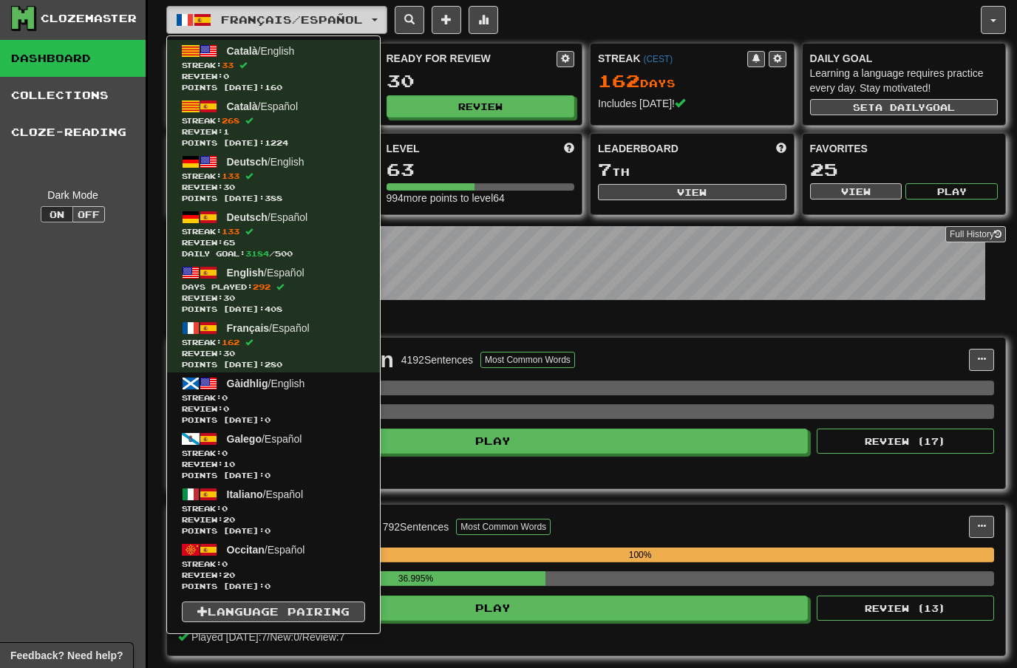
scroll to position [4, 0]
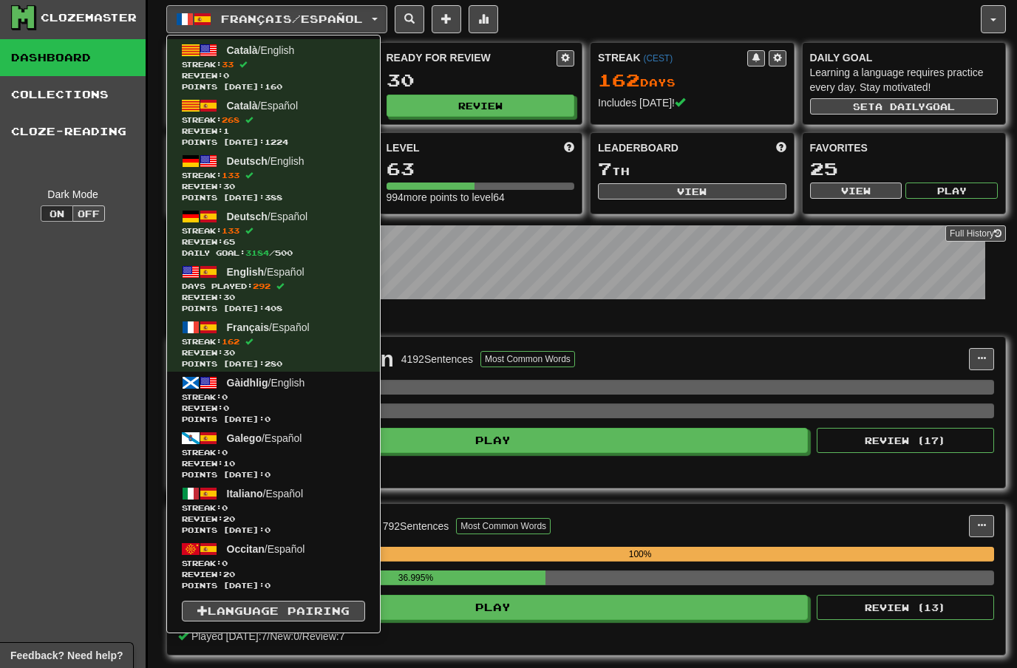
click at [264, 183] on span "Review: 30" at bounding box center [273, 186] width 183 height 11
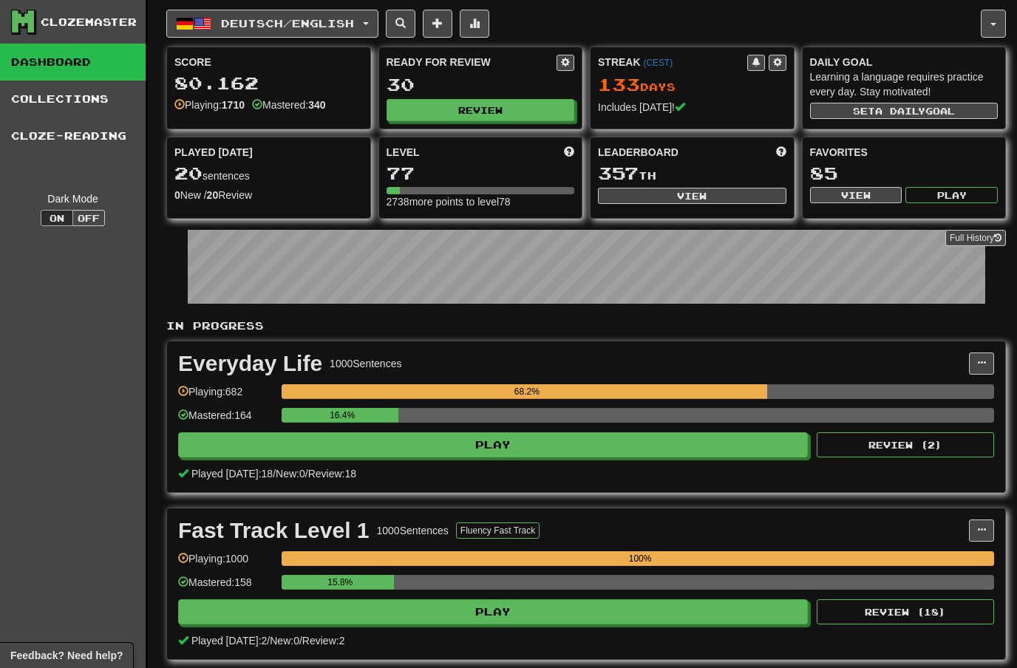
click at [496, 105] on button "Review" at bounding box center [481, 110] width 189 height 22
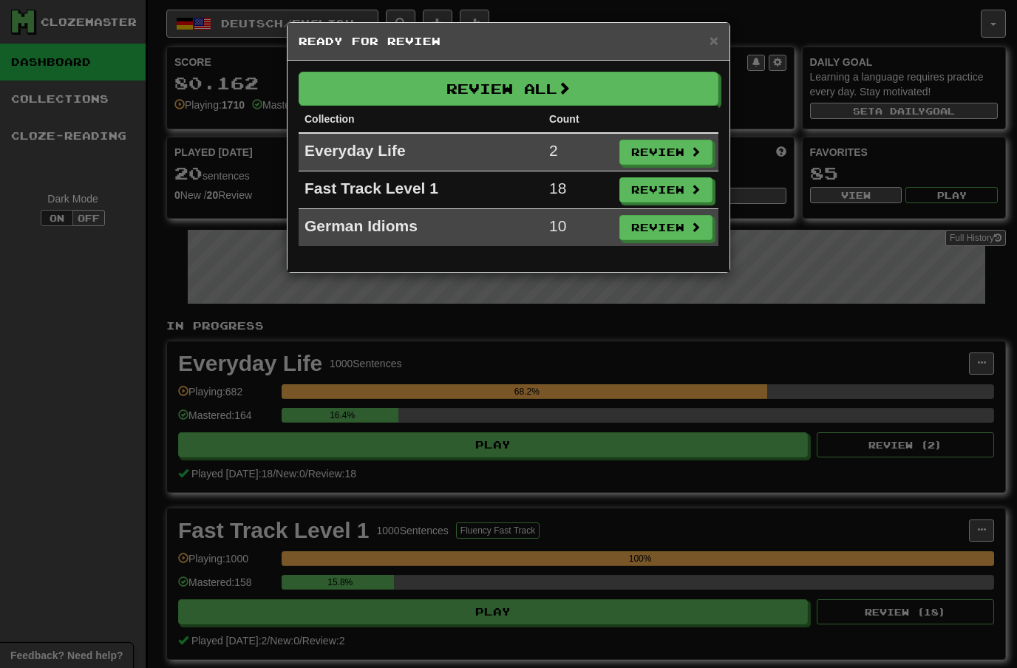
click at [579, 89] on button "Review All" at bounding box center [509, 89] width 420 height 34
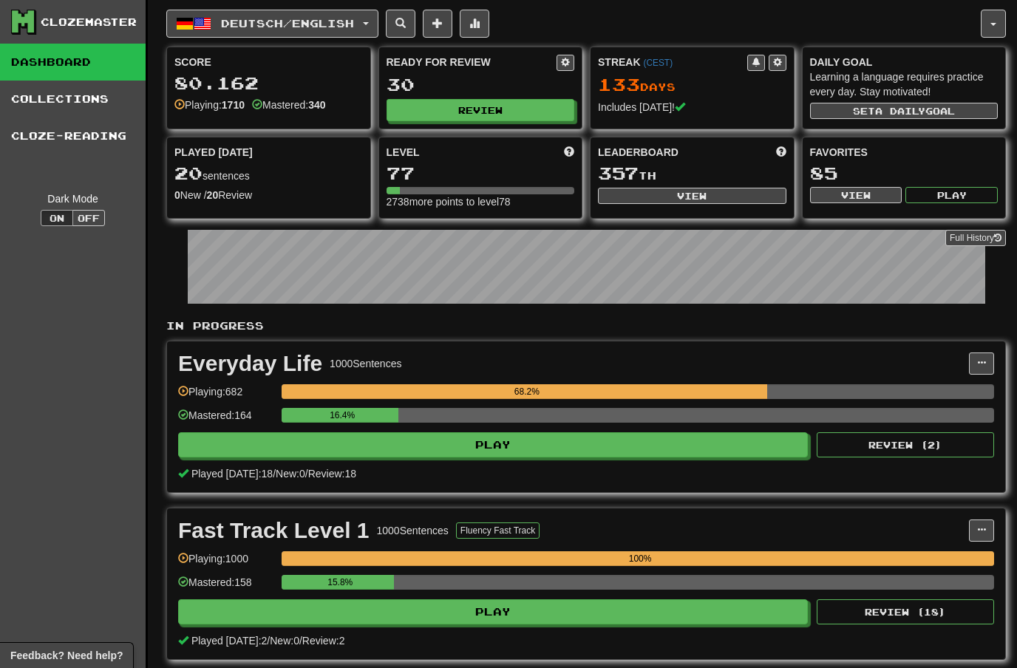
select select "**"
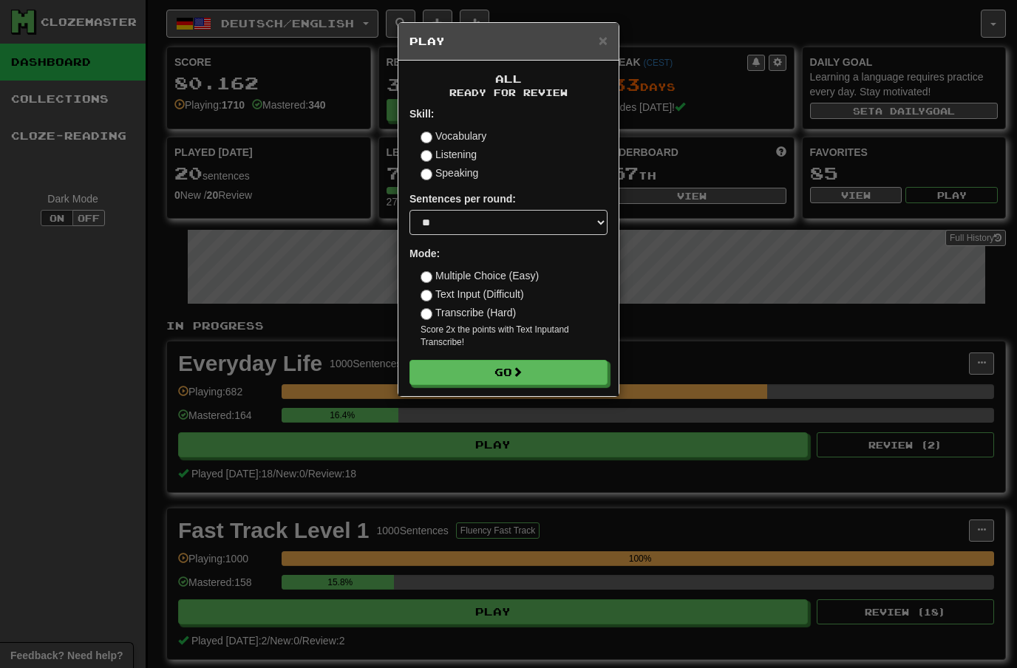
click at [538, 373] on button "Go" at bounding box center [509, 372] width 198 height 25
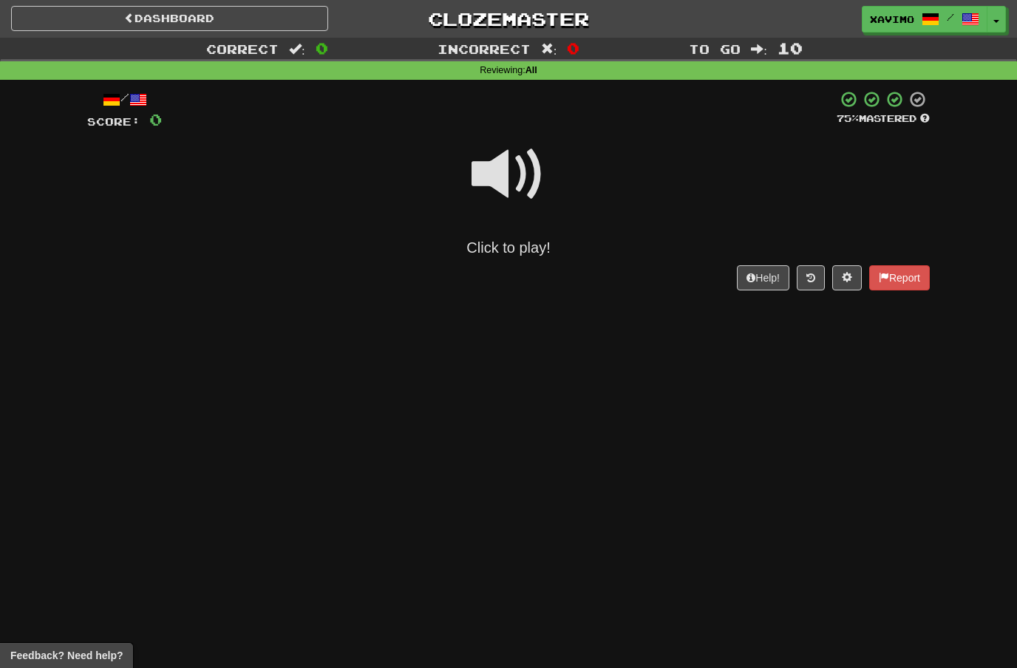
click at [520, 149] on span at bounding box center [509, 175] width 74 height 74
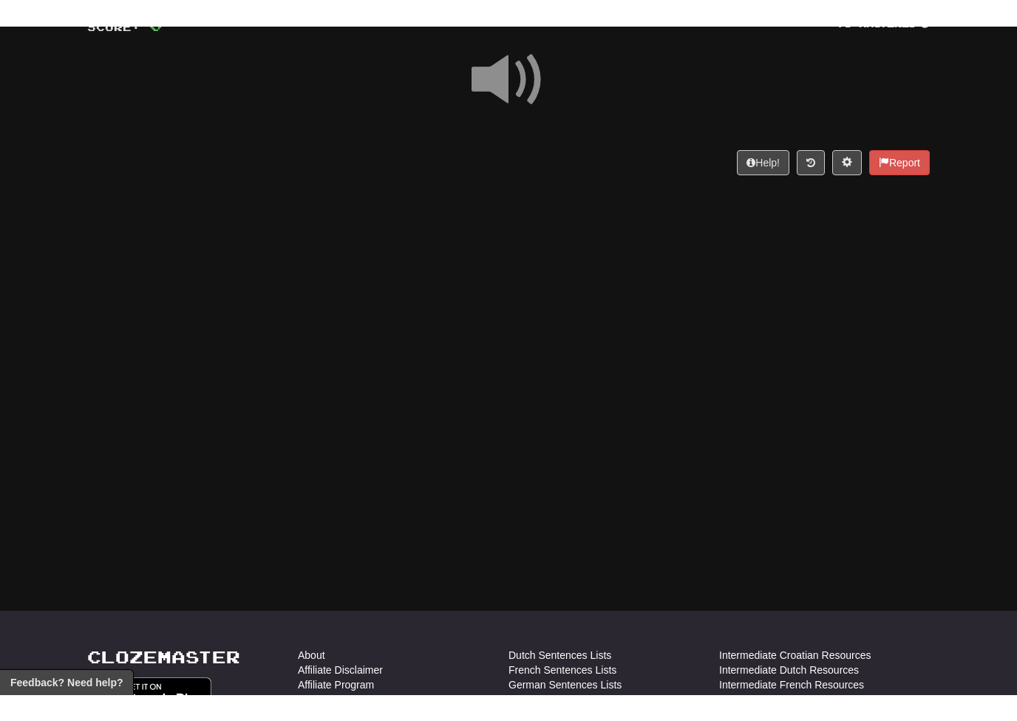
scroll to position [131, 0]
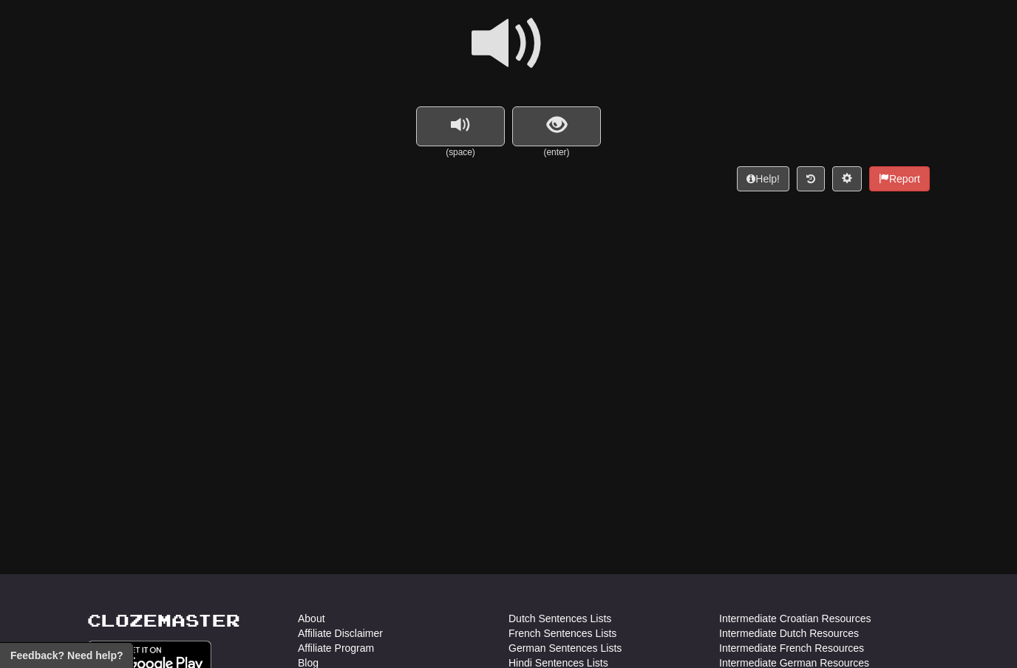
click at [551, 126] on span "show sentence" at bounding box center [557, 125] width 20 height 20
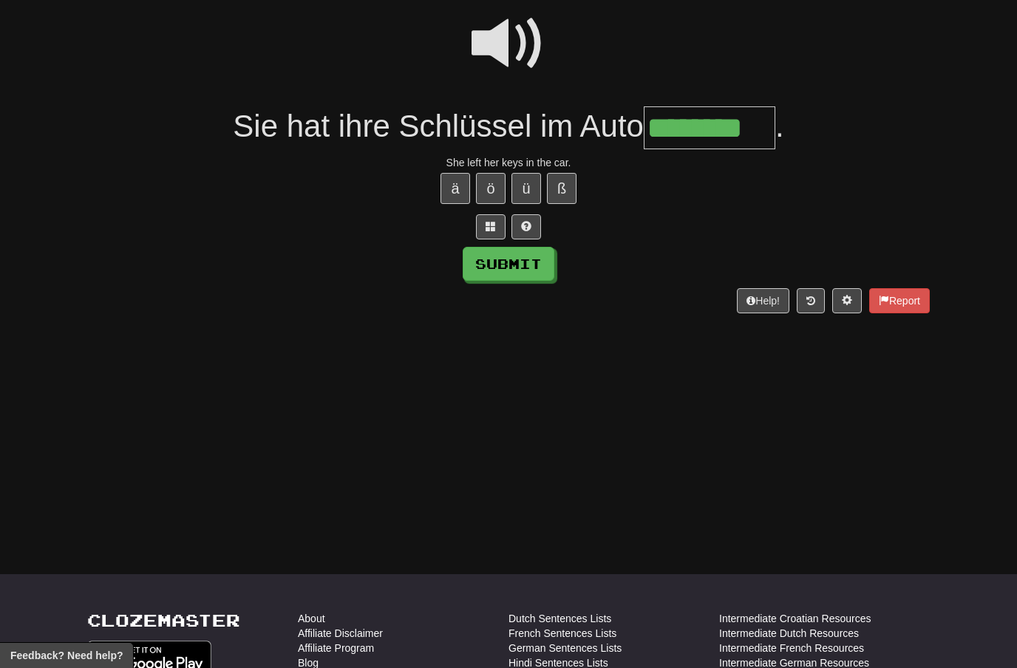
type input "********"
click at [527, 264] on button "Submit" at bounding box center [509, 264] width 92 height 34
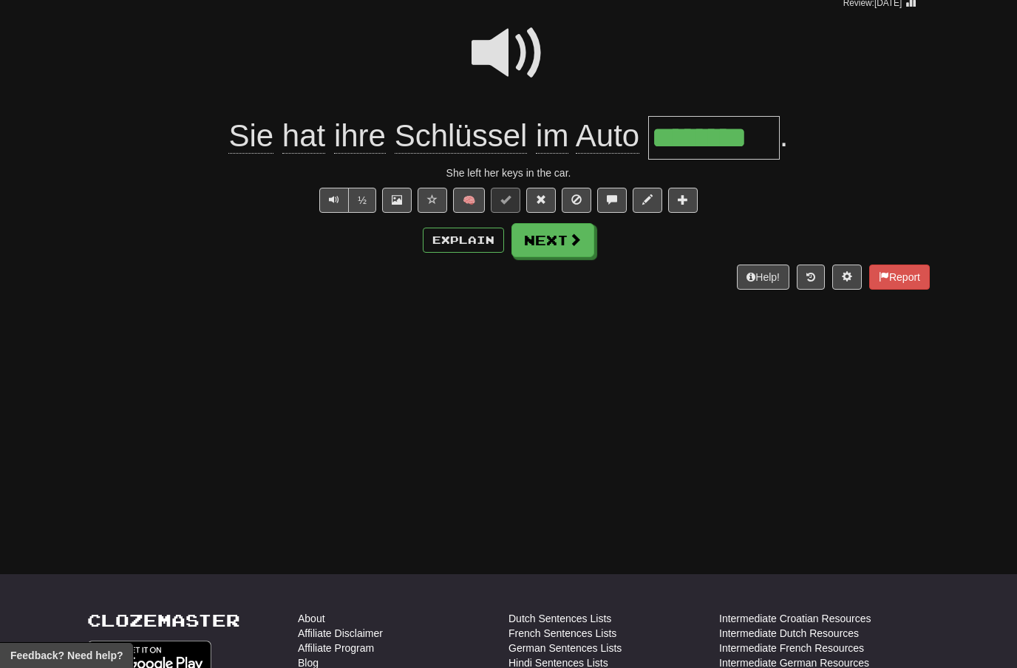
click at [577, 239] on span at bounding box center [575, 239] width 13 height 13
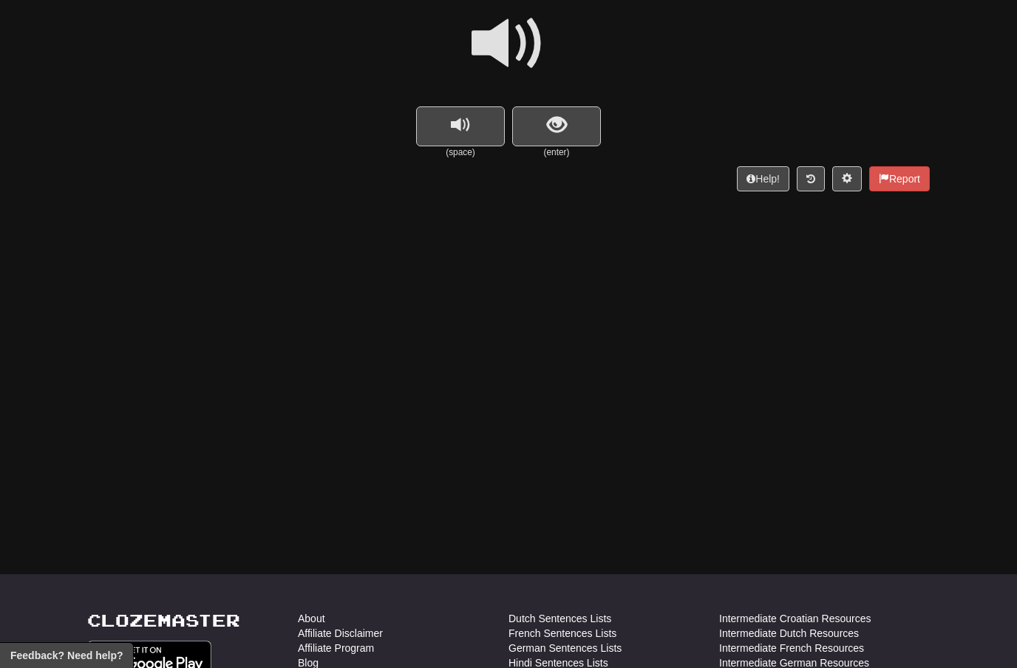
click at [526, 43] on span at bounding box center [509, 44] width 74 height 74
click at [564, 125] on span "show sentence" at bounding box center [557, 125] width 20 height 20
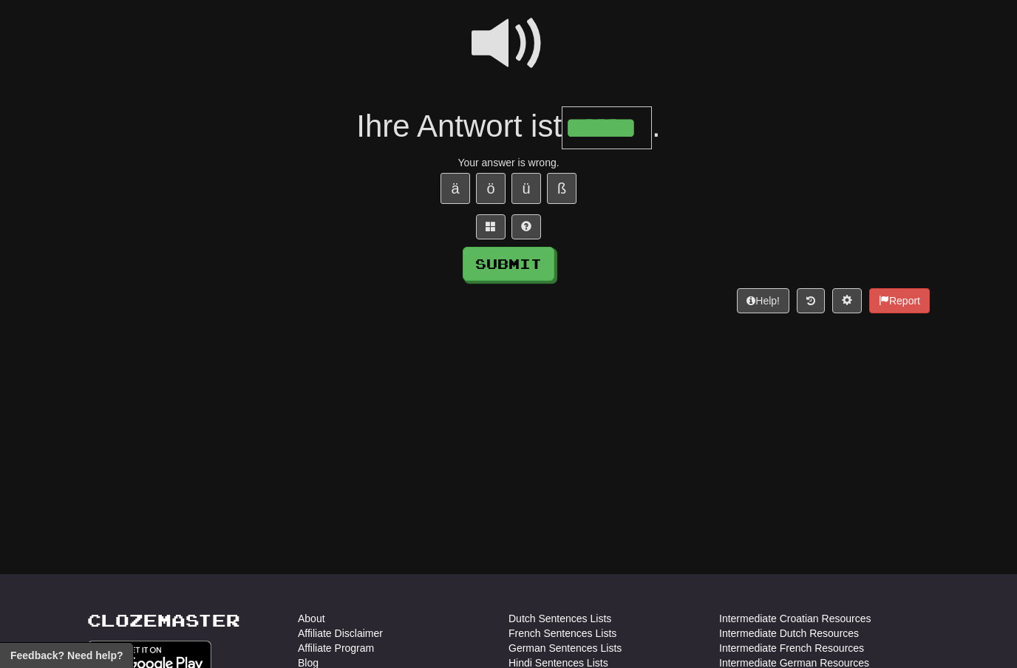
type input "******"
click at [535, 268] on button "Submit" at bounding box center [509, 264] width 92 height 34
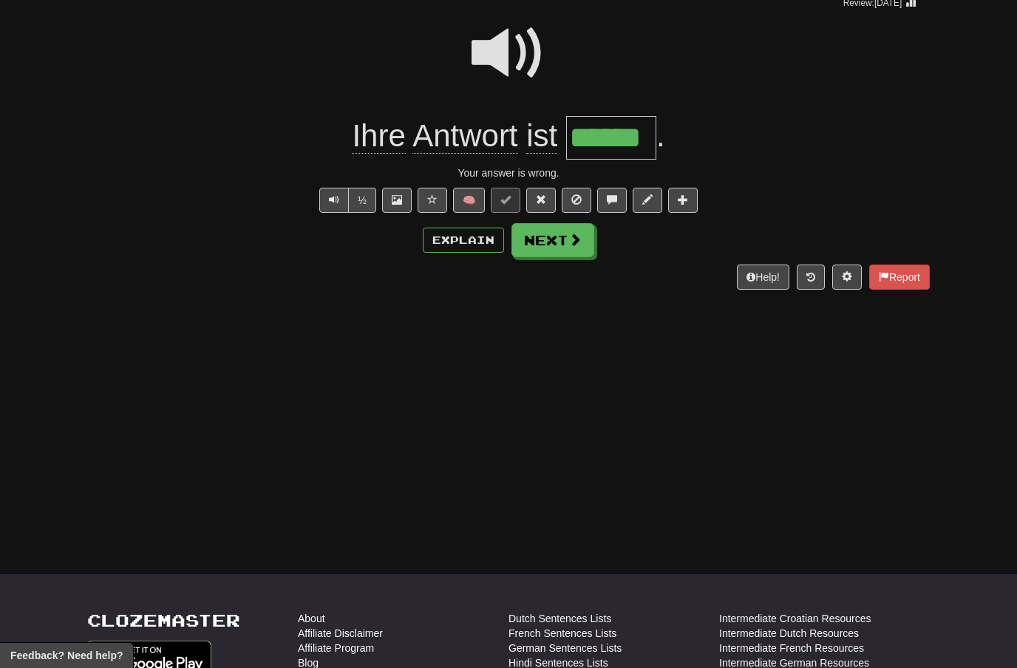
click at [560, 244] on button "Next" at bounding box center [553, 240] width 83 height 34
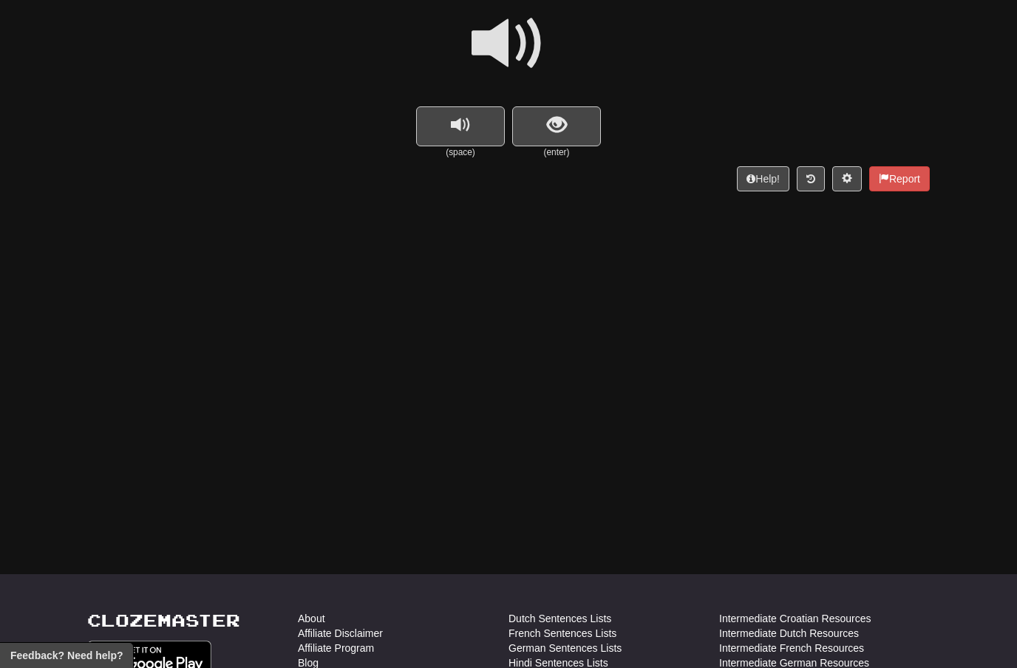
click at [525, 61] on span at bounding box center [509, 44] width 74 height 74
click at [549, 115] on span "show sentence" at bounding box center [557, 125] width 20 height 20
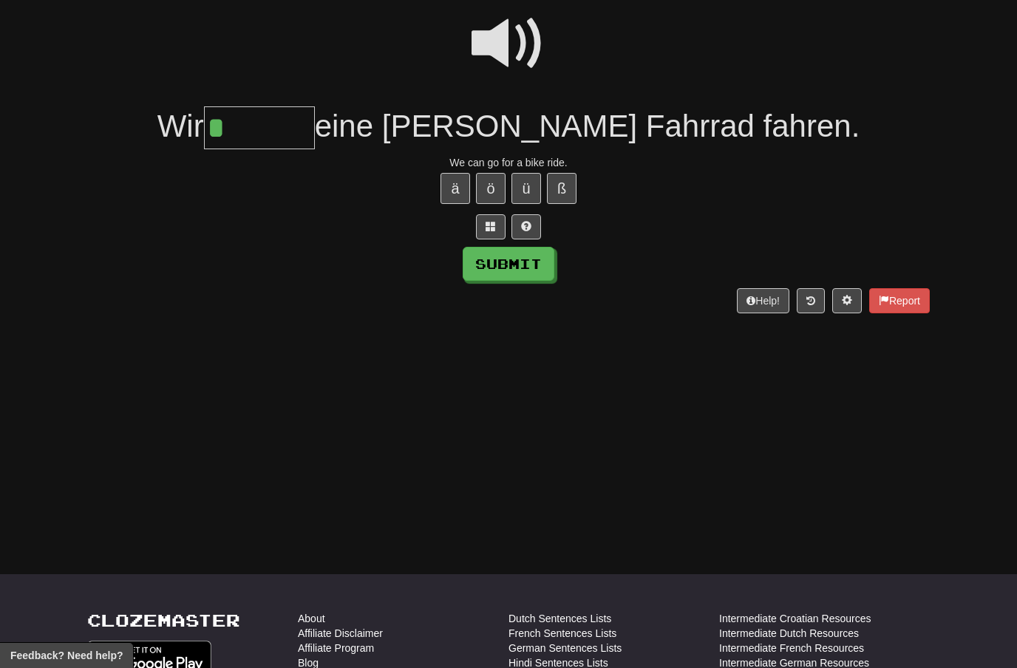
click at [492, 177] on button "ö" at bounding box center [491, 188] width 30 height 31
type input "******"
click at [532, 261] on button "Submit" at bounding box center [509, 264] width 92 height 34
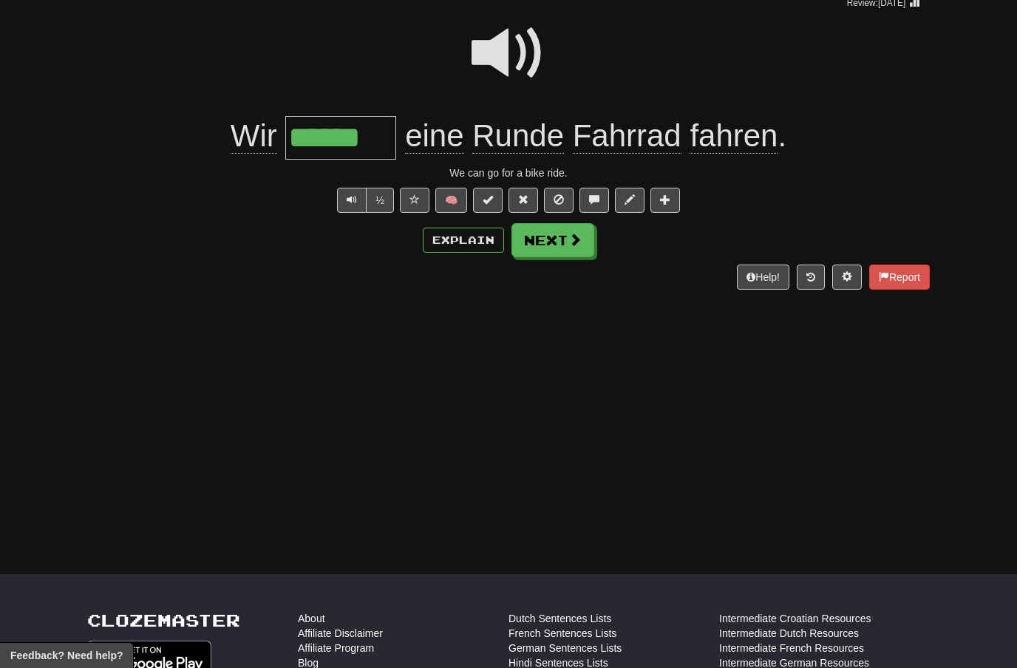
click at [579, 250] on button "Next" at bounding box center [553, 240] width 83 height 34
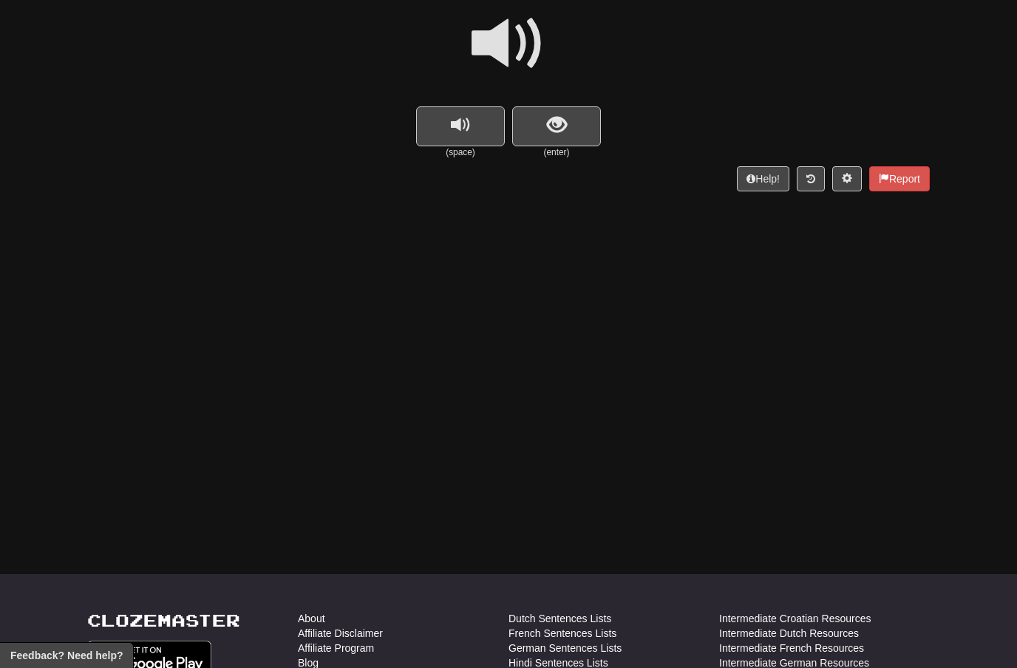
click at [516, 47] on span at bounding box center [509, 44] width 74 height 74
click at [558, 128] on span "show sentence" at bounding box center [557, 125] width 20 height 20
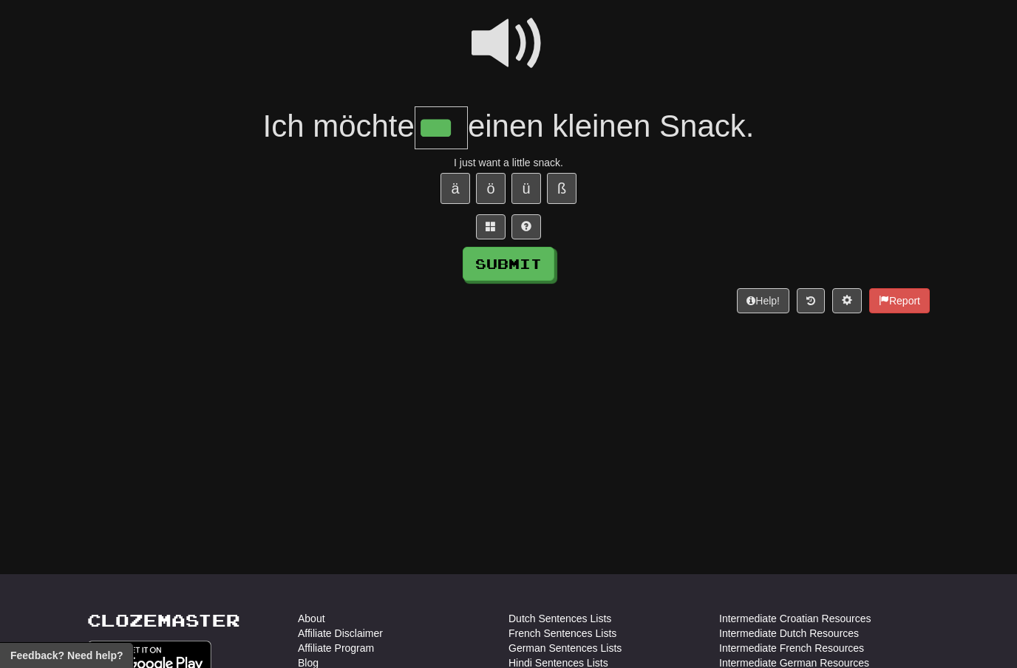
type input "***"
click at [524, 259] on button "Submit" at bounding box center [509, 264] width 92 height 34
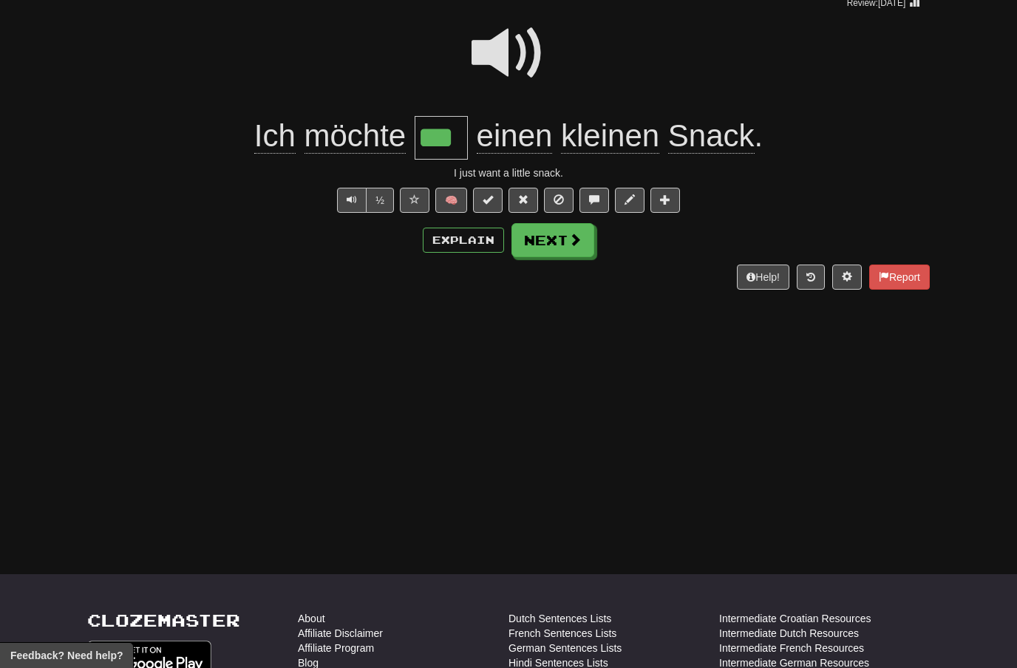
click at [573, 245] on button "Next" at bounding box center [553, 240] width 83 height 34
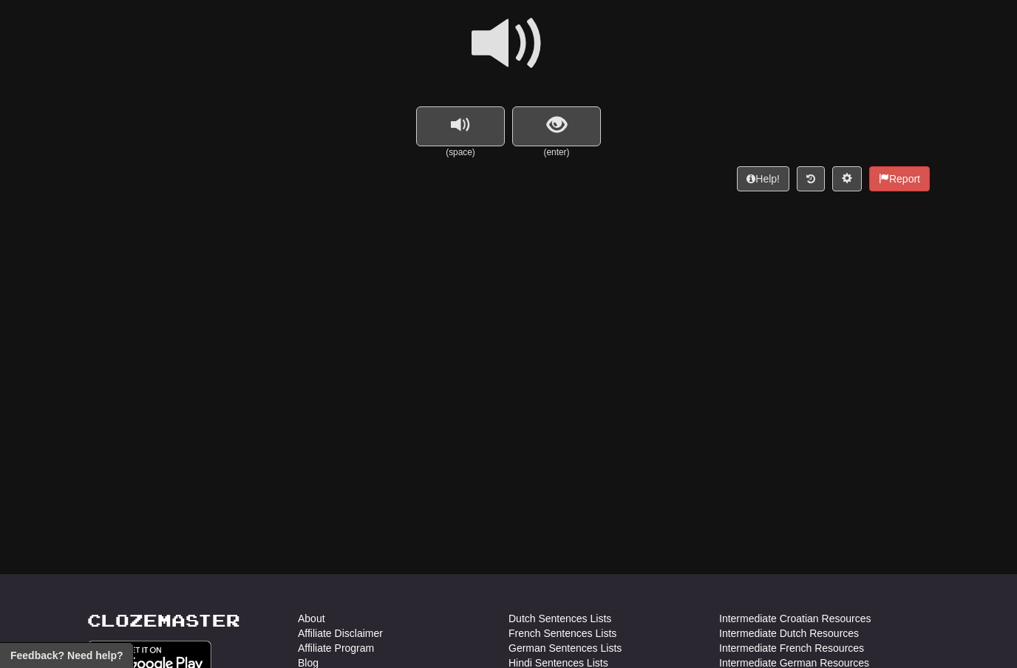
click at [526, 45] on span at bounding box center [509, 44] width 74 height 74
click at [557, 123] on span "show sentence" at bounding box center [557, 125] width 20 height 20
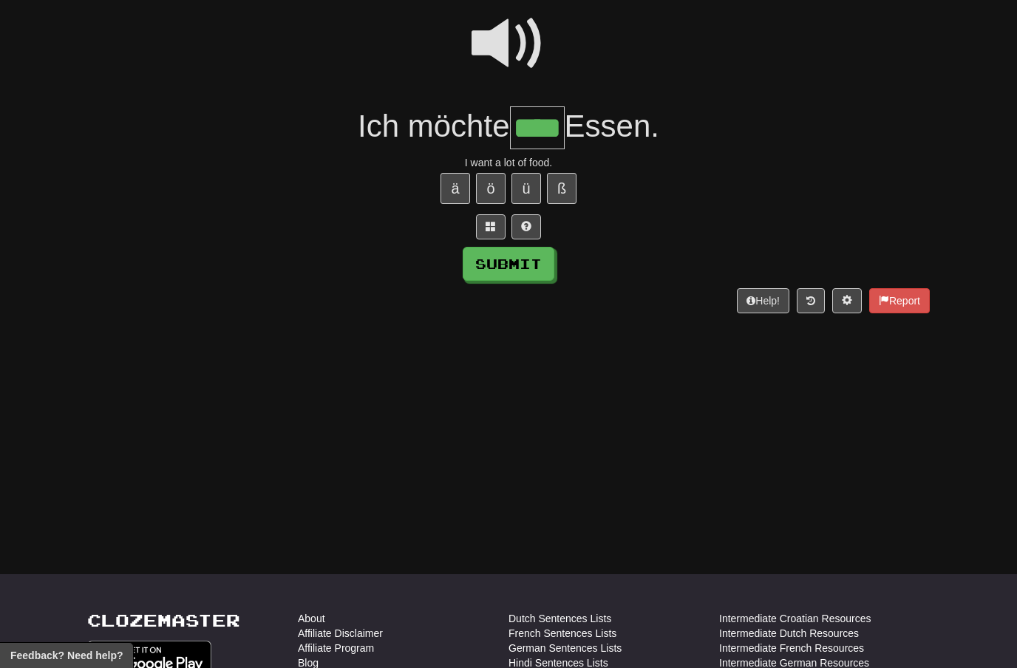
type input "****"
click at [535, 257] on button "Submit" at bounding box center [509, 264] width 92 height 34
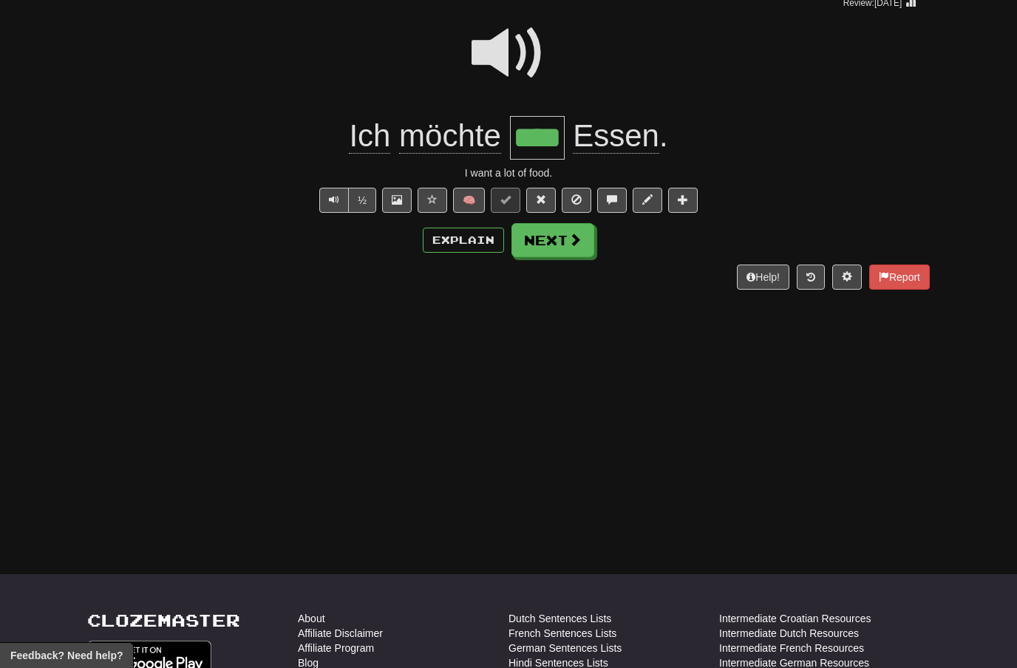
click at [569, 240] on span at bounding box center [575, 239] width 13 height 13
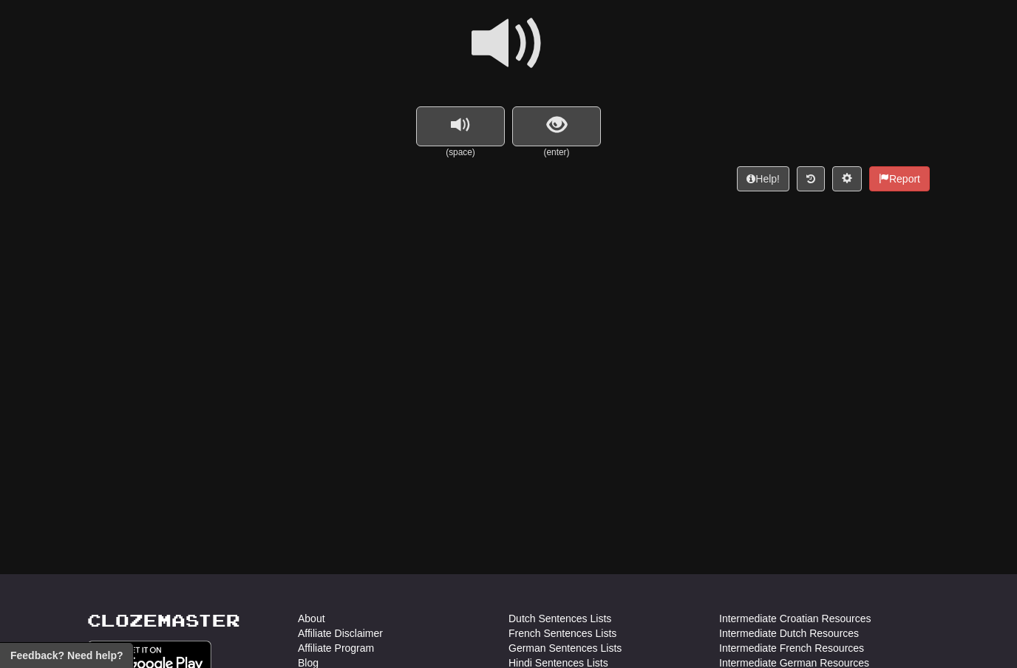
click at [517, 39] on span at bounding box center [509, 44] width 74 height 74
click at [549, 121] on span "show sentence" at bounding box center [557, 125] width 20 height 20
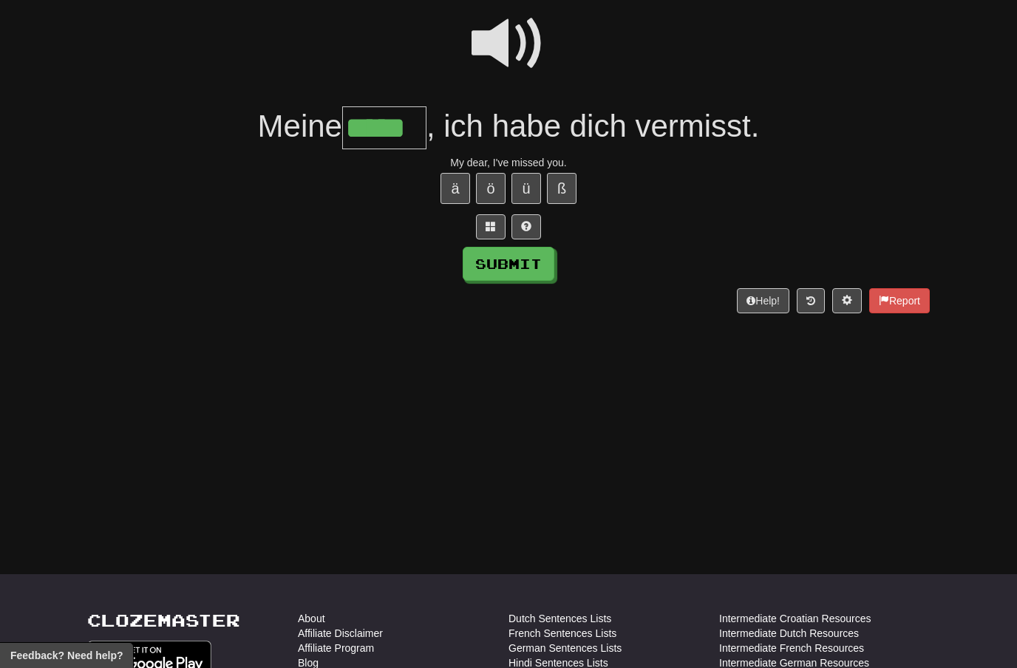
click at [532, 260] on button "Submit" at bounding box center [509, 264] width 92 height 34
type input "*****"
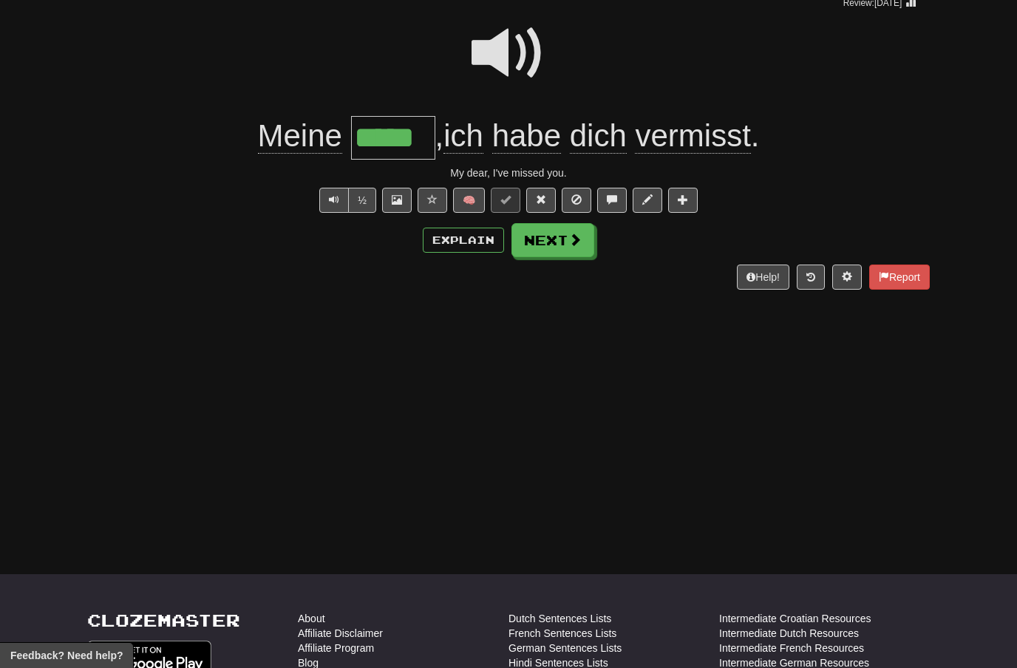
click at [566, 250] on button "Next" at bounding box center [553, 240] width 83 height 34
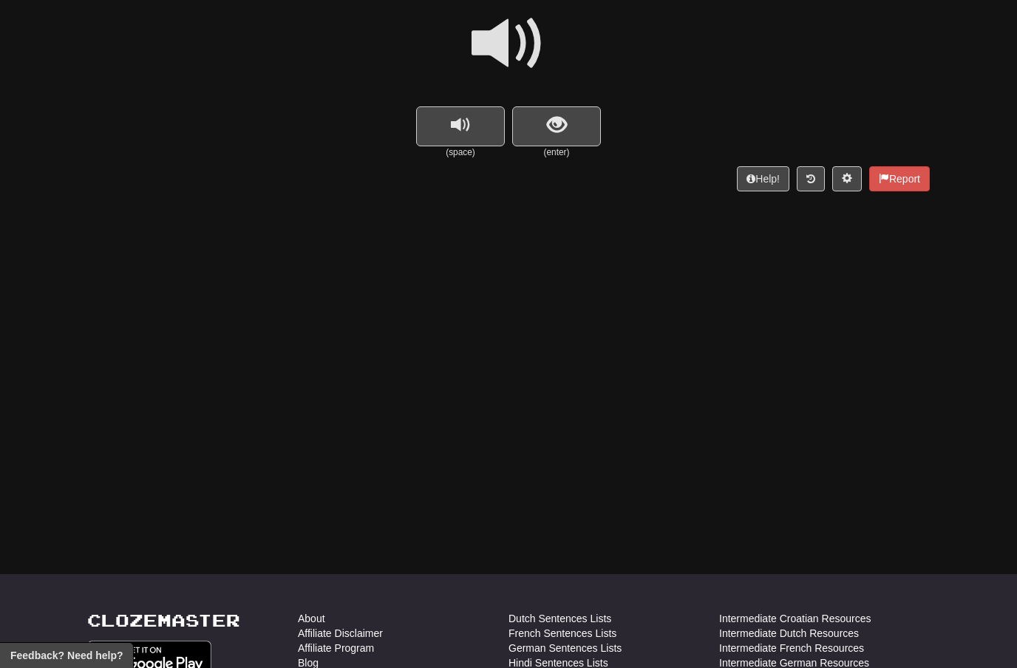
click at [518, 36] on span at bounding box center [509, 44] width 74 height 74
click at [552, 119] on span "show sentence" at bounding box center [557, 125] width 20 height 20
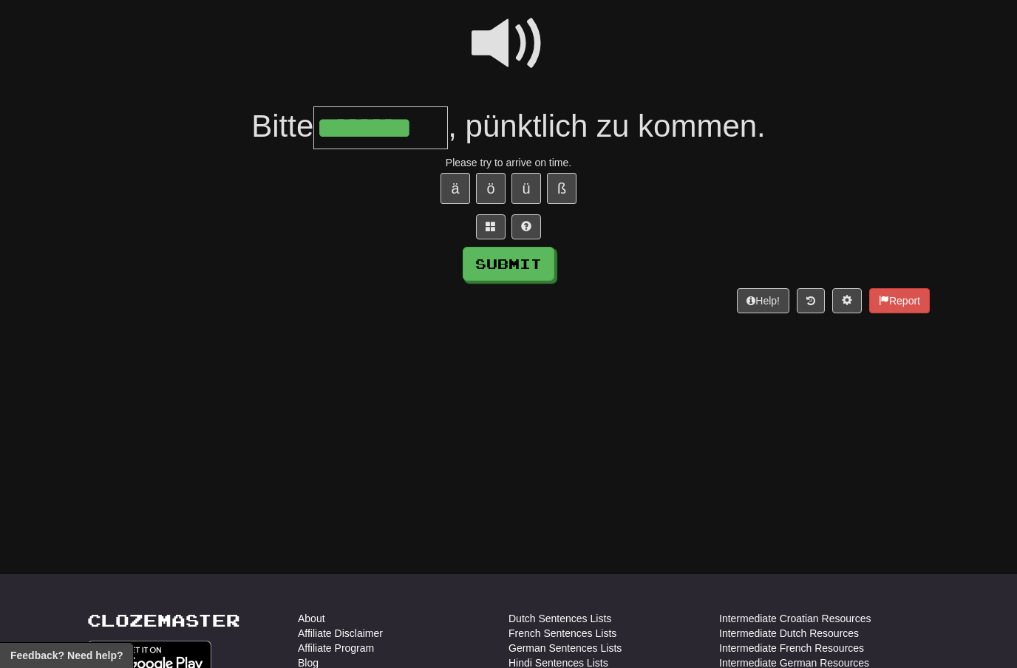
type input "********"
click at [538, 271] on button "Submit" at bounding box center [509, 264] width 92 height 34
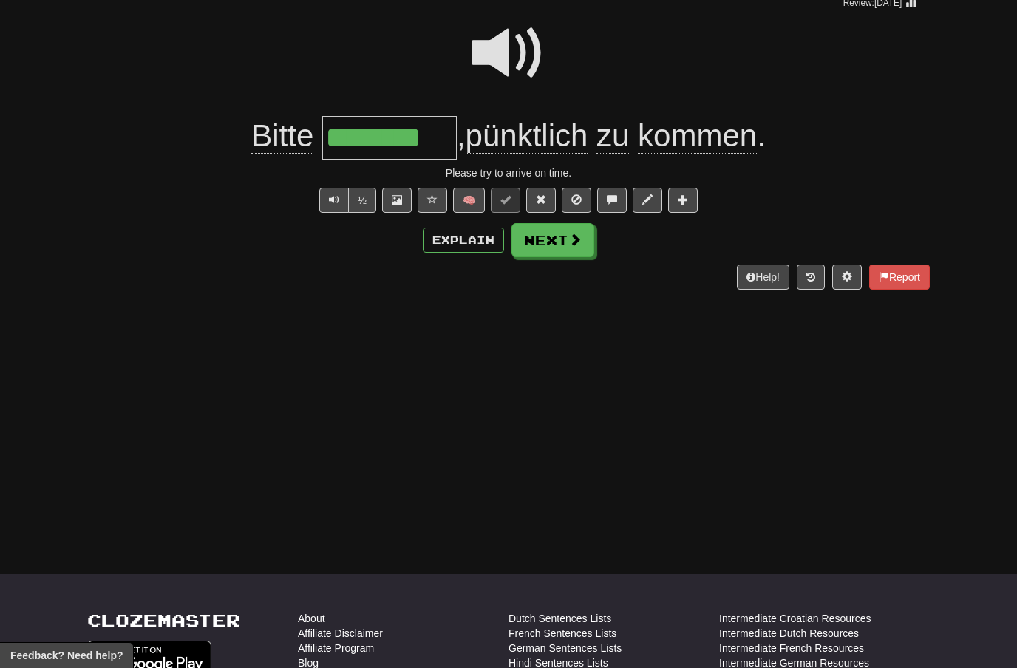
click at [569, 244] on span at bounding box center [575, 239] width 13 height 13
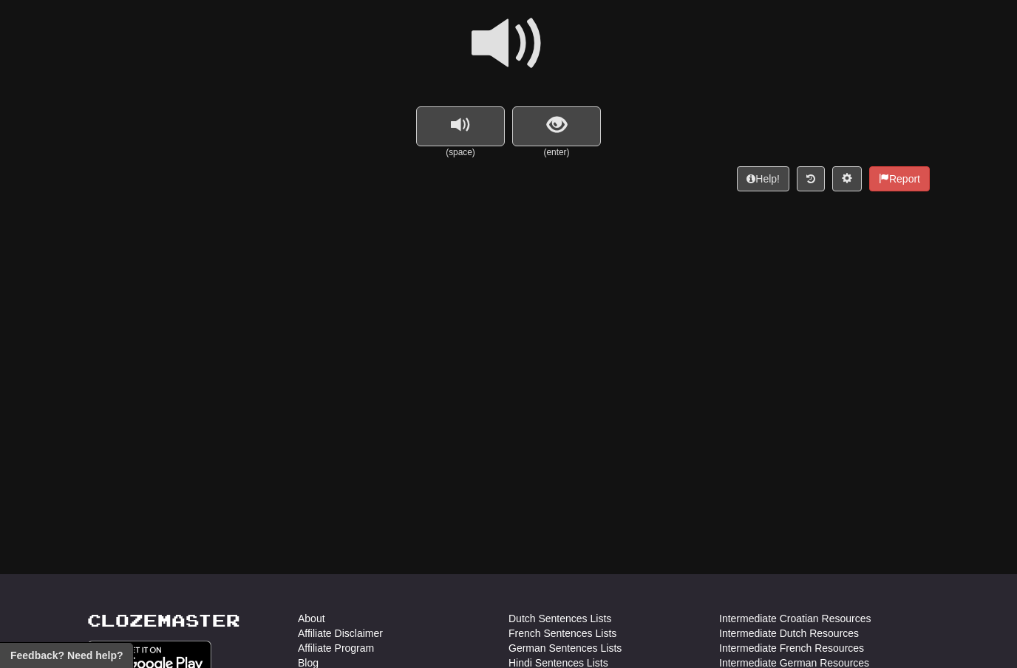
click at [527, 41] on span at bounding box center [509, 44] width 74 height 74
click at [548, 119] on span "show sentence" at bounding box center [557, 125] width 20 height 20
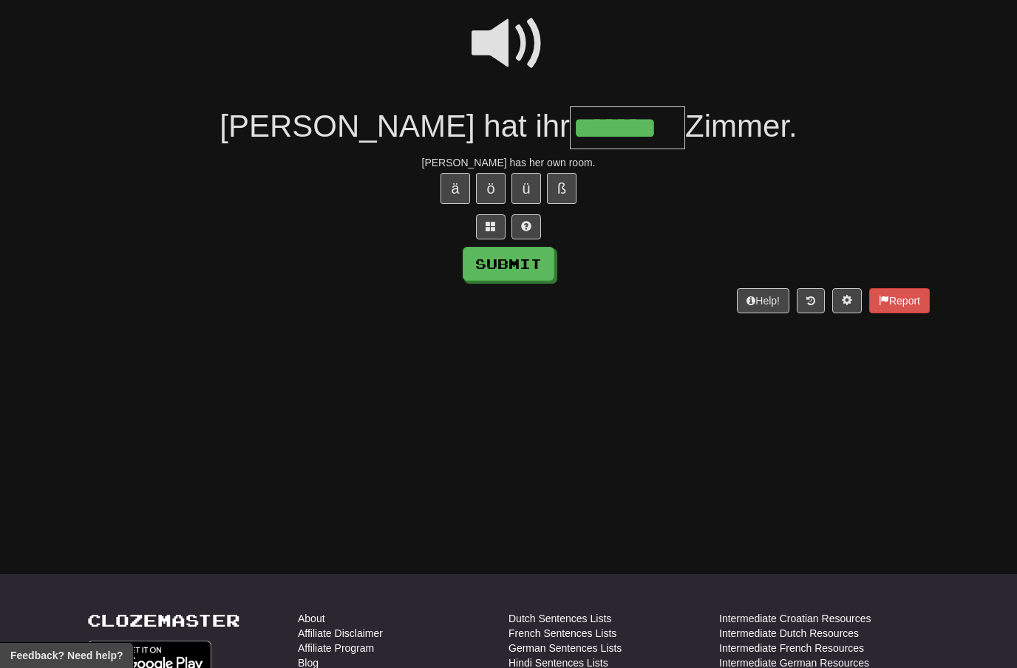
type input "*******"
click at [540, 262] on button "Submit" at bounding box center [509, 264] width 92 height 34
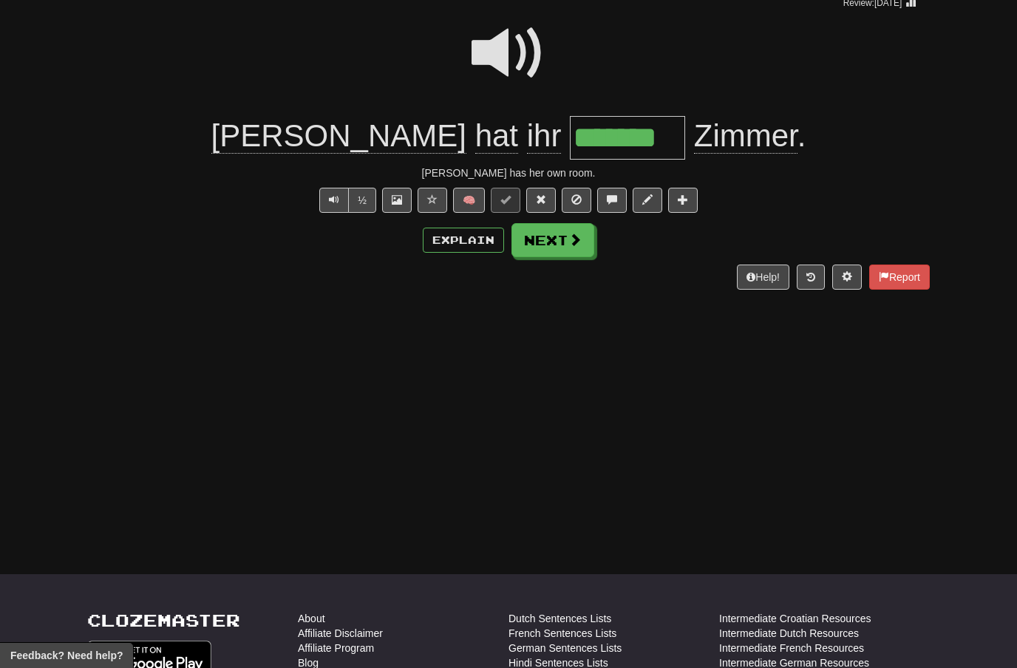
click at [574, 238] on span at bounding box center [575, 239] width 13 height 13
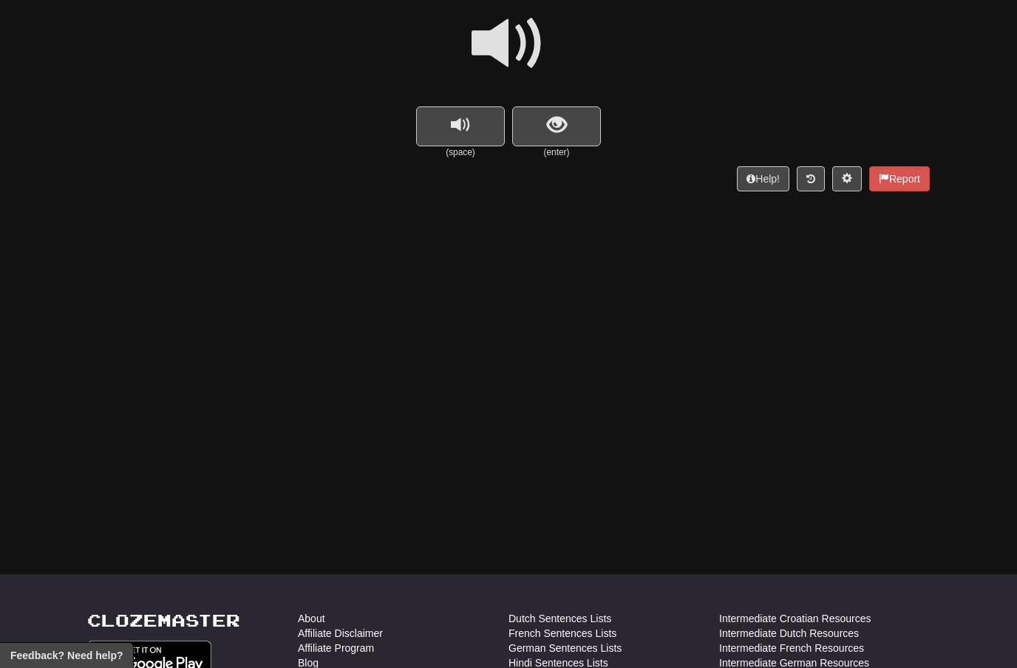
click at [532, 35] on span at bounding box center [509, 44] width 74 height 74
click at [570, 112] on button "show sentence" at bounding box center [556, 126] width 89 height 40
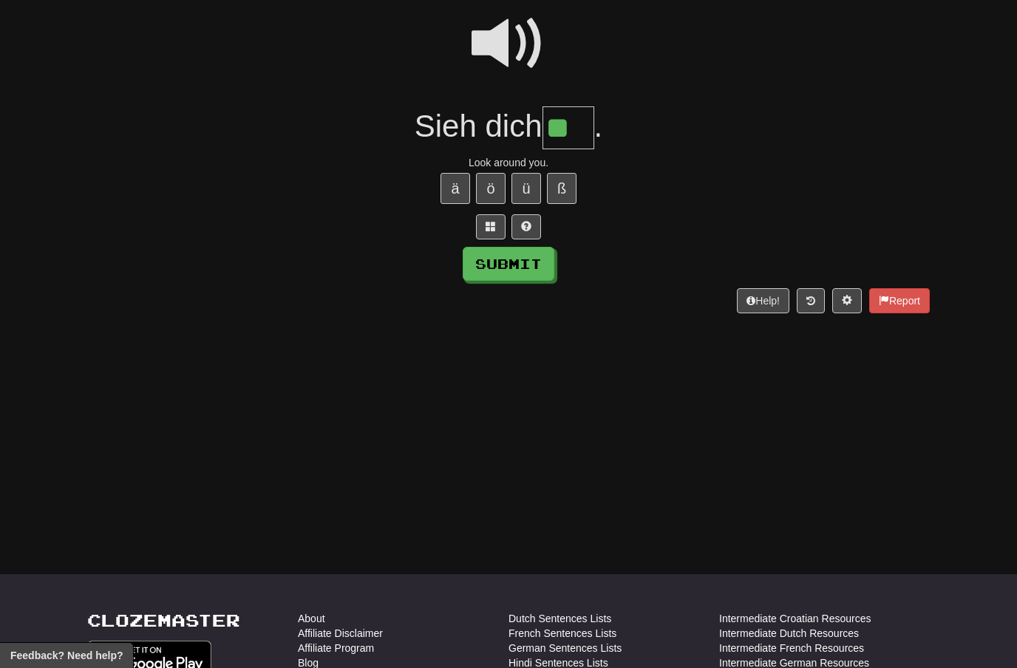
type input "**"
click at [519, 251] on button "Submit" at bounding box center [509, 264] width 92 height 34
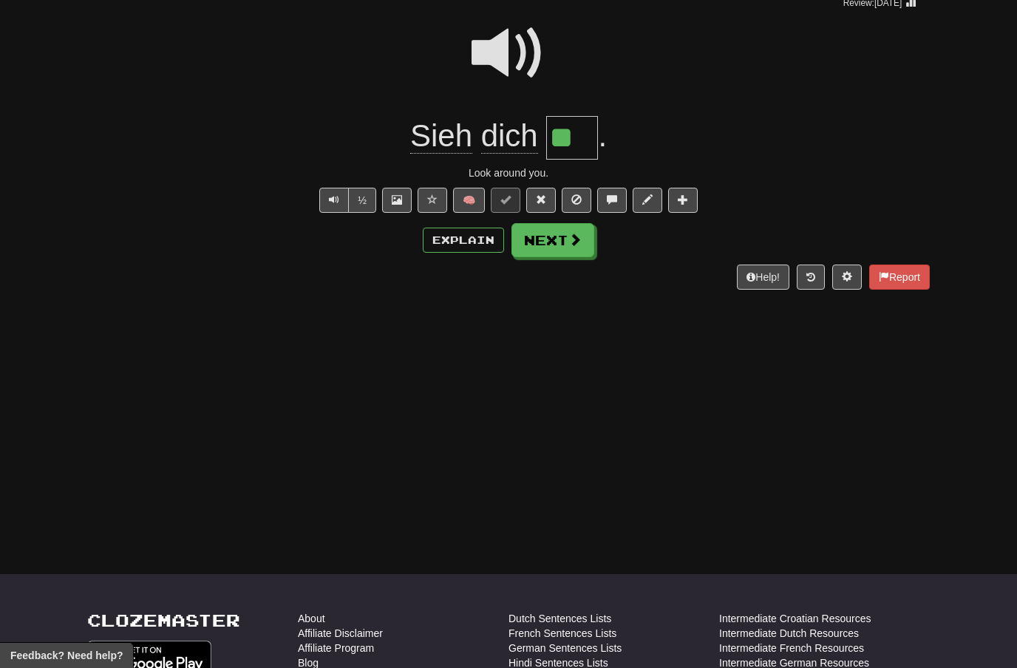
click at [563, 239] on button "Next" at bounding box center [553, 240] width 83 height 34
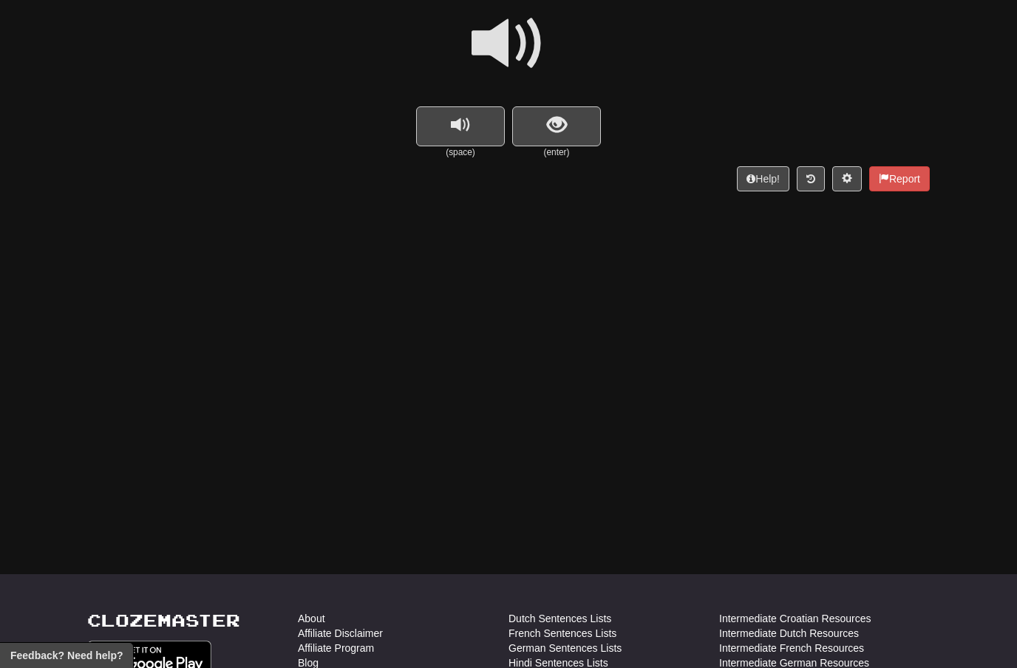
click at [513, 44] on span at bounding box center [509, 44] width 74 height 74
click at [545, 119] on button "show sentence" at bounding box center [556, 126] width 89 height 40
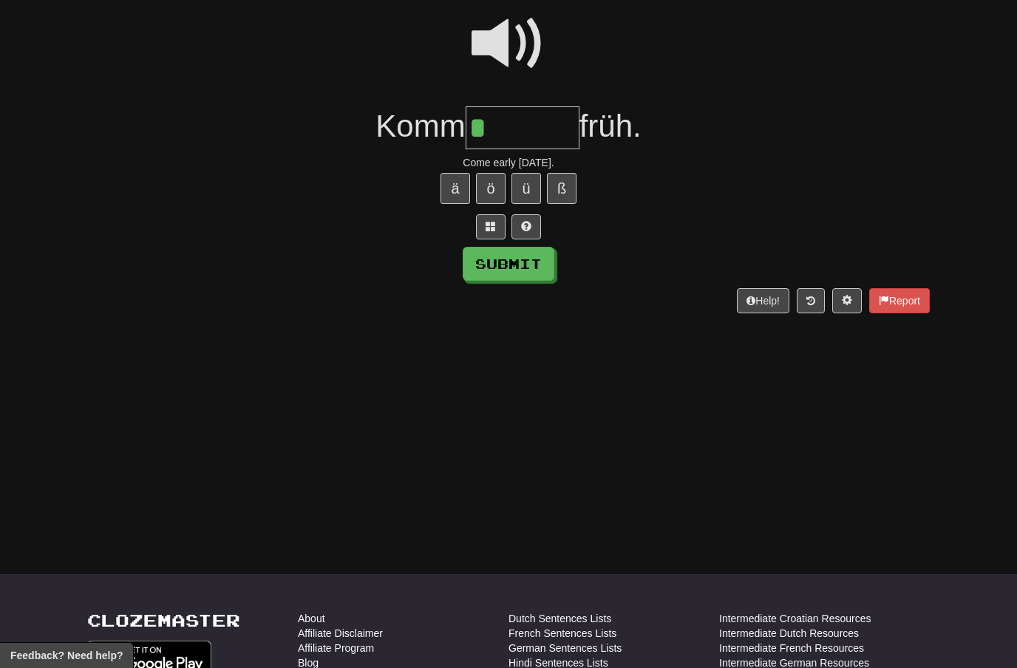
click at [495, 182] on button "ö" at bounding box center [491, 188] width 30 height 31
type input "******"
click at [521, 263] on button "Submit" at bounding box center [509, 264] width 92 height 34
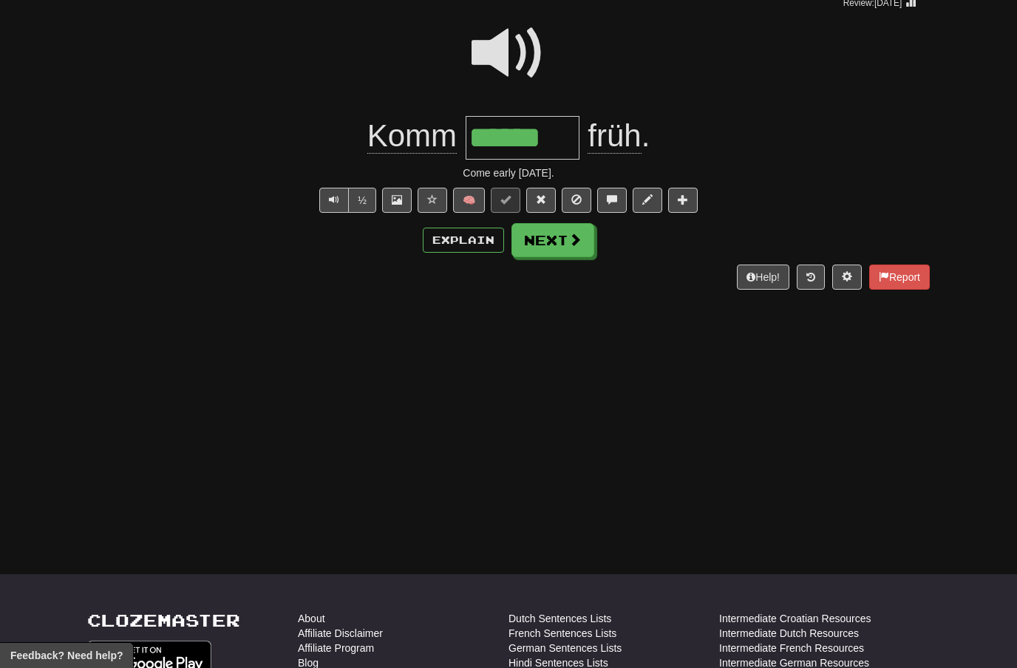
click at [572, 236] on span at bounding box center [575, 239] width 13 height 13
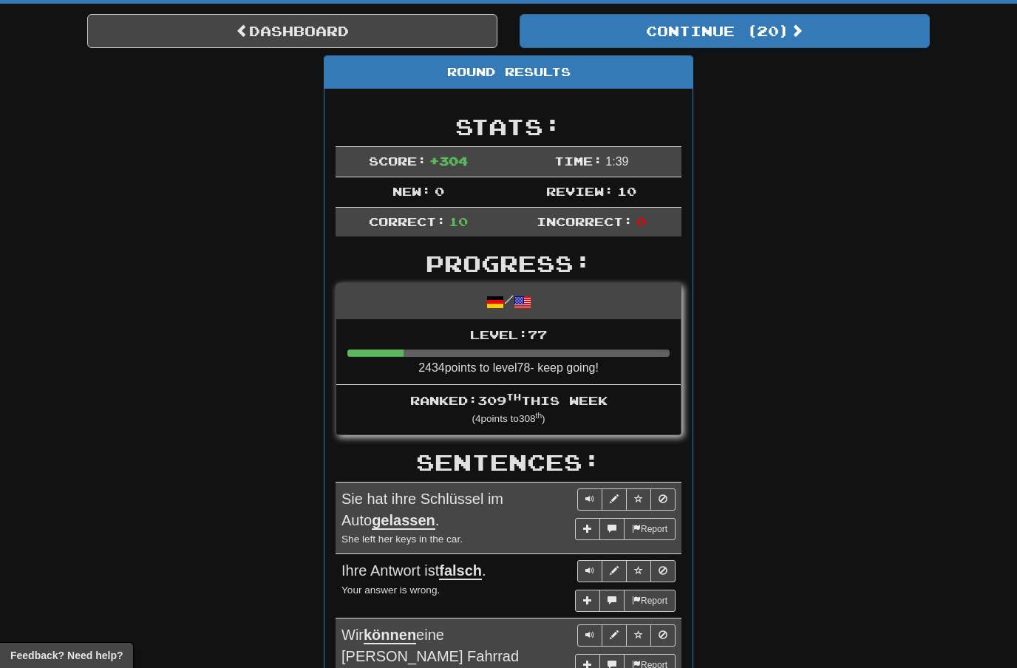
click at [708, 40] on button "Continue ( 20 )" at bounding box center [725, 31] width 410 height 34
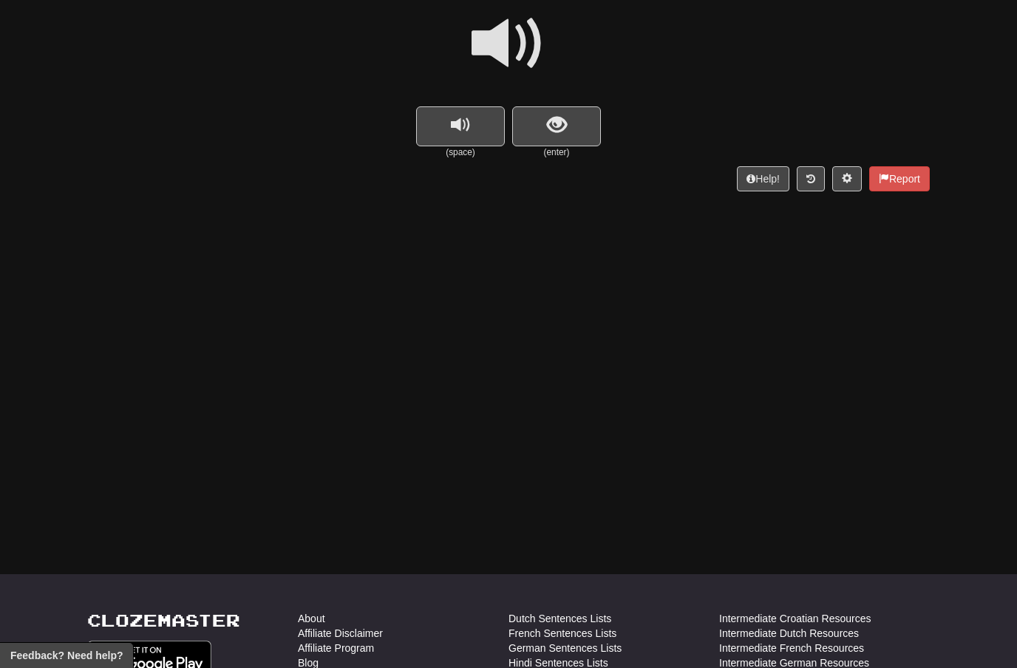
click at [523, 36] on span at bounding box center [509, 44] width 74 height 74
click at [552, 123] on span "show sentence" at bounding box center [557, 125] width 20 height 20
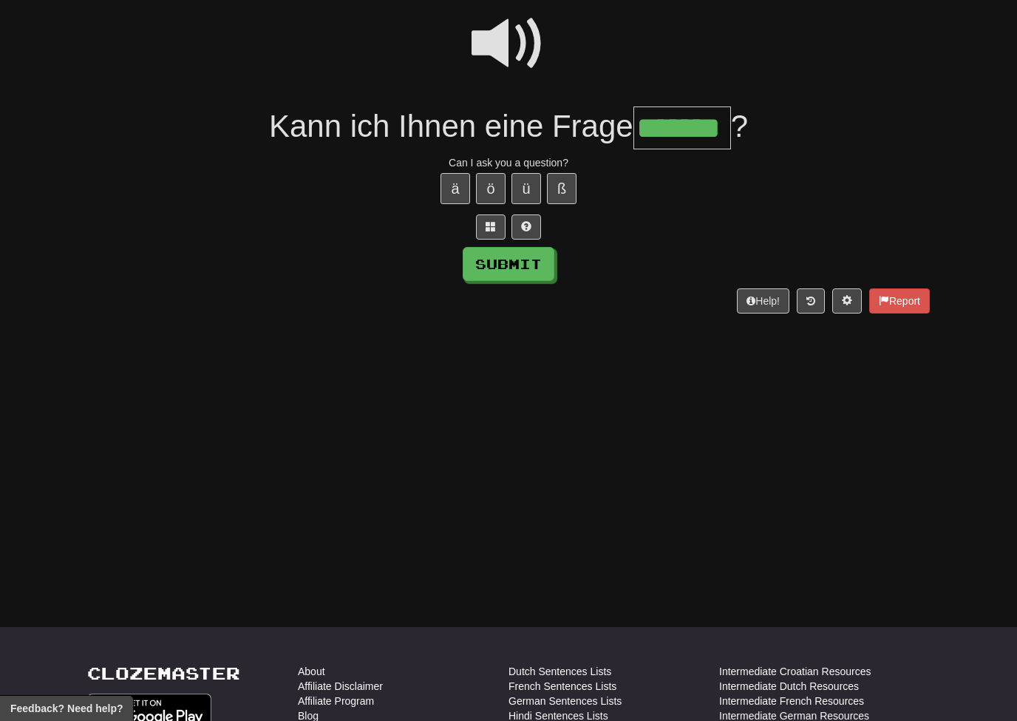
type input "*******"
click at [533, 262] on button "Submit" at bounding box center [509, 264] width 92 height 34
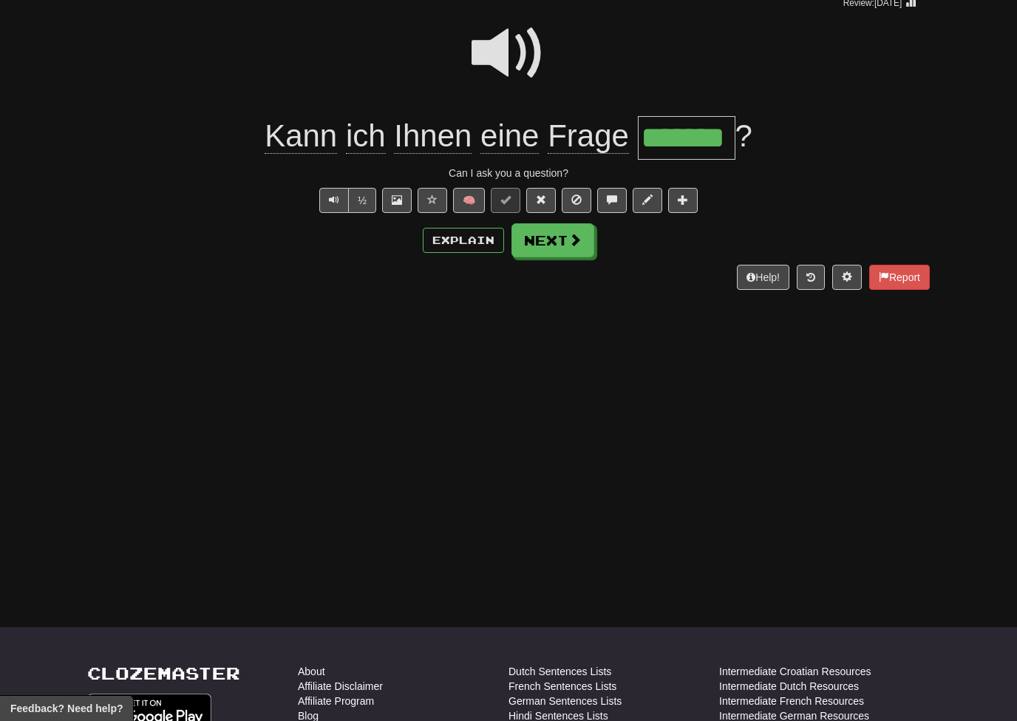
click at [572, 242] on span at bounding box center [575, 239] width 13 height 13
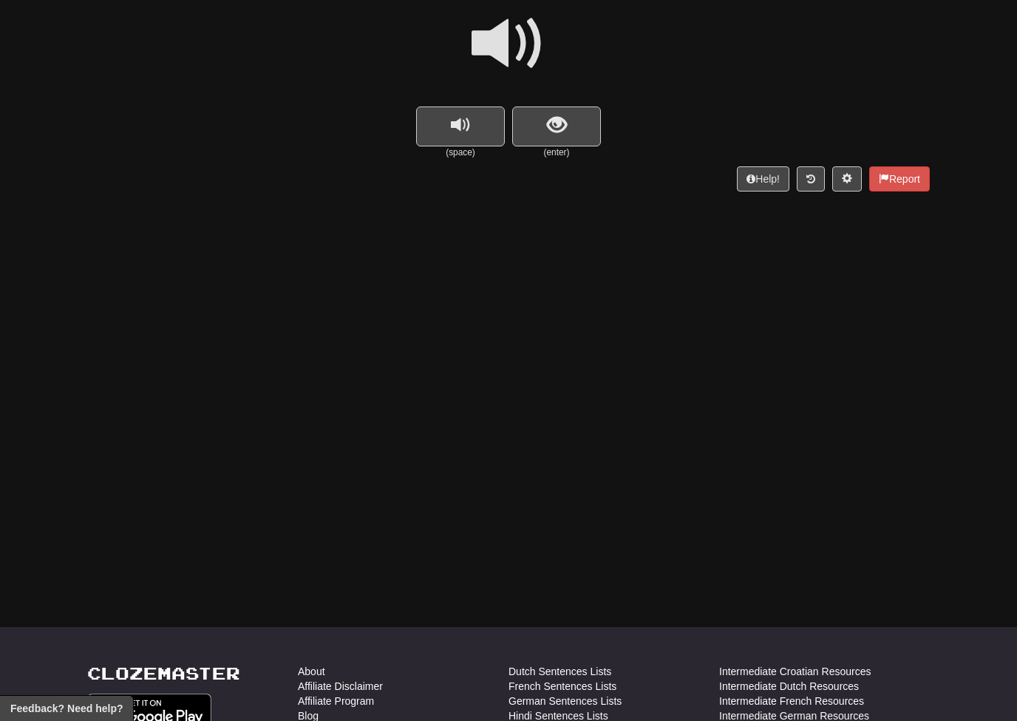
click at [523, 38] on span at bounding box center [509, 44] width 74 height 74
click at [550, 135] on button "show sentence" at bounding box center [556, 126] width 89 height 40
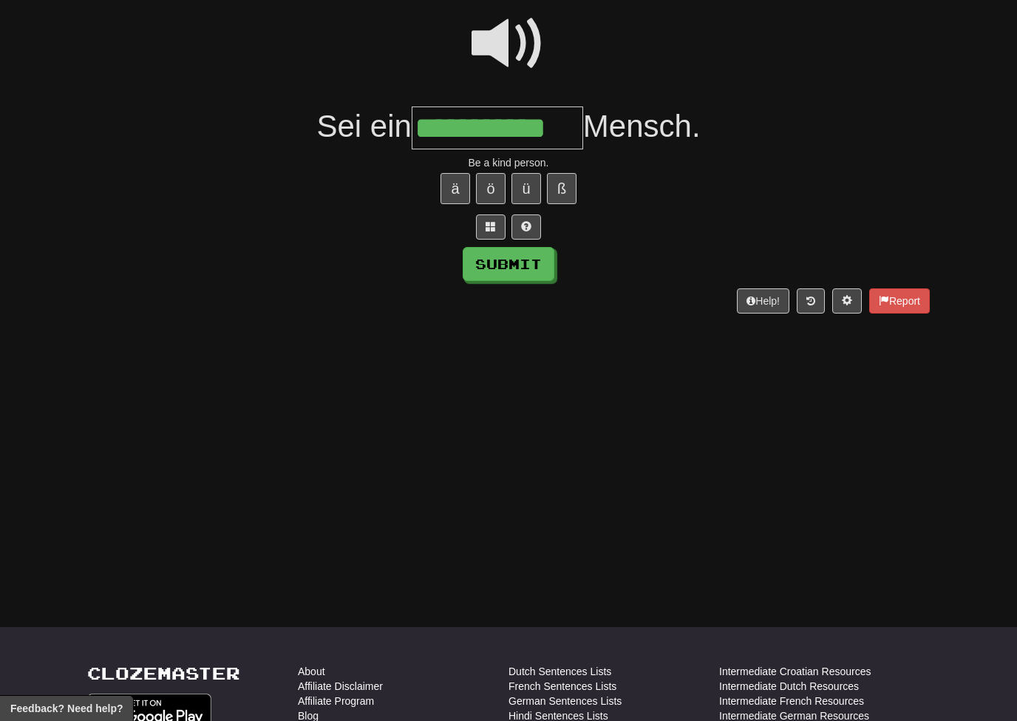
click at [530, 262] on button "Submit" at bounding box center [509, 264] width 92 height 34
click at [568, 132] on input "**********" at bounding box center [498, 128] width 172 height 44
type input "**********"
click at [536, 272] on button "Submit" at bounding box center [509, 264] width 92 height 34
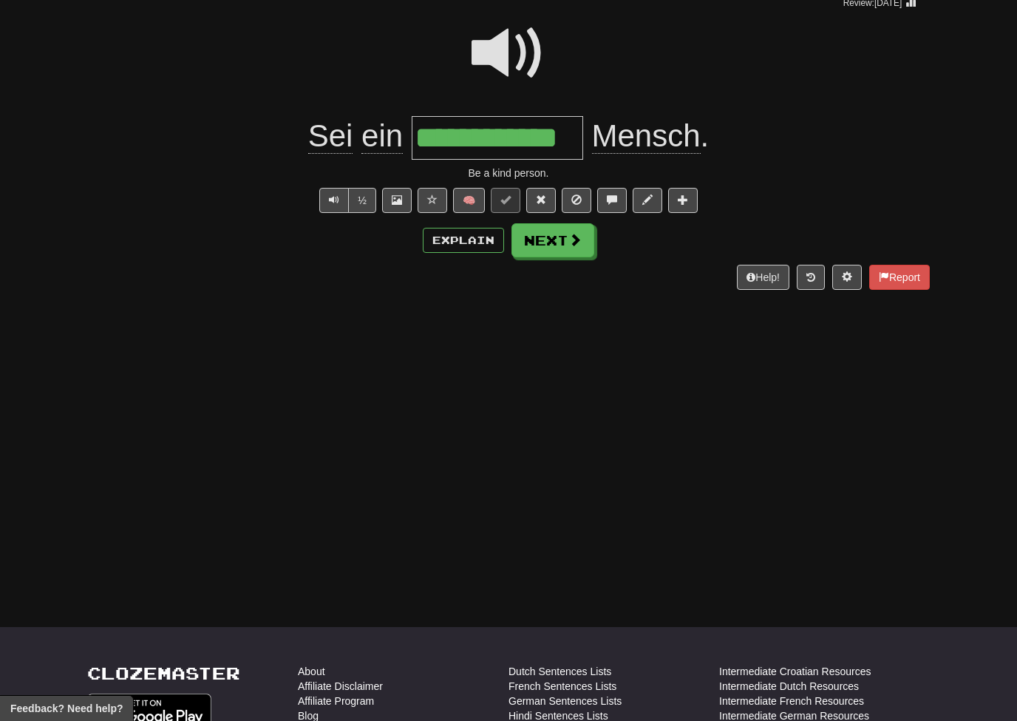
click at [575, 236] on span at bounding box center [575, 239] width 13 height 13
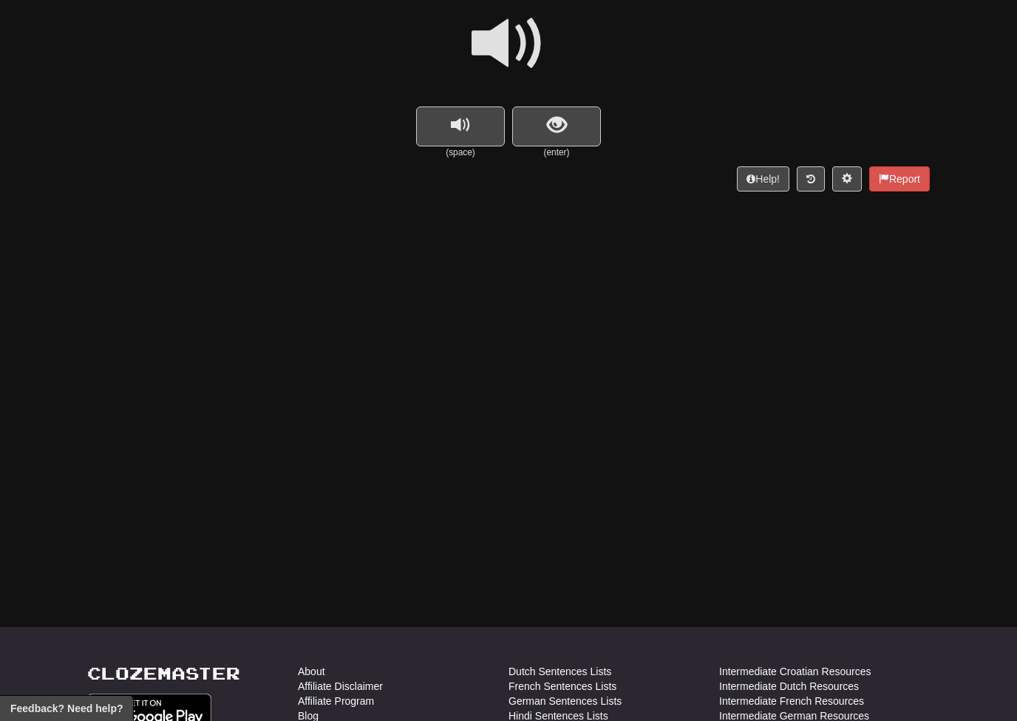
click at [526, 39] on span at bounding box center [509, 44] width 74 height 74
click at [552, 122] on span "show sentence" at bounding box center [557, 125] width 20 height 20
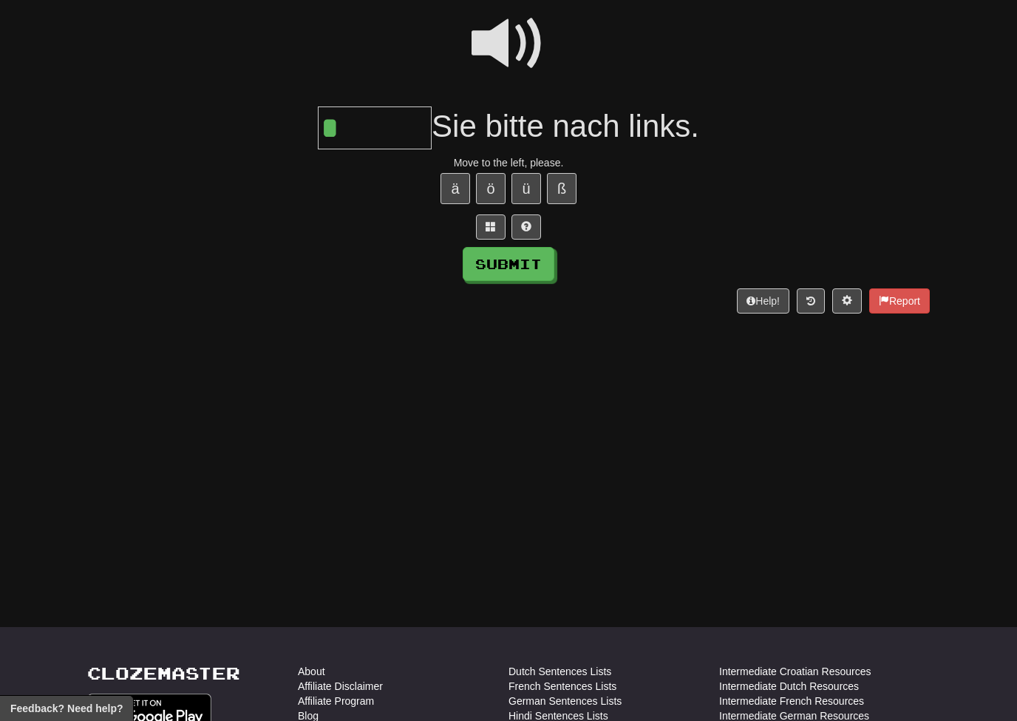
click at [532, 181] on button "ü" at bounding box center [527, 188] width 30 height 31
click at [521, 260] on button "Submit" at bounding box center [509, 264] width 92 height 34
type input "******"
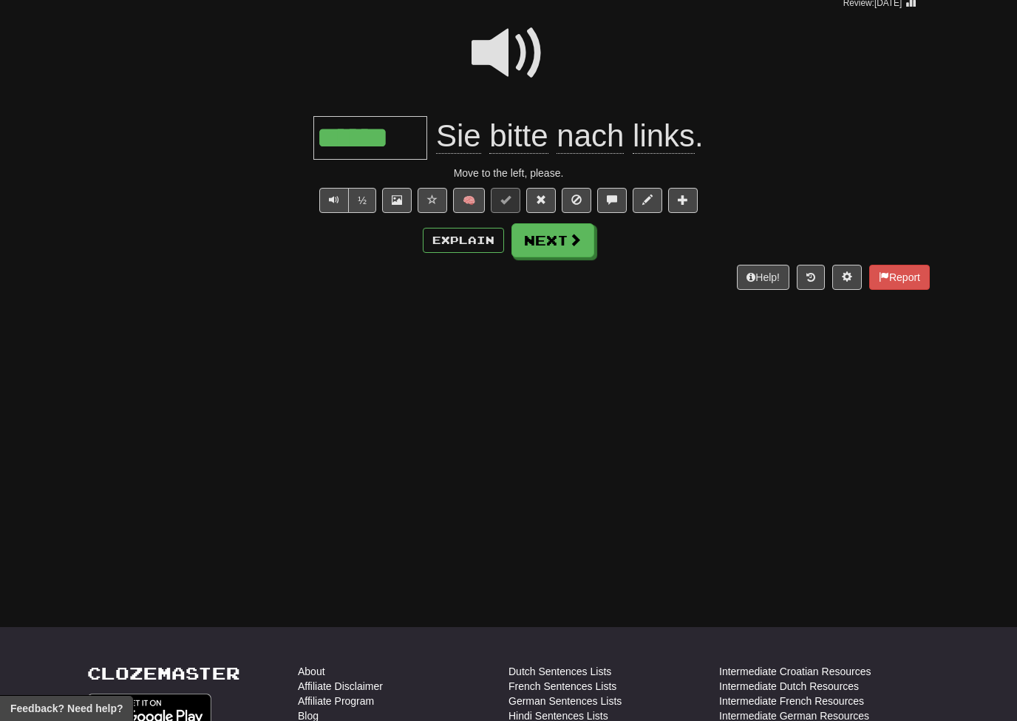
click at [573, 251] on button "Next" at bounding box center [553, 240] width 83 height 34
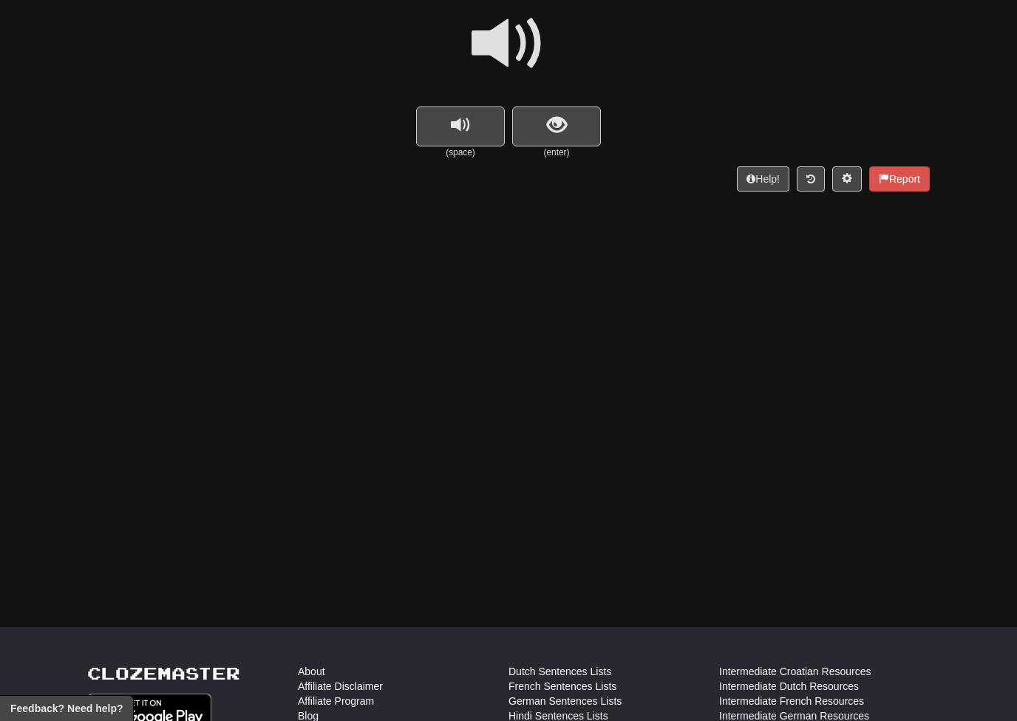
click at [521, 42] on span at bounding box center [509, 44] width 74 height 74
click at [550, 115] on span "show sentence" at bounding box center [557, 125] width 20 height 20
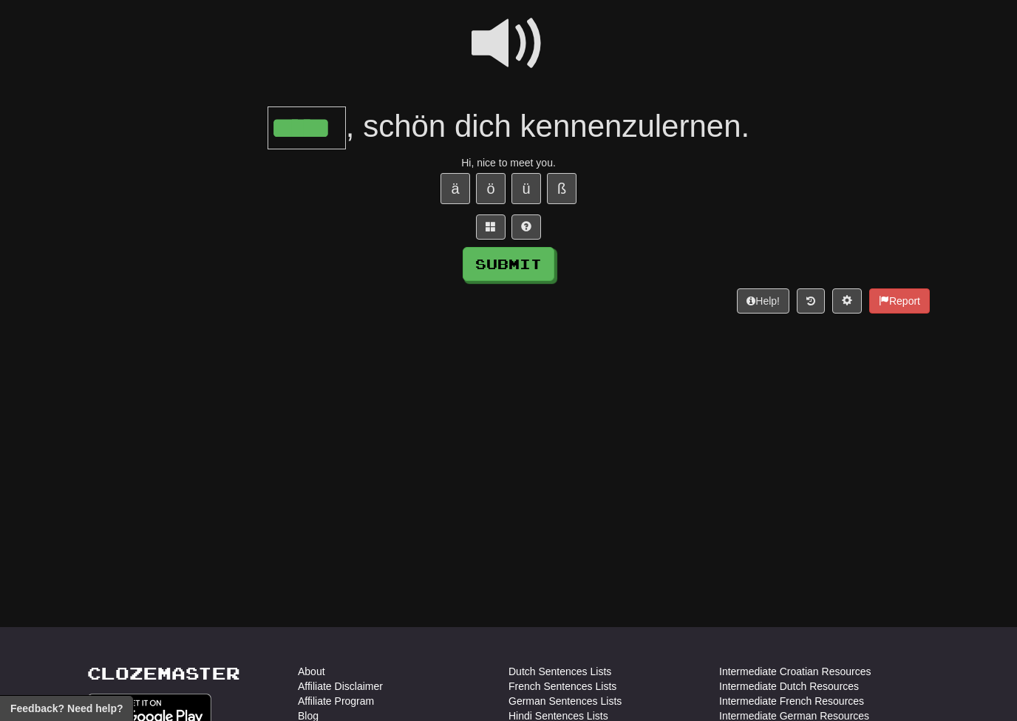
click at [531, 269] on button "Submit" at bounding box center [509, 264] width 92 height 34
type input "*****"
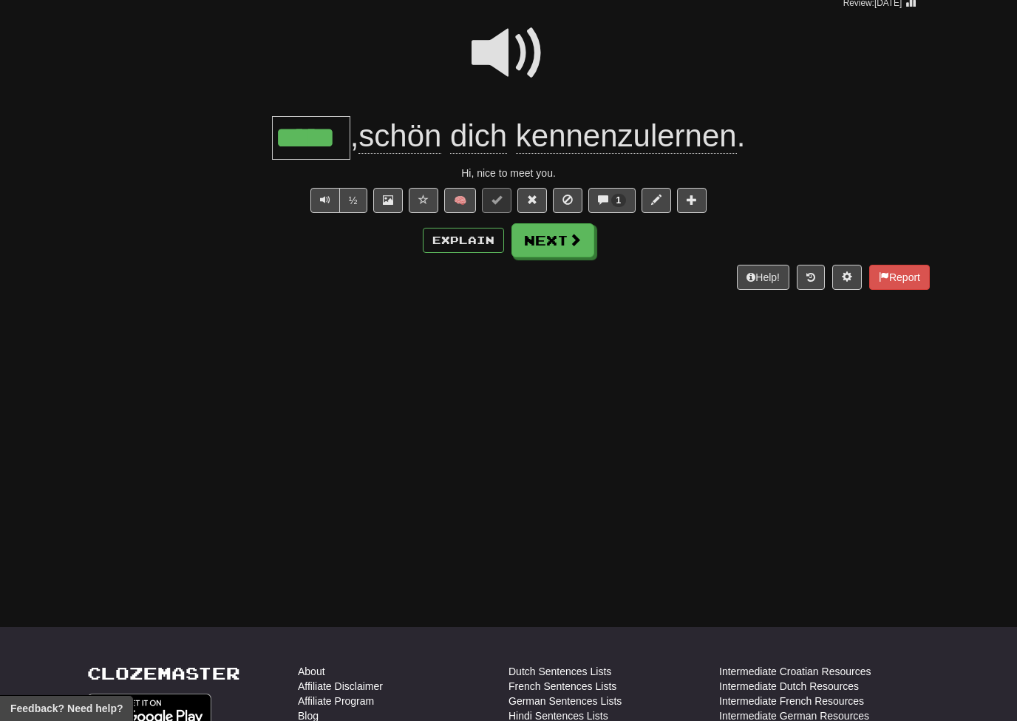
click at [572, 248] on button "Next" at bounding box center [553, 240] width 83 height 34
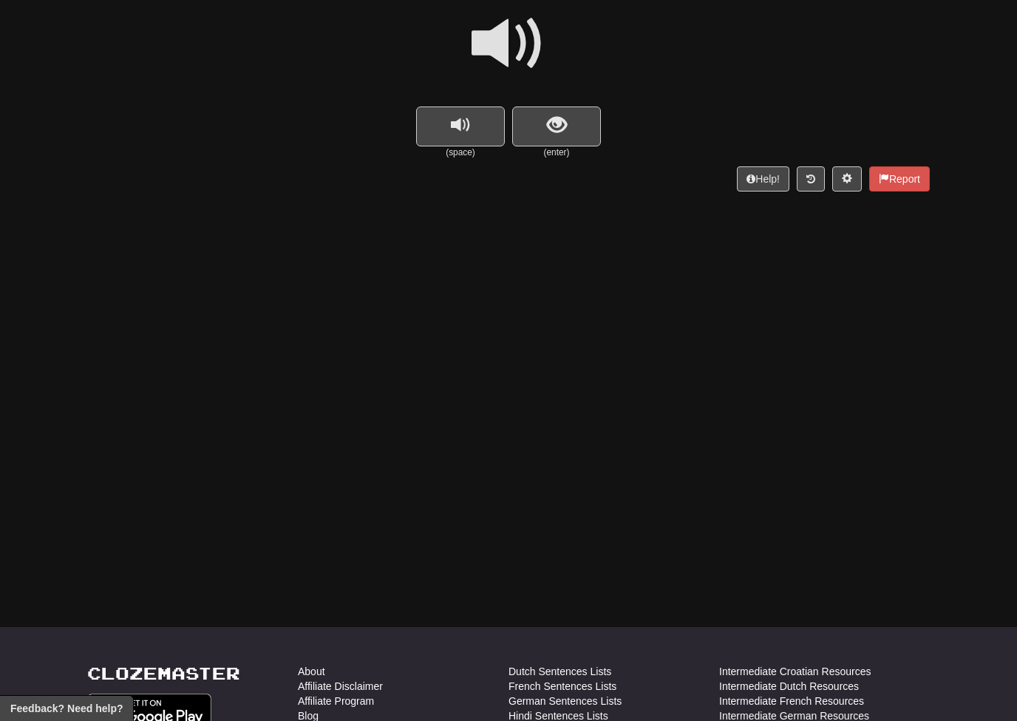
click at [516, 39] on span at bounding box center [509, 44] width 74 height 74
click at [548, 115] on span "show sentence" at bounding box center [557, 125] width 20 height 20
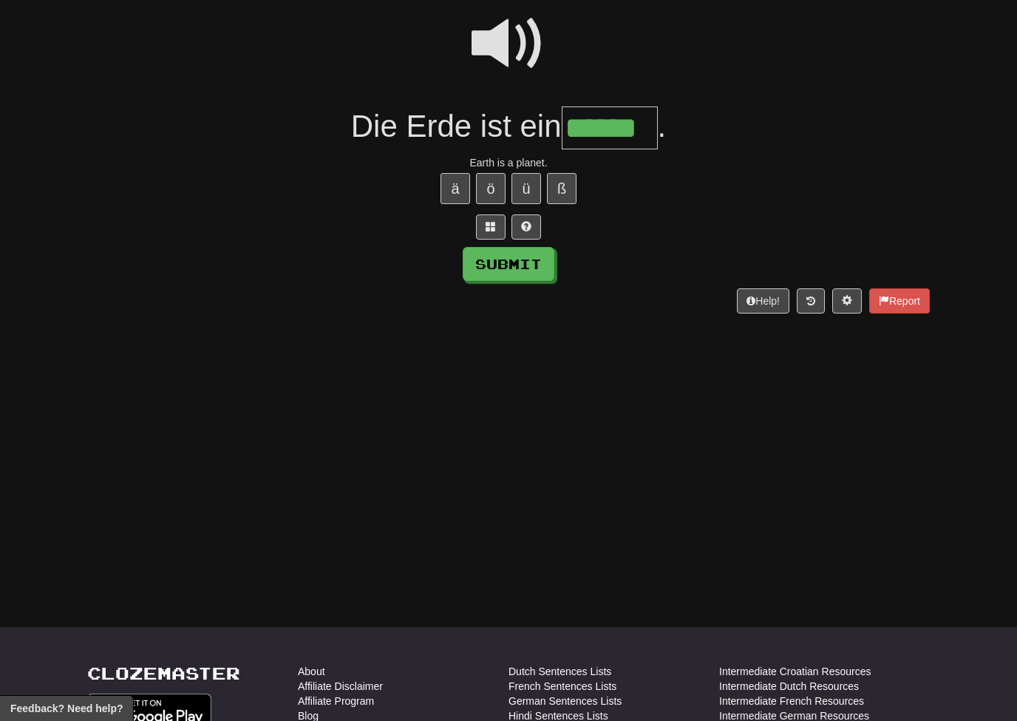
click at [530, 268] on button "Submit" at bounding box center [509, 264] width 92 height 34
type input "******"
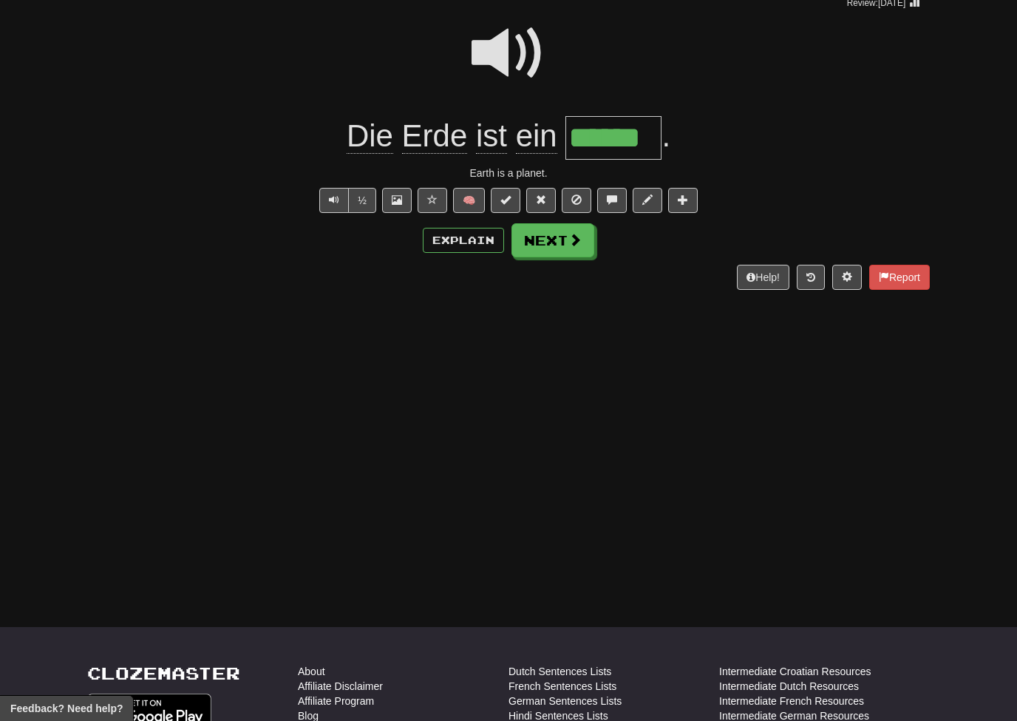
click at [569, 237] on span at bounding box center [575, 239] width 13 height 13
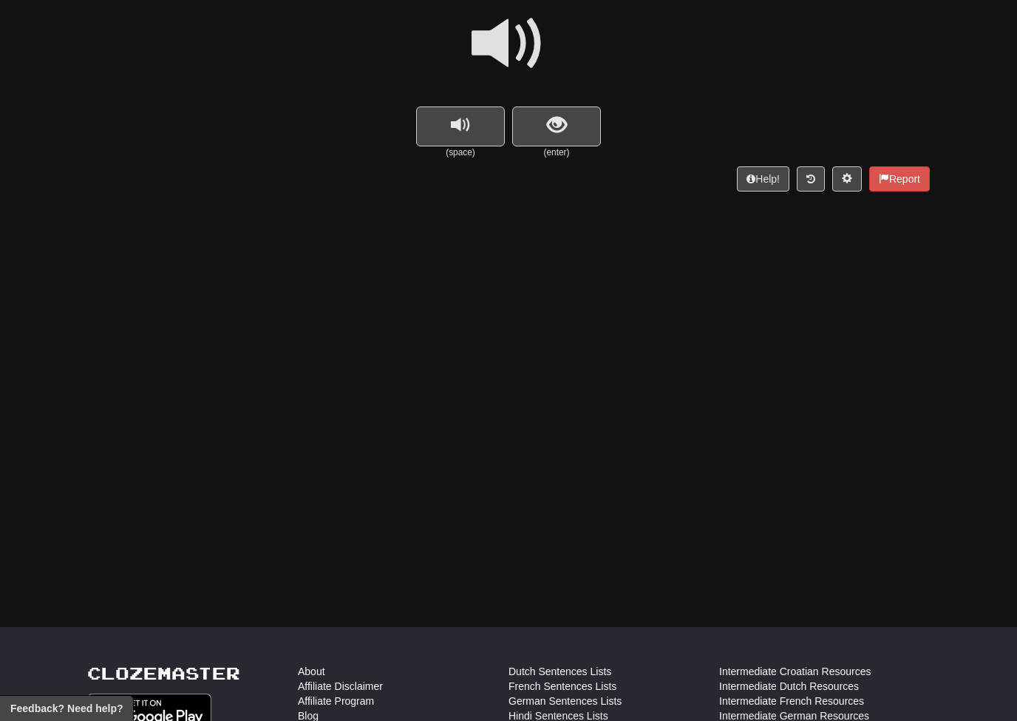
click at [524, 36] on span at bounding box center [509, 44] width 74 height 74
click at [556, 124] on span "show sentence" at bounding box center [557, 125] width 20 height 20
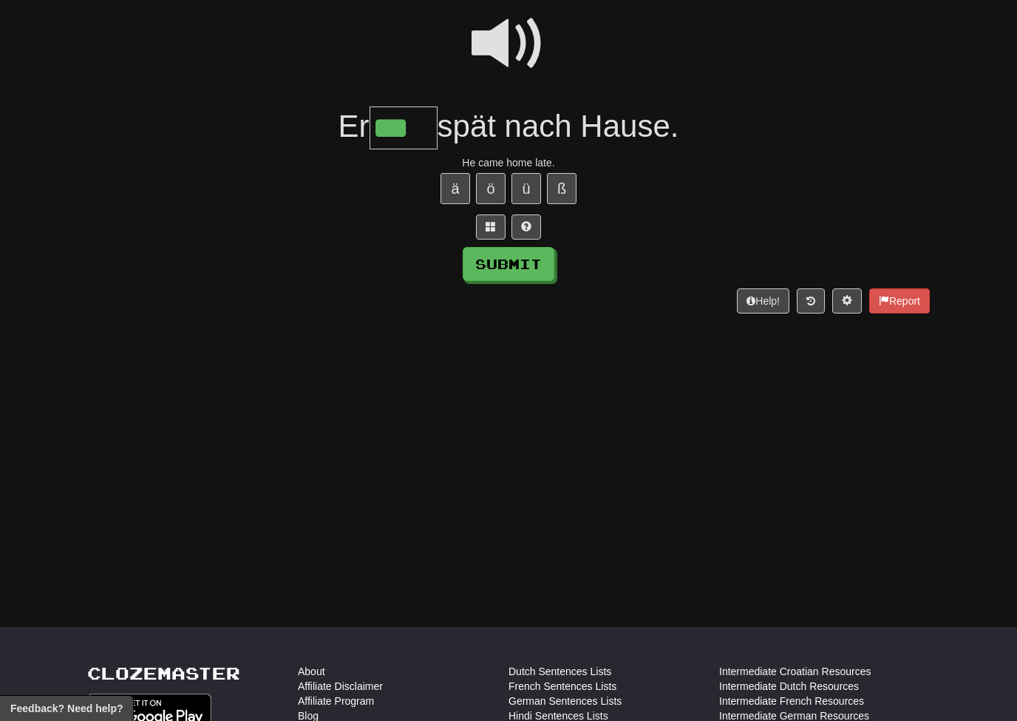
type input "***"
click at [529, 251] on button "Submit" at bounding box center [509, 264] width 92 height 34
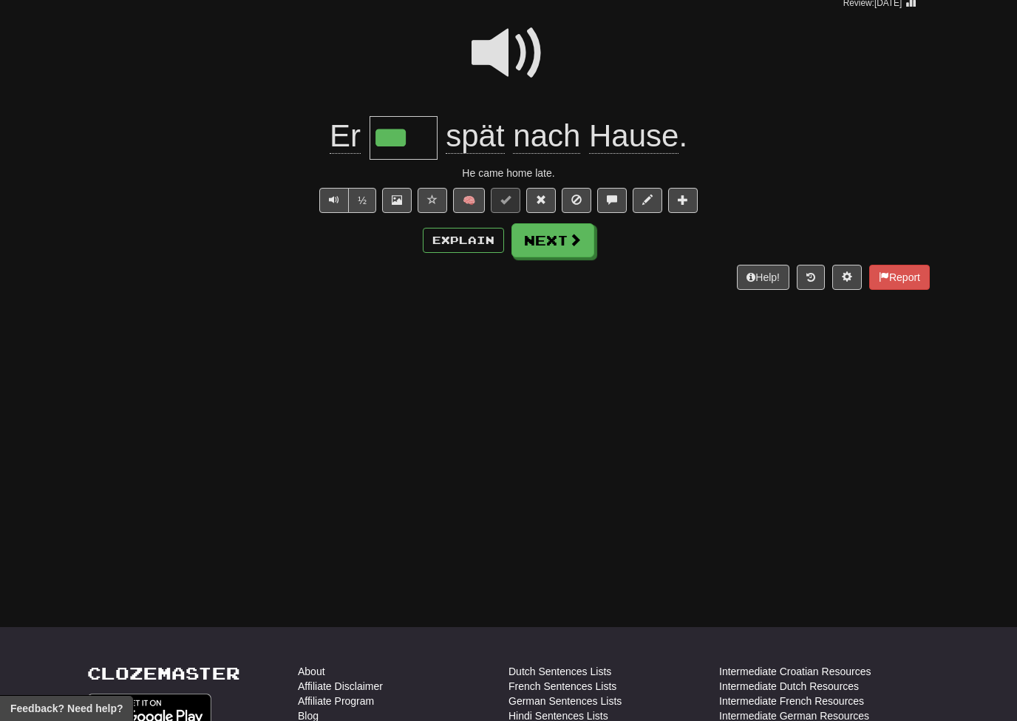
click at [574, 239] on span at bounding box center [575, 239] width 13 height 13
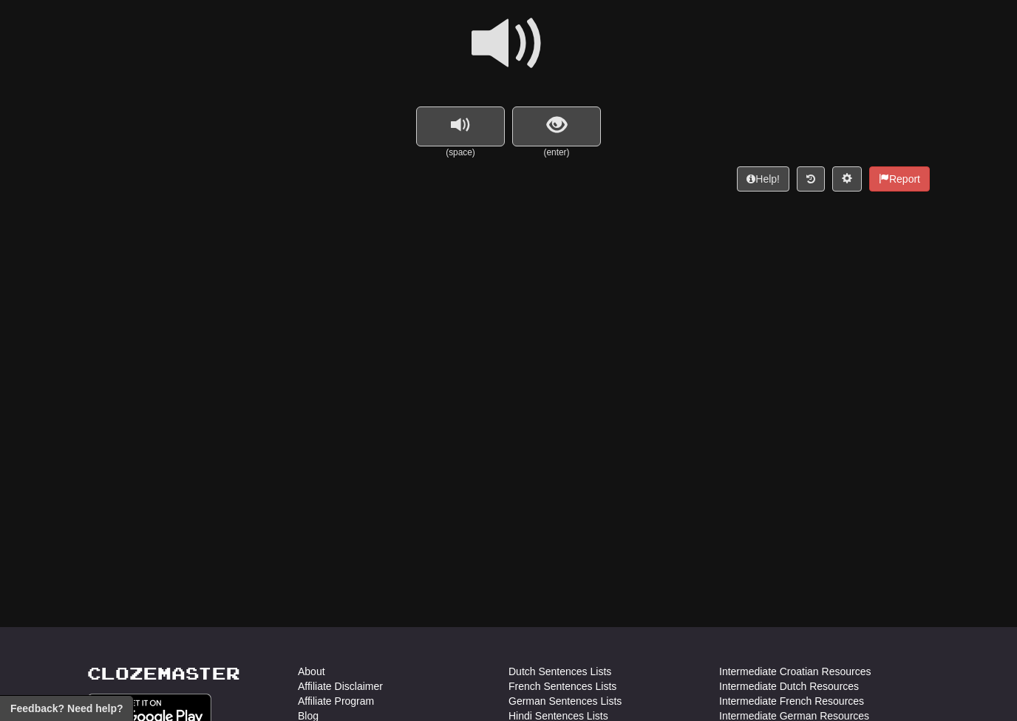
click at [529, 35] on span at bounding box center [509, 44] width 74 height 74
click at [556, 124] on span "show sentence" at bounding box center [557, 125] width 20 height 20
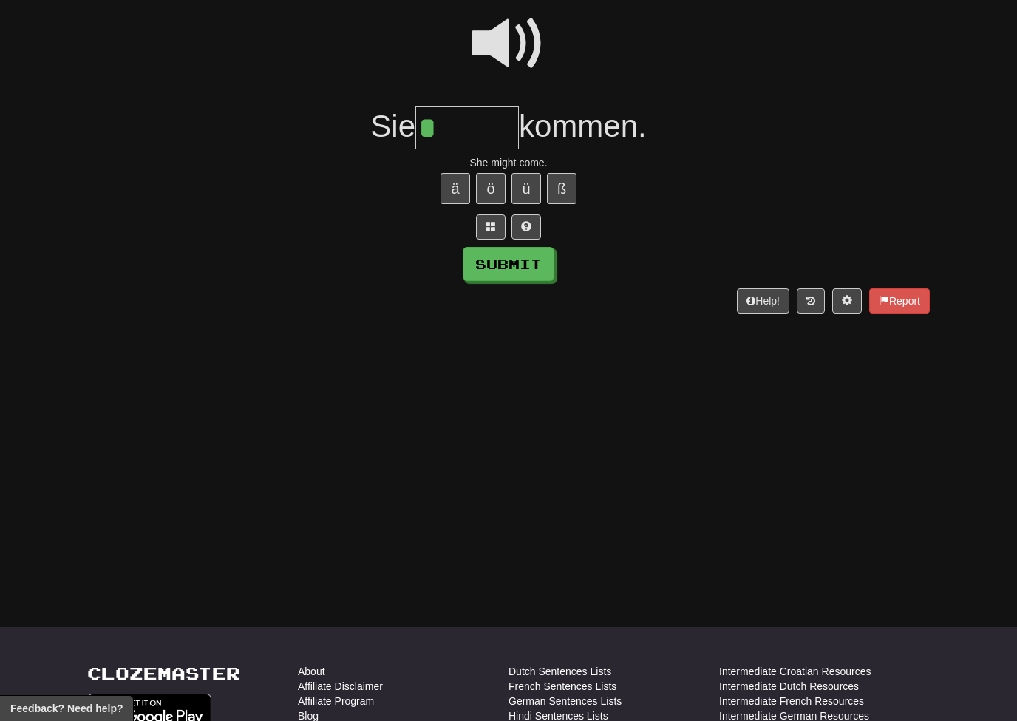
click at [491, 183] on button "ö" at bounding box center [491, 188] width 30 height 31
type input "******"
click at [529, 264] on button "Submit" at bounding box center [509, 264] width 92 height 34
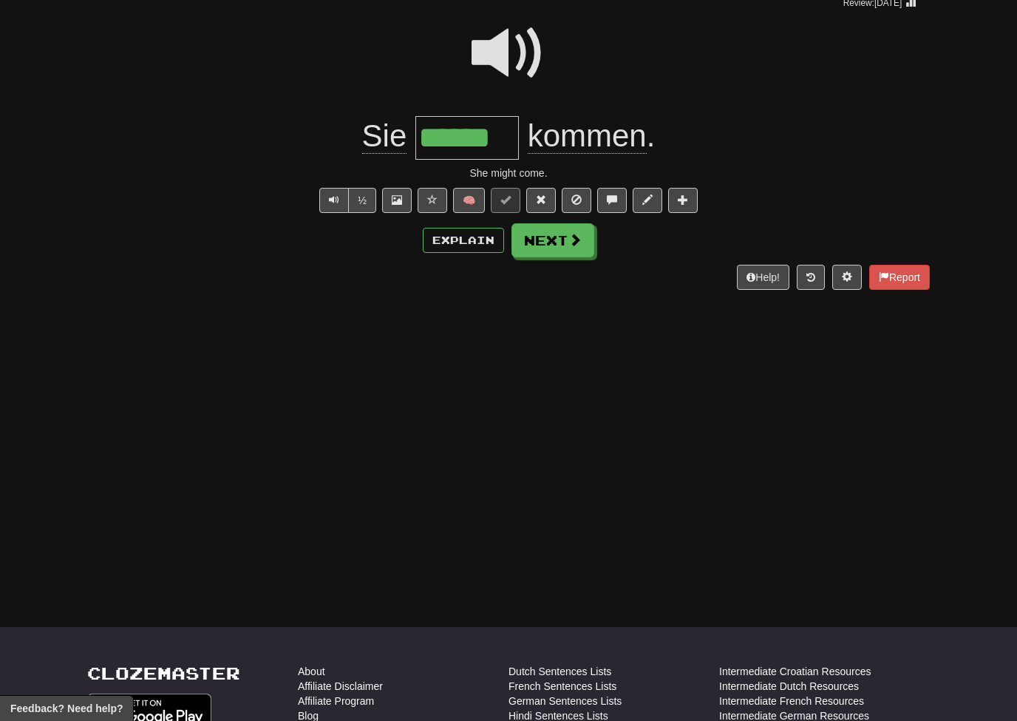
click at [564, 245] on button "Next" at bounding box center [553, 240] width 83 height 34
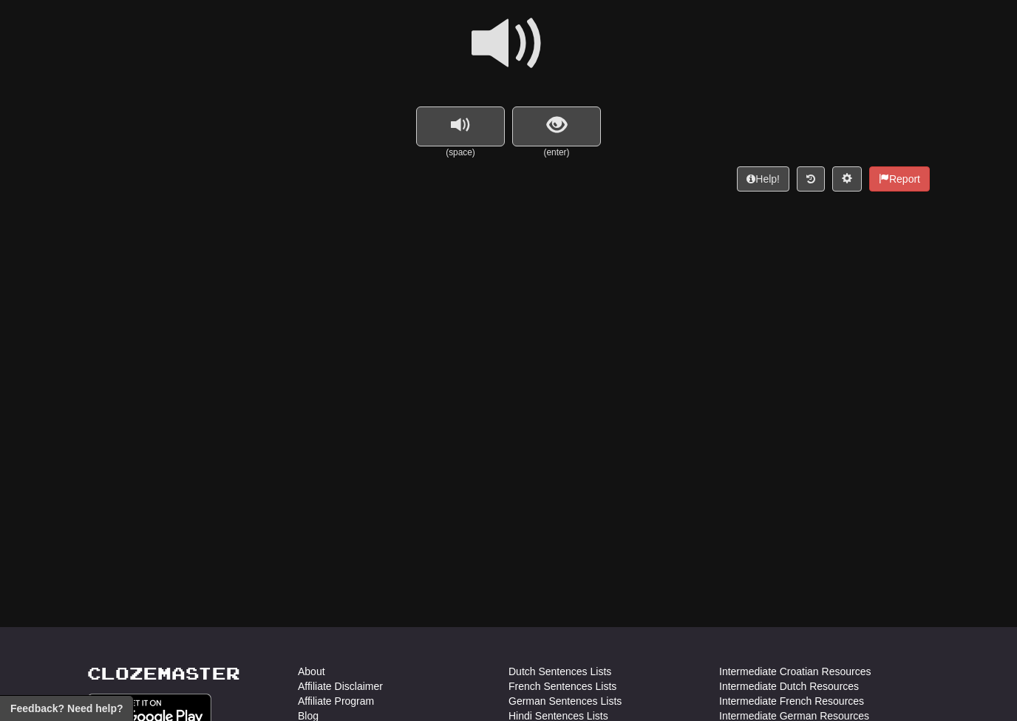
click at [521, 37] on span at bounding box center [509, 44] width 74 height 74
click at [557, 131] on span "show sentence" at bounding box center [557, 125] width 20 height 20
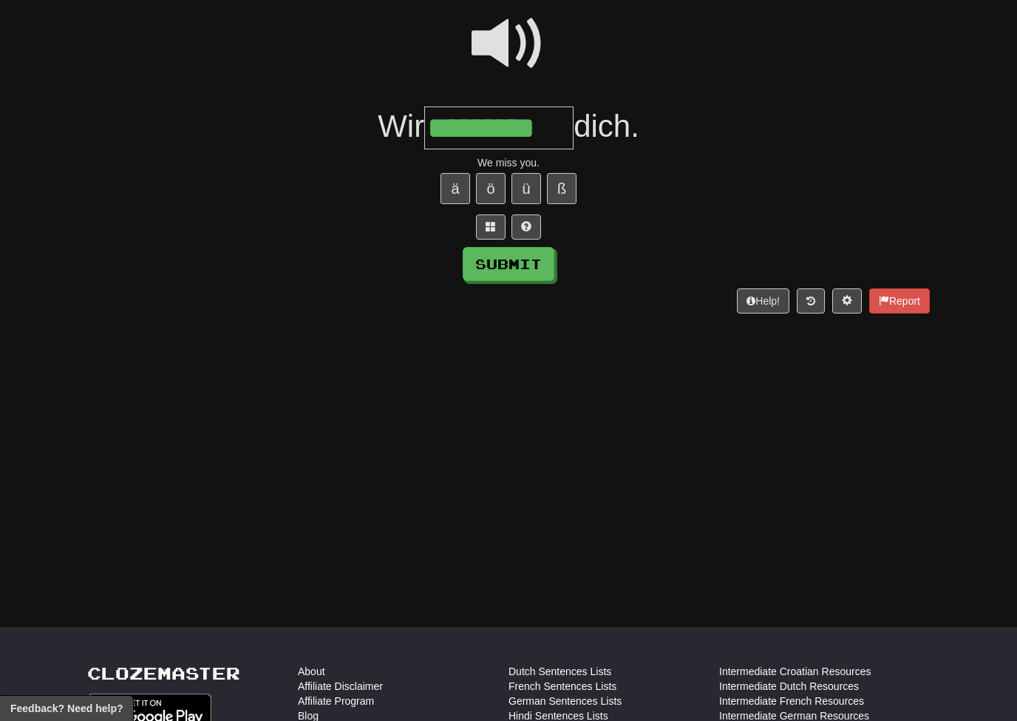
type input "*********"
click at [537, 256] on button "Submit" at bounding box center [509, 264] width 92 height 34
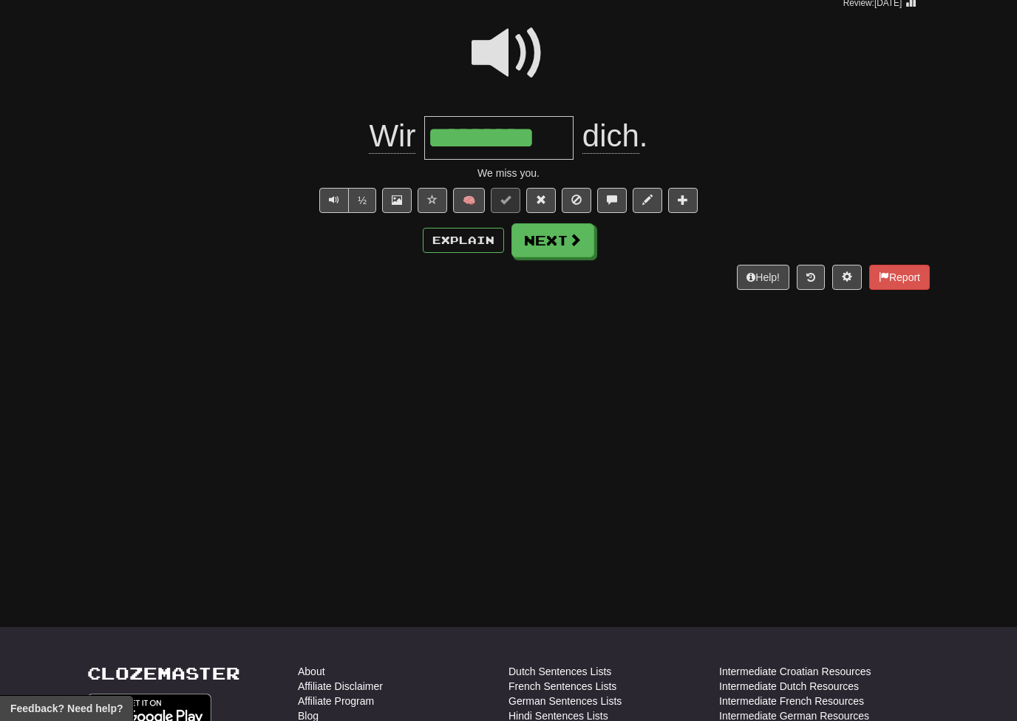
click at [581, 246] on button "Next" at bounding box center [553, 240] width 83 height 34
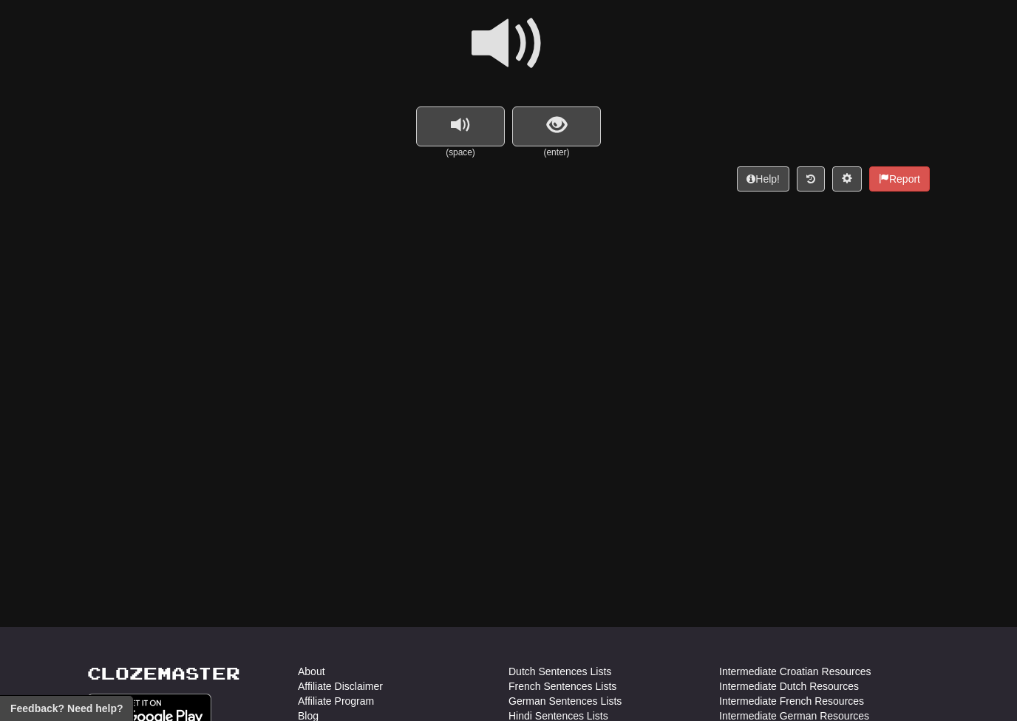
click at [520, 39] on span at bounding box center [509, 44] width 74 height 74
click at [543, 129] on button "show sentence" at bounding box center [556, 126] width 89 height 40
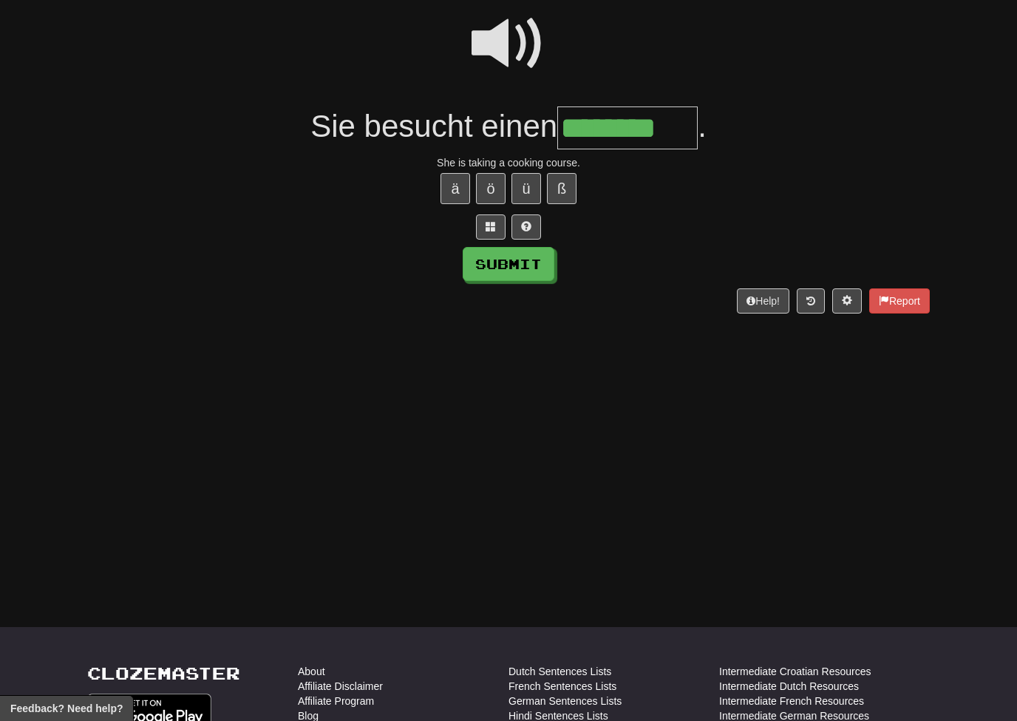
click at [539, 268] on button "Submit" at bounding box center [509, 264] width 92 height 34
type input "********"
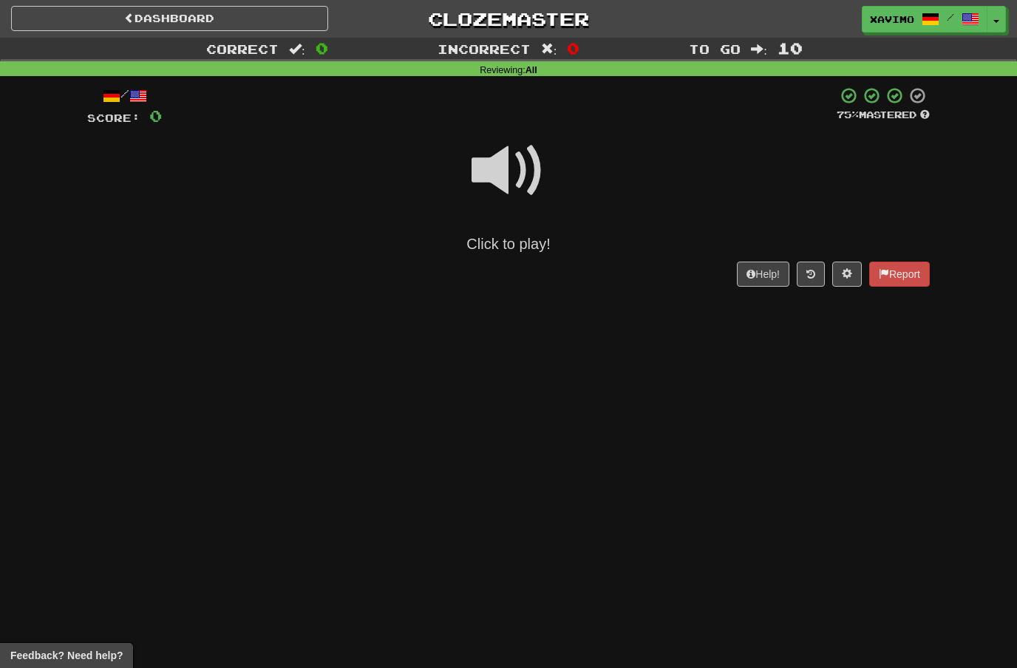
scroll to position [183, 0]
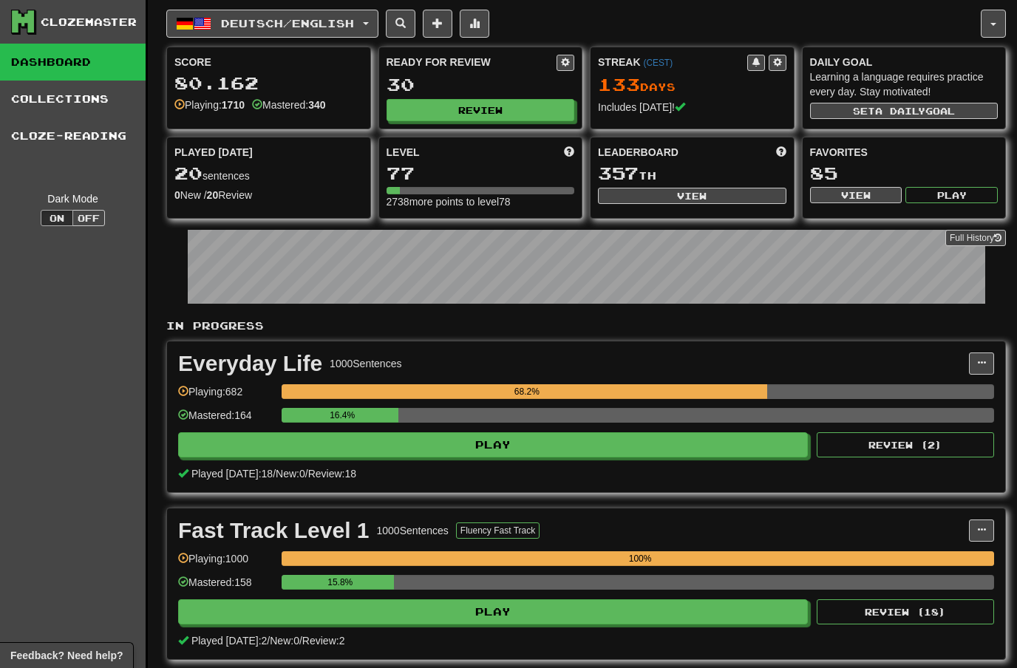
click at [710, 191] on button "View" at bounding box center [692, 196] width 189 height 16
select select "**********"
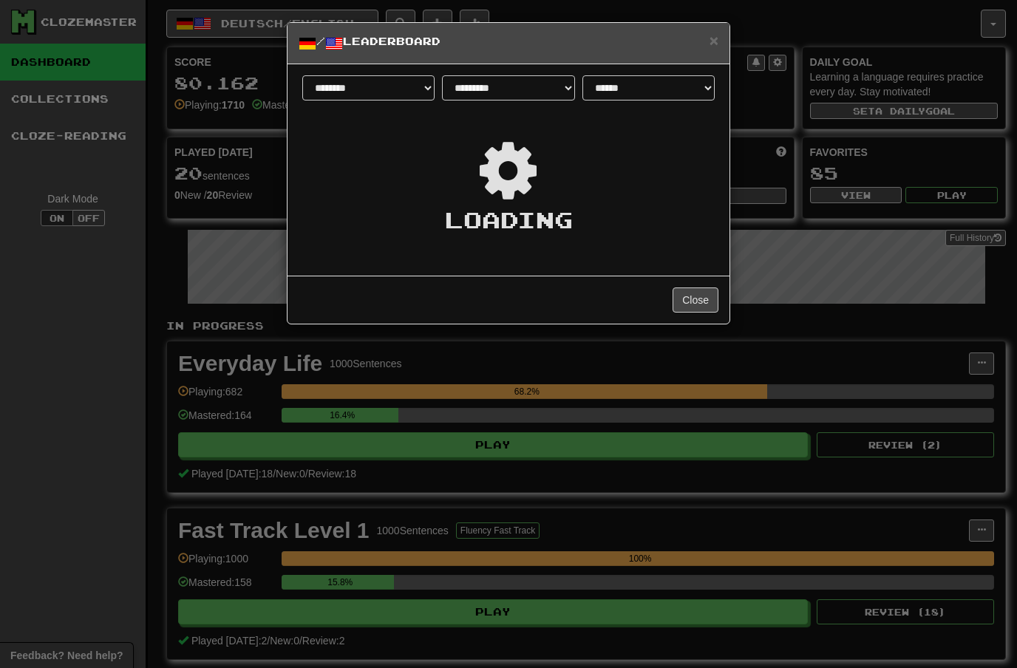
click at [705, 37] on h5 "/ Leaderboard" at bounding box center [509, 43] width 420 height 18
click at [715, 38] on span "×" at bounding box center [714, 40] width 9 height 17
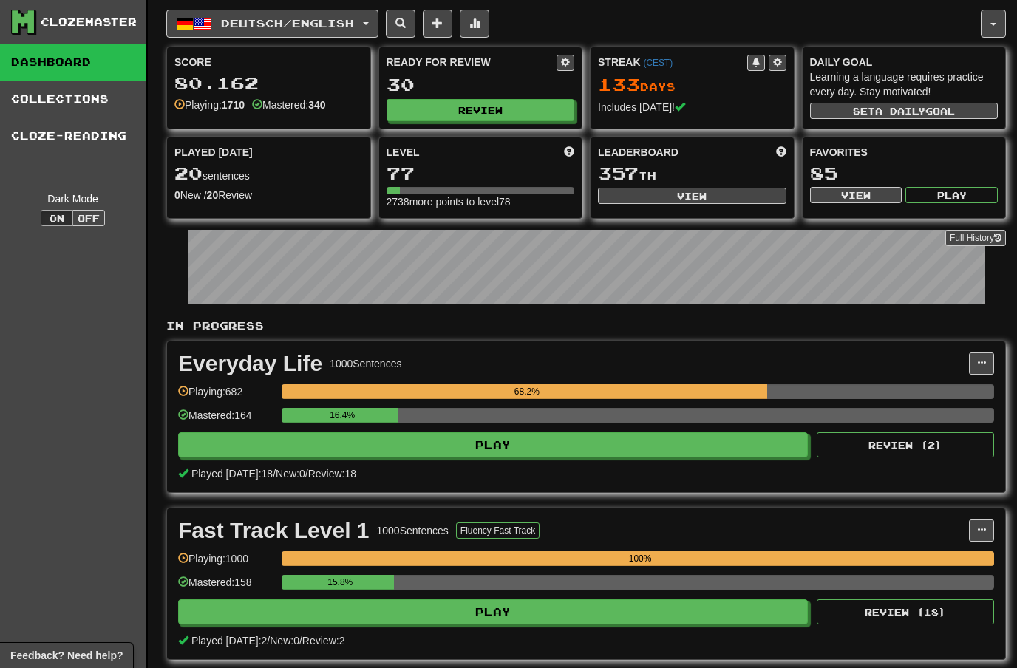
click at [705, 200] on button "View" at bounding box center [692, 196] width 189 height 16
select select "**********"
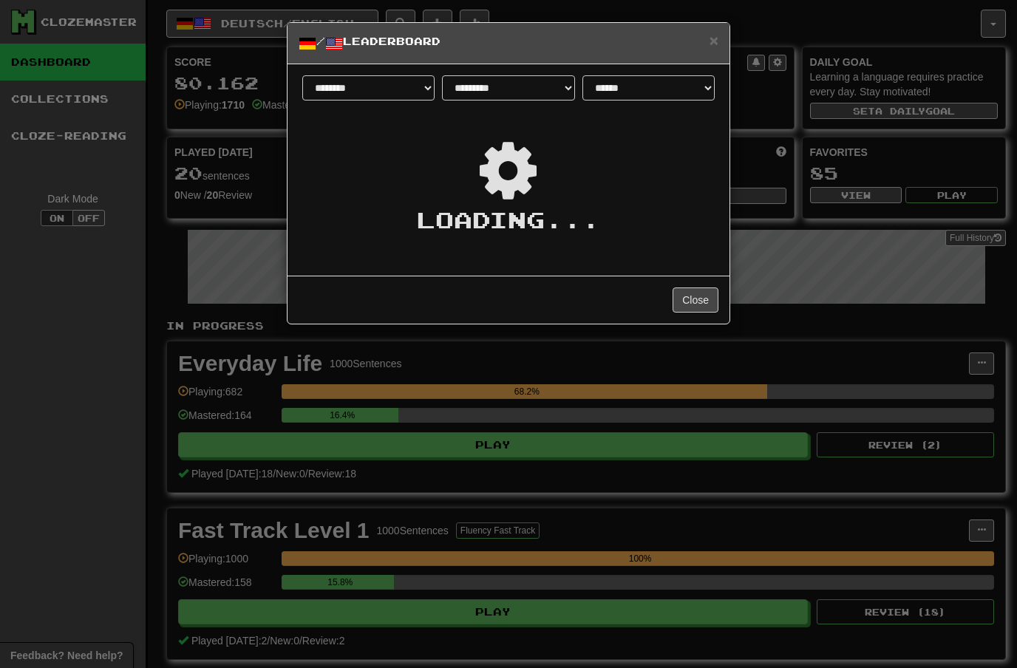
click at [717, 32] on span "×" at bounding box center [714, 40] width 9 height 17
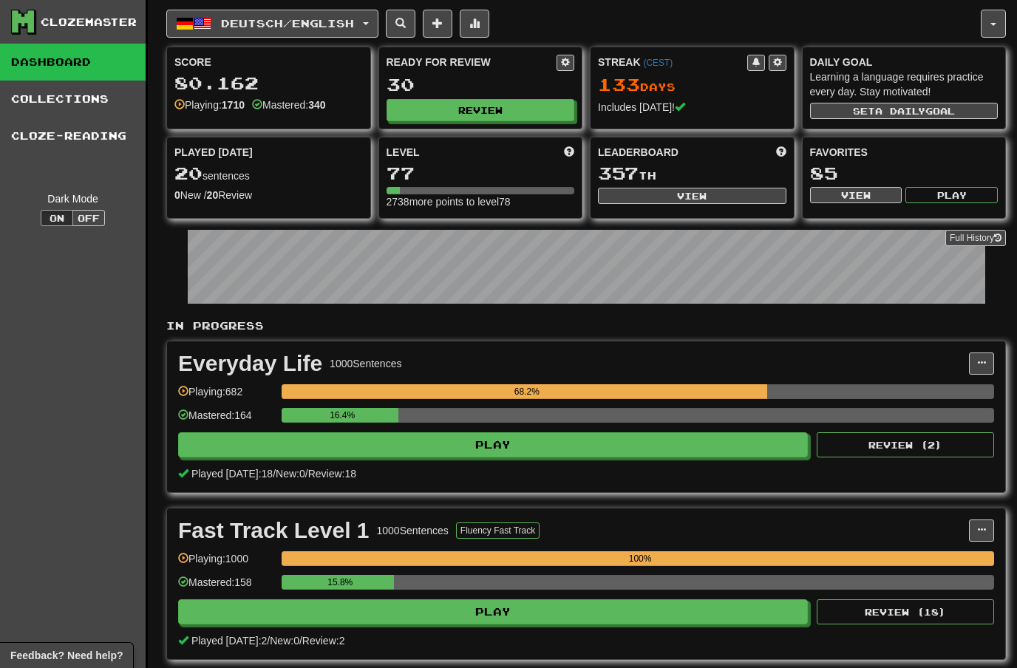
click at [995, 17] on button "button" at bounding box center [993, 24] width 25 height 28
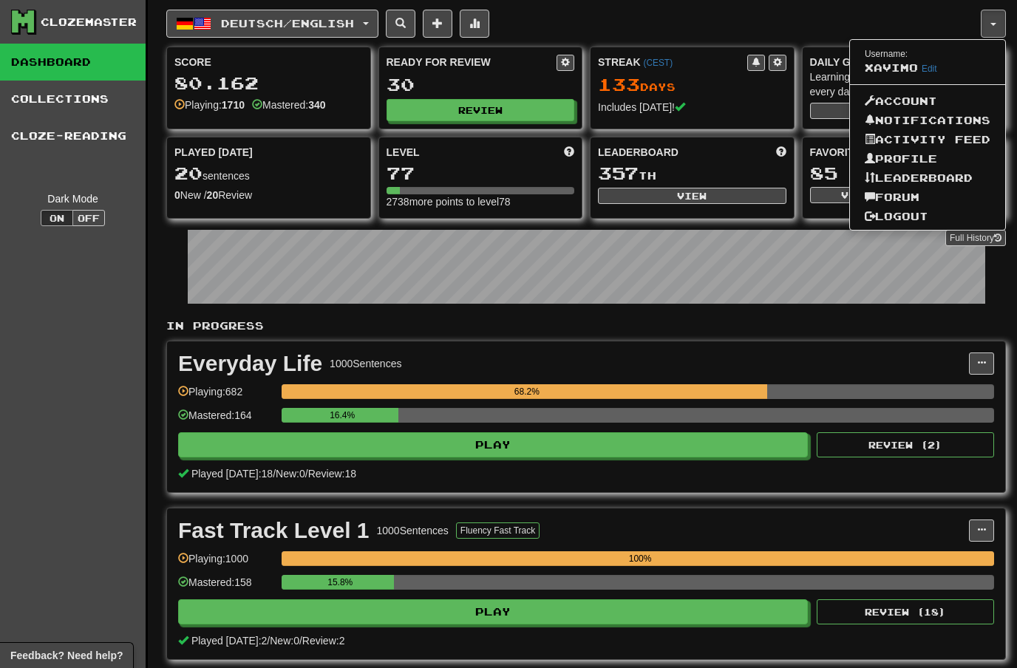
click at [906, 189] on link "Forum" at bounding box center [927, 197] width 155 height 19
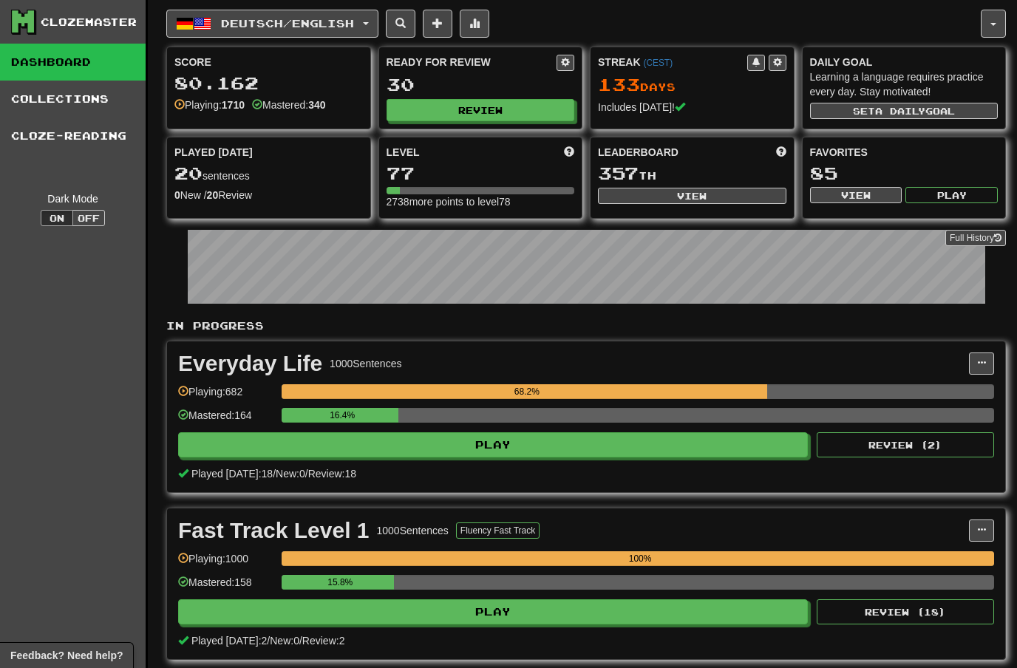
click at [373, 24] on button "Deutsch / English" at bounding box center [272, 24] width 212 height 28
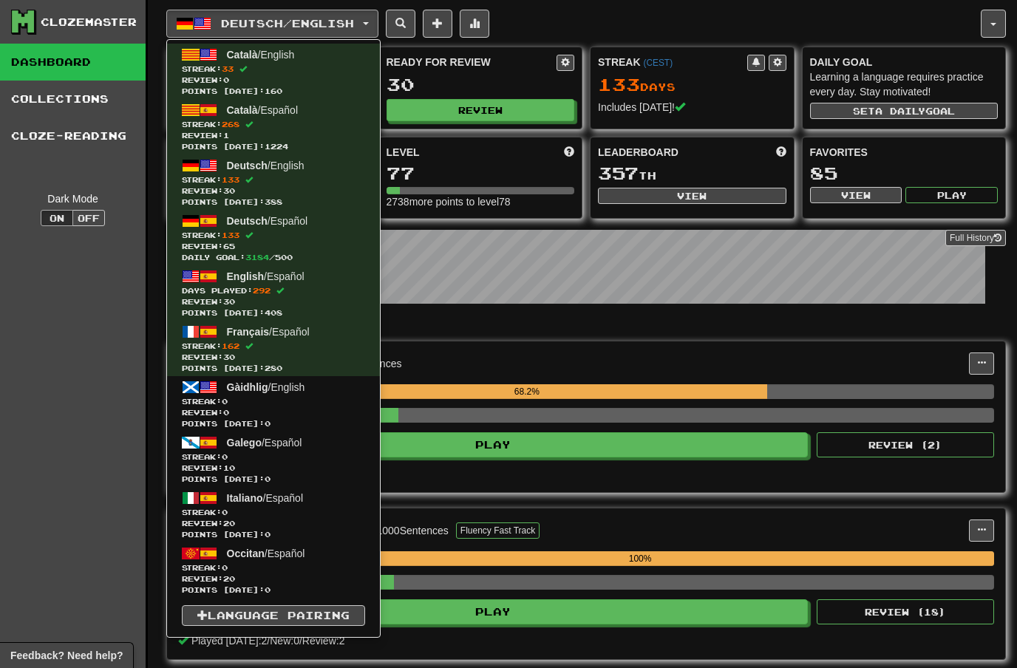
click at [488, 24] on div at bounding box center [508, 334] width 1017 height 668
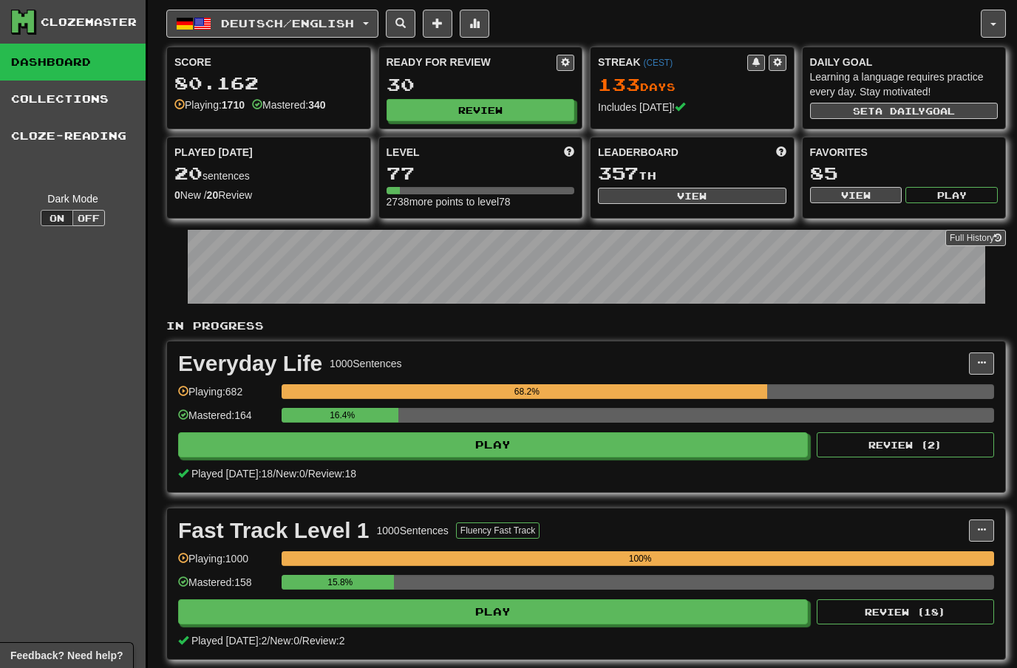
click at [480, 21] on span at bounding box center [474, 23] width 10 height 10
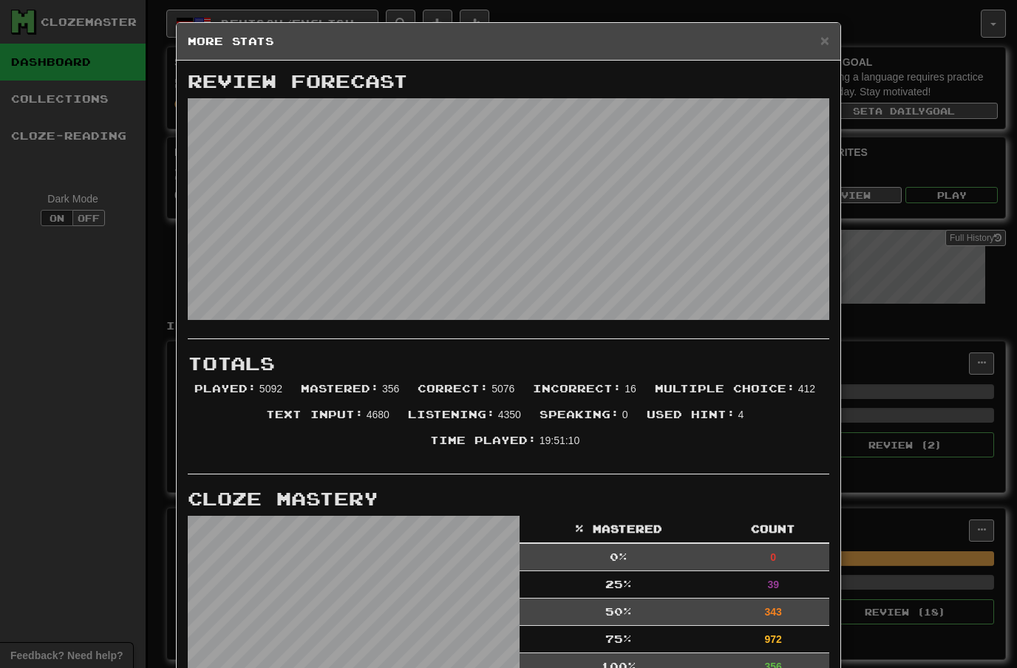
click at [827, 41] on span "×" at bounding box center [825, 40] width 9 height 17
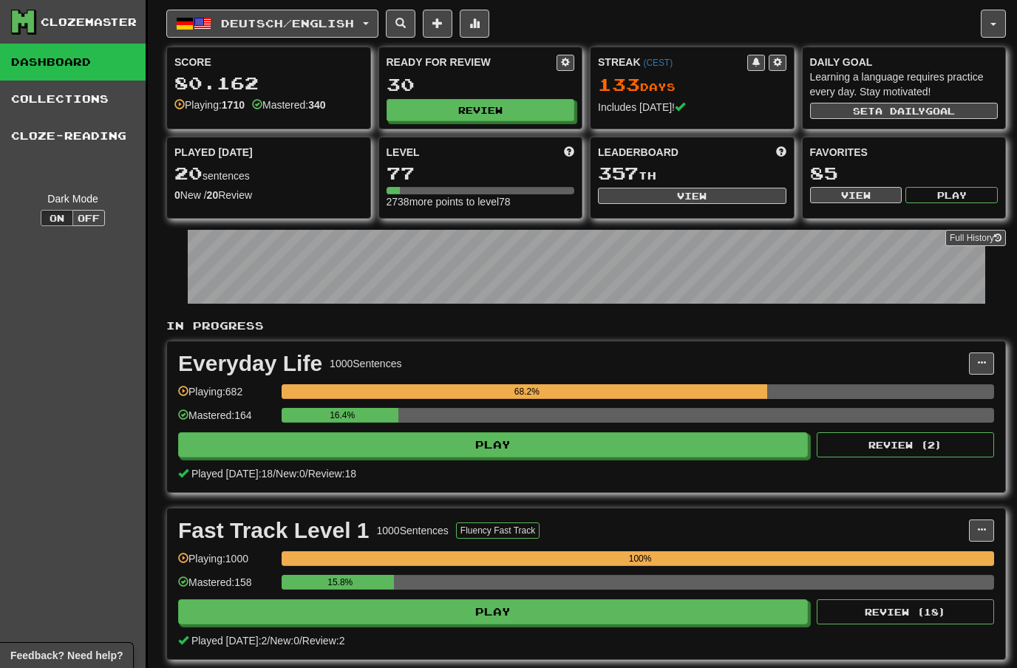
click at [707, 197] on button "View" at bounding box center [692, 196] width 189 height 16
select select "**********"
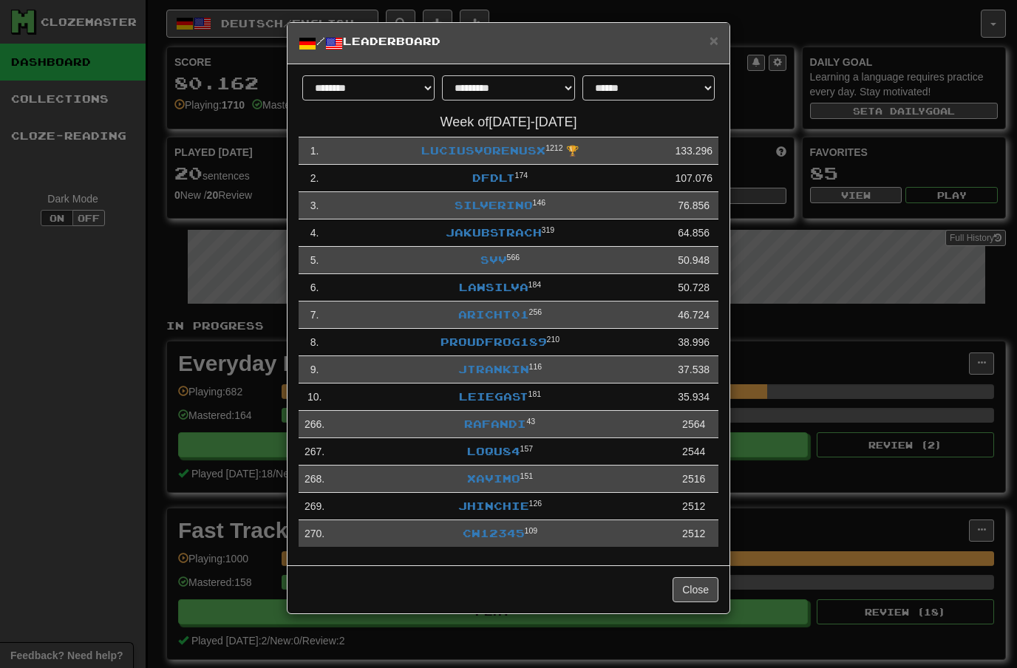
click at [495, 478] on link "Xavimo" at bounding box center [493, 478] width 53 height 13
